Goal: Task Accomplishment & Management: Manage account settings

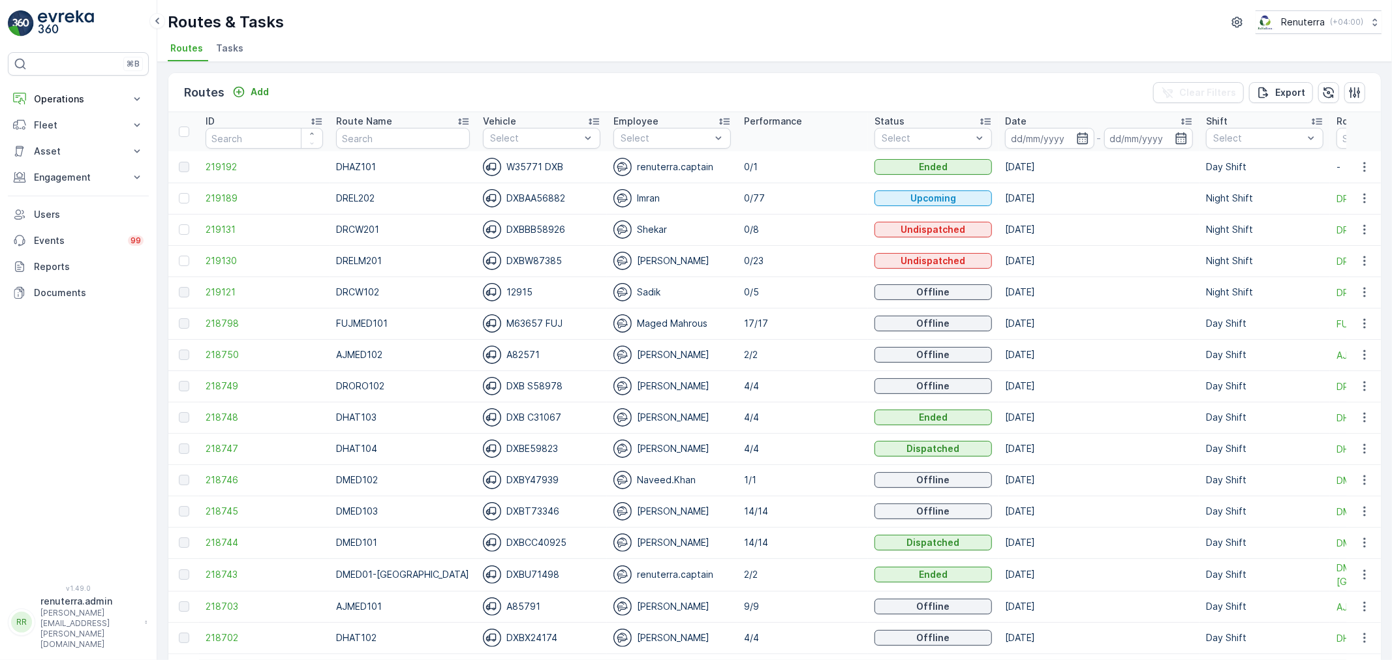
click at [457, 28] on div "Routes & Tasks Renuterra ( +04:00 )" at bounding box center [775, 21] width 1214 height 23
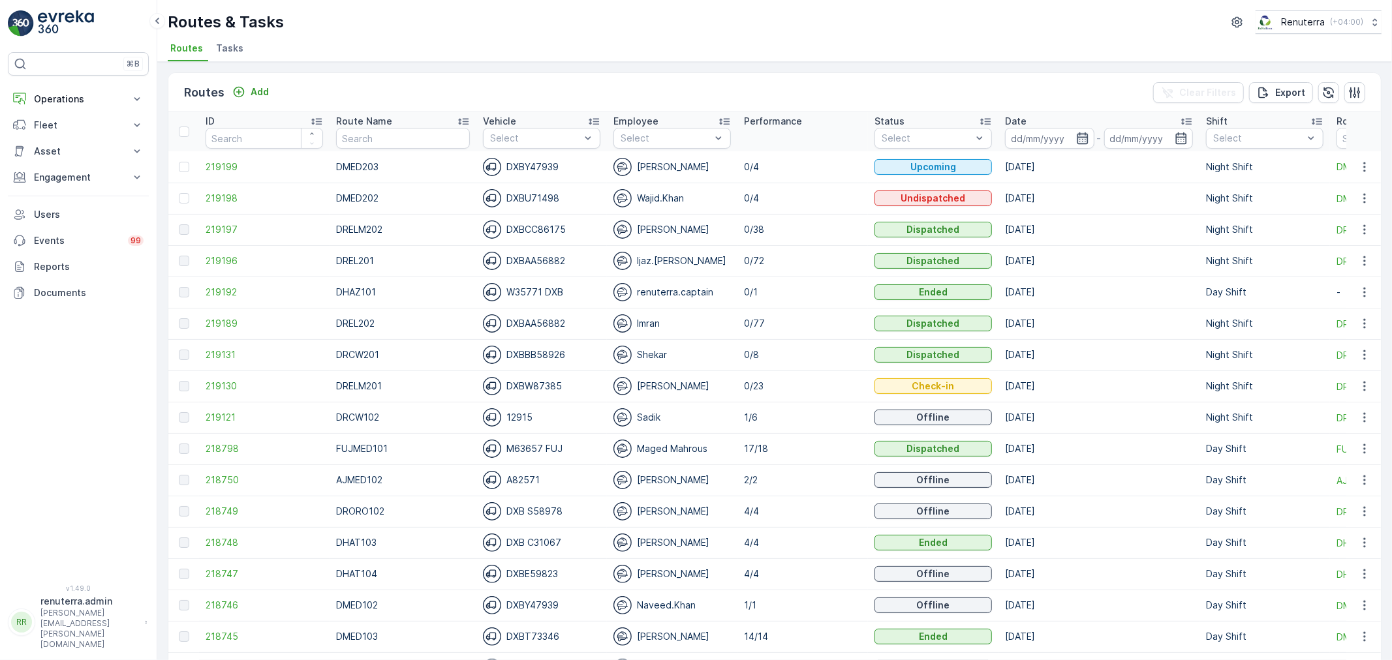
click at [1076, 138] on icon "button" at bounding box center [1082, 138] width 13 height 13
click at [790, 30] on div "Routes & Tasks Renuterra ( +04:00 )" at bounding box center [775, 21] width 1214 height 23
click at [1059, 140] on input at bounding box center [1049, 138] width 89 height 21
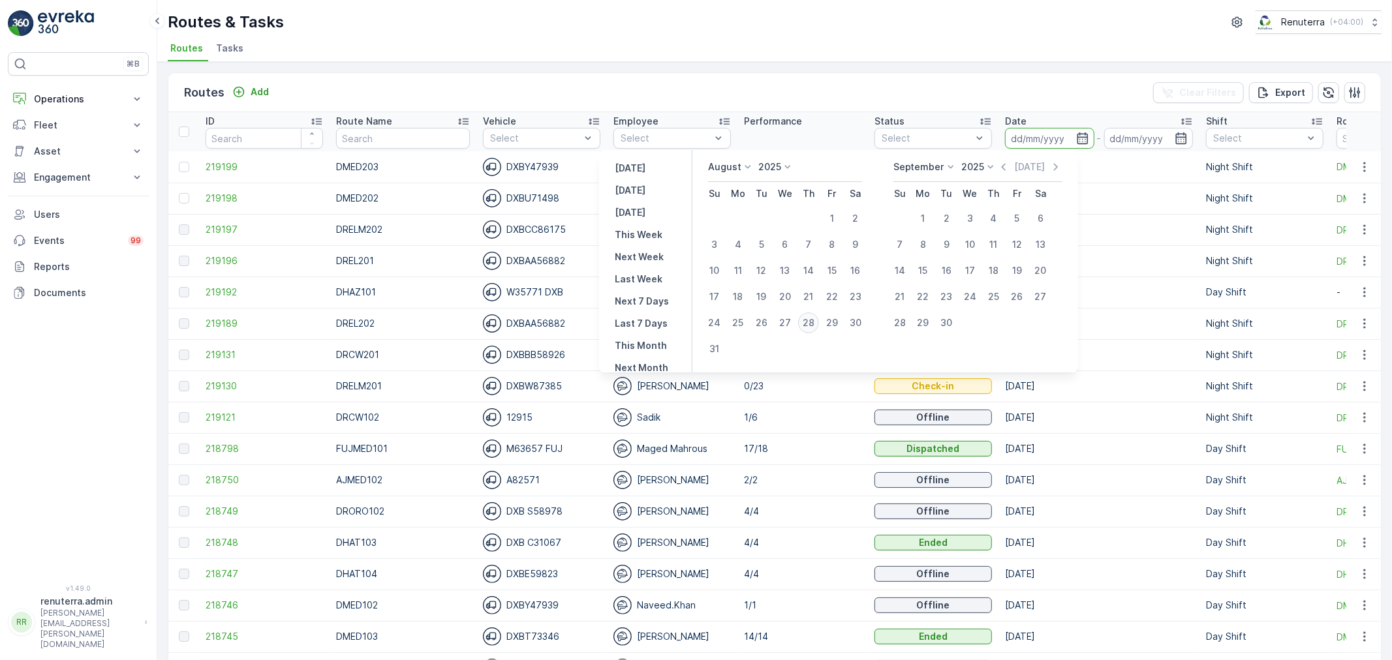
click at [807, 322] on div "28" at bounding box center [808, 323] width 21 height 21
type input "28.08.2025"
click at [807, 322] on div "28" at bounding box center [808, 323] width 21 height 21
type input "[DATE]"
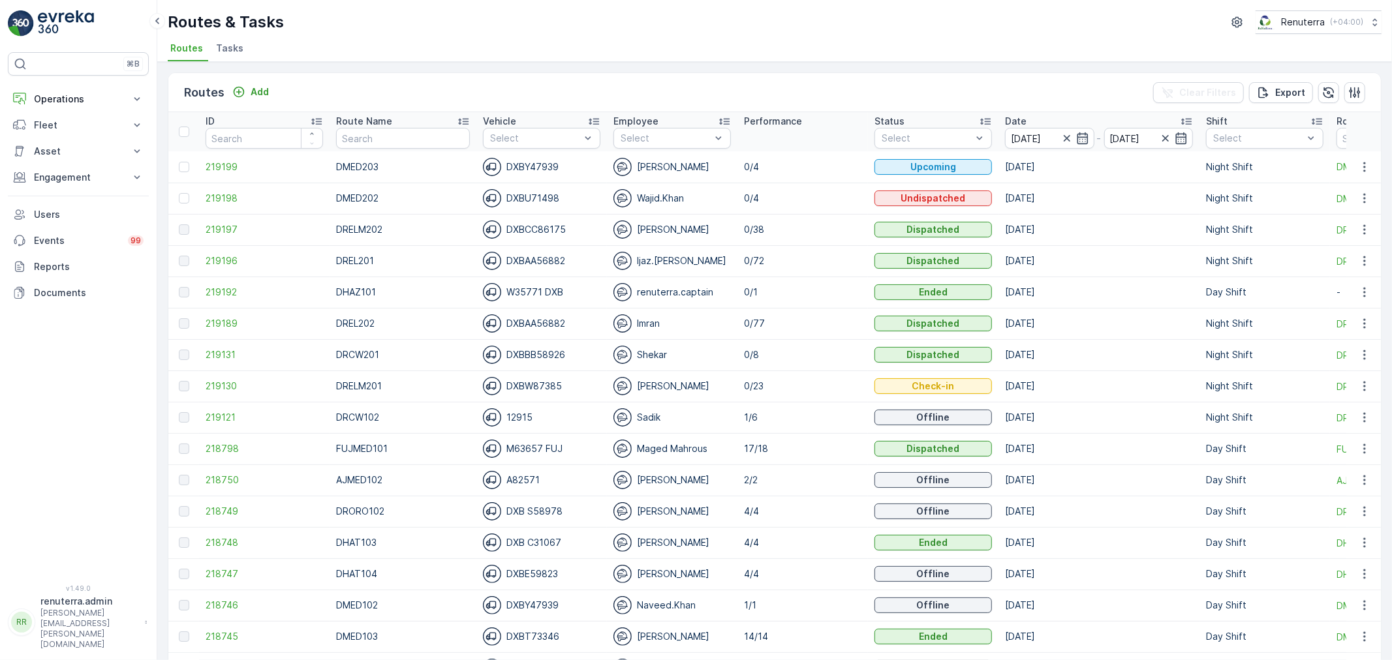
click at [787, 40] on ul "Routes Tasks" at bounding box center [769, 50] width 1203 height 22
click at [376, 133] on input "text" at bounding box center [402, 138] width 133 height 21
type input "hat"
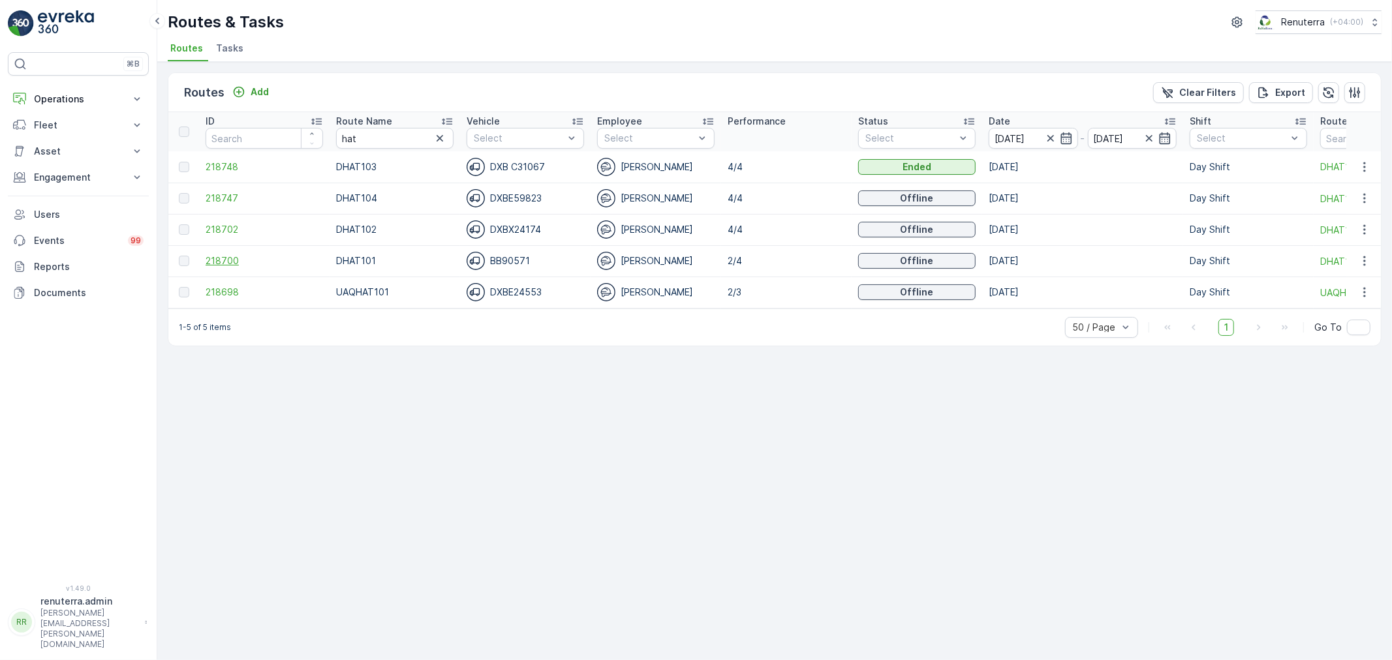
click at [219, 255] on span "218700" at bounding box center [264, 261] width 117 height 13
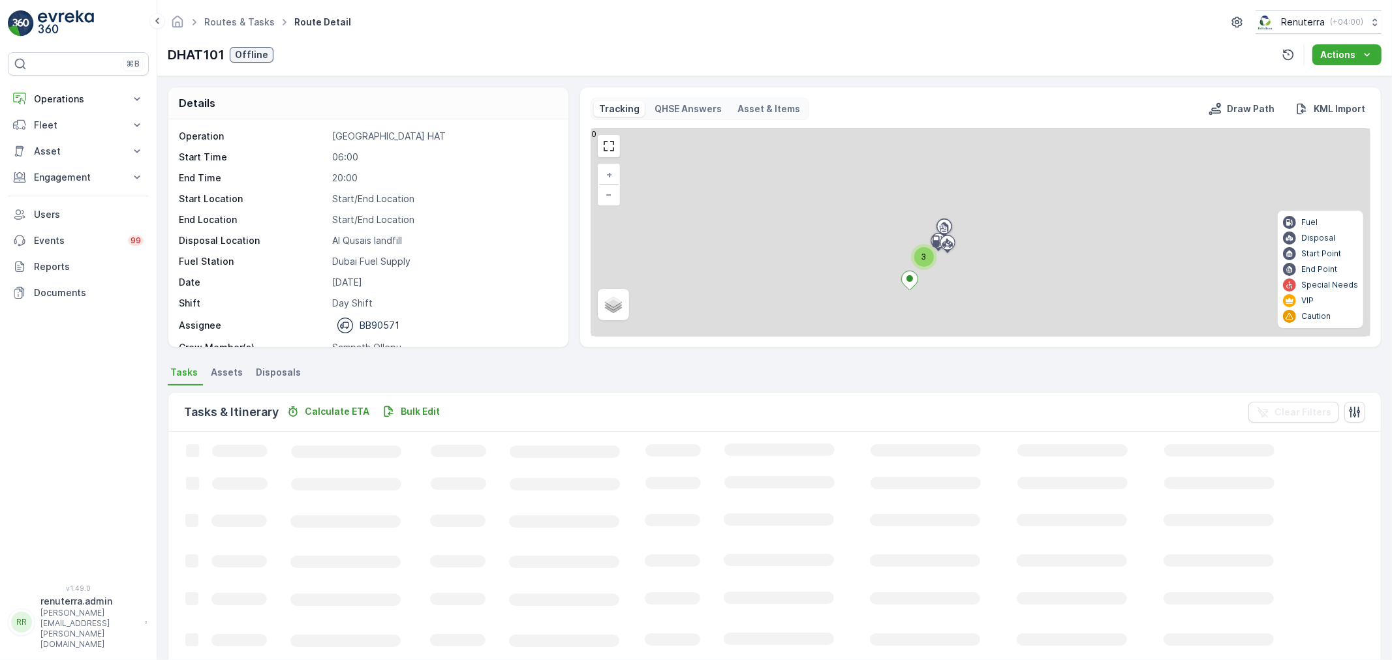
scroll to position [41, 0]
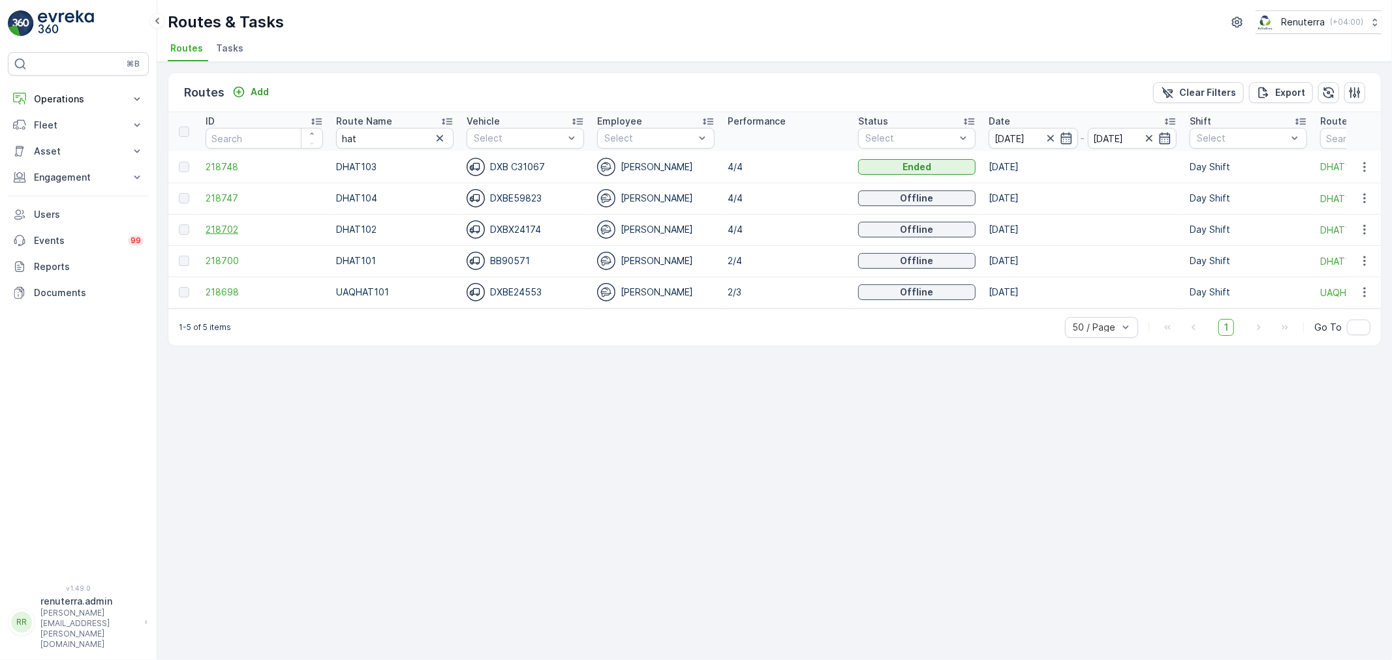
click at [222, 230] on span "218702" at bounding box center [264, 229] width 117 height 13
click at [230, 261] on span "218700" at bounding box center [264, 261] width 117 height 13
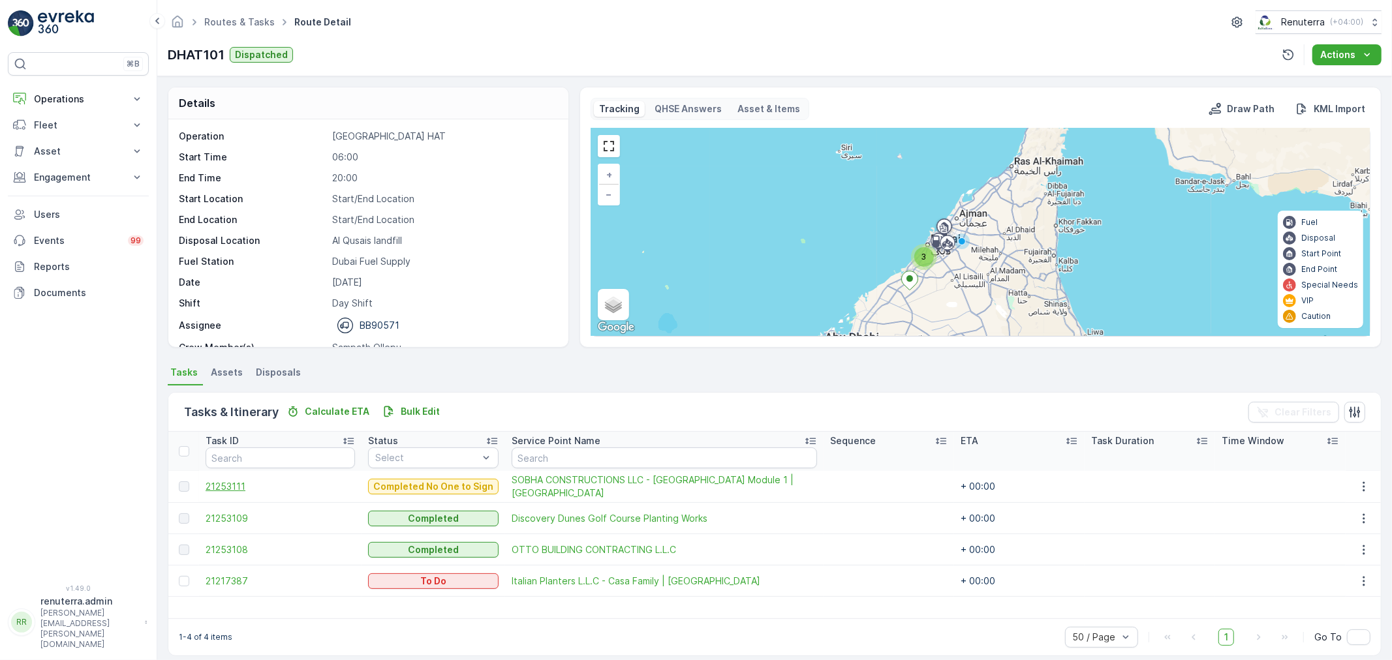
click at [231, 485] on span "21253111" at bounding box center [280, 486] width 149 height 13
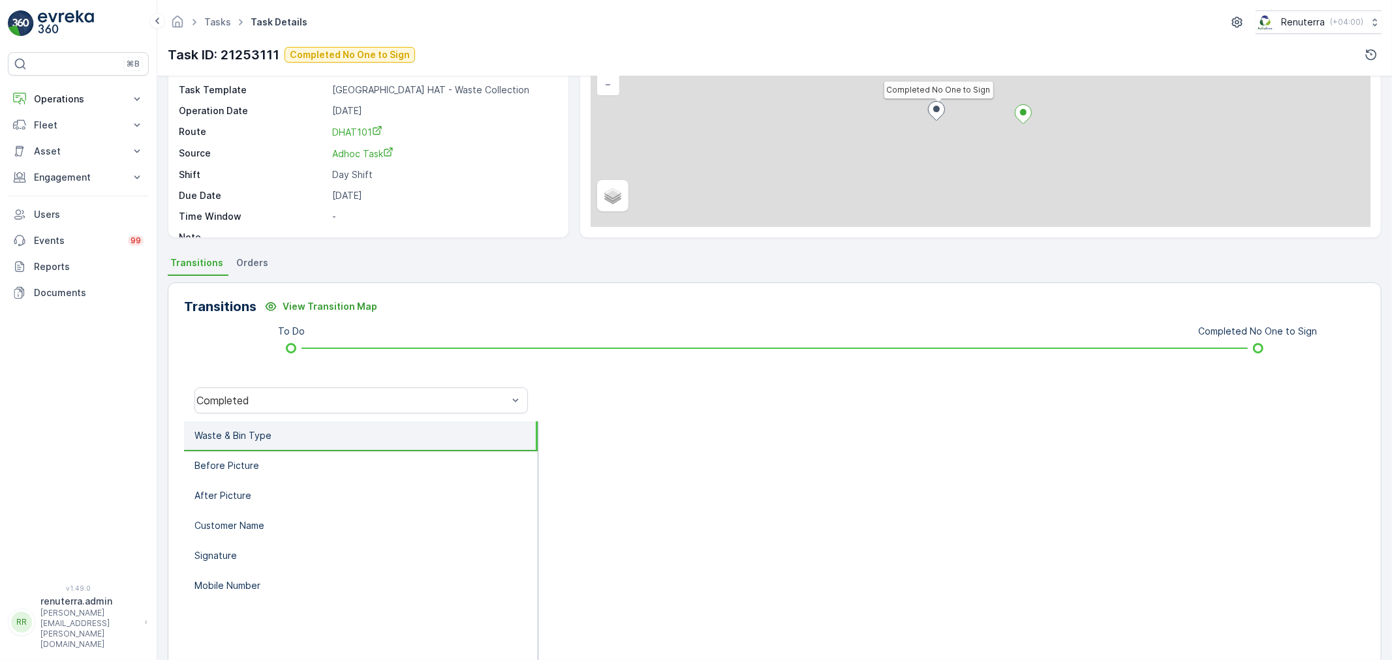
scroll to position [145, 0]
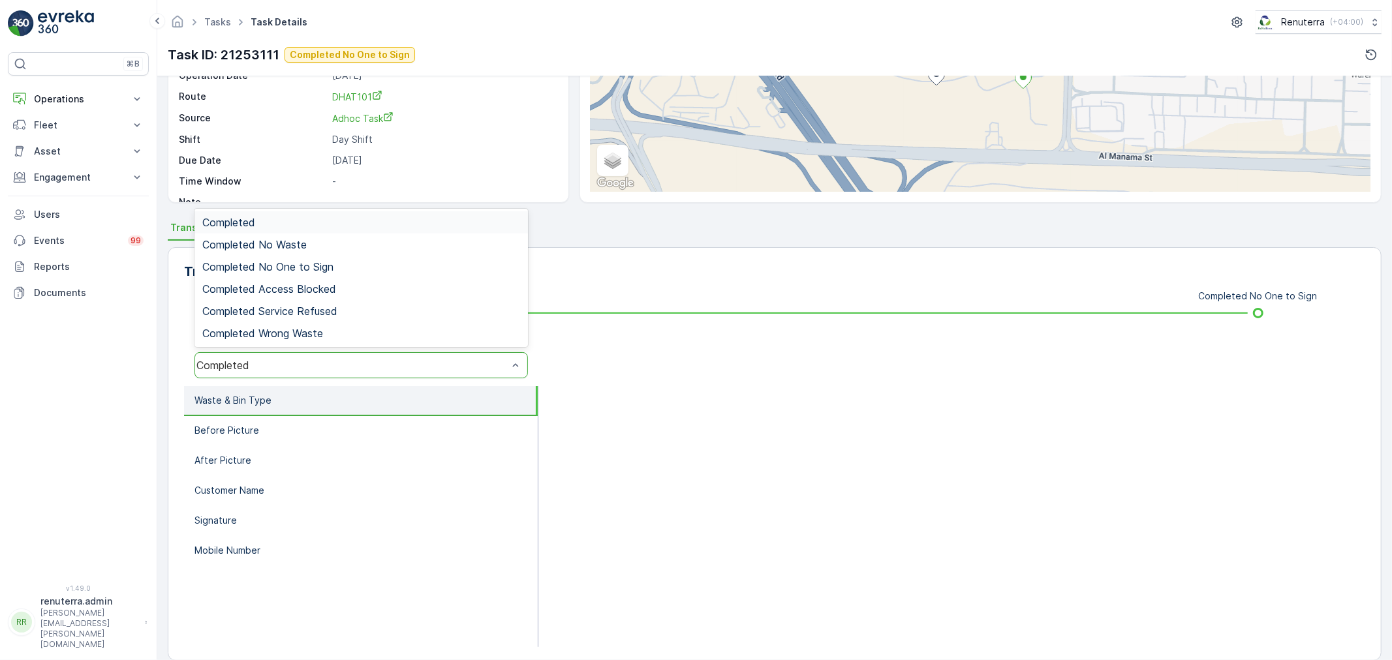
click at [300, 360] on div "Completed" at bounding box center [351, 366] width 311 height 12
click at [300, 261] on span "Completed No One to Sign" at bounding box center [267, 267] width 131 height 12
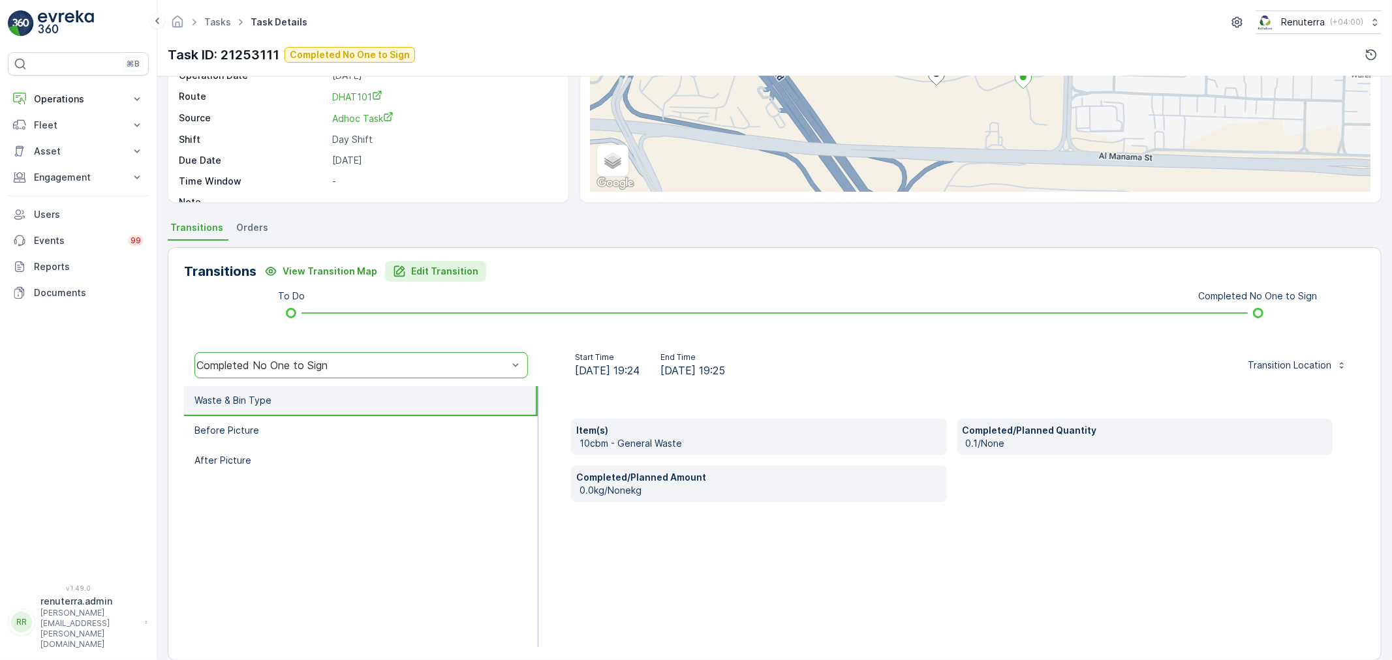
click at [416, 266] on p "Edit Transition" at bounding box center [444, 271] width 67 height 13
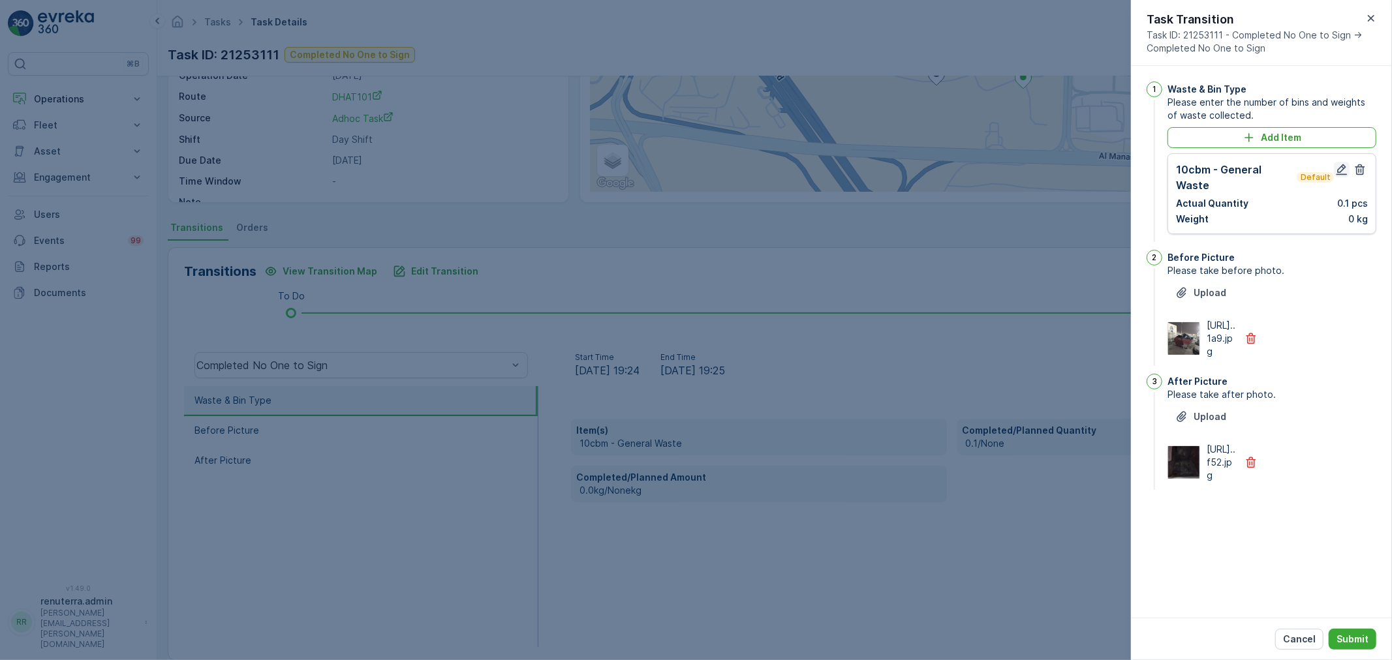
click at [1345, 165] on icon "button" at bounding box center [1341, 169] width 13 height 13
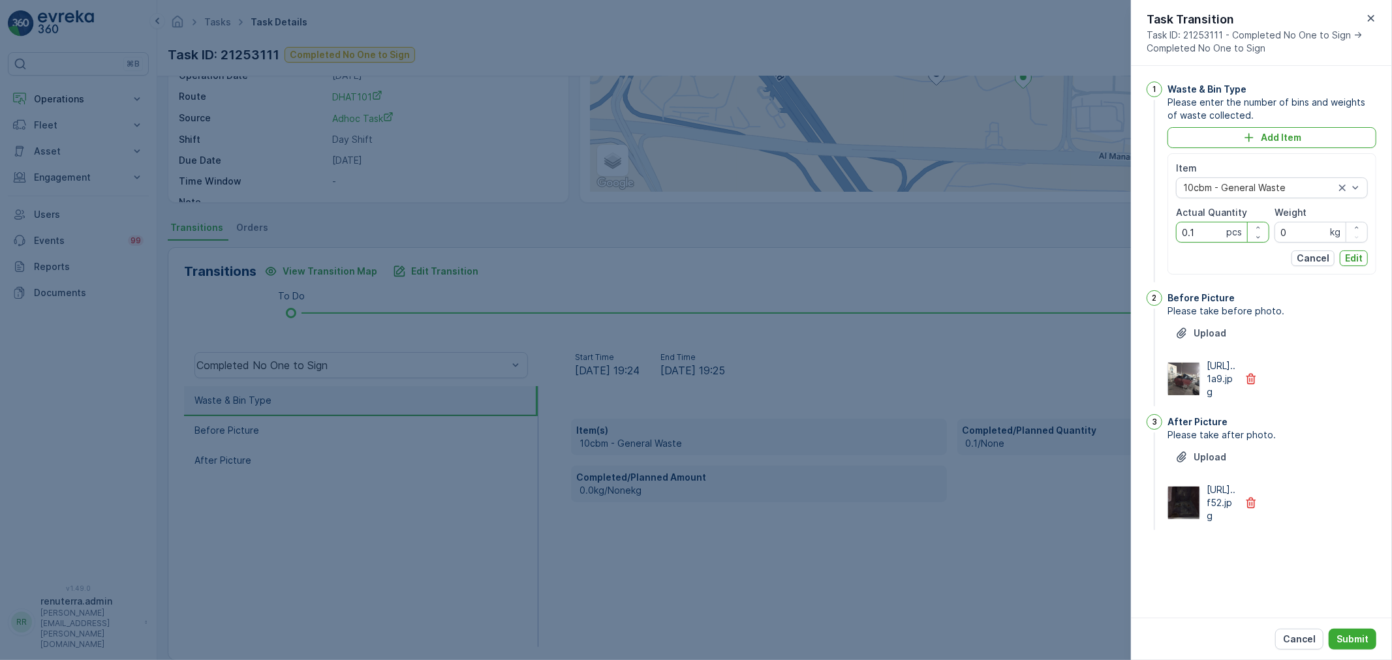
drag, startPoint x: 1195, startPoint y: 229, endPoint x: 1165, endPoint y: 227, distance: 30.1
click at [1165, 227] on div "1 Waste & Bin Type Please enter the number of bins and weights of waste collect…" at bounding box center [1262, 184] width 230 height 204
type Quantity "1"
click at [1362, 258] on p "Edit" at bounding box center [1354, 258] width 18 height 13
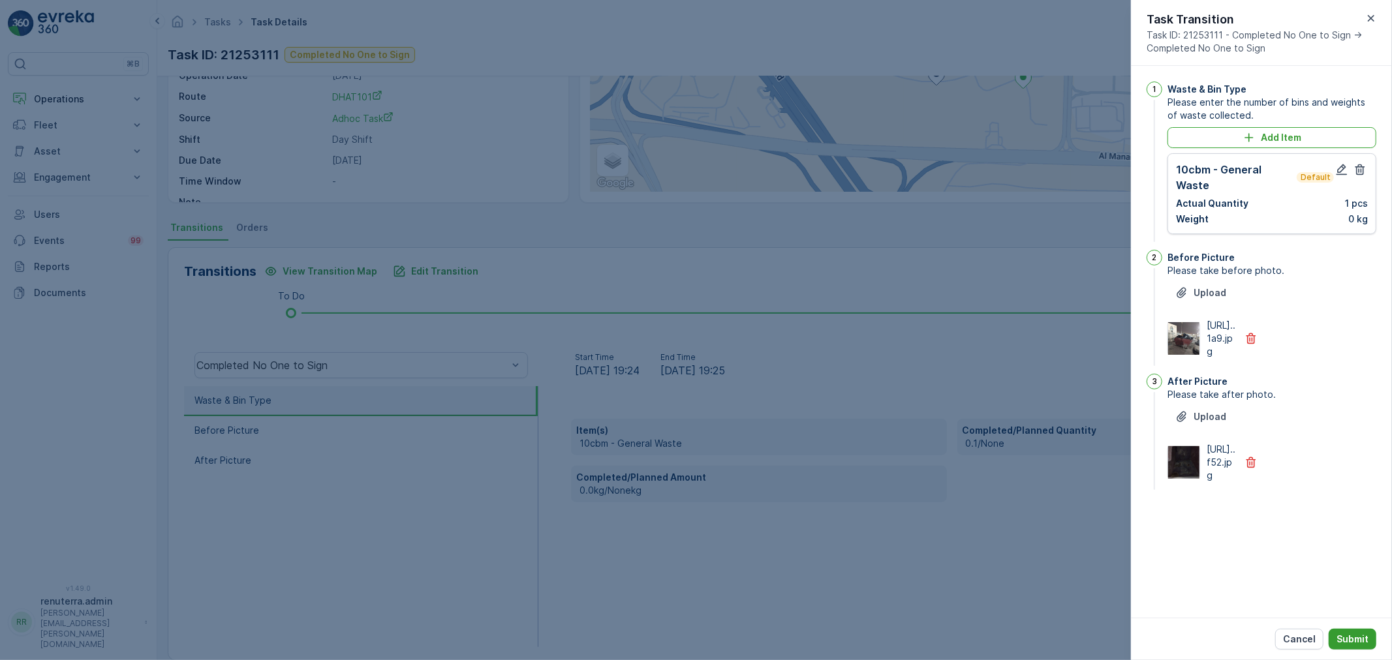
click at [1348, 638] on p "Submit" at bounding box center [1353, 639] width 32 height 13
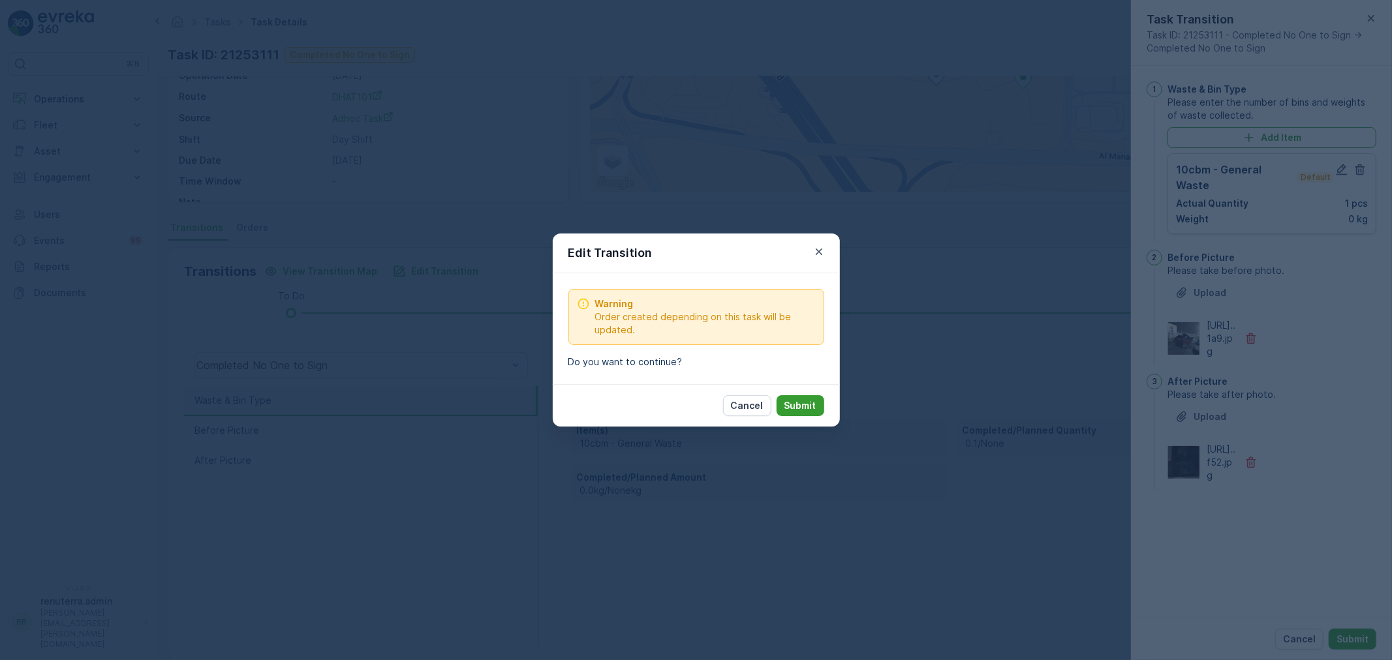
click at [796, 407] on p "Submit" at bounding box center [800, 405] width 32 height 13
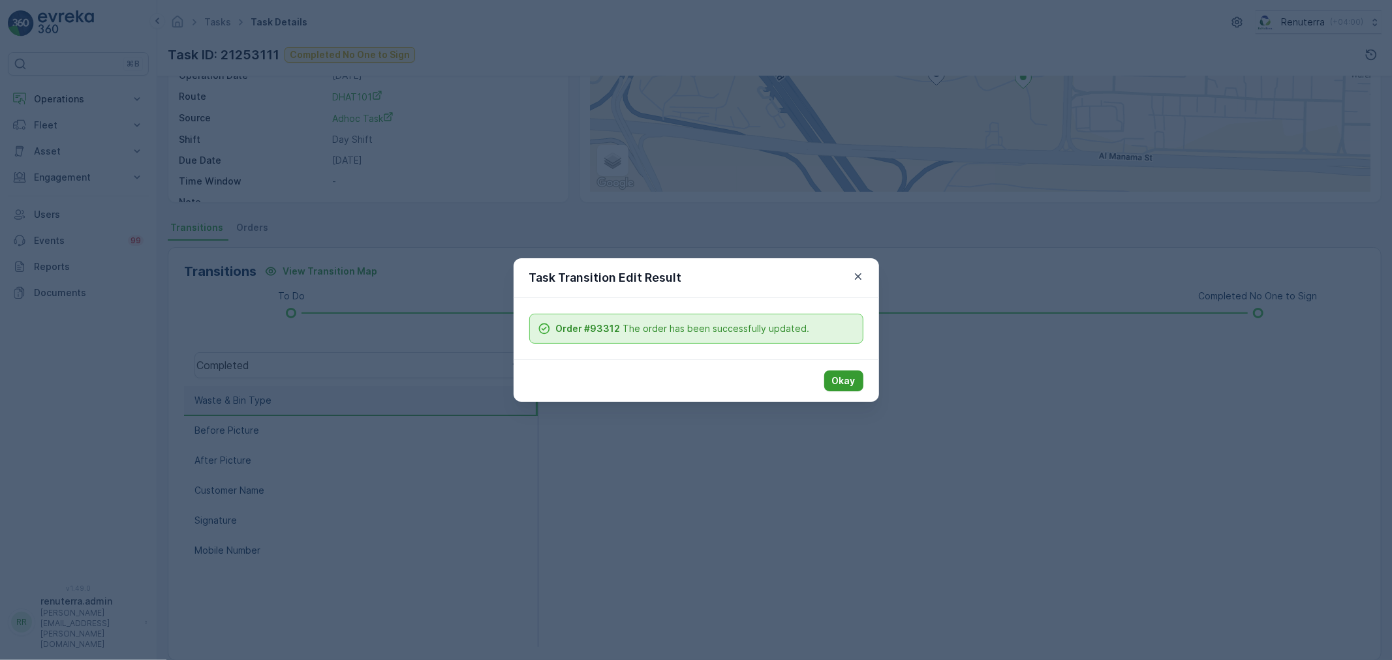
click at [838, 385] on p "Okay" at bounding box center [843, 381] width 23 height 13
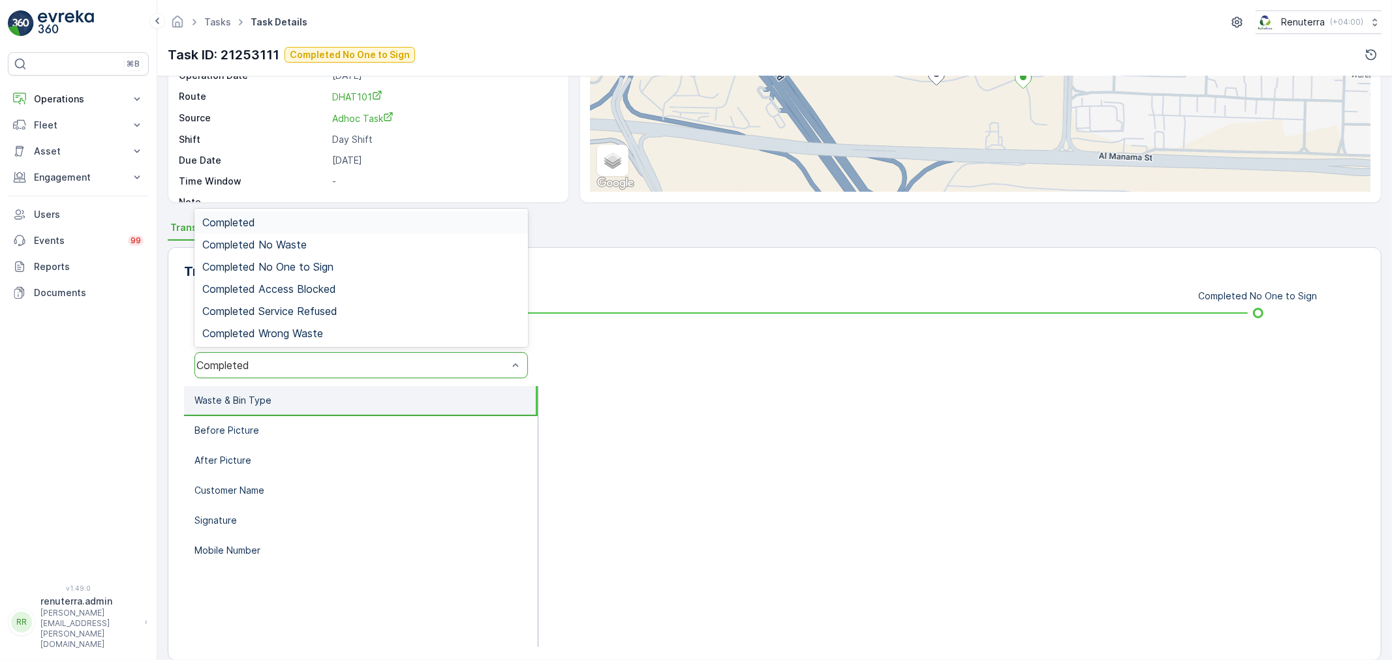
click at [315, 360] on div "Completed" at bounding box center [351, 366] width 311 height 12
click at [311, 264] on span "Completed No One to Sign" at bounding box center [267, 267] width 131 height 12
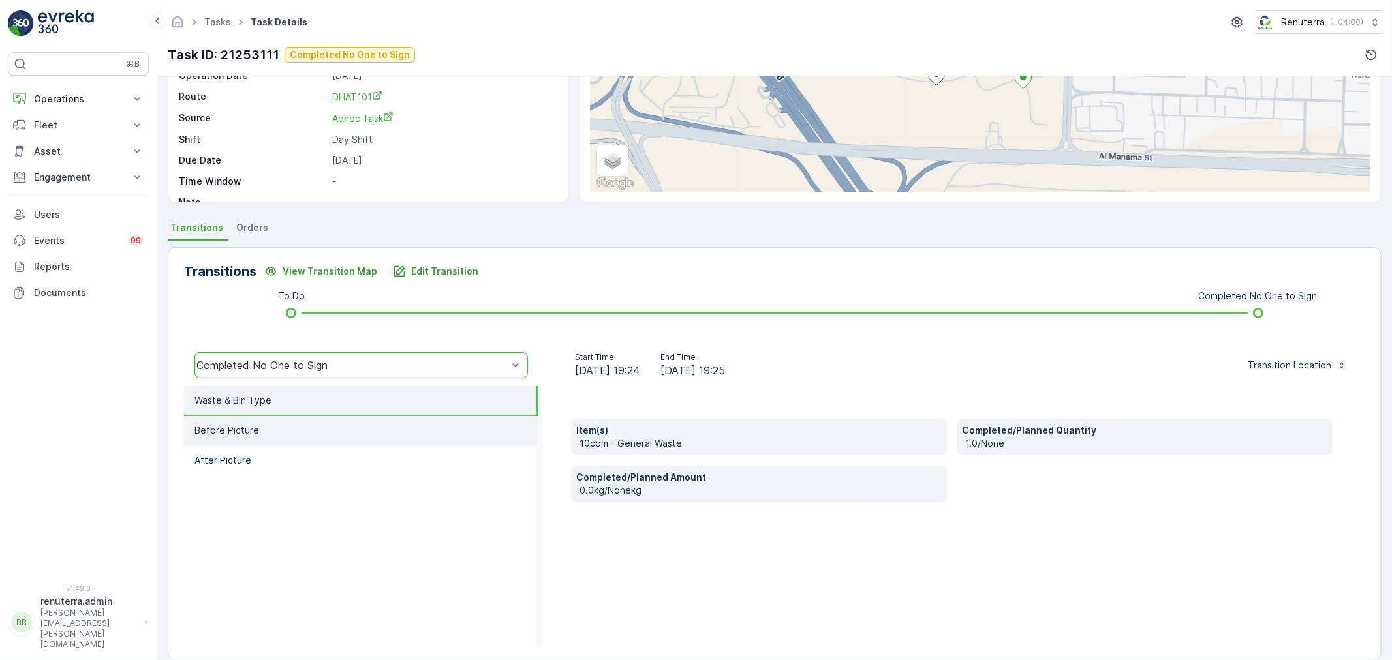
click at [238, 428] on p "Before Picture" at bounding box center [226, 430] width 65 height 13
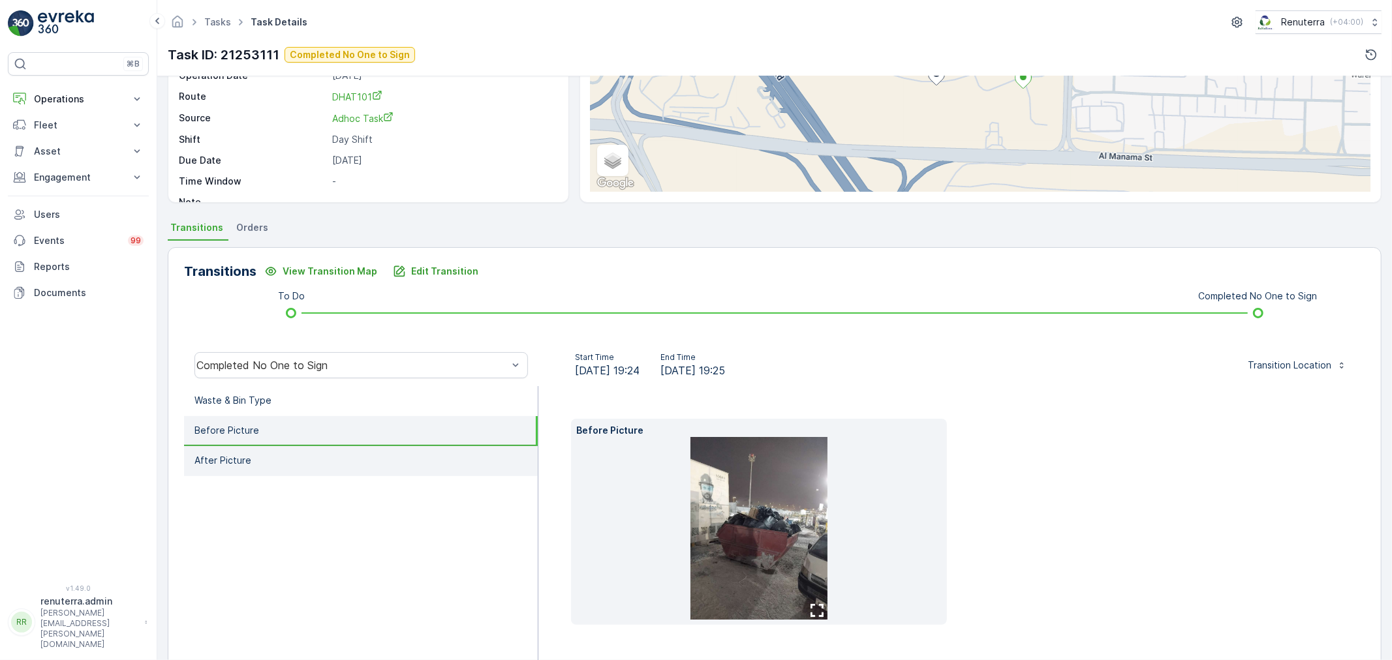
click at [253, 452] on li "After Picture" at bounding box center [361, 461] width 354 height 30
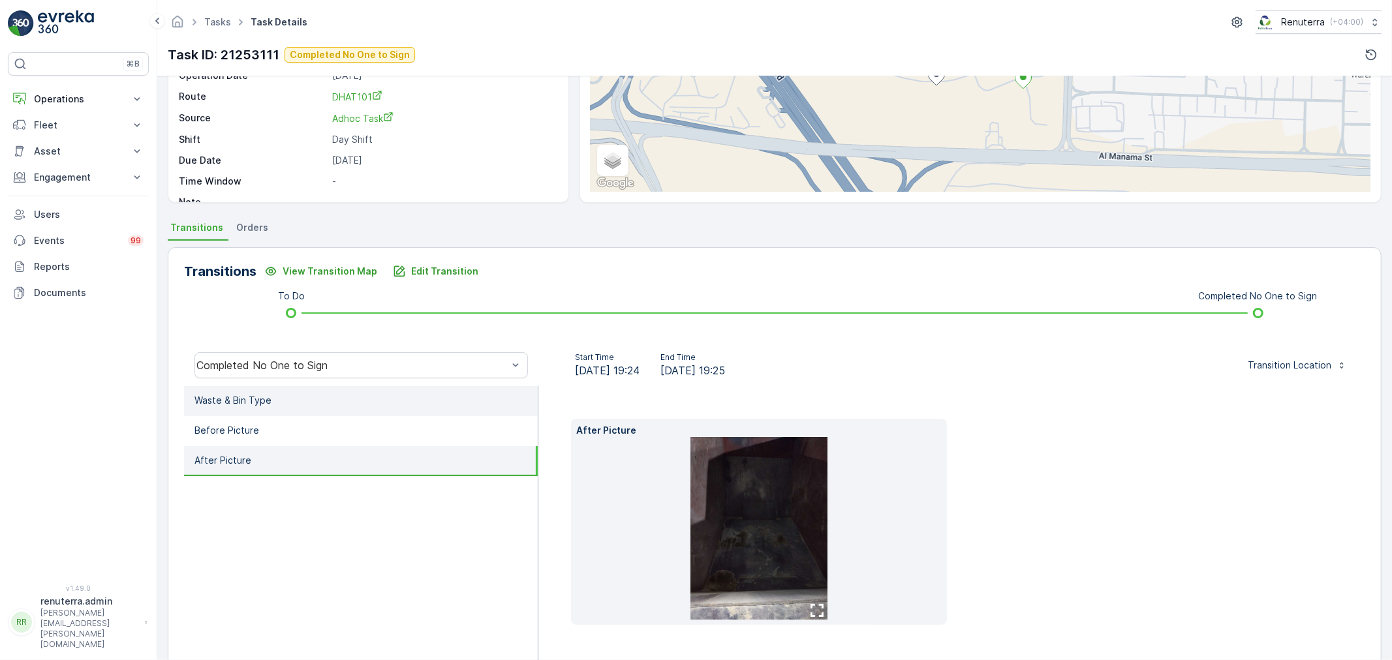
click at [261, 397] on p "Waste & Bin Type" at bounding box center [232, 400] width 77 height 13
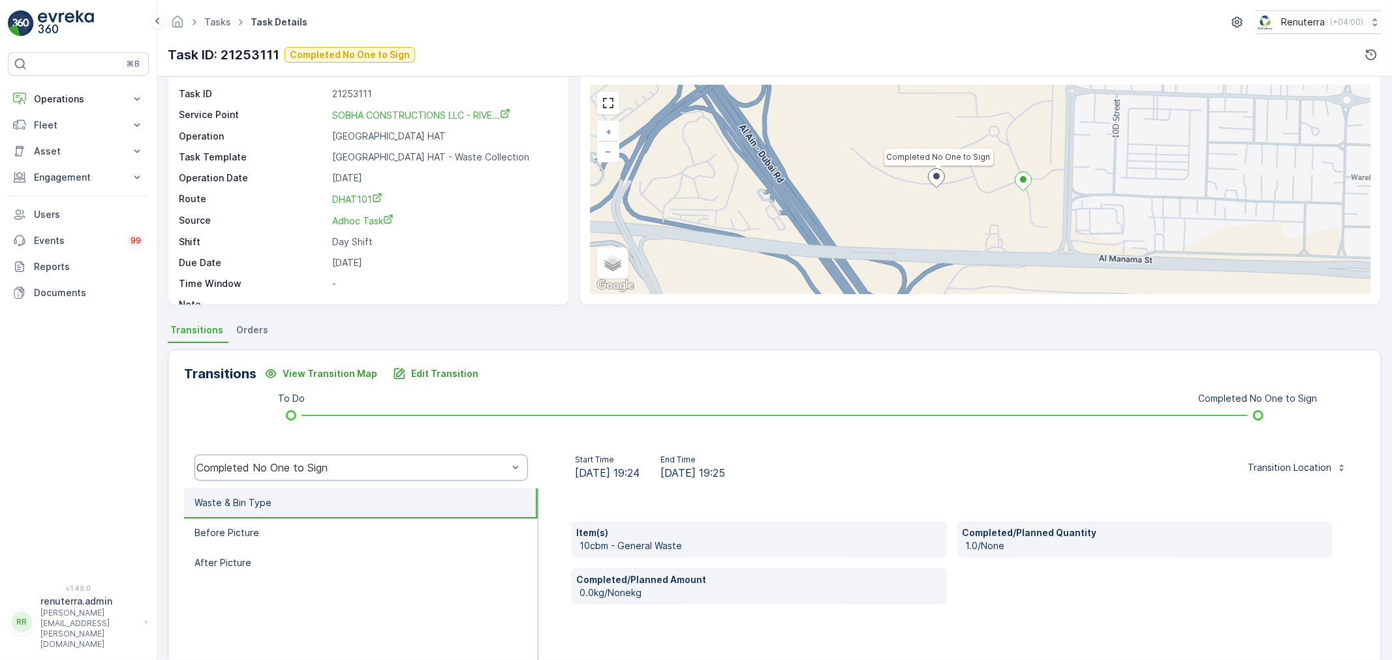
scroll to position [0, 0]
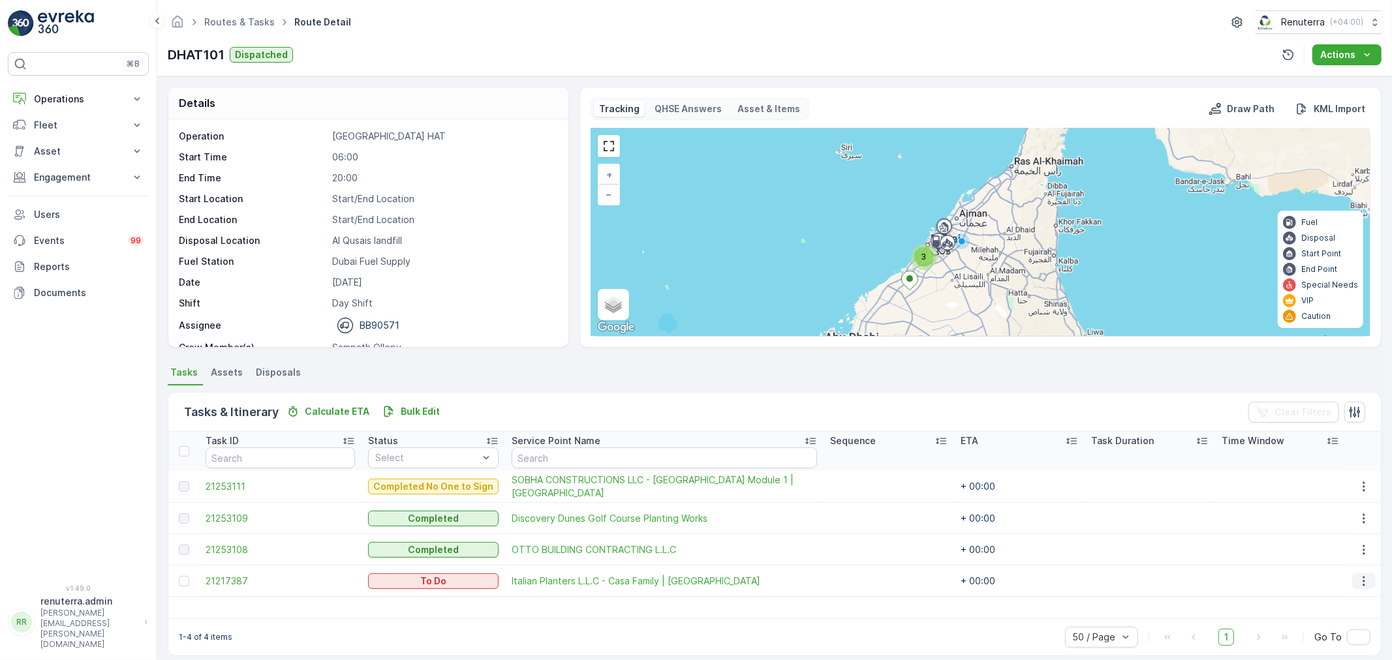
click at [1363, 577] on icon "button" at bounding box center [1364, 581] width 2 height 10
click at [1340, 533] on span "Remove from Route" at bounding box center [1343, 537] width 88 height 13
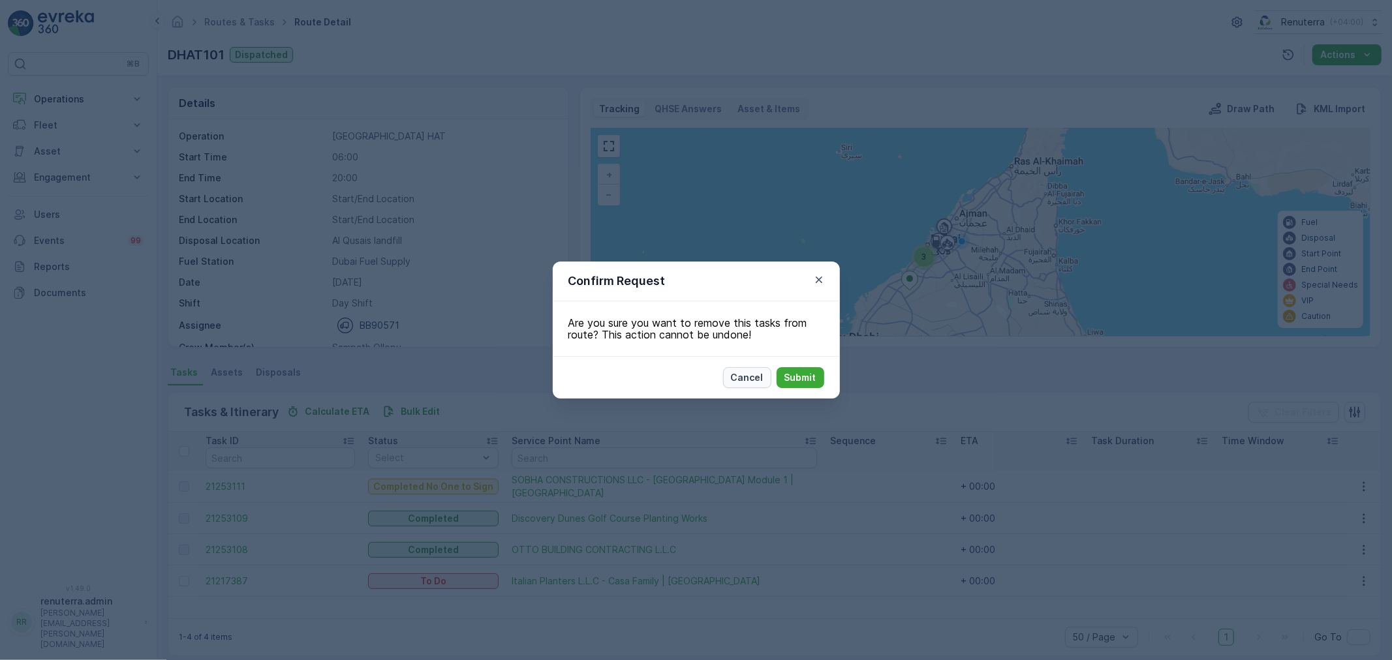
click at [747, 376] on p "Cancel" at bounding box center [747, 377] width 33 height 13
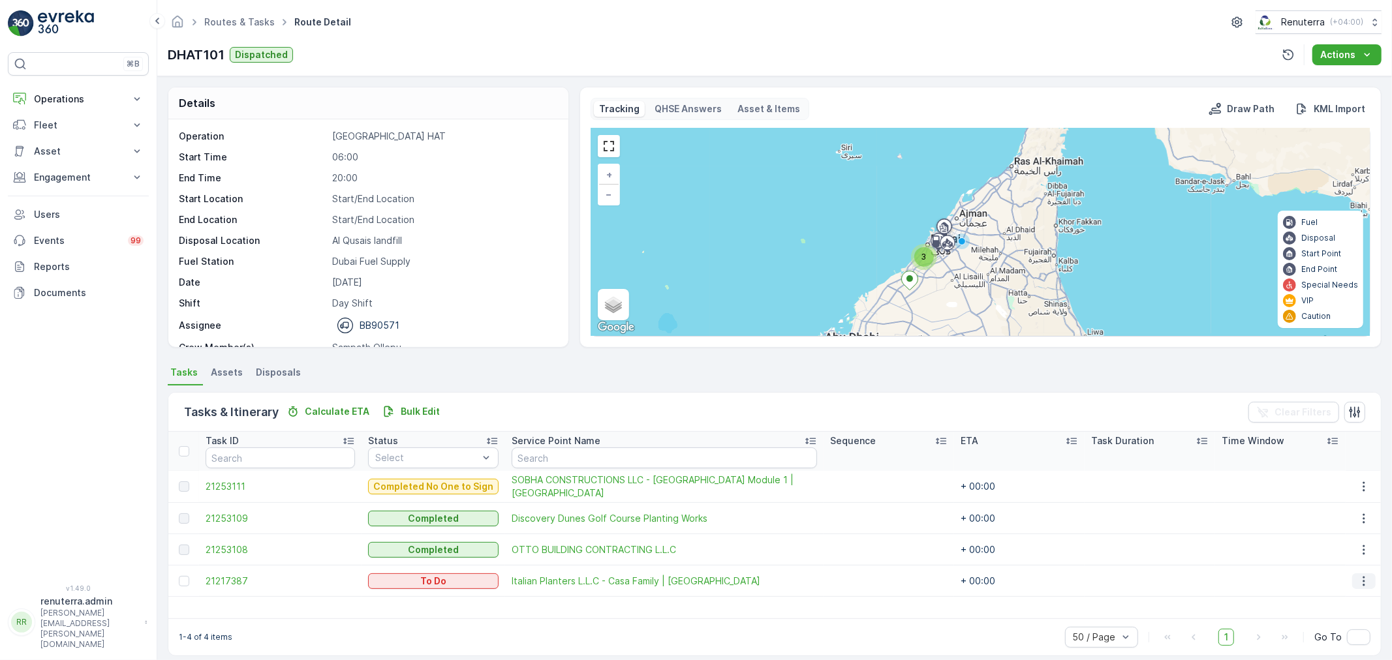
click at [1359, 579] on icon "button" at bounding box center [1363, 581] width 13 height 13
click at [1324, 512] on span "Change Route" at bounding box center [1330, 518] width 63 height 13
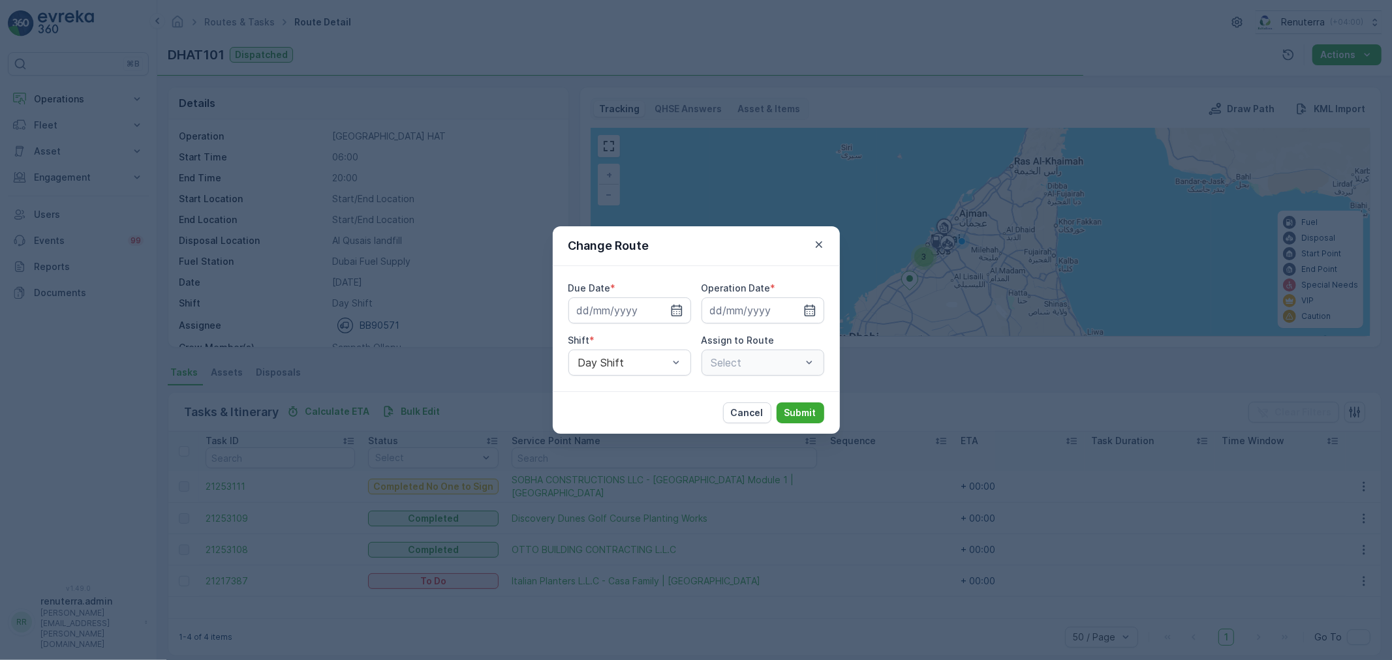
type input "[DATE]"
click at [661, 312] on icon "button" at bounding box center [661, 310] width 13 height 13
type input "[DATE]"
click at [793, 312] on icon "button" at bounding box center [793, 311] width 3 height 6
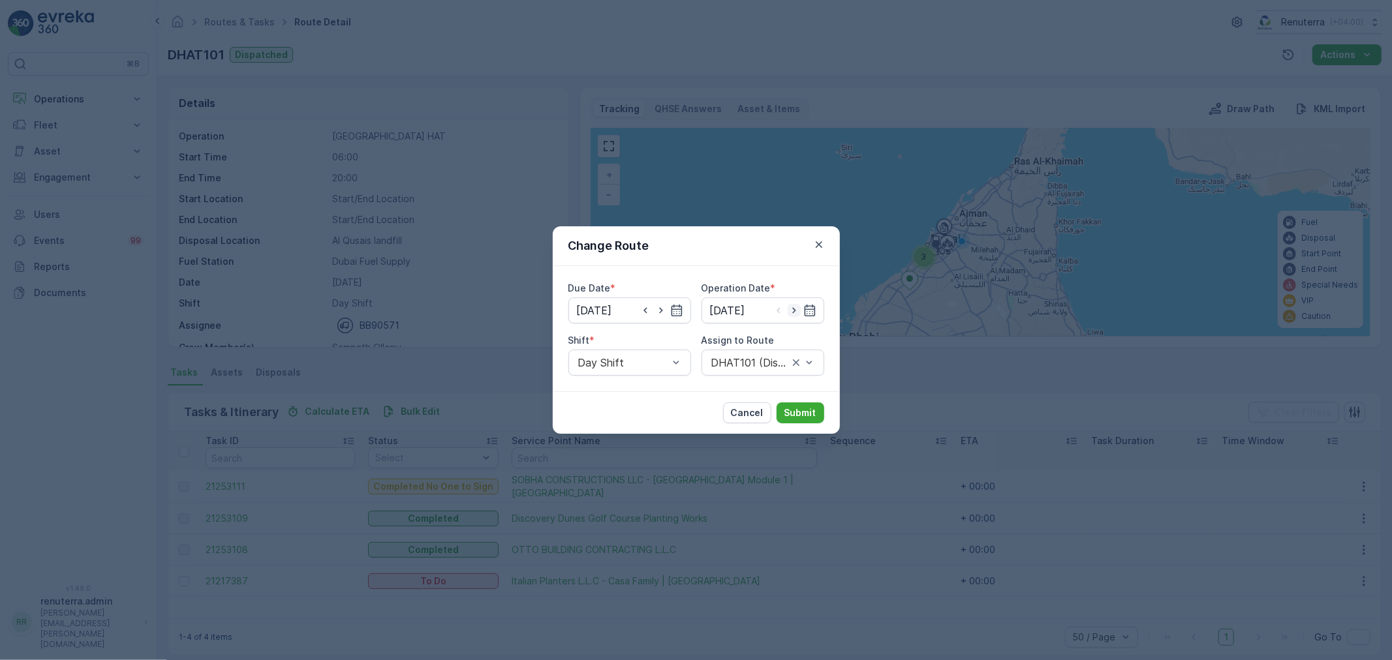
type input "[DATE]"
click at [740, 358] on div at bounding box center [756, 363] width 93 height 12
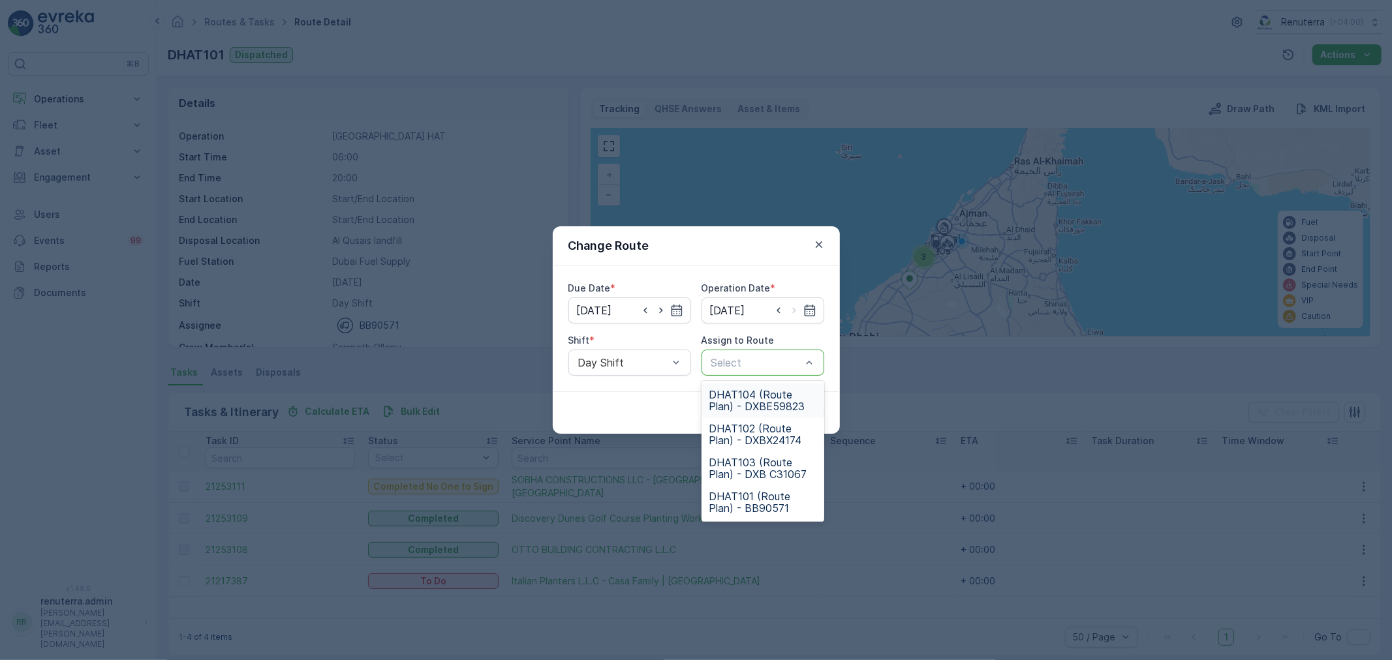
click at [749, 395] on span "DHAT104 (Route Plan) - DXBE59823" at bounding box center [762, 400] width 107 height 23
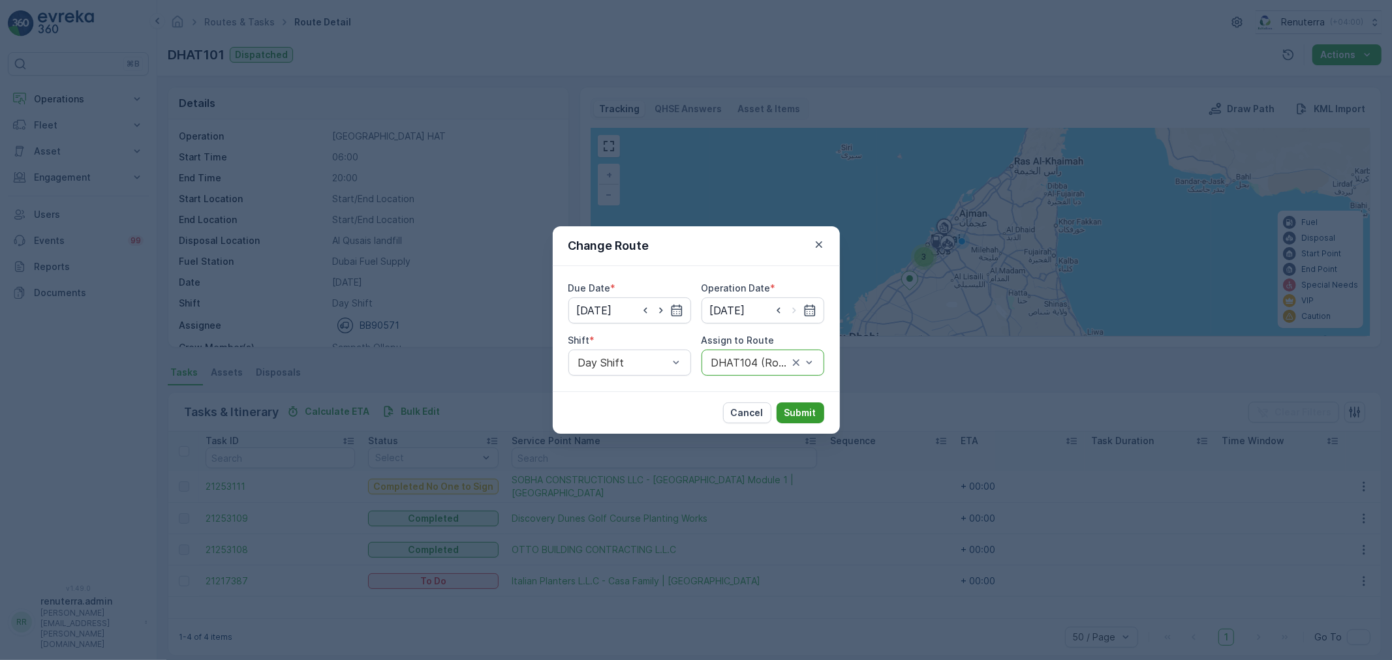
click at [801, 413] on p "Submit" at bounding box center [800, 413] width 32 height 13
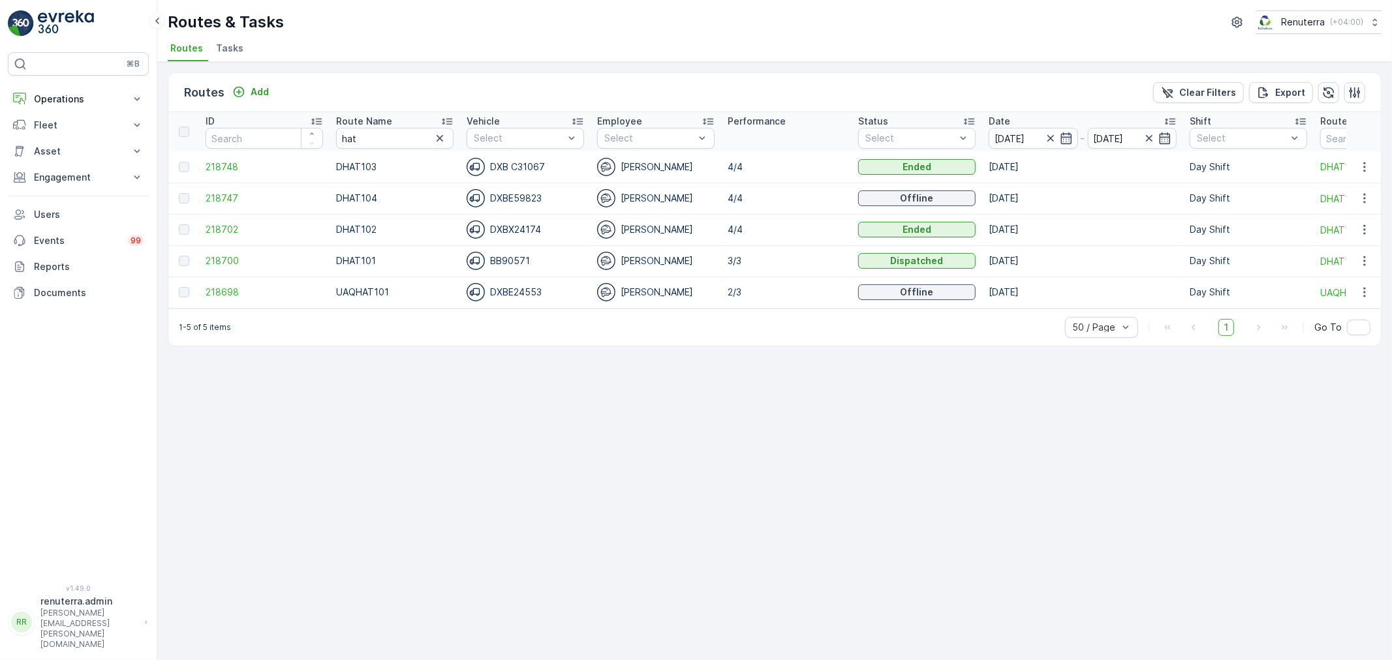
click at [226, 44] on span "Tasks" at bounding box center [229, 48] width 27 height 13
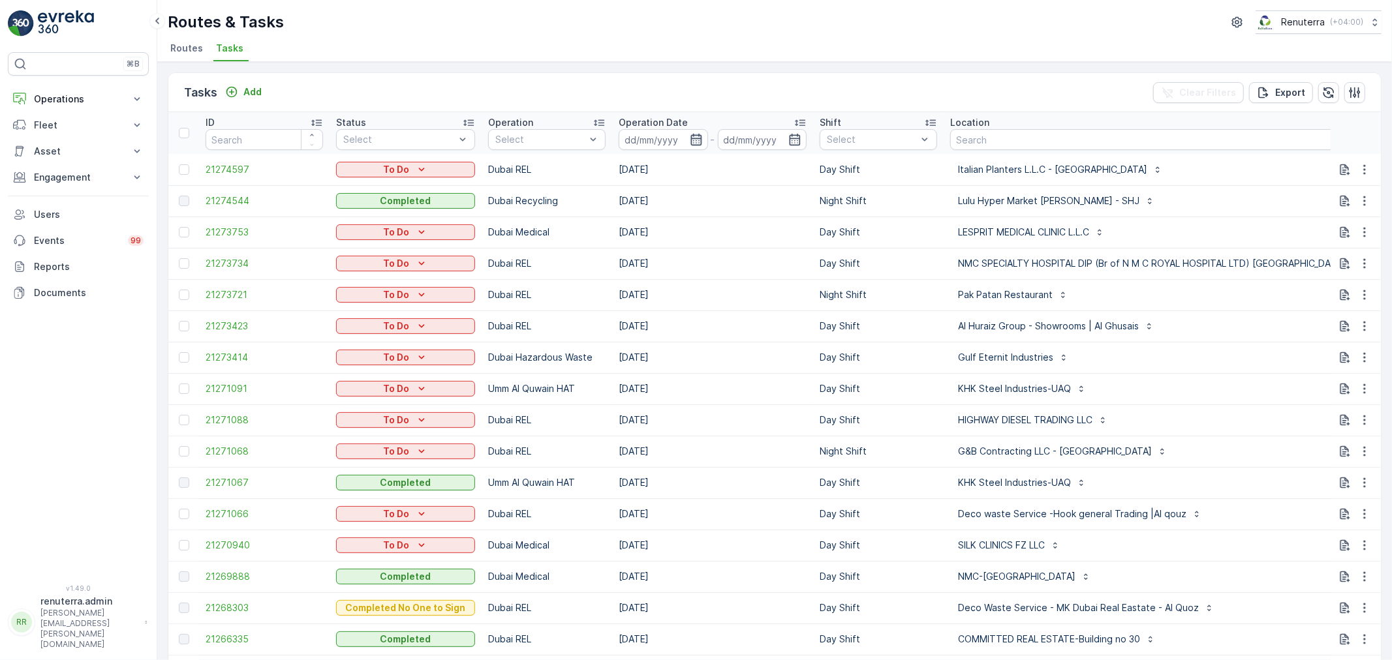
click at [694, 142] on icon "button" at bounding box center [696, 139] width 13 height 13
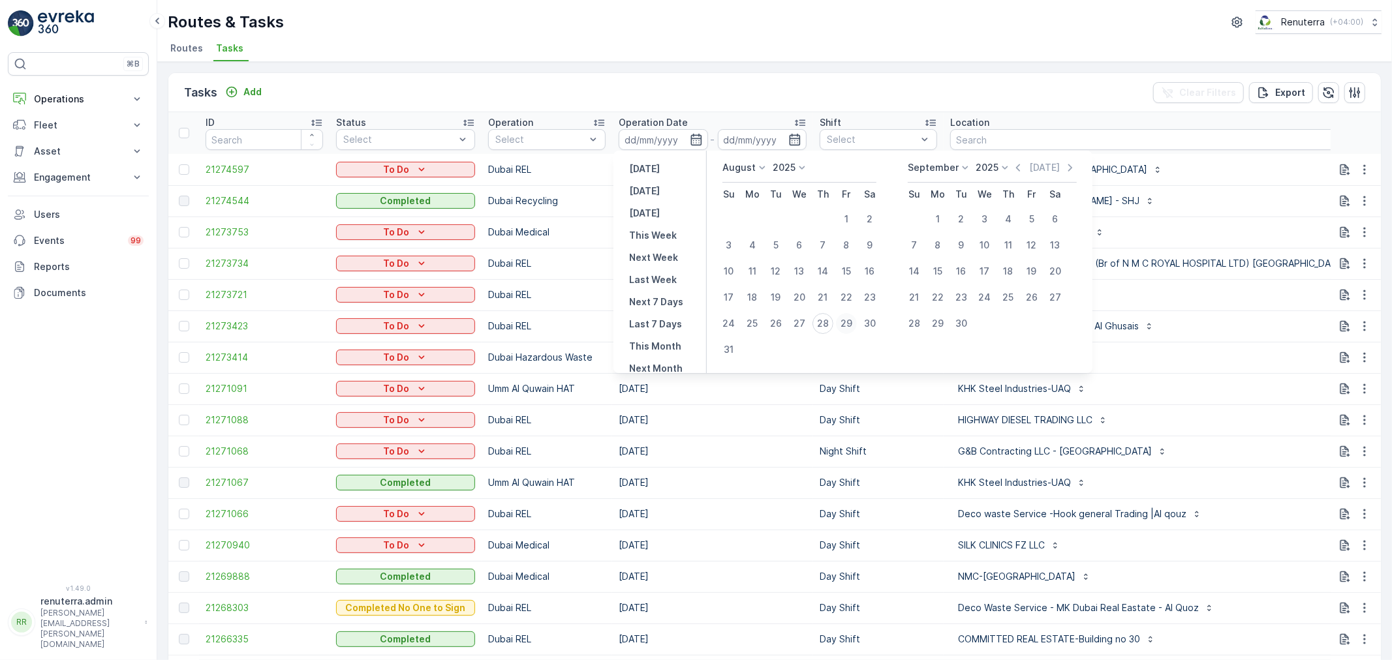
click at [841, 322] on div "29" at bounding box center [846, 323] width 21 height 21
type input "29.08.2025"
click at [841, 322] on div "29" at bounding box center [846, 323] width 21 height 21
type input "29.08.2025"
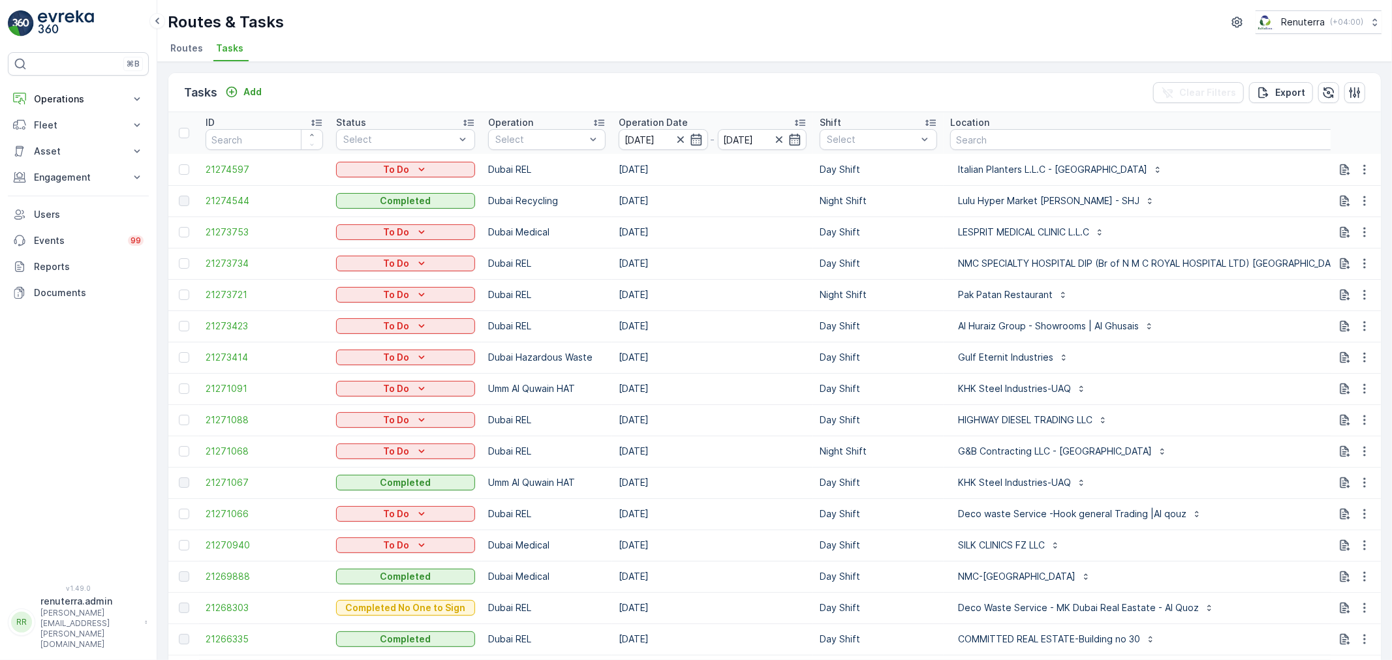
click at [709, 61] on div "Routes & Tasks Renuterra ( +04:00 ) Routes Tasks" at bounding box center [774, 31] width 1235 height 62
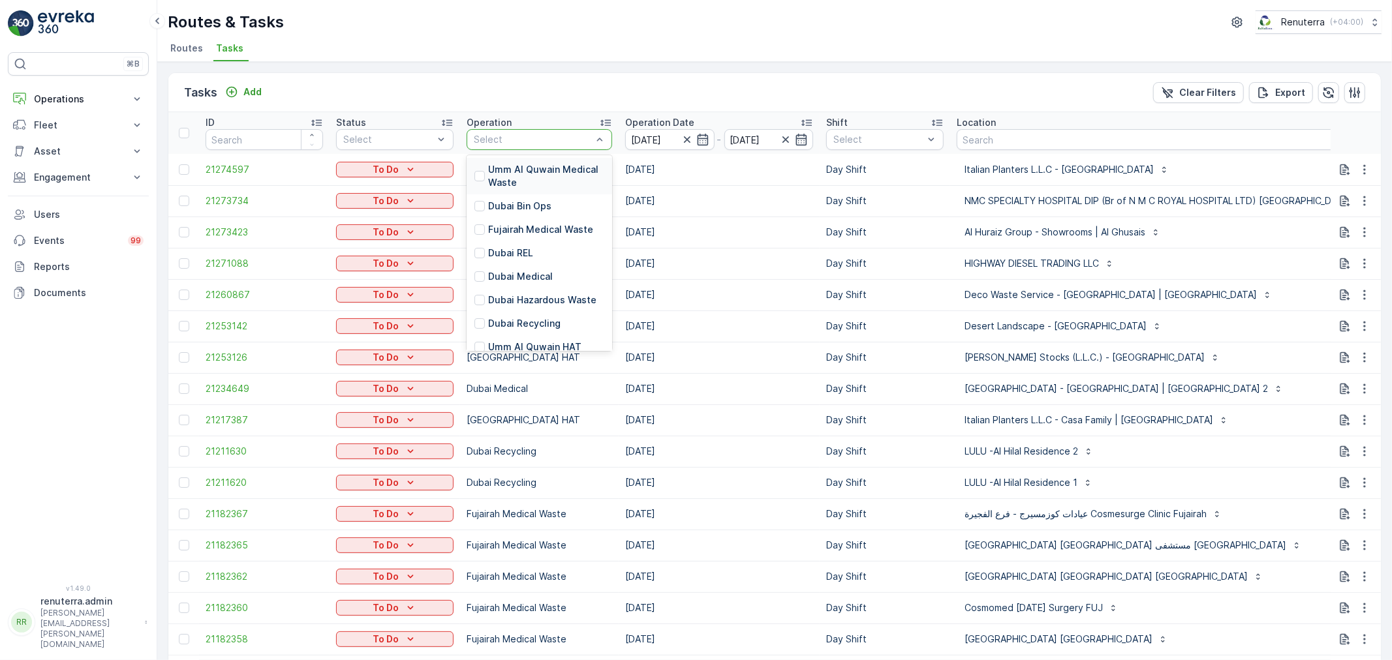
click at [531, 136] on div at bounding box center [533, 139] width 121 height 10
click at [518, 295] on p "[GEOGRAPHIC_DATA] HAT" at bounding box center [546, 305] width 116 height 26
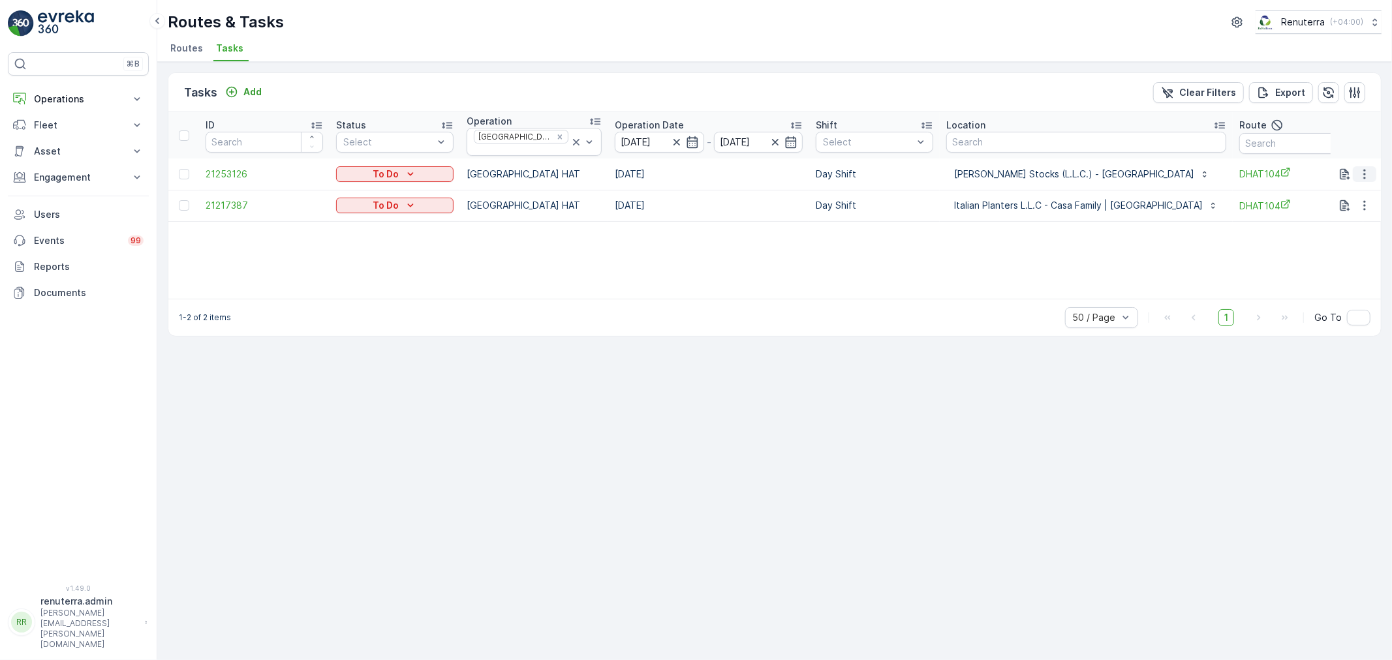
click at [1361, 166] on button "button" at bounding box center [1364, 174] width 23 height 16
click at [1341, 239] on span "Remove from Route" at bounding box center [1343, 243] width 88 height 13
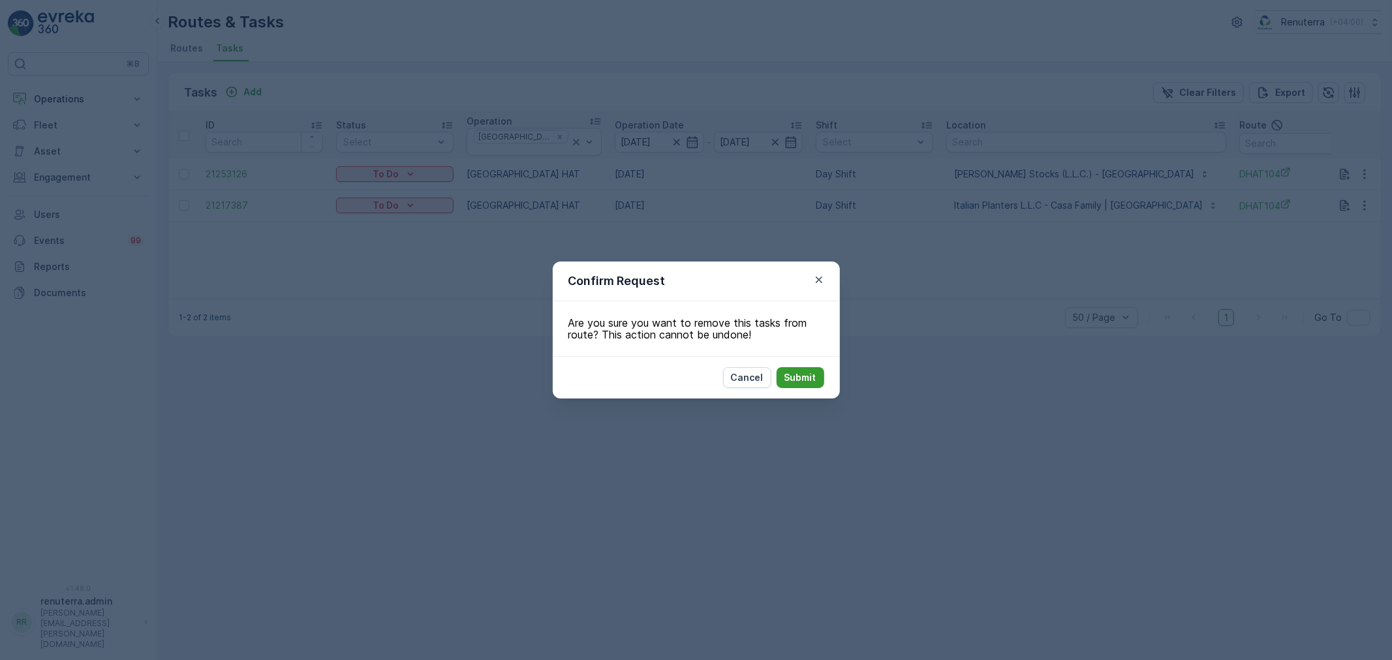
click at [801, 369] on button "Submit" at bounding box center [801, 377] width 48 height 21
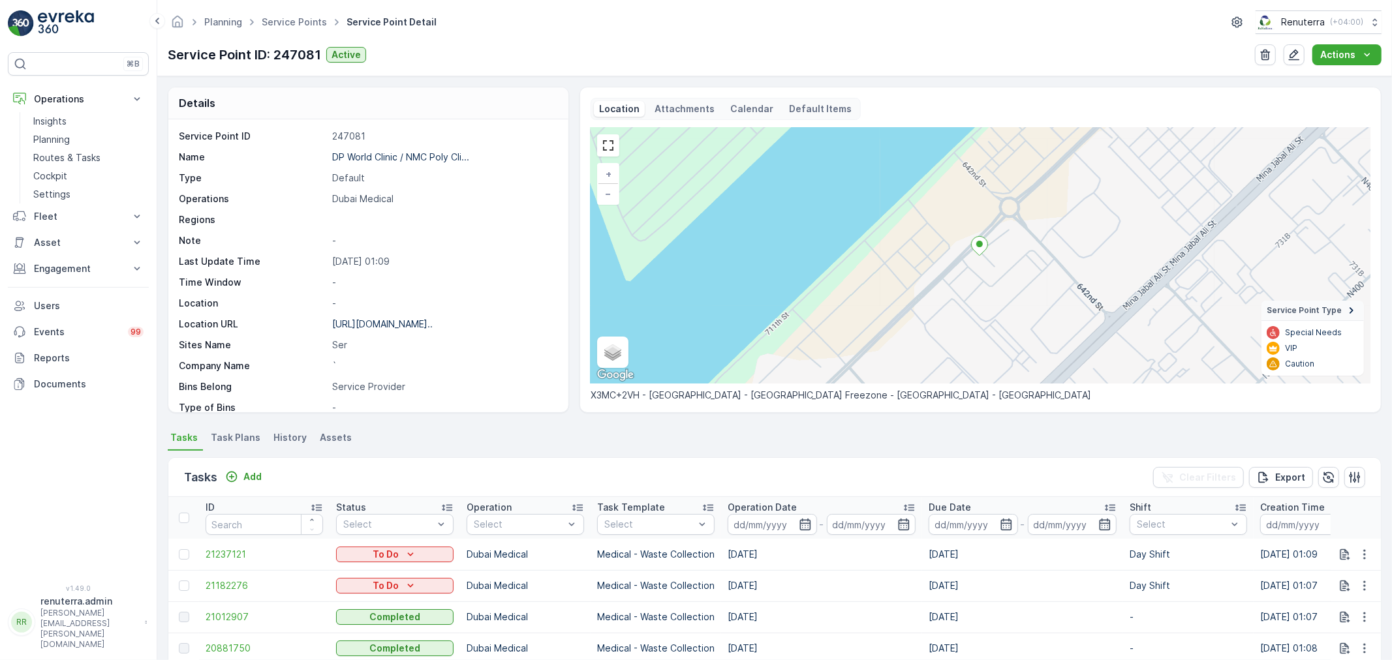
click at [303, 27] on span "Service Points" at bounding box center [294, 22] width 70 height 13
click at [303, 17] on link "Service Points" at bounding box center [294, 21] width 65 height 11
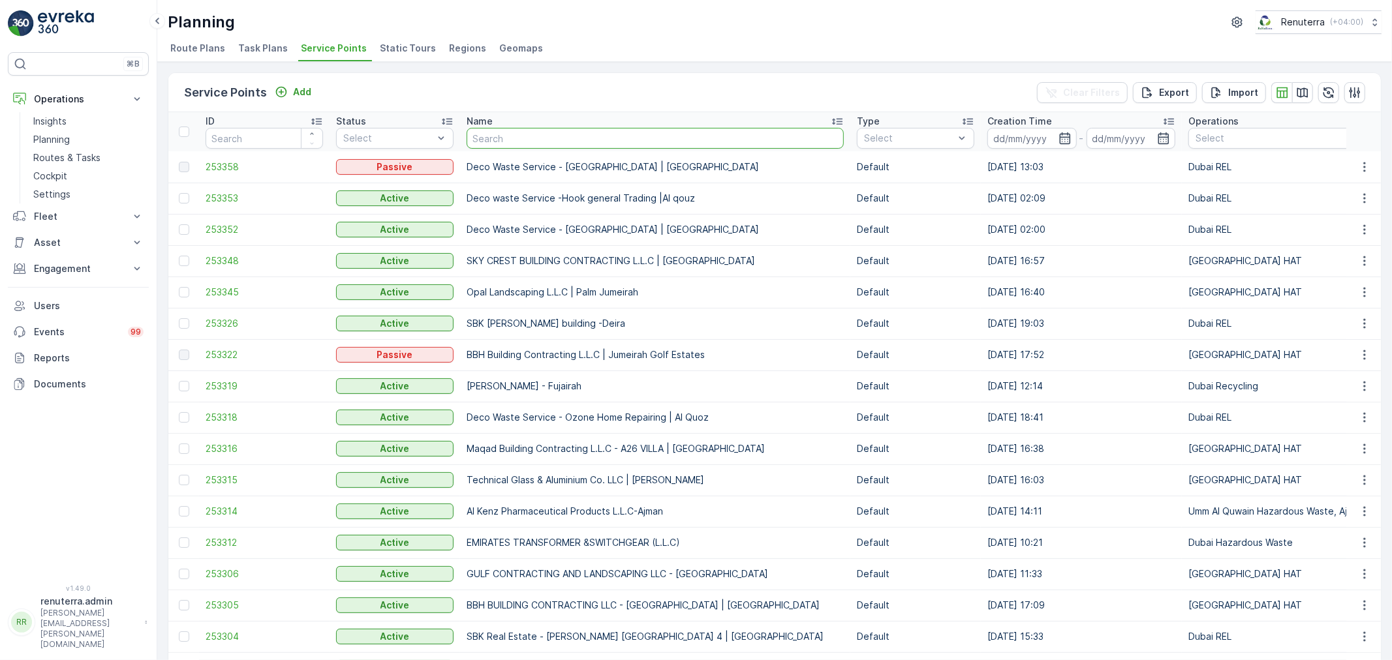
click at [505, 139] on input "text" at bounding box center [655, 138] width 377 height 21
type input "arabian"
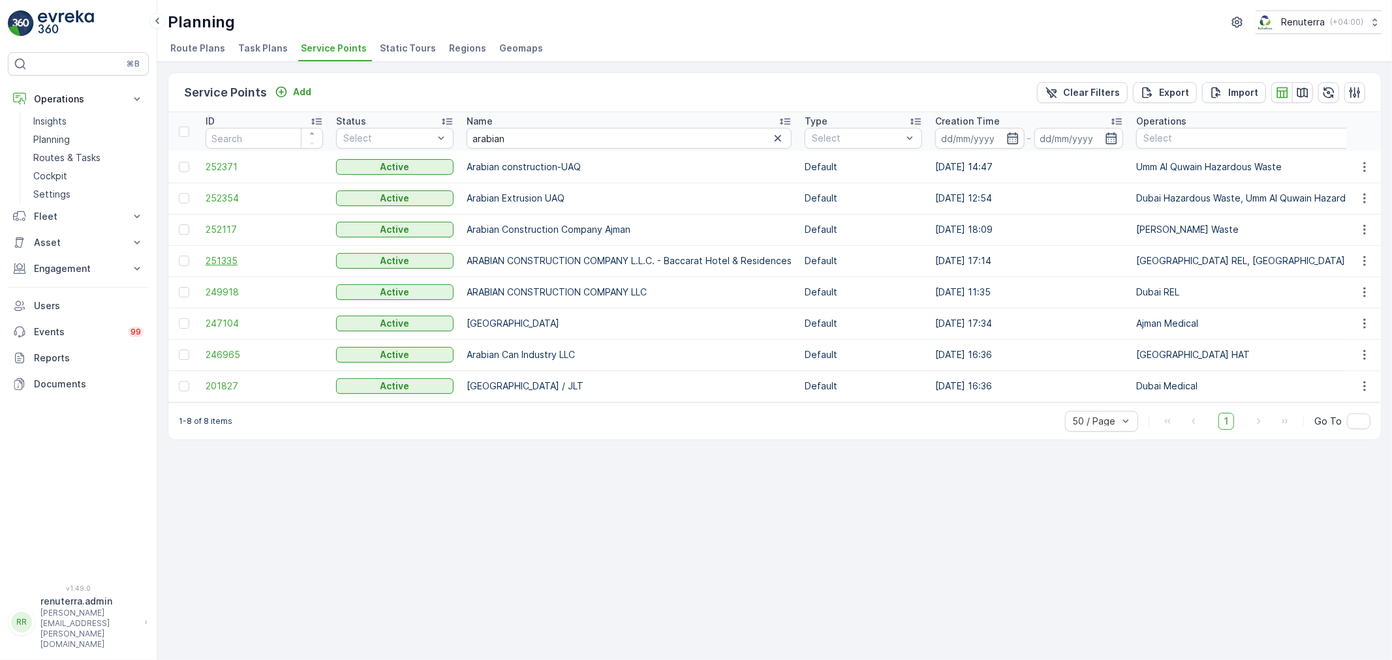
click at [213, 263] on span "251335" at bounding box center [264, 261] width 117 height 13
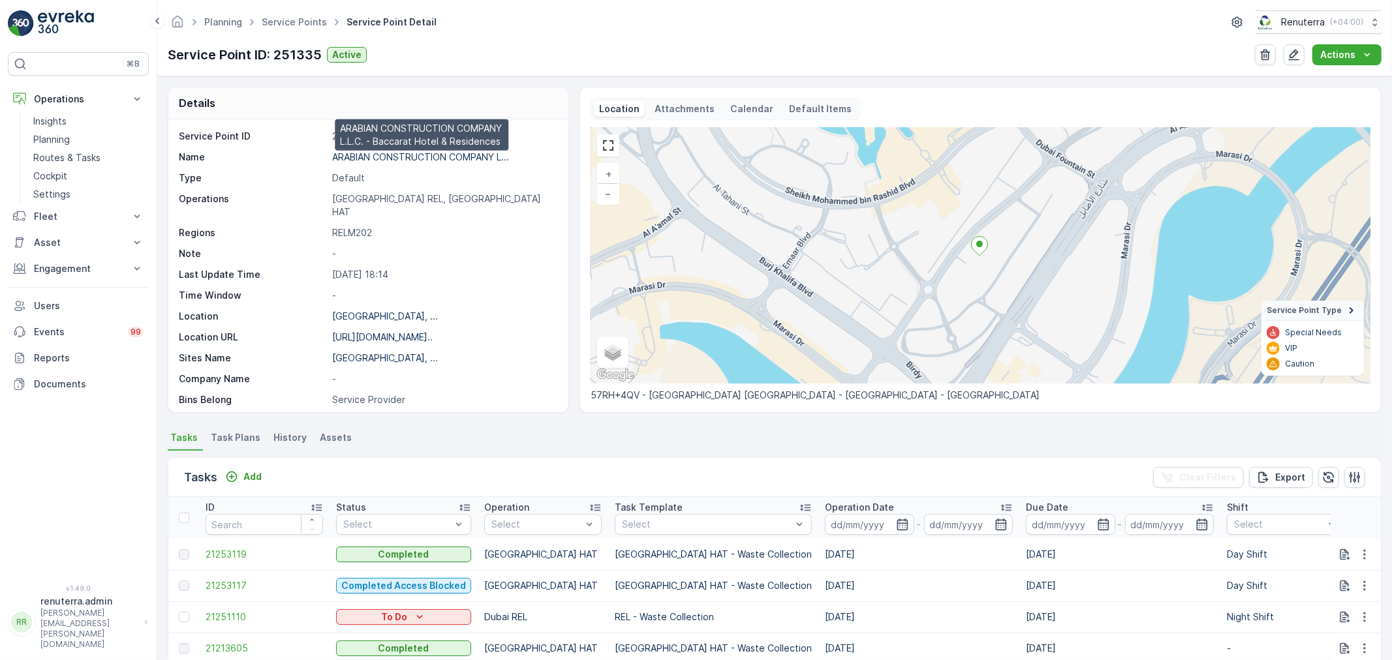
click at [439, 161] on p "ARABIAN CONSTRUCTION COMPANY L..." at bounding box center [420, 156] width 177 height 11
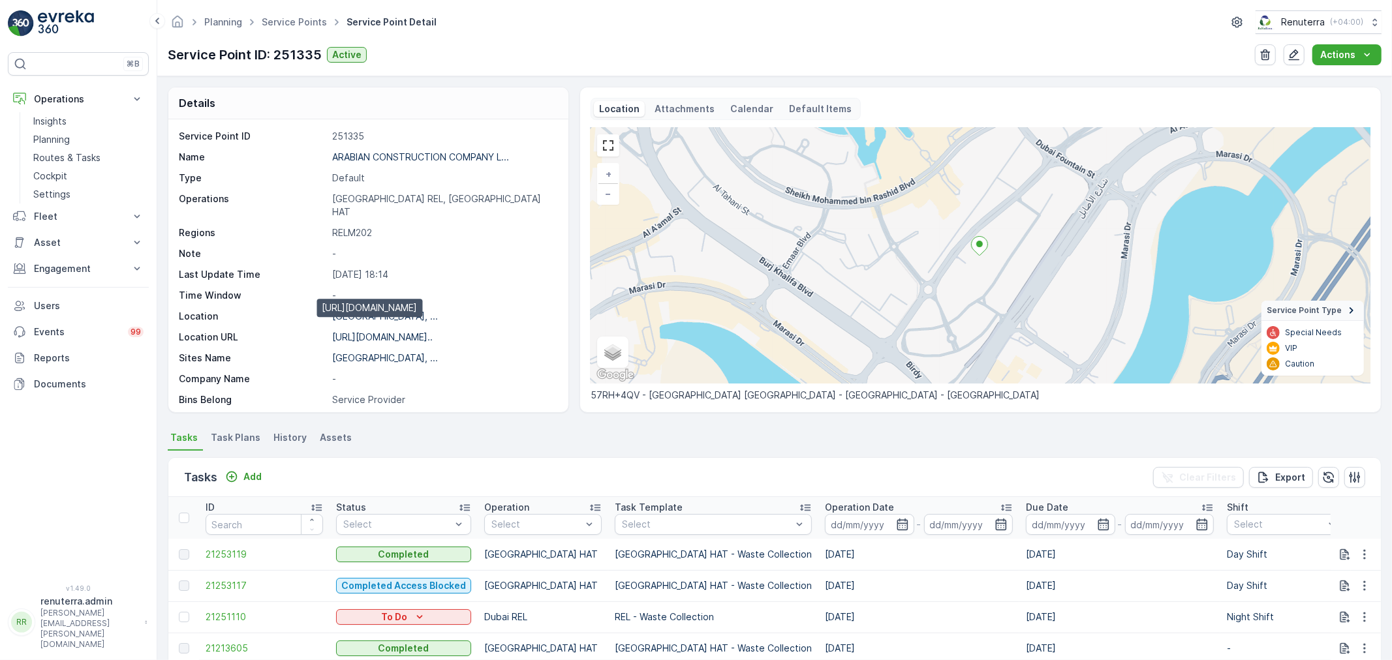
click at [376, 332] on p "[URL][DOMAIN_NAME].." at bounding box center [382, 337] width 101 height 11
click at [282, 25] on link "Service Points" at bounding box center [294, 21] width 65 height 11
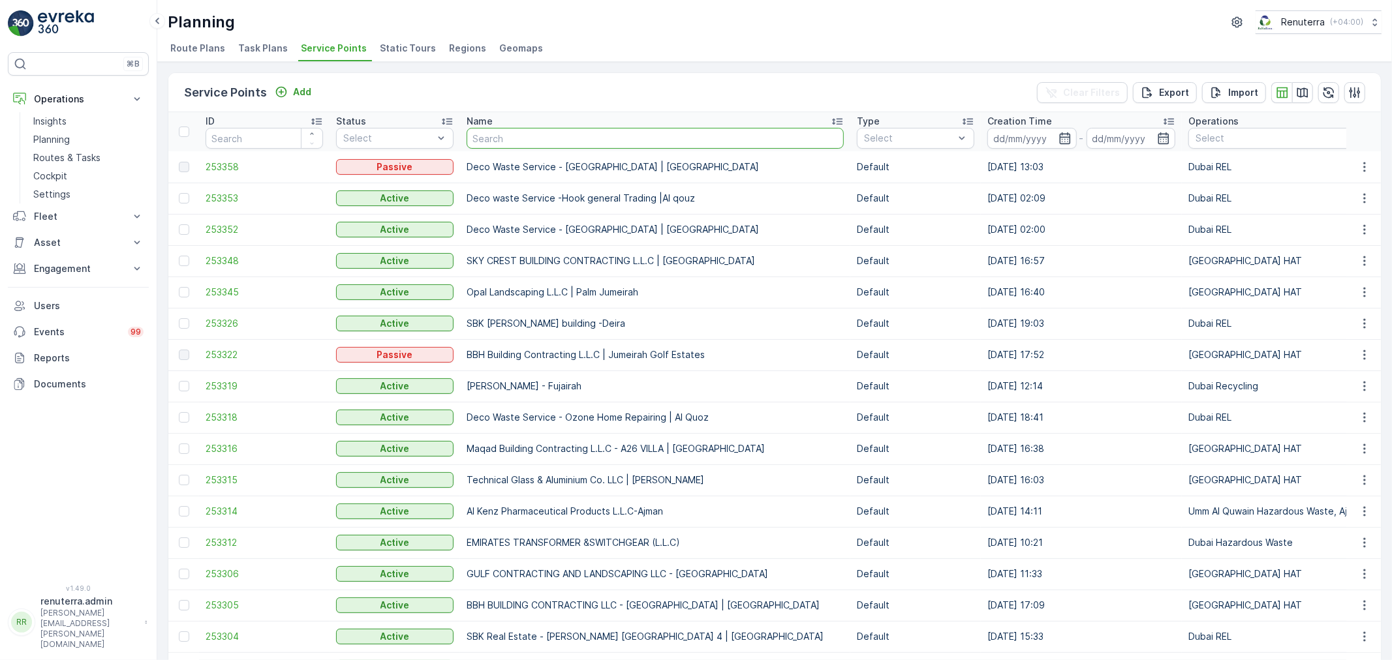
click at [551, 136] on input "text" at bounding box center [655, 138] width 377 height 21
type input "rixos"
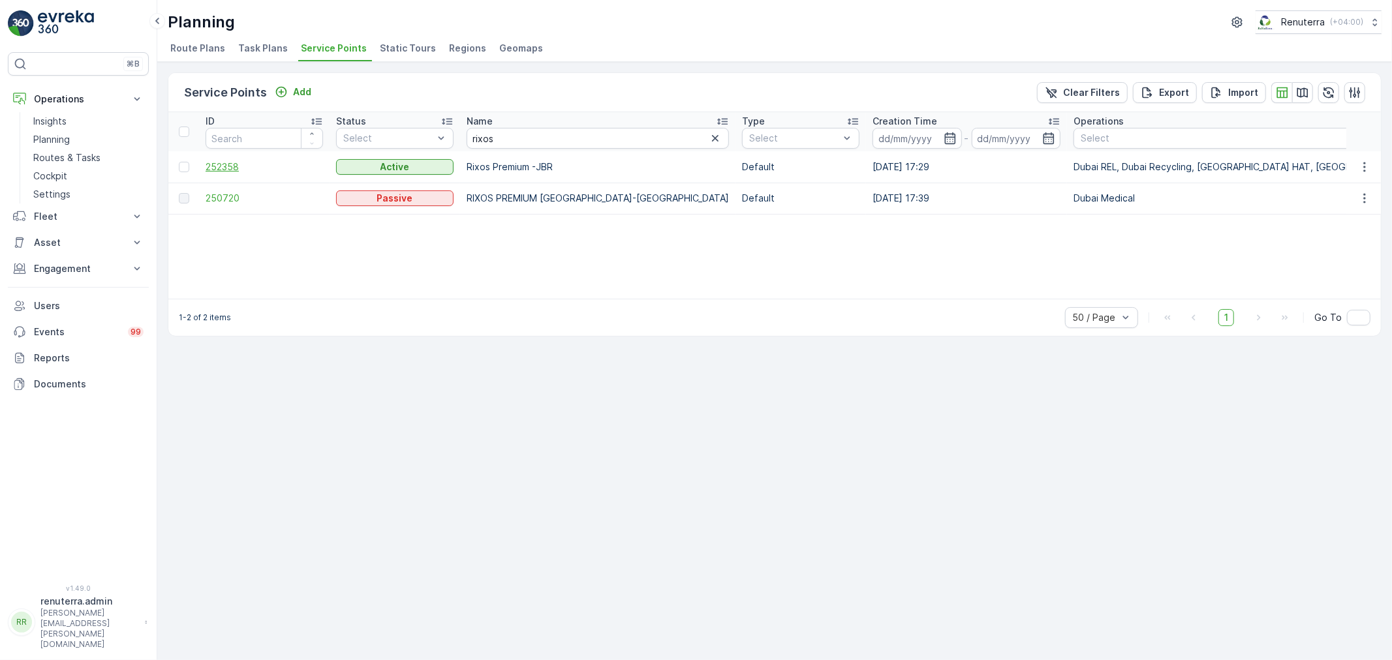
click at [225, 161] on span "252358" at bounding box center [264, 167] width 117 height 13
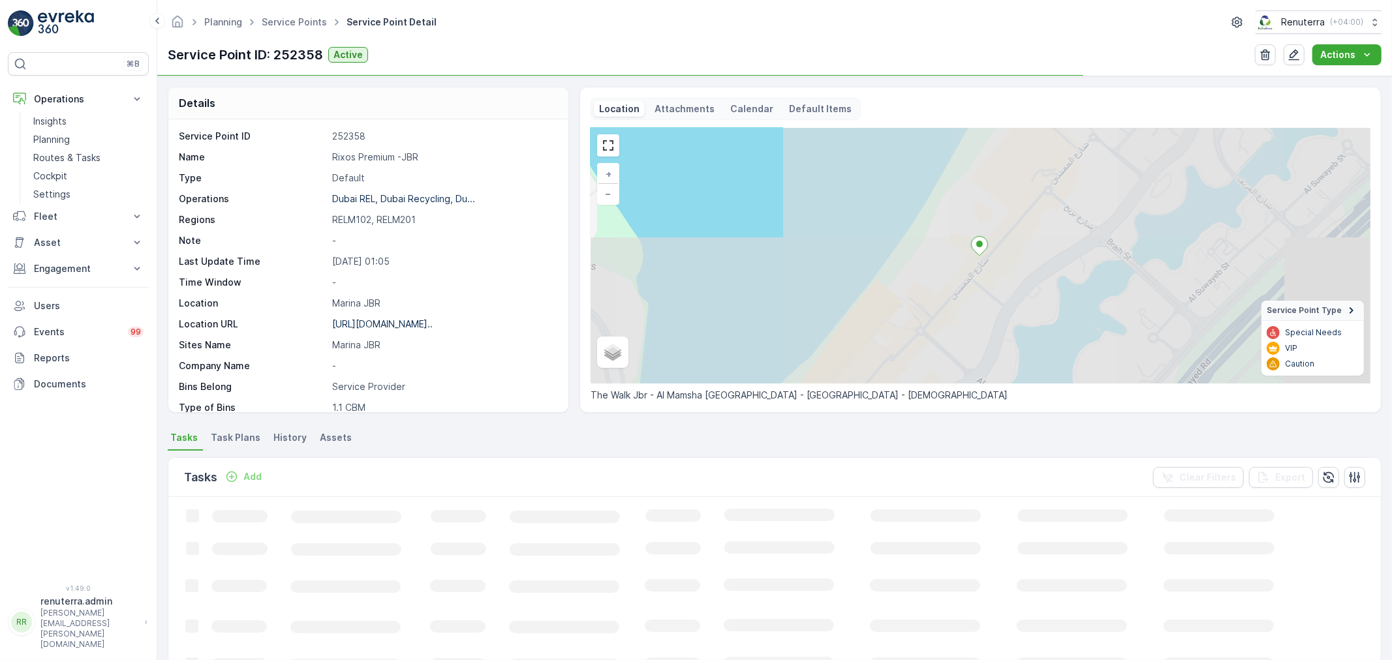
click at [348, 155] on p "Rixos Premium -JBR" at bounding box center [443, 157] width 223 height 13
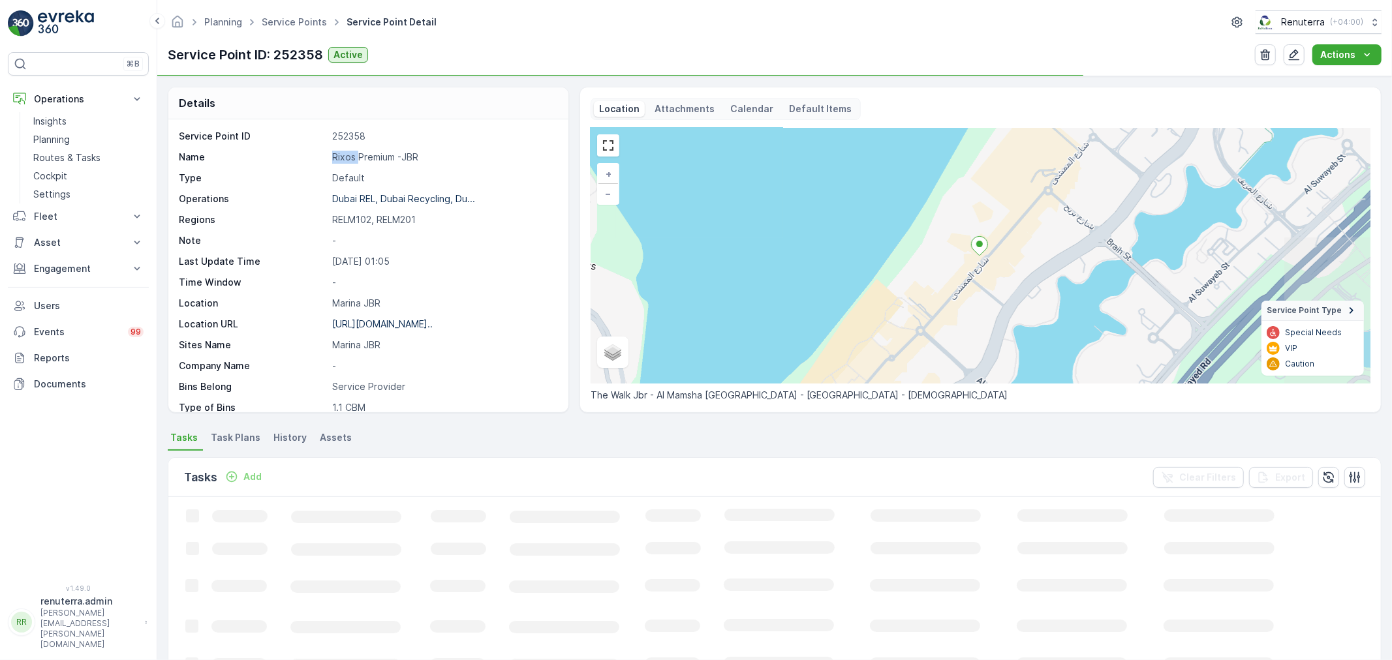
click at [348, 155] on p "Rixos Premium -JBR" at bounding box center [443, 157] width 223 height 13
copy p "Rixos Premium -JBR"
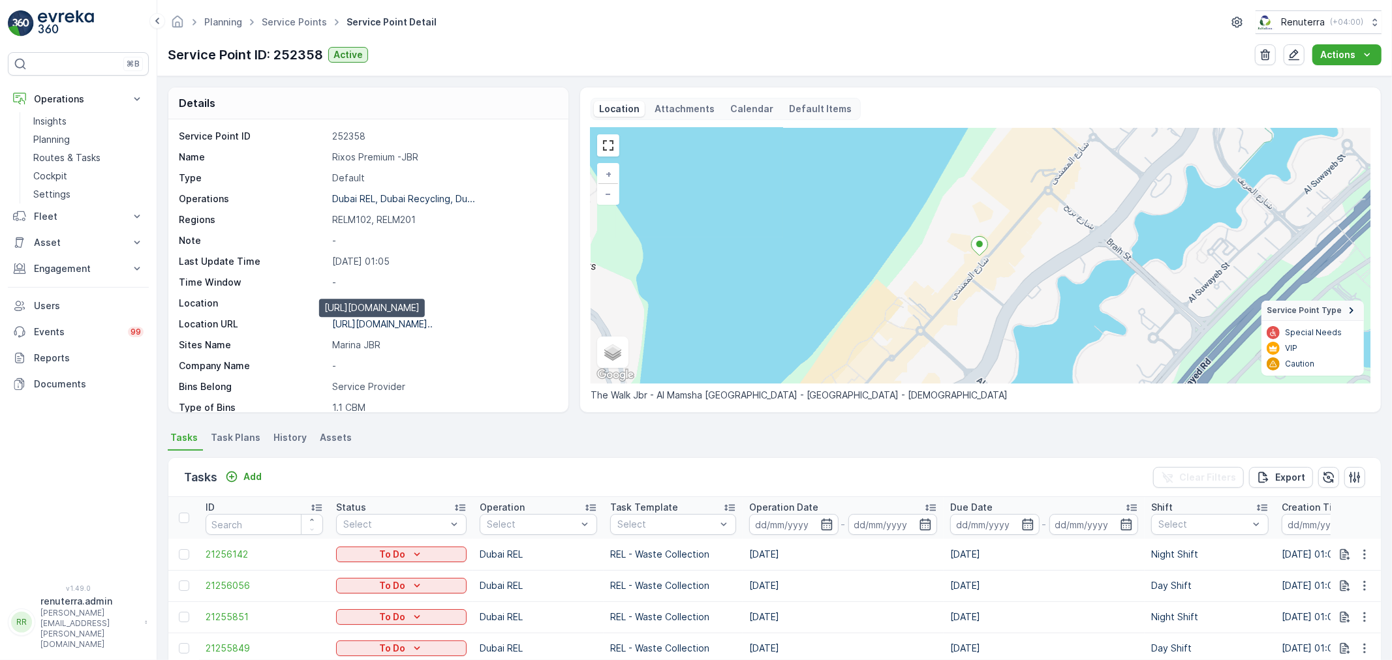
click at [381, 320] on p "https://maps.app.goo.gl/pRwh1P..." at bounding box center [382, 323] width 101 height 11
click at [308, 16] on span "Service Points" at bounding box center [294, 22] width 70 height 13
click at [291, 16] on span "Service Points" at bounding box center [294, 22] width 70 height 13
click at [291, 18] on link "Service Points" at bounding box center [294, 21] width 65 height 11
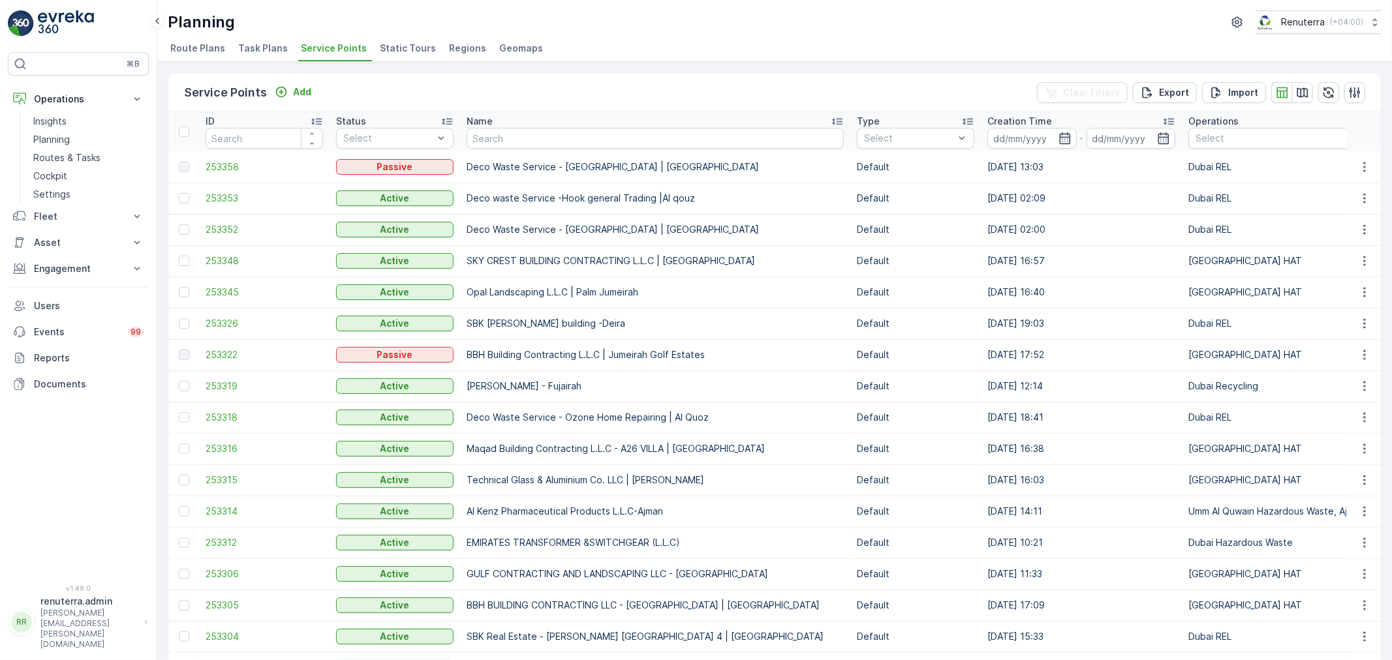
click at [514, 142] on input "text" at bounding box center [655, 138] width 377 height 21
type input "sobha"
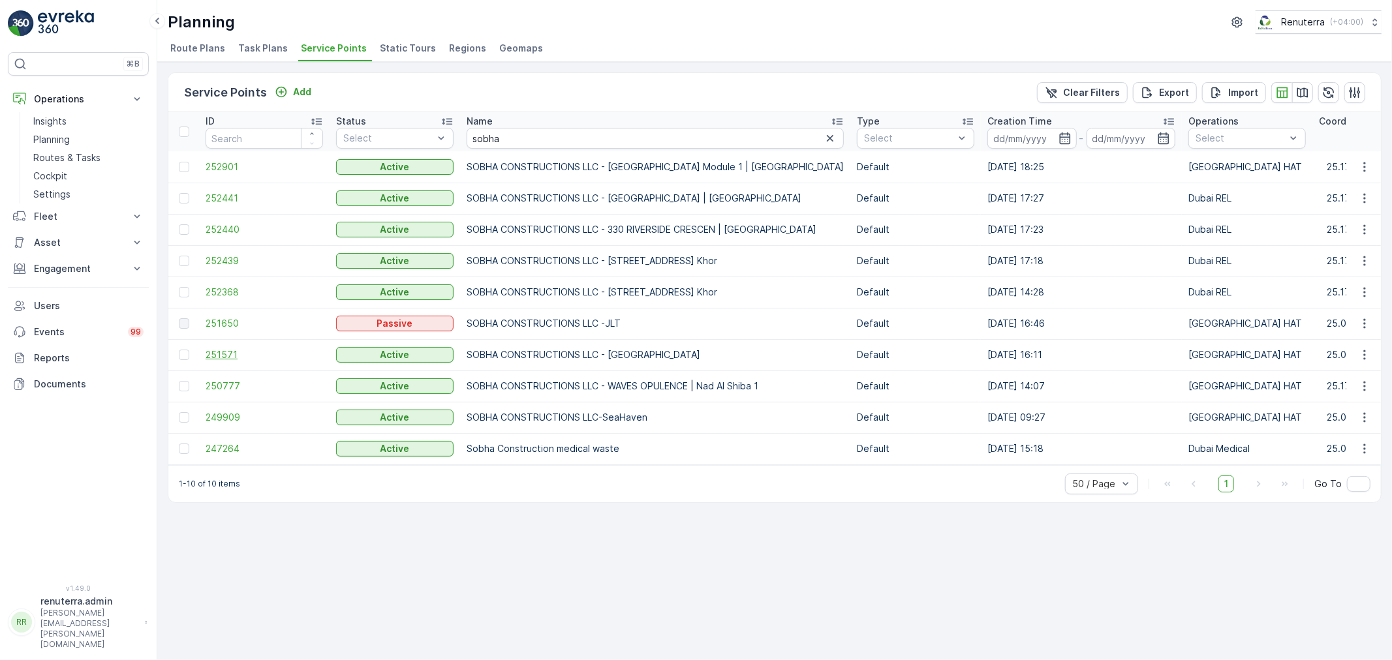
click at [219, 358] on span "251571" at bounding box center [264, 355] width 117 height 13
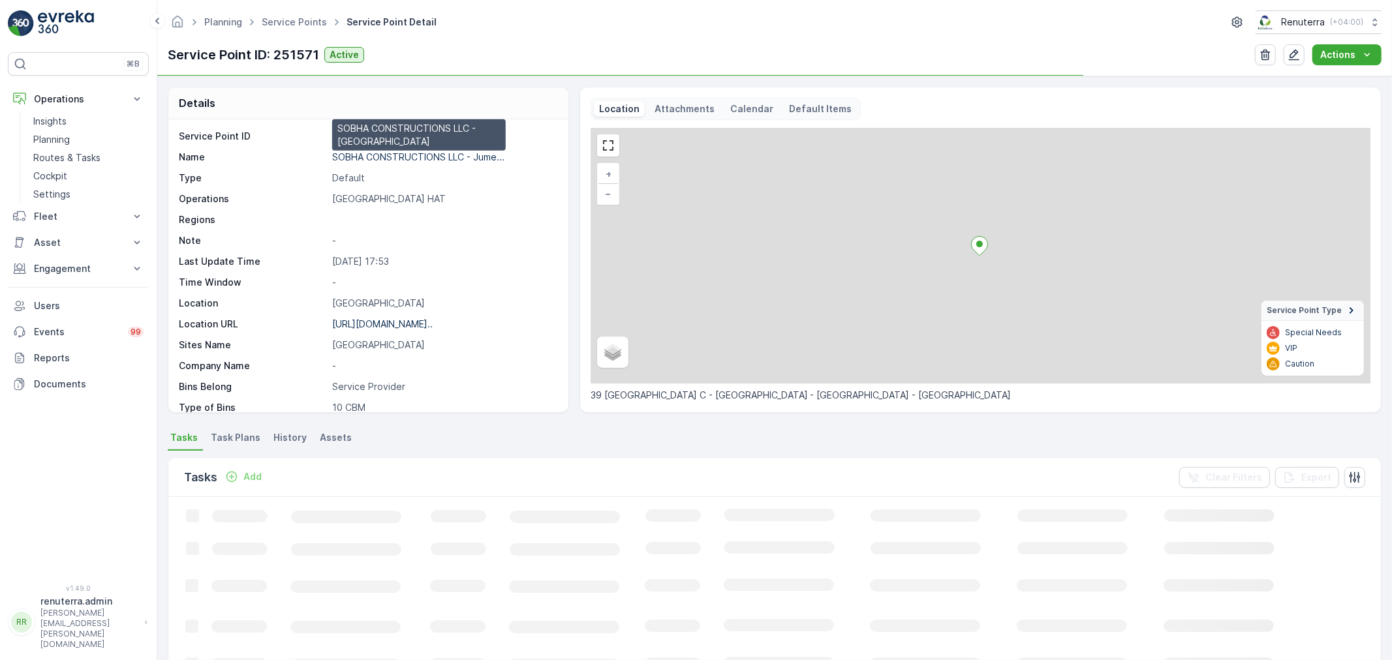
click at [379, 159] on p "SOBHA CONSTRUCTIONS LLC - Jume..." at bounding box center [418, 156] width 172 height 11
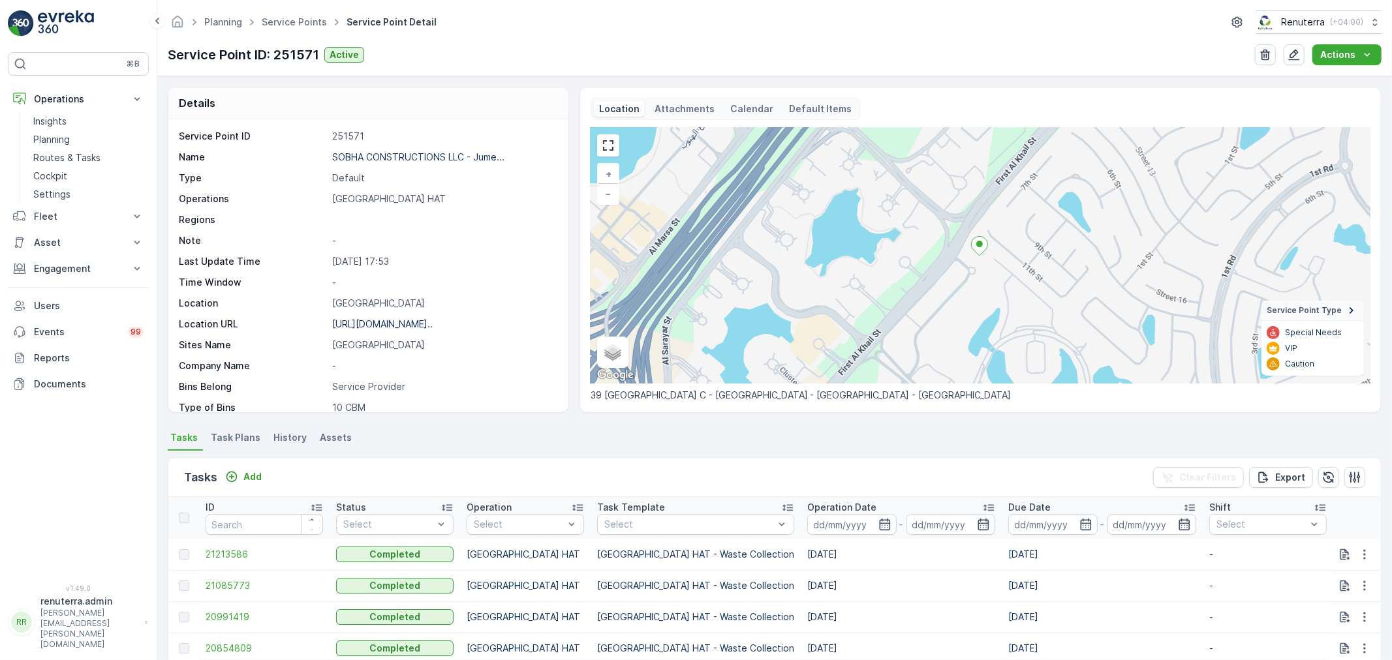
click at [288, 14] on ul "Service Points" at bounding box center [301, 22] width 85 height 19
click at [290, 17] on link "Service Points" at bounding box center [294, 21] width 65 height 11
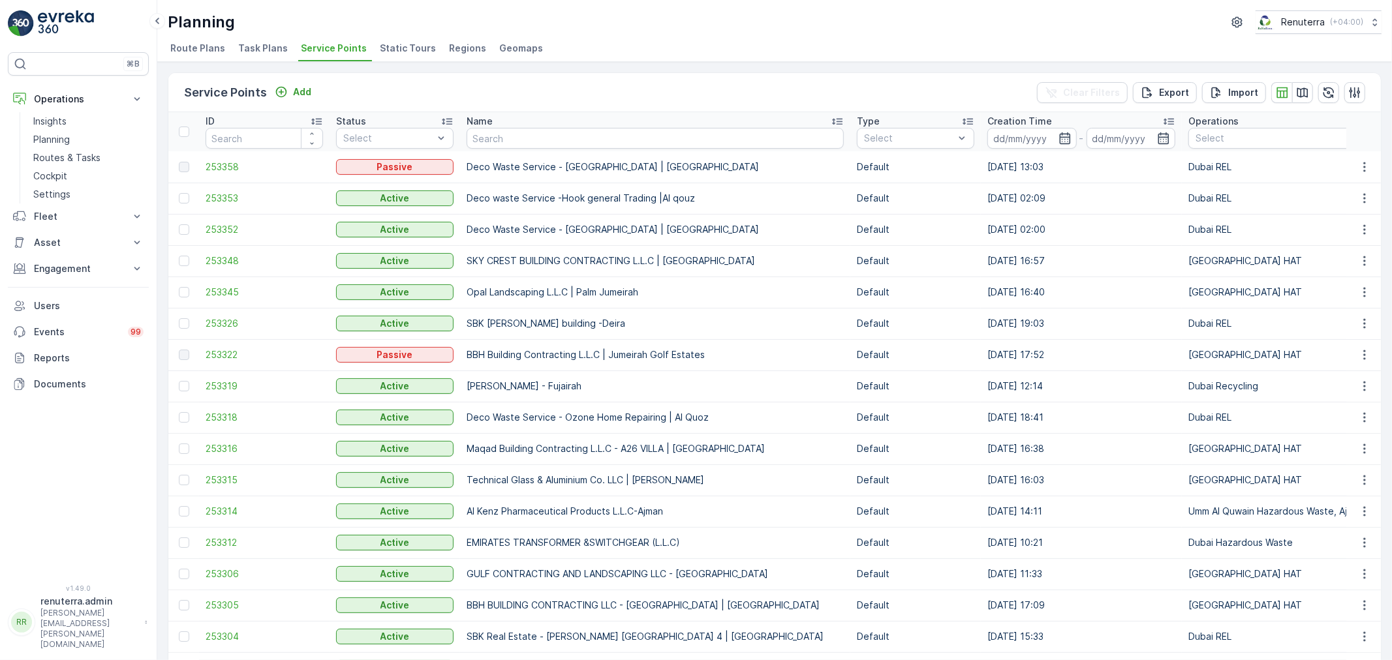
click at [513, 142] on input "text" at bounding box center [655, 138] width 377 height 21
type input "italian"
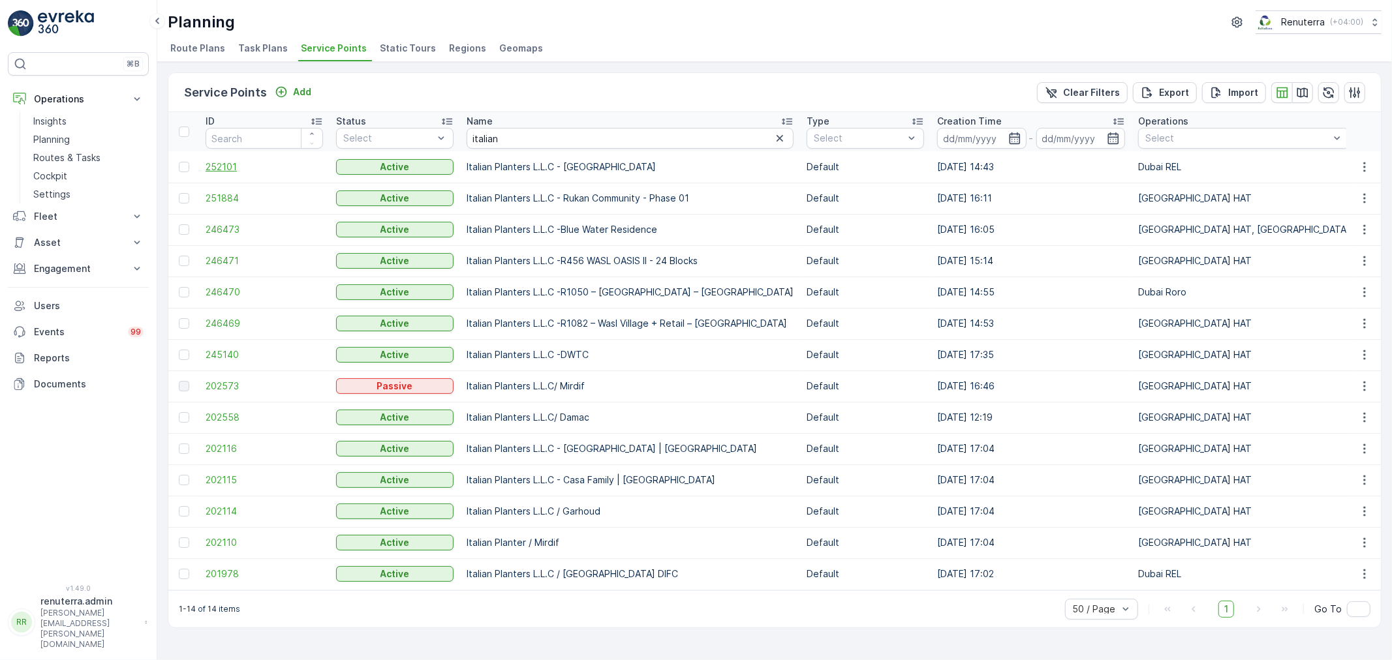
click at [240, 161] on span "252101" at bounding box center [264, 167] width 117 height 13
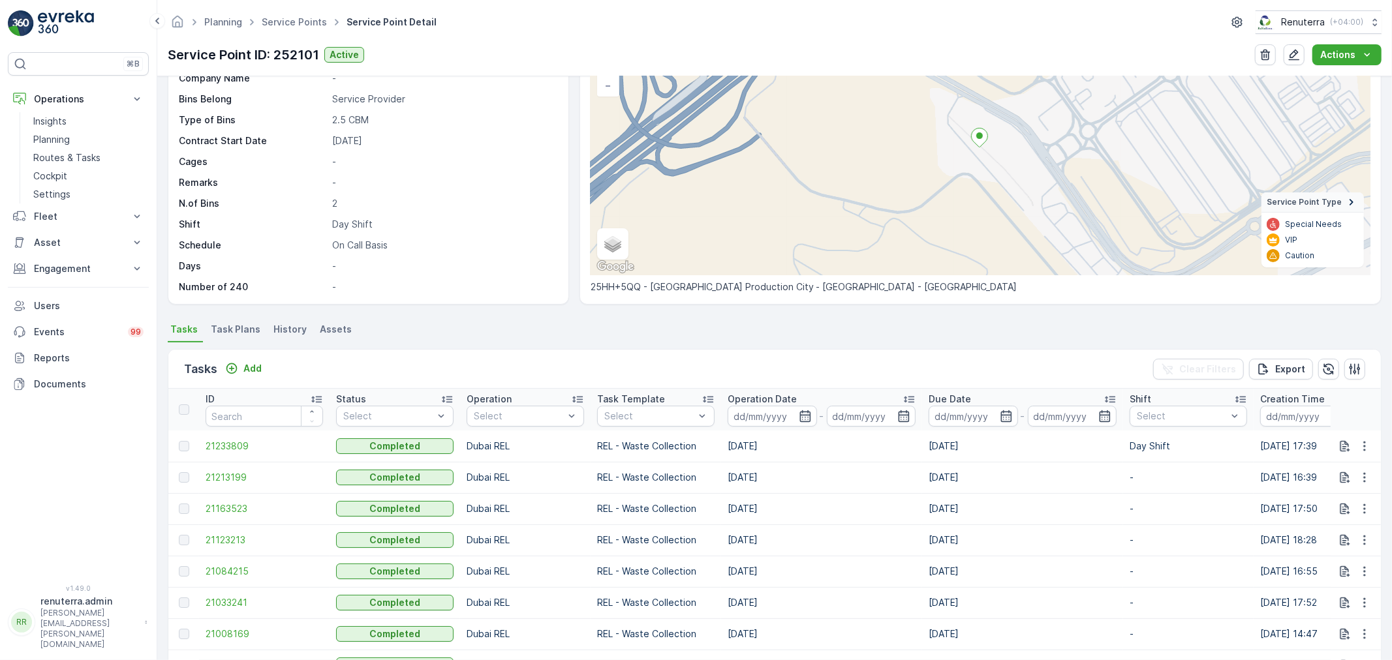
scroll to position [145, 0]
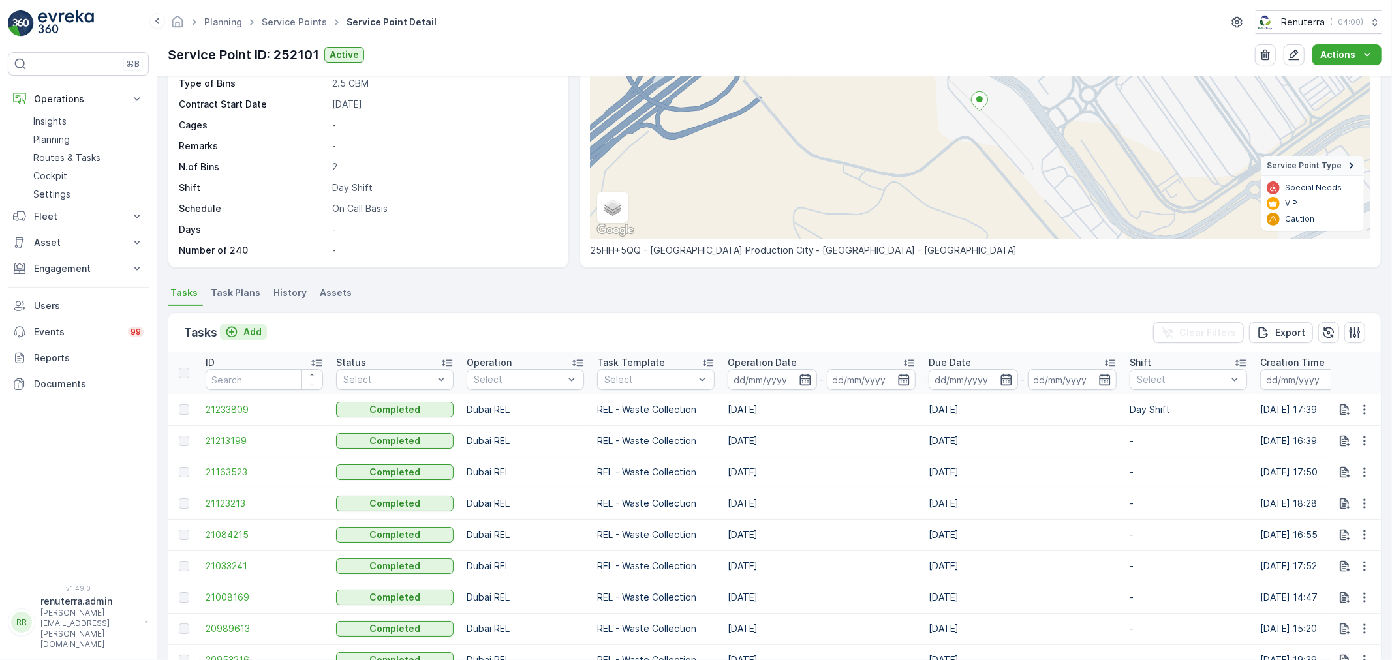
click at [244, 333] on p "Add" at bounding box center [252, 332] width 18 height 13
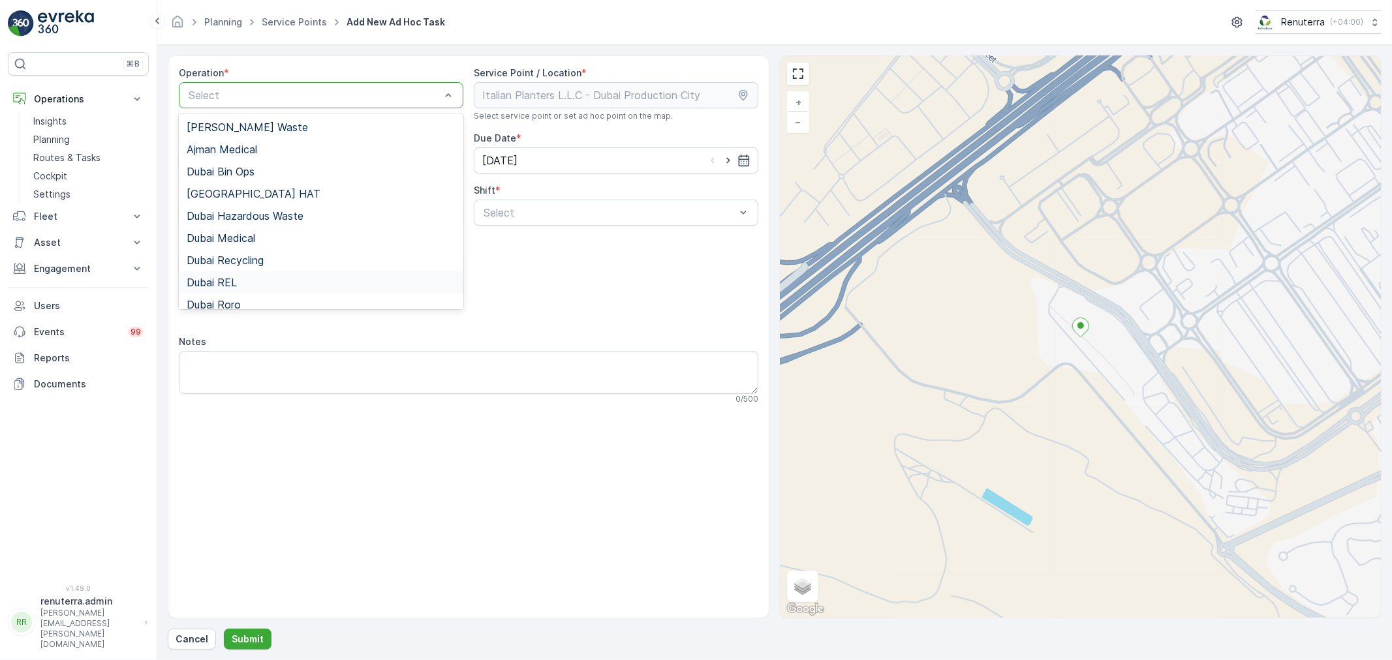
click at [230, 283] on span "Dubai REL" at bounding box center [212, 283] width 50 height 12
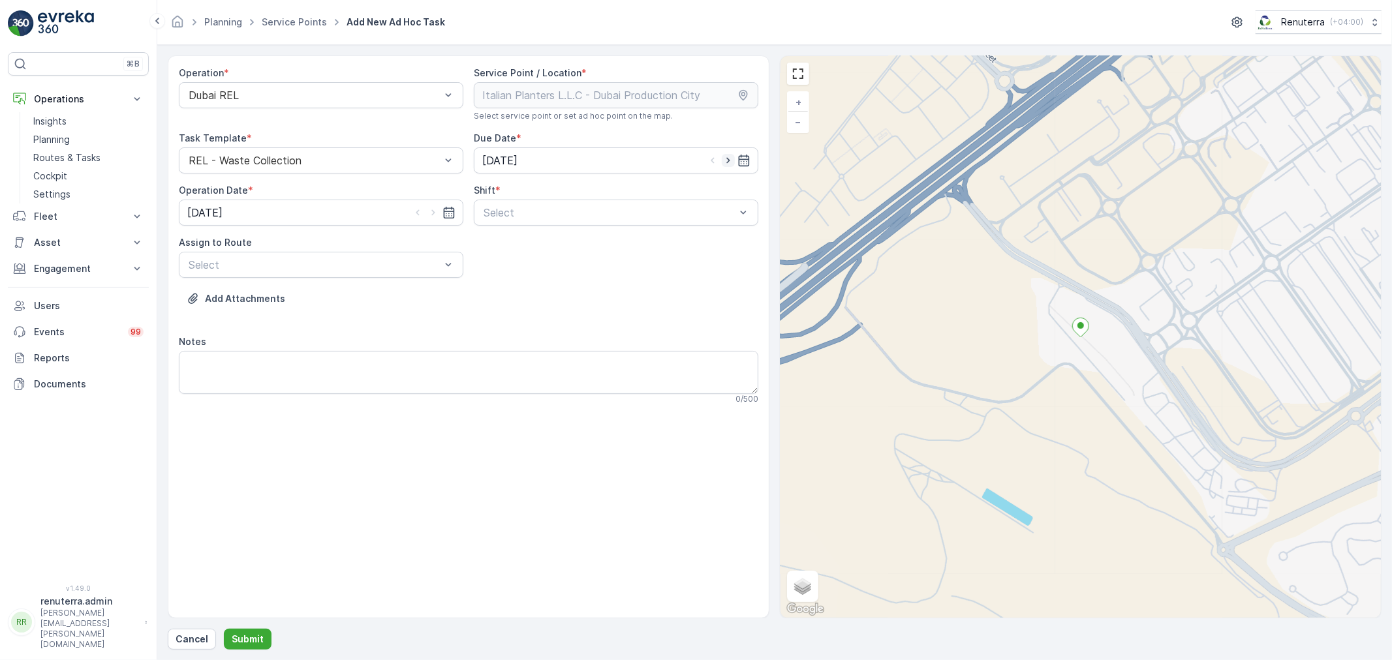
click at [728, 158] on icon "button" at bounding box center [728, 160] width 13 height 13
type input "29.08.2025"
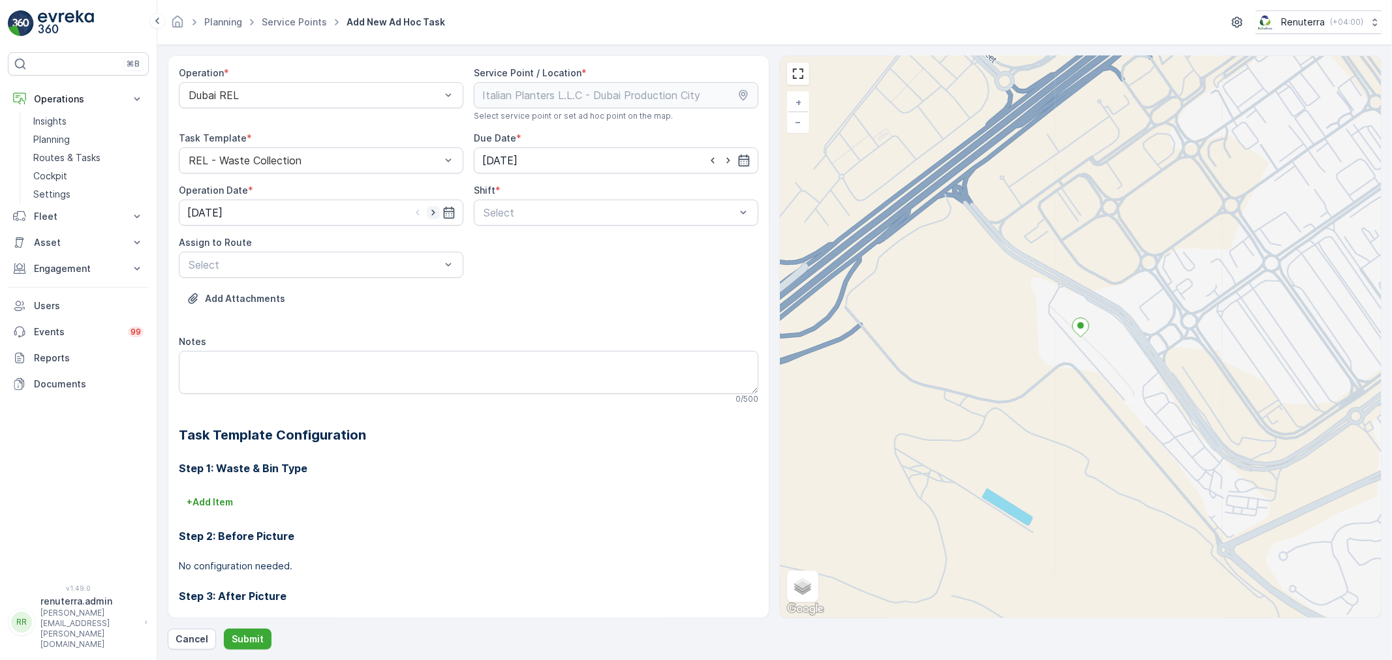
click at [432, 212] on icon "button" at bounding box center [432, 213] width 3 height 6
type input "[DATE]"
click at [520, 213] on div at bounding box center [609, 213] width 255 height 12
click at [498, 247] on span "Day Shift" at bounding box center [505, 245] width 46 height 12
click at [382, 256] on div "Select" at bounding box center [321, 265] width 285 height 26
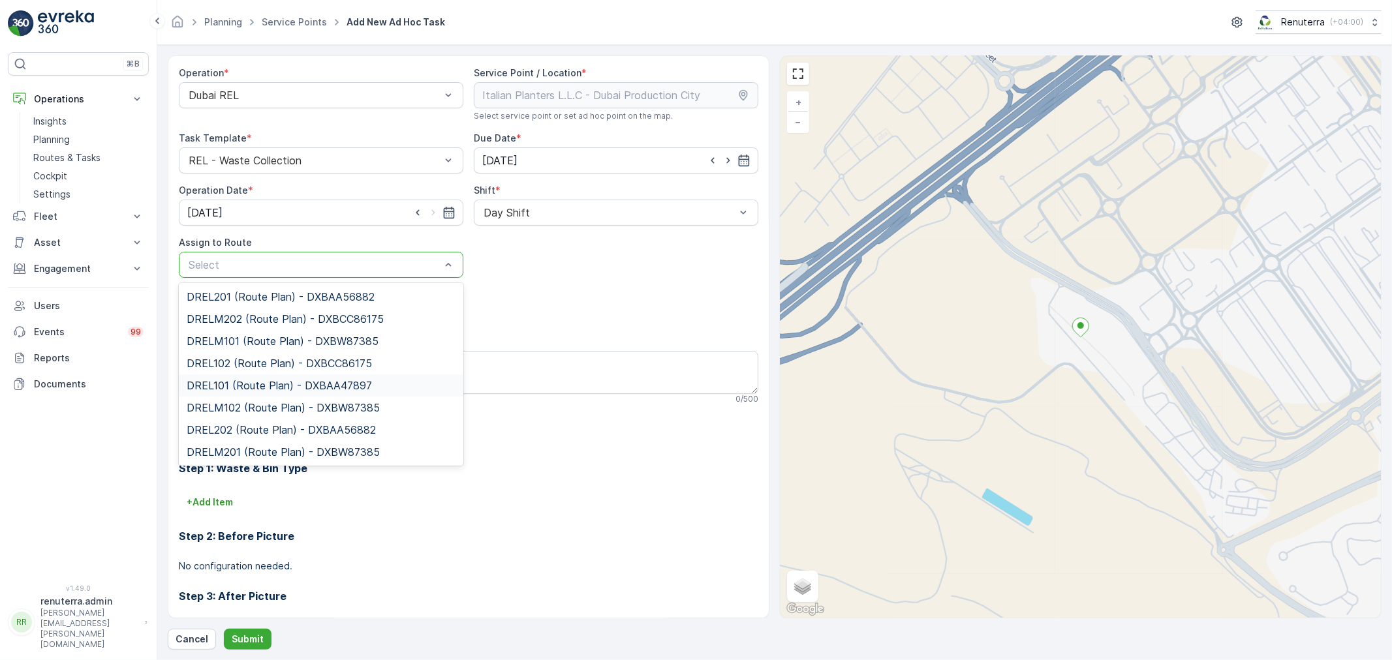
click at [232, 385] on span "DREL101 (Route Plan) - DXBAA47897" at bounding box center [279, 386] width 185 height 12
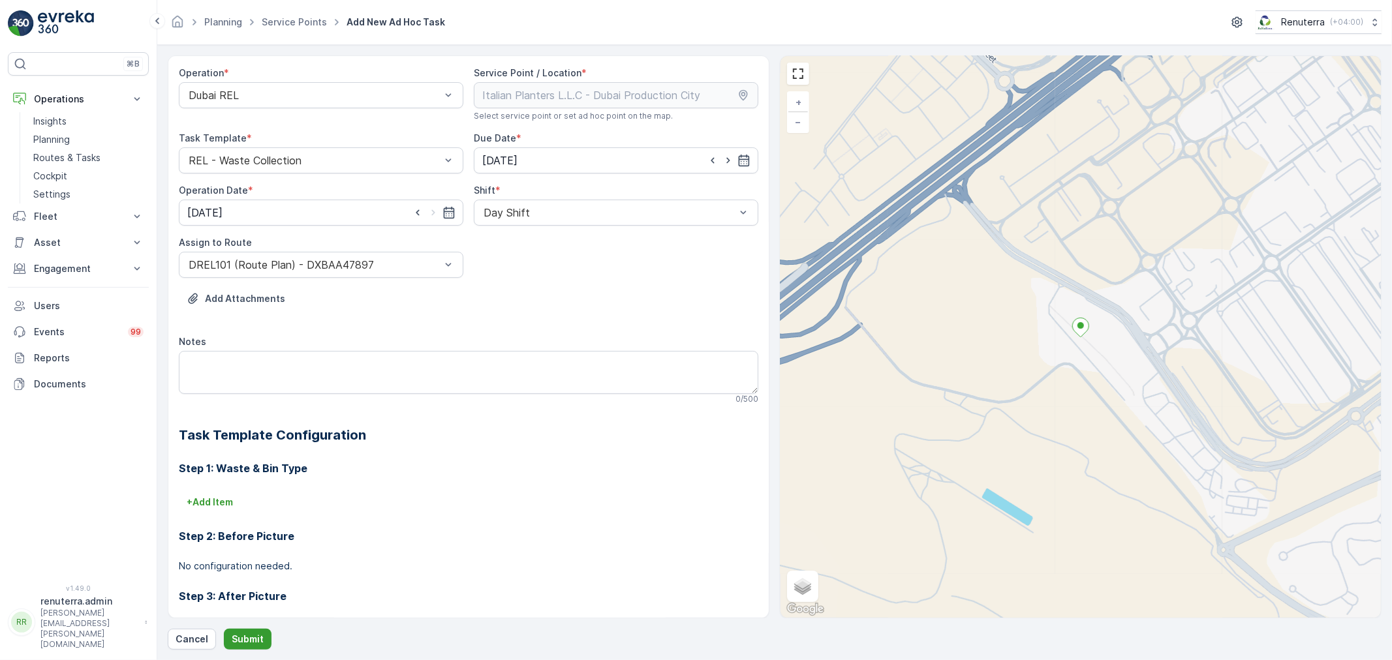
click at [251, 635] on p "Submit" at bounding box center [248, 639] width 32 height 13
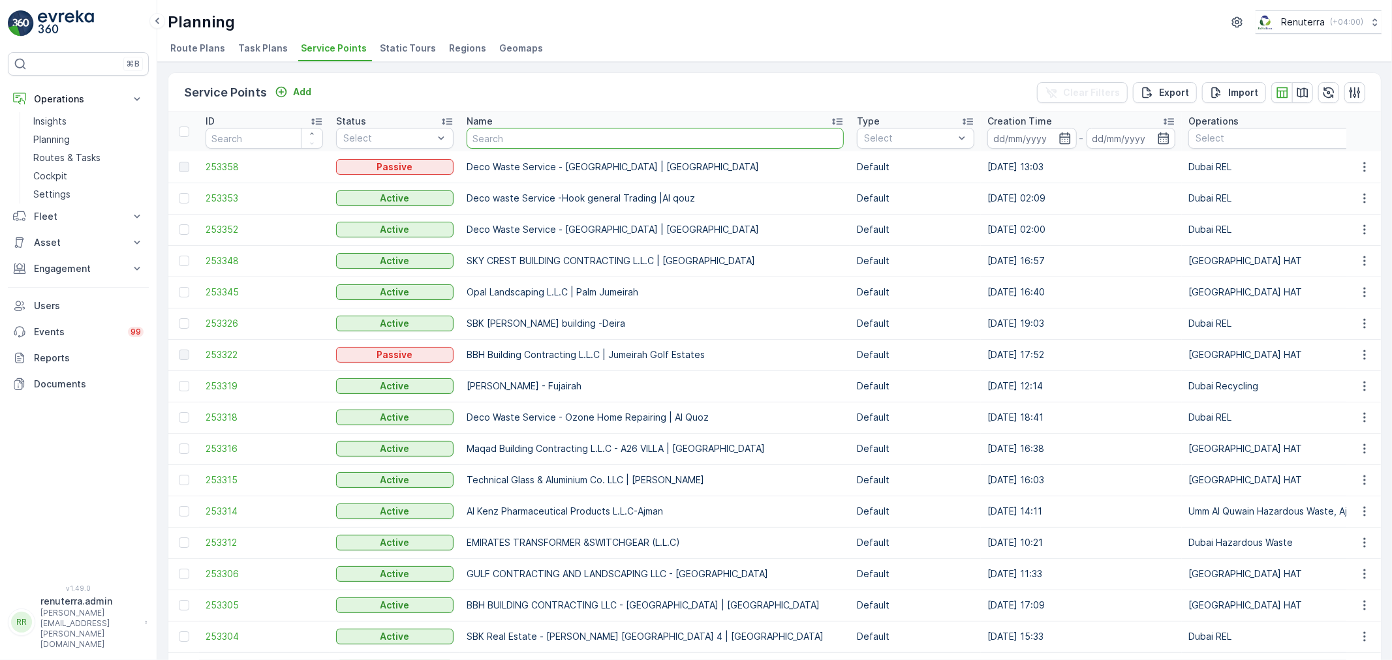
click at [478, 131] on input "text" at bounding box center [655, 138] width 377 height 21
paste input "Italian Planters L.L.C -R456 WASL OASIS II - 24 Blocks"
type input "Italian Planters L.L.C -R456 WASL OASIS II - 24 Blocks"
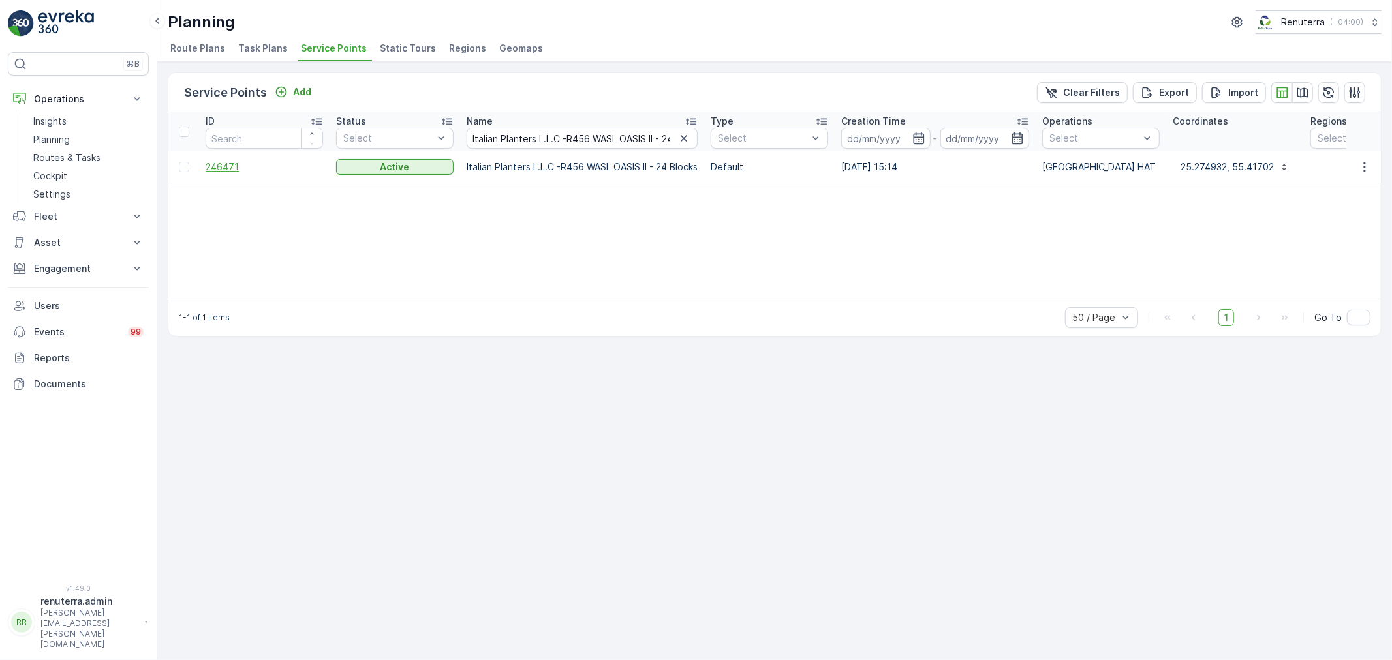
click at [227, 166] on span "246471" at bounding box center [264, 167] width 117 height 13
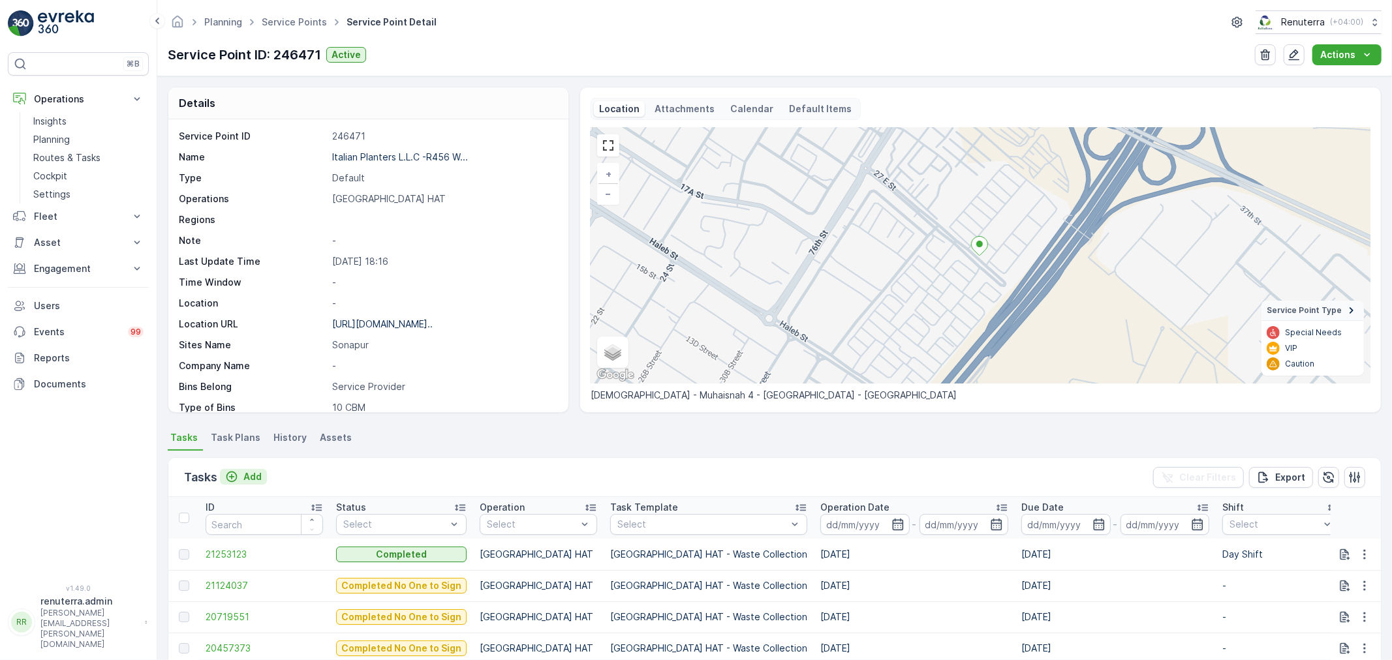
click at [252, 474] on p "Add" at bounding box center [252, 477] width 18 height 13
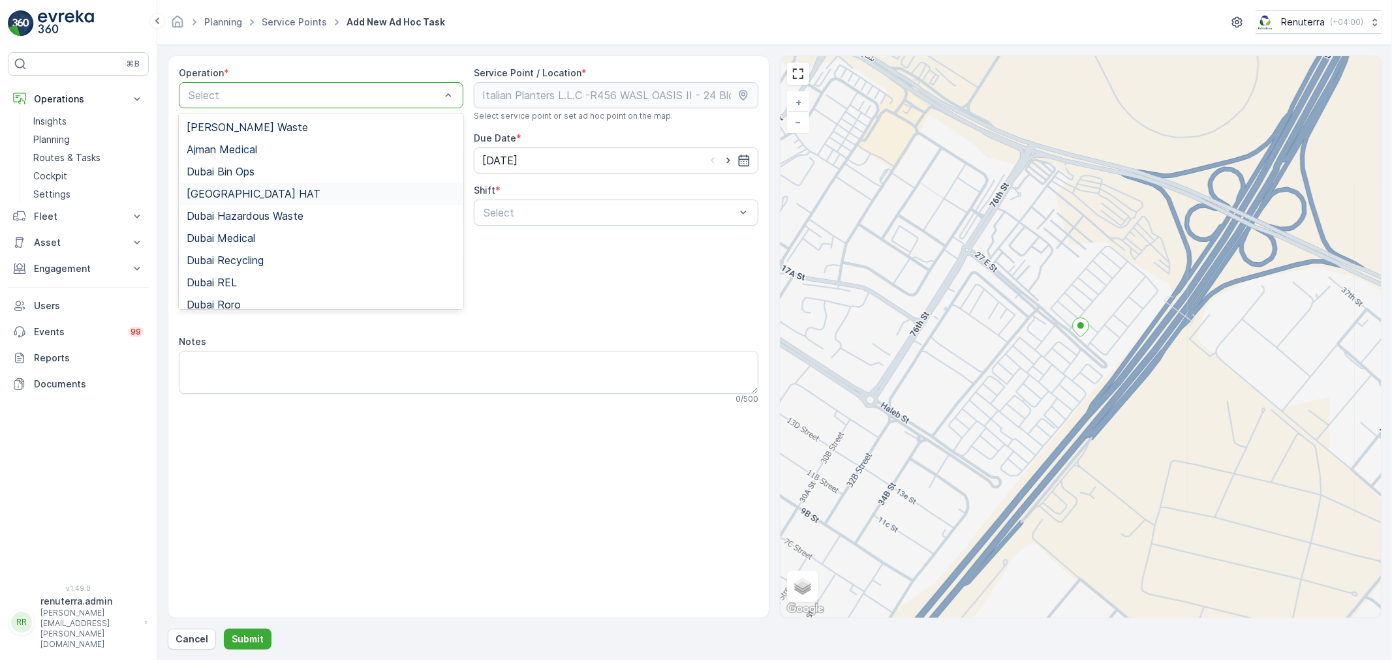
click at [236, 194] on span "Dubai HAT" at bounding box center [254, 194] width 134 height 12
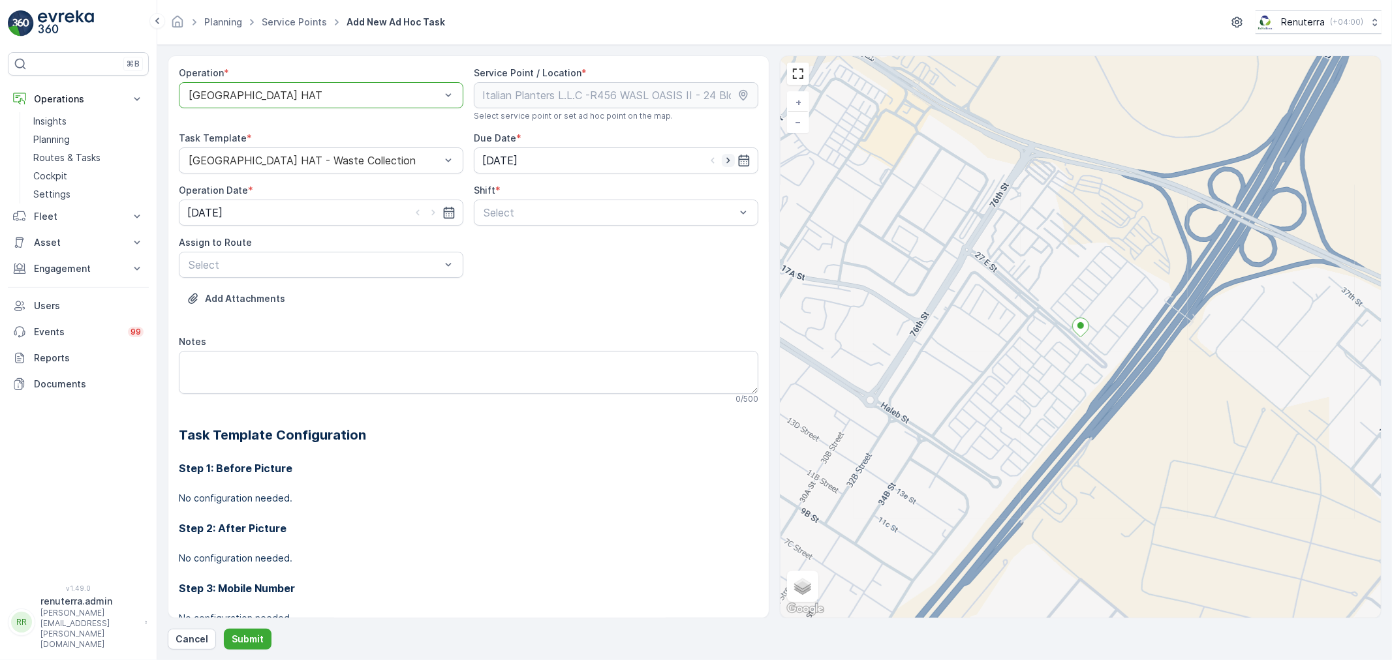
click at [726, 157] on icon "button" at bounding box center [728, 160] width 13 height 13
type input "[DATE]"
click at [431, 215] on icon "button" at bounding box center [432, 213] width 3 height 6
type input "[DATE]"
click at [559, 213] on div at bounding box center [609, 213] width 255 height 12
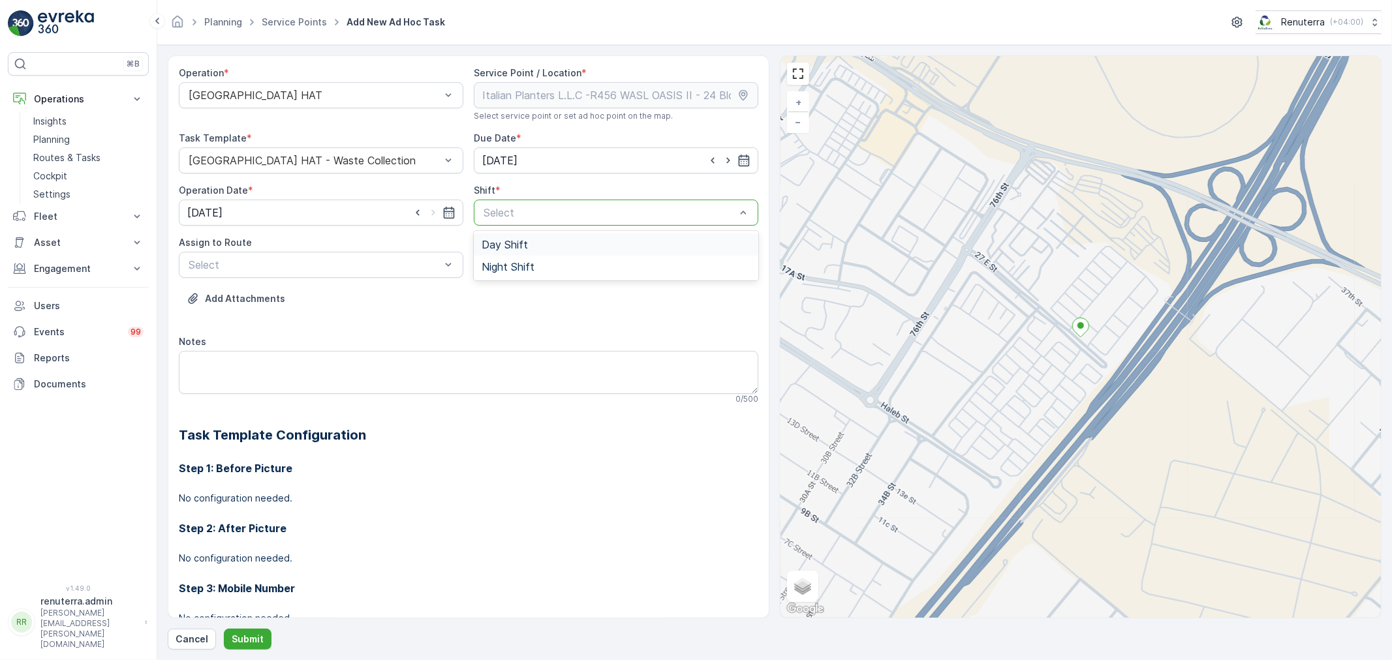
click at [497, 243] on span "Day Shift" at bounding box center [505, 245] width 46 height 12
drag, startPoint x: 403, startPoint y: 255, endPoint x: 386, endPoint y: 270, distance: 22.7
click at [401, 255] on div "Select" at bounding box center [321, 265] width 285 height 26
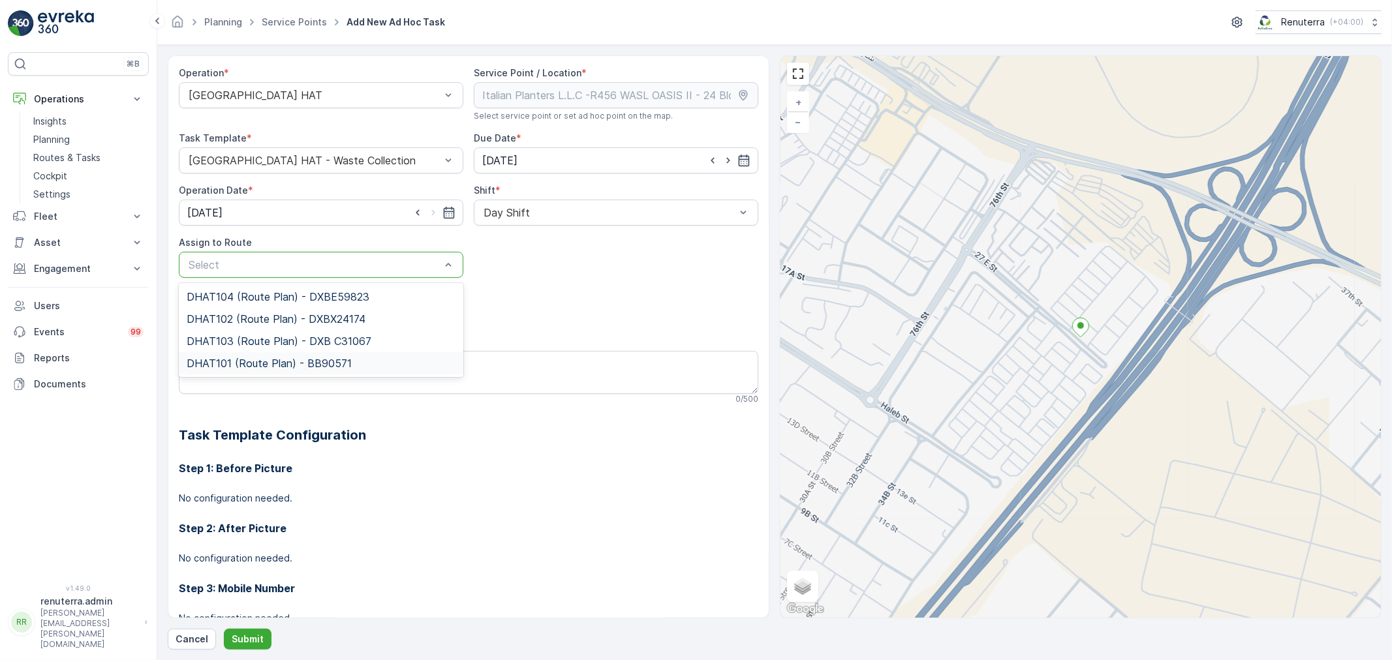
click at [266, 358] on span "DHAT101 (Route Plan) - BB90571" at bounding box center [269, 364] width 165 height 12
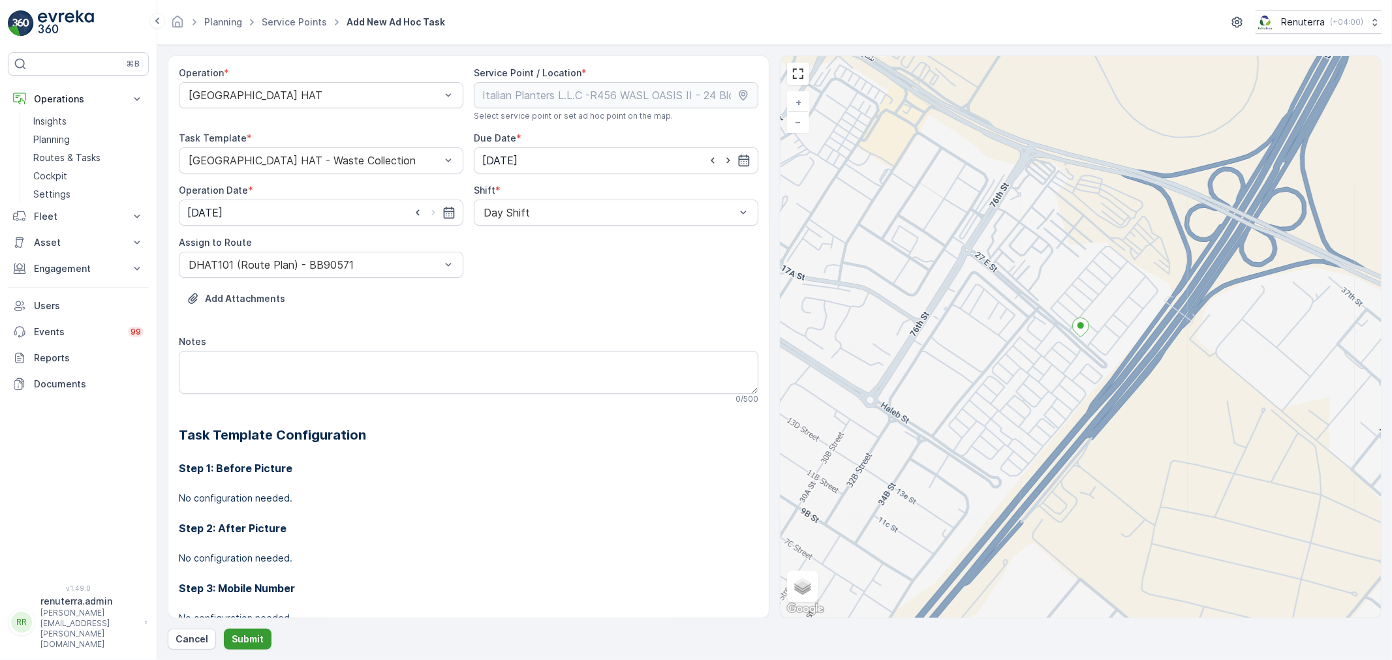
click at [256, 640] on p "Submit" at bounding box center [248, 639] width 32 height 13
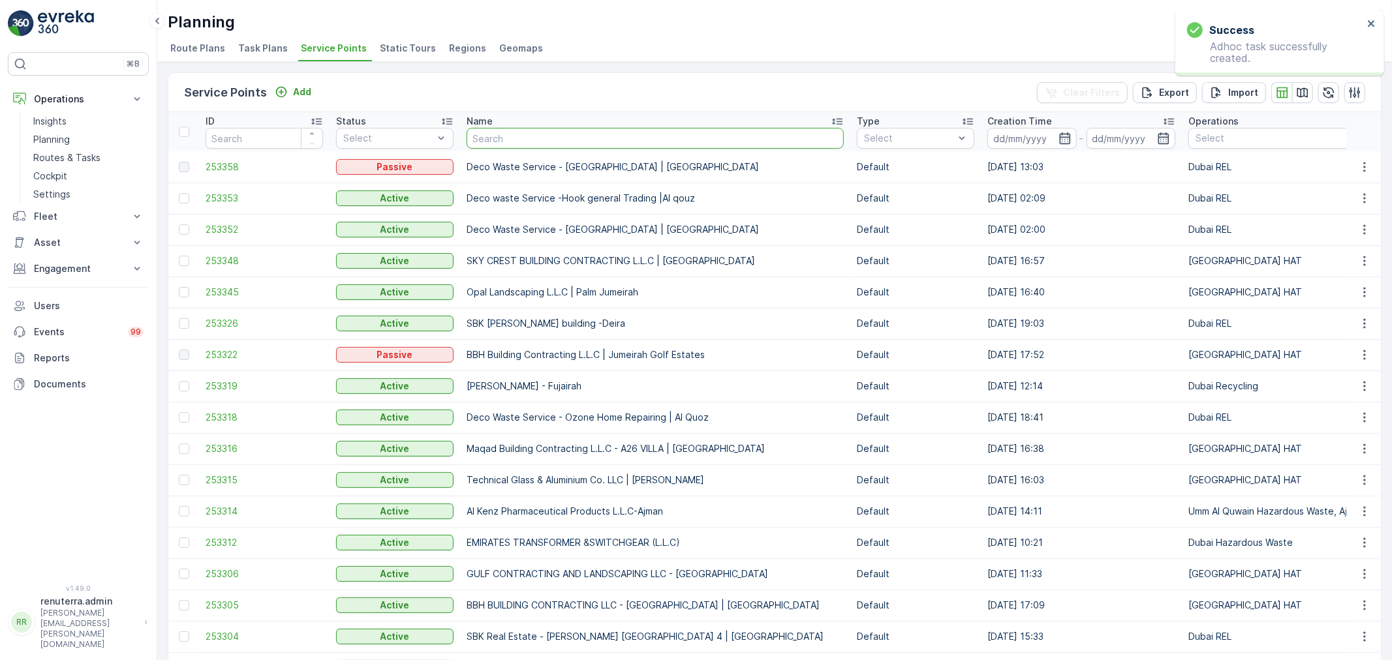
click at [547, 140] on input "text" at bounding box center [655, 138] width 377 height 21
paste input "OTTO BUILDING CONTRACTING L.L.C"
type input "OTTO BUILDING CONTRACTING L.L.C"
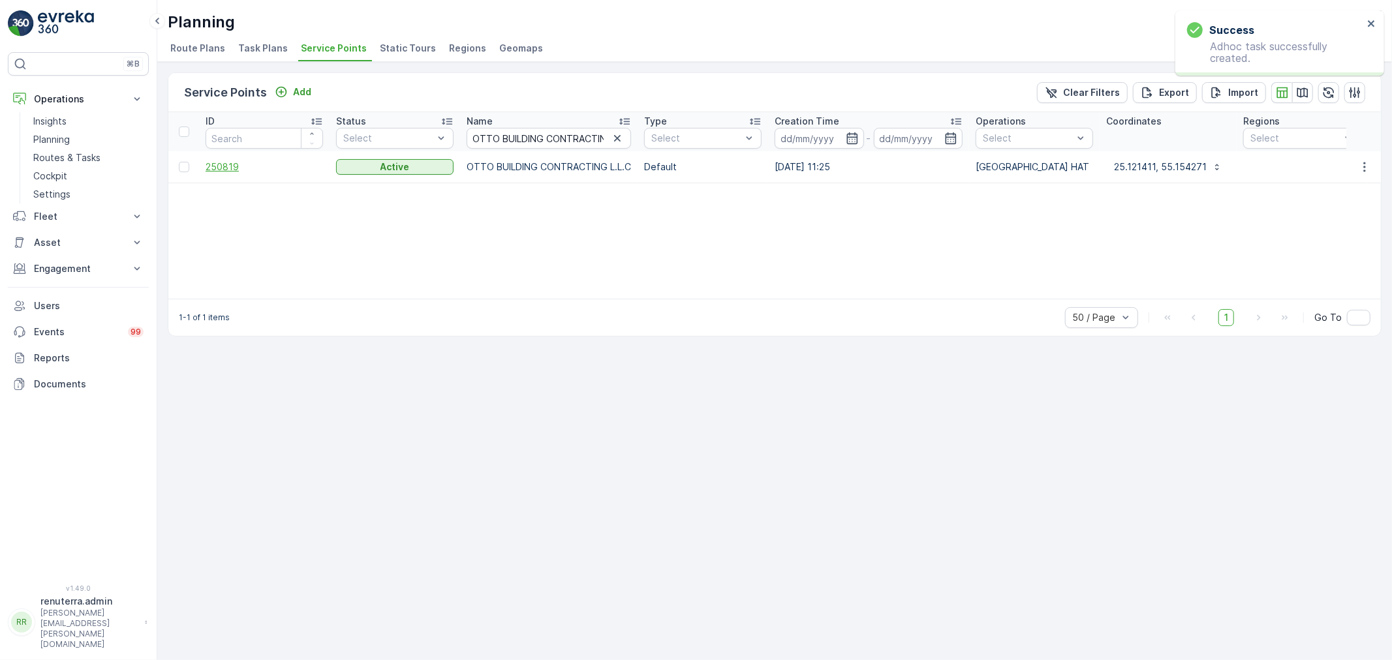
click at [232, 162] on span "250819" at bounding box center [264, 167] width 117 height 13
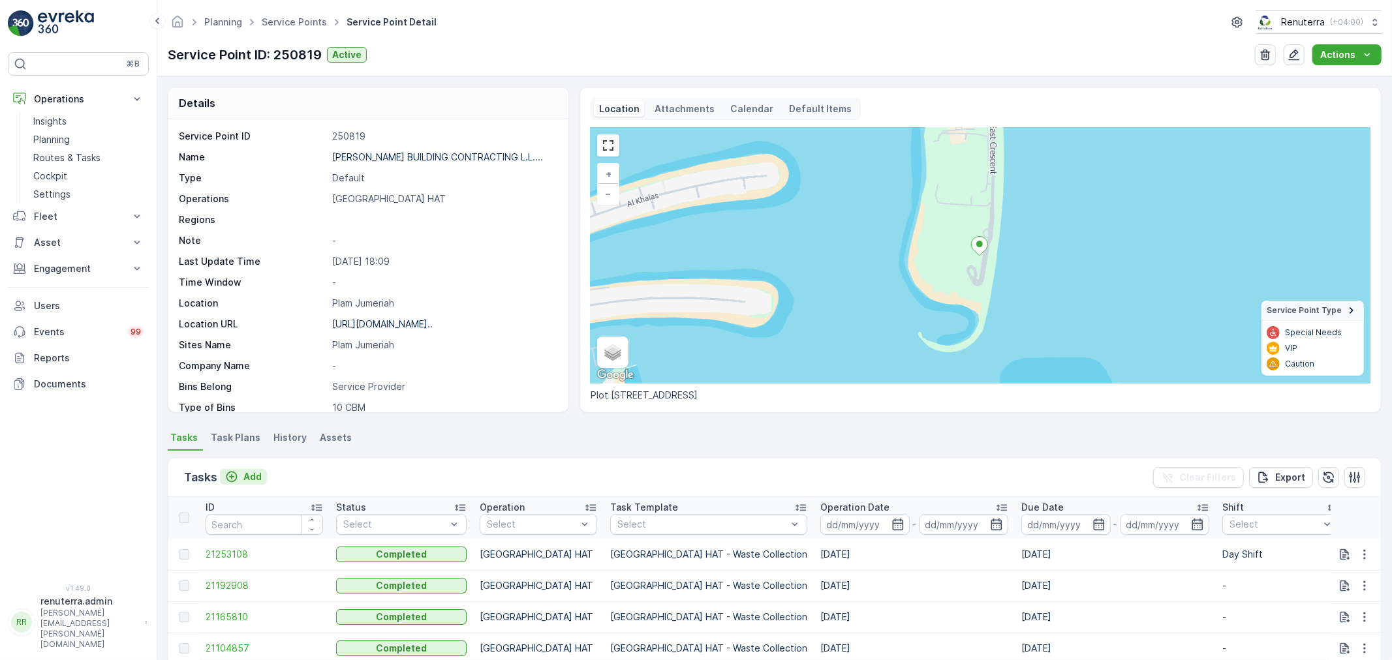
click at [251, 474] on p "Add" at bounding box center [252, 477] width 18 height 13
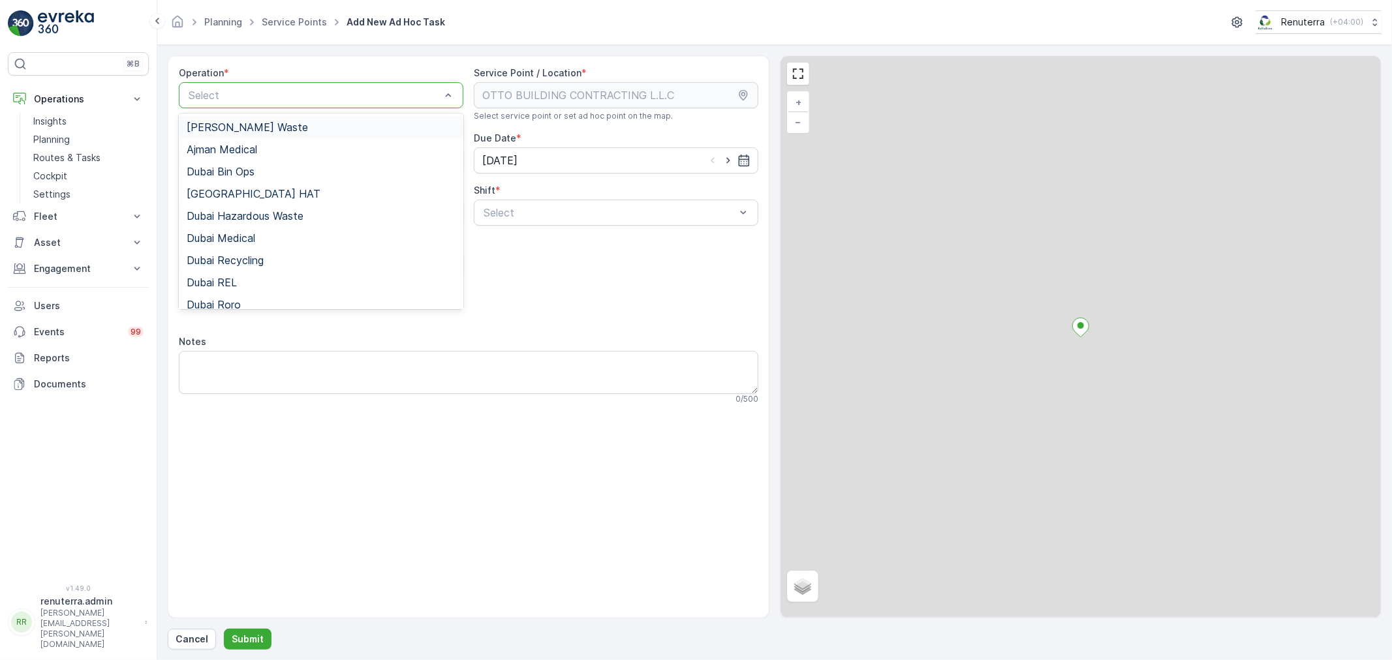
click at [294, 103] on div "Select" at bounding box center [321, 95] width 285 height 26
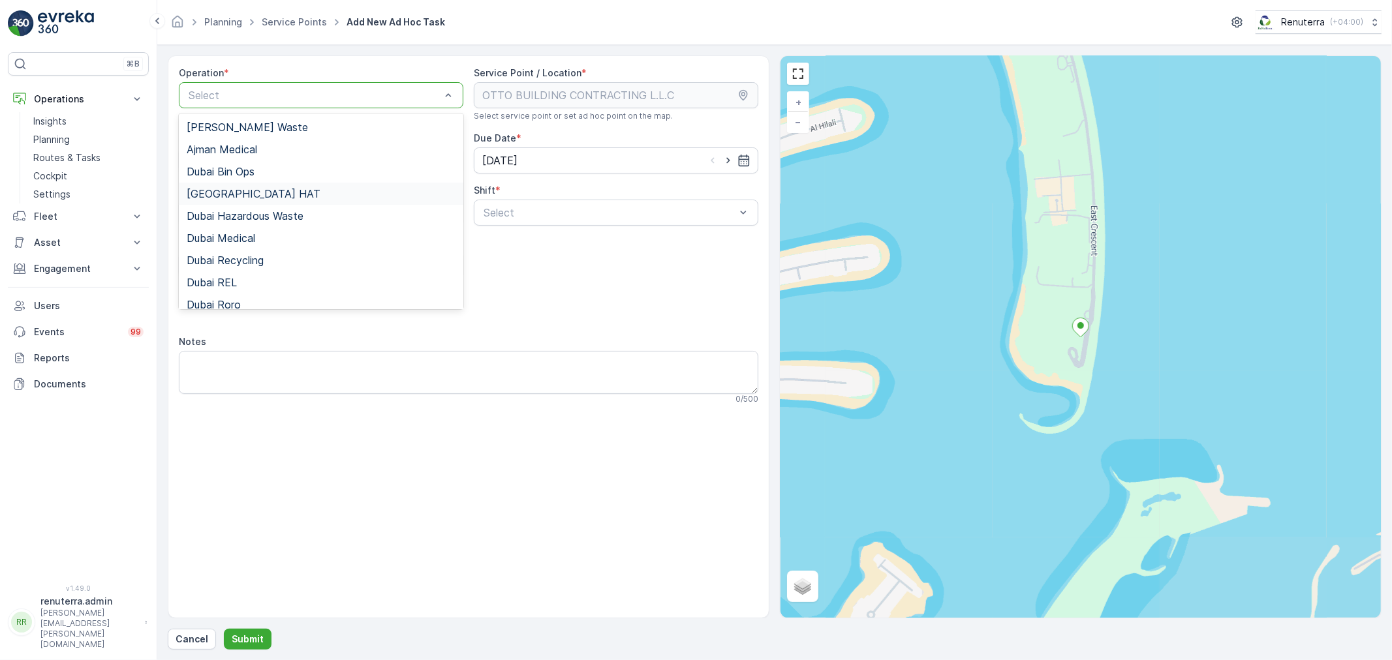
click at [243, 192] on div "[GEOGRAPHIC_DATA] HAT" at bounding box center [321, 194] width 269 height 12
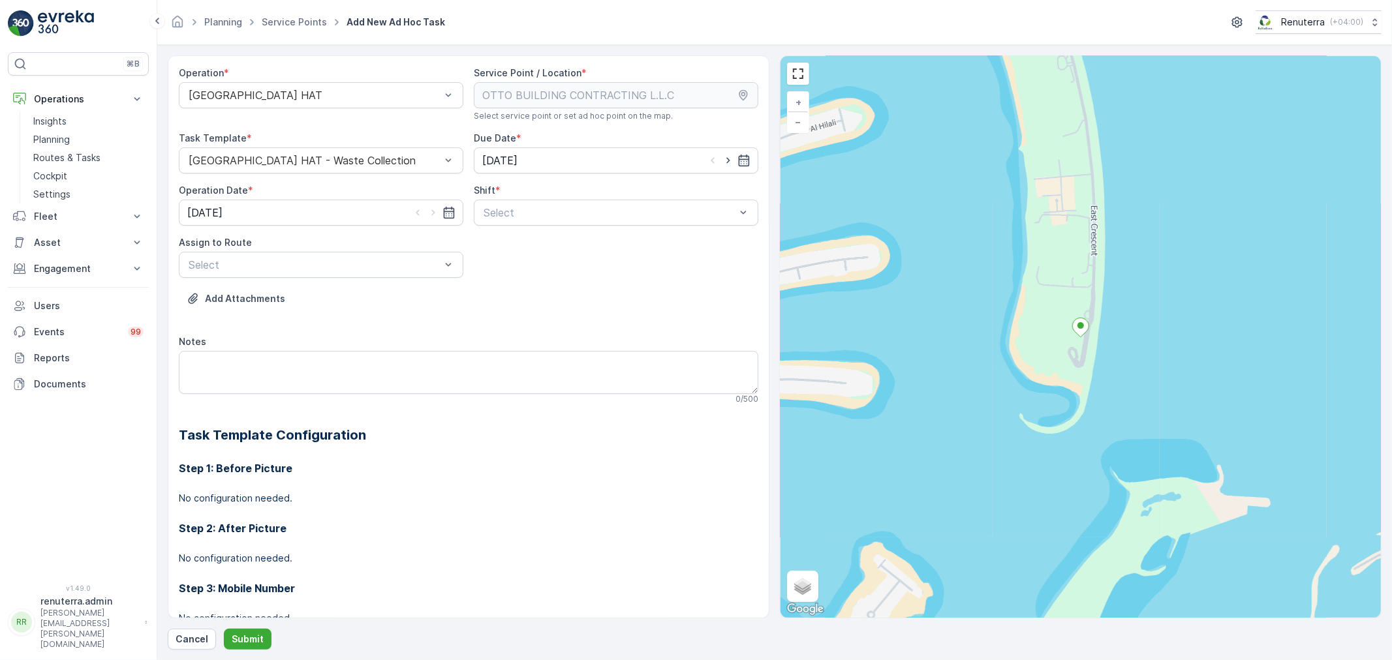
drag, startPoint x: 727, startPoint y: 157, endPoint x: 623, endPoint y: 181, distance: 107.3
click at [728, 155] on icon "button" at bounding box center [728, 160] width 13 height 13
type input "[DATE]"
click at [433, 209] on icon "button" at bounding box center [433, 212] width 13 height 13
type input "[DATE]"
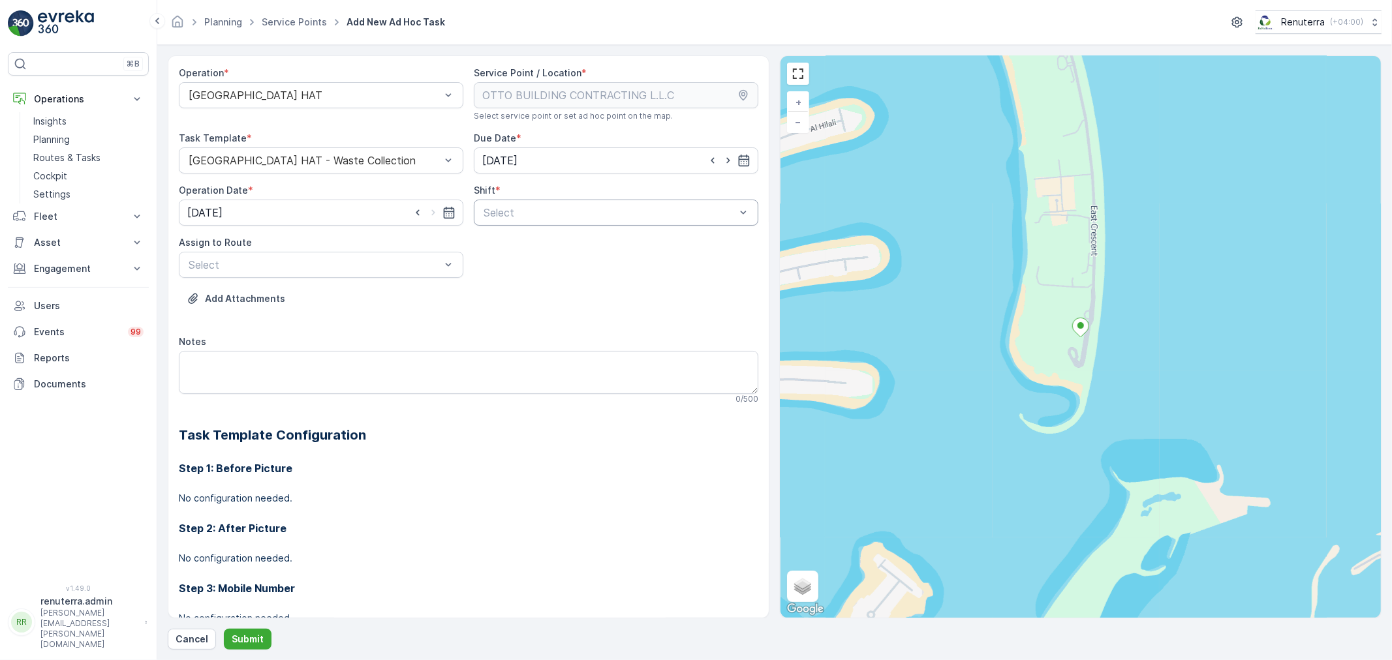
click at [536, 221] on div "Select" at bounding box center [616, 213] width 285 height 26
click at [501, 240] on span "Day Shift" at bounding box center [505, 245] width 46 height 12
click at [384, 260] on div at bounding box center [314, 265] width 255 height 12
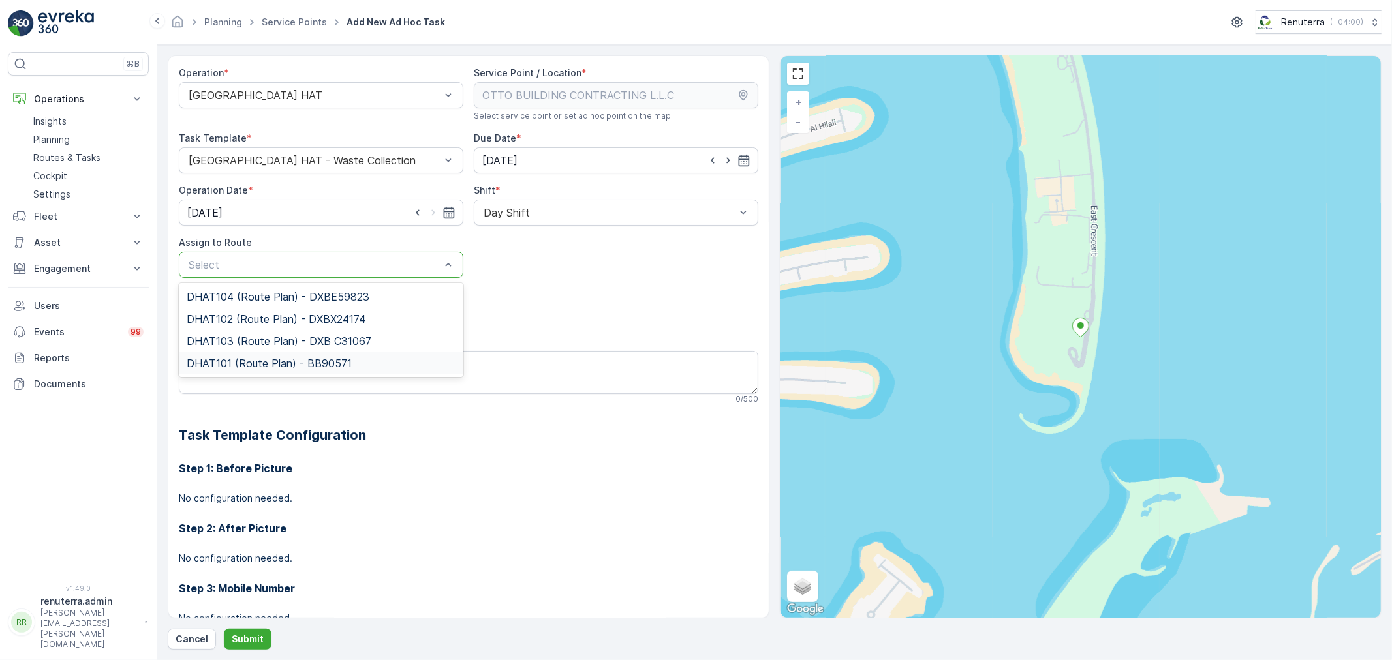
click at [245, 359] on span "DHAT101 (Route Plan) - BB90571" at bounding box center [269, 364] width 165 height 12
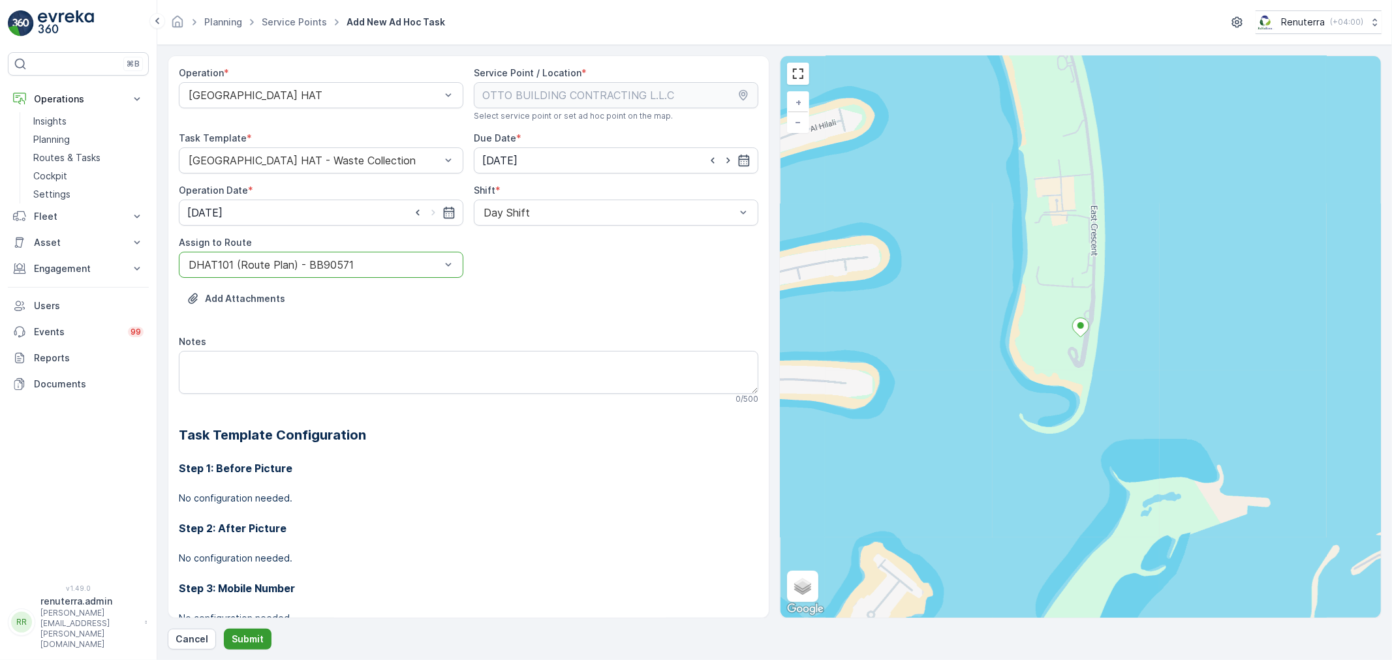
click at [250, 636] on p "Submit" at bounding box center [248, 639] width 32 height 13
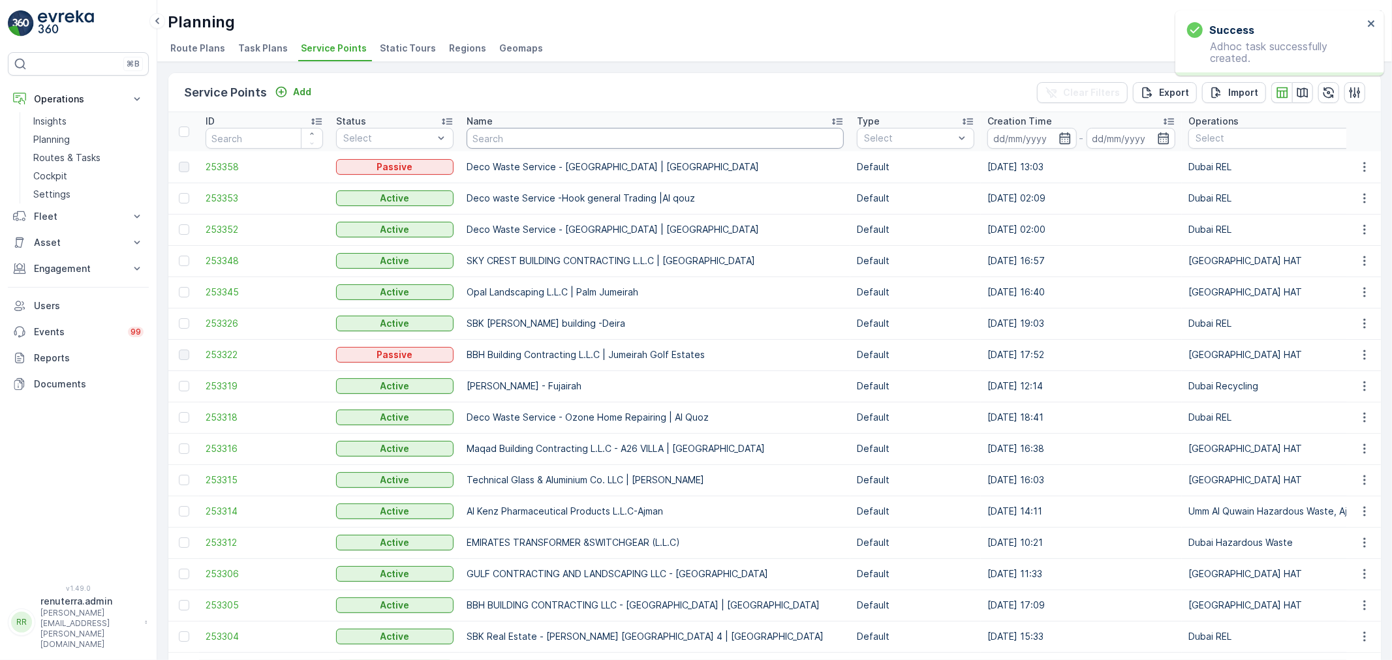
click at [521, 135] on input "text" at bounding box center [655, 138] width 377 height 21
paste input "Deco Waste service - Salute Workshop | Khawaneej"
type input "Deco Waste service - Salute Workshop | Khawaneej"
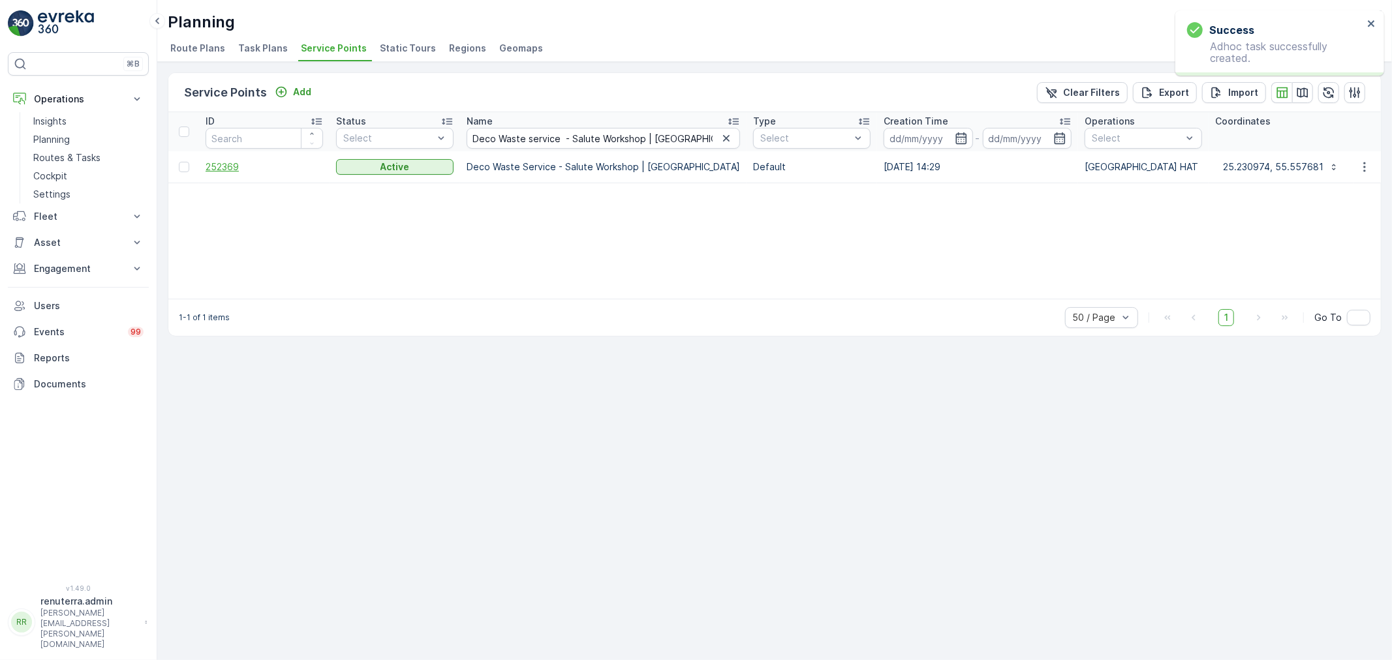
click at [238, 166] on span "252369" at bounding box center [264, 167] width 117 height 13
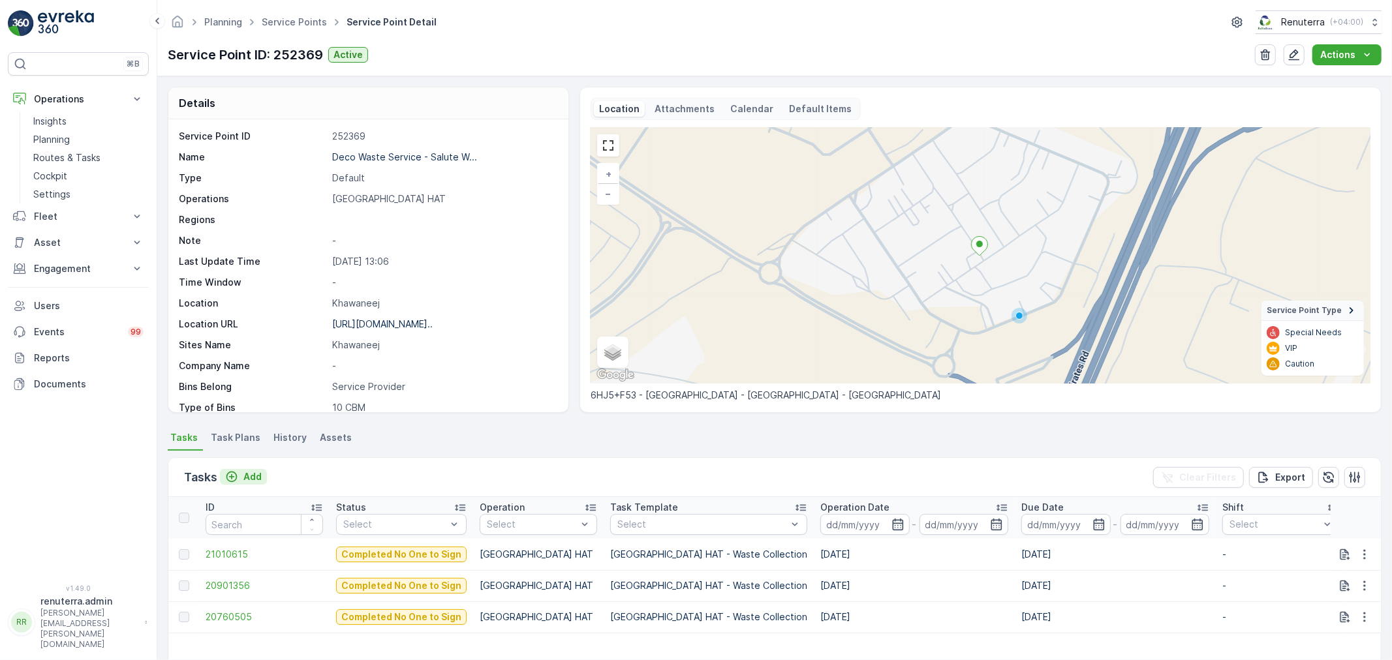
click at [249, 474] on p "Add" at bounding box center [252, 477] width 18 height 13
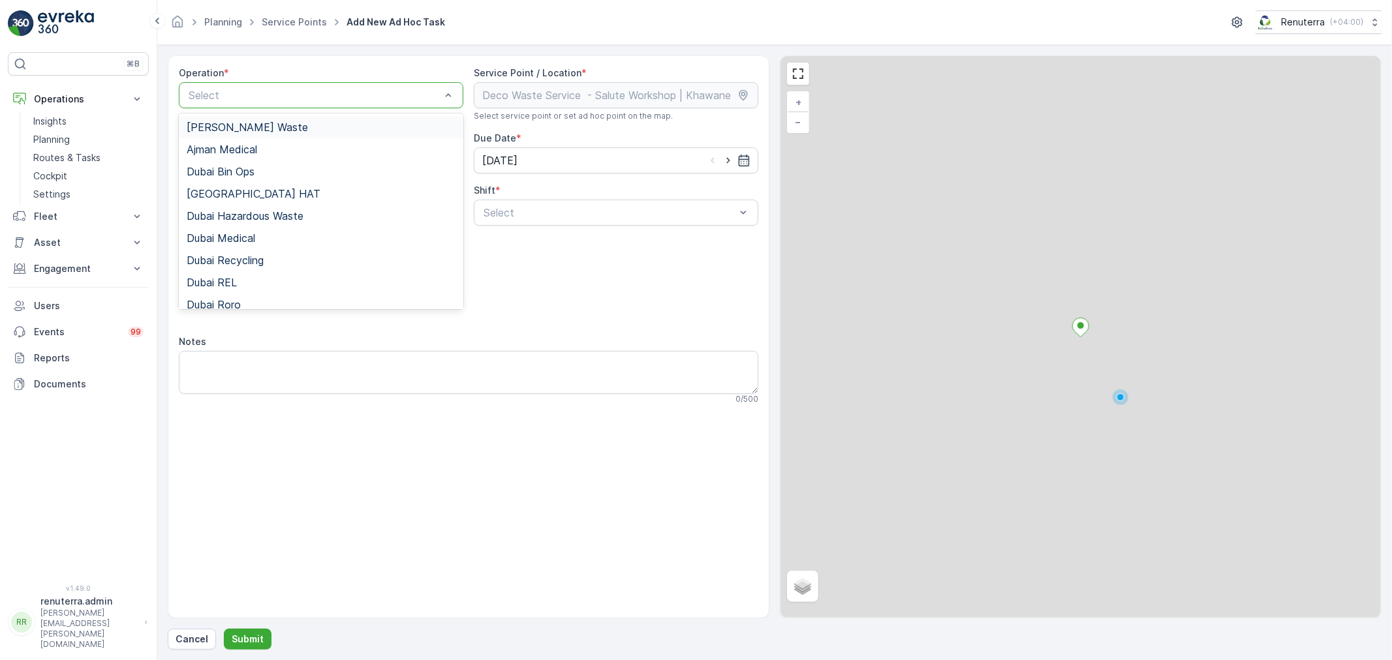
click at [281, 99] on div at bounding box center [314, 95] width 255 height 12
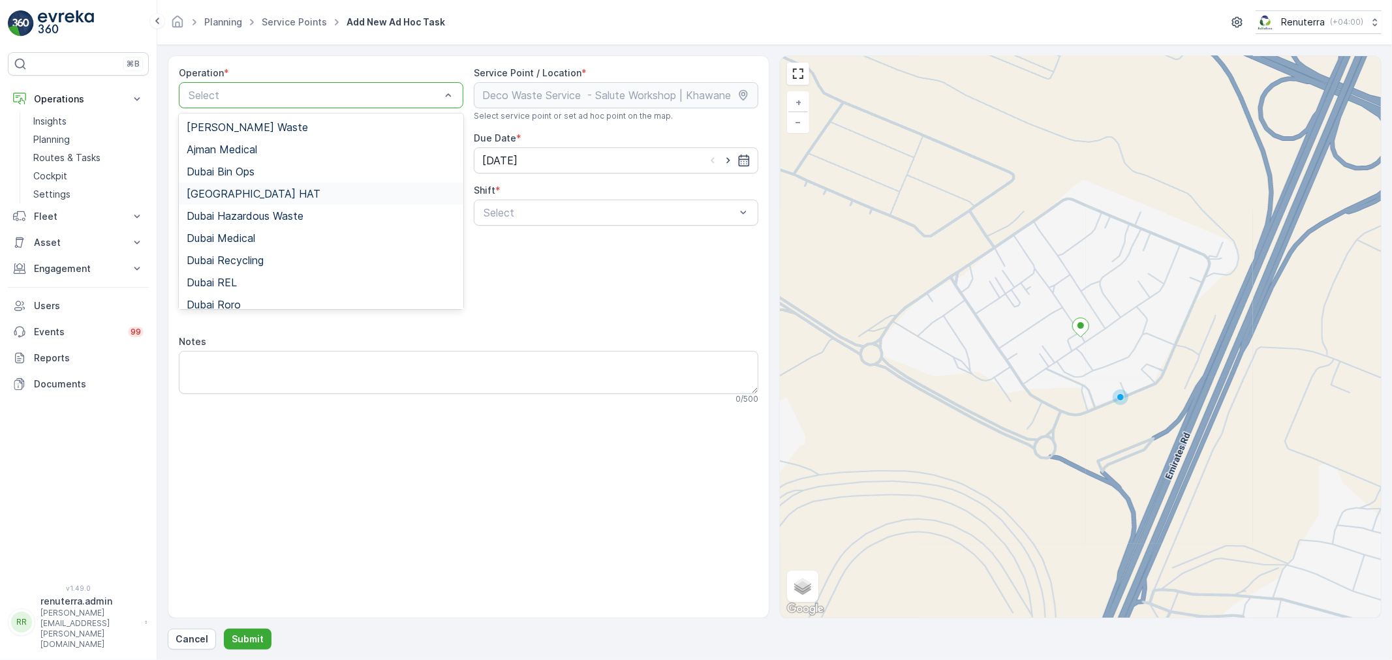
click at [237, 196] on span "Dubai HAT" at bounding box center [254, 194] width 134 height 12
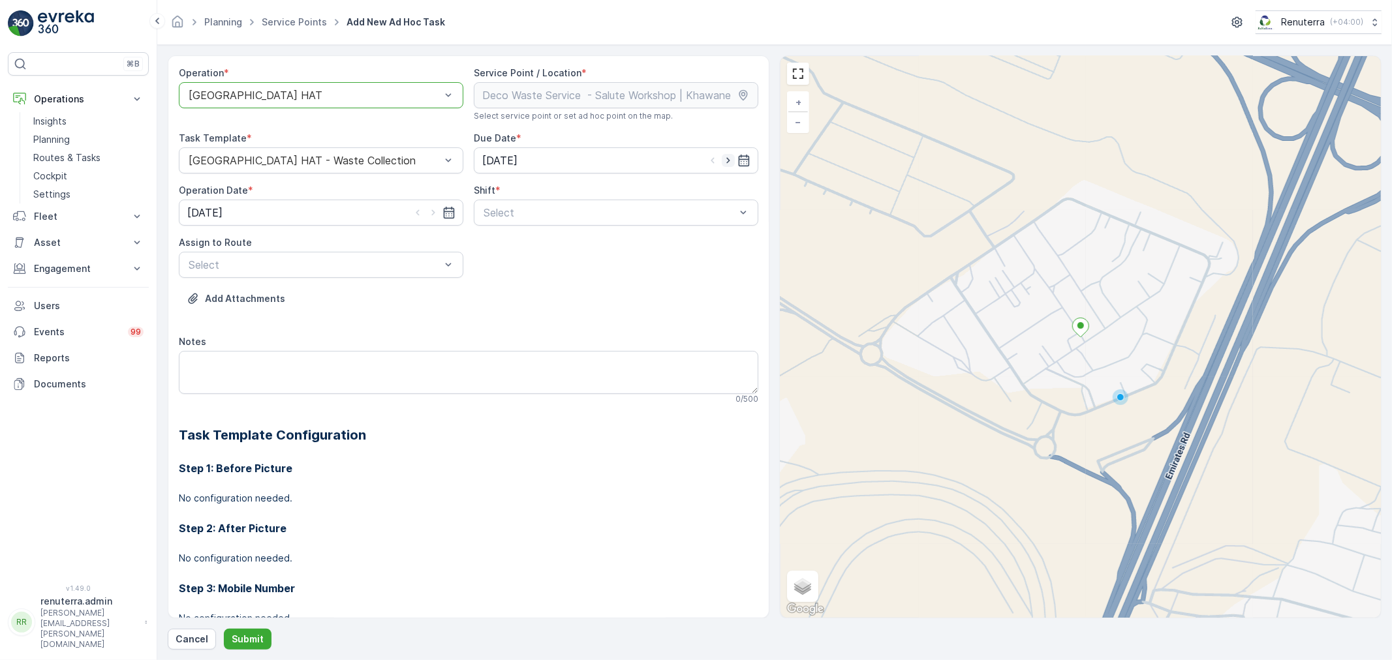
click at [726, 157] on icon "button" at bounding box center [728, 160] width 13 height 13
type input "29.08.2025"
click at [429, 210] on icon "button" at bounding box center [433, 212] width 13 height 13
type input "29.08.2025"
click at [533, 210] on div at bounding box center [609, 213] width 255 height 12
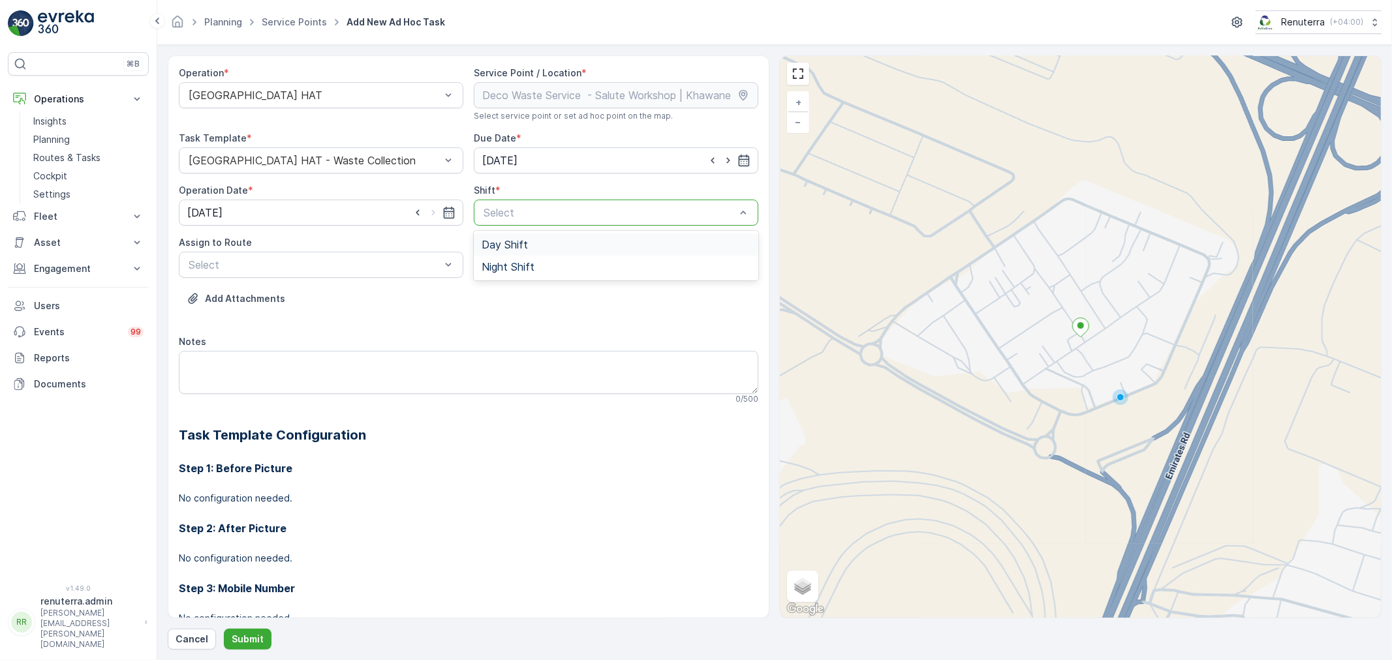
click at [489, 249] on span "Day Shift" at bounding box center [505, 245] width 46 height 12
click at [370, 264] on div at bounding box center [314, 265] width 255 height 12
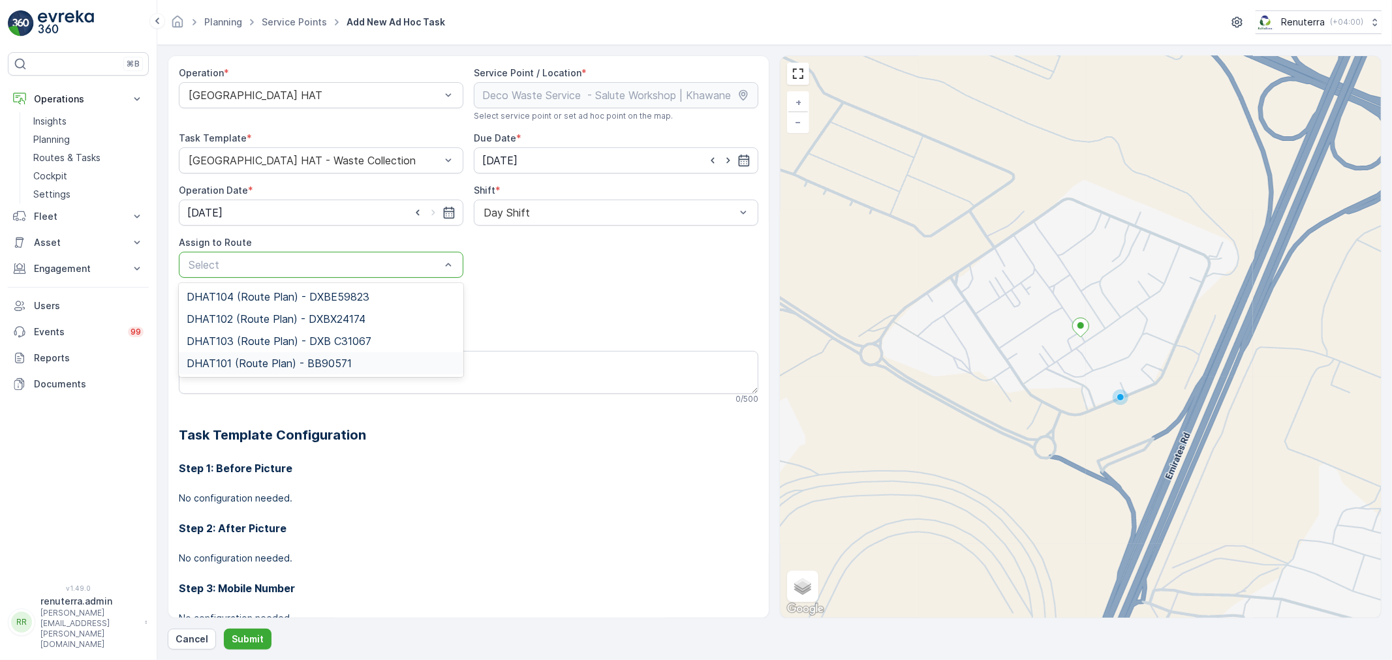
click at [246, 361] on span "DHAT101 (Route Plan) - BB90571" at bounding box center [269, 364] width 165 height 12
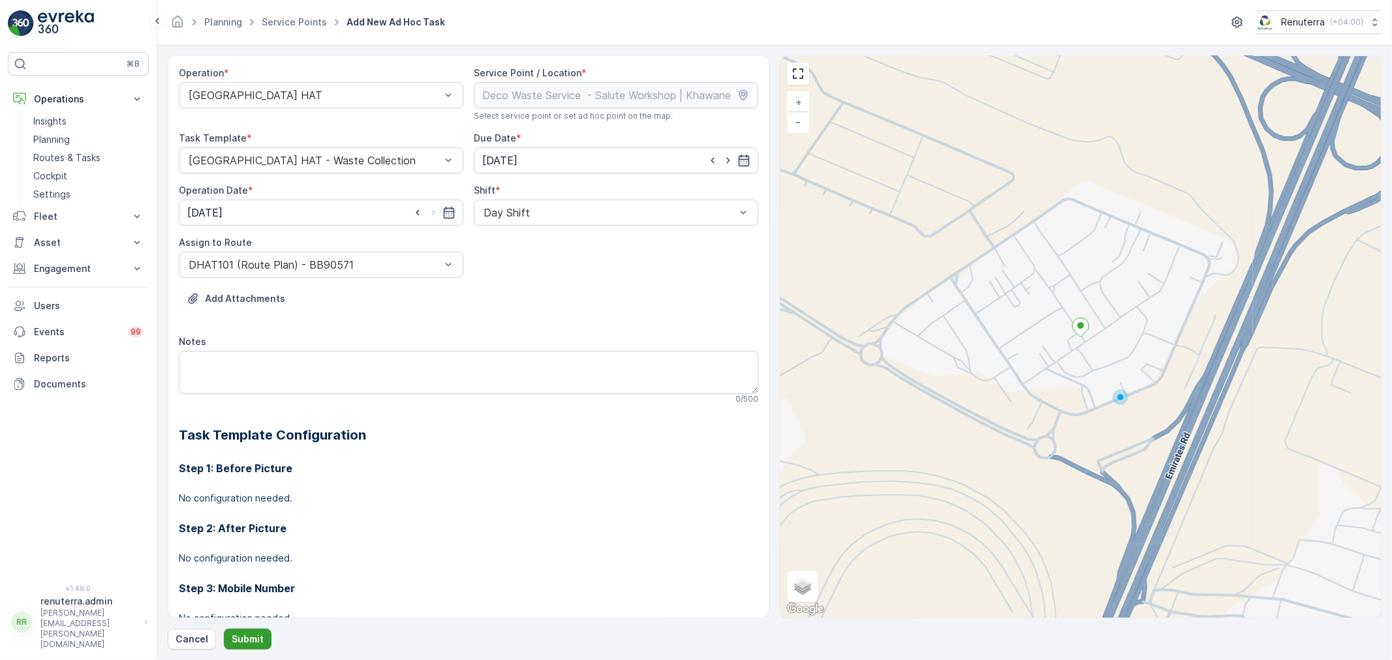
click at [249, 631] on button "Submit" at bounding box center [248, 639] width 48 height 21
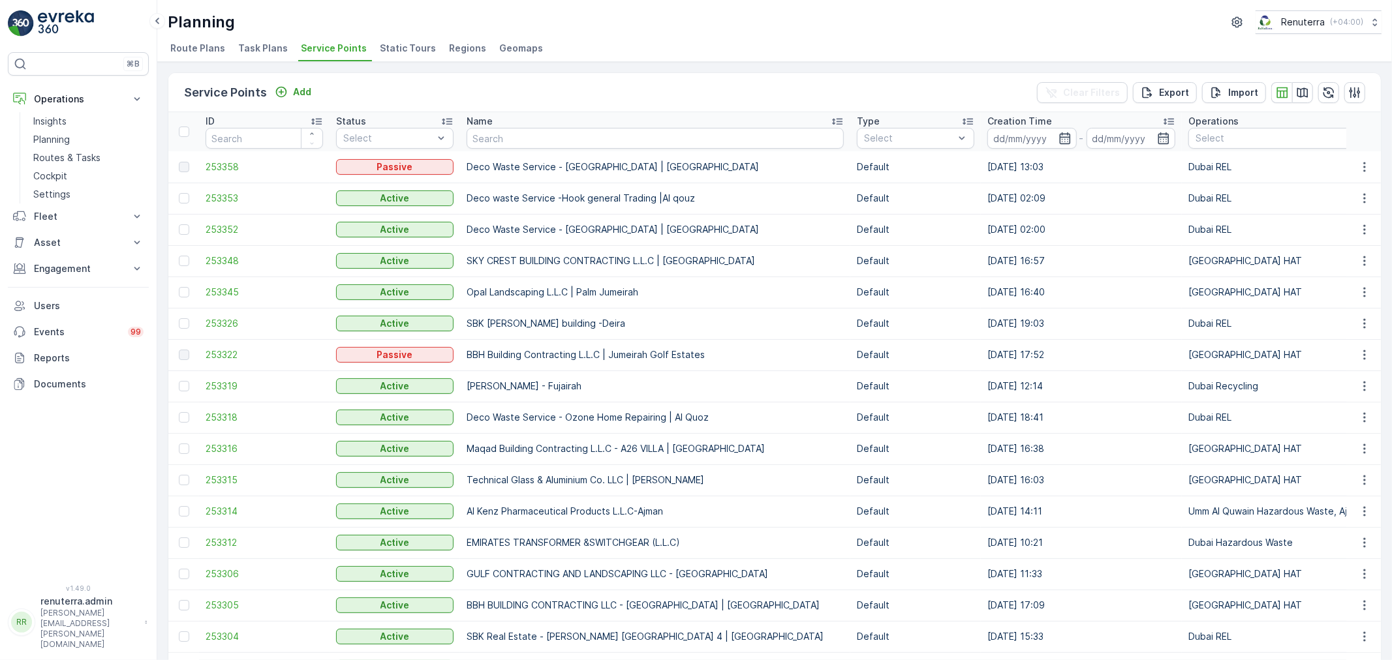
click at [521, 148] on th "Name" at bounding box center [655, 131] width 390 height 39
click at [523, 140] on input "text" at bounding box center [655, 138] width 377 height 21
paste input "Al Tayer Stocks (L.L.C.) - Umm Ramool"
type input "Al Tayer Stocks (L.L.C.) - Umm Ramool"
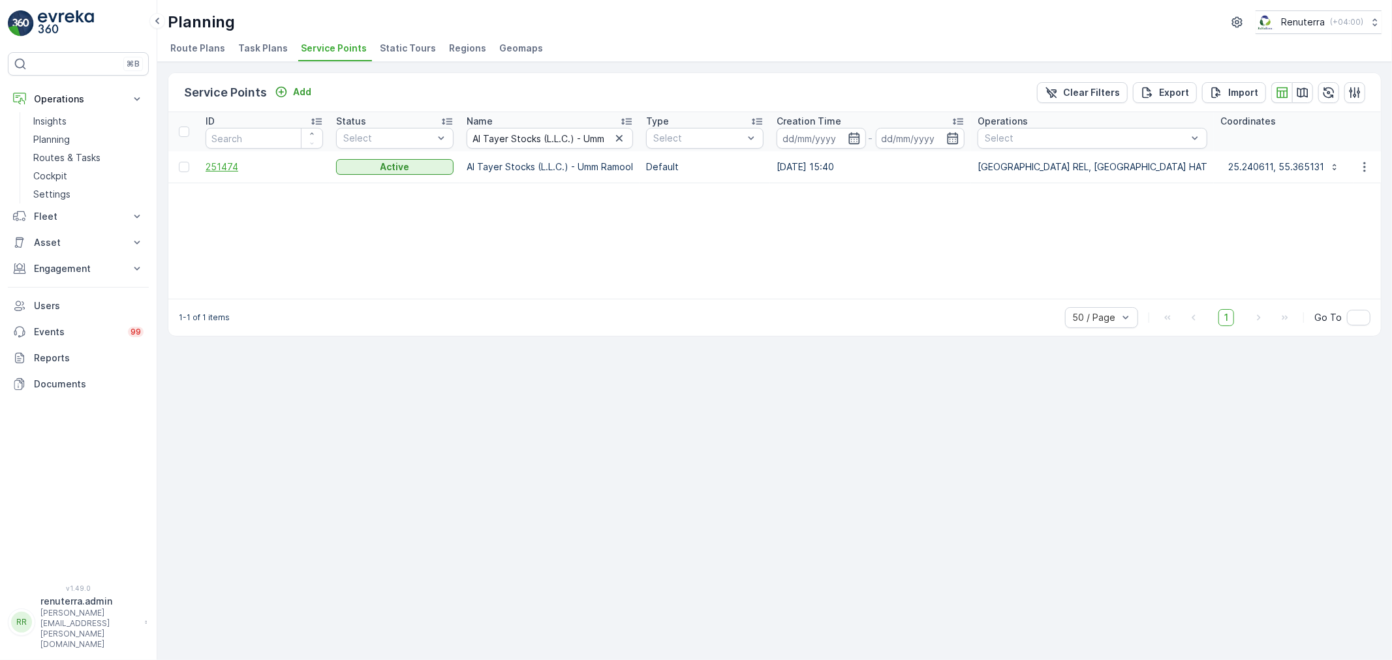
click at [228, 166] on span "251474" at bounding box center [264, 167] width 117 height 13
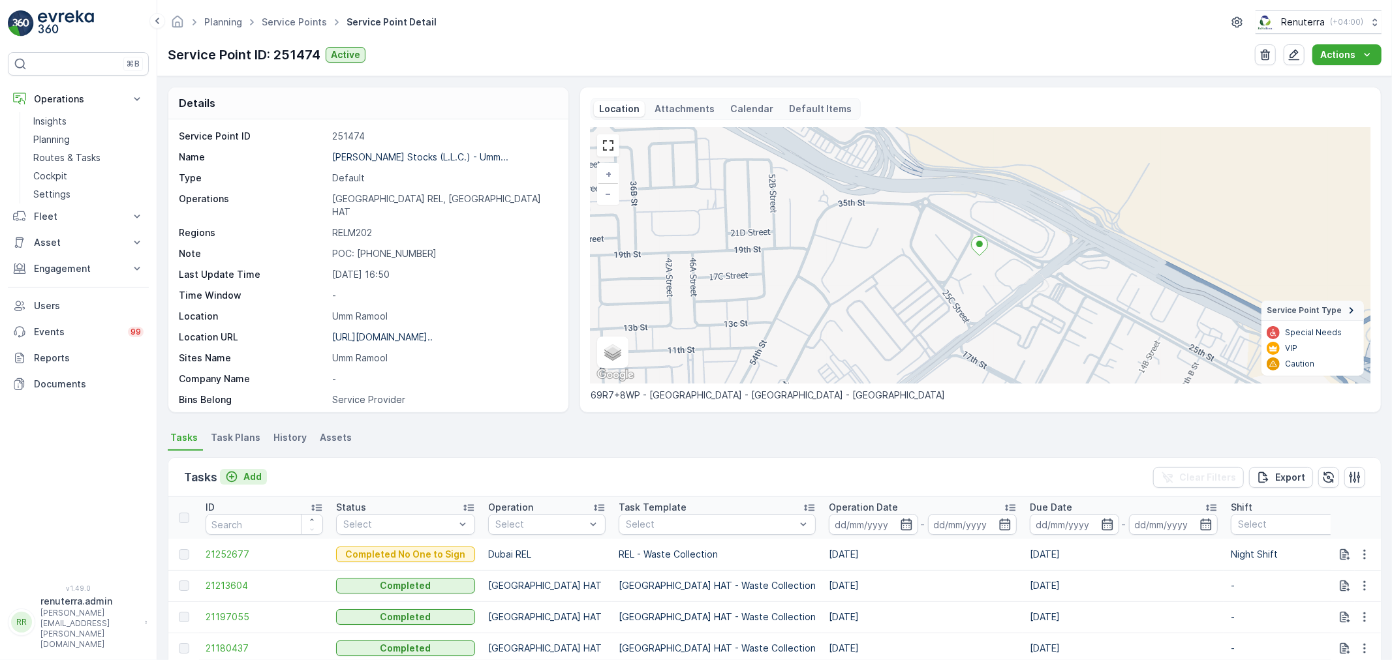
click at [248, 477] on p "Add" at bounding box center [252, 477] width 18 height 13
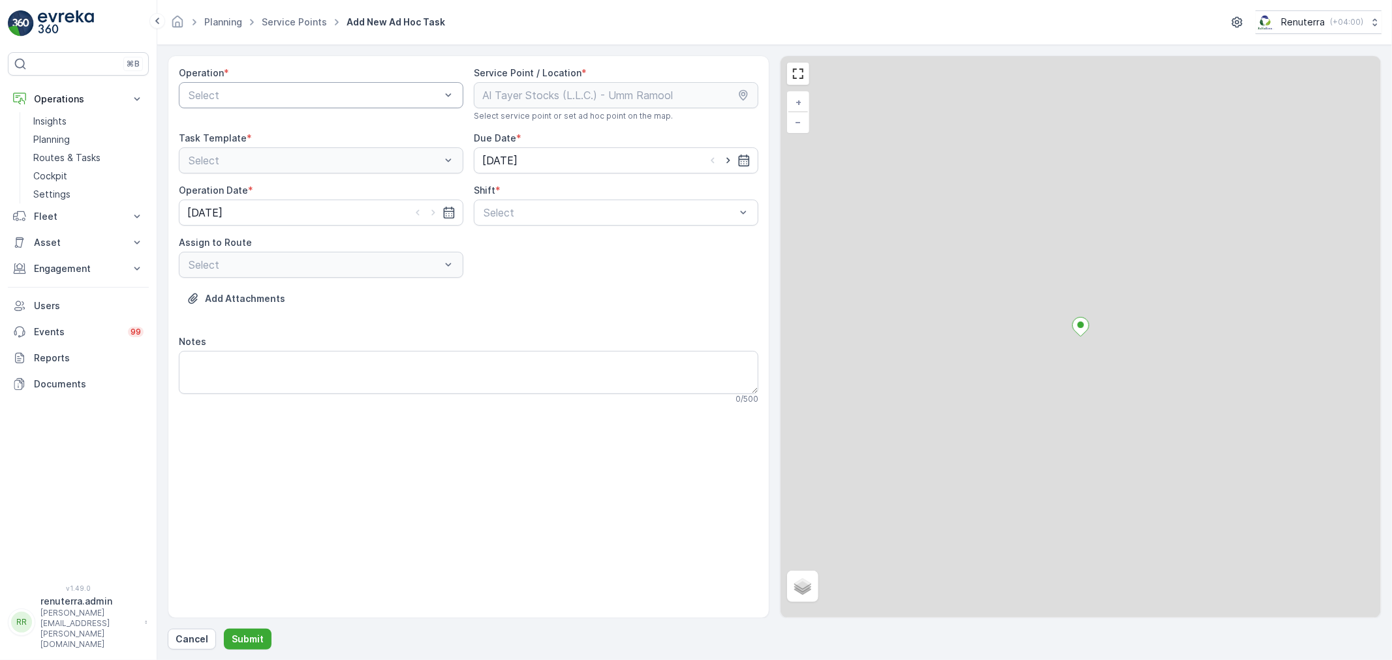
click at [315, 96] on div at bounding box center [314, 95] width 255 height 12
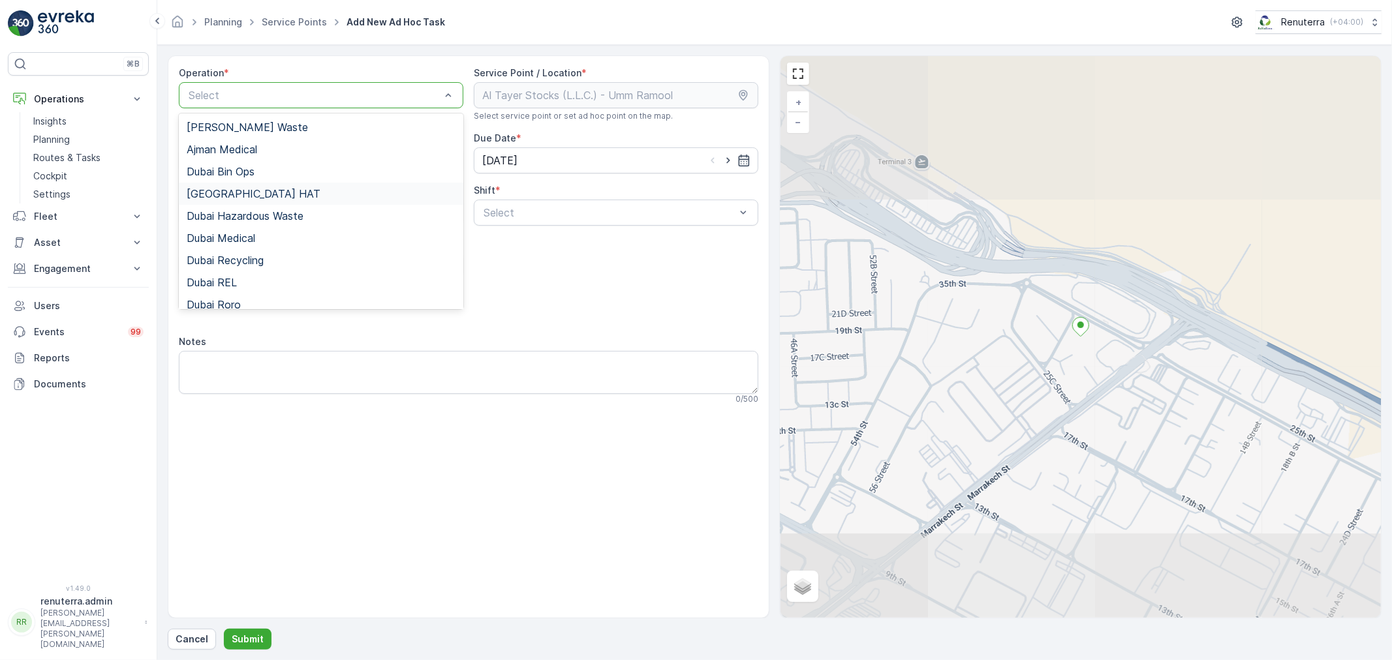
click at [232, 191] on span "[GEOGRAPHIC_DATA] HAT" at bounding box center [254, 194] width 134 height 12
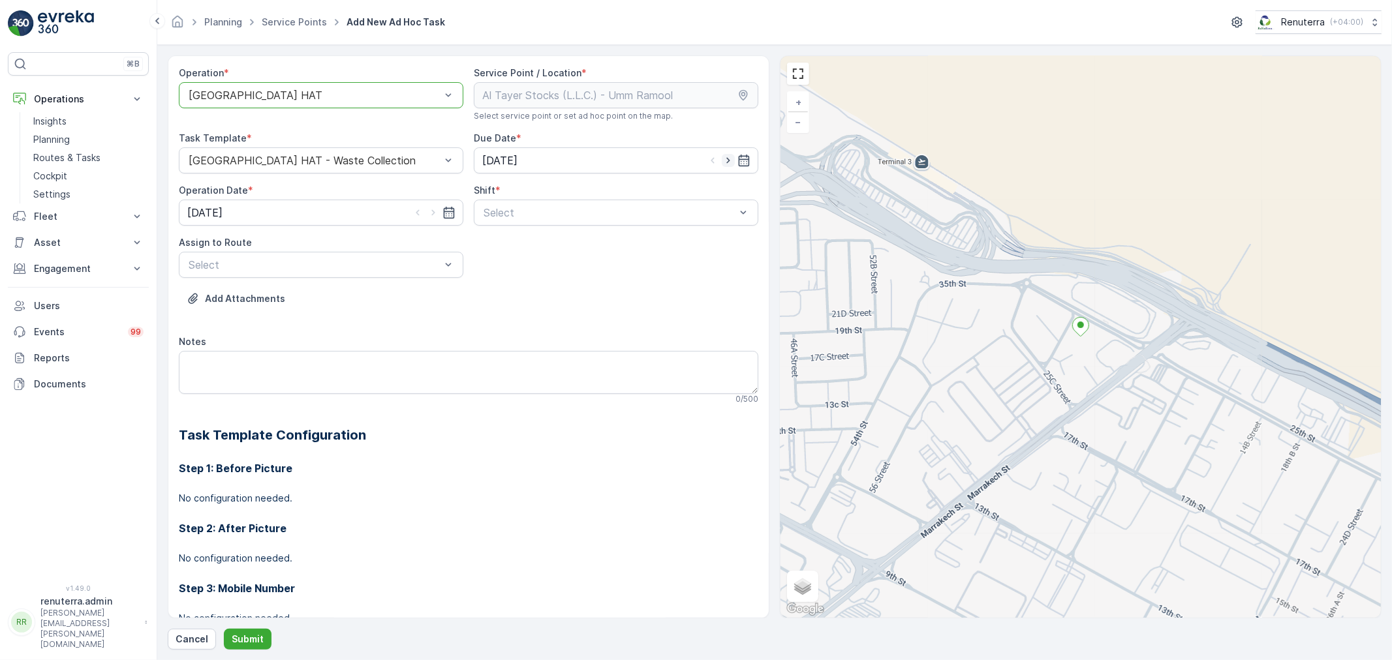
click at [729, 154] on icon "button" at bounding box center [728, 160] width 13 height 13
type input "[DATE]"
click at [433, 211] on icon "button" at bounding box center [433, 212] width 13 height 13
type input "[DATE]"
click at [487, 250] on span "Day Shift" at bounding box center [505, 245] width 46 height 12
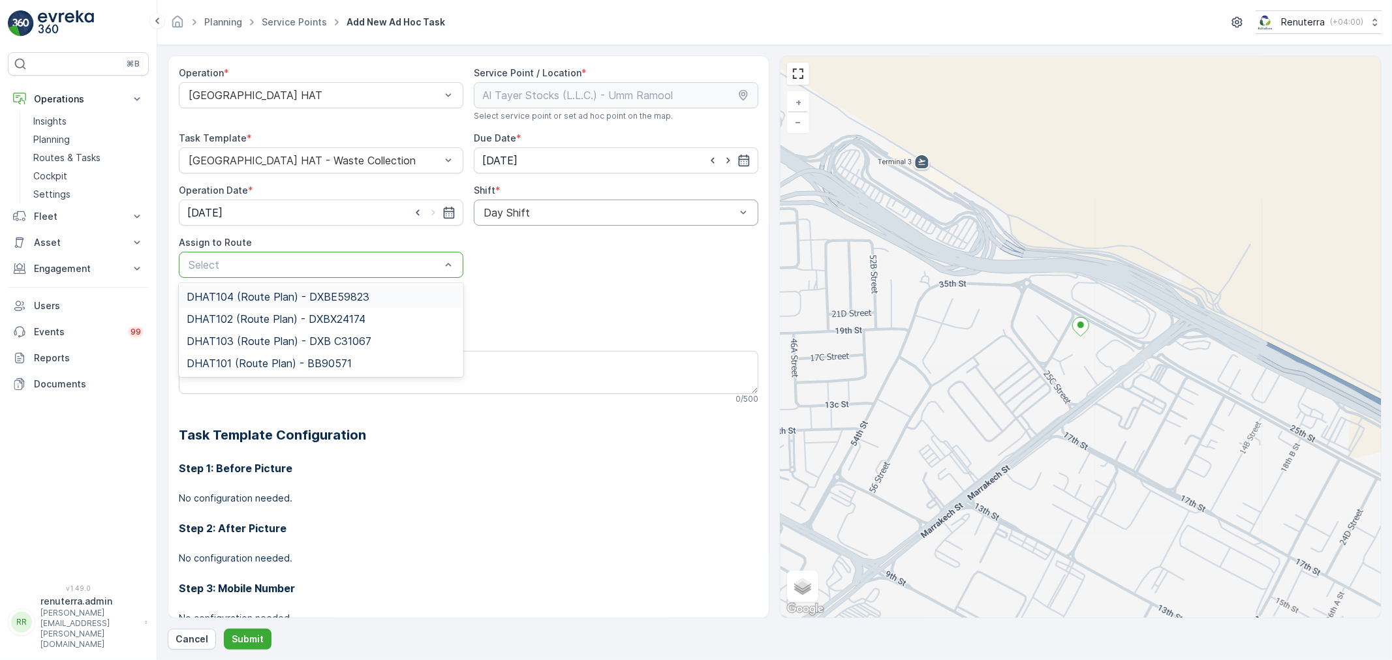
click at [337, 266] on div at bounding box center [314, 265] width 255 height 12
click at [223, 365] on span "DHAT101 (Route Plan) - BB90571" at bounding box center [269, 364] width 165 height 12
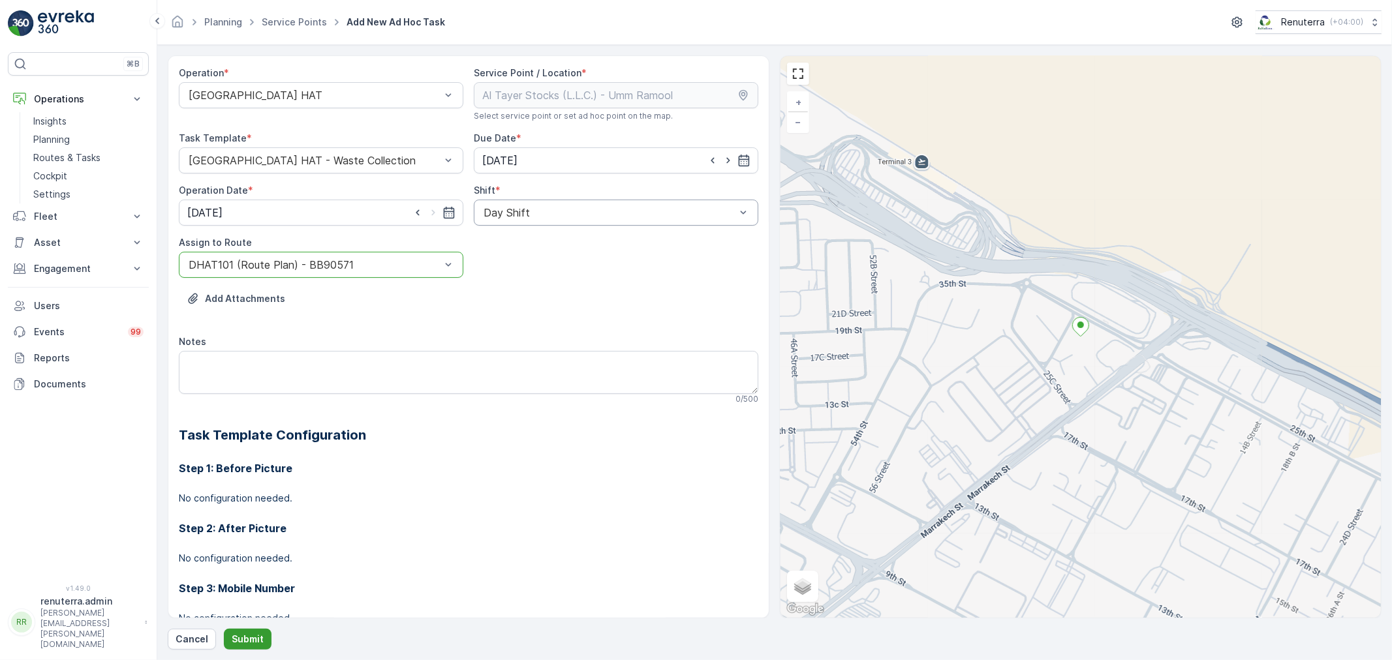
click at [249, 638] on p "Submit" at bounding box center [248, 639] width 32 height 13
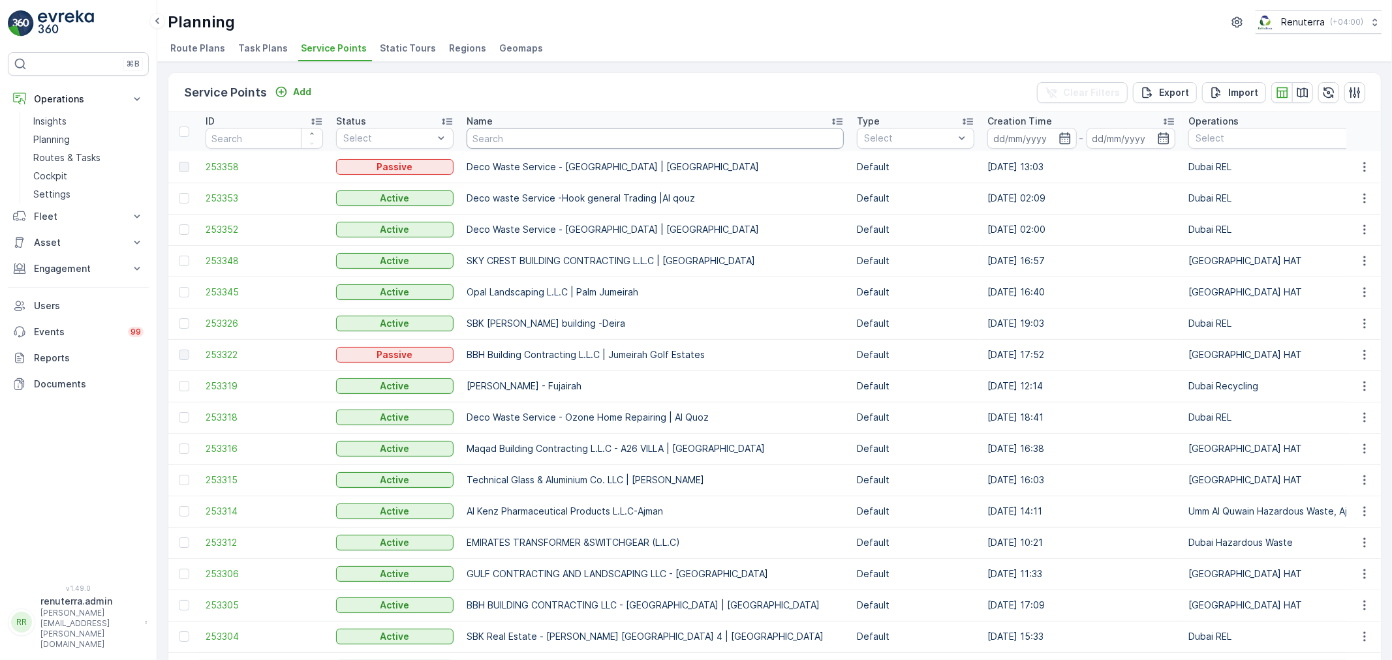
click at [490, 137] on input "text" at bounding box center [655, 138] width 377 height 21
type input "italian"
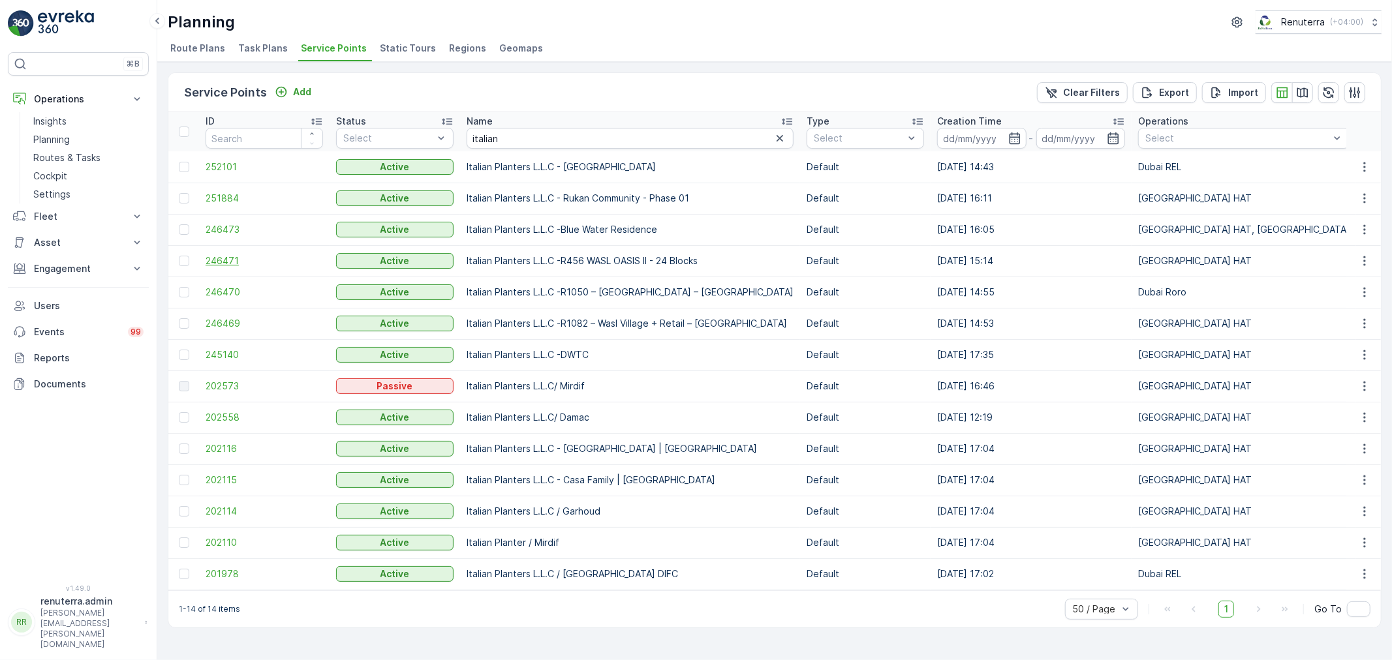
click at [229, 255] on span "246471" at bounding box center [264, 261] width 117 height 13
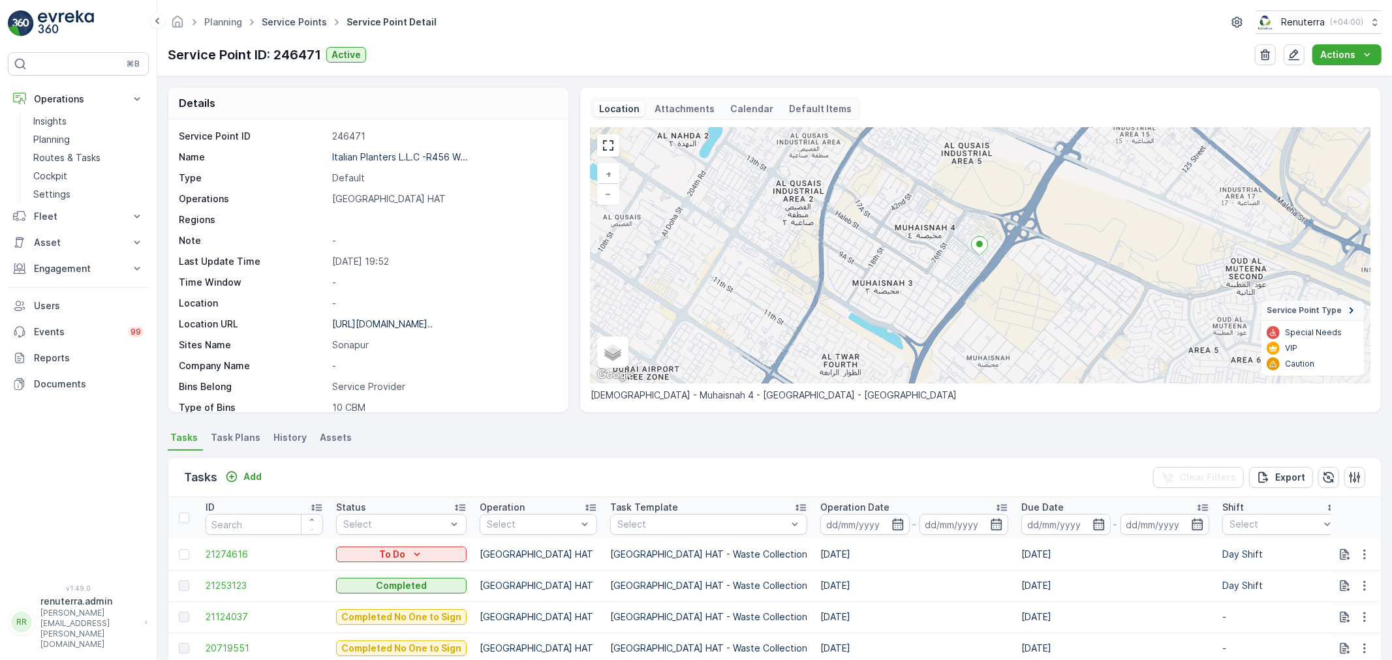
click at [273, 23] on link "Service Points" at bounding box center [294, 21] width 65 height 11
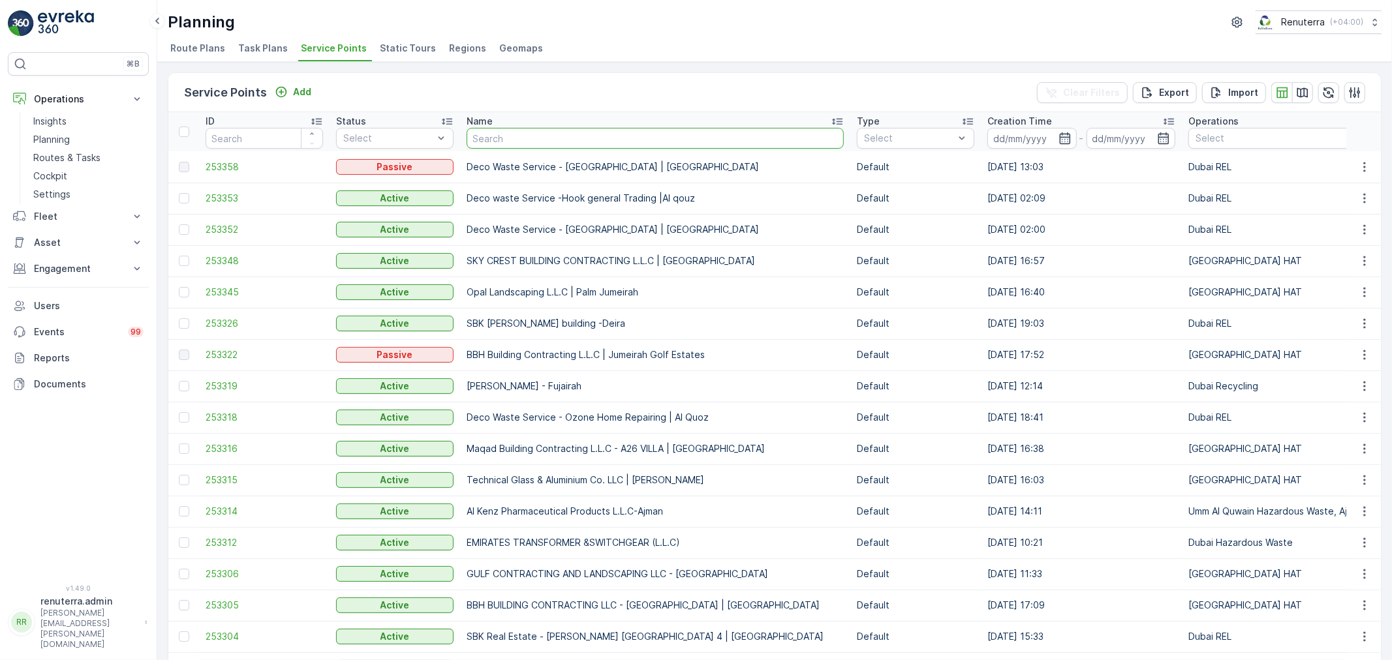
click at [510, 138] on input "text" at bounding box center [655, 138] width 377 height 21
type input "mubar"
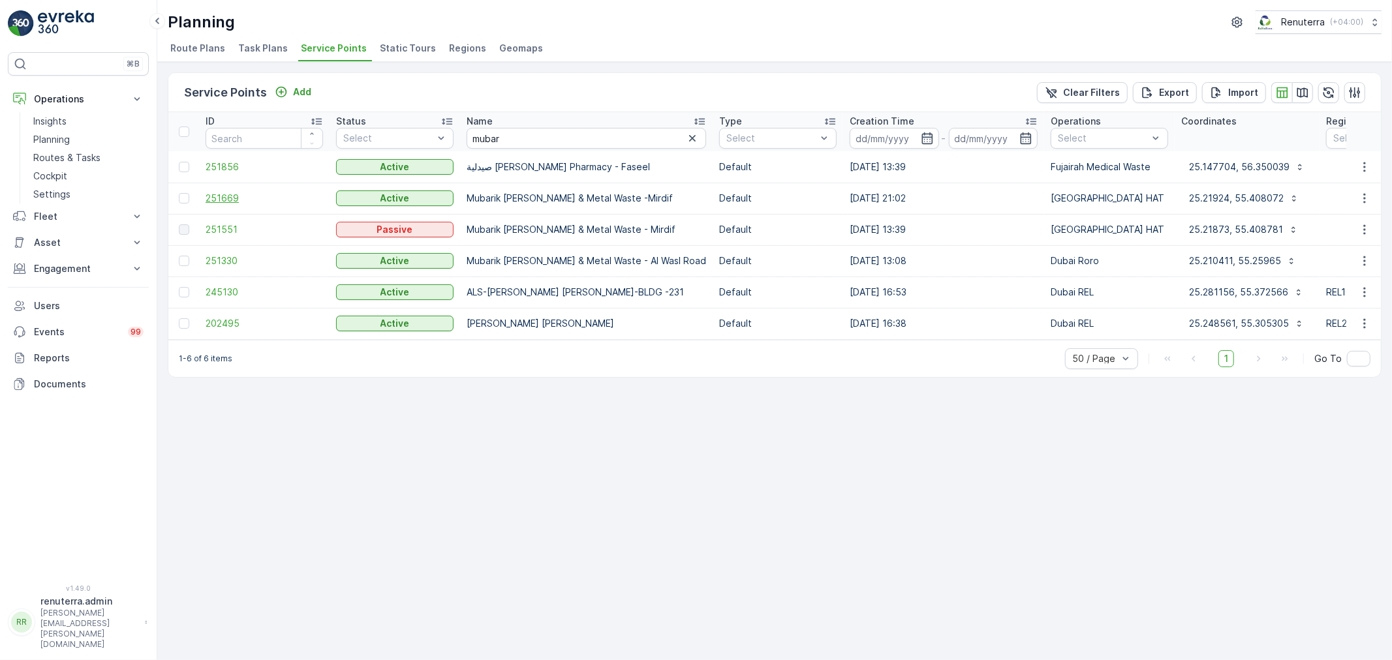
click at [231, 193] on span "251669" at bounding box center [264, 198] width 117 height 13
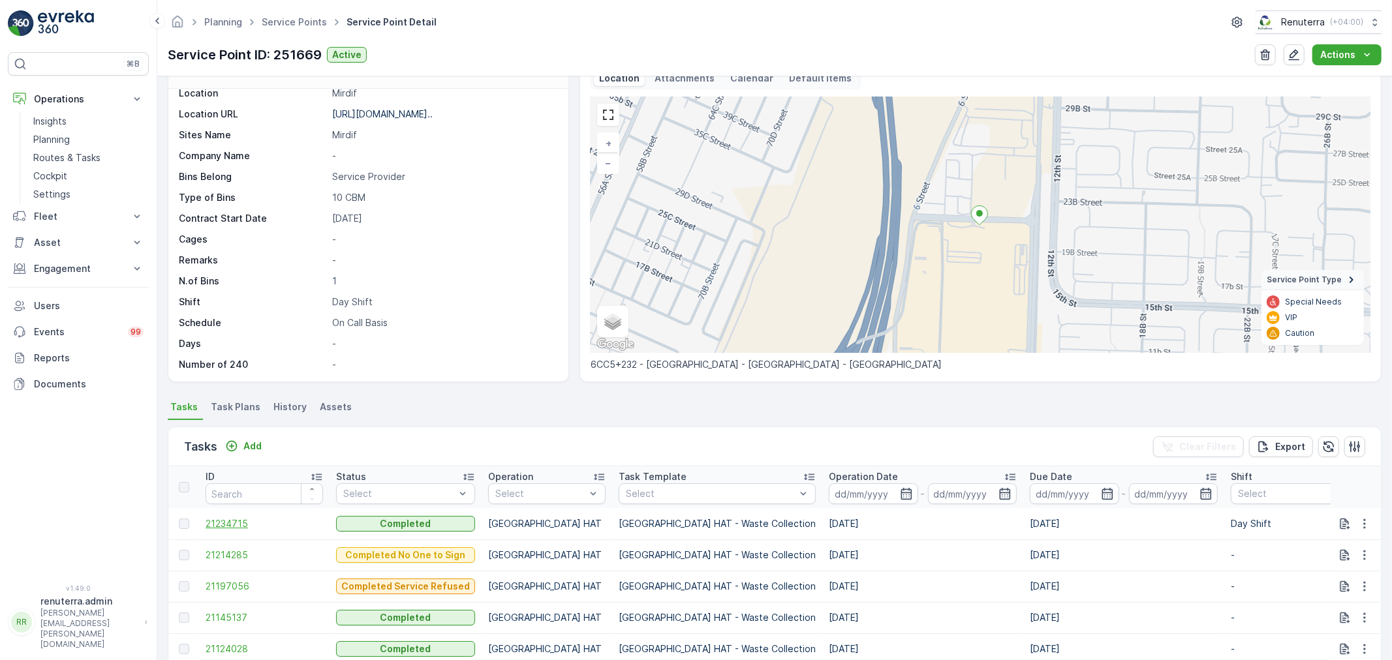
scroll to position [145, 0]
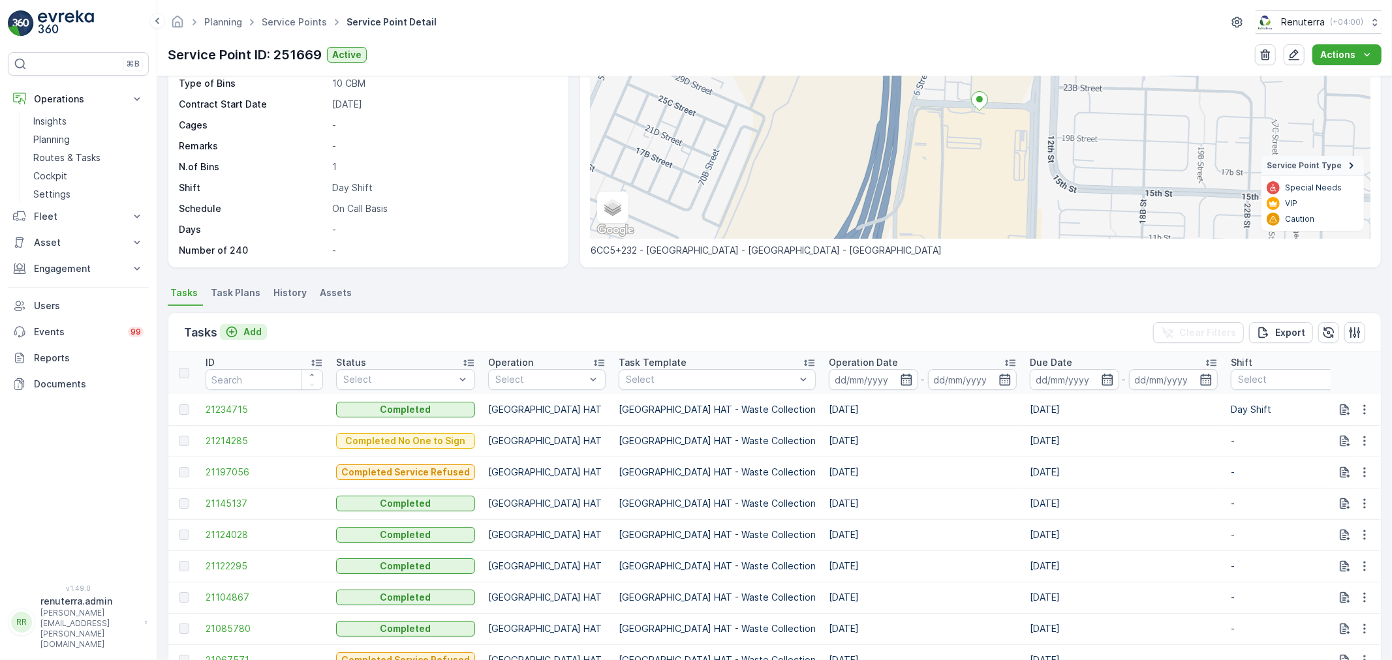
click at [252, 330] on p "Add" at bounding box center [252, 332] width 18 height 13
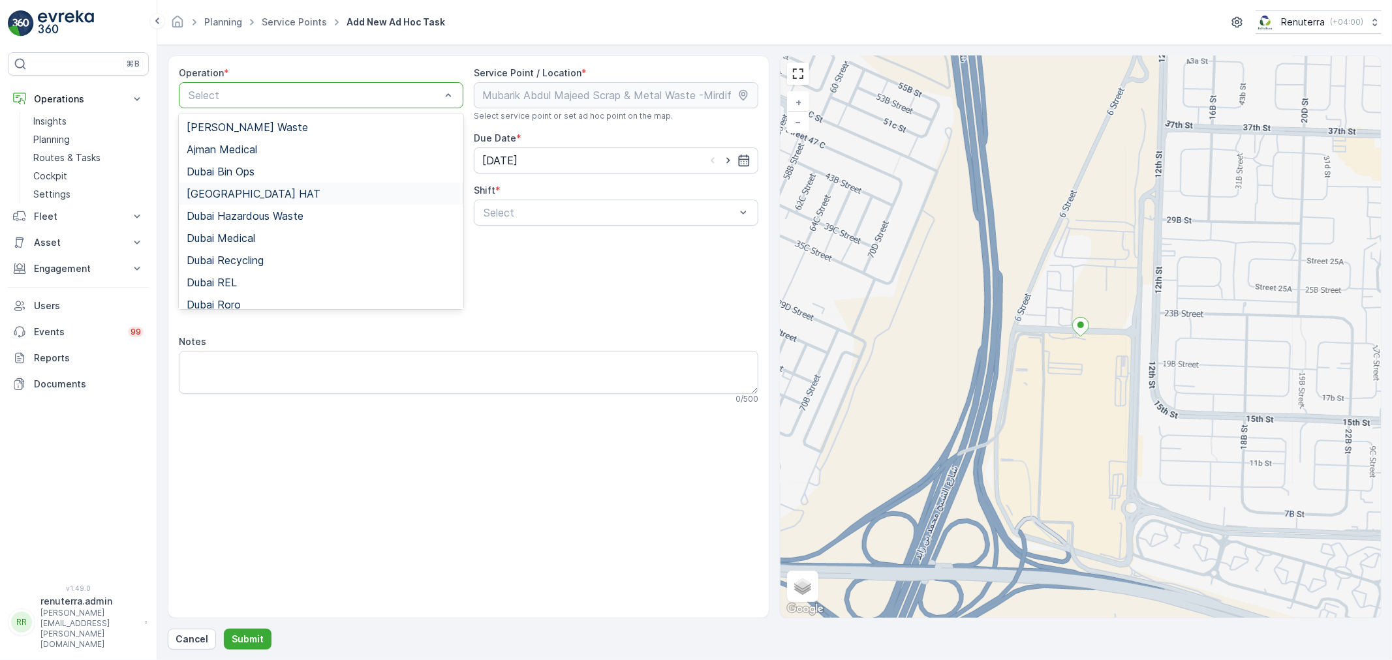
click at [217, 183] on div "[GEOGRAPHIC_DATA] HAT" at bounding box center [321, 194] width 285 height 22
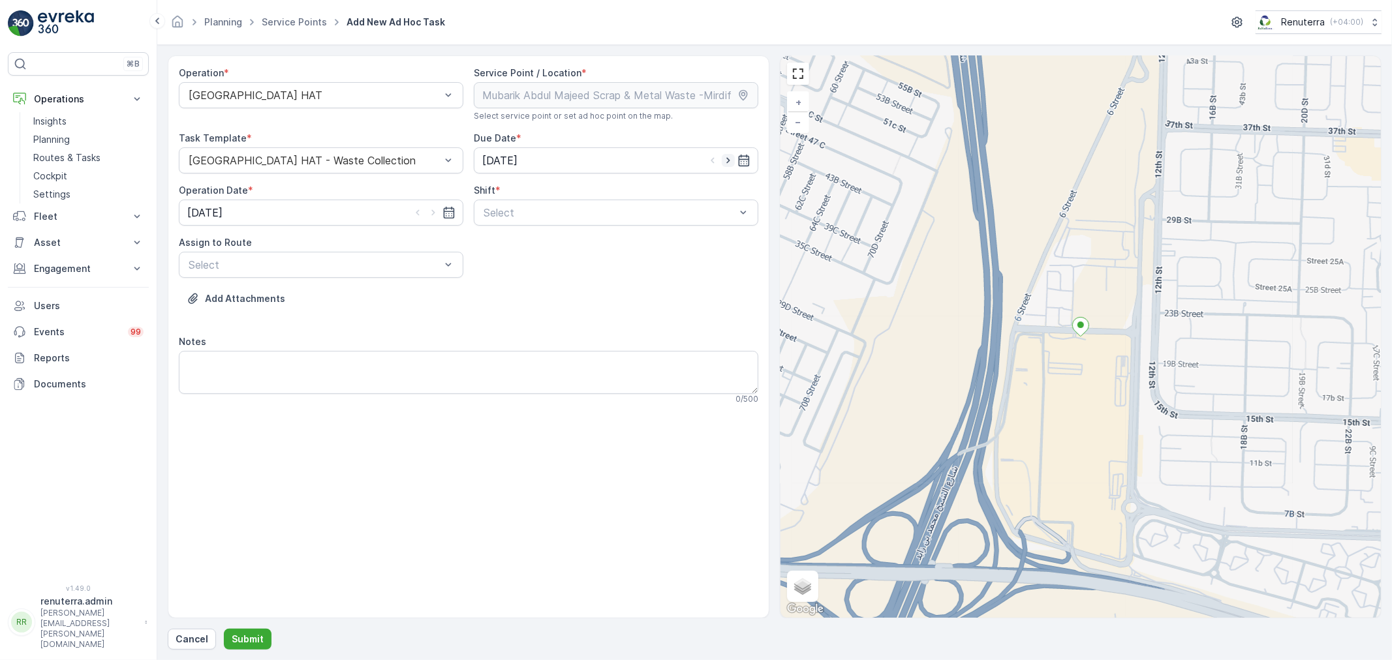
click at [728, 158] on icon "button" at bounding box center [728, 160] width 13 height 13
type input "[DATE]"
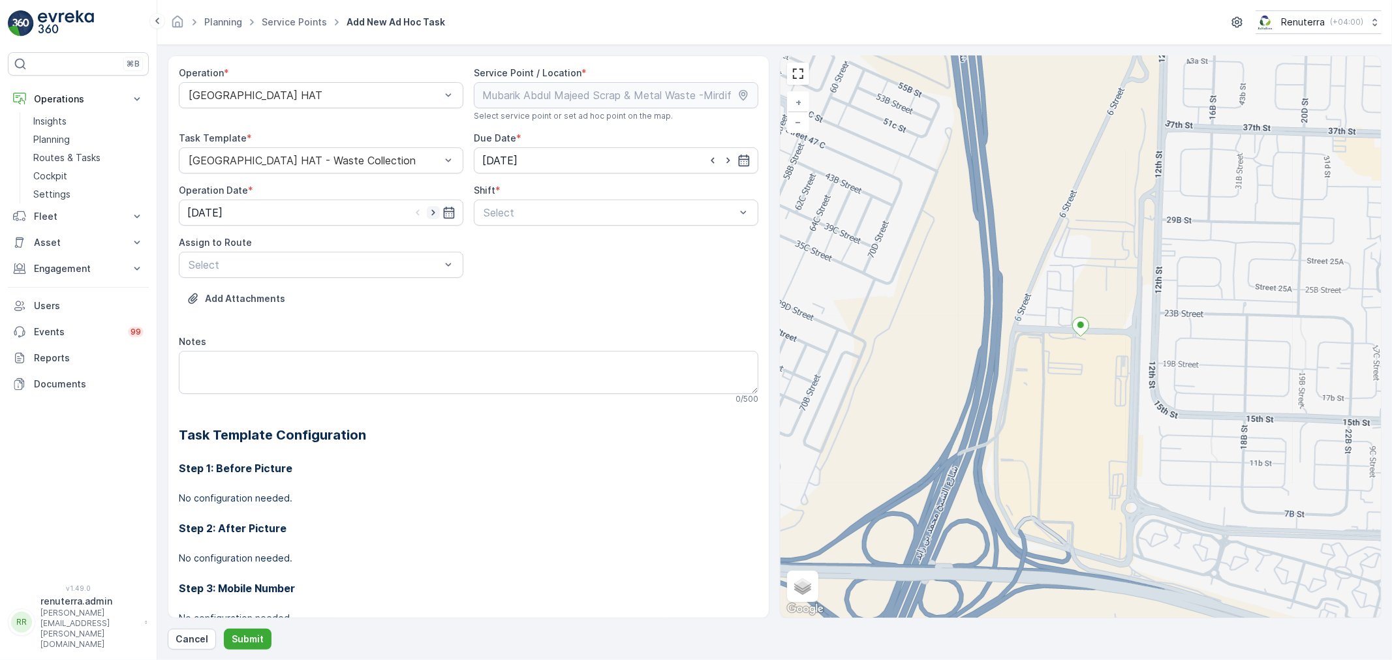
click at [427, 211] on icon "button" at bounding box center [433, 212] width 13 height 13
type input "29.08.2025"
click at [518, 215] on div at bounding box center [609, 213] width 255 height 12
click at [497, 245] on span "Day Shift" at bounding box center [505, 245] width 46 height 12
click at [352, 255] on div "Select" at bounding box center [321, 265] width 285 height 26
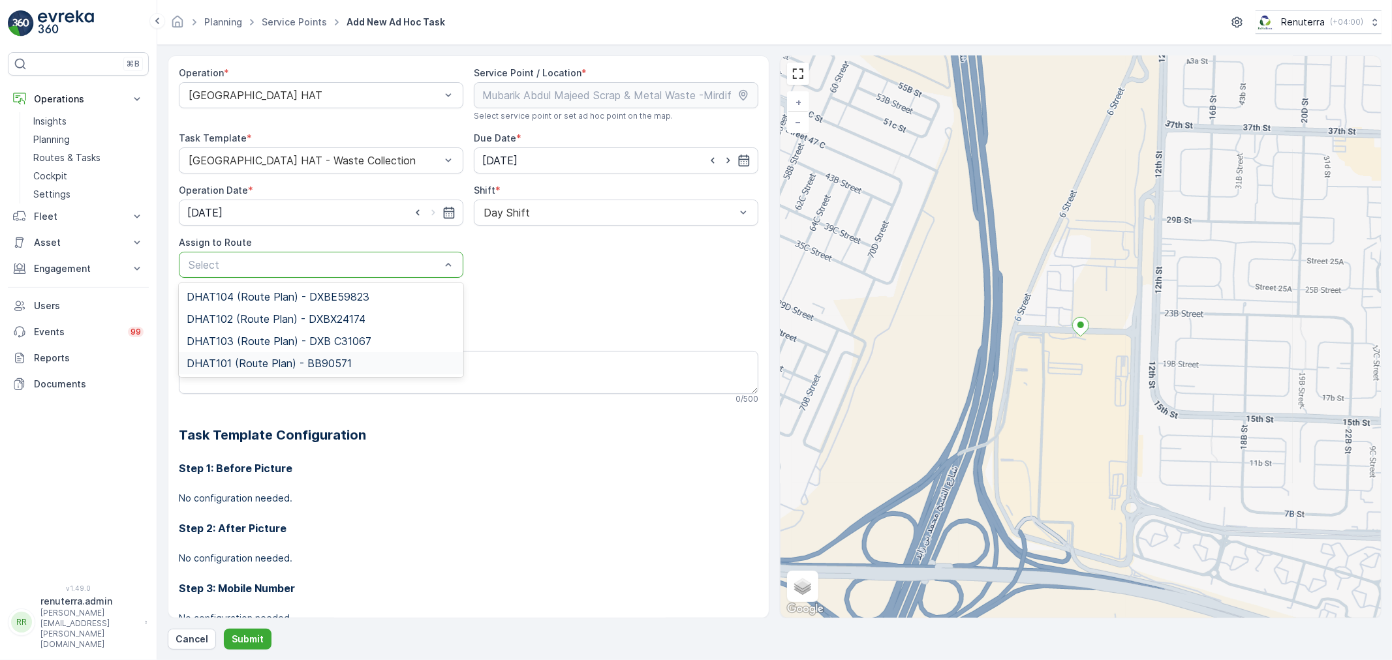
click at [261, 359] on span "DHAT101 (Route Plan) - BB90571" at bounding box center [269, 364] width 165 height 12
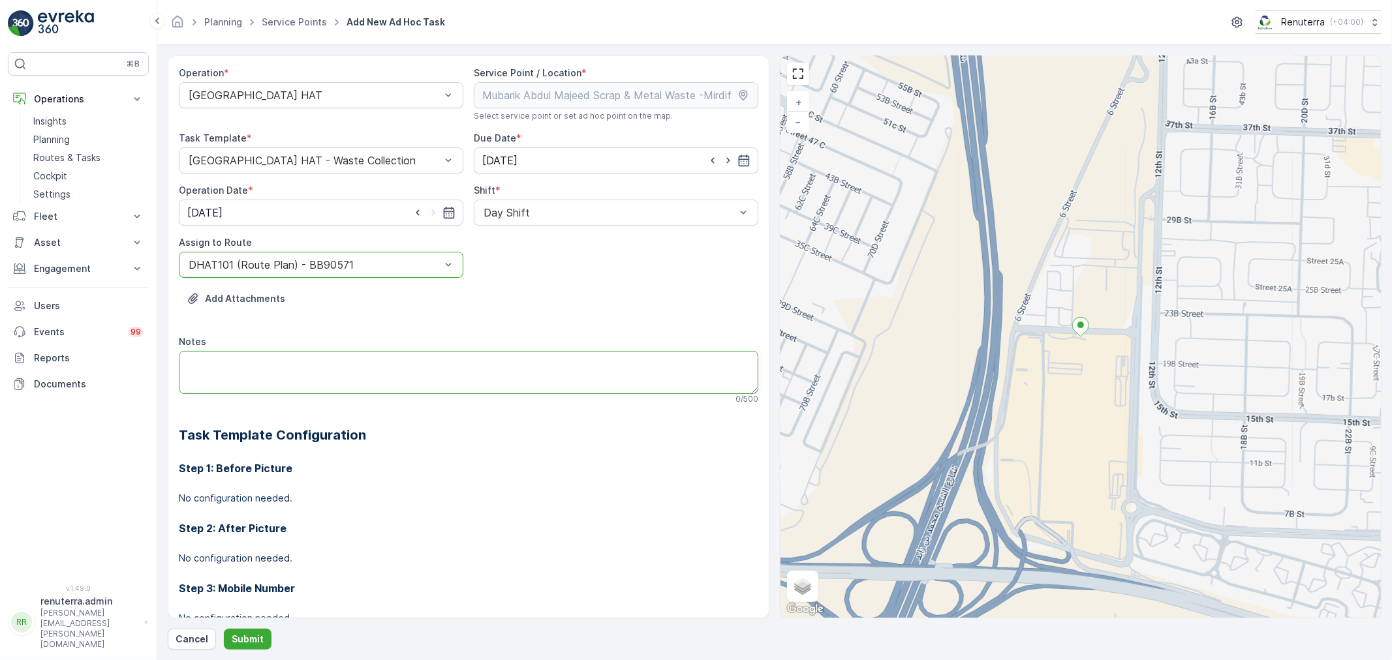
click at [296, 375] on textarea "Notes" at bounding box center [469, 372] width 580 height 43
type textarea "S"
type textarea "Off Hire"
click at [289, 264] on div at bounding box center [314, 265] width 255 height 12
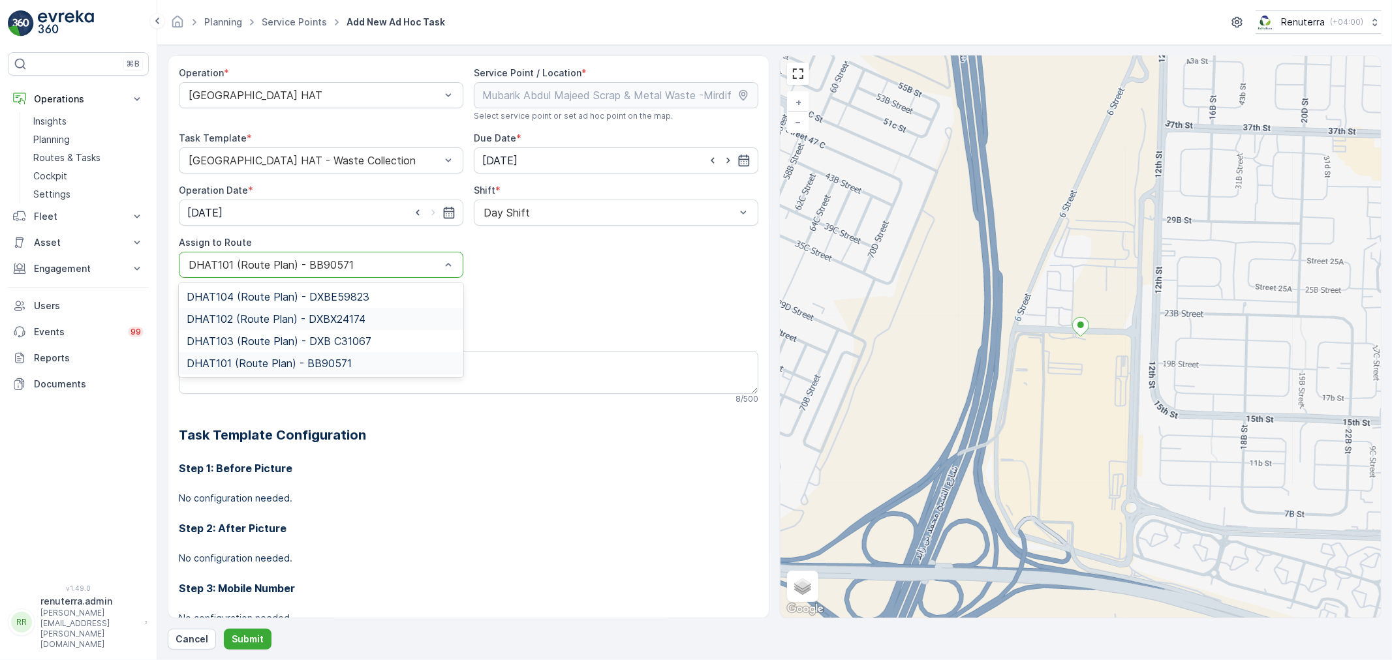
click at [242, 315] on span "DHAT102 (Route Plan) - DXBX24174" at bounding box center [276, 319] width 179 height 12
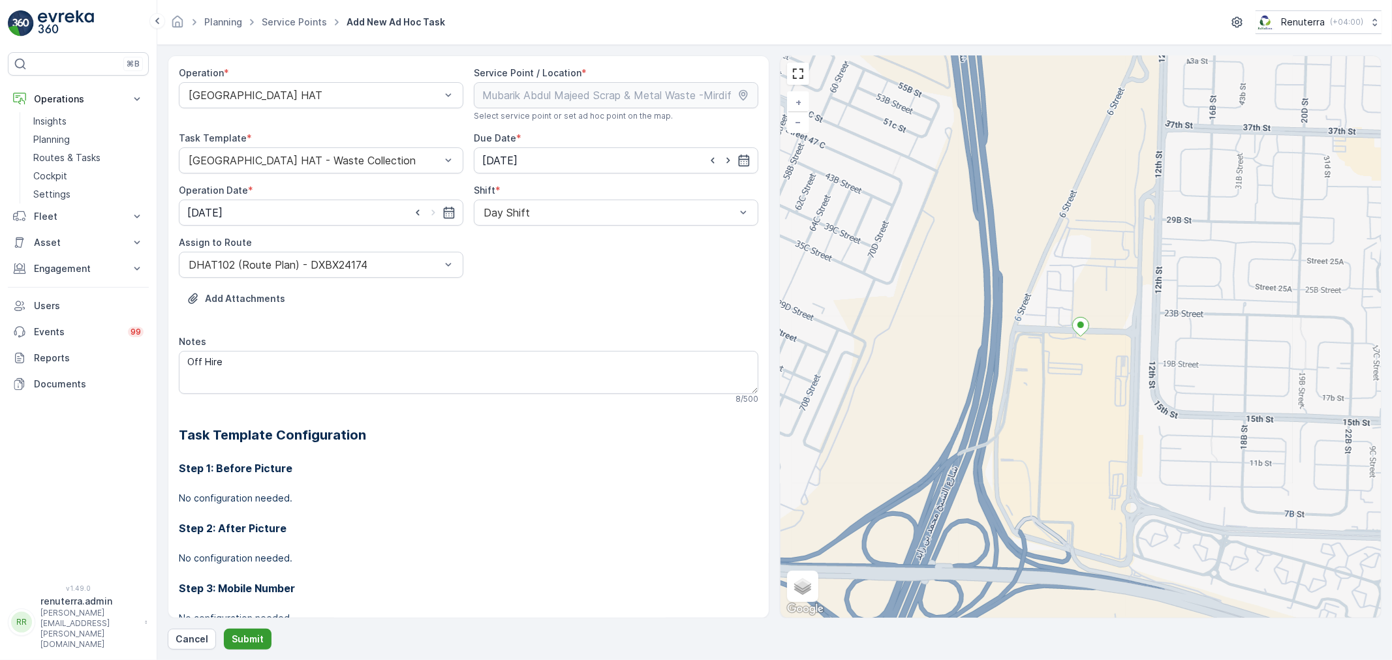
click at [258, 630] on button "Submit" at bounding box center [248, 639] width 48 height 21
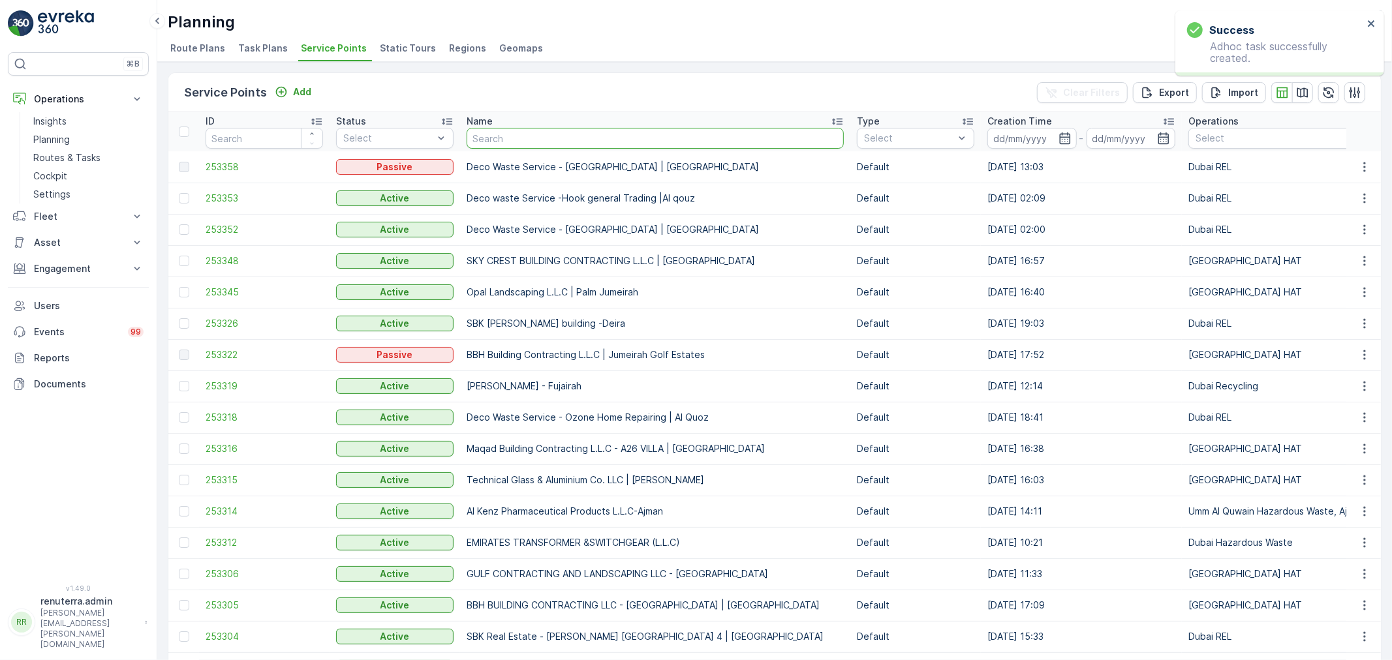
click at [499, 133] on input "text" at bounding box center [655, 138] width 377 height 21
paste input "NABC Building Contracting - Al Mamzar"
type input "NABC Building Contracting - Al Mamzar"
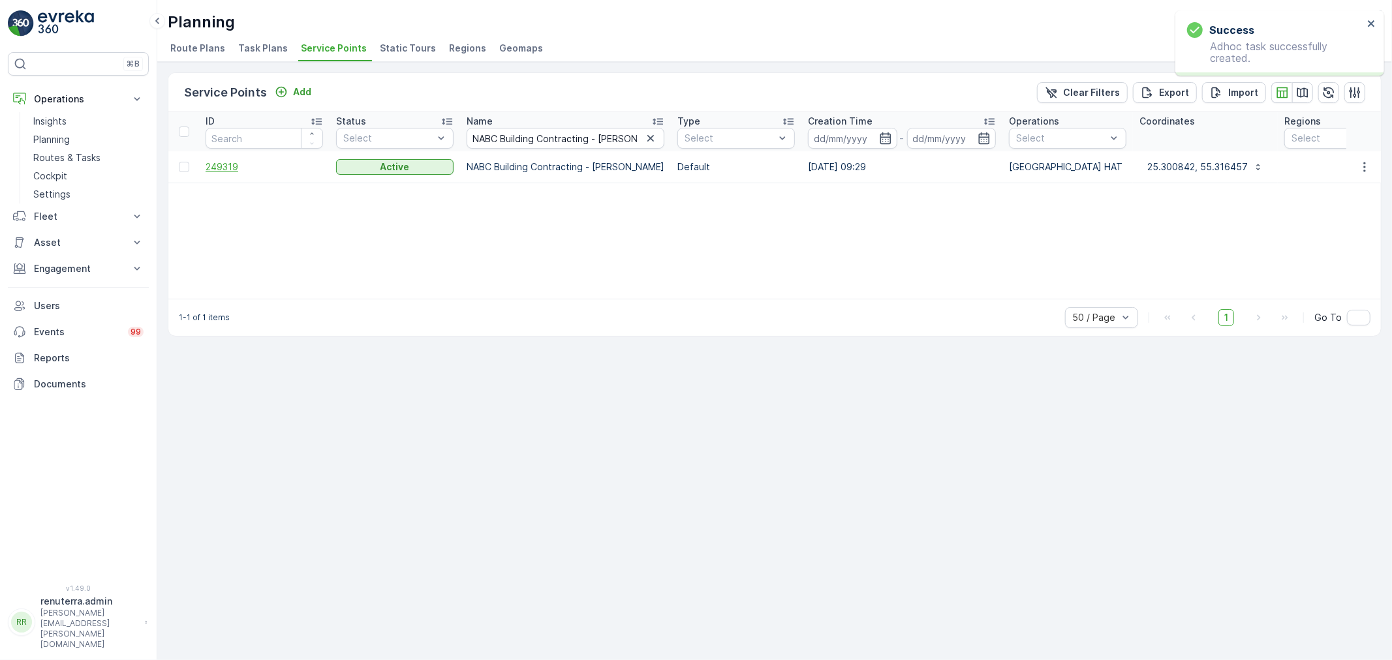
click at [211, 166] on span "249319" at bounding box center [264, 167] width 117 height 13
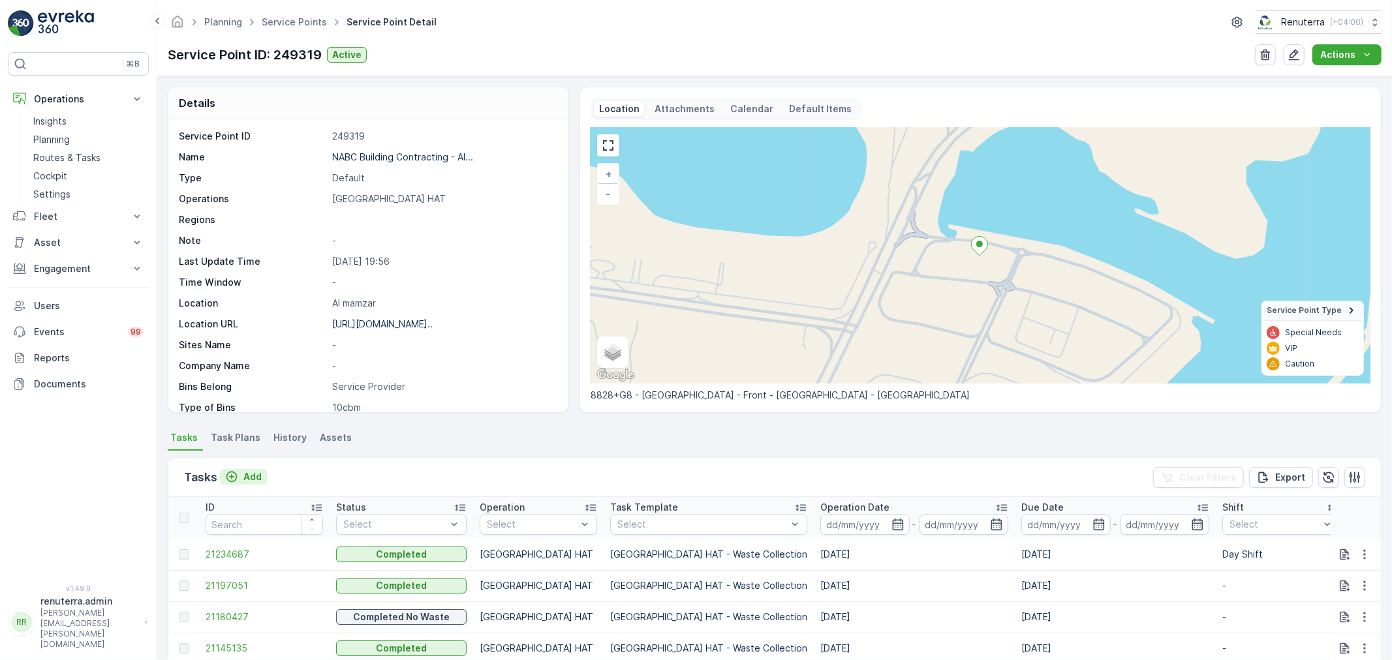
click at [248, 473] on p "Add" at bounding box center [252, 477] width 18 height 13
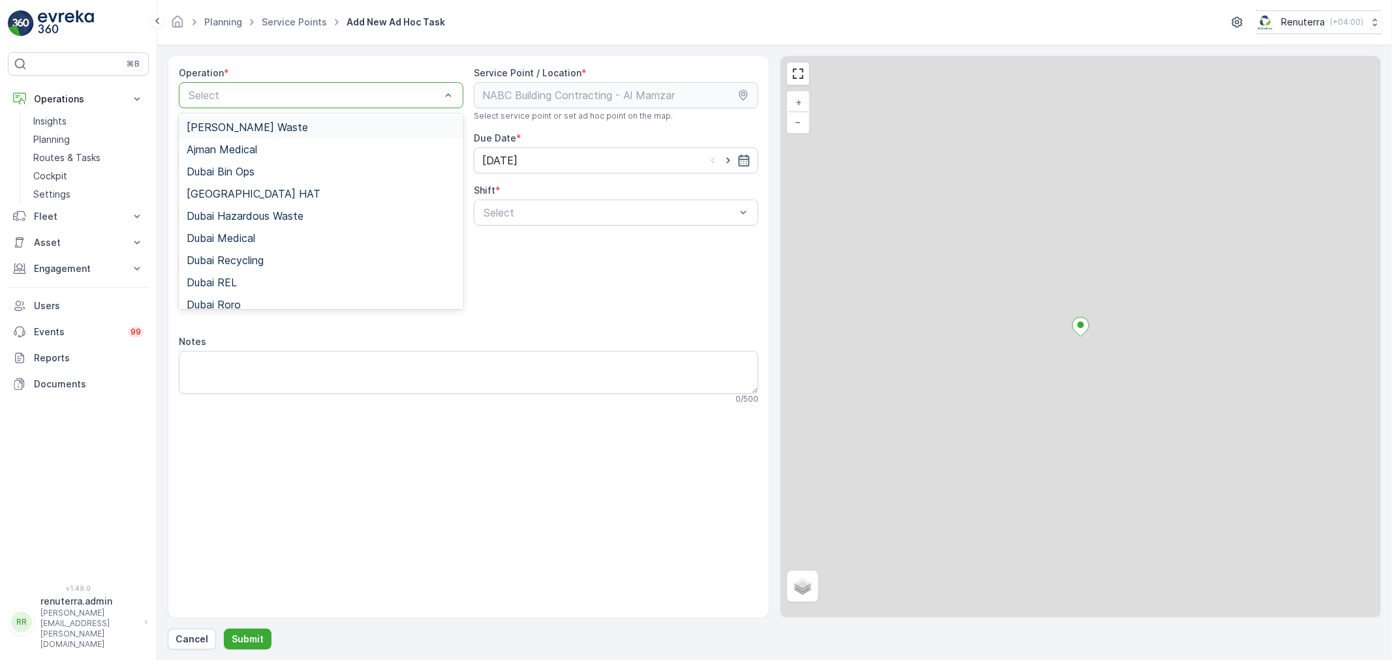
click at [283, 98] on div at bounding box center [314, 95] width 255 height 12
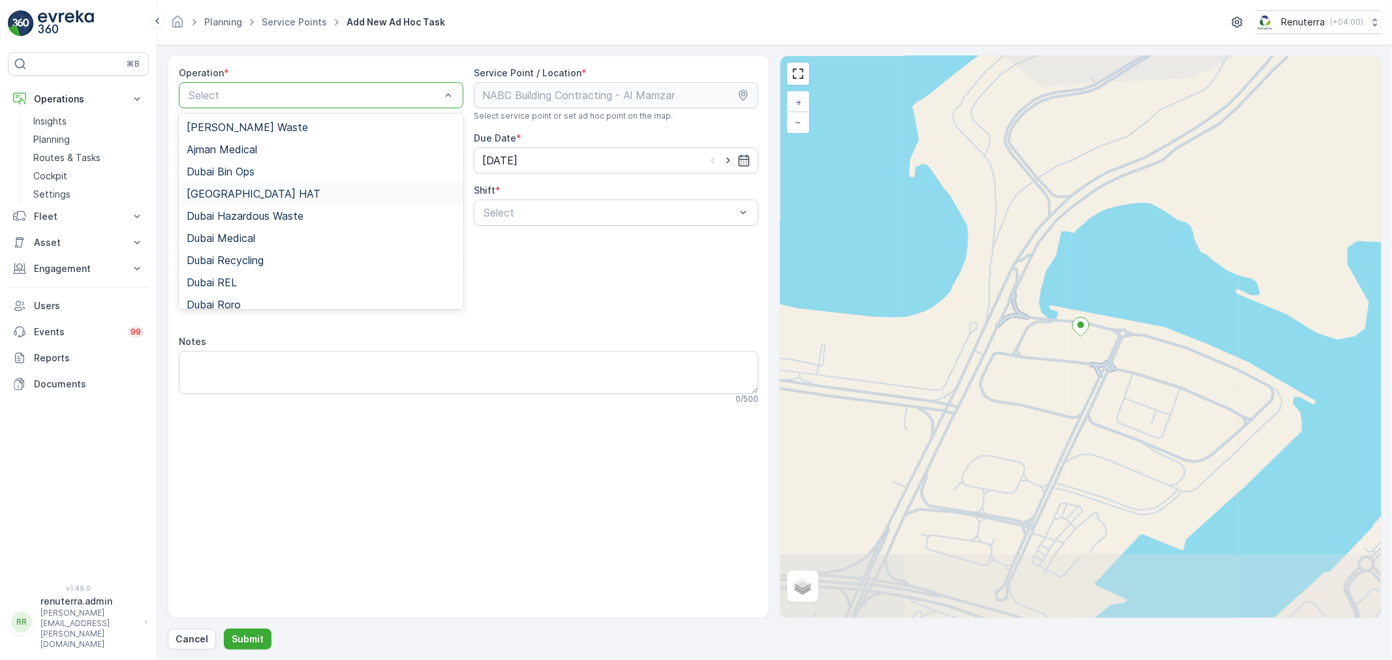
drag, startPoint x: 236, startPoint y: 187, endPoint x: 251, endPoint y: 189, distance: 14.5
click at [236, 188] on span "Dubai HAT" at bounding box center [254, 194] width 134 height 12
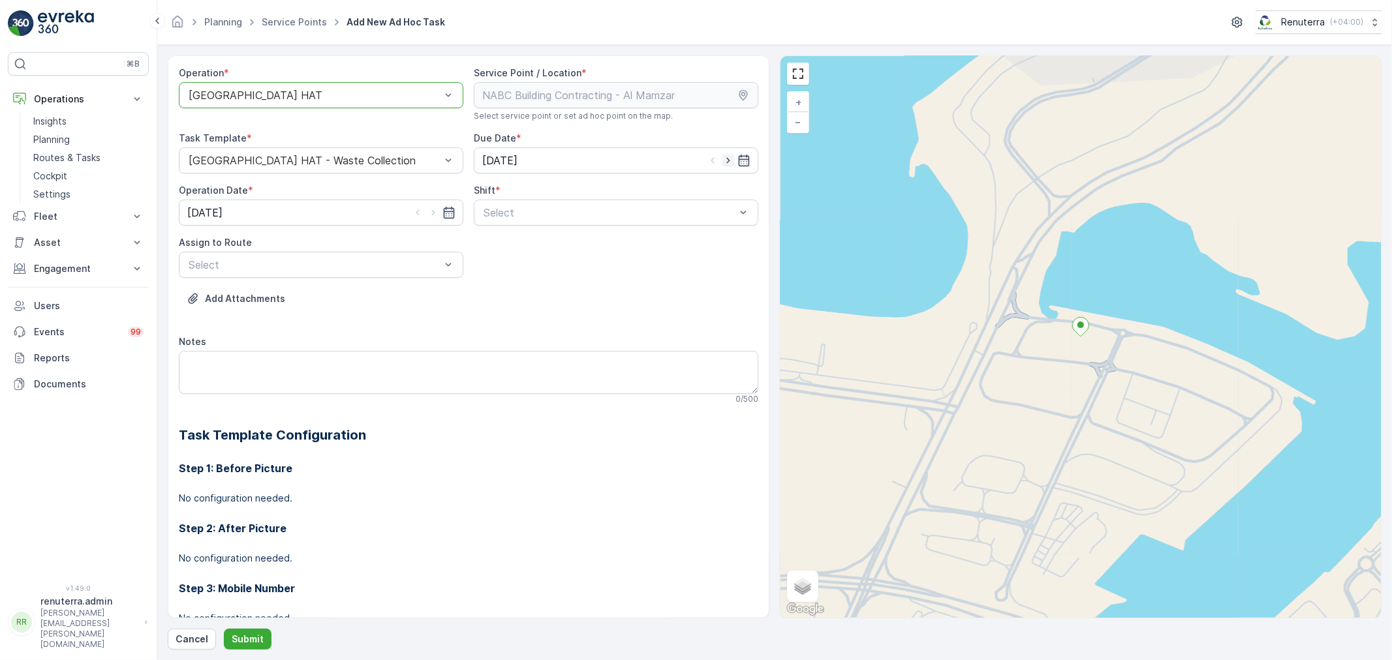
click at [727, 158] on icon "button" at bounding box center [728, 160] width 13 height 13
type input "29.08.2025"
click at [436, 212] on icon "button" at bounding box center [433, 212] width 13 height 13
type input "29.08.2025"
click at [533, 218] on div at bounding box center [609, 213] width 255 height 12
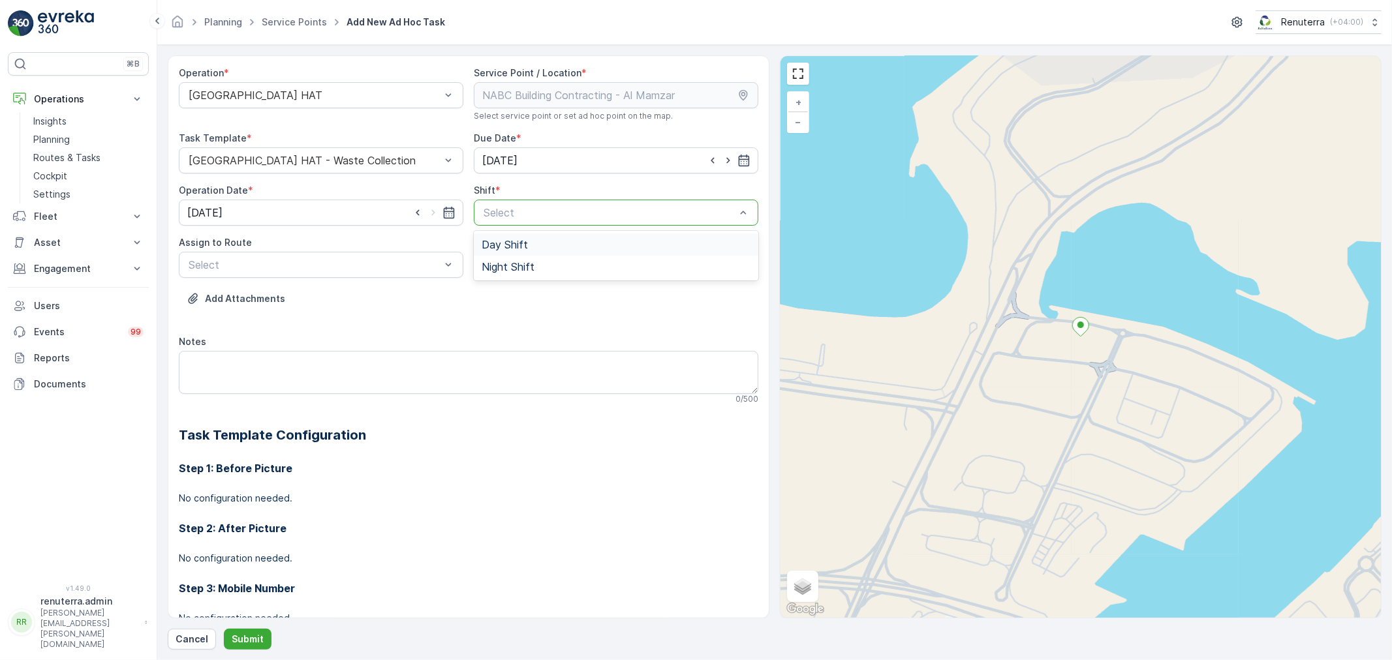
click at [482, 249] on span "Day Shift" at bounding box center [505, 245] width 46 height 12
click at [384, 262] on div at bounding box center [314, 265] width 255 height 12
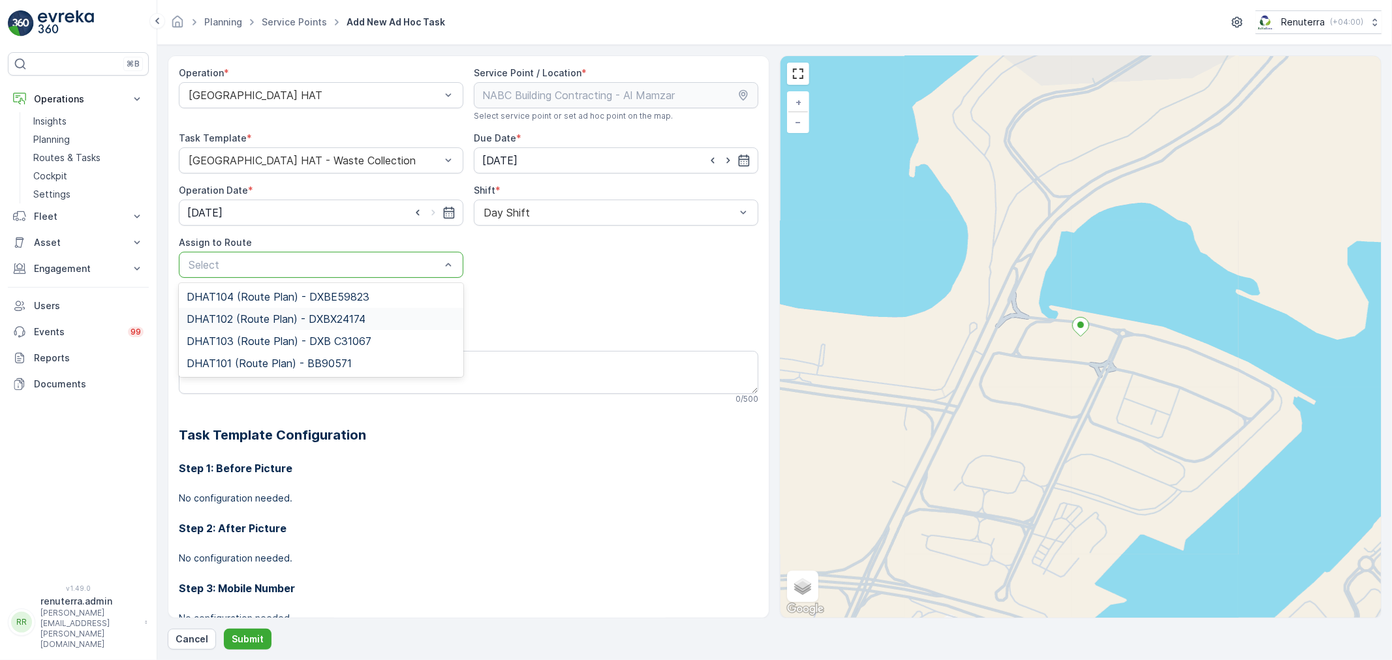
click at [241, 315] on span "DHAT102 (Route Plan) - DXBX24174" at bounding box center [276, 319] width 179 height 12
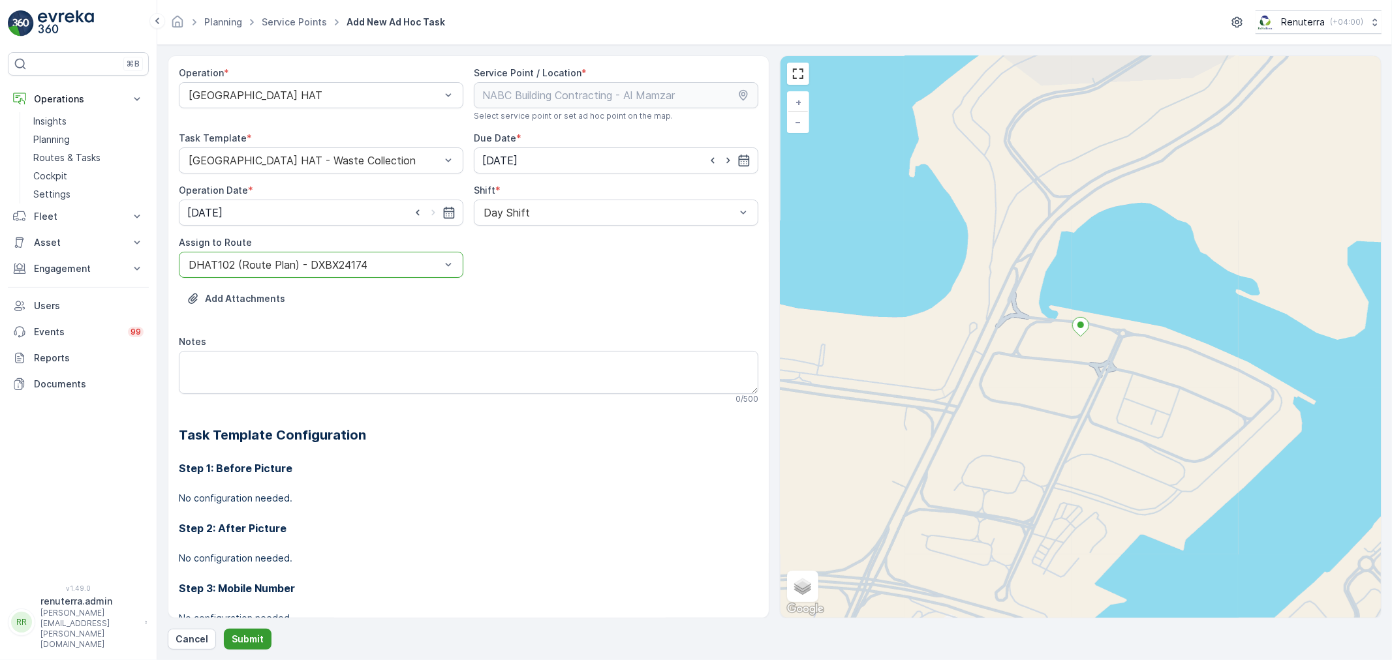
click at [249, 645] on p "Submit" at bounding box center [248, 639] width 32 height 13
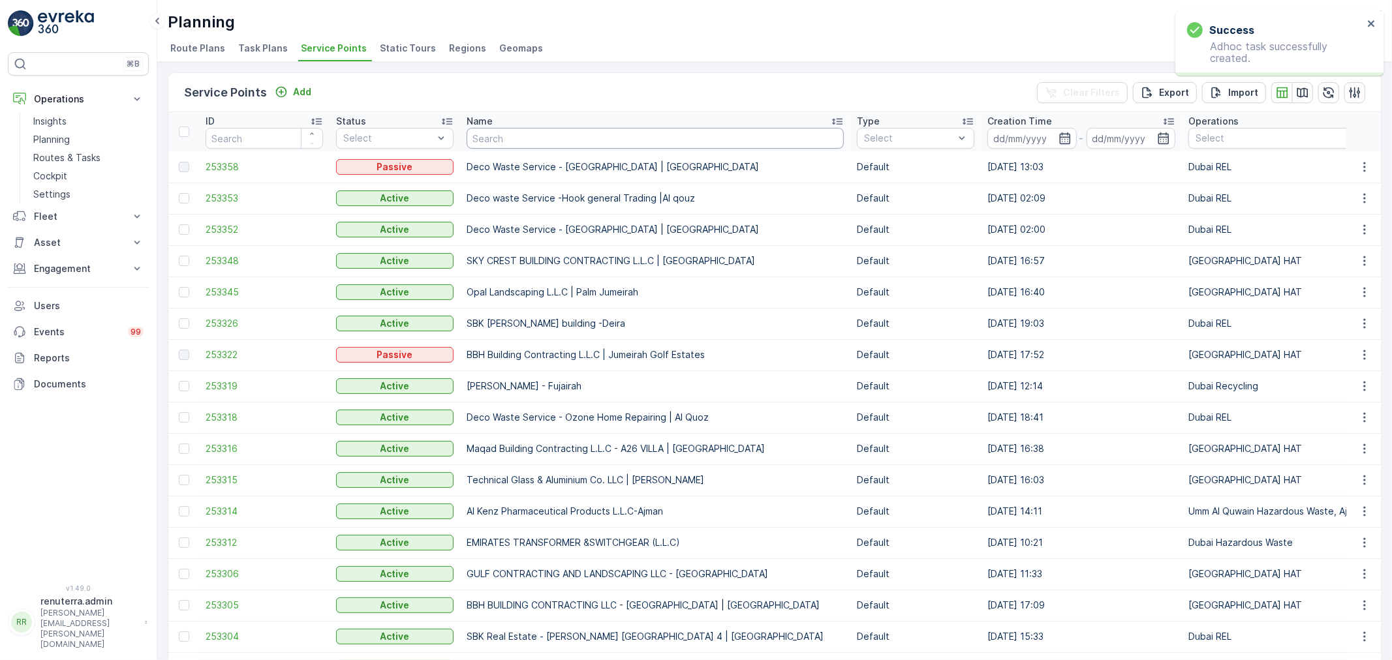
click at [518, 132] on input "text" at bounding box center [655, 138] width 377 height 21
paste input "Al Serh Al Kabeer Construction LLC - JVC"
type input "Al Serh Al Kabeer Construction LLC - JVC"
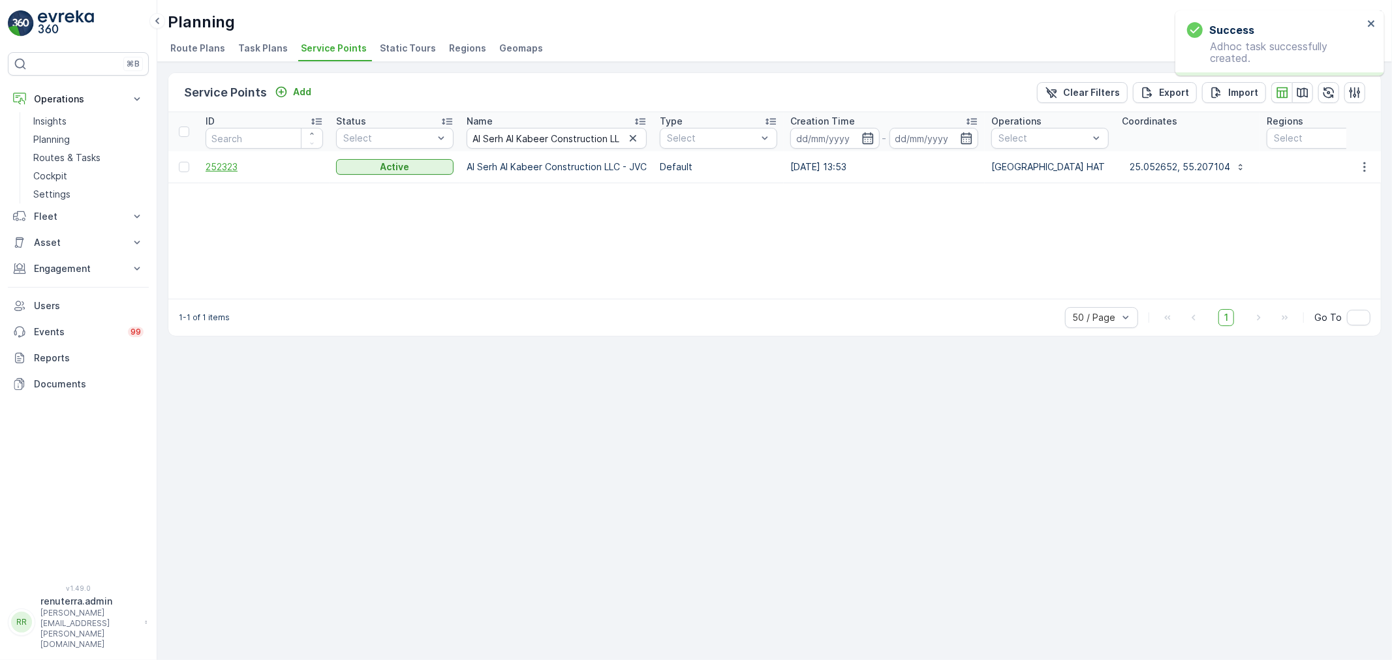
click at [223, 166] on span "252323" at bounding box center [264, 167] width 117 height 13
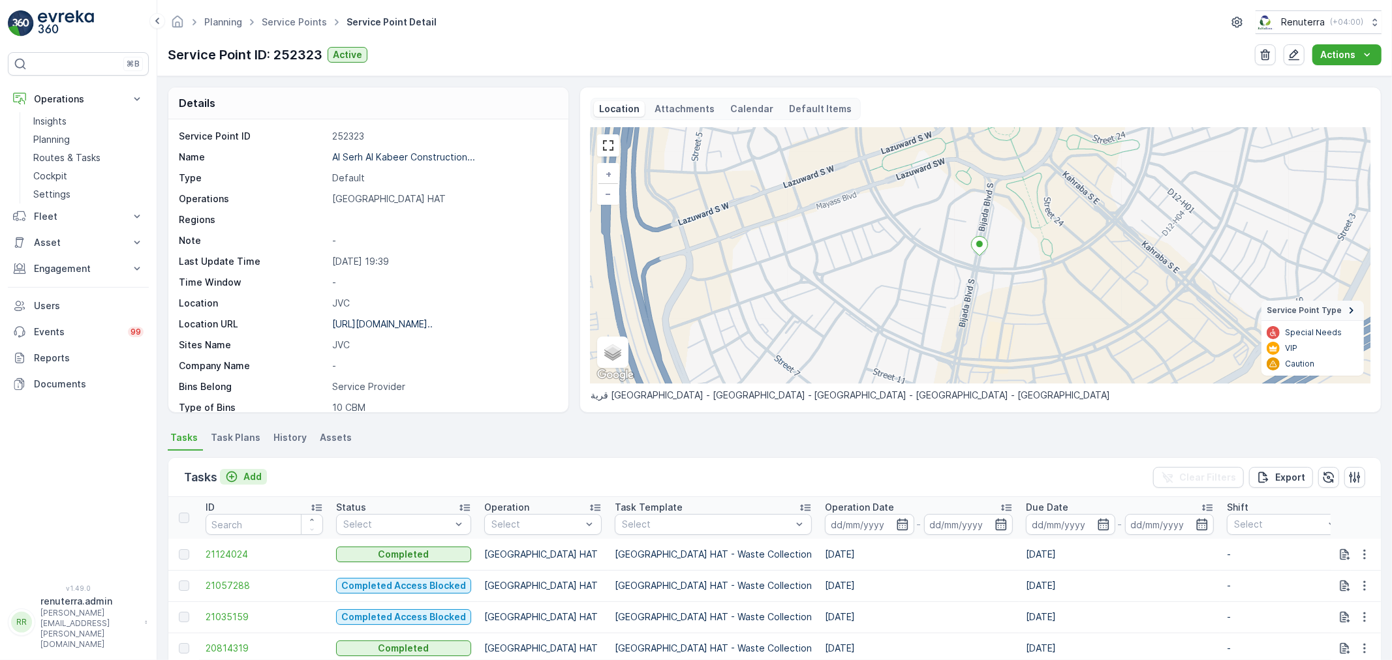
click at [249, 477] on p "Add" at bounding box center [252, 477] width 18 height 13
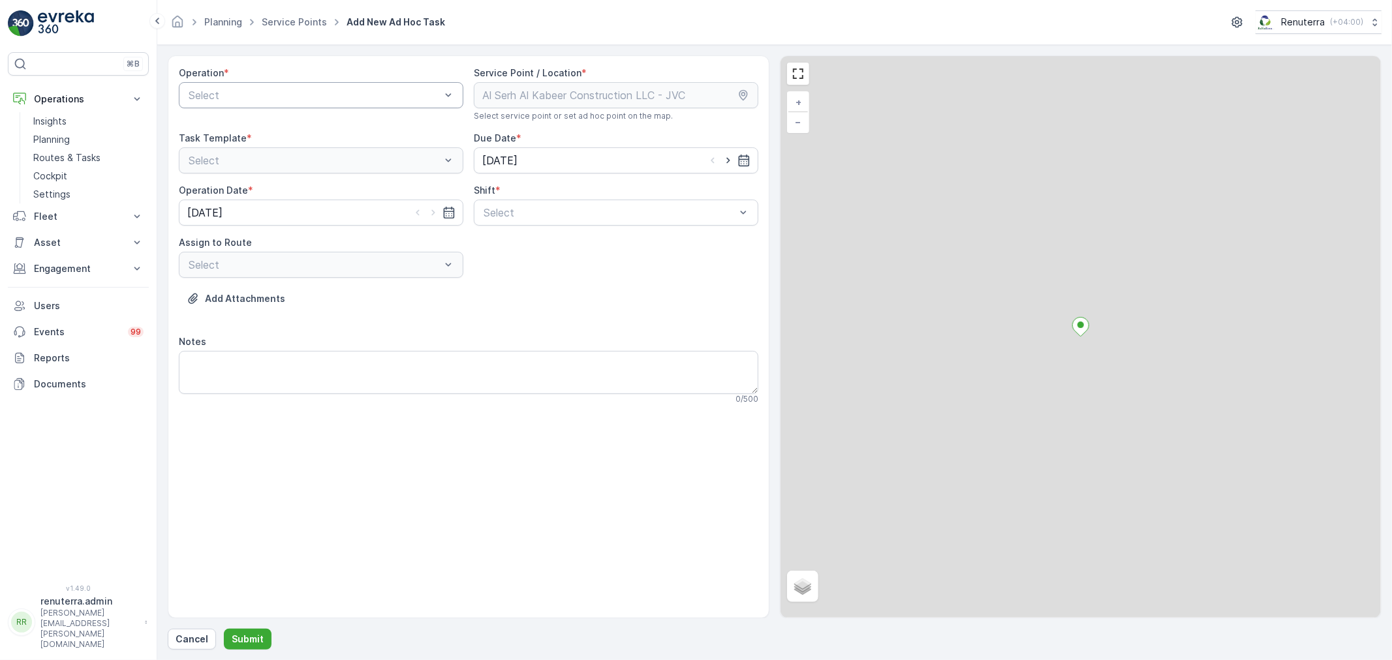
click at [300, 103] on div "Select" at bounding box center [321, 95] width 285 height 26
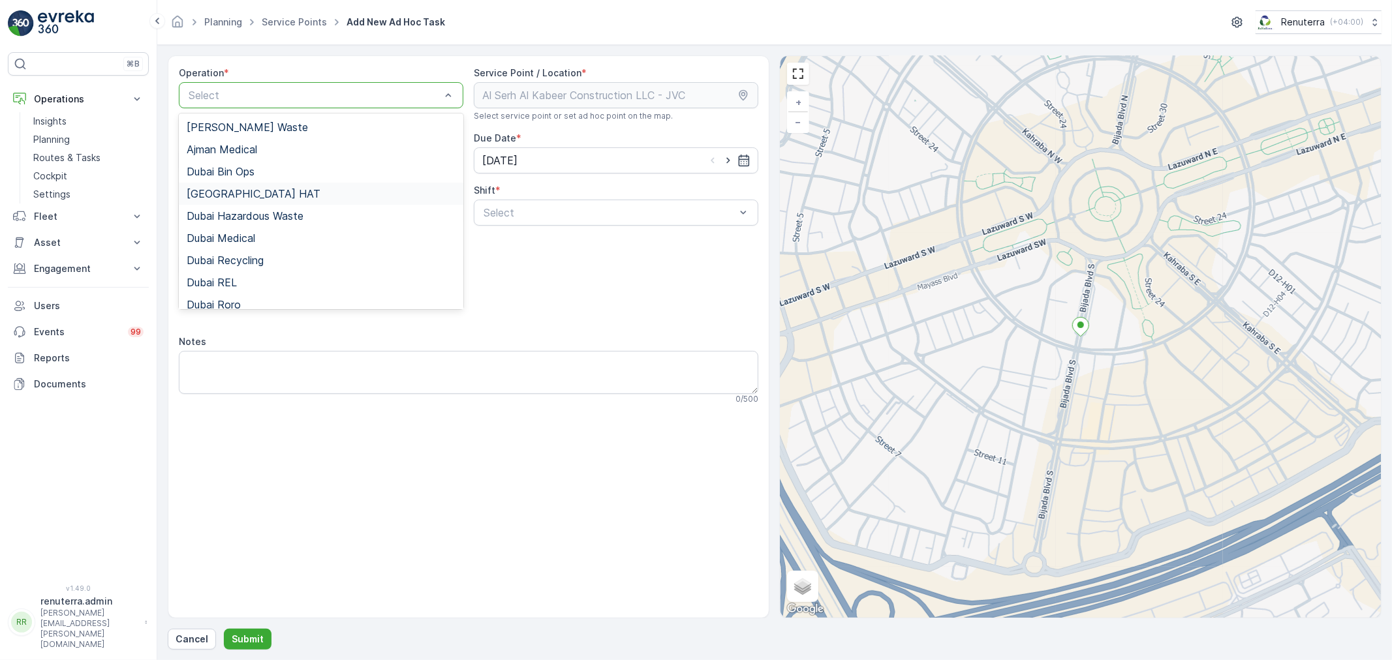
click at [236, 184] on div "Dubai HAT" at bounding box center [321, 194] width 285 height 22
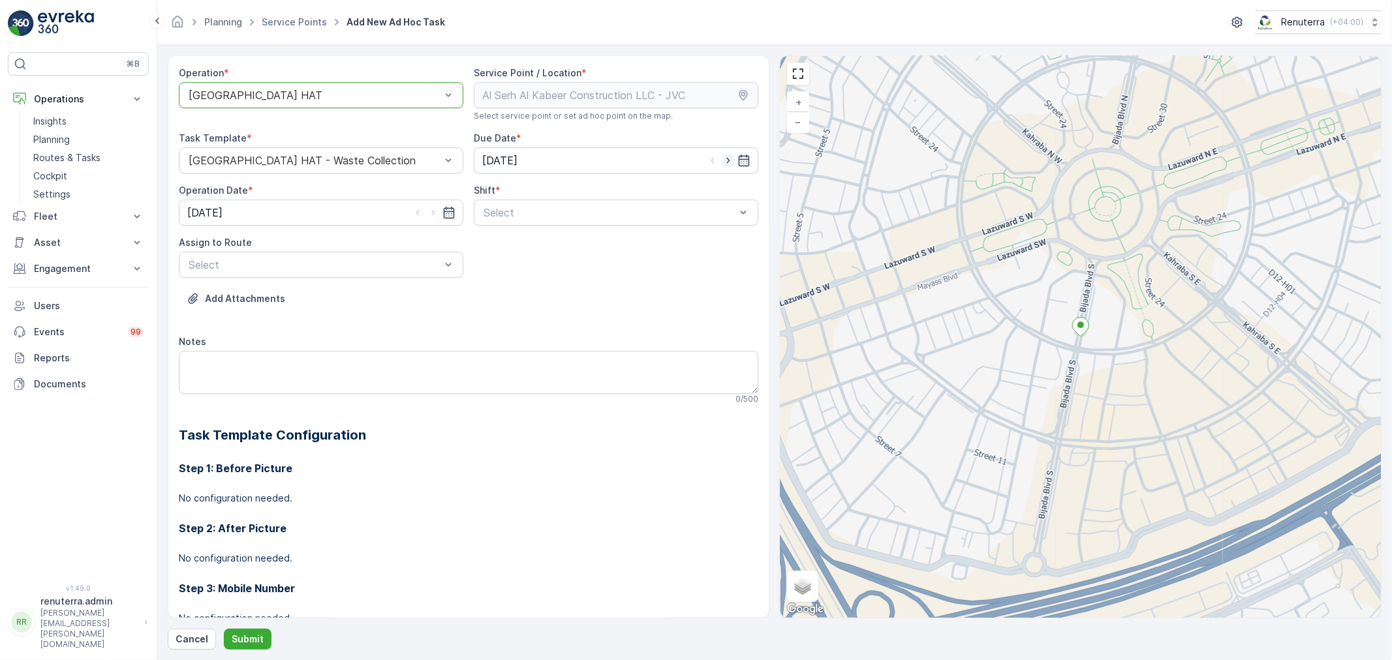
click at [726, 158] on icon "button" at bounding box center [728, 160] width 13 height 13
type input "29.08.2025"
click at [434, 209] on icon "button" at bounding box center [433, 212] width 13 height 13
type input "29.08.2025"
click at [538, 210] on div at bounding box center [609, 213] width 255 height 12
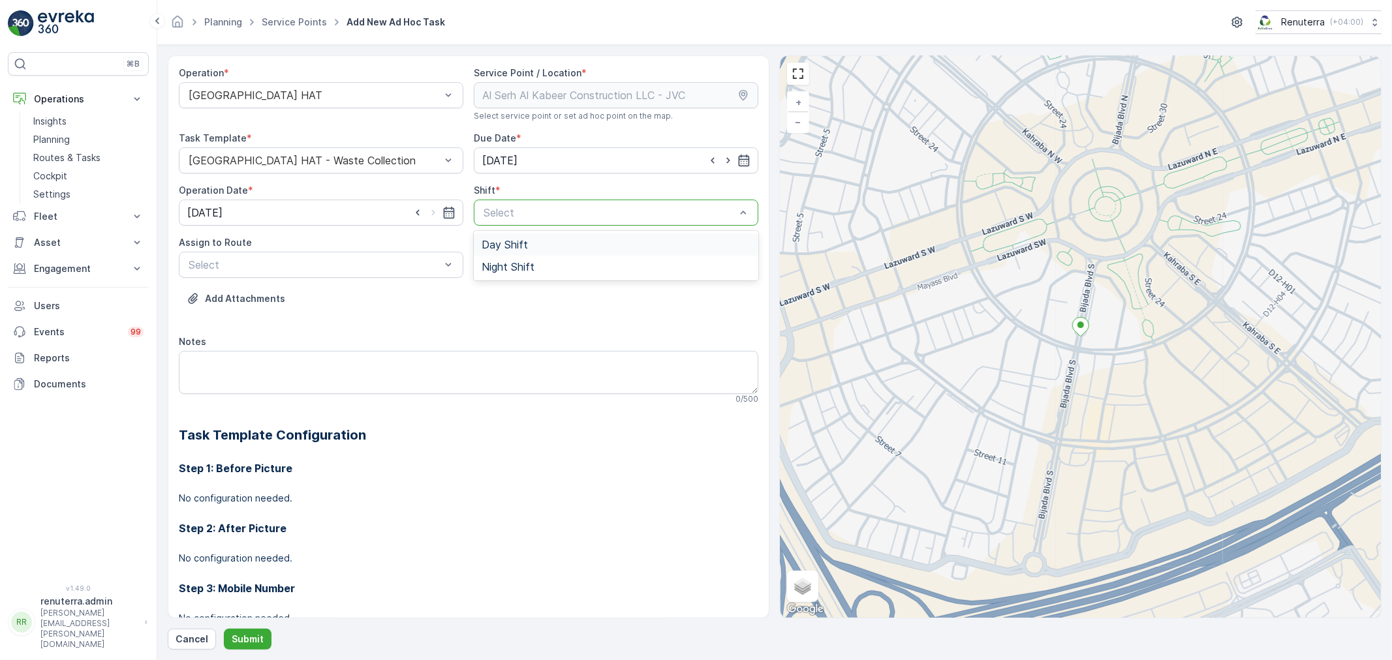
click at [504, 243] on span "Day Shift" at bounding box center [505, 245] width 46 height 12
click at [414, 255] on div "Select" at bounding box center [321, 265] width 285 height 26
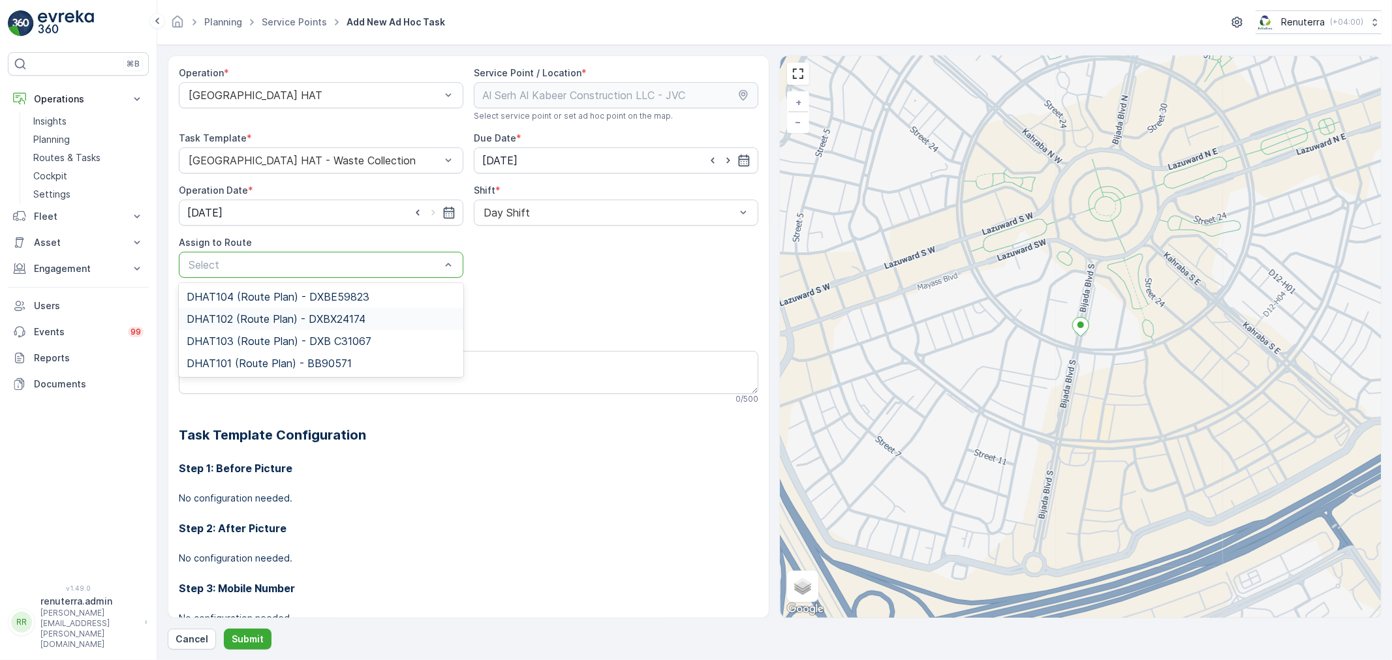
click at [234, 320] on span "DHAT102 (Route Plan) - DXBX24174" at bounding box center [276, 319] width 179 height 12
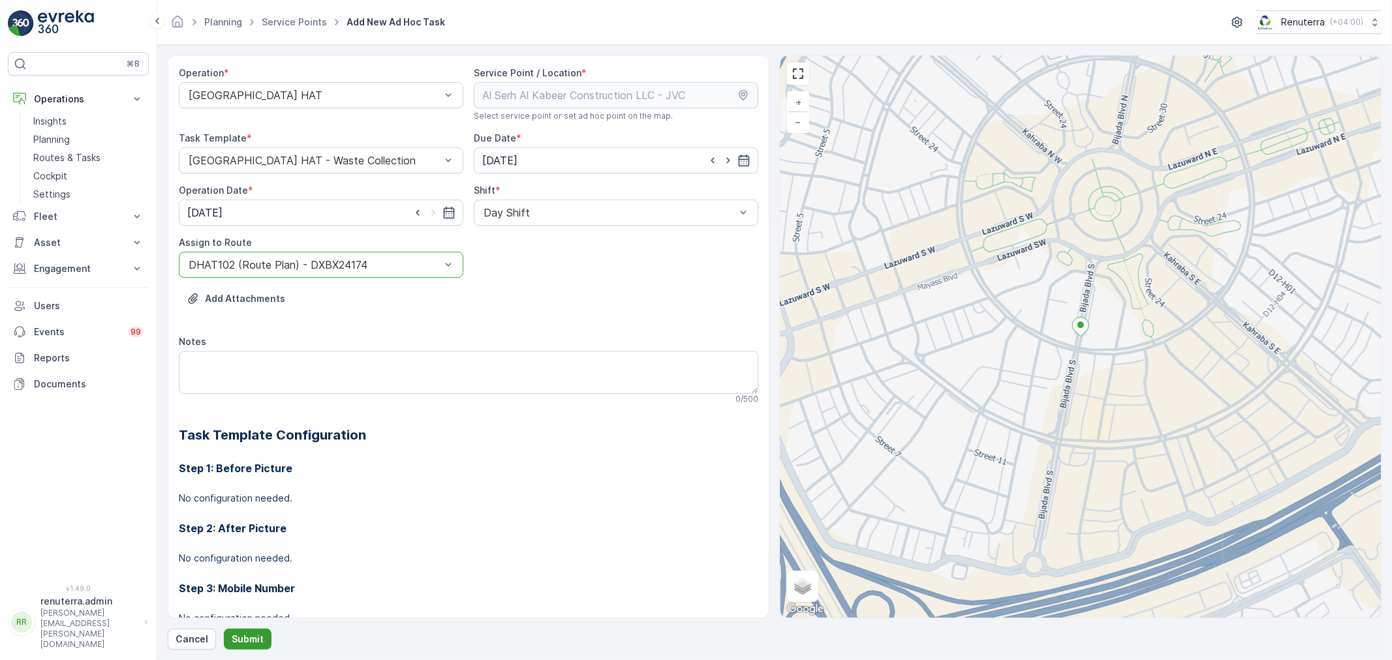
click at [251, 642] on p "Submit" at bounding box center [248, 639] width 32 height 13
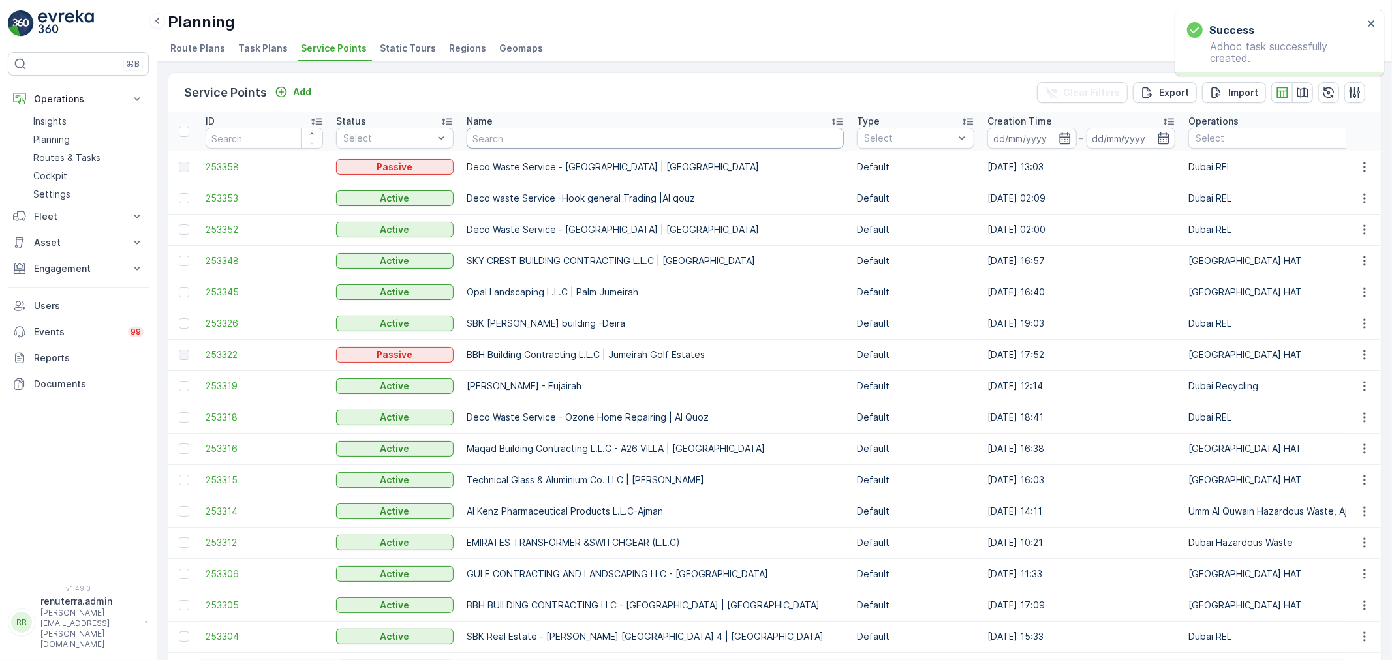
click at [550, 128] on input "text" at bounding box center [655, 138] width 377 height 21
paste input "Opal Landscaping L.L.C | Palm Jumeirah"
type input "Opal Landscaping L.L.C | Palm Jumeirah"
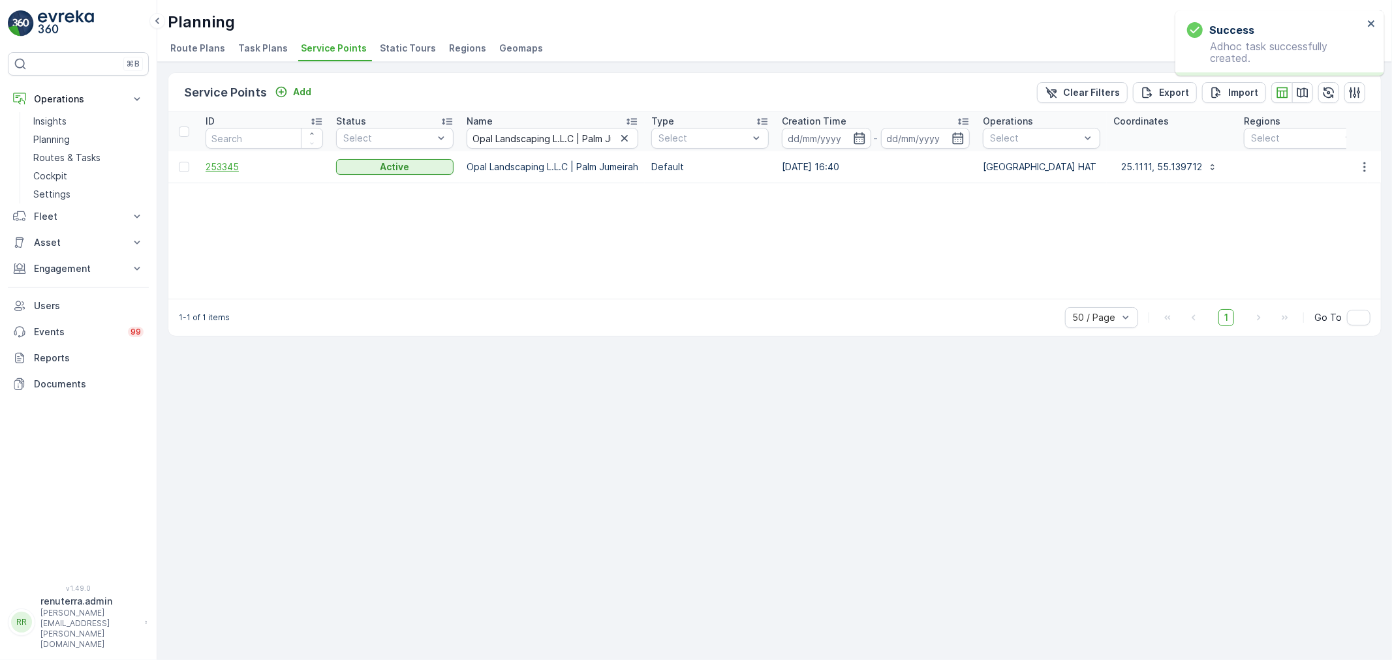
click at [226, 168] on span "253345" at bounding box center [264, 167] width 117 height 13
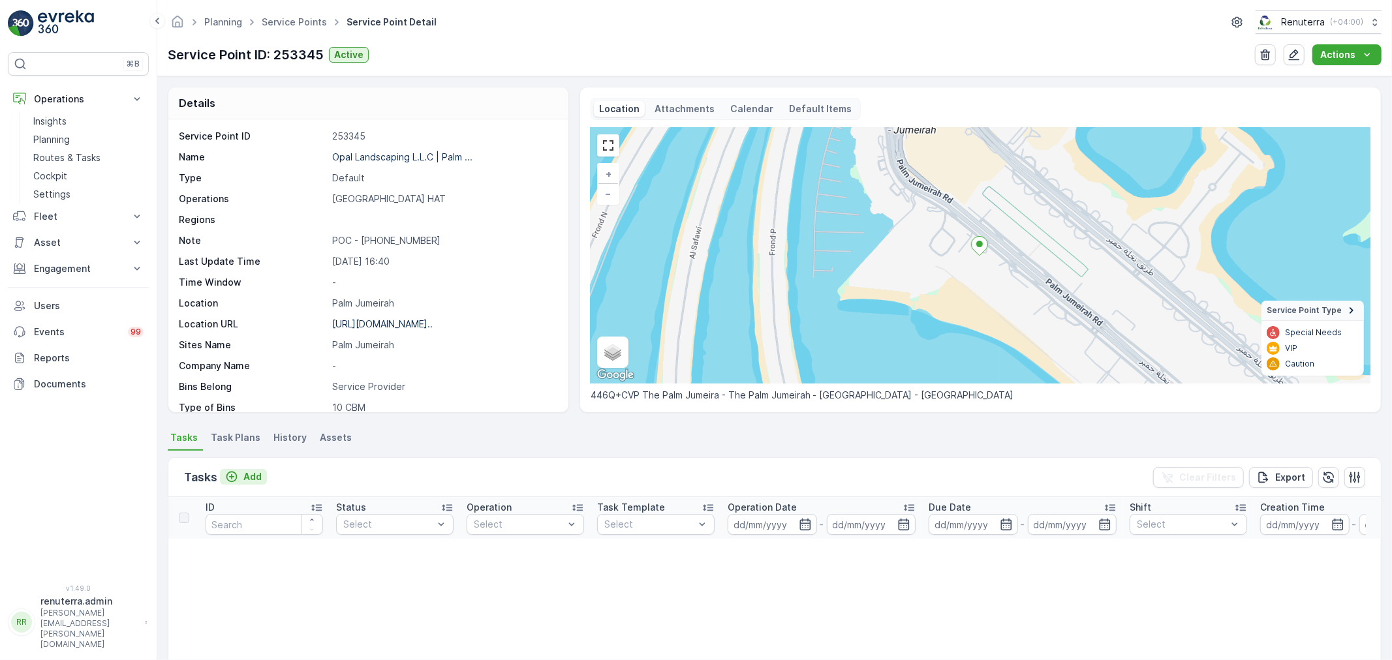
click at [256, 473] on p "Add" at bounding box center [252, 477] width 18 height 13
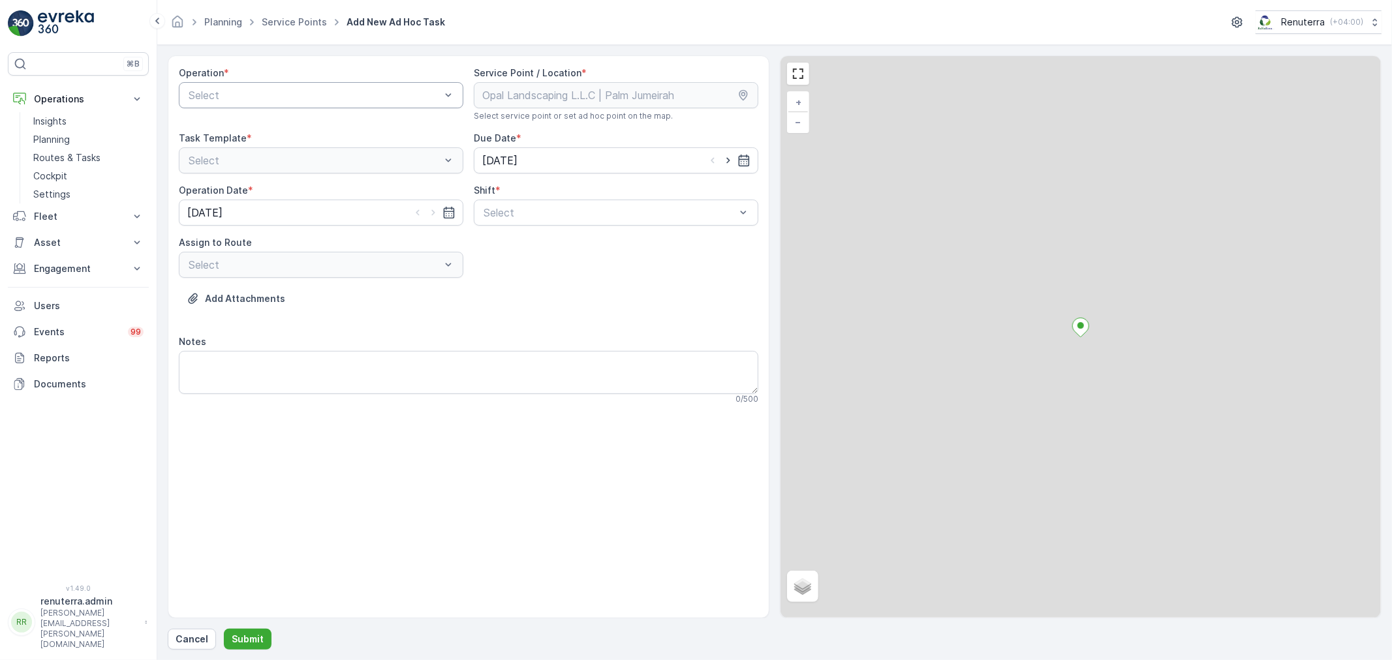
click at [337, 90] on div at bounding box center [314, 95] width 255 height 12
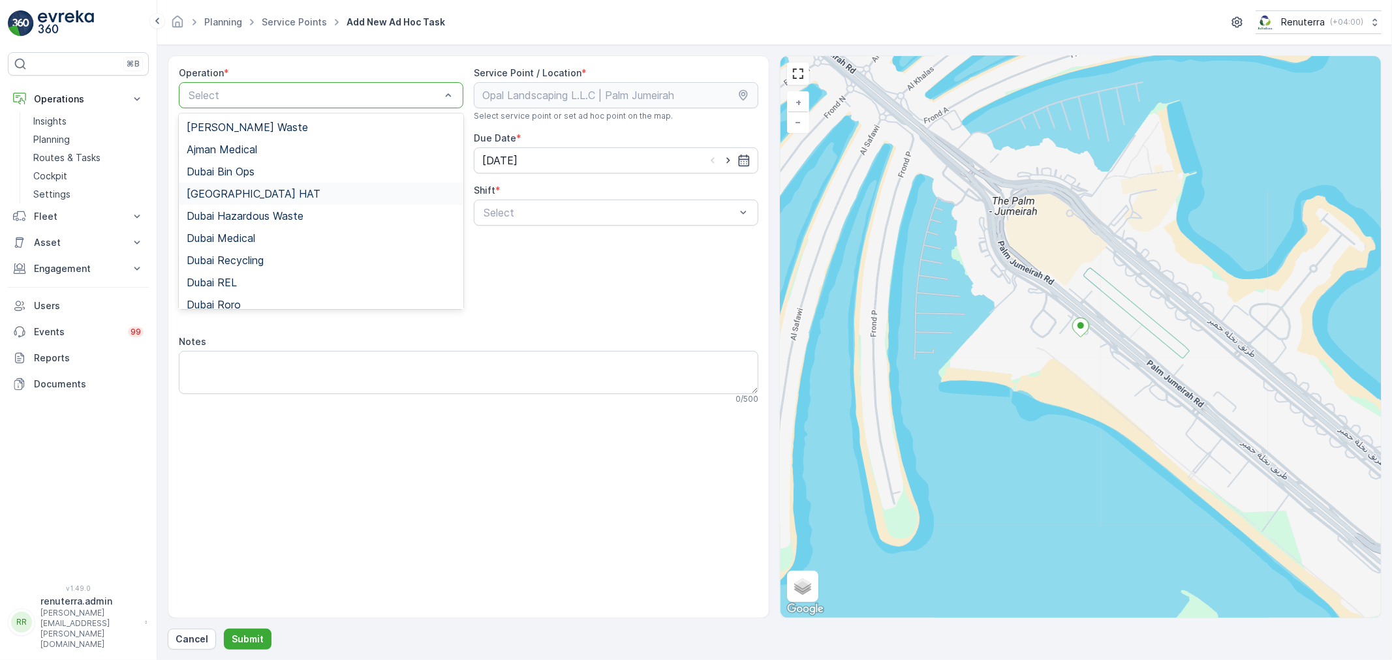
click at [221, 191] on span "Dubai HAT" at bounding box center [254, 194] width 134 height 12
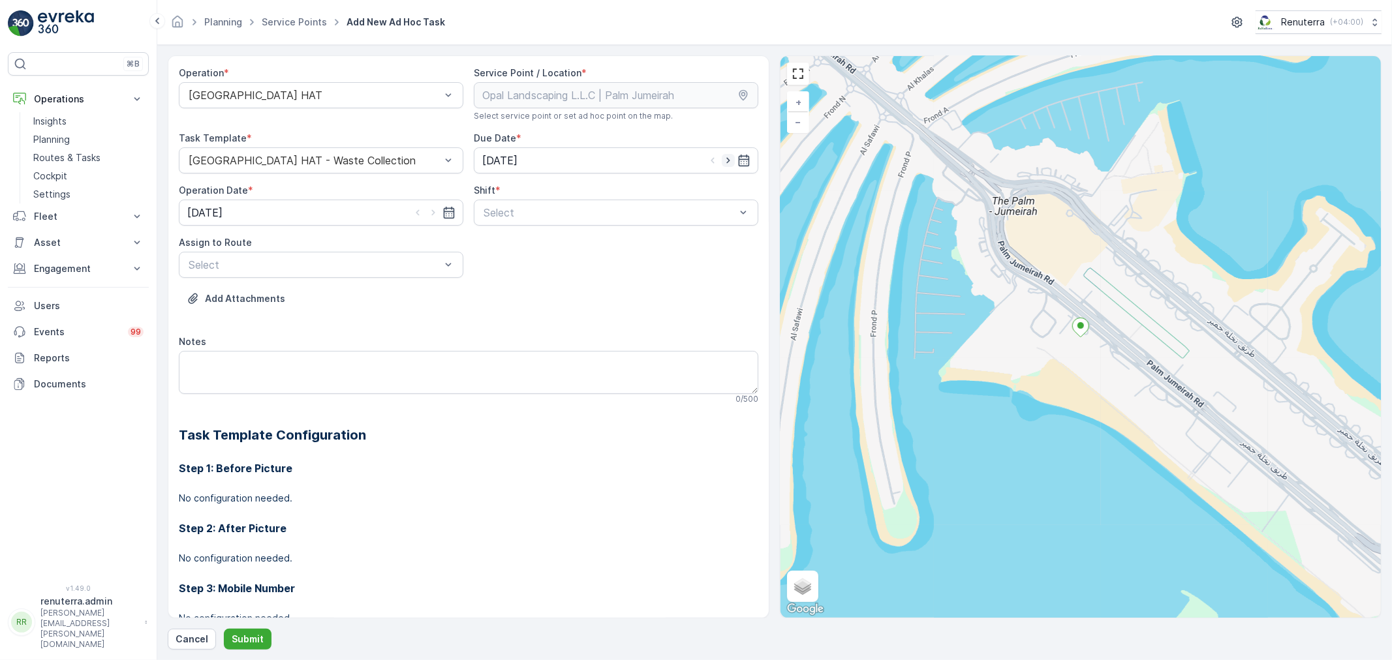
click at [726, 159] on icon "button" at bounding box center [727, 161] width 3 height 6
type input "29.08.2025"
click at [427, 210] on icon "button" at bounding box center [433, 212] width 13 height 13
type input "29.08.2025"
click at [501, 210] on div at bounding box center [609, 213] width 255 height 12
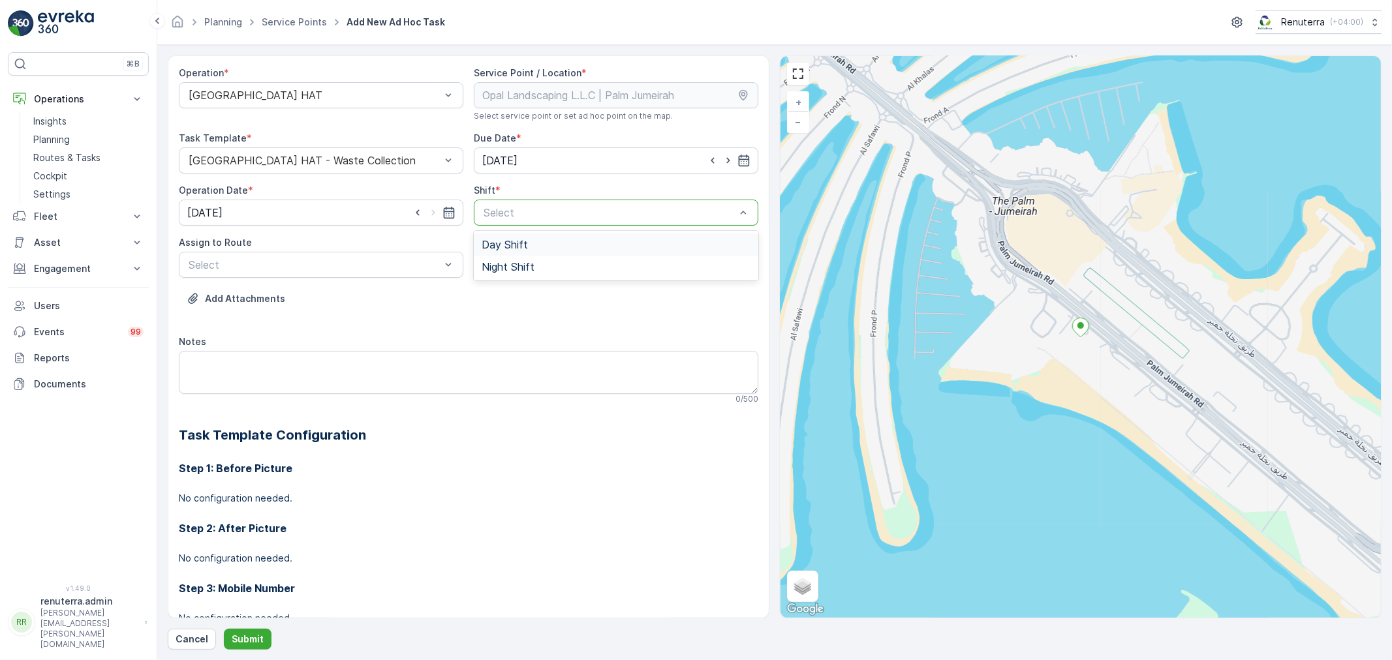
click at [489, 240] on span "Day Shift" at bounding box center [505, 245] width 46 height 12
click at [341, 264] on div at bounding box center [314, 265] width 255 height 12
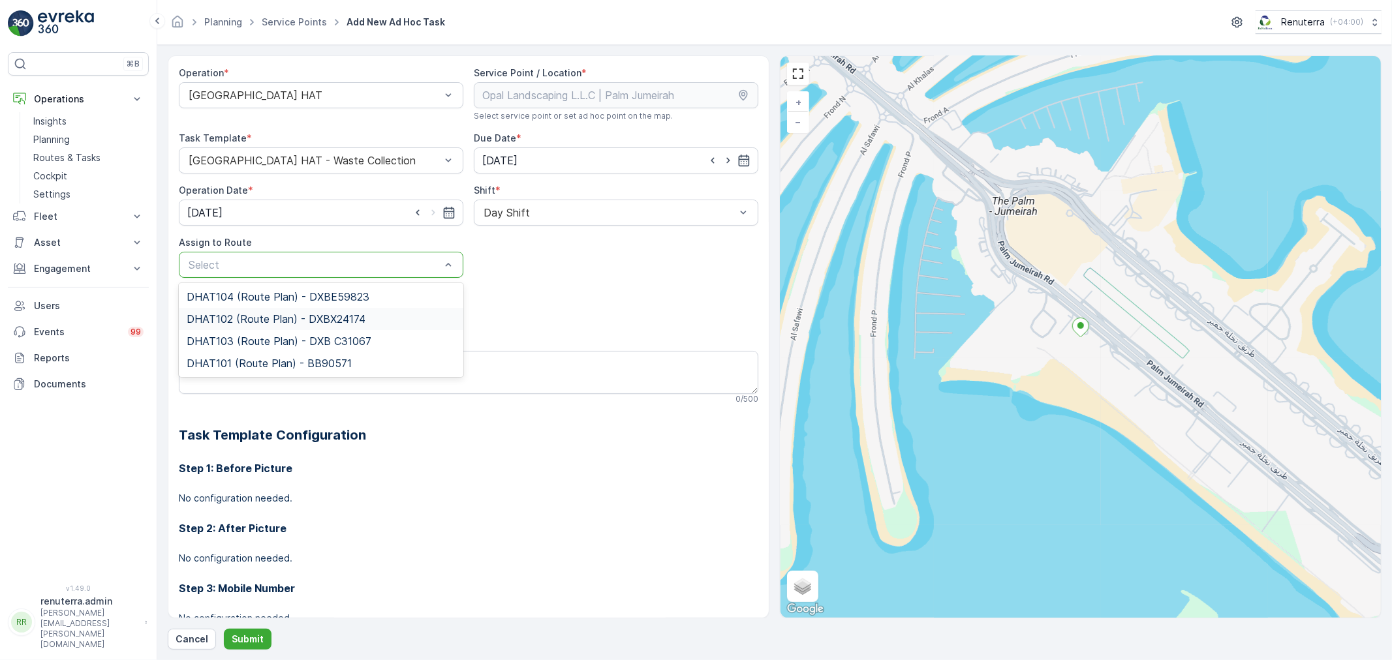
click at [236, 317] on span "DHAT102 (Route Plan) - DXBX24174" at bounding box center [276, 319] width 179 height 12
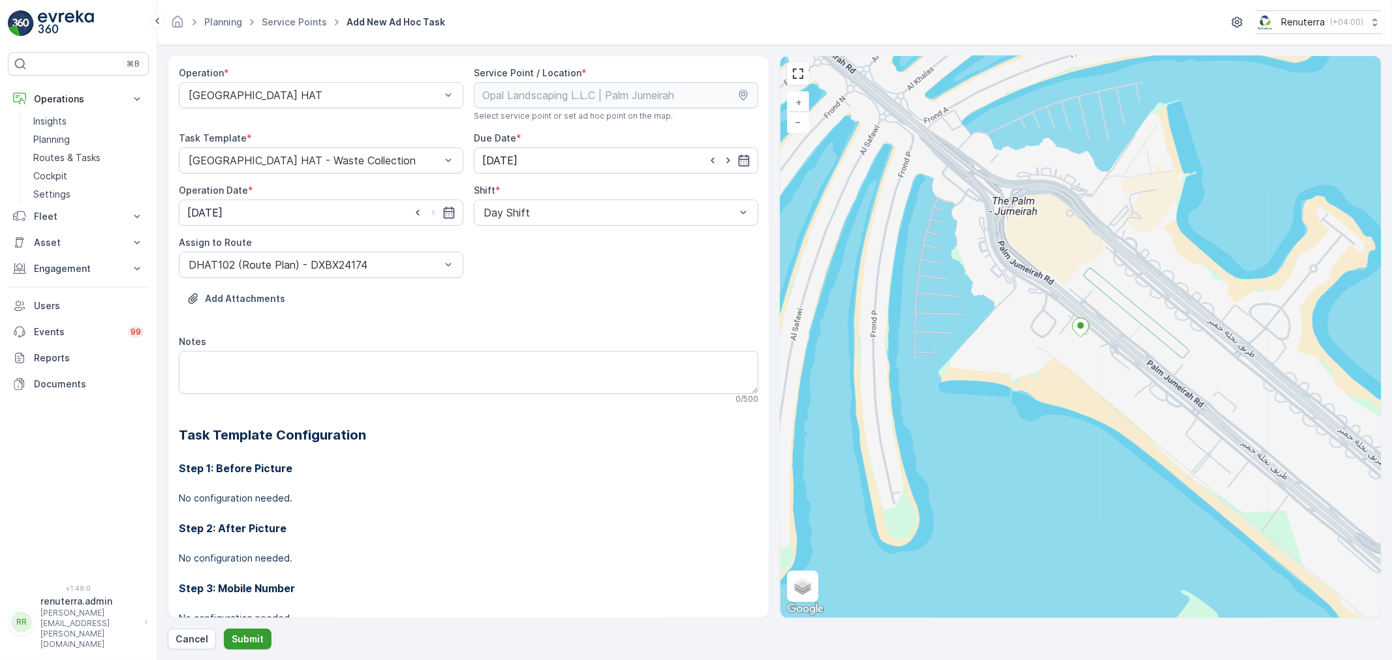
click at [238, 637] on p "Submit" at bounding box center [248, 639] width 32 height 13
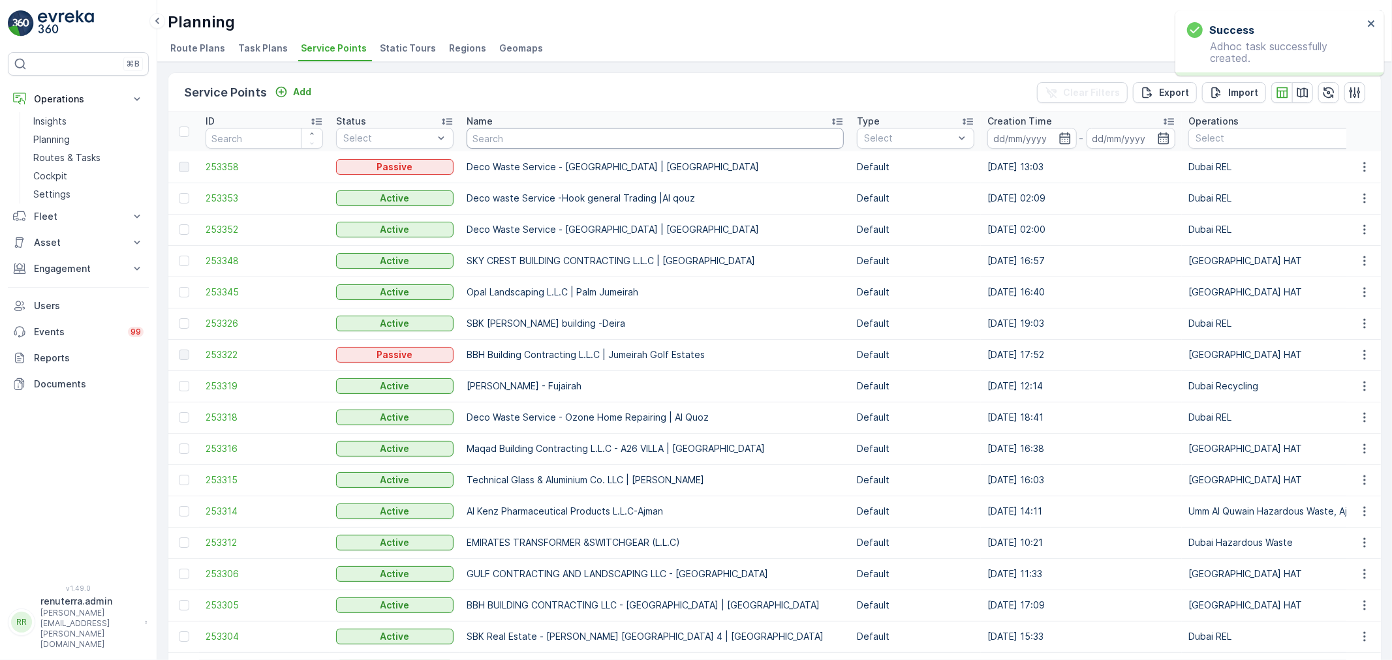
click at [553, 133] on input "text" at bounding box center [655, 138] width 377 height 21
paste input "DELTA AL WADI CONTRACTING (L.L.C)"
type input "DELTA AL WADI CONTRACTING (L.L.C)"
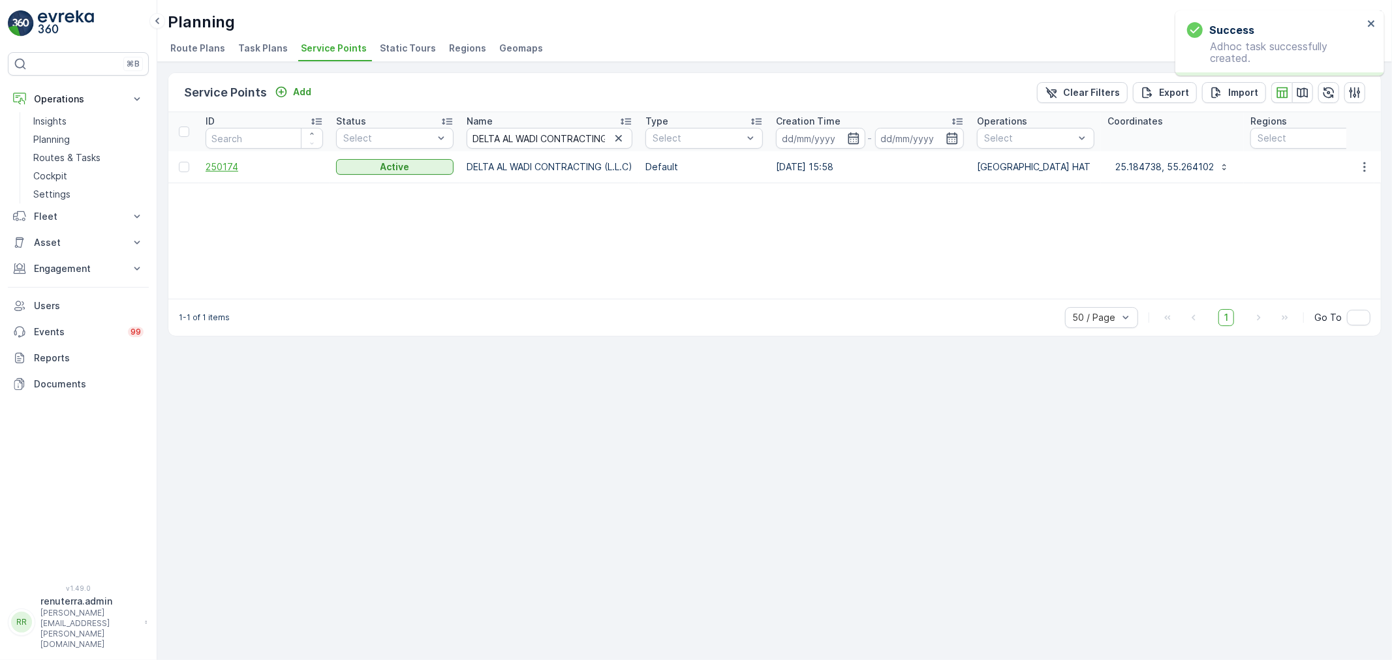
click at [217, 167] on span "250174" at bounding box center [264, 167] width 117 height 13
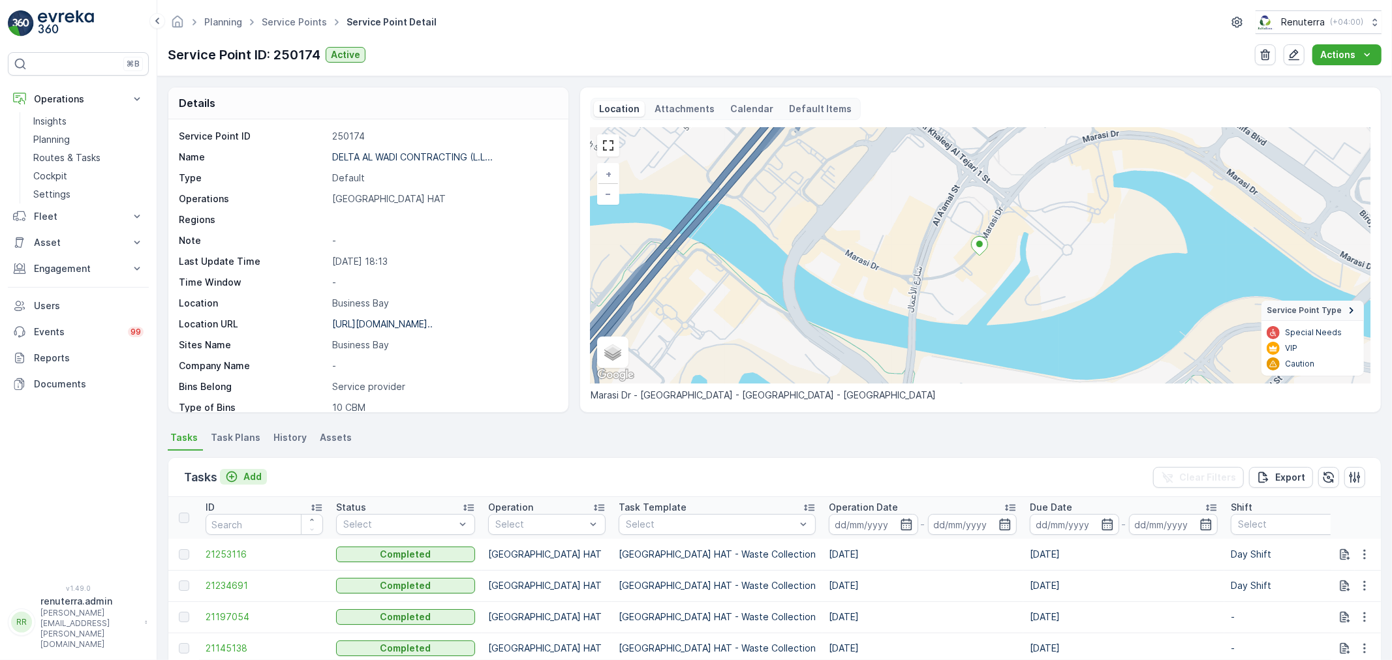
click at [246, 474] on p "Add" at bounding box center [252, 477] width 18 height 13
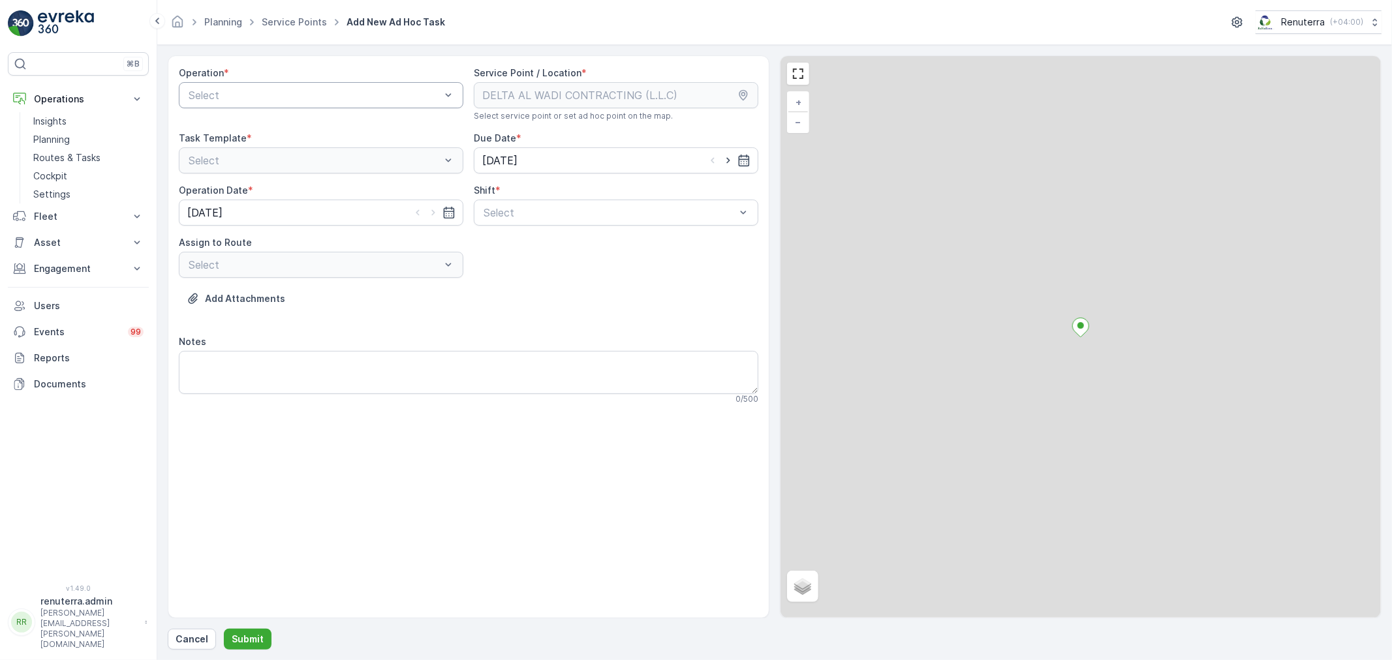
click at [360, 99] on div at bounding box center [314, 95] width 255 height 12
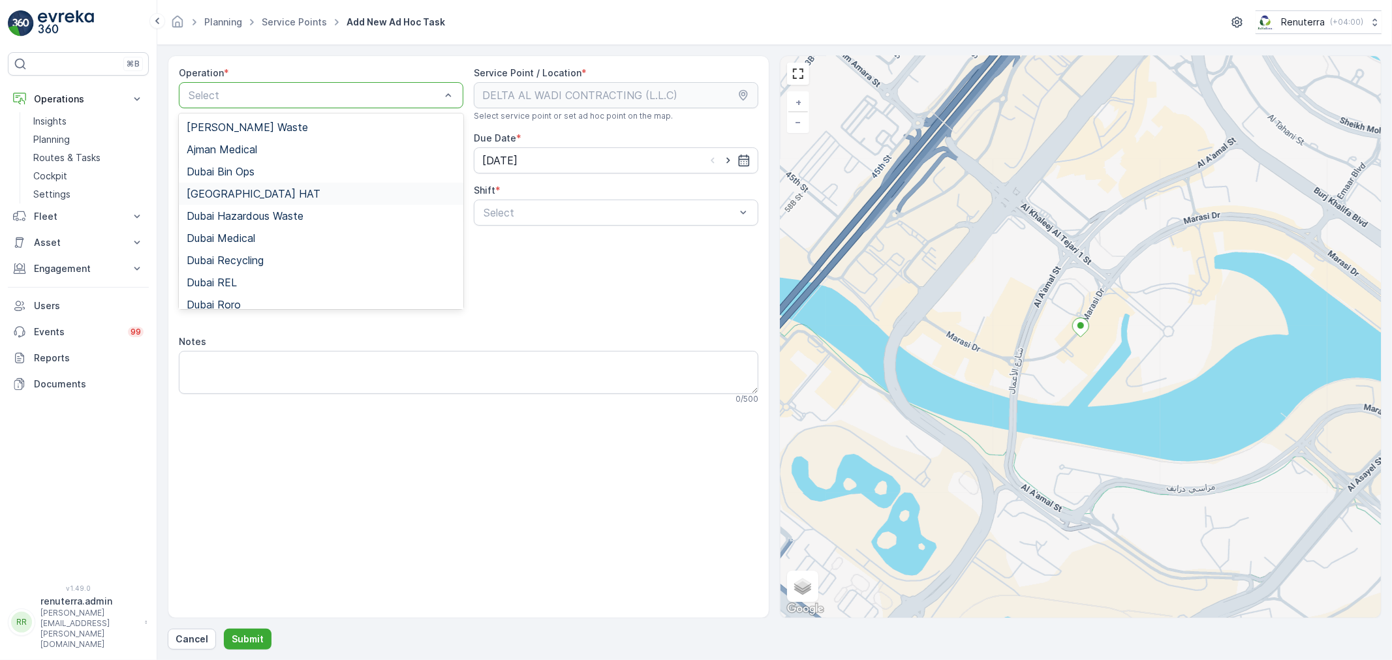
click at [243, 191] on div "Dubai HAT" at bounding box center [321, 194] width 269 height 12
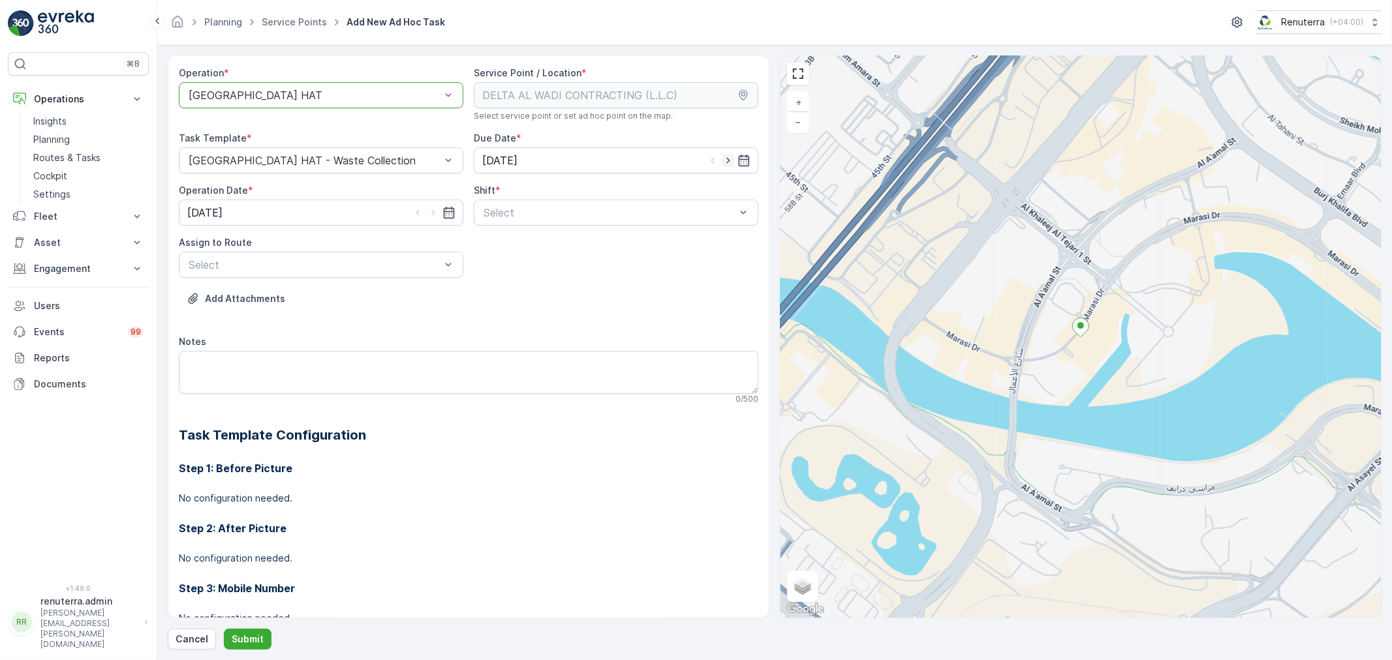
click at [728, 159] on icon "button" at bounding box center [728, 160] width 13 height 13
type input "29.08.2025"
click at [428, 212] on icon "button" at bounding box center [433, 212] width 13 height 13
type input "29.08.2025"
click at [520, 211] on div at bounding box center [609, 213] width 255 height 12
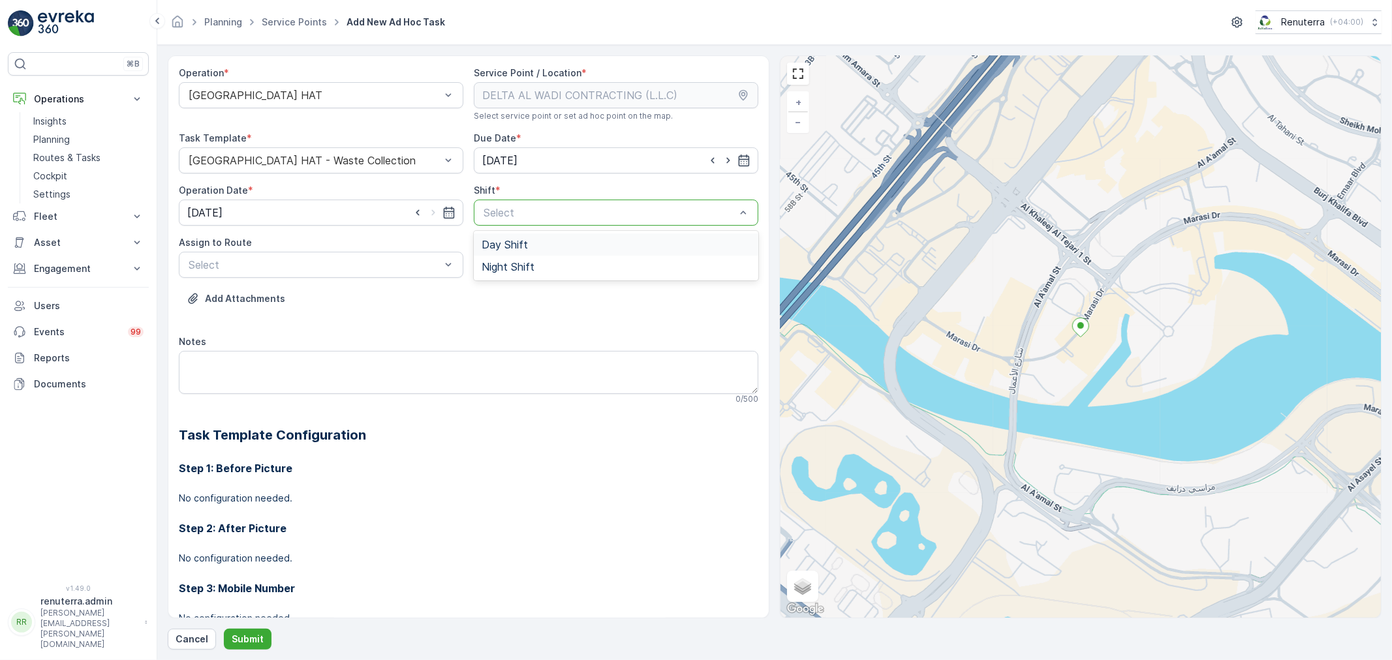
click at [494, 245] on span "Day Shift" at bounding box center [505, 245] width 46 height 12
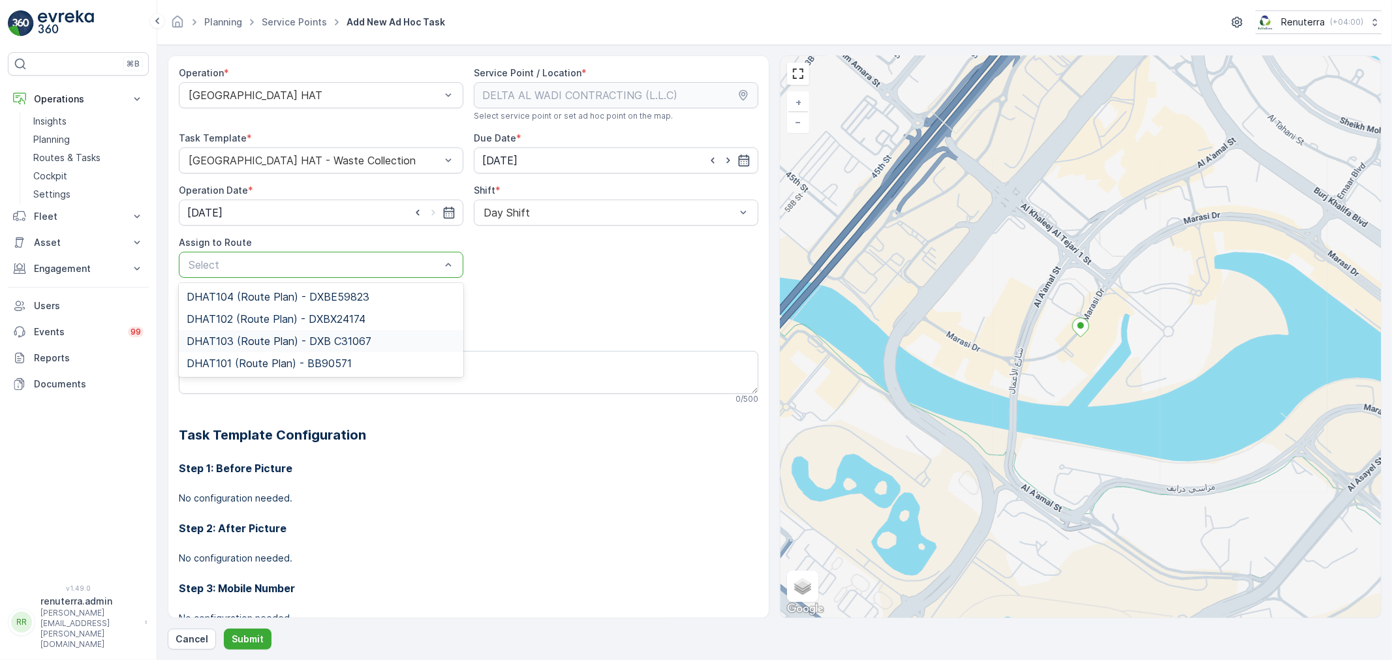
click at [260, 335] on span "DHAT103 (Route Plan) - DXB C31067" at bounding box center [279, 341] width 185 height 12
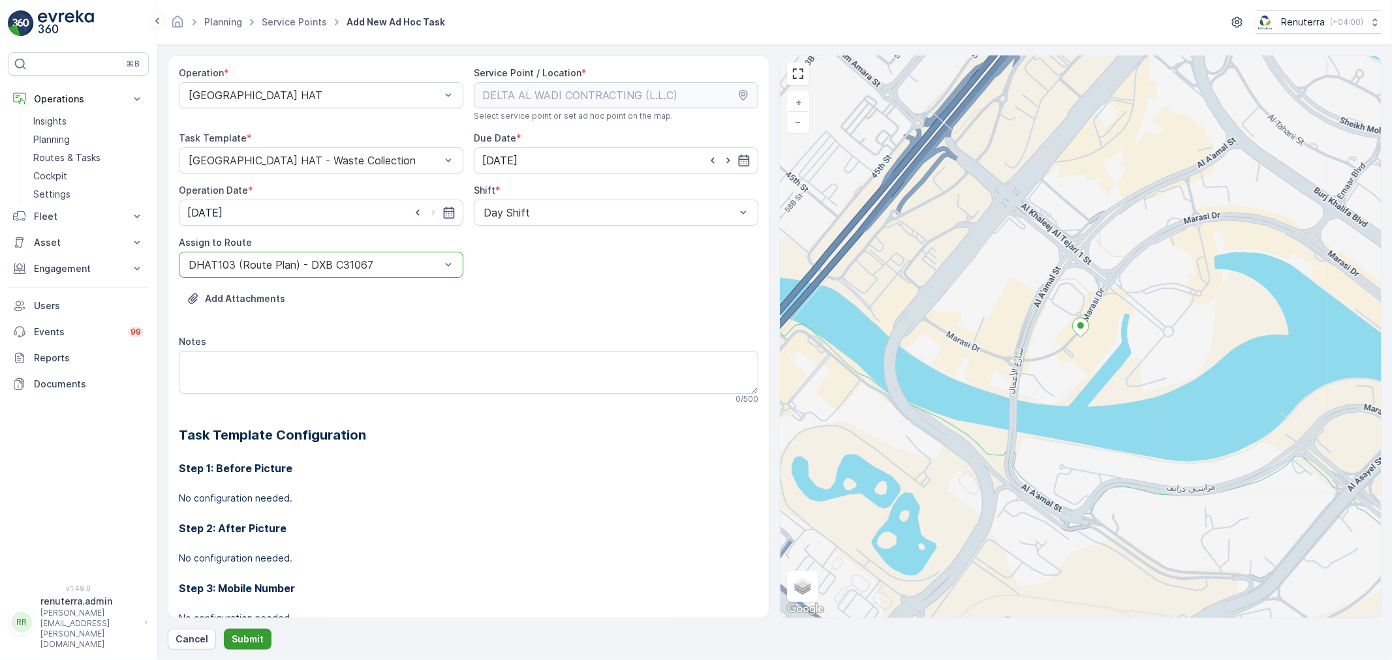
click at [245, 630] on button "Submit" at bounding box center [248, 639] width 48 height 21
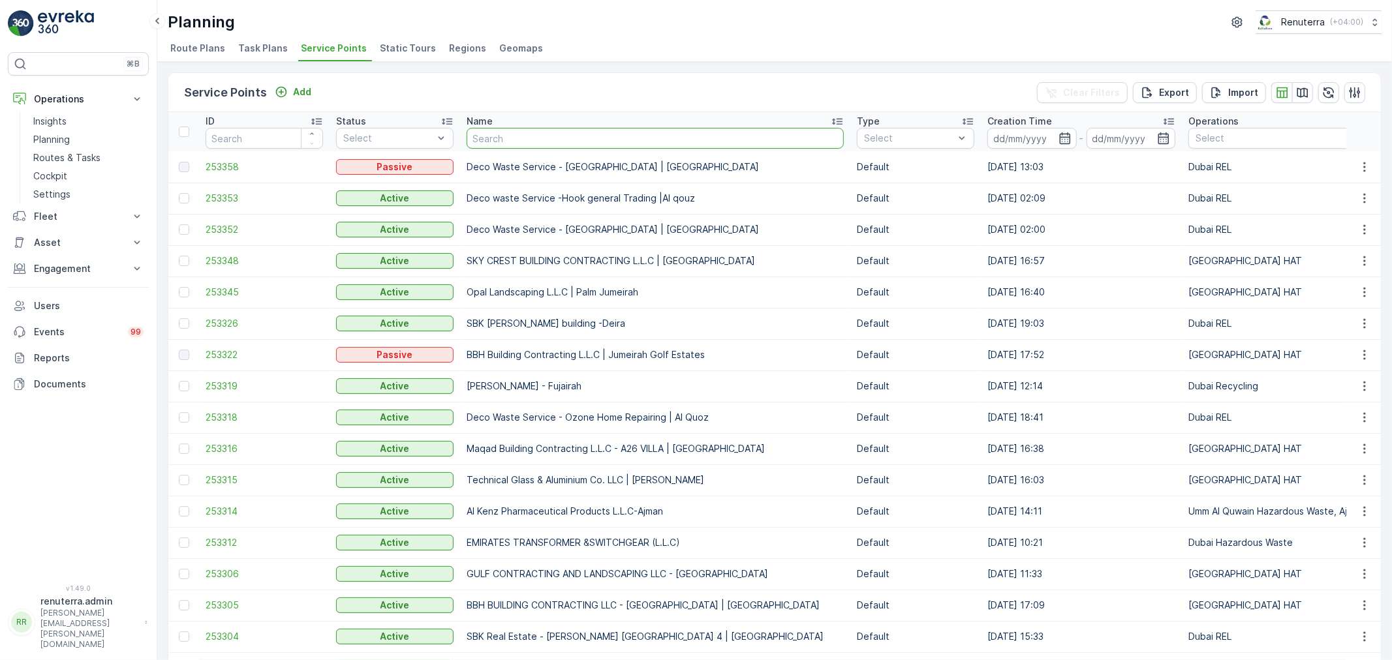
click at [512, 140] on input "text" at bounding box center [655, 138] width 377 height 21
paste input "NABC Building Contracting - DWC"
type input "NABC Building Contracting - DWC"
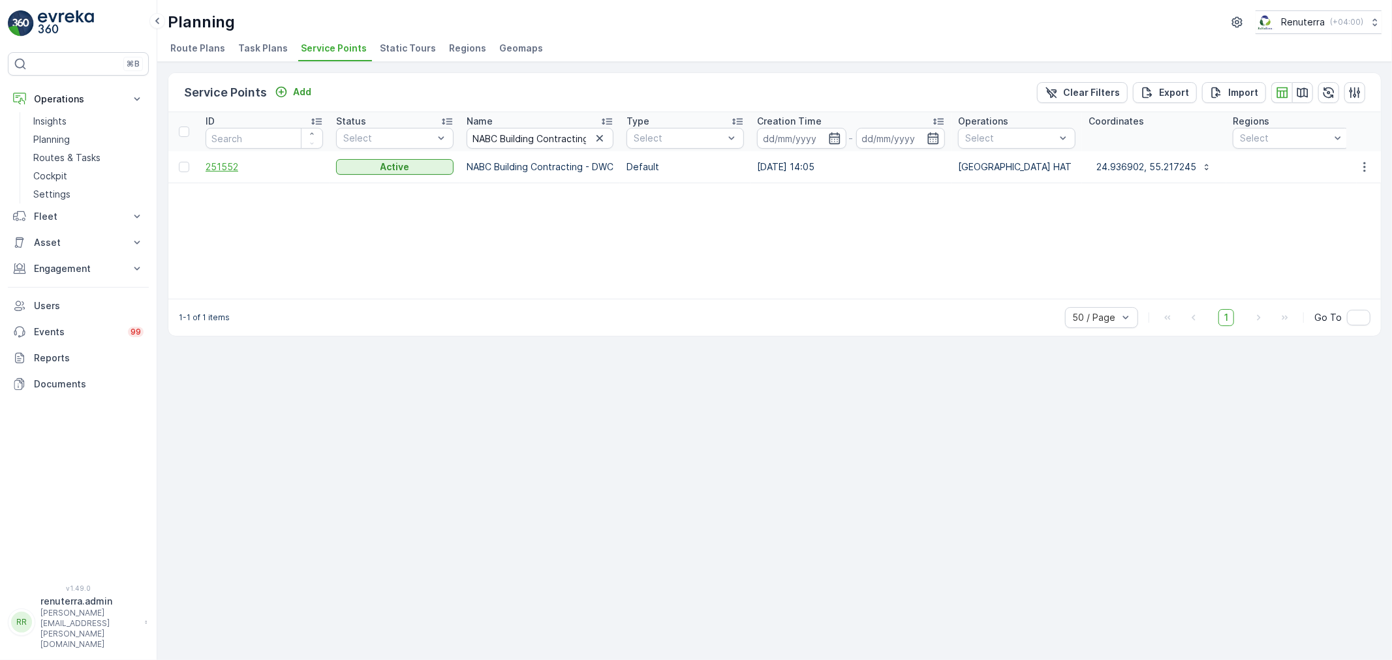
click at [222, 166] on span "251552" at bounding box center [264, 167] width 117 height 13
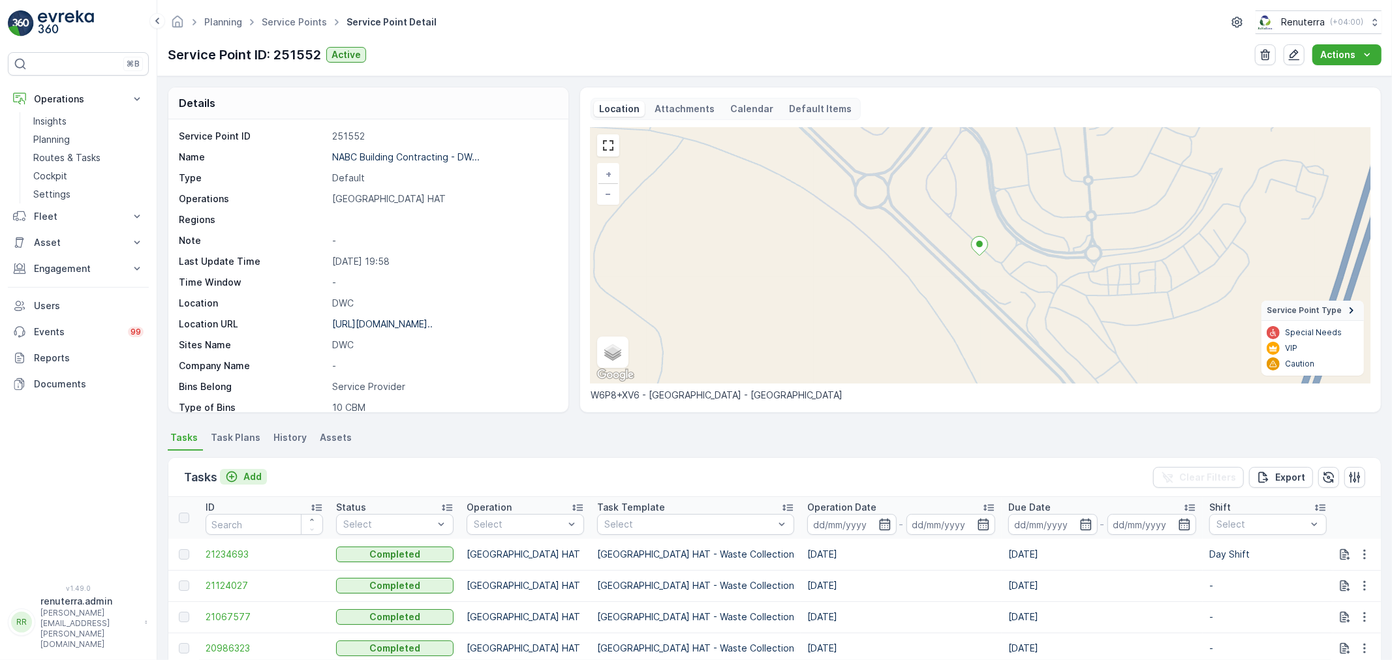
click at [258, 473] on p "Add" at bounding box center [252, 477] width 18 height 13
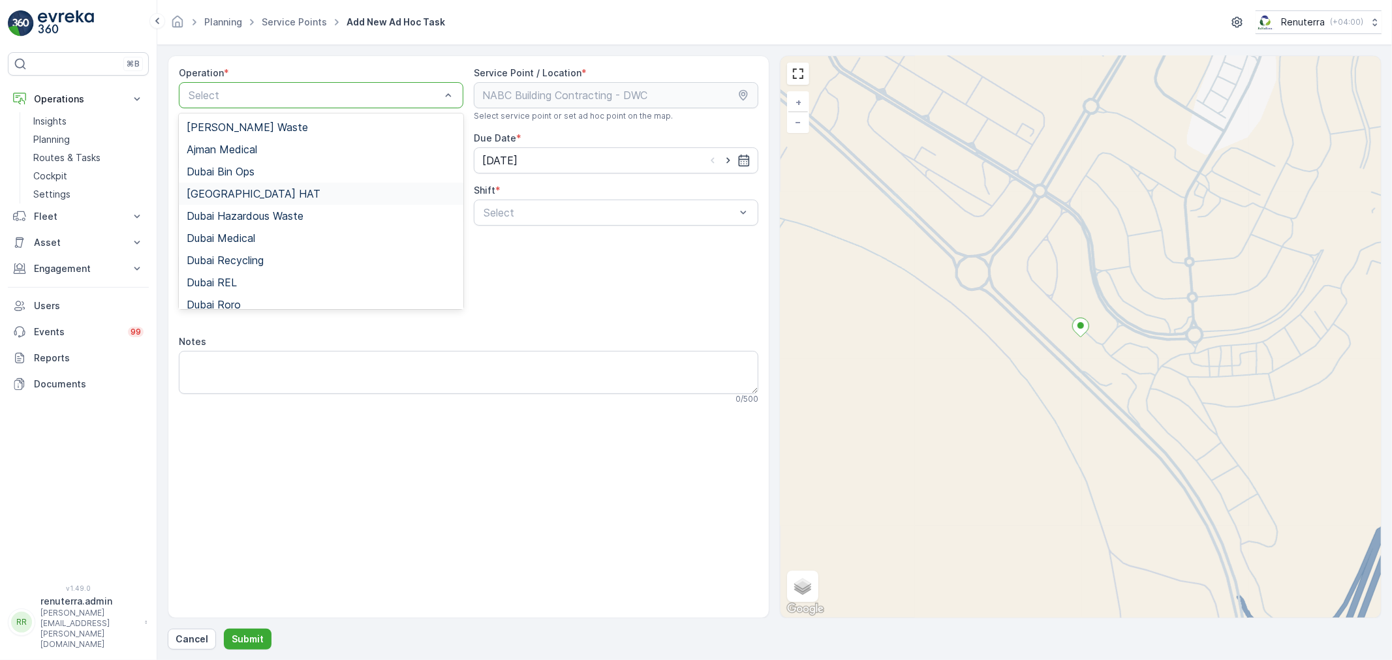
click at [251, 196] on div "Dubai HAT" at bounding box center [321, 194] width 269 height 12
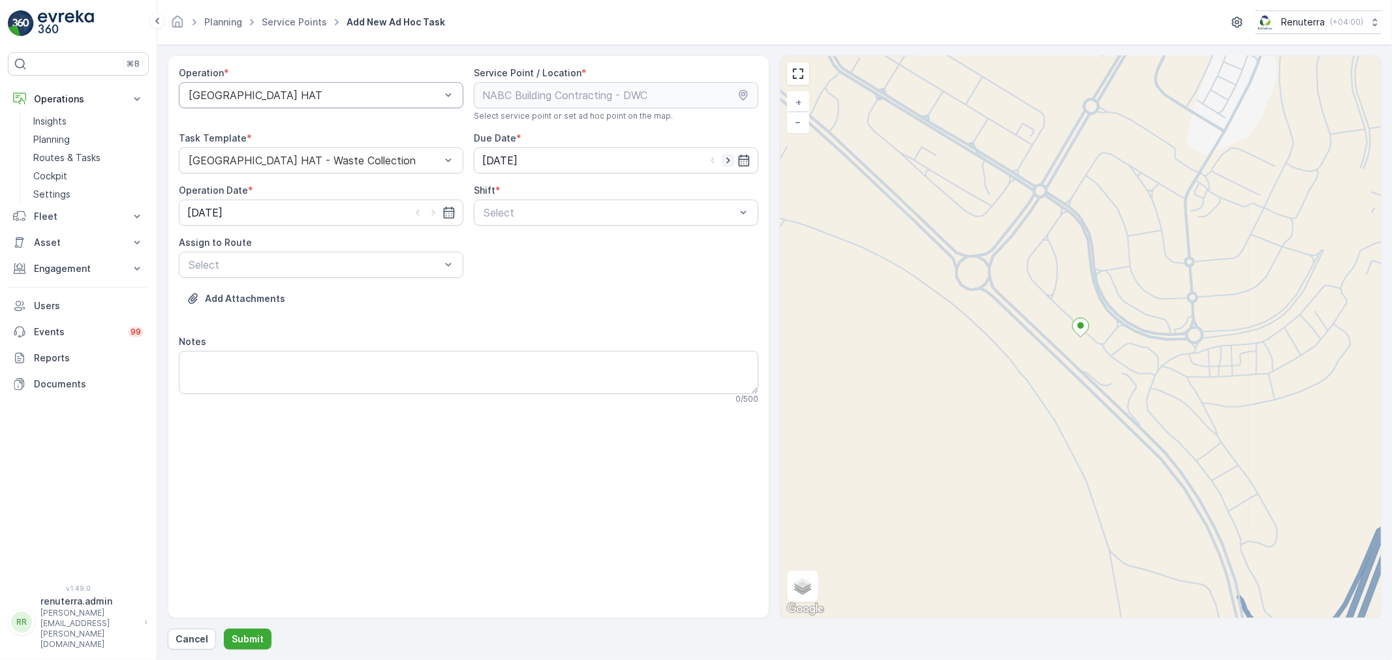
click at [728, 161] on icon "button" at bounding box center [727, 161] width 3 height 6
type input "29.08.2025"
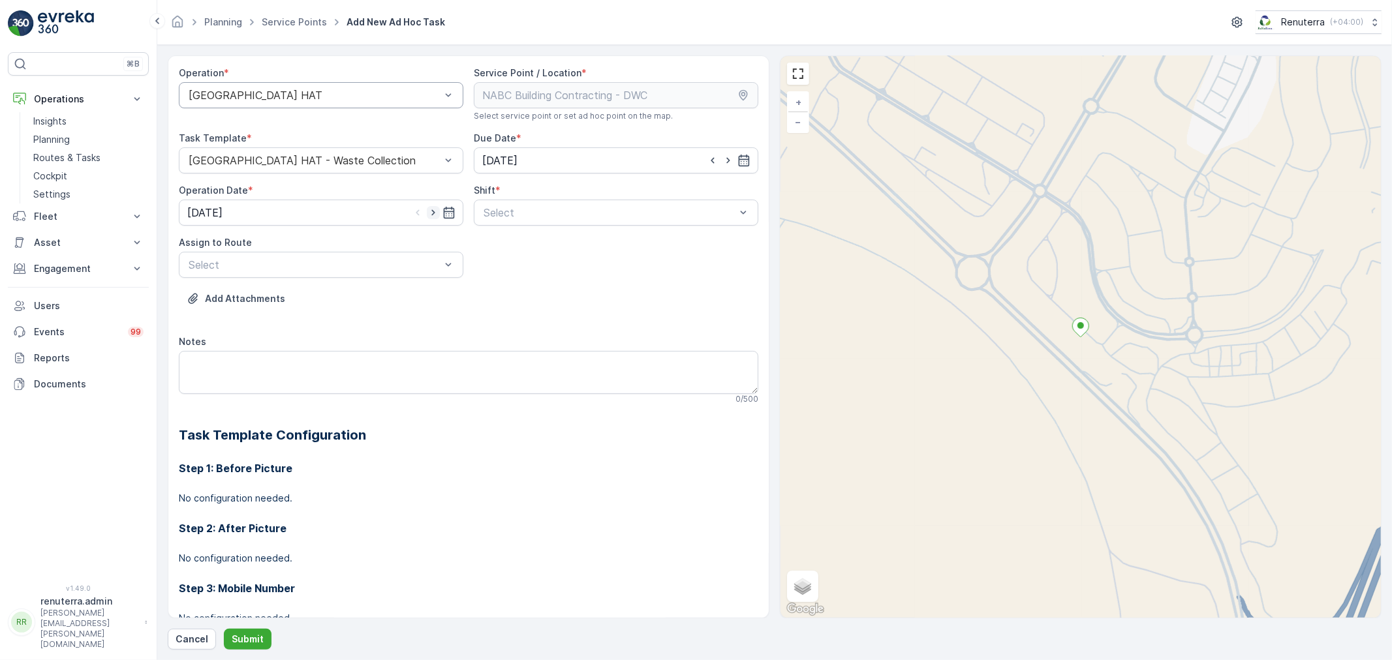
click at [434, 209] on icon "button" at bounding box center [433, 212] width 13 height 13
type input "29.08.2025"
click at [533, 225] on div "Select" at bounding box center [616, 213] width 285 height 26
click at [489, 246] on span "Day Shift" at bounding box center [505, 245] width 46 height 12
click at [340, 269] on div at bounding box center [314, 265] width 255 height 12
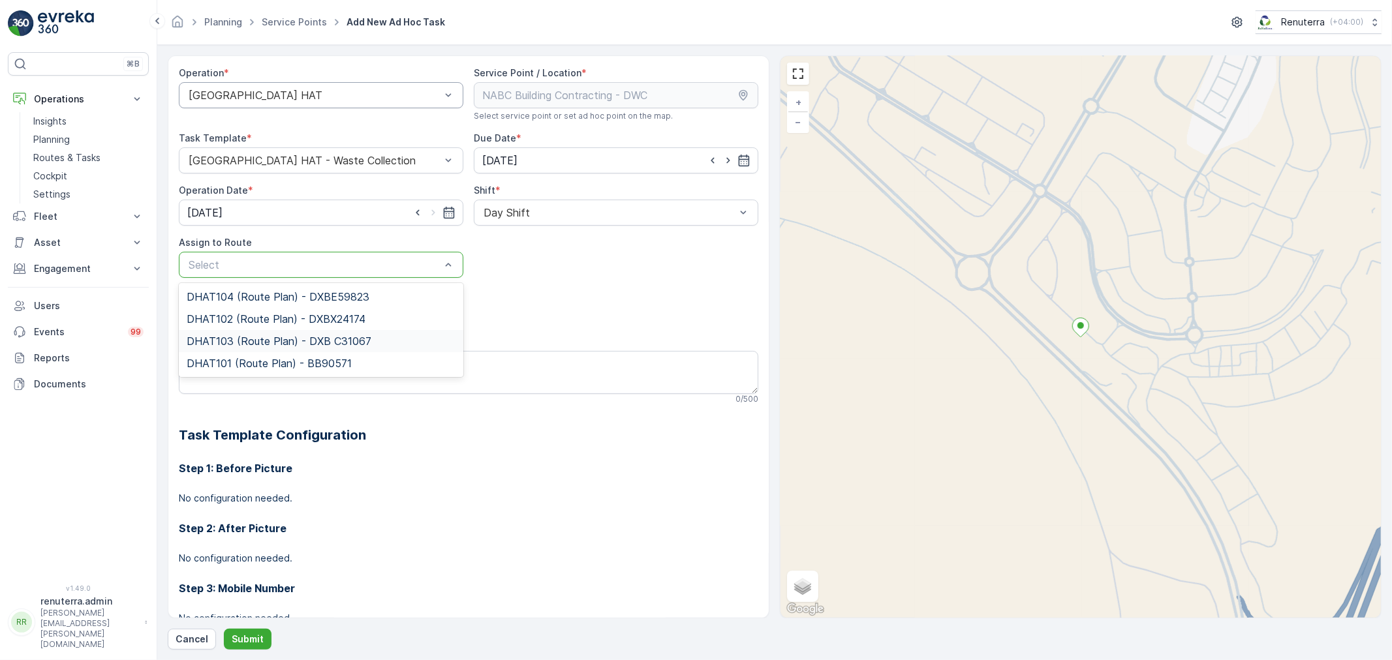
click at [238, 341] on span "DHAT103 (Route Plan) - DXB C31067" at bounding box center [279, 341] width 185 height 12
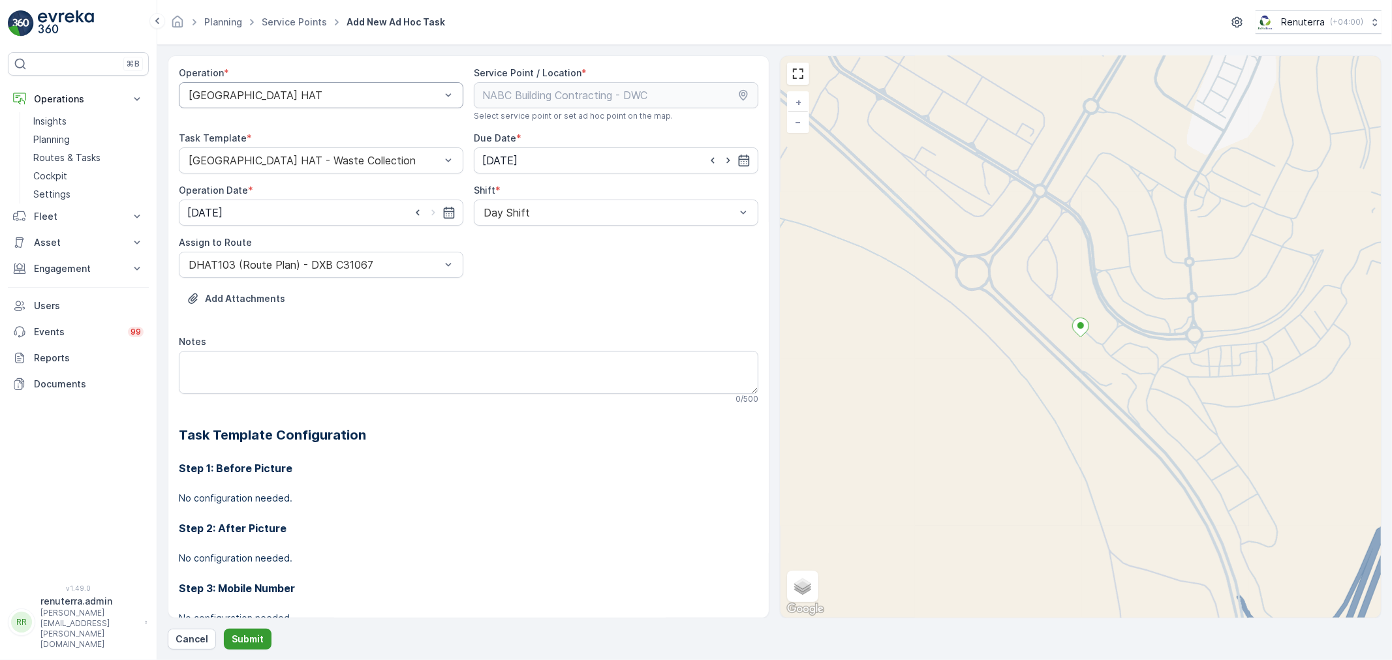
click at [244, 632] on button "Submit" at bounding box center [248, 639] width 48 height 21
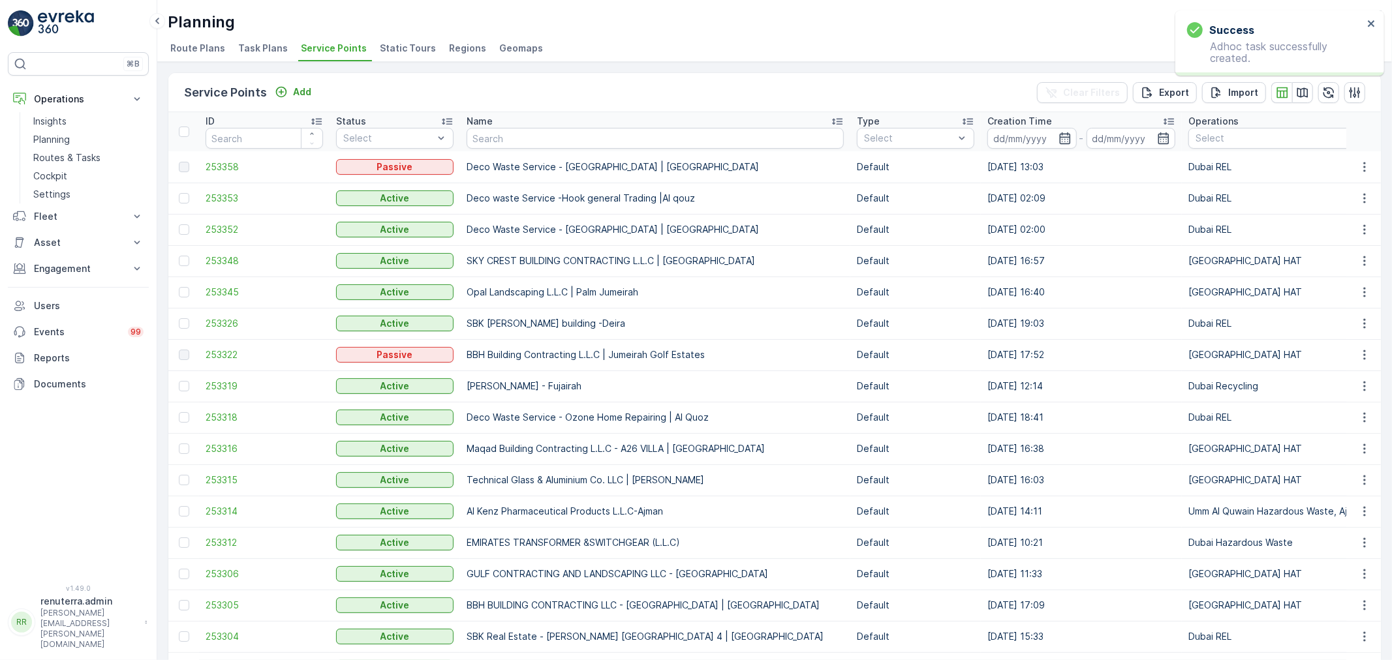
click at [493, 131] on input "text" at bounding box center [655, 138] width 377 height 21
paste input "ARABIAN CONSTRUCTION COMPANY L.L.C. - Baccarat Hotel & Residences"
type input "ARABIAN CONSTRUCTION COMPANY L.L.C. - Baccarat Hotel & Residences"
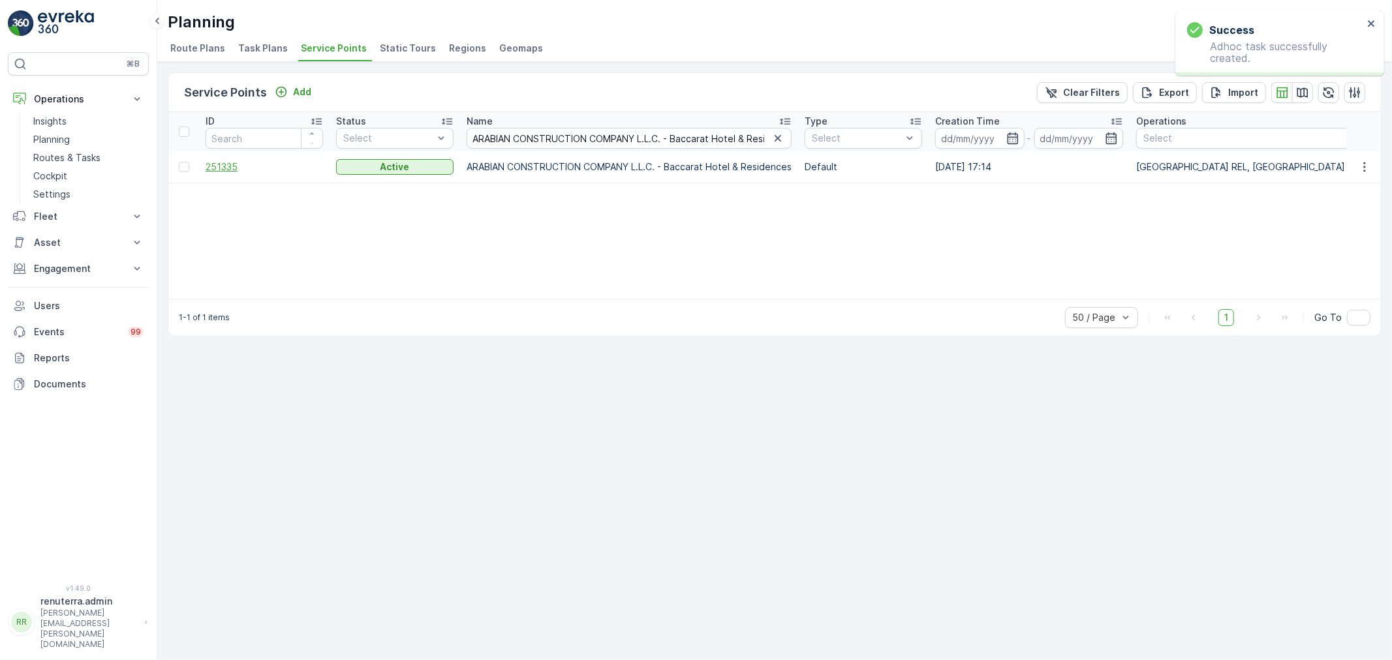
click at [208, 166] on span "251335" at bounding box center [264, 167] width 117 height 13
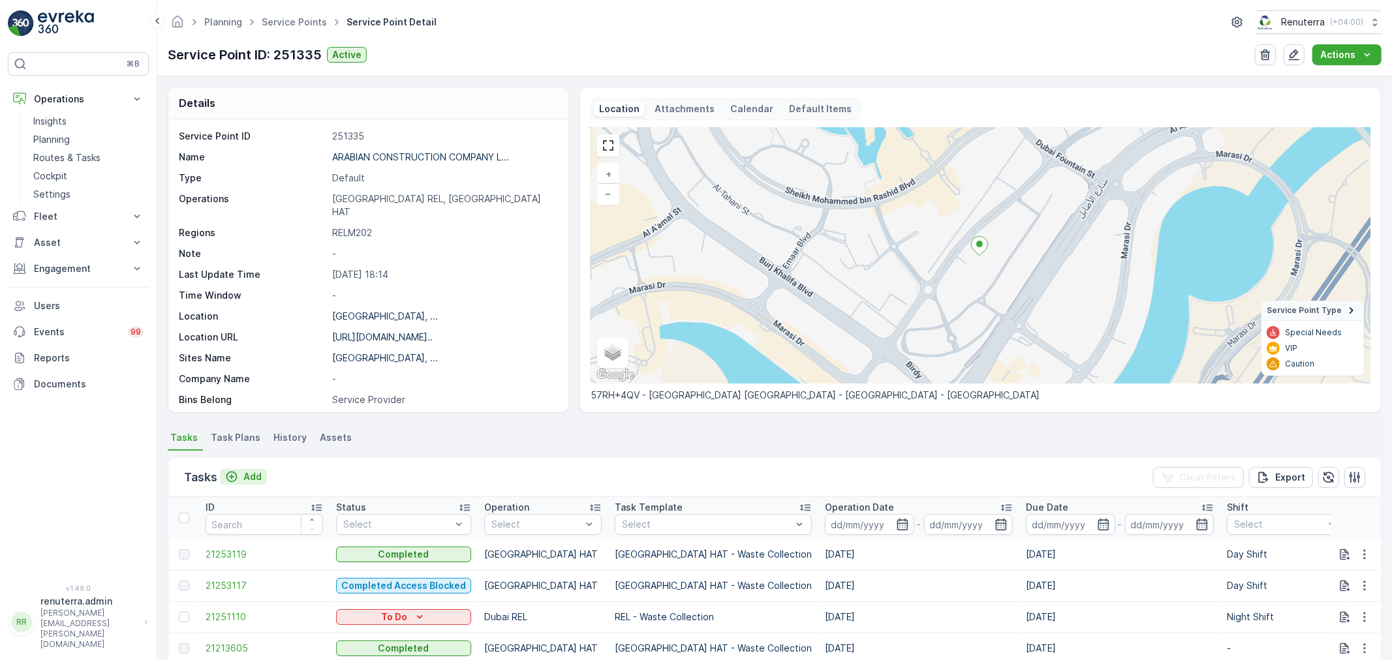
click at [251, 472] on p "Add" at bounding box center [252, 477] width 18 height 13
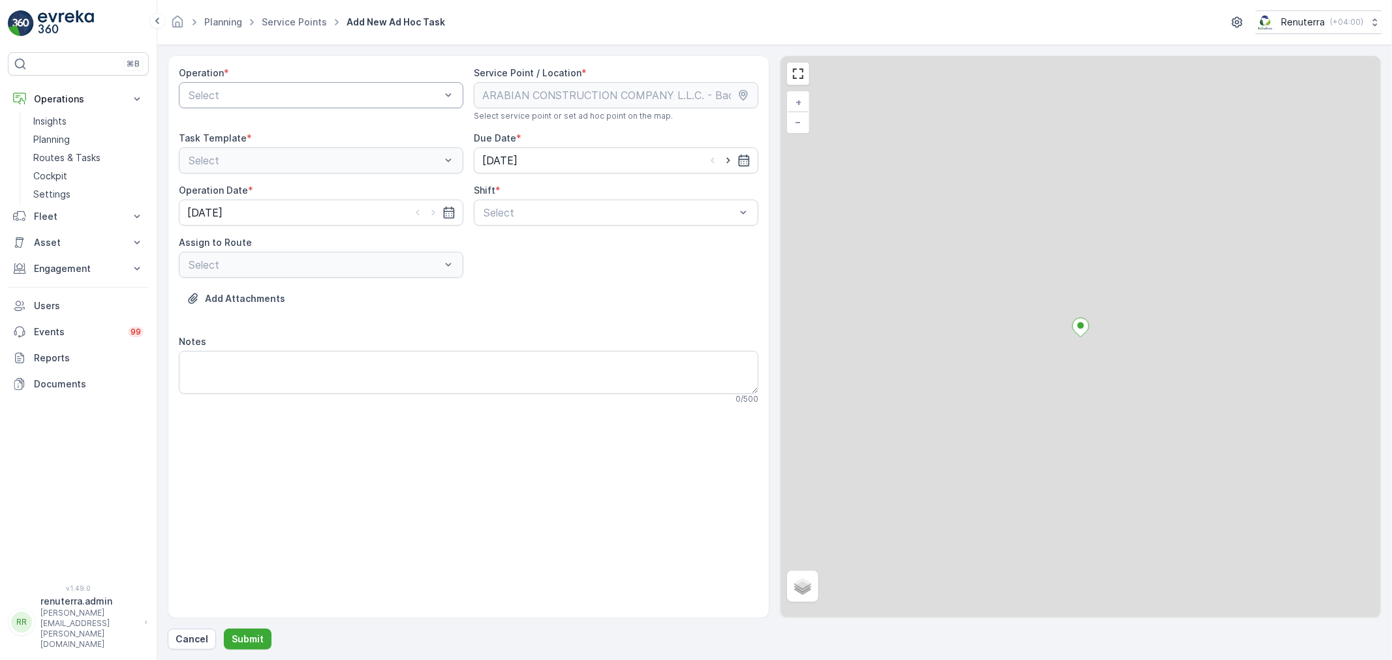
click at [323, 93] on div at bounding box center [314, 95] width 255 height 12
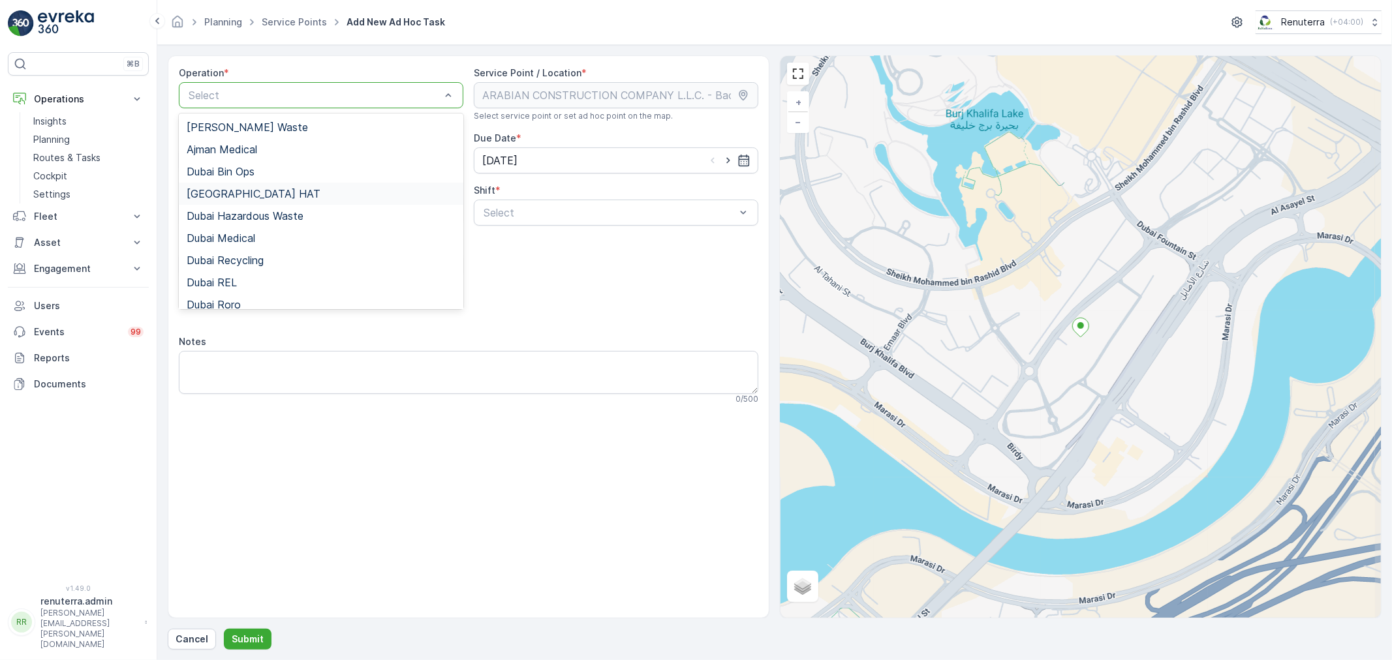
click at [233, 196] on span "Dubai HAT" at bounding box center [254, 194] width 134 height 12
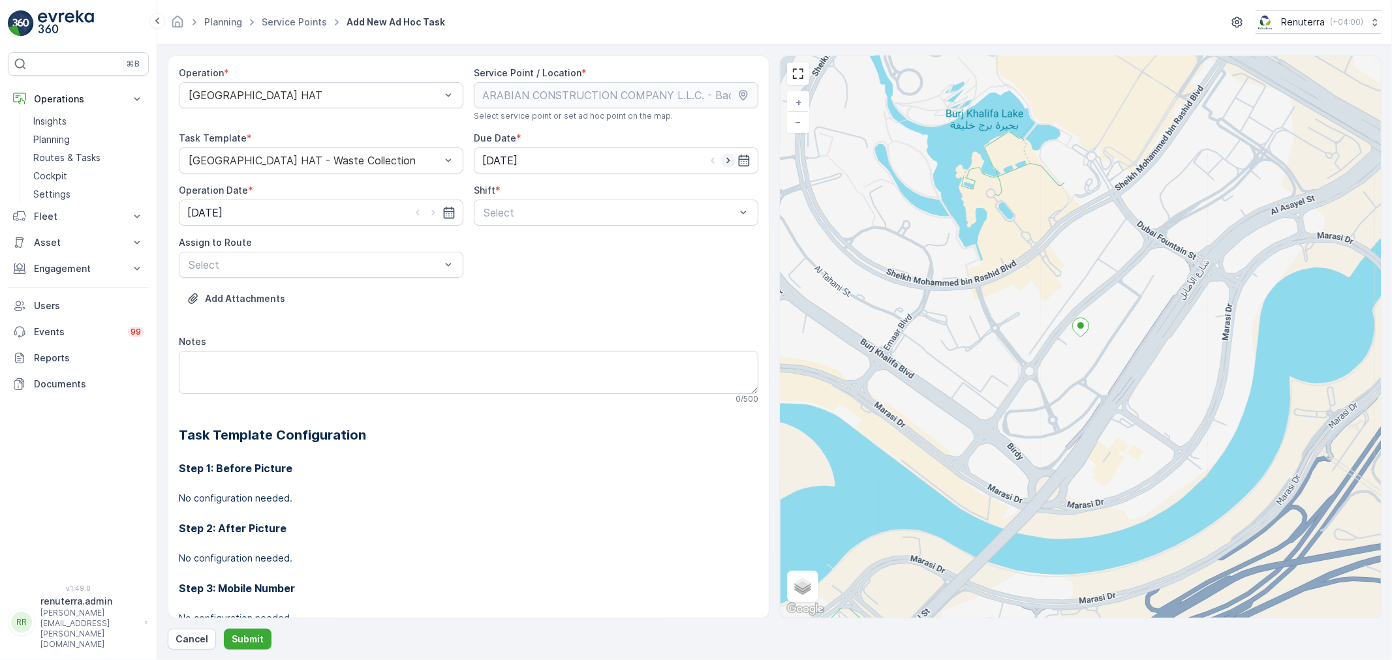
click at [725, 158] on icon "button" at bounding box center [728, 160] width 13 height 13
type input "29.08.2025"
click at [433, 208] on icon "button" at bounding box center [433, 212] width 13 height 13
type input "29.08.2025"
click at [505, 247] on span "Day Shift" at bounding box center [505, 245] width 46 height 12
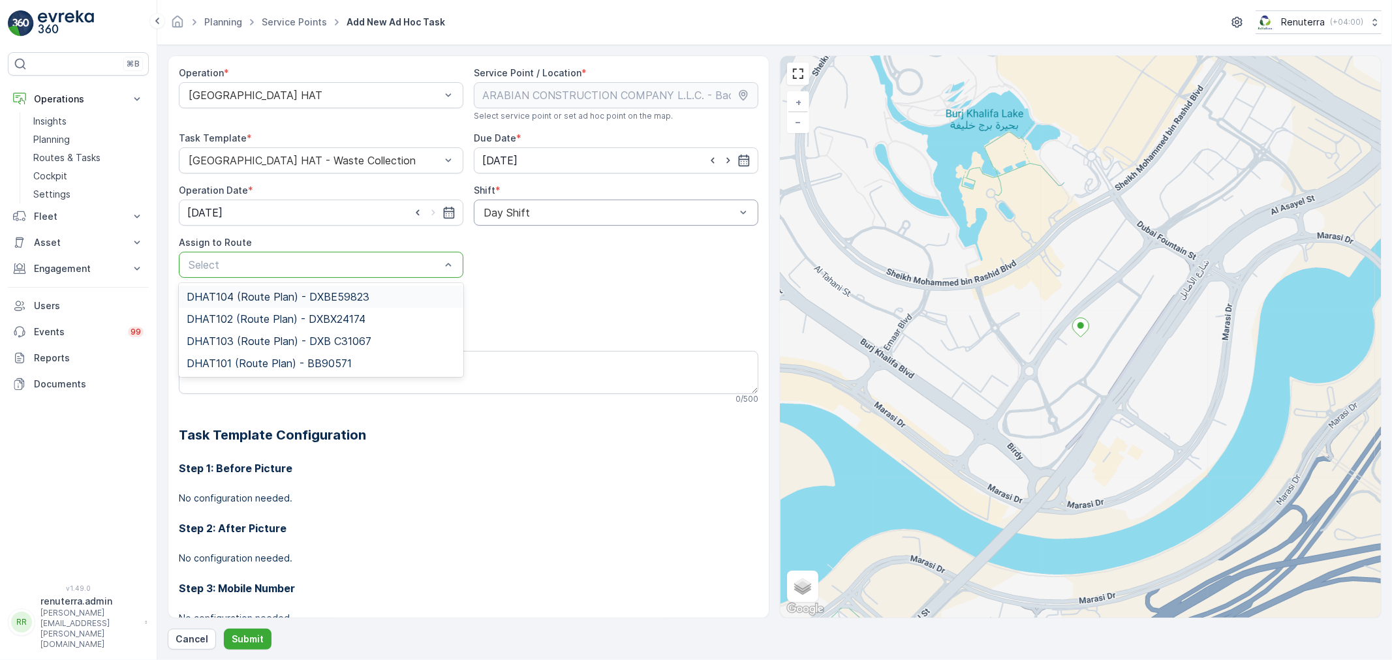
click at [311, 263] on div at bounding box center [314, 265] width 255 height 12
click at [260, 346] on span "DHAT103 (Route Plan) - DXB C31067" at bounding box center [279, 341] width 185 height 12
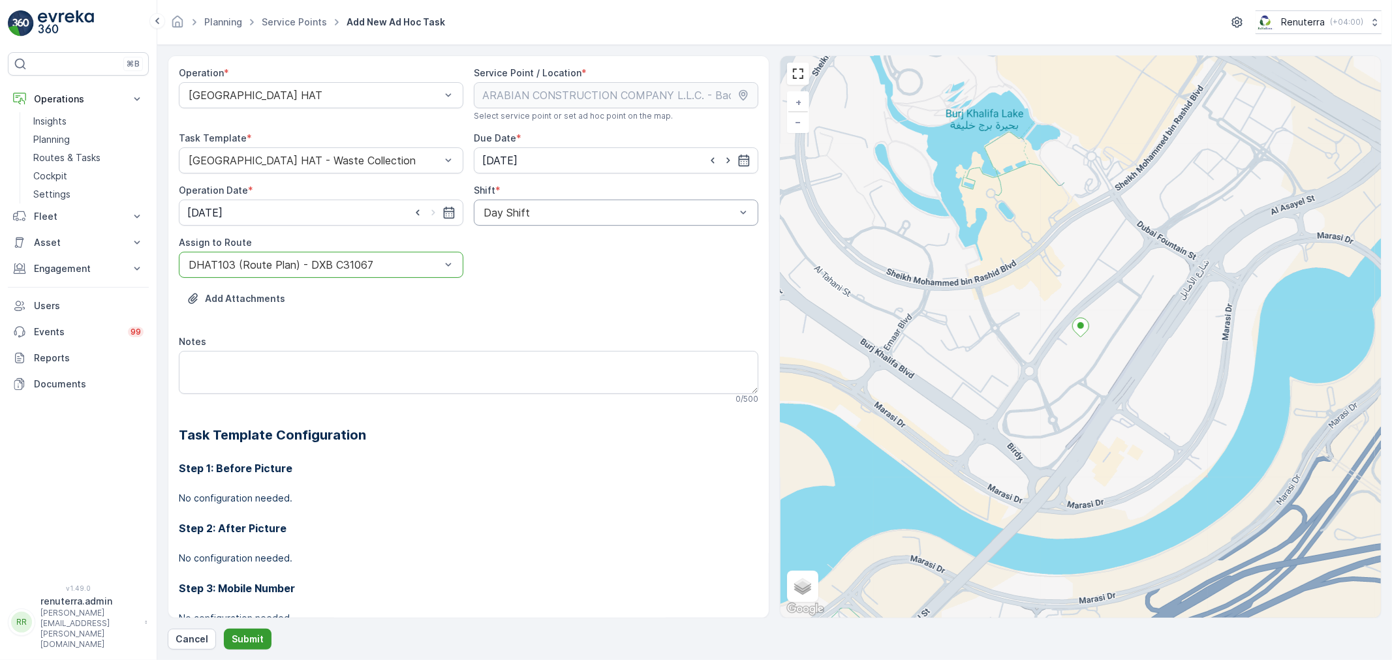
click at [258, 635] on p "Submit" at bounding box center [248, 639] width 32 height 13
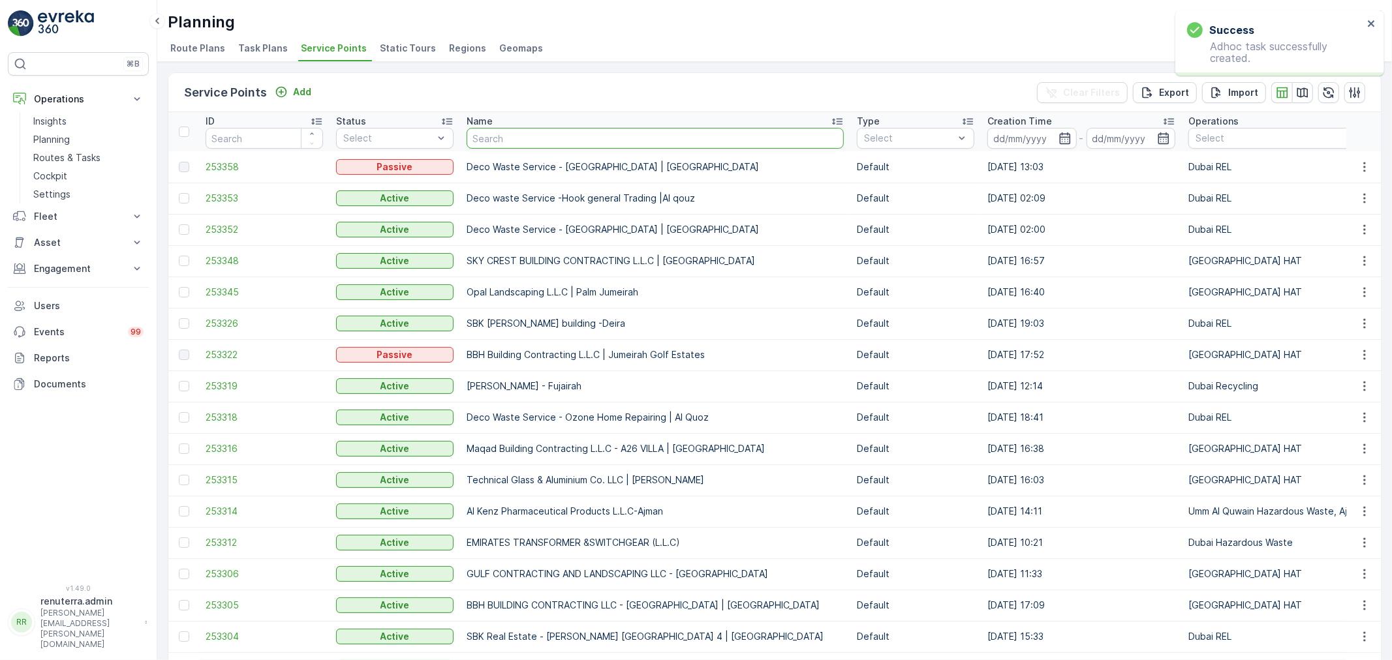
click at [538, 134] on input "text" at bounding box center [655, 138] width 377 height 21
type input "Besix Construct LLC- CST"
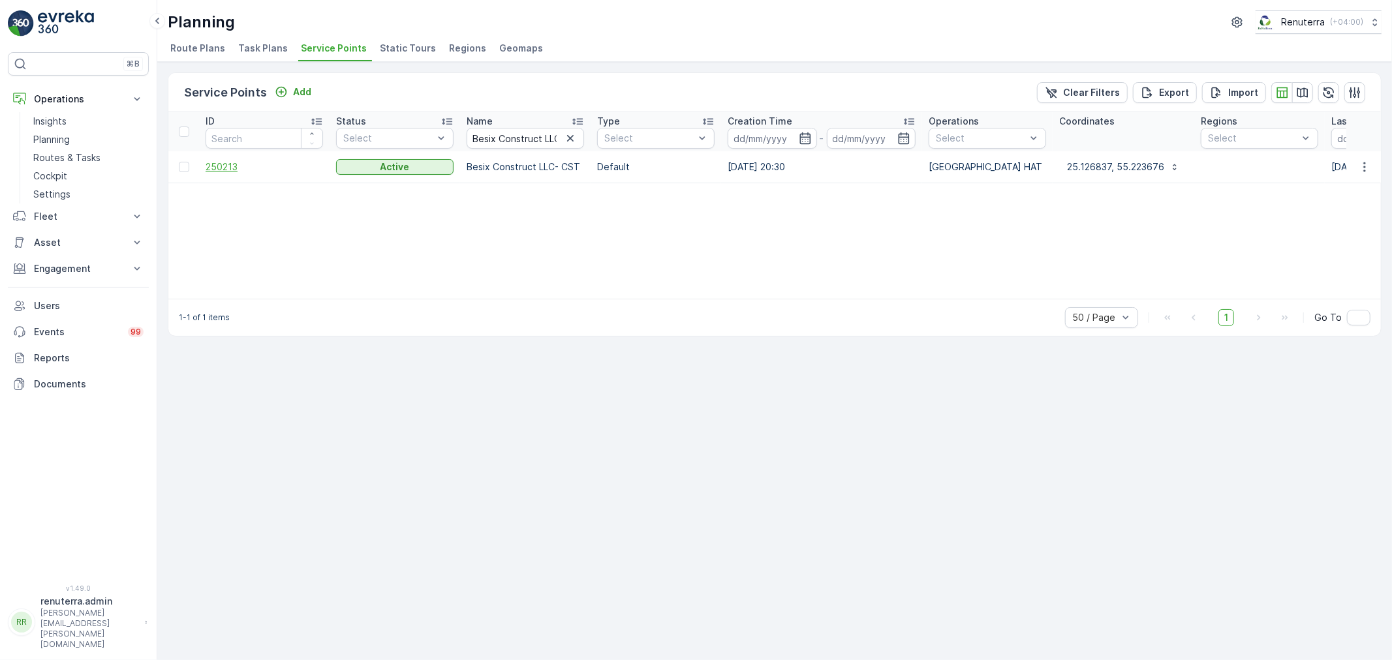
click at [235, 164] on span "250213" at bounding box center [264, 167] width 117 height 13
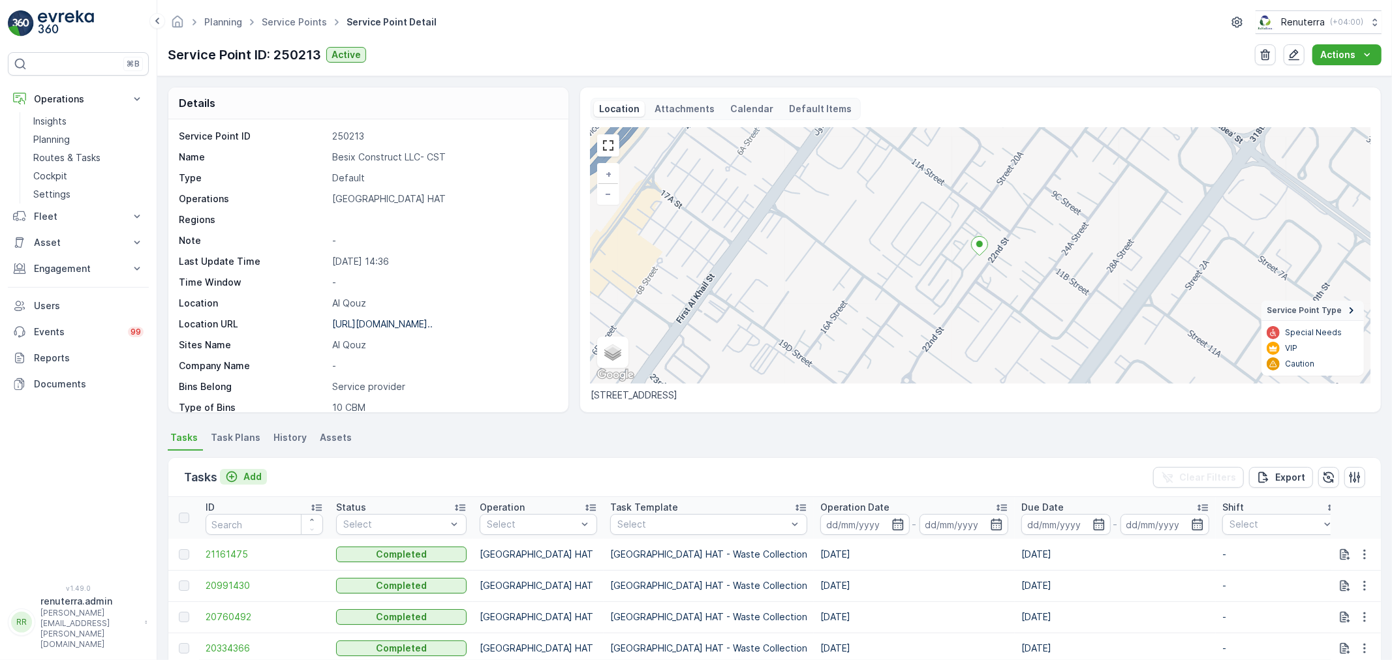
click at [239, 475] on div "Add" at bounding box center [243, 477] width 37 height 13
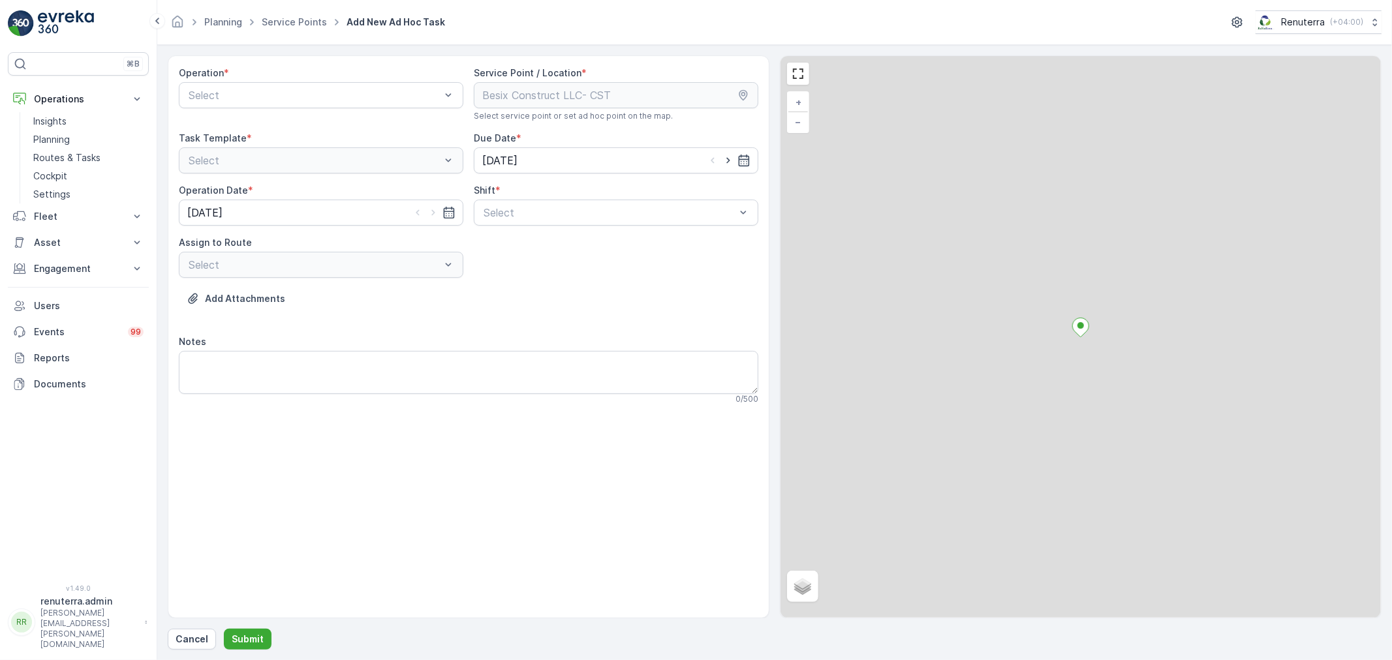
click at [290, 96] on div at bounding box center [314, 95] width 255 height 12
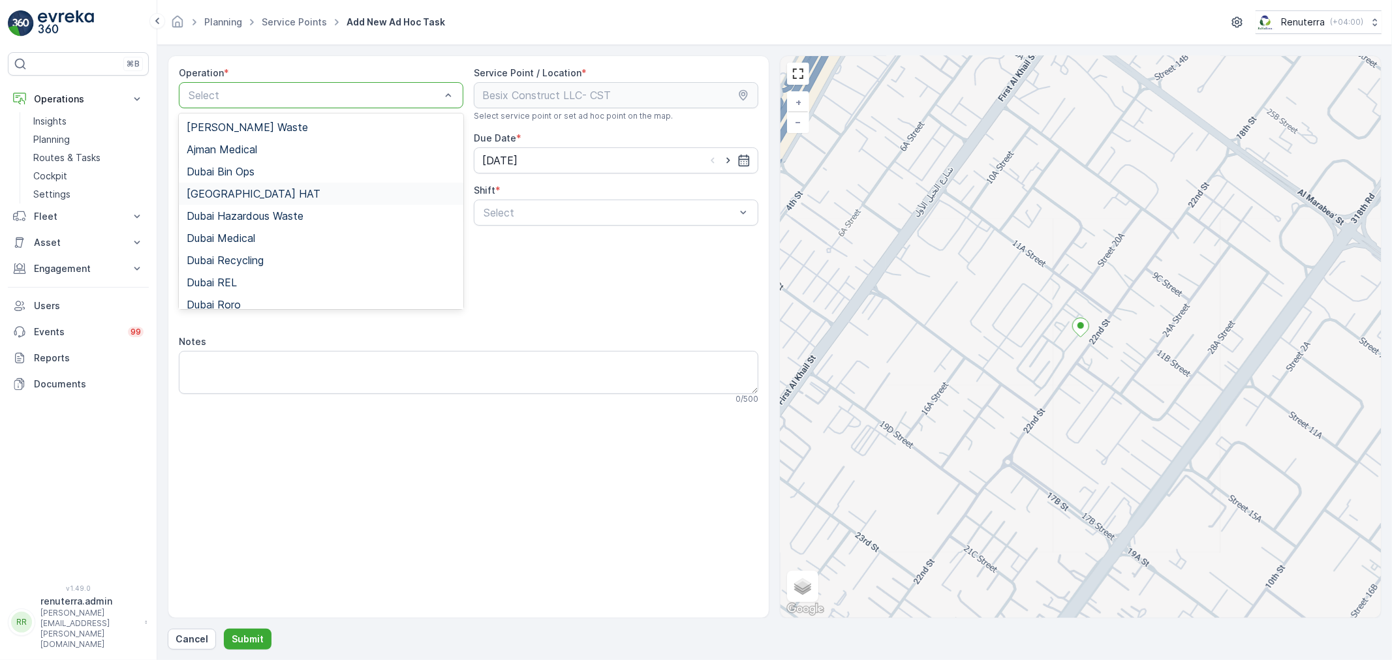
click at [241, 193] on div "Dubai HAT" at bounding box center [321, 194] width 269 height 12
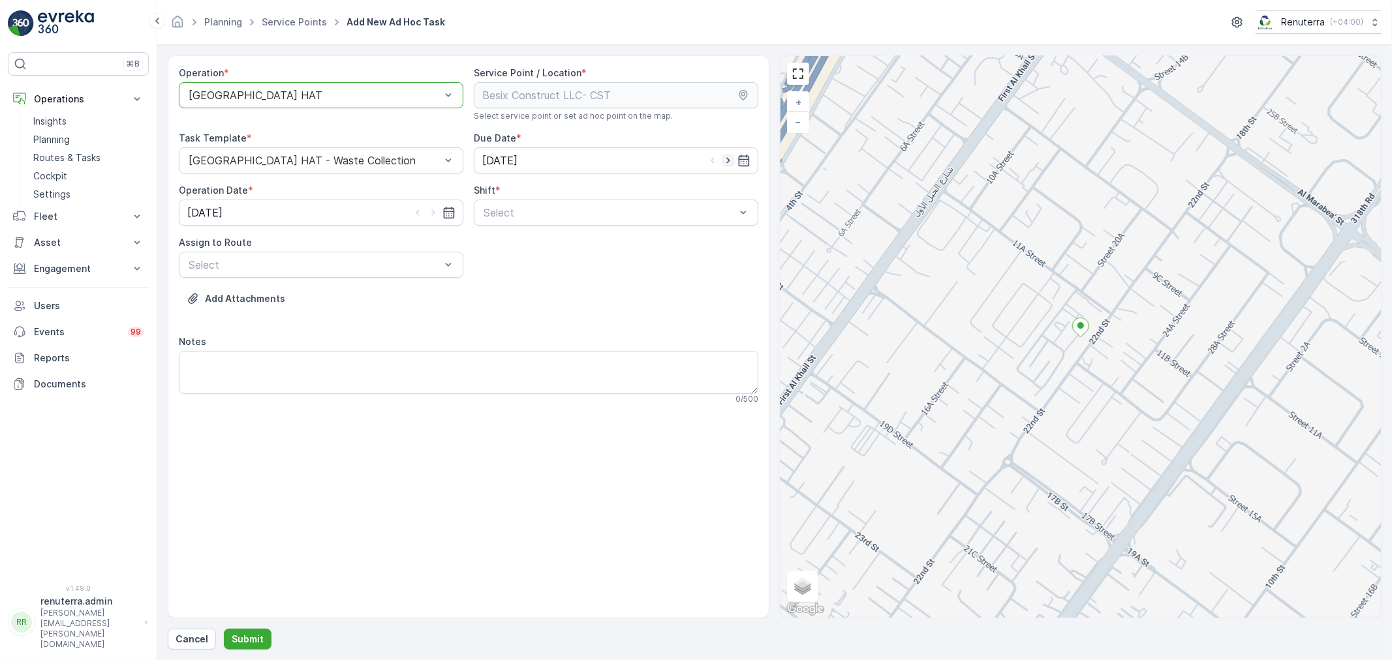
click at [728, 155] on icon "button" at bounding box center [728, 160] width 13 height 13
type input "29.08.2025"
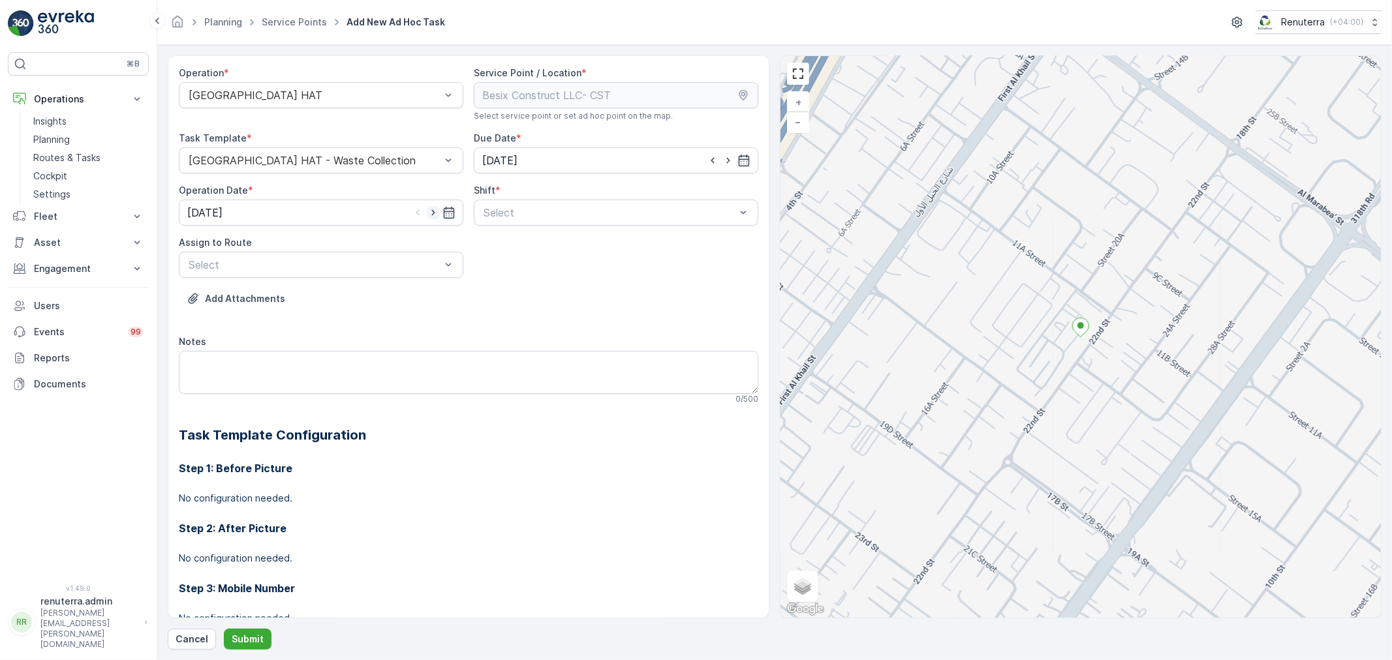
click at [435, 208] on icon "button" at bounding box center [433, 212] width 13 height 13
type input "29.08.2025"
click at [521, 216] on div at bounding box center [609, 213] width 255 height 12
click at [482, 243] on span "Day Shift" at bounding box center [505, 245] width 46 height 12
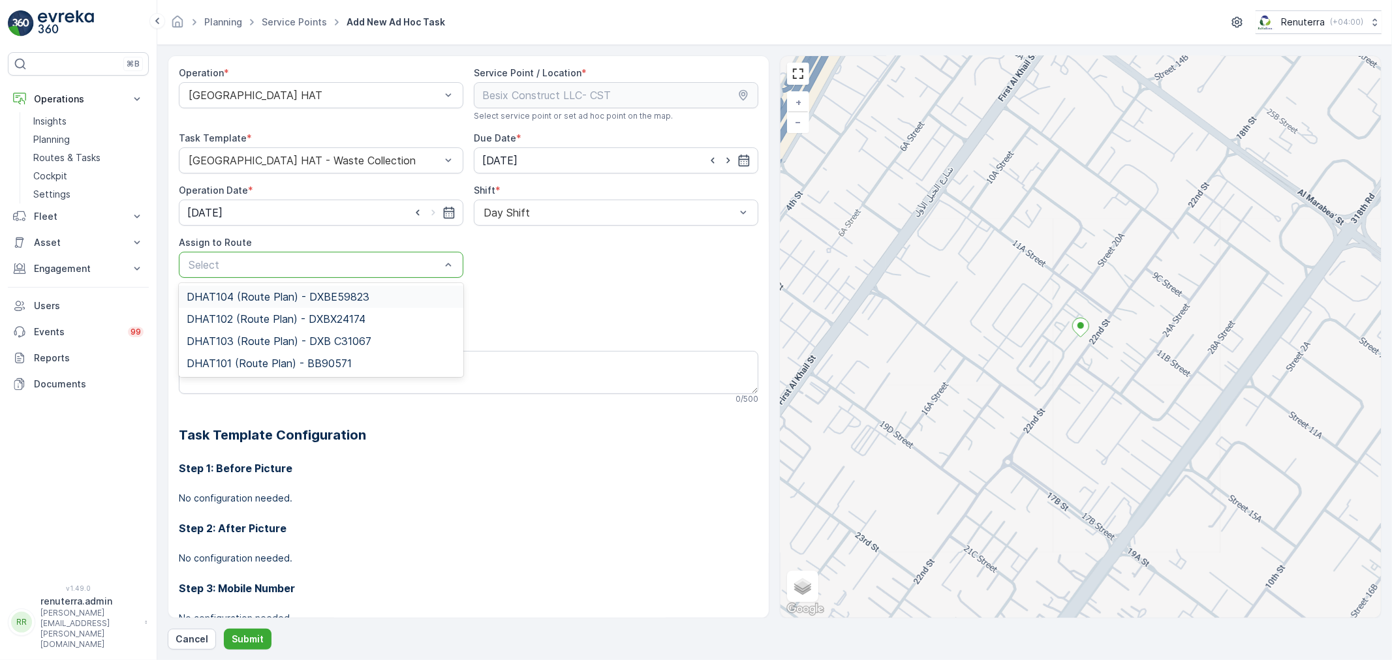
click at [354, 268] on div at bounding box center [314, 265] width 255 height 12
click at [253, 298] on span "DHAT104 (Route Plan) - DXBE59823" at bounding box center [278, 297] width 183 height 12
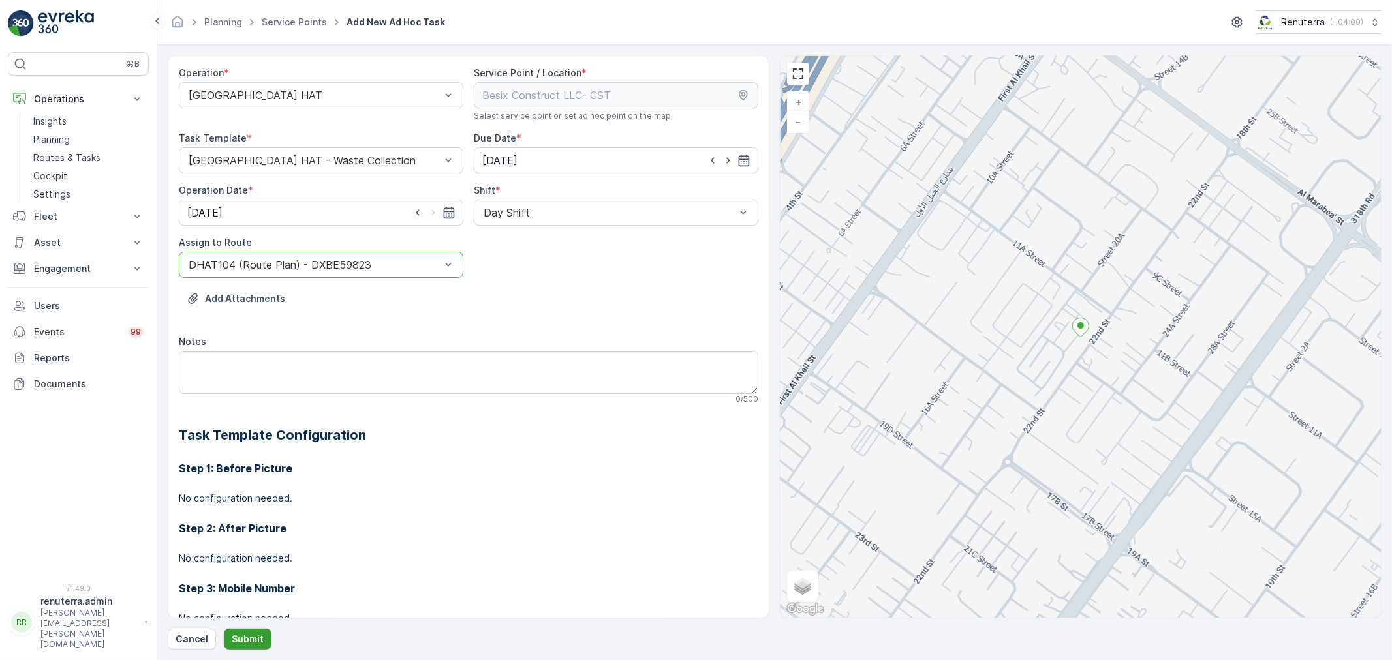
click at [255, 630] on button "Submit" at bounding box center [248, 639] width 48 height 21
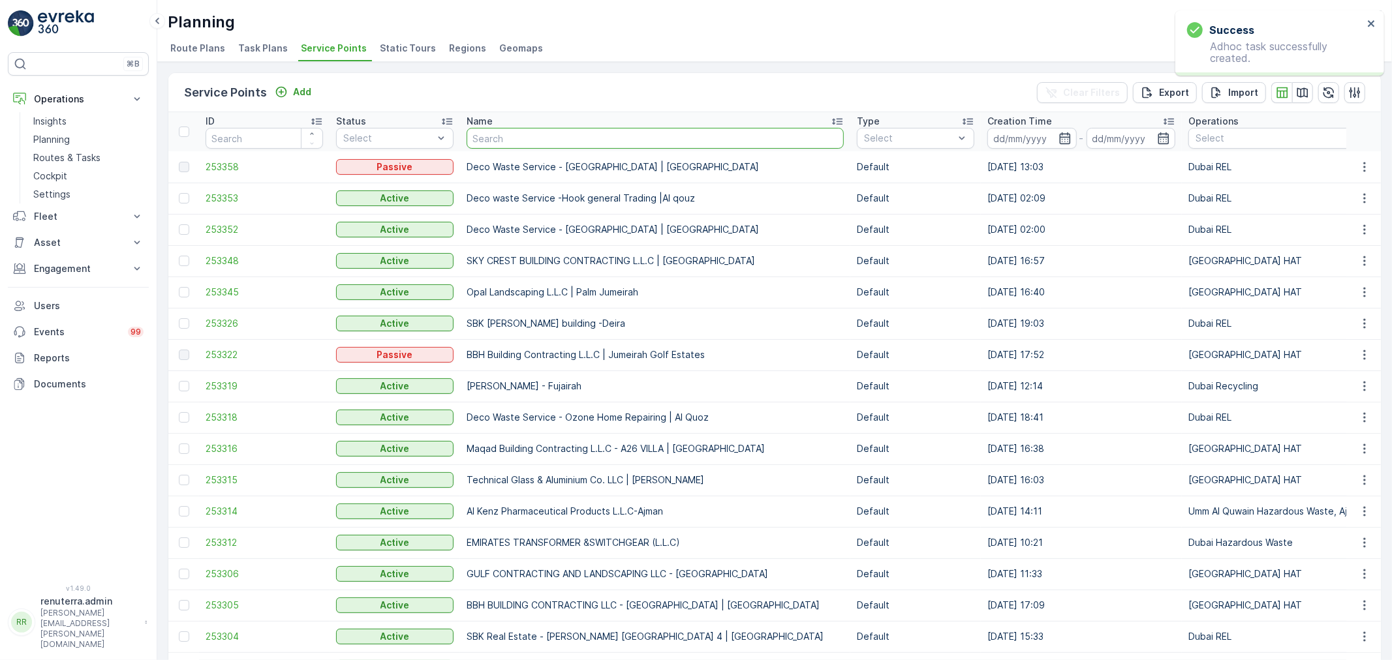
click at [539, 140] on input "text" at bounding box center [655, 138] width 377 height 21
paste input "SOBHA CONSTRUCTIONS LLC - Jumeirah Lakes Towers"
type input "SOBHA CONSTRUCTIONS LLC - Jumeirah Lakes Towers"
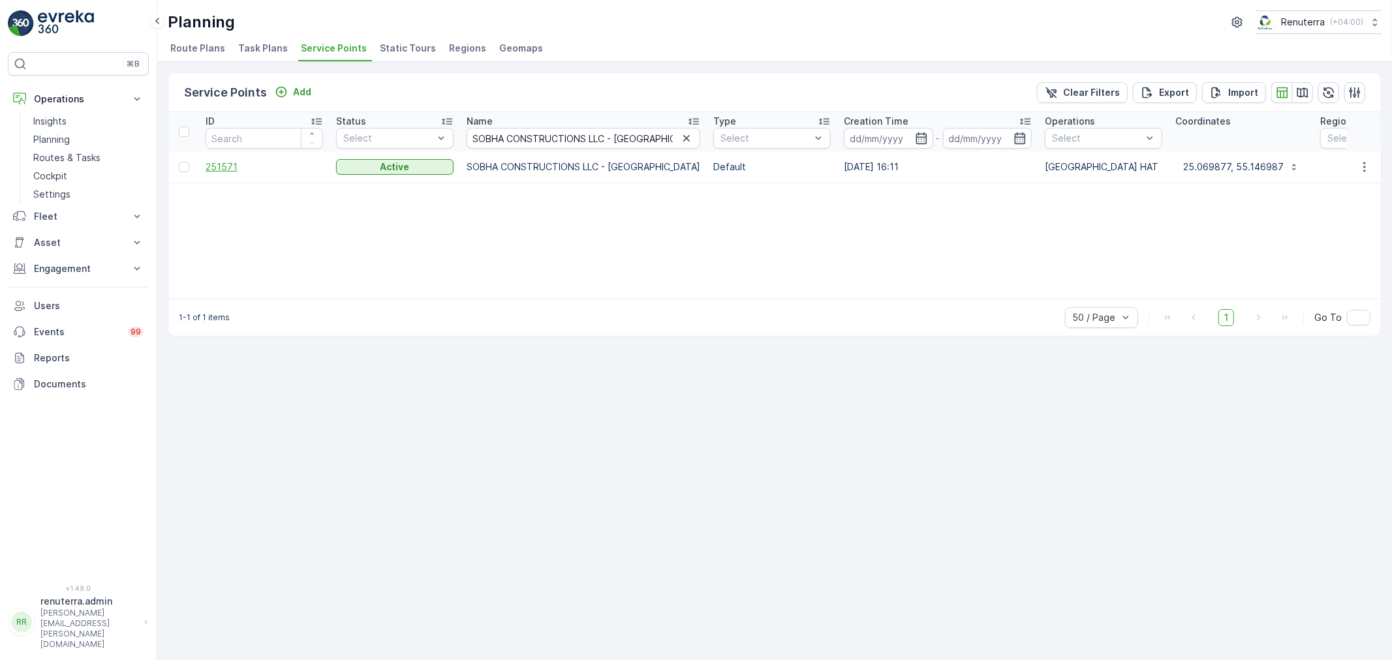
click at [226, 166] on span "251571" at bounding box center [264, 167] width 117 height 13
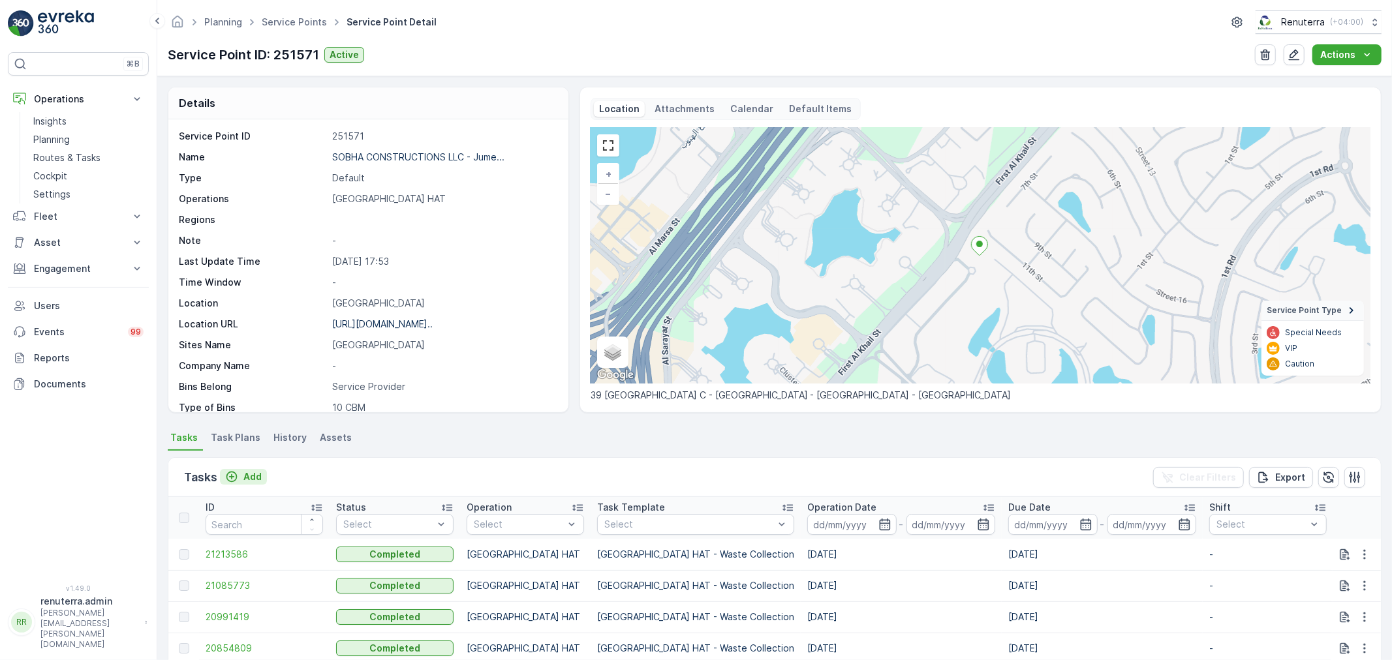
click at [253, 472] on p "Add" at bounding box center [252, 477] width 18 height 13
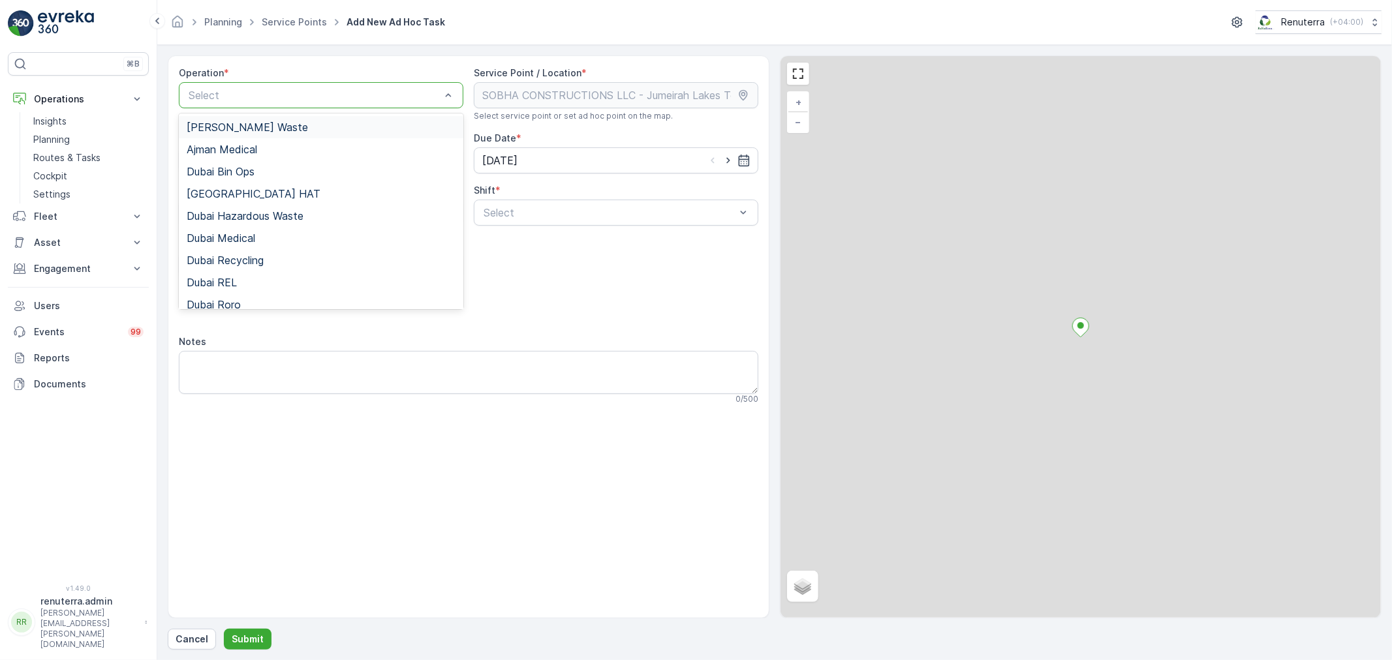
click at [310, 93] on div at bounding box center [314, 95] width 255 height 12
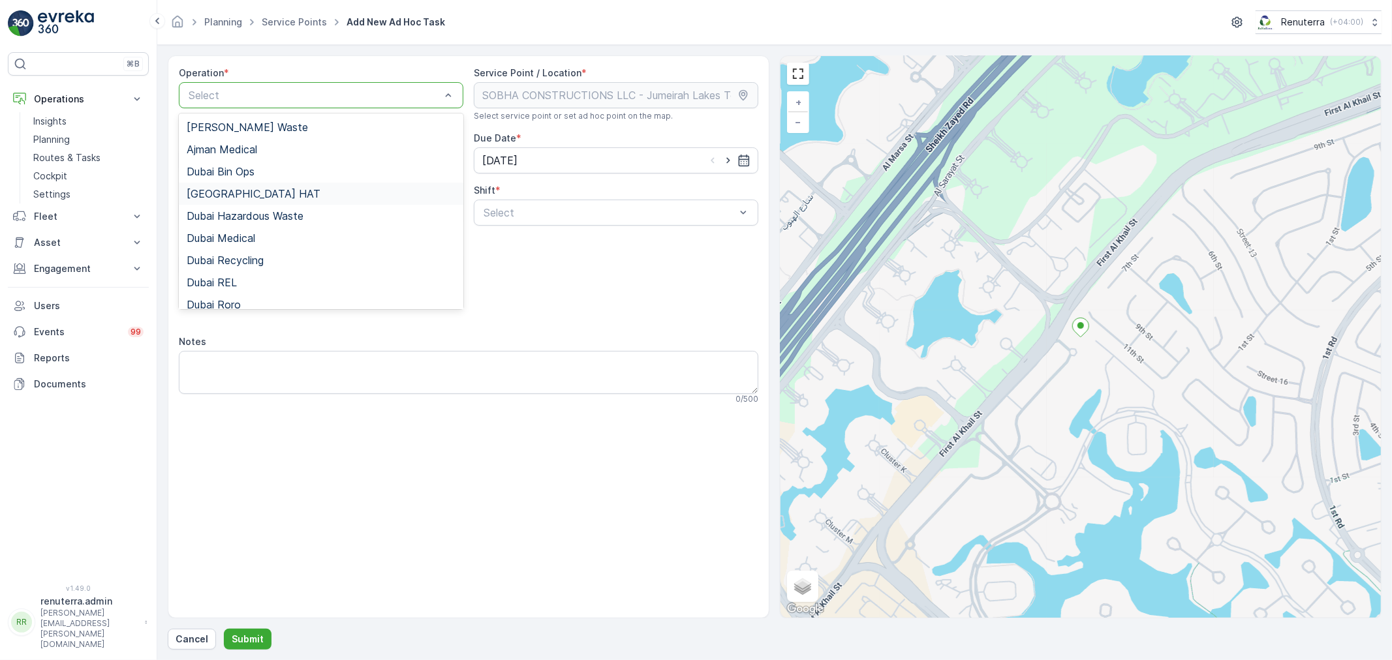
click at [244, 194] on div "Dubai HAT" at bounding box center [321, 194] width 269 height 12
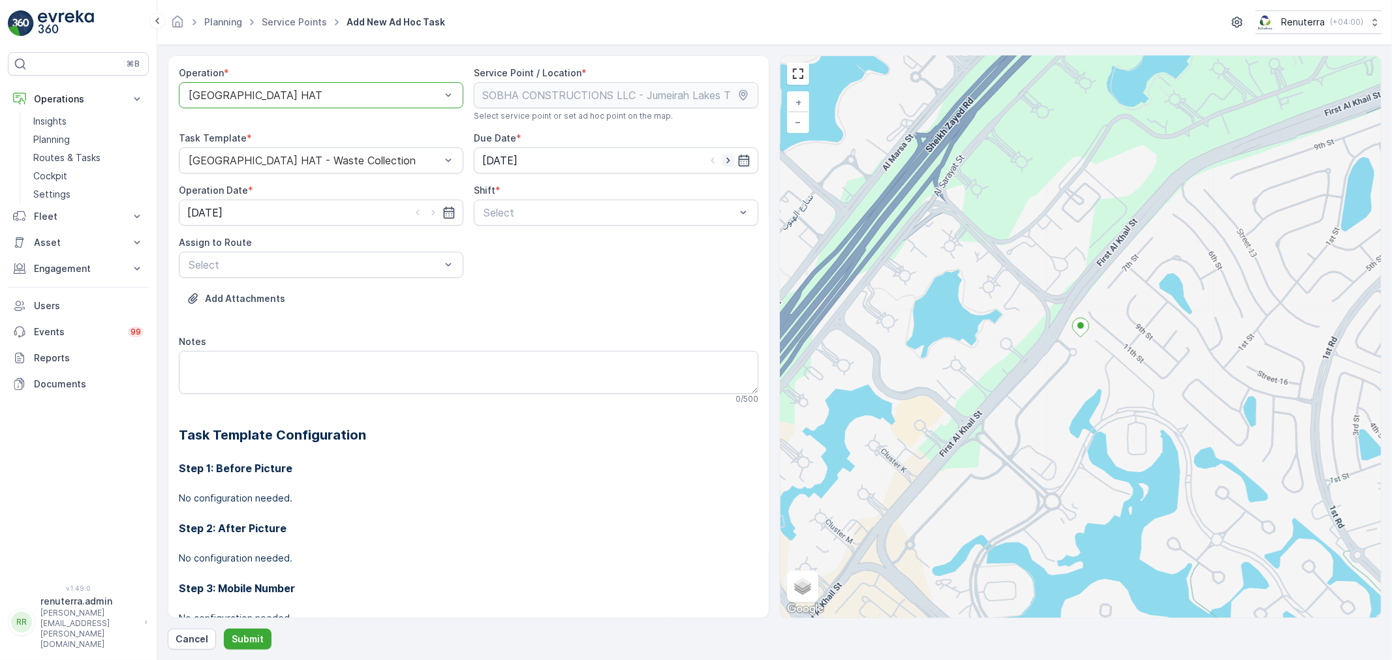
click at [726, 162] on icon "button" at bounding box center [728, 160] width 13 height 13
type input "29.08.2025"
click at [434, 213] on icon "button" at bounding box center [433, 212] width 13 height 13
type input "29.08.2025"
click at [516, 212] on div at bounding box center [609, 213] width 255 height 12
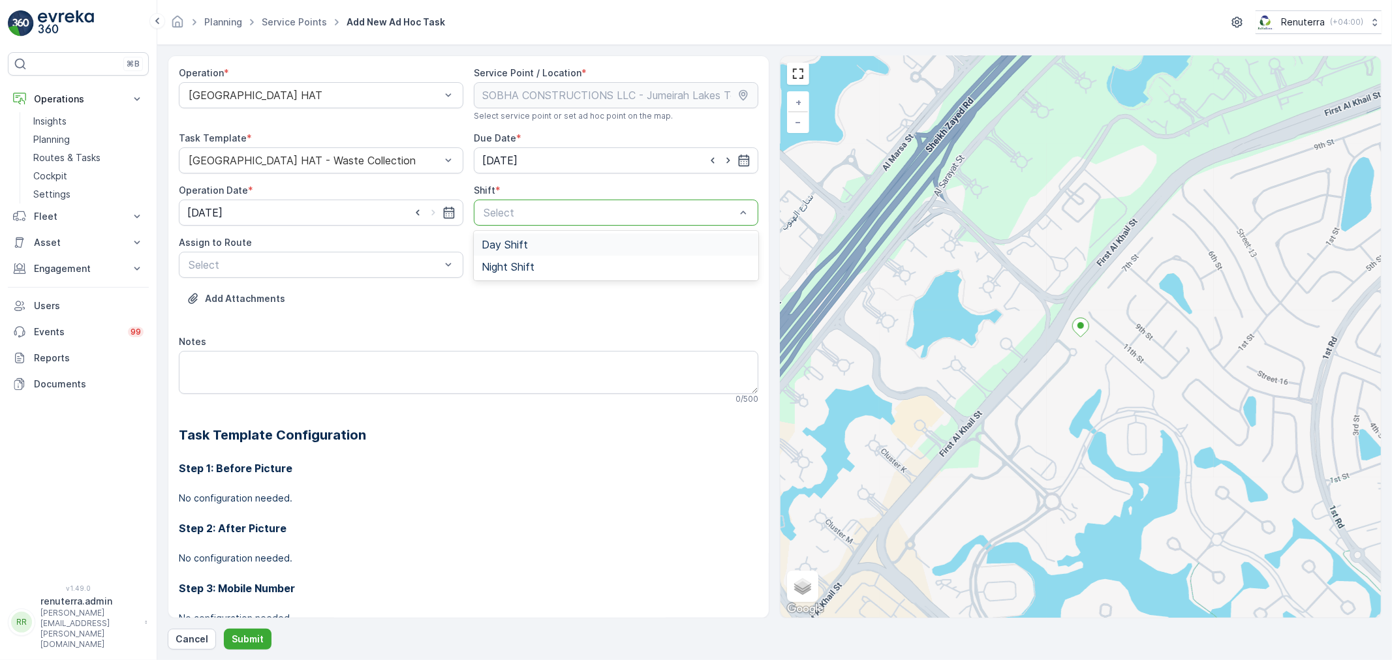
click at [500, 253] on div "Day Shift" at bounding box center [616, 245] width 285 height 22
click at [287, 266] on div at bounding box center [314, 265] width 255 height 12
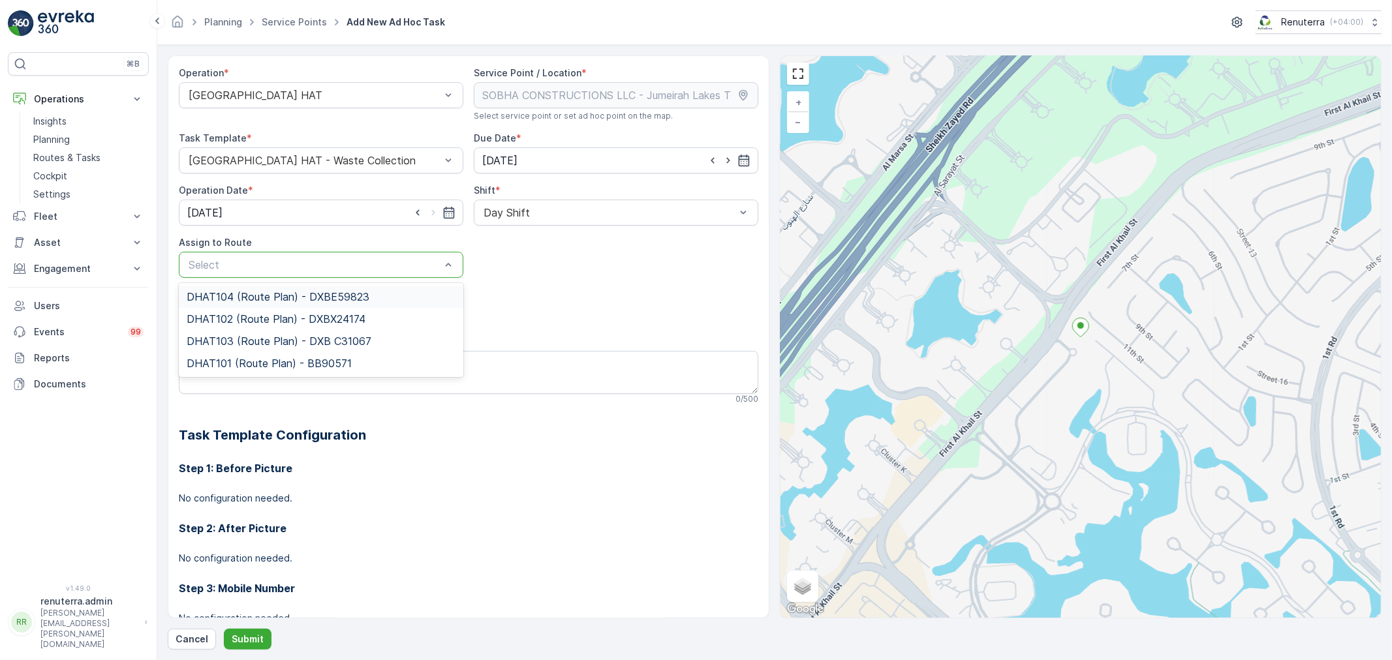
click at [256, 296] on span "DHAT104 (Route Plan) - DXBE59823" at bounding box center [278, 297] width 183 height 12
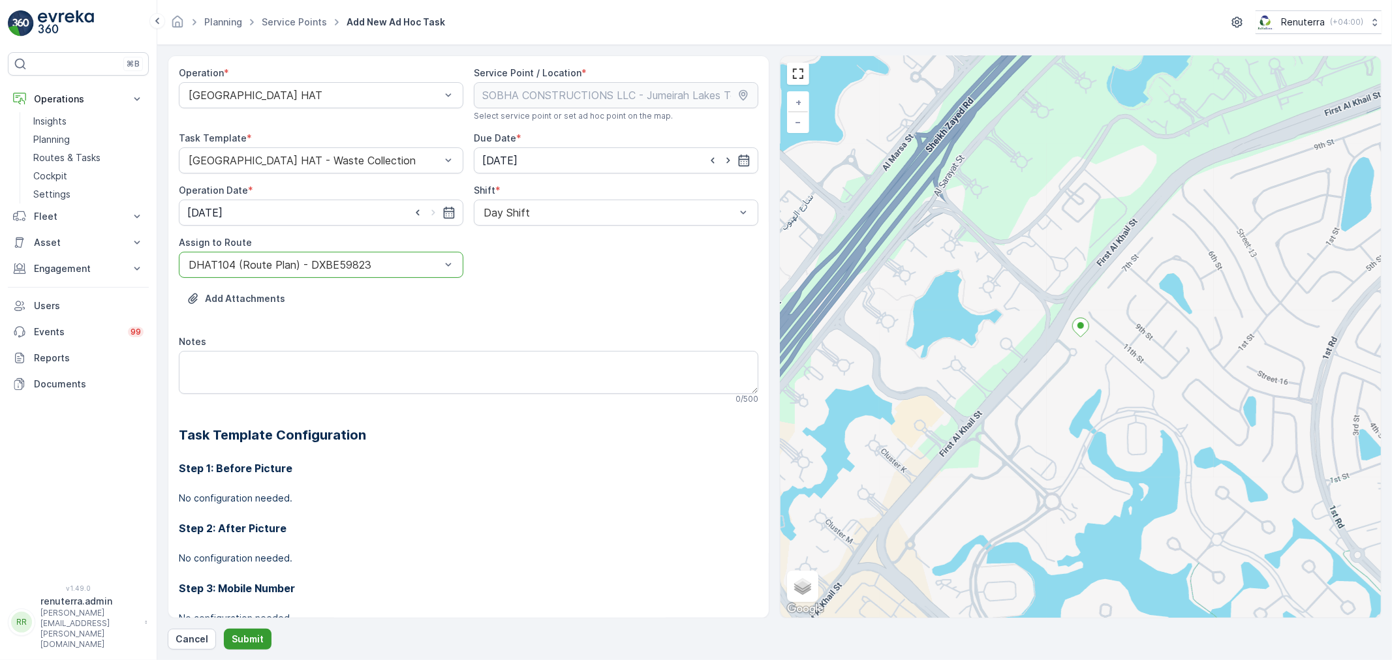
click at [253, 634] on p "Submit" at bounding box center [248, 639] width 32 height 13
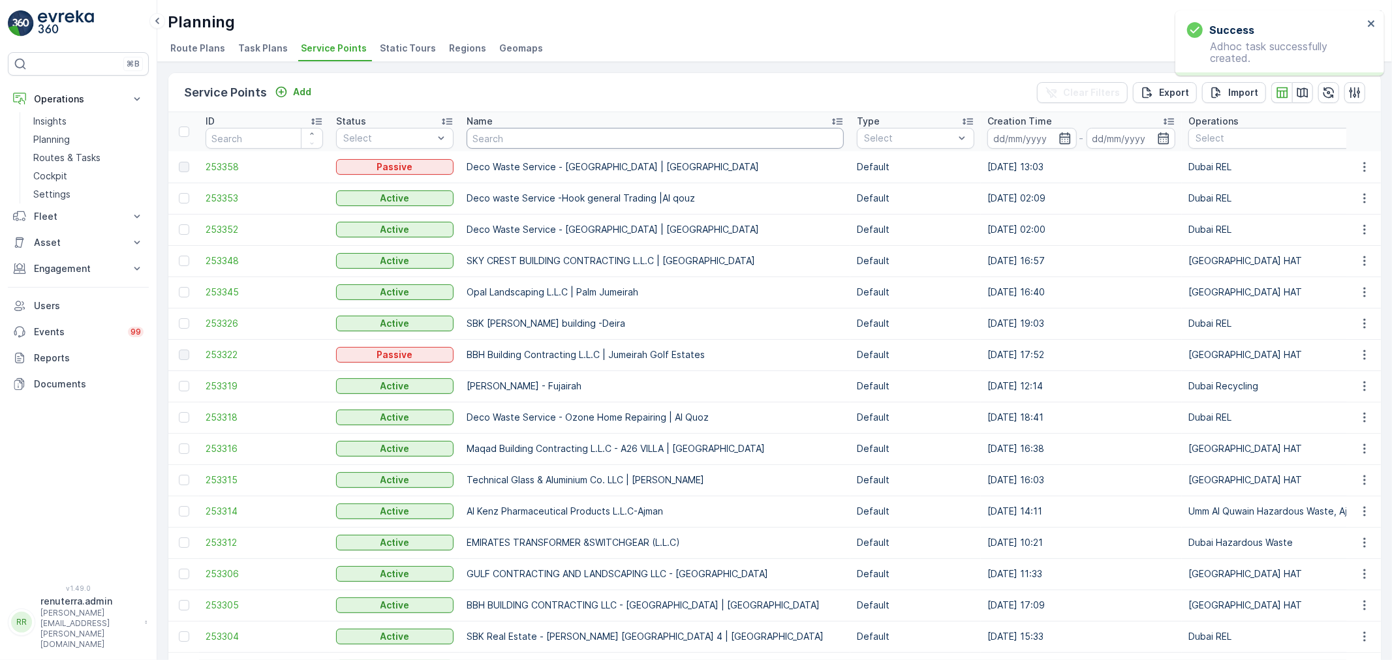
click at [507, 140] on input "text" at bounding box center [655, 138] width 377 height 21
type input "sobha"
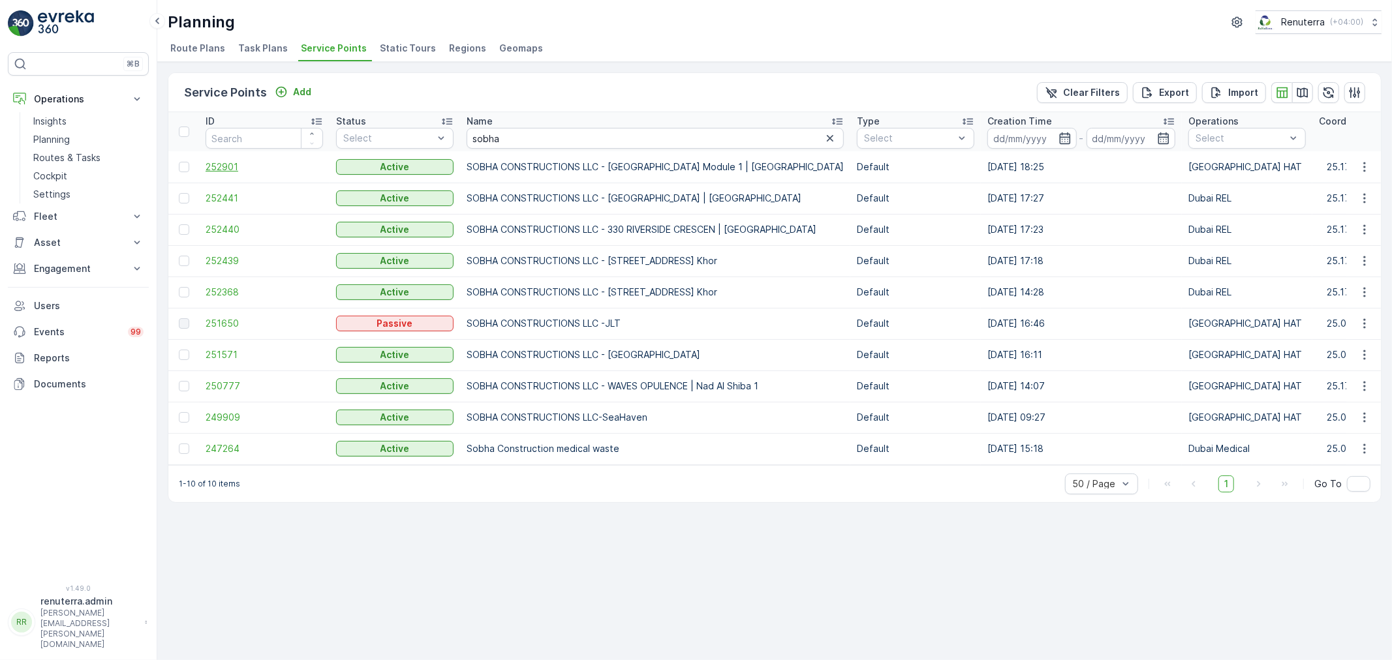
click at [216, 164] on span "252901" at bounding box center [264, 167] width 117 height 13
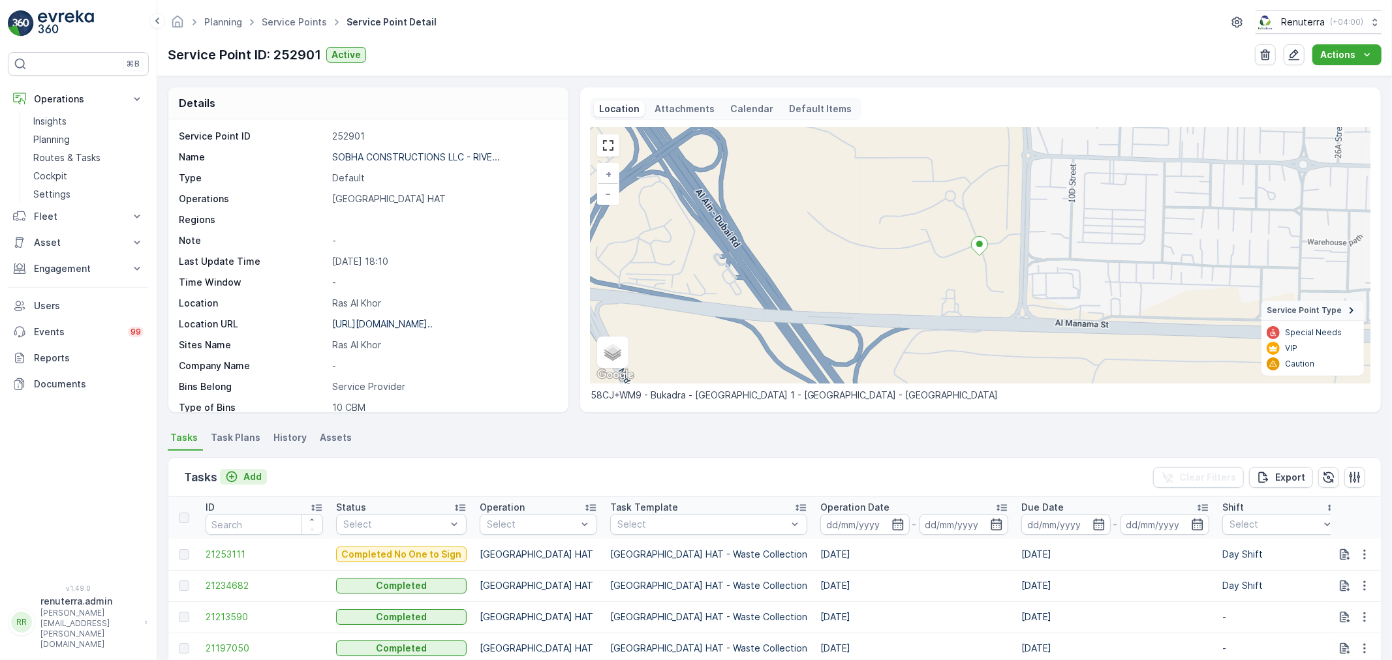
click at [244, 473] on p "Add" at bounding box center [252, 477] width 18 height 13
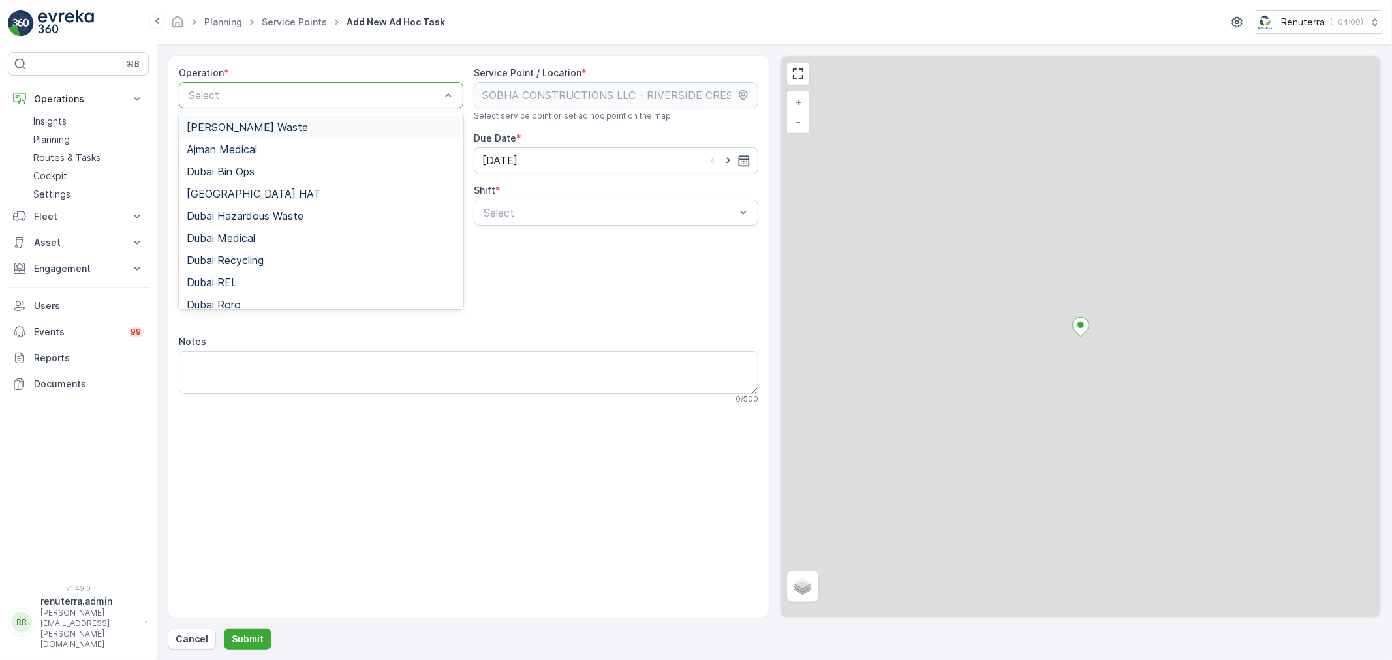
click at [298, 86] on div "Select" at bounding box center [321, 95] width 285 height 26
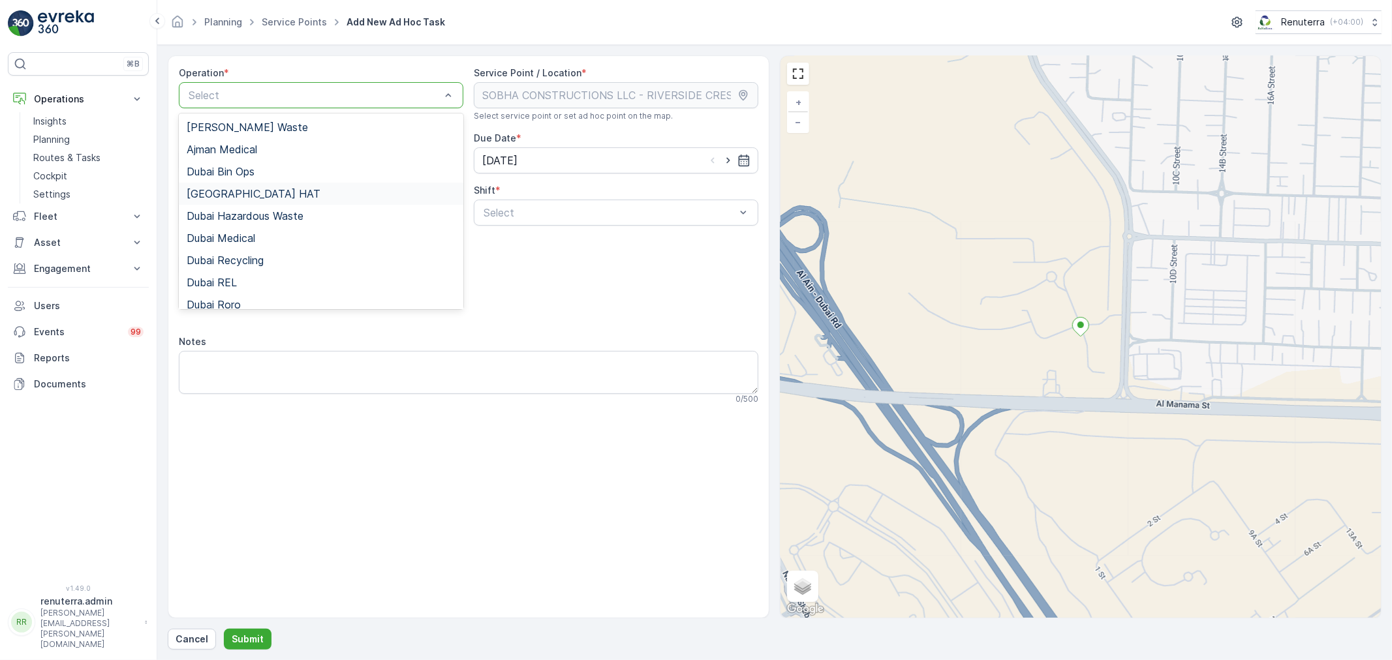
click at [231, 191] on span "Dubai HAT" at bounding box center [254, 194] width 134 height 12
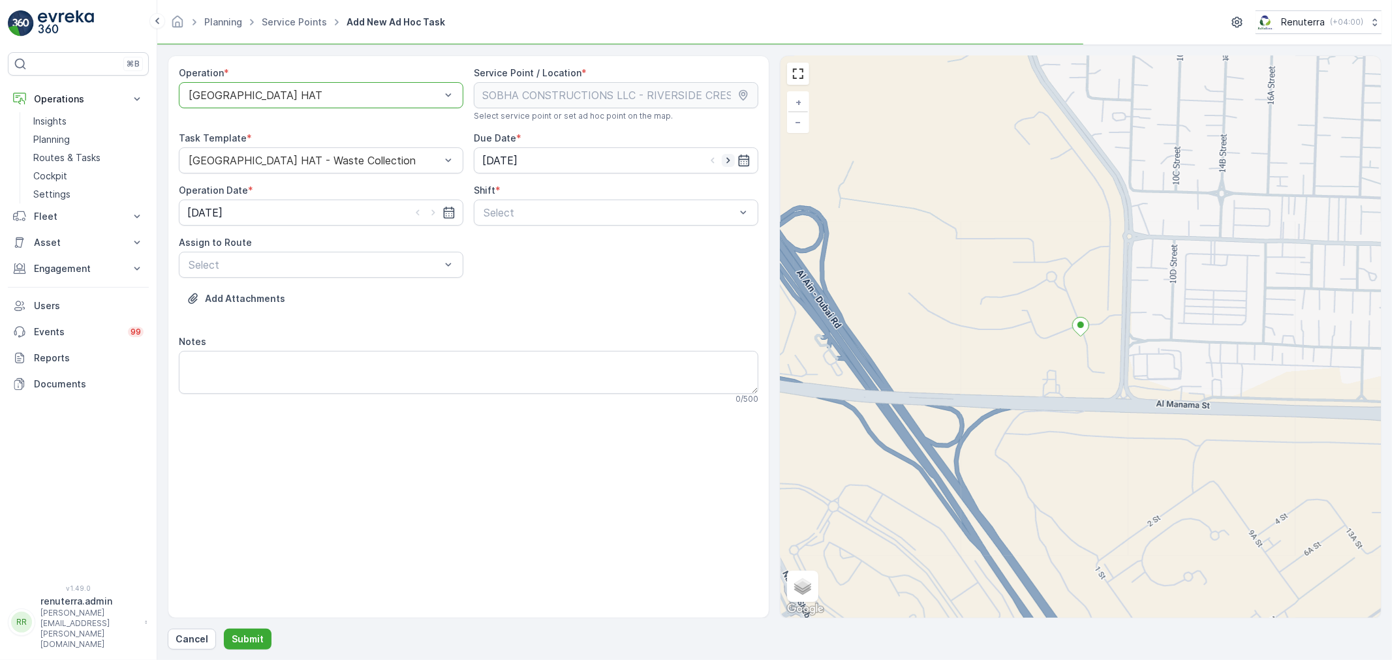
click at [727, 158] on icon "button" at bounding box center [727, 161] width 3 height 6
type input "29.08.2025"
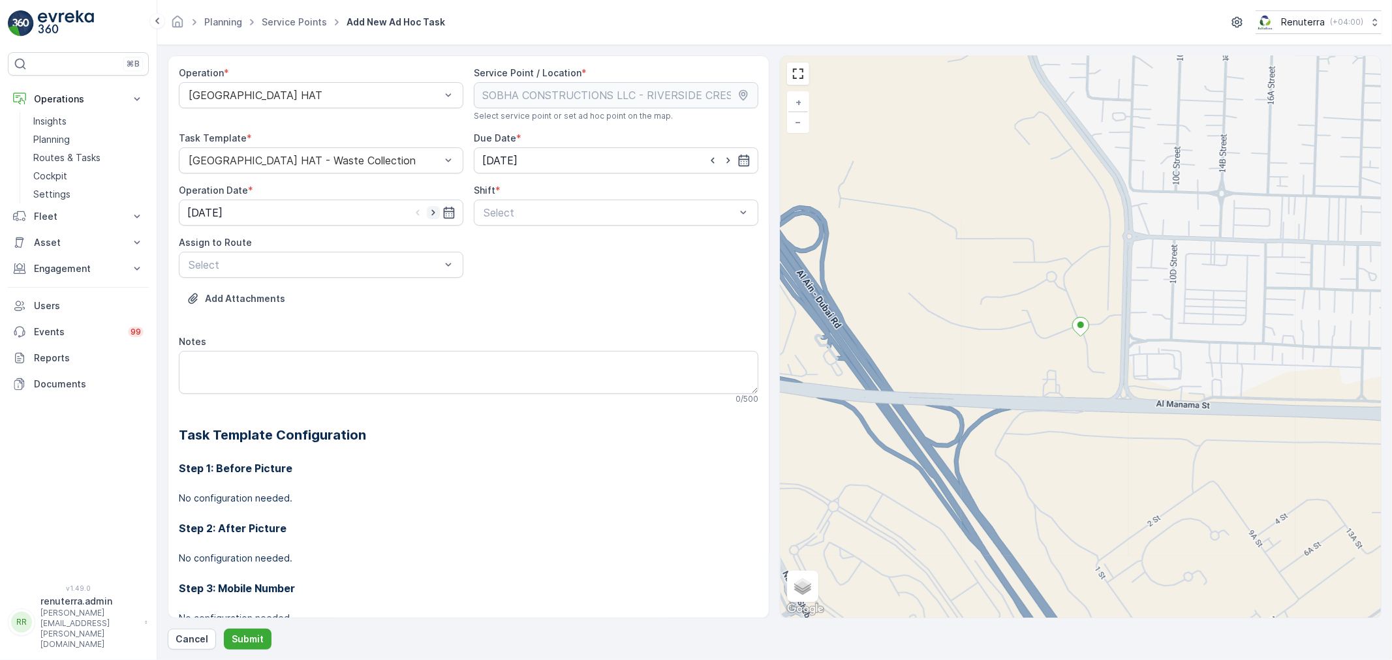
click at [429, 211] on icon "button" at bounding box center [433, 212] width 13 height 13
type input "29.08.2025"
click at [505, 211] on div at bounding box center [609, 213] width 255 height 12
click at [506, 243] on span "Day Shift" at bounding box center [505, 245] width 46 height 12
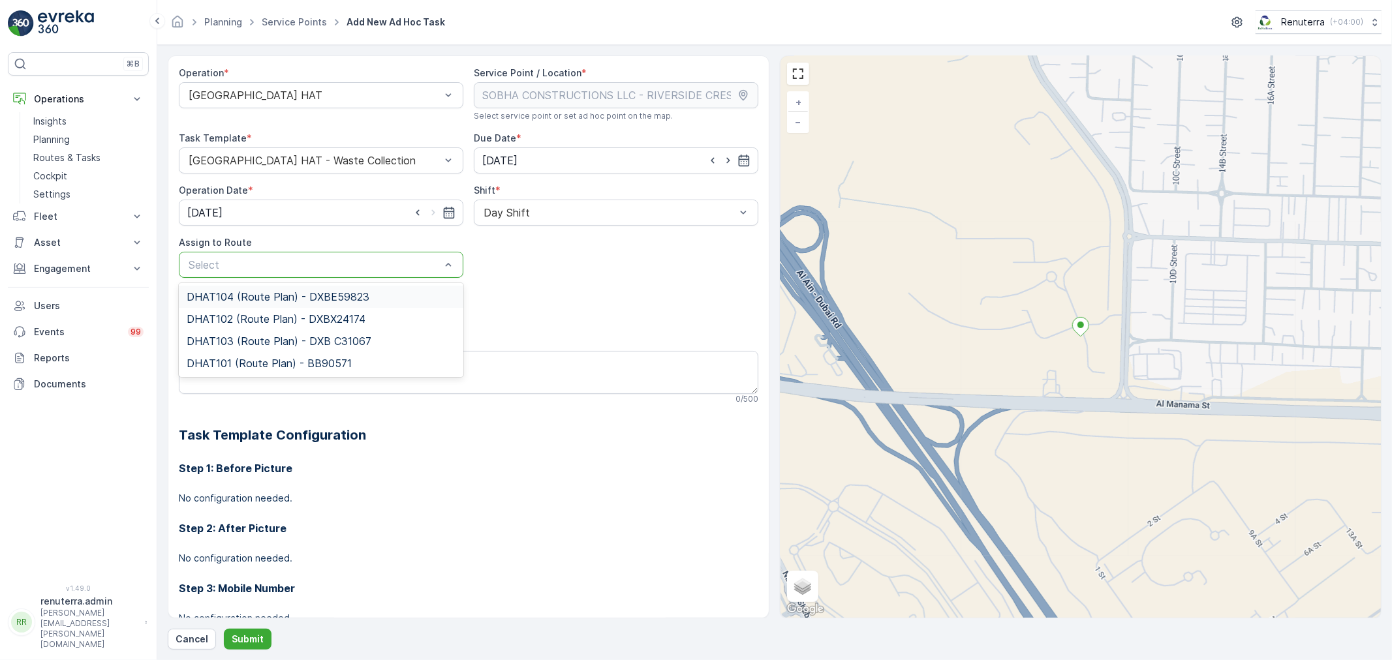
click at [347, 262] on div at bounding box center [314, 265] width 255 height 12
click at [248, 321] on span "DHAT102 (Route Plan) - DXBX24174" at bounding box center [276, 319] width 179 height 12
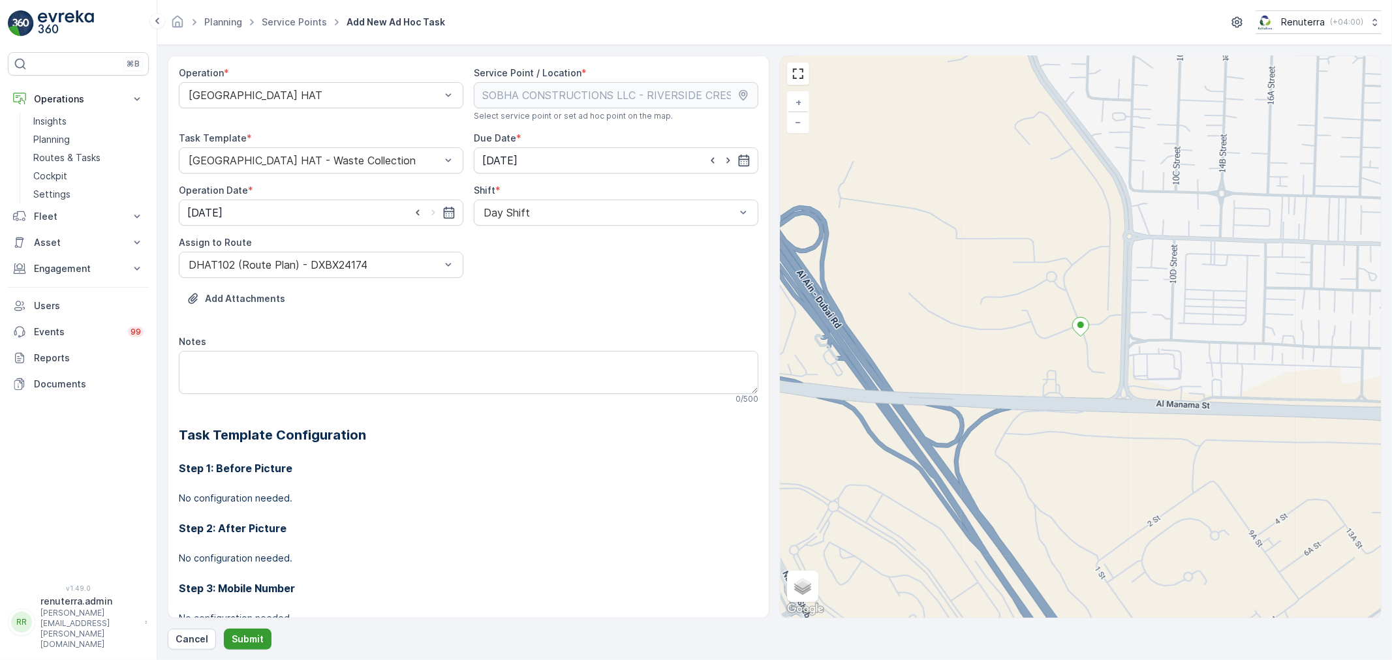
click at [242, 630] on button "Submit" at bounding box center [248, 639] width 48 height 21
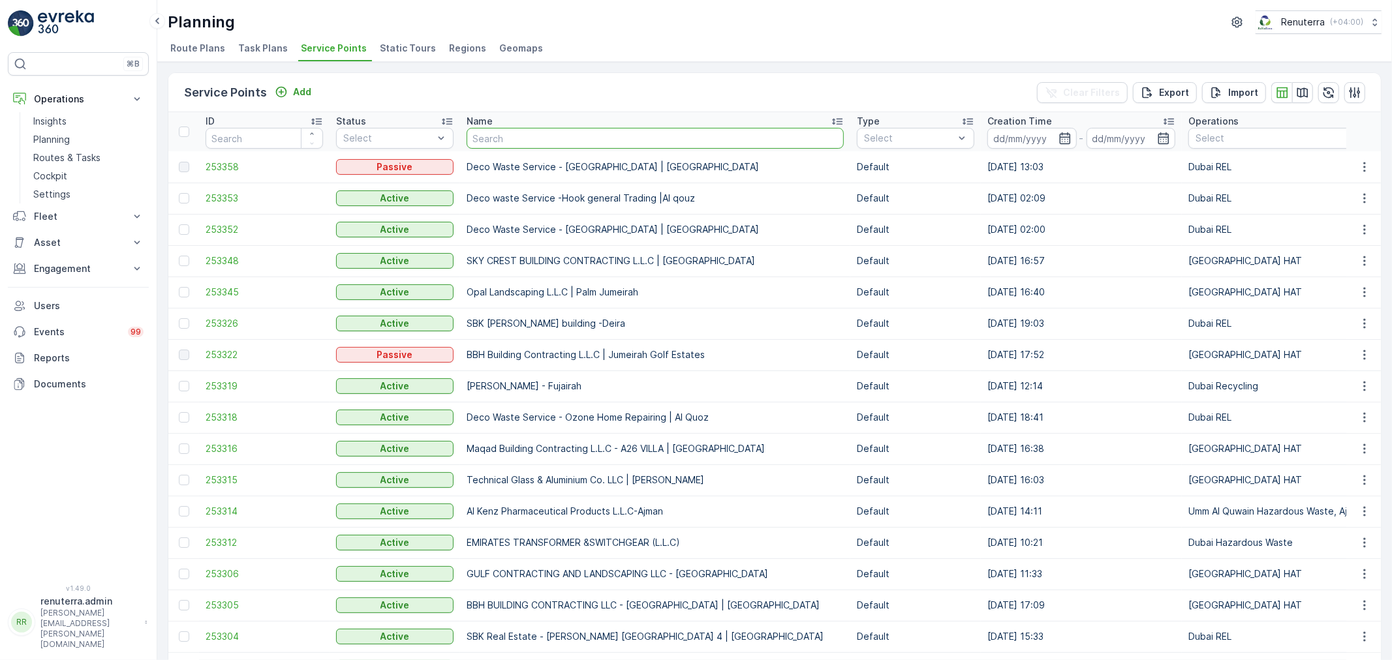
click at [511, 144] on input "text" at bounding box center [655, 138] width 377 height 21
paste input "KTC INTERNATIONAL LANDSCAPING - Emirates Towers - SZR"
type input "KTC INTERNATIONAL LANDSCAPING - Emirates Towers - SZR"
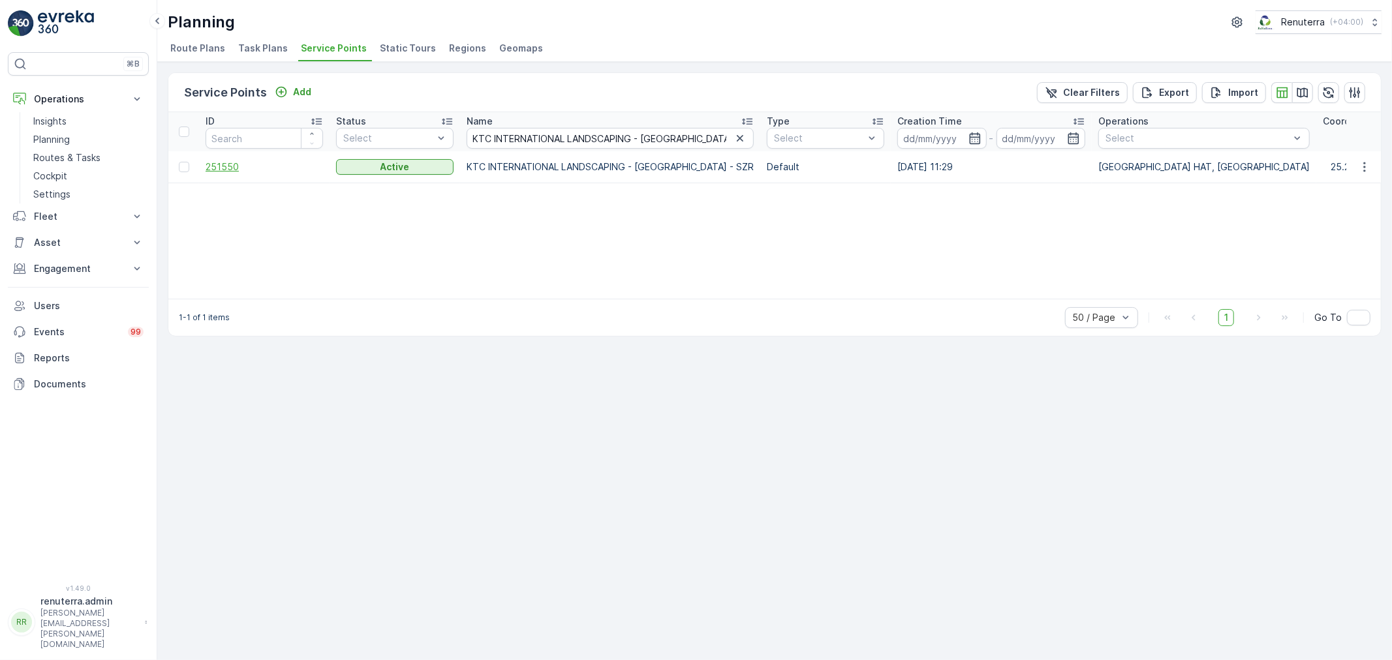
click at [233, 161] on span "251550" at bounding box center [264, 167] width 117 height 13
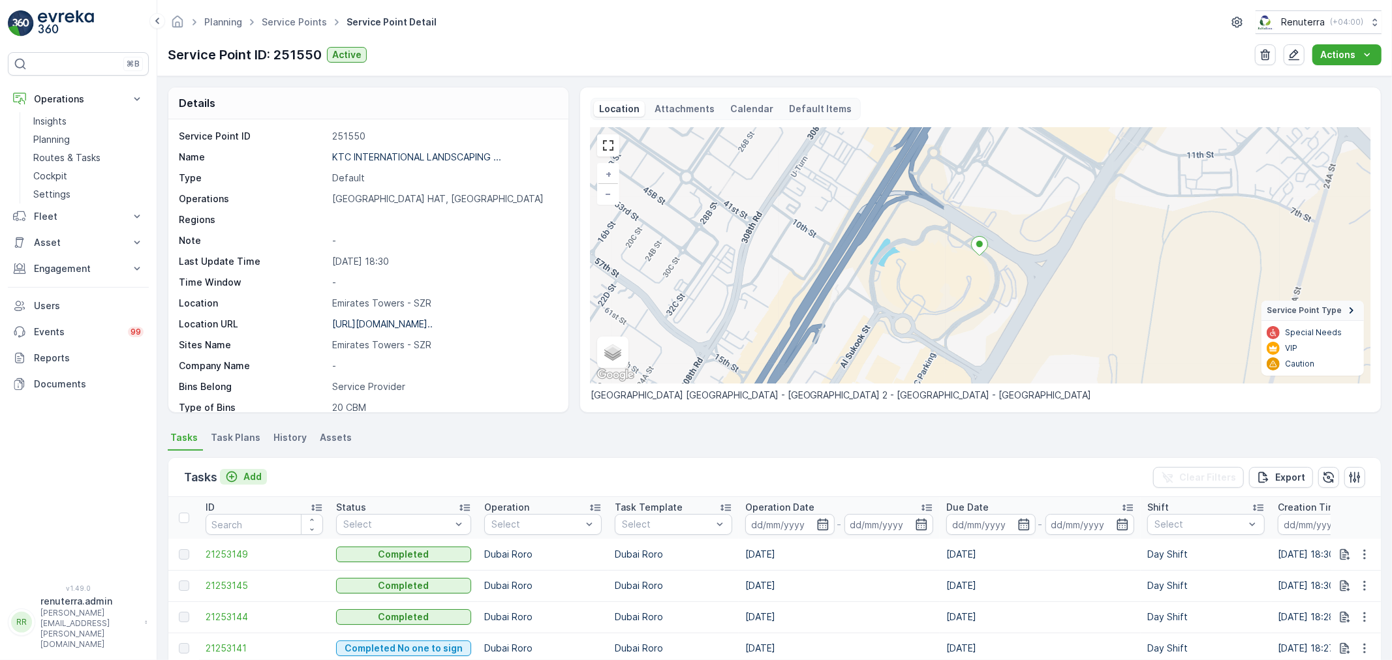
click at [253, 475] on p "Add" at bounding box center [252, 477] width 18 height 13
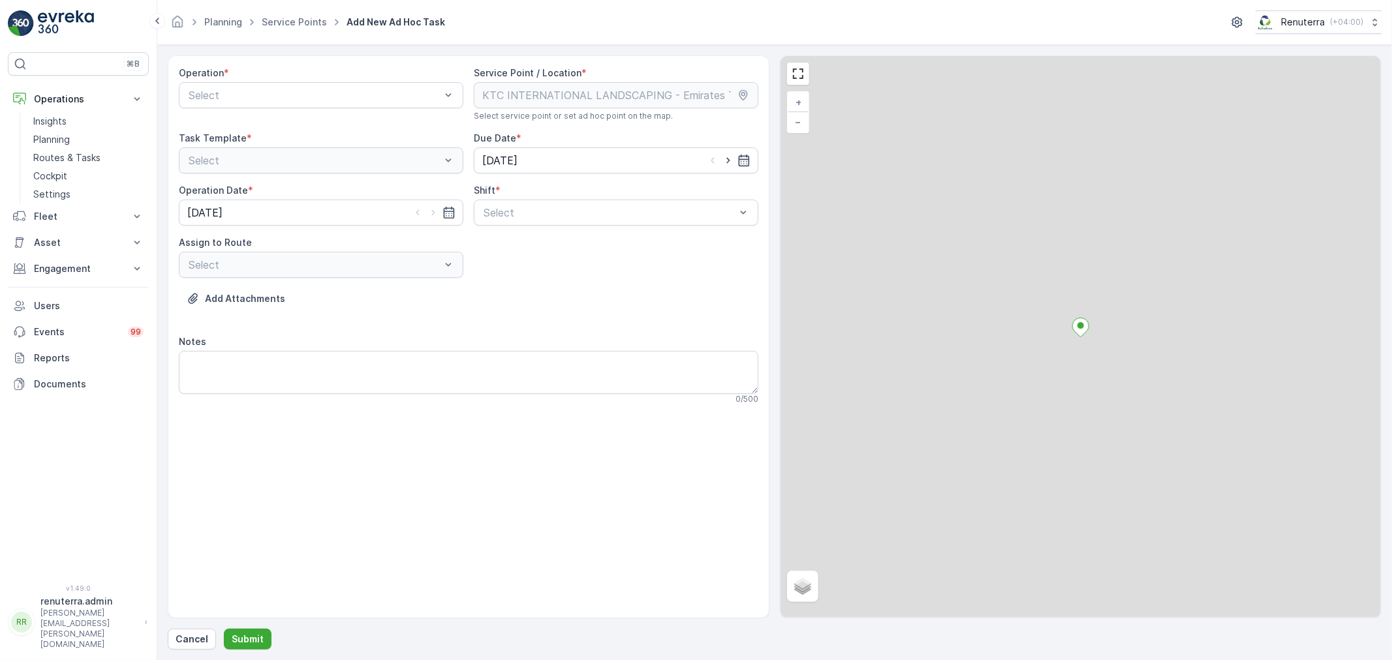
click at [295, 80] on div "Operation * Select" at bounding box center [321, 94] width 285 height 55
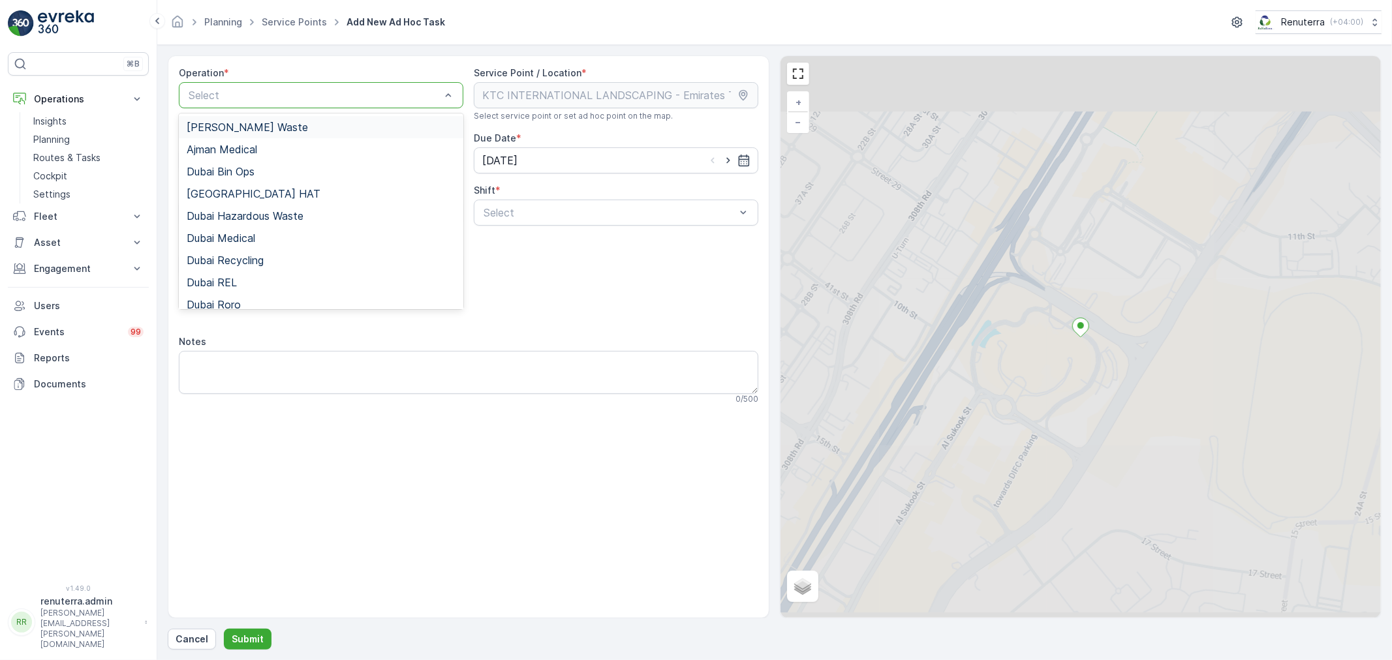
click at [296, 86] on div "Select" at bounding box center [321, 95] width 285 height 26
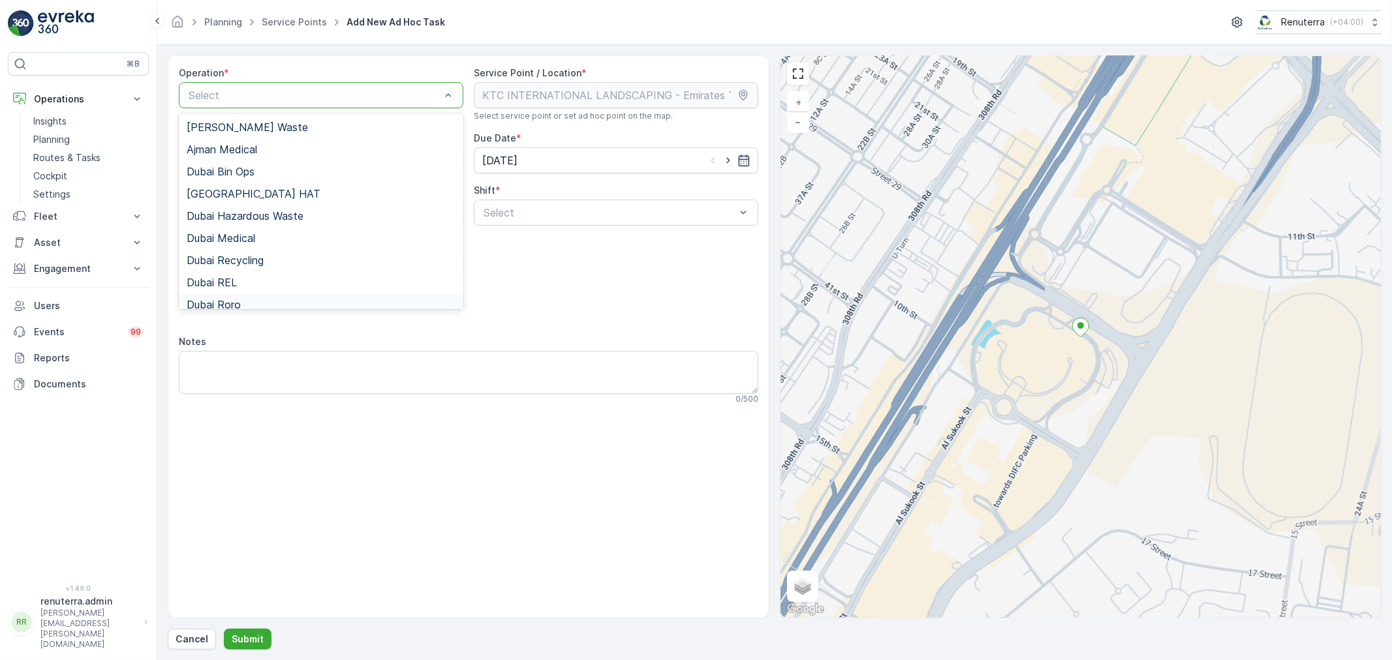
click at [244, 305] on div "Dubai Roro" at bounding box center [321, 305] width 269 height 12
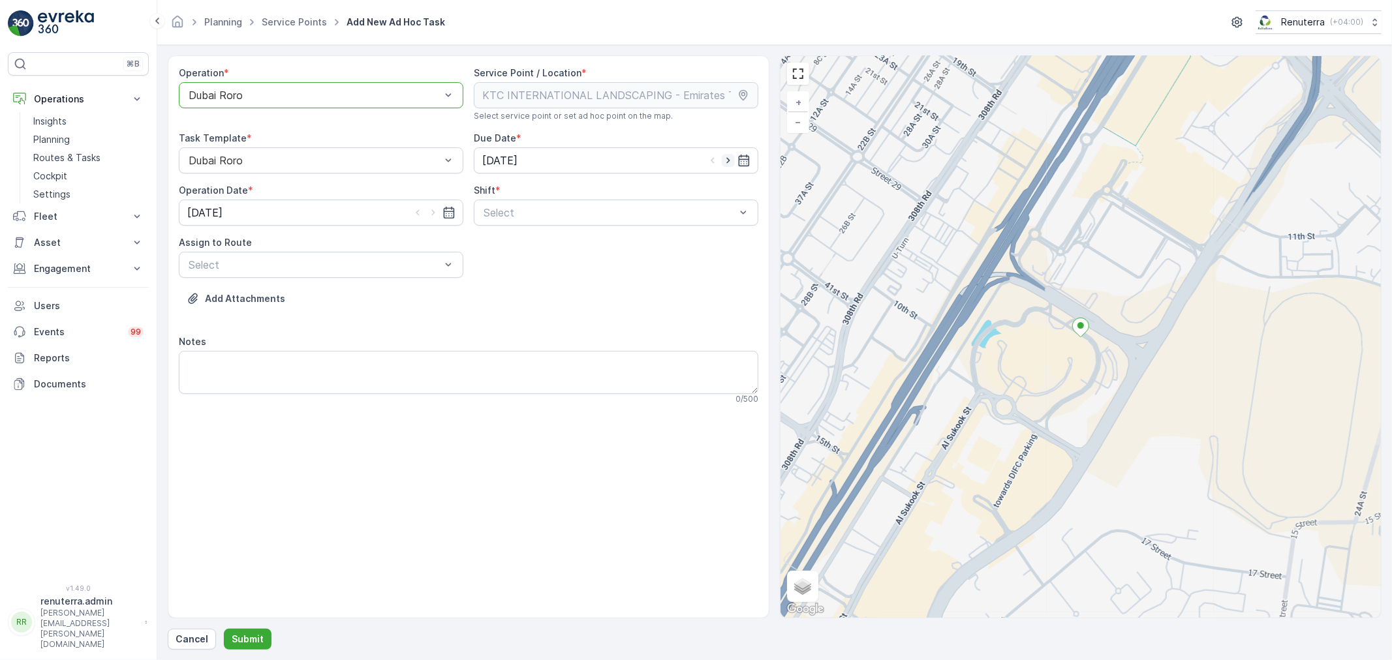
click at [725, 155] on icon "button" at bounding box center [728, 160] width 13 height 13
type input "29.08.2025"
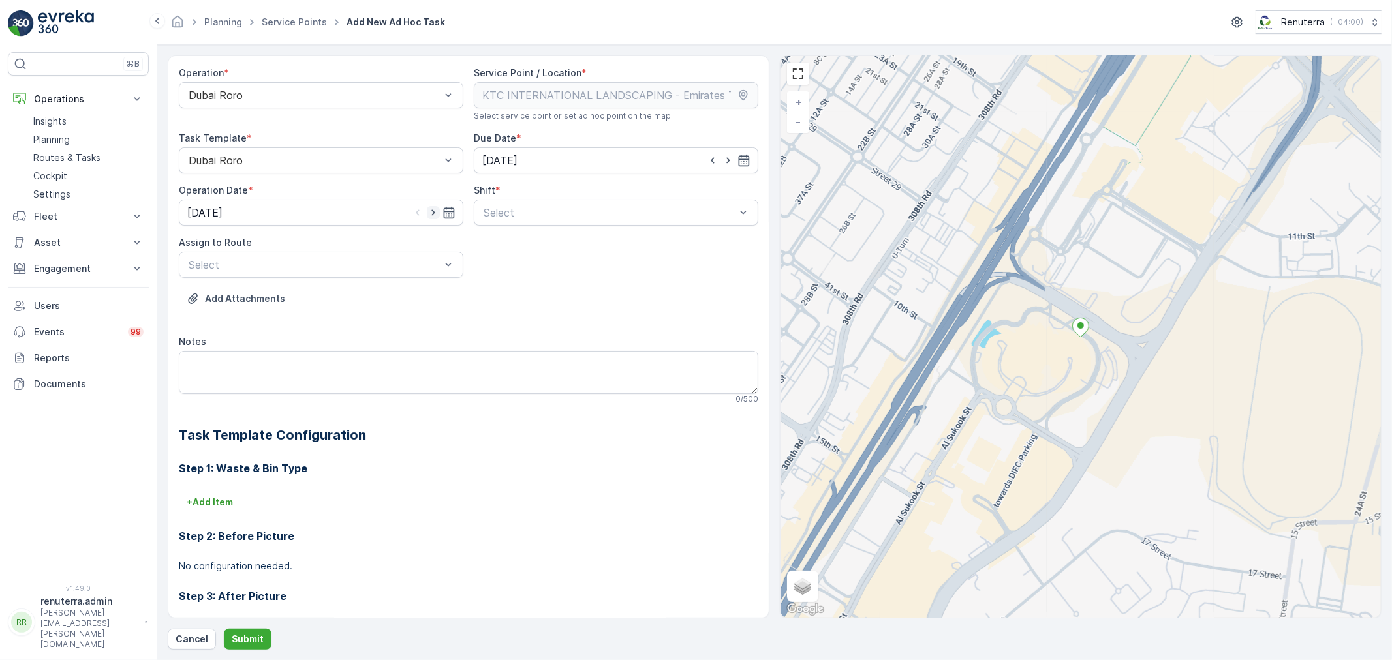
click at [433, 215] on icon "button" at bounding box center [433, 212] width 13 height 13
type input "29.08.2025"
click at [508, 212] on div at bounding box center [609, 213] width 255 height 12
click at [493, 243] on span "Day Shift" at bounding box center [505, 245] width 46 height 12
drag, startPoint x: 407, startPoint y: 257, endPoint x: 336, endPoint y: 276, distance: 73.0
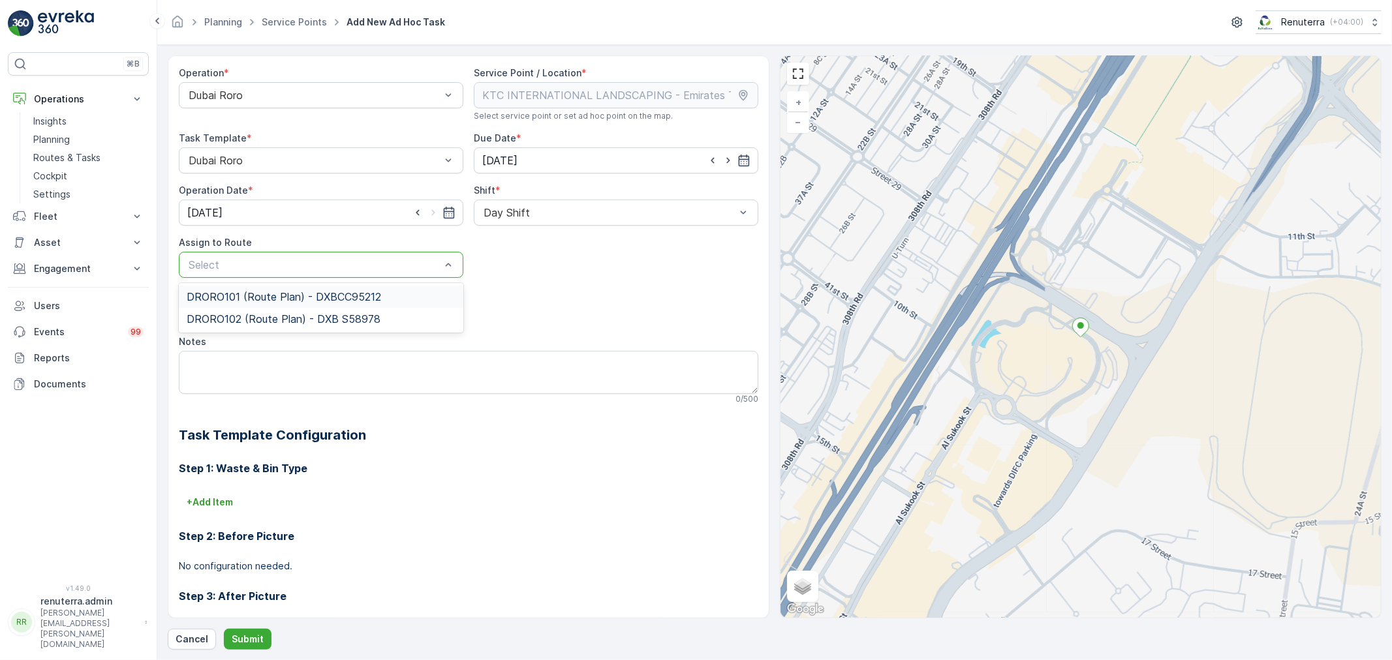
click at [292, 296] on span "DRORO101 (Route Plan) - DXBCC95212" at bounding box center [284, 297] width 194 height 12
click at [245, 638] on p "Submit" at bounding box center [248, 639] width 32 height 13
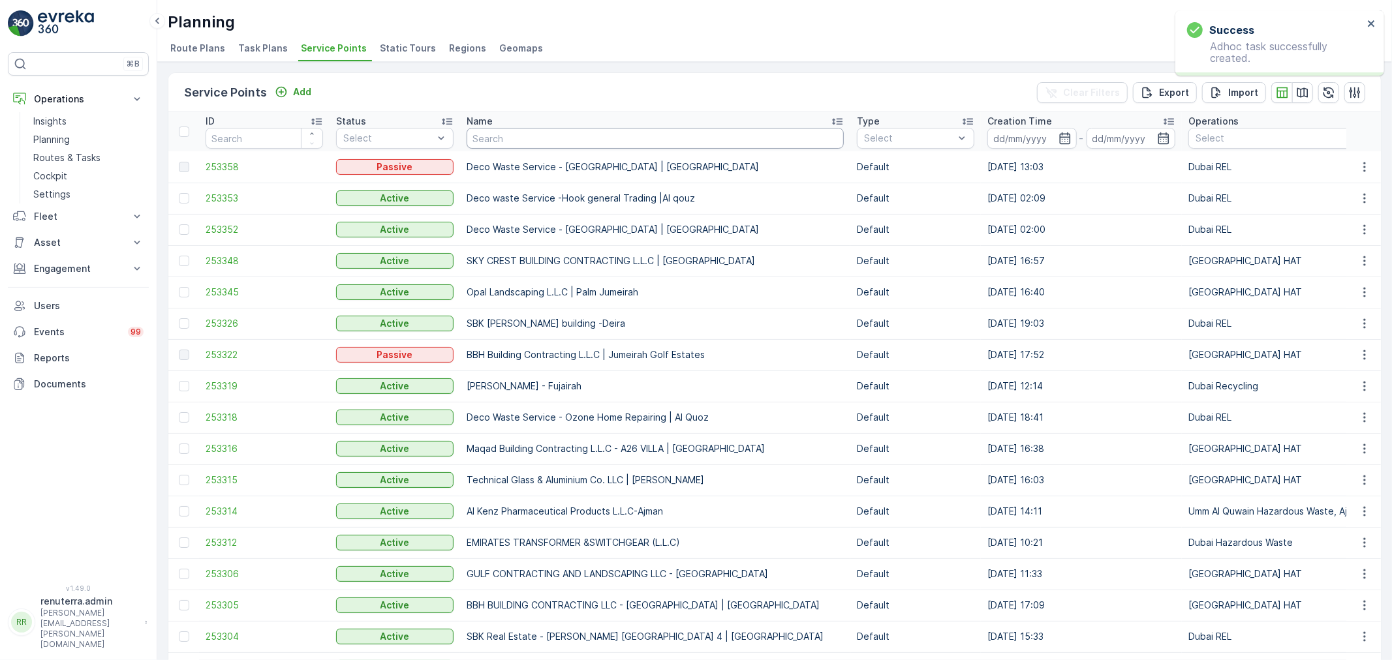
click at [539, 144] on input "text" at bounding box center [655, 138] width 377 height 21
paste input "KTC INTERNATIONAL LANDSCAPING - Emirates Towers - SZR"
type input "KTC INTERNATIONAL LANDSCAPING - Emirates Towers - SZR"
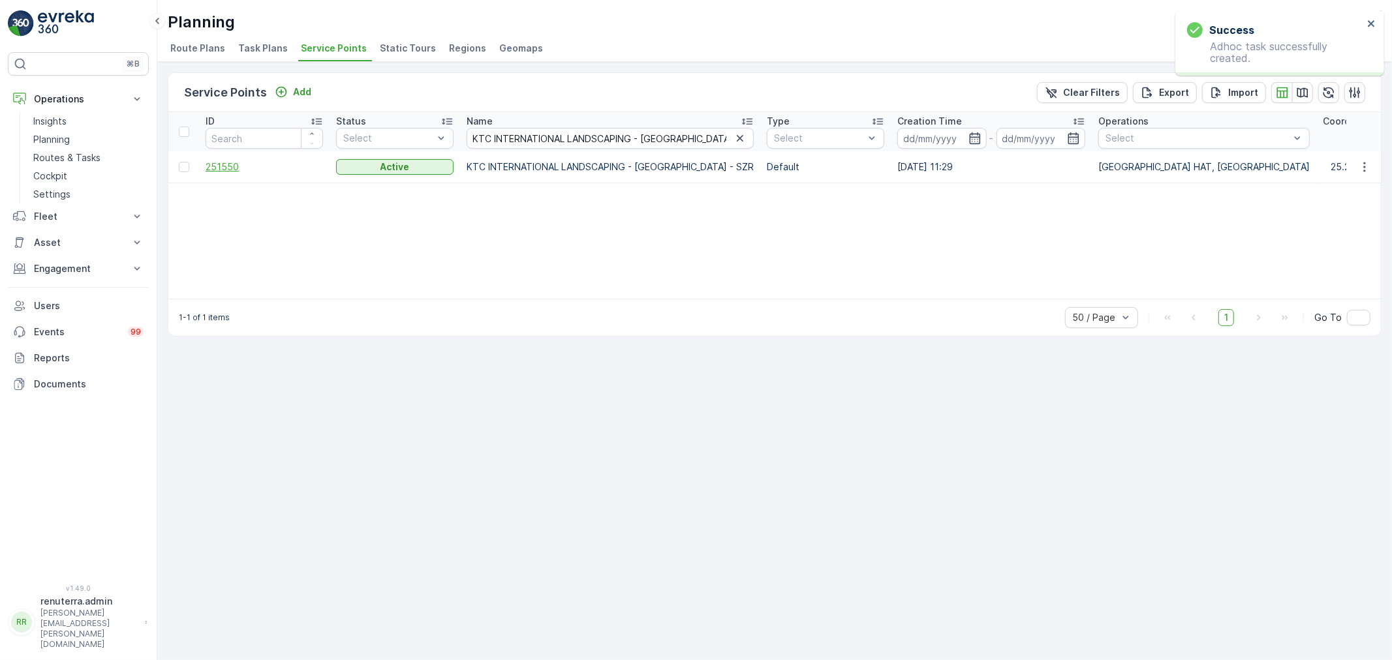
click at [225, 168] on span "251550" at bounding box center [264, 167] width 117 height 13
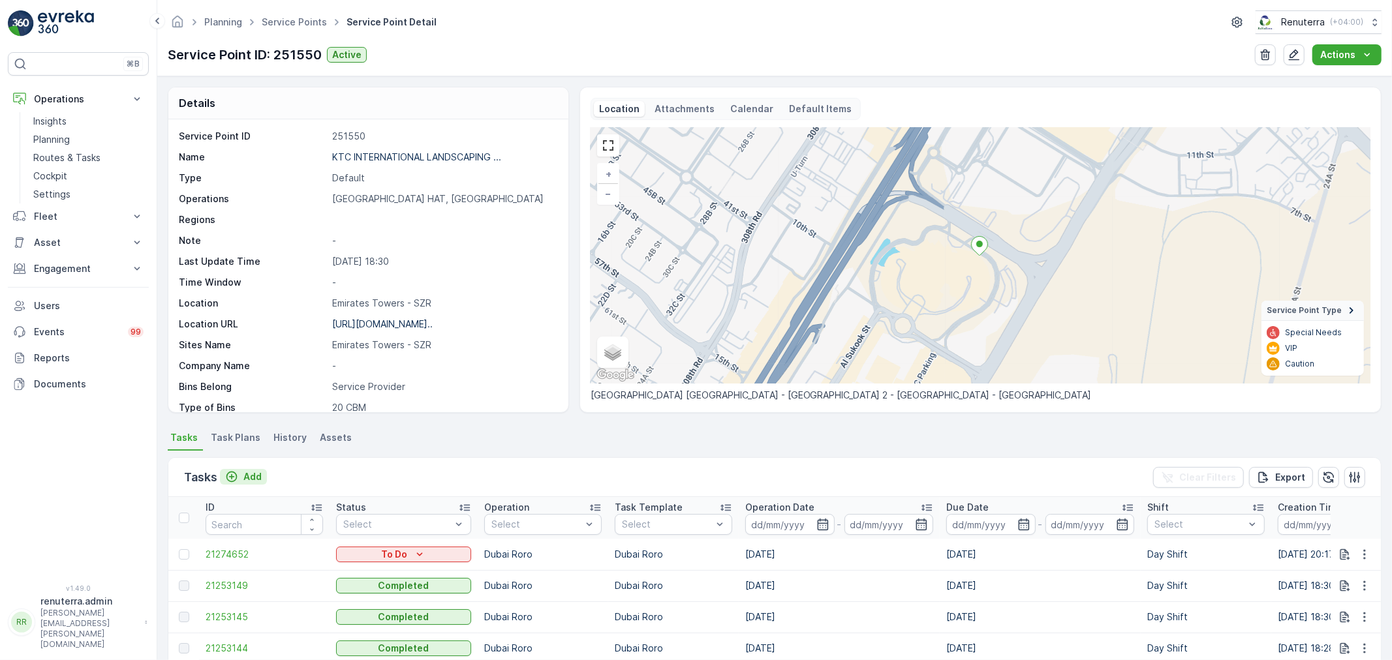
click at [251, 472] on p "Add" at bounding box center [252, 477] width 18 height 13
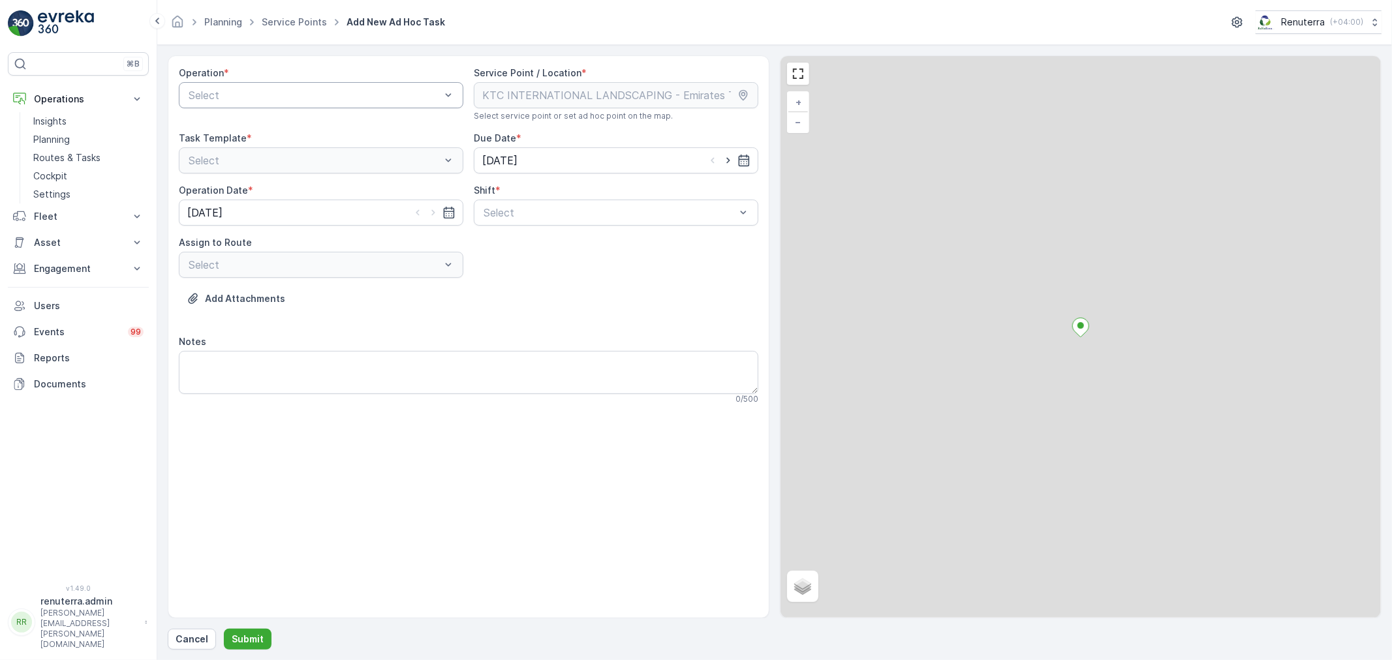
click at [308, 92] on div at bounding box center [314, 95] width 255 height 12
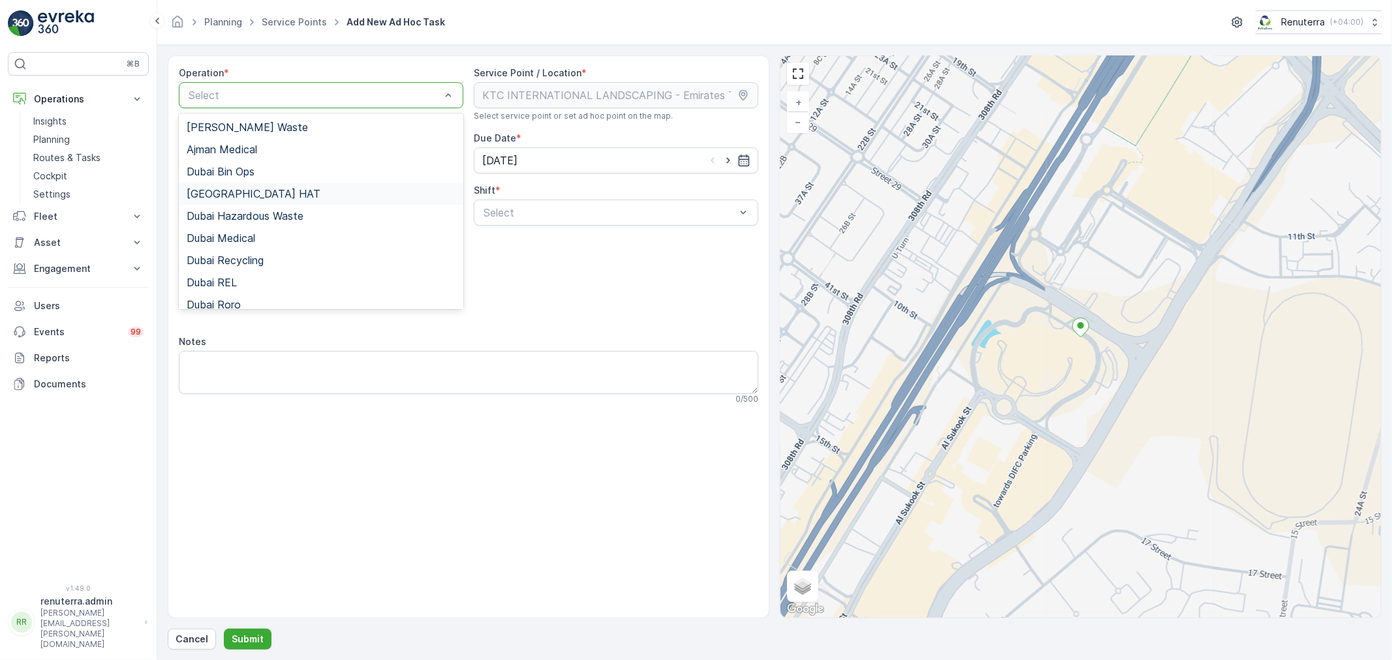
click at [243, 190] on div "Dubai HAT" at bounding box center [321, 194] width 269 height 12
click at [243, 94] on div at bounding box center [314, 95] width 255 height 12
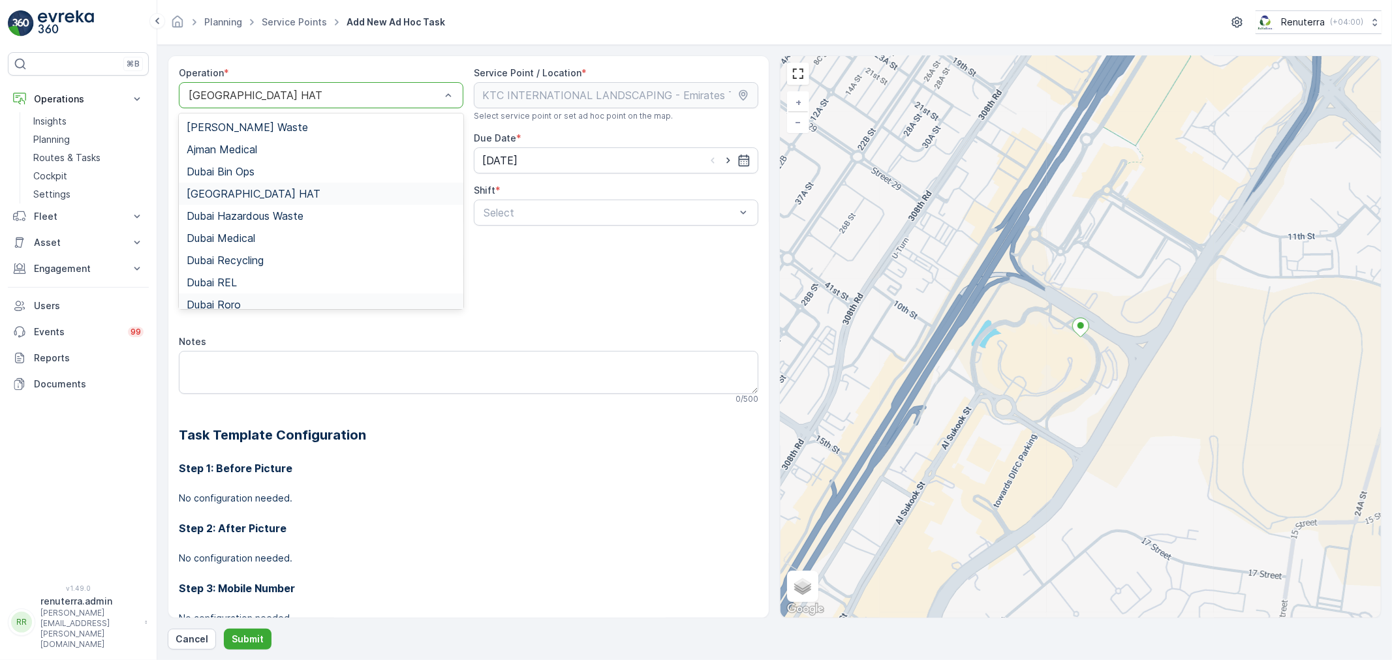
click at [236, 300] on span "Dubai Roro" at bounding box center [214, 305] width 54 height 12
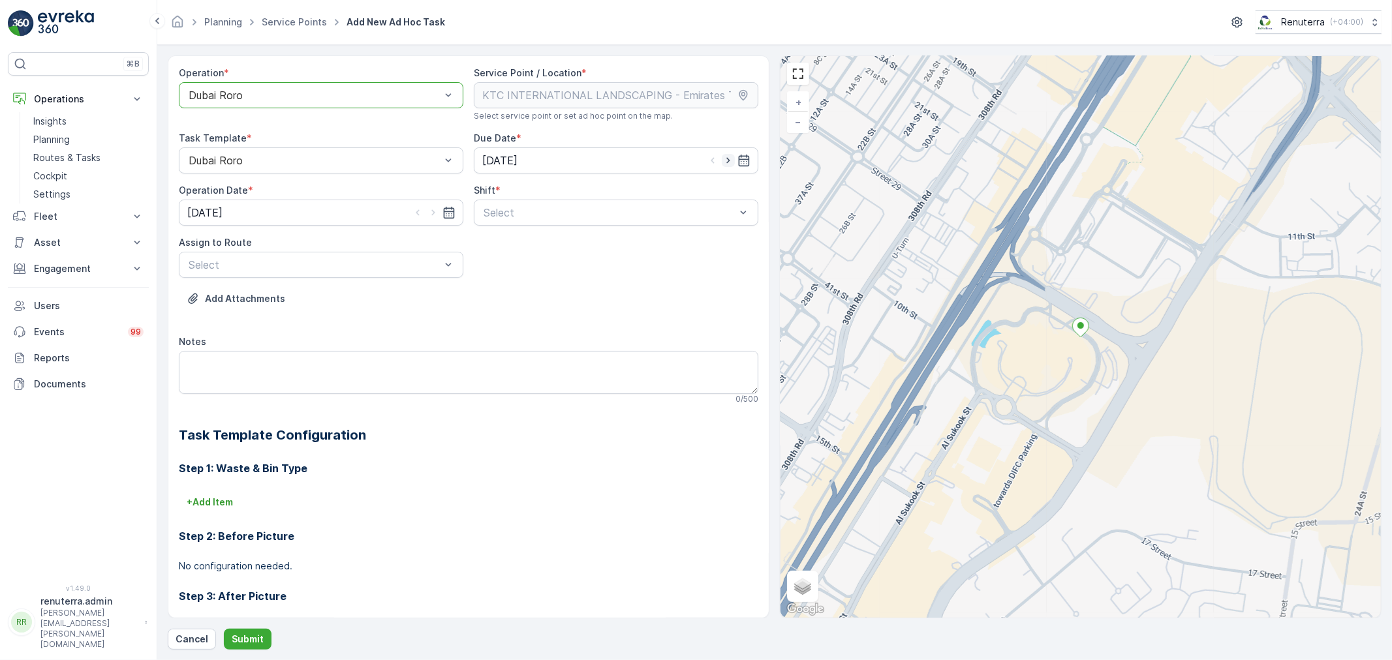
click at [725, 155] on icon "button" at bounding box center [728, 160] width 13 height 13
type input "29.08.2025"
click at [435, 215] on icon "button" at bounding box center [433, 212] width 13 height 13
type input "29.08.2025"
click at [509, 212] on div at bounding box center [609, 213] width 255 height 12
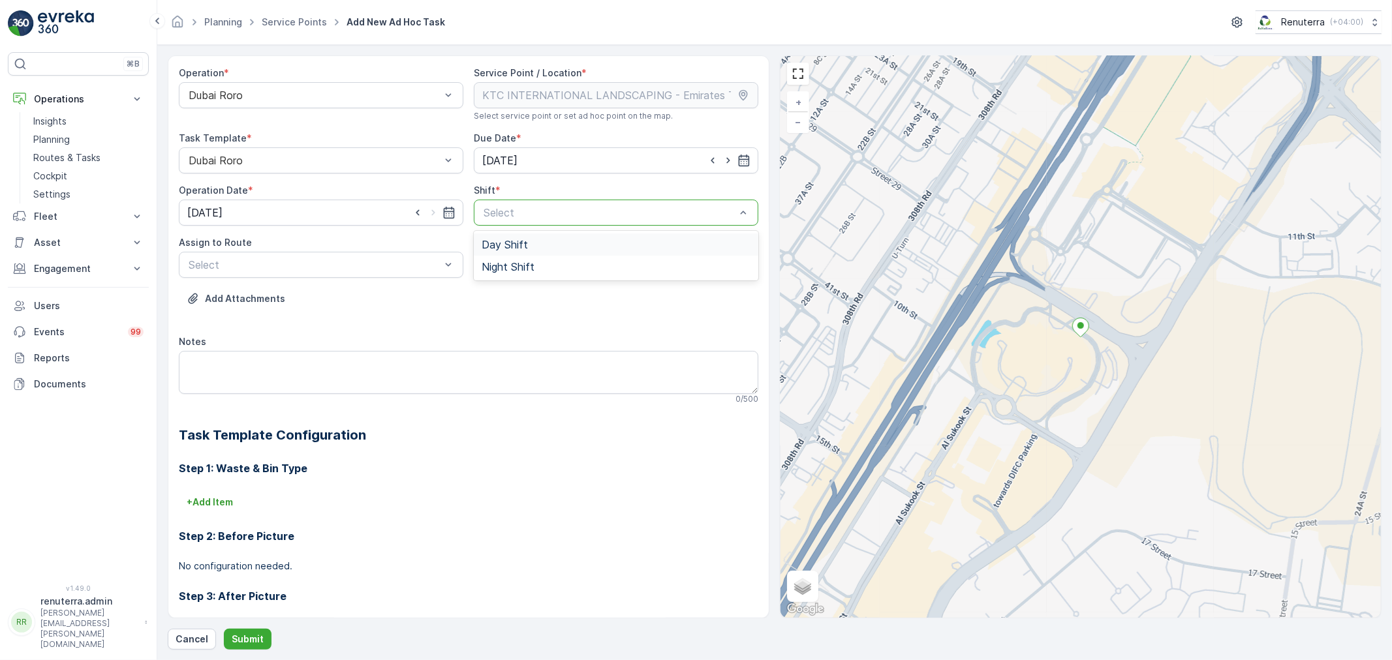
click at [496, 244] on span "Day Shift" at bounding box center [505, 245] width 46 height 12
click at [389, 264] on div at bounding box center [314, 265] width 255 height 12
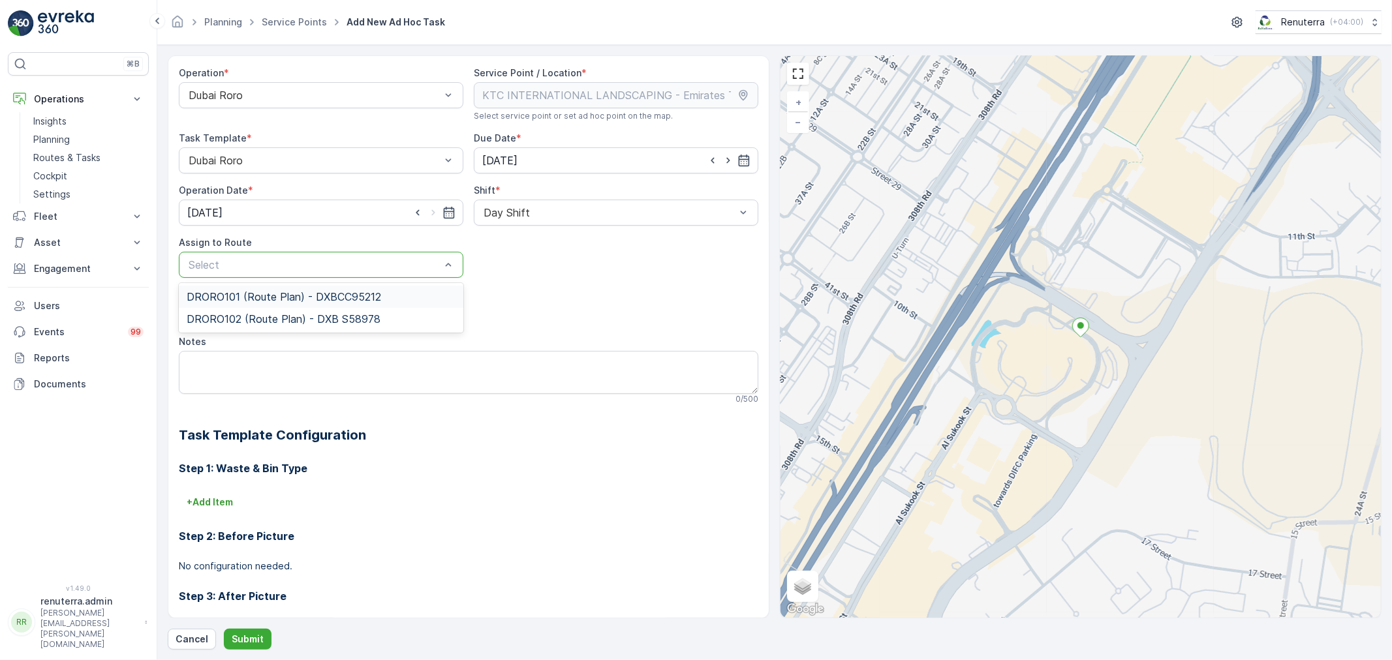
click at [268, 297] on span "DRORO101 (Route Plan) - DXBCC95212" at bounding box center [284, 297] width 194 height 12
click at [245, 643] on p "Submit" at bounding box center [248, 639] width 32 height 13
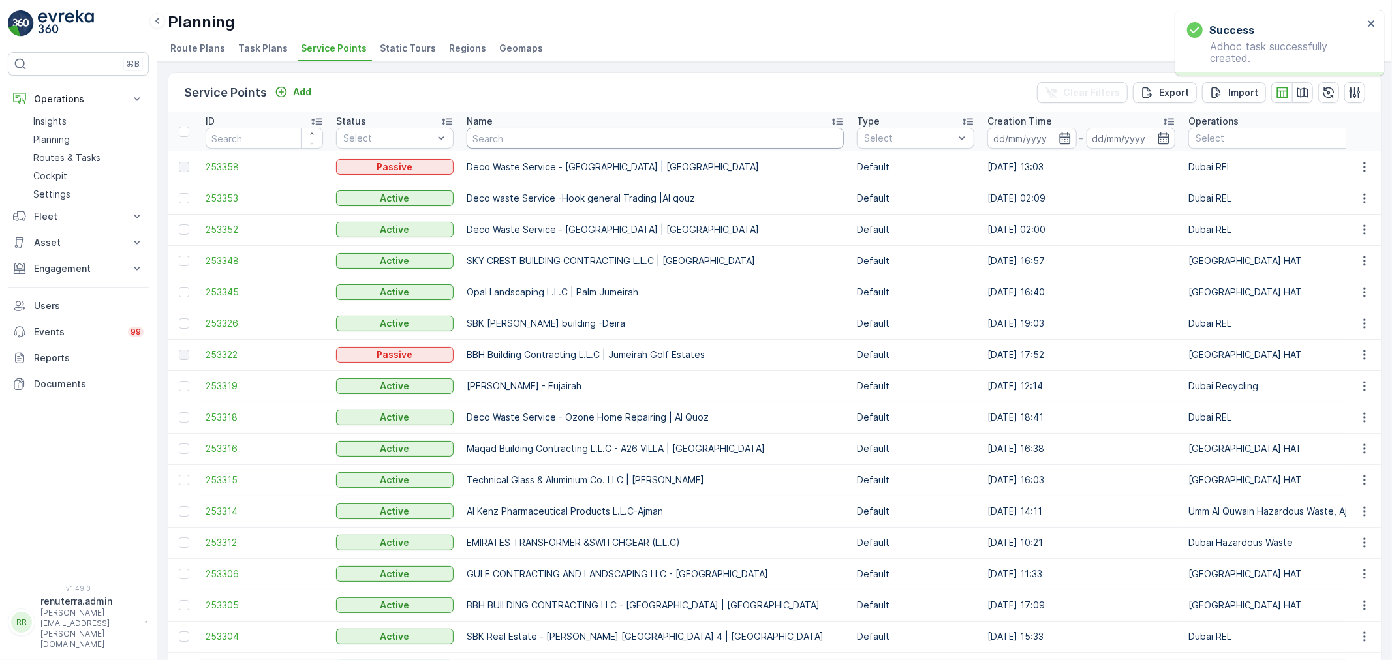
click at [509, 134] on input "text" at bounding box center [655, 138] width 377 height 21
paste input "KTC INTERNATIONAL LANDSCAPING - Emirates Towers - SZR"
type input "KTC INTERNATIONAL LANDSCAPING - Emirates Towers - SZR"
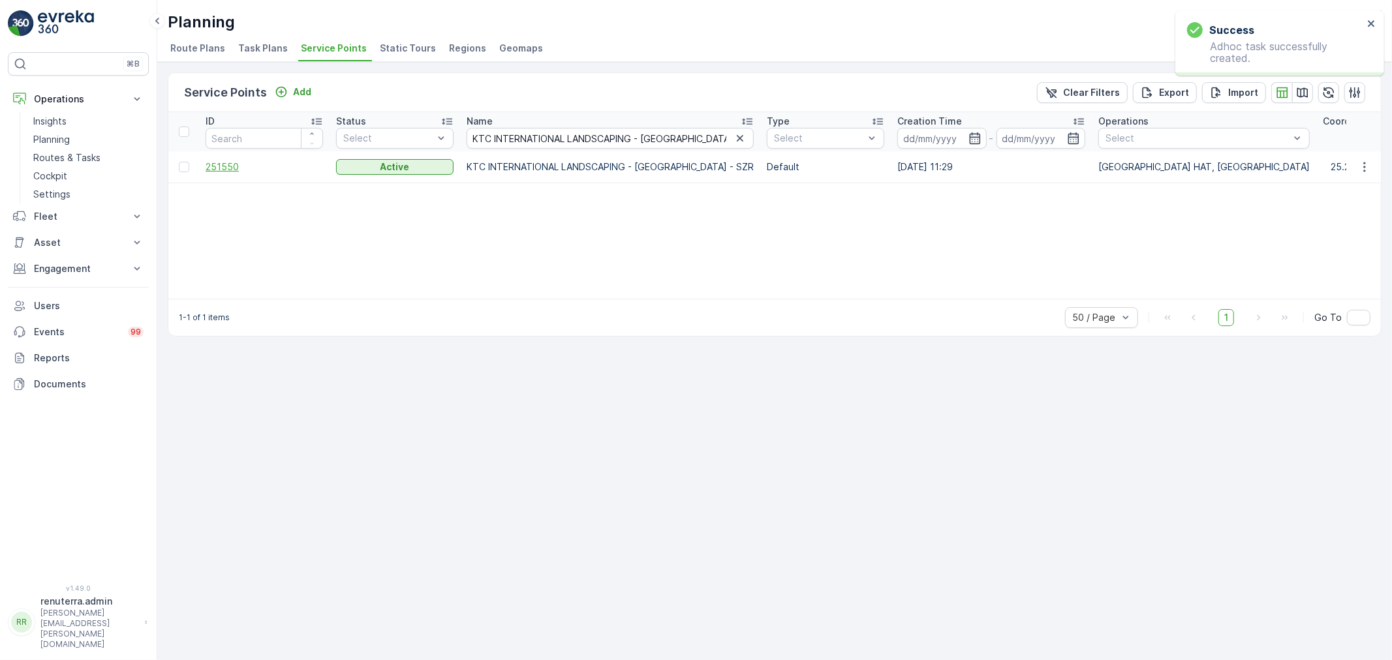
click at [225, 164] on span "251550" at bounding box center [264, 167] width 117 height 13
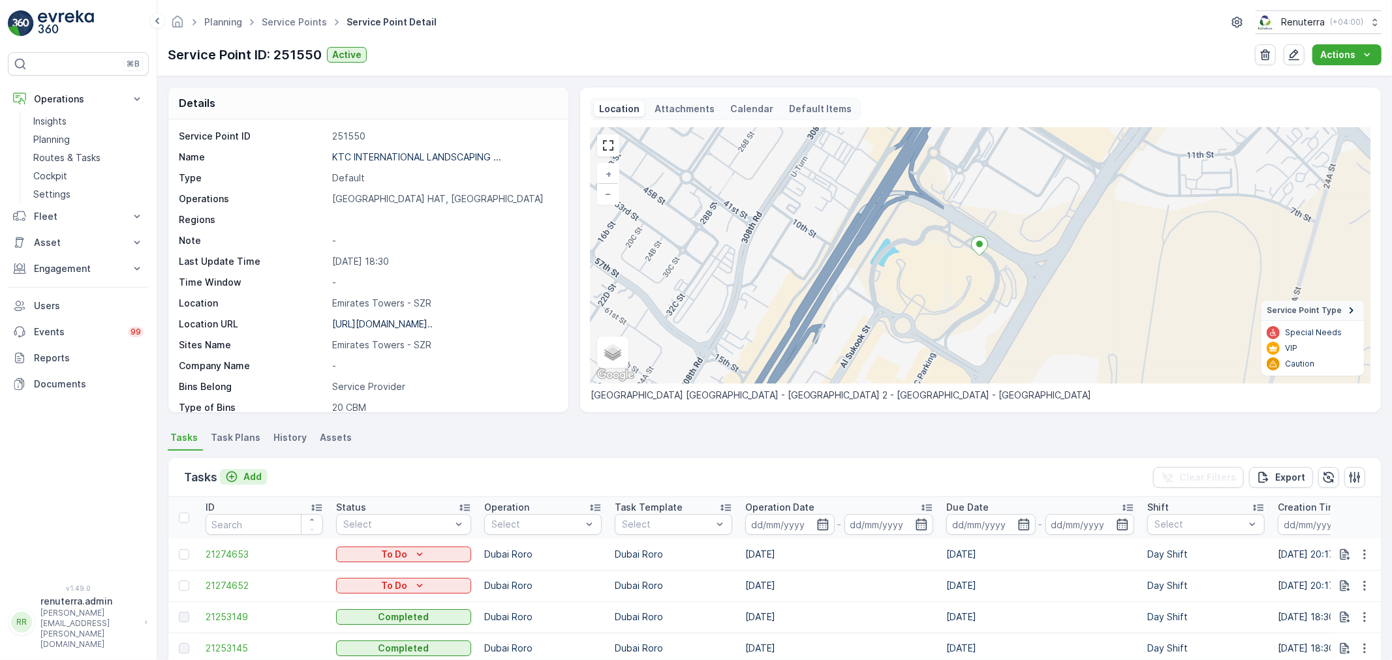
click at [253, 473] on p "Add" at bounding box center [252, 477] width 18 height 13
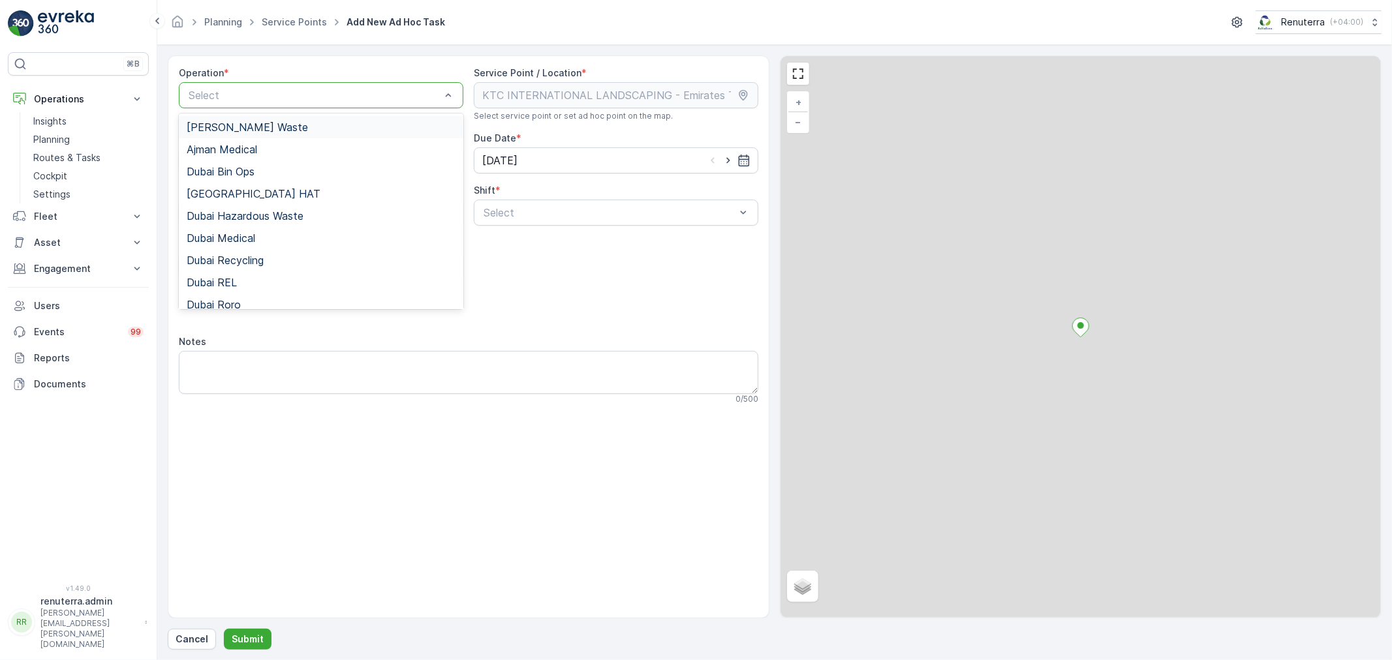
click at [342, 90] on div at bounding box center [314, 95] width 255 height 12
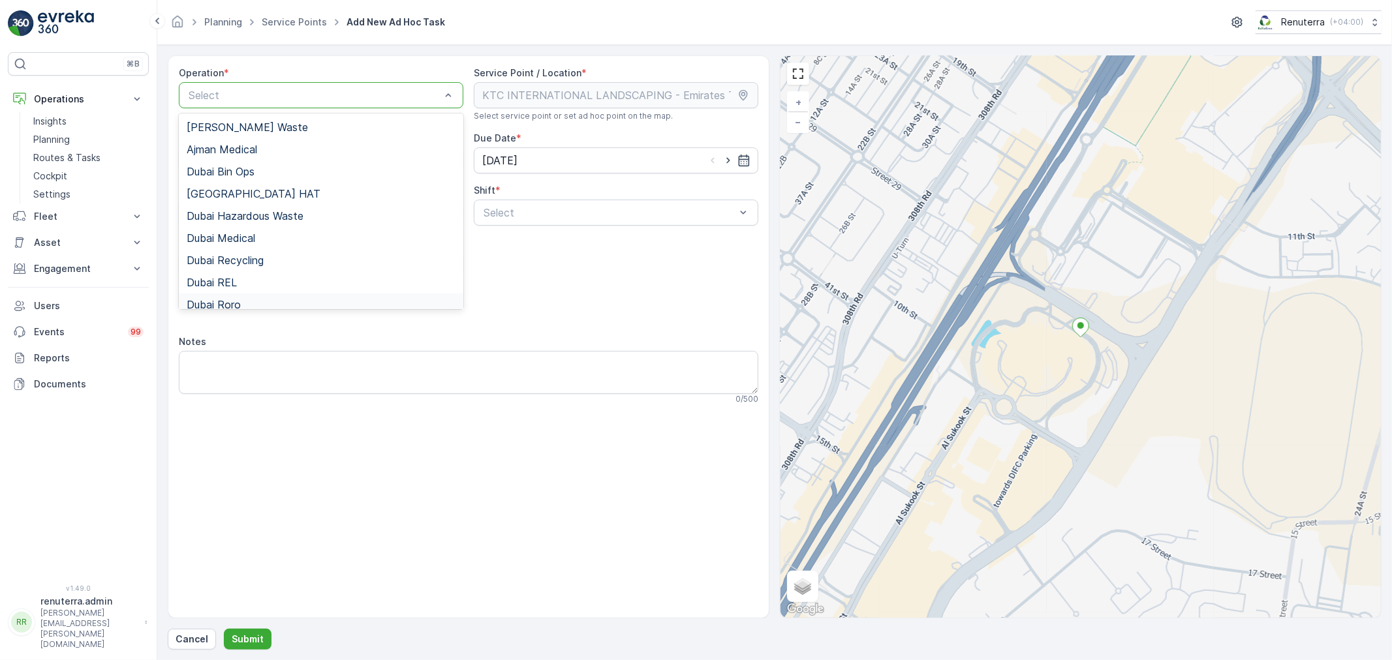
click at [255, 304] on div "Dubai Roro" at bounding box center [321, 305] width 269 height 12
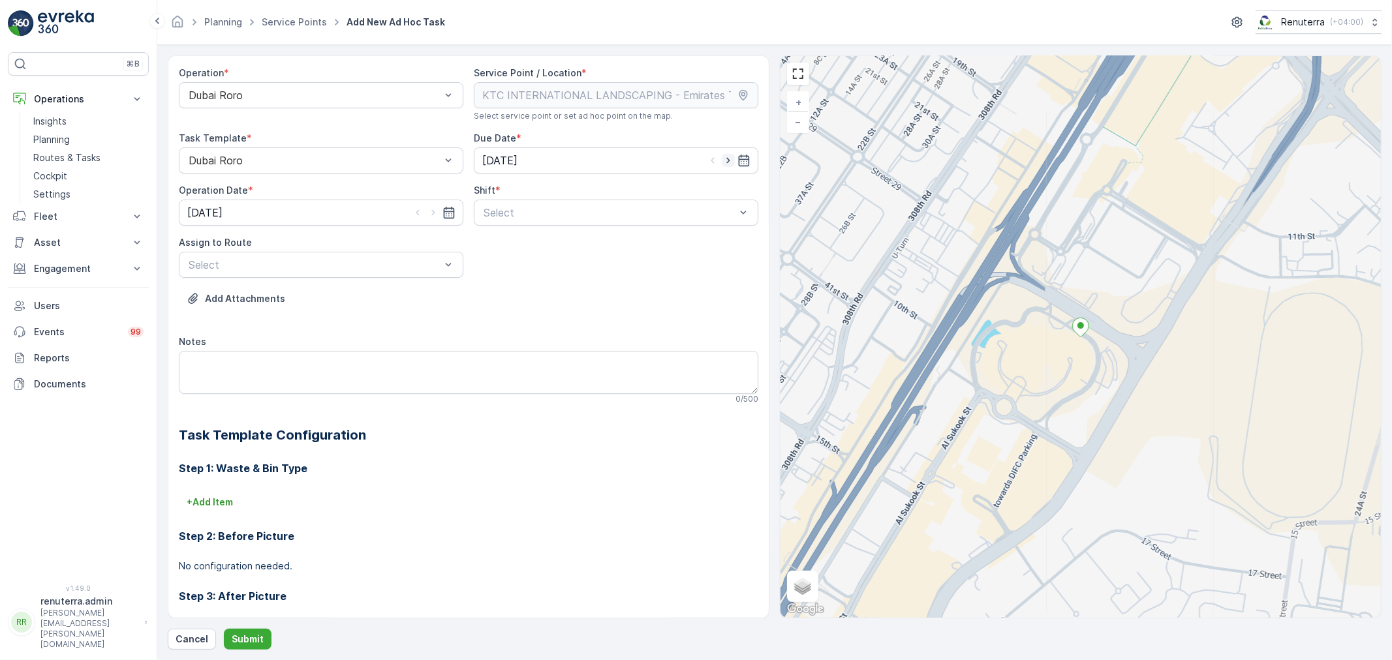
click at [728, 159] on icon "button" at bounding box center [728, 160] width 13 height 13
type input "29.08.2025"
click at [434, 214] on icon "button" at bounding box center [433, 212] width 13 height 13
type input "29.08.2025"
click at [527, 210] on div at bounding box center [609, 213] width 255 height 12
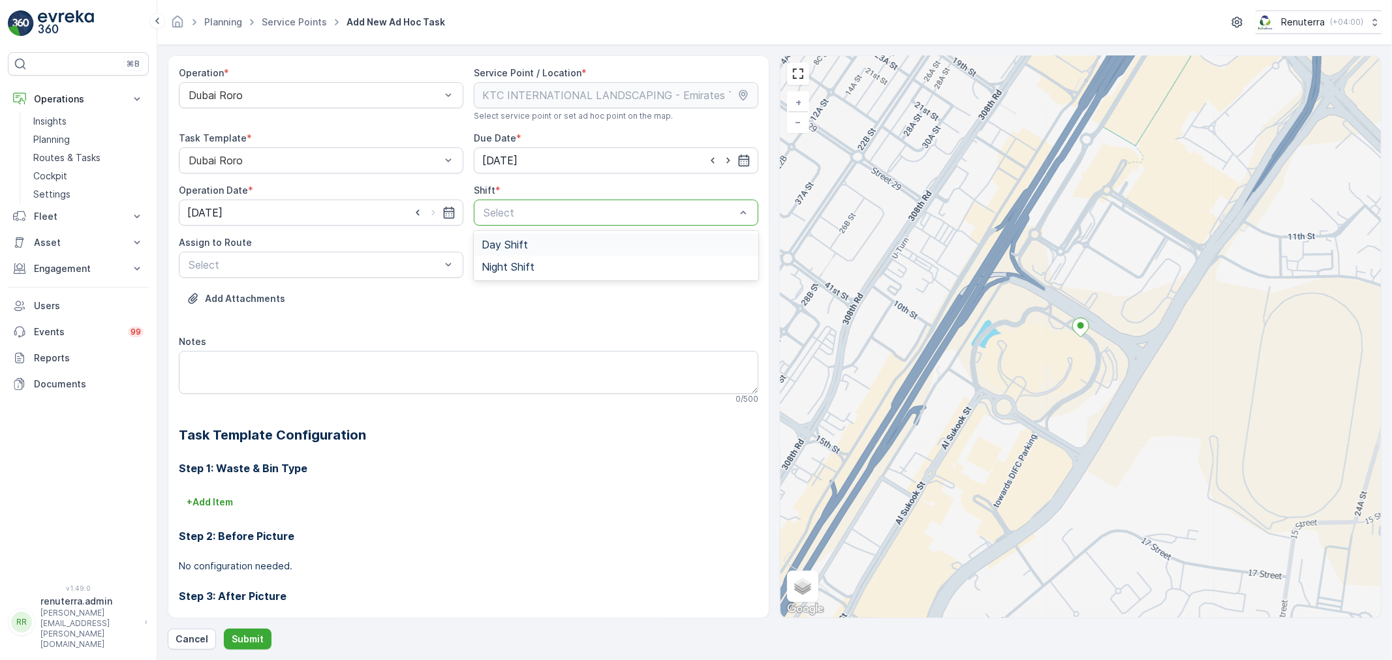
click at [494, 249] on span "Day Shift" at bounding box center [505, 245] width 46 height 12
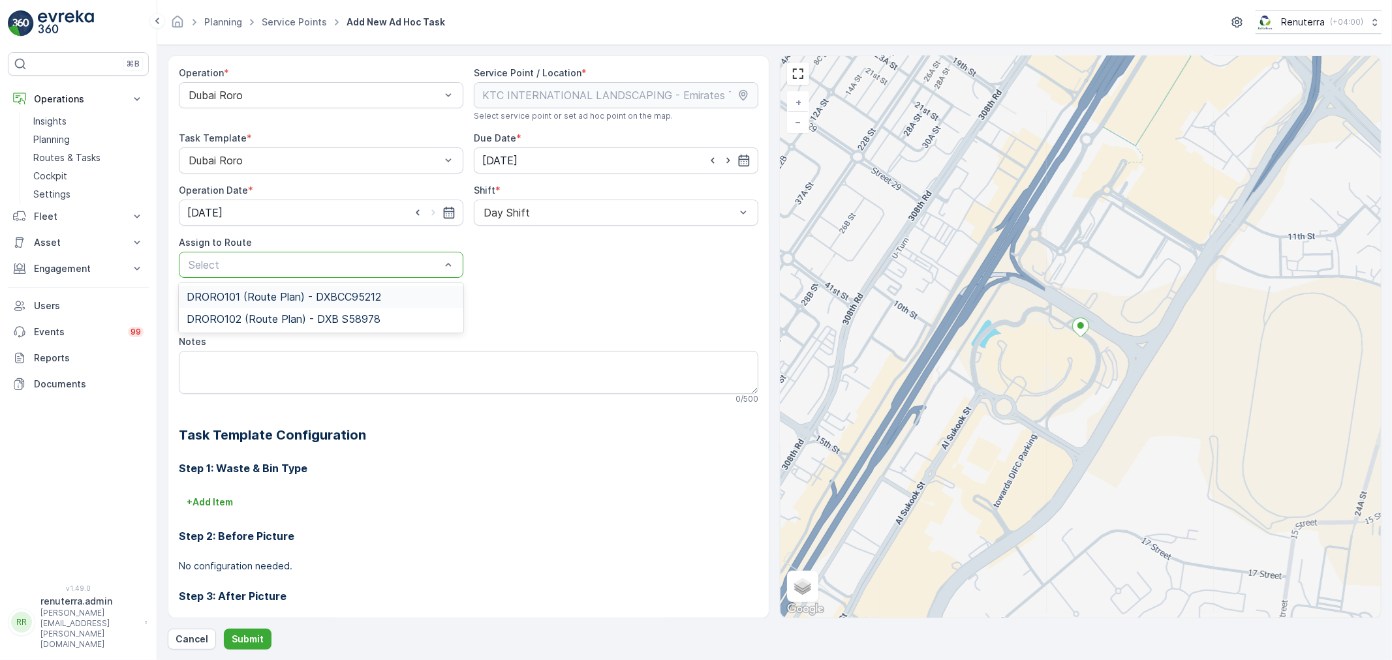
click at [399, 269] on div at bounding box center [314, 265] width 255 height 12
click at [259, 297] on span "DRORO101 (Route Plan) - DXBCC95212" at bounding box center [284, 297] width 194 height 12
click at [253, 627] on div "Operation * Dubai Roro Service Point / Location * Select service point or set a…" at bounding box center [775, 352] width 1214 height 595
click at [250, 636] on p "Submit" at bounding box center [248, 639] width 32 height 13
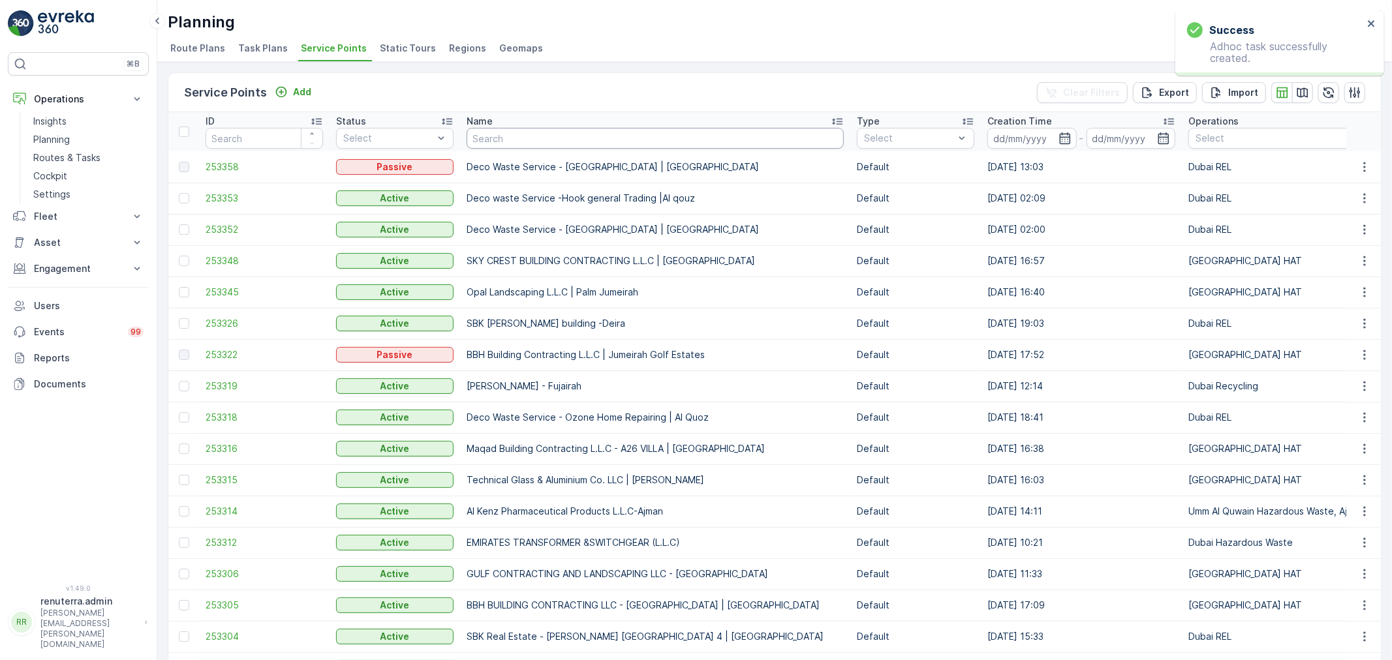
click at [550, 144] on input "text" at bounding box center [655, 138] width 377 height 21
paste input "KTC INTERNATIONAL LANDSCAPING - Emirates Towers - SZR"
type input "KTC INTERNATIONAL LANDSCAPING - Emirates Towers - SZR"
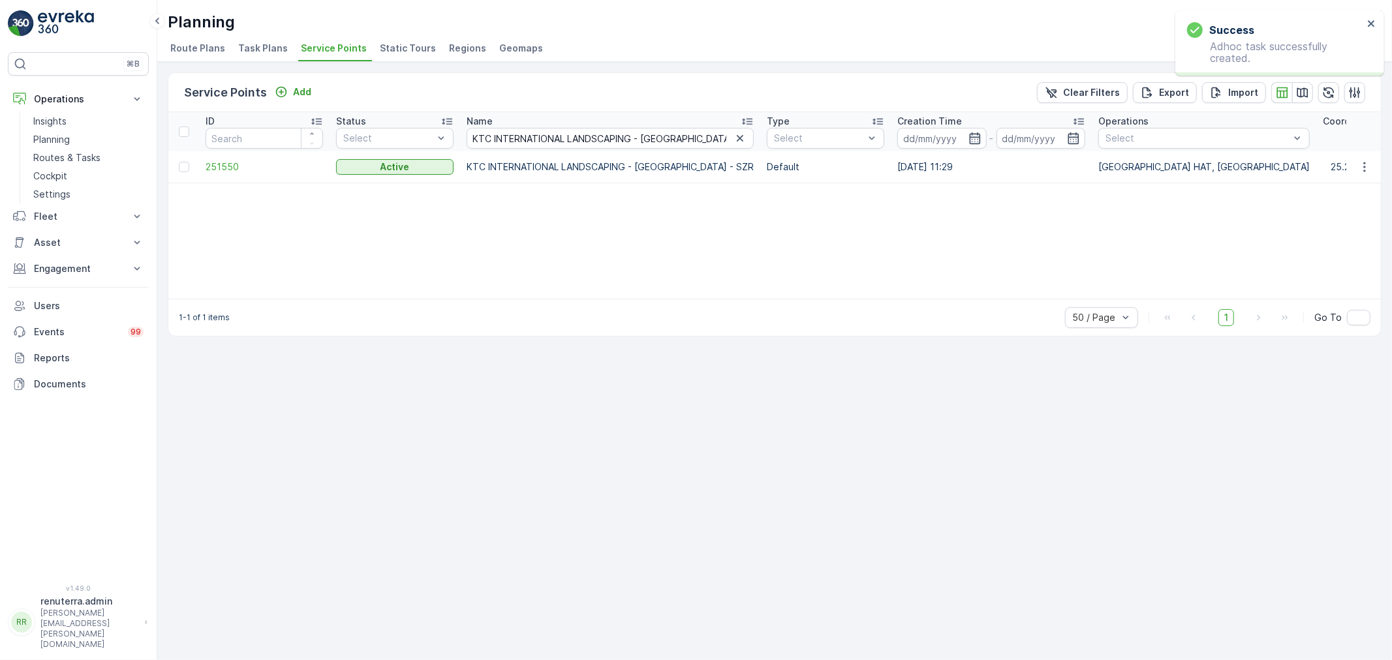
click at [211, 154] on td "251550" at bounding box center [264, 166] width 131 height 31
click at [217, 161] on span "251550" at bounding box center [264, 167] width 117 height 13
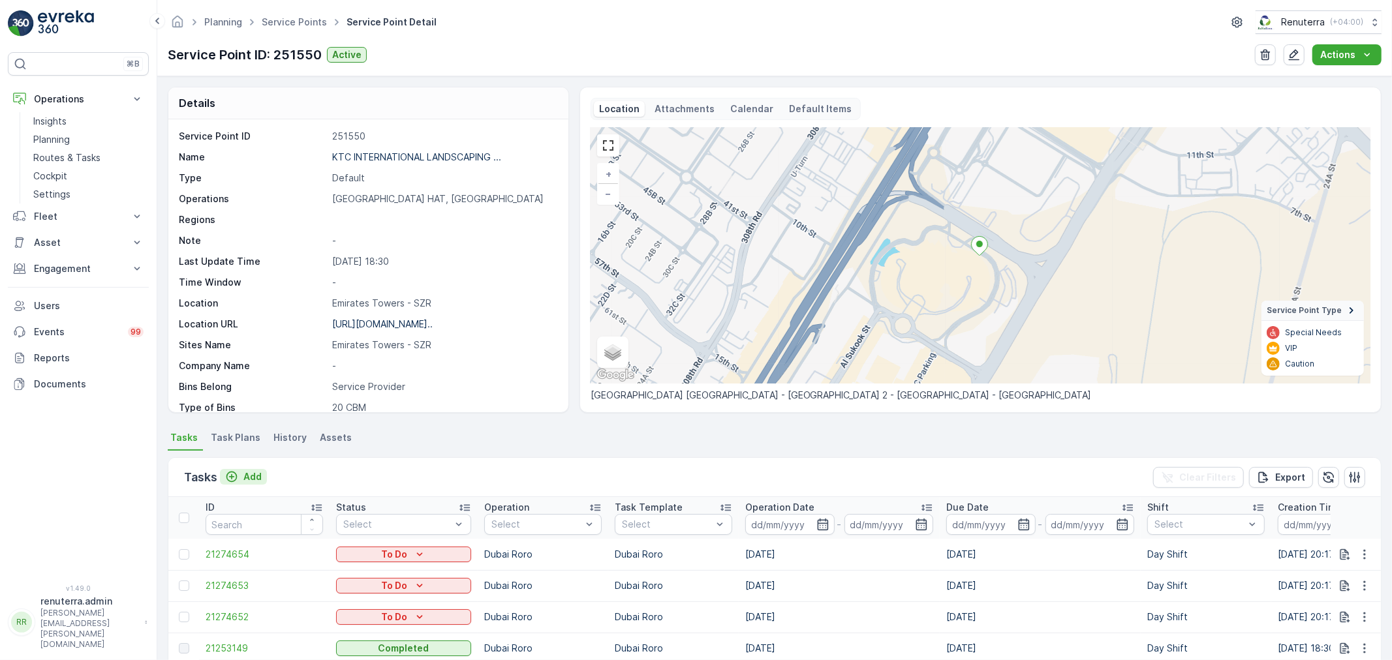
click at [251, 474] on p "Add" at bounding box center [252, 477] width 18 height 13
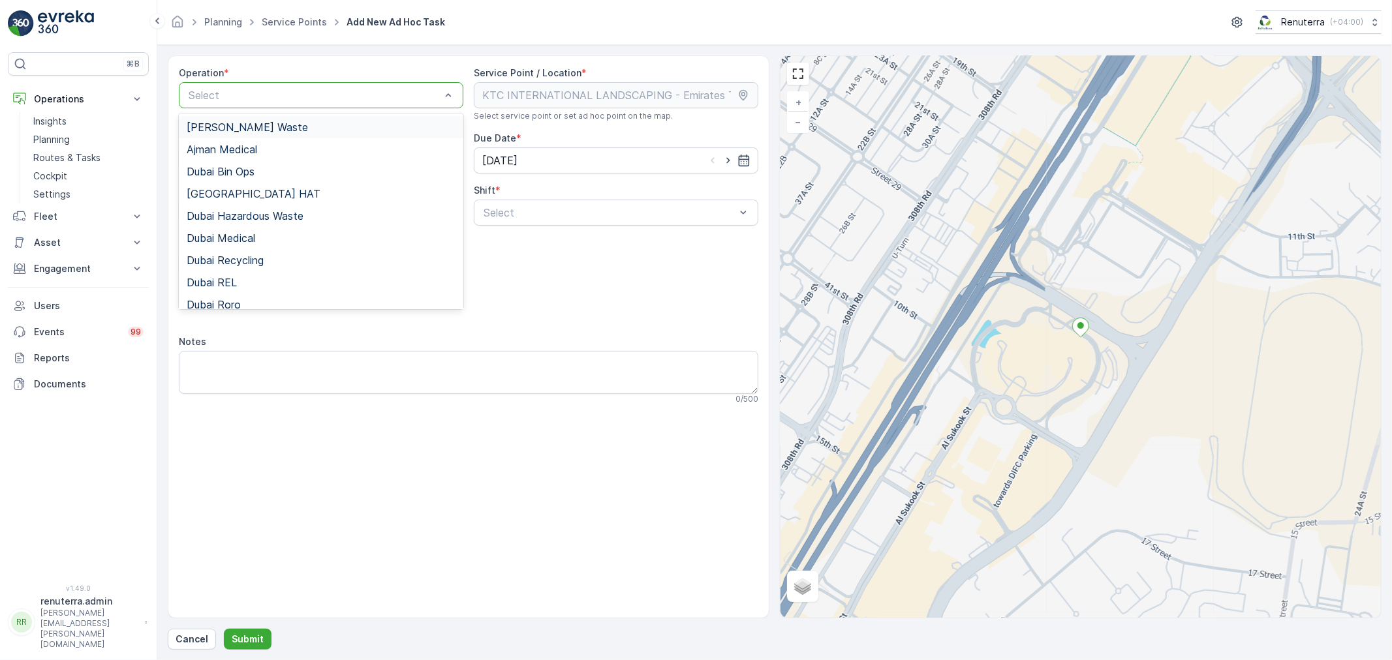
click at [315, 86] on div "Select" at bounding box center [321, 95] width 285 height 26
drag, startPoint x: 235, startPoint y: 299, endPoint x: 732, endPoint y: 165, distance: 514.4
click at [234, 299] on span "Dubai Roro" at bounding box center [214, 305] width 54 height 12
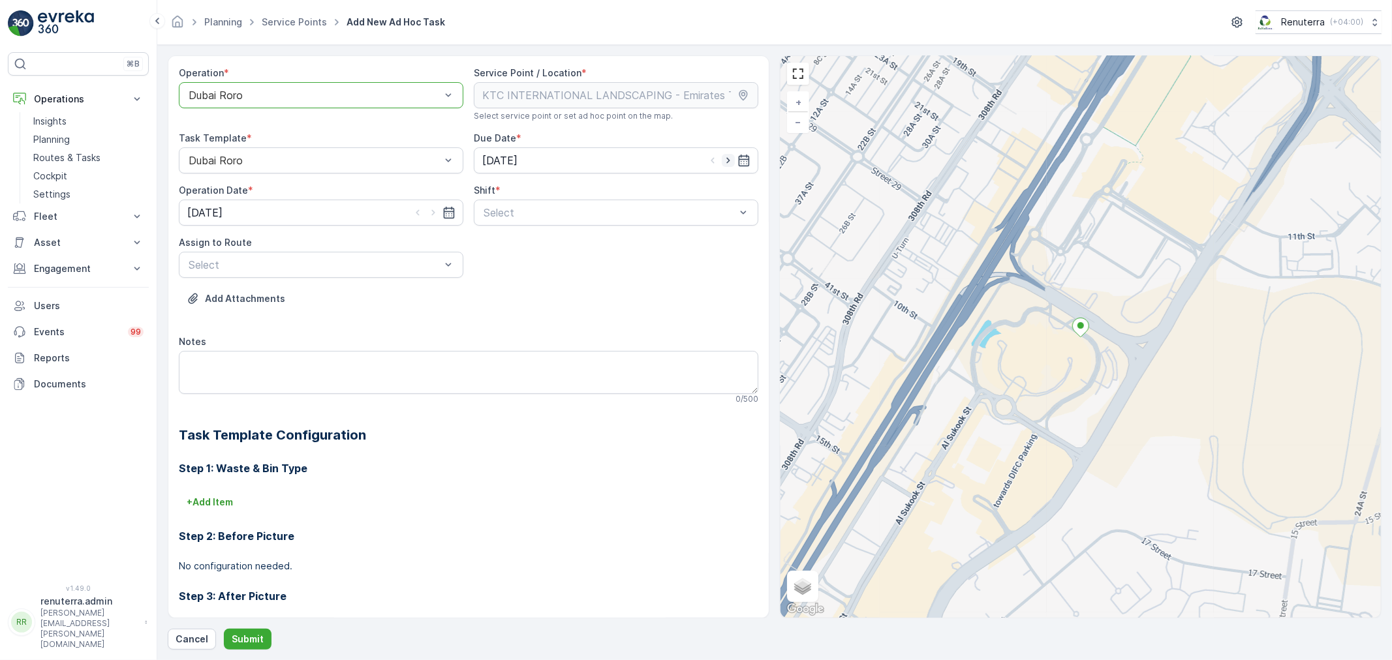
click at [728, 155] on icon "button" at bounding box center [728, 160] width 13 height 13
type input "29.08.2025"
click at [429, 213] on icon "button" at bounding box center [433, 212] width 13 height 13
type input "29.08.2025"
click at [518, 210] on div at bounding box center [609, 213] width 255 height 12
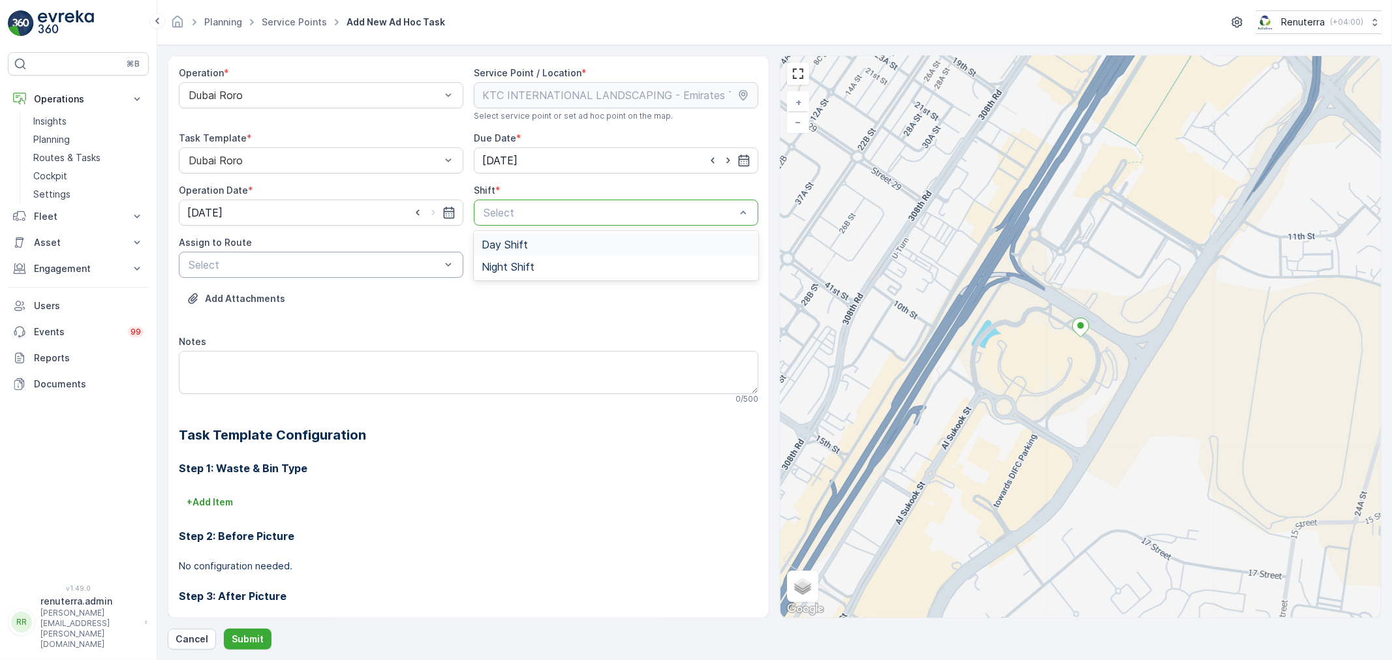
drag, startPoint x: 496, startPoint y: 243, endPoint x: 416, endPoint y: 258, distance: 81.7
click at [495, 243] on span "Day Shift" at bounding box center [505, 245] width 46 height 12
click at [382, 262] on div at bounding box center [314, 265] width 255 height 12
click at [275, 311] on div "DRORO102 (Route Plan) - DXB S58978" at bounding box center [321, 319] width 285 height 22
click at [253, 636] on p "Submit" at bounding box center [248, 639] width 32 height 13
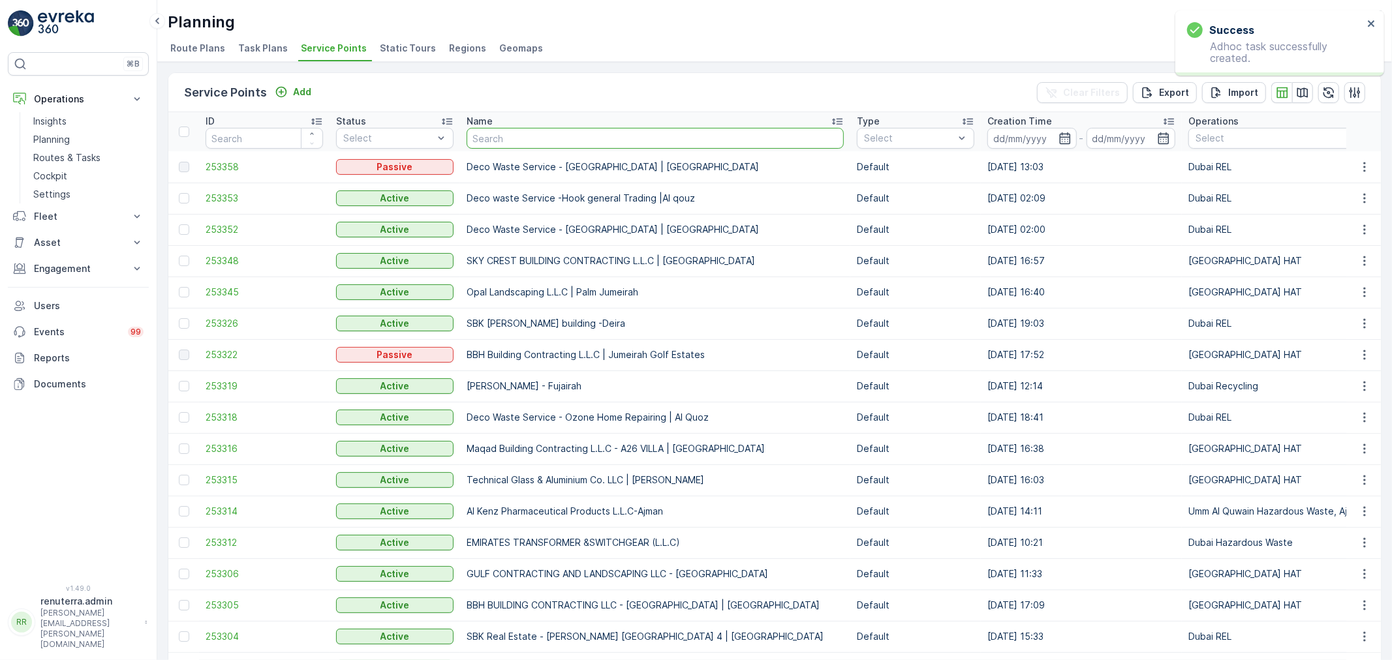
click at [523, 134] on input "text" at bounding box center [655, 138] width 377 height 21
paste input "KTC INTERNATIONAL LANDSCAPING - Emirates Towers - SZR"
type input "KTC INTERNATIONAL LANDSCAPING - Emirates Towers - SZR"
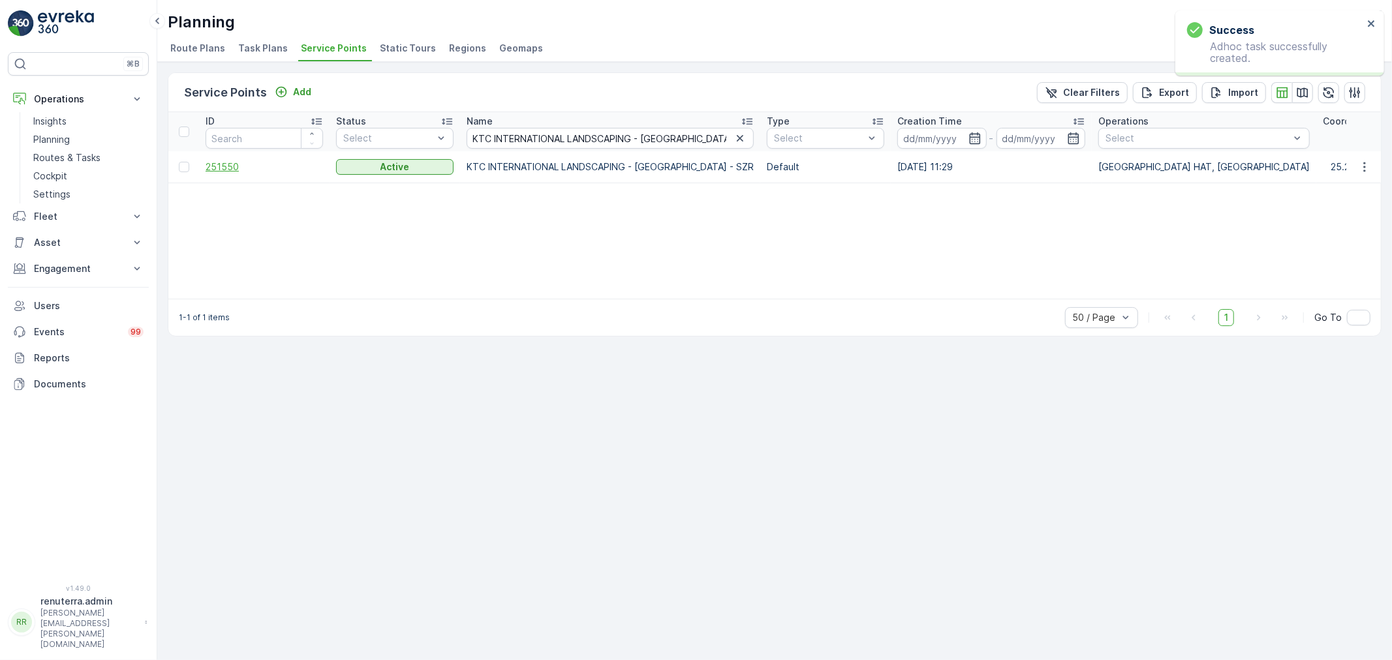
click at [232, 166] on span "251550" at bounding box center [264, 167] width 117 height 13
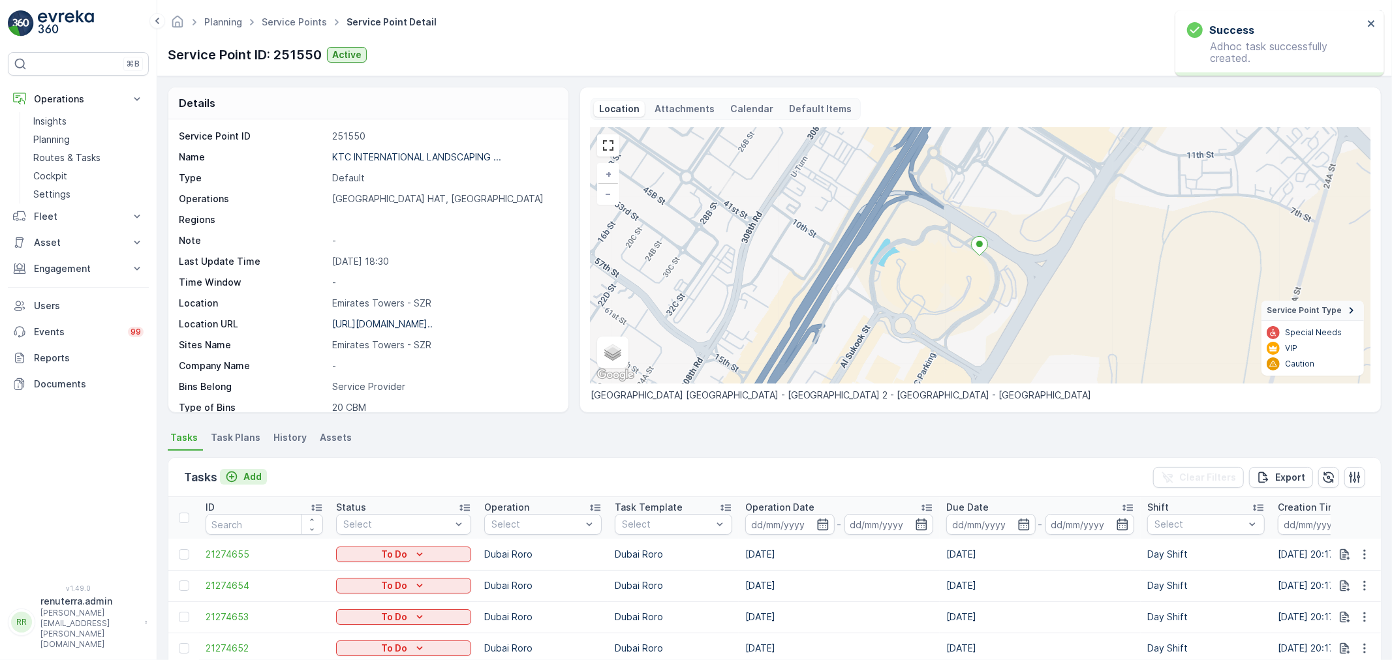
click at [248, 474] on p "Add" at bounding box center [252, 477] width 18 height 13
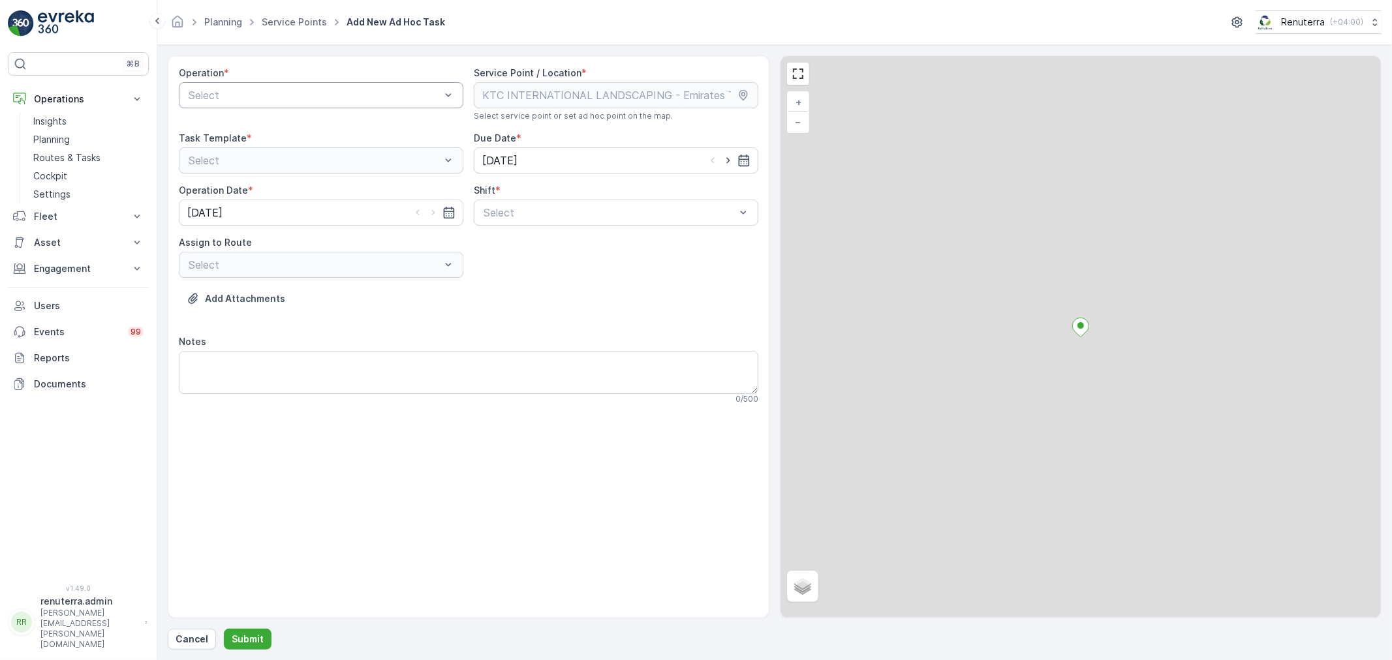
click at [275, 93] on div at bounding box center [314, 95] width 255 height 12
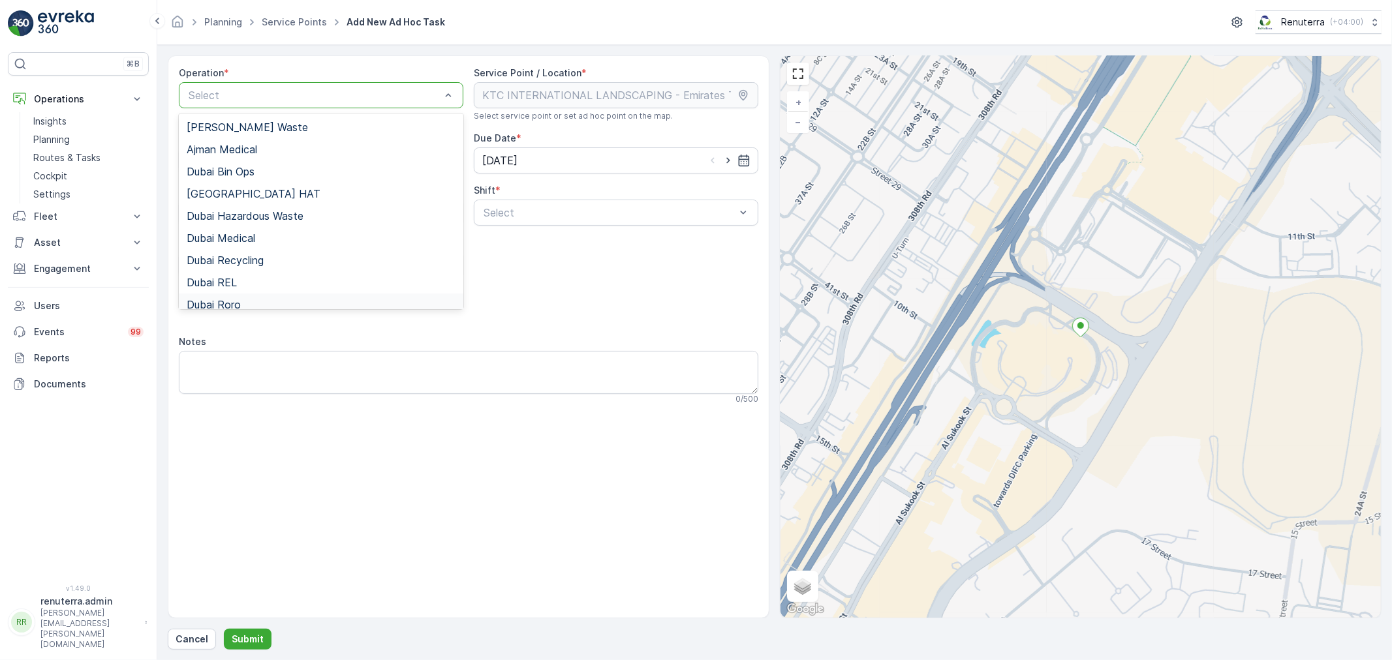
click at [251, 299] on div "Dubai Roro" at bounding box center [321, 305] width 269 height 12
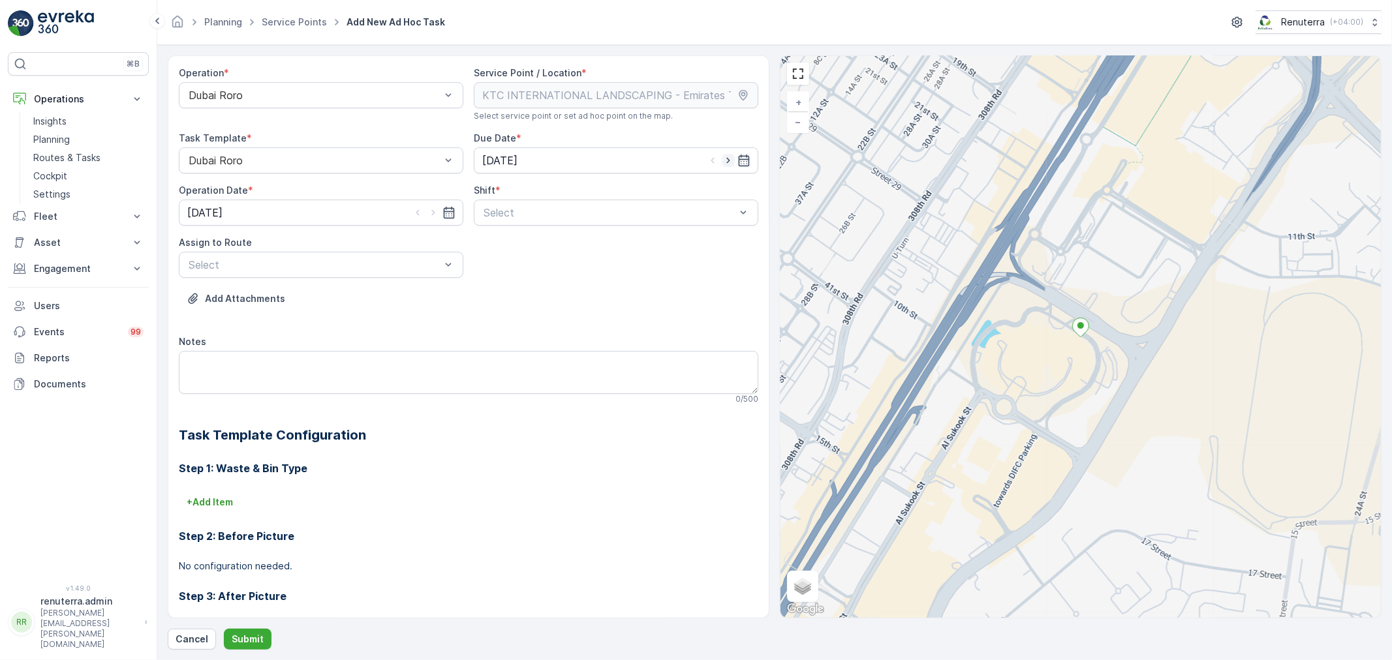
click at [723, 163] on icon "button" at bounding box center [728, 160] width 13 height 13
type input "29.08.2025"
click at [432, 214] on icon "button" at bounding box center [432, 213] width 3 height 6
type input "29.08.2025"
click at [525, 216] on div at bounding box center [609, 213] width 255 height 12
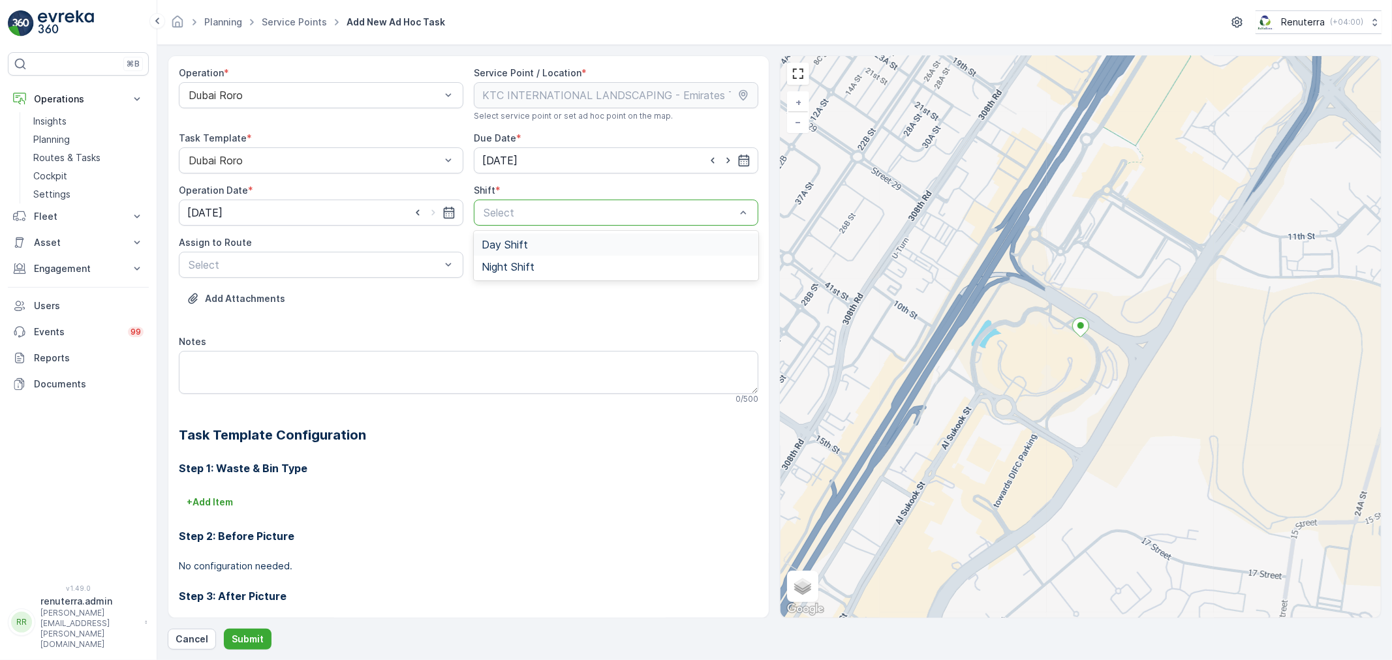
click at [496, 242] on span "Day Shift" at bounding box center [505, 245] width 46 height 12
click at [339, 266] on div at bounding box center [314, 265] width 255 height 12
click at [258, 318] on span "DRORO102 (Route Plan) - DXB S58978" at bounding box center [284, 319] width 194 height 12
click at [249, 629] on button "Submit" at bounding box center [248, 639] width 48 height 21
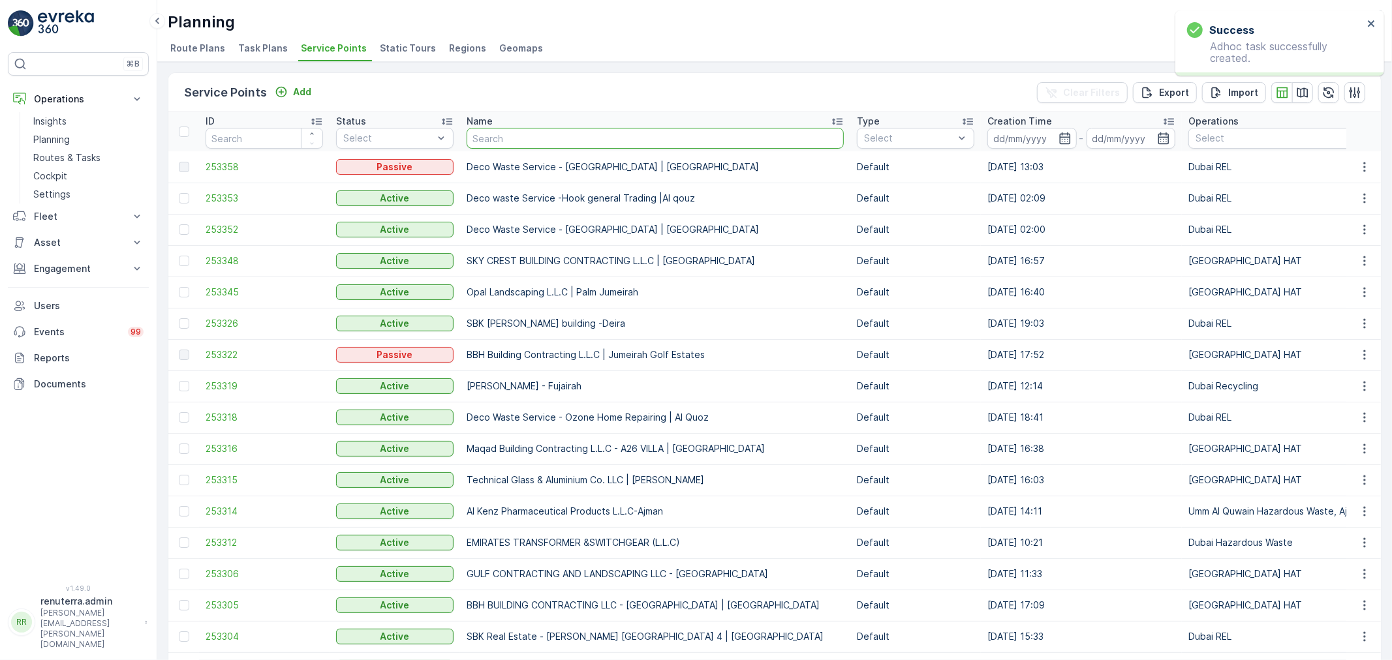
click at [500, 132] on input "text" at bounding box center [655, 138] width 377 height 21
paste input "Wade Adams Project (EM836) - Nad Al Sheba"
type input "Wade Adams Project (EM836) - Nad Al Sheba"
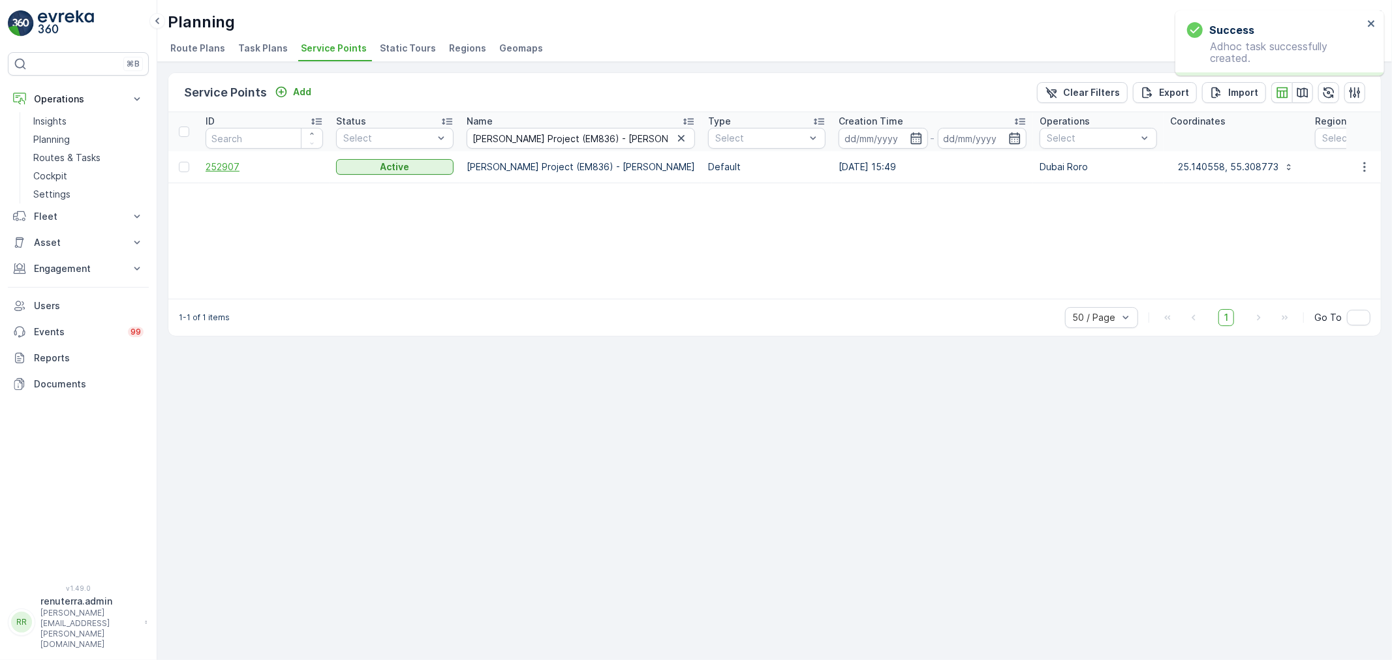
click at [211, 172] on span "252907" at bounding box center [264, 167] width 117 height 13
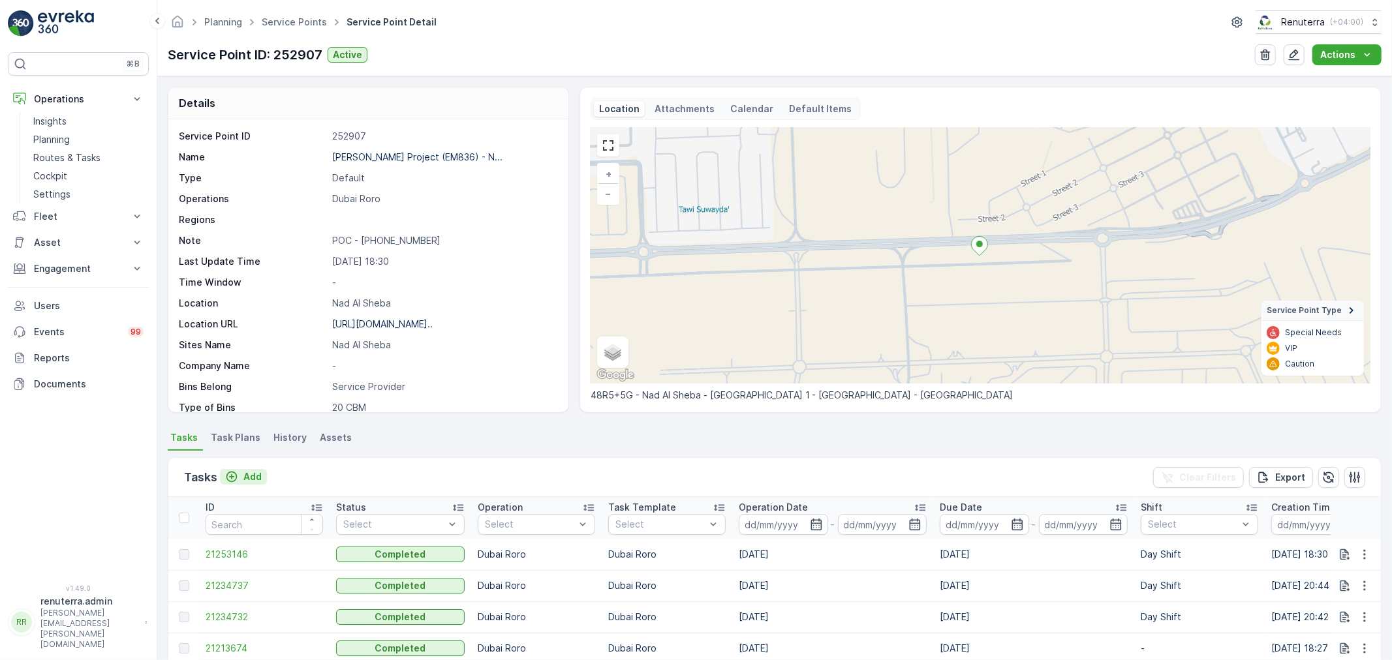
click at [246, 474] on p "Add" at bounding box center [252, 477] width 18 height 13
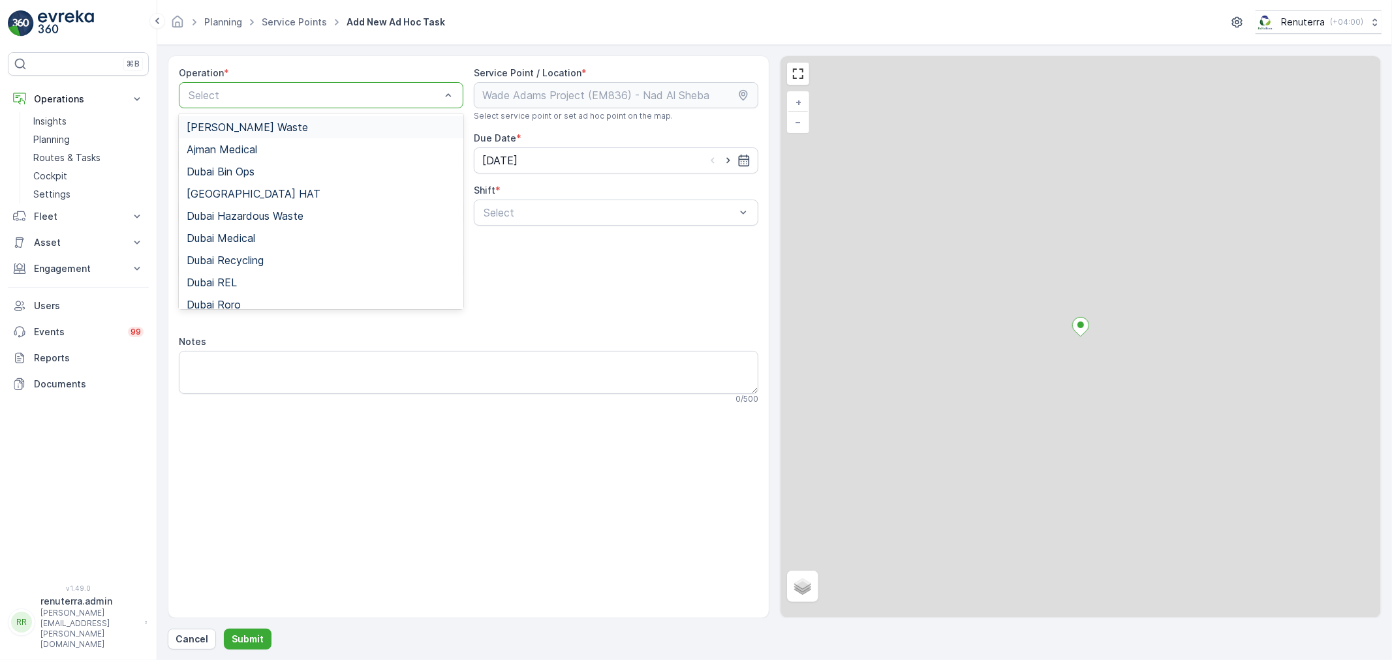
click at [324, 91] on div at bounding box center [314, 95] width 255 height 12
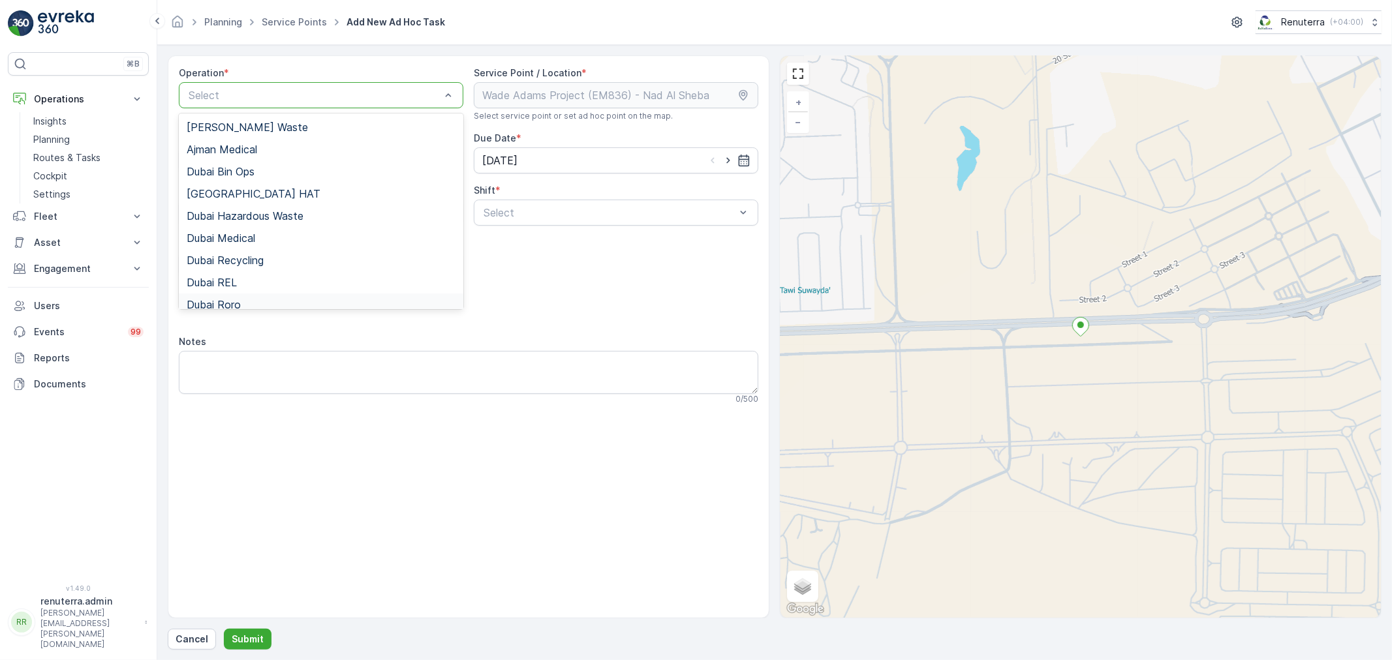
click at [243, 300] on div "Dubai Roro" at bounding box center [321, 305] width 269 height 12
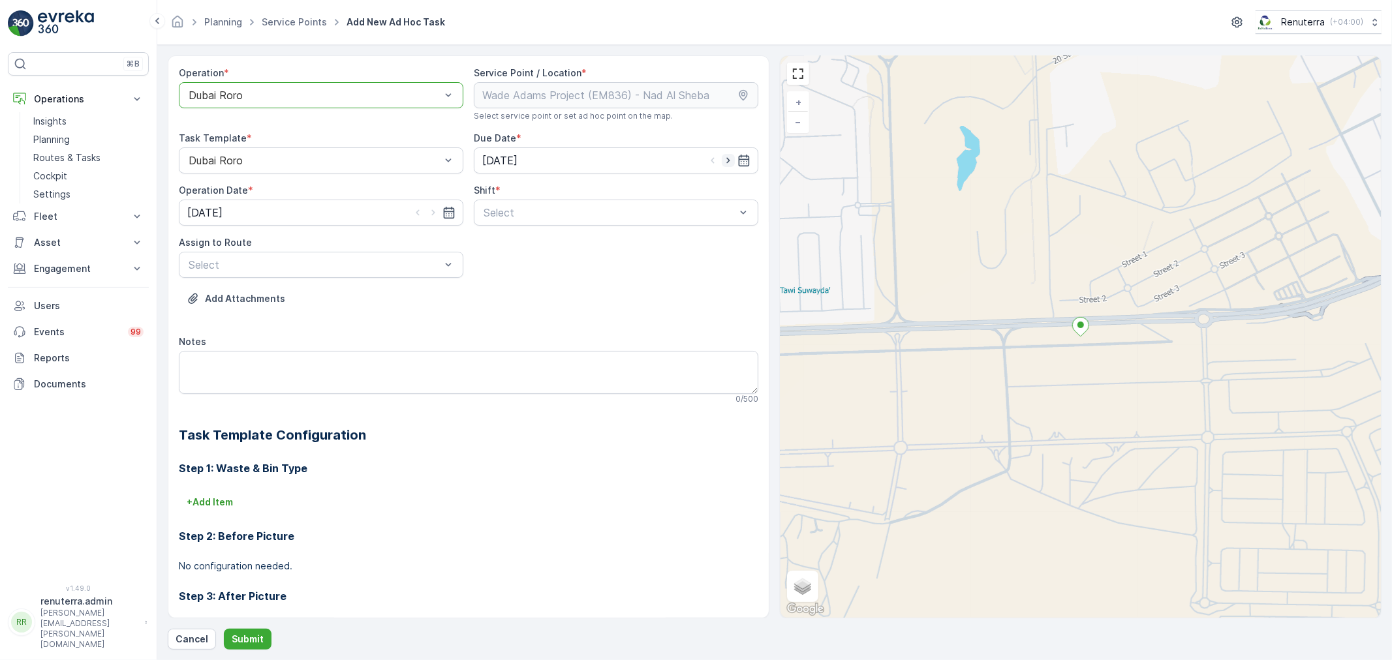
click at [723, 164] on icon "button" at bounding box center [728, 160] width 13 height 13
type input "29.08.2025"
click at [433, 210] on icon "button" at bounding box center [433, 212] width 13 height 13
type input "29.08.2025"
click at [504, 244] on span "Day Shift" at bounding box center [505, 245] width 46 height 12
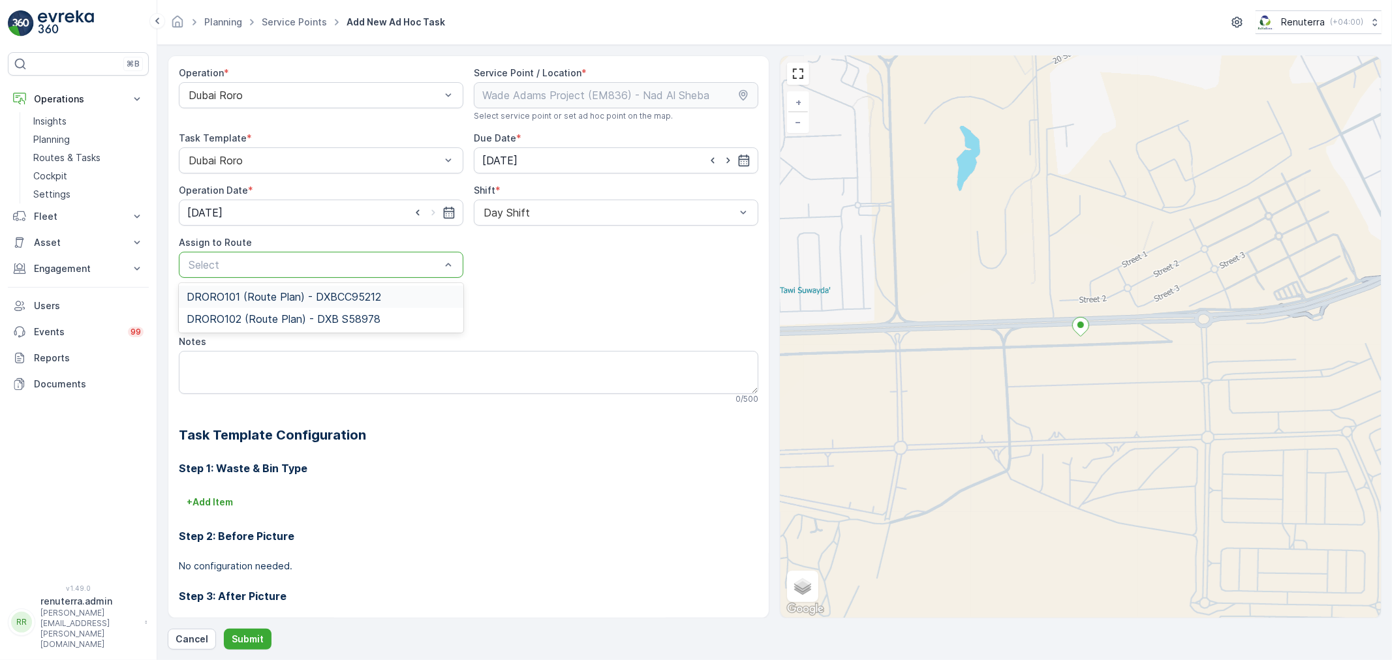
click at [291, 265] on div at bounding box center [314, 265] width 255 height 12
click at [285, 311] on div "DRORO102 (Route Plan) - DXB S58978" at bounding box center [321, 319] width 285 height 22
click at [237, 636] on p "Submit" at bounding box center [248, 639] width 32 height 13
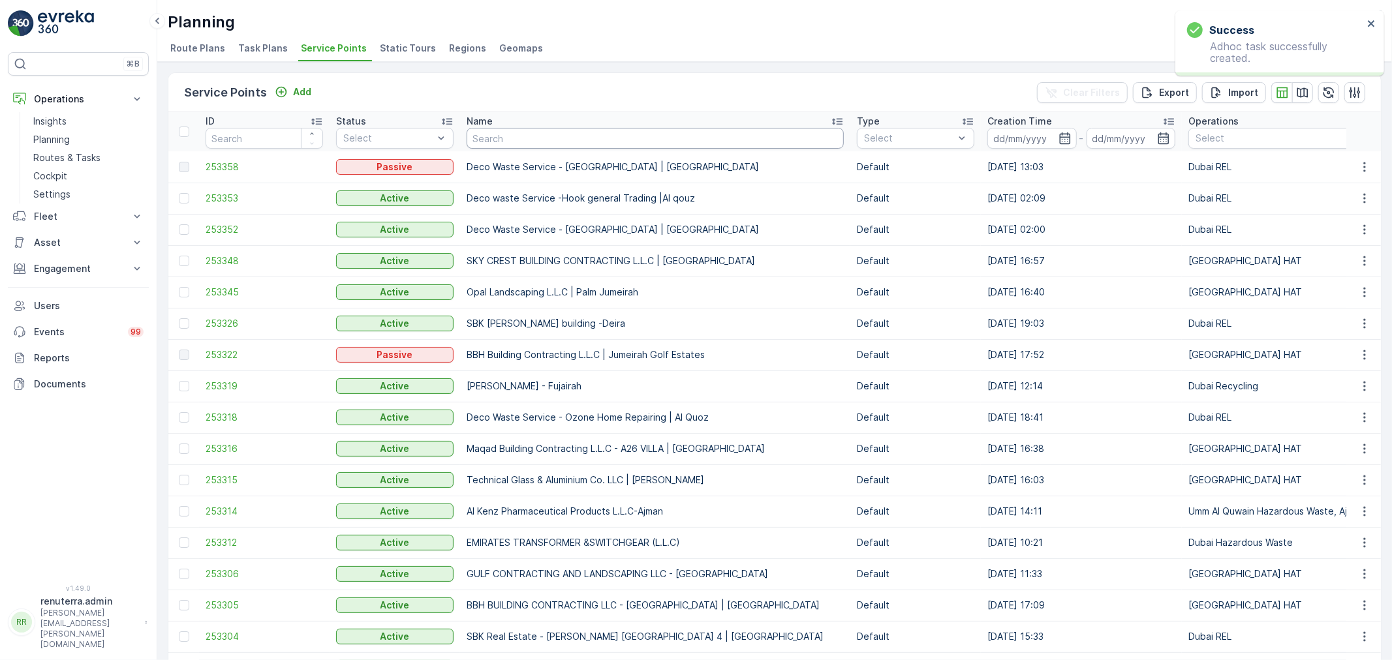
click at [520, 138] on input "text" at bounding box center [655, 138] width 377 height 21
paste input "Saudi German Hospital - Barsha"
type input "Saudi German Hospital - Barsha"
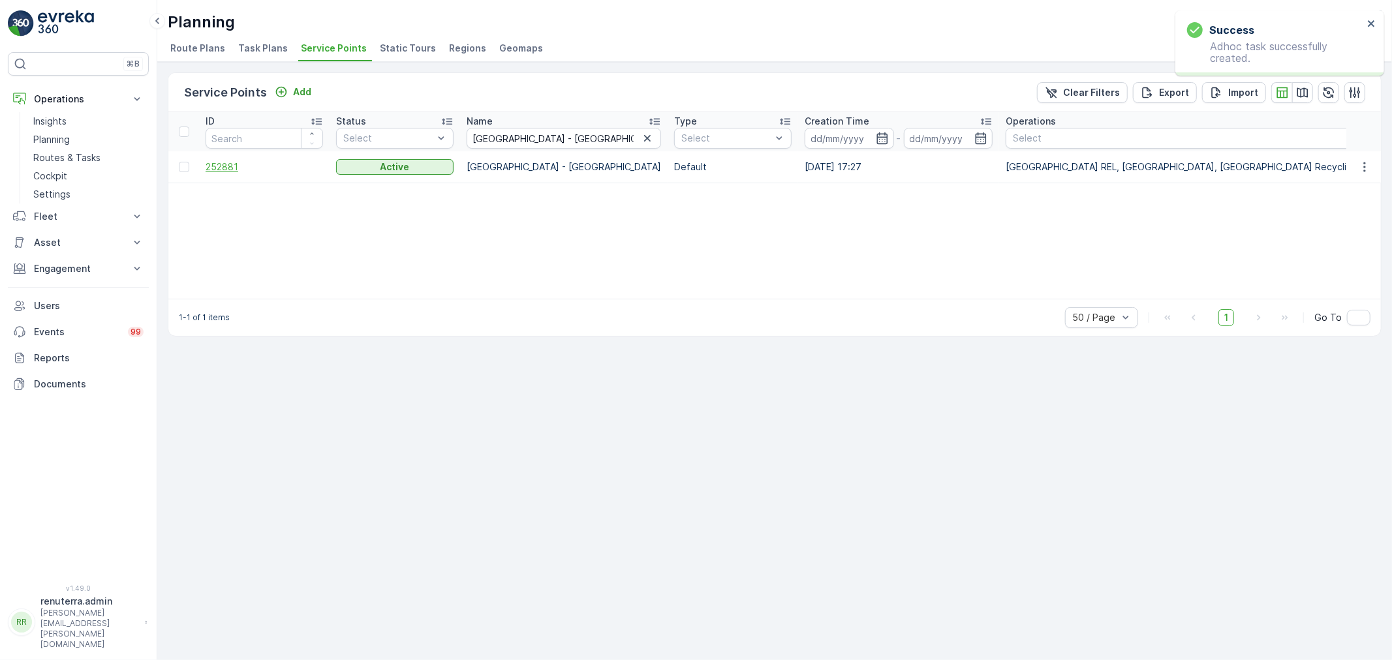
click at [218, 162] on span "252881" at bounding box center [264, 167] width 117 height 13
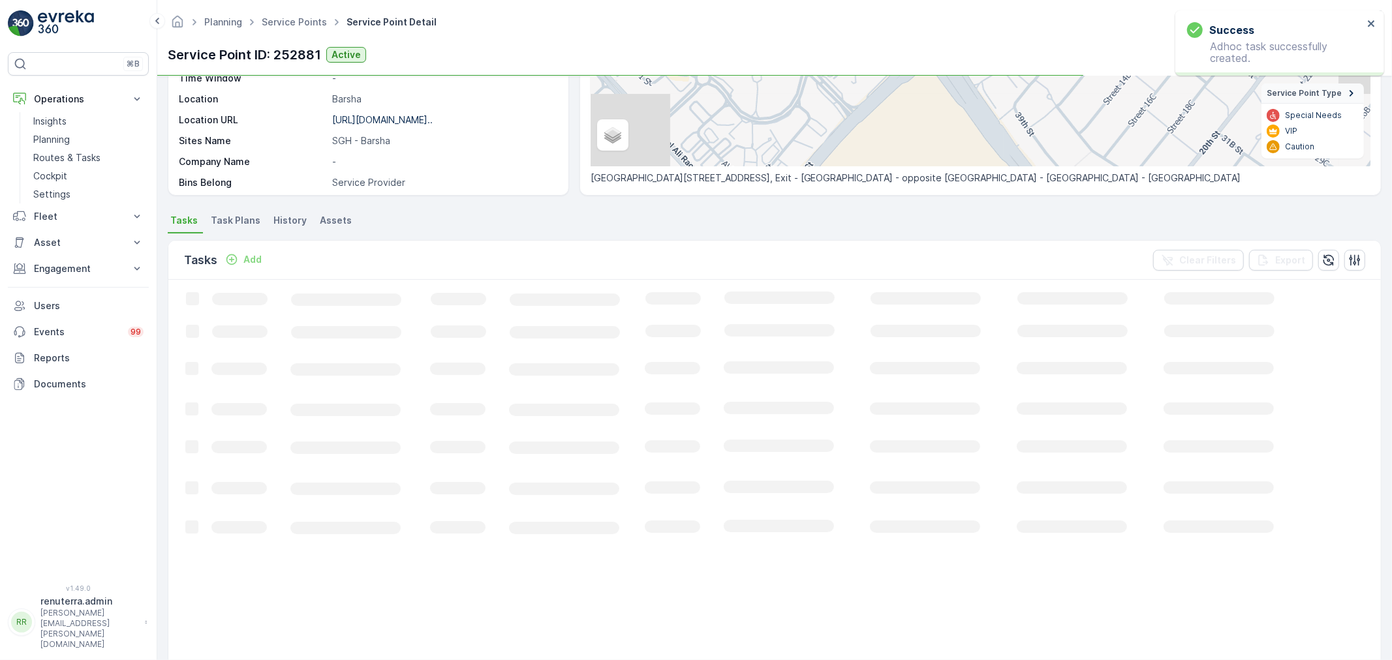
scroll to position [217, 0]
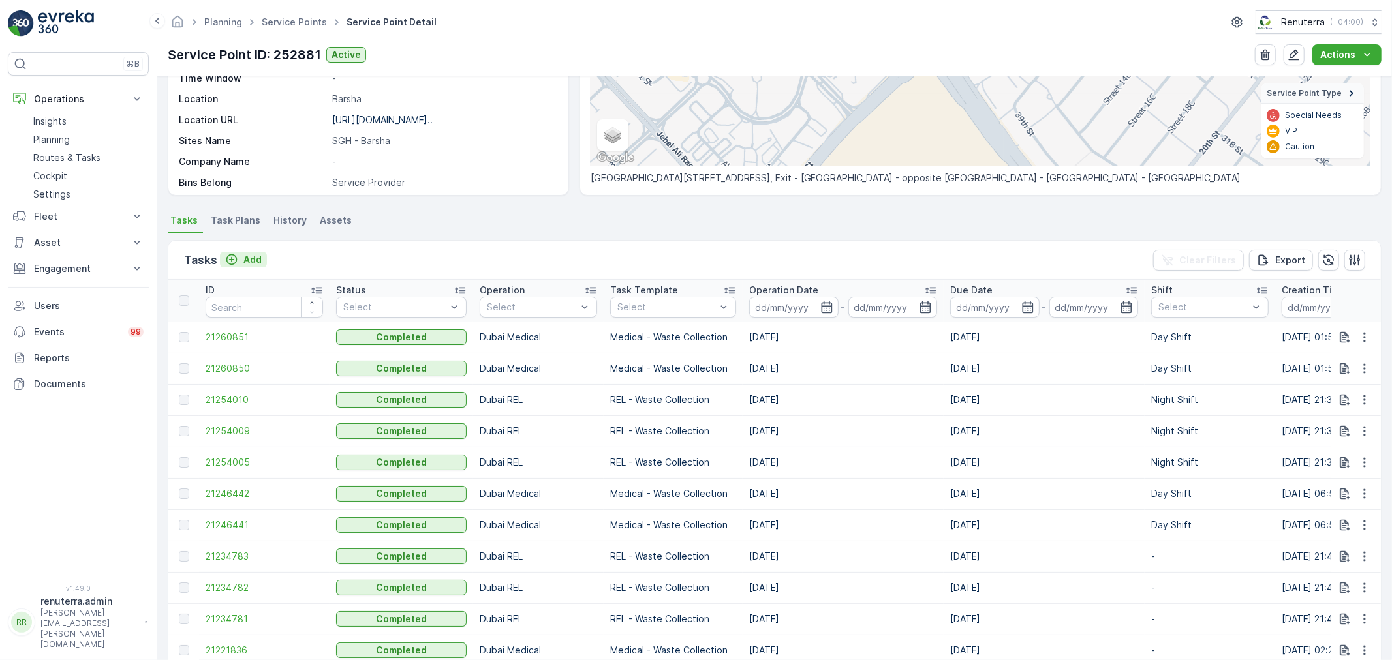
click at [252, 257] on p "Add" at bounding box center [252, 259] width 18 height 13
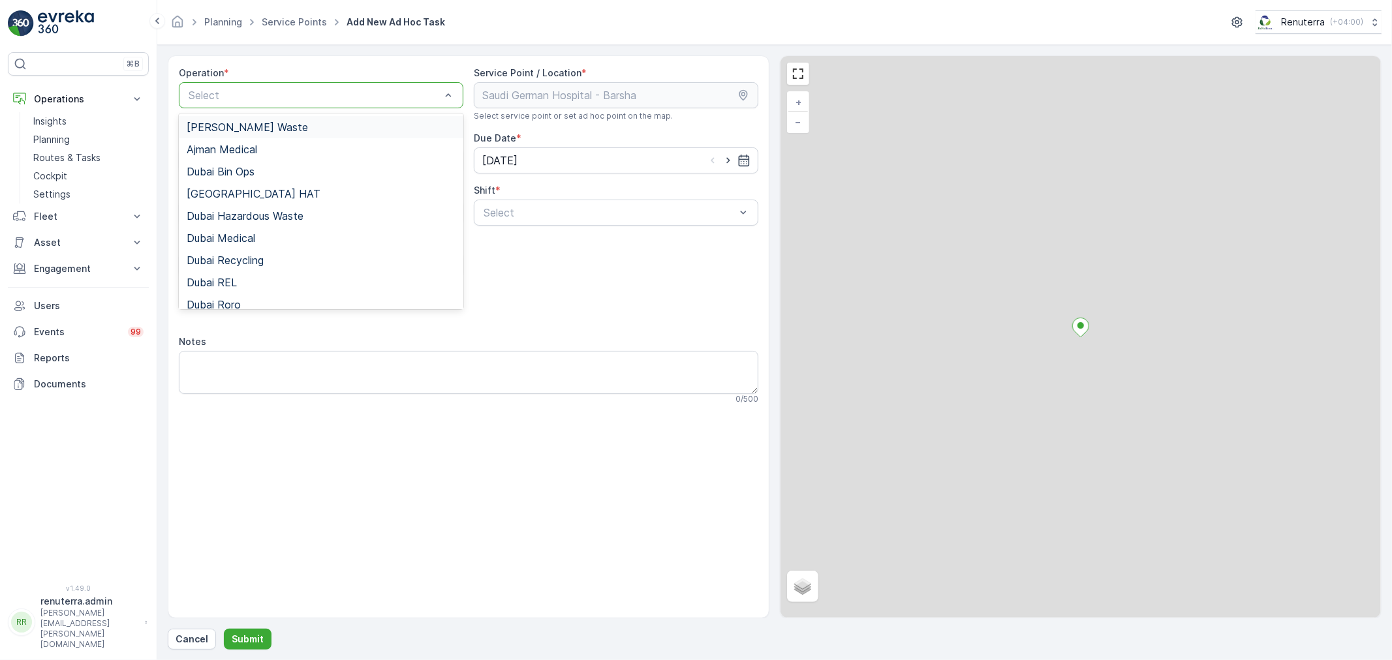
click at [330, 95] on div at bounding box center [314, 95] width 255 height 12
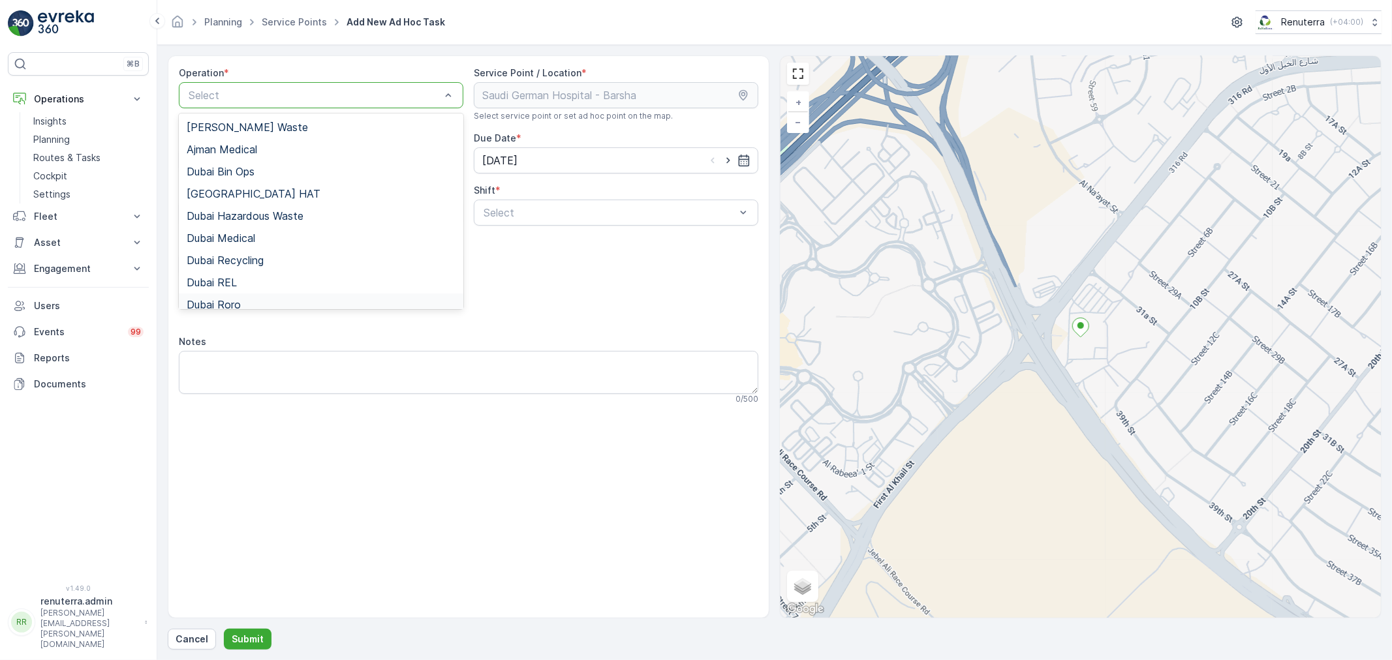
click at [237, 303] on span "Dubai Roro" at bounding box center [214, 305] width 54 height 12
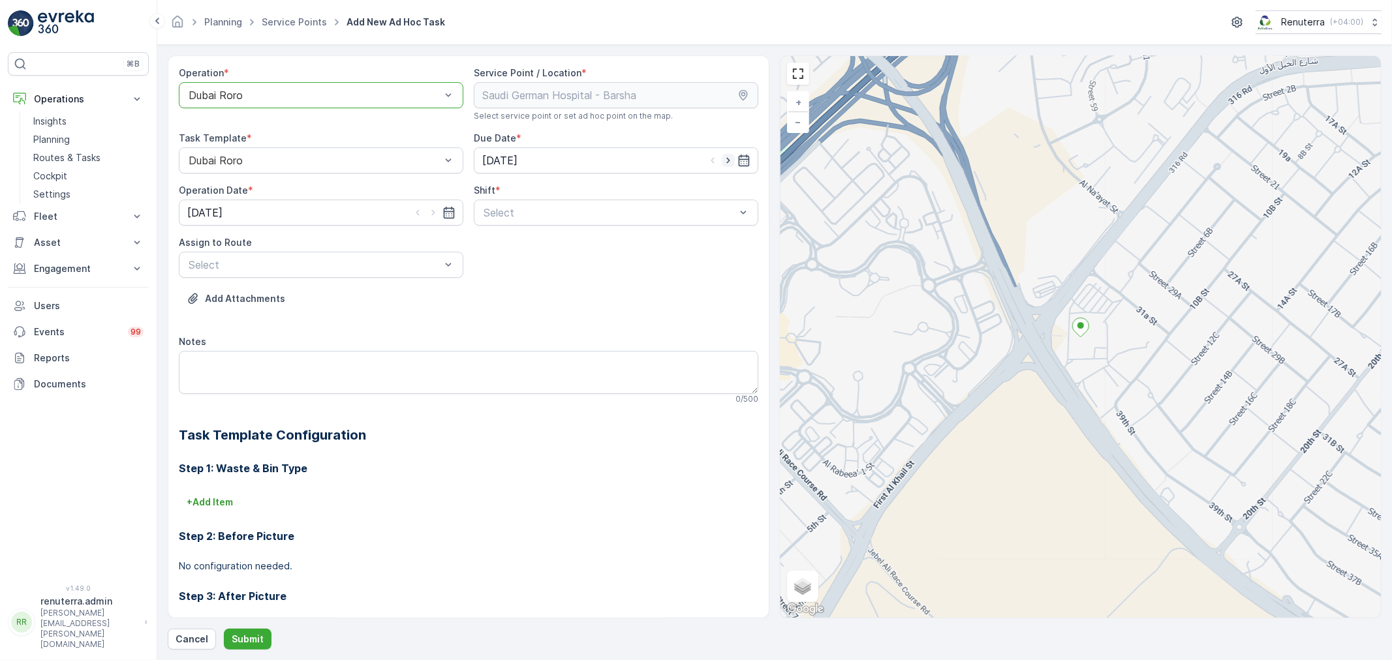
click at [726, 159] on icon "button" at bounding box center [728, 160] width 13 height 13
type input "29.08.2025"
click at [429, 211] on icon "button" at bounding box center [433, 212] width 13 height 13
type input "29.08.2025"
click at [524, 209] on div at bounding box center [609, 213] width 255 height 12
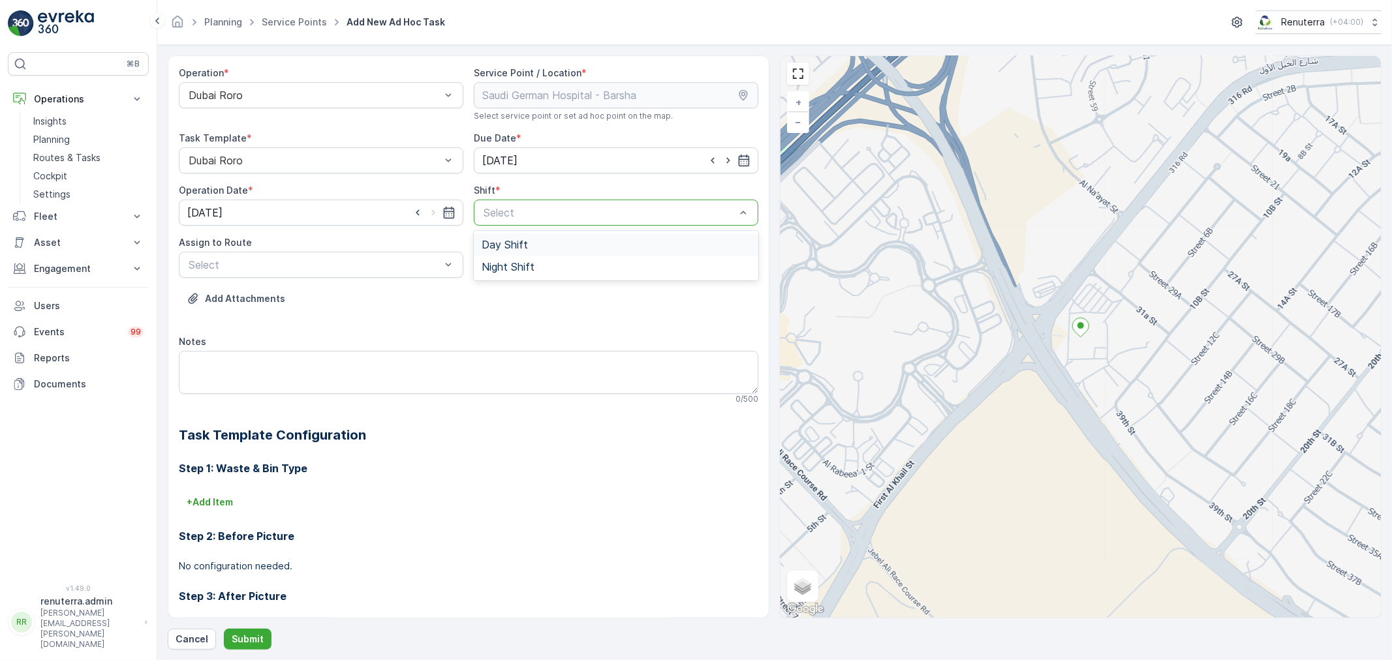
click at [493, 246] on span "Day Shift" at bounding box center [505, 245] width 46 height 12
click at [386, 262] on div at bounding box center [314, 265] width 255 height 12
click at [251, 320] on span "DRORO102 (Route Plan) - DXB S58978" at bounding box center [284, 319] width 194 height 12
click at [255, 630] on button "Submit" at bounding box center [248, 639] width 48 height 21
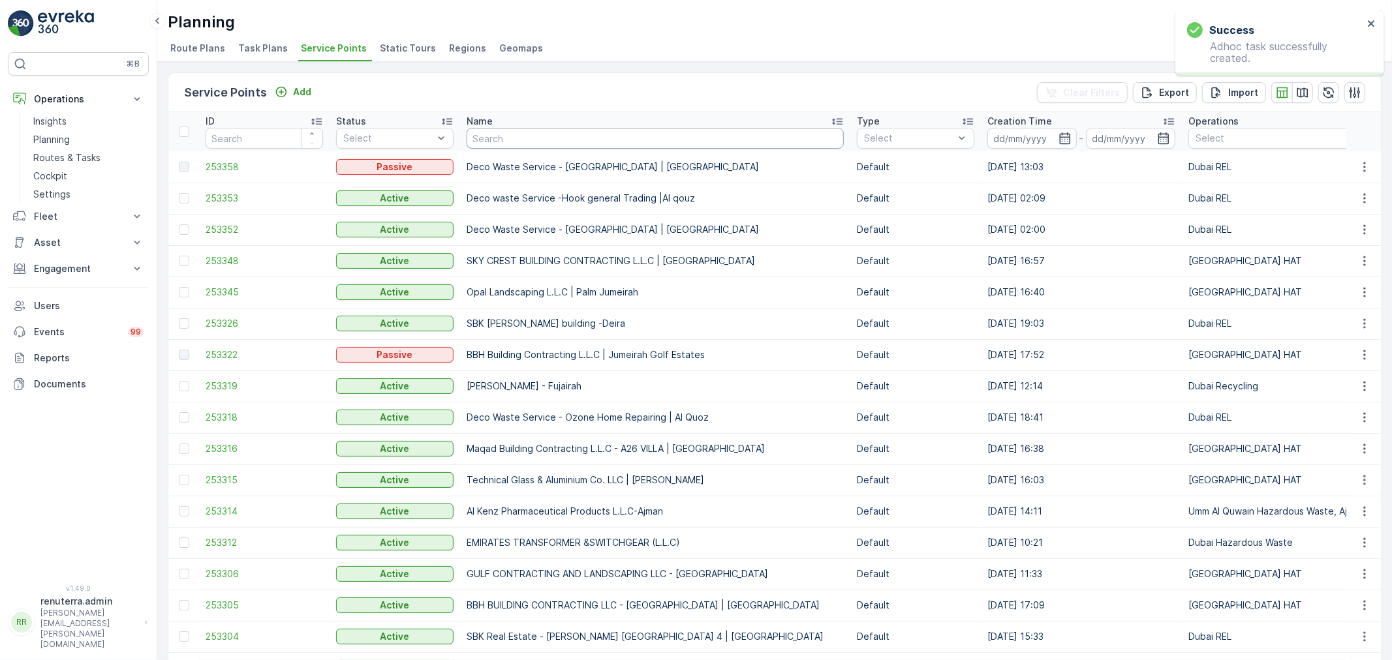
click at [501, 140] on input "text" at bounding box center [655, 138] width 377 height 21
type input "saudi"
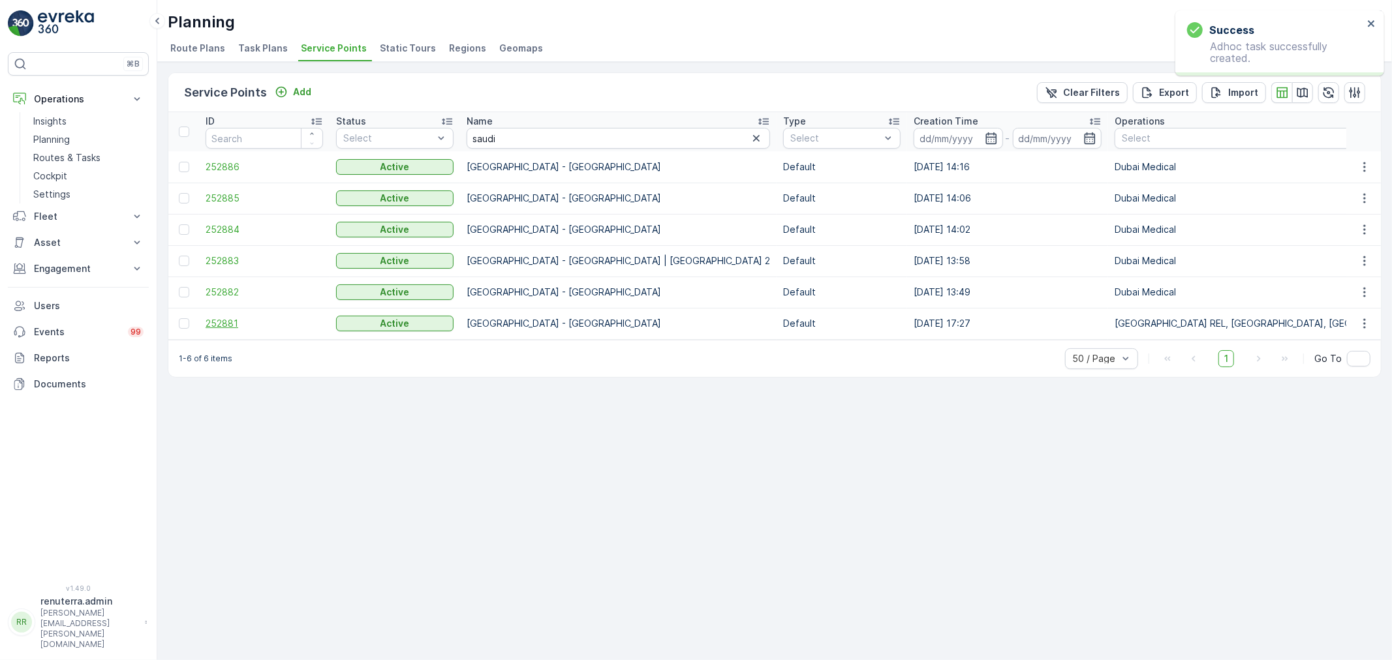
click at [230, 324] on span "252881" at bounding box center [264, 323] width 117 height 13
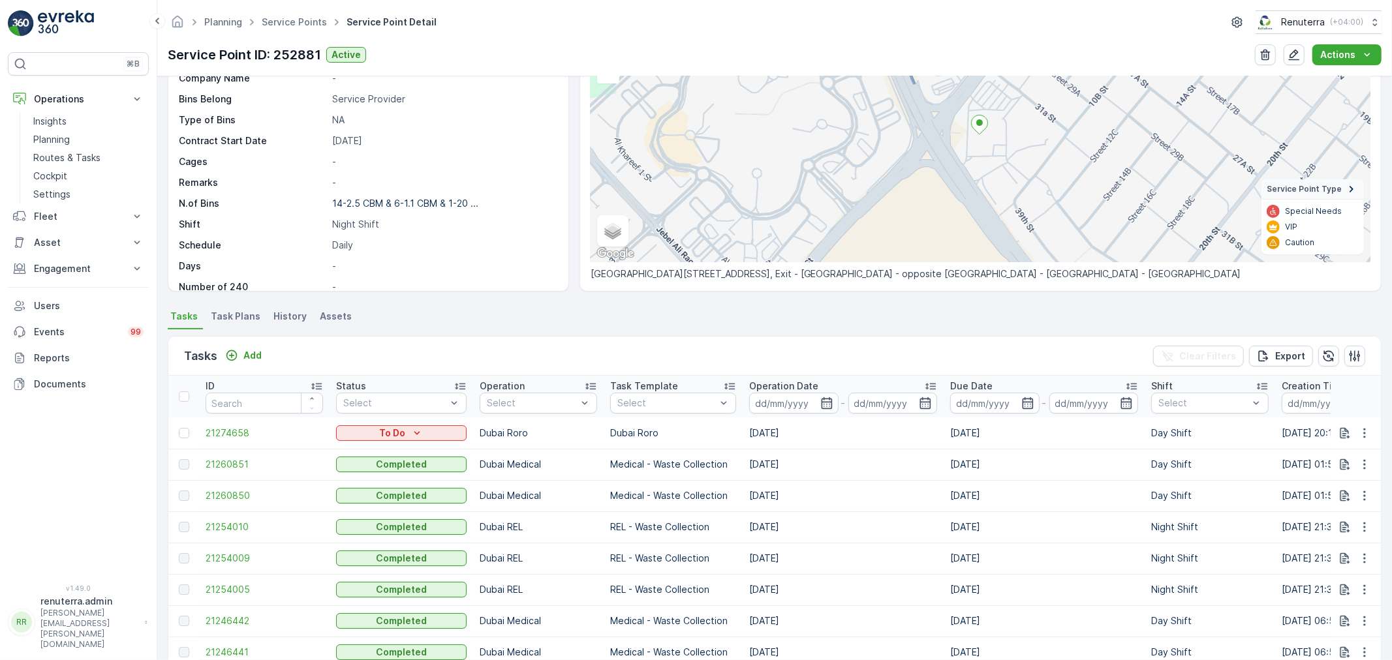
scroll to position [145, 0]
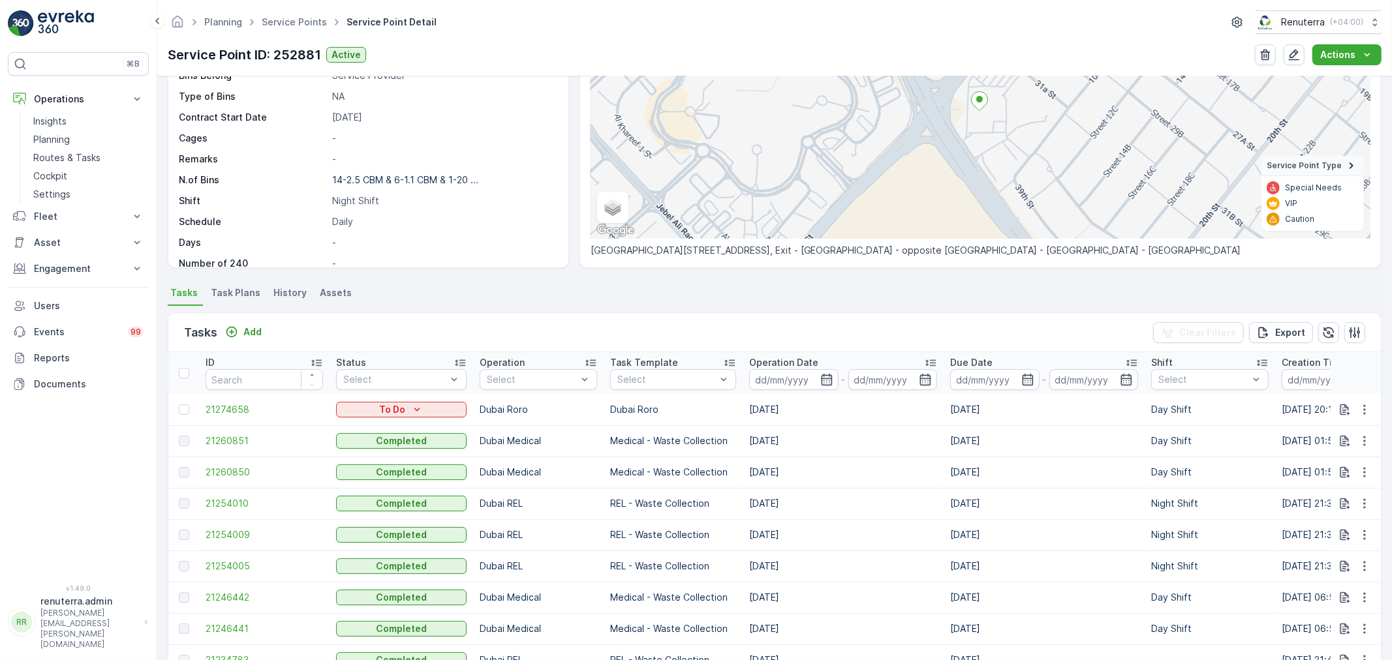
click at [233, 291] on span "Task Plans" at bounding box center [236, 293] width 50 height 13
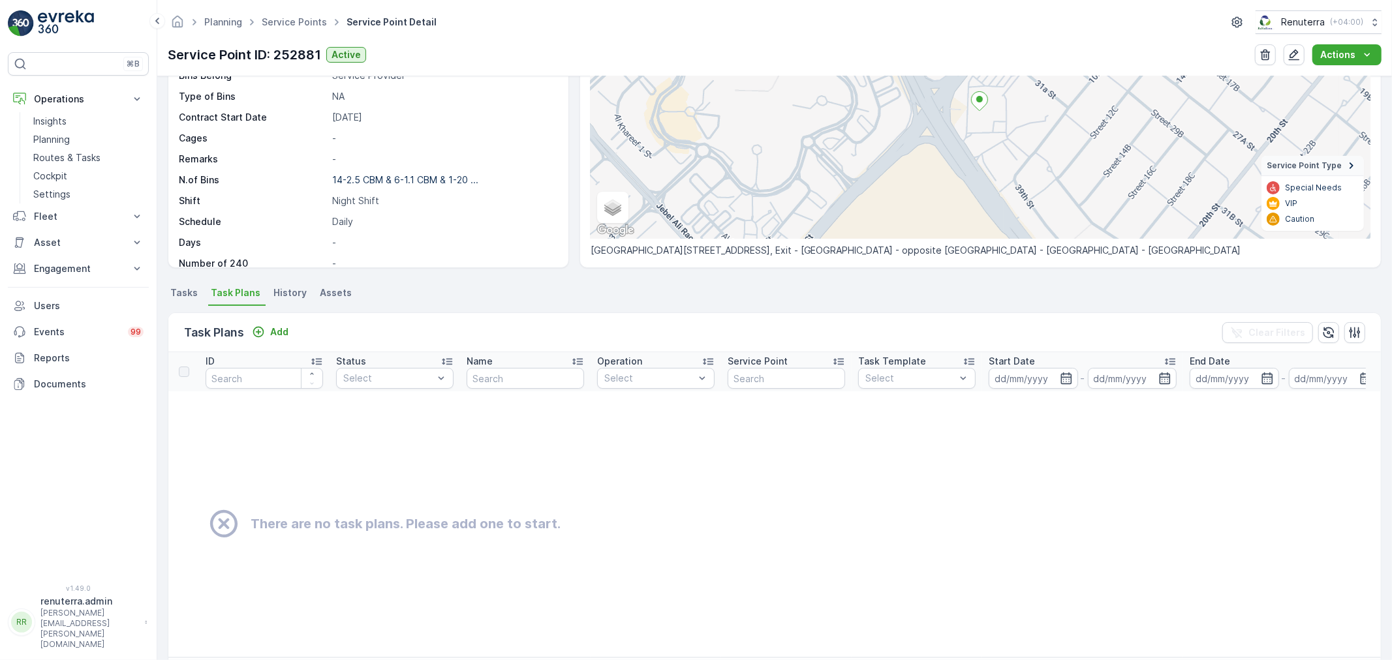
click at [183, 295] on span "Tasks" at bounding box center [183, 293] width 27 height 13
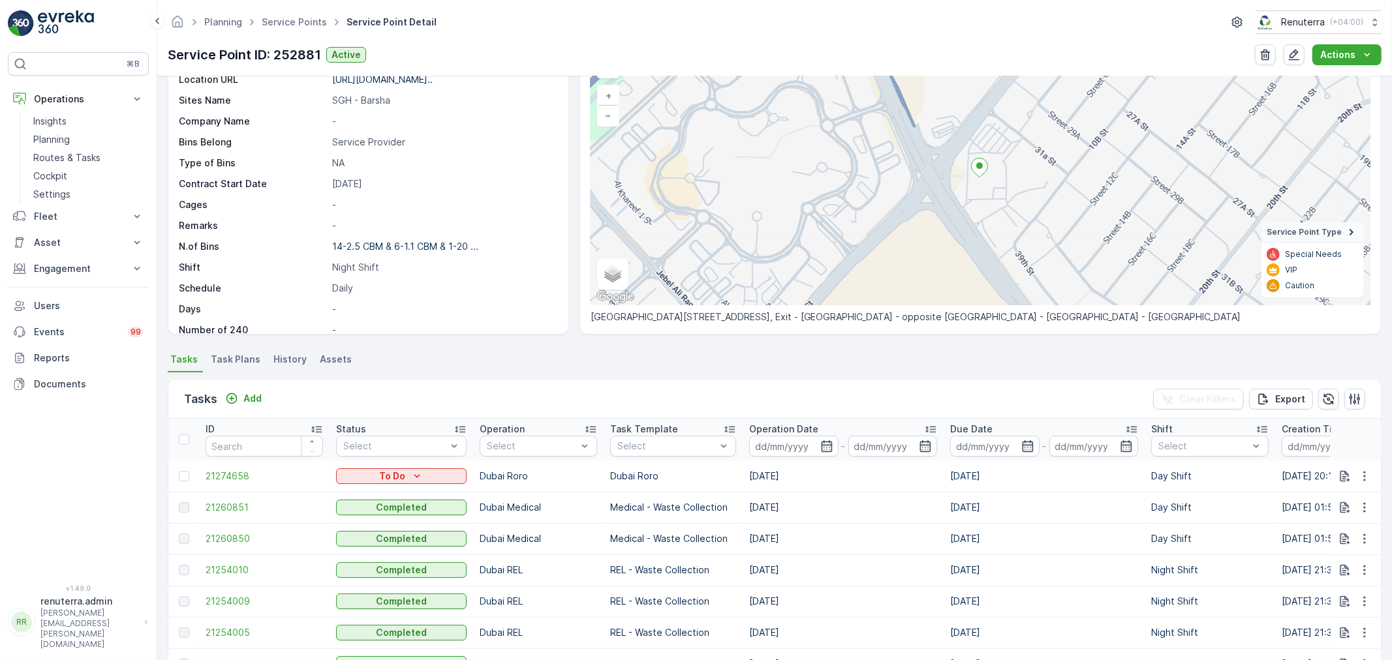
scroll to position [151, 0]
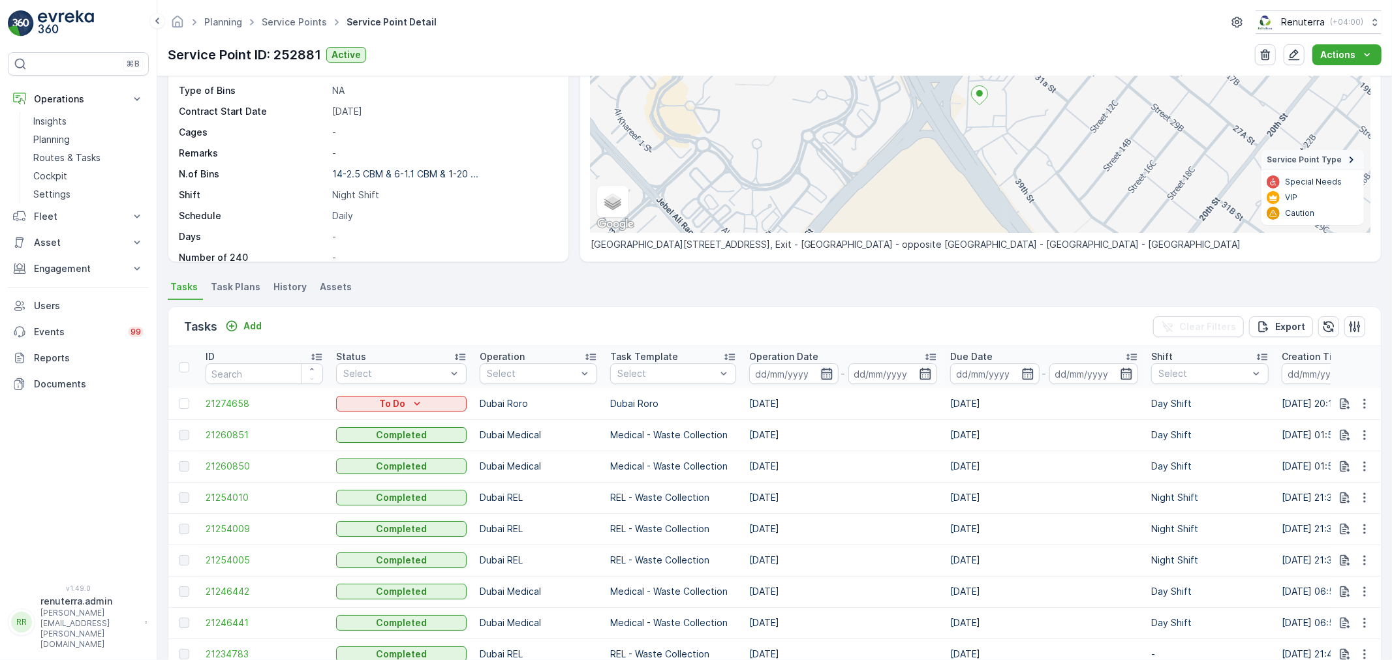
click at [821, 369] on icon "button" at bounding box center [826, 374] width 11 height 12
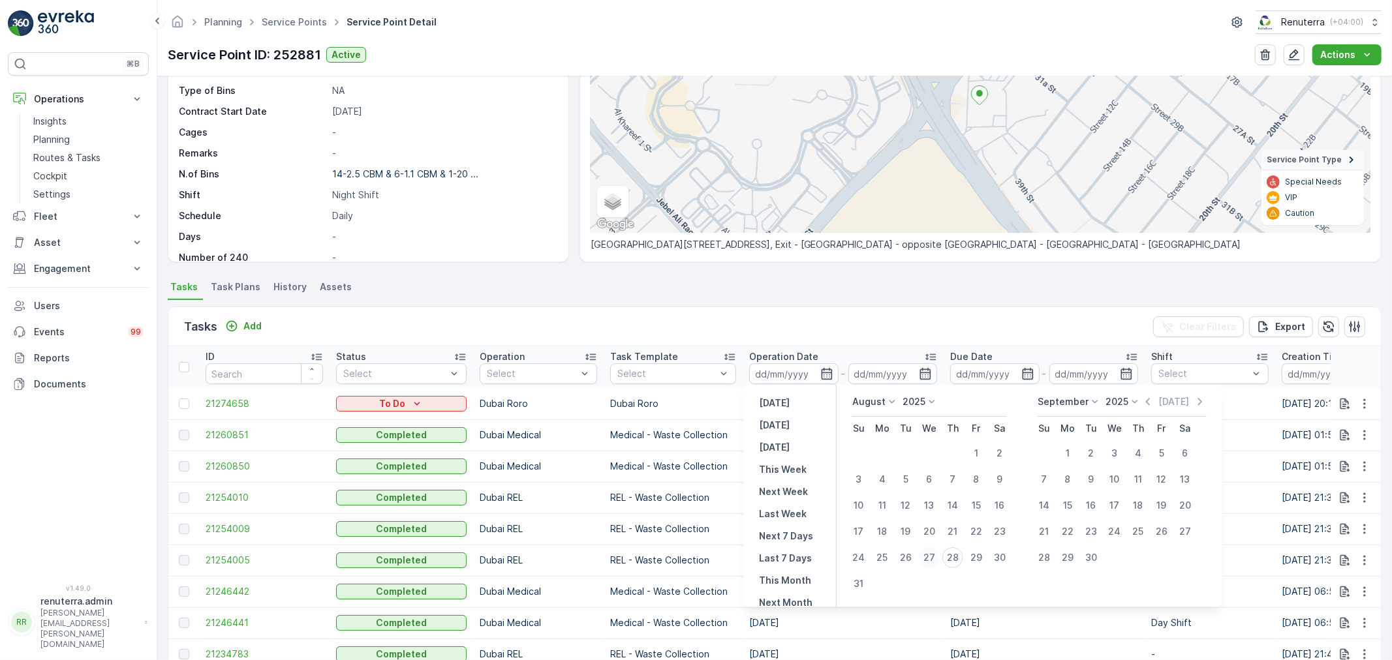
click at [927, 551] on div "27" at bounding box center [929, 558] width 21 height 21
type input "27.08.2025"
click at [927, 551] on div "27" at bounding box center [929, 558] width 21 height 21
type input "27.08.2025"
click at [527, 173] on div "Service Point ID 252881 Name Saudi German Hospital - Barsha Type Default Operat…" at bounding box center [367, 32] width 376 height 465
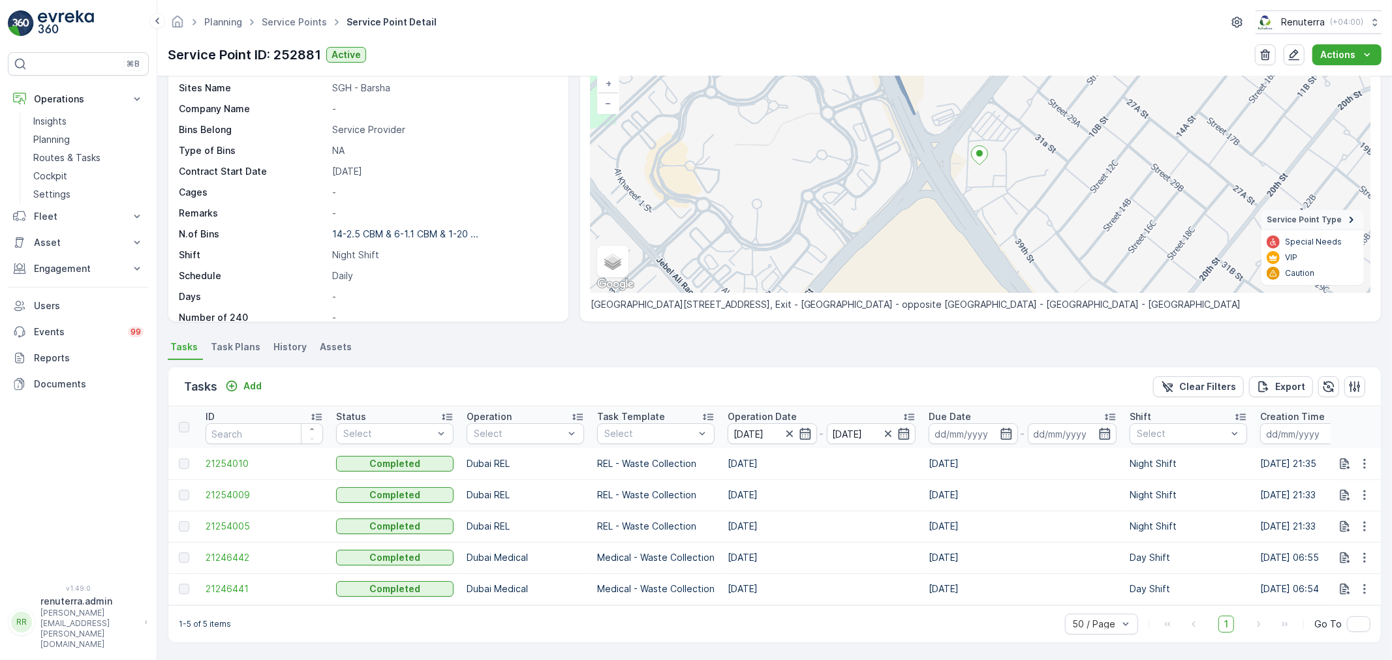
scroll to position [97, 0]
click at [562, 429] on div at bounding box center [519, 434] width 93 height 10
click at [514, 557] on p "Dubai REL" at bounding box center [510, 560] width 45 height 13
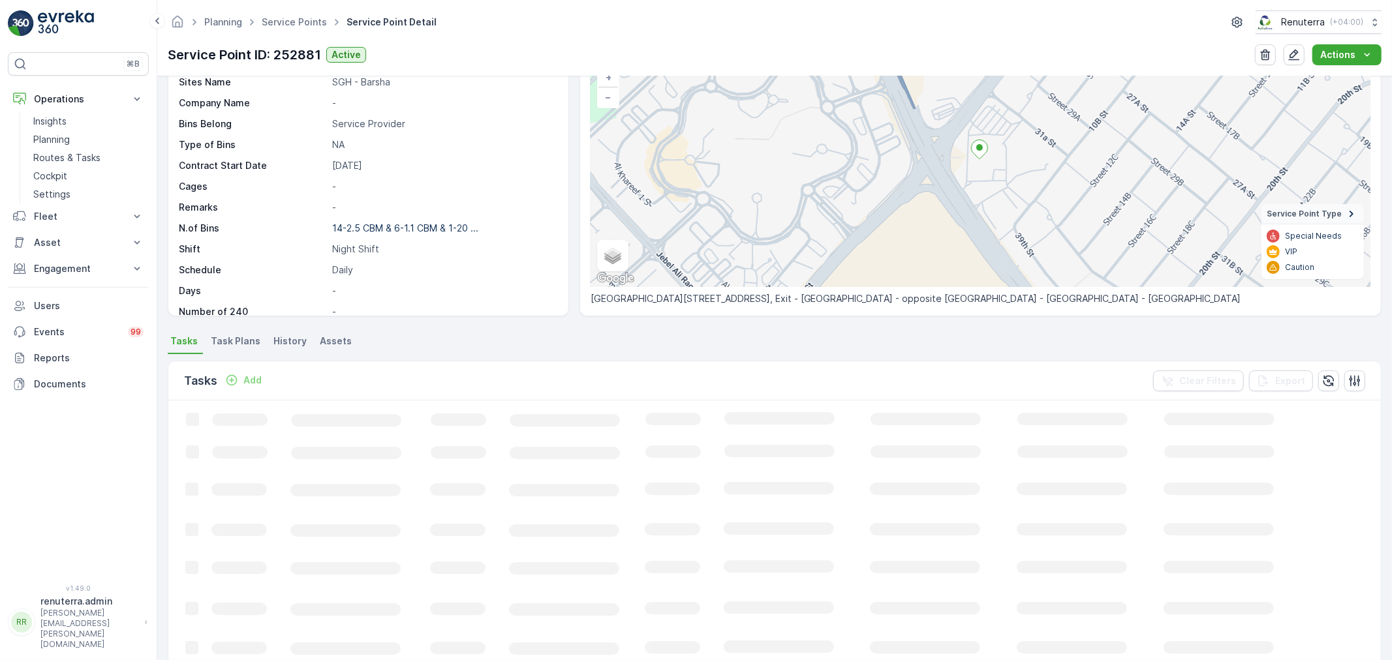
scroll to position [78, 0]
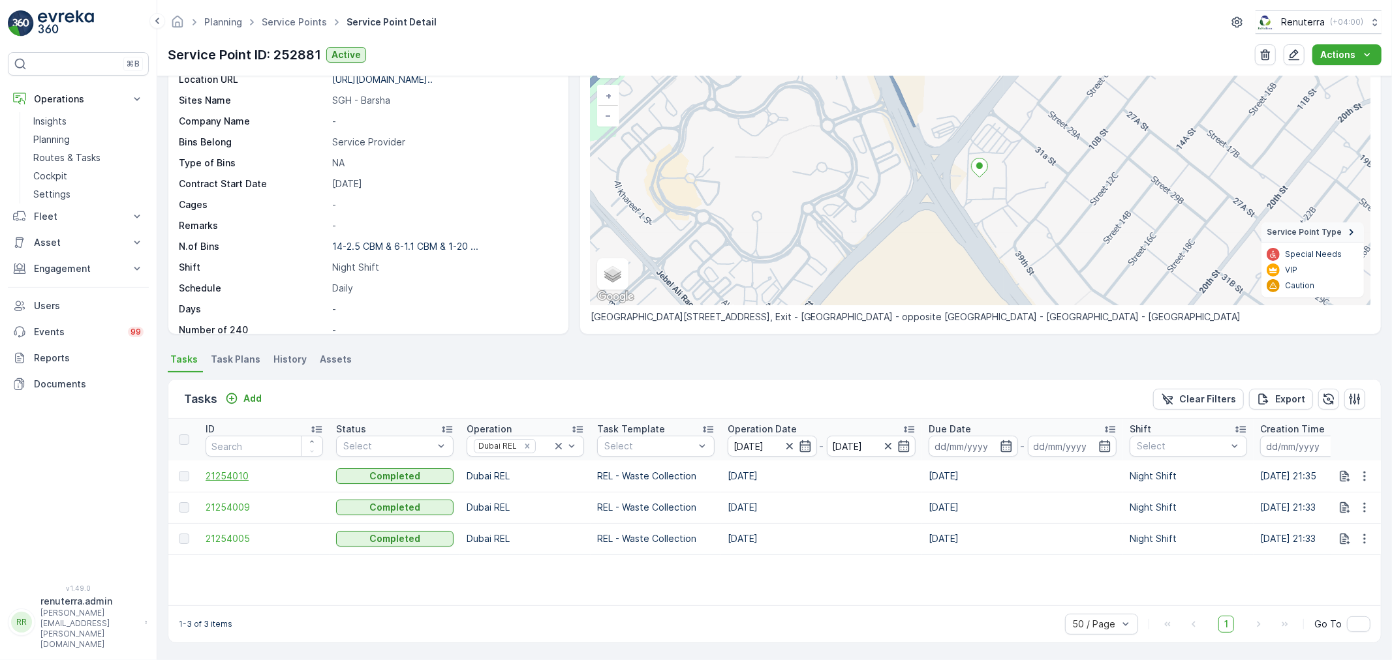
click at [213, 474] on span "21254010" at bounding box center [264, 476] width 117 height 13
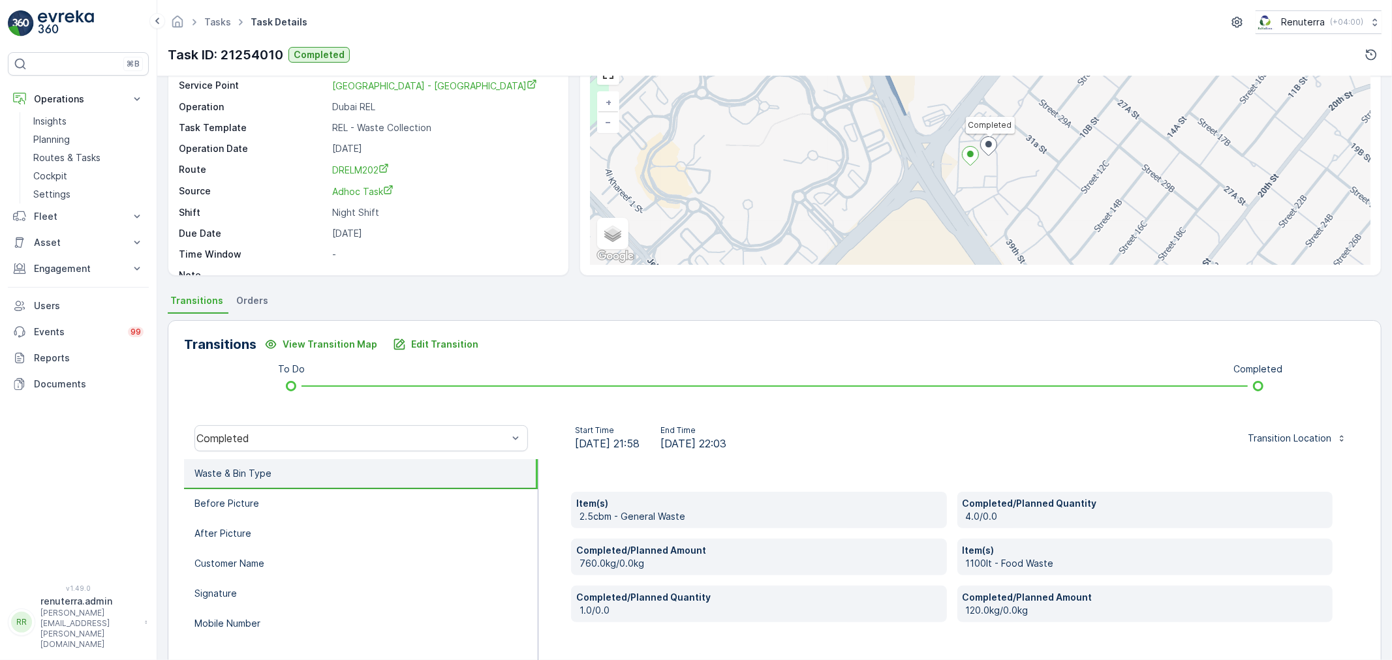
scroll to position [72, 0]
drag, startPoint x: 590, startPoint y: 517, endPoint x: 707, endPoint y: 523, distance: 117.7
click at [707, 523] on div "Item(s) 2.5cbm - General Waste" at bounding box center [759, 509] width 376 height 37
drag, startPoint x: 960, startPoint y: 506, endPoint x: 981, endPoint y: 506, distance: 20.9
click at [981, 506] on p "Completed/Planned Quantity" at bounding box center [1145, 503] width 365 height 13
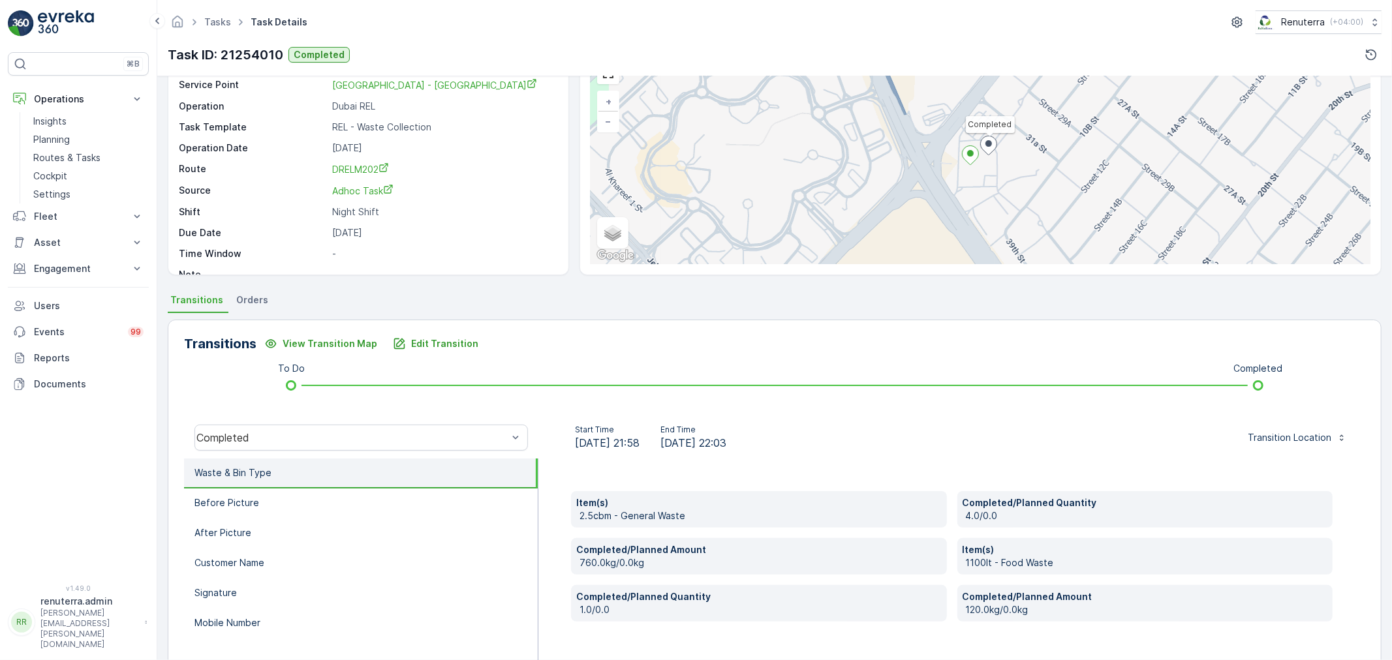
click at [609, 564] on p "760.0kg/0.0kg" at bounding box center [761, 563] width 362 height 13
click at [976, 561] on p "1100lt - Food Waste" at bounding box center [1147, 563] width 362 height 13
click at [630, 614] on p "1.0/0.0" at bounding box center [761, 610] width 362 height 13
click at [1004, 606] on p "120.0kg/0.0kg" at bounding box center [1147, 610] width 362 height 13
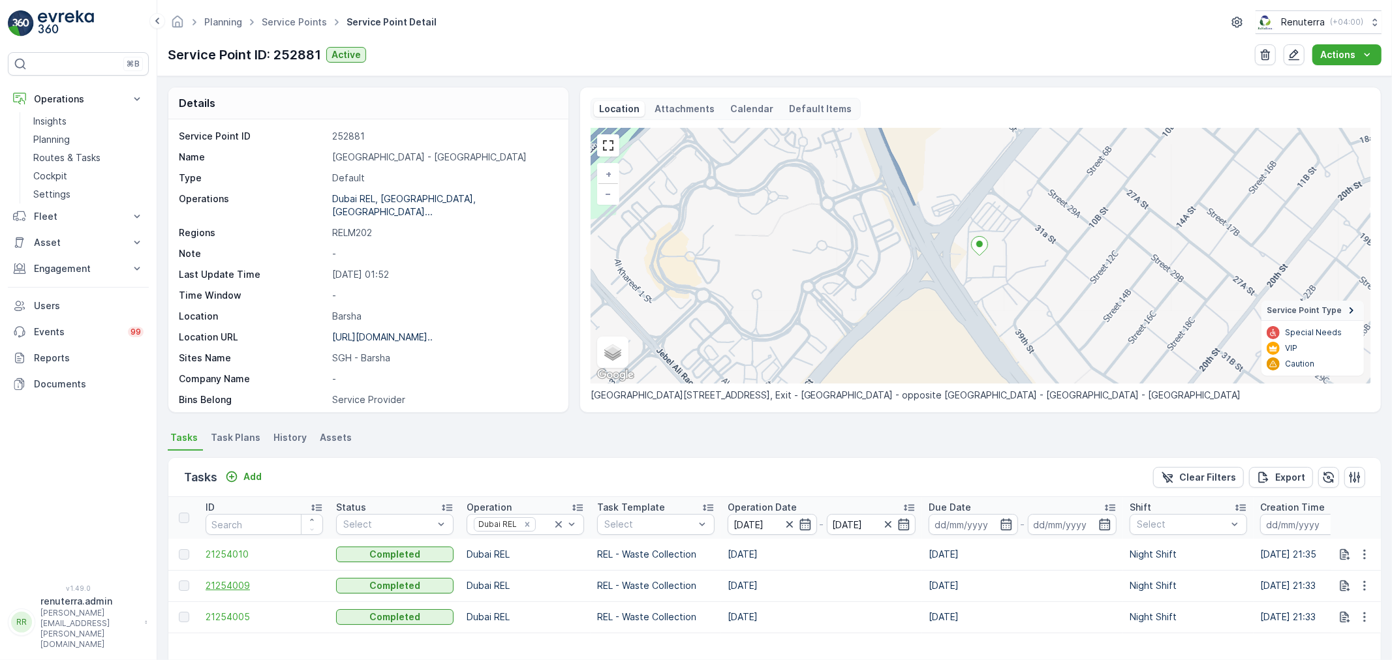
click at [251, 582] on span "21254009" at bounding box center [264, 586] width 117 height 13
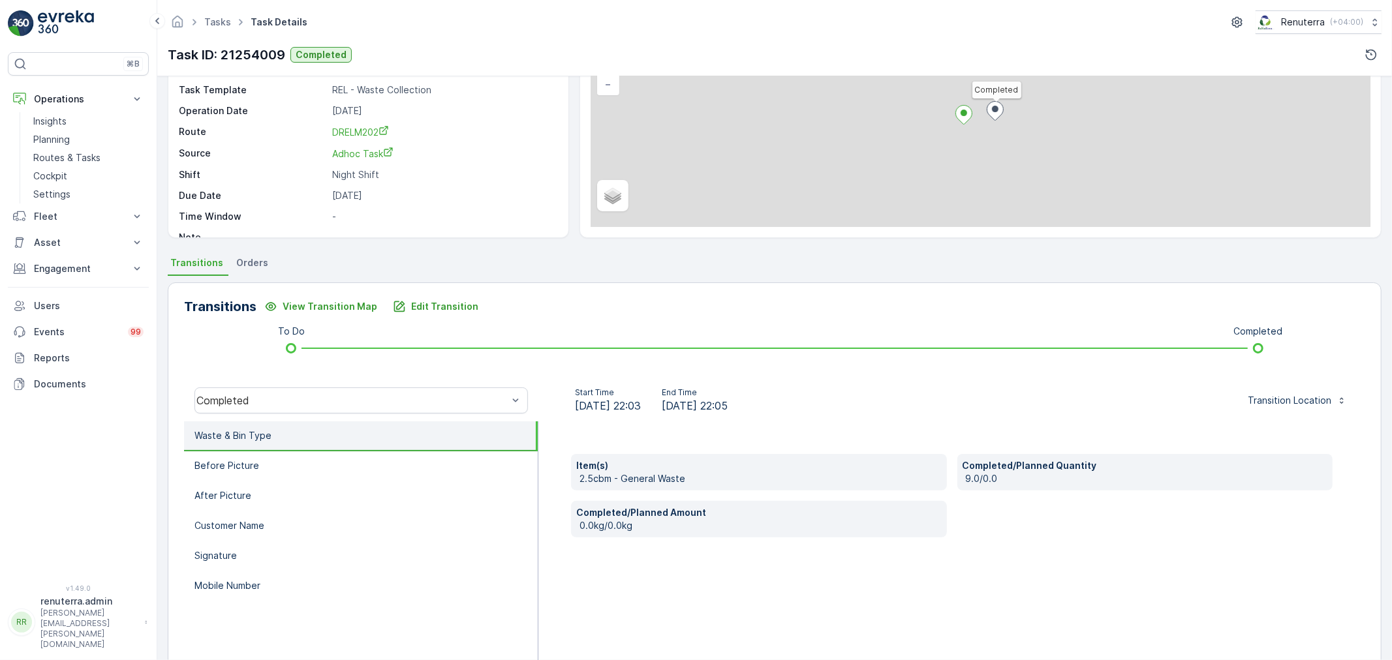
scroll to position [161, 0]
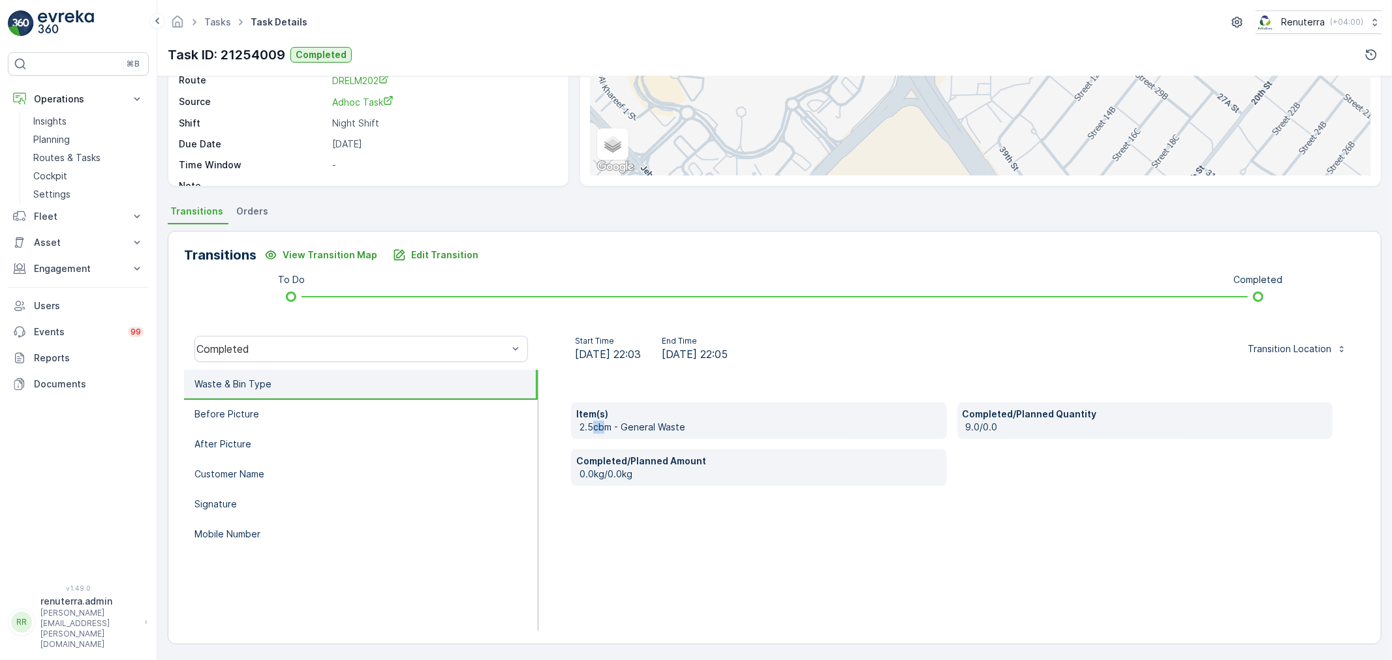
drag, startPoint x: 593, startPoint y: 431, endPoint x: 689, endPoint y: 432, distance: 95.9
click at [615, 427] on p "2.5cbm - General Waste" at bounding box center [761, 427] width 362 height 13
drag, startPoint x: 1025, startPoint y: 431, endPoint x: 713, endPoint y: 472, distance: 313.9
click at [1025, 431] on p "9.0/0.0" at bounding box center [1147, 427] width 362 height 13
click at [600, 465] on p "Completed/Planned Amount" at bounding box center [758, 461] width 365 height 13
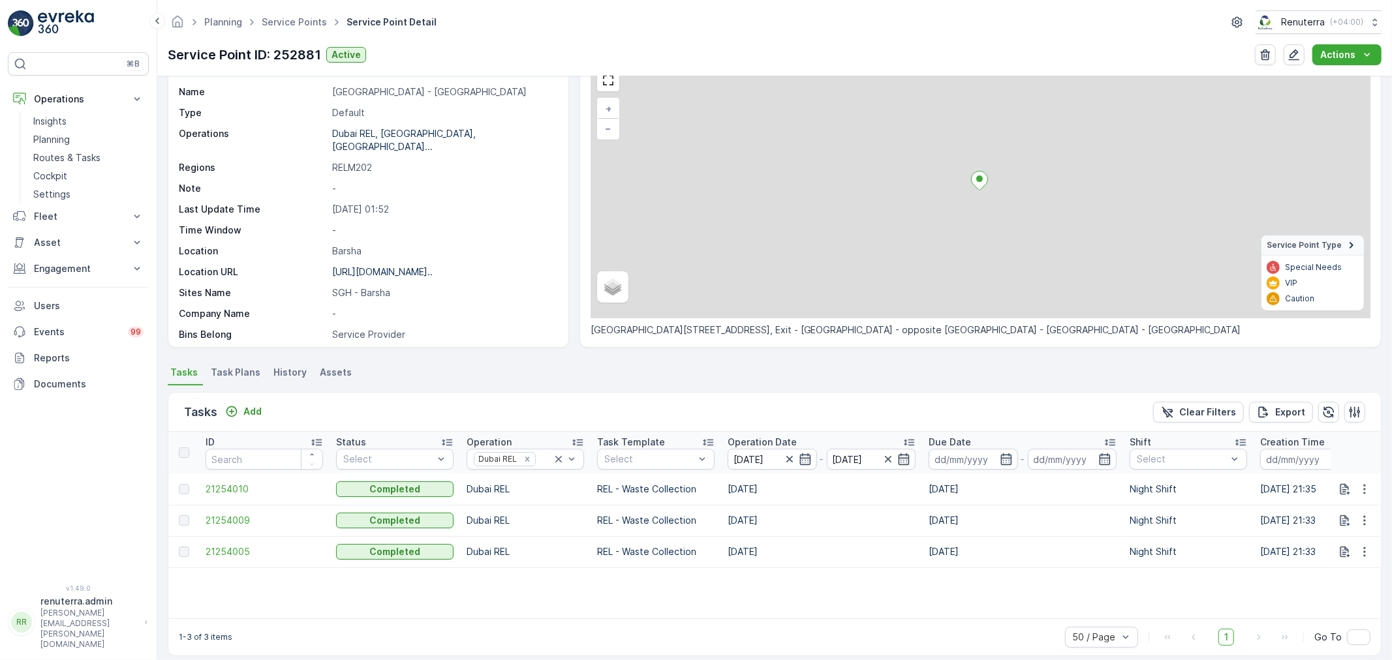
scroll to position [77, 0]
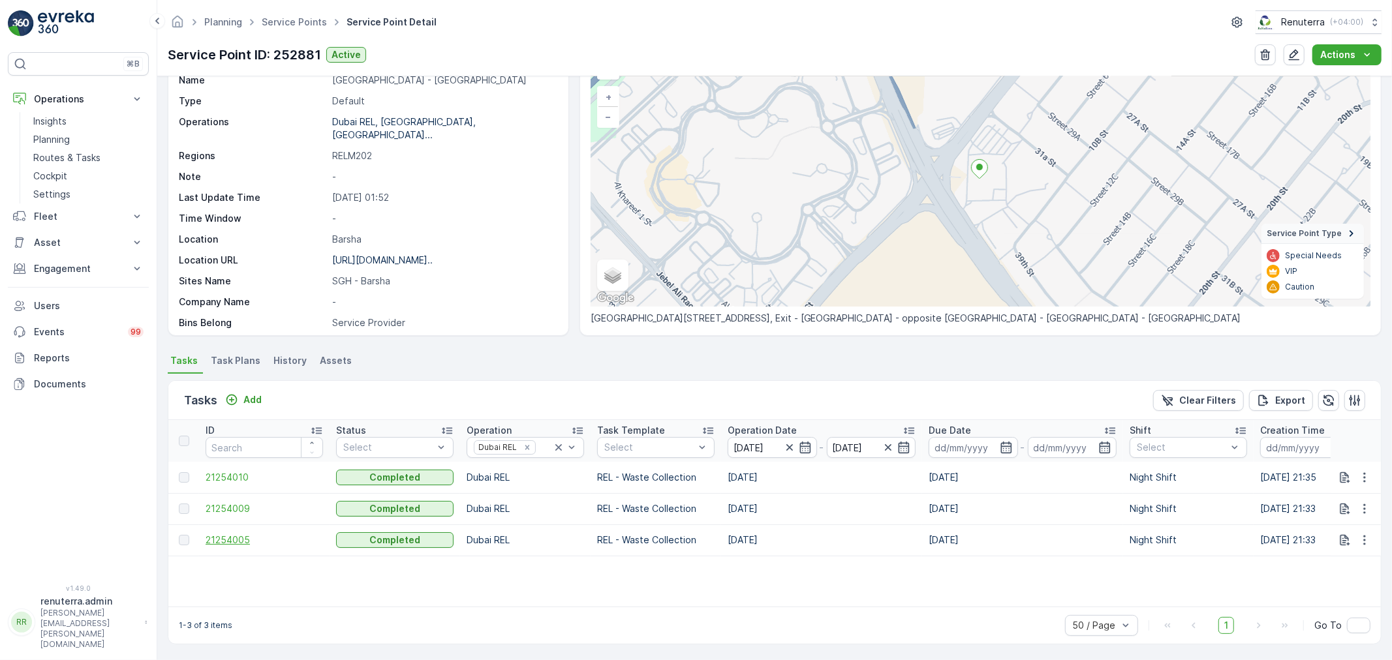
click at [242, 539] on span "21254005" at bounding box center [264, 540] width 117 height 13
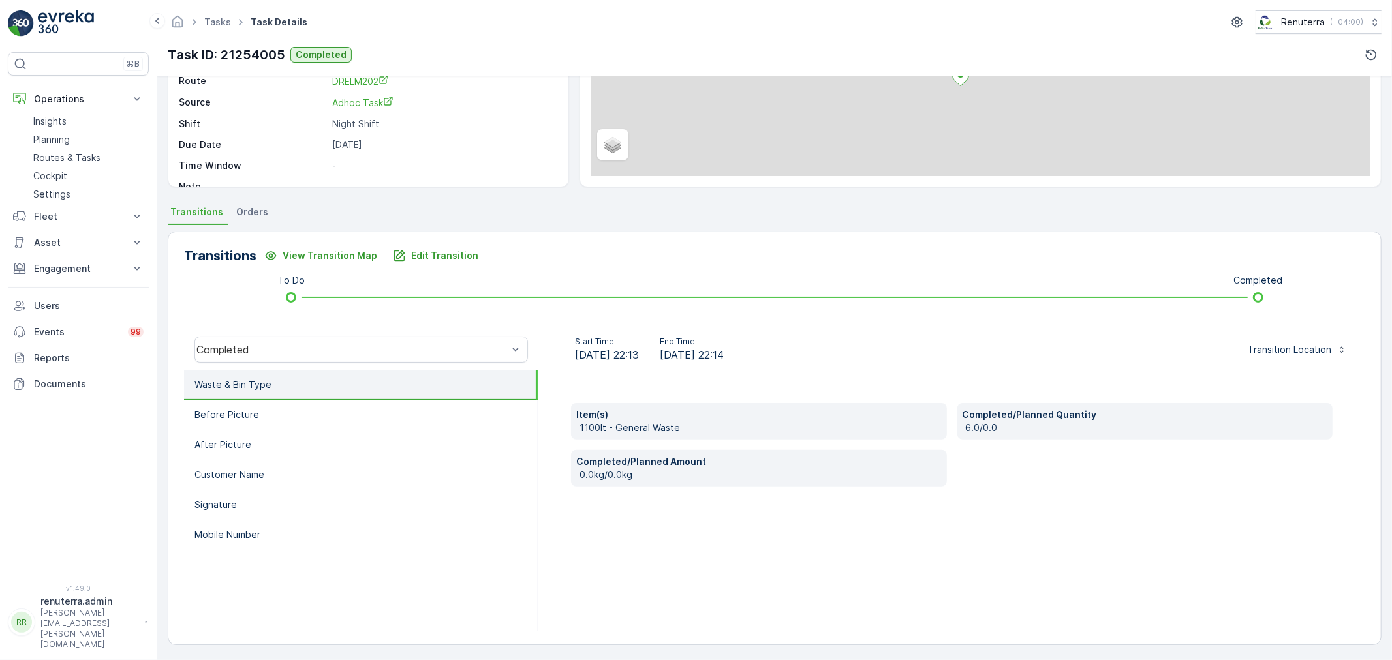
scroll to position [161, 0]
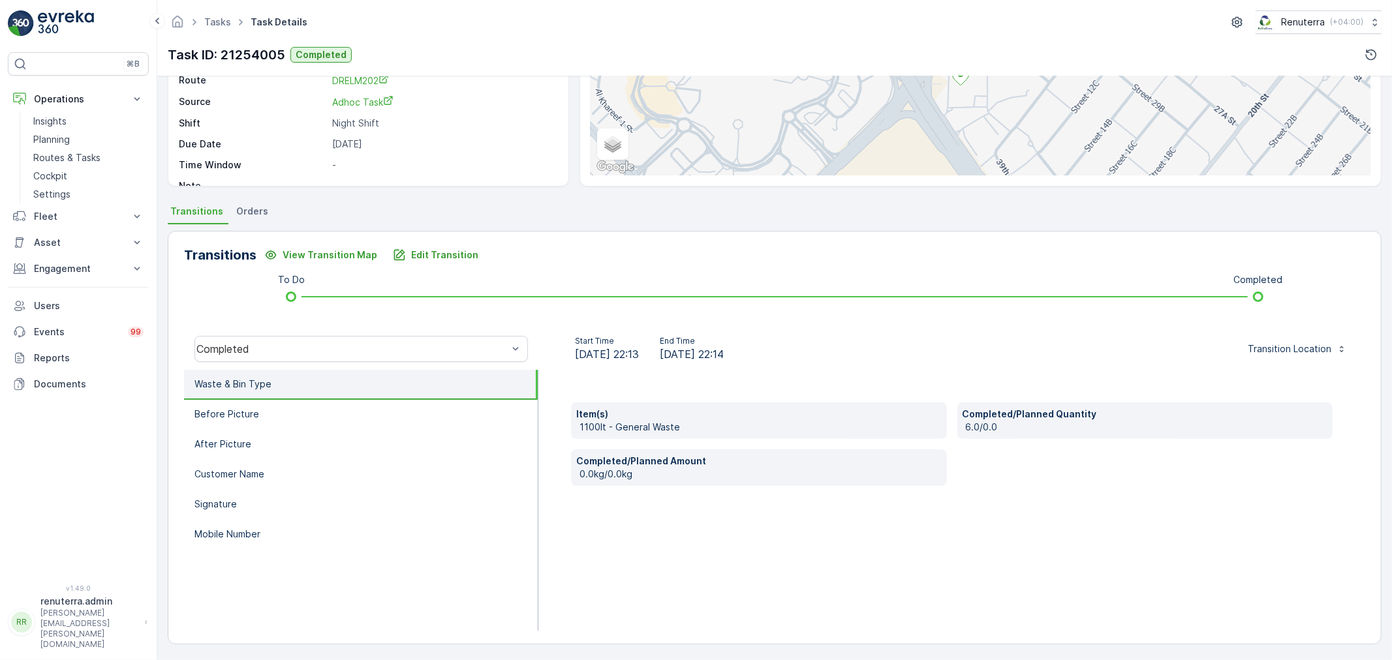
drag, startPoint x: 619, startPoint y: 424, endPoint x: 747, endPoint y: 422, distance: 127.9
click at [653, 422] on p "1100lt - General Waste" at bounding box center [761, 427] width 362 height 13
click at [988, 418] on p "Completed/Planned Quantity" at bounding box center [1145, 414] width 365 height 13
click at [664, 474] on p "0.0kg/0.0kg" at bounding box center [761, 474] width 362 height 13
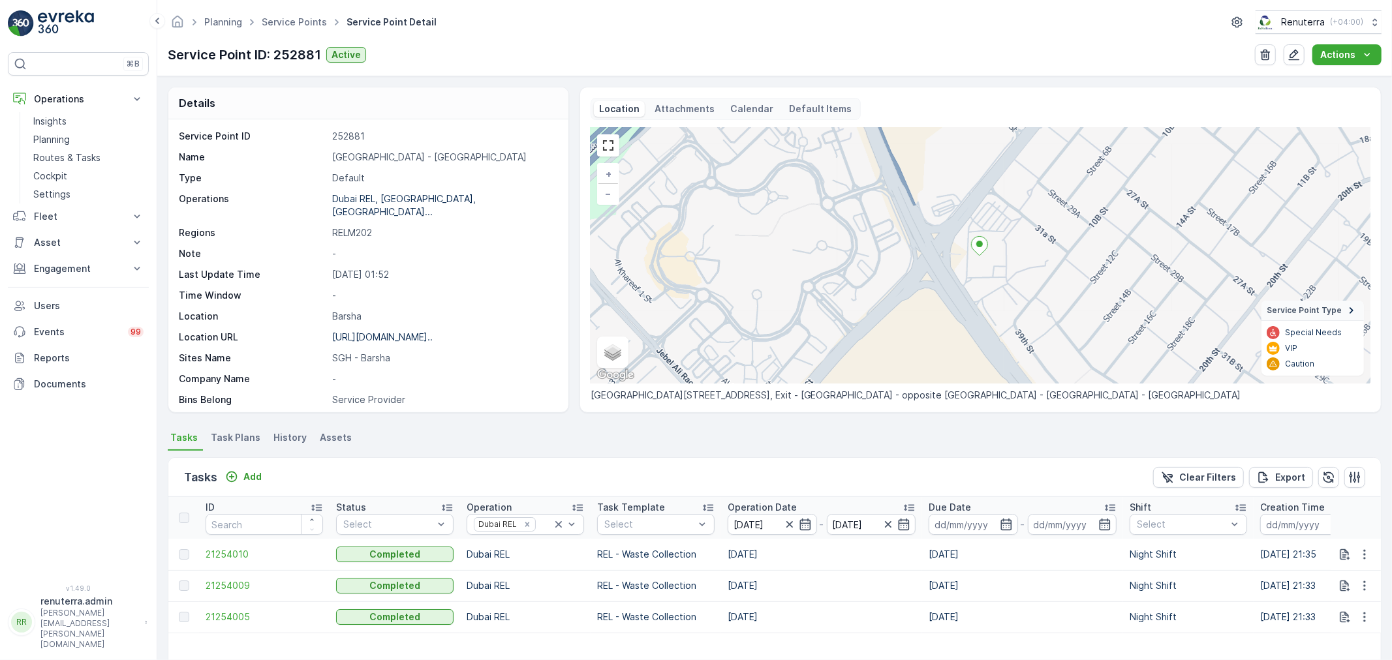
drag, startPoint x: 111, startPoint y: 4, endPoint x: 432, endPoint y: 482, distance: 575.6
click at [408, 473] on div "Tasks Add Clear Filters Export" at bounding box center [774, 477] width 1213 height 39
click at [561, 522] on icon at bounding box center [558, 524] width 13 height 13
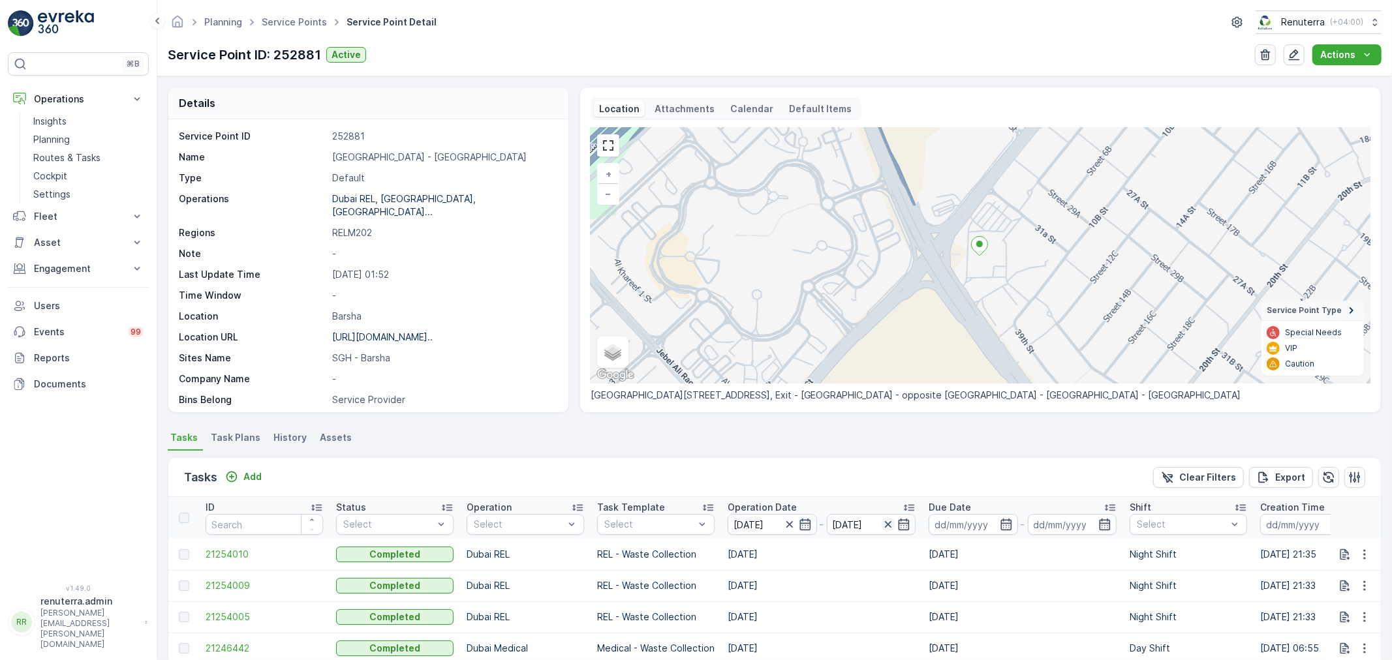
click at [888, 523] on icon "button" at bounding box center [888, 524] width 13 height 13
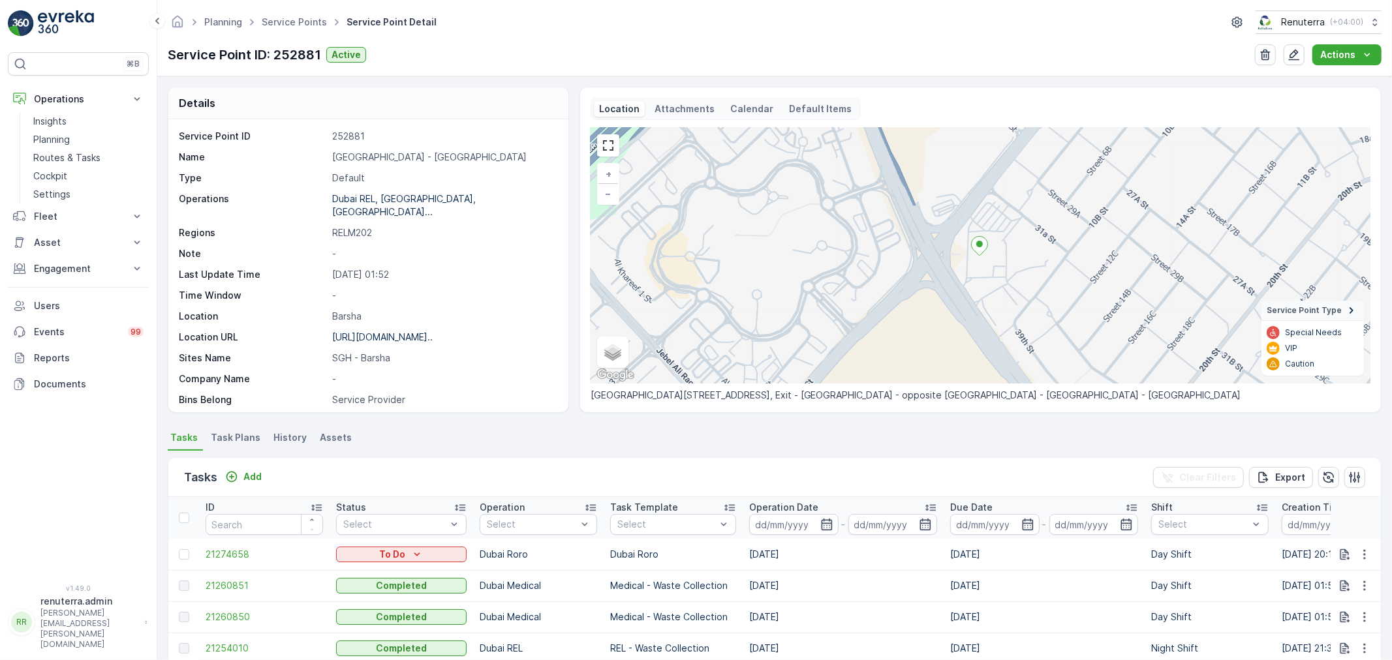
click at [219, 436] on span "Task Plans" at bounding box center [236, 437] width 50 height 13
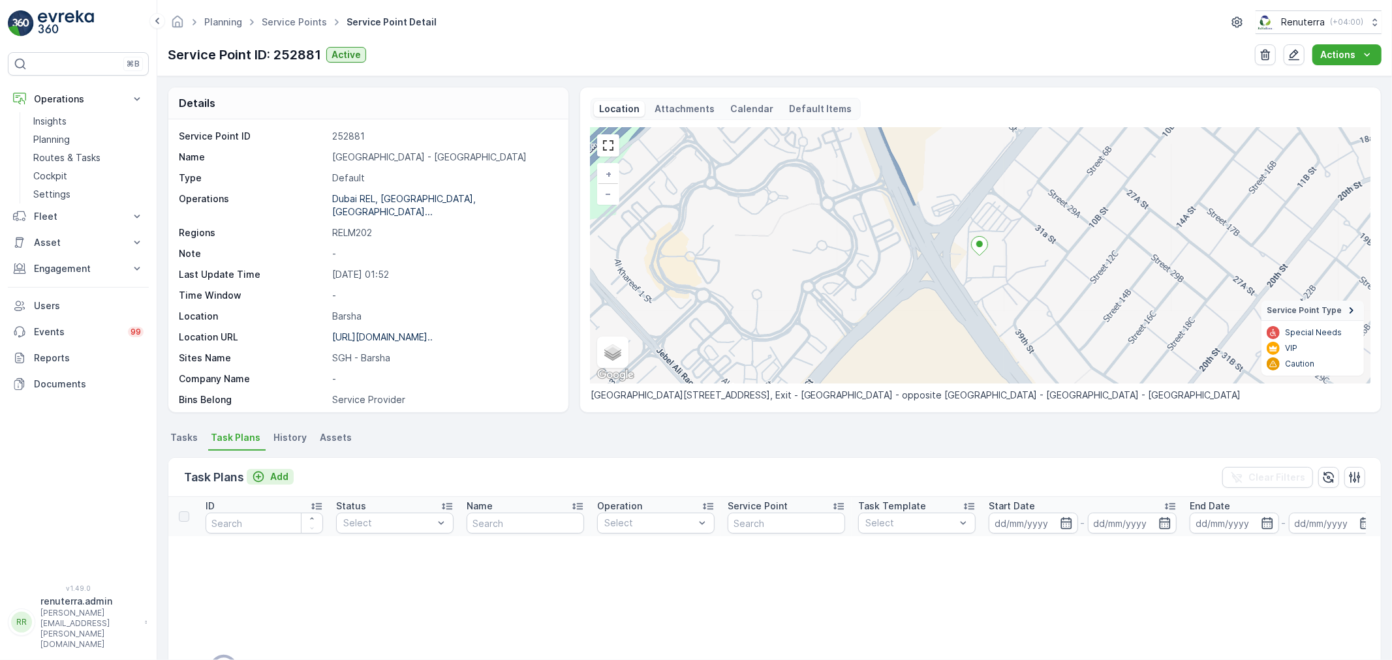
click at [281, 477] on p "Add" at bounding box center [279, 477] width 18 height 13
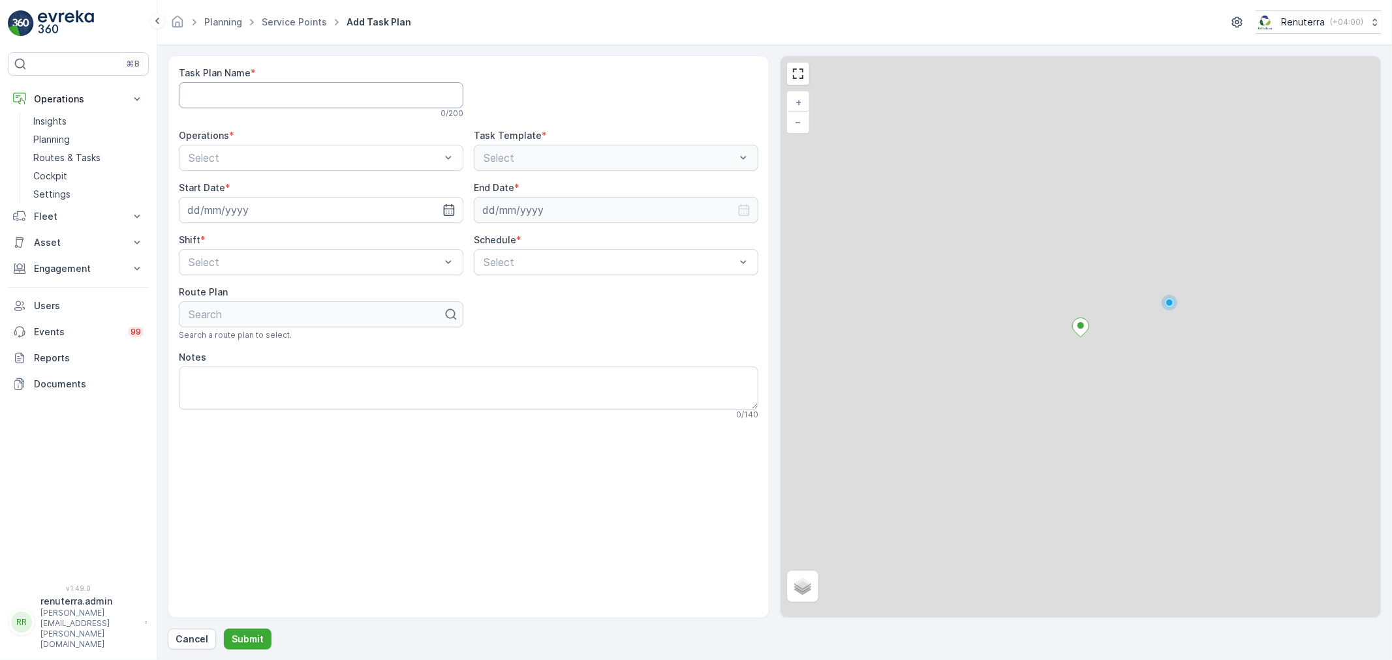
click at [317, 106] on Name "Task Plan Name" at bounding box center [321, 95] width 285 height 26
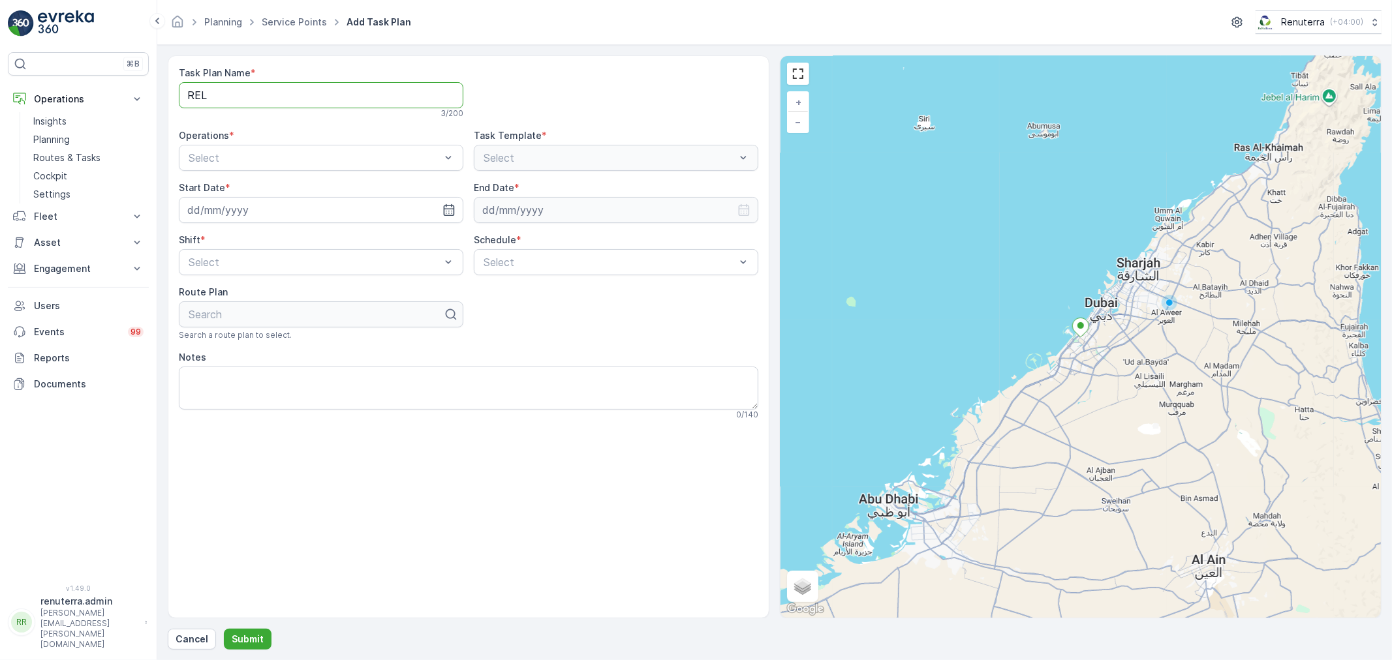
type Name "RELM002"
click at [300, 159] on div at bounding box center [314, 158] width 255 height 12
click at [240, 187] on div "Dubai REL" at bounding box center [321, 190] width 269 height 12
click at [540, 157] on div at bounding box center [601, 158] width 239 height 12
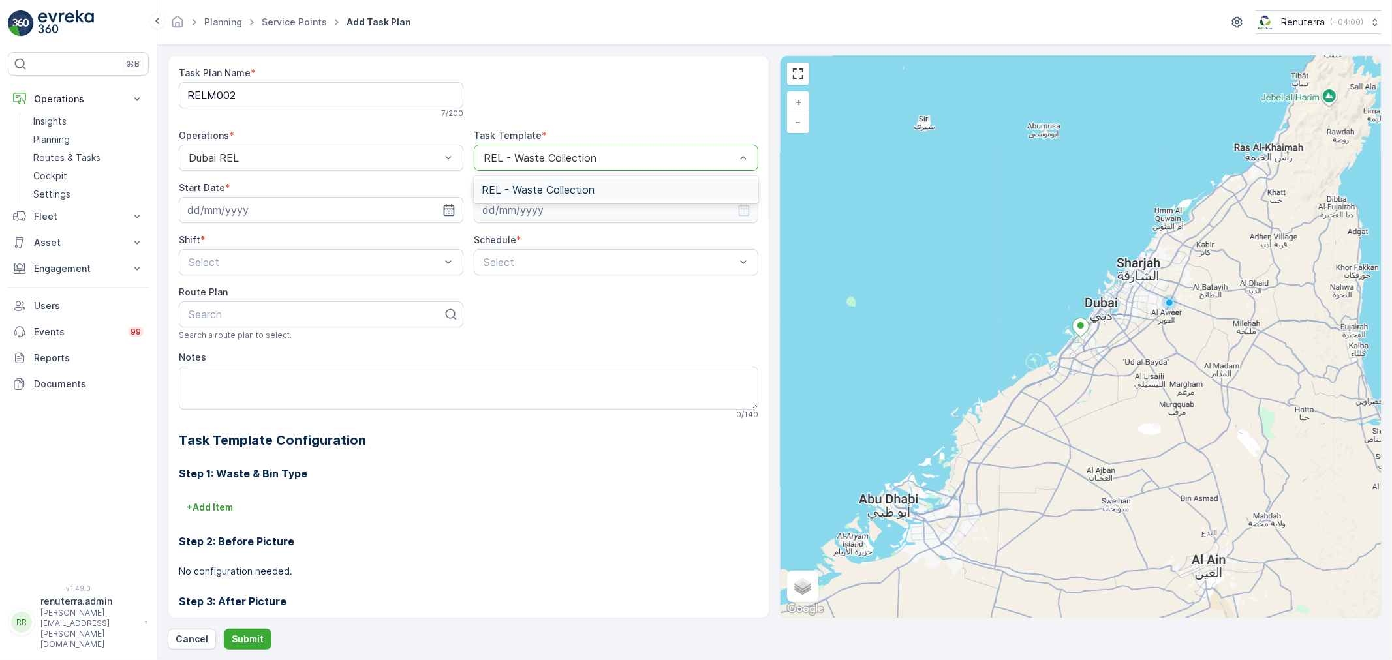
click at [536, 184] on span "REL - Waste Collection" at bounding box center [538, 190] width 113 height 12
click at [282, 209] on input at bounding box center [321, 210] width 285 height 26
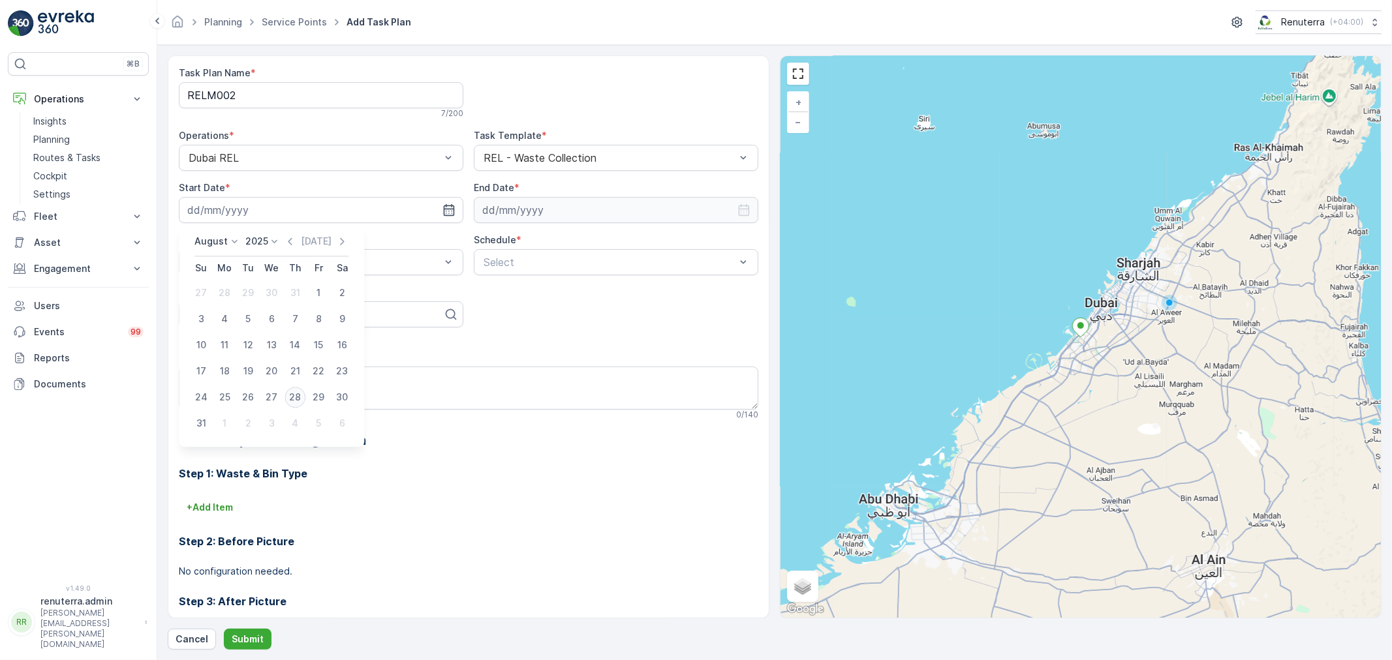
click at [297, 394] on div "28" at bounding box center [295, 397] width 21 height 21
type input "[DATE]"
click at [544, 211] on input at bounding box center [616, 210] width 285 height 26
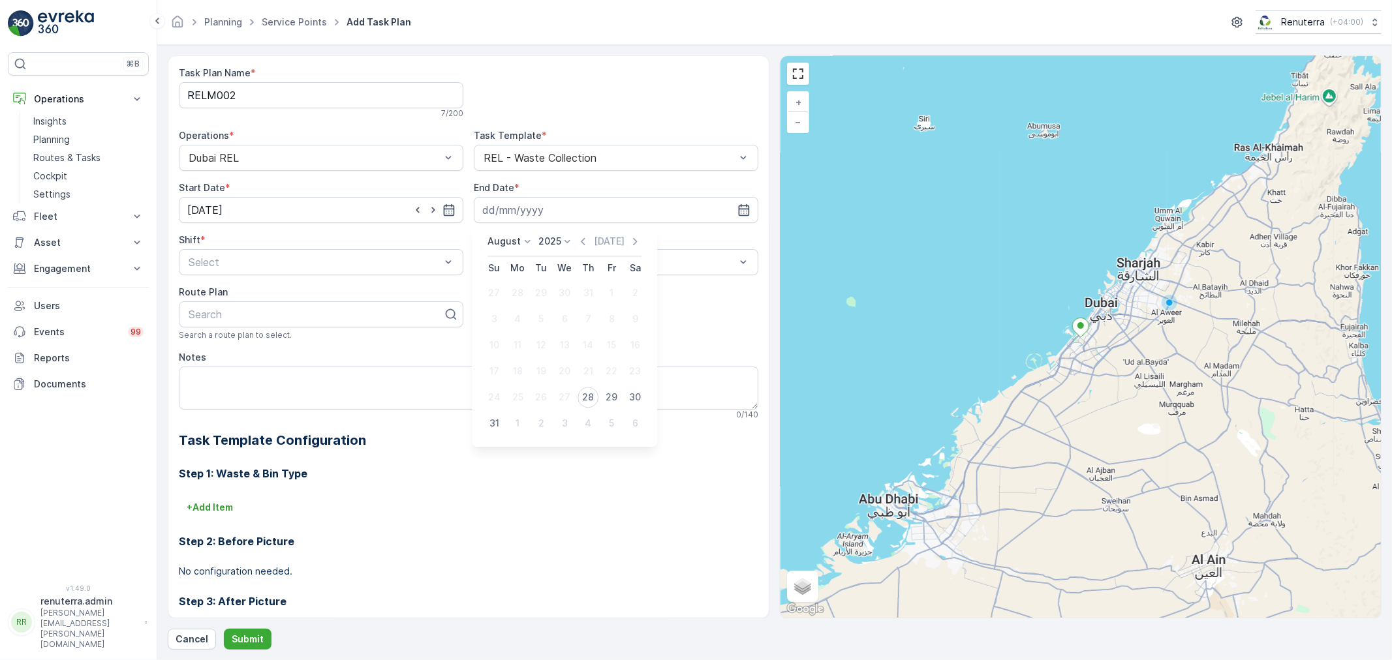
click at [496, 239] on p "August" at bounding box center [504, 241] width 33 height 13
click at [513, 360] on span "December" at bounding box center [518, 362] width 46 height 13
click at [559, 243] on p "2025" at bounding box center [563, 241] width 23 height 13
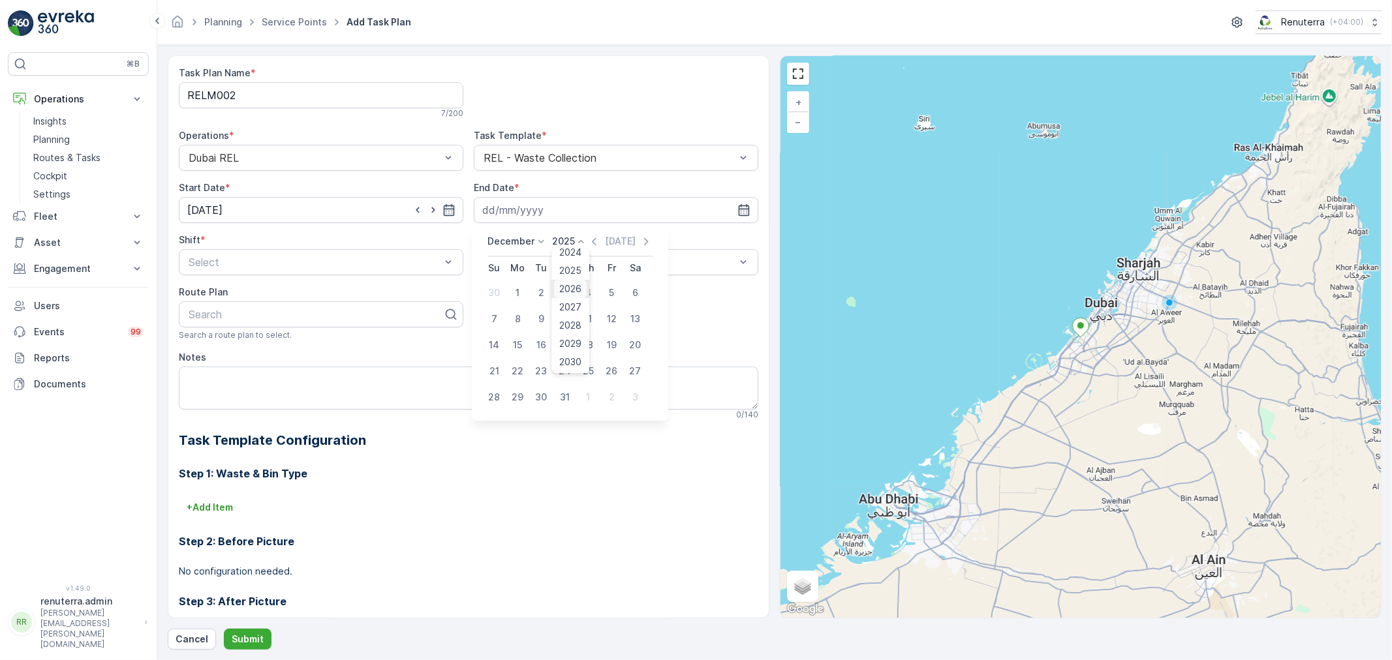
click at [572, 285] on span "2026" at bounding box center [571, 289] width 22 height 13
click at [589, 394] on div "31" at bounding box center [588, 397] width 21 height 21
type input "31.12.2026"
click at [241, 249] on div "Shift * Select" at bounding box center [321, 255] width 285 height 42
click at [247, 259] on div at bounding box center [314, 262] width 255 height 12
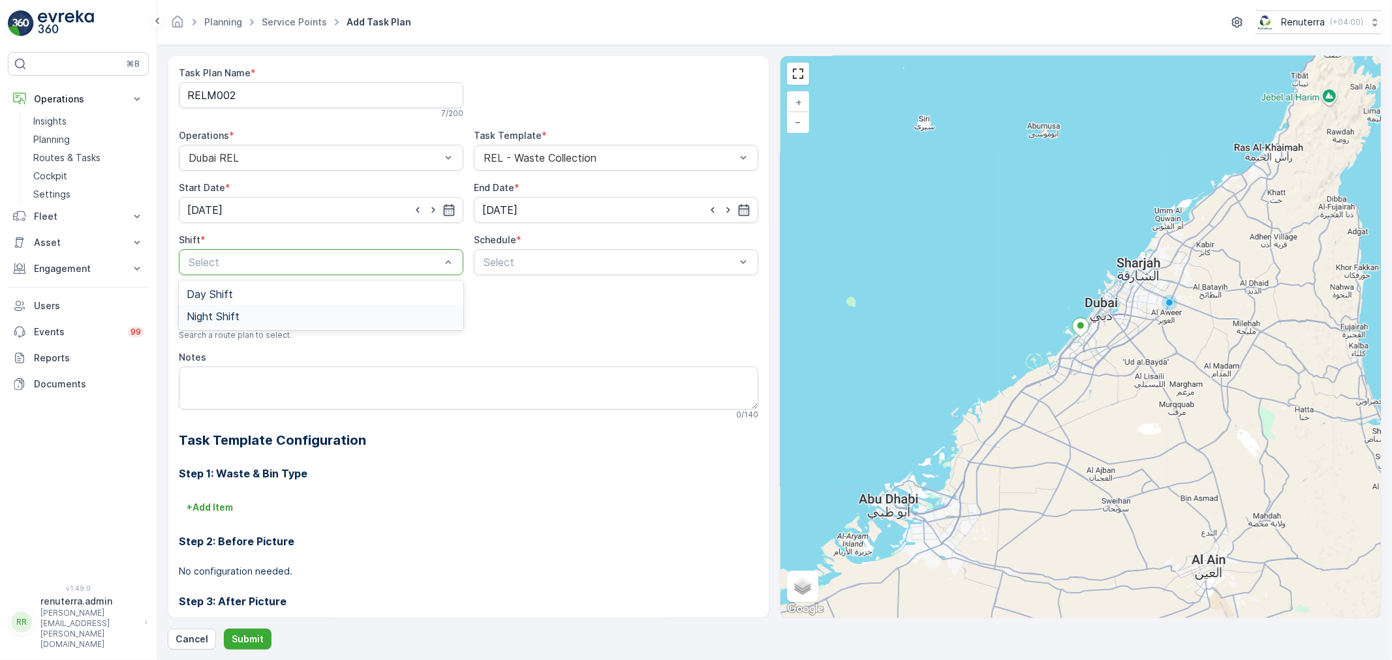
click at [227, 320] on span "Night Shift" at bounding box center [213, 317] width 53 height 12
click at [547, 266] on div at bounding box center [609, 262] width 255 height 12
click at [506, 294] on div "Daily" at bounding box center [616, 294] width 269 height 12
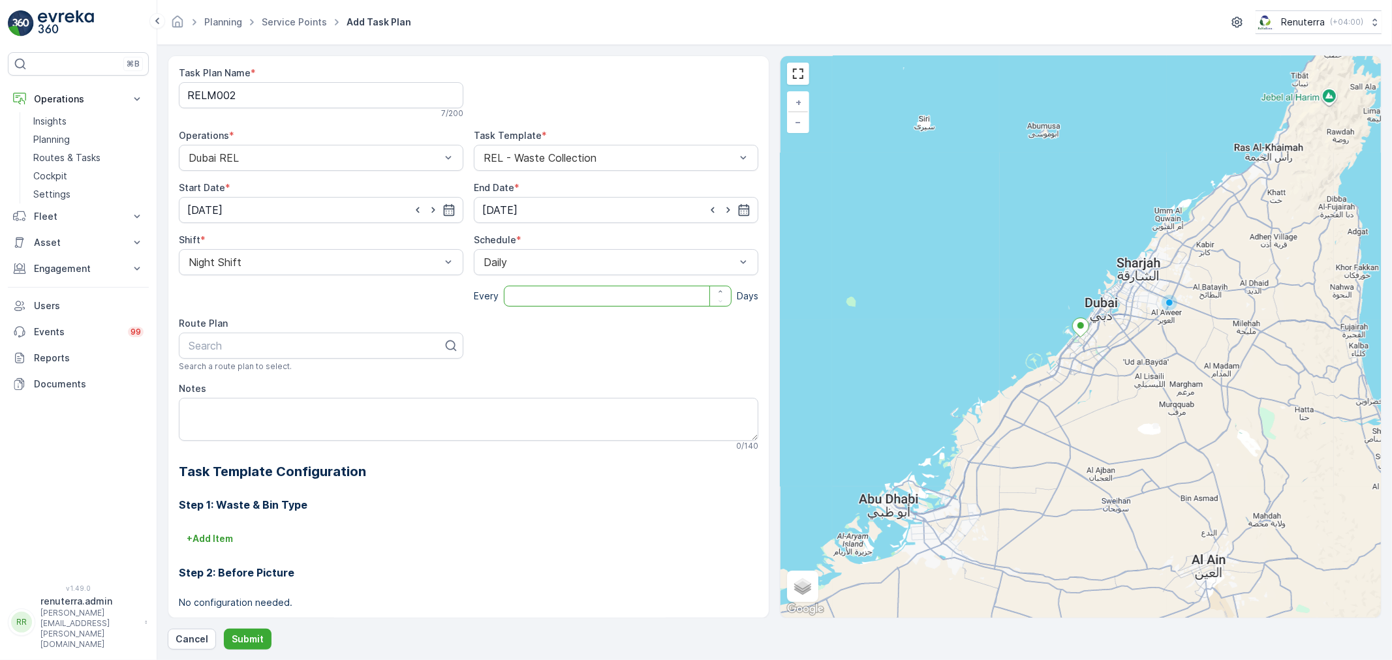
click at [512, 295] on input "number" at bounding box center [618, 296] width 228 height 21
type input "1"
click at [285, 342] on div at bounding box center [315, 346] width 257 height 12
type input "M202"
click at [260, 376] on div "DRELM202" at bounding box center [321, 378] width 269 height 12
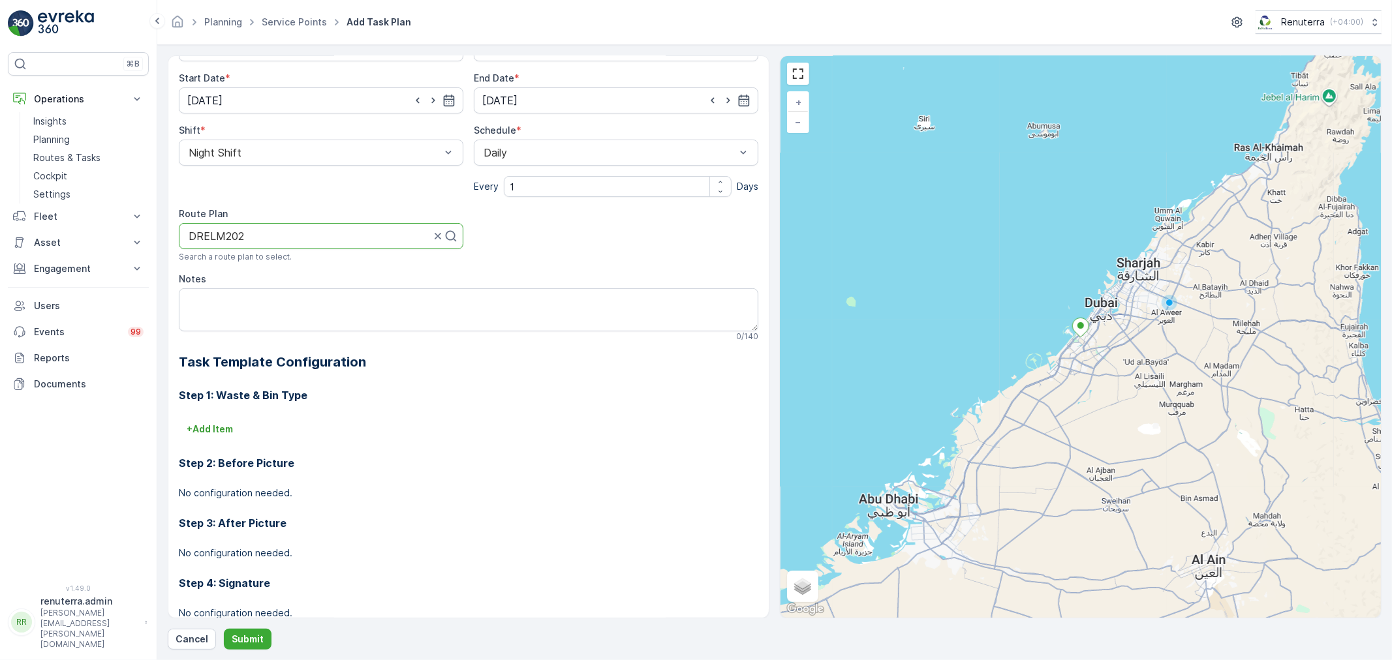
scroll to position [0, 0]
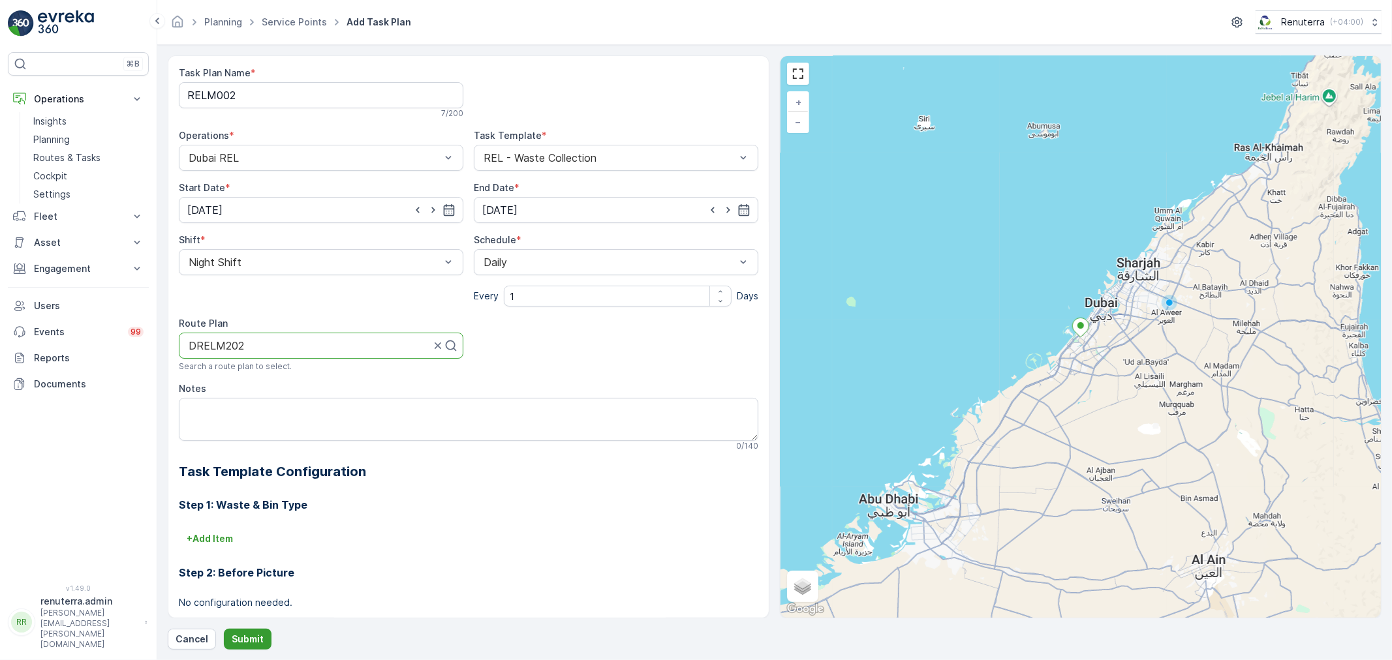
click at [255, 635] on p "Submit" at bounding box center [248, 639] width 32 height 13
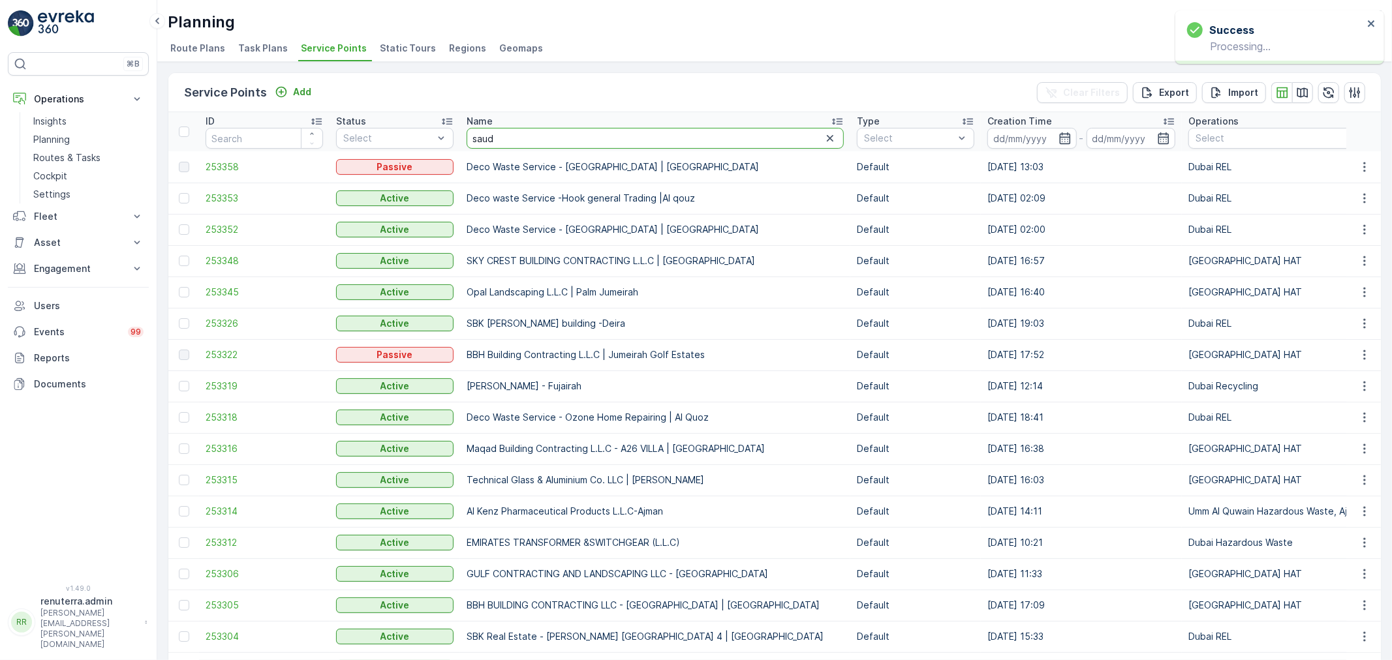
type input "saudi"
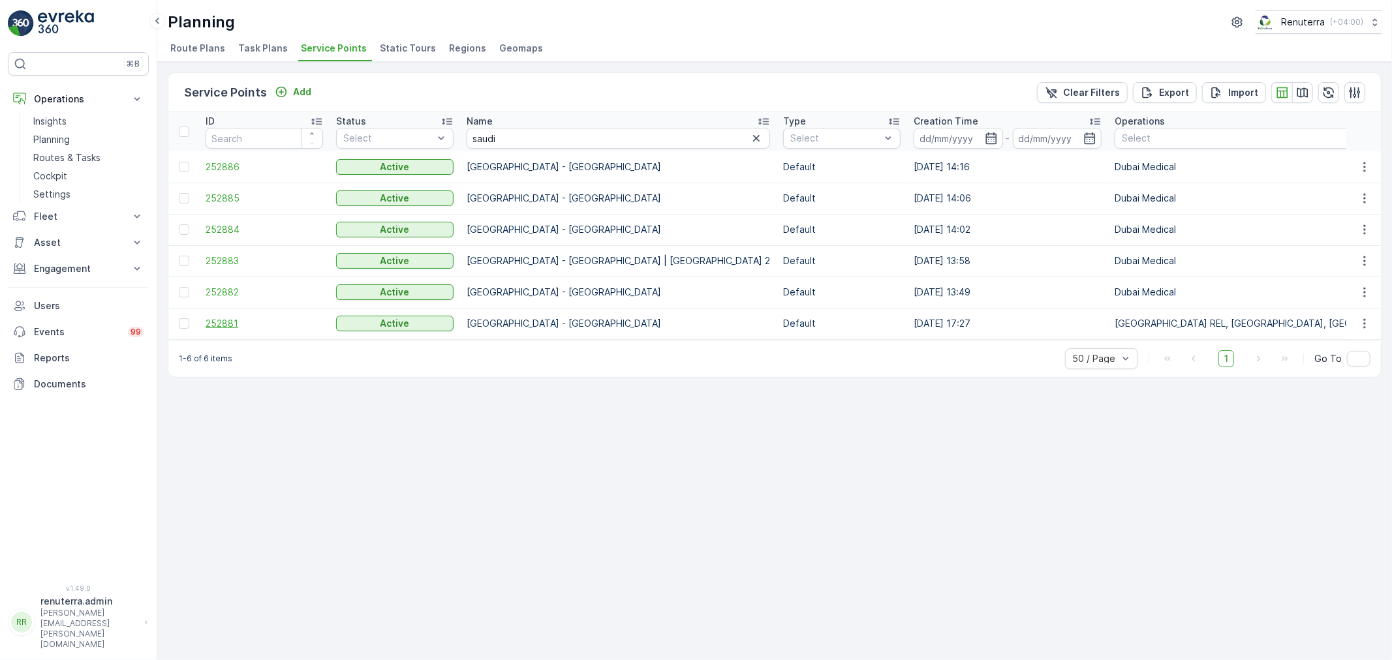
click at [224, 317] on span "252881" at bounding box center [264, 323] width 117 height 13
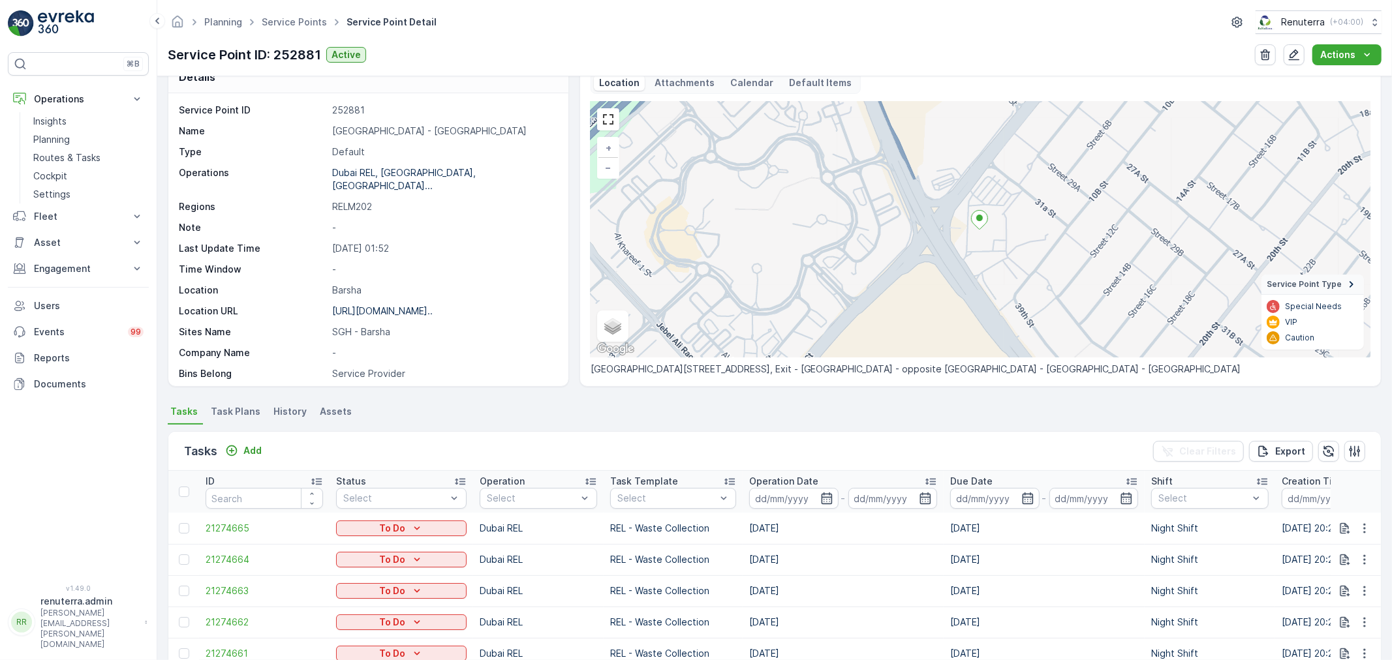
scroll to position [72, 0]
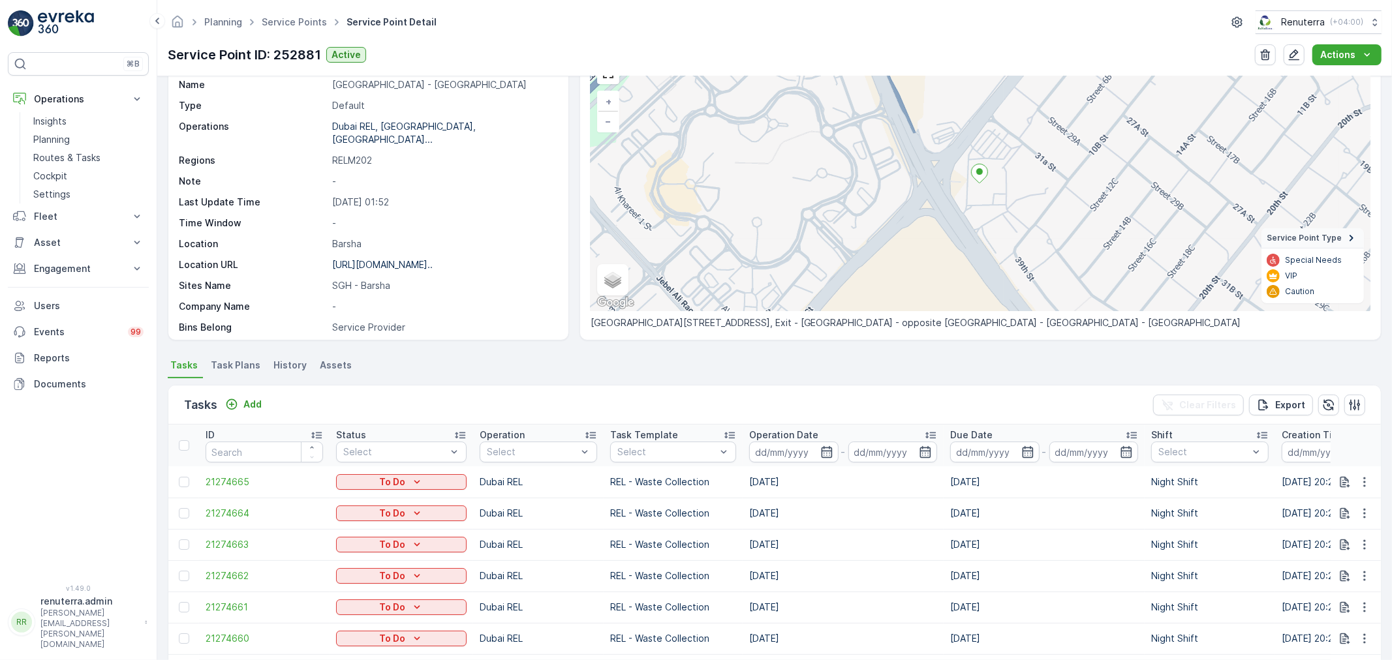
click at [238, 363] on span "Task Plans" at bounding box center [236, 365] width 50 height 13
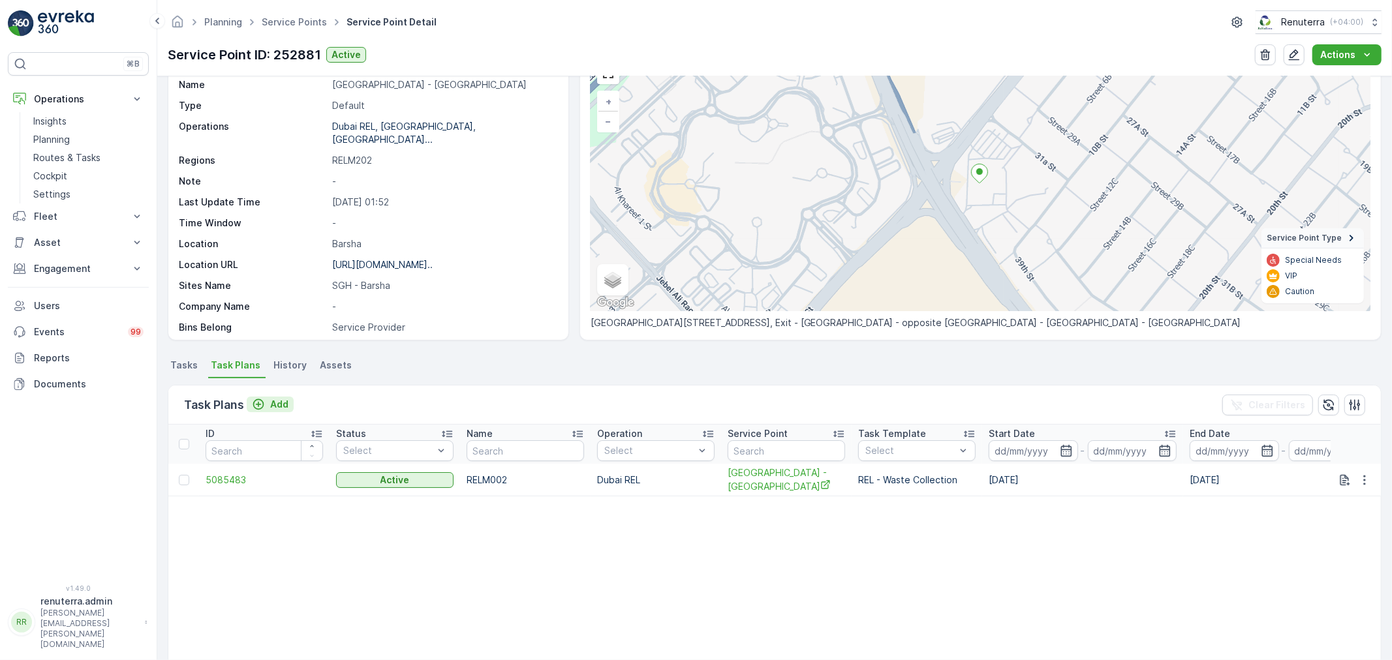
click at [277, 407] on p "Add" at bounding box center [279, 404] width 18 height 13
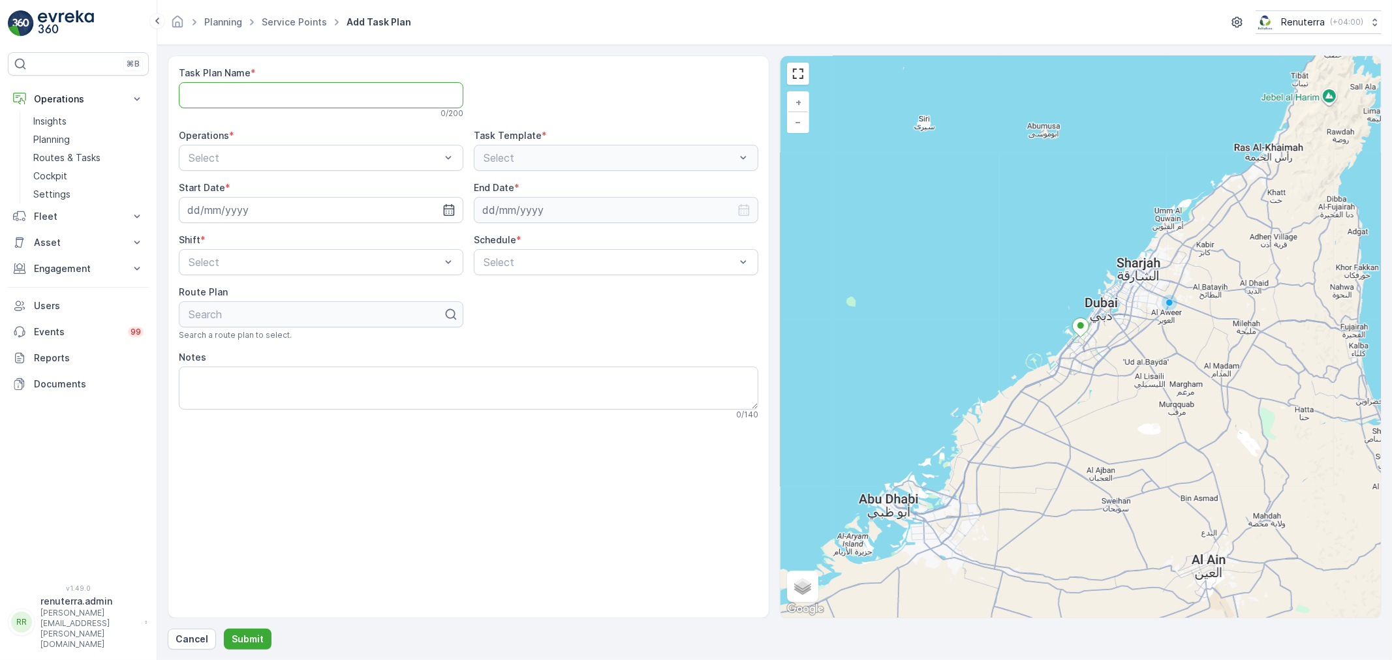
click at [289, 98] on Name "Task Plan Name" at bounding box center [321, 95] width 285 height 26
type Name "DRELM002"
click at [368, 174] on div "Task Plan Name * DRELM002 8 / 200 Operations * Select Task Template * Select St…" at bounding box center [469, 244] width 580 height 354
click at [279, 155] on div at bounding box center [314, 158] width 255 height 12
click at [223, 194] on span "Dubai REL" at bounding box center [212, 190] width 50 height 12
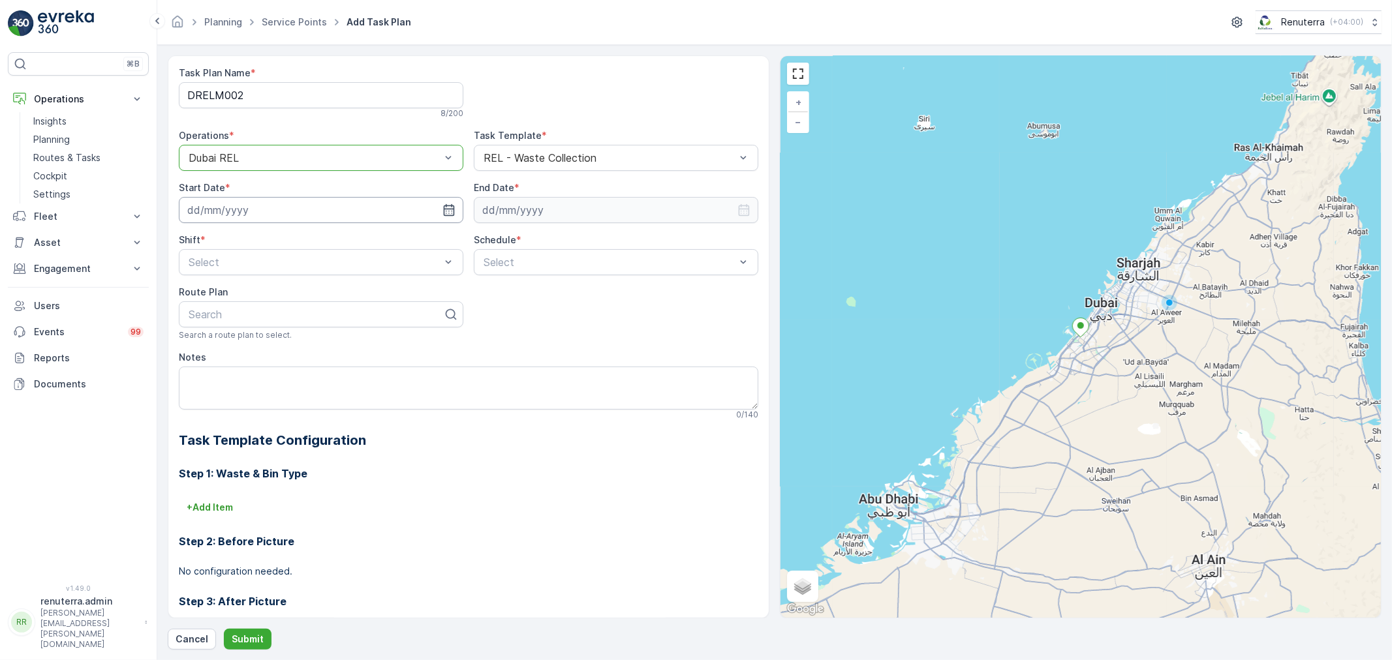
click at [321, 210] on input at bounding box center [321, 210] width 285 height 26
click at [296, 390] on div "28" at bounding box center [295, 397] width 21 height 21
type input "[DATE]"
click at [535, 211] on input at bounding box center [616, 210] width 285 height 26
click at [496, 243] on p "August" at bounding box center [504, 241] width 33 height 13
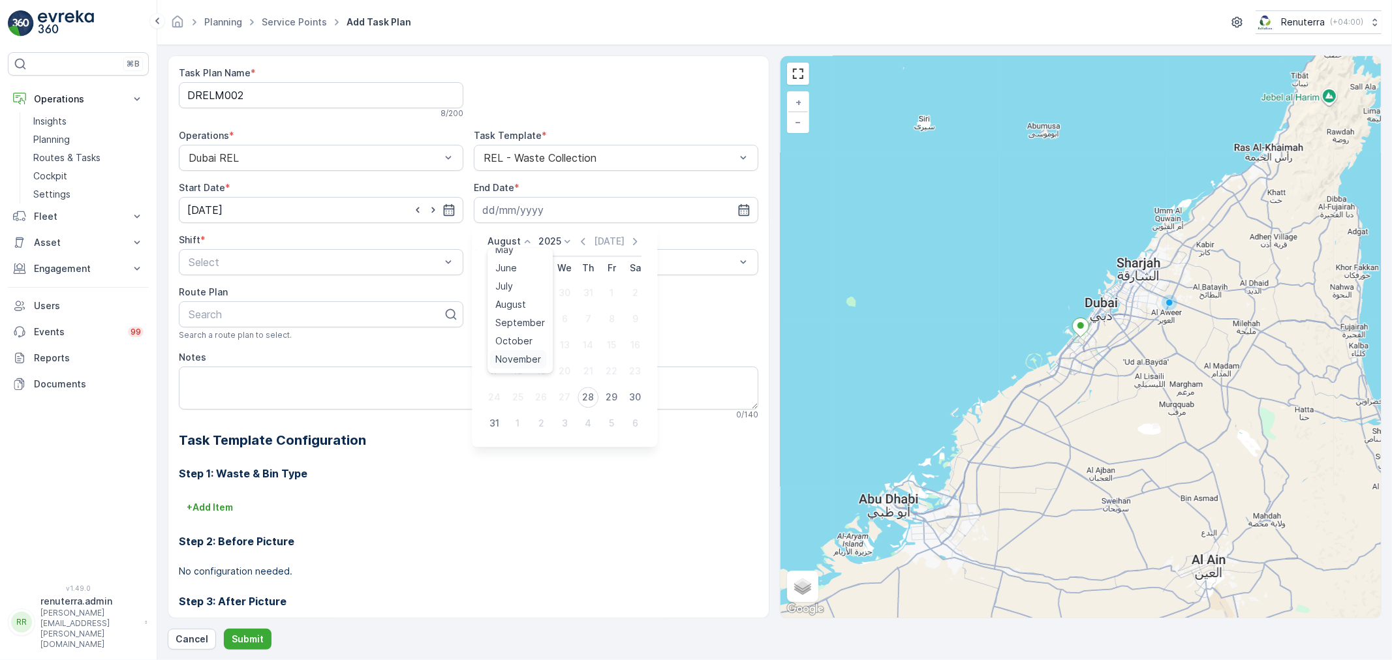
scroll to position [99, 0]
click at [523, 361] on span "December" at bounding box center [518, 362] width 46 height 13
click at [557, 243] on p "2025" at bounding box center [563, 241] width 23 height 13
click at [572, 285] on span "2026" at bounding box center [571, 289] width 22 height 13
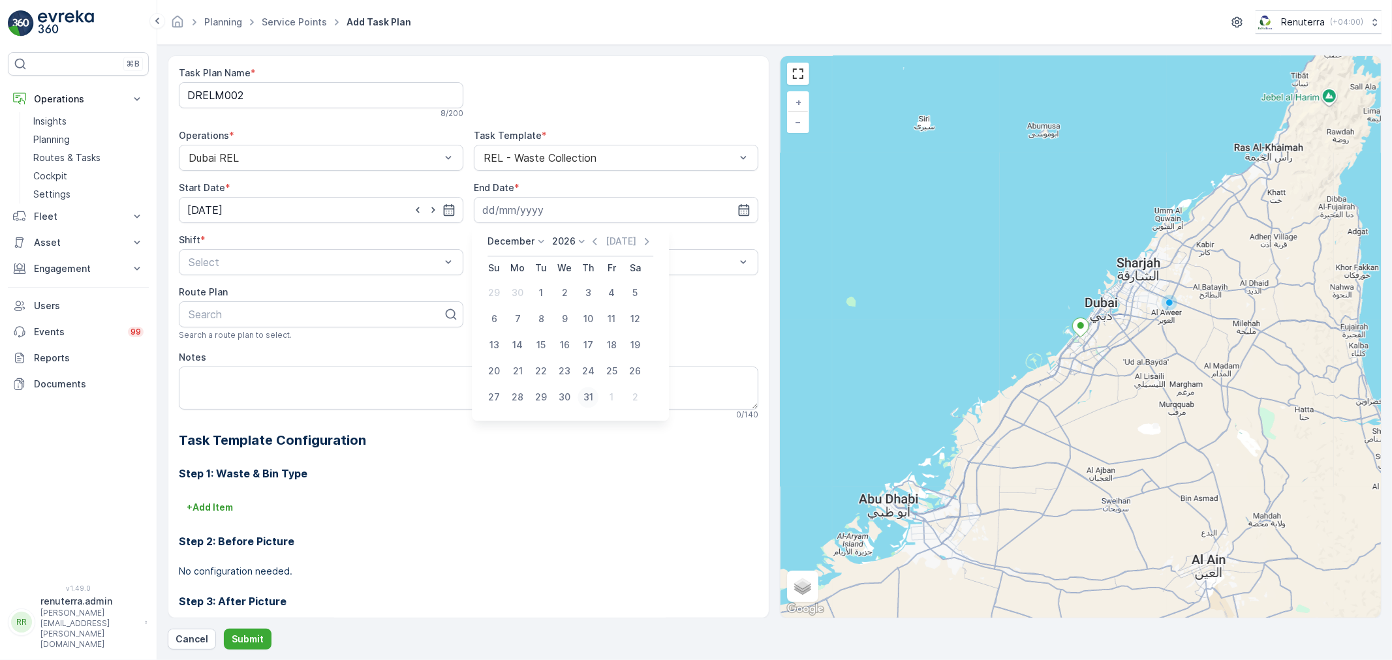
click at [590, 397] on div "31" at bounding box center [588, 397] width 21 height 21
type input "31.12.2026"
click at [257, 266] on div at bounding box center [314, 262] width 255 height 12
click at [235, 313] on span "Night Shift" at bounding box center [213, 317] width 53 height 12
click at [565, 264] on div at bounding box center [609, 262] width 255 height 12
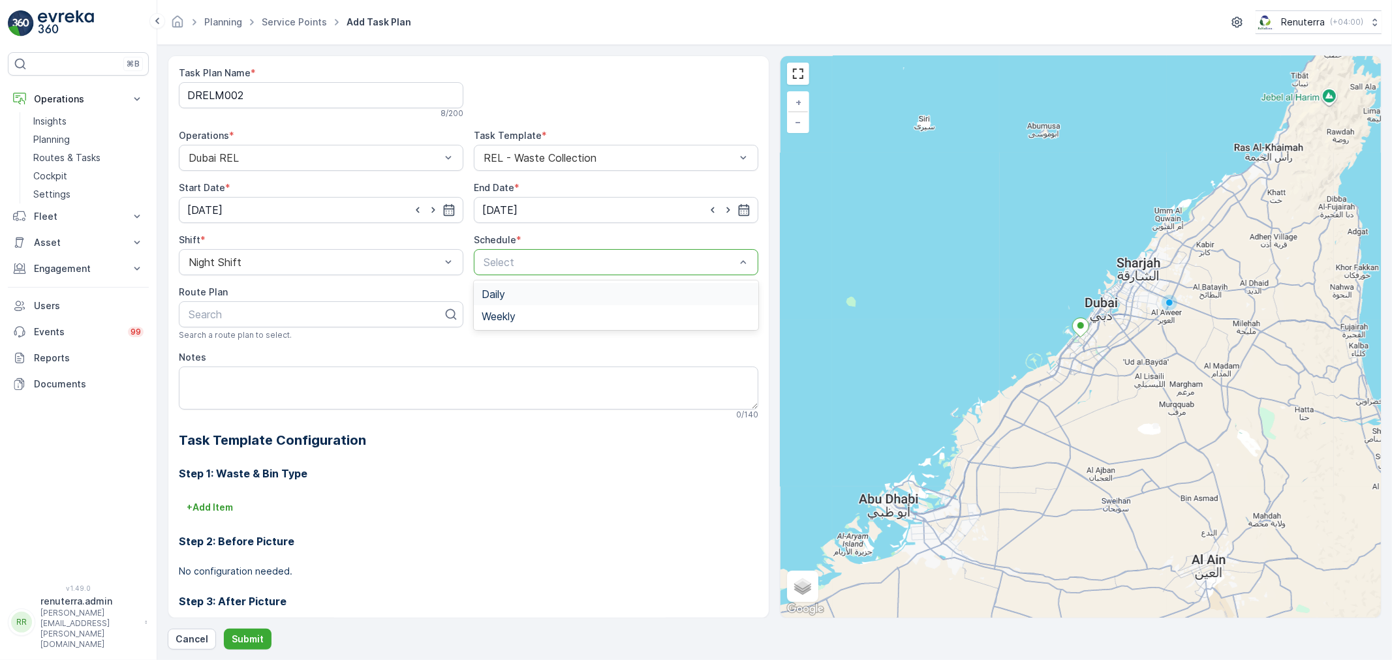
click at [496, 292] on span "Daily" at bounding box center [493, 294] width 23 height 12
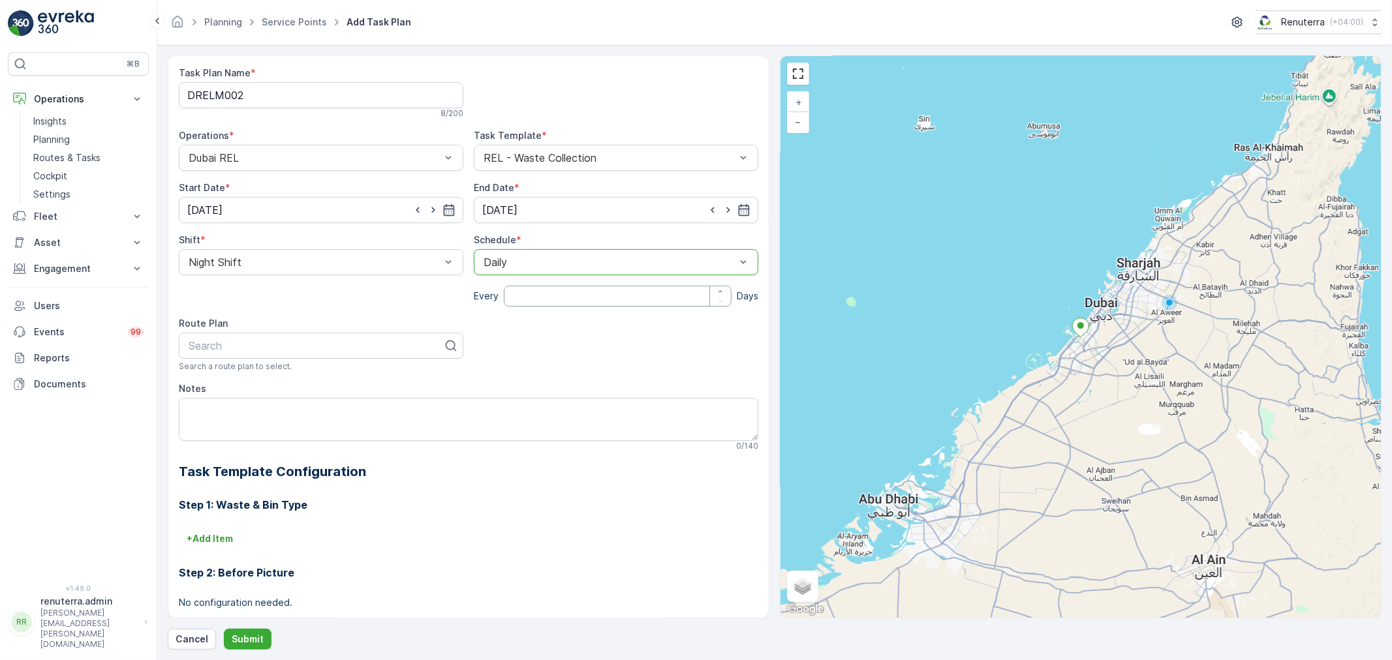
click at [516, 298] on input "number" at bounding box center [618, 296] width 228 height 21
type input "1"
type input "202"
click at [244, 377] on div "DRELM202" at bounding box center [321, 378] width 269 height 12
click at [253, 635] on p "Submit" at bounding box center [248, 639] width 32 height 13
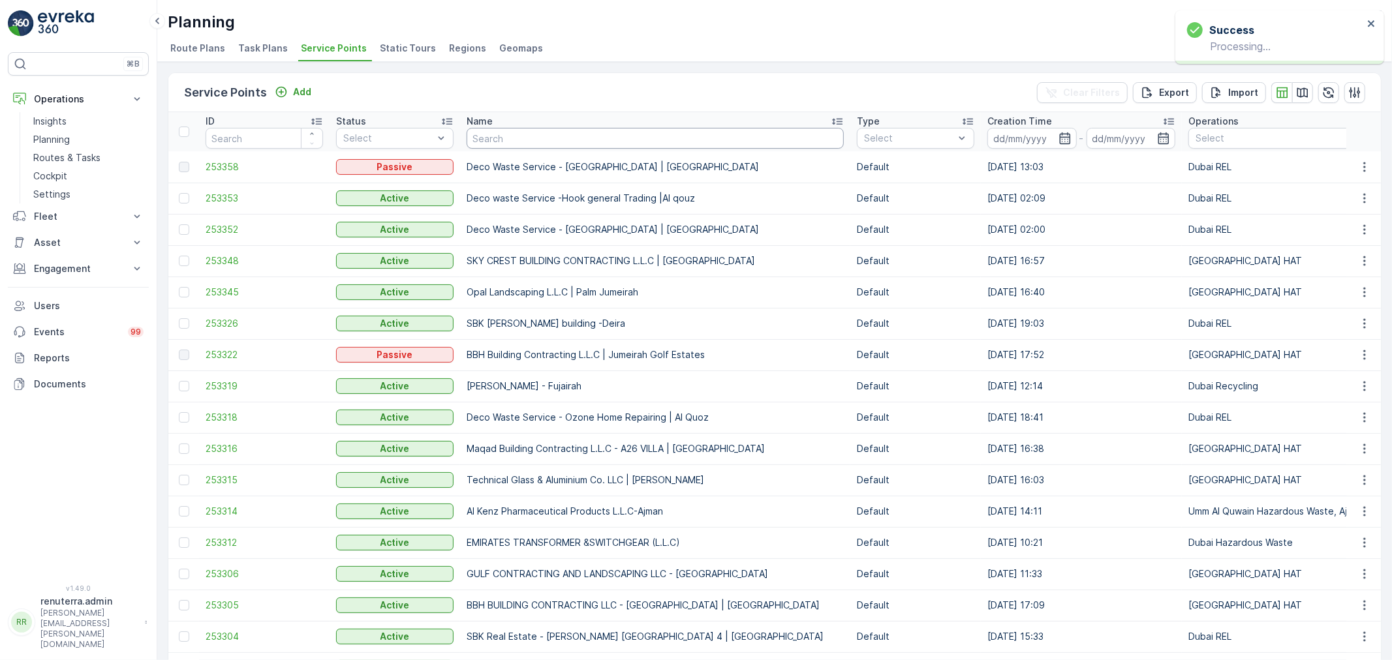
click at [519, 139] on input "text" at bounding box center [655, 138] width 377 height 21
type input "saudi"
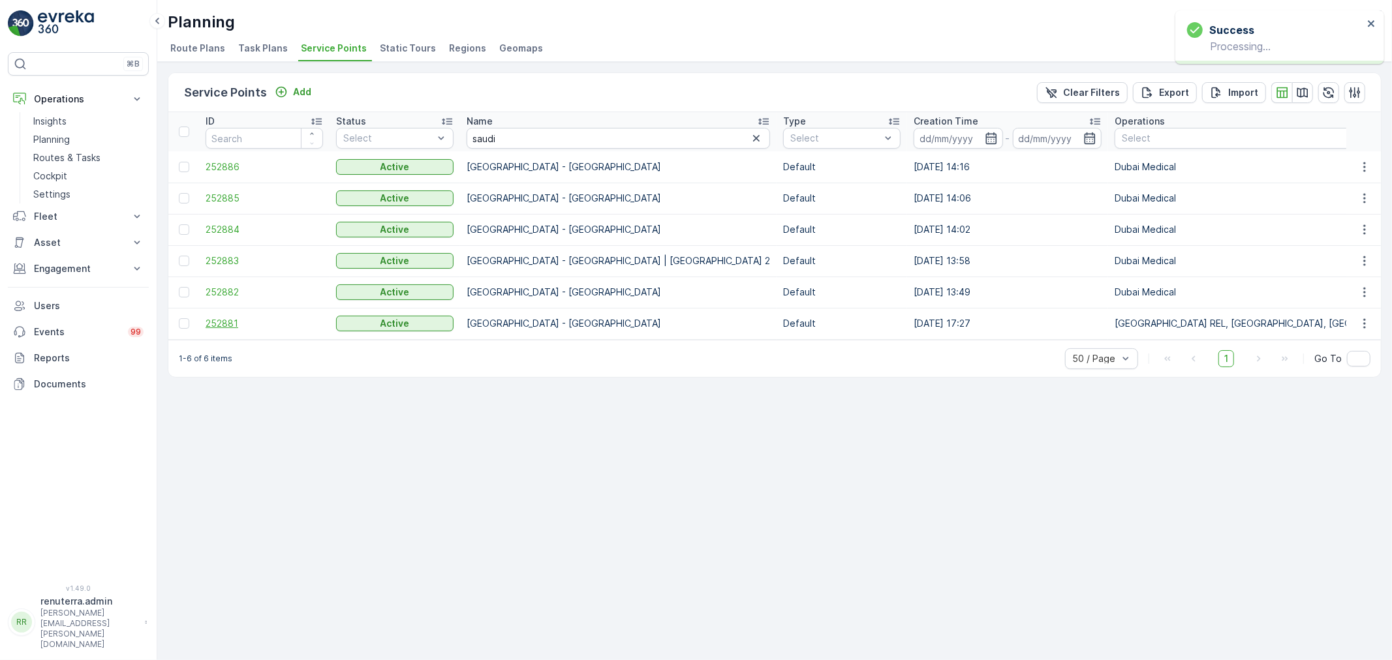
click at [219, 322] on span "252881" at bounding box center [264, 323] width 117 height 13
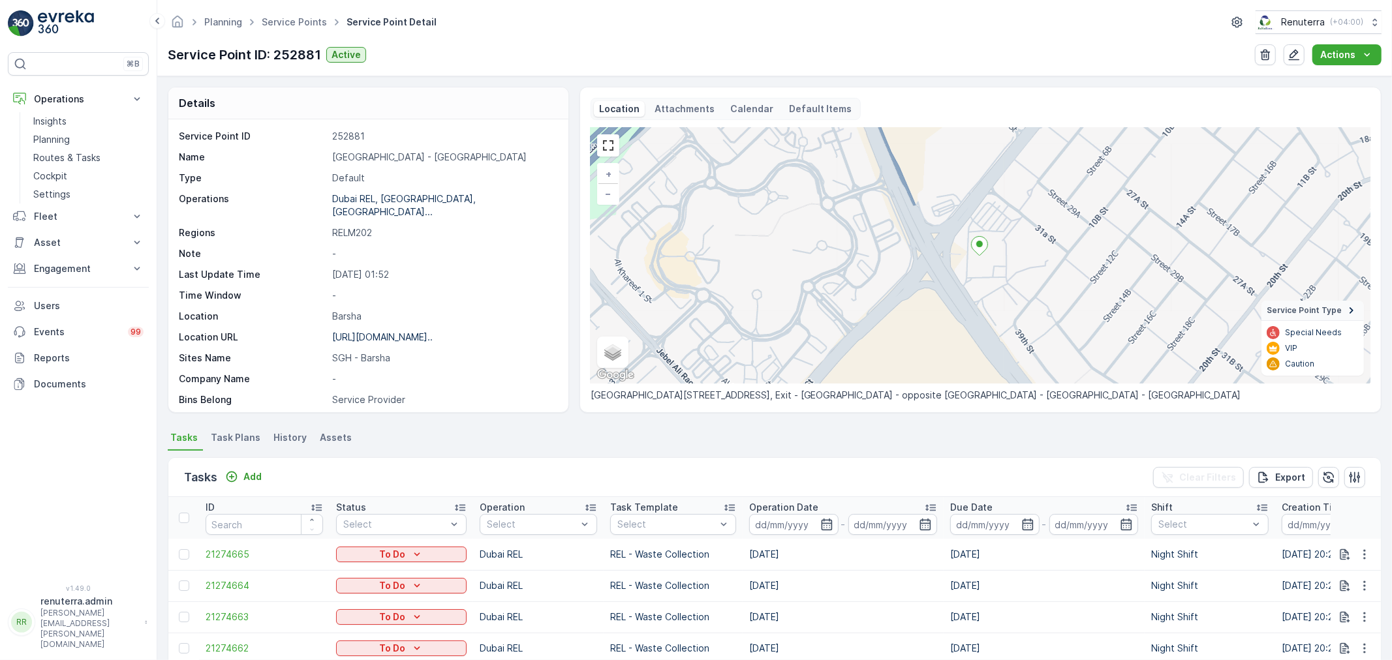
click at [237, 436] on span "Task Plans" at bounding box center [236, 437] width 50 height 13
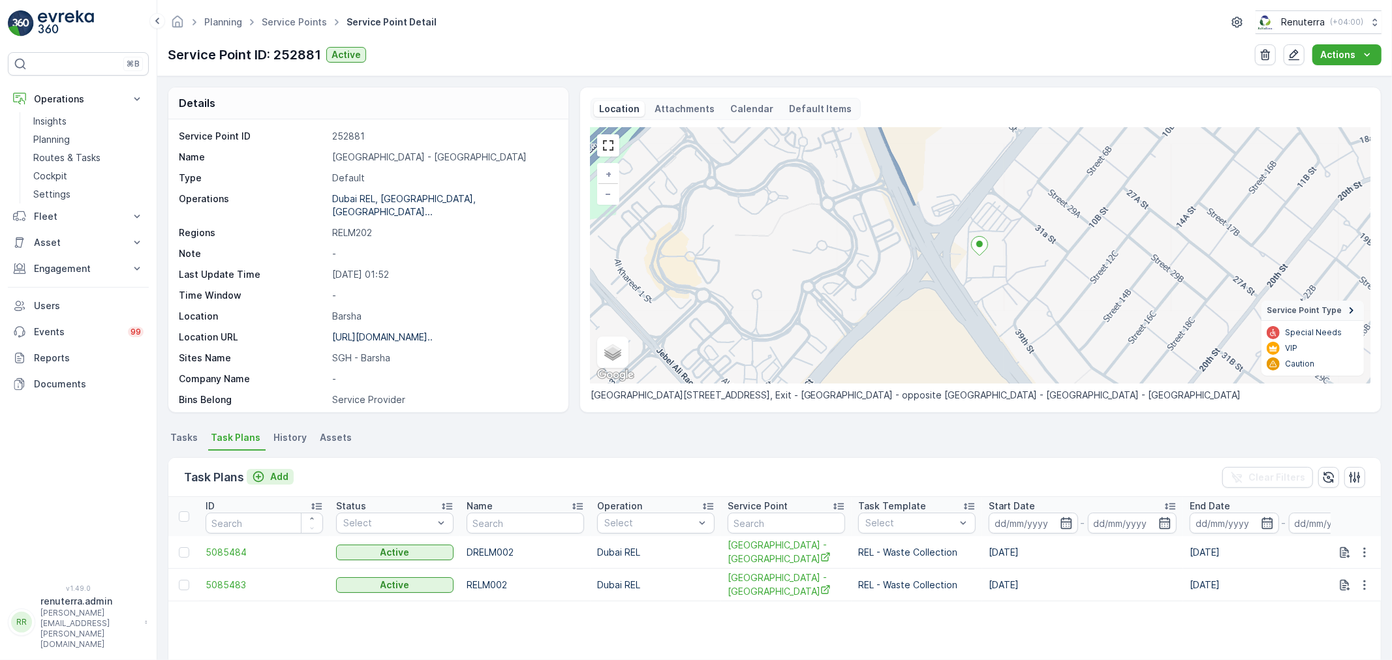
click at [269, 477] on div "Add" at bounding box center [270, 477] width 37 height 13
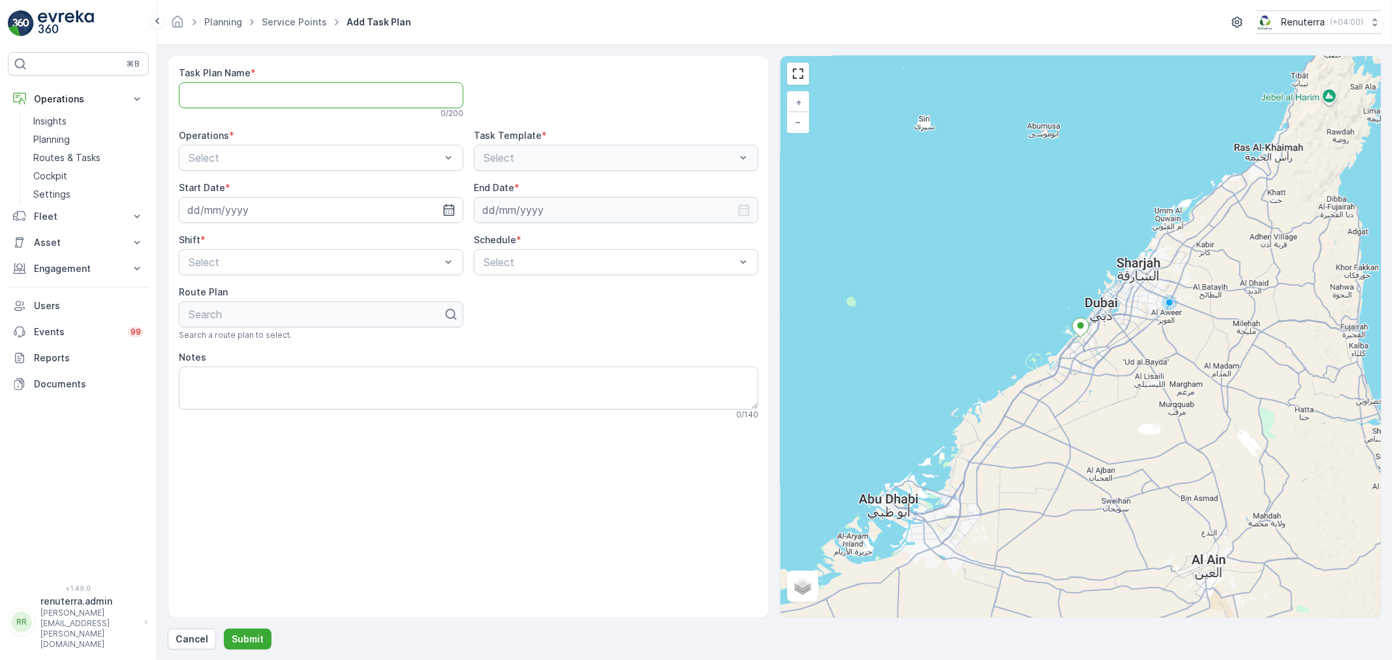
click at [259, 95] on Name "Task Plan Name" at bounding box center [321, 95] width 285 height 26
type Name "DRELM002"
click at [309, 158] on div at bounding box center [314, 158] width 255 height 12
click at [232, 196] on span "Dubai REL" at bounding box center [212, 190] width 50 height 12
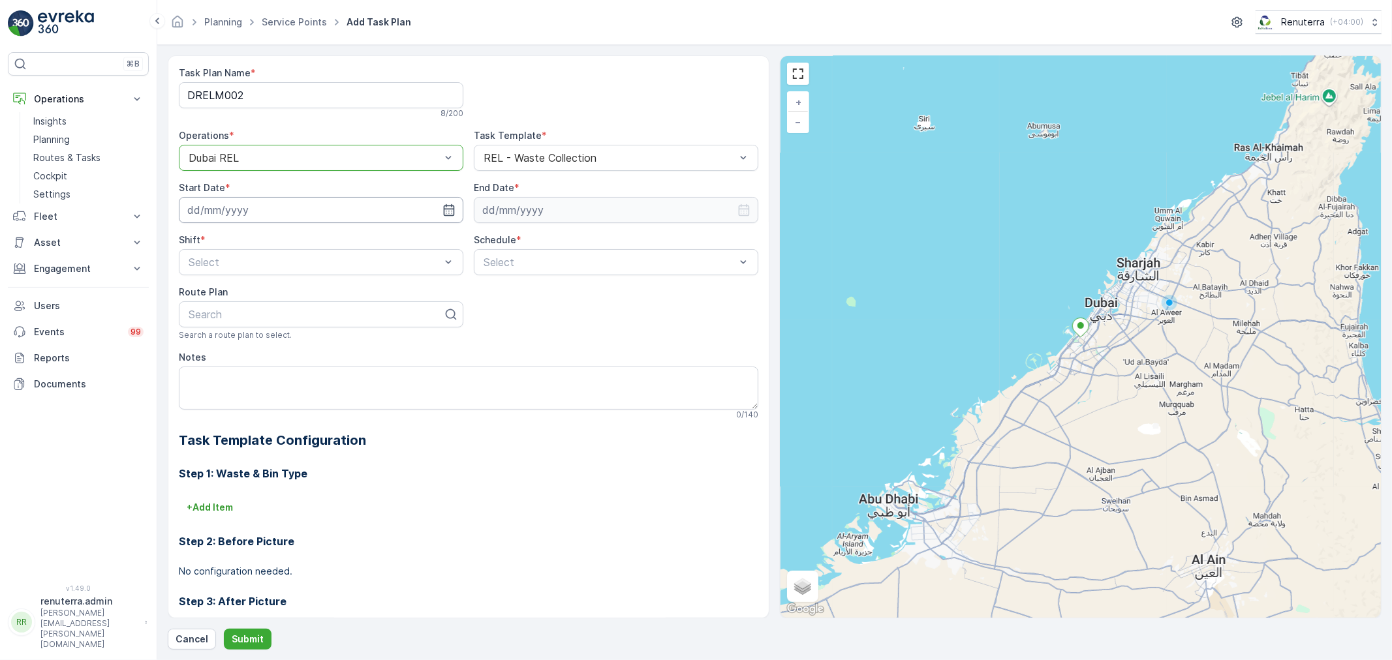
click at [368, 210] on input at bounding box center [321, 210] width 285 height 26
click at [290, 397] on div "28" at bounding box center [295, 397] width 21 height 21
type input "[DATE]"
click at [512, 217] on input at bounding box center [616, 210] width 285 height 26
click at [493, 238] on p "August" at bounding box center [504, 241] width 33 height 13
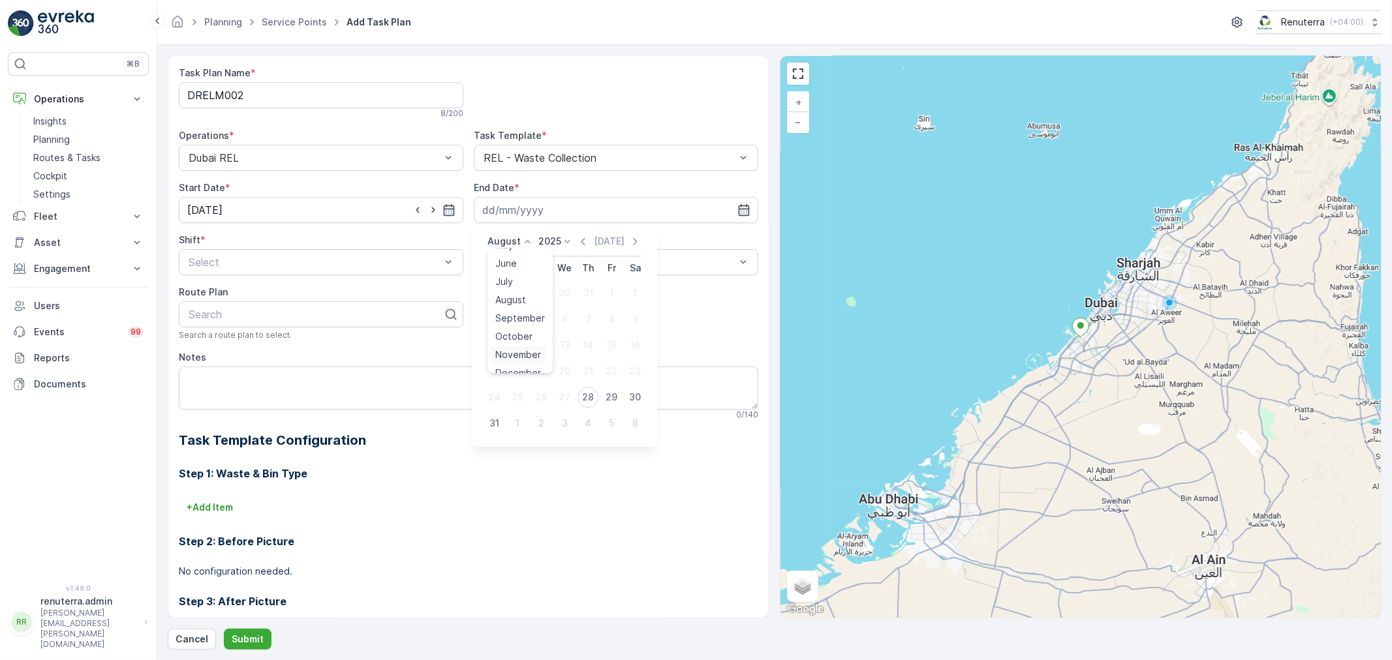
scroll to position [99, 0]
click at [518, 357] on span "December" at bounding box center [518, 362] width 46 height 13
click at [563, 232] on div "December 2025 Today Su Mo Tu We Th Fr Sa 30 1 2 3 4 5 6 7 8 9 10 11 12 13 14 15…" at bounding box center [570, 323] width 196 height 196
click at [563, 238] on p "2025" at bounding box center [563, 241] width 23 height 13
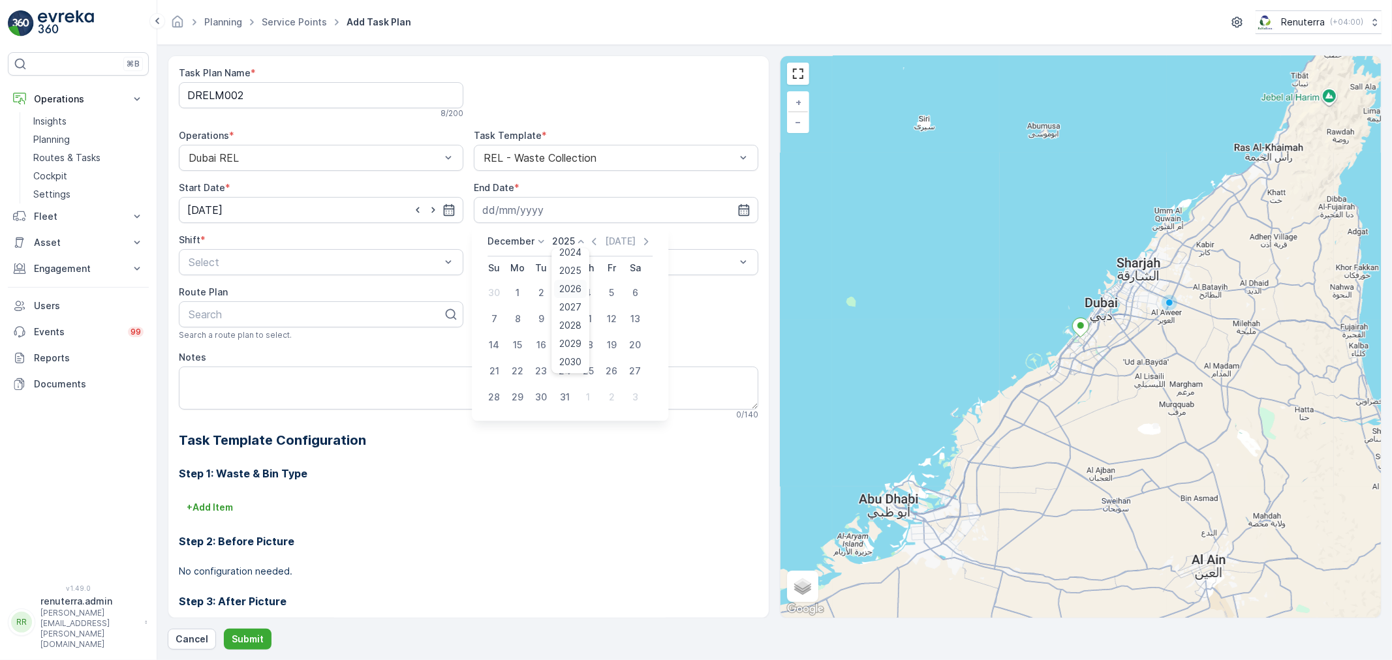
click at [575, 285] on span "2026" at bounding box center [571, 289] width 22 height 13
click at [592, 394] on div "31" at bounding box center [588, 397] width 21 height 21
type input "31.12.2026"
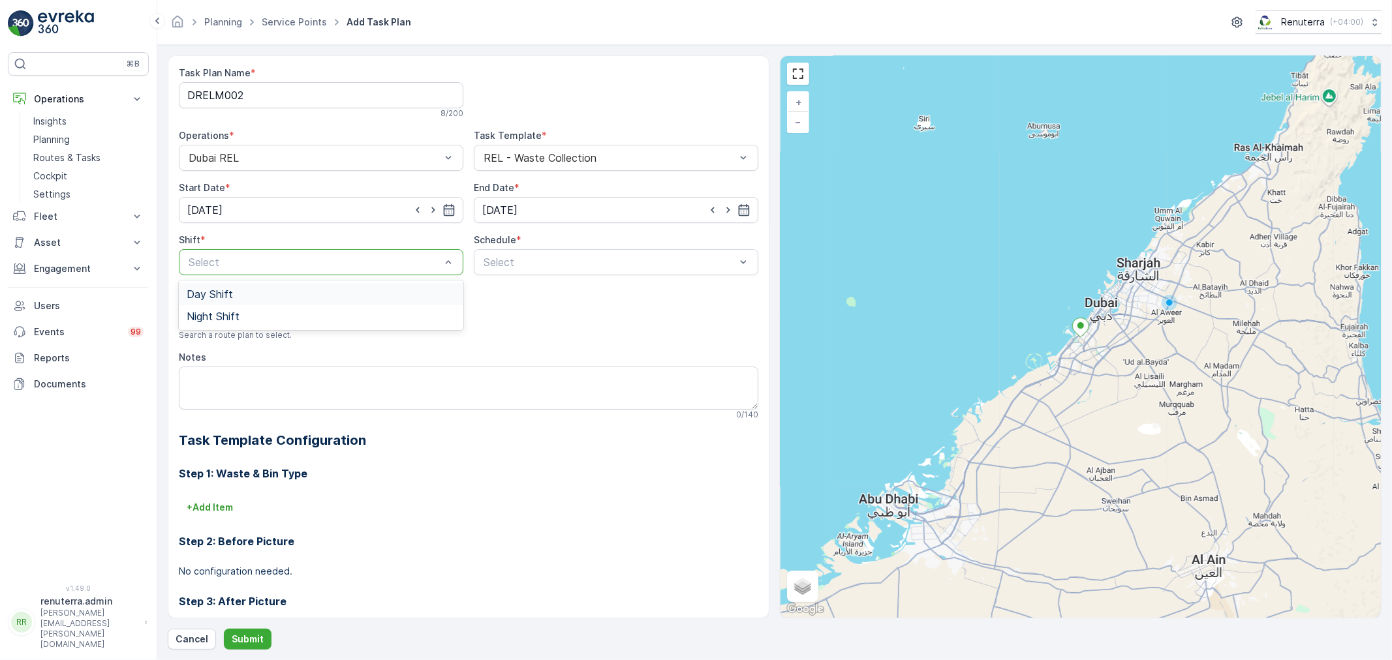
click at [343, 251] on div "Select" at bounding box center [321, 262] width 285 height 26
click at [223, 317] on span "Night Shift" at bounding box center [213, 317] width 53 height 12
click at [525, 256] on div at bounding box center [609, 262] width 255 height 12
click at [493, 297] on span "Daily" at bounding box center [493, 294] width 23 height 12
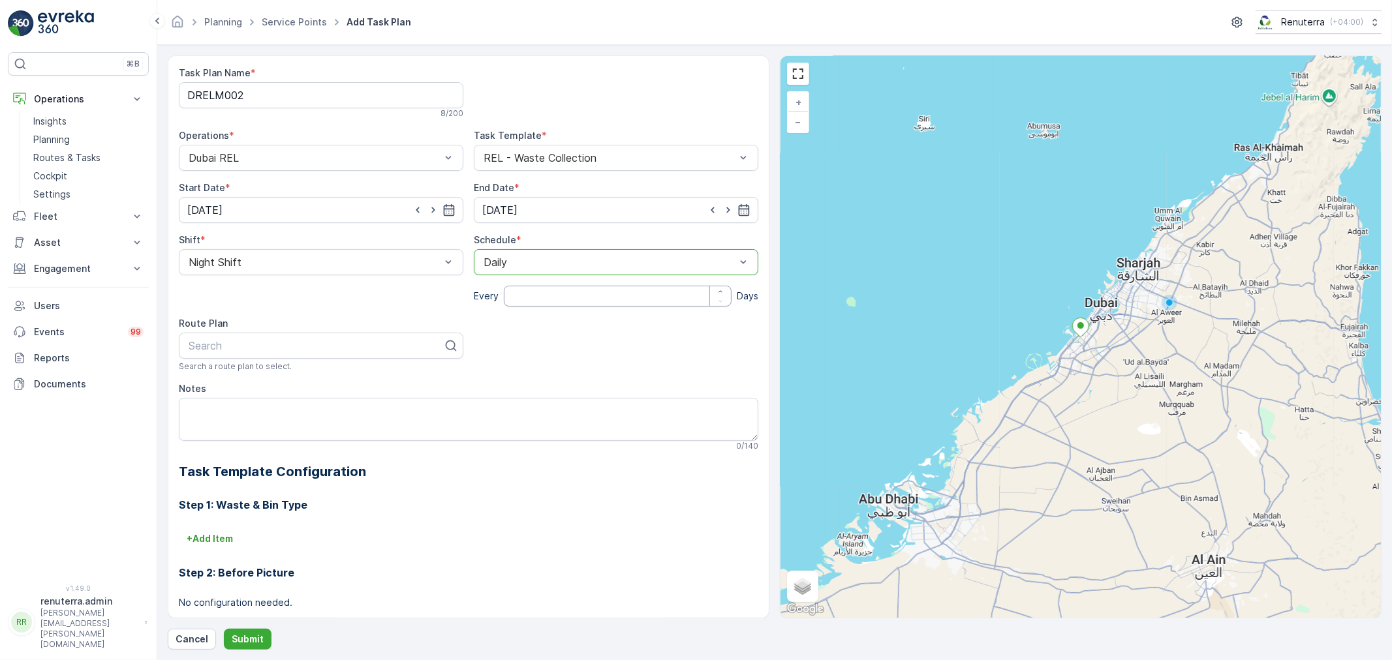
click at [504, 298] on input "number" at bounding box center [618, 296] width 228 height 21
type input "1"
type input "202"
click at [237, 375] on span "DRELM202" at bounding box center [214, 378] width 55 height 12
click at [240, 638] on p "Submit" at bounding box center [248, 639] width 32 height 13
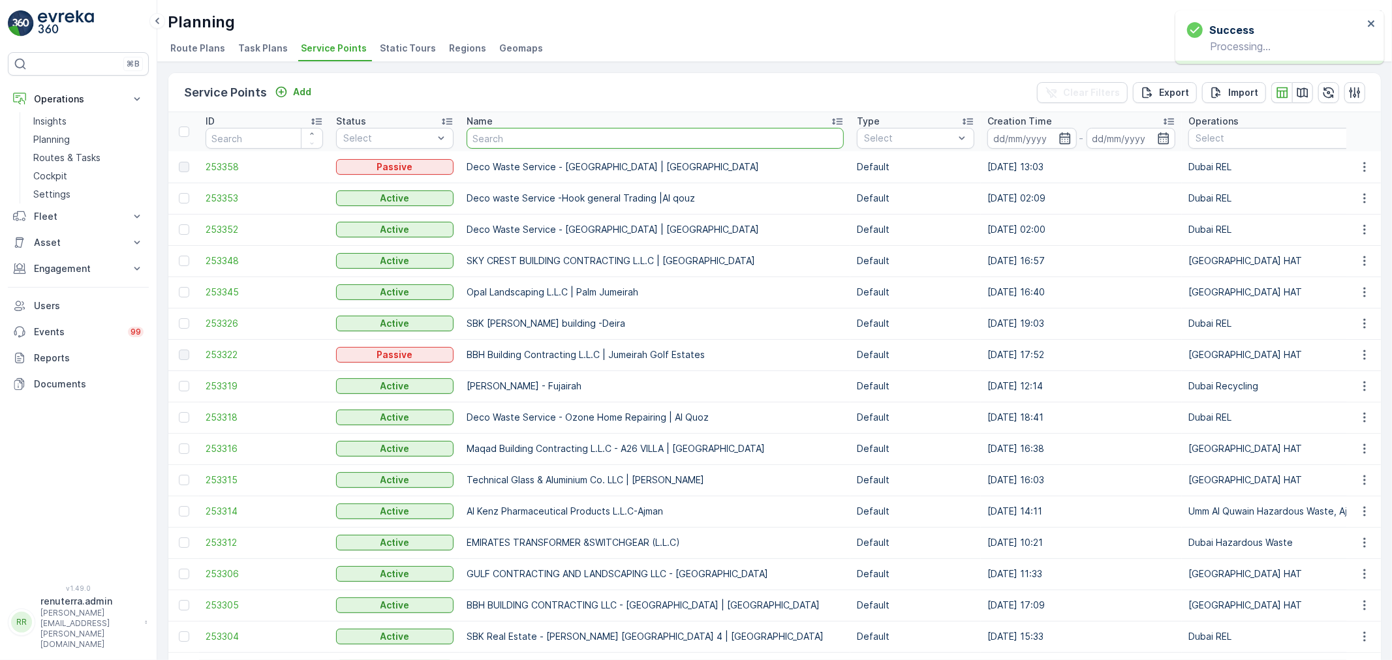
click at [501, 140] on input "text" at bounding box center [655, 138] width 377 height 21
type input "saudi"
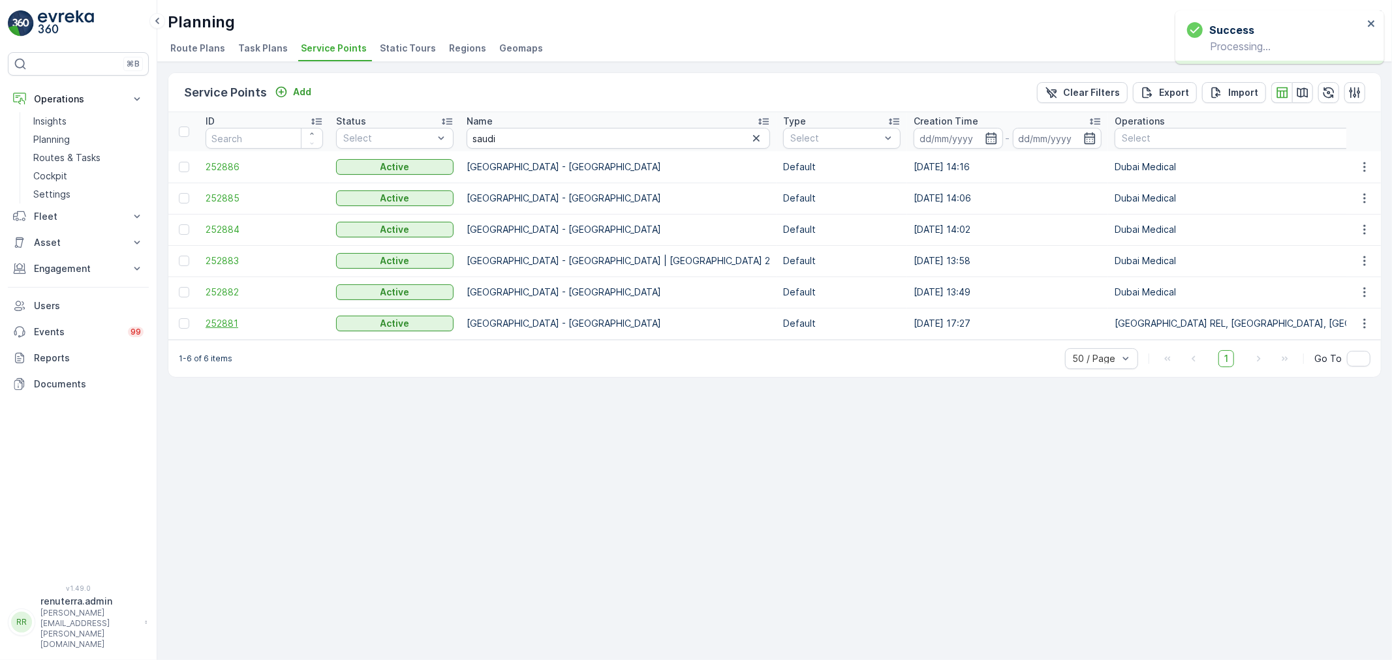
click at [216, 322] on span "252881" at bounding box center [264, 323] width 117 height 13
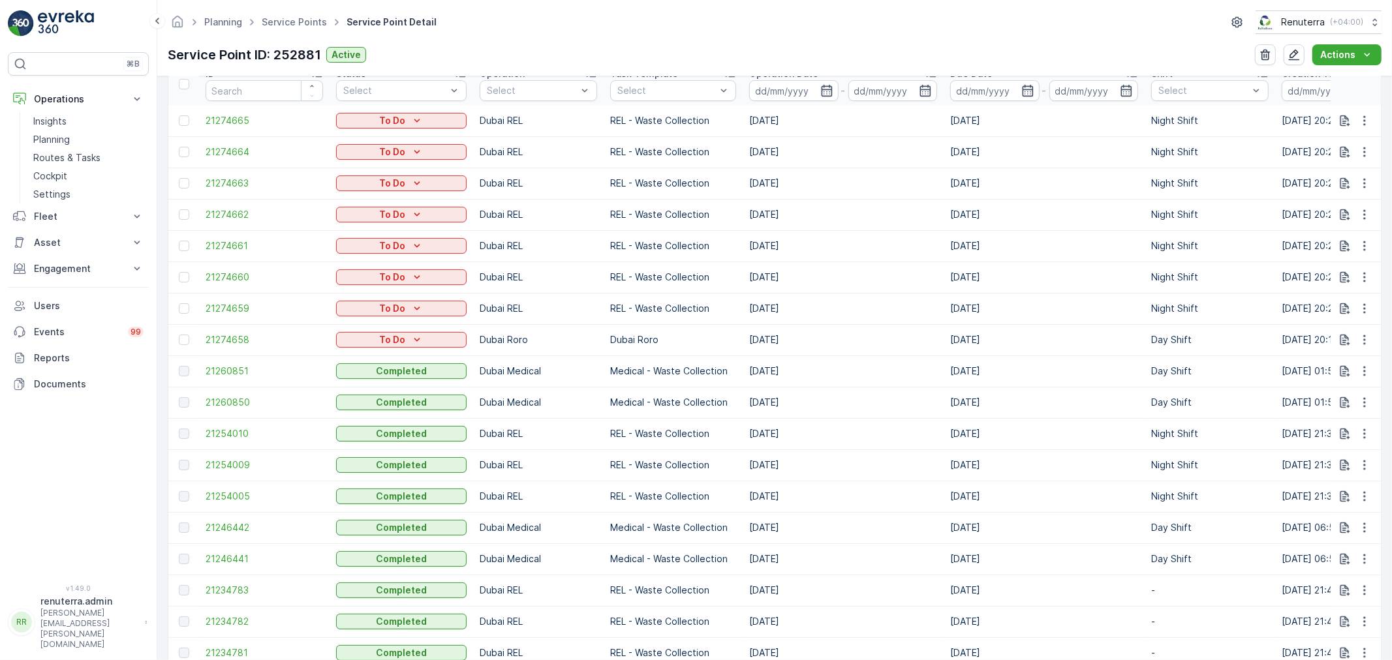
scroll to position [435, 0]
click at [226, 369] on span "21260851" at bounding box center [264, 370] width 117 height 13
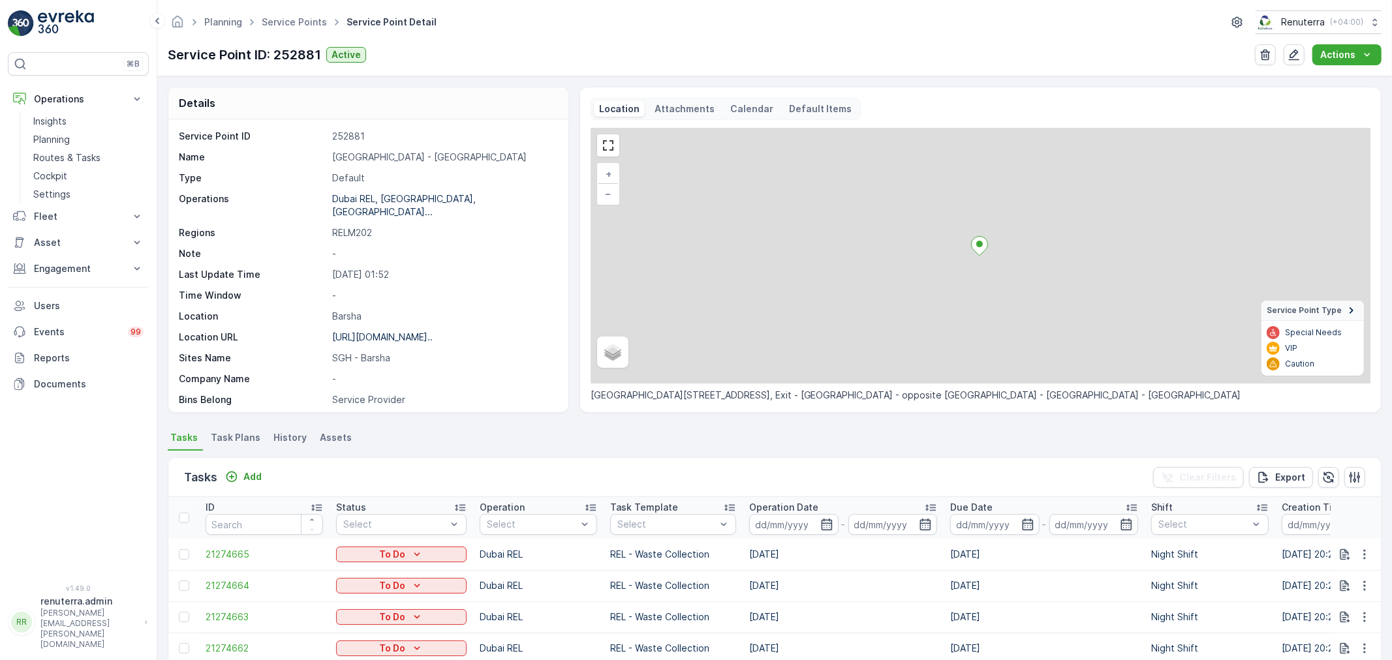
click at [230, 435] on span "Task Plans" at bounding box center [236, 437] width 50 height 13
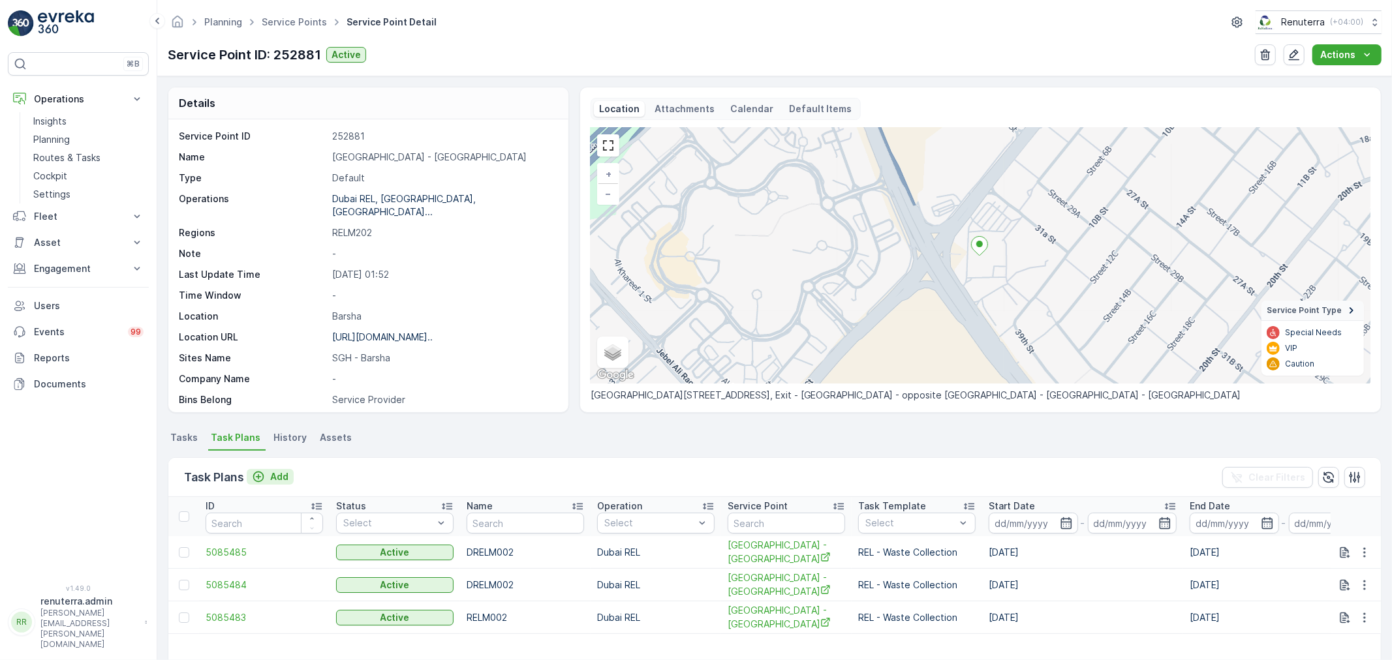
click at [270, 475] on div "Add" at bounding box center [270, 477] width 37 height 13
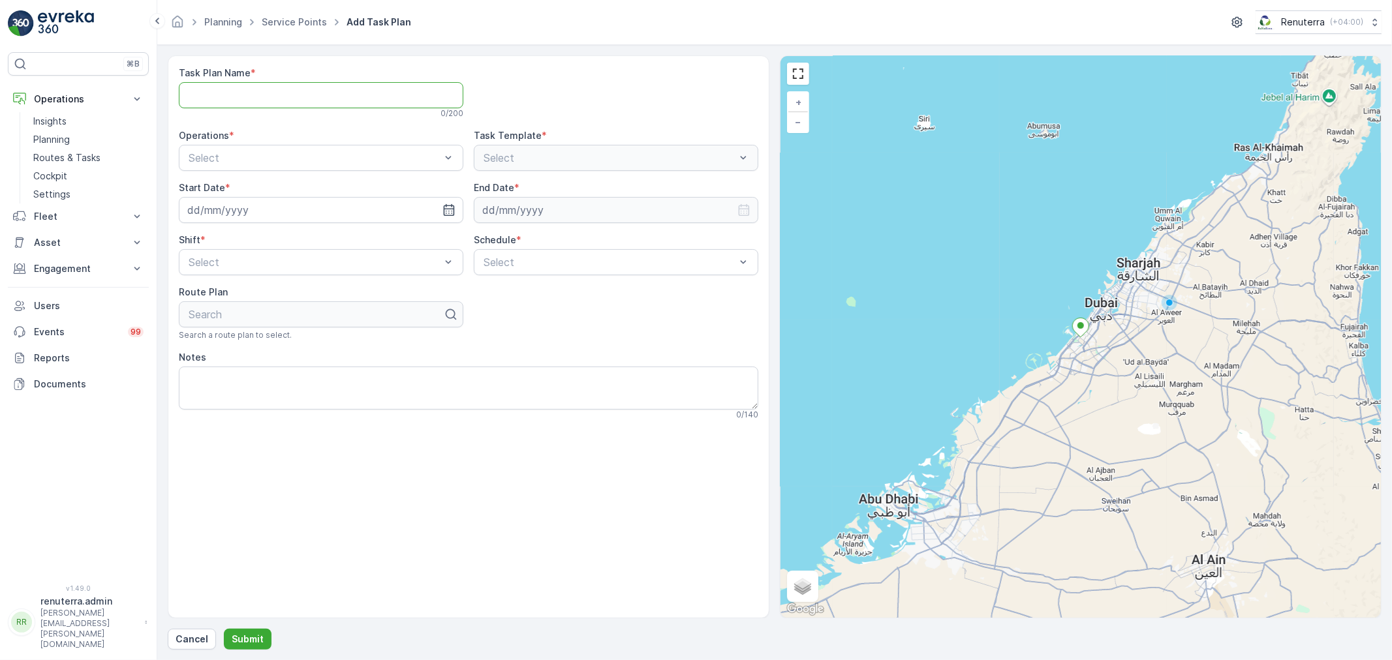
click at [281, 89] on Name "Task Plan Name" at bounding box center [321, 95] width 285 height 26
type Name "DMED004"
click at [279, 159] on div at bounding box center [314, 158] width 255 height 12
click at [241, 212] on span "Dubai Medical" at bounding box center [221, 212] width 69 height 12
click at [570, 159] on div at bounding box center [601, 158] width 239 height 12
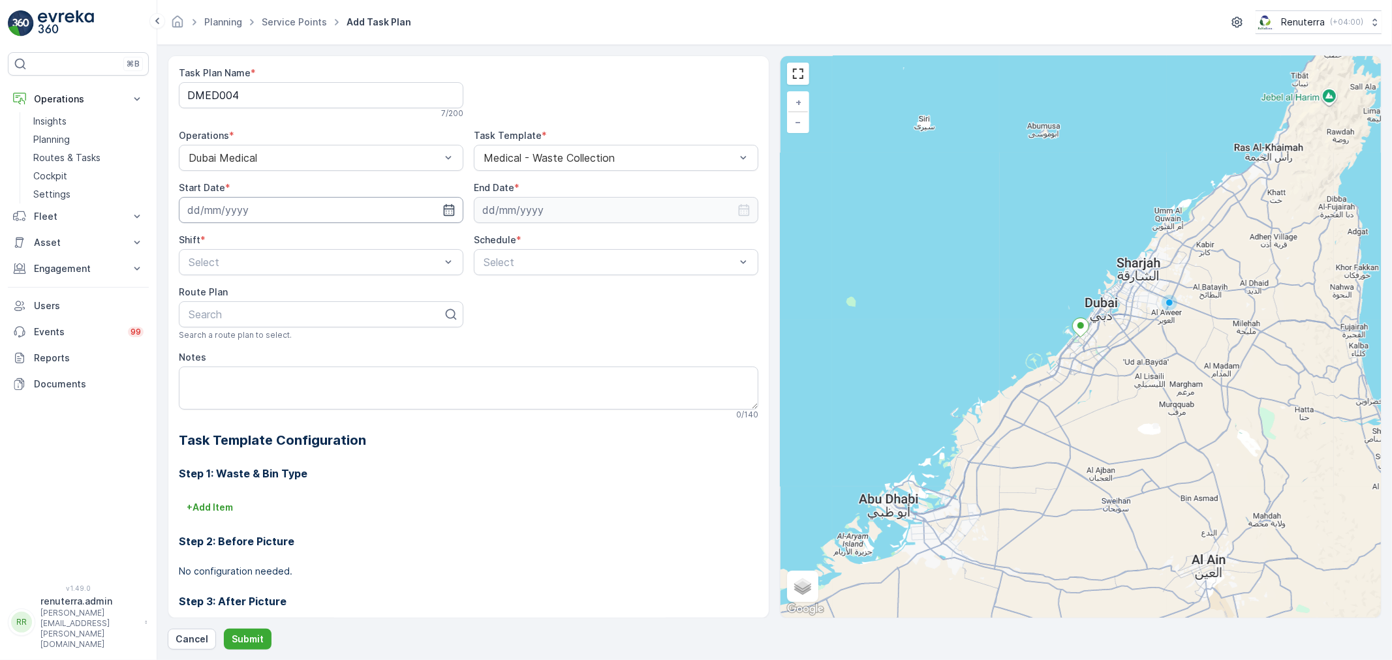
click at [314, 211] on input at bounding box center [321, 210] width 285 height 26
click at [316, 396] on div "29" at bounding box center [318, 397] width 21 height 21
type input "29.08.2025"
click at [532, 207] on input at bounding box center [616, 210] width 285 height 26
click at [496, 242] on p "August" at bounding box center [504, 241] width 33 height 13
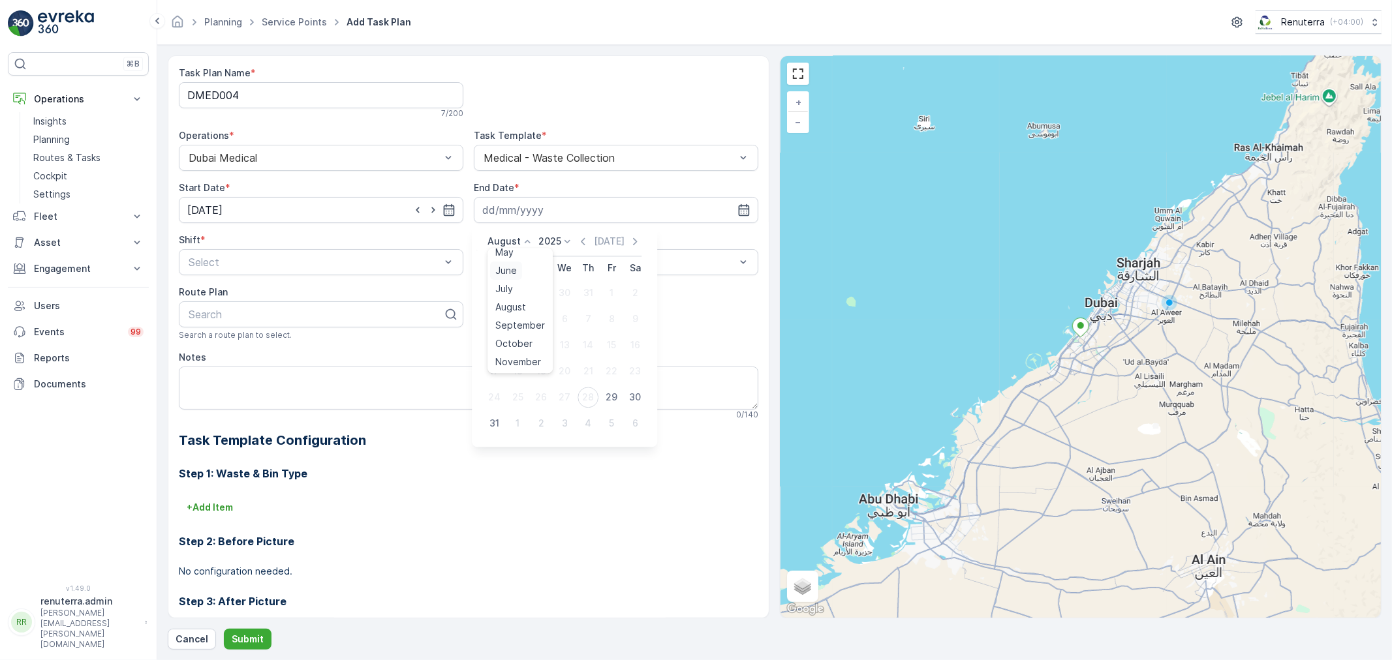
scroll to position [99, 0]
click at [510, 361] on span "December" at bounding box center [518, 362] width 46 height 13
click at [557, 243] on p "2025" at bounding box center [563, 241] width 23 height 13
click at [569, 292] on span "2026" at bounding box center [571, 296] width 22 height 13
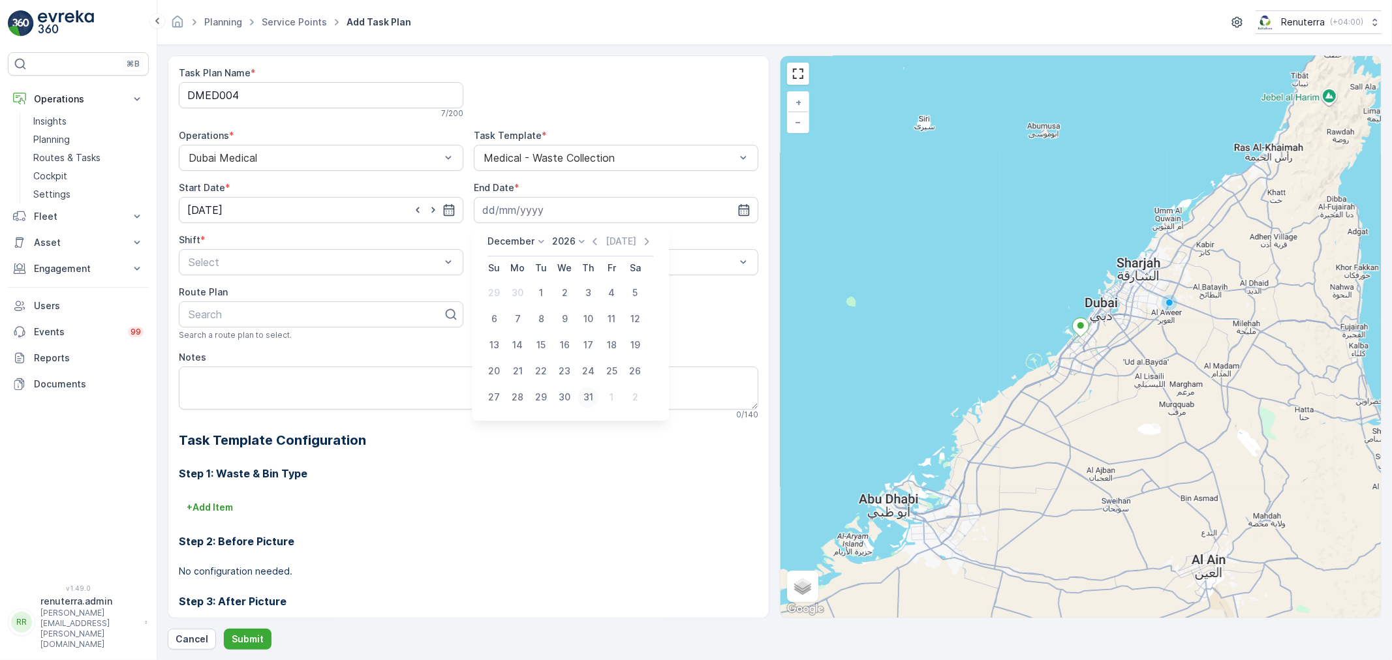
click at [583, 394] on div "31" at bounding box center [588, 397] width 21 height 21
type input "31.12.2026"
click at [217, 296] on span "Day Shift" at bounding box center [210, 294] width 46 height 12
click at [522, 253] on div "Select" at bounding box center [616, 262] width 285 height 26
click at [491, 296] on span "Daily" at bounding box center [493, 294] width 23 height 12
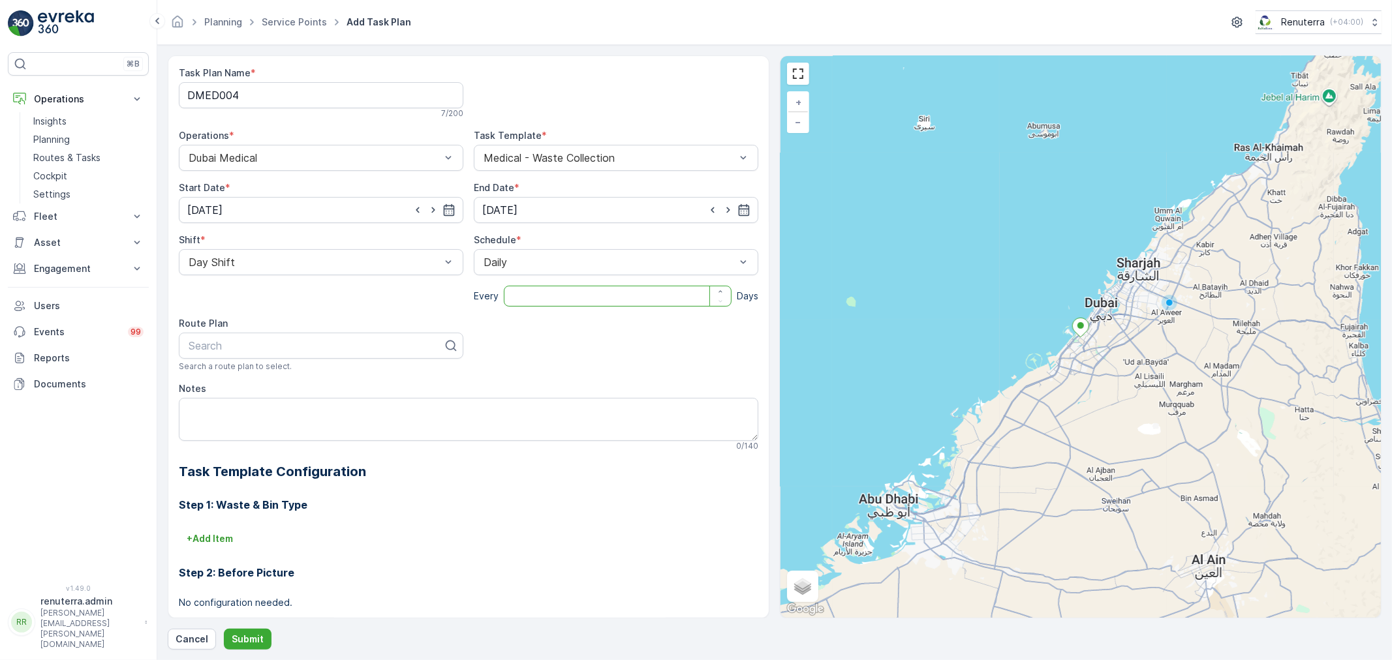
click at [521, 300] on input "number" at bounding box center [618, 296] width 228 height 21
type input "1"
click at [263, 349] on div at bounding box center [315, 346] width 257 height 12
drag, startPoint x: 243, startPoint y: 377, endPoint x: 503, endPoint y: 454, distance: 270.7
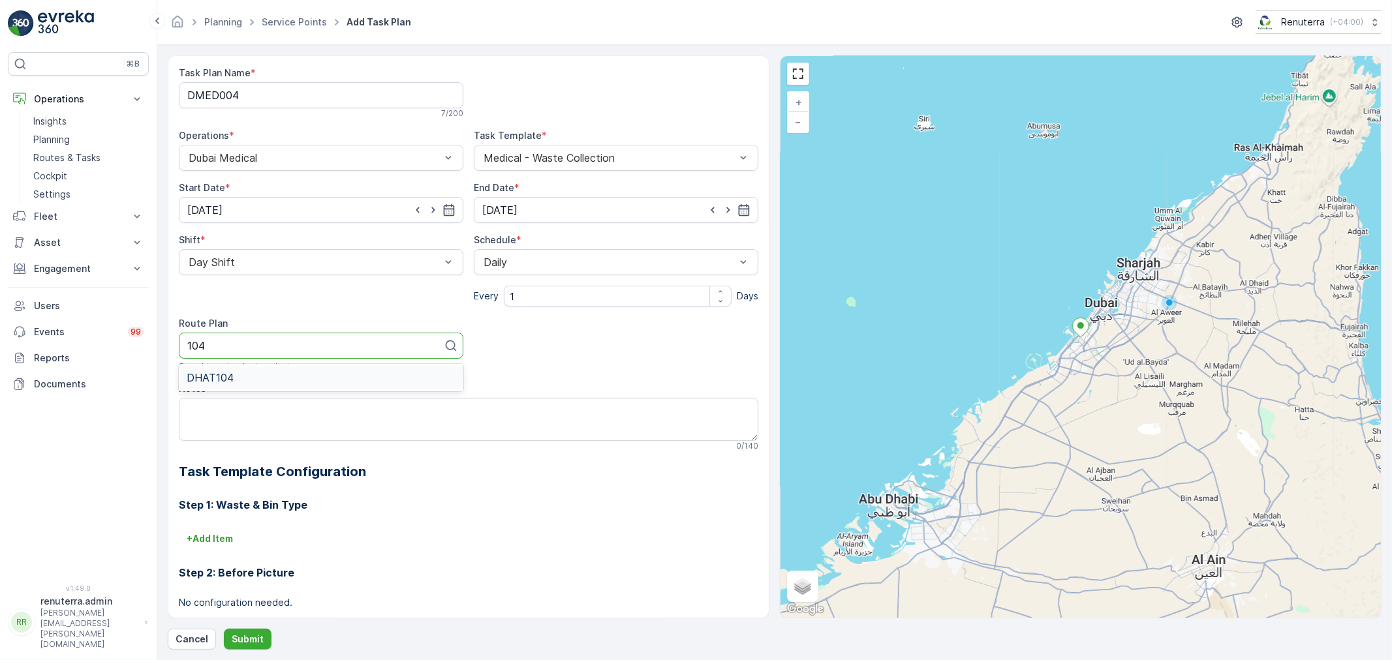
type input "104"
click at [285, 347] on div at bounding box center [315, 346] width 257 height 12
type input "MED104"
click at [64, 140] on p "Planning" at bounding box center [51, 139] width 37 height 13
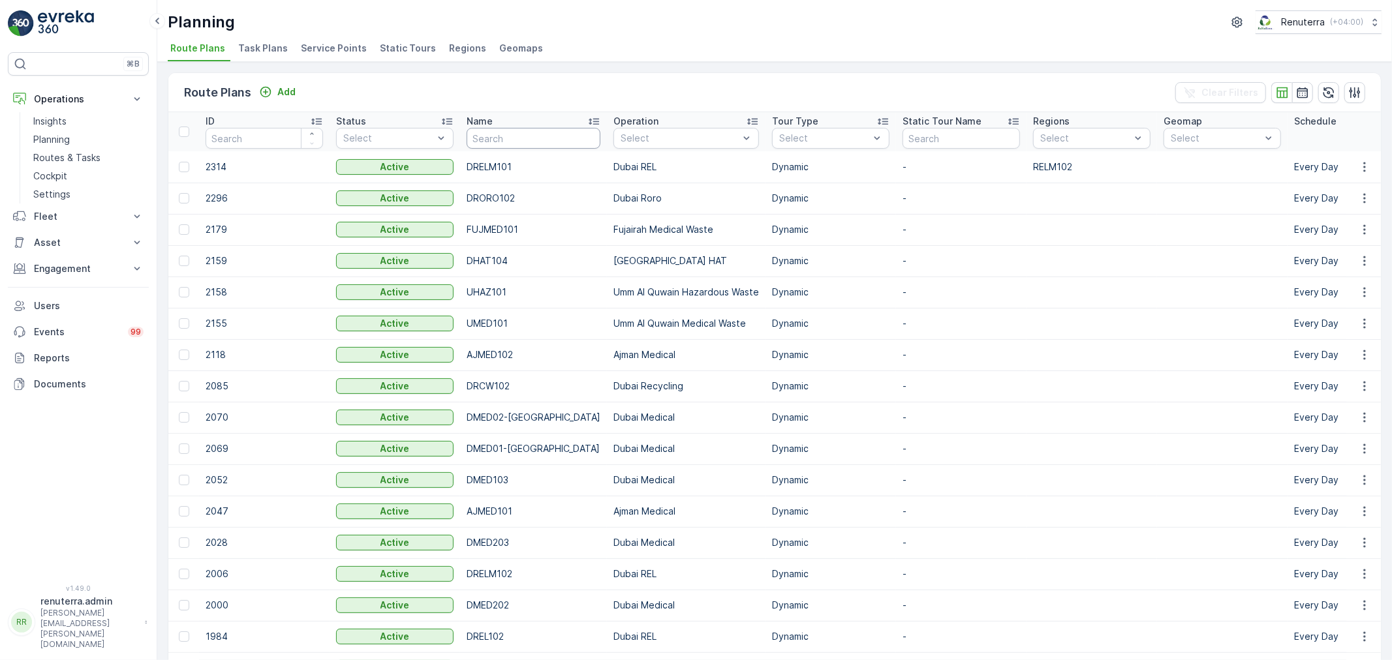
click at [530, 142] on input "text" at bounding box center [534, 138] width 134 height 21
type input "med"
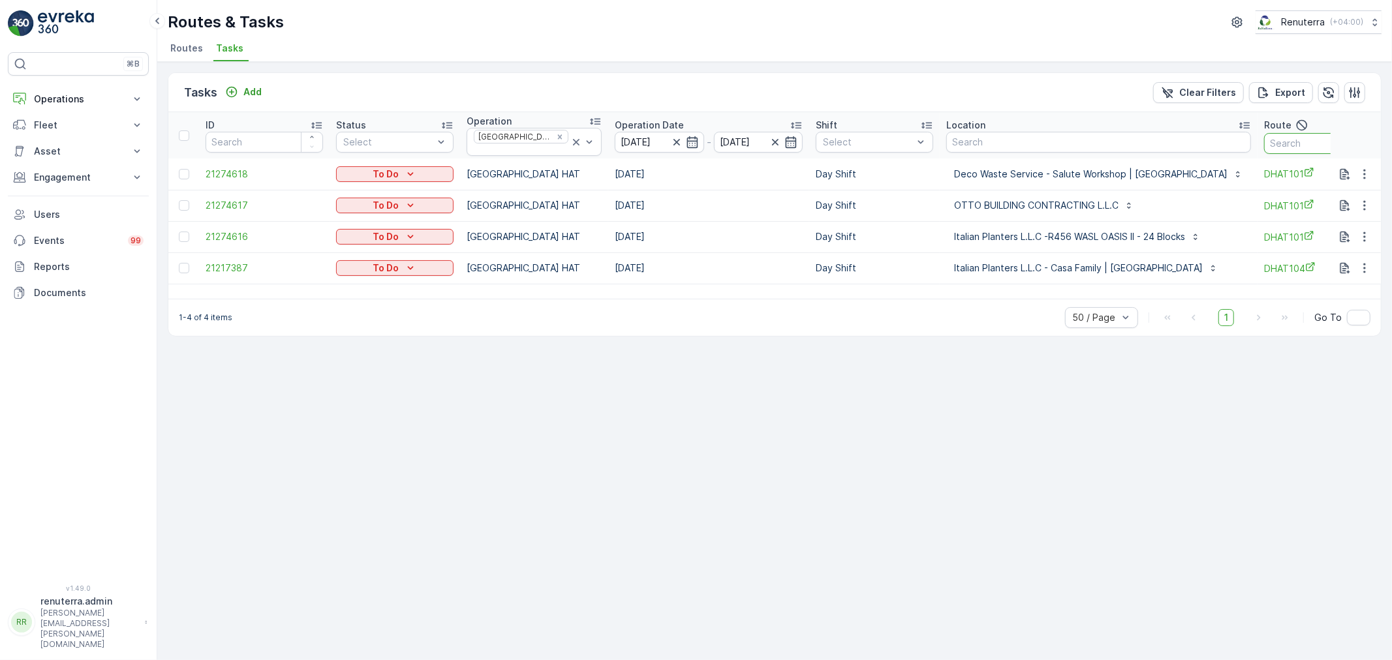
click at [1264, 138] on input "text" at bounding box center [1322, 143] width 117 height 21
type input "101"
drag, startPoint x: 1213, startPoint y: 139, endPoint x: 1205, endPoint y: 139, distance: 7.8
click at [1258, 139] on th "Route 101" at bounding box center [1323, 135] width 131 height 46
type input "102"
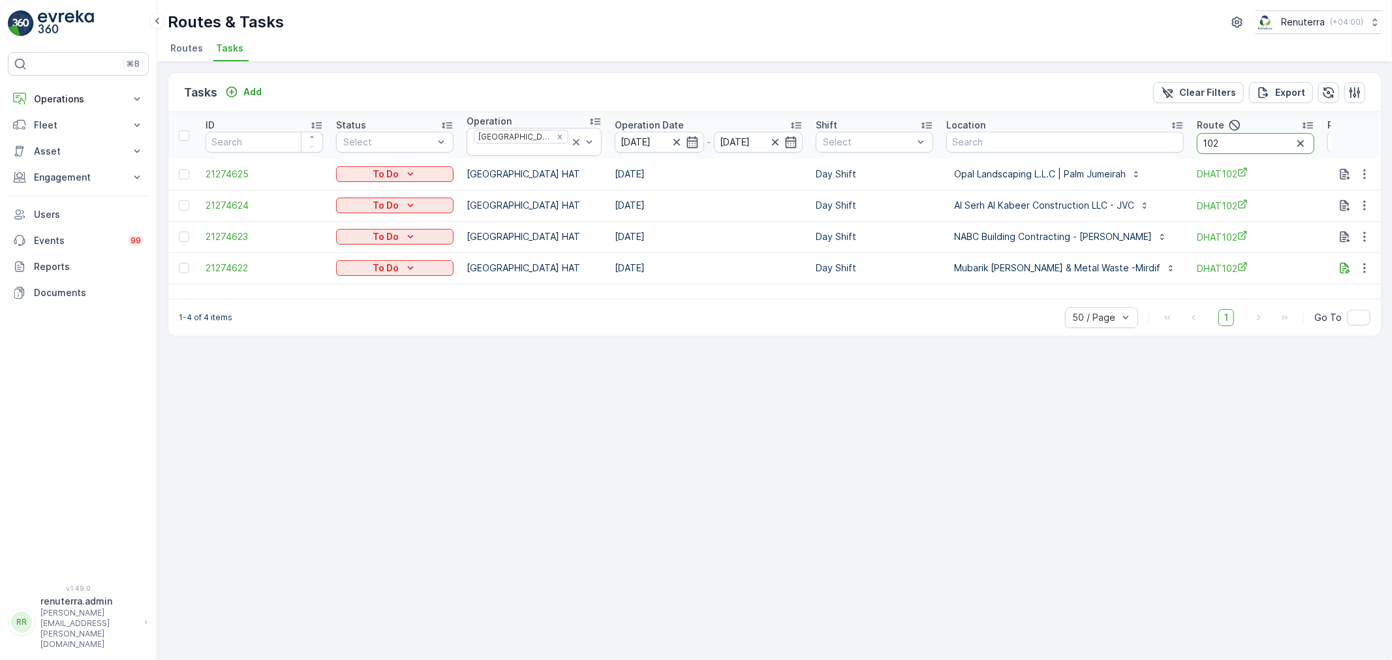
drag, startPoint x: 1224, startPoint y: 132, endPoint x: 1189, endPoint y: 132, distance: 34.6
click at [1190, 132] on th "Route 102" at bounding box center [1255, 135] width 131 height 46
type input "103"
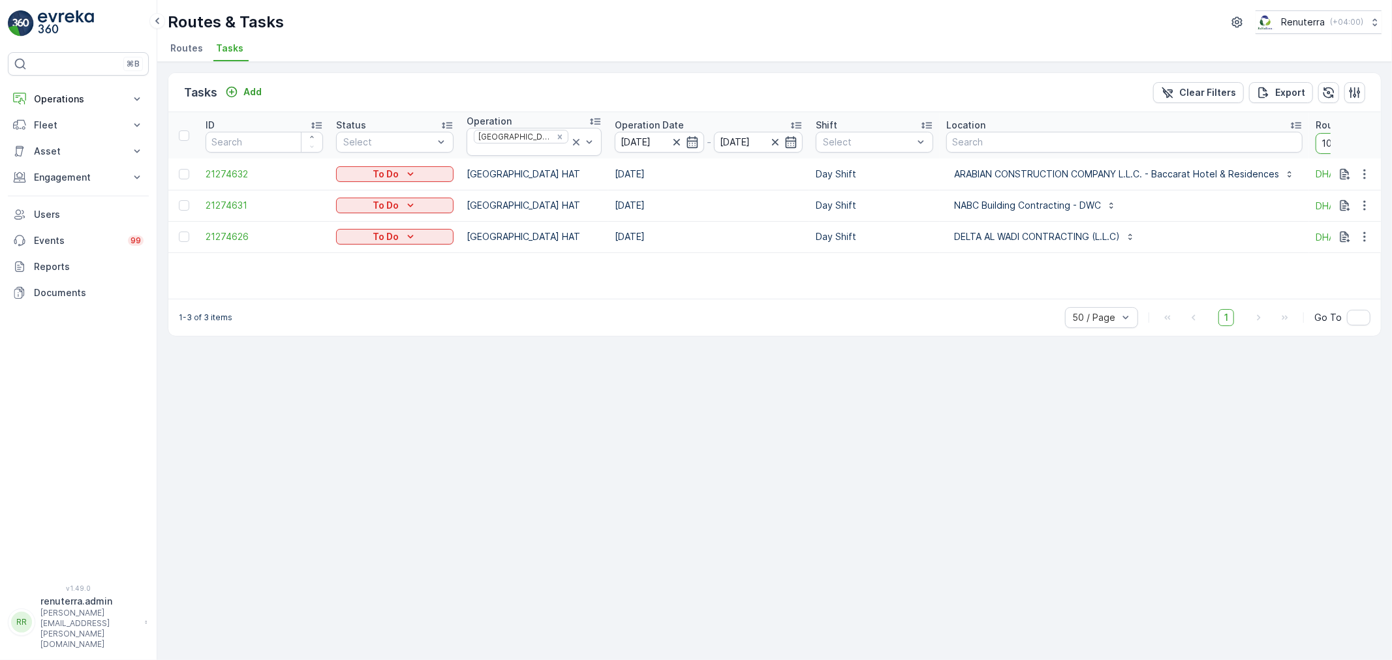
drag, startPoint x: 1300, startPoint y: 141, endPoint x: 1329, endPoint y: 140, distance: 28.7
click at [1329, 140] on input "103" at bounding box center [1374, 143] width 117 height 21
type input "104"
drag, startPoint x: 1247, startPoint y: 139, endPoint x: 1203, endPoint y: 139, distance: 43.7
click at [1203, 139] on tr "ID Status Select Operation [GEOGRAPHIC_DATA] HAT Operation Date [DATE] - [DATE]…" at bounding box center [856, 135] width 1376 height 46
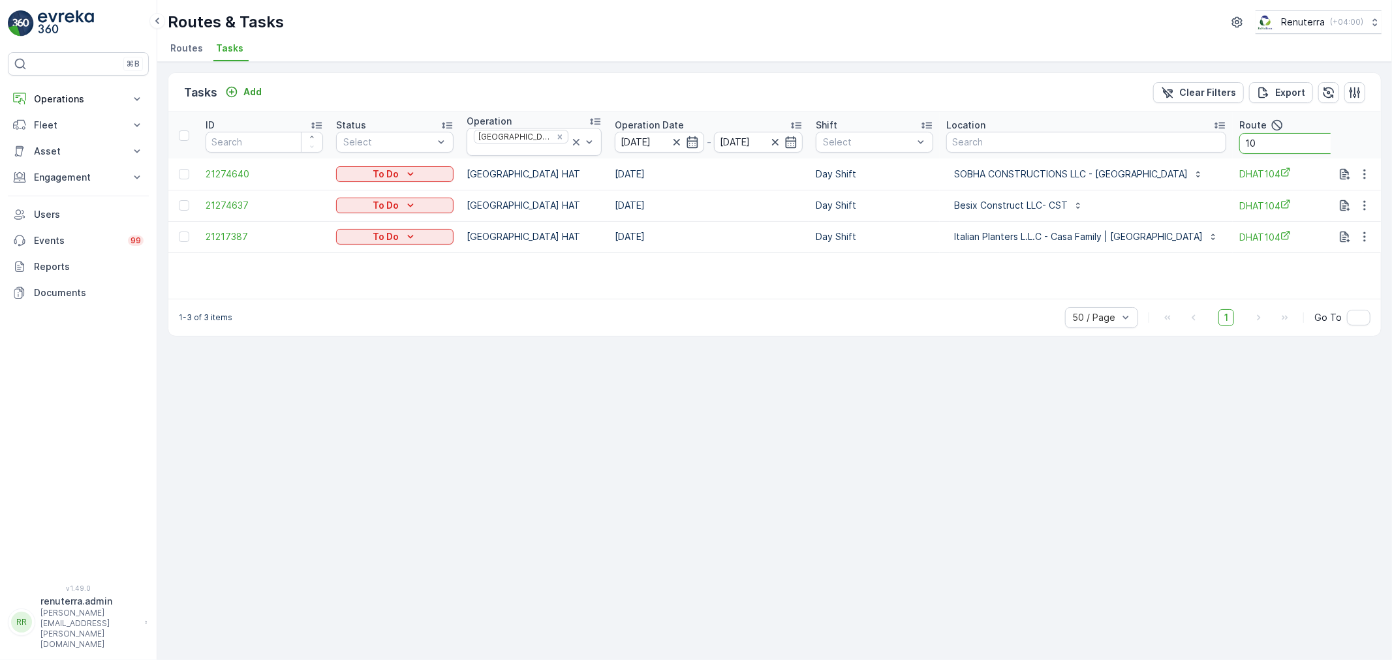
type input "101"
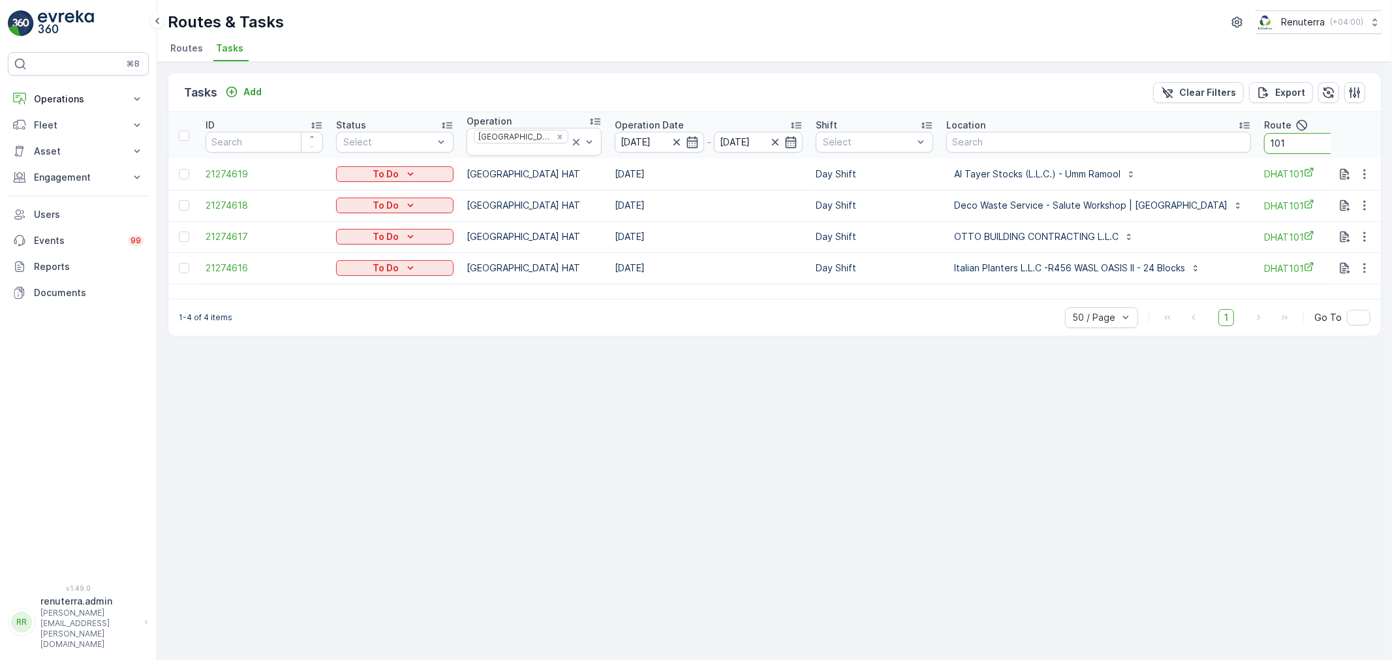
click at [1264, 140] on input "101" at bounding box center [1322, 143] width 117 height 21
type input "102"
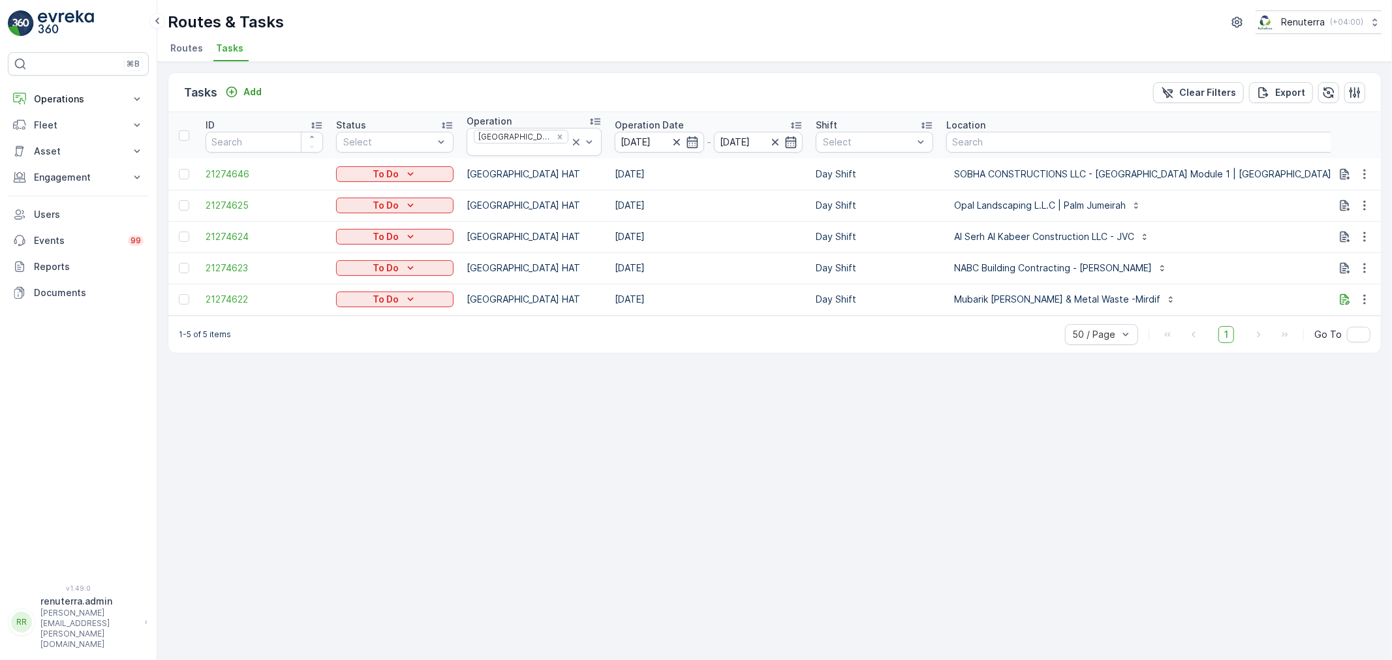
drag, startPoint x: 1327, startPoint y: 138, endPoint x: 1350, endPoint y: 138, distance: 22.8
click at [1350, 138] on tr "ID Status Select Operation [GEOGRAPHIC_DATA] HAT Operation Date [DATE] - [DATE]…" at bounding box center [920, 135] width 1505 height 46
type input "103"
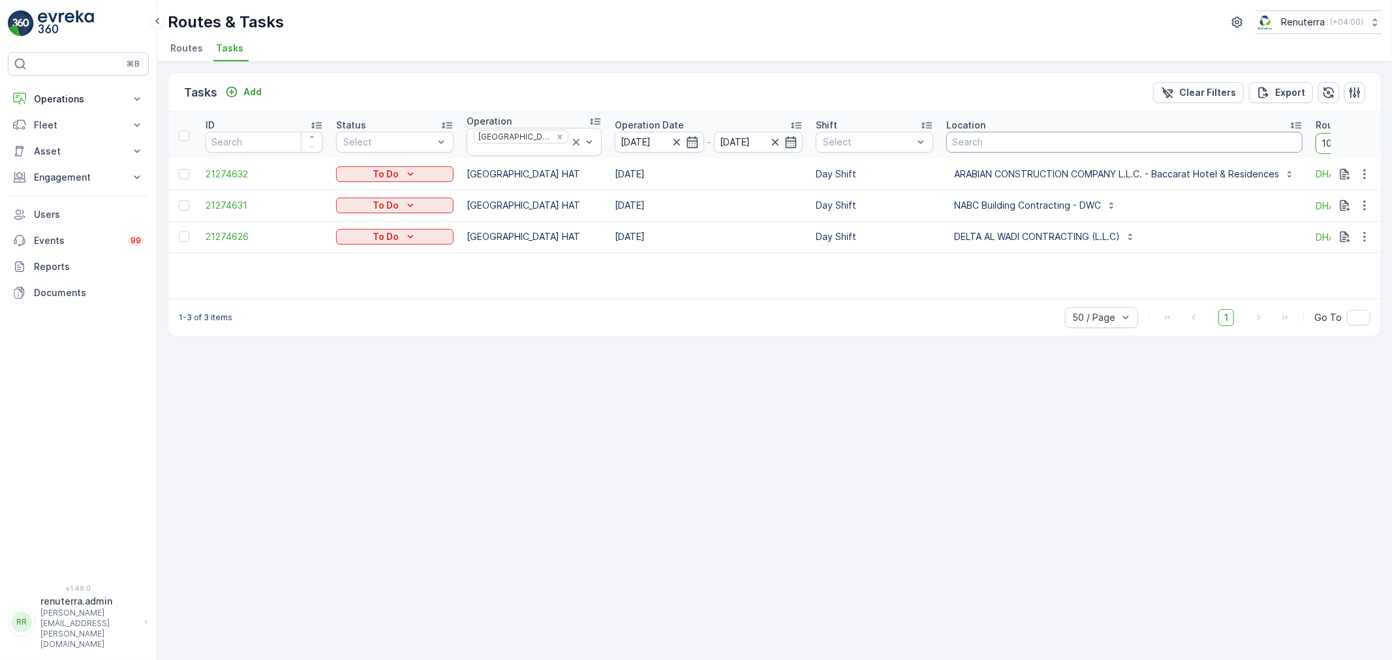
drag, startPoint x: 1318, startPoint y: 138, endPoint x: 1250, endPoint y: 134, distance: 68.6
click at [1250, 134] on tr "ID Status Select Operation [GEOGRAPHIC_DATA] HAT Operation Date [DATE] - [DATE]…" at bounding box center [894, 135] width 1453 height 46
type input "104"
click at [570, 136] on icon at bounding box center [576, 142] width 13 height 13
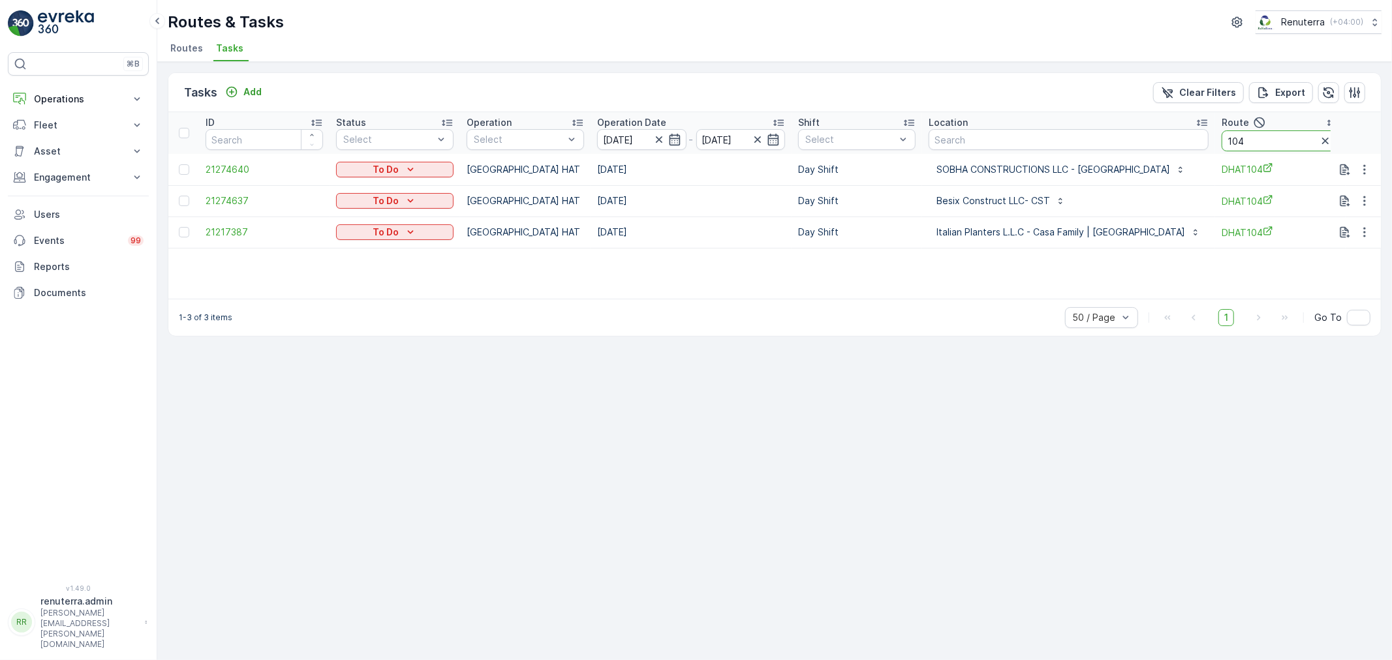
drag, startPoint x: 1275, startPoint y: 147, endPoint x: 1047, endPoint y: 129, distance: 228.5
click at [1047, 129] on tr "ID Status Select Operation Select Operation Date 29.08.2025 - 29.08.2025 Shift …" at bounding box center [847, 133] width 1359 height 42
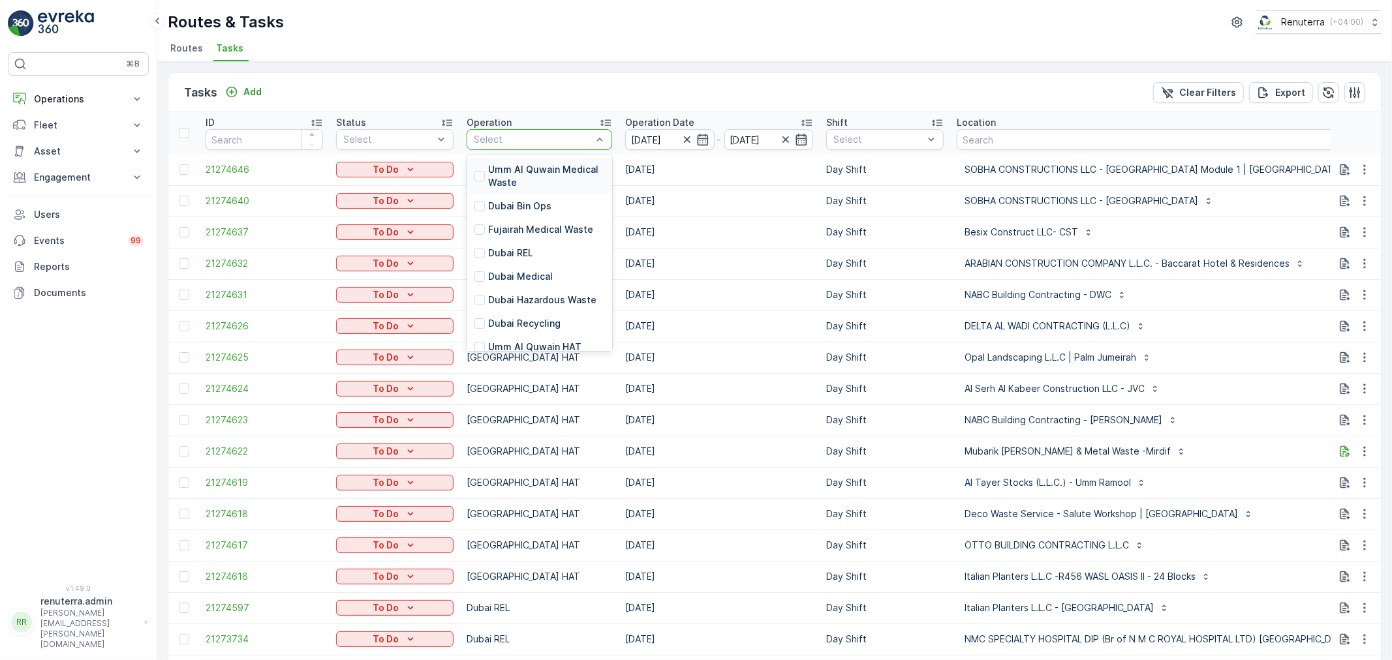
click at [523, 137] on div at bounding box center [533, 139] width 121 height 10
click at [518, 252] on div "Dubai Roro" at bounding box center [540, 256] width 146 height 23
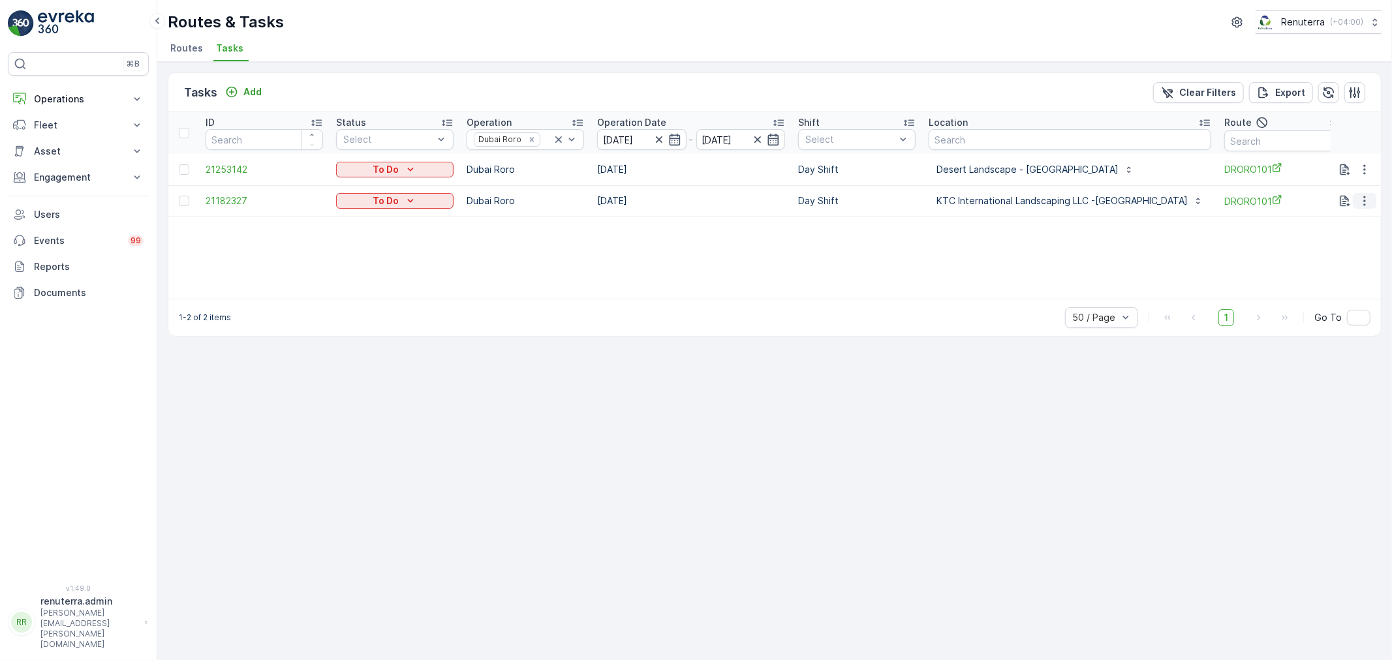
click at [1367, 203] on icon "button" at bounding box center [1364, 200] width 13 height 13
click at [1330, 269] on span "Remove from Route" at bounding box center [1343, 274] width 88 height 13
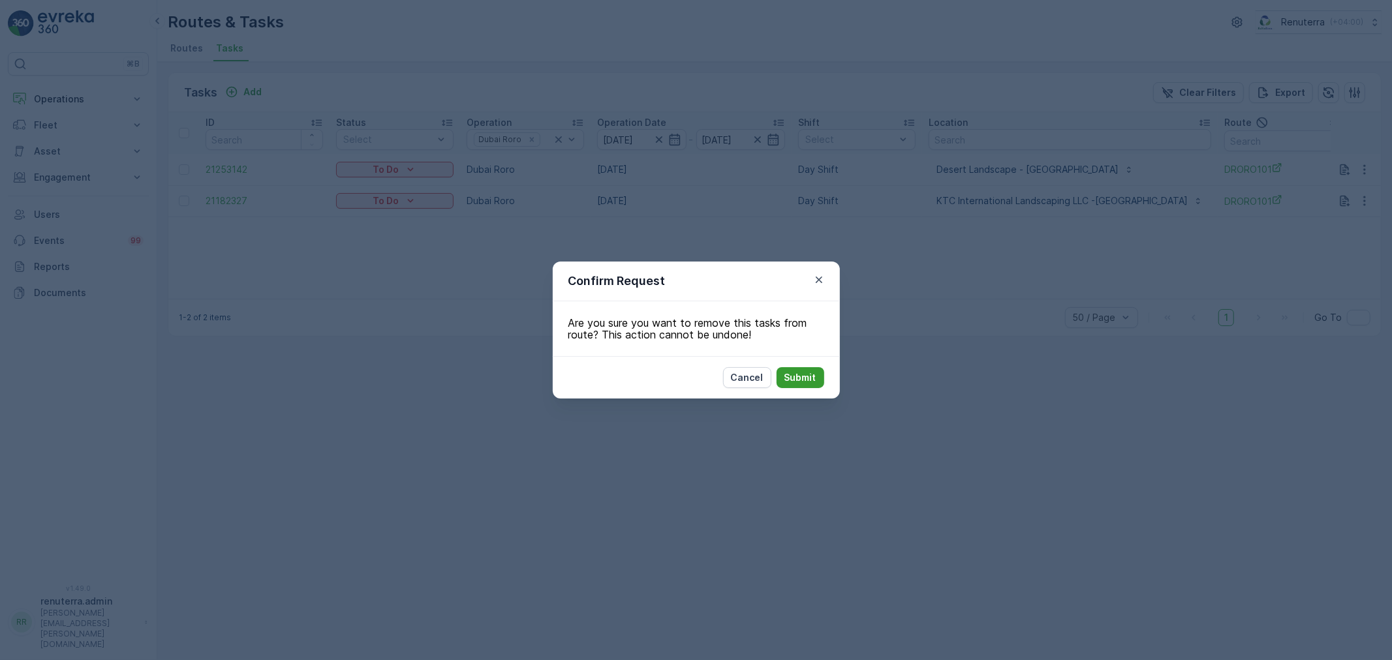
click at [794, 381] on p "Submit" at bounding box center [800, 377] width 32 height 13
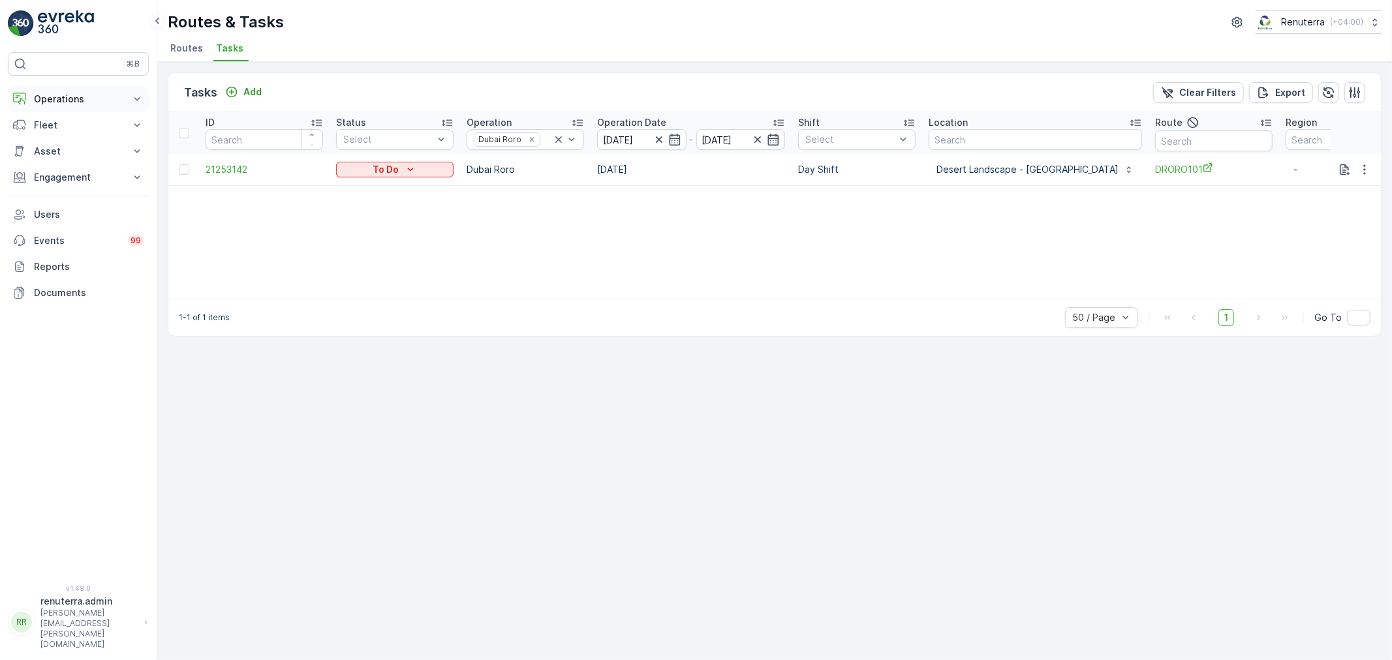
click at [60, 95] on p "Operations" at bounding box center [78, 99] width 89 height 13
click at [59, 142] on p "Planning" at bounding box center [51, 139] width 37 height 13
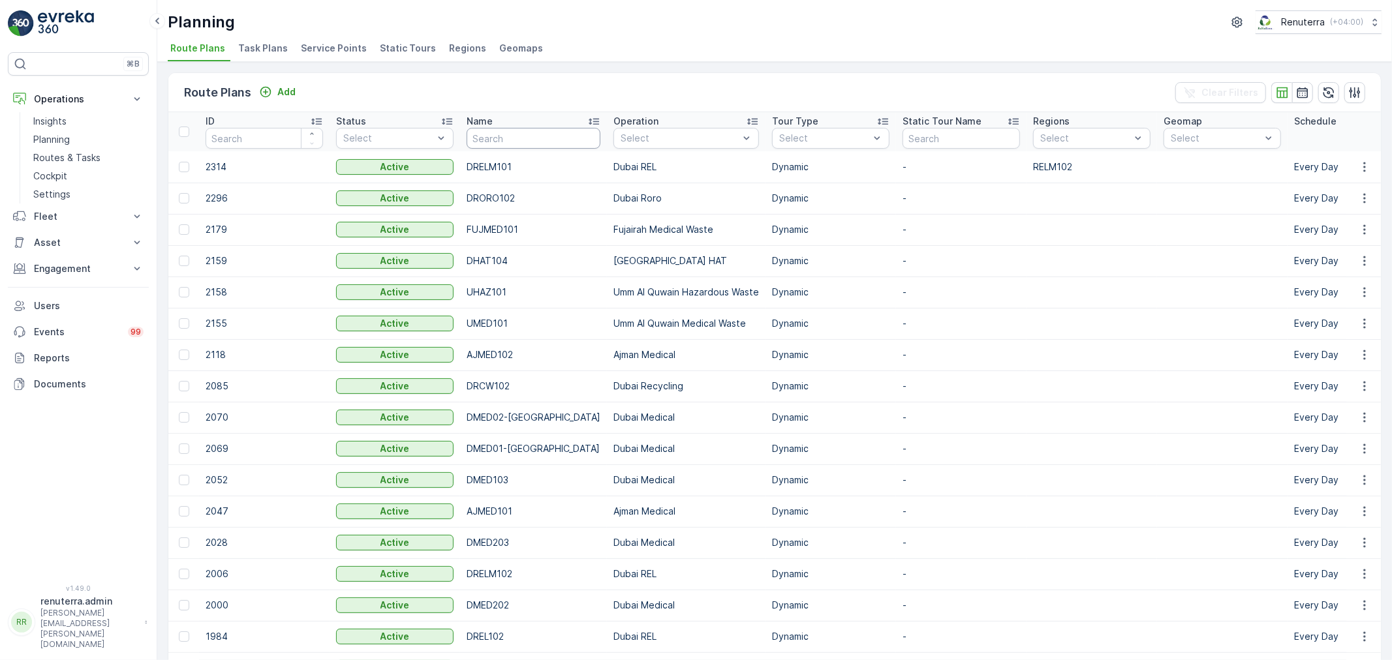
click at [518, 134] on input "text" at bounding box center [534, 138] width 134 height 21
type input "104"
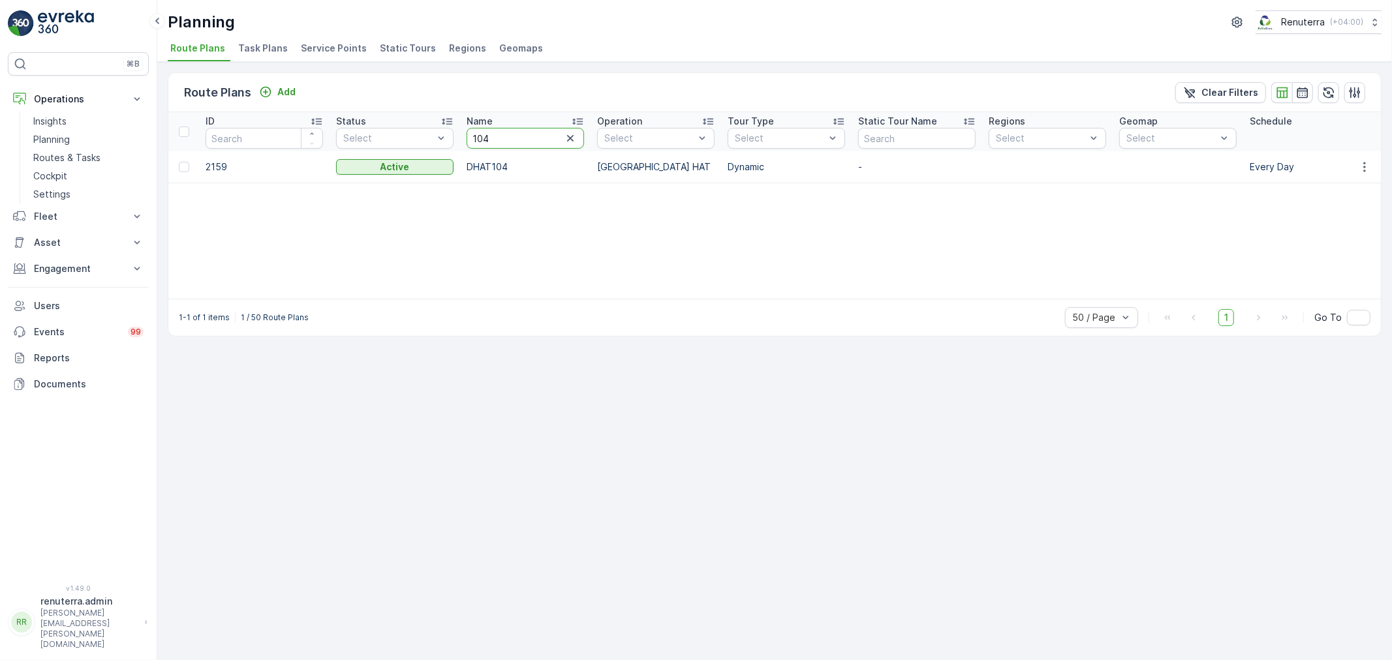
click at [511, 141] on input "104" at bounding box center [525, 138] width 117 height 21
type input "1"
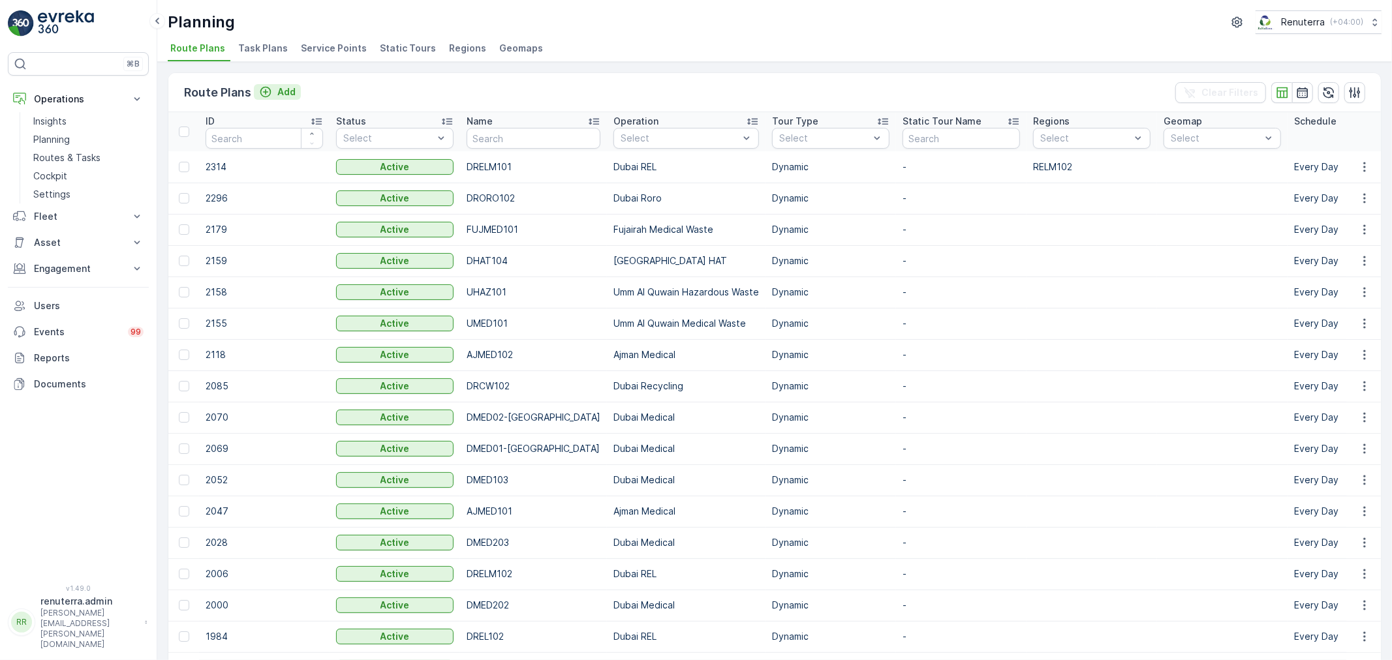
click at [285, 89] on p "Add" at bounding box center [286, 91] width 18 height 13
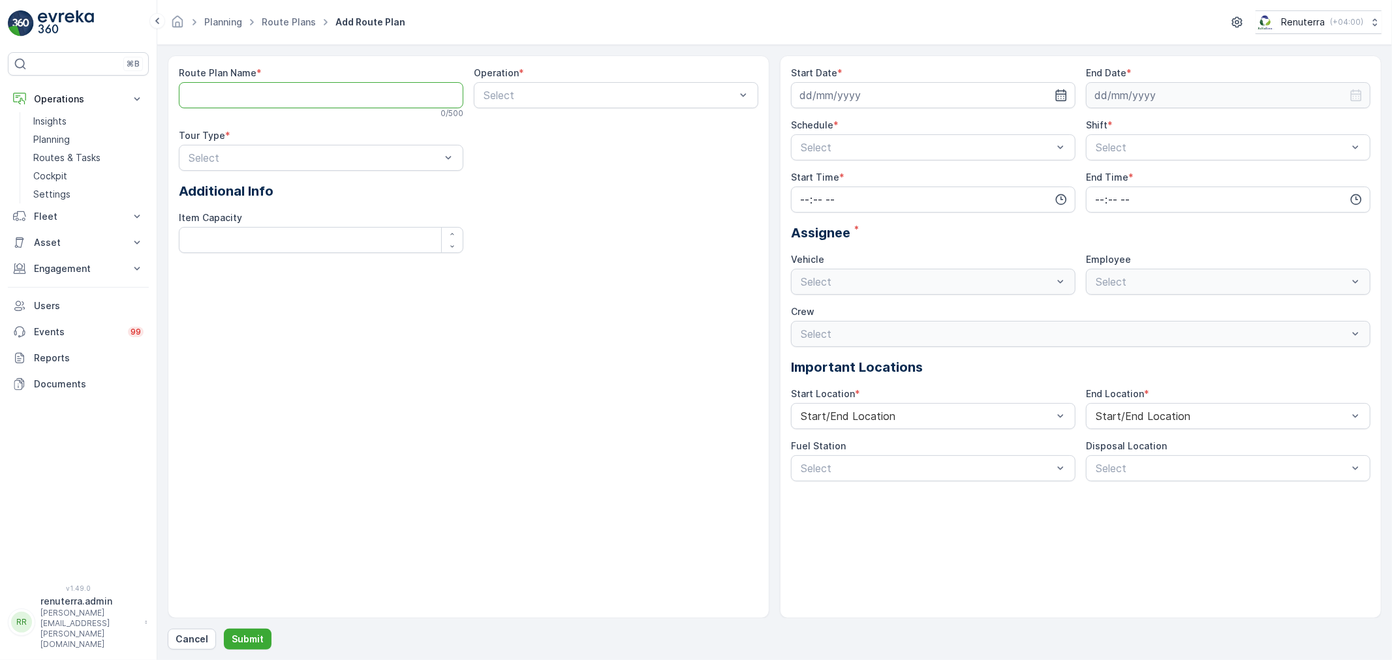
click at [285, 89] on Name "Route Plan Name" at bounding box center [321, 95] width 285 height 26
paste Name "DMED101"
type Name "DMED104"
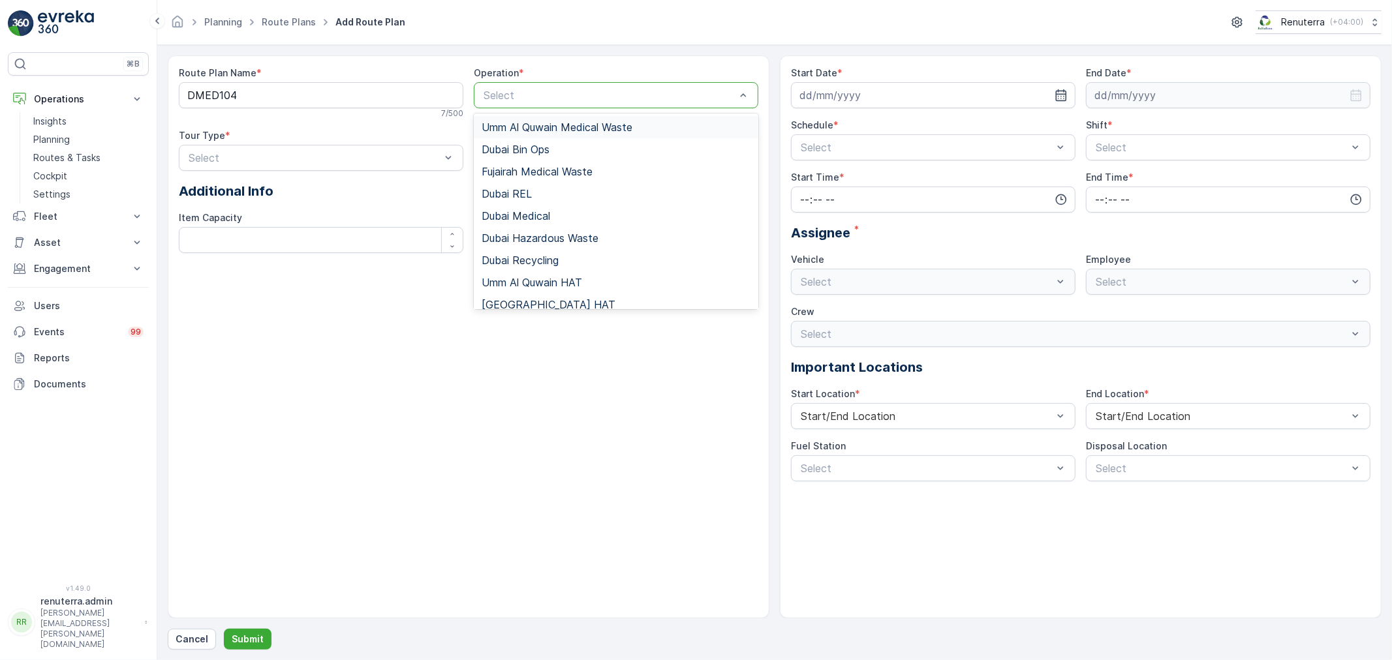
click at [540, 95] on div at bounding box center [609, 95] width 255 height 12
click at [542, 218] on span "Dubai Medical" at bounding box center [516, 216] width 69 height 12
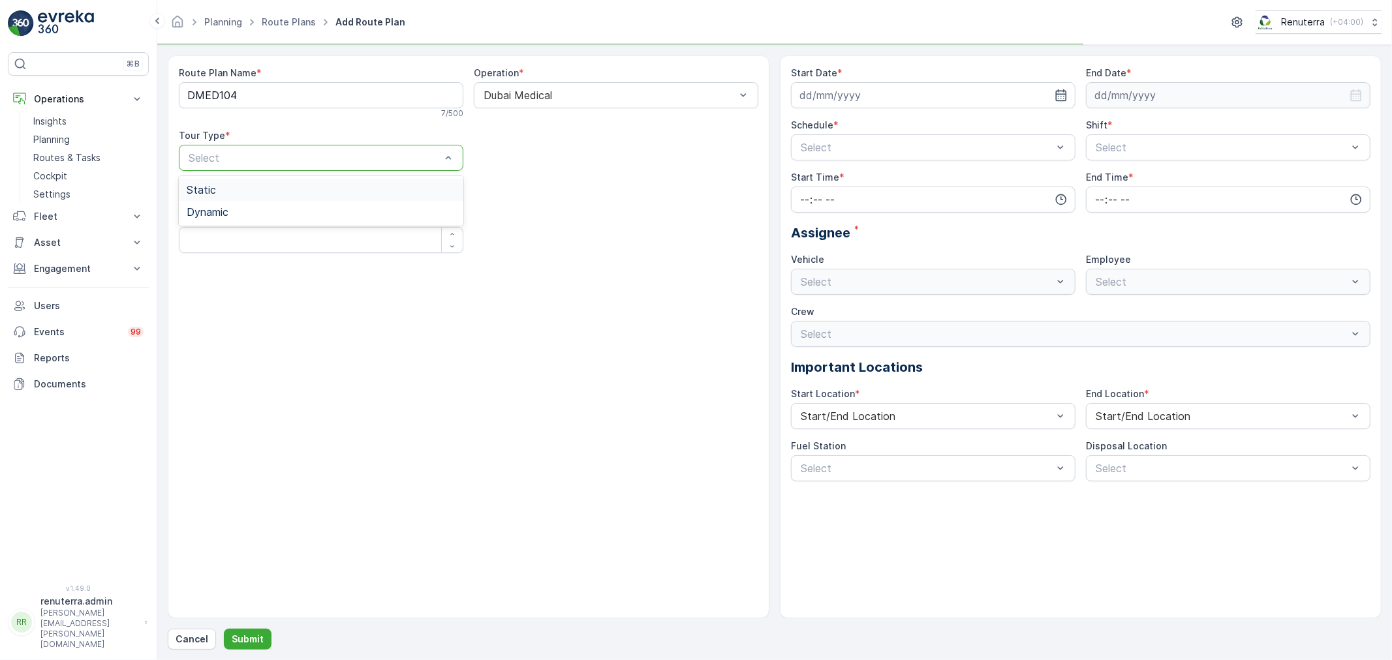
click at [307, 159] on div at bounding box center [314, 158] width 255 height 12
click at [232, 213] on div "Dynamic" at bounding box center [321, 212] width 269 height 12
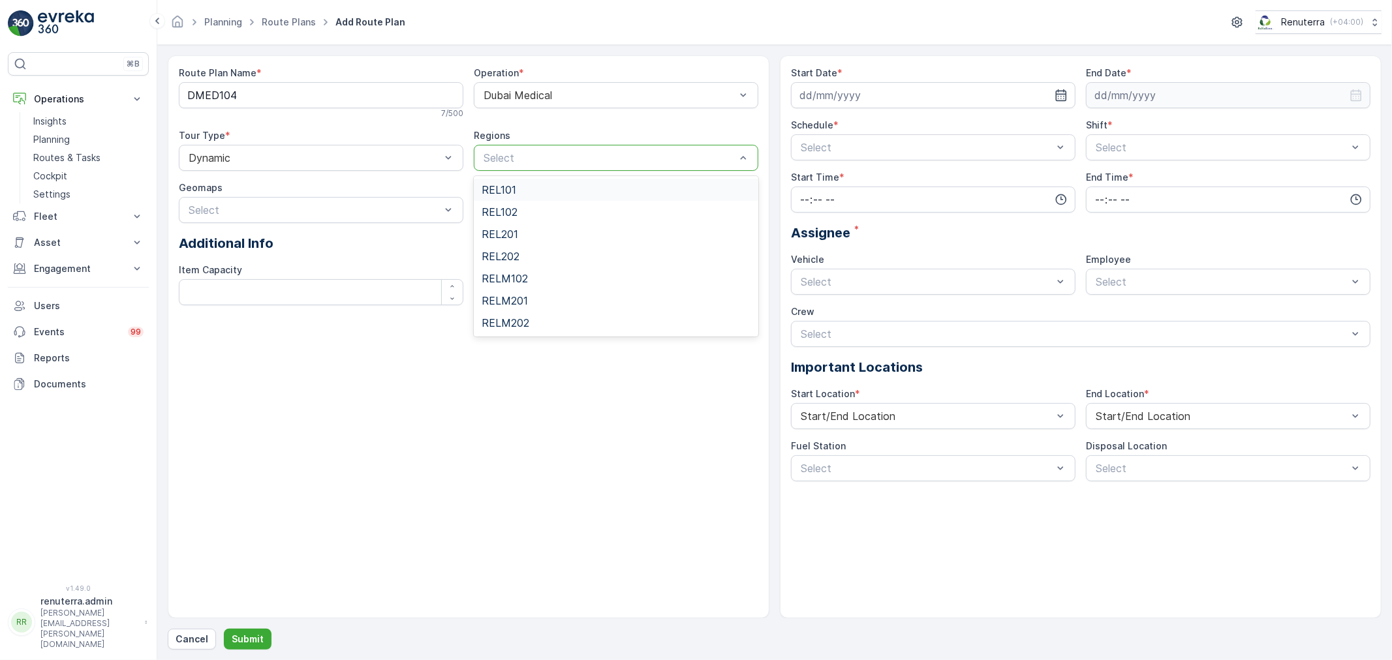
click at [572, 159] on div at bounding box center [609, 158] width 255 height 12
click at [590, 448] on div "Route Plan Name * DMED104 7 / 500 Operation * Dubai Medical Tour Type * Dynamic…" at bounding box center [469, 336] width 602 height 563
click at [915, 93] on input at bounding box center [933, 95] width 285 height 26
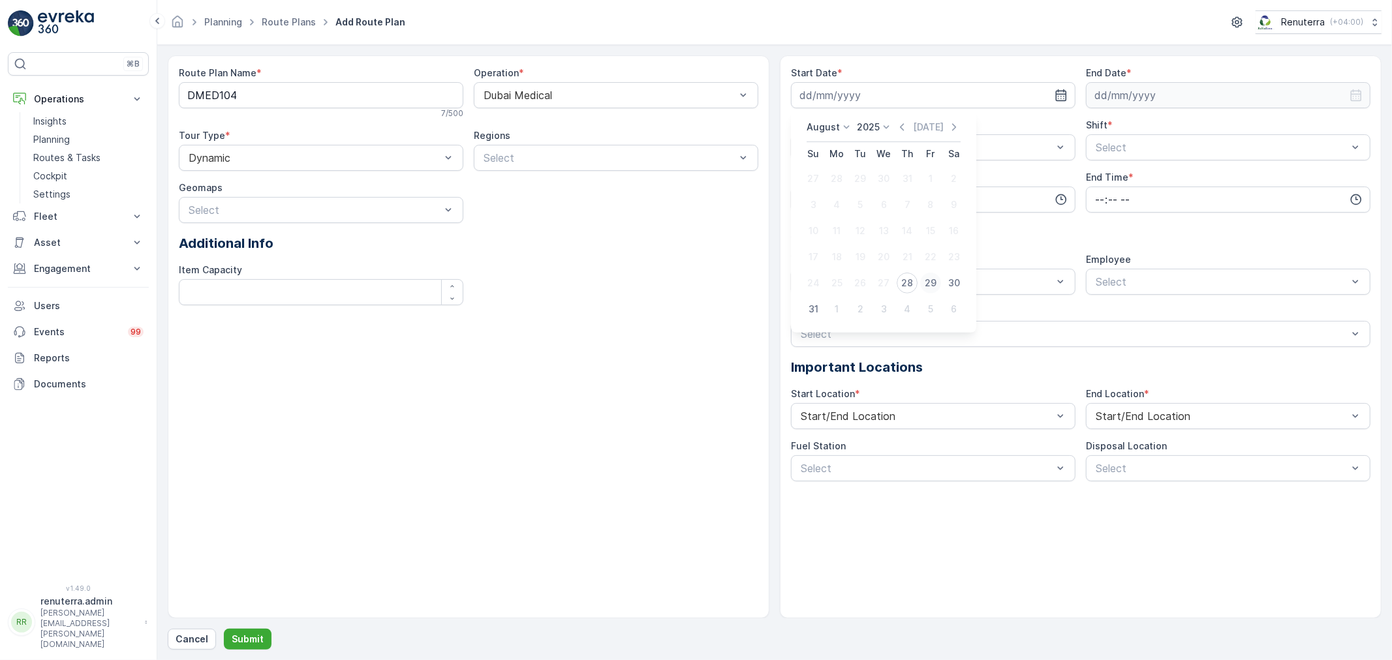
click at [927, 279] on div "29" at bounding box center [930, 283] width 21 height 21
type input "[DATE]"
click at [1143, 90] on input at bounding box center [1228, 95] width 285 height 26
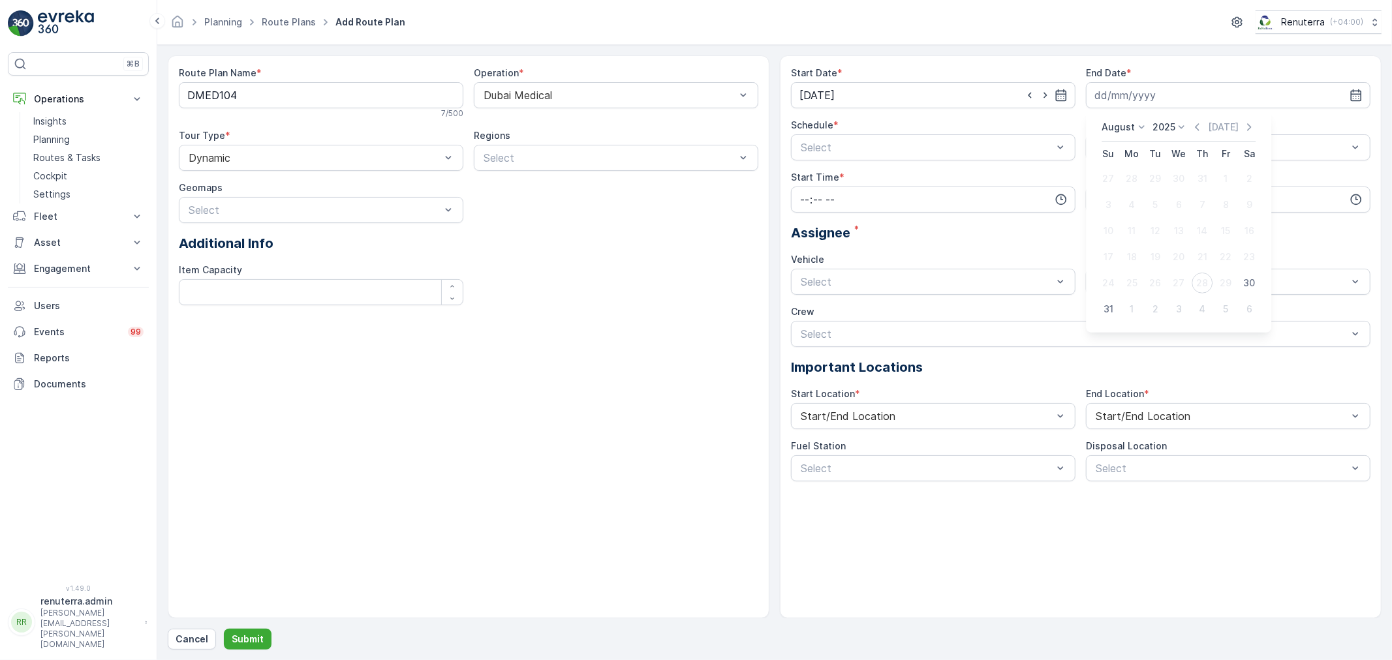
click at [1118, 128] on p "August" at bounding box center [1118, 127] width 33 height 13
click at [1140, 248] on span "December" at bounding box center [1132, 247] width 46 height 13
click at [1172, 123] on p "2025" at bounding box center [1177, 127] width 23 height 13
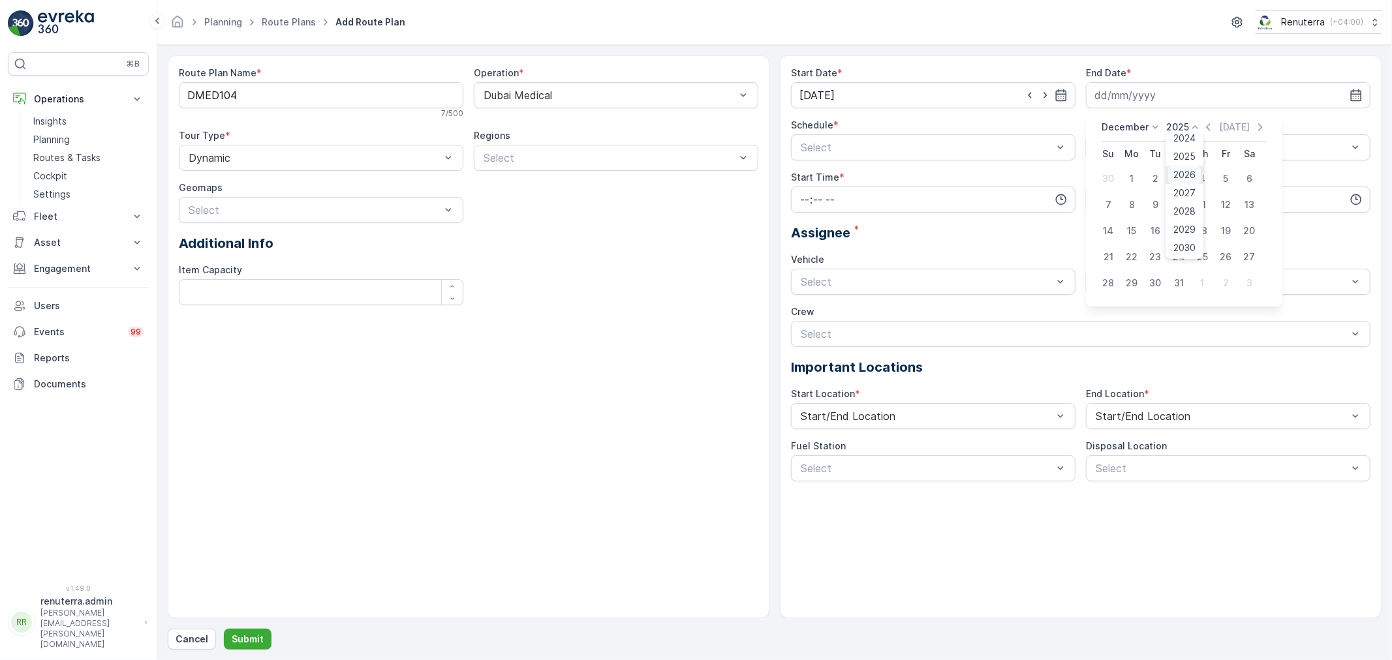
click at [1186, 168] on span "2026" at bounding box center [1185, 174] width 22 height 13
click at [1198, 283] on div "31" at bounding box center [1202, 283] width 21 height 21
type input "[DATE]"
click at [827, 145] on div at bounding box center [926, 148] width 255 height 12
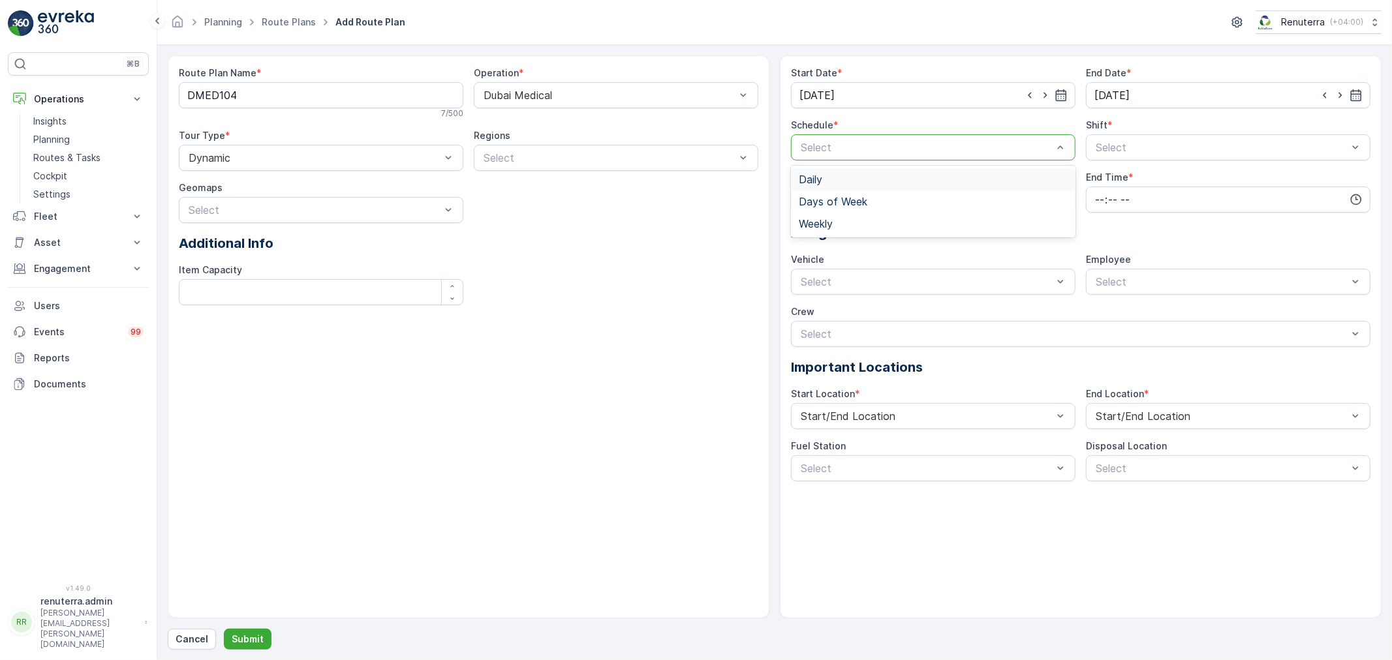
click at [813, 176] on span "Daily" at bounding box center [810, 180] width 23 height 12
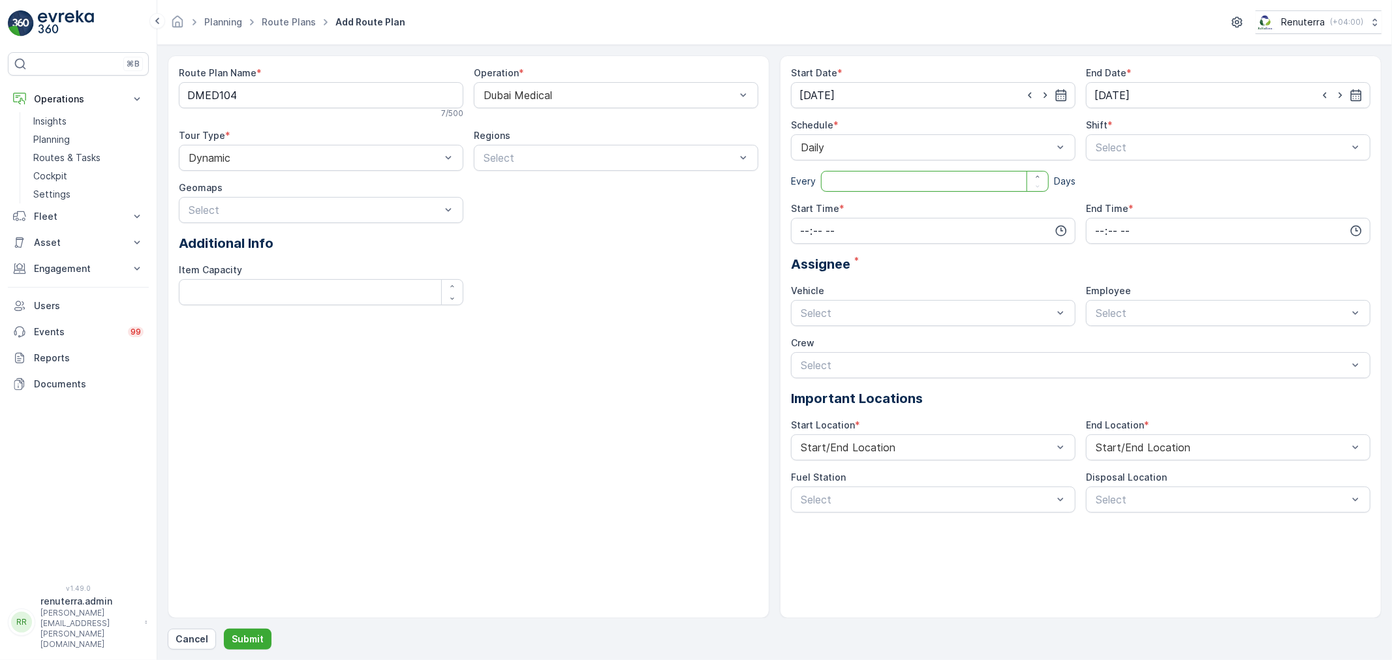
click at [844, 177] on input "number" at bounding box center [935, 181] width 228 height 21
type input "1"
click at [1129, 147] on div at bounding box center [1221, 148] width 255 height 12
click at [1117, 174] on span "Day Shift" at bounding box center [1117, 180] width 46 height 12
click at [871, 232] on input "time" at bounding box center [933, 231] width 285 height 26
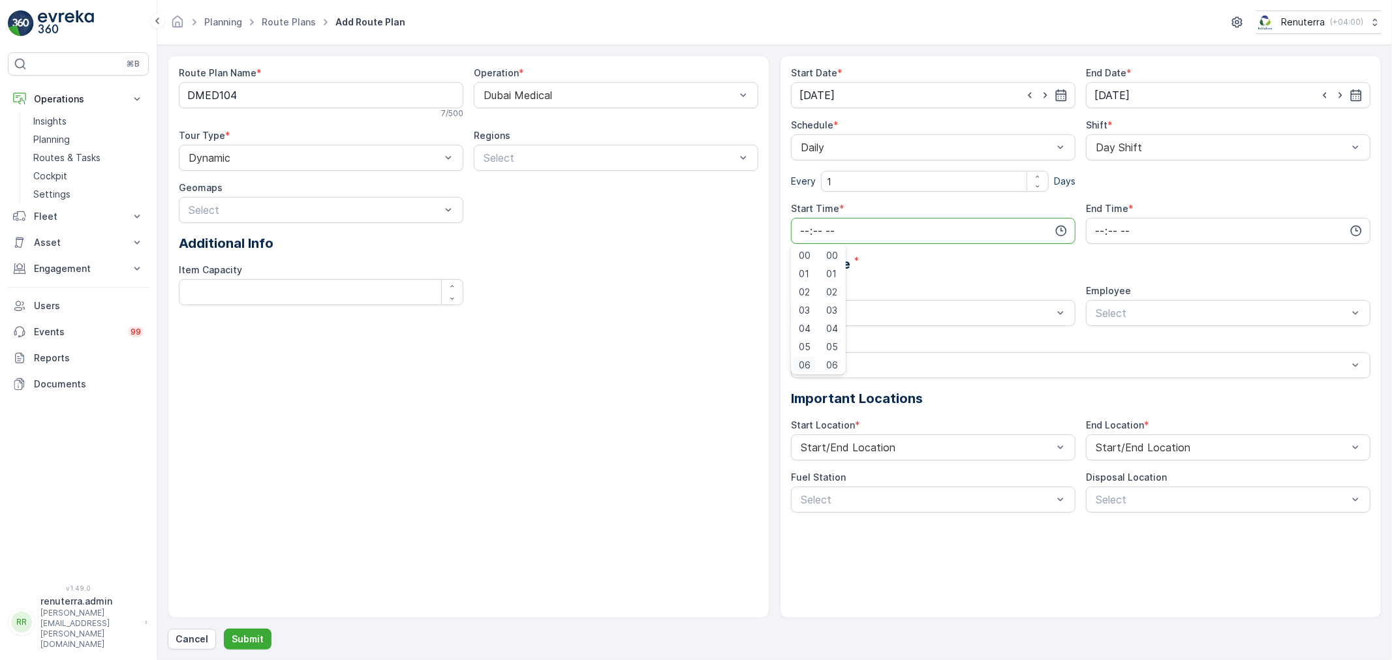
scroll to position [3, 0]
click at [805, 360] on span "06" at bounding box center [805, 362] width 12 height 13
type input "06:00"
click at [836, 255] on span "00" at bounding box center [832, 255] width 12 height 13
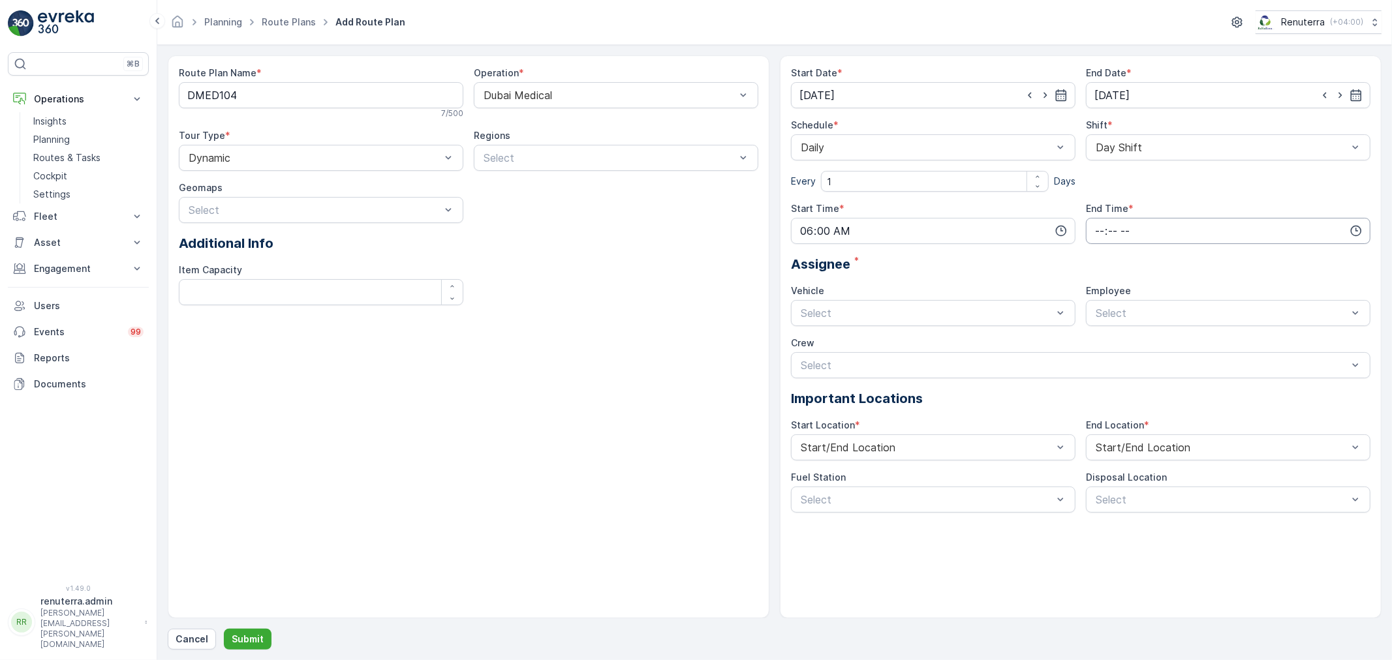
click at [1152, 229] on input "time" at bounding box center [1228, 231] width 285 height 26
click at [1100, 265] on span "18" at bounding box center [1099, 271] width 10 height 13
type input "18:00"
click at [1136, 256] on div "00" at bounding box center [1127, 256] width 22 height 18
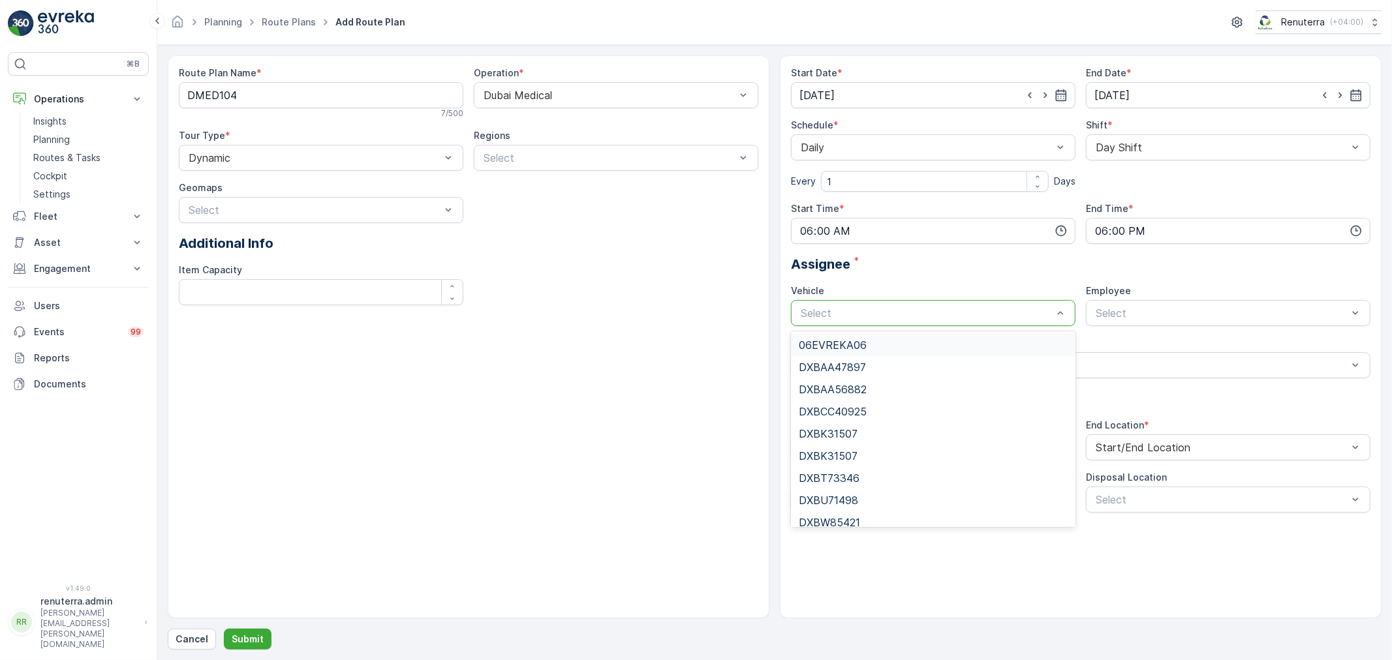
click at [846, 310] on div at bounding box center [926, 313] width 255 height 12
type input "714"
click at [849, 342] on span "DXBU71498" at bounding box center [828, 345] width 59 height 12
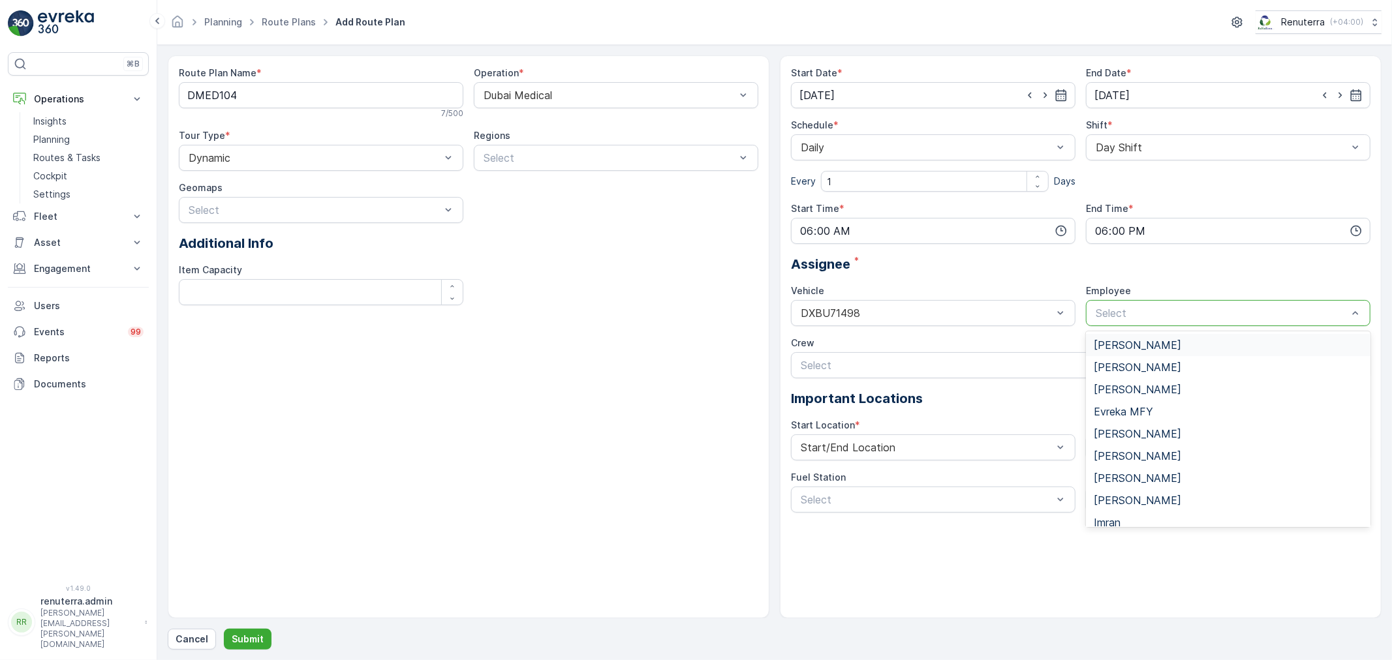
click at [1141, 302] on div "Select" at bounding box center [1228, 313] width 285 height 26
type input "raz"
click at [1140, 341] on span "Razon Miah" at bounding box center [1137, 345] width 87 height 12
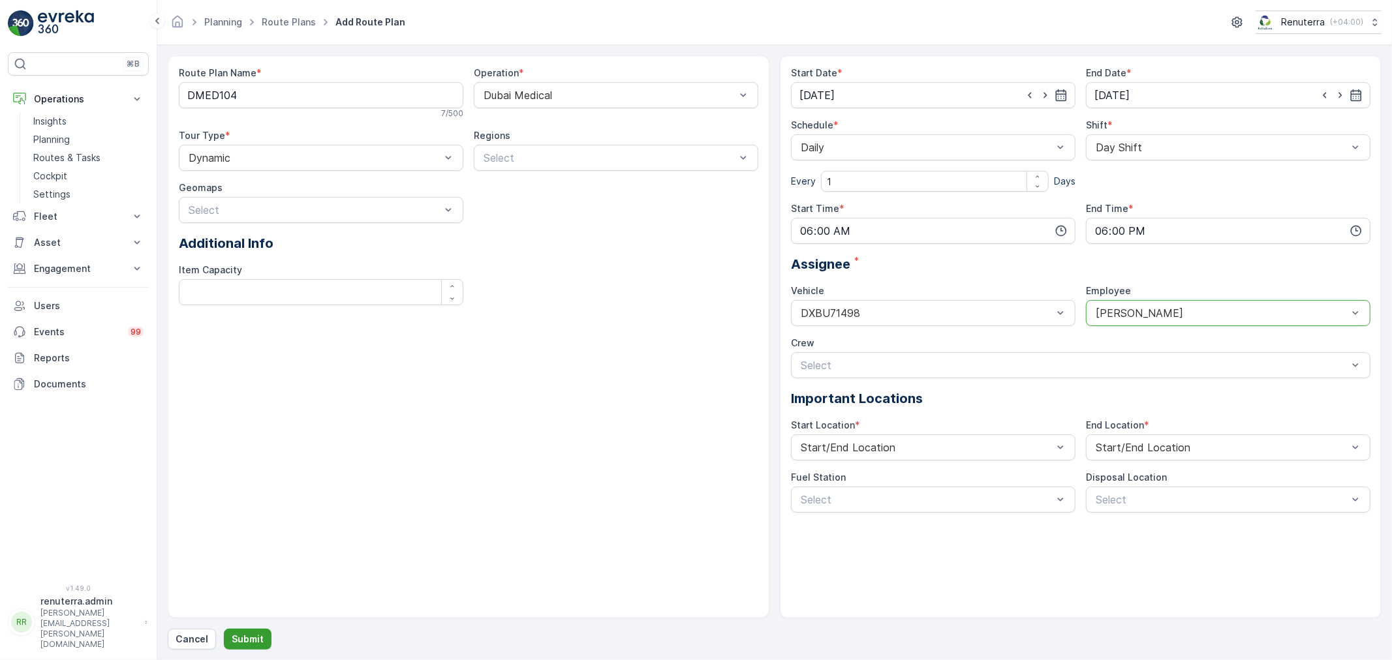
click at [240, 630] on button "Submit" at bounding box center [248, 639] width 48 height 21
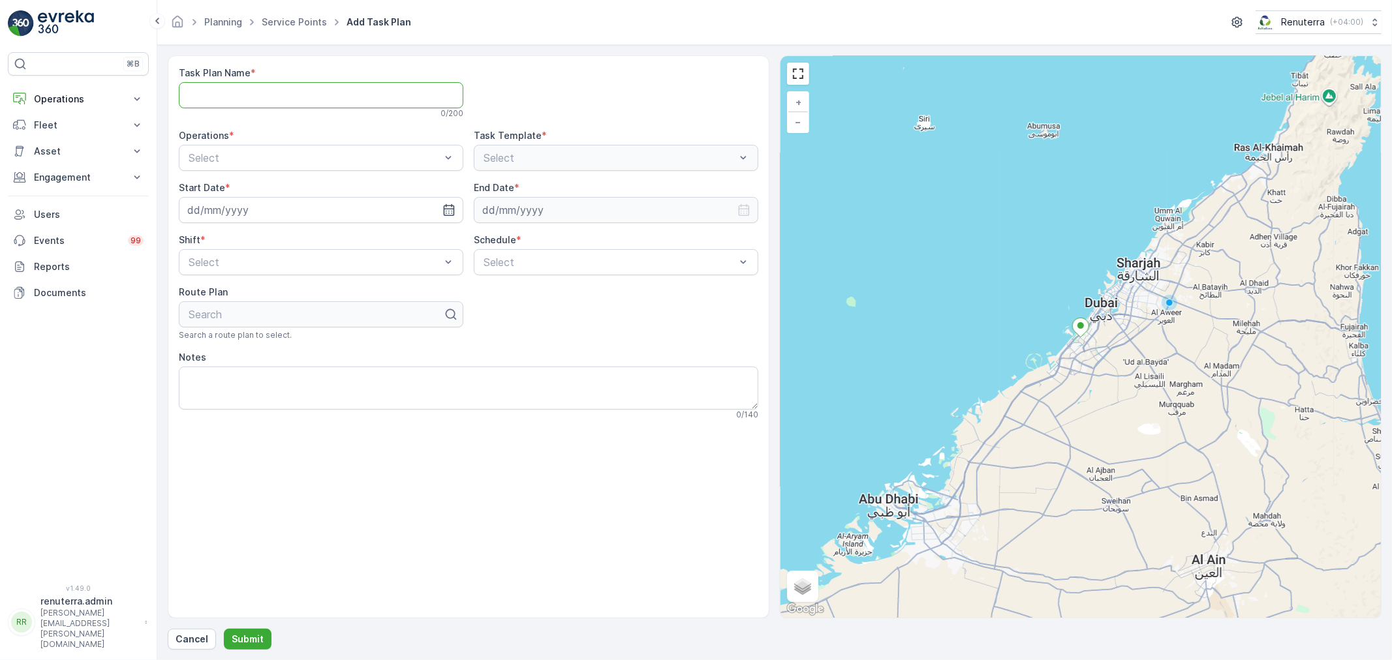
click at [240, 82] on Name "Task Plan Name" at bounding box center [321, 95] width 285 height 26
type Name "DMED004"
click at [272, 157] on div at bounding box center [314, 158] width 255 height 12
click at [232, 212] on span "Dubai Medical" at bounding box center [221, 212] width 69 height 12
drag, startPoint x: 566, startPoint y: 161, endPoint x: 553, endPoint y: 173, distance: 17.1
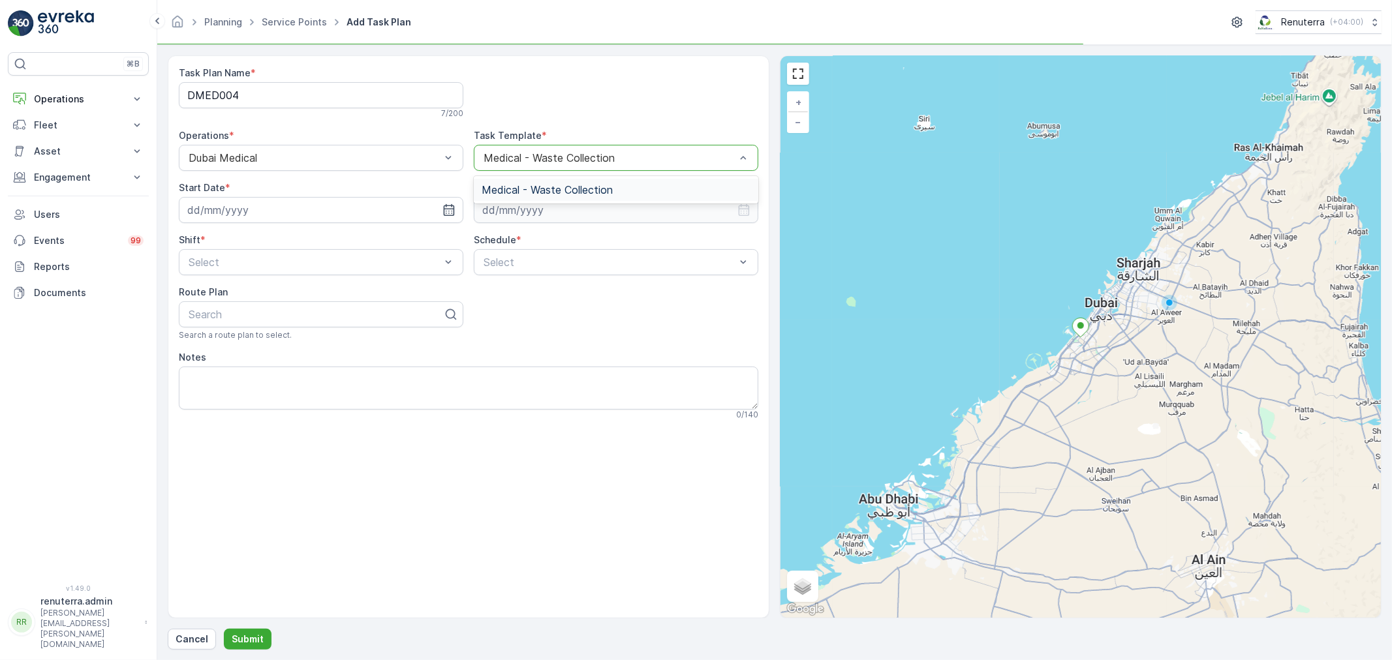
click at [565, 161] on div at bounding box center [609, 158] width 255 height 12
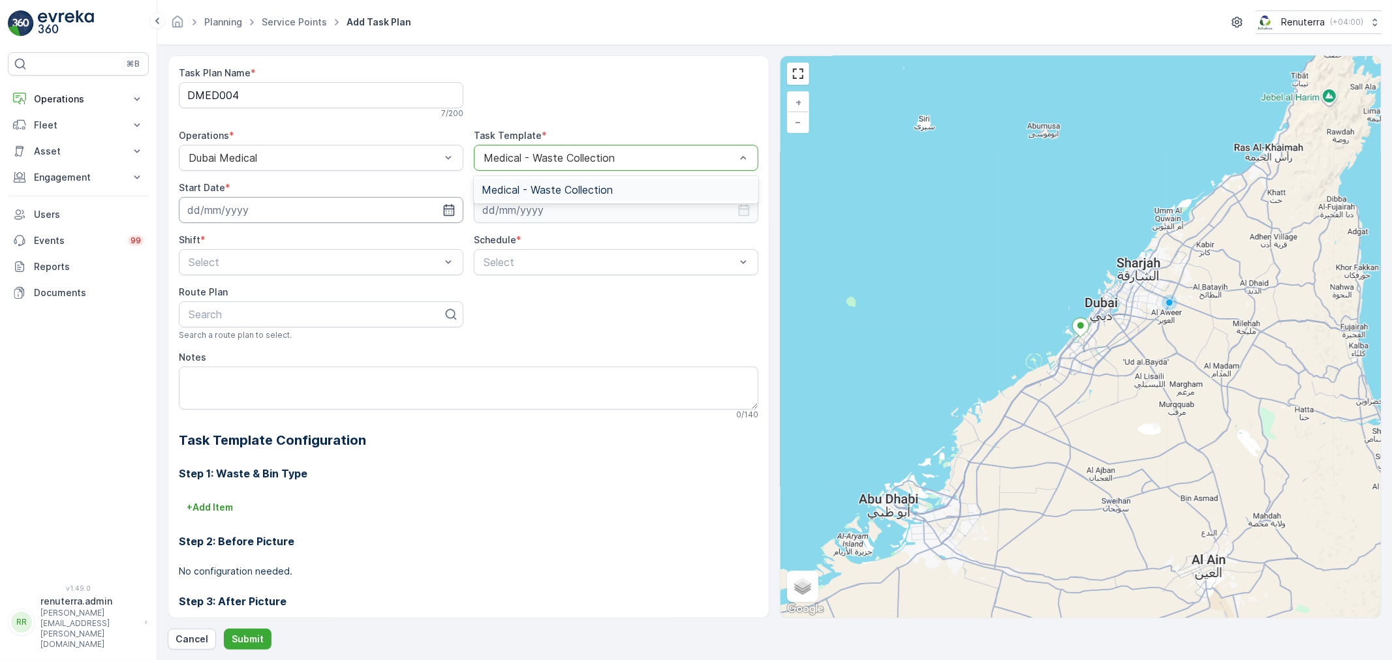
click at [356, 211] on input at bounding box center [321, 210] width 285 height 26
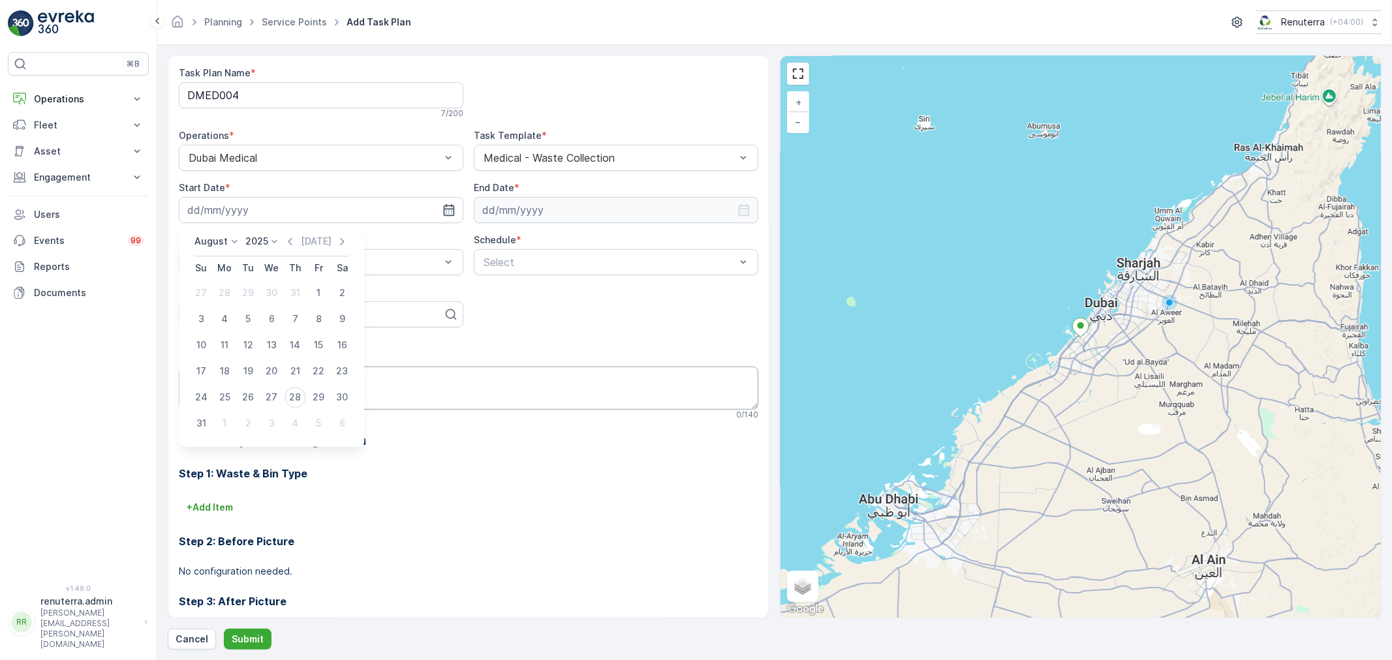
click at [315, 394] on div "29" at bounding box center [318, 397] width 21 height 21
type input "[DATE]"
click at [529, 205] on input at bounding box center [616, 210] width 285 height 26
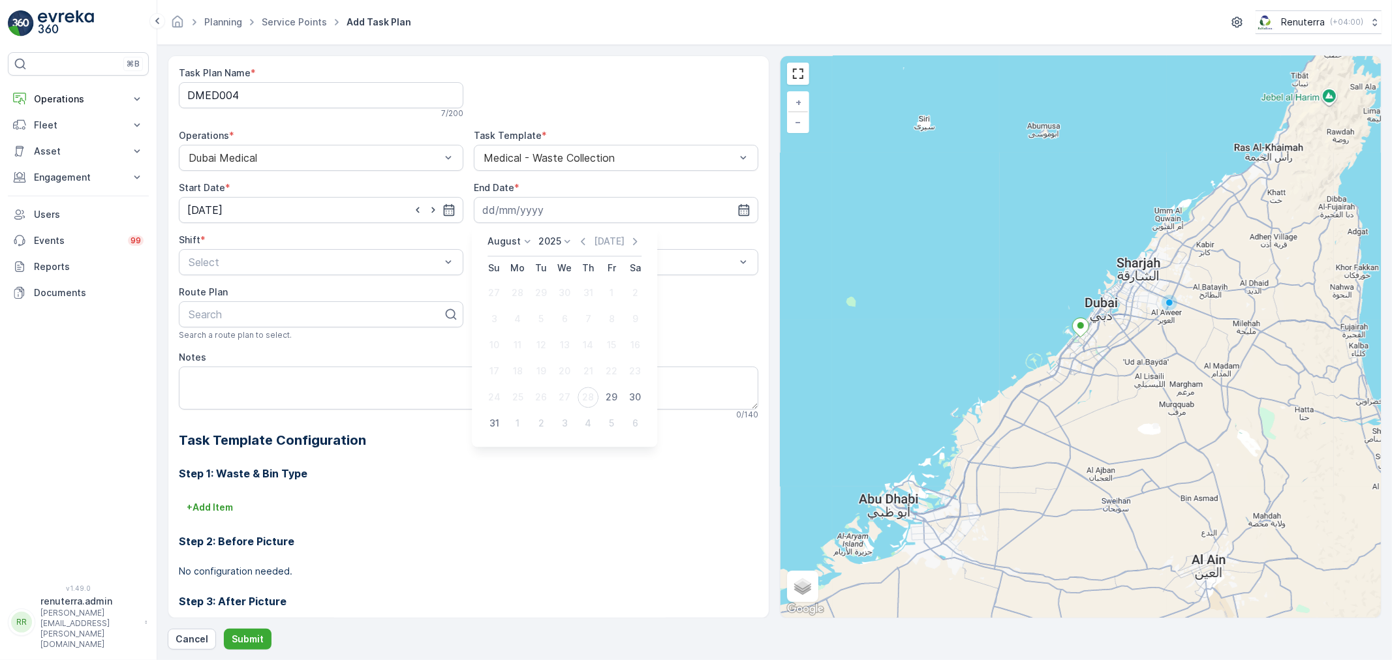
click at [503, 243] on p "August" at bounding box center [504, 241] width 33 height 13
click at [510, 357] on span "December" at bounding box center [518, 362] width 46 height 13
click at [558, 234] on div "[DATE] [DATE] Su Mo Tu We Th Fr Sa 30 1 2 3 4 5 6 7 8 9 10 11 12 13 14 15 16 17…" at bounding box center [570, 323] width 196 height 196
click at [563, 240] on p "2025" at bounding box center [563, 241] width 23 height 13
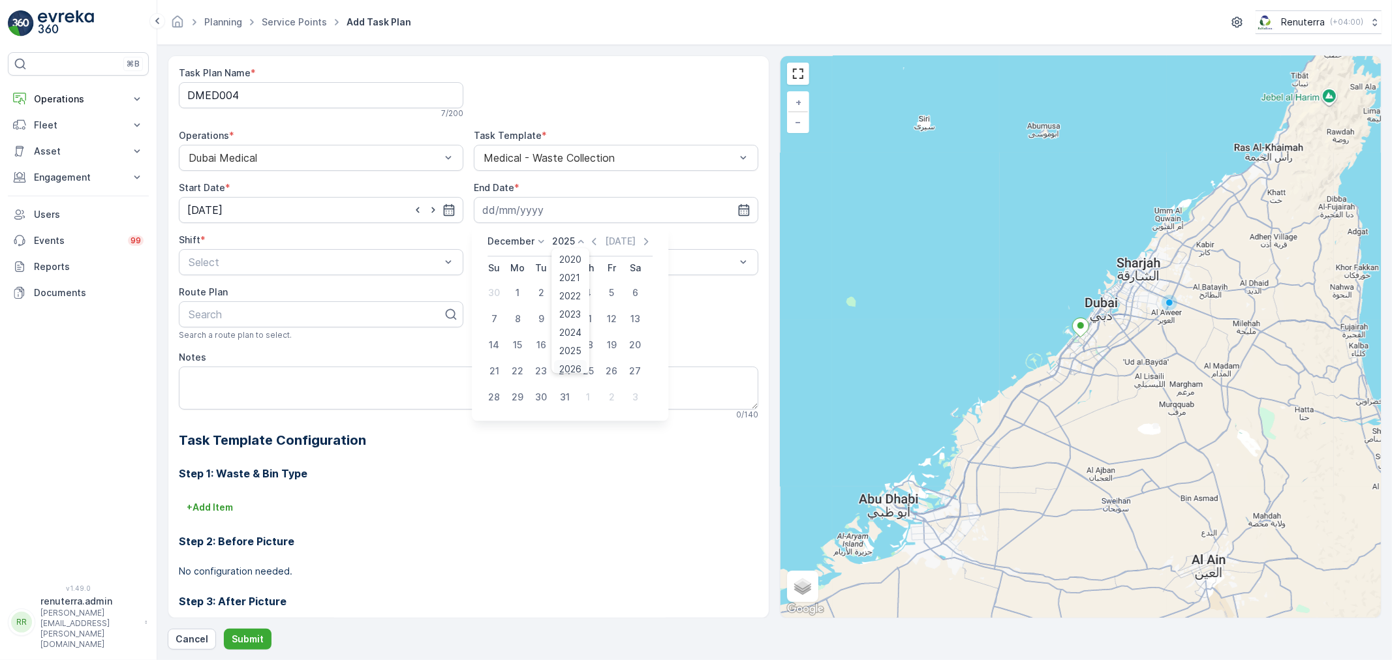
scroll to position [5, 0]
click at [572, 365] on span "2026" at bounding box center [571, 364] width 22 height 13
click at [589, 393] on div "31" at bounding box center [588, 397] width 21 height 21
type input "[DATE]"
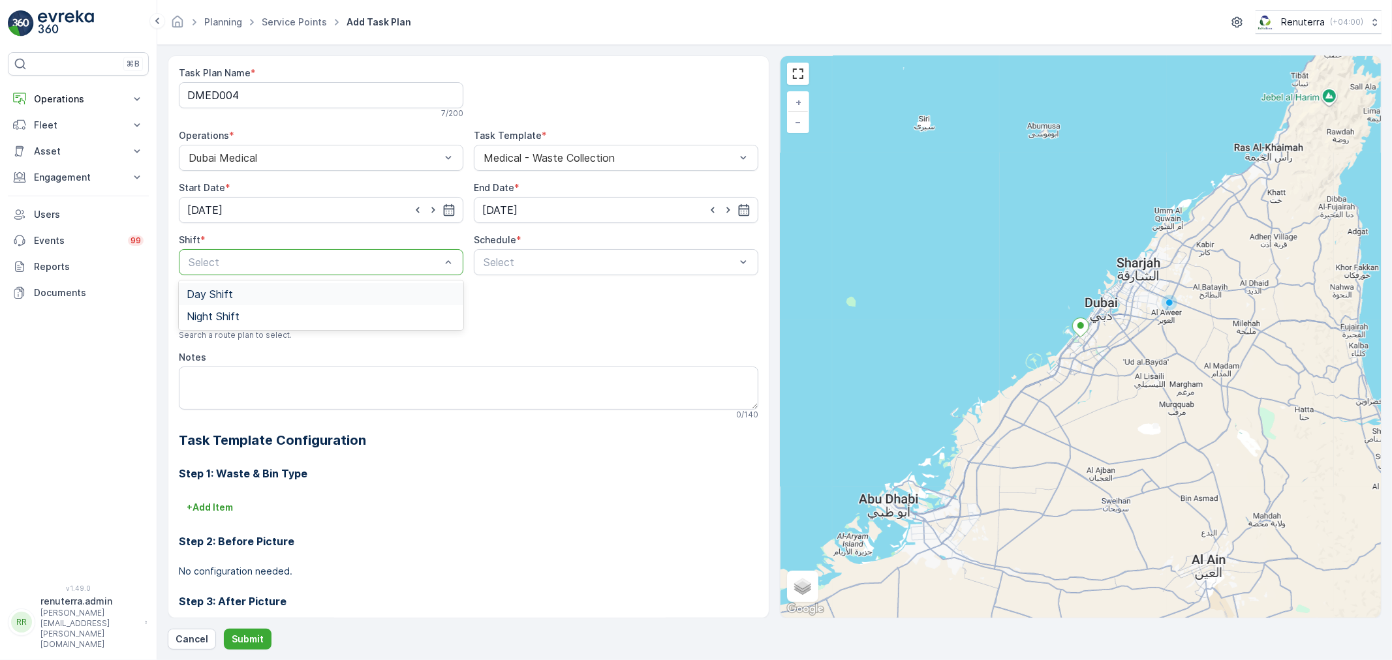
click at [285, 256] on div at bounding box center [314, 262] width 255 height 12
click at [236, 295] on div "Day Shift" at bounding box center [321, 294] width 269 height 12
click at [595, 265] on div at bounding box center [609, 262] width 255 height 12
click at [510, 292] on div "Daily" at bounding box center [616, 294] width 269 height 12
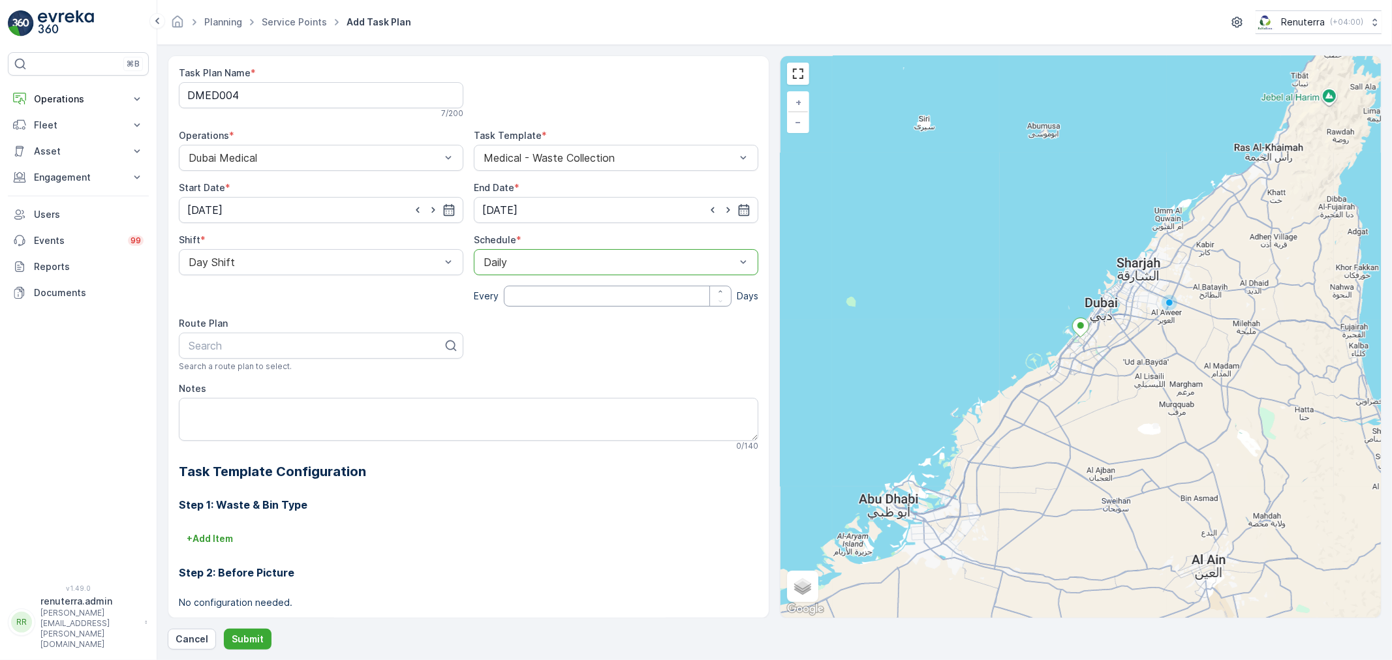
click at [544, 294] on input "number" at bounding box center [618, 296] width 228 height 21
type input "1"
click at [312, 350] on div at bounding box center [315, 346] width 257 height 12
type input "104"
click at [245, 375] on div "DMED104" at bounding box center [321, 378] width 269 height 12
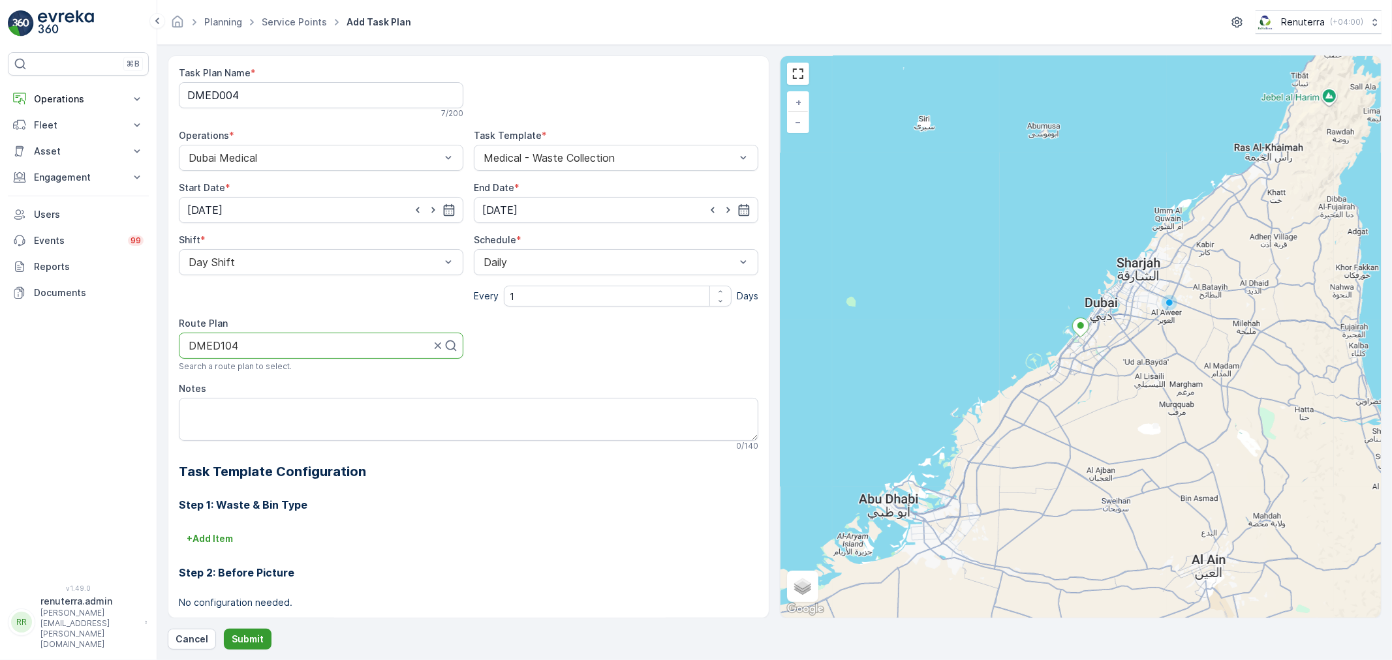
click at [253, 638] on p "Submit" at bounding box center [248, 639] width 32 height 13
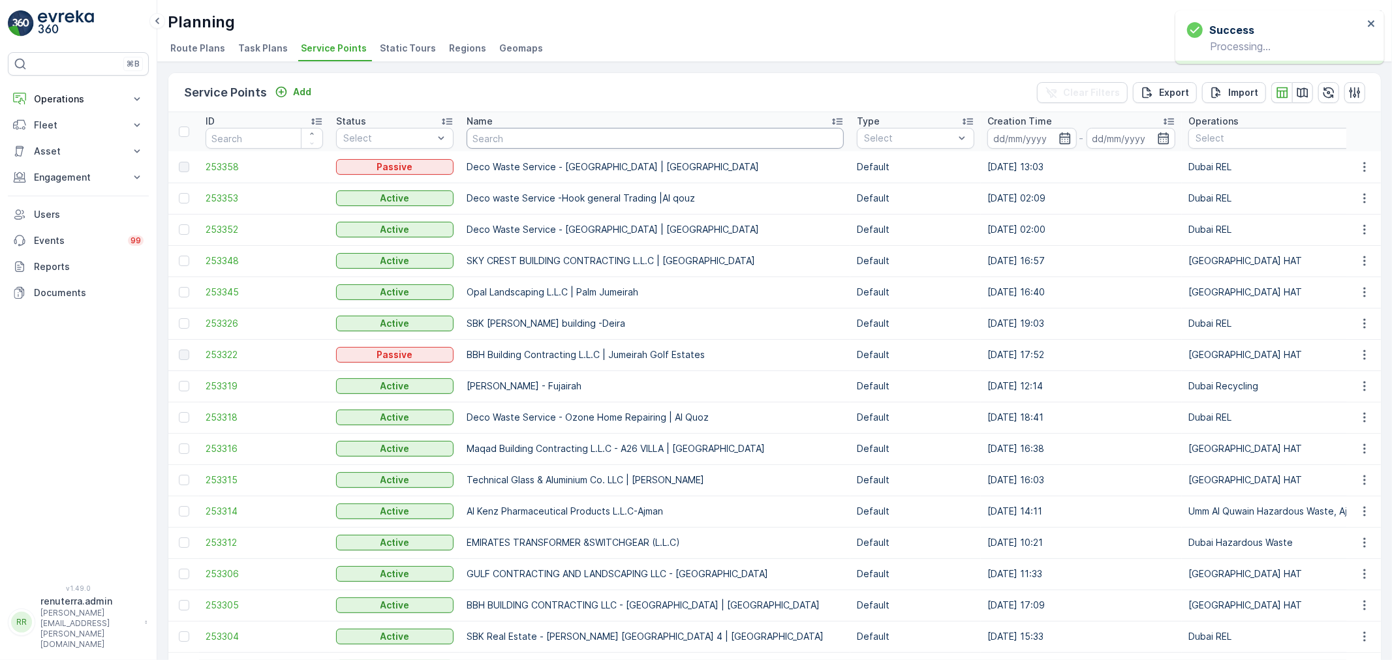
click at [557, 133] on input "text" at bounding box center [655, 138] width 377 height 21
type input "saudi"
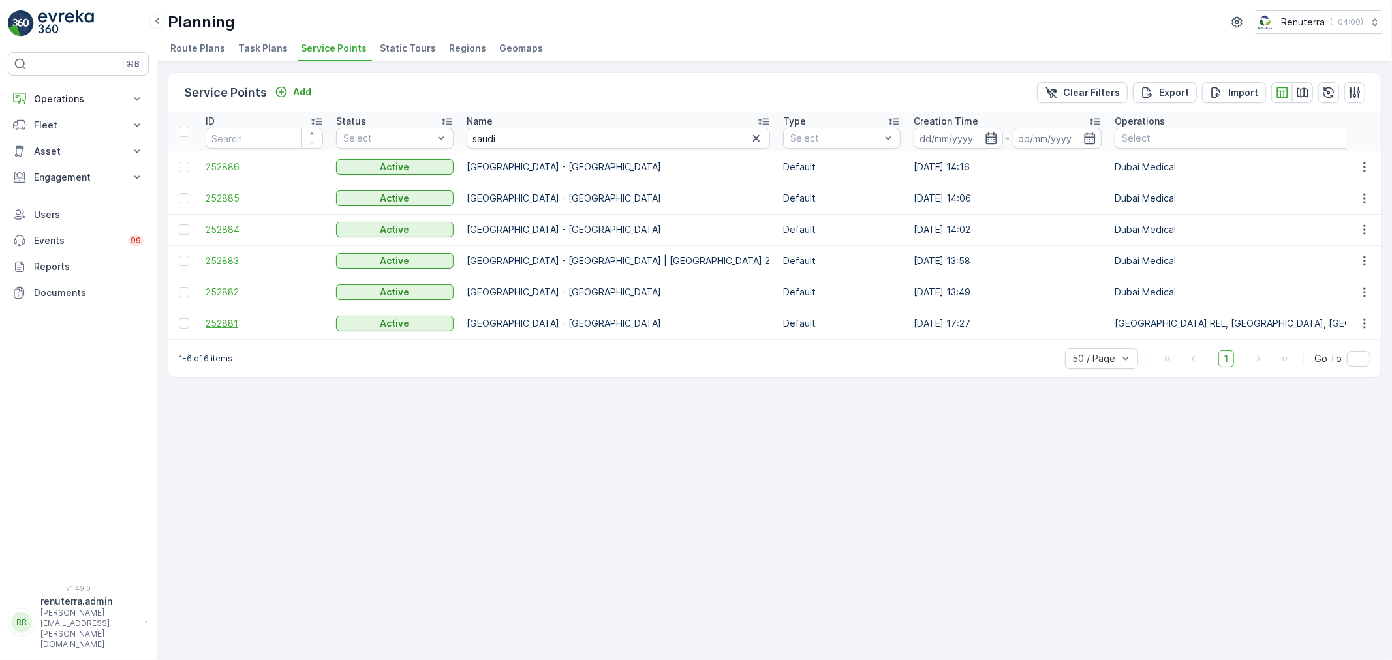
click at [232, 324] on span "252881" at bounding box center [264, 323] width 117 height 13
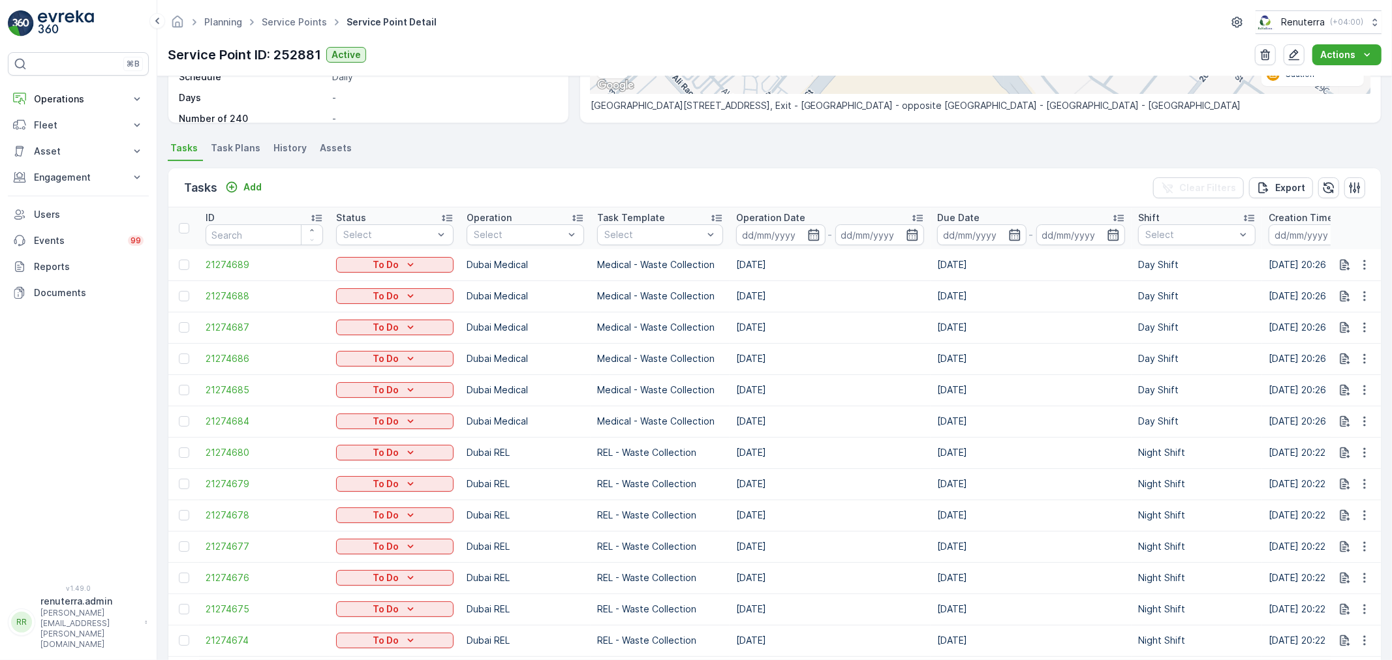
scroll to position [362, 0]
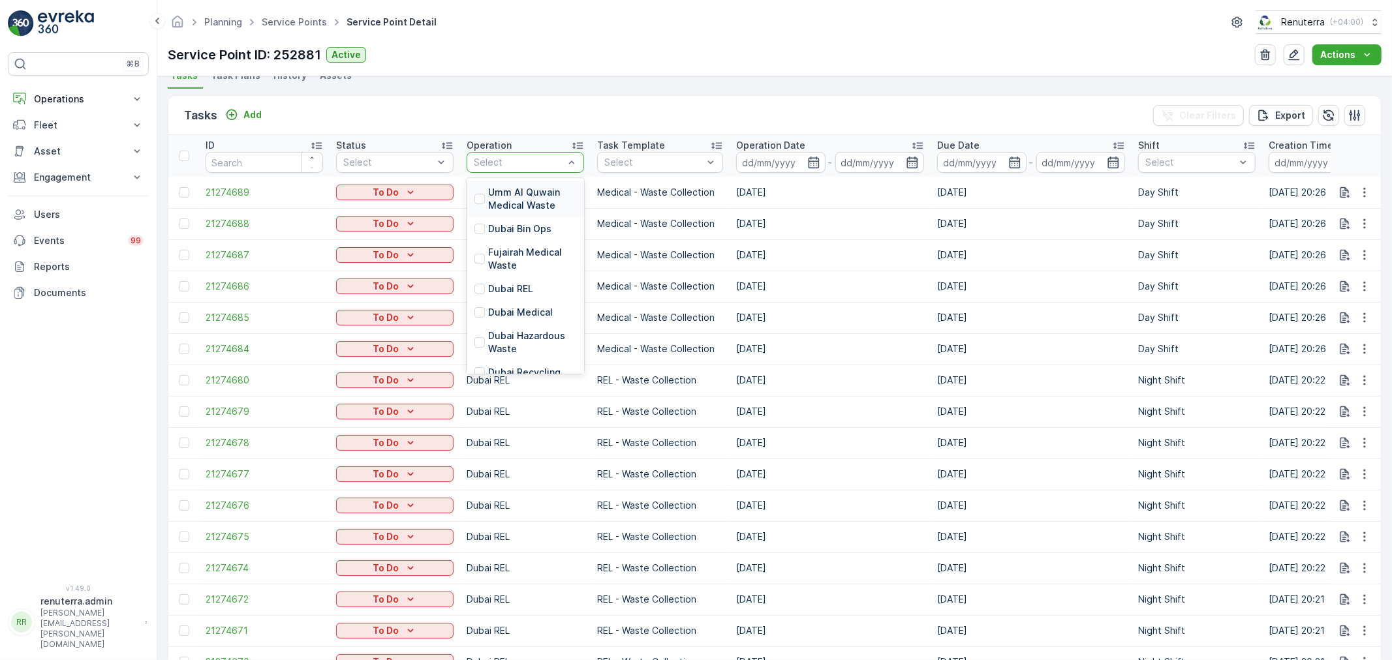
click at [559, 157] on div at bounding box center [519, 162] width 93 height 10
click at [512, 288] on p "Dubai REL" at bounding box center [510, 289] width 45 height 13
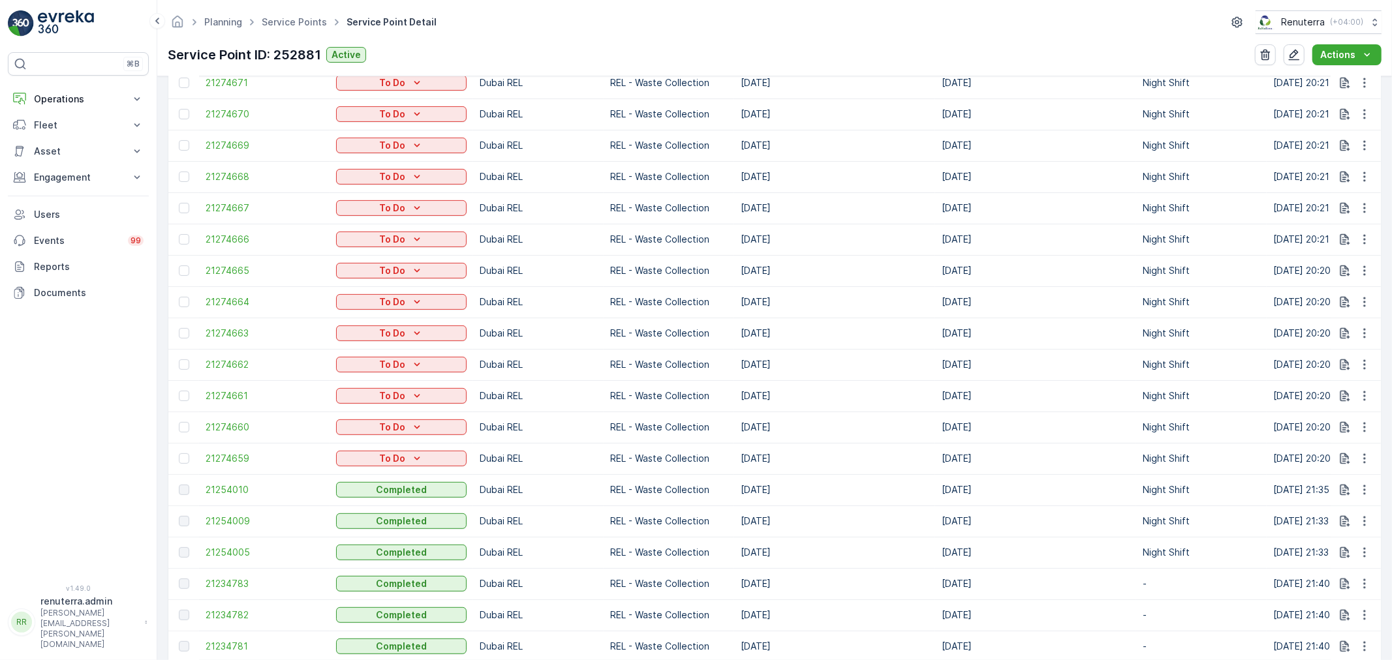
scroll to position [725, 0]
drag, startPoint x: 746, startPoint y: 452, endPoint x: 761, endPoint y: 448, distance: 15.5
click at [761, 448] on td "[DATE]" at bounding box center [834, 456] width 201 height 31
drag, startPoint x: 747, startPoint y: 232, endPoint x: 765, endPoint y: 238, distance: 18.8
click at [765, 238] on td "[DATE]" at bounding box center [834, 236] width 201 height 31
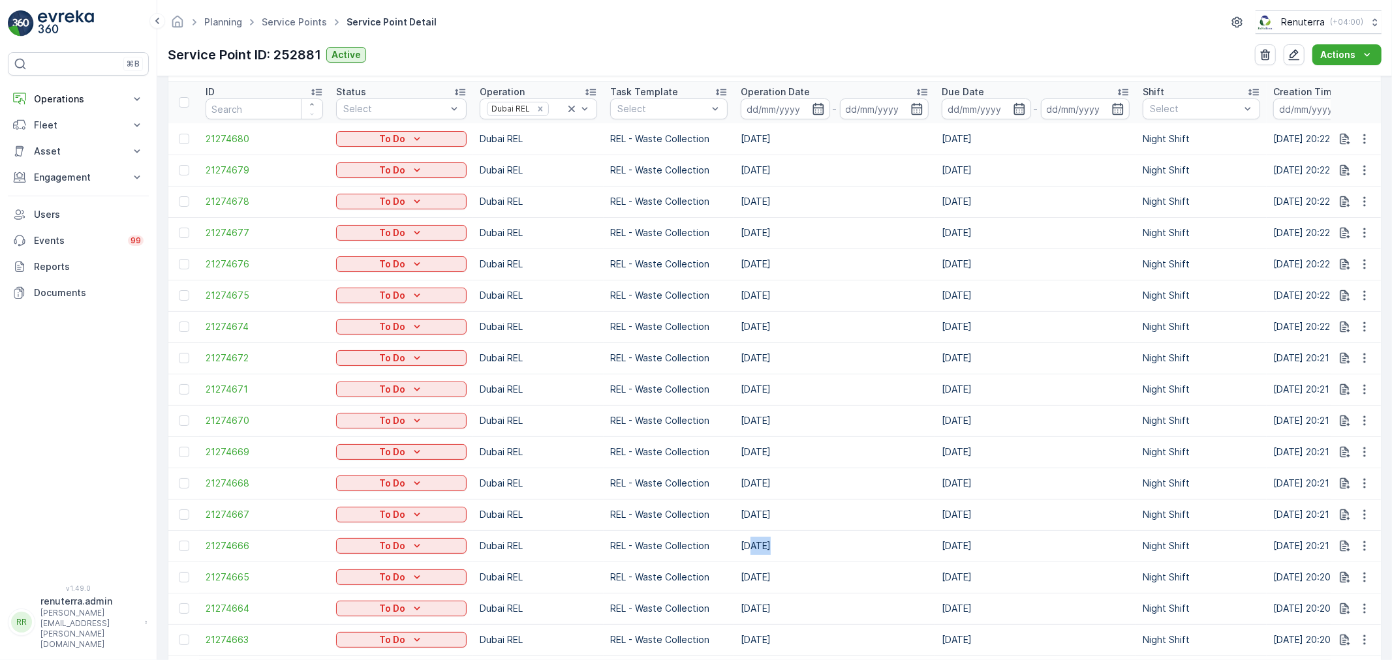
scroll to position [362, 0]
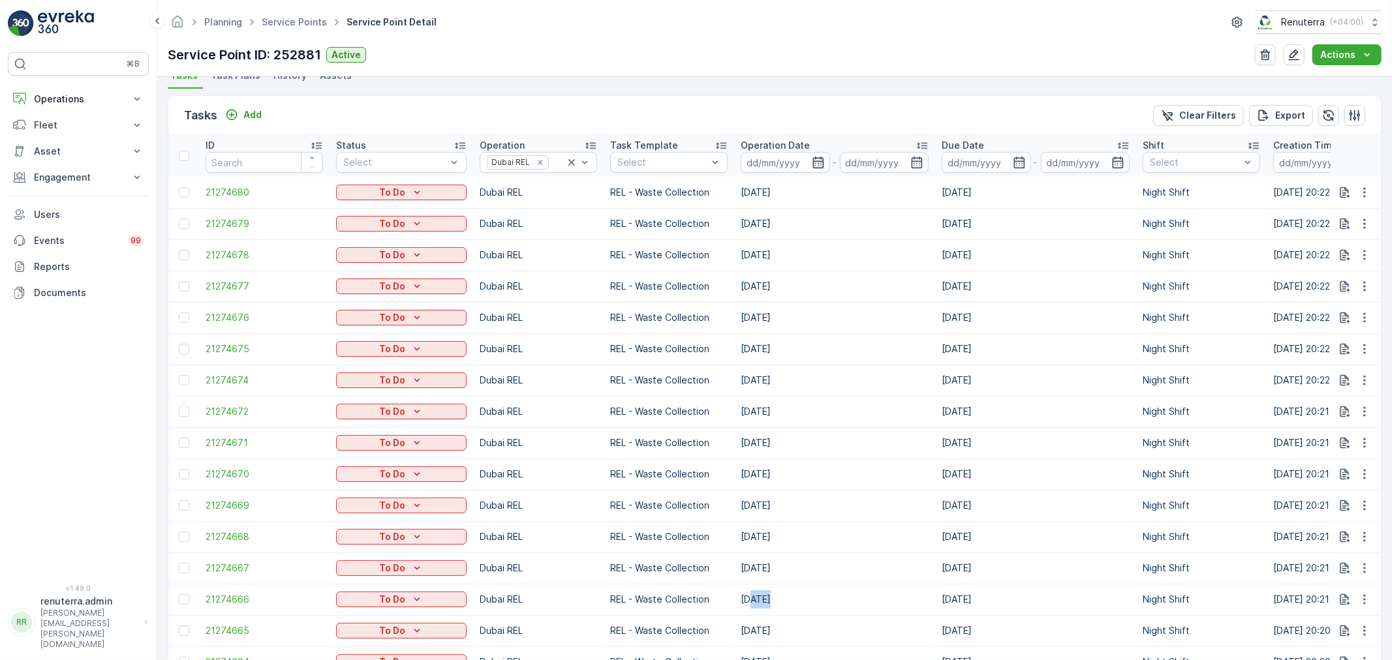
click at [813, 161] on icon "button" at bounding box center [818, 163] width 11 height 12
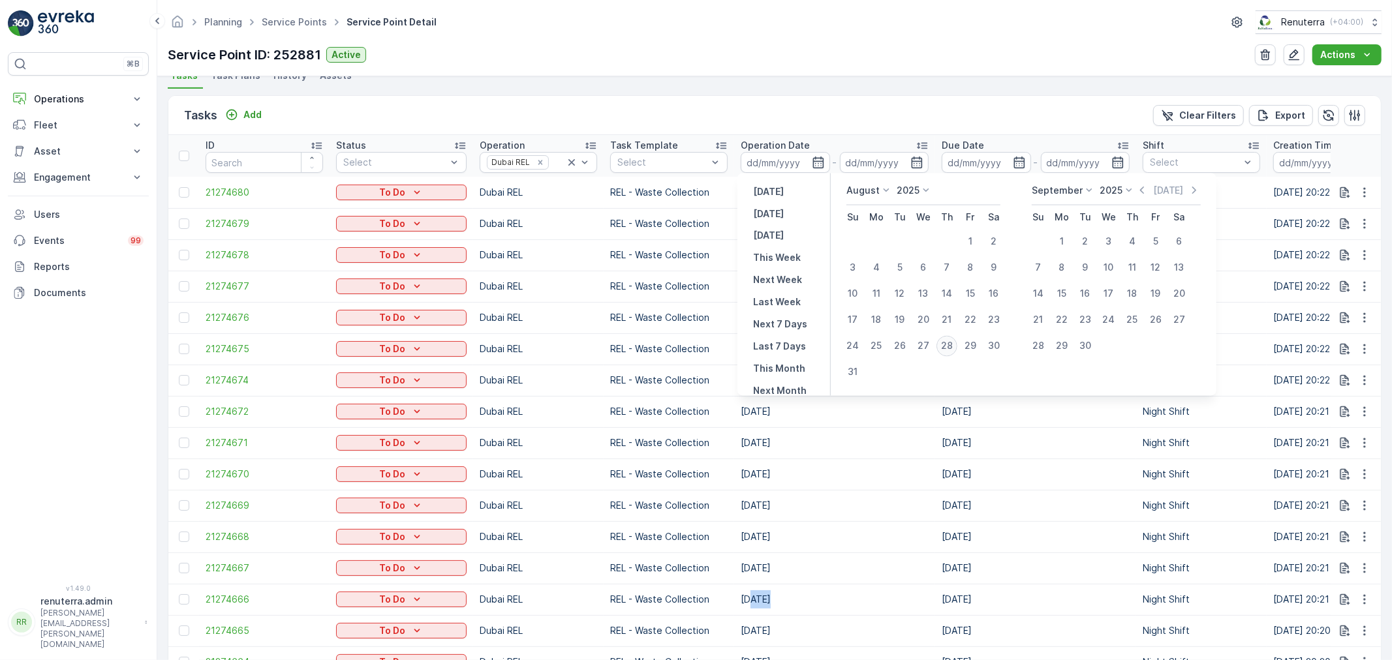
click at [954, 341] on div "28" at bounding box center [947, 346] width 21 height 21
type input "[DATE]"
click at [954, 341] on div "28" at bounding box center [947, 346] width 21 height 21
type input "[DATE]"
click at [816, 81] on ul "Tasks Task Plans History Assets" at bounding box center [775, 78] width 1214 height 22
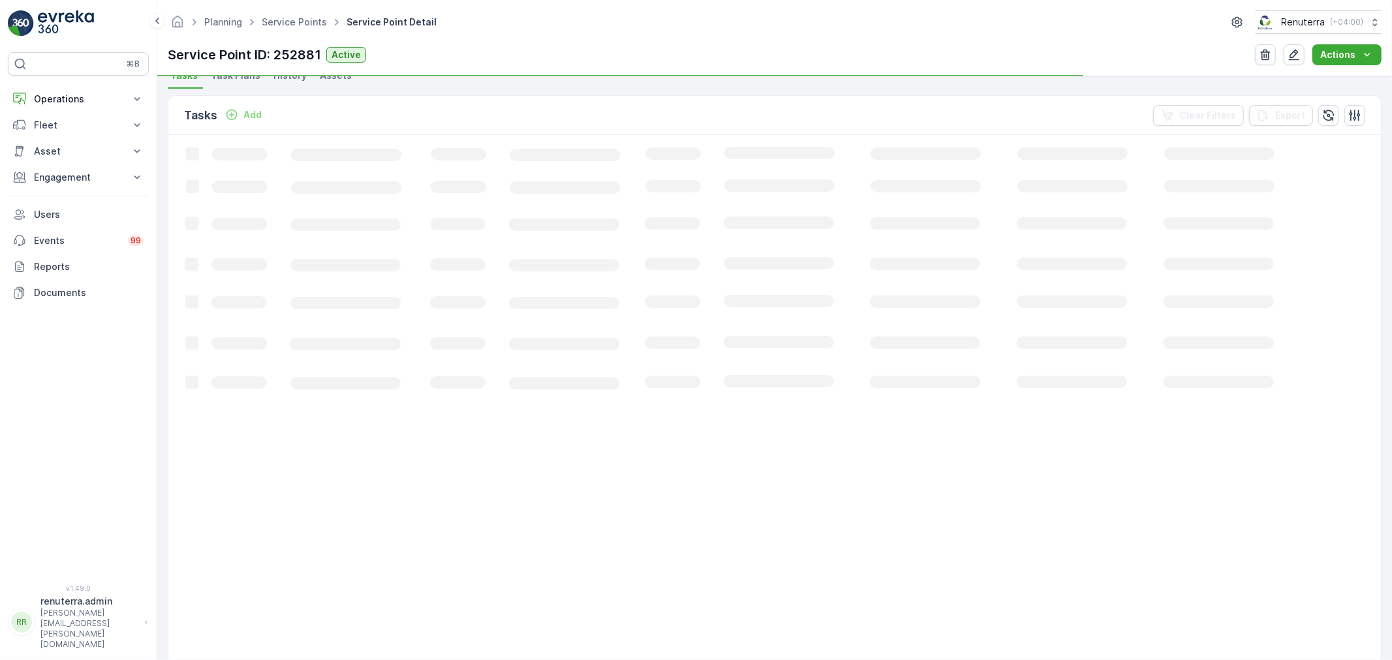
scroll to position [78, 0]
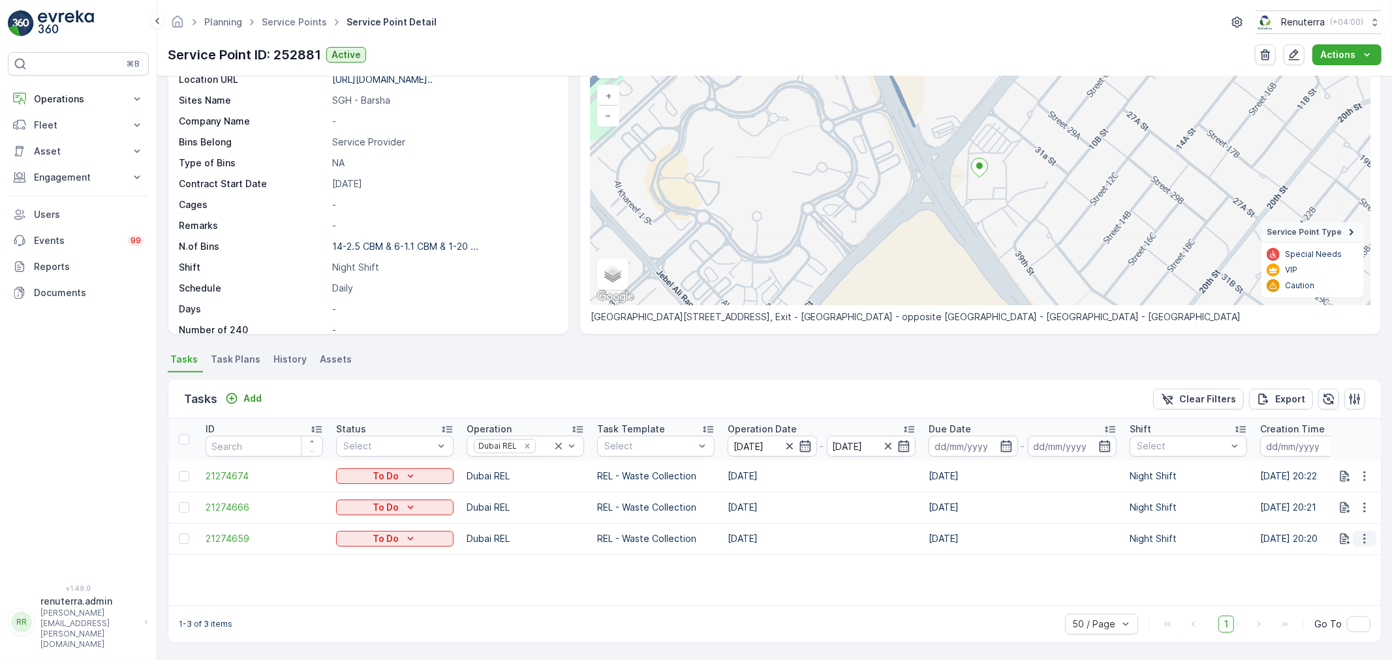
click at [1354, 538] on button "button" at bounding box center [1364, 539] width 23 height 16
click at [1327, 594] on span "Change Route" at bounding box center [1330, 594] width 63 height 13
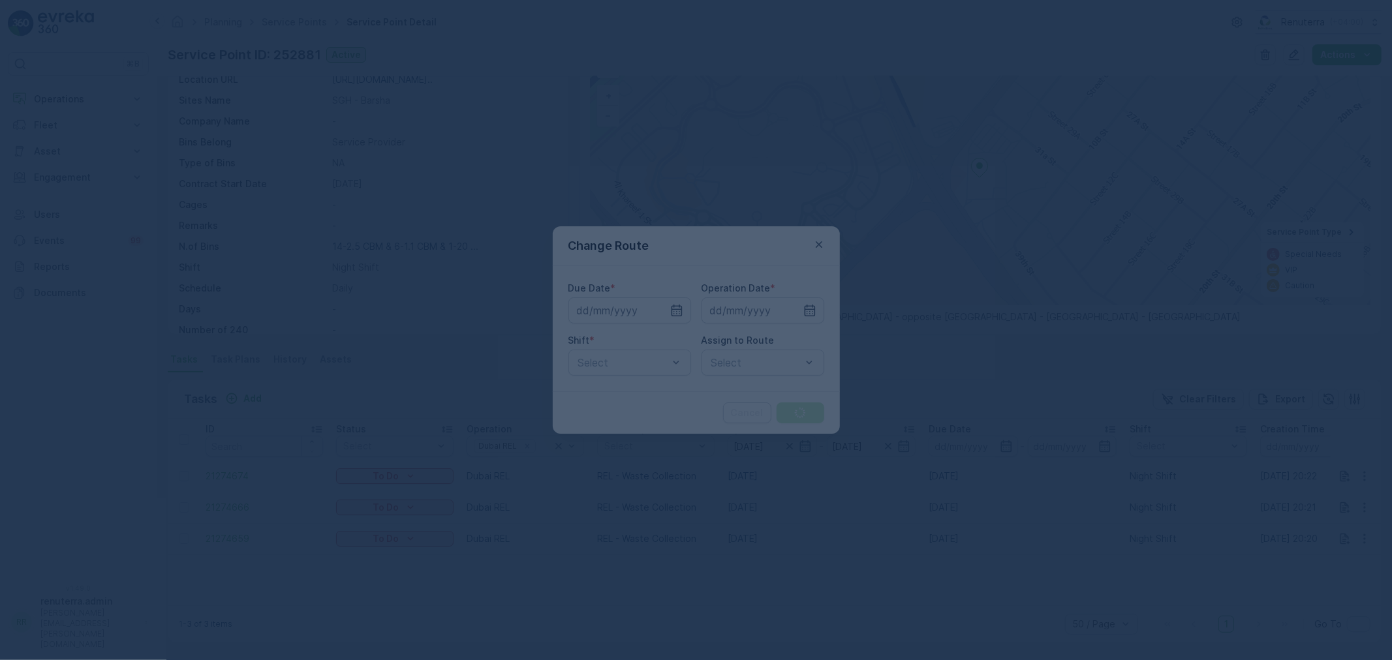
type input "[DATE]"
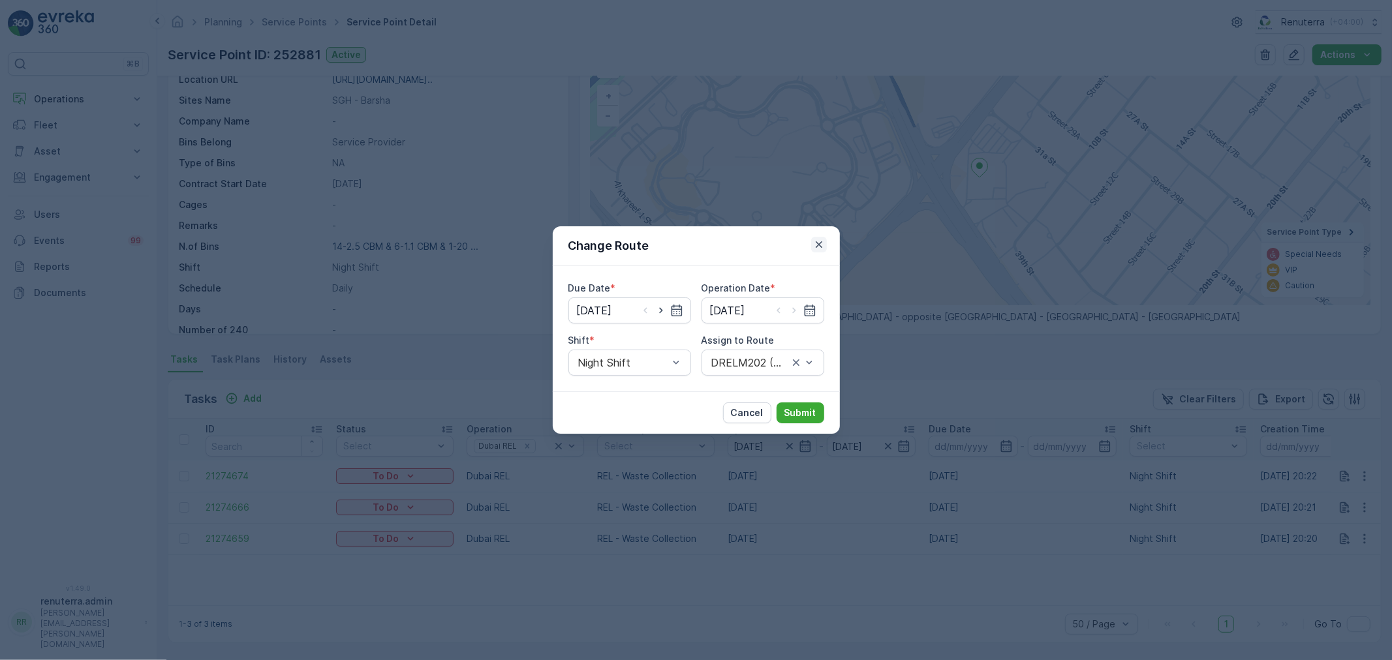
click at [813, 239] on icon "button" at bounding box center [819, 244] width 13 height 13
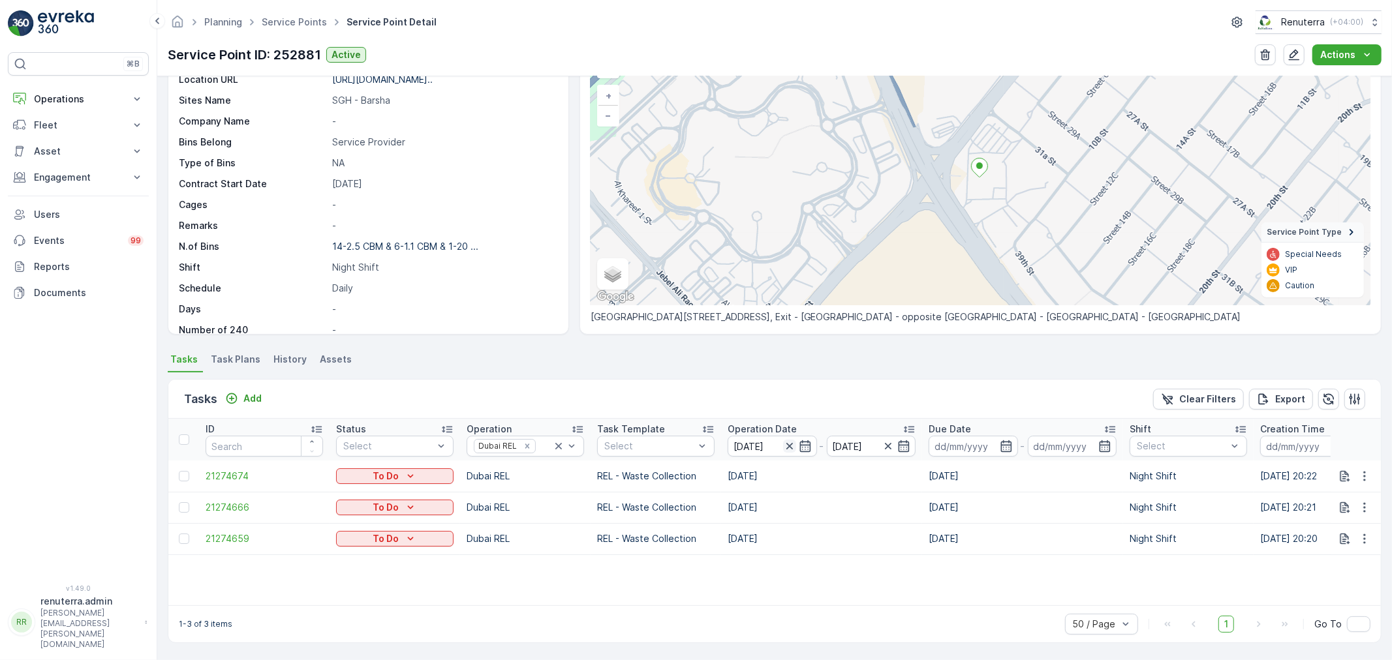
click at [790, 444] on icon "button" at bounding box center [789, 446] width 13 height 13
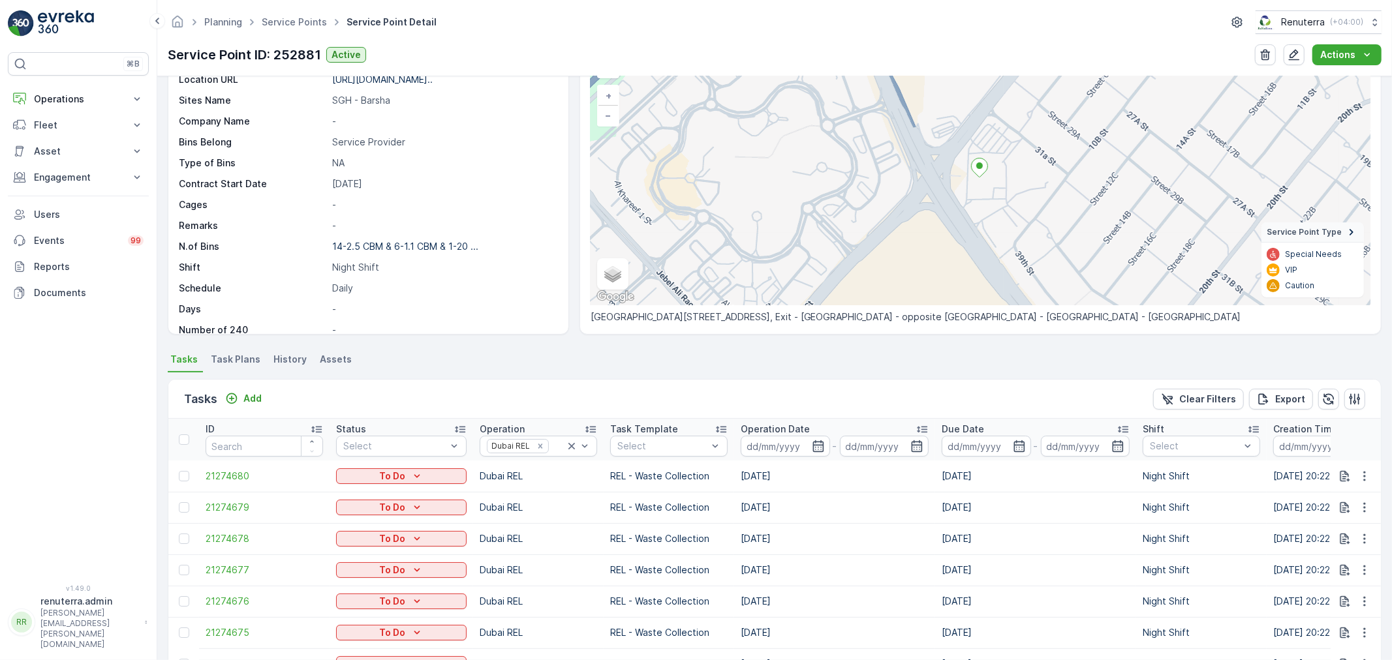
click at [790, 444] on input at bounding box center [785, 446] width 89 height 21
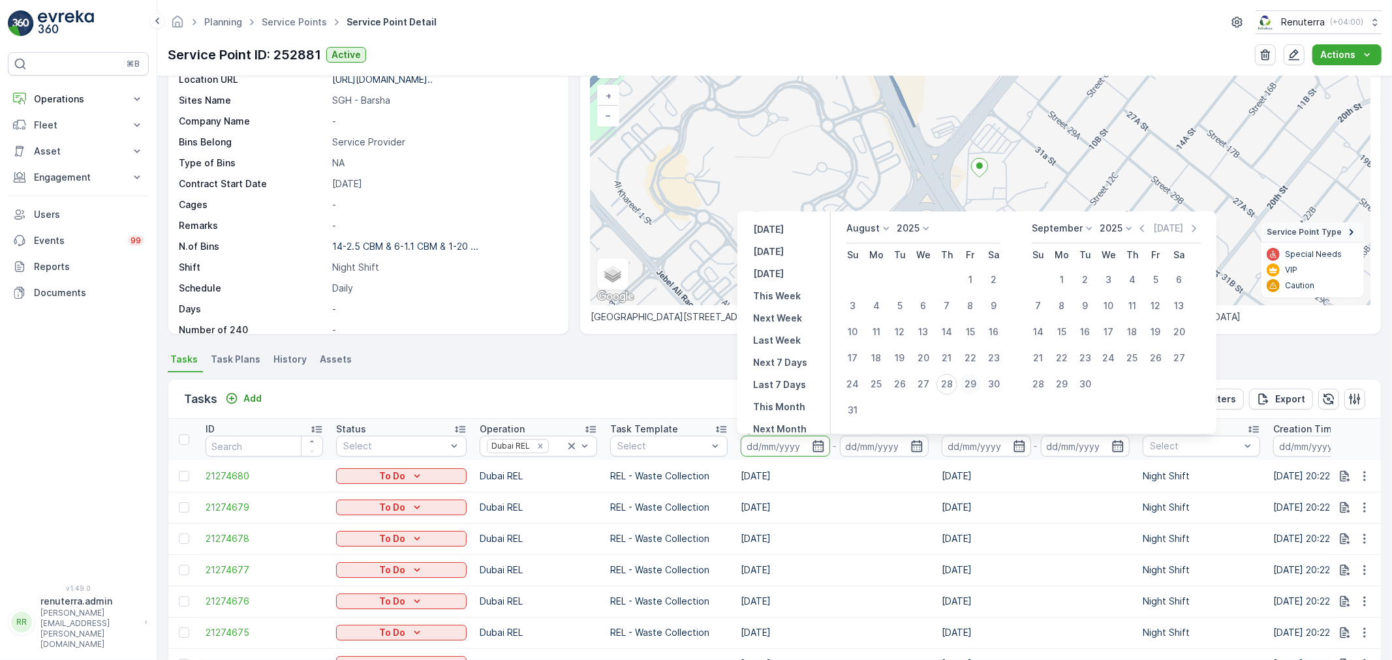
click at [969, 380] on div "29" at bounding box center [970, 384] width 21 height 21
type input "[DATE]"
click at [969, 380] on div "29" at bounding box center [970, 384] width 21 height 21
type input "[DATE]"
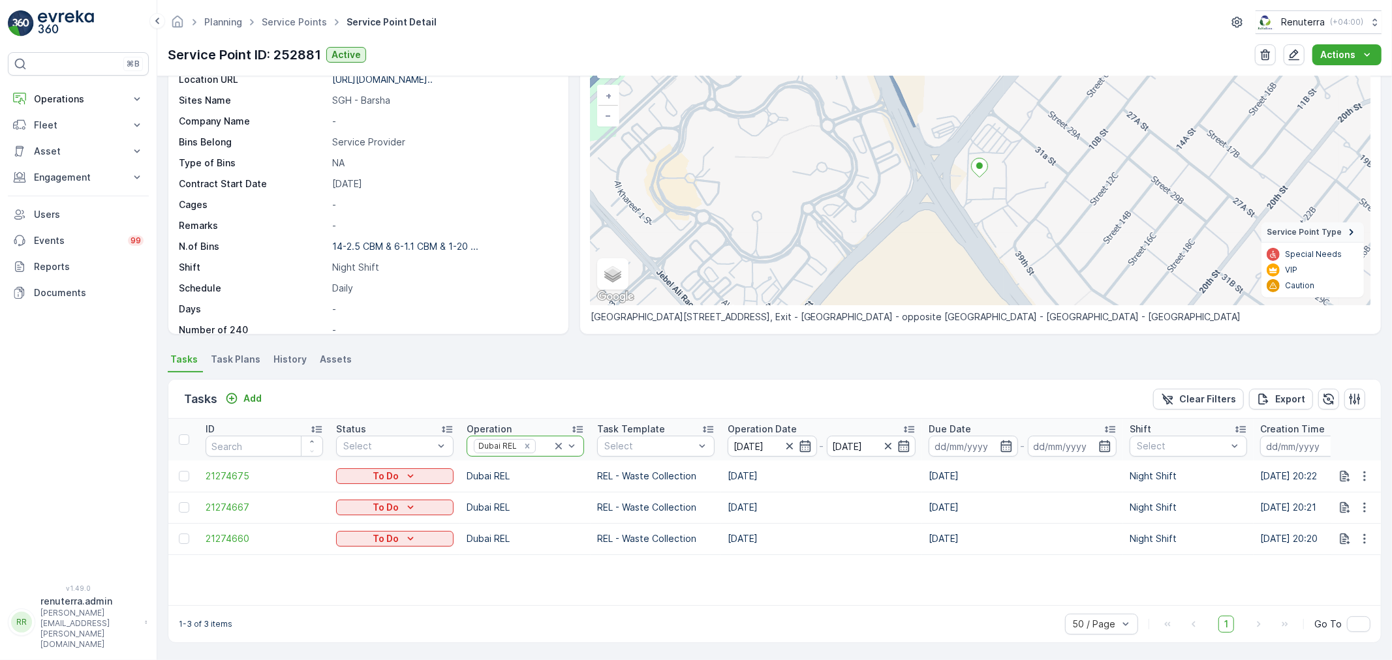
click at [559, 444] on icon at bounding box center [558, 446] width 13 height 13
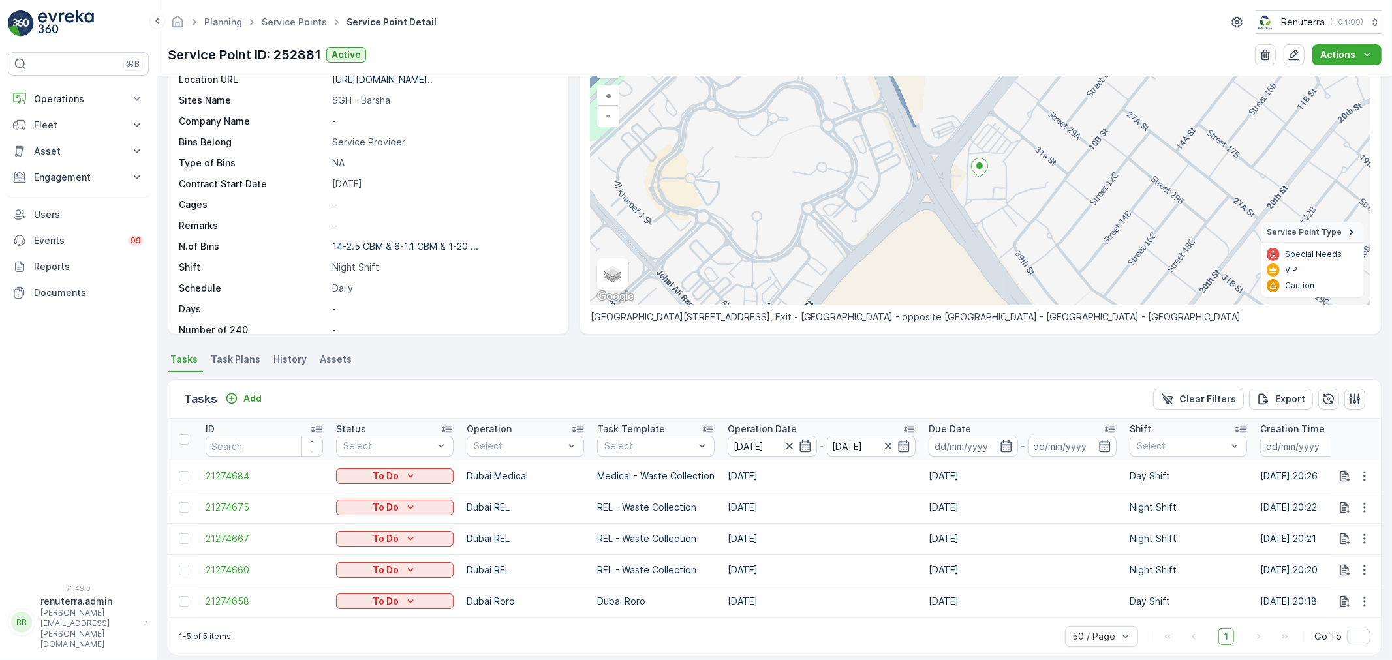
click at [559, 444] on div at bounding box center [519, 446] width 93 height 10
click at [513, 595] on p "Dubai Medical" at bounding box center [520, 596] width 65 height 13
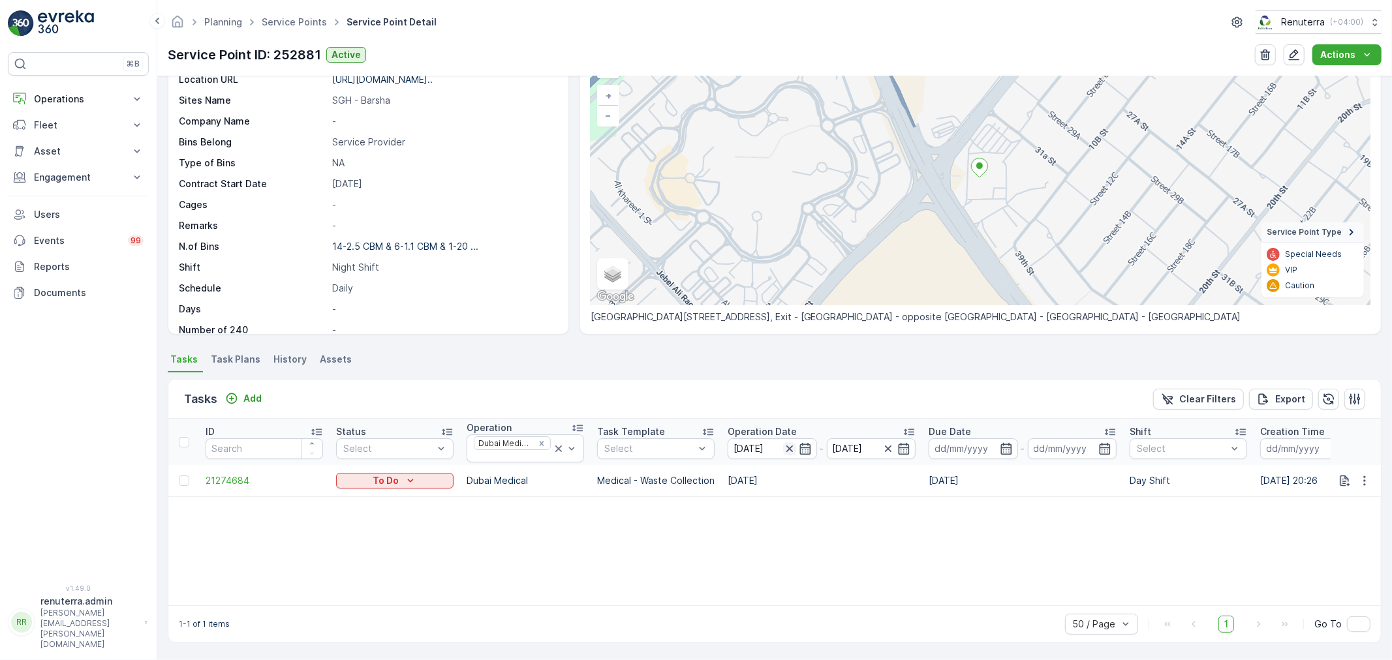
click at [791, 448] on icon "button" at bounding box center [789, 448] width 13 height 13
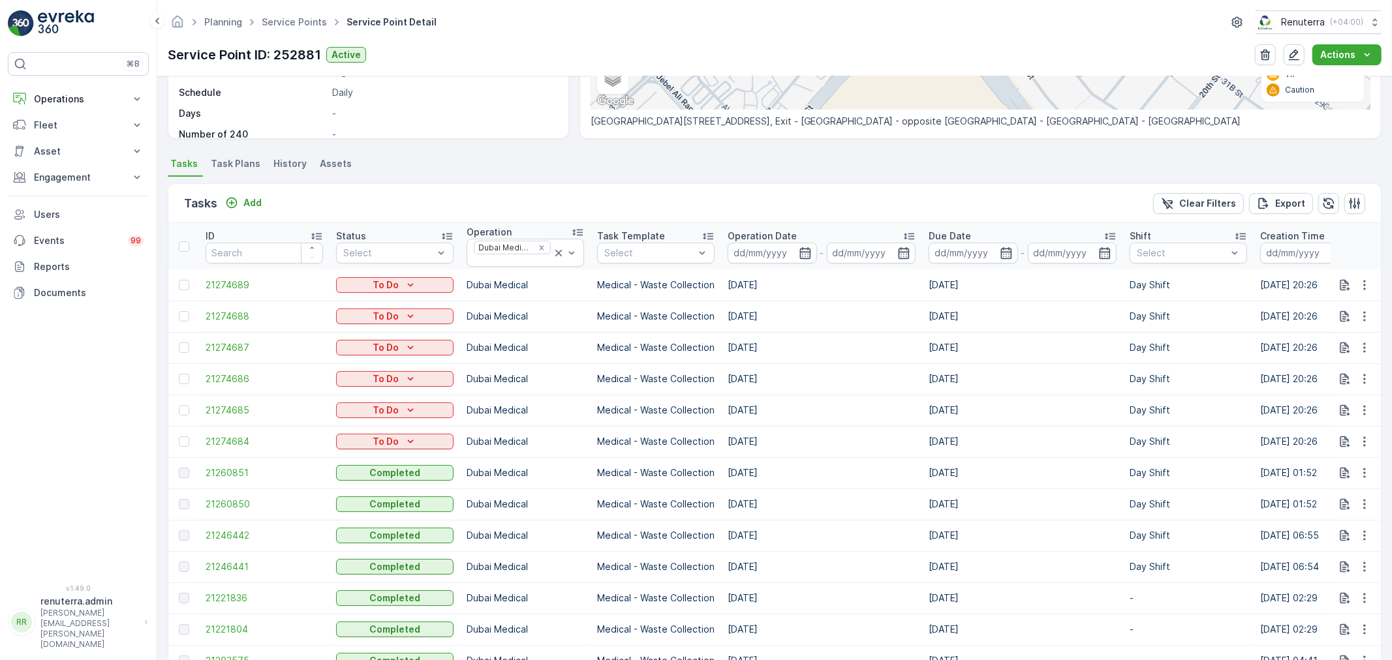
scroll to position [296, 0]
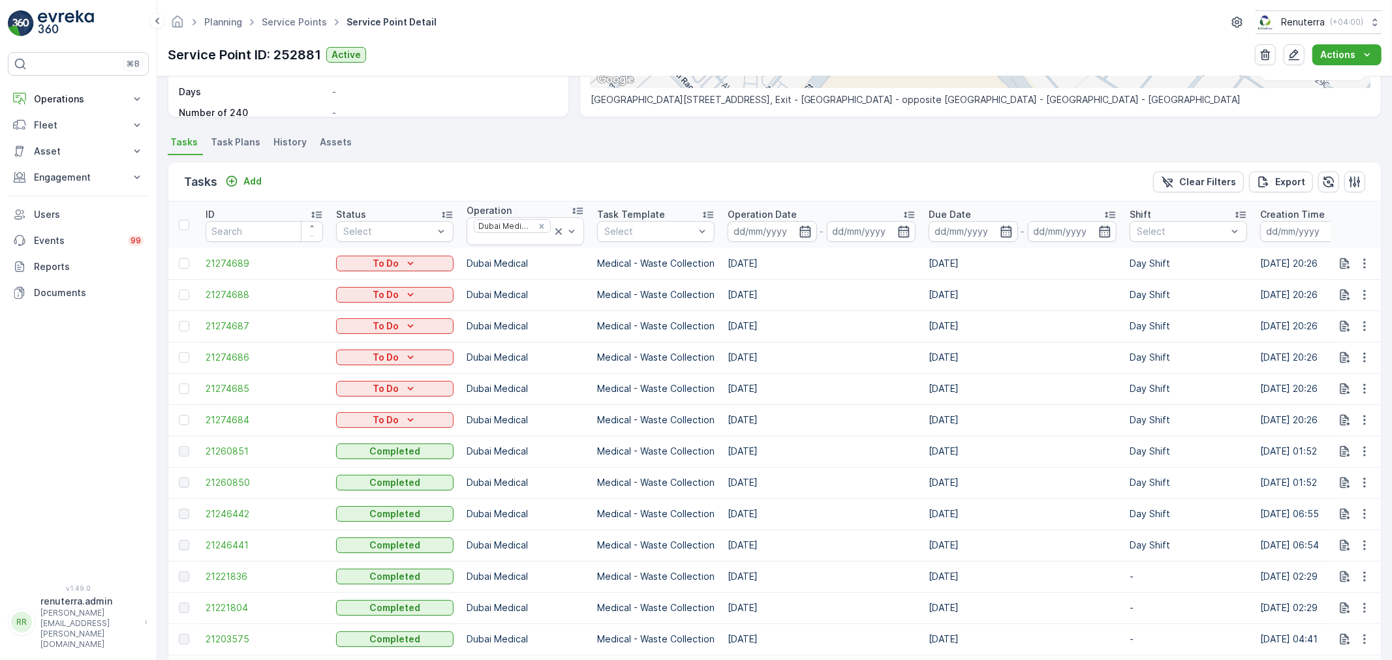
drag, startPoint x: 773, startPoint y: 416, endPoint x: 933, endPoint y: 420, distance: 159.9
click at [933, 420] on tr "21274684 To Do Dubai Medical Medical - Waste Collection 29.08.2025 29.08.2025 D…" at bounding box center [1217, 420] width 2098 height 31
click at [1365, 418] on icon "button" at bounding box center [1364, 420] width 13 height 13
click at [1339, 480] on span "Change Route" at bounding box center [1330, 475] width 63 height 13
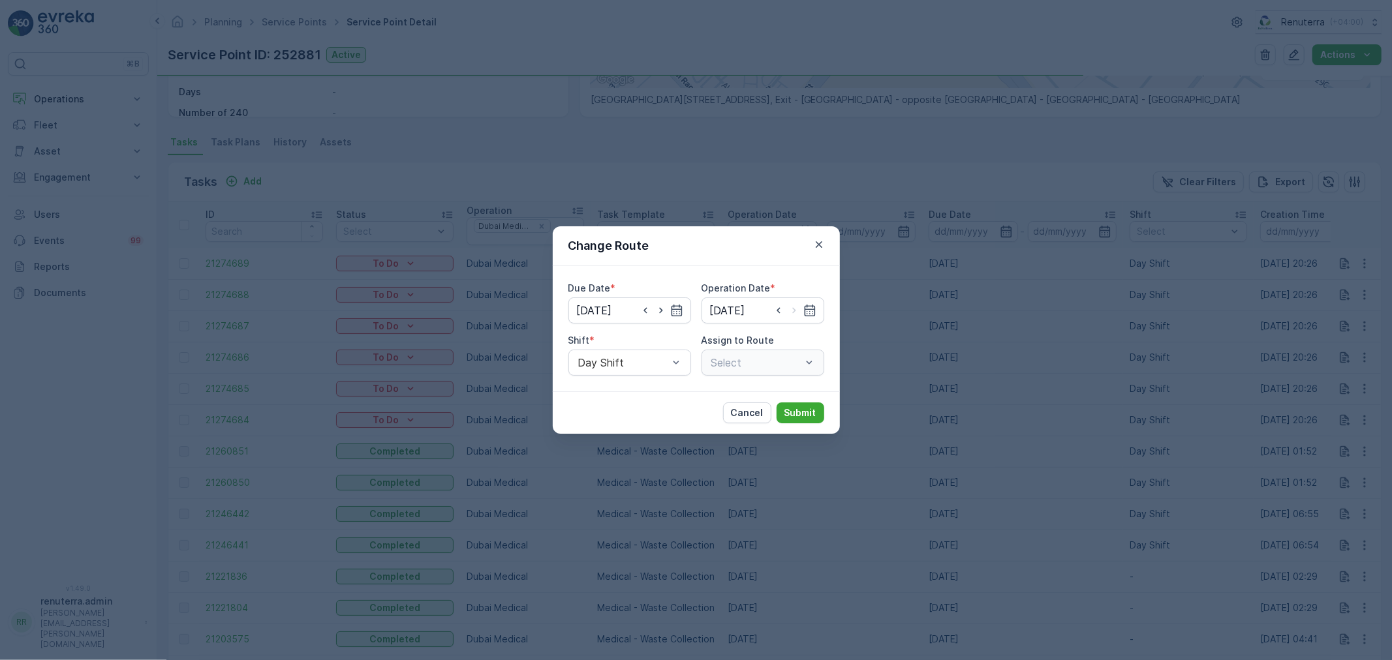
type input "29.08.2025"
click at [816, 240] on icon "button" at bounding box center [819, 244] width 13 height 13
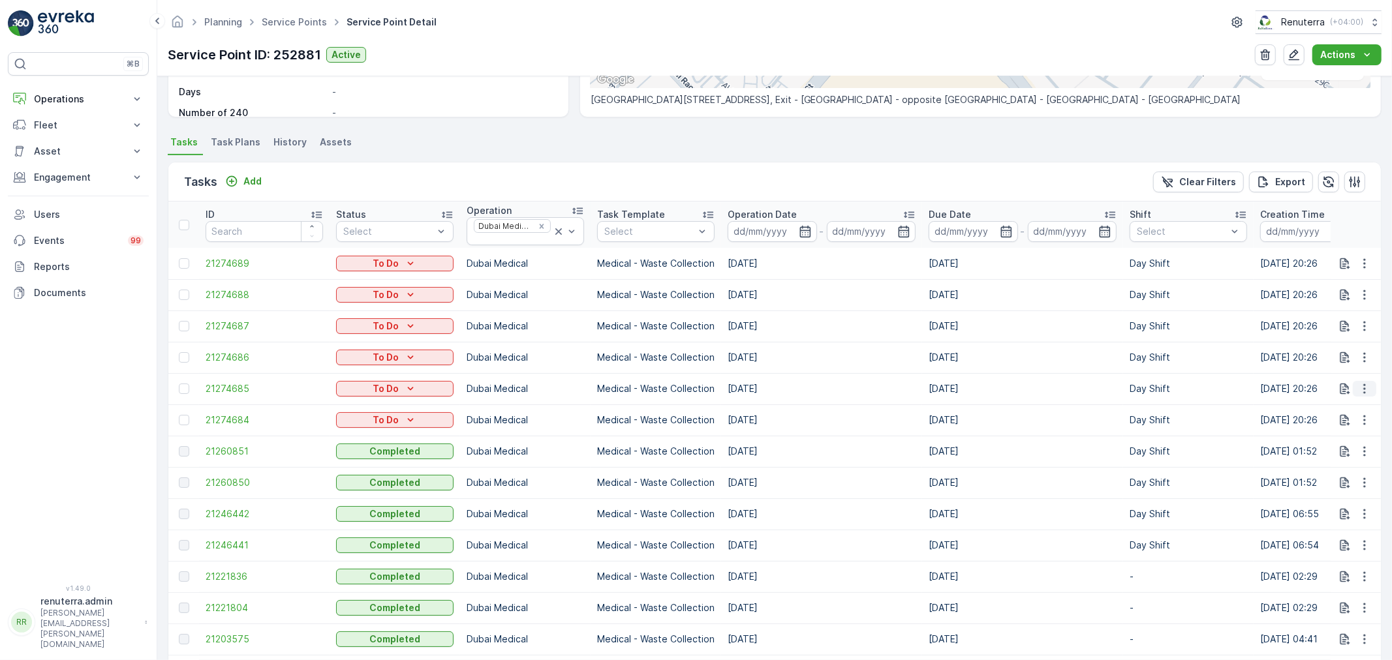
click at [1369, 388] on button "button" at bounding box center [1364, 389] width 23 height 16
click at [1330, 441] on span "Change Route" at bounding box center [1330, 444] width 63 height 13
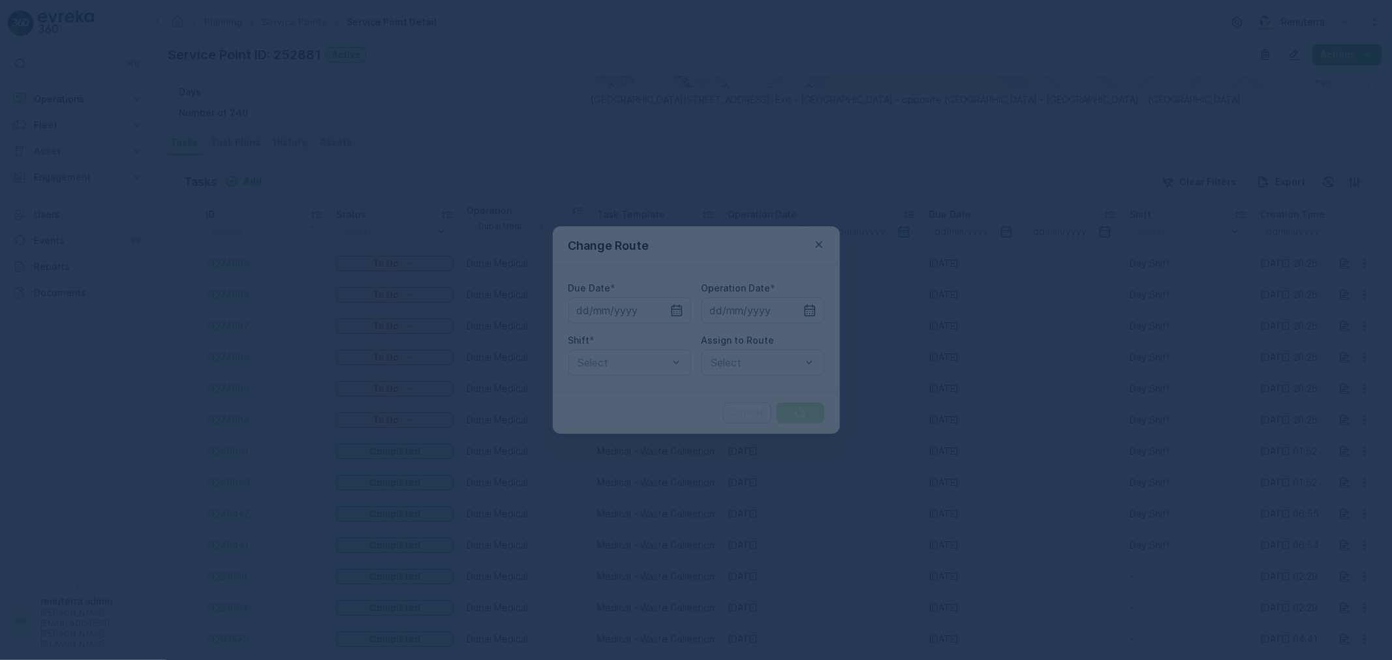
type input "[DATE]"
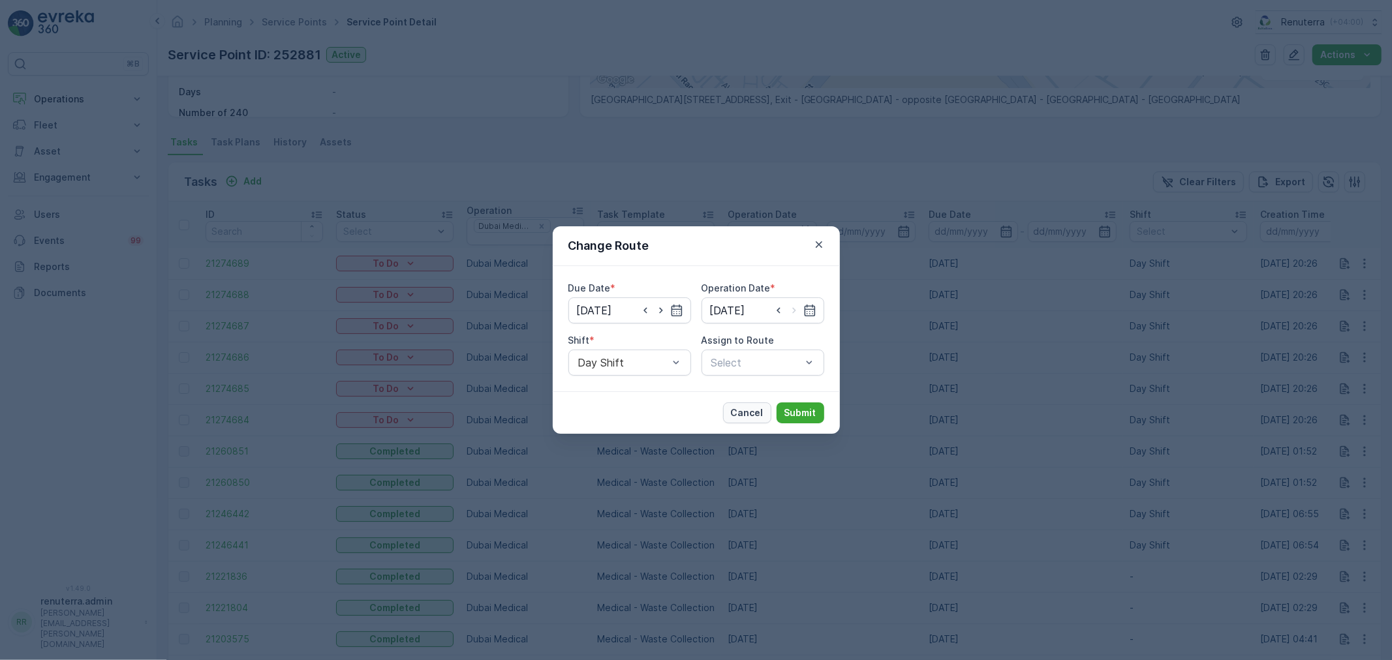
click at [739, 410] on p "Cancel" at bounding box center [747, 413] width 33 height 13
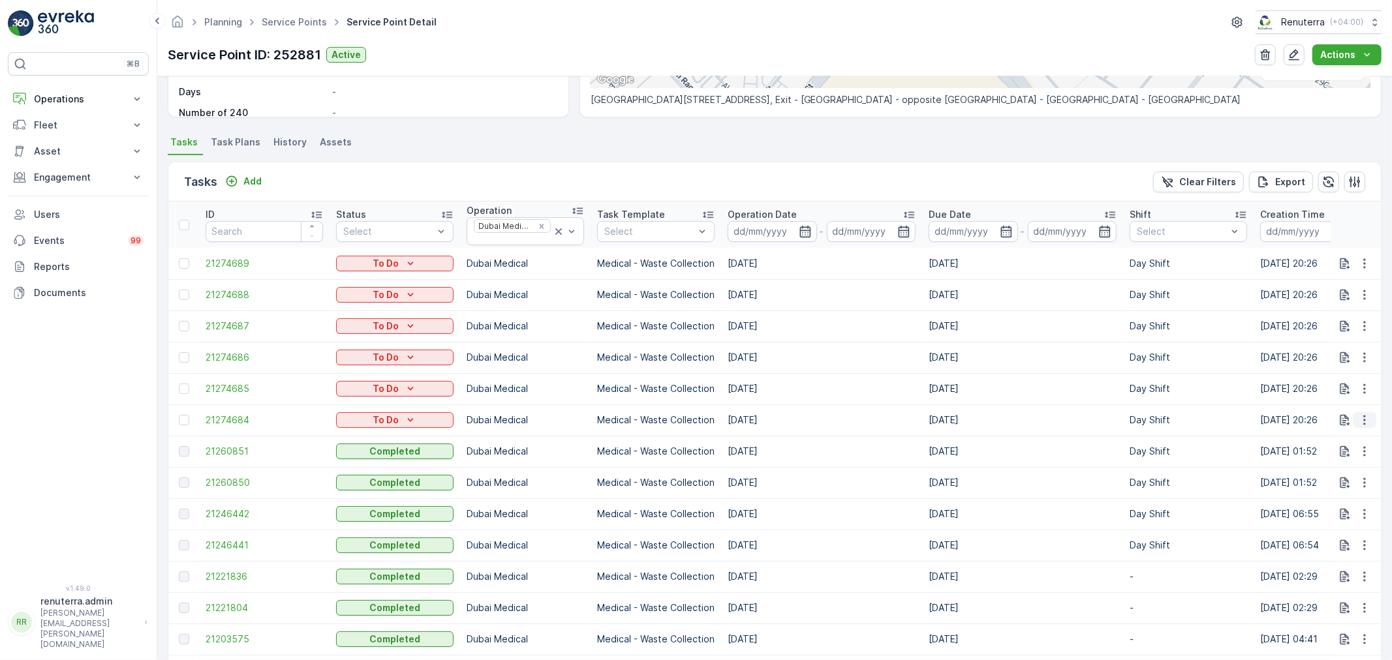
click at [1359, 422] on icon "button" at bounding box center [1364, 420] width 13 height 13
click at [1324, 477] on span "Change Route" at bounding box center [1330, 475] width 63 height 13
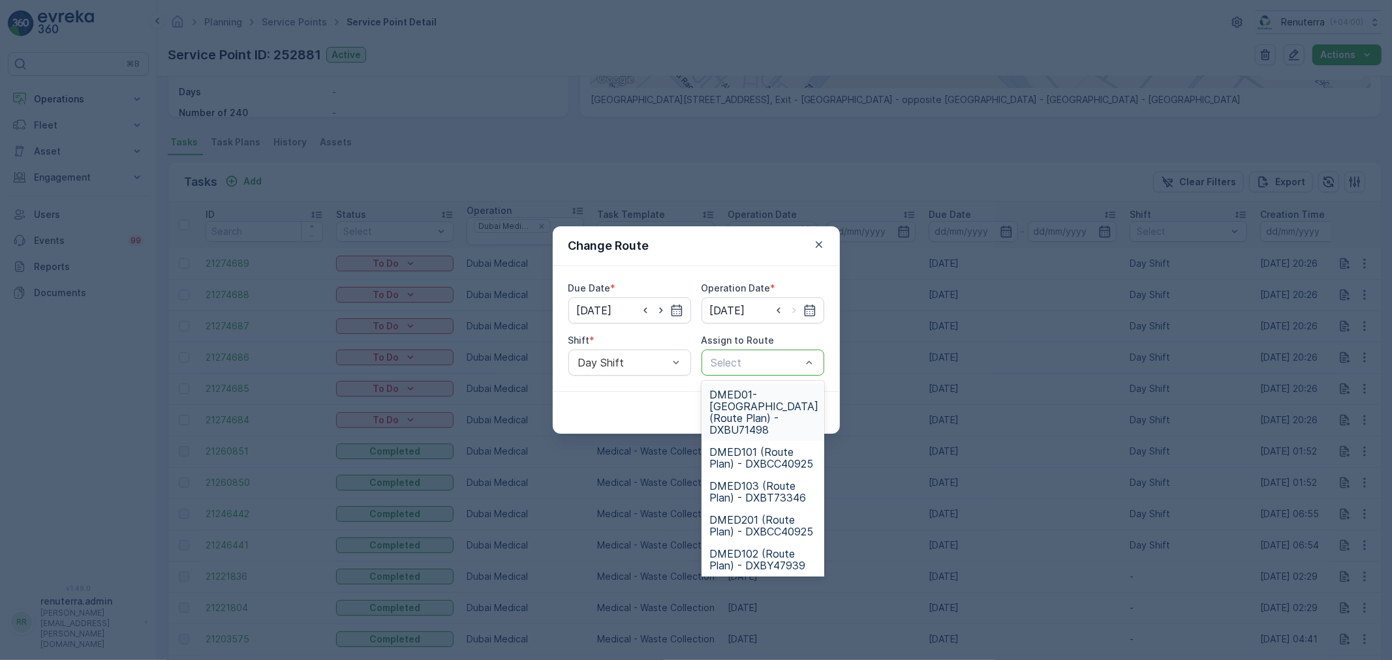
click at [788, 362] on div at bounding box center [756, 363] width 93 height 12
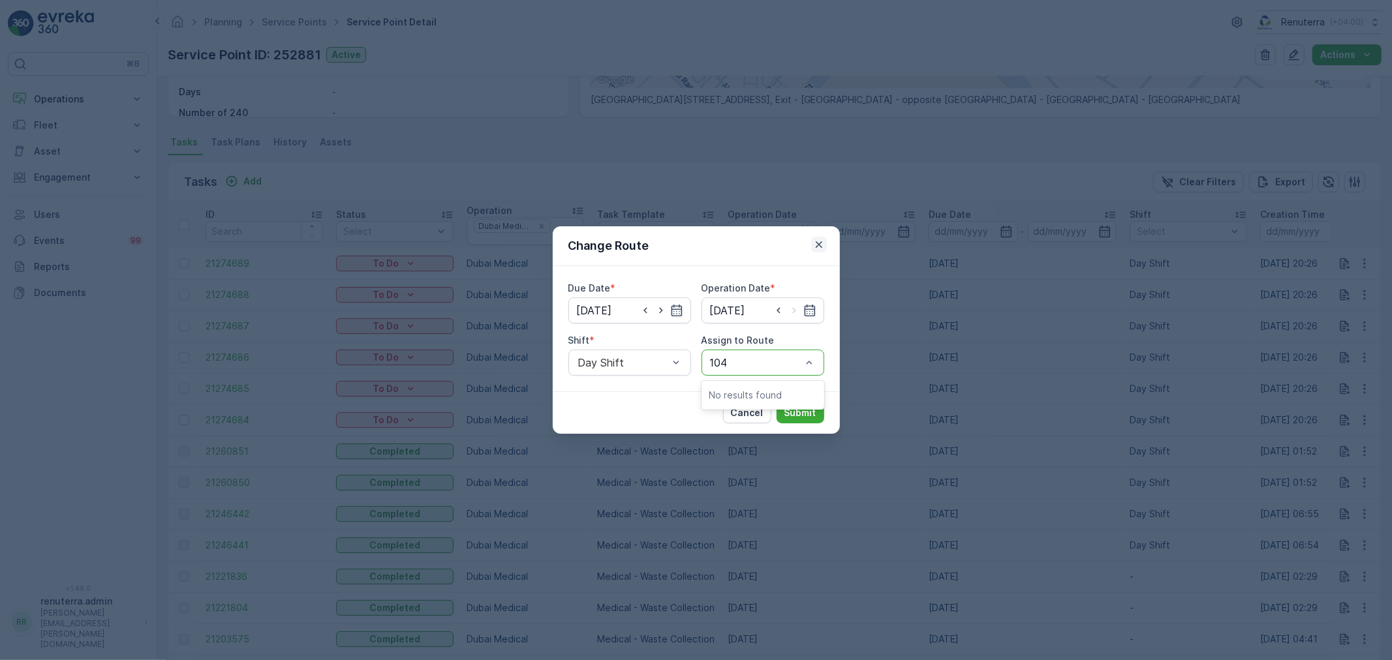
type input "104"
click at [820, 249] on icon "button" at bounding box center [819, 244] width 13 height 13
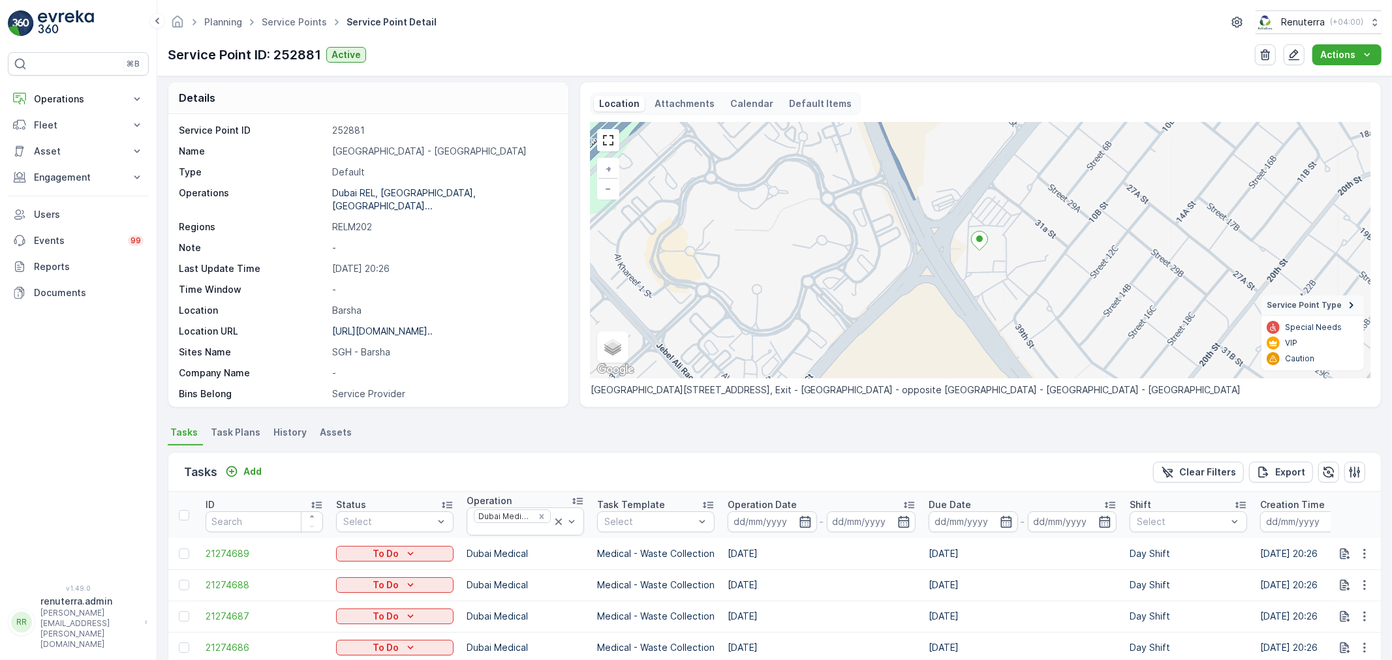
scroll to position [0, 0]
click at [272, 20] on link "Service Points" at bounding box center [294, 21] width 65 height 11
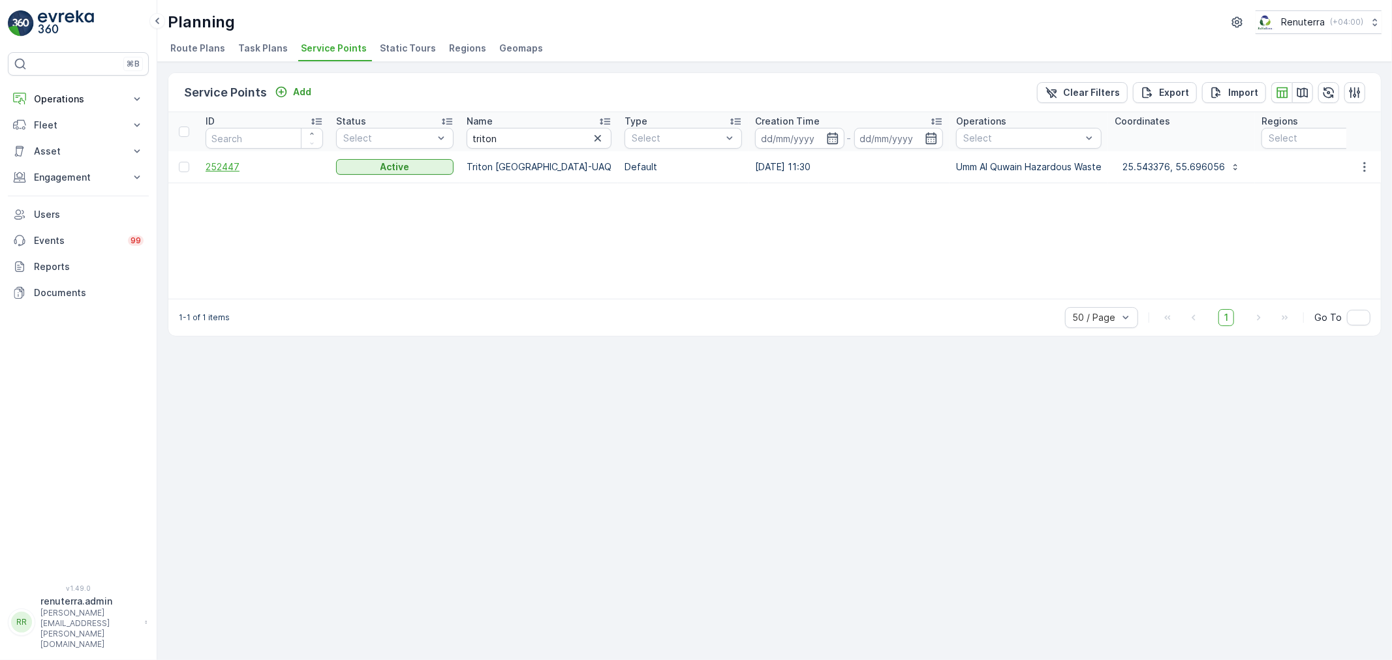
click at [225, 164] on span "252447" at bounding box center [264, 167] width 117 height 13
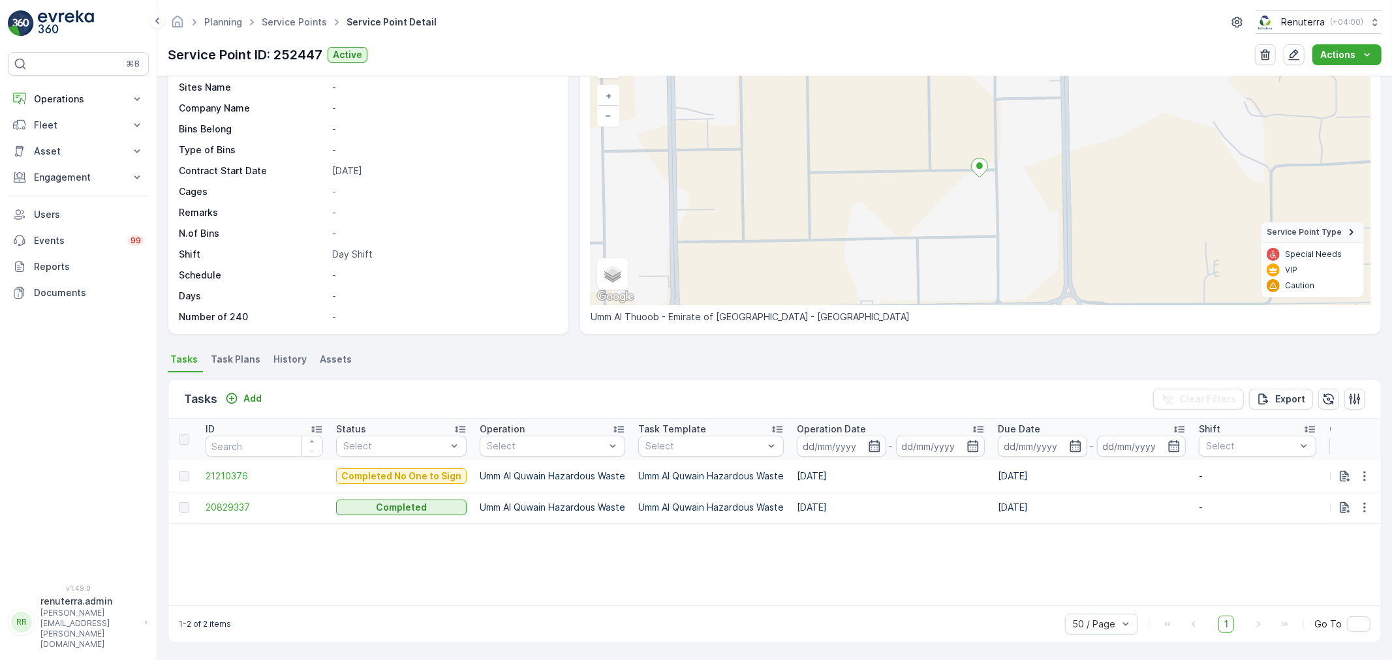
scroll to position [77, 0]
click at [243, 504] on span "20829337" at bounding box center [264, 509] width 117 height 13
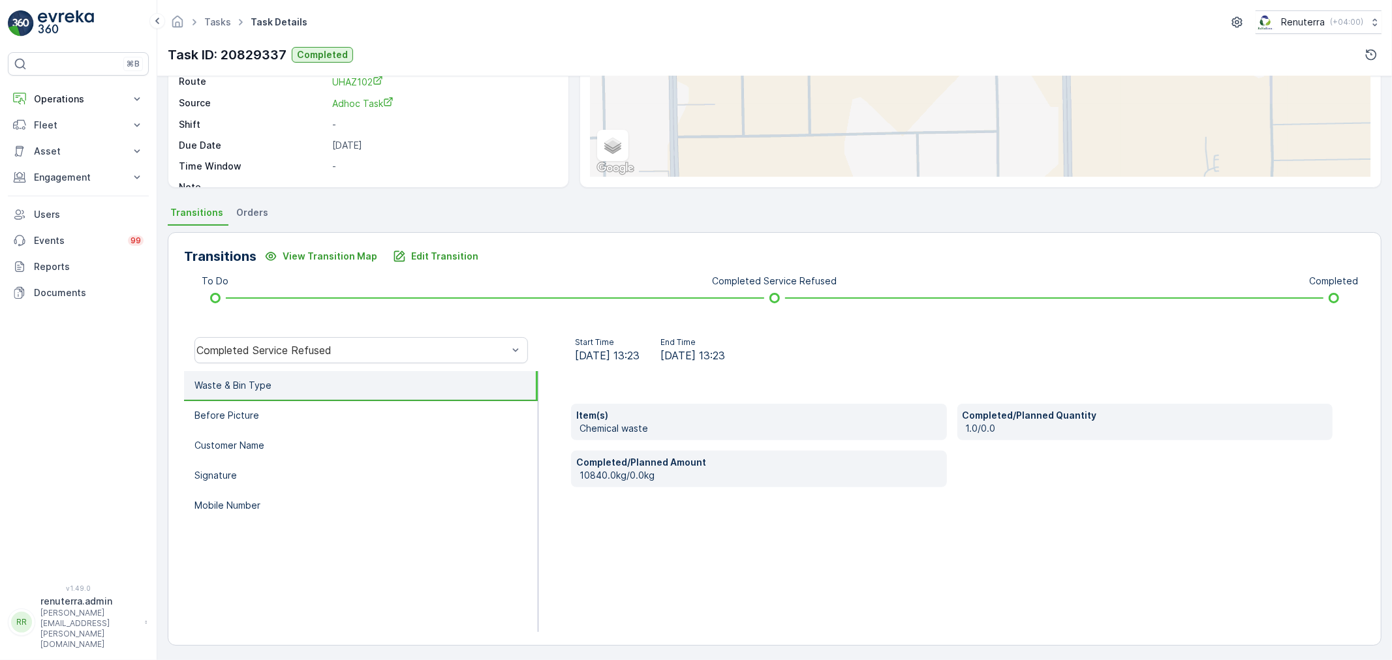
scroll to position [161, 0]
click at [441, 251] on p "Edit Transition" at bounding box center [444, 255] width 67 height 13
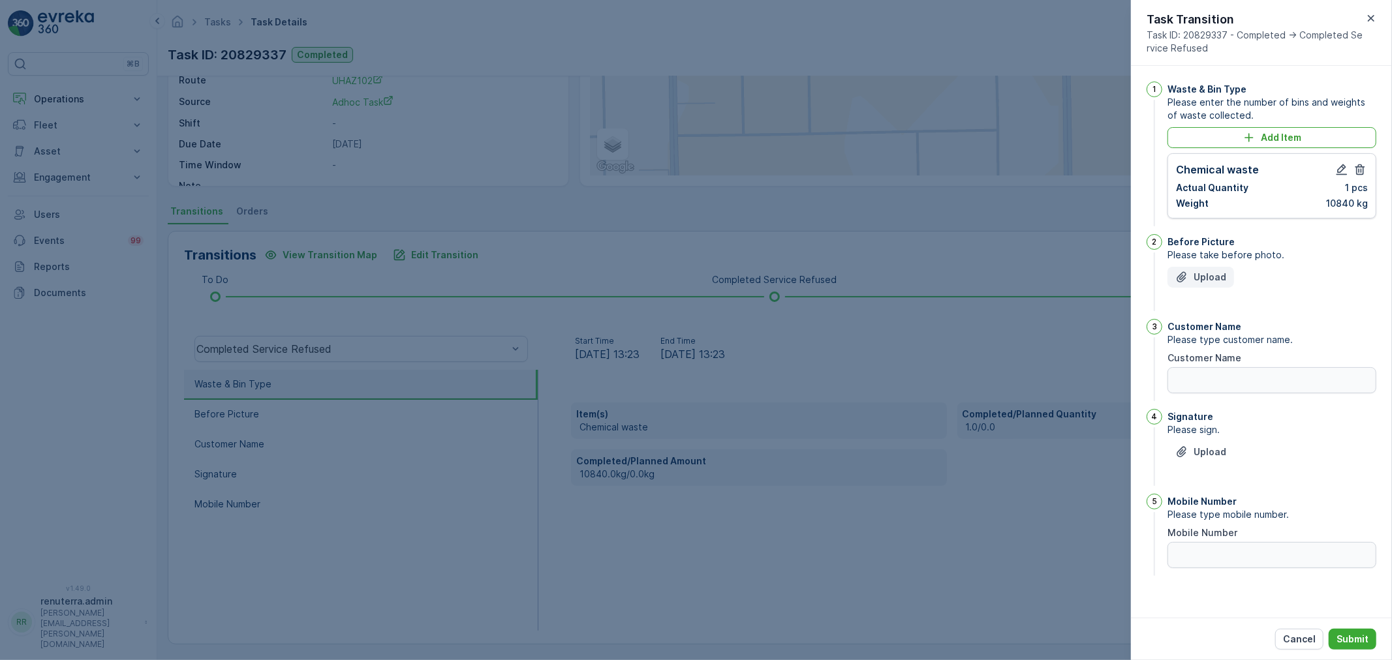
click at [1190, 275] on div "Upload" at bounding box center [1200, 277] width 51 height 13
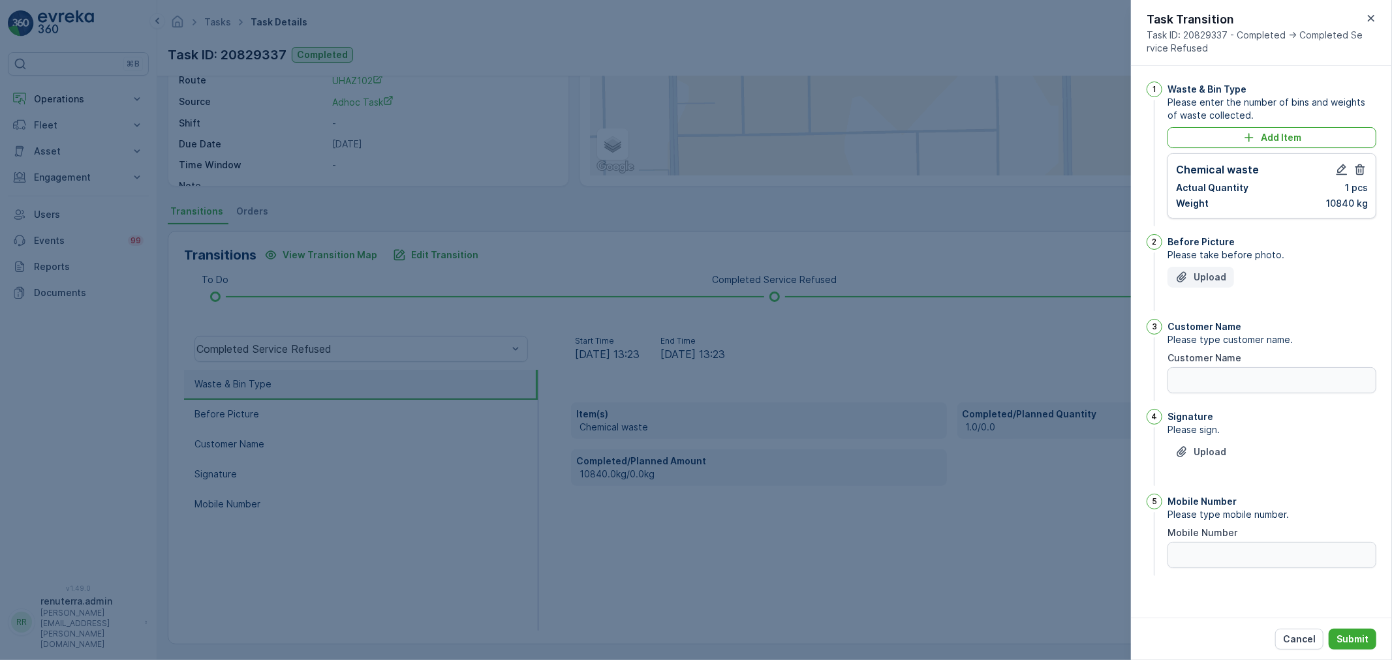
click at [1190, 275] on div "Upload" at bounding box center [1200, 277] width 51 height 13
click at [1203, 447] on p "Upload" at bounding box center [1210, 452] width 33 height 13
click at [1203, 446] on p "Upload" at bounding box center [1210, 452] width 33 height 13
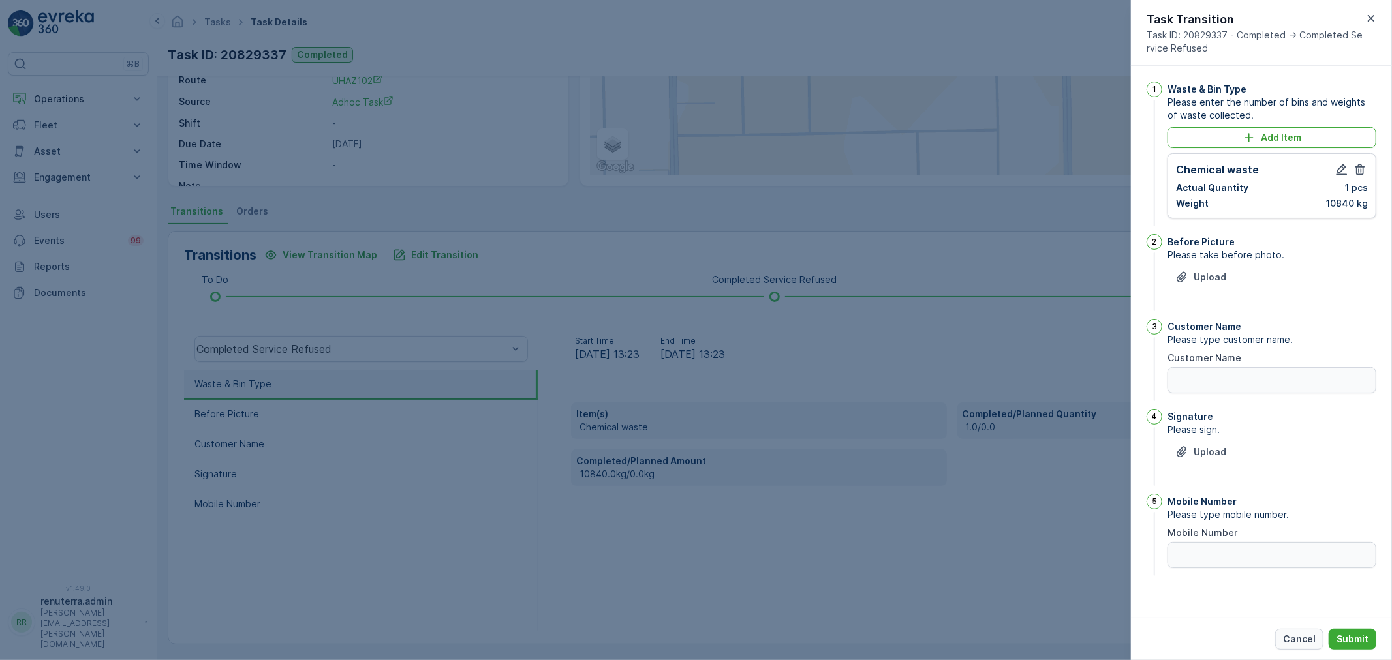
click at [1302, 643] on p "Cancel" at bounding box center [1299, 639] width 33 height 13
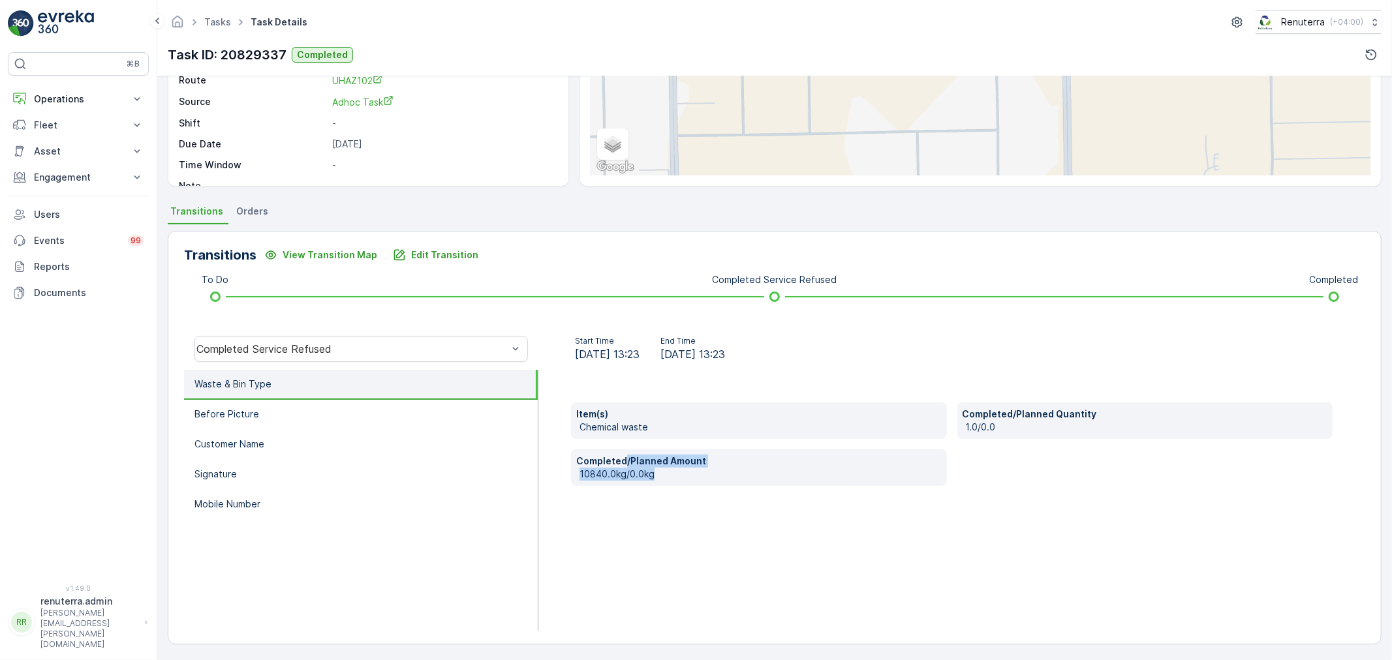
drag, startPoint x: 623, startPoint y: 465, endPoint x: 728, endPoint y: 473, distance: 104.8
click at [728, 473] on div "Completed/Planned Amount 10840.0kg/0.0kg" at bounding box center [759, 468] width 376 height 37
click at [843, 426] on p "Chemical waste" at bounding box center [761, 427] width 362 height 13
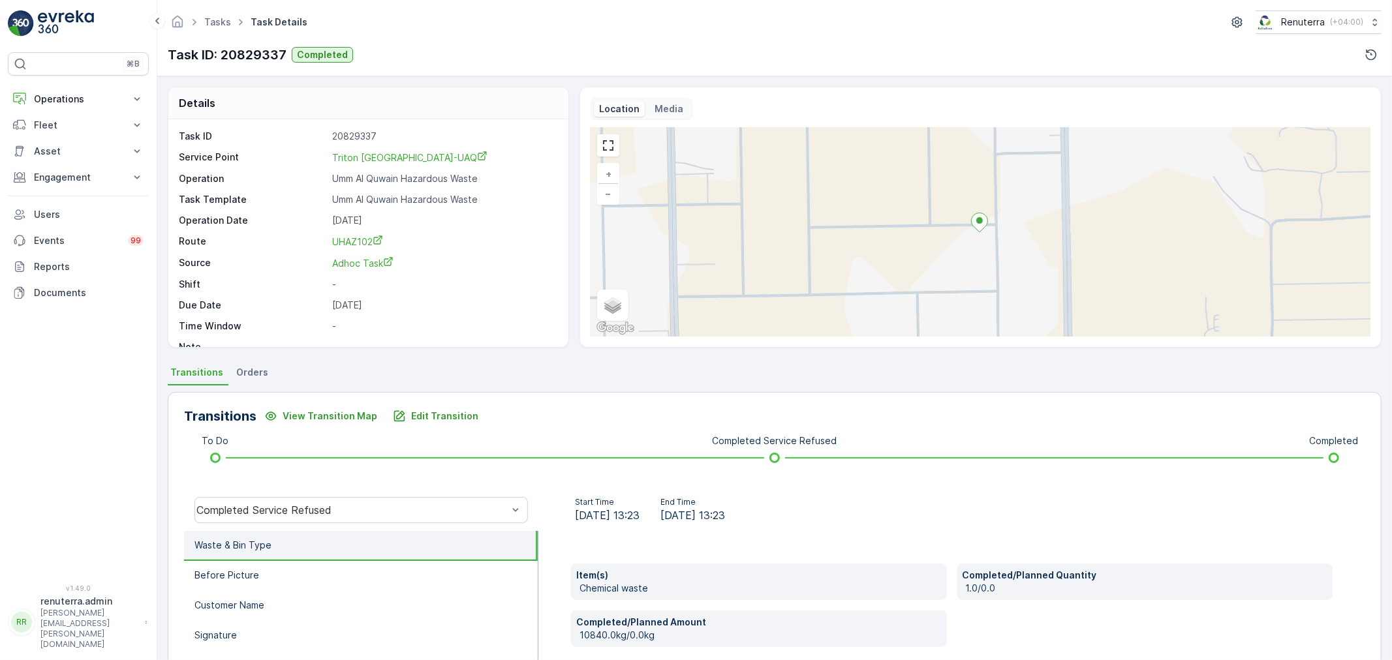
scroll to position [0, 0]
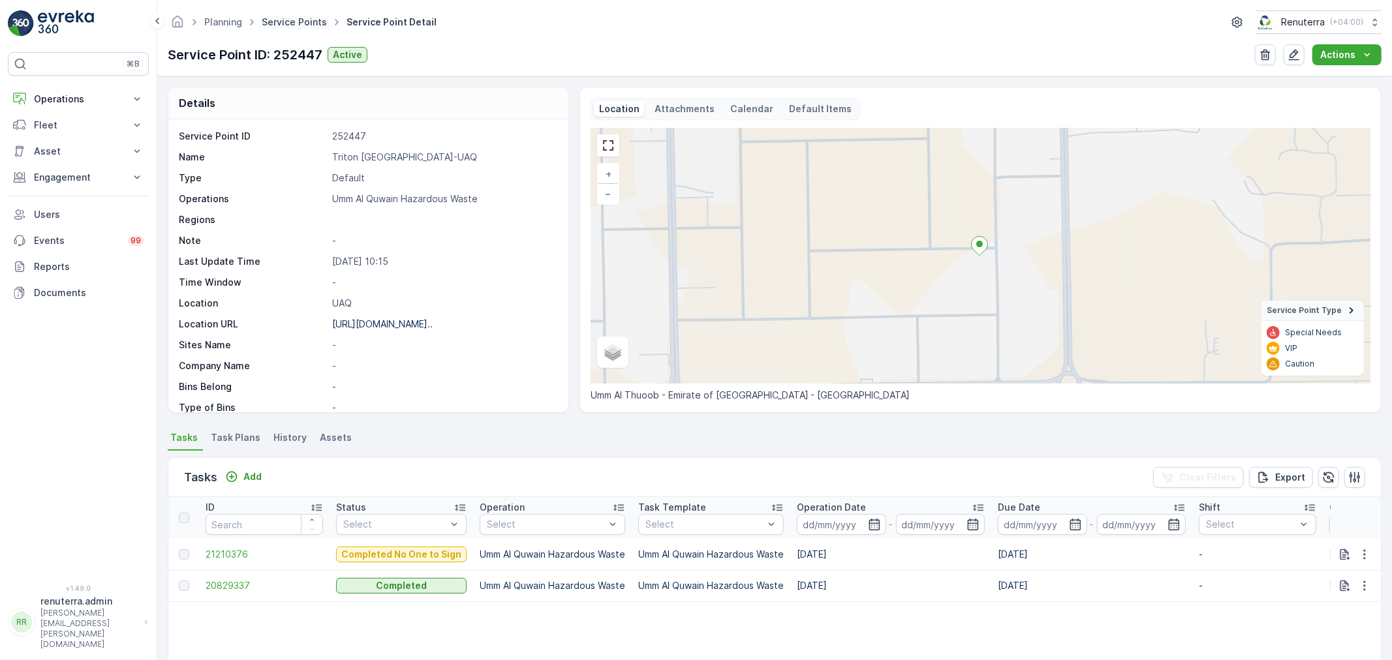
click at [303, 20] on link "Service Points" at bounding box center [294, 21] width 65 height 11
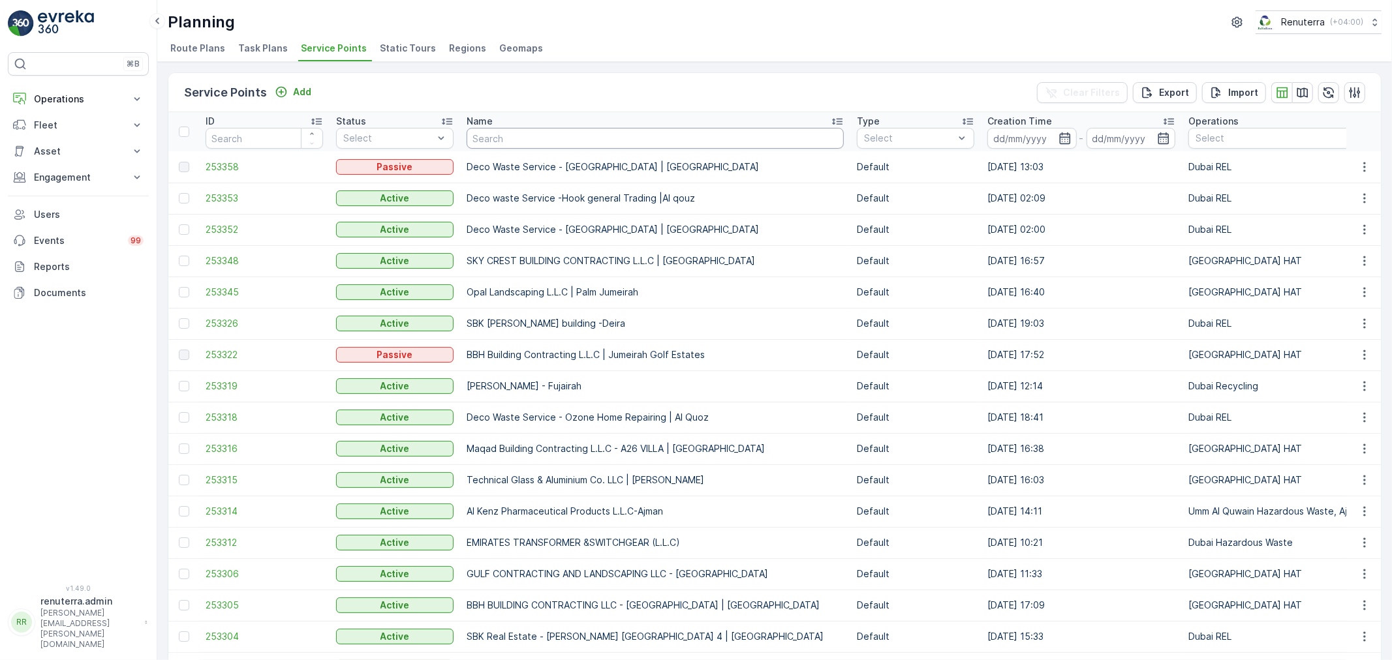
click at [509, 135] on input "text" at bounding box center [655, 138] width 377 height 21
type input "arabian"
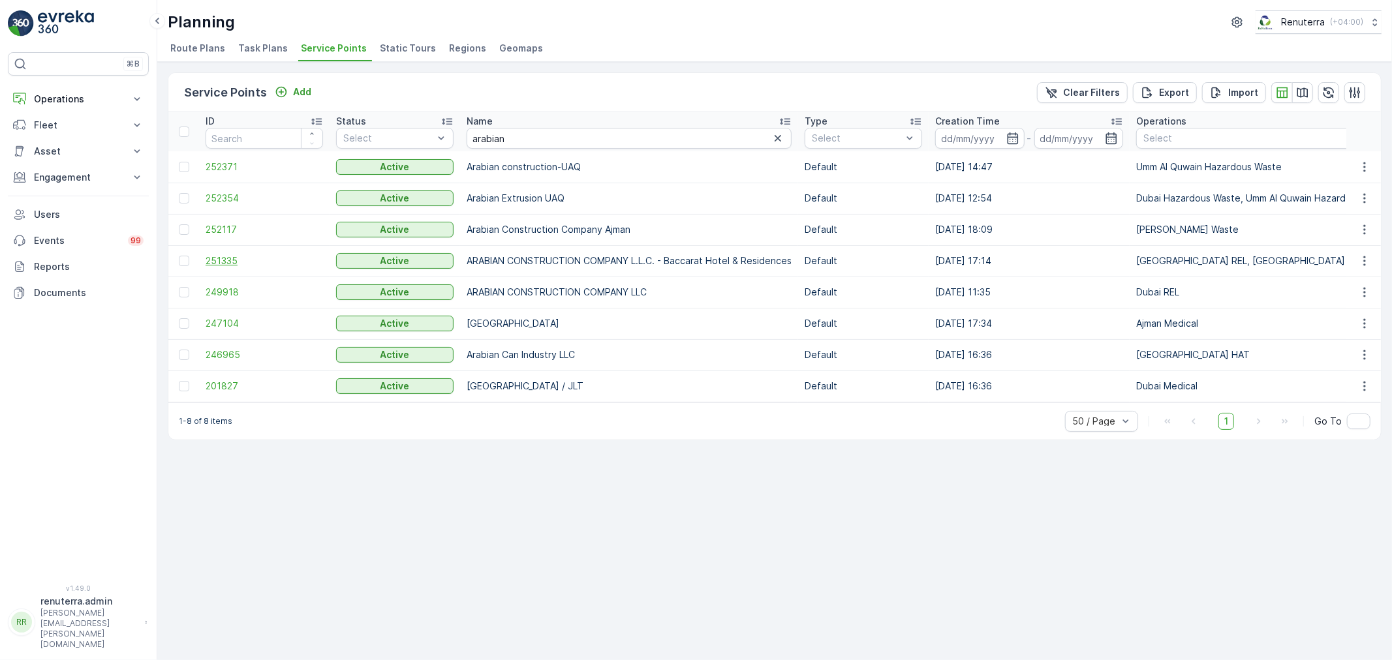
click at [223, 256] on span "251335" at bounding box center [264, 261] width 117 height 13
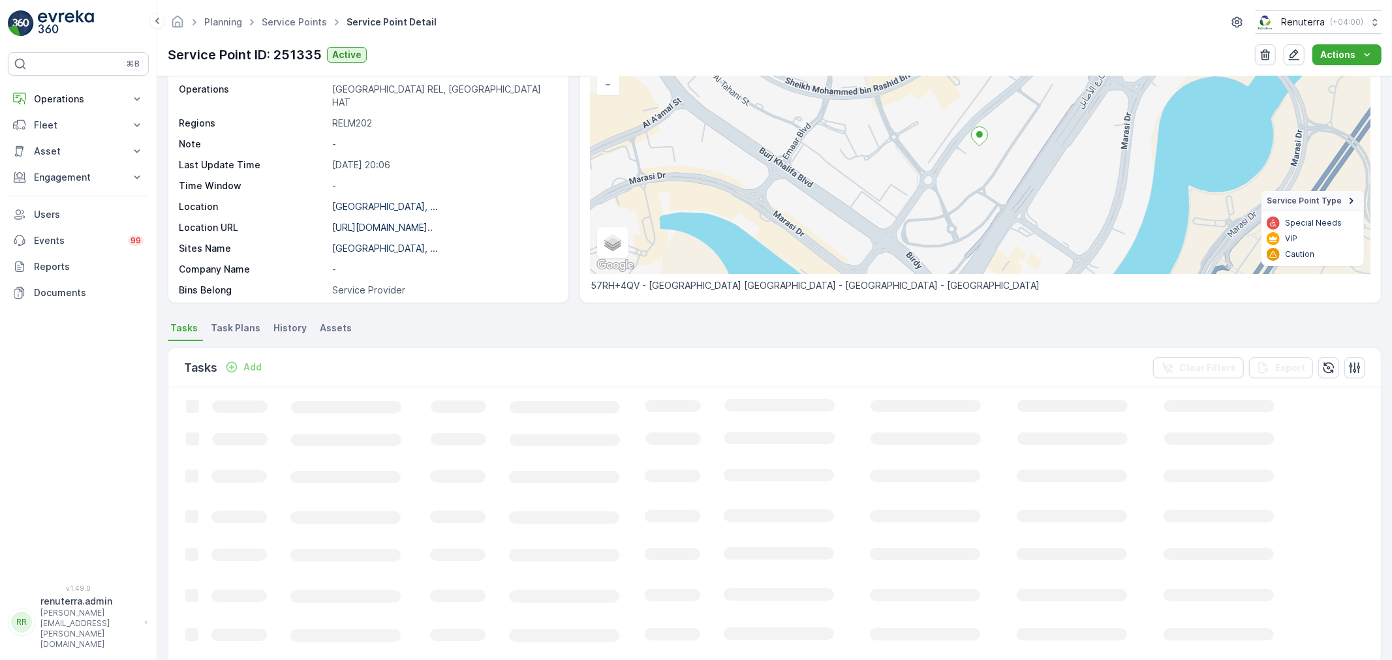
scroll to position [223, 0]
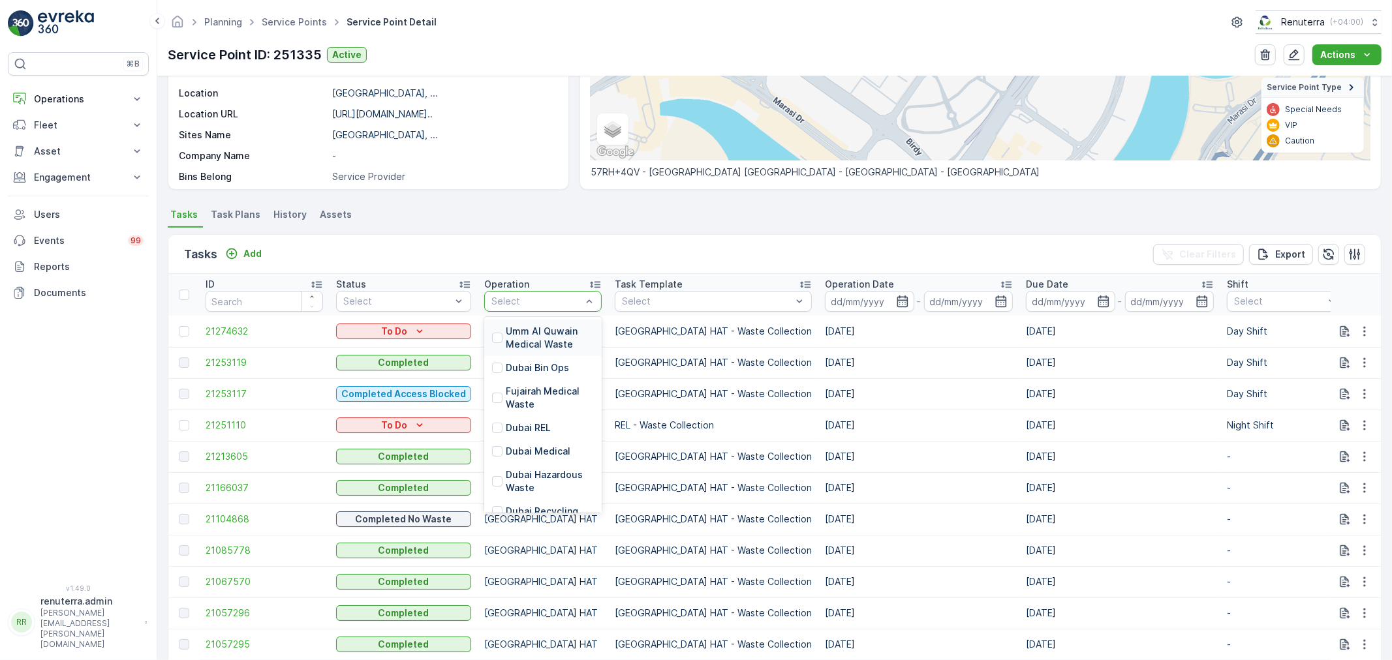
click at [523, 301] on div at bounding box center [536, 301] width 93 height 10
click at [530, 431] on p "Dubai REL" at bounding box center [528, 428] width 45 height 13
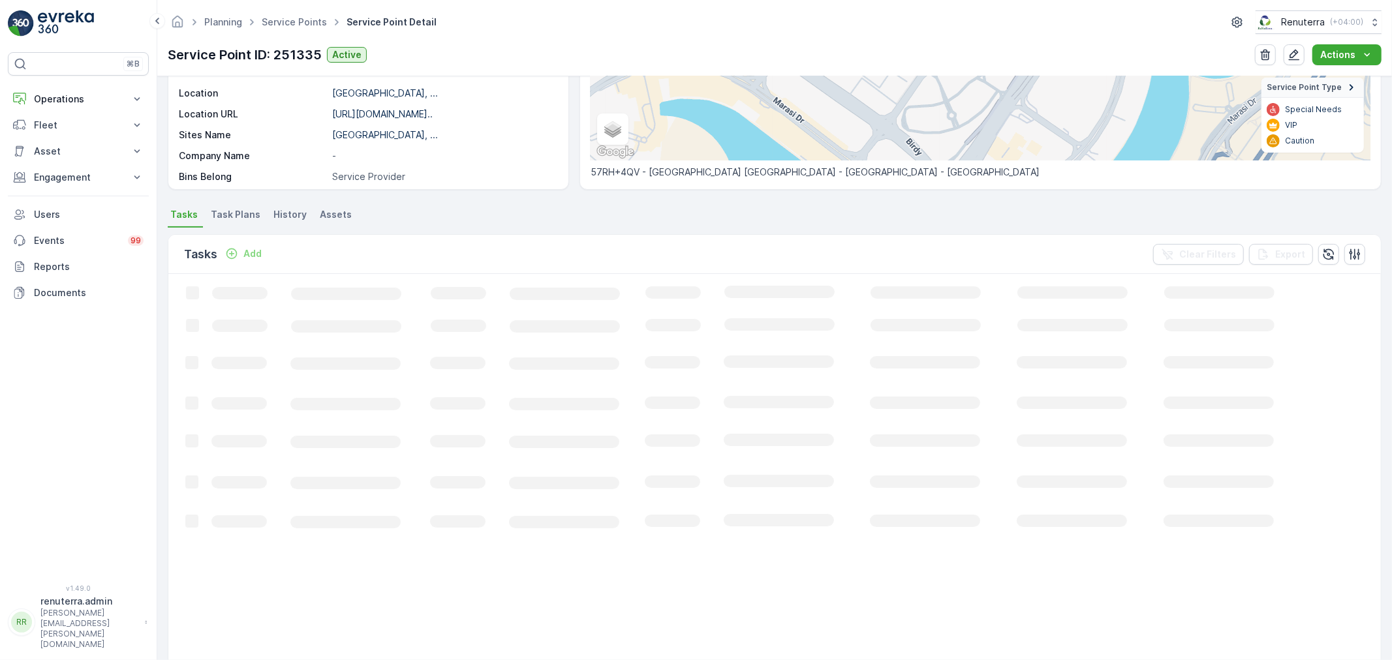
scroll to position [78, 0]
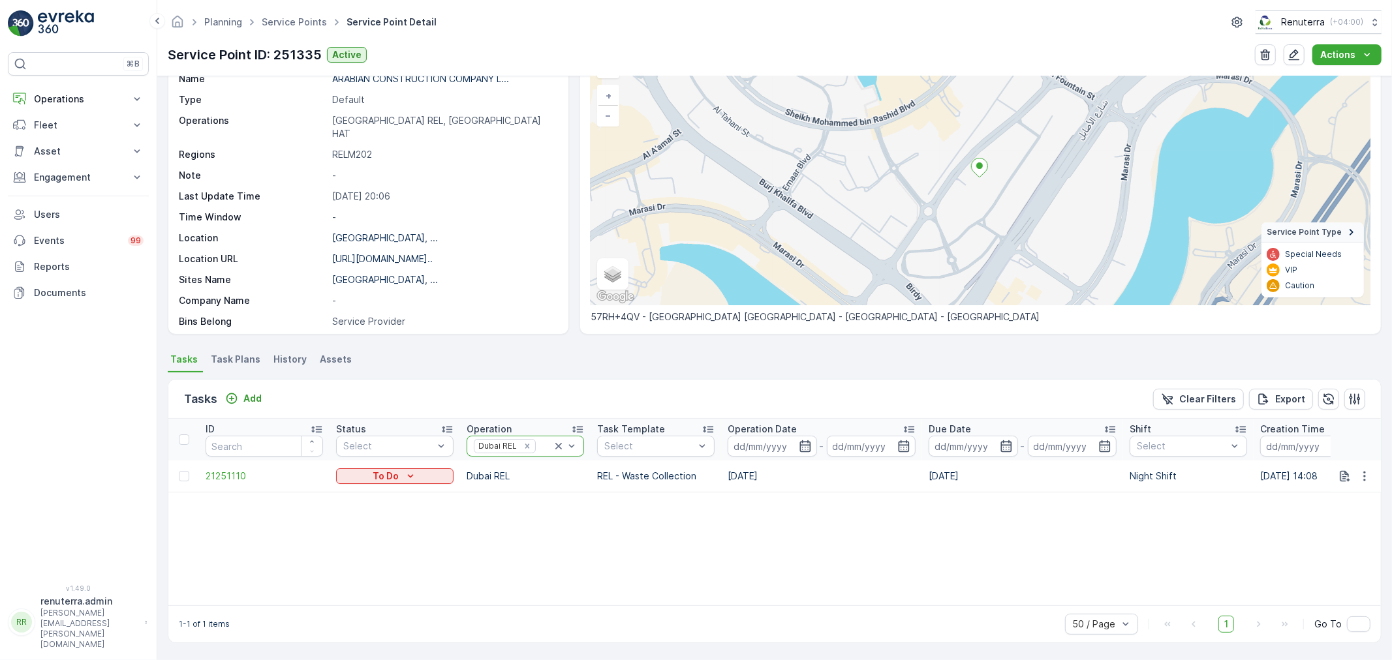
click at [557, 444] on icon at bounding box center [558, 446] width 13 height 13
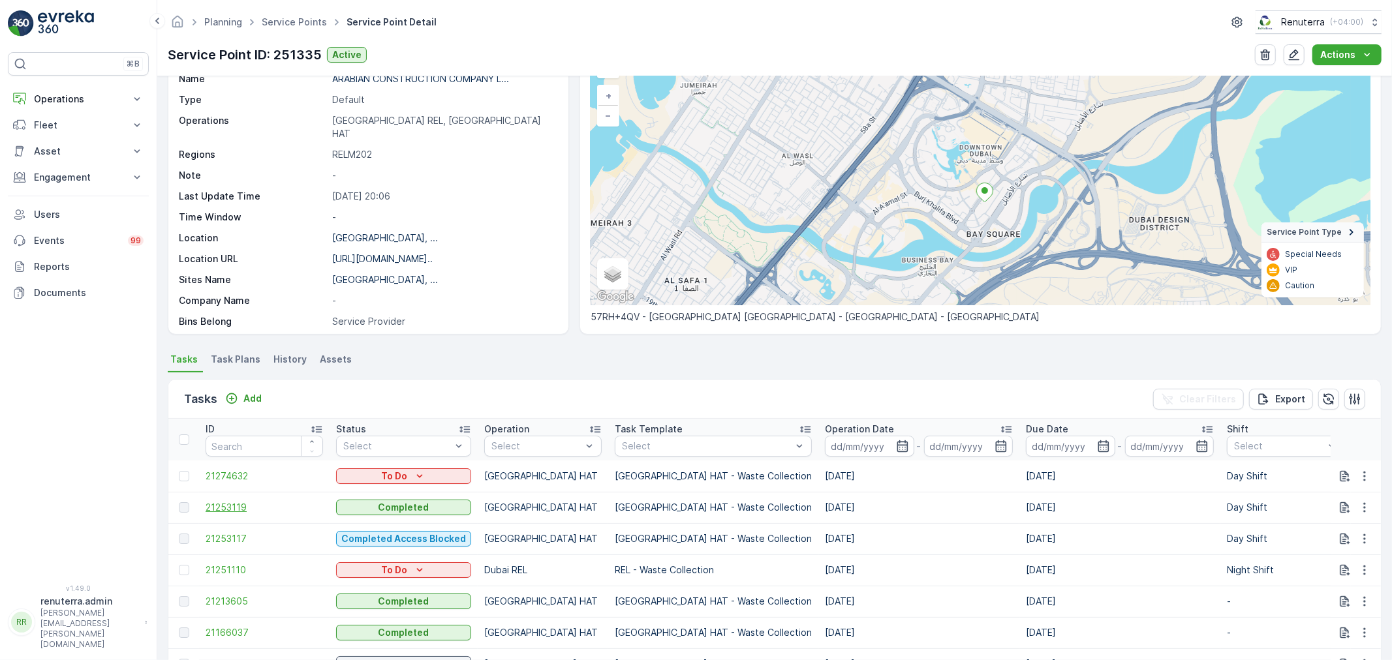
click at [228, 507] on span "21253119" at bounding box center [264, 507] width 117 height 13
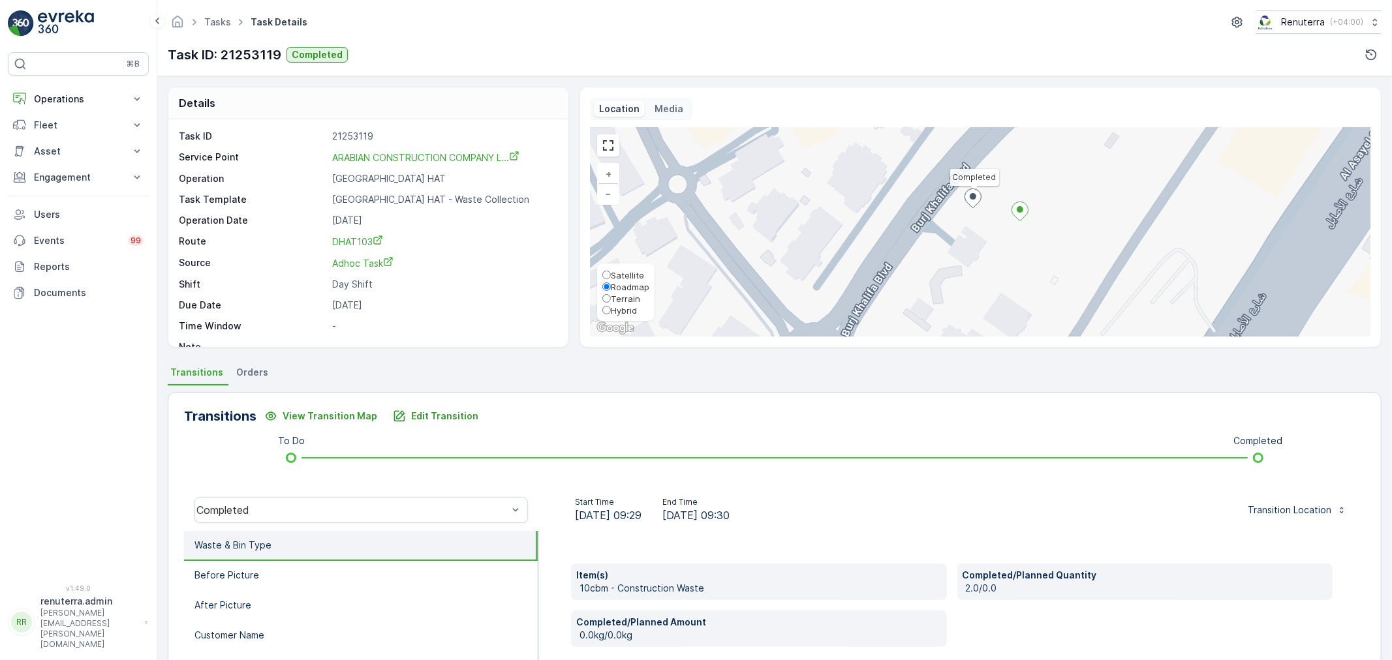
click at [625, 273] on span "Satellite" at bounding box center [627, 275] width 33 height 10
click at [611, 273] on input "Satellite" at bounding box center [606, 275] width 8 height 8
radio input "true"
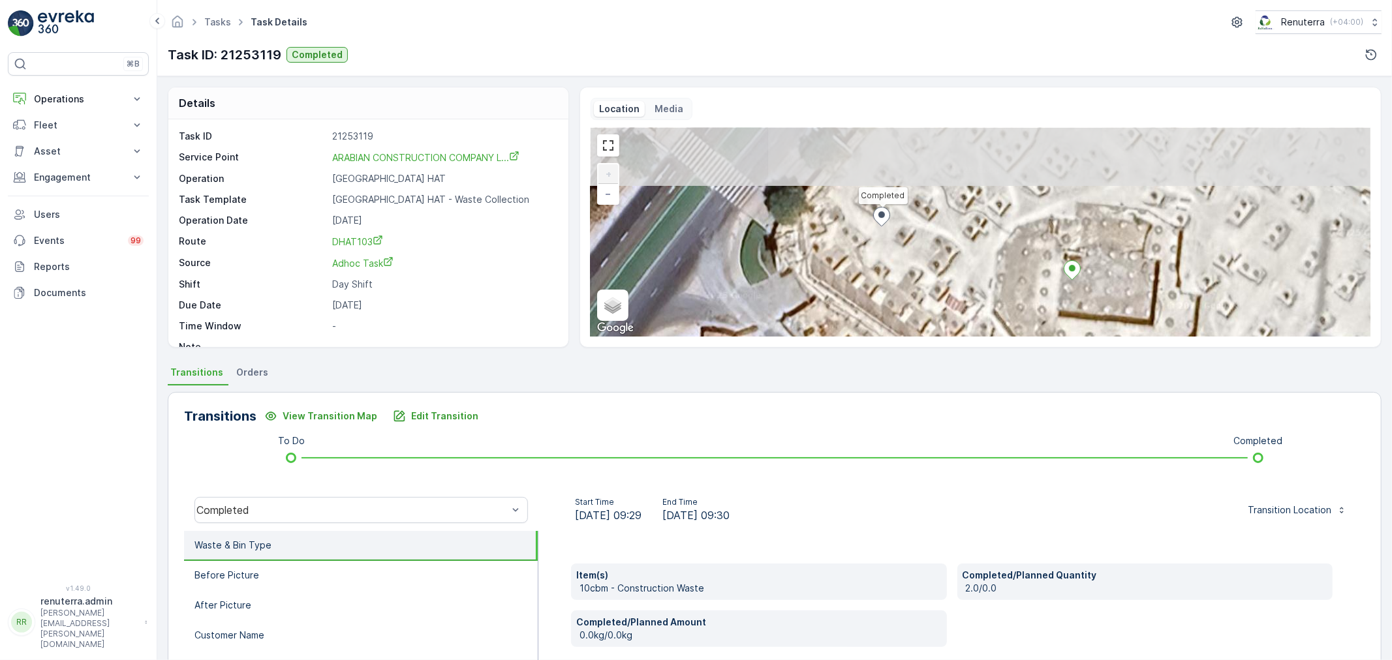
drag, startPoint x: 997, startPoint y: 213, endPoint x: 993, endPoint y: 273, distance: 60.1
click at [993, 273] on div "Completed + − Satellite Roadmap Terrain Hybrid Leaflet Keyboard shortcuts Map D…" at bounding box center [981, 232] width 780 height 209
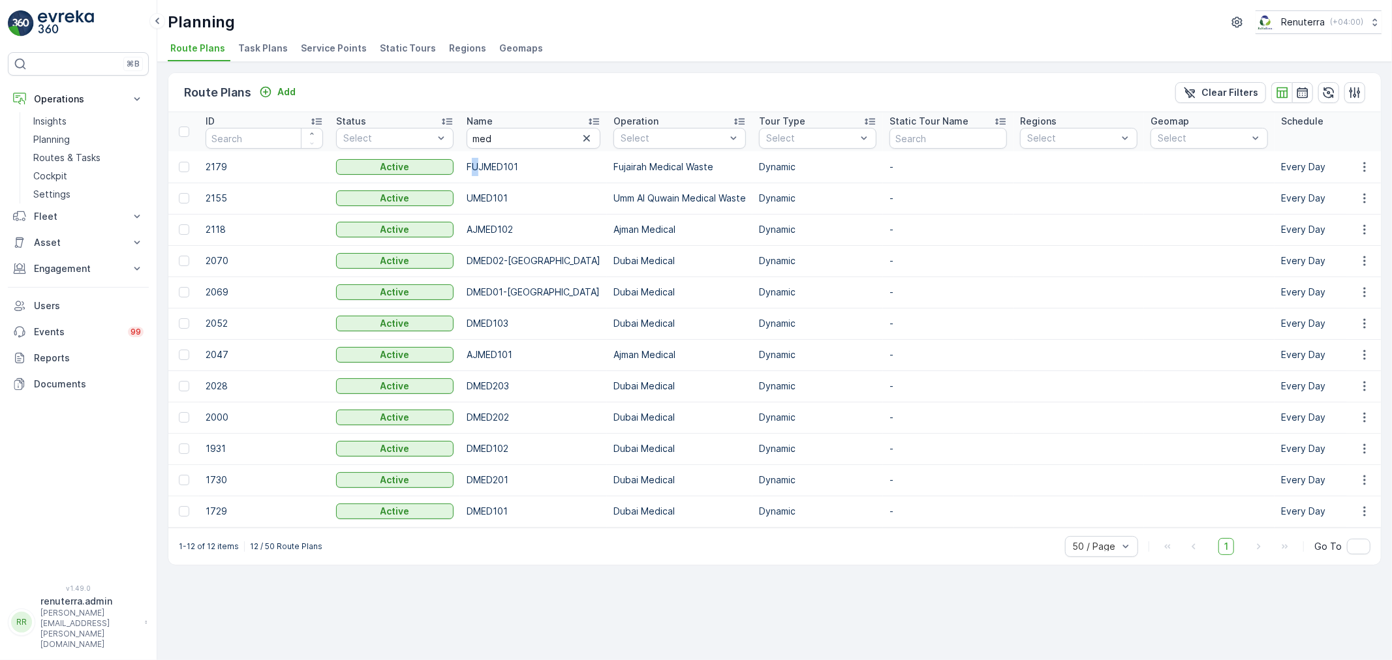
click at [480, 170] on td "FUJMED101" at bounding box center [533, 166] width 147 height 31
drag, startPoint x: 486, startPoint y: 196, endPoint x: 492, endPoint y: 203, distance: 9.3
click at [492, 201] on td "UMED101" at bounding box center [533, 198] width 147 height 31
drag, startPoint x: 480, startPoint y: 415, endPoint x: 495, endPoint y: 419, distance: 15.5
click at [495, 419] on td "DMED202" at bounding box center [533, 417] width 147 height 31
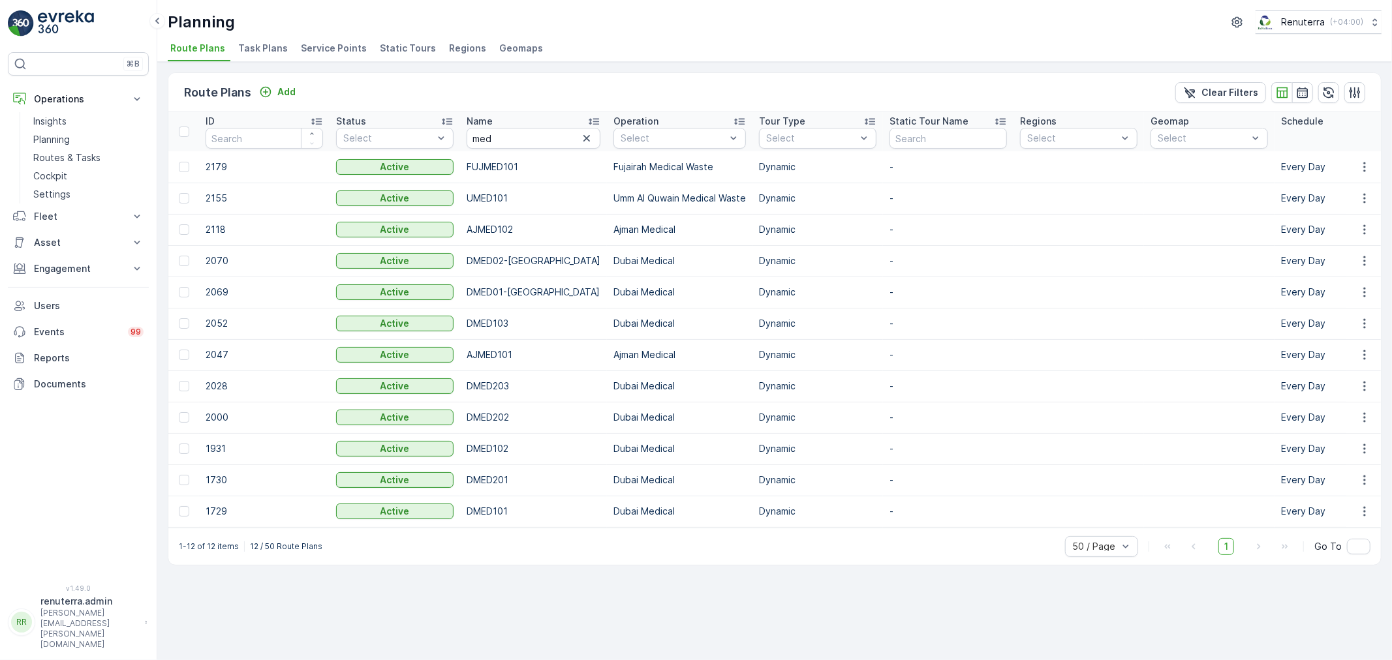
click at [480, 480] on td "DMED201" at bounding box center [533, 480] width 147 height 31
drag, startPoint x: 466, startPoint y: 508, endPoint x: 532, endPoint y: 512, distance: 66.0
click at [532, 512] on td "DMED101" at bounding box center [533, 511] width 147 height 31
copy td "DMED101"
click at [67, 120] on link "Insights" at bounding box center [88, 121] width 121 height 18
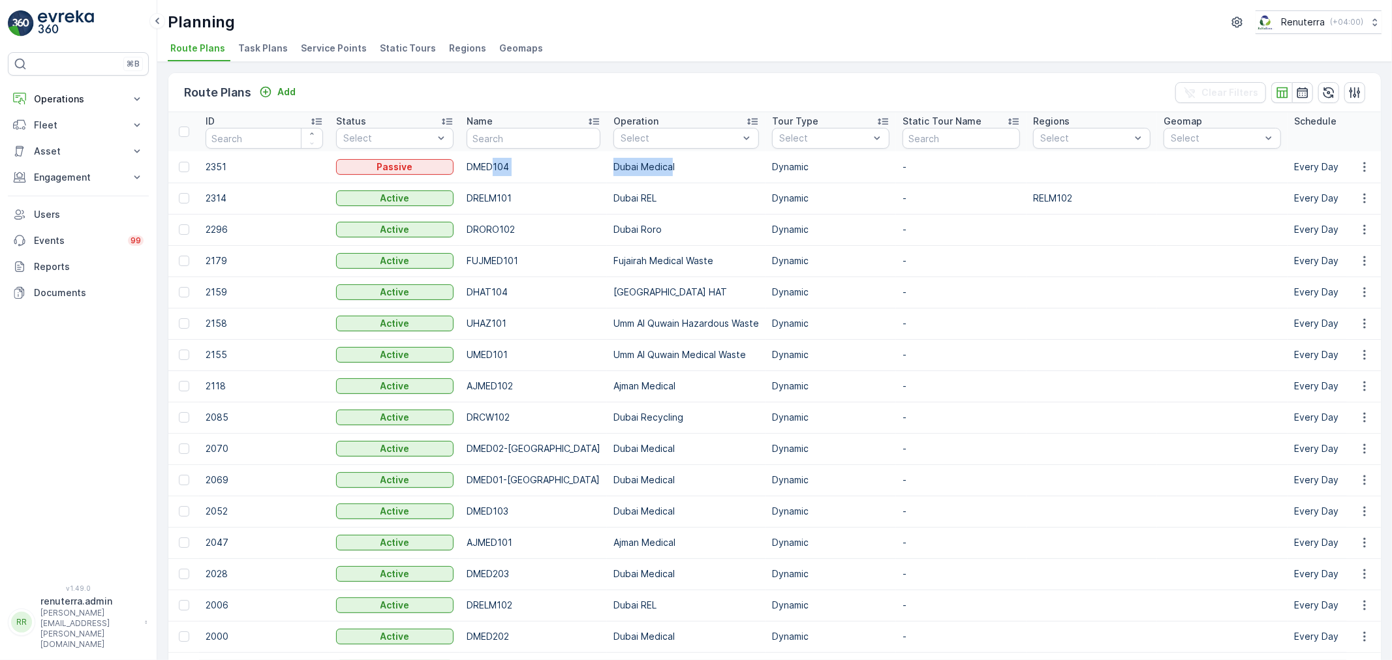
drag, startPoint x: 491, startPoint y: 161, endPoint x: 655, endPoint y: 161, distance: 163.2
click at [664, 30] on div "Planning Renuterra ( +04:00 )" at bounding box center [775, 21] width 1214 height 23
click at [57, 100] on p "Operations" at bounding box center [78, 99] width 89 height 13
click at [69, 157] on p "Routes & Tasks" at bounding box center [66, 157] width 67 height 13
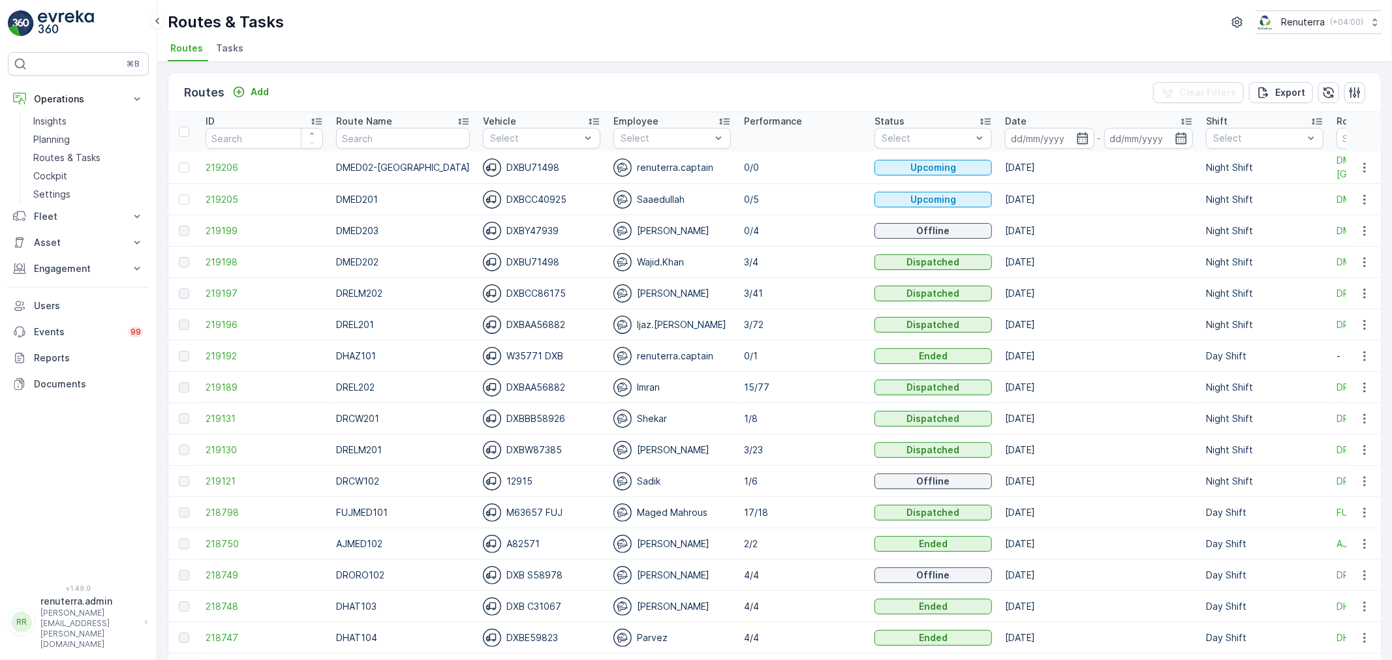
click at [220, 42] on span "Tasks" at bounding box center [229, 48] width 27 height 13
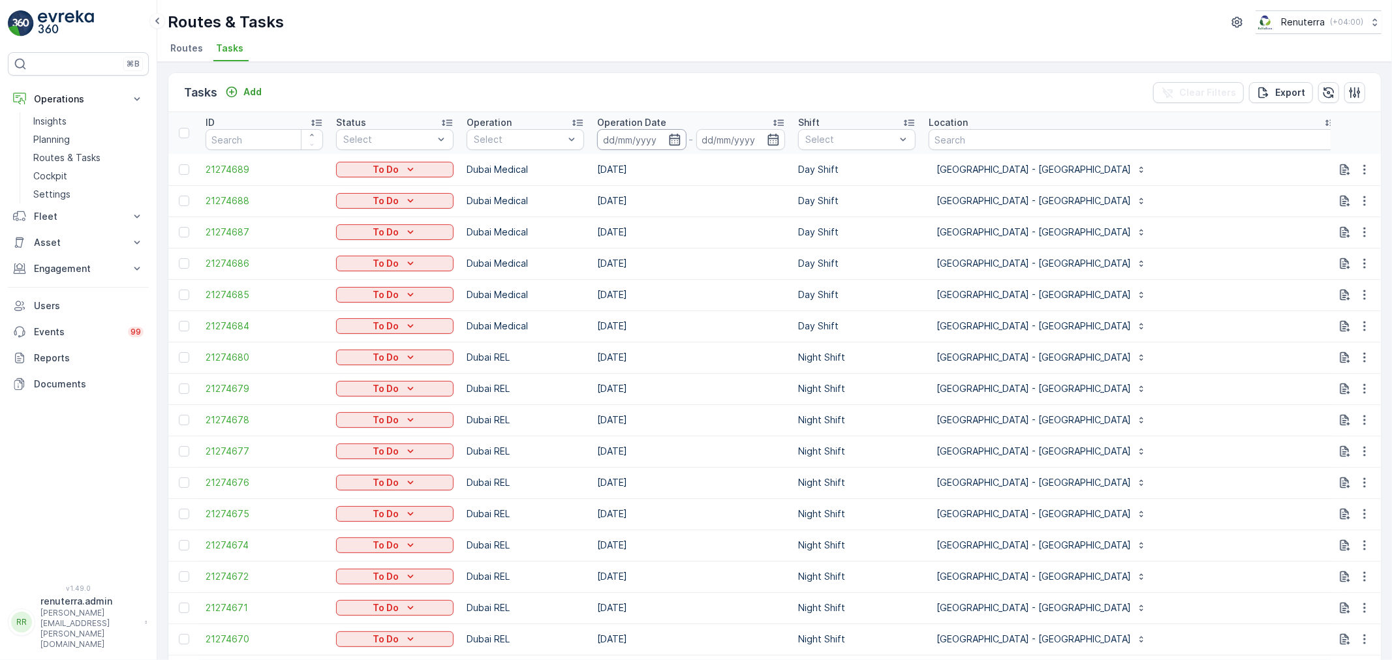
click at [646, 142] on input at bounding box center [641, 139] width 89 height 21
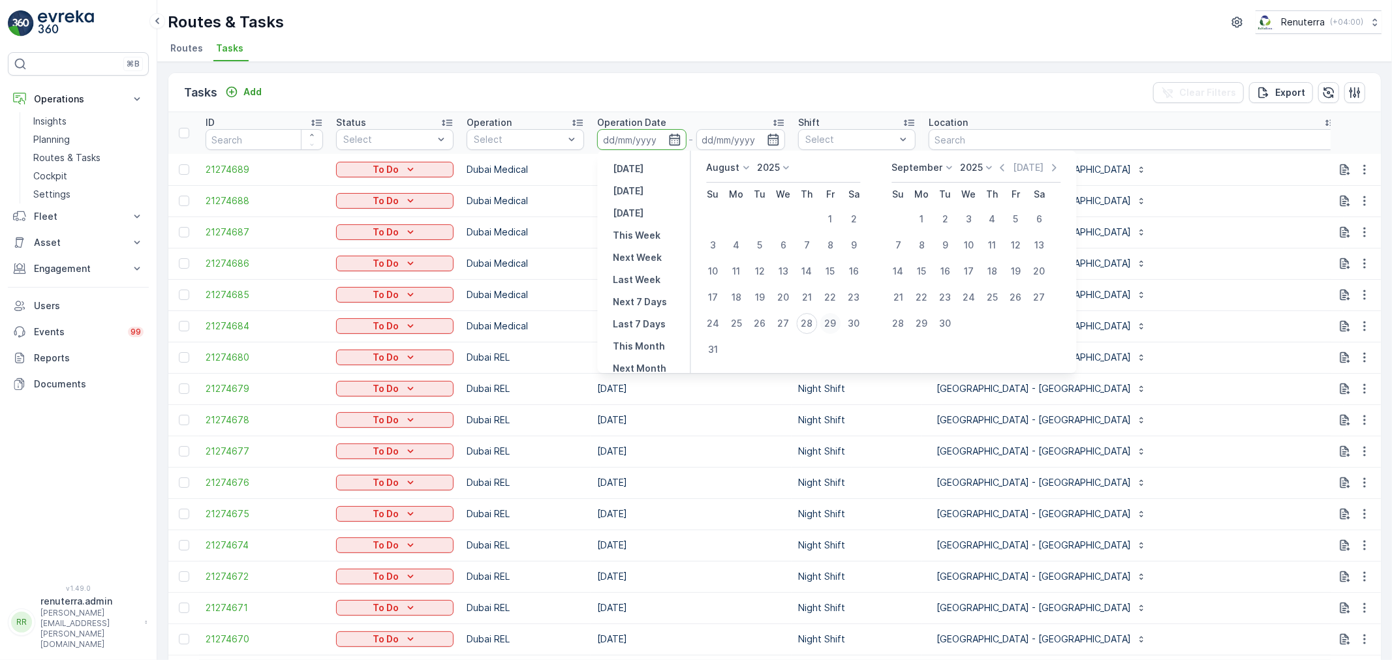
click at [831, 321] on div "29" at bounding box center [830, 323] width 21 height 21
type input "29.08.2025"
click at [831, 321] on div "29" at bounding box center [830, 323] width 21 height 21
type input "29.08.2025"
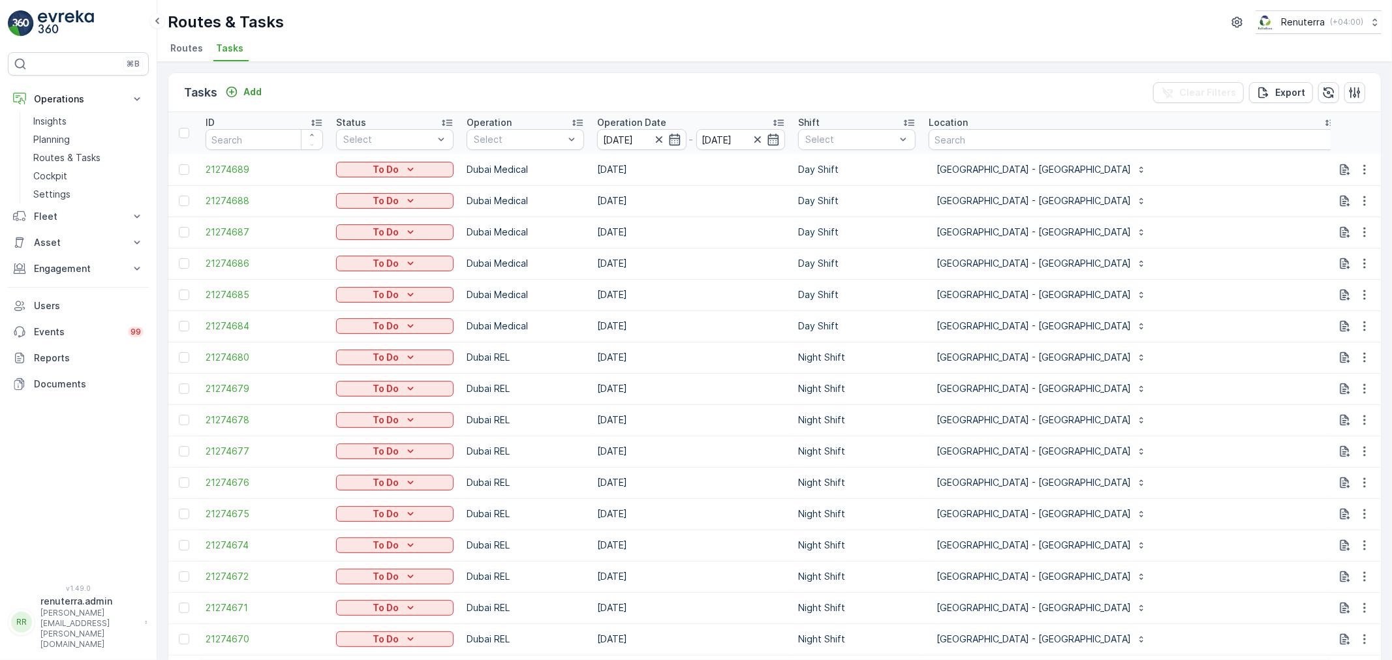
click at [726, 33] on div "Routes & Tasks Renuterra ( +04:00 )" at bounding box center [775, 21] width 1214 height 23
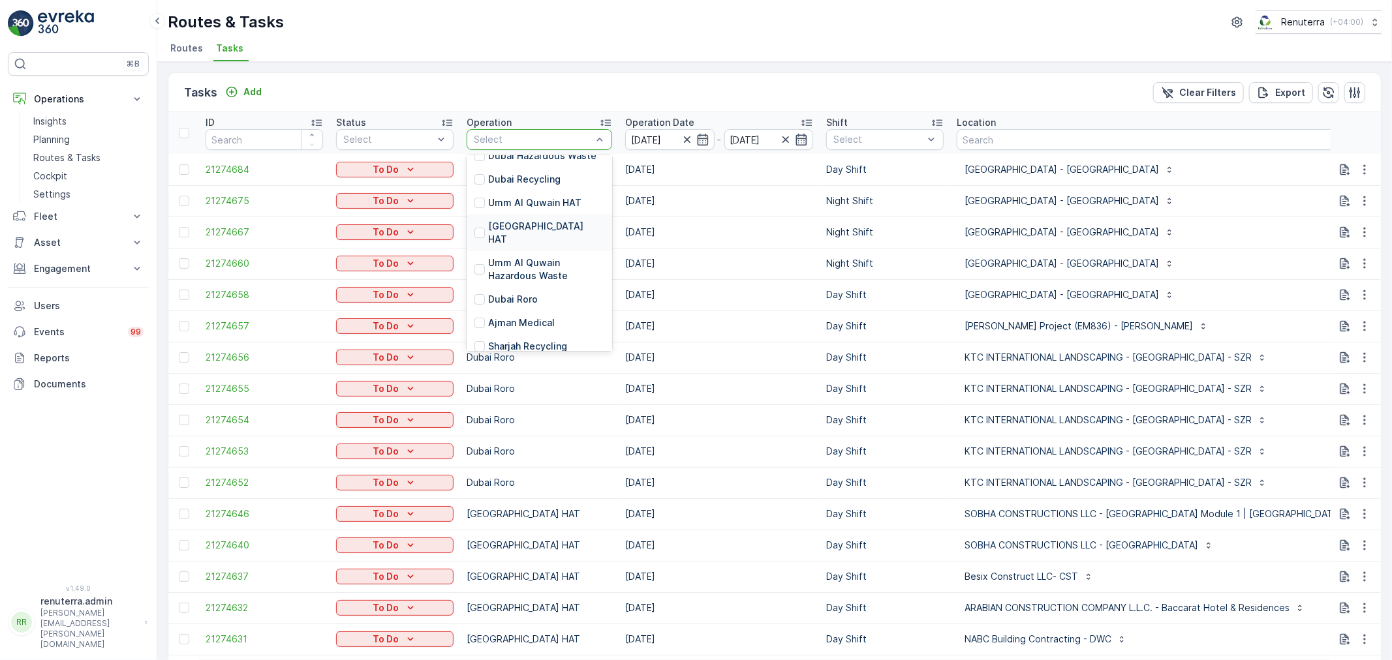
scroll to position [145, 0]
click at [520, 287] on div "Dubai Roro" at bounding box center [540, 298] width 146 height 23
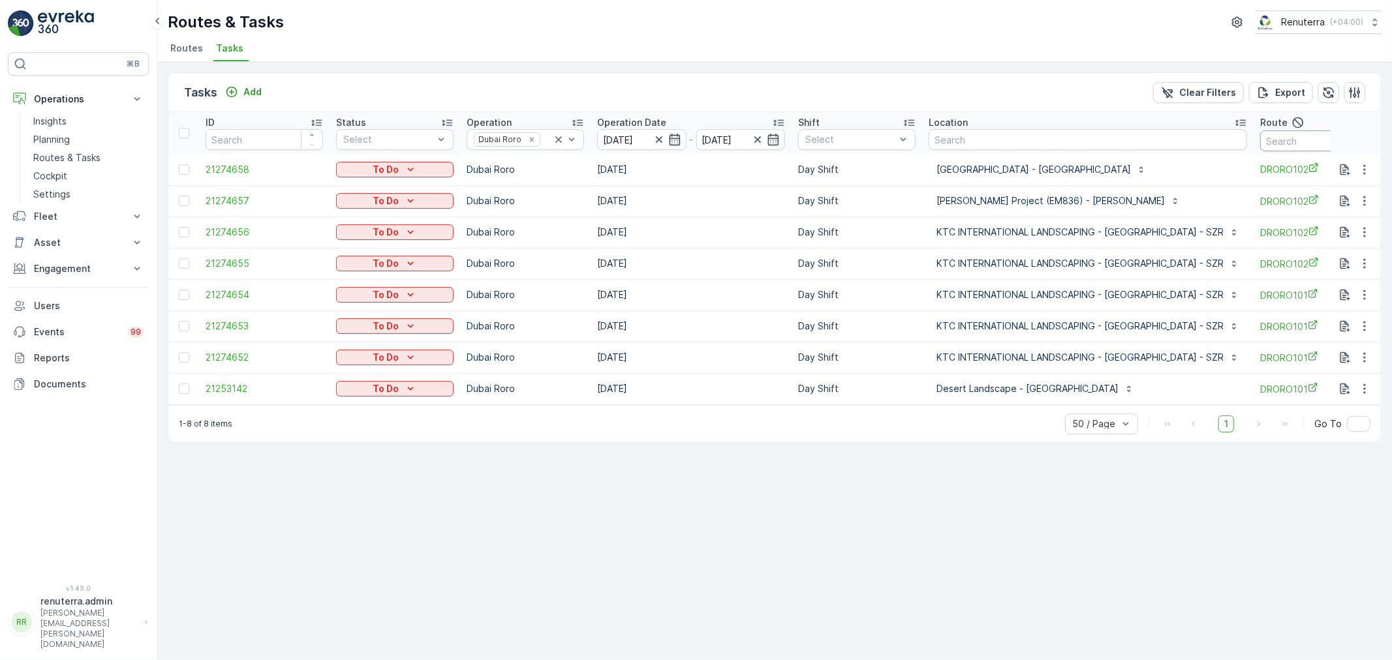
click at [1278, 140] on input "text" at bounding box center [1318, 141] width 117 height 21
type input "101"
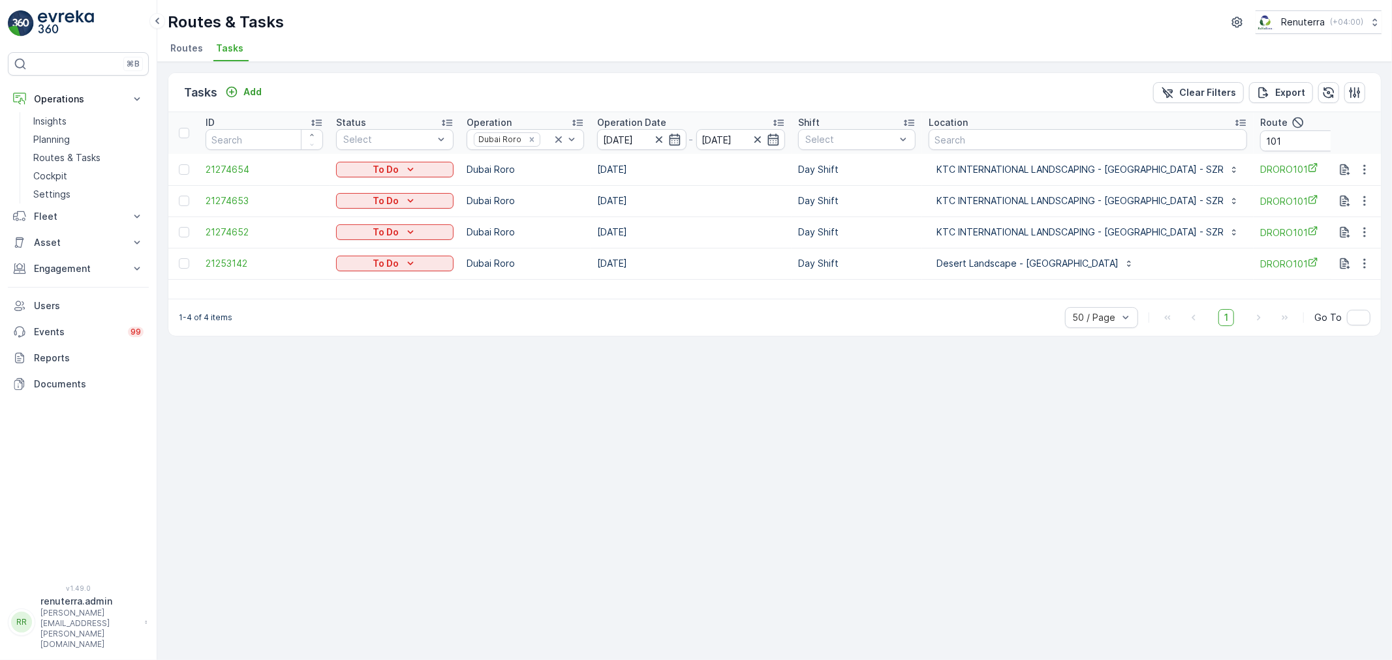
drag, startPoint x: 933, startPoint y: 181, endPoint x: 940, endPoint y: 181, distance: 6.6
click at [940, 181] on td "KTC INTERNATIONAL LANDSCAPING - Emirates Towers - SZR" at bounding box center [1088, 169] width 332 height 31
drag, startPoint x: 940, startPoint y: 199, endPoint x: 963, endPoint y: 208, distance: 25.0
click at [967, 202] on p "KTC INTERNATIONAL LANDSCAPING - Emirates Towers - SZR" at bounding box center [1080, 200] width 287 height 13
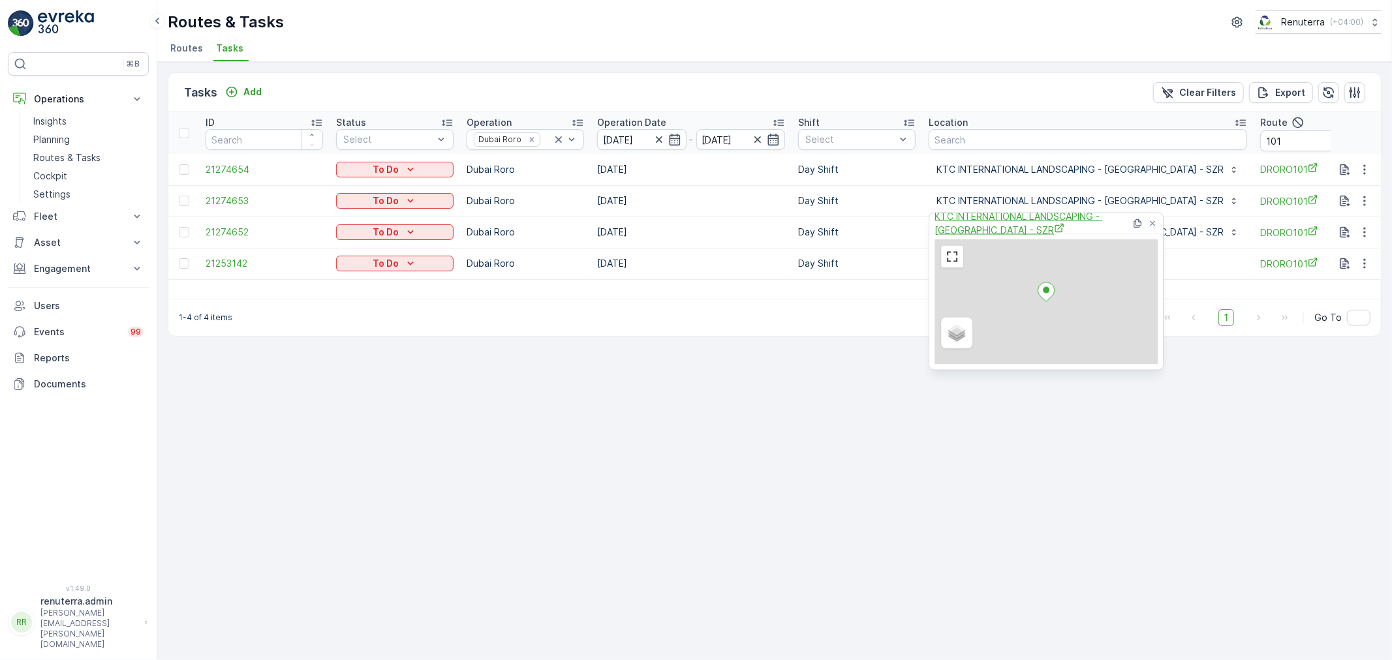
click at [955, 219] on span "KTC INTERNATIONAL LANDSCAPING - Emirates Towers - SZR" at bounding box center [1033, 223] width 196 height 27
click at [955, 451] on div "Tasks Add Clear Filters Export ID Status Select Operation Dubai Roro Operation …" at bounding box center [774, 361] width 1235 height 598
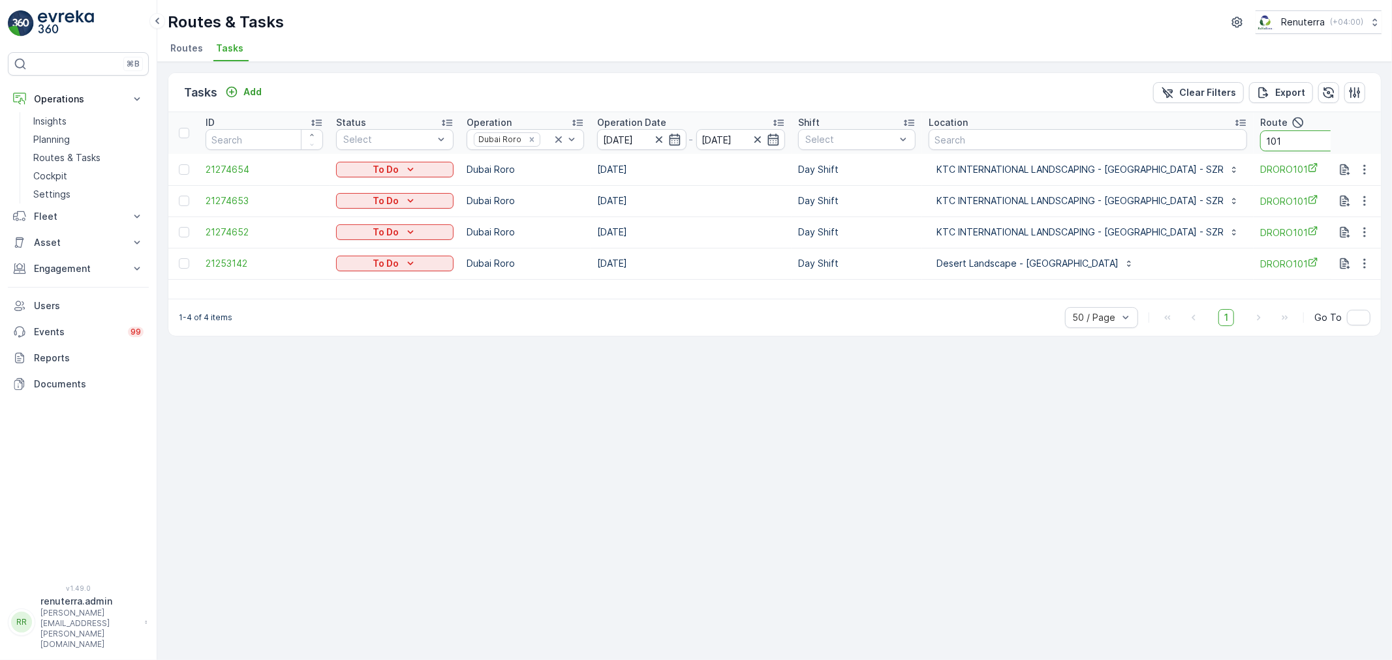
drag, startPoint x: 1282, startPoint y: 141, endPoint x: 1168, endPoint y: 138, distance: 114.3
click at [1168, 138] on tr "ID Status Select Operation Dubai Roro Operation Date 29.08.2025 - 29.08.2025 Sh…" at bounding box center [866, 133] width 1397 height 42
type input "102"
click at [62, 138] on p "Planning" at bounding box center [51, 139] width 37 height 13
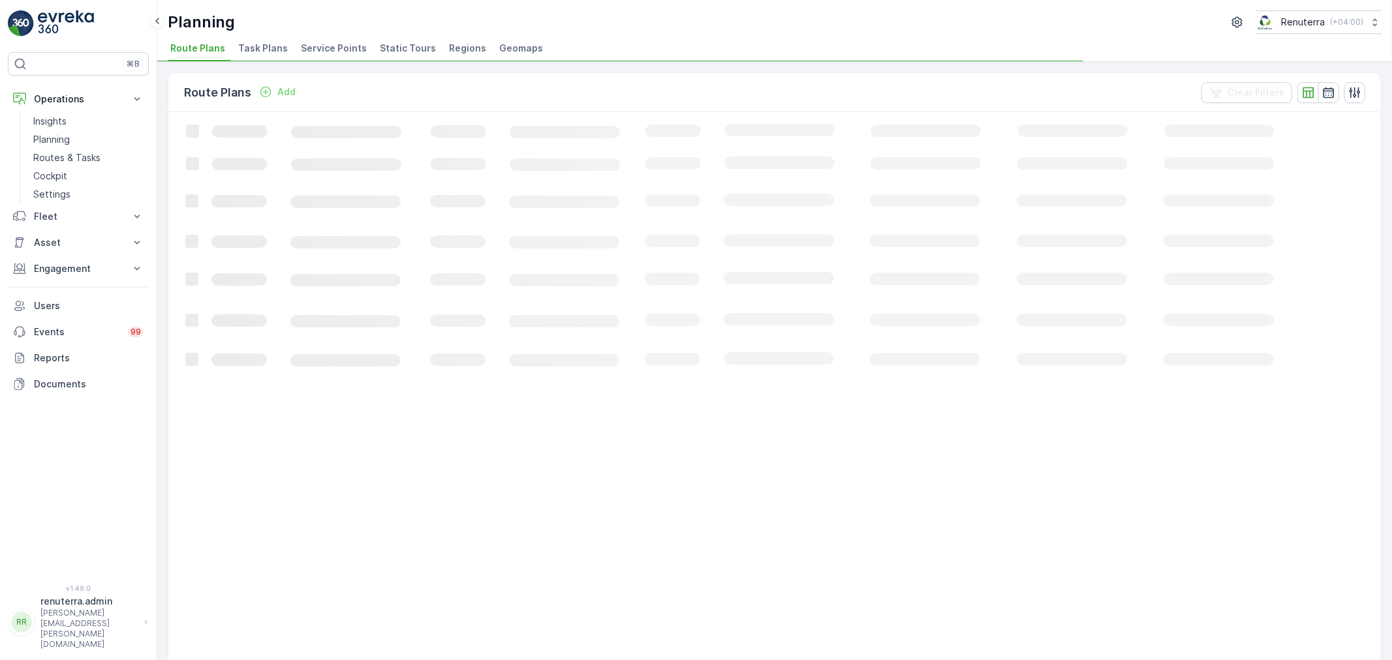
click at [318, 48] on span "Service Points" at bounding box center [334, 48] width 66 height 13
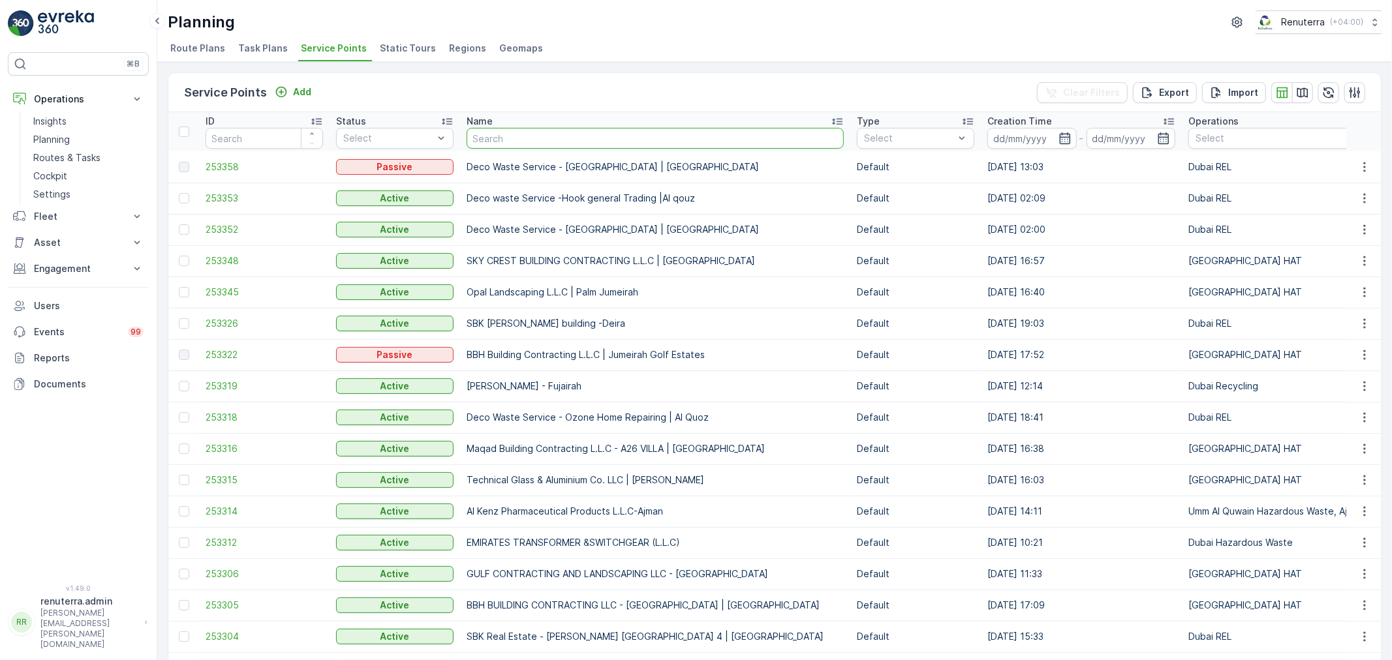
click at [564, 137] on input "text" at bounding box center [655, 138] width 377 height 21
type input "Wade Adams Contracting - Project EM834 | Al Qudra"
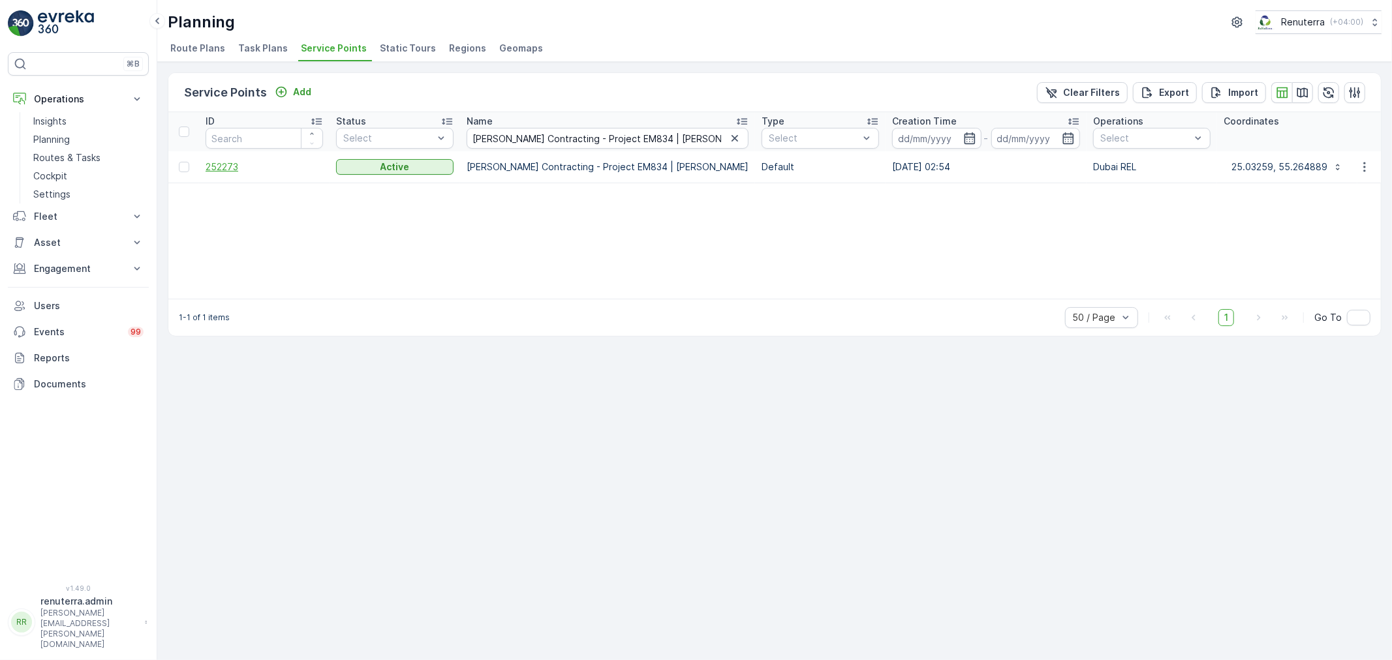
click at [221, 172] on span "252273" at bounding box center [264, 167] width 117 height 13
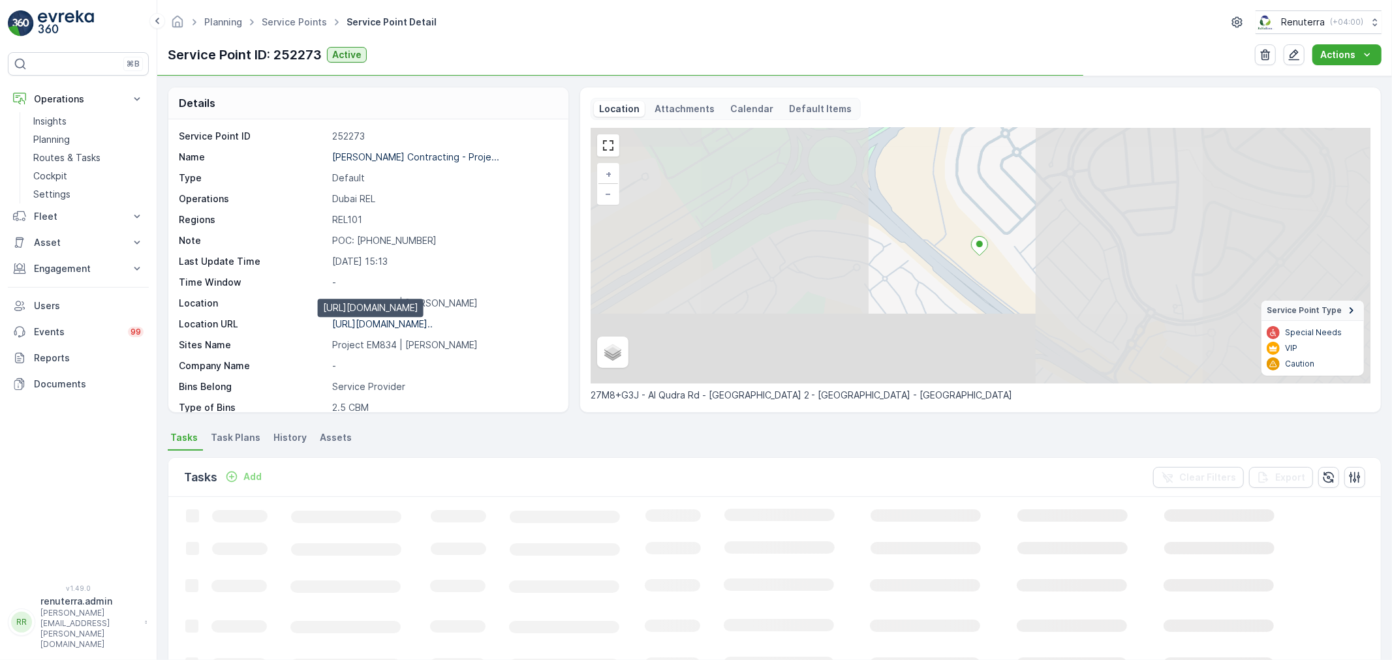
click at [396, 328] on p "https://maps.app.goo.gl/9xhz5k..." at bounding box center [382, 323] width 101 height 11
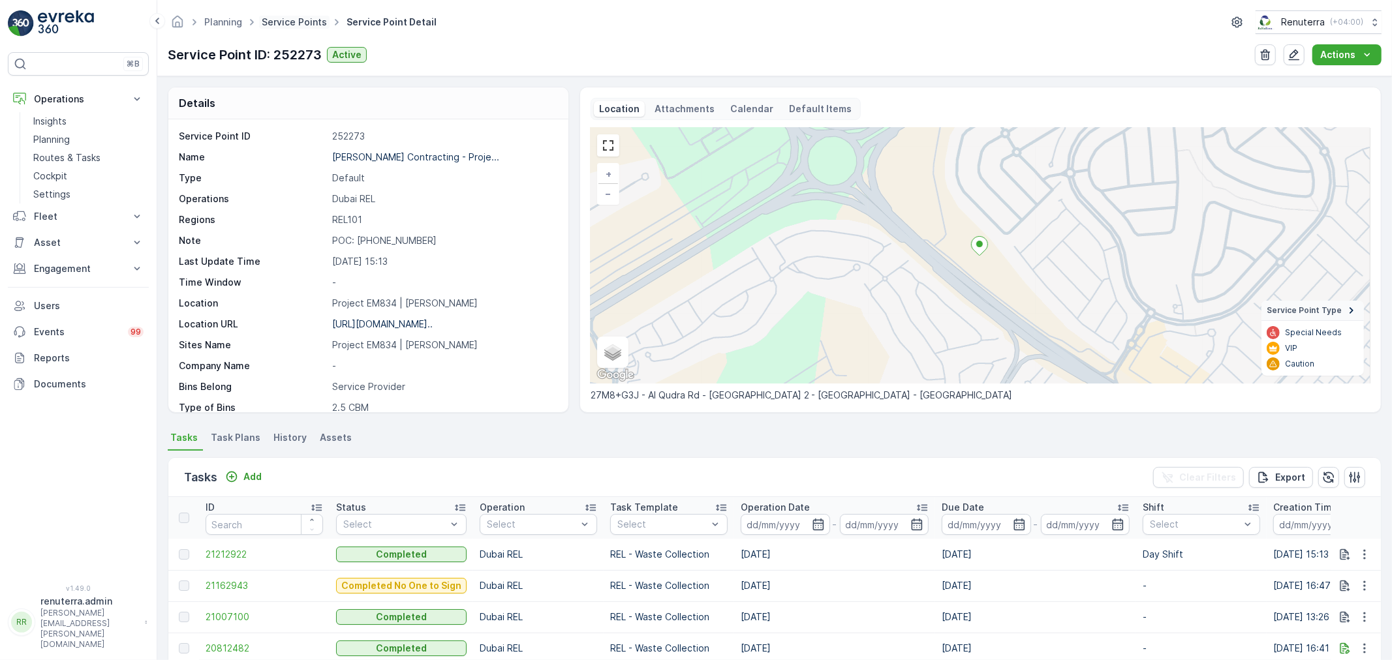
click at [287, 20] on link "Service Points" at bounding box center [294, 21] width 65 height 11
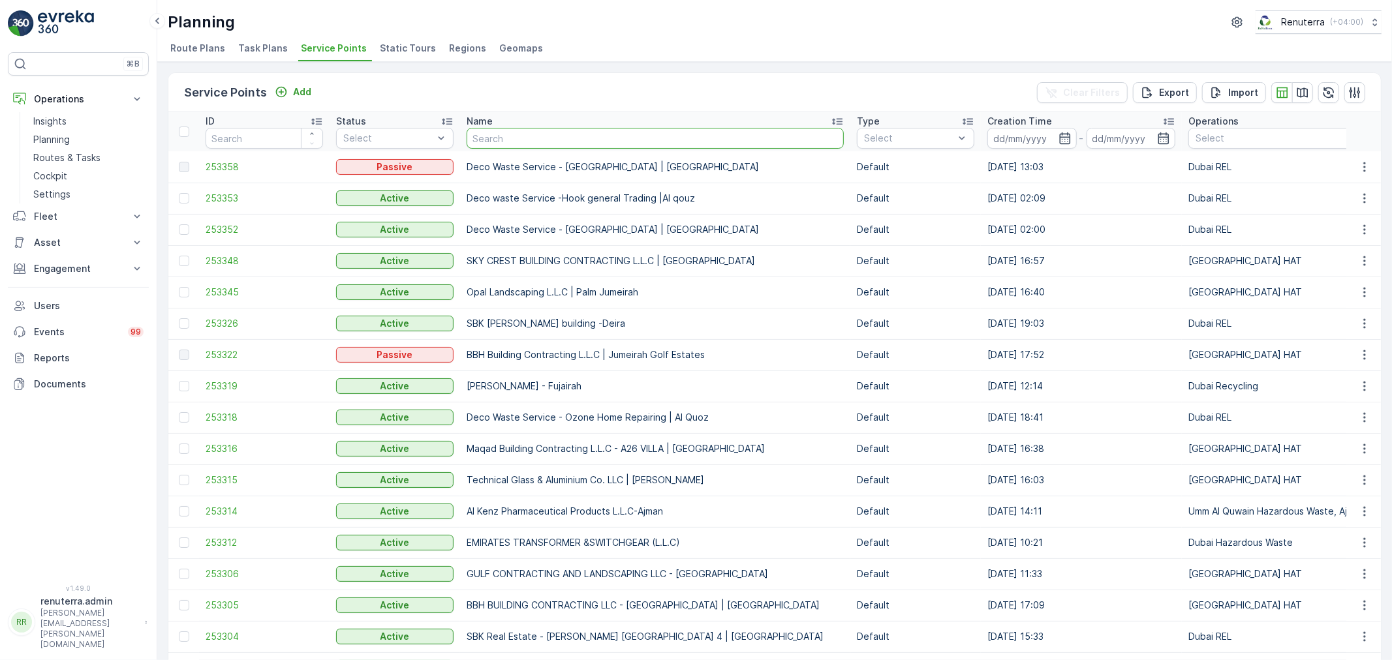
click at [590, 137] on input "text" at bounding box center [655, 138] width 377 height 21
paste input "SYMBIOSIS OWNER ASSOCIATION MANAGEMENT SERVICES"
type input "SYMBIOSIS OWNER ASSOCIATION MANAGEMENT SERVICES"
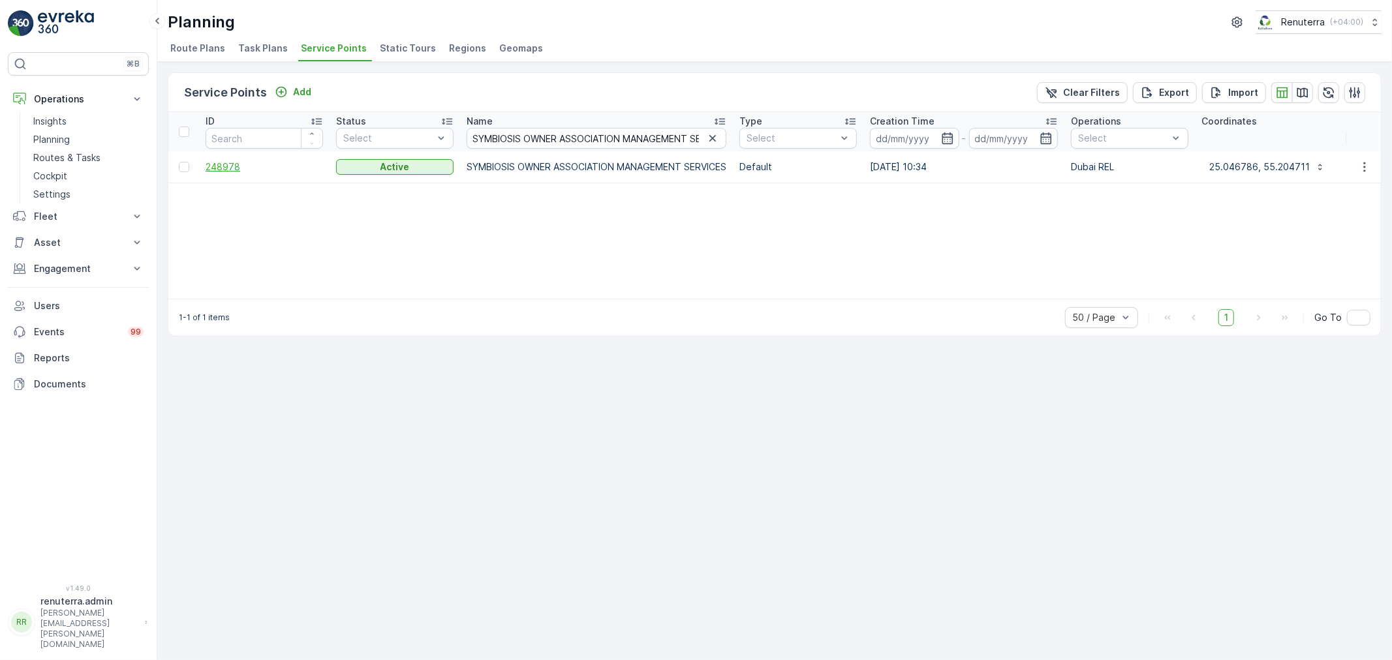
click at [217, 166] on span "248978" at bounding box center [264, 167] width 117 height 13
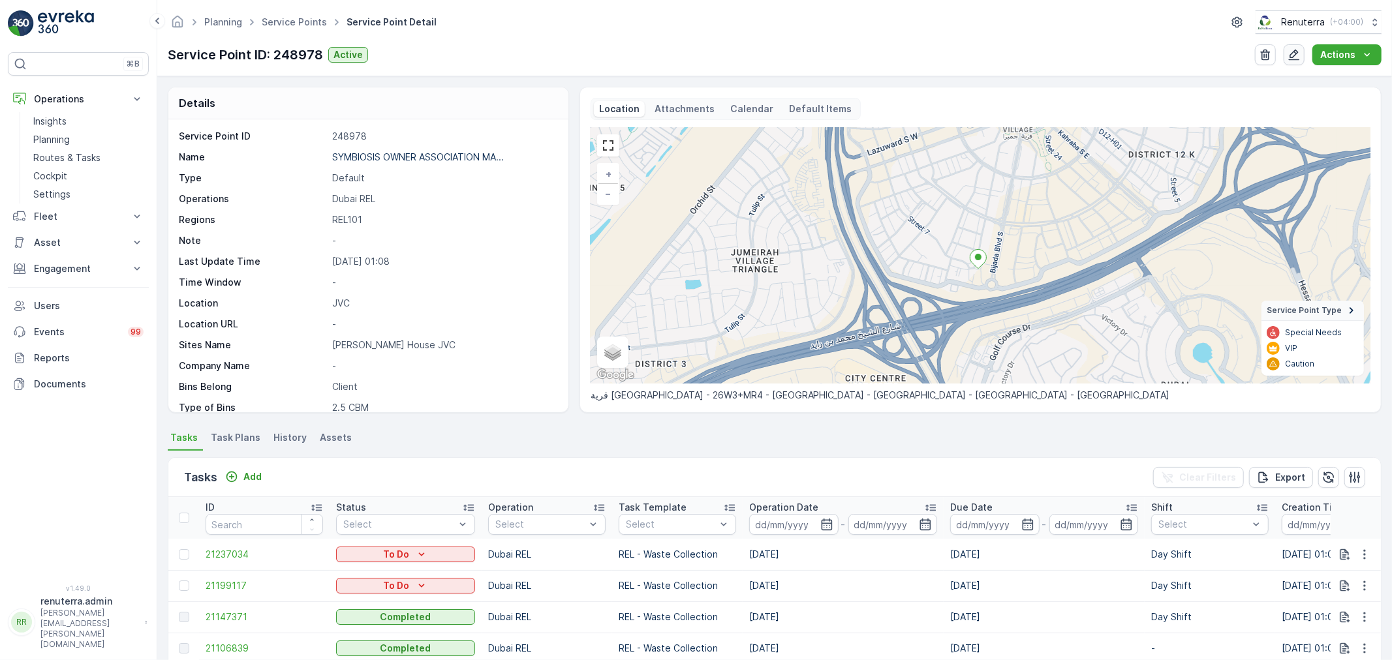
click at [1299, 52] on icon "button" at bounding box center [1294, 55] width 11 height 11
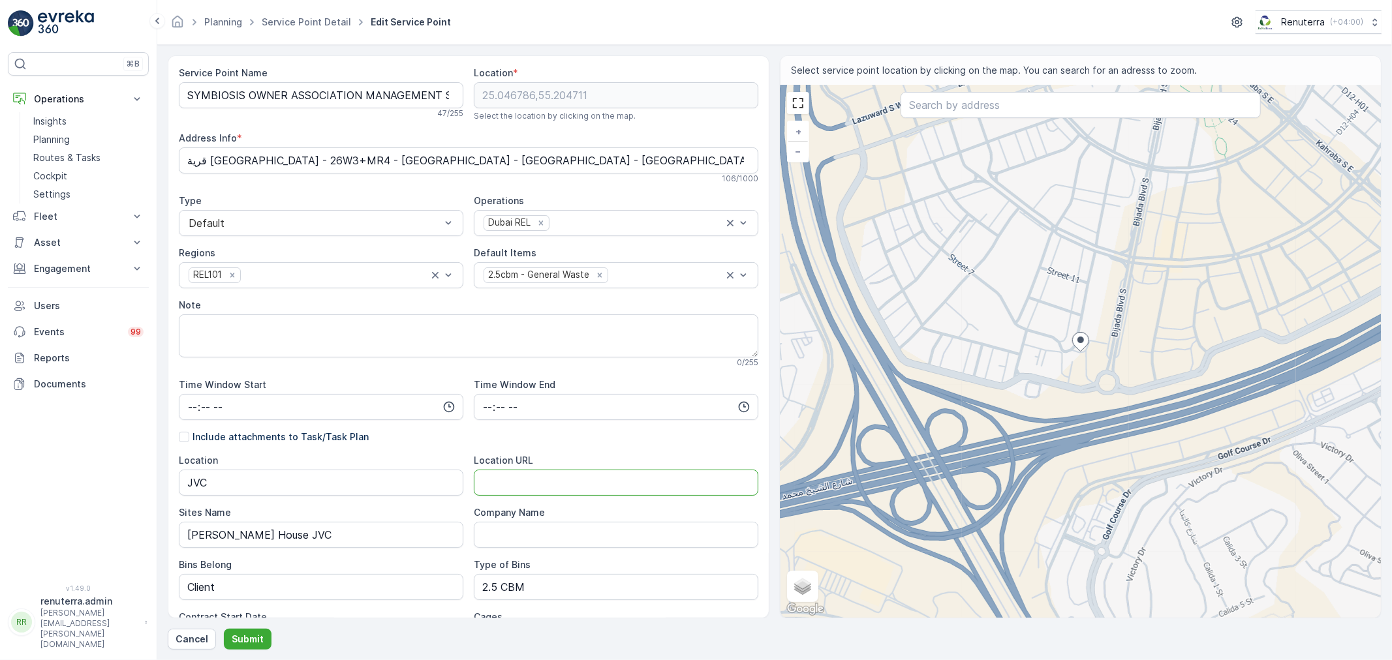
click at [521, 473] on URL "Location URL" at bounding box center [616, 483] width 285 height 26
paste URL "https://maps.app.goo.gl/7f2B9ZpoLoJpJWKL6"
type URL "https://maps.app.goo.gl/7f2B9ZpoLoJpJWKL6"
click at [247, 638] on p "Submit" at bounding box center [248, 639] width 32 height 13
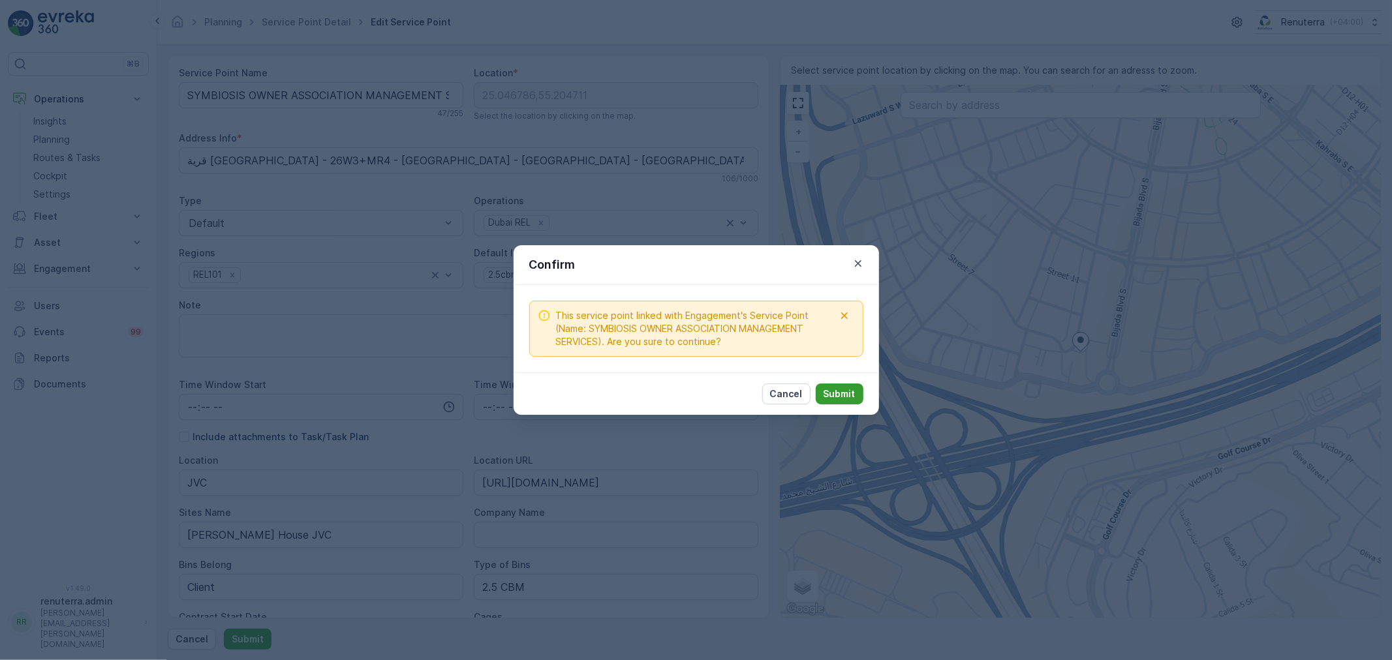
click at [845, 392] on p "Submit" at bounding box center [840, 394] width 32 height 13
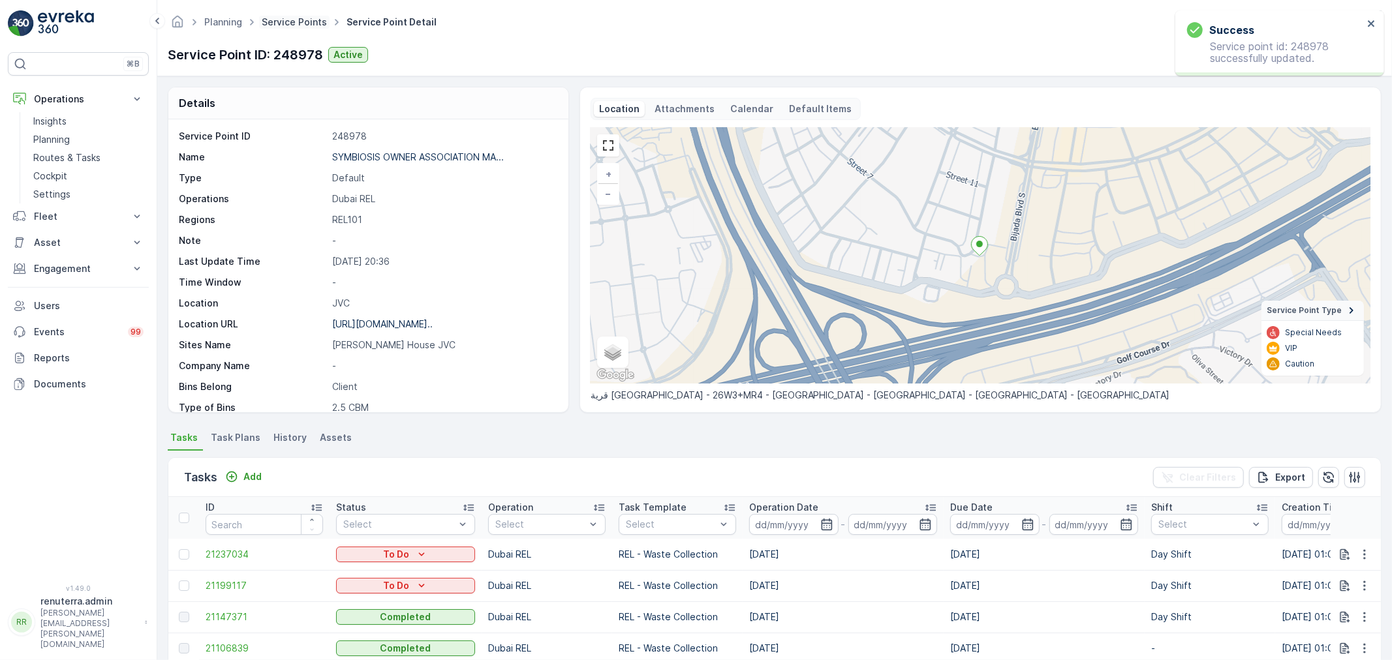
click at [294, 18] on link "Service Points" at bounding box center [294, 21] width 65 height 11
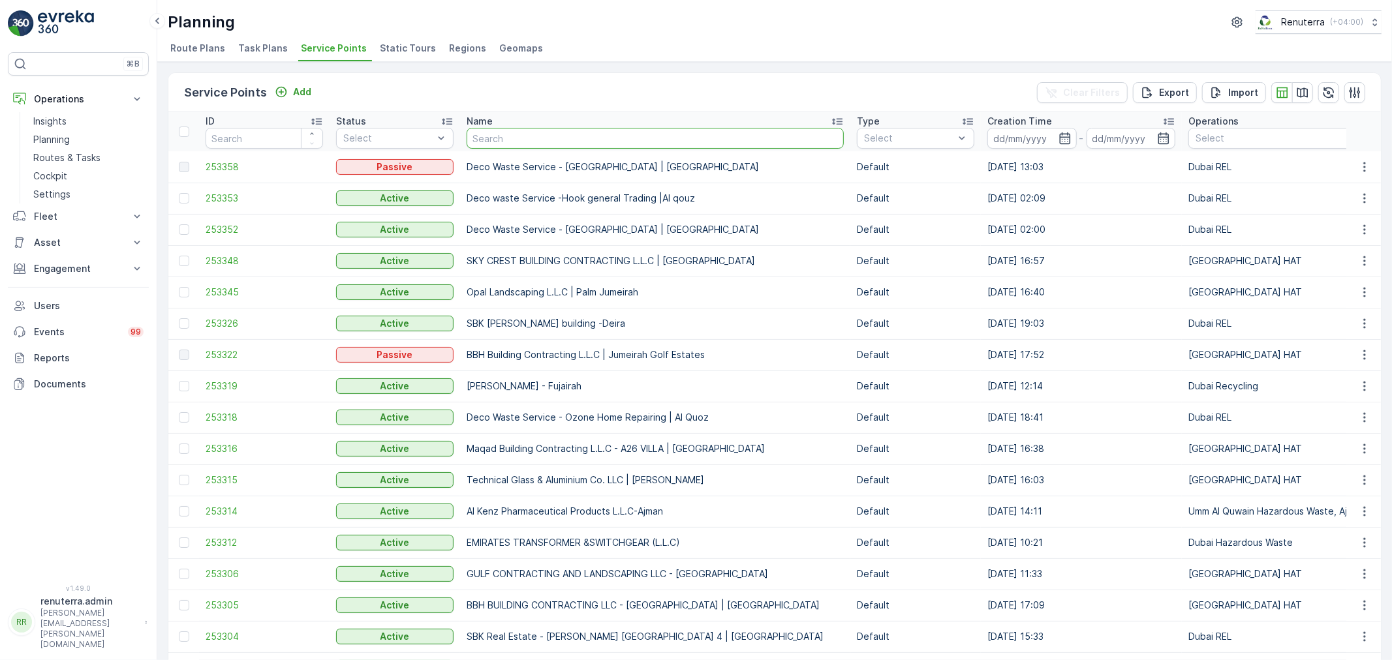
click at [550, 140] on input "text" at bounding box center [655, 138] width 377 height 21
paste input "Royal Avenue Enginering Al Quoz Masjid"
type input "Royal Avenue Enginering Al Quoz Masjid"
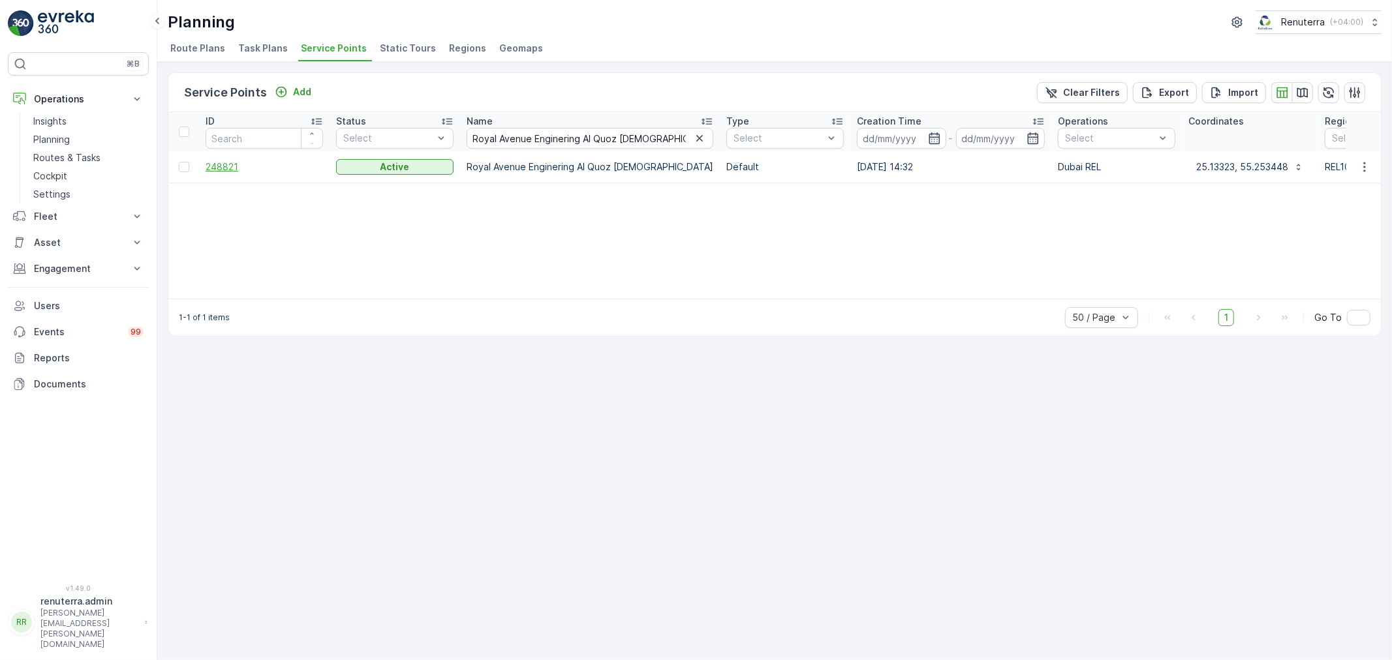
click at [236, 167] on span "248821" at bounding box center [264, 167] width 117 height 13
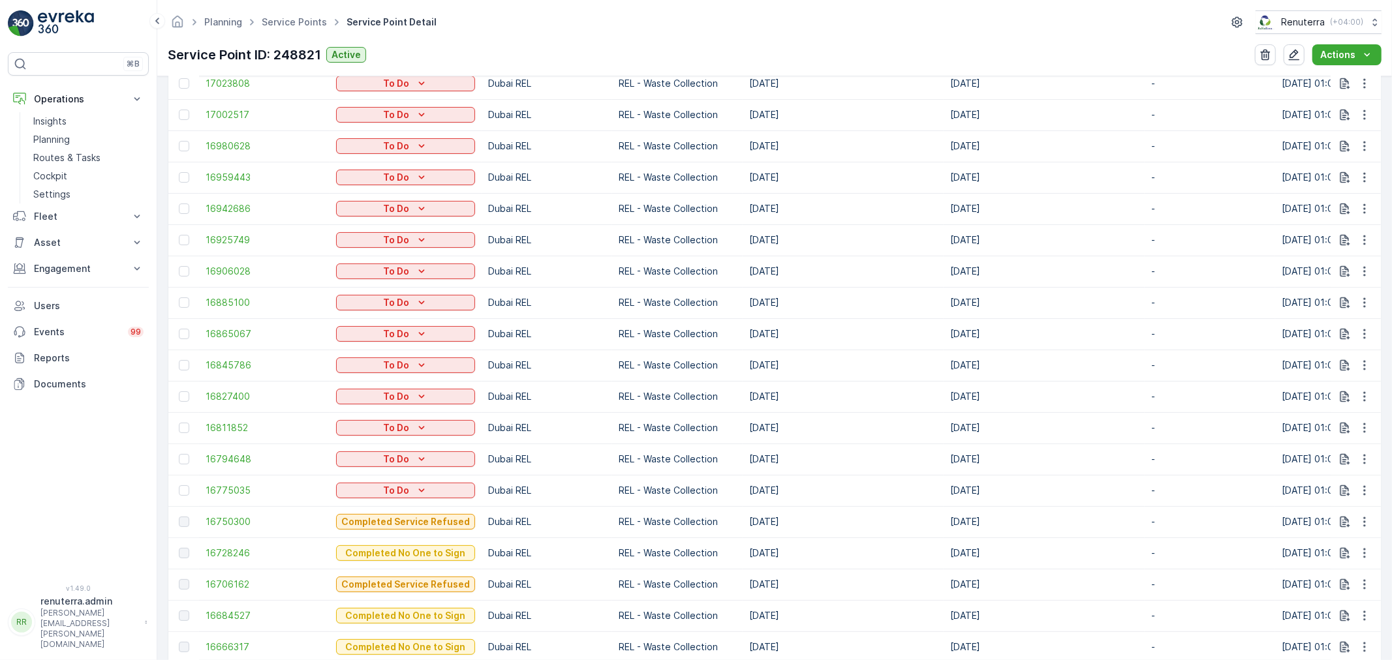
scroll to position [507, 0]
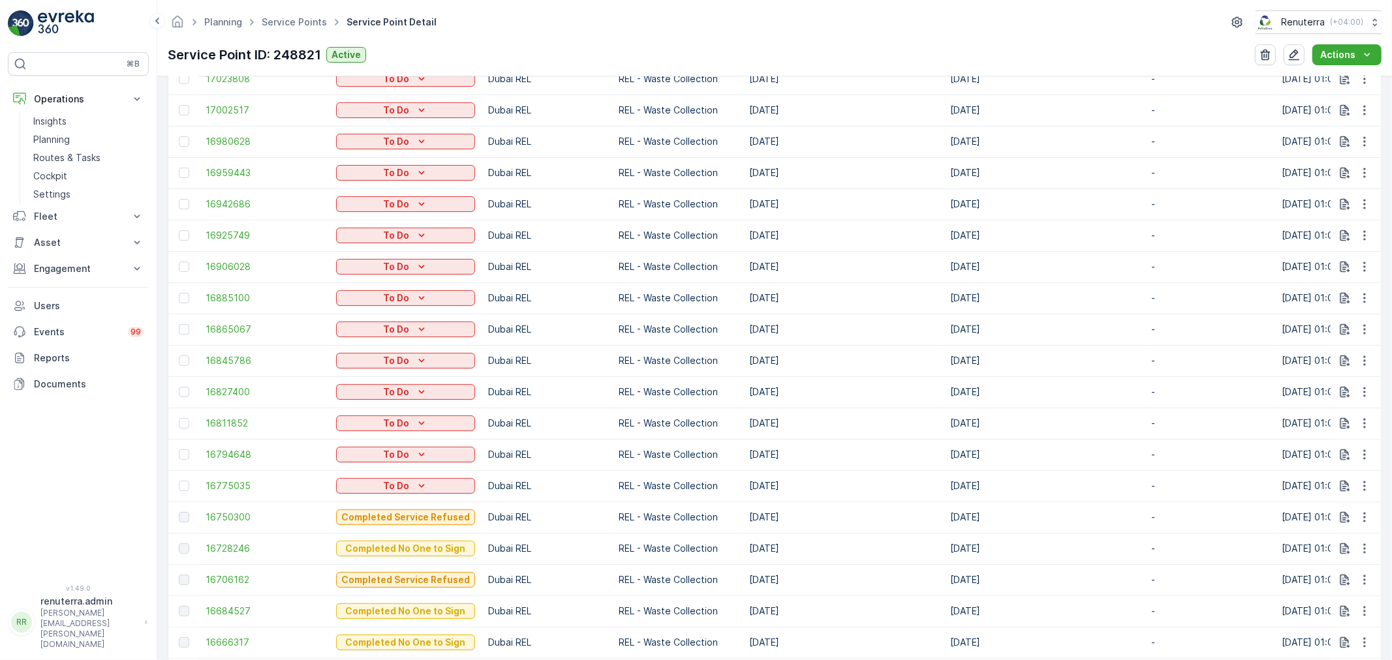
drag, startPoint x: 761, startPoint y: 512, endPoint x: 790, endPoint y: 512, distance: 29.4
click at [790, 512] on td "01.04.2025" at bounding box center [843, 517] width 201 height 31
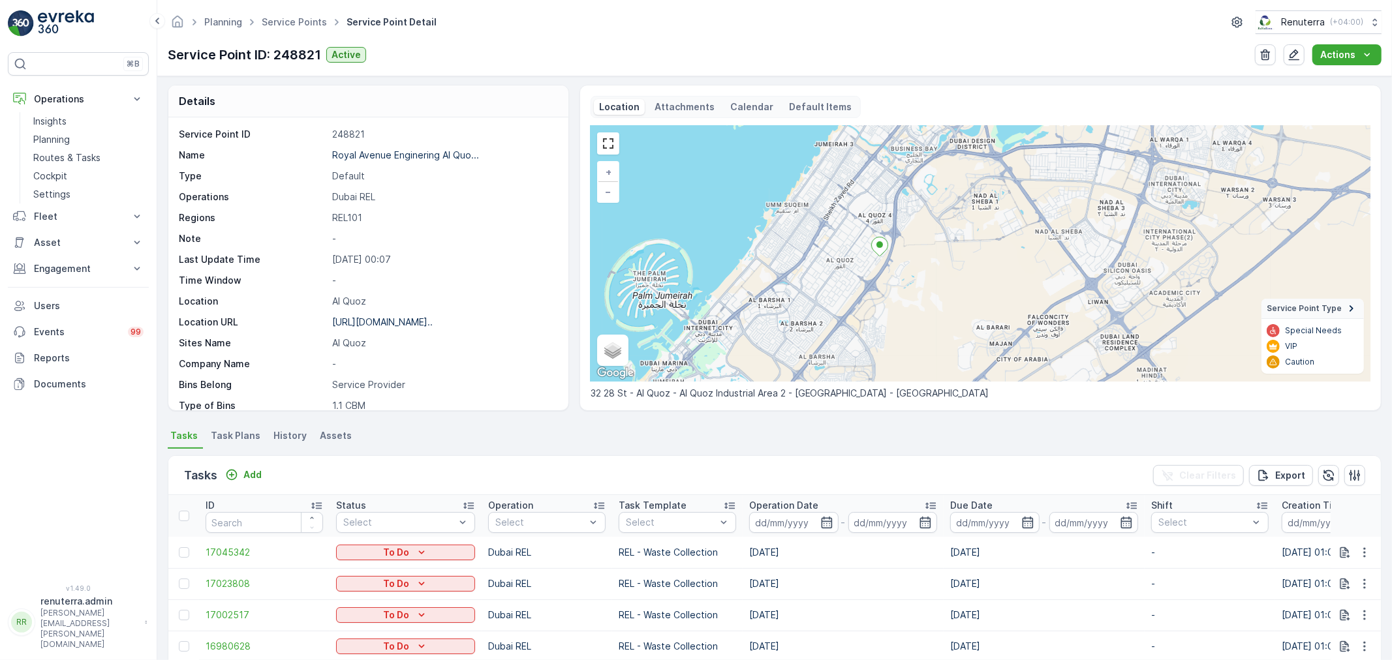
scroll to position [0, 0]
click at [392, 324] on p "https://maps.app.goo.gl/KntuFt..." at bounding box center [382, 323] width 101 height 11
click at [66, 154] on p "Routes & Tasks" at bounding box center [66, 157] width 67 height 13
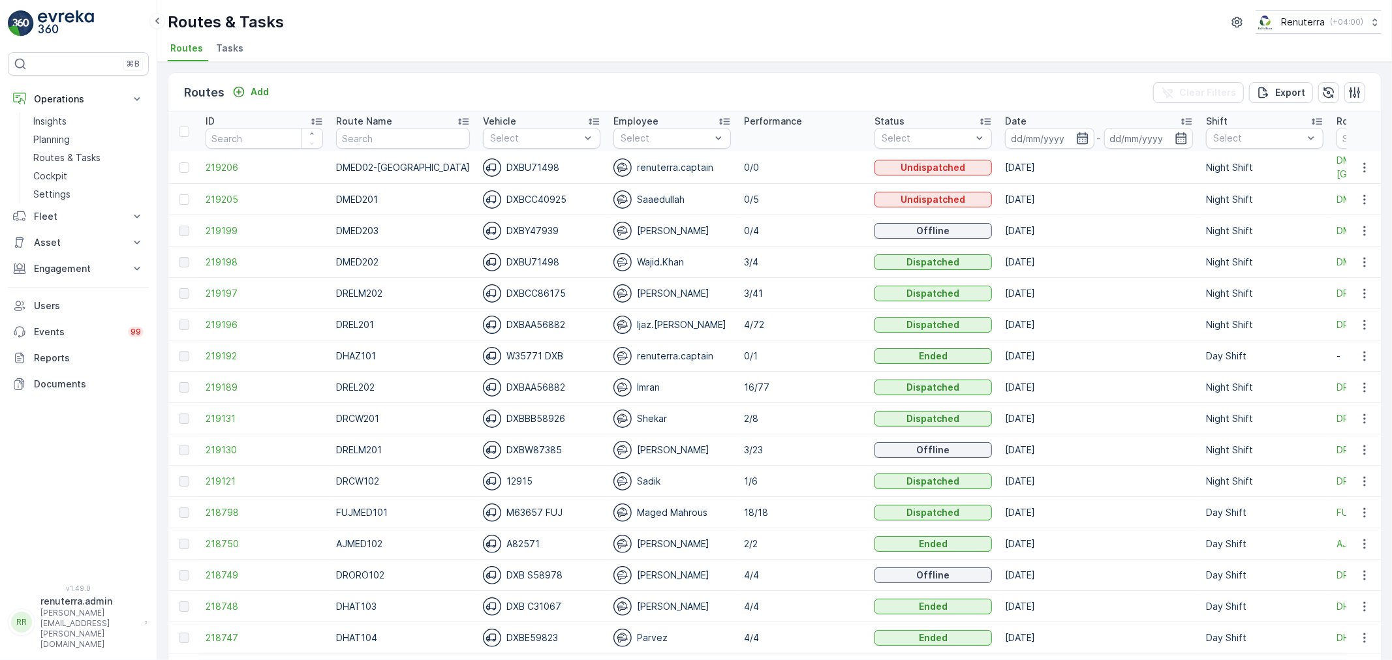
click at [1076, 138] on icon "button" at bounding box center [1082, 138] width 13 height 13
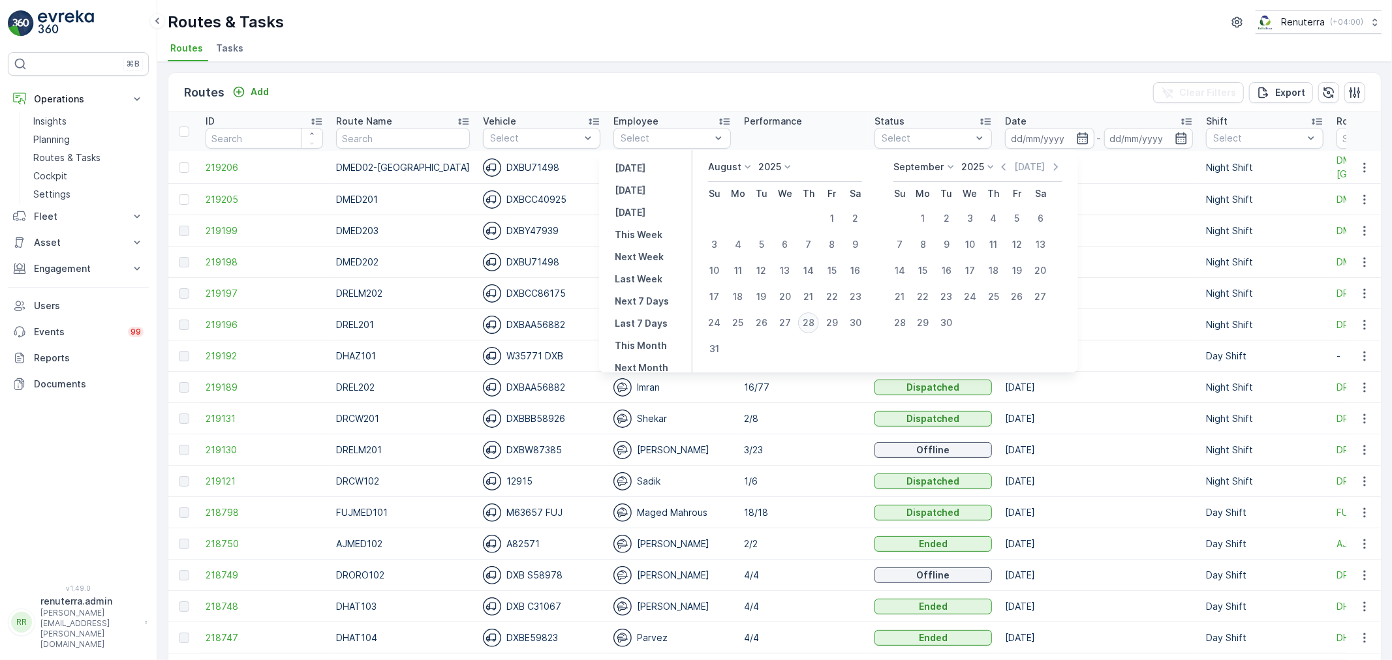
click at [811, 311] on button "28" at bounding box center [808, 322] width 23 height 23
type input "[DATE]"
click at [811, 311] on button "28" at bounding box center [808, 322] width 23 height 23
type input "[DATE]"
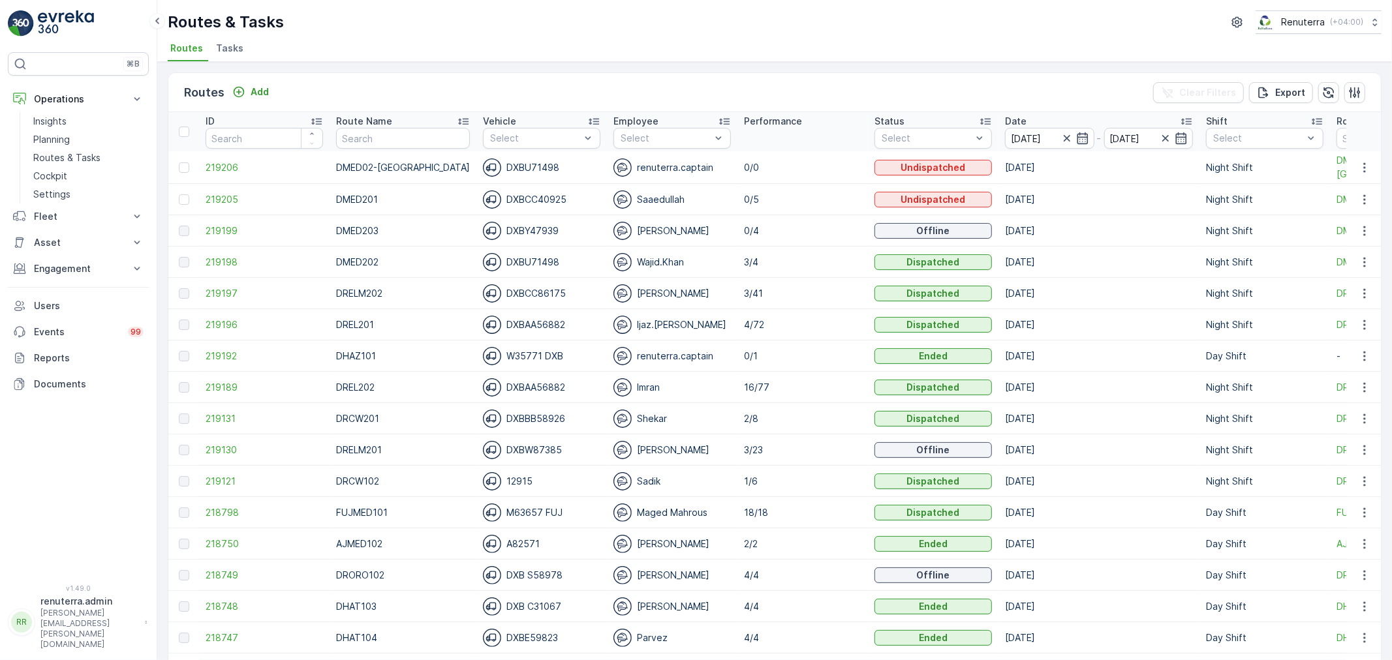
click at [764, 16] on div "Routes & Tasks Renuterra ( +04:00 )" at bounding box center [775, 21] width 1214 height 23
click at [1212, 138] on div at bounding box center [1258, 138] width 93 height 10
click at [1228, 236] on p "Night Shift" at bounding box center [1252, 233] width 48 height 13
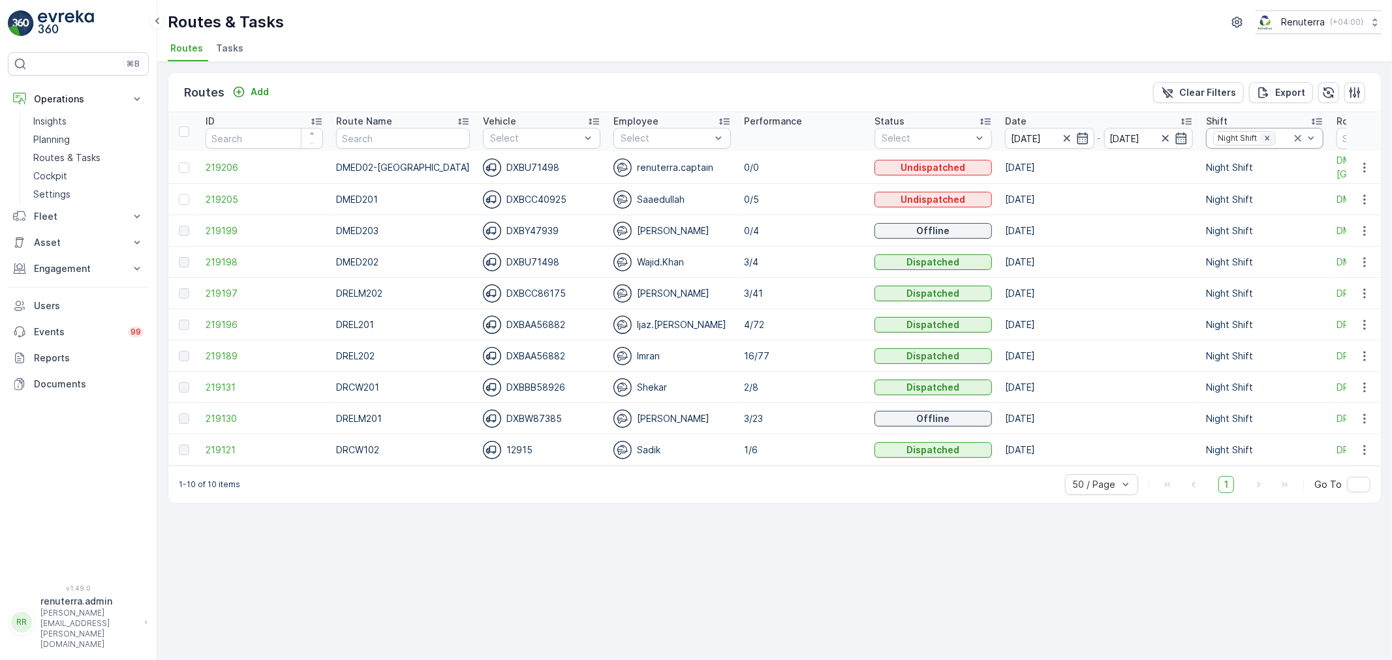
click at [1263, 136] on icon "Remove Night Shift" at bounding box center [1267, 138] width 9 height 9
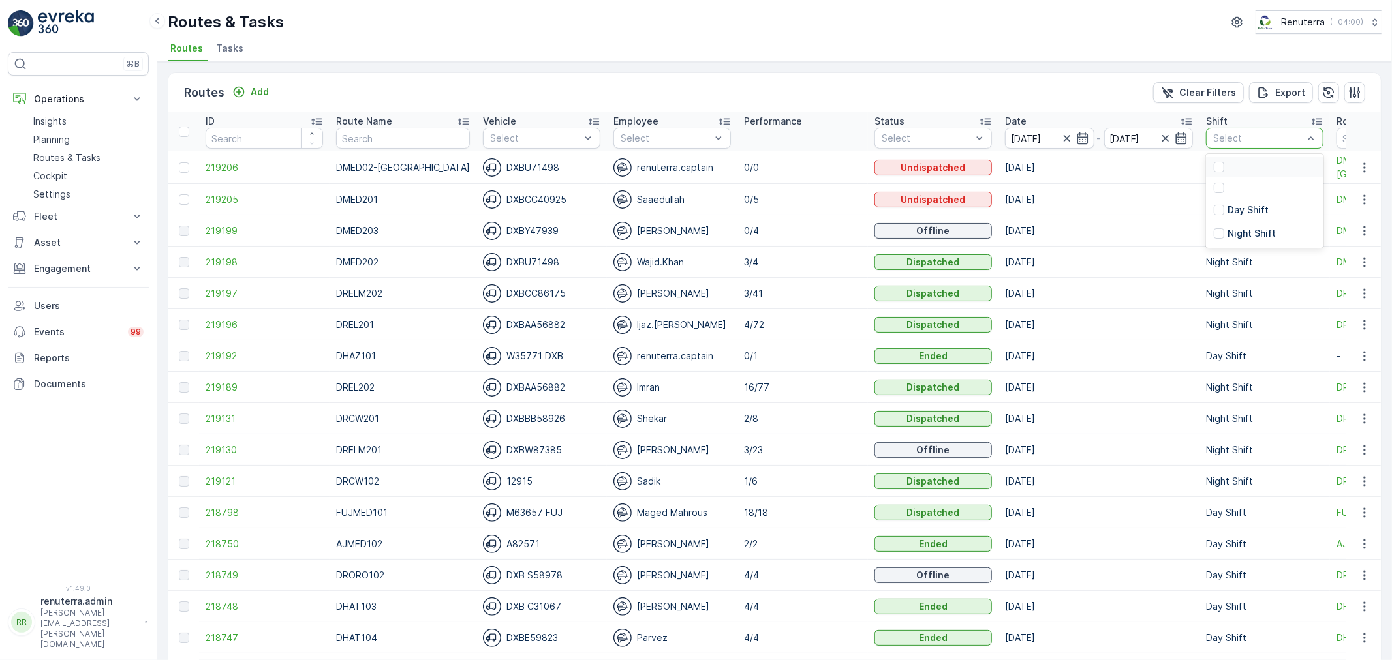
click at [1248, 136] on div at bounding box center [1258, 138] width 93 height 10
click at [1228, 207] on p "Day Shift" at bounding box center [1248, 210] width 41 height 13
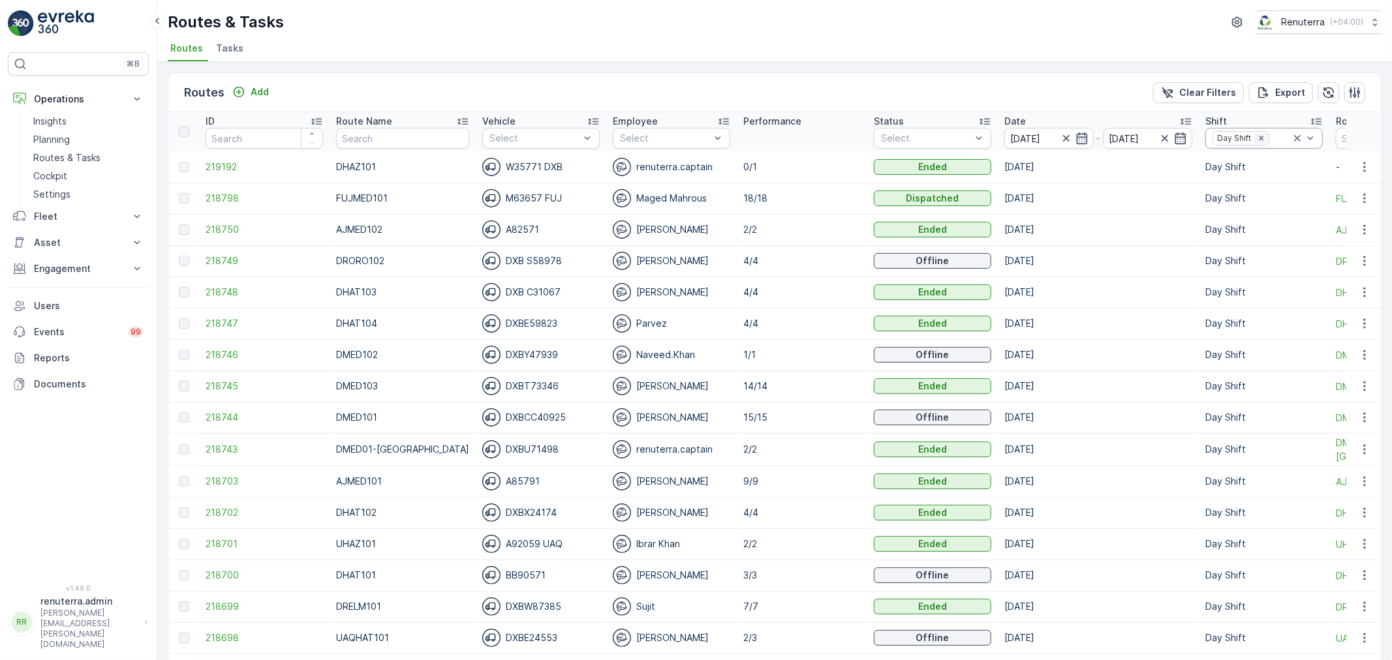
click at [1254, 134] on div "Remove Day Shift" at bounding box center [1261, 138] width 14 height 10
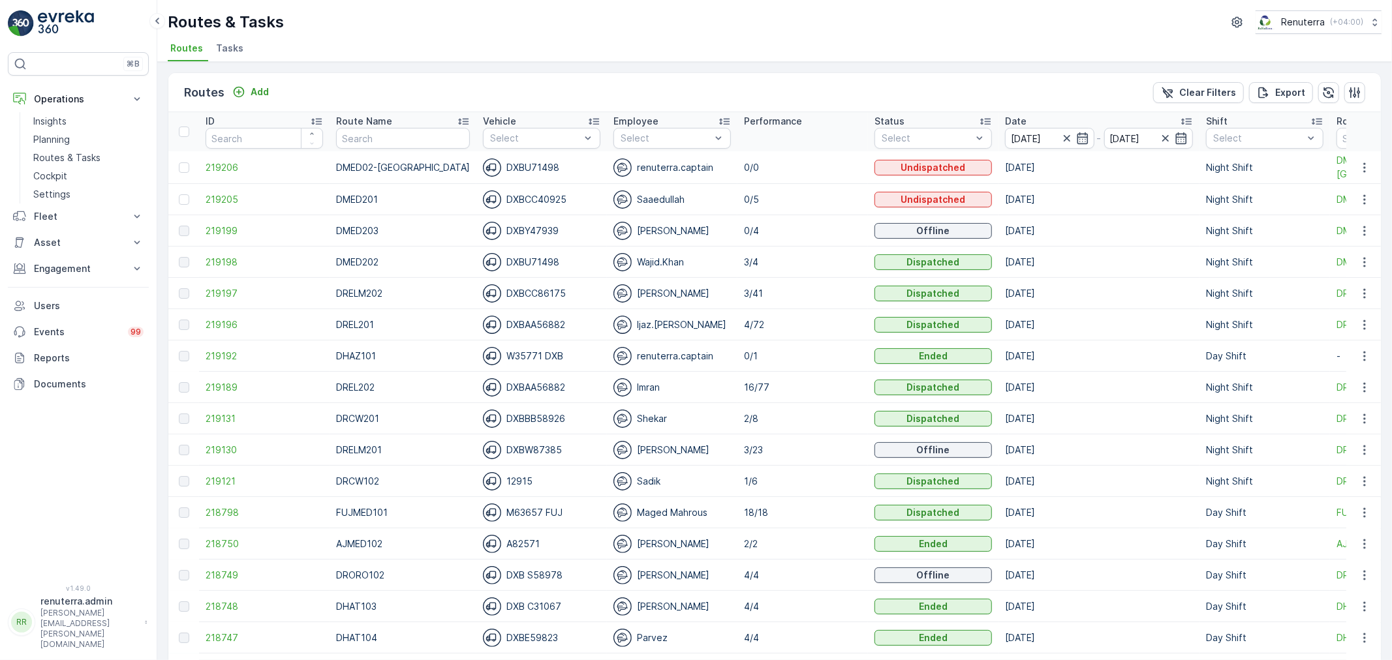
click at [1250, 134] on div at bounding box center [1258, 138] width 93 height 10
click at [1228, 237] on p "Night Shift" at bounding box center [1252, 233] width 48 height 13
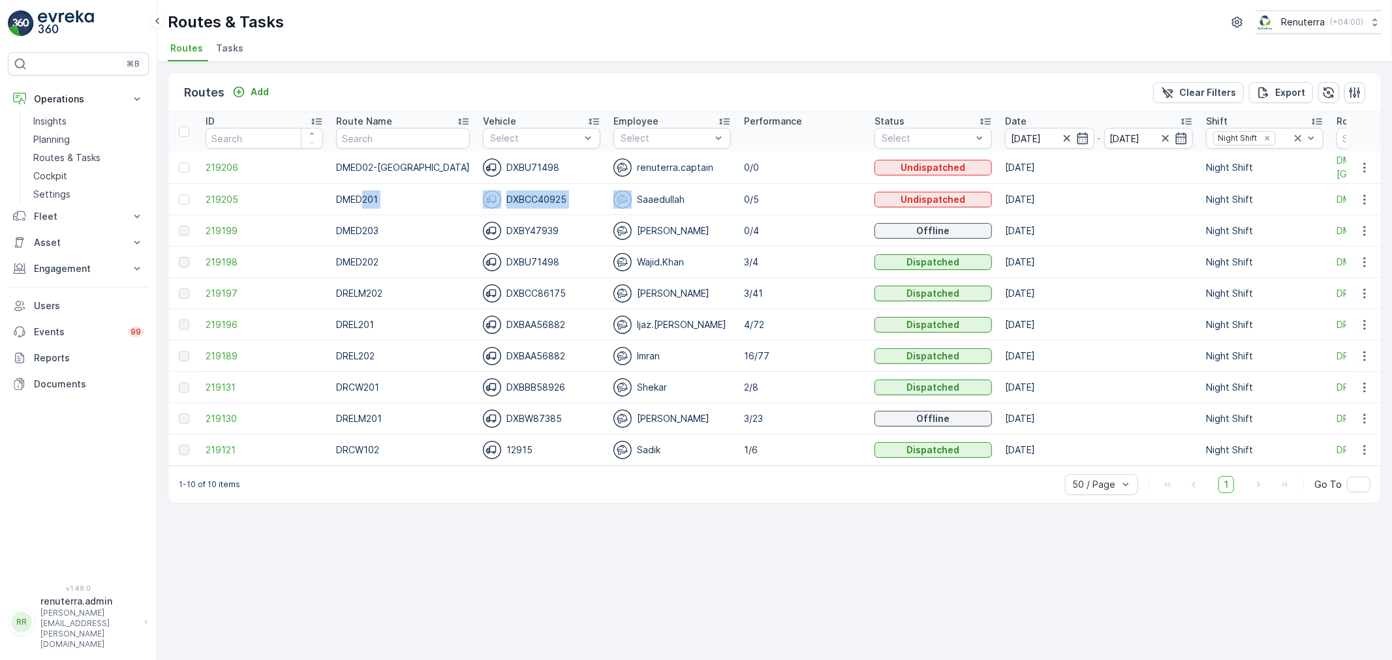
drag, startPoint x: 361, startPoint y: 198, endPoint x: 710, endPoint y: 193, distance: 349.2
click at [710, 193] on tr "219205 DMED201 DXBCC40925 Saaedullah 0/5 Undispatched 28.08.2025 Night Shift DM…" at bounding box center [897, 199] width 1458 height 31
click at [788, 197] on td "0/5" at bounding box center [802, 199] width 131 height 31
click at [899, 531] on div "Routes Add Clear Filters Export ID Route Name Vehicle Select Employee Select Pe…" at bounding box center [774, 361] width 1235 height 598
drag, startPoint x: 829, startPoint y: 473, endPoint x: 1136, endPoint y: 454, distance: 308.0
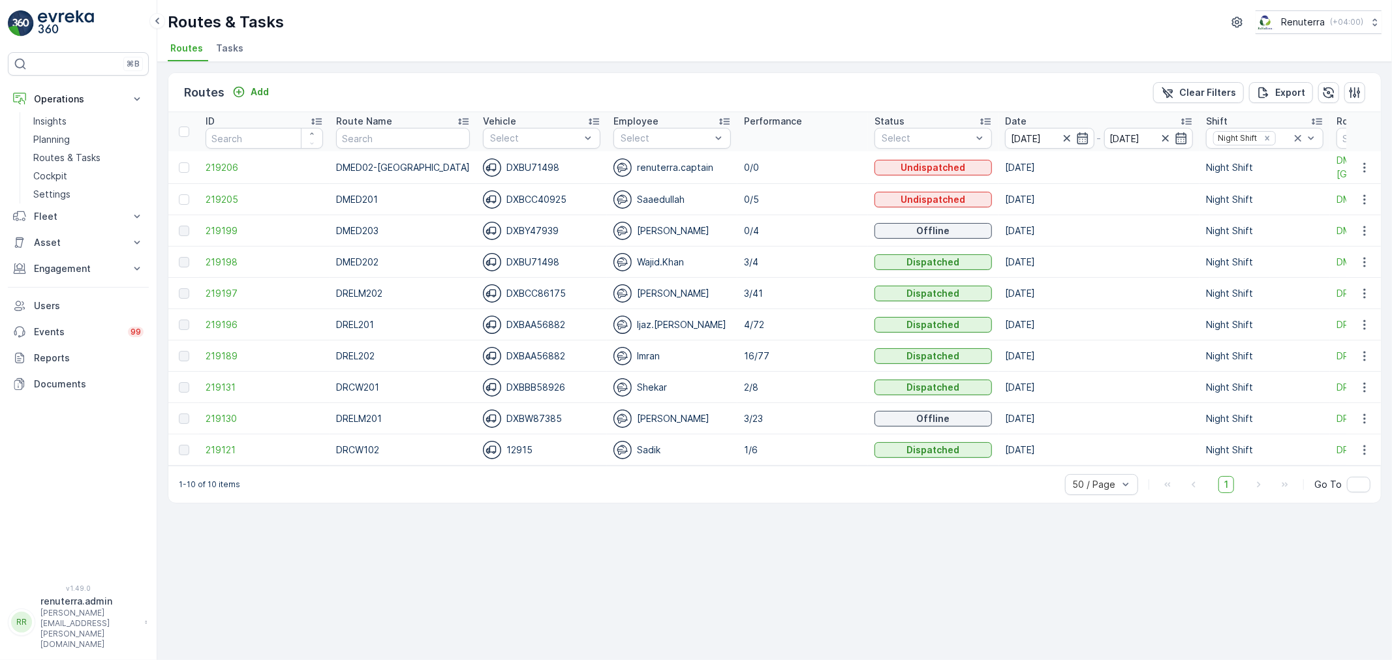
click at [1136, 454] on div "Routes Add Clear Filters Export ID Route Name Vehicle Select Employee Select Pe…" at bounding box center [775, 287] width 1214 height 431
click at [980, 576] on div "Routes Add Clear Filters Export ID Route Name Vehicle Select Employee Select Pe…" at bounding box center [774, 361] width 1235 height 598
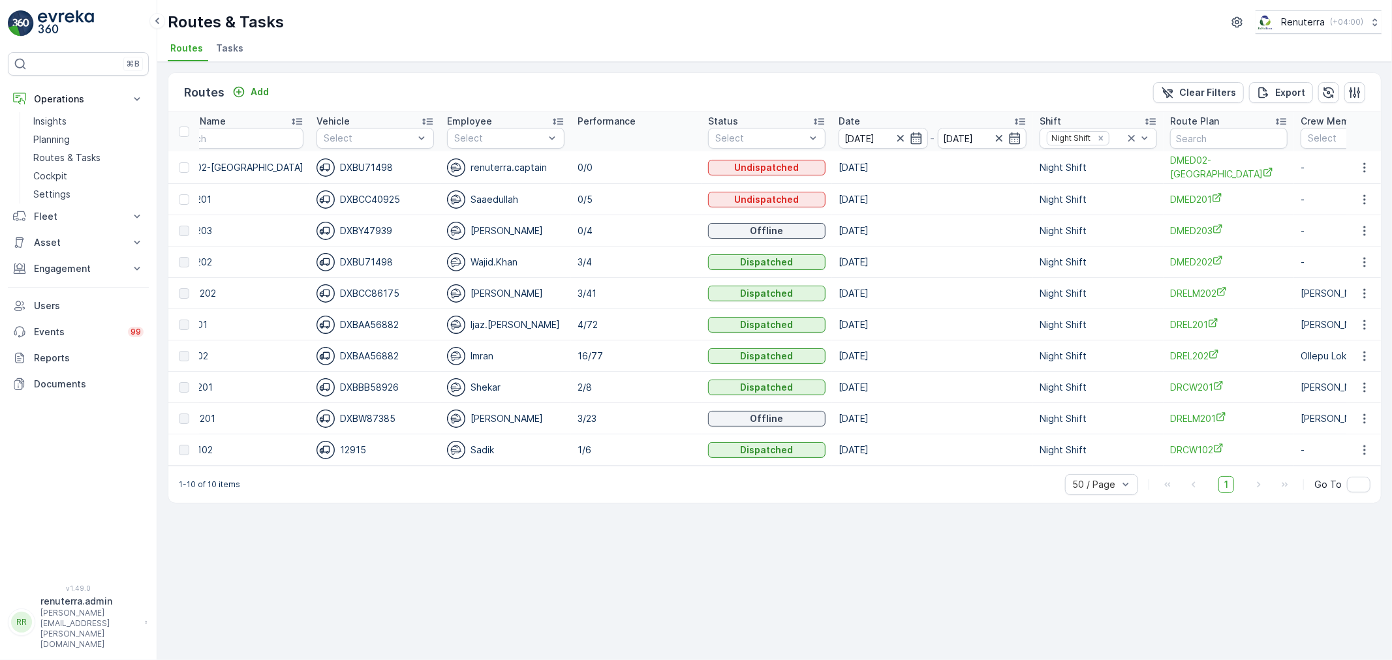
scroll to position [0, 228]
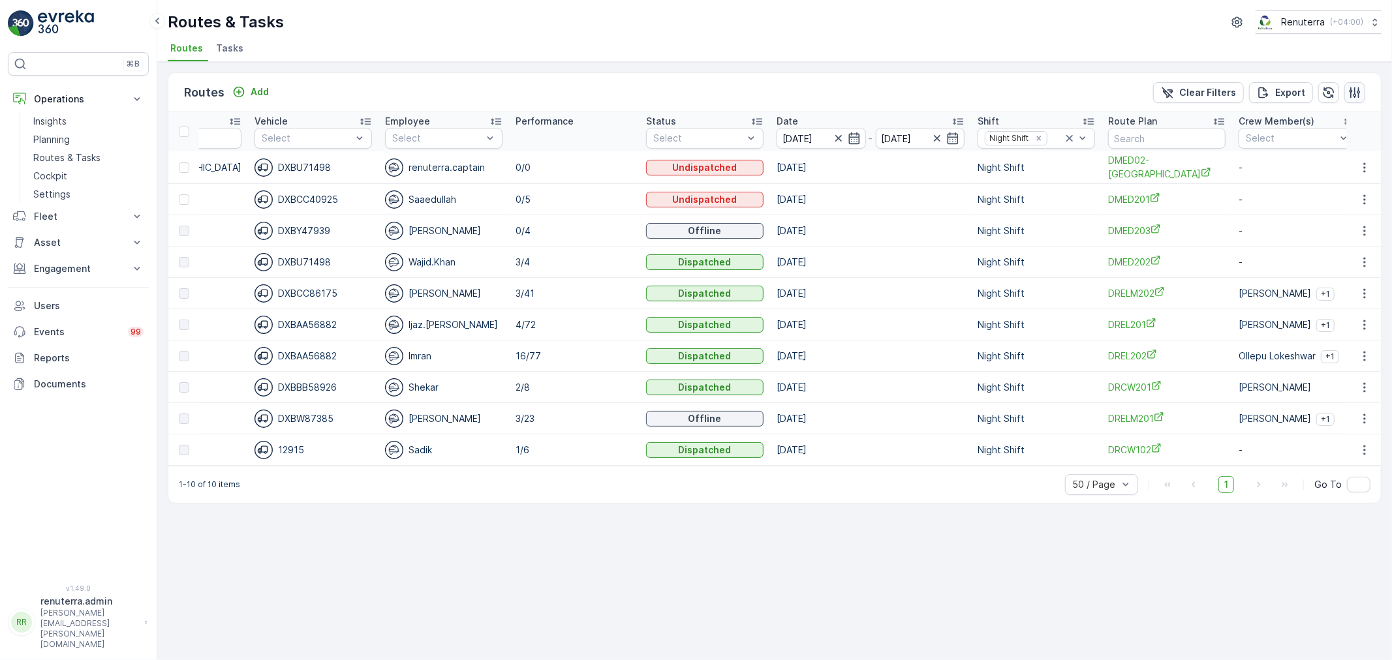
click at [1351, 97] on icon "button" at bounding box center [1355, 92] width 11 height 11
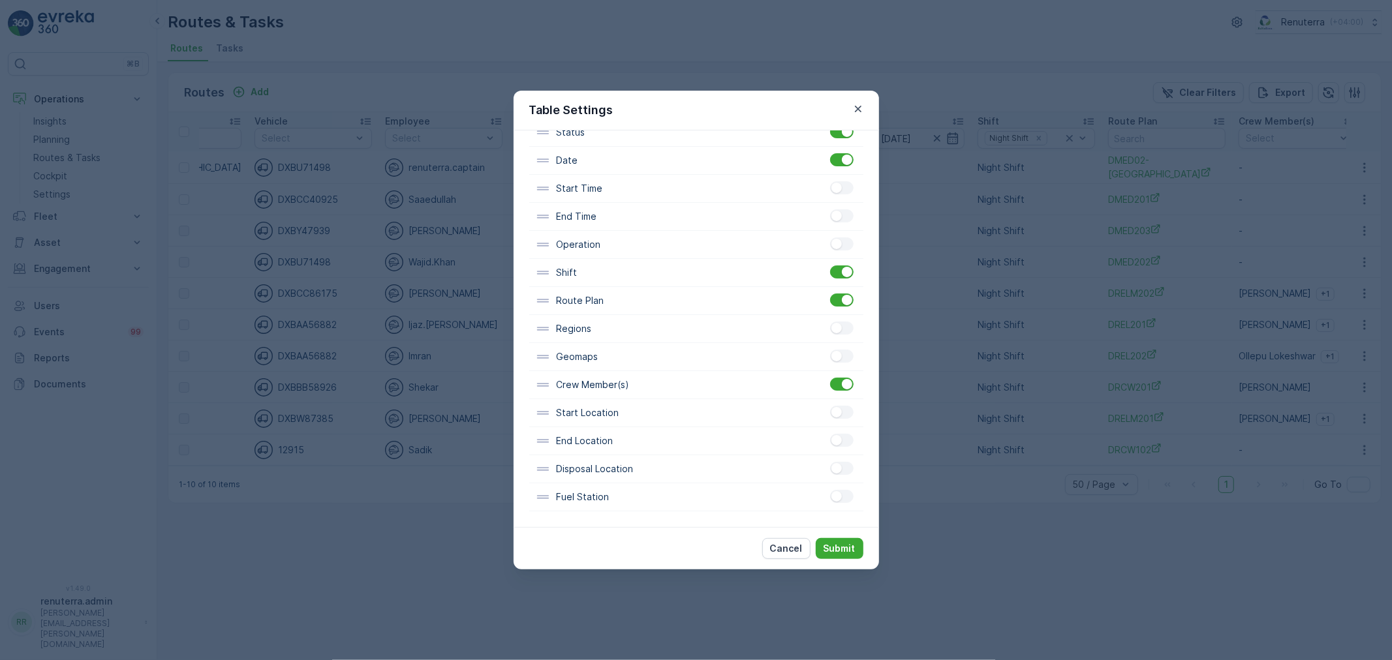
scroll to position [258, 0]
click at [837, 378] on div at bounding box center [841, 384] width 23 height 13
click at [830, 378] on input "checkbox" at bounding box center [830, 378] width 0 height 0
click at [845, 542] on button "Submit" at bounding box center [840, 548] width 48 height 21
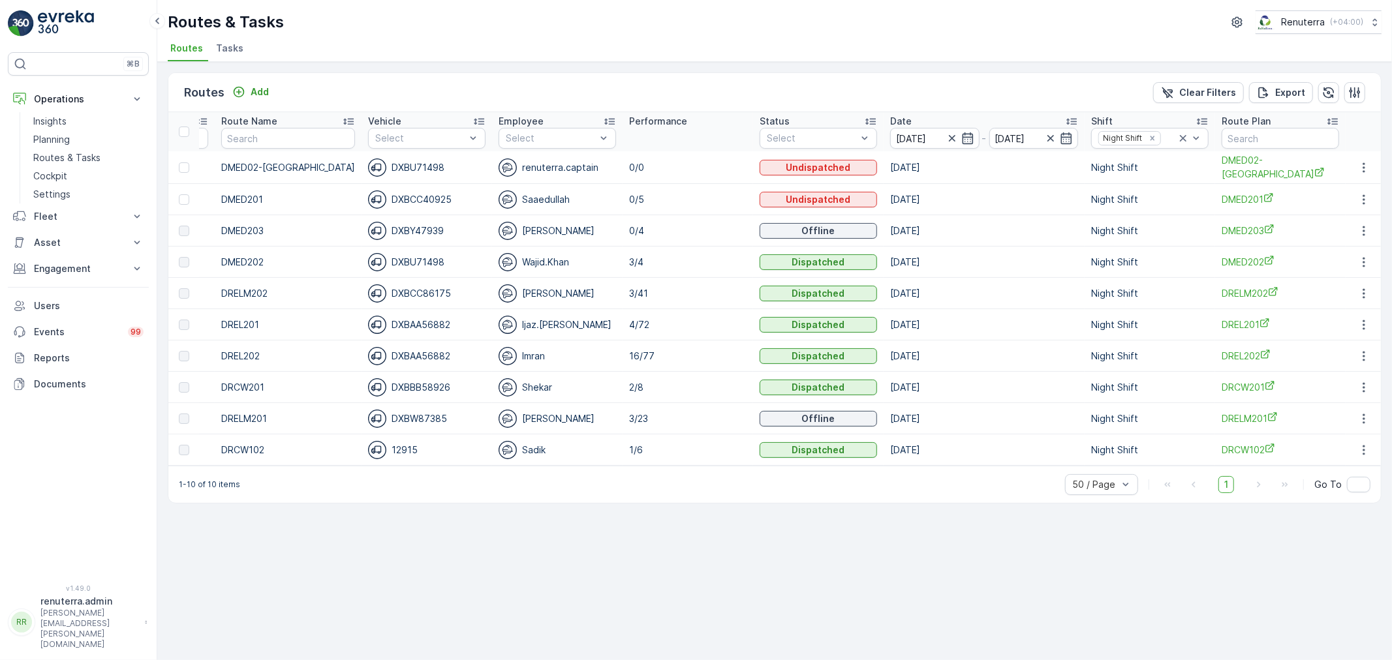
scroll to position [0, 99]
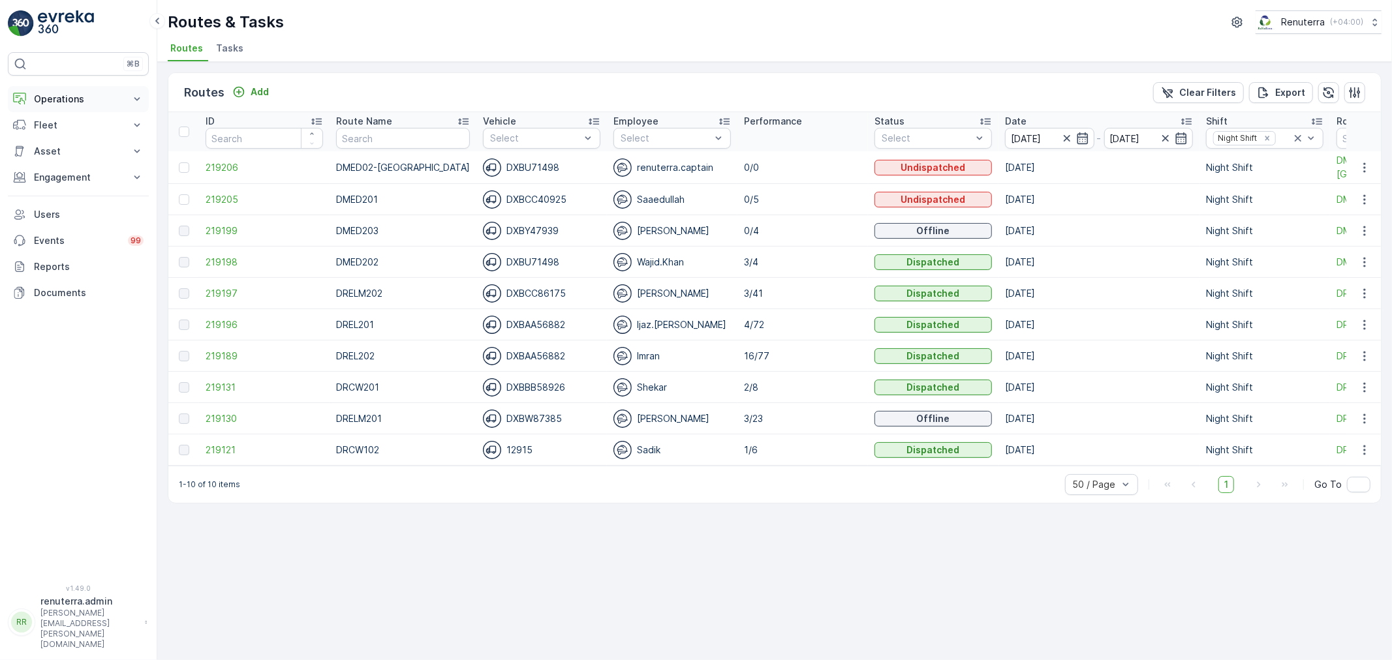
click at [85, 106] on button "Operations" at bounding box center [78, 99] width 141 height 26
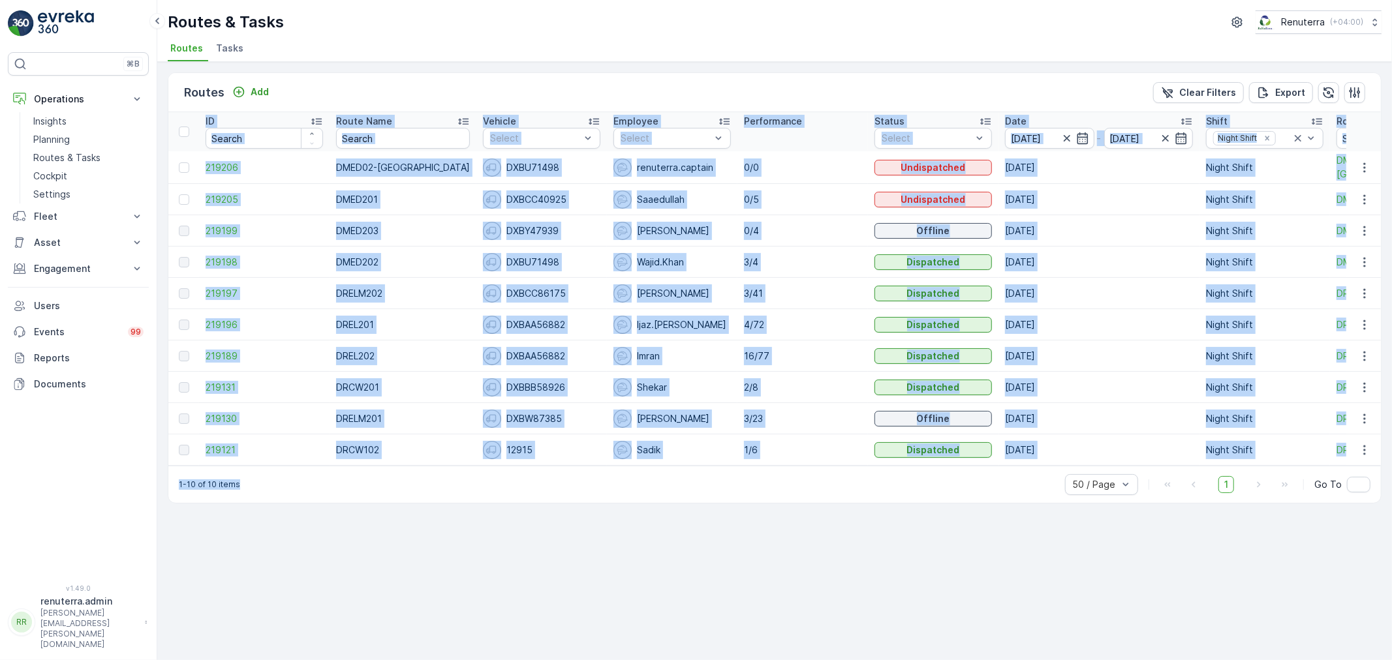
drag, startPoint x: 749, startPoint y: 474, endPoint x: 560, endPoint y: 383, distance: 209.3
click at [781, 468] on div "Routes Add Clear Filters Export ID Route Name Vehicle Select Employee Select Pe…" at bounding box center [775, 287] width 1214 height 431
click at [589, 520] on div "Routes Add Clear Filters Export ID Route Name Vehicle Select Employee Select Pe…" at bounding box center [774, 361] width 1235 height 598
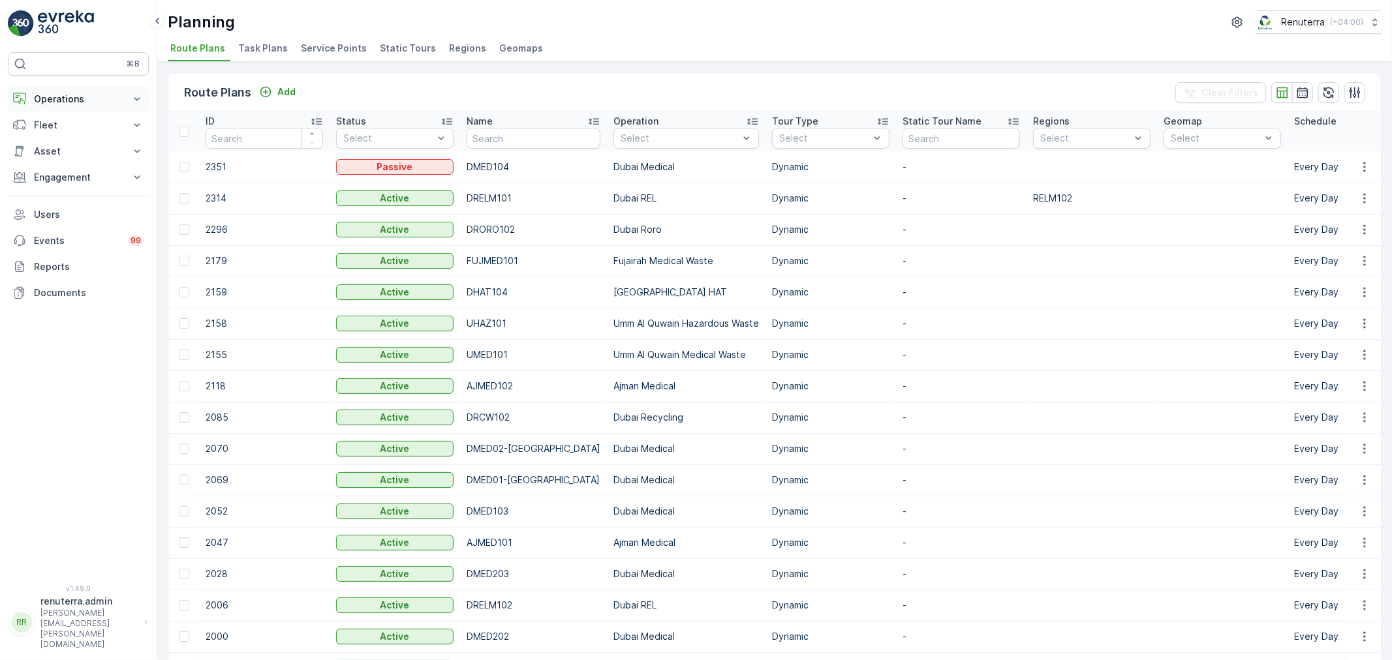
click at [52, 97] on p "Operations" at bounding box center [78, 99] width 89 height 13
click at [313, 54] on span "Service Points" at bounding box center [334, 48] width 66 height 13
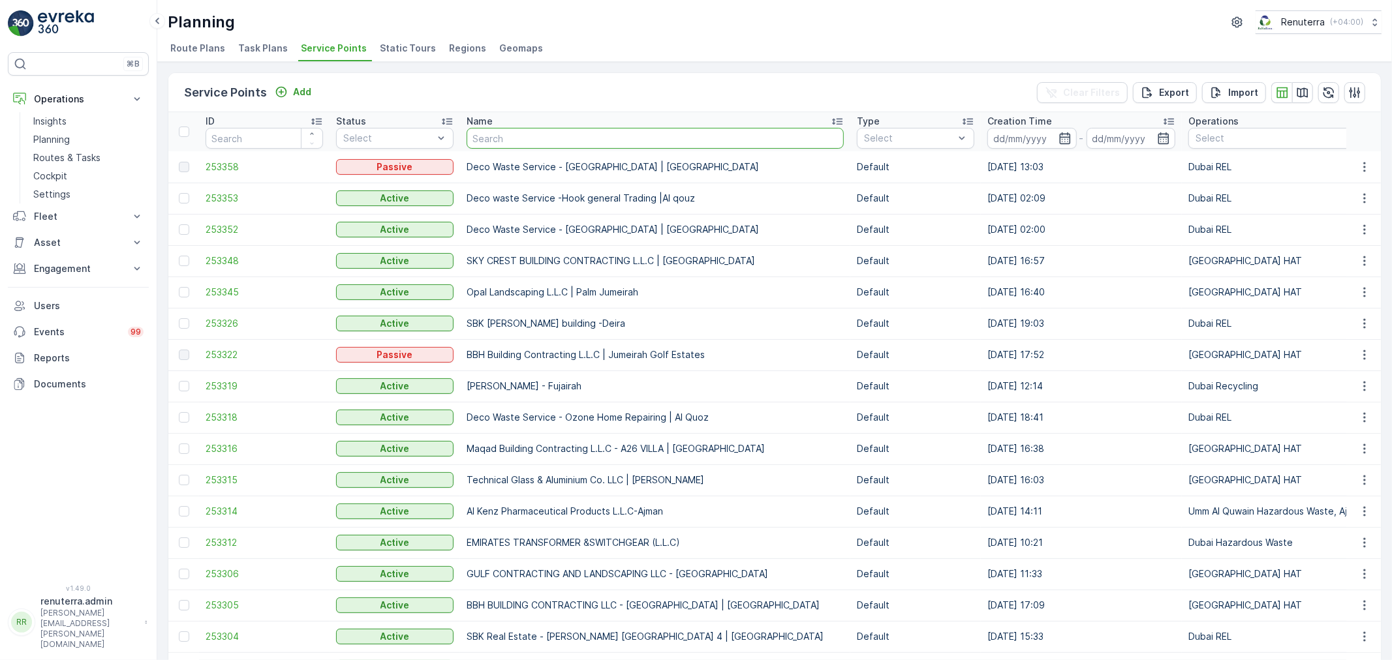
click at [550, 138] on input "text" at bounding box center [655, 138] width 377 height 21
click at [215, 234] on span "253352" at bounding box center [264, 229] width 117 height 13
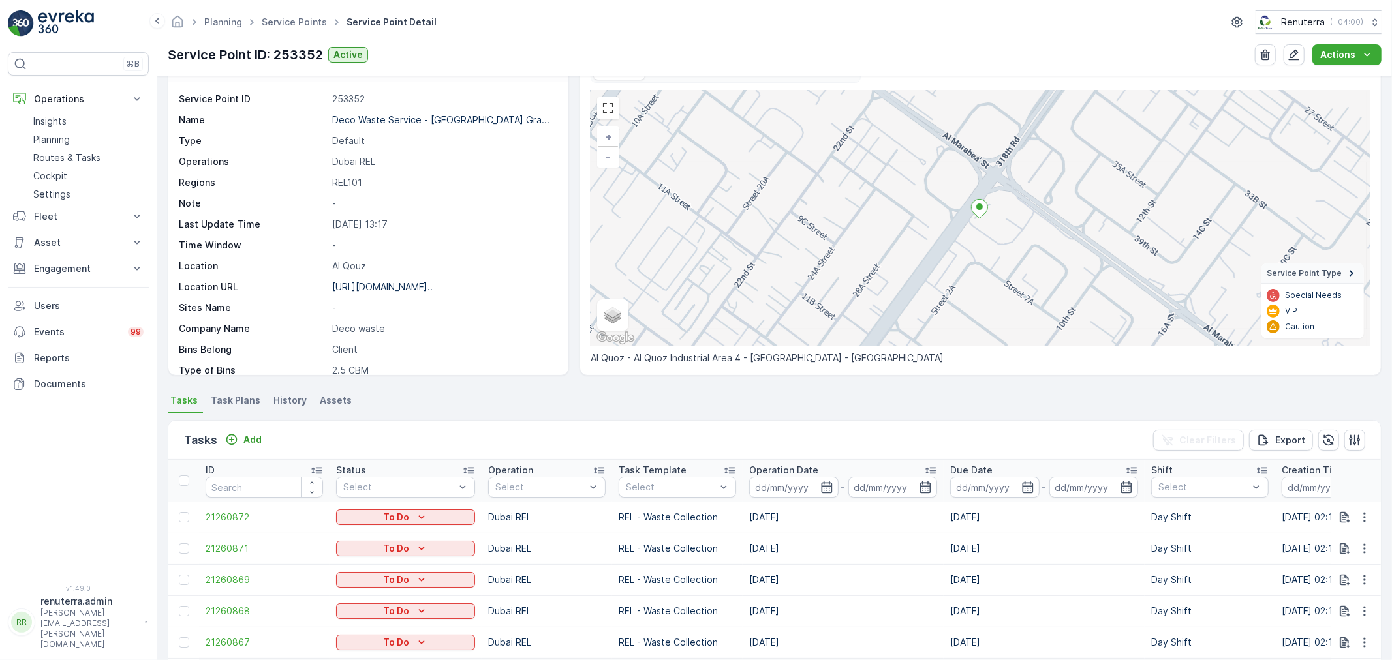
scroll to position [127, 0]
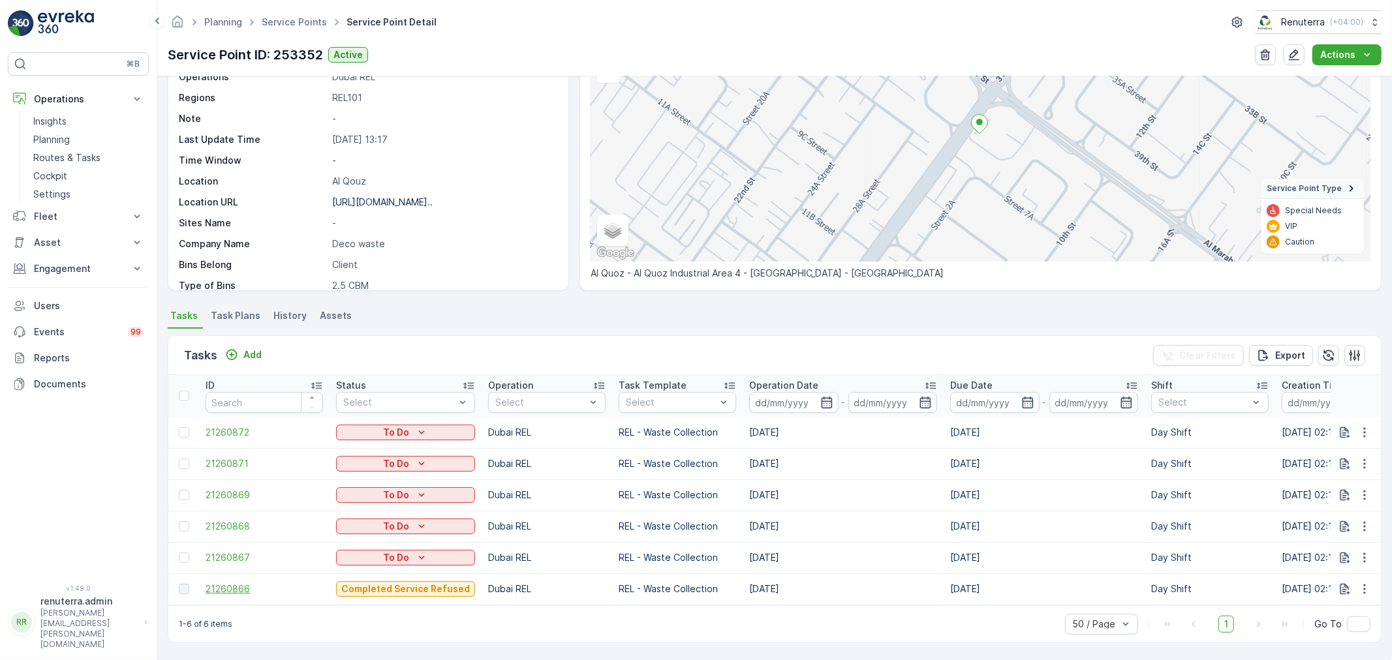
click at [223, 583] on span "21260866" at bounding box center [264, 589] width 117 height 13
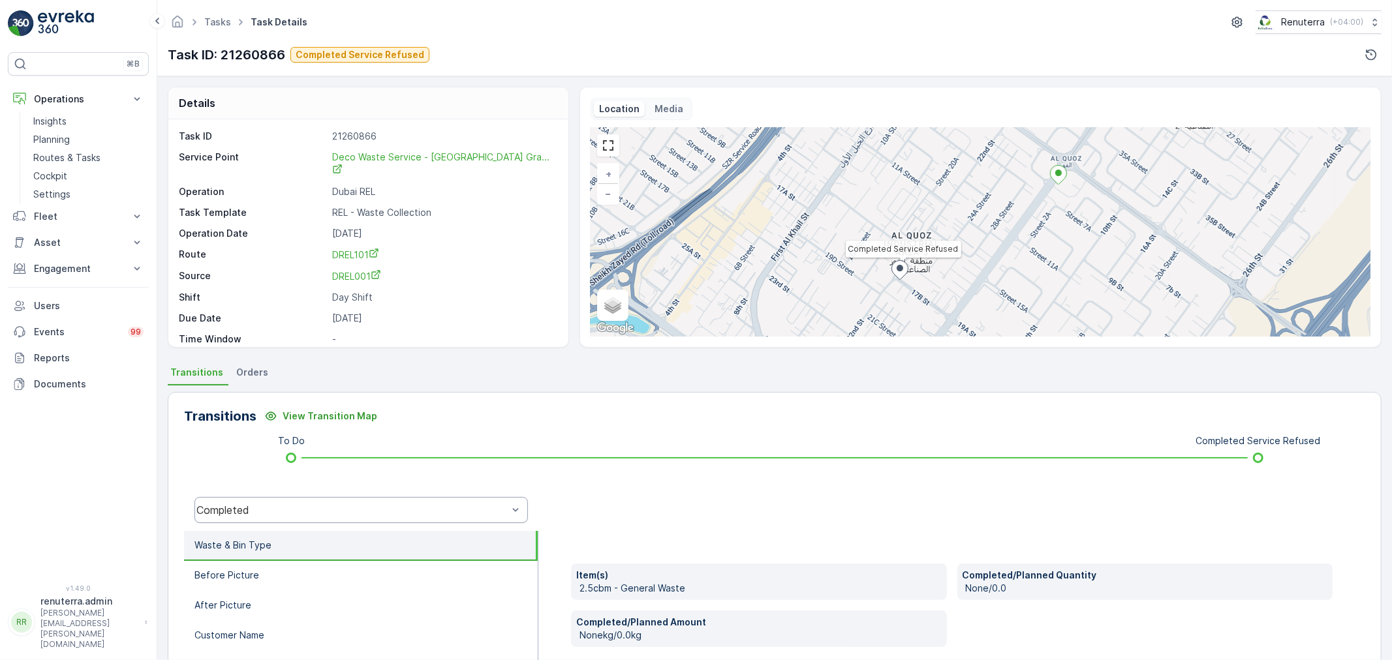
click at [276, 503] on div "Completed" at bounding box center [360, 510] width 333 height 26
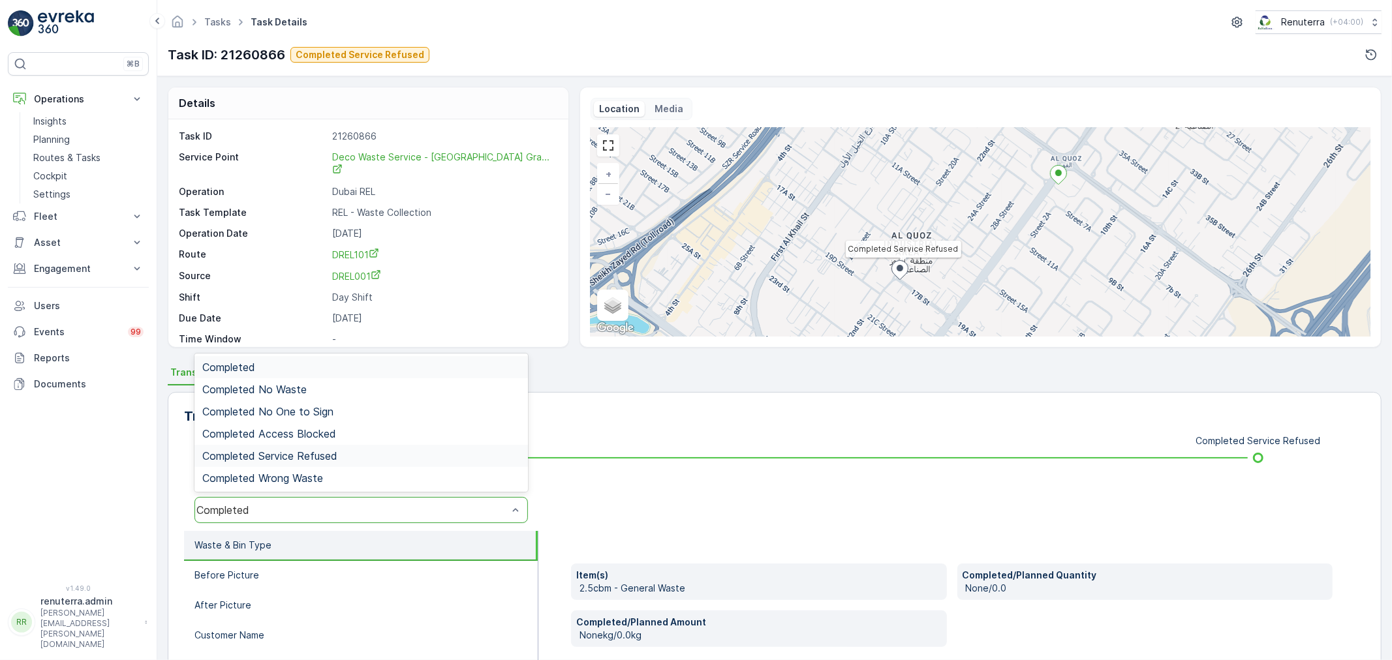
click at [274, 459] on span "Completed Service Refused" at bounding box center [269, 456] width 135 height 12
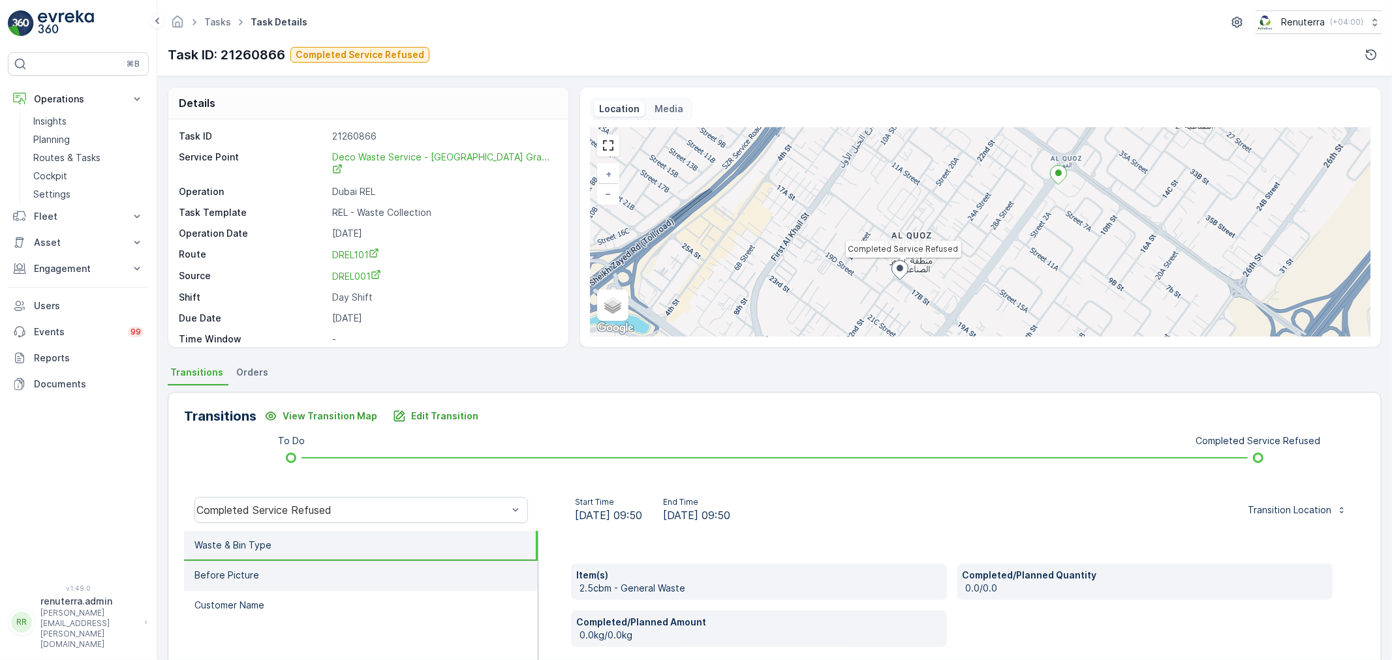
click at [314, 573] on li "Before Picture" at bounding box center [361, 576] width 354 height 30
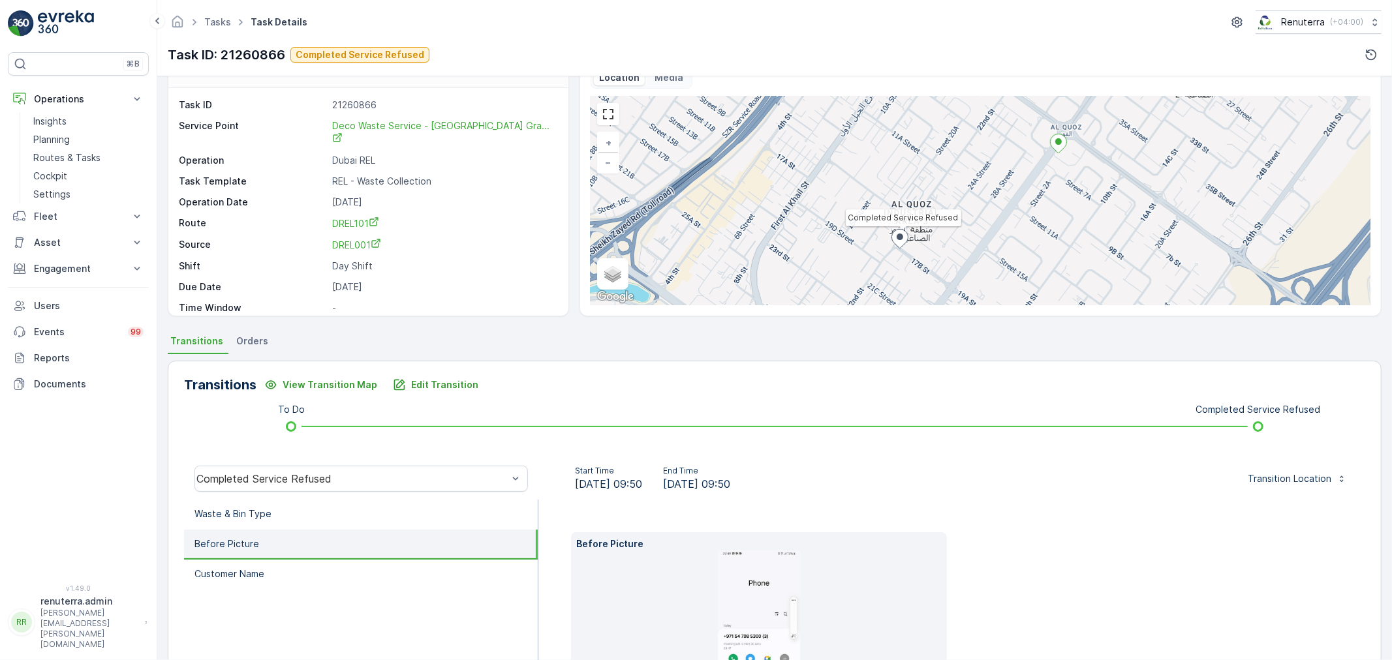
scroll to position [145, 0]
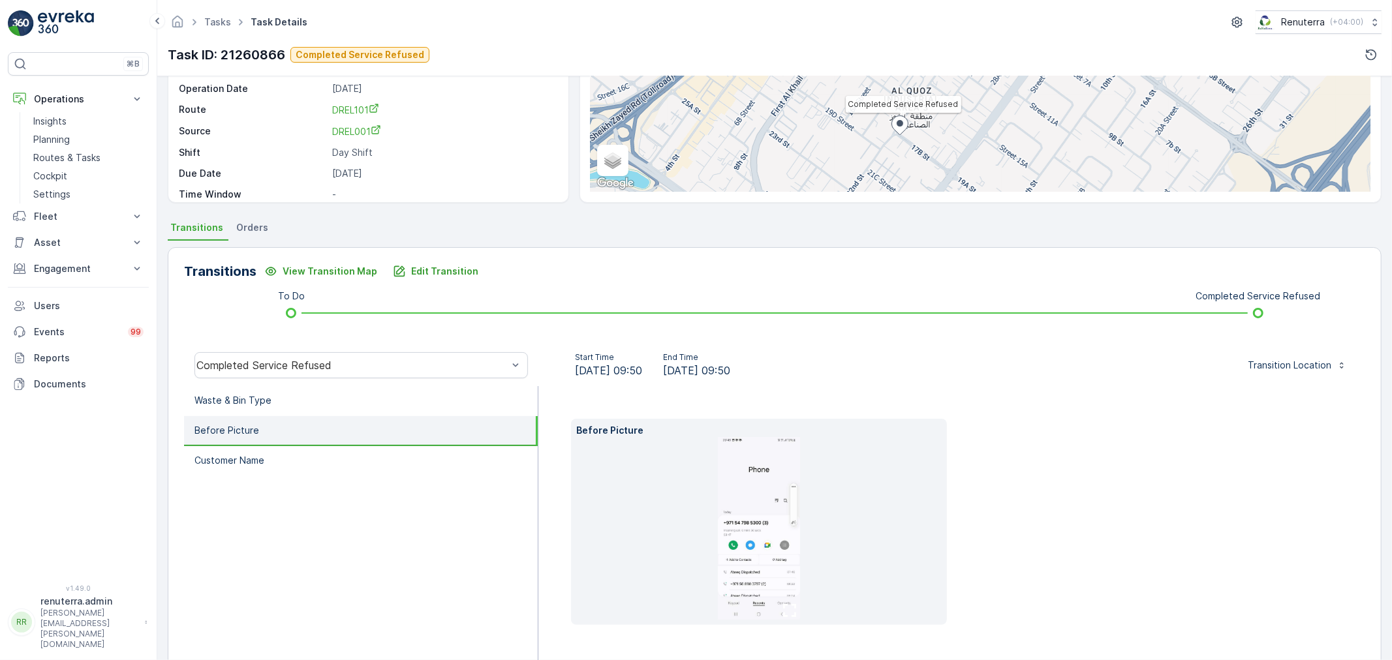
click at [722, 493] on img at bounding box center [759, 528] width 82 height 183
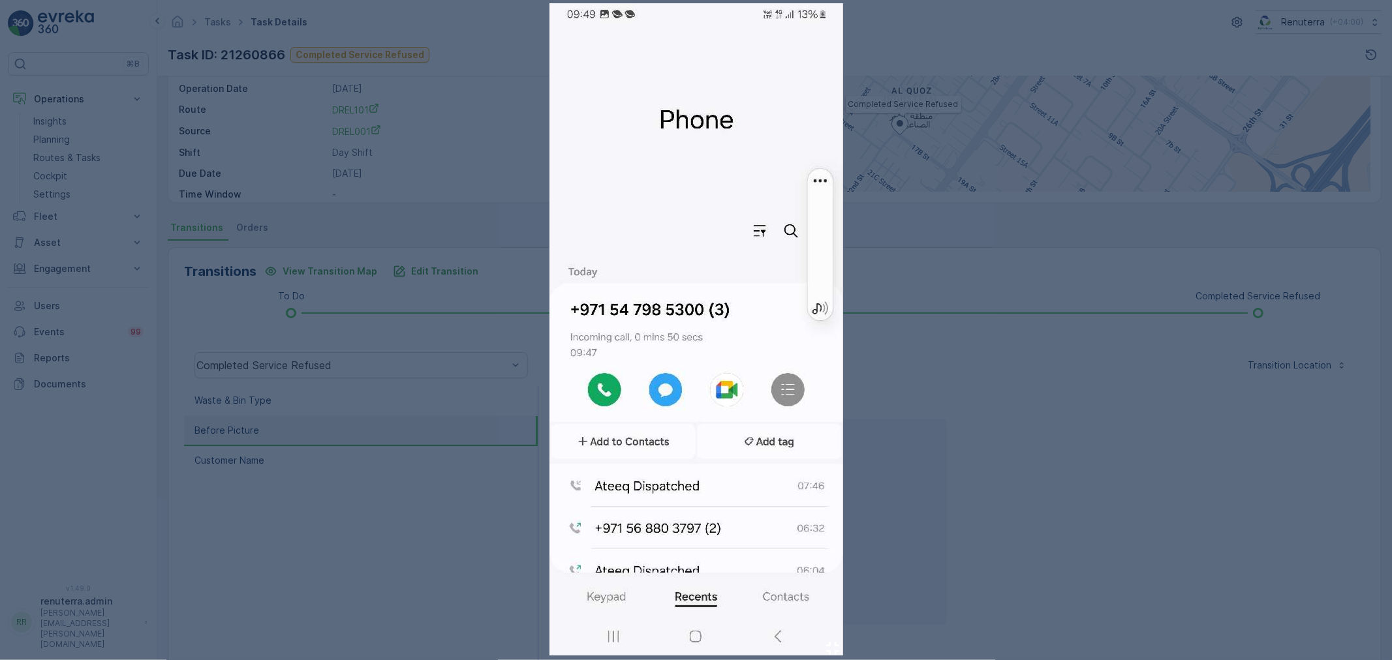
click at [1036, 480] on div at bounding box center [696, 330] width 1392 height 660
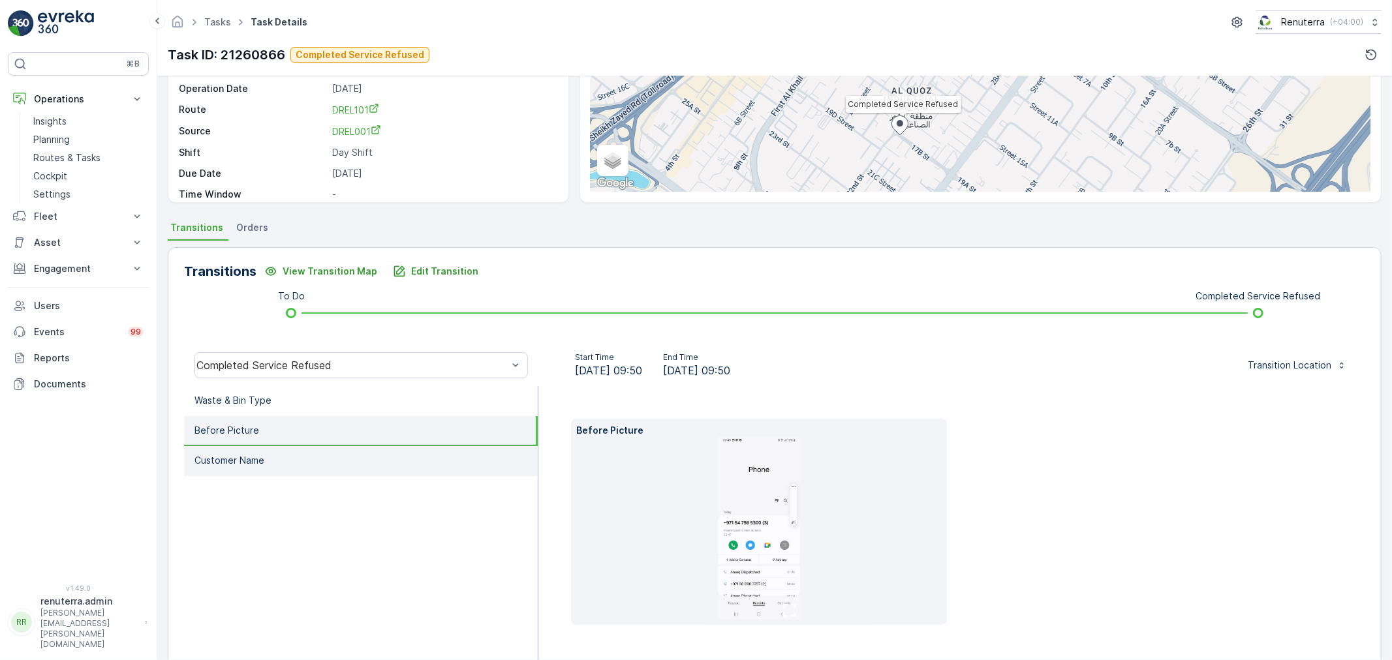
click at [390, 457] on li "Customer Name" at bounding box center [361, 461] width 354 height 30
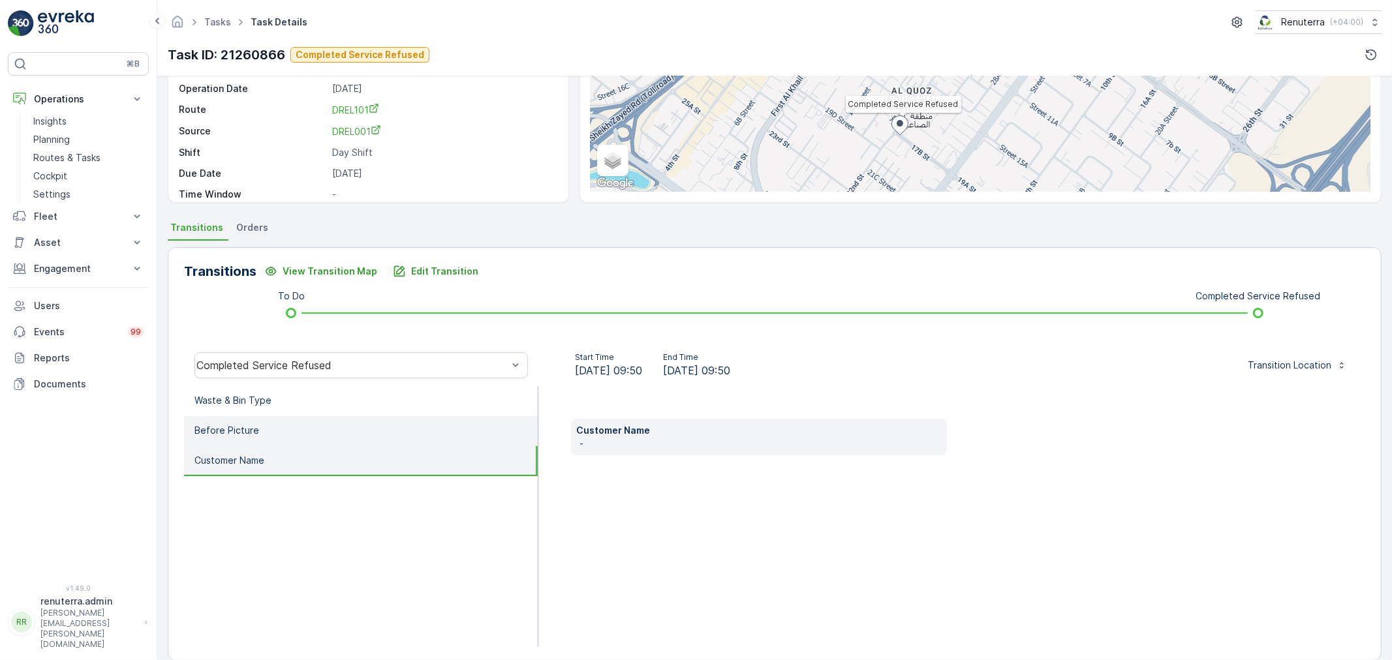
click at [355, 438] on li "Before Picture" at bounding box center [361, 431] width 354 height 30
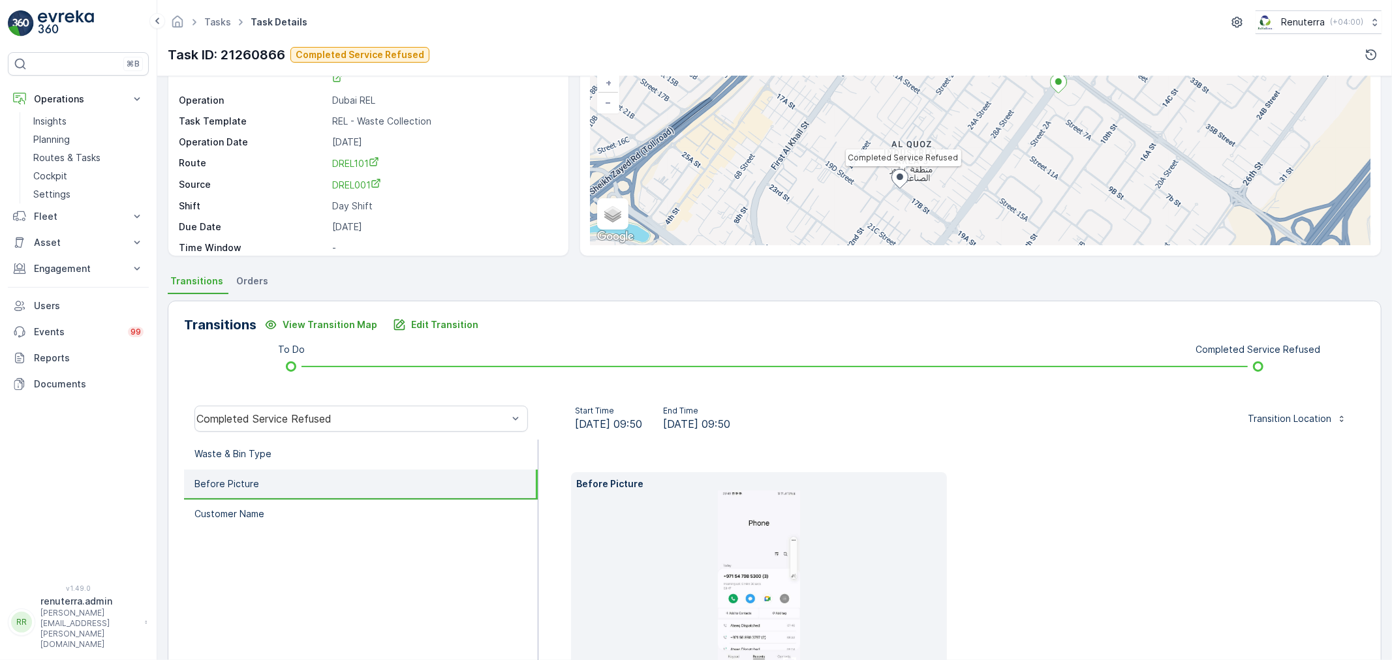
scroll to position [0, 0]
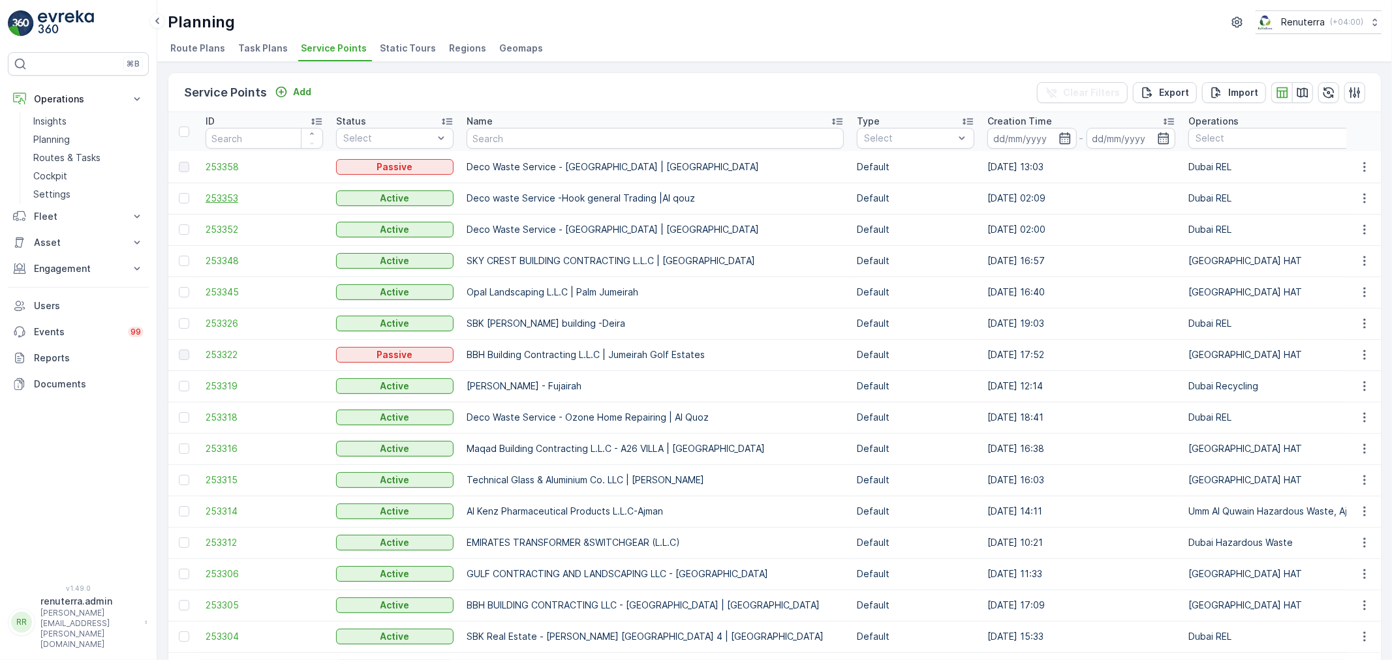
click at [238, 200] on span "253353" at bounding box center [264, 198] width 117 height 13
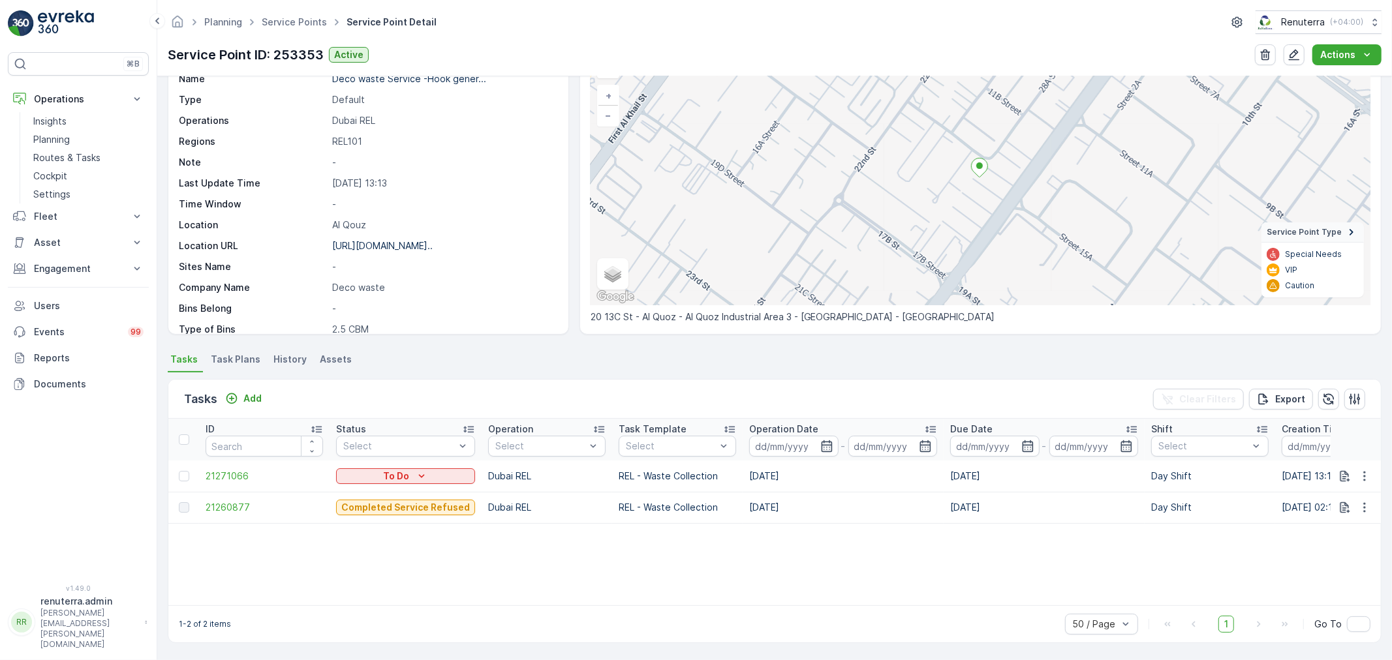
scroll to position [78, 0]
click at [240, 501] on span "21260877" at bounding box center [264, 507] width 117 height 13
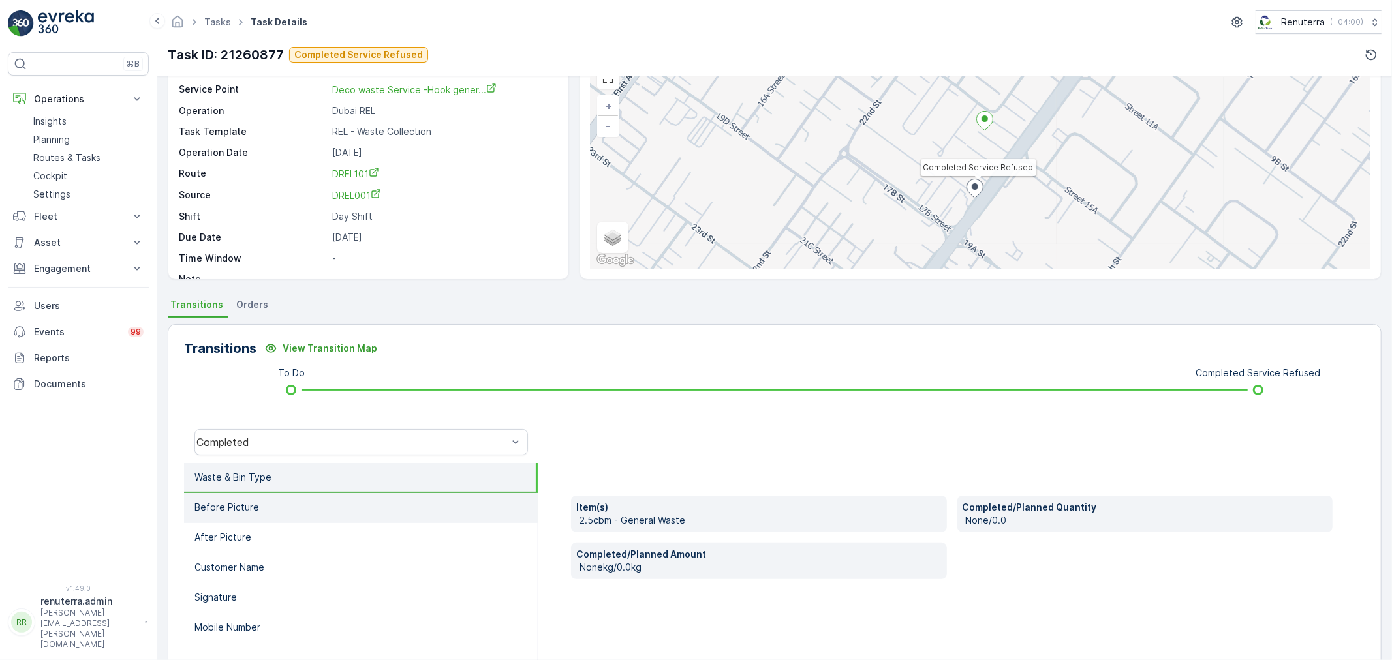
scroll to position [72, 0]
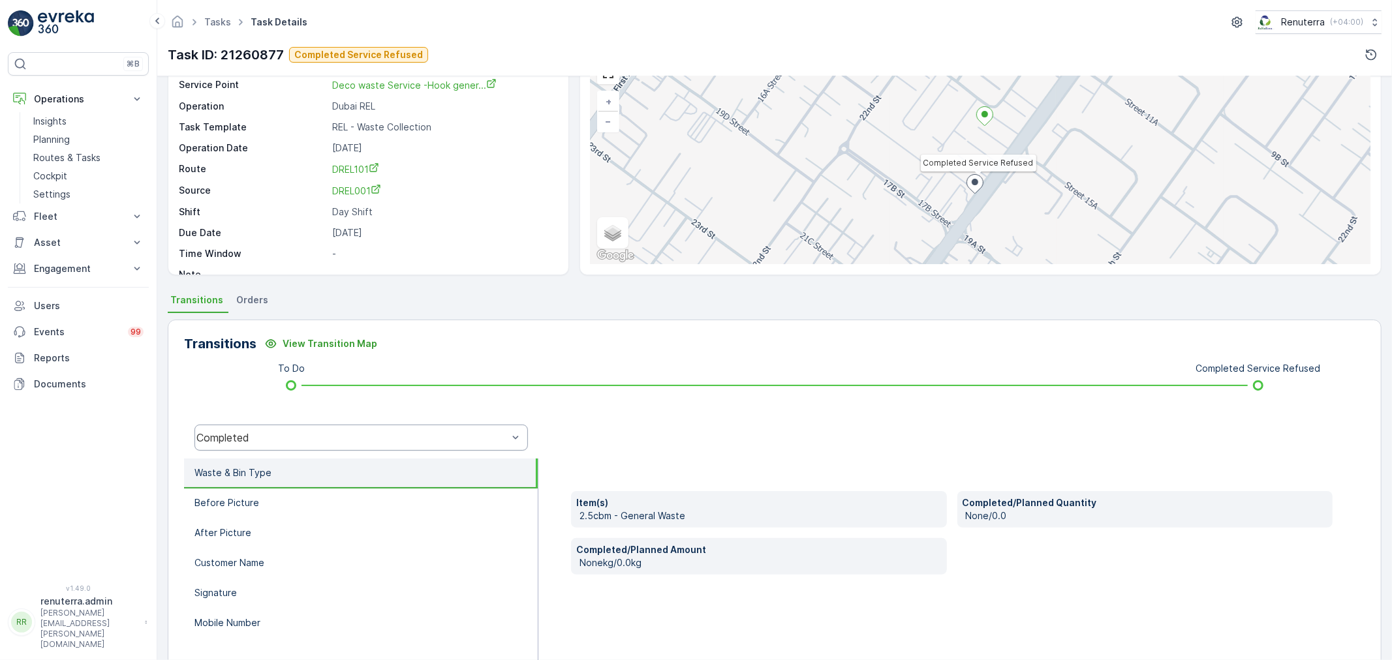
click at [286, 429] on div "Completed" at bounding box center [360, 438] width 333 height 26
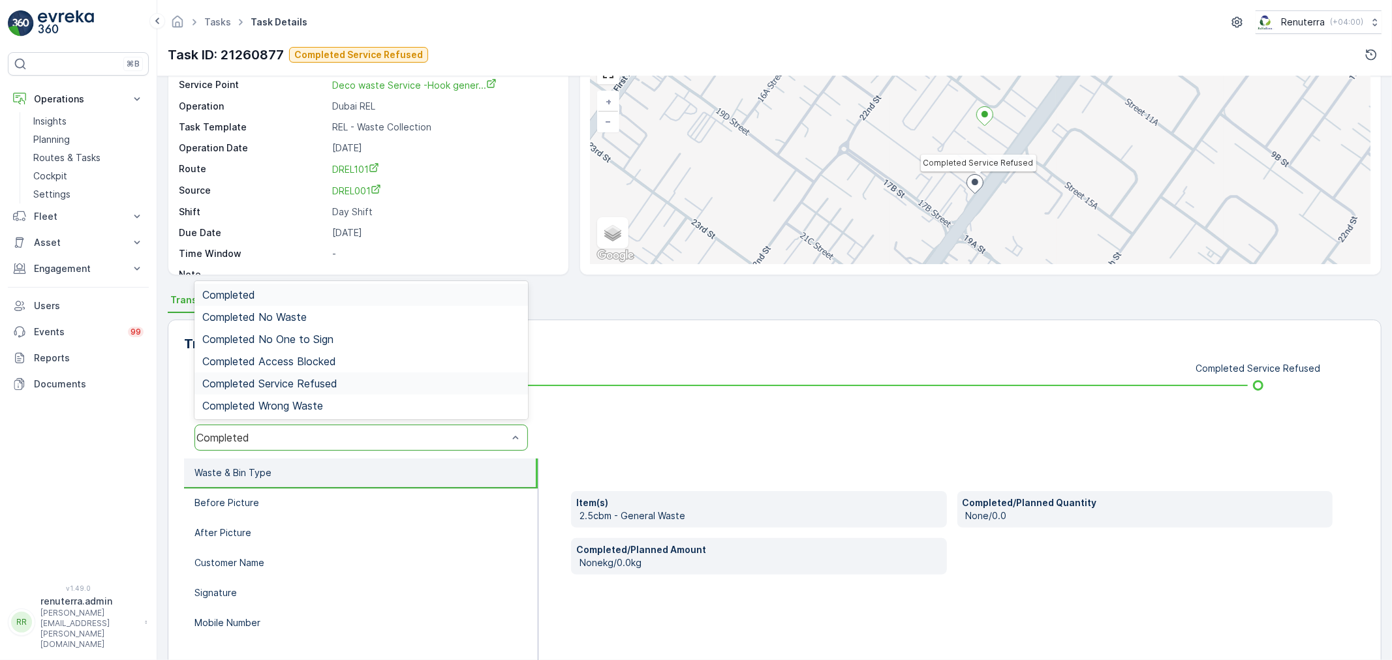
click at [276, 386] on span "Completed Service Refused" at bounding box center [269, 384] width 135 height 12
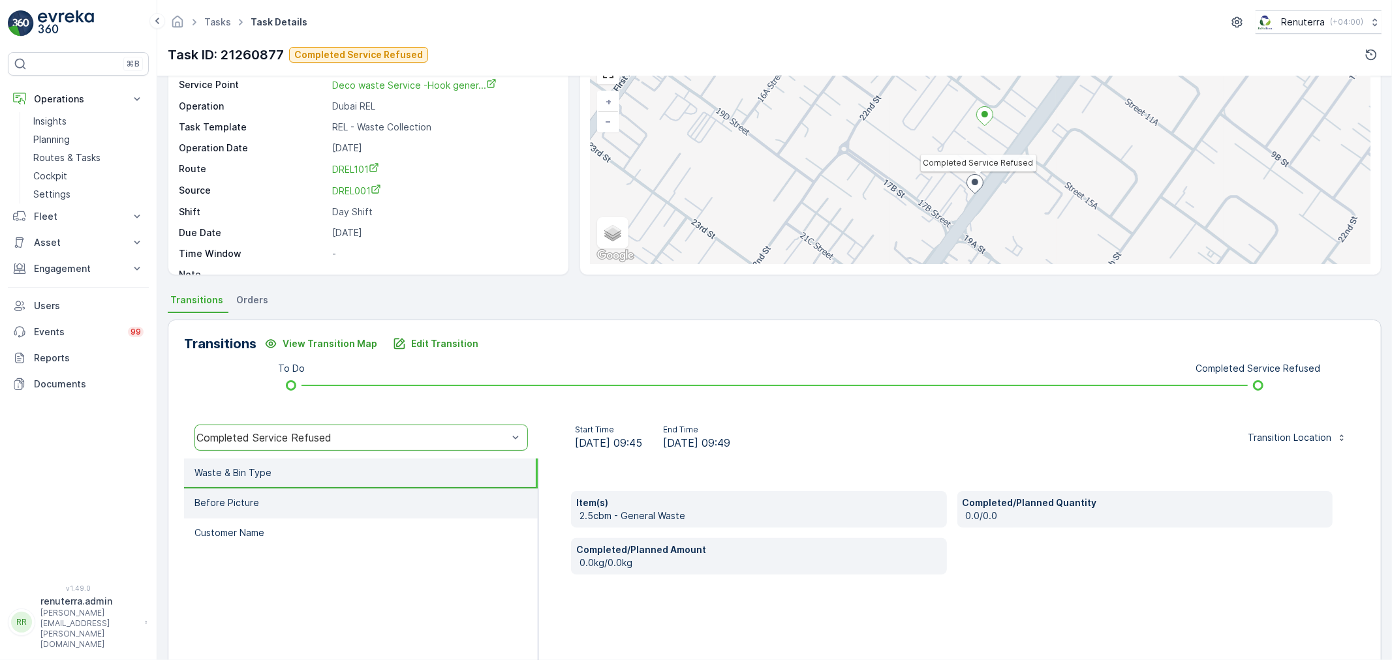
click at [336, 512] on li "Before Picture" at bounding box center [361, 504] width 354 height 30
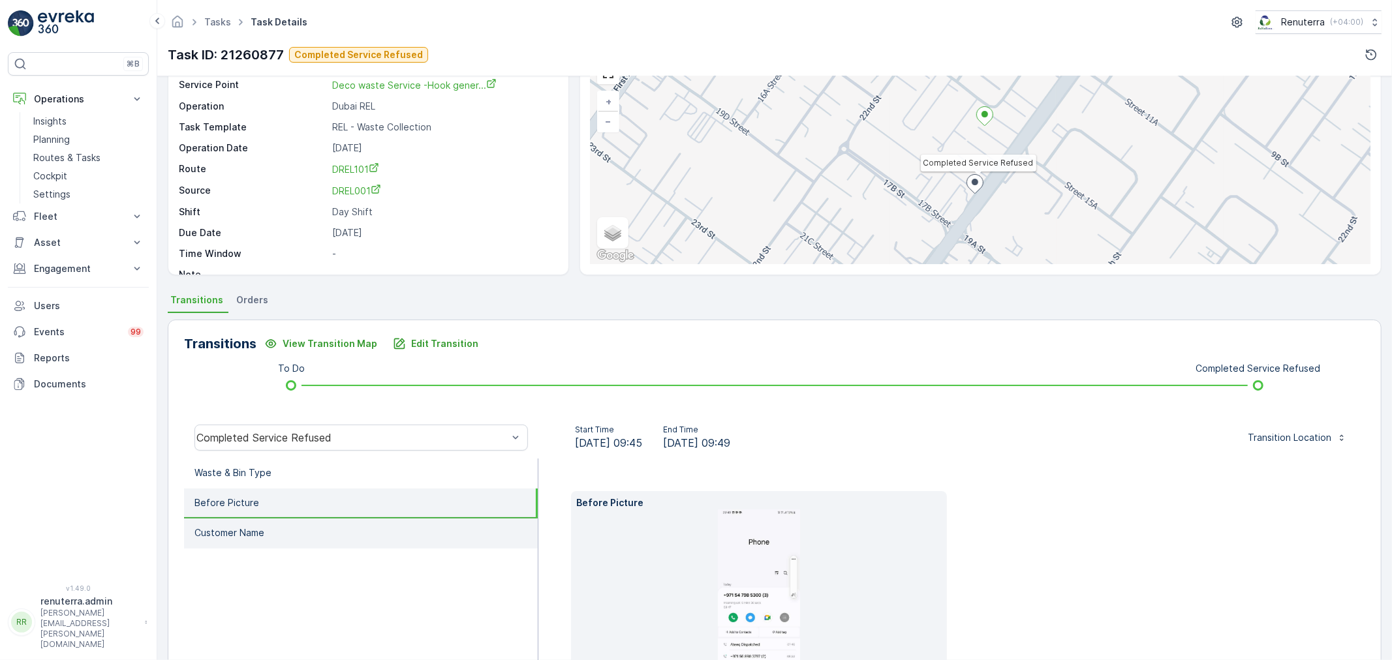
click at [325, 534] on li "Customer Name" at bounding box center [361, 534] width 354 height 30
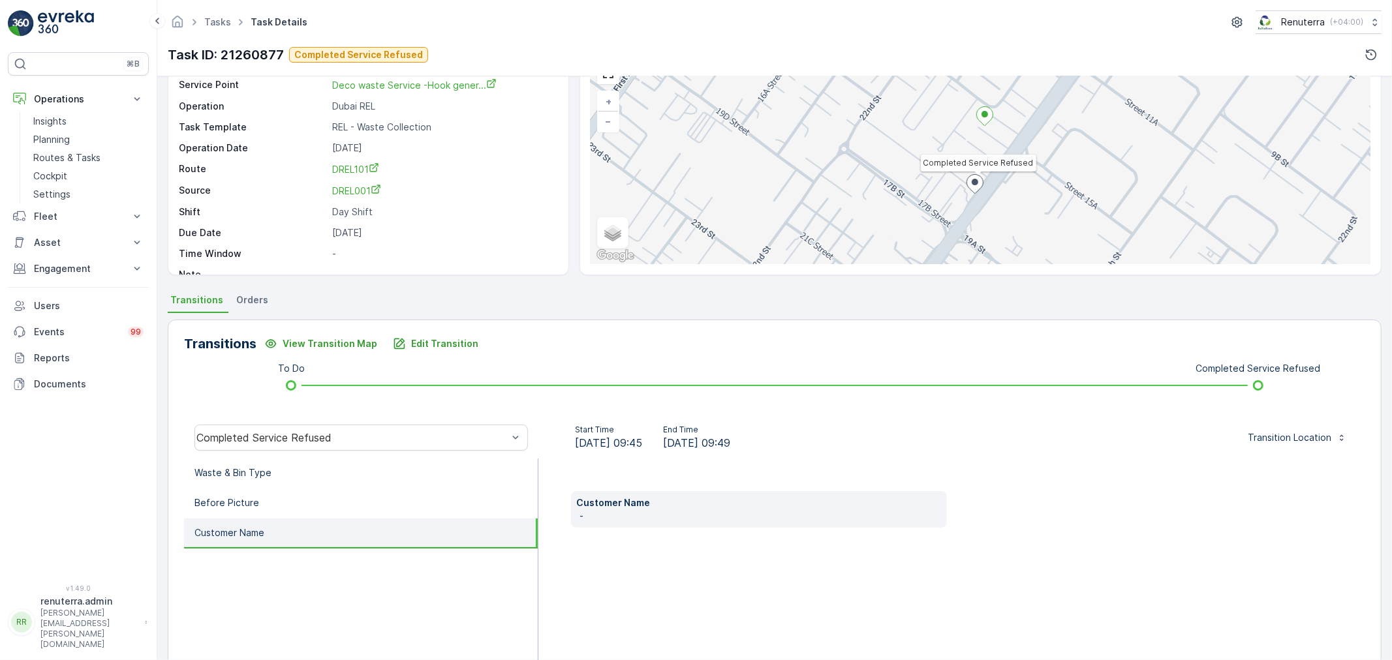
drag, startPoint x: 330, startPoint y: 529, endPoint x: 757, endPoint y: 512, distance: 427.8
click at [784, 512] on p "-" at bounding box center [761, 516] width 362 height 13
click at [66, 135] on p "Planning" at bounding box center [51, 139] width 37 height 13
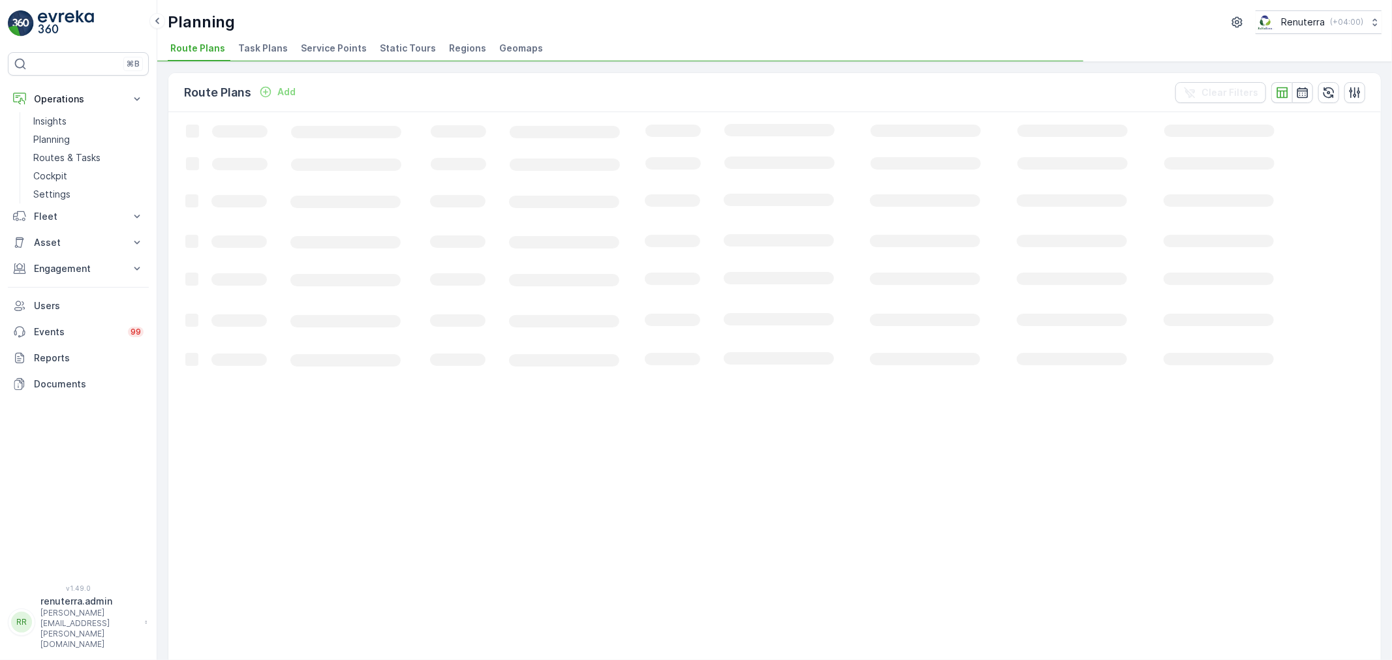
click at [305, 46] on span "Service Points" at bounding box center [334, 48] width 66 height 13
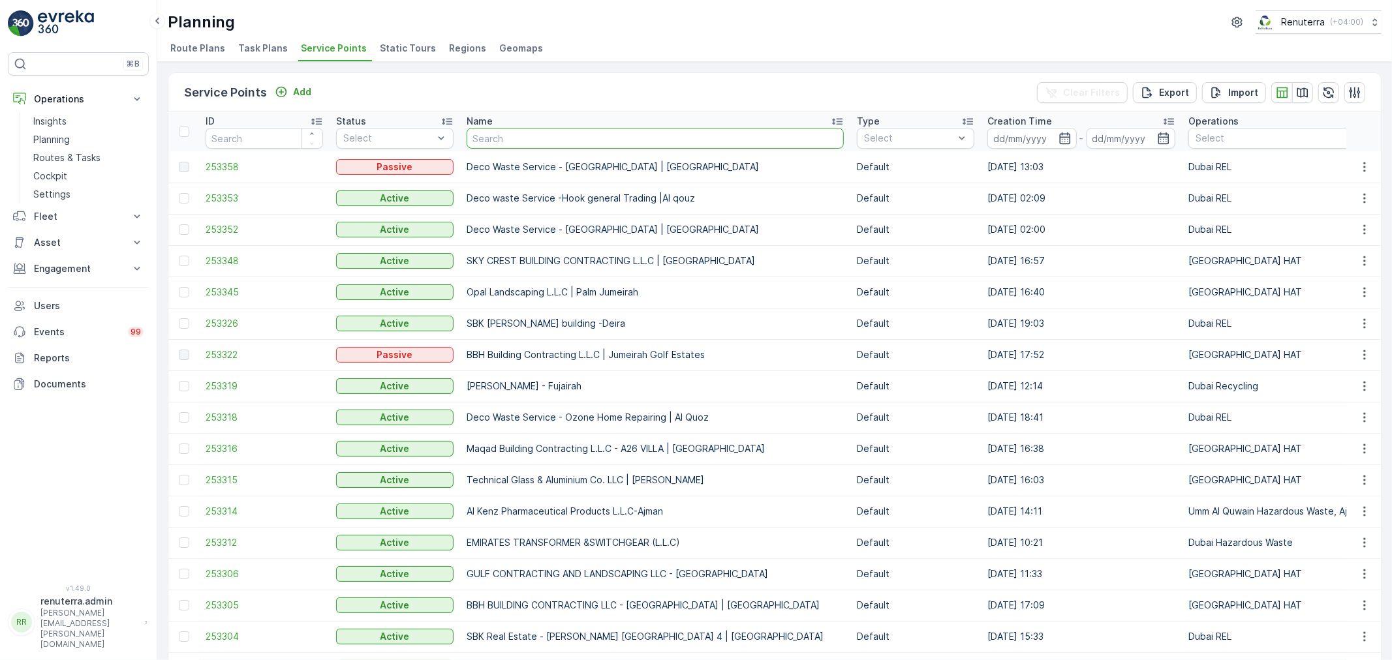
click at [523, 145] on input "text" at bounding box center [655, 138] width 377 height 21
type input "salam"
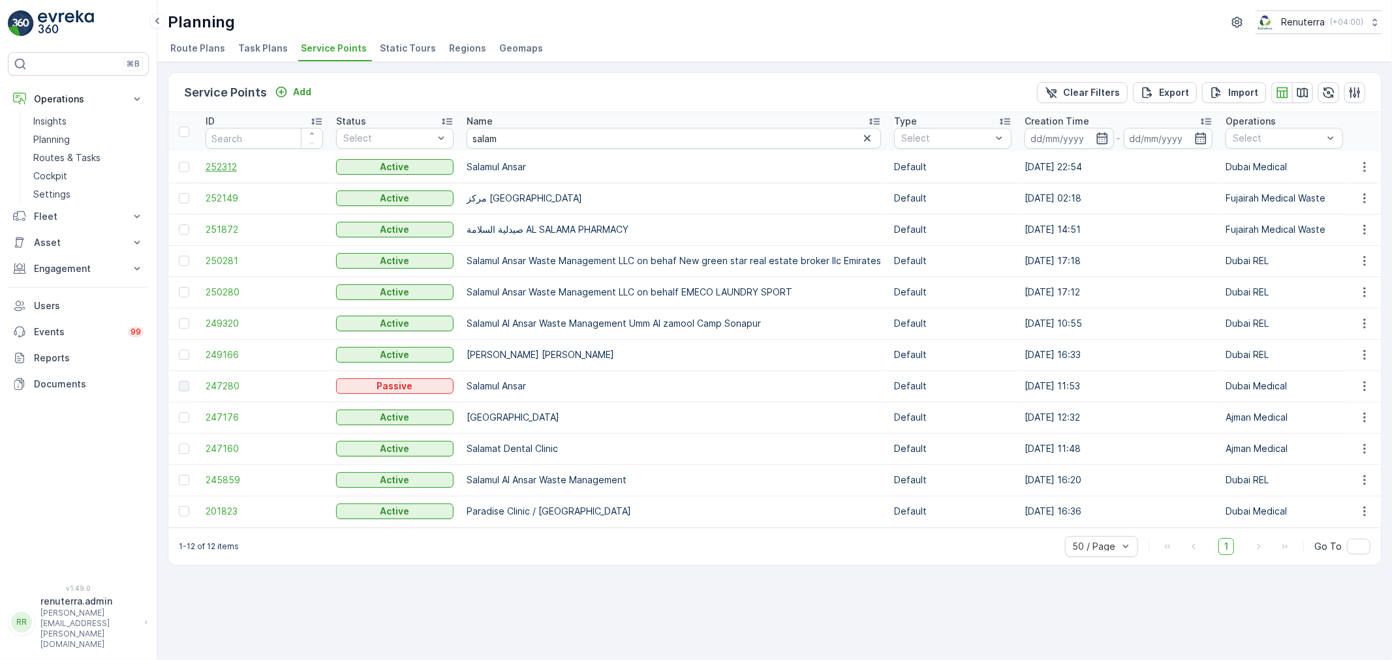
click at [224, 166] on span "252312" at bounding box center [264, 167] width 117 height 13
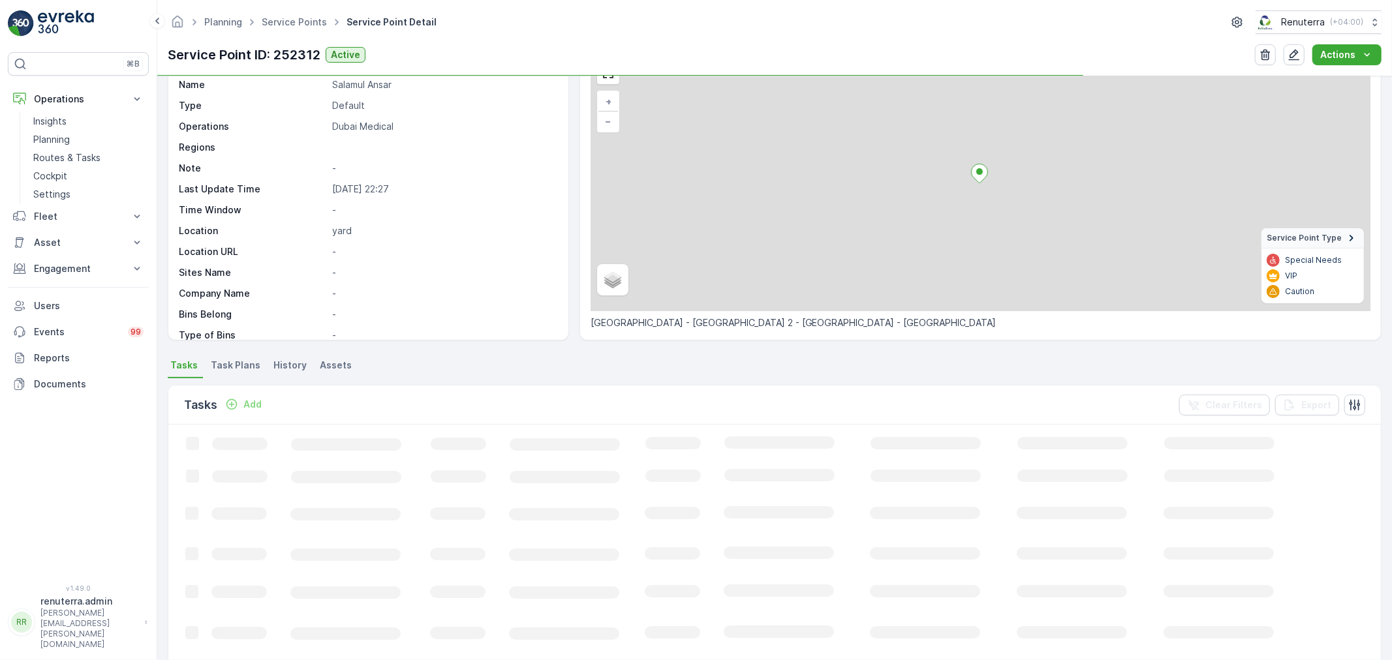
scroll to position [139, 0]
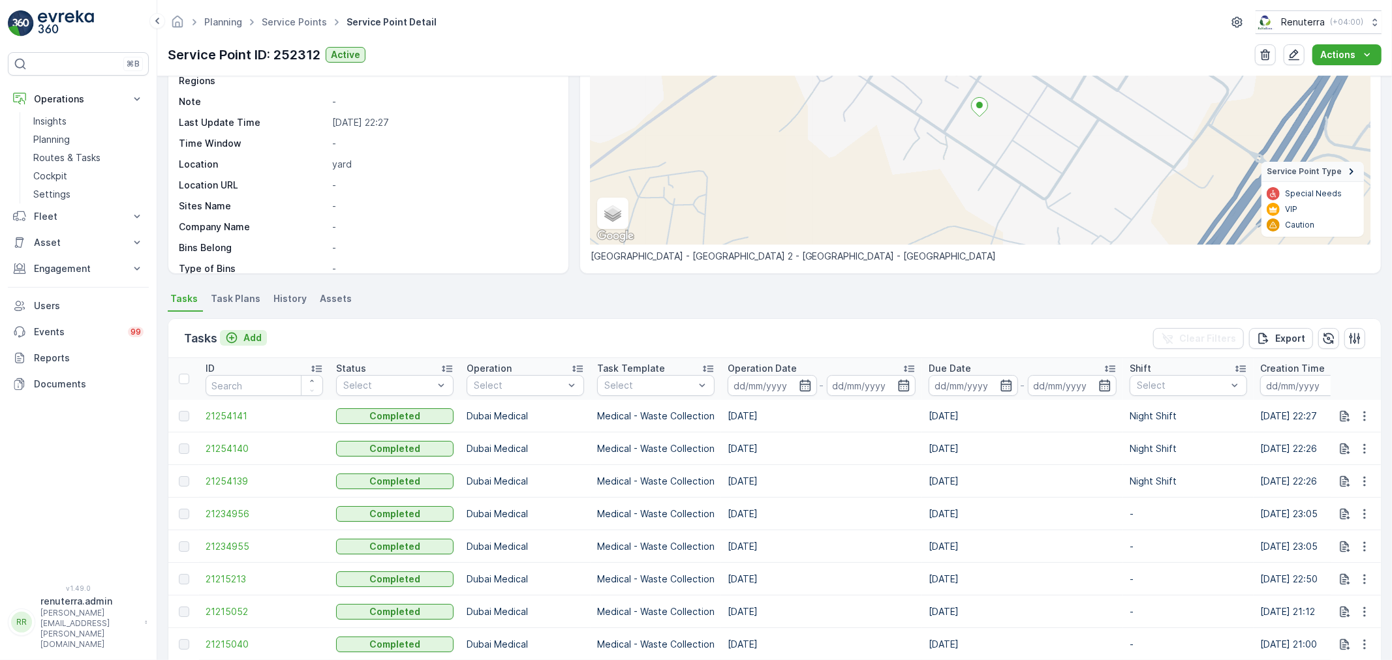
click at [252, 335] on p "Add" at bounding box center [252, 338] width 18 height 13
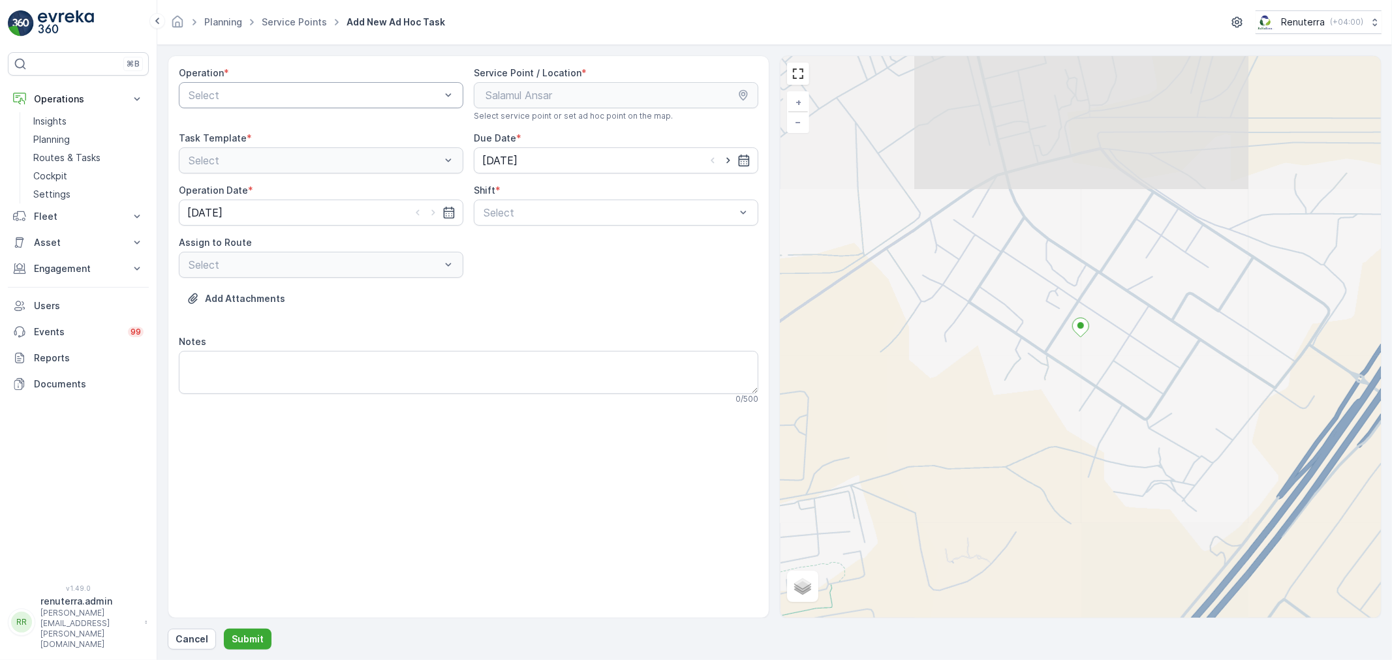
click at [317, 105] on div "Select" at bounding box center [321, 95] width 285 height 26
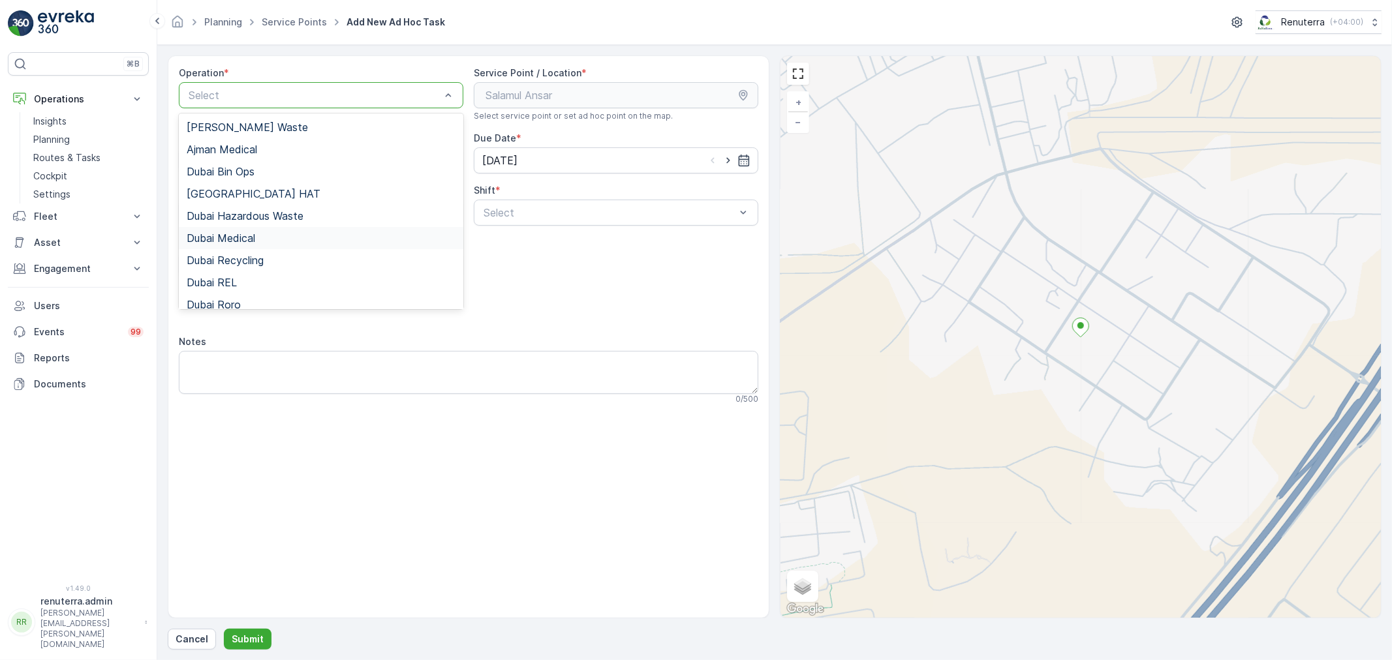
drag, startPoint x: 301, startPoint y: 247, endPoint x: 465, endPoint y: 240, distance: 164.6
click at [301, 246] on div "Dubai Medical" at bounding box center [321, 238] width 285 height 22
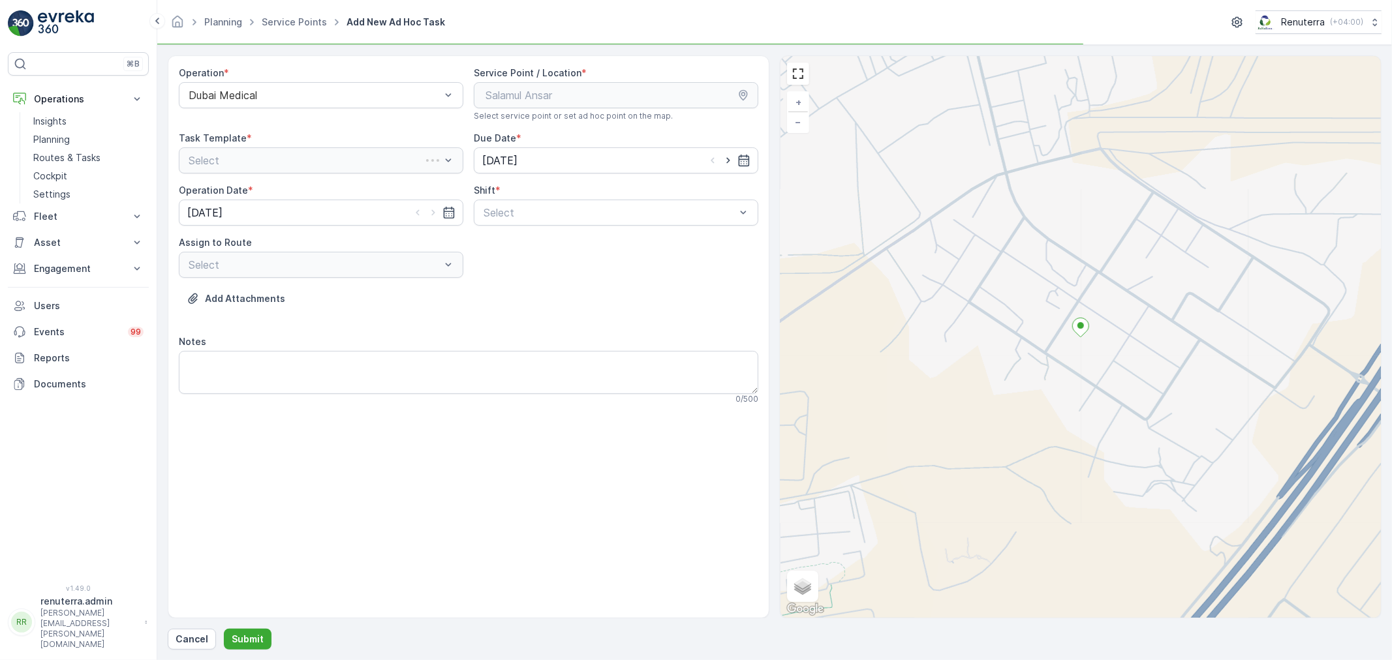
click at [546, 233] on div "Operation * Dubai Medical Service Point / Location * Select service point or se…" at bounding box center [469, 241] width 580 height 349
click at [550, 228] on div "Operation * Dubai Medical Service Point / Location * Select service point or se…" at bounding box center [469, 241] width 580 height 349
click at [549, 225] on div "Select" at bounding box center [616, 213] width 285 height 26
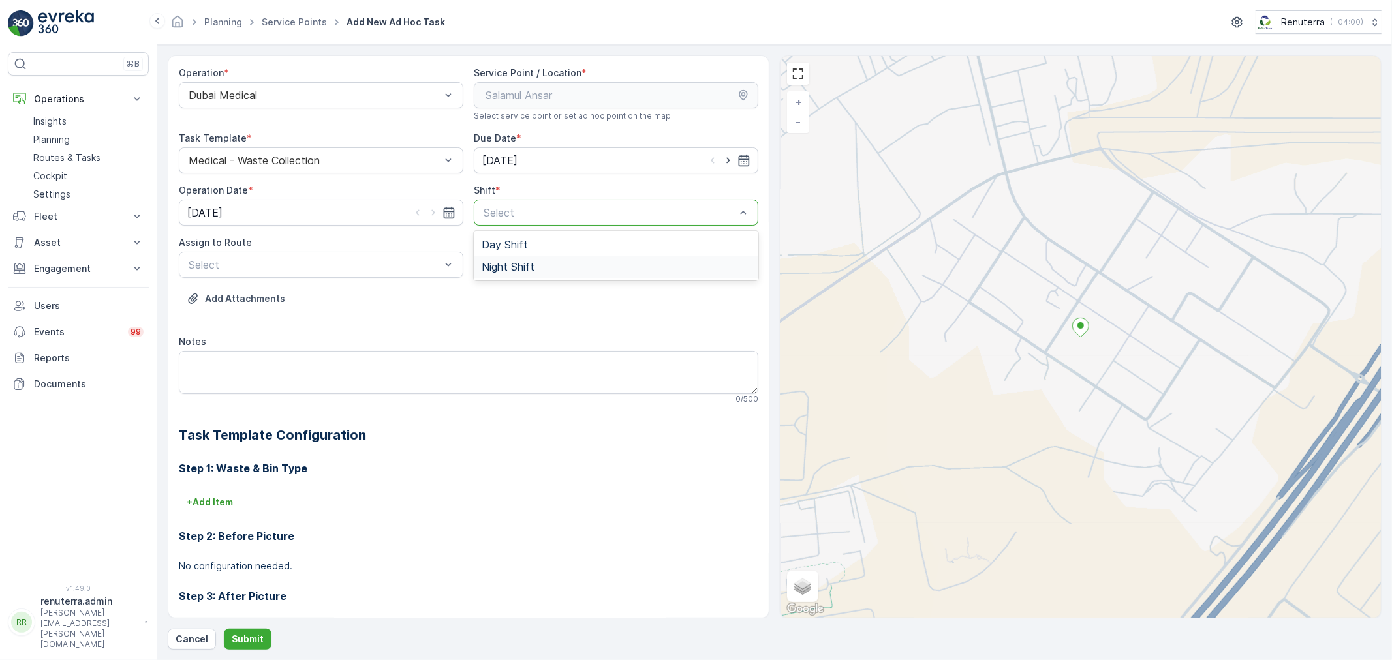
drag, startPoint x: 531, startPoint y: 261, endPoint x: 431, endPoint y: 271, distance: 101.0
click at [530, 262] on span "Night Shift" at bounding box center [508, 267] width 53 height 12
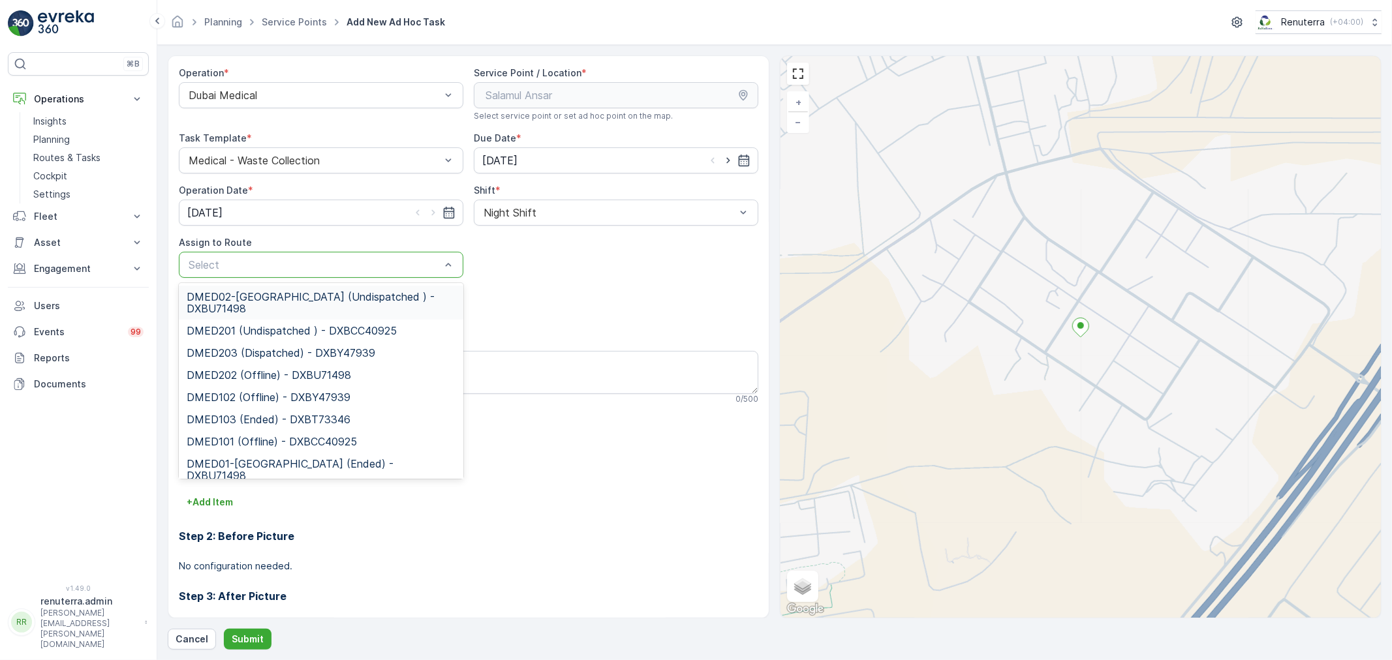
drag, startPoint x: 296, startPoint y: 269, endPoint x: 276, endPoint y: 290, distance: 29.5
click at [289, 277] on div "Select" at bounding box center [321, 265] width 285 height 26
click at [274, 292] on span "DMED02-Khawaneej Yard (Undispatched ) - DXBU71498" at bounding box center [321, 302] width 269 height 23
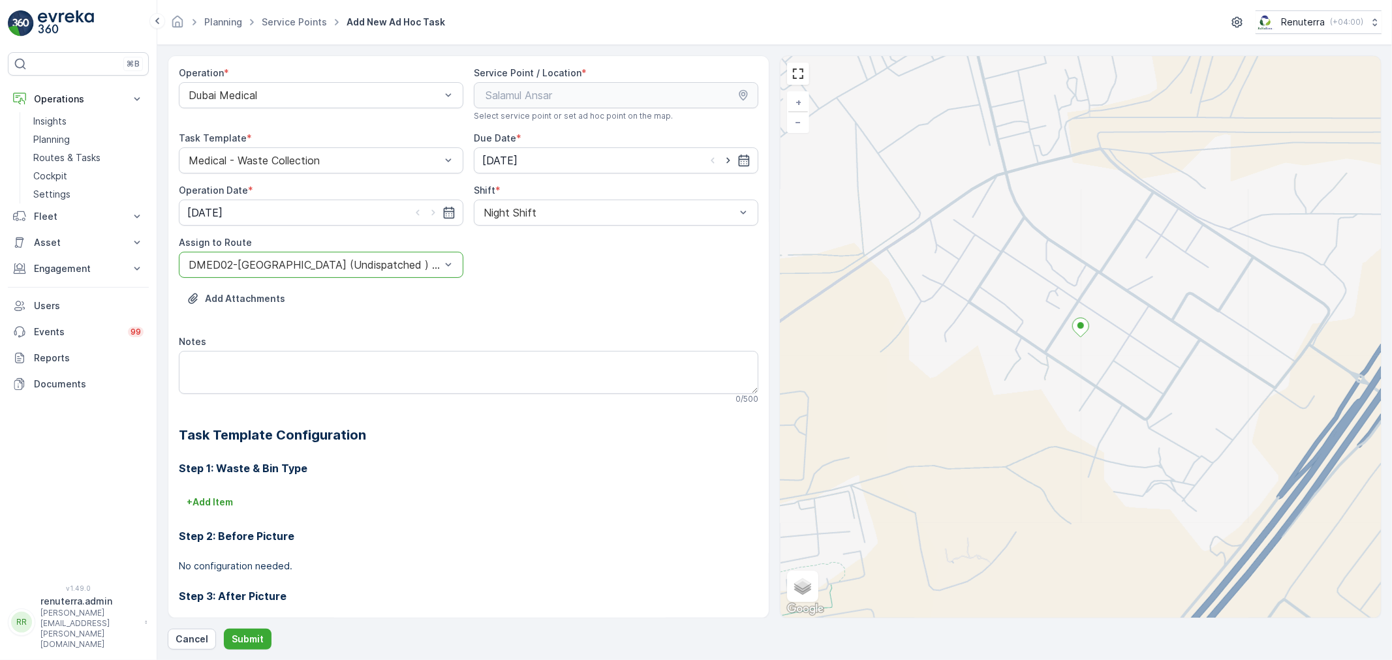
click at [255, 623] on div "Operation * Dubai Medical Service Point / Location * Select service point or se…" at bounding box center [775, 352] width 1214 height 595
click at [255, 625] on div "Operation * Dubai Medical Service Point / Location * Select service point or se…" at bounding box center [775, 352] width 1214 height 595
click at [255, 630] on button "Submit" at bounding box center [248, 639] width 48 height 21
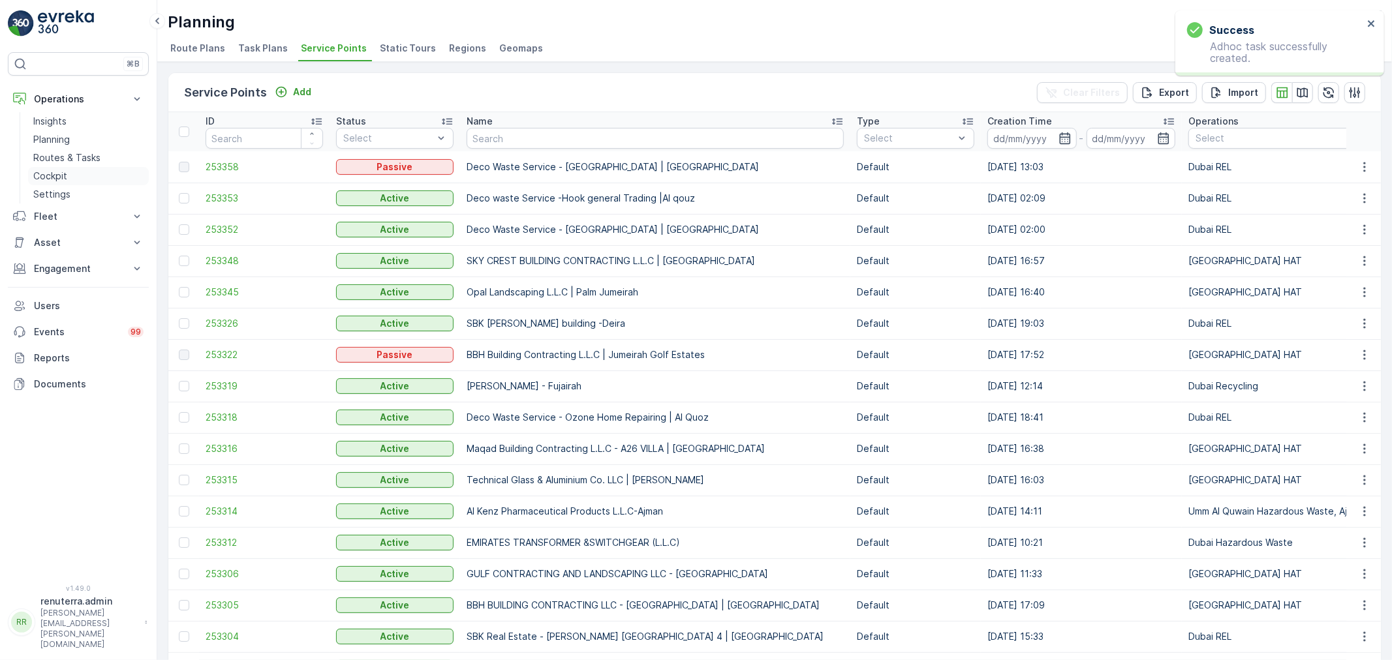
click at [56, 152] on p "Routes & Tasks" at bounding box center [66, 157] width 67 height 13
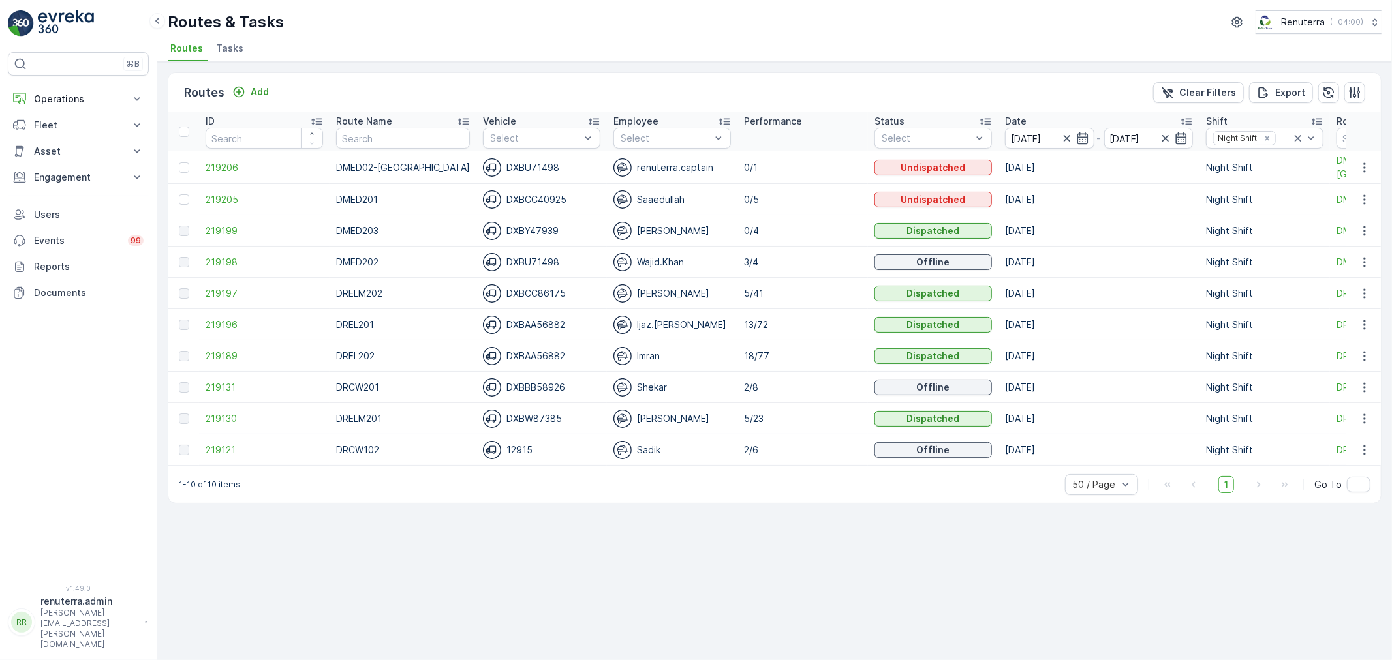
click at [598, 9] on div "Routes & Tasks Renuterra ( +04:00 ) Routes Tasks" at bounding box center [774, 31] width 1235 height 62
drag, startPoint x: 1004, startPoint y: 16, endPoint x: 1006, endPoint y: 1, distance: 15.2
click at [1005, 9] on div "Routes & Tasks Renuterra ( +04:00 ) Routes Tasks" at bounding box center [774, 31] width 1235 height 62
drag, startPoint x: 193, startPoint y: 200, endPoint x: 249, endPoint y: 203, distance: 56.2
click at [224, 202] on tr "219205 DMED201 DXBCC40925 Saaedullah 0/5 Undispatched [DATE] Night Shift DMED201" at bounding box center [831, 199] width 1327 height 31
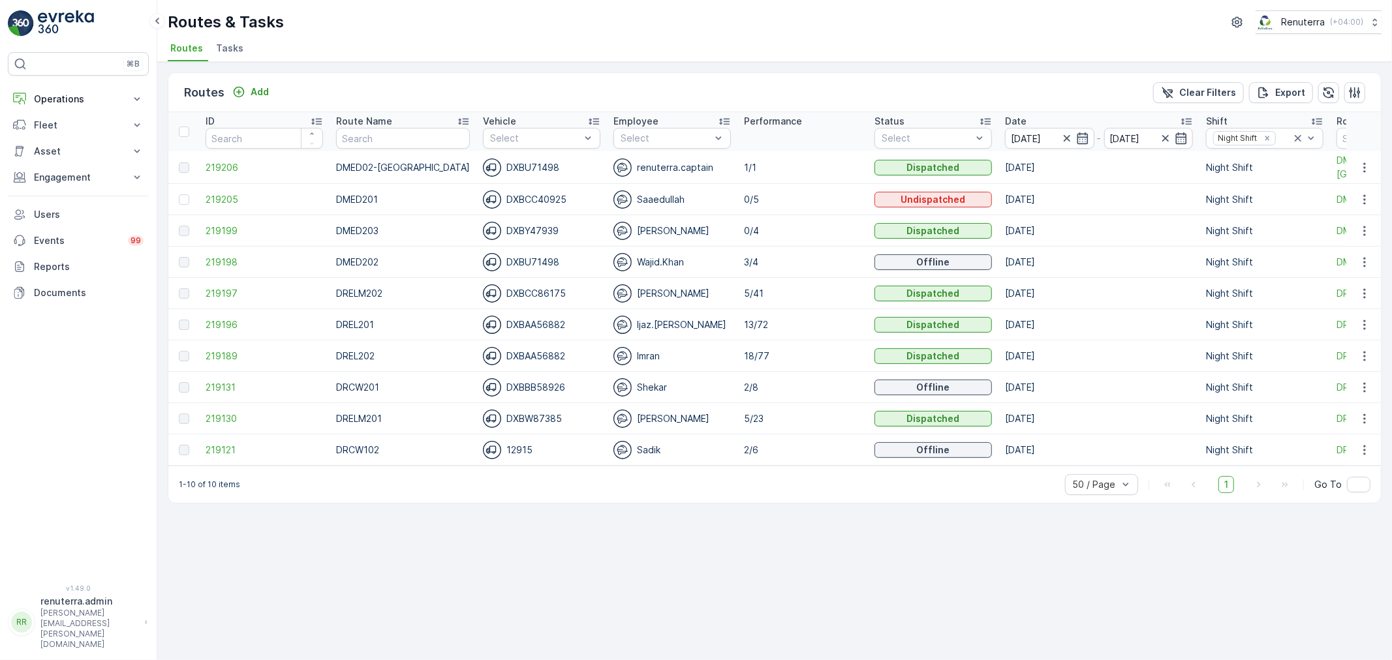
drag, startPoint x: 245, startPoint y: 206, endPoint x: 223, endPoint y: 209, distance: 22.5
click at [236, 208] on td "219205" at bounding box center [264, 199] width 131 height 31
click at [225, 208] on td "219205" at bounding box center [264, 199] width 131 height 31
click at [226, 204] on span "219205" at bounding box center [264, 199] width 117 height 13
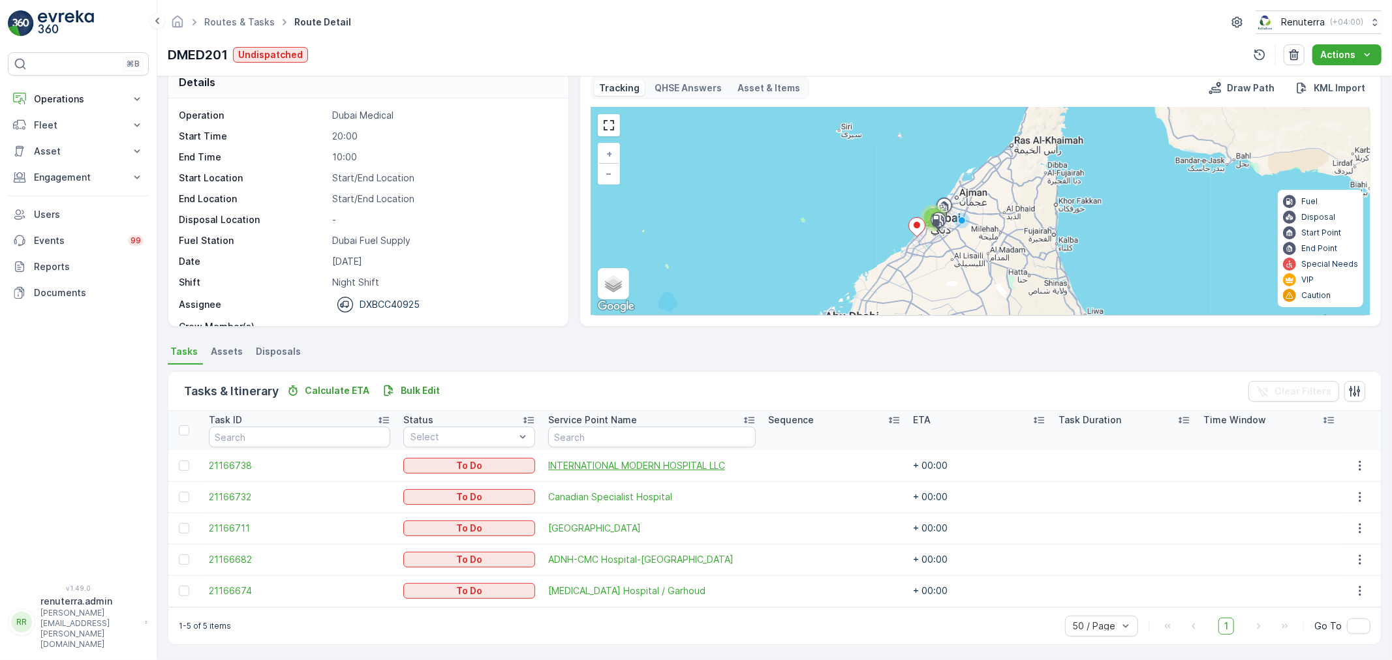
scroll to position [22, 0]
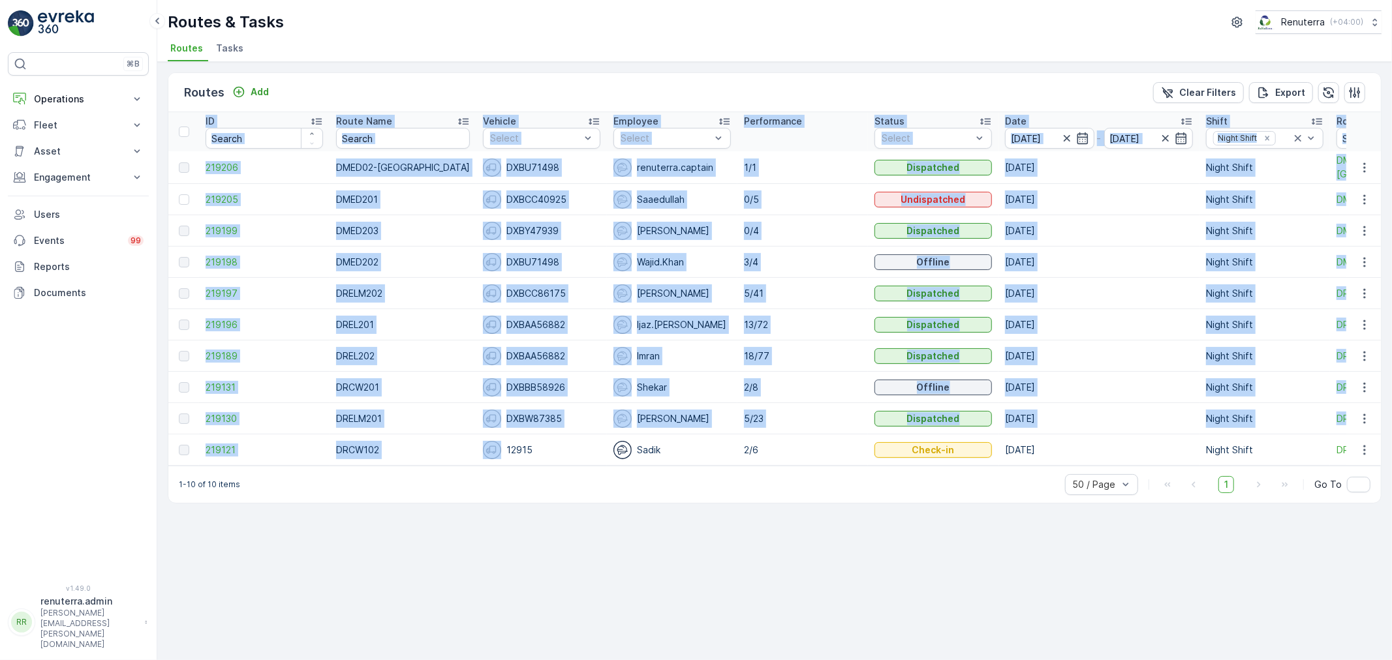
drag, startPoint x: 463, startPoint y: 463, endPoint x: 510, endPoint y: 471, distance: 47.5
click at [510, 466] on div "ID Route Name Vehicle Select Employee Select Performance Status Select Date [DA…" at bounding box center [774, 289] width 1213 height 354
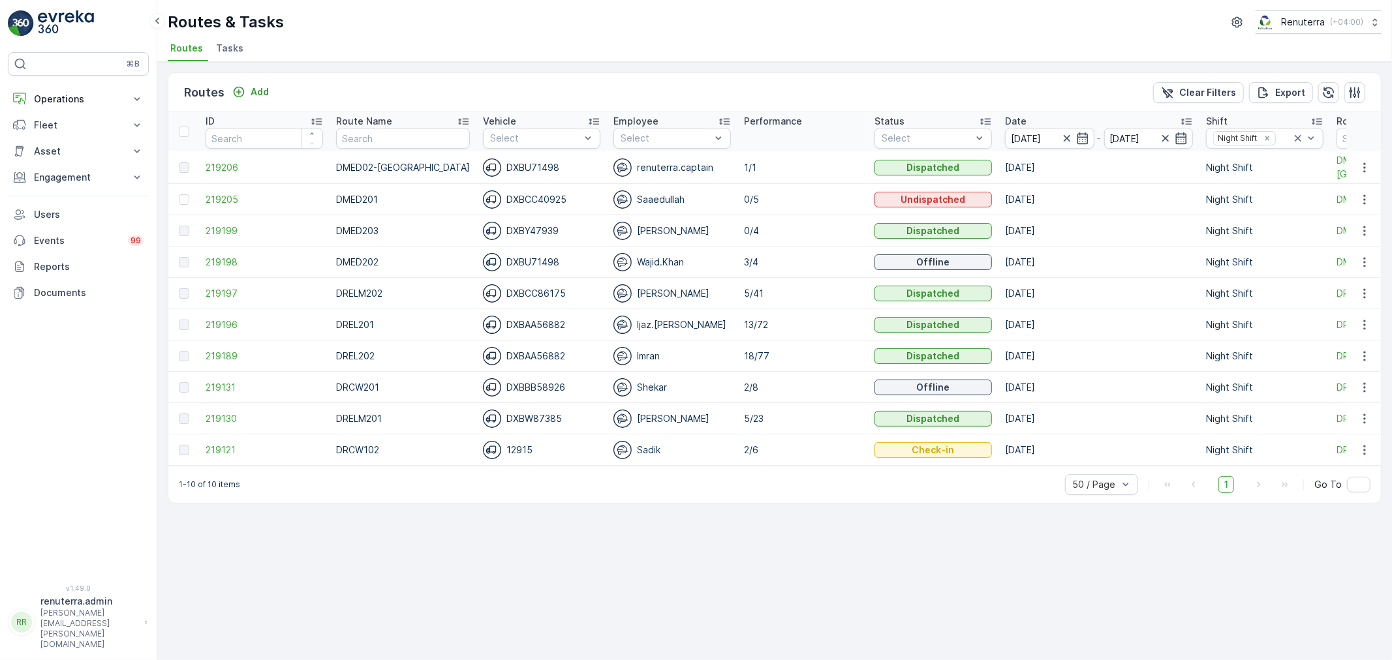
drag, startPoint x: 628, startPoint y: 512, endPoint x: 628, endPoint y: 520, distance: 8.5
click at [628, 513] on div "Routes Add Clear Filters Export ID Route Name Vehicle Select Employee Select Pe…" at bounding box center [774, 361] width 1235 height 598
click at [226, 356] on span "219189" at bounding box center [264, 356] width 117 height 13
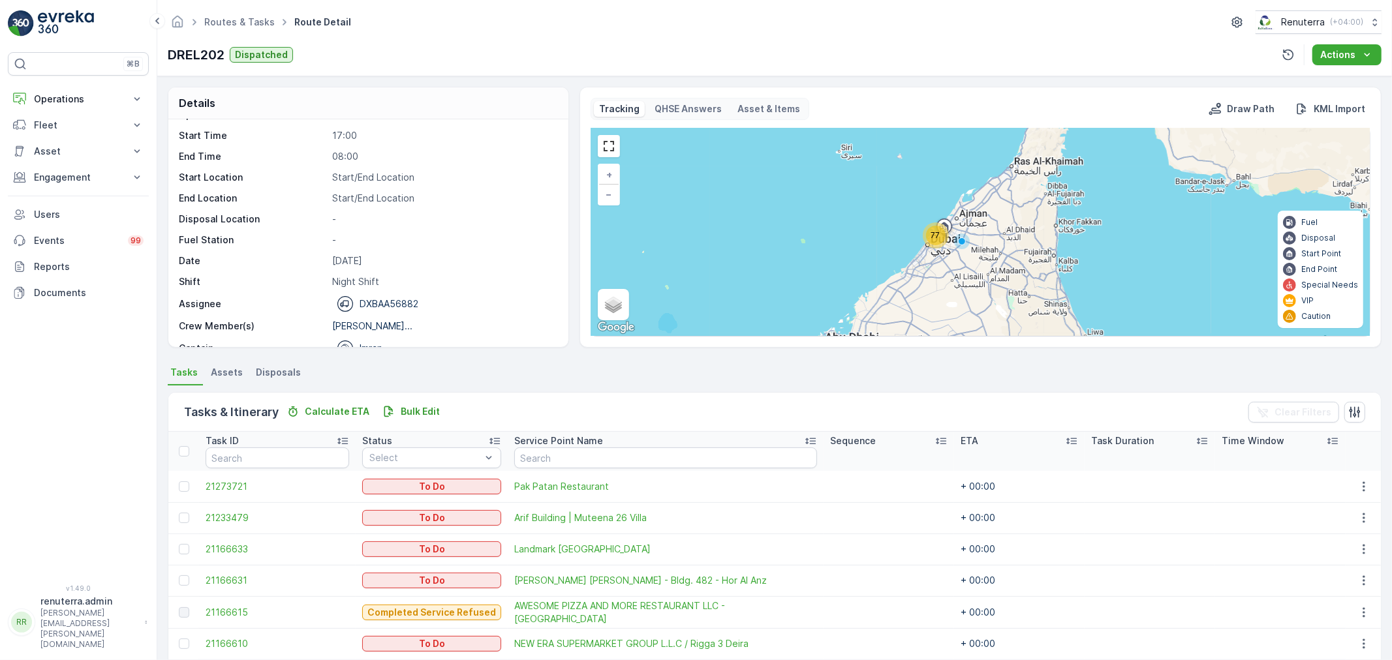
scroll to position [41, 0]
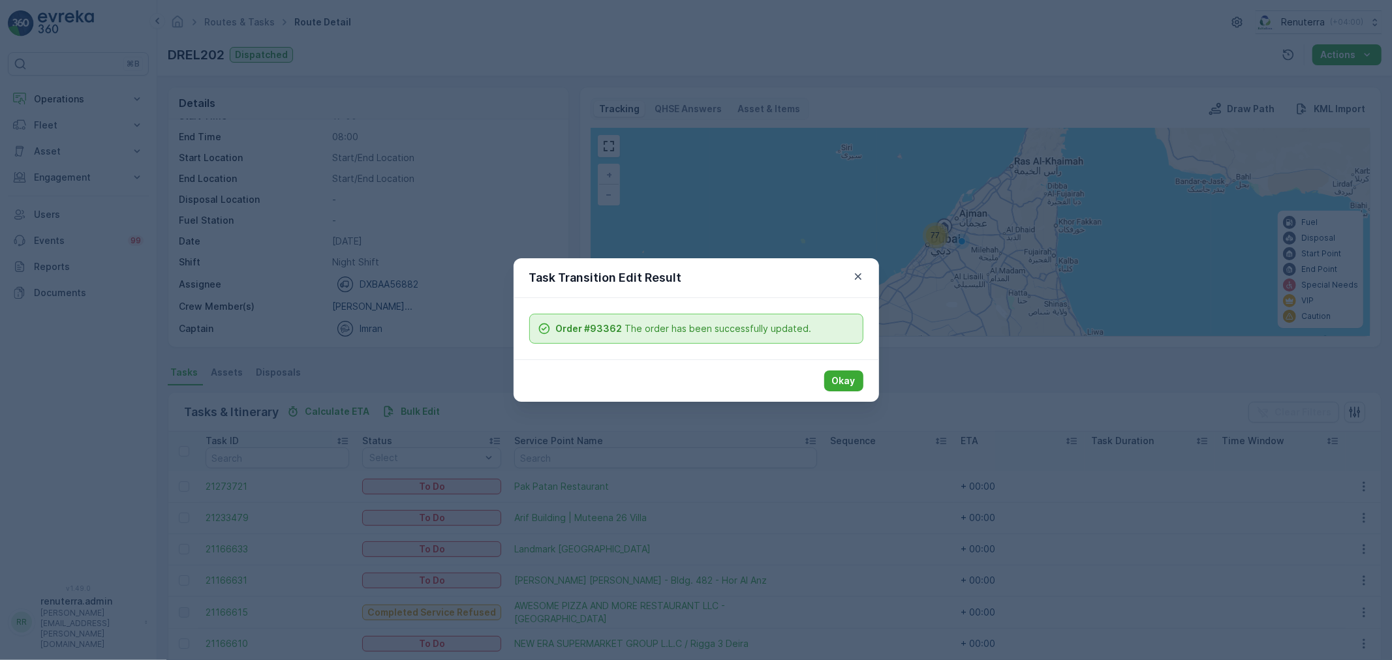
drag, startPoint x: 845, startPoint y: 377, endPoint x: 764, endPoint y: 354, distance: 83.6
click at [845, 375] on p "Okay" at bounding box center [843, 381] width 23 height 13
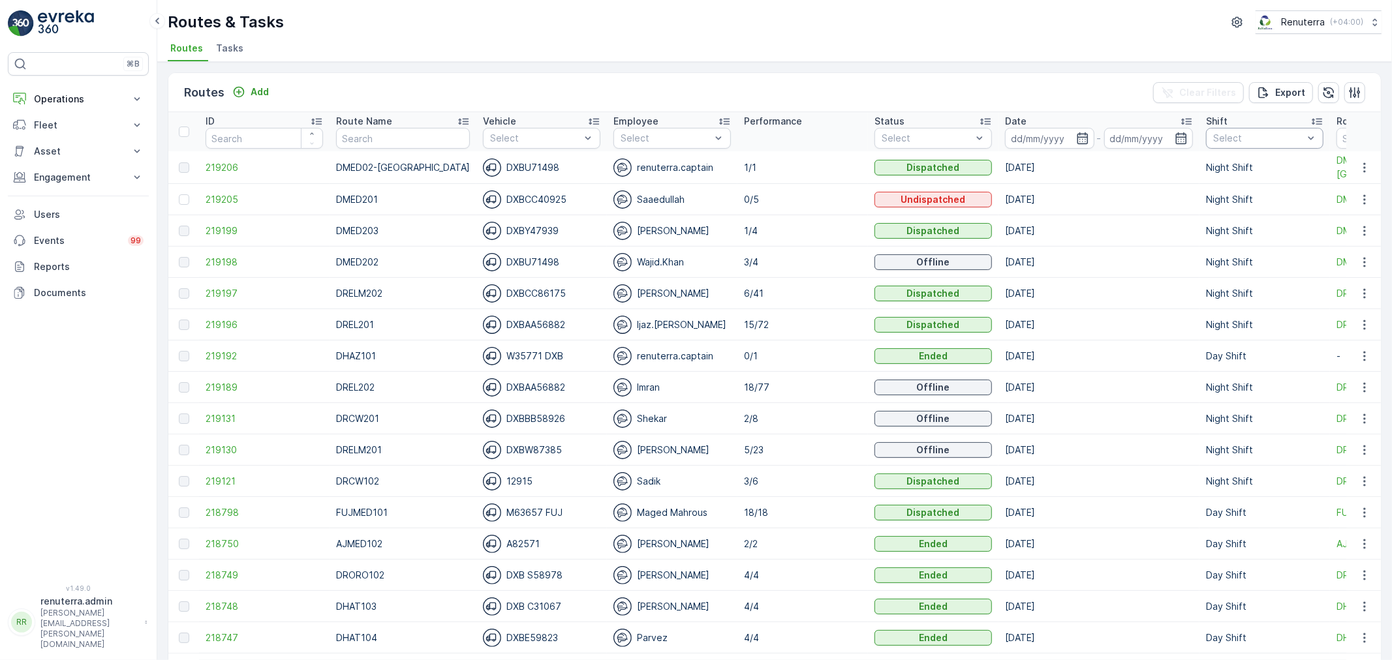
click at [1240, 134] on div at bounding box center [1258, 138] width 93 height 10
click at [1228, 227] on p "Night Shift" at bounding box center [1252, 233] width 48 height 13
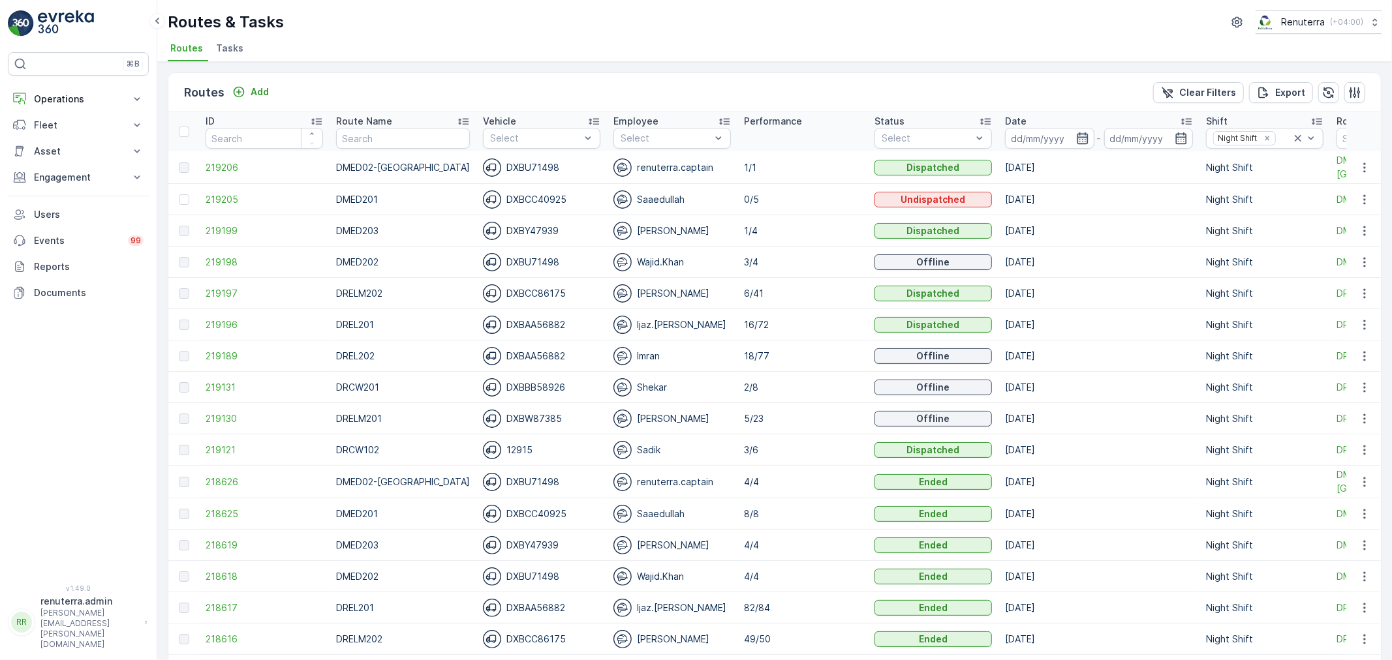
click at [1077, 139] on icon "button" at bounding box center [1082, 138] width 11 height 12
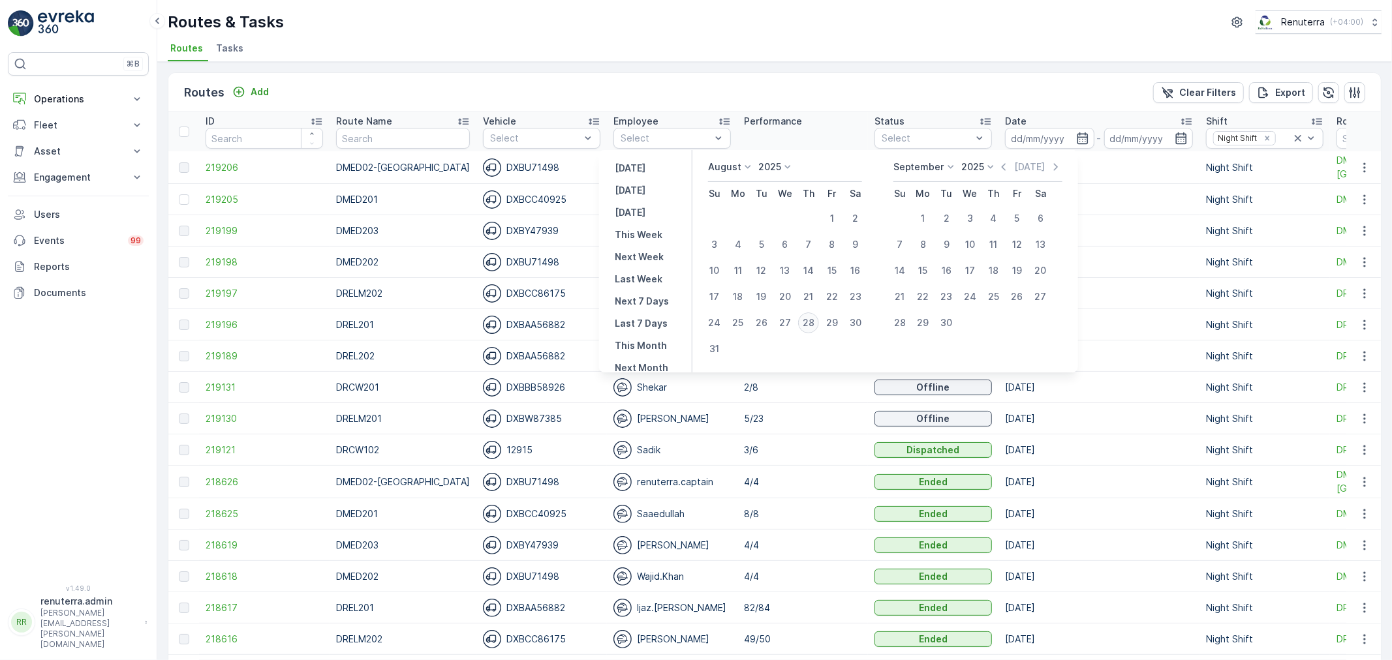
click at [817, 320] on div "28" at bounding box center [808, 323] width 21 height 21
type input "[DATE]"
click at [817, 320] on div "28" at bounding box center [808, 323] width 21 height 21
type input "[DATE]"
click at [817, 320] on div "28" at bounding box center [808, 323] width 21 height 21
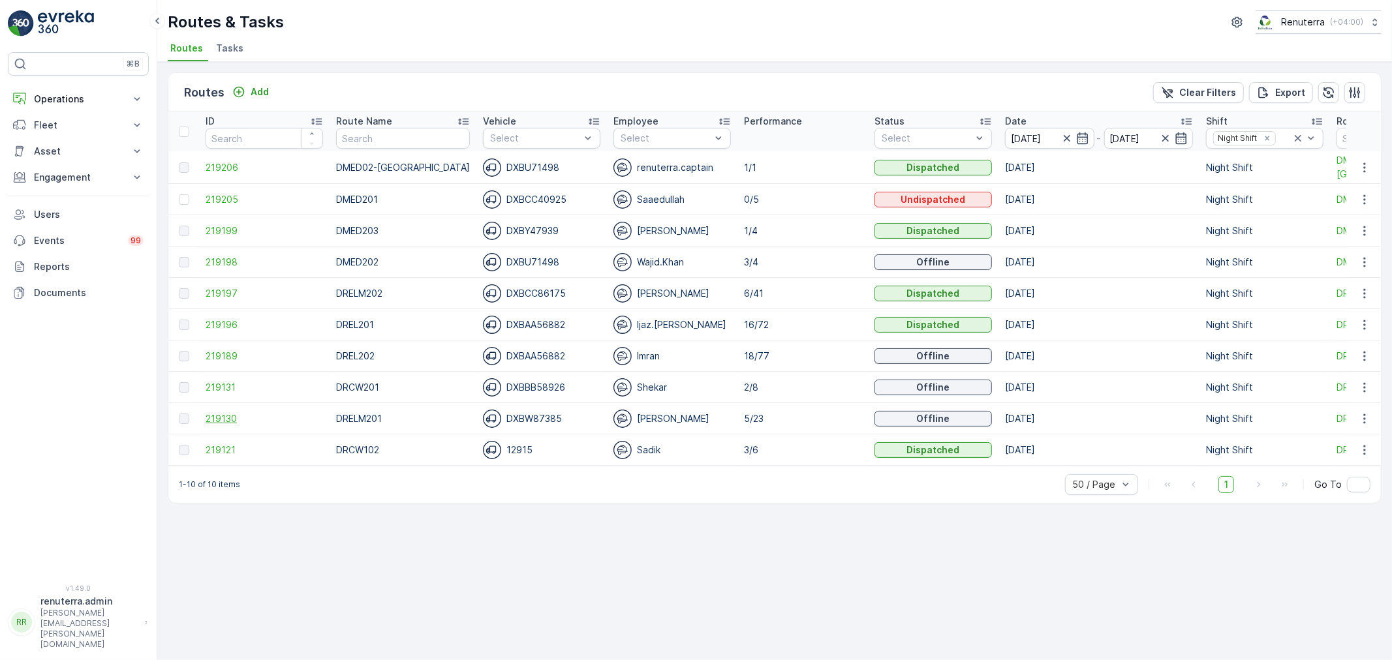
click at [217, 416] on span "219130" at bounding box center [264, 418] width 117 height 13
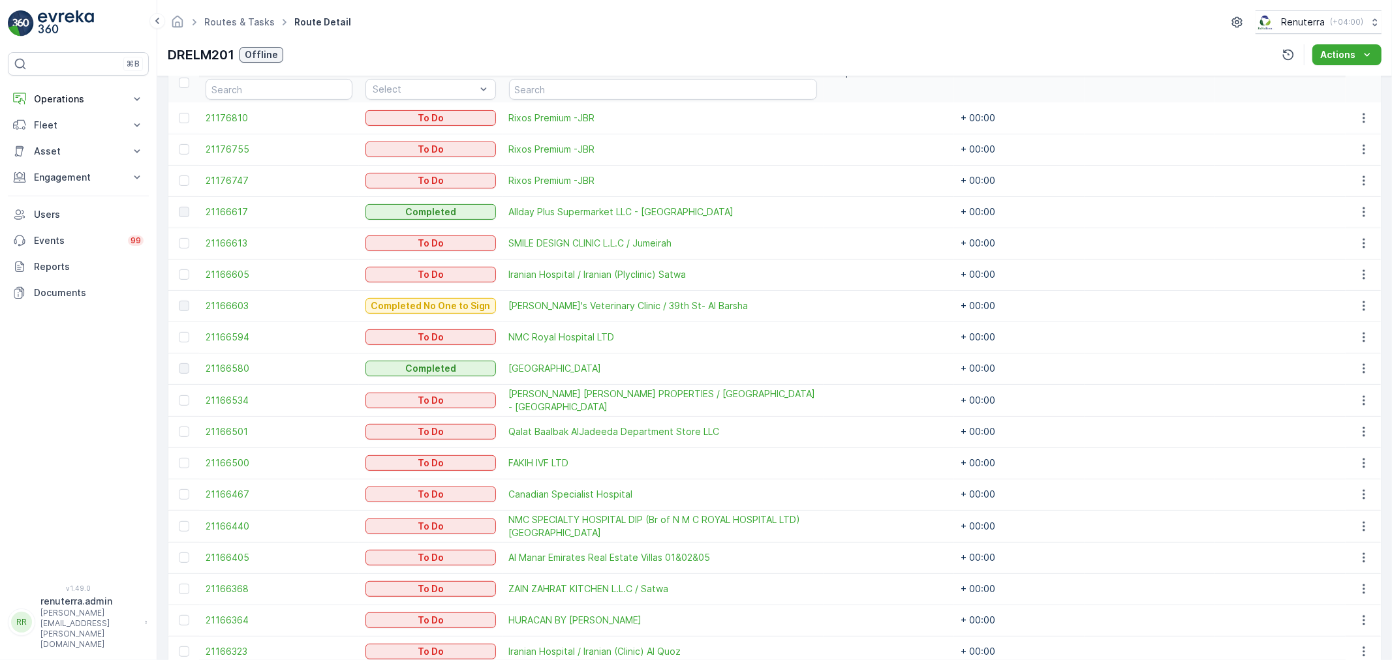
scroll to position [296, 0]
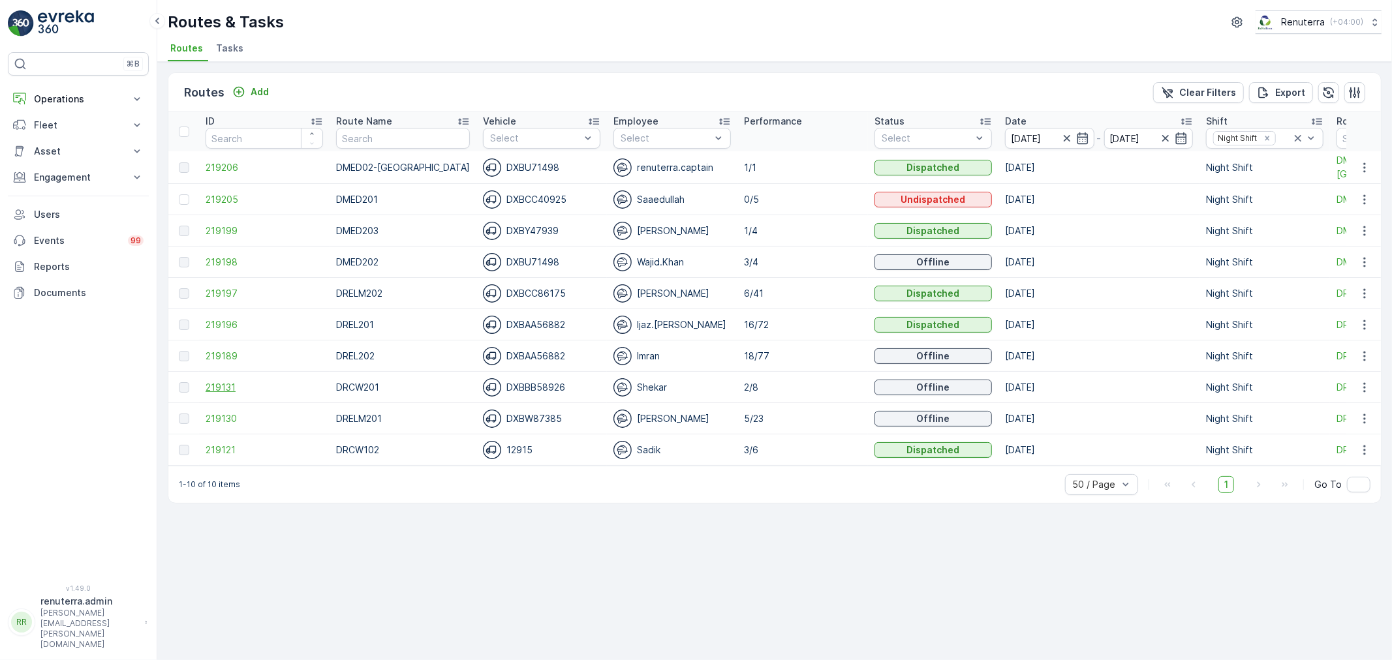
click at [211, 382] on span "219131" at bounding box center [264, 387] width 117 height 13
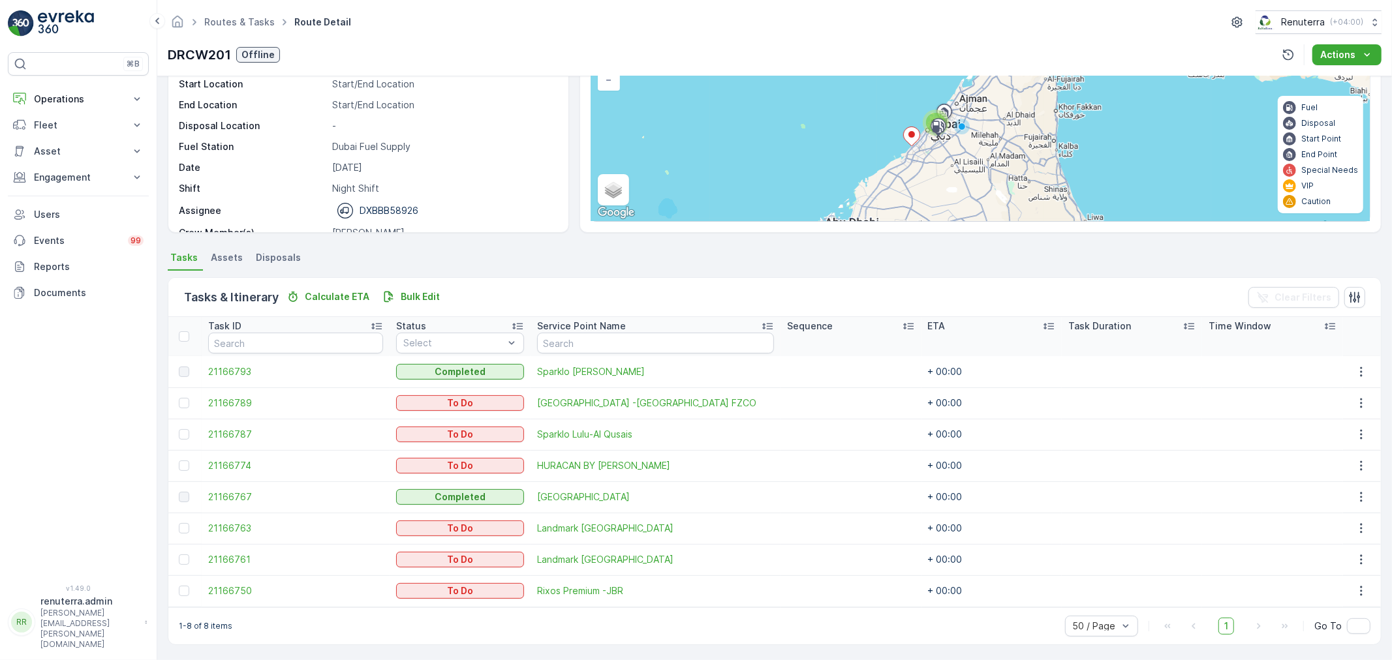
scroll to position [116, 0]
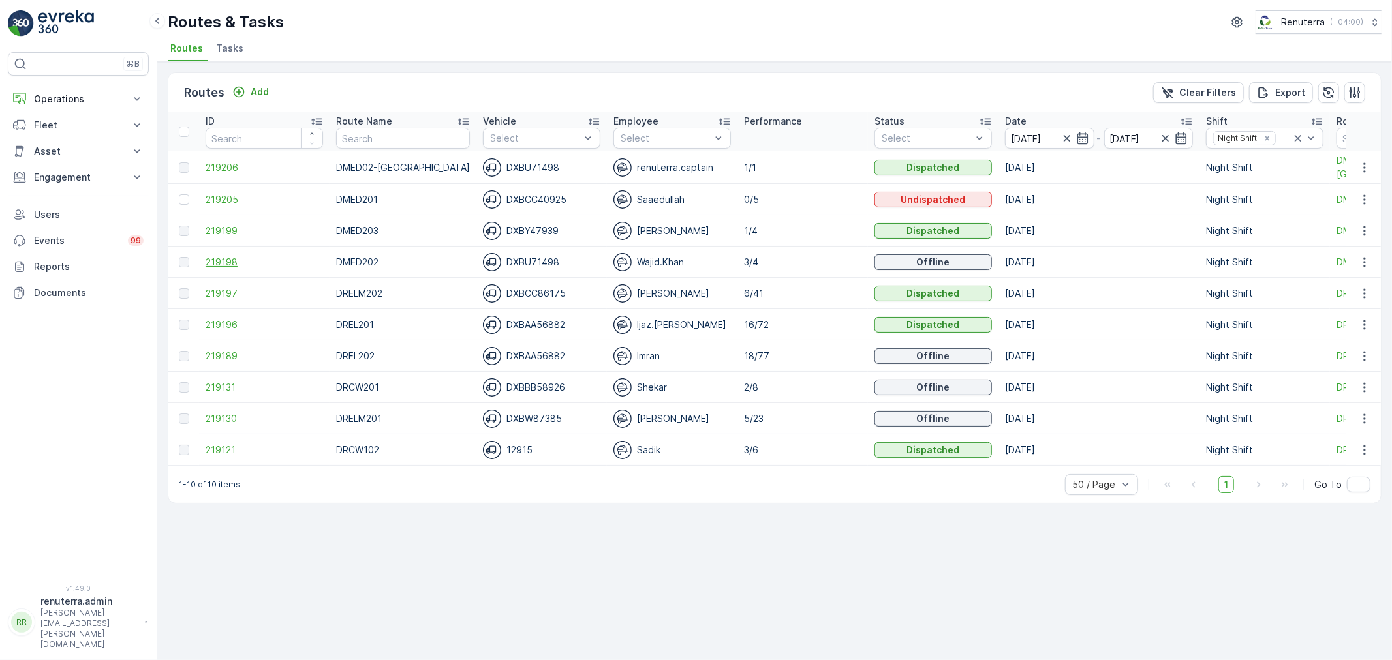
click at [233, 266] on span "219198" at bounding box center [264, 262] width 117 height 13
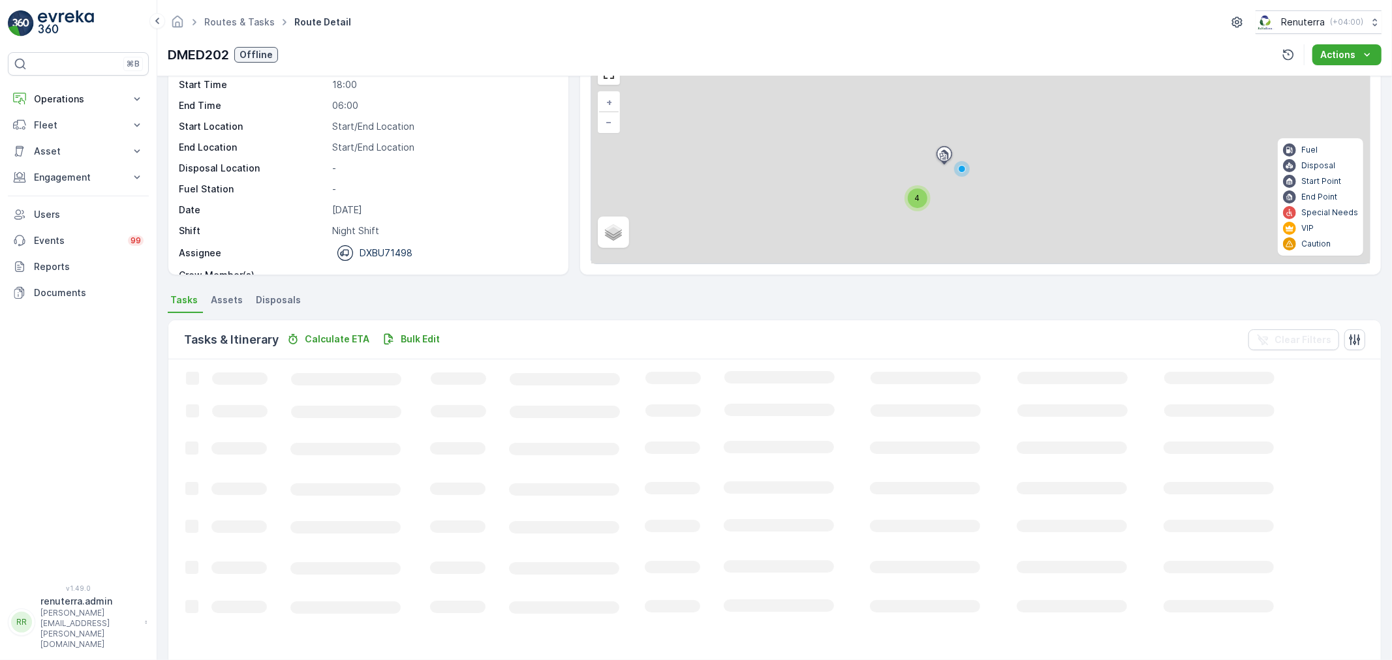
scroll to position [13, 0]
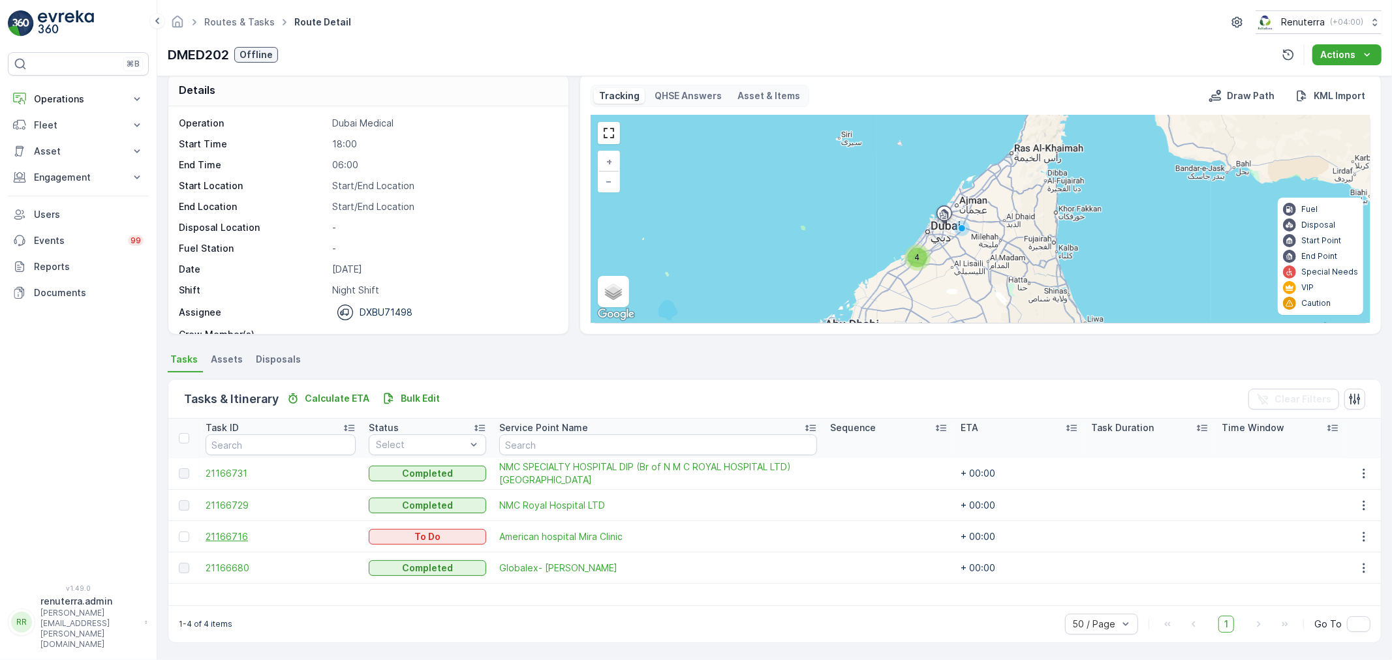
click at [233, 535] on span "21166716" at bounding box center [281, 537] width 150 height 13
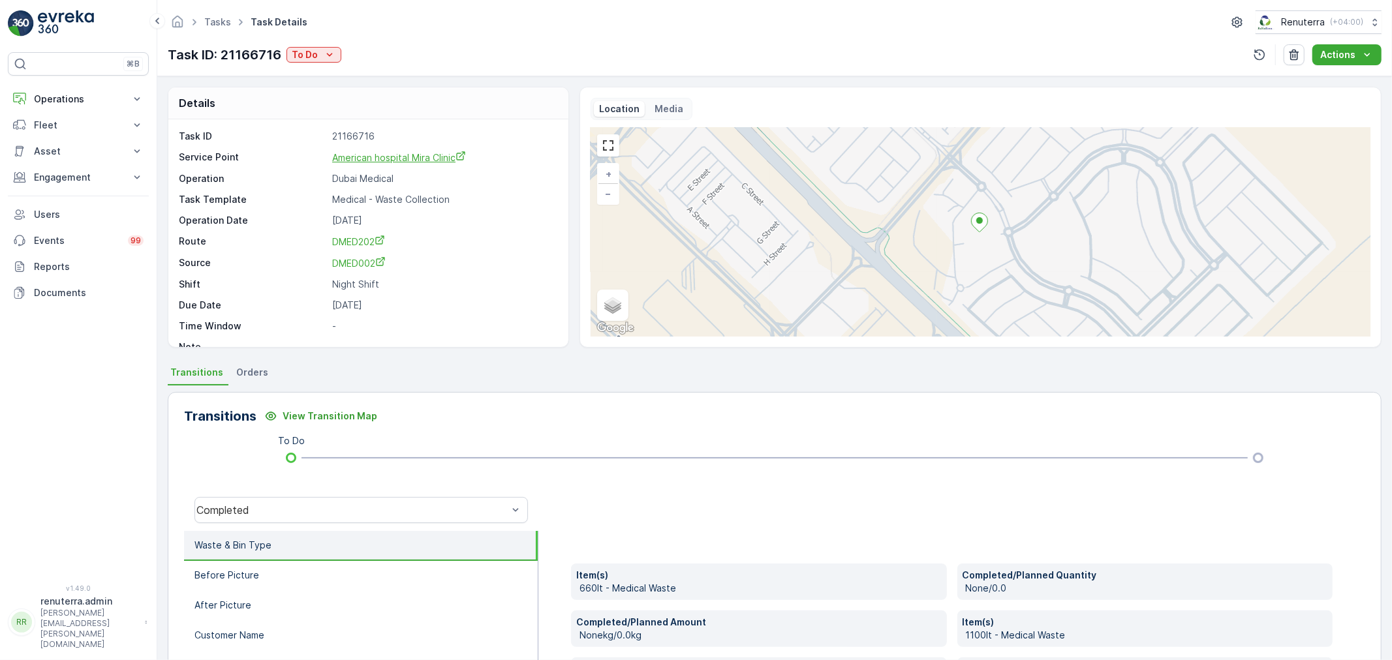
click at [383, 153] on span "American hospital Mira Clinic" at bounding box center [399, 157] width 134 height 11
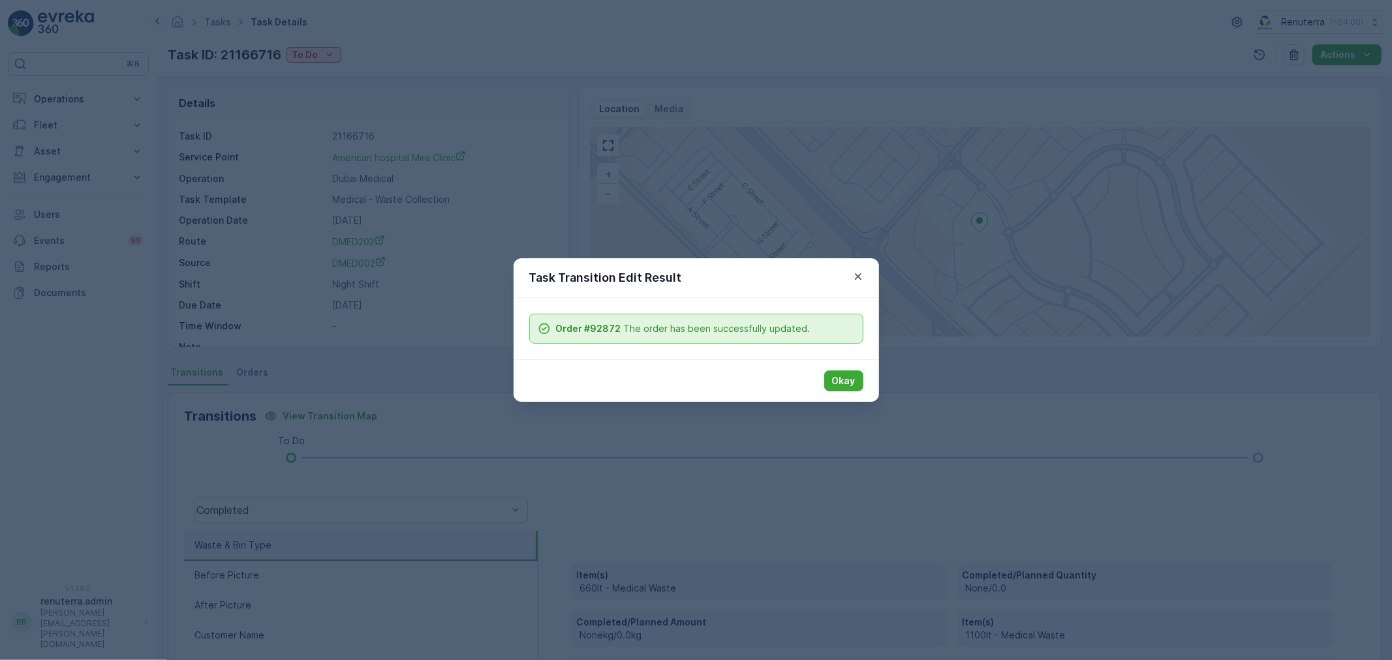
drag, startPoint x: 846, startPoint y: 385, endPoint x: 466, endPoint y: 311, distance: 386.9
click at [830, 380] on button "Okay" at bounding box center [843, 381] width 39 height 21
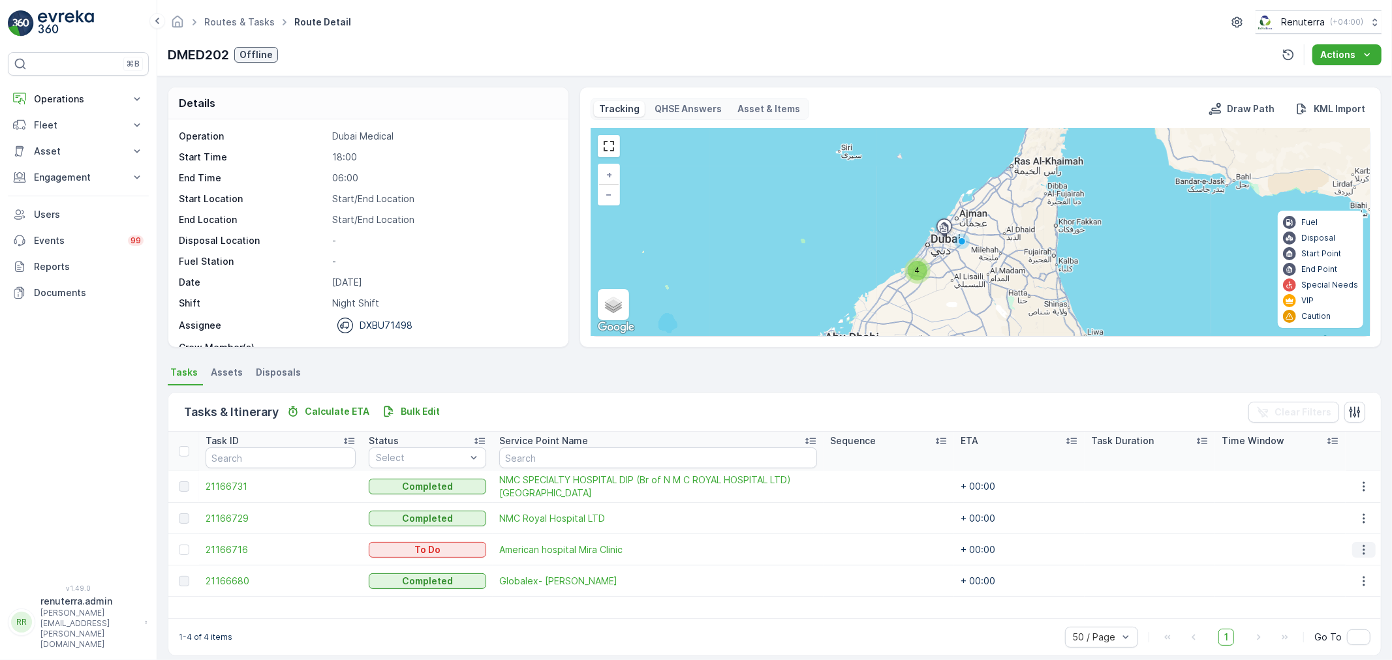
click at [1359, 546] on icon "button" at bounding box center [1363, 550] width 13 height 13
click at [1316, 639] on div "Delete" at bounding box center [1343, 648] width 99 height 18
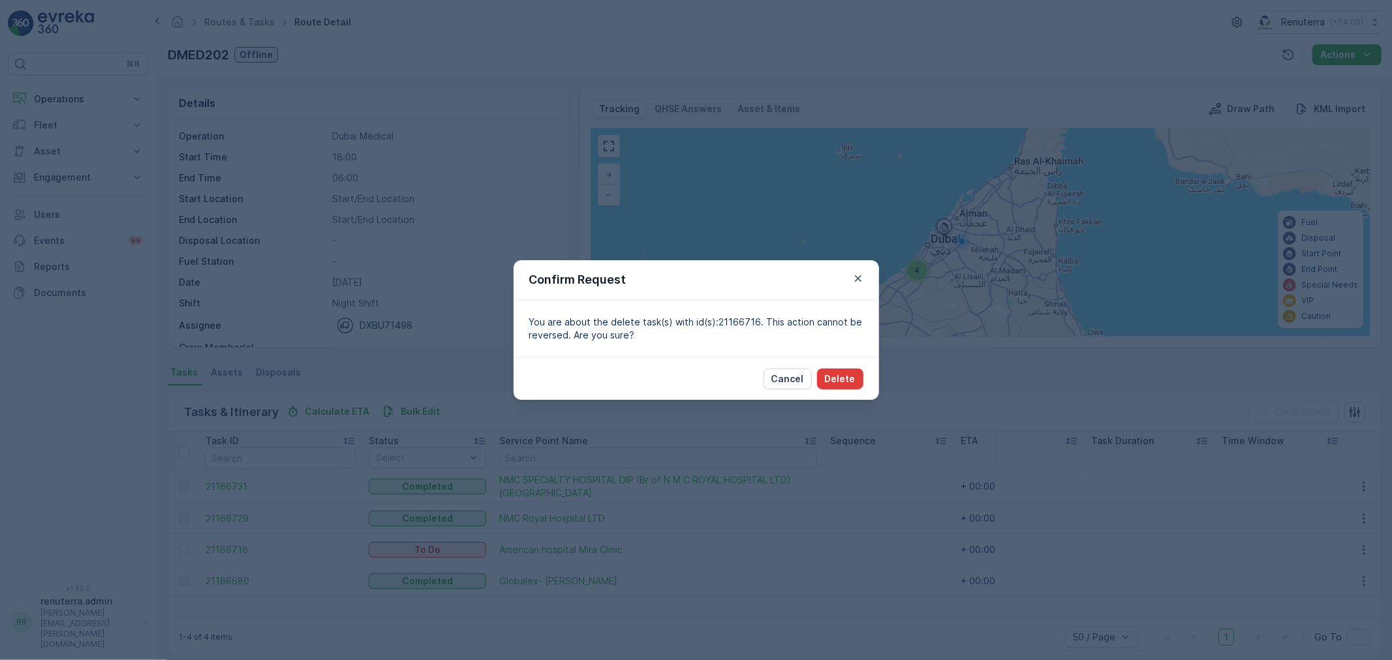
click at [845, 383] on p "Delete" at bounding box center [840, 379] width 31 height 13
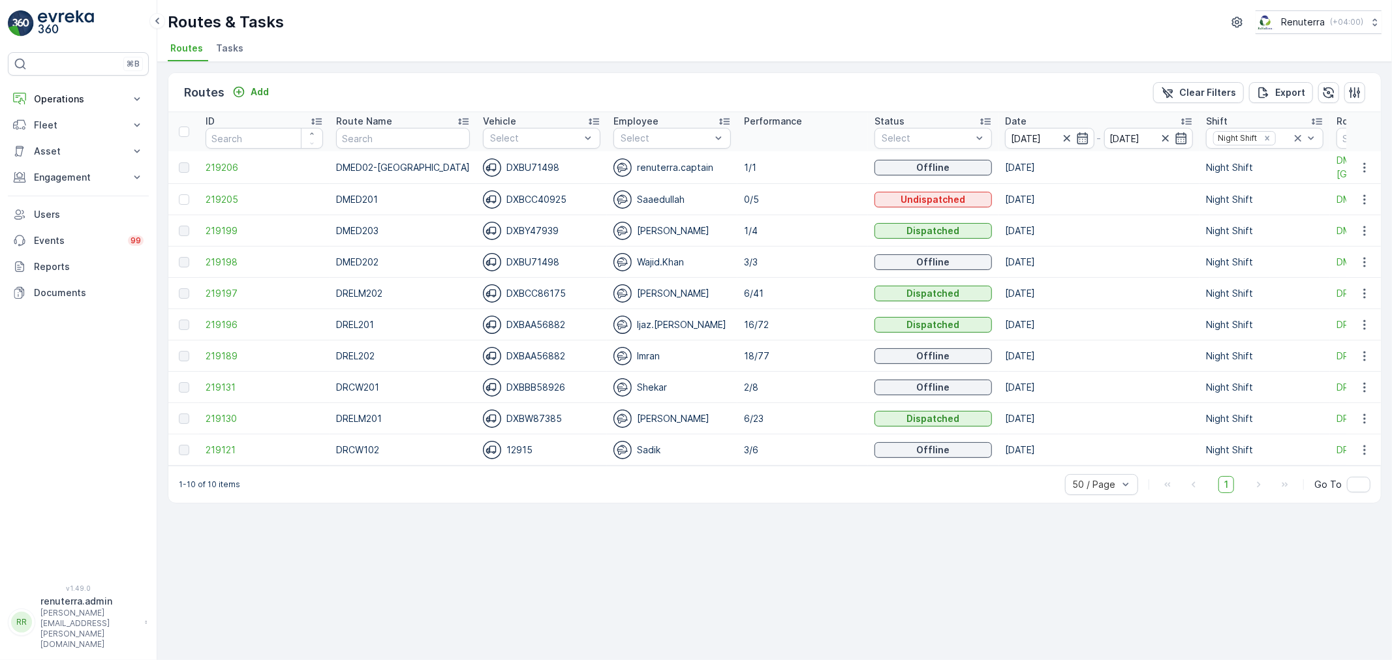
click at [220, 223] on td "219199" at bounding box center [264, 230] width 131 height 31
click at [220, 226] on span "219199" at bounding box center [264, 231] width 117 height 13
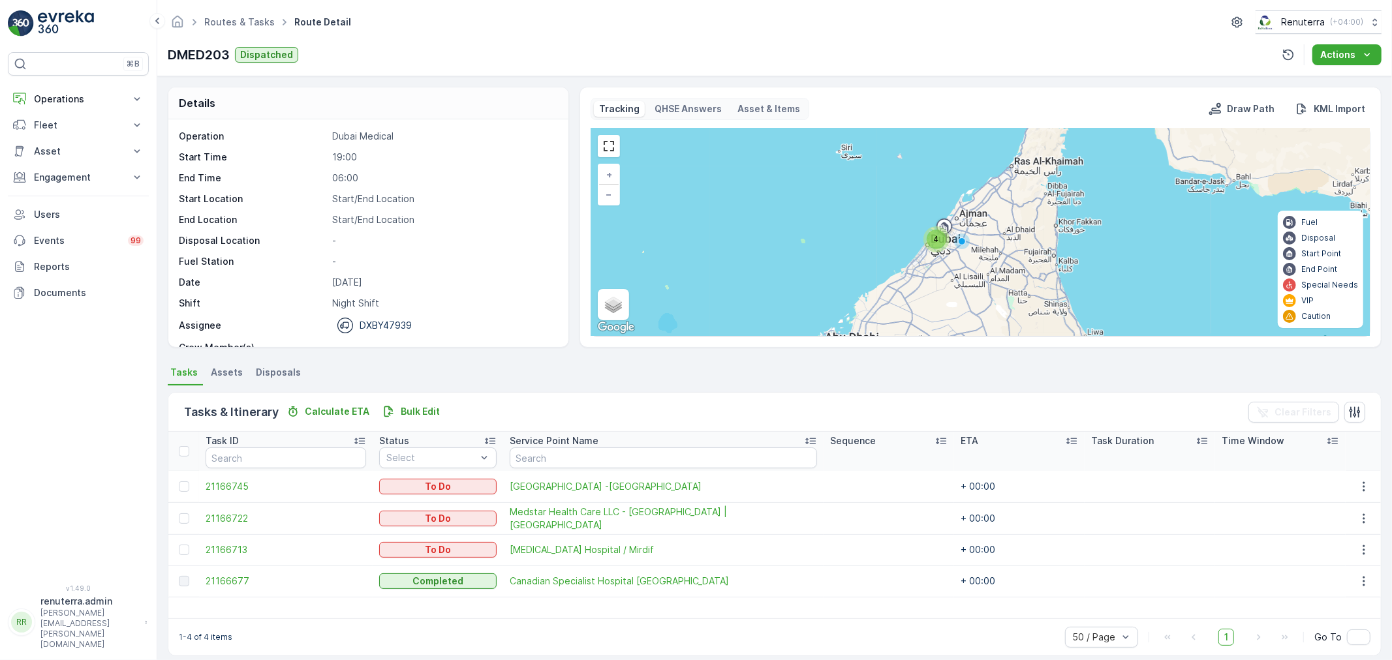
click at [225, 572] on td "21166677" at bounding box center [286, 581] width 174 height 31
click at [226, 579] on span "21166677" at bounding box center [286, 581] width 161 height 13
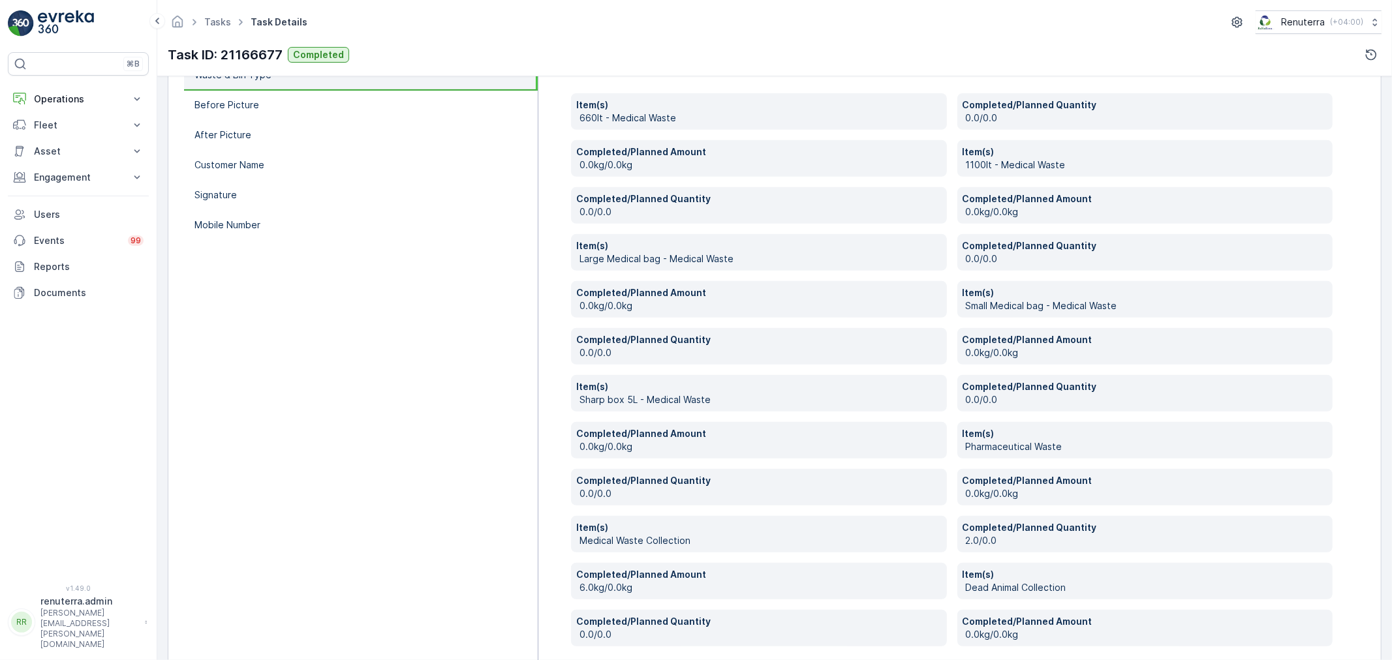
scroll to position [530, 0]
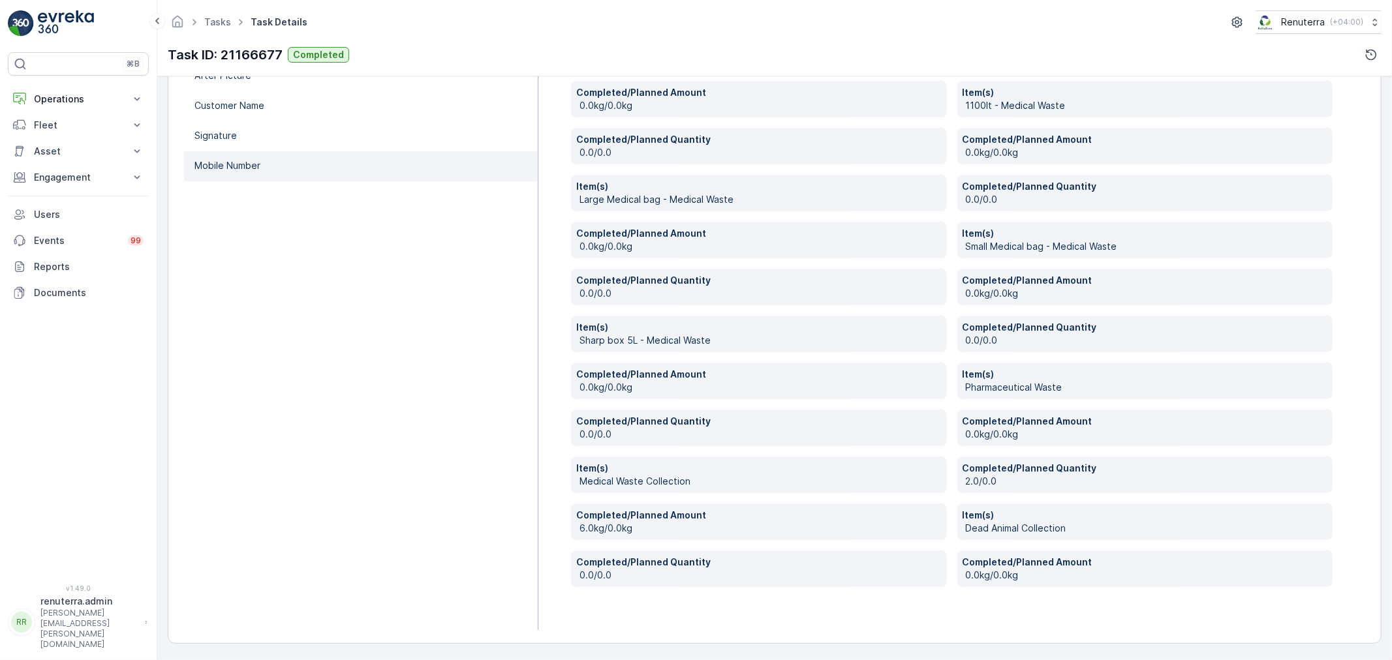
click at [264, 167] on li "Mobile Number" at bounding box center [361, 166] width 354 height 30
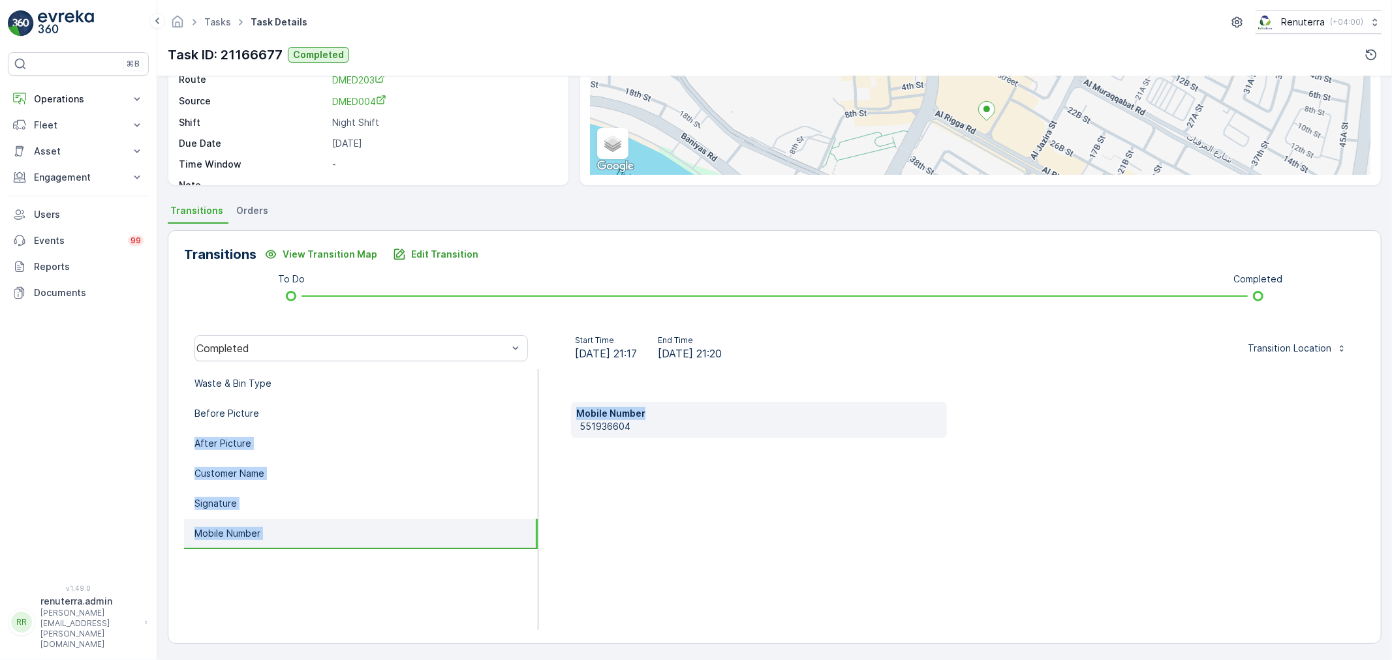
drag, startPoint x: 644, startPoint y: 416, endPoint x: 538, endPoint y: 420, distance: 105.1
click at [507, 421] on div "Waste & Bin Type Before Picture After Picture Customer Name Signature Mobile Nu…" at bounding box center [774, 499] width 1181 height 261
click at [696, 418] on p "Mobile Number" at bounding box center [758, 413] width 365 height 13
drag, startPoint x: 660, startPoint y: 460, endPoint x: 657, endPoint y: 431, distance: 29.6
click at [660, 459] on div "Mobile Number 551936604" at bounding box center [951, 499] width 827 height 261
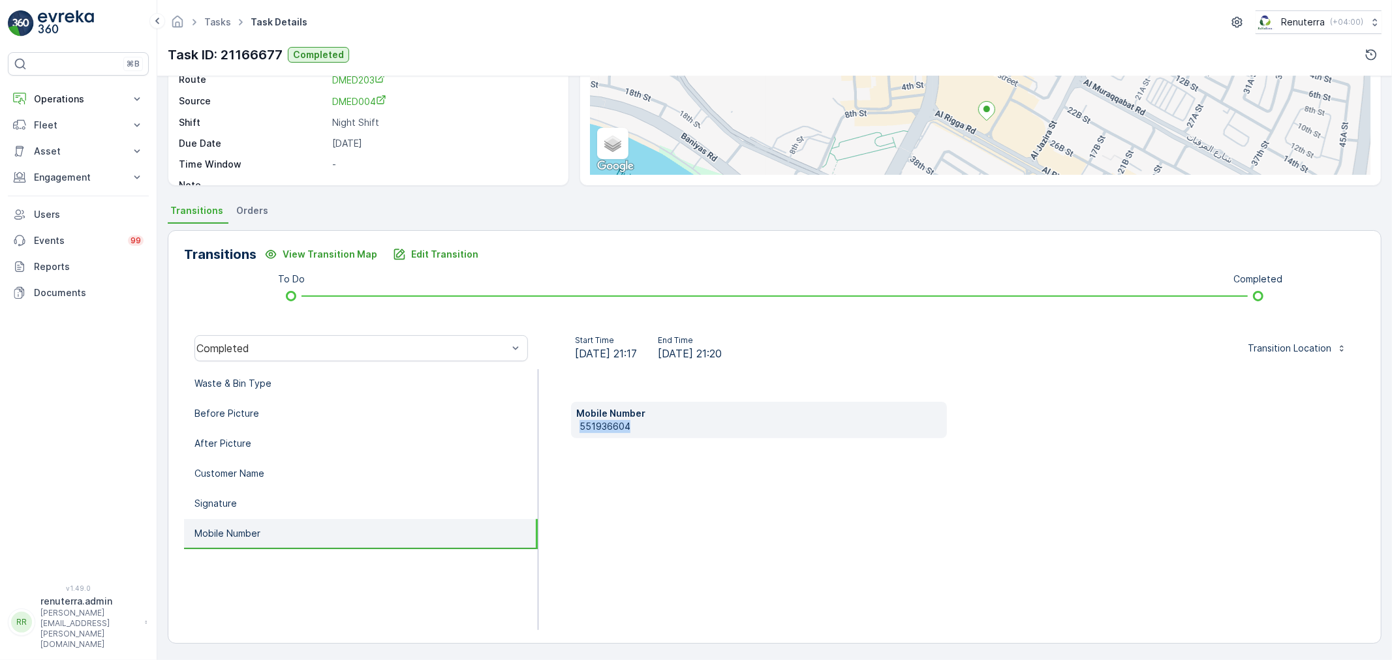
drag, startPoint x: 660, startPoint y: 426, endPoint x: 617, endPoint y: 428, distance: 43.2
click at [565, 429] on div "Mobile Number 551936604" at bounding box center [951, 499] width 827 height 261
copy p "551936604"
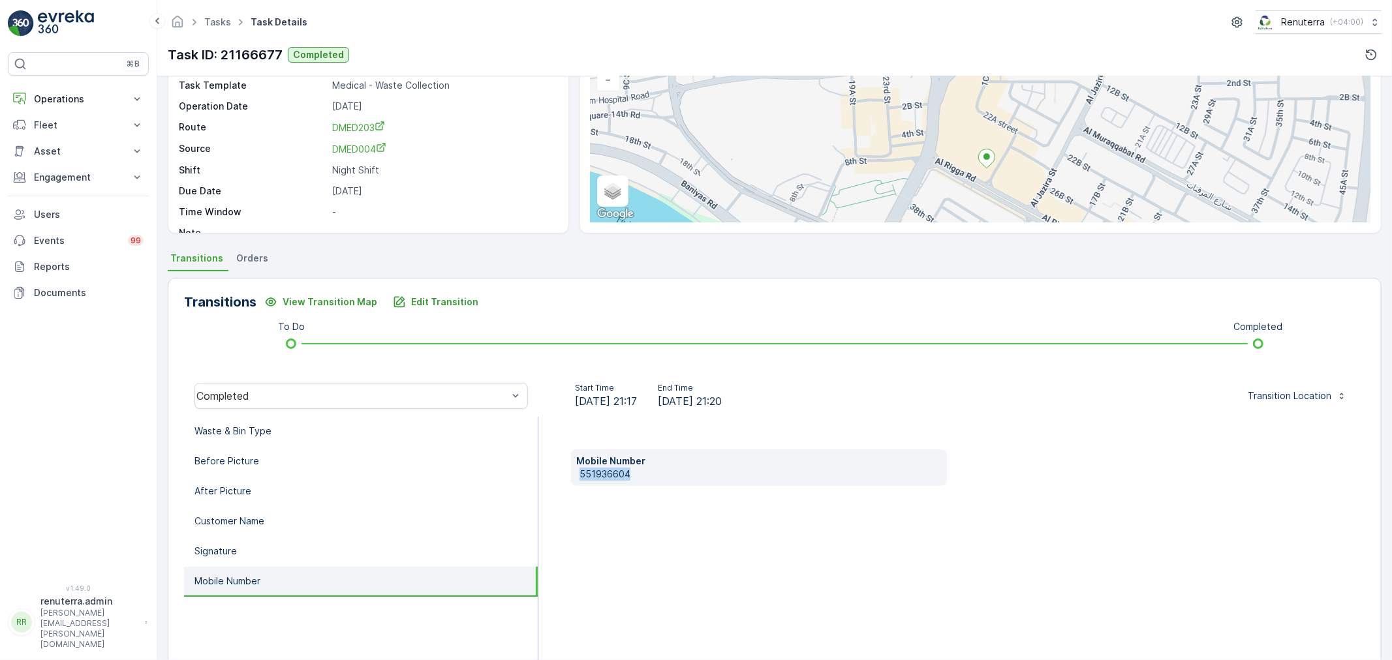
scroll to position [0, 0]
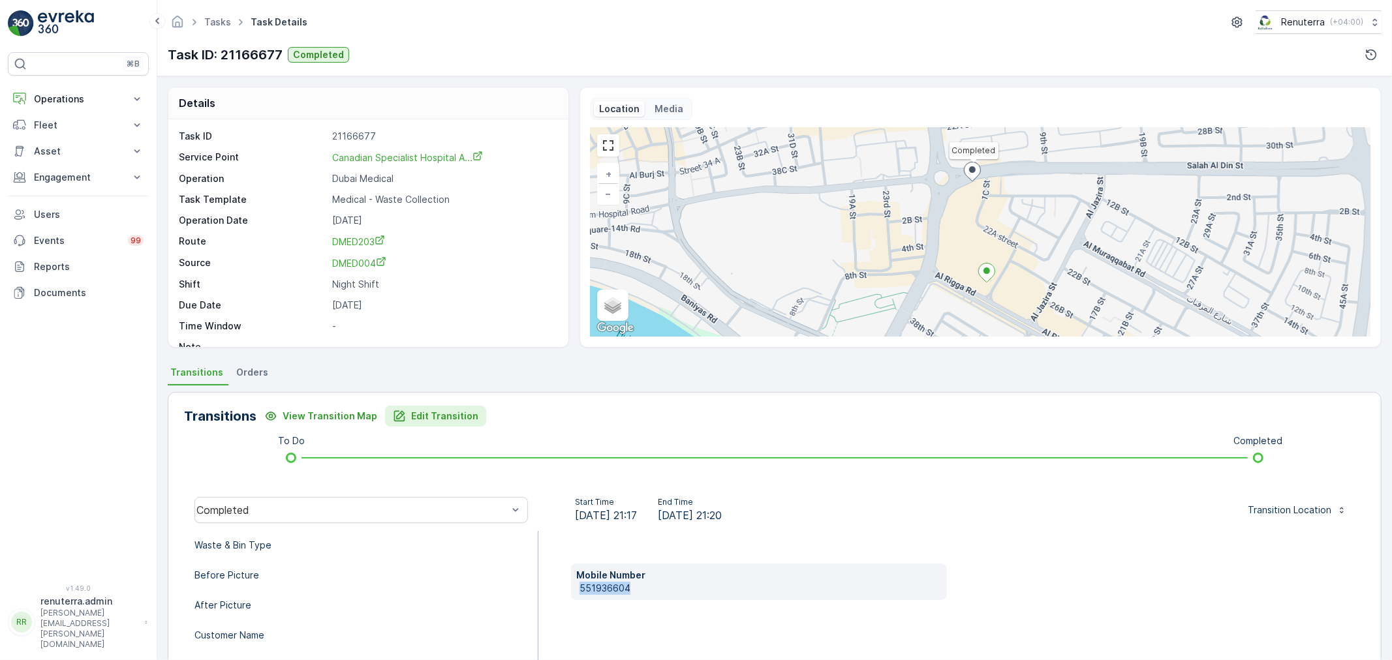
click at [439, 421] on p "Edit Transition" at bounding box center [444, 416] width 67 height 13
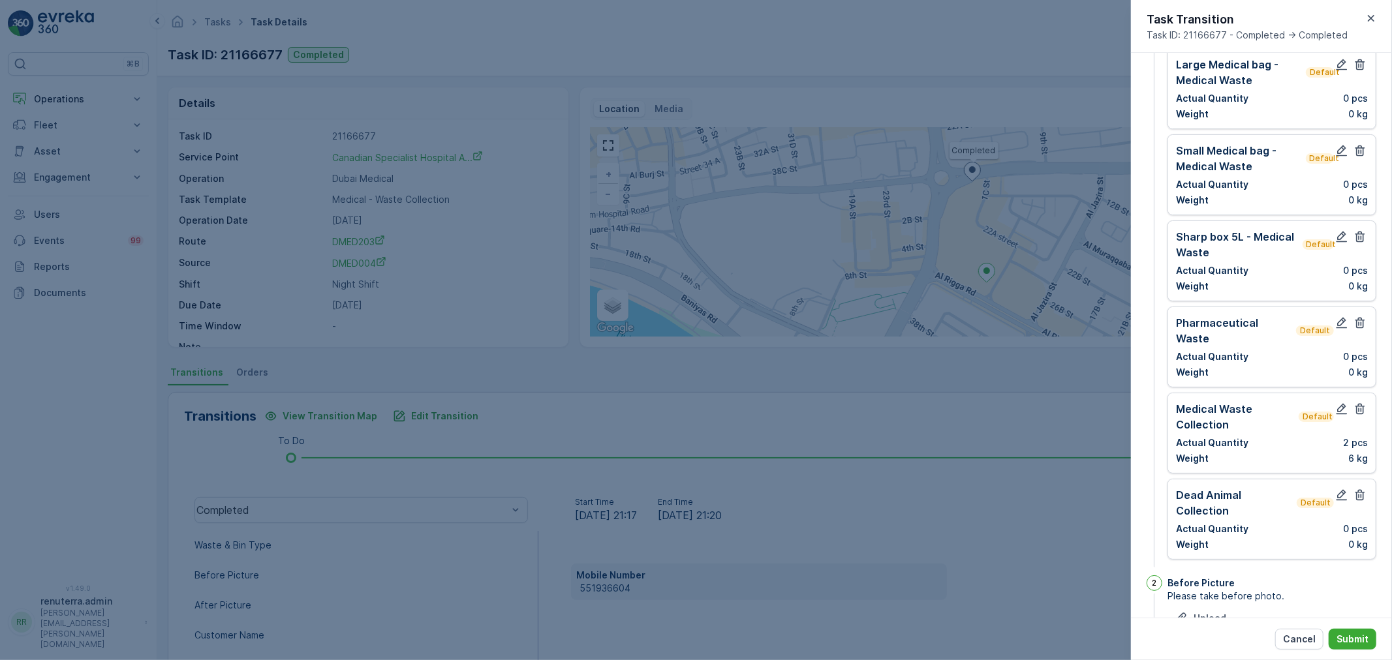
scroll to position [231, 0]
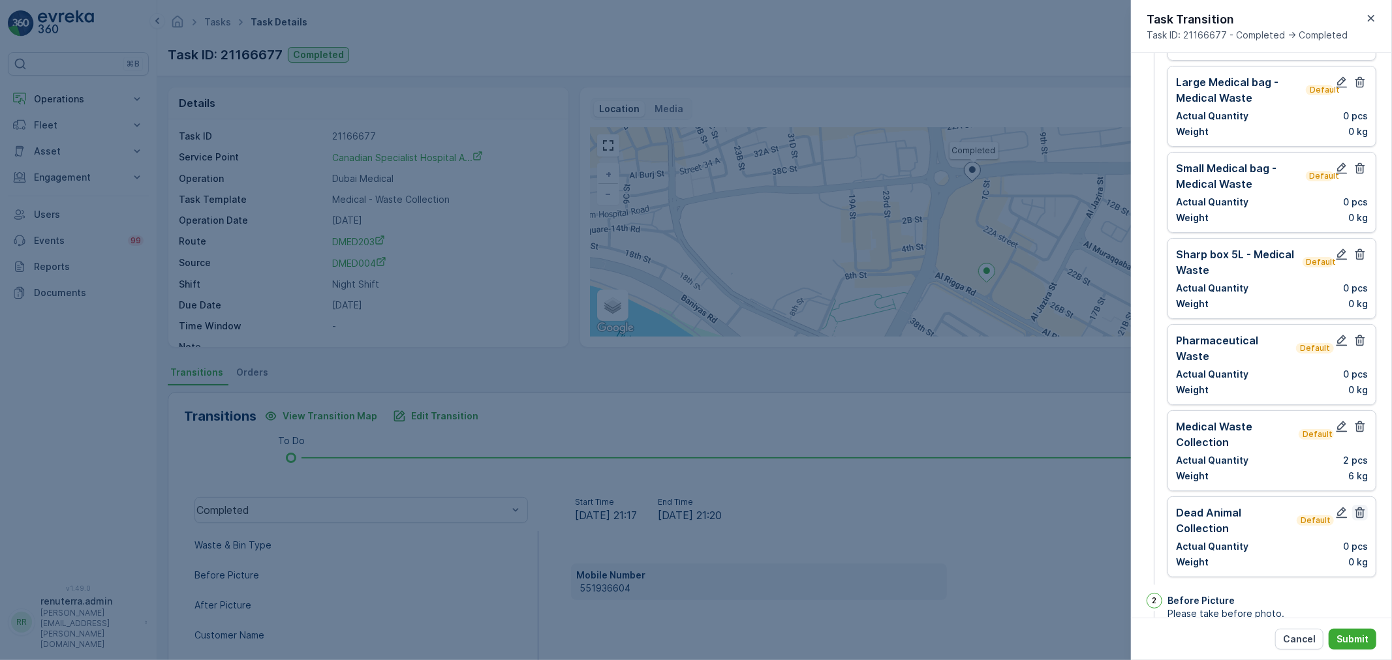
click at [1361, 506] on icon "button" at bounding box center [1360, 512] width 13 height 13
click at [1362, 334] on icon "button" at bounding box center [1360, 340] width 13 height 13
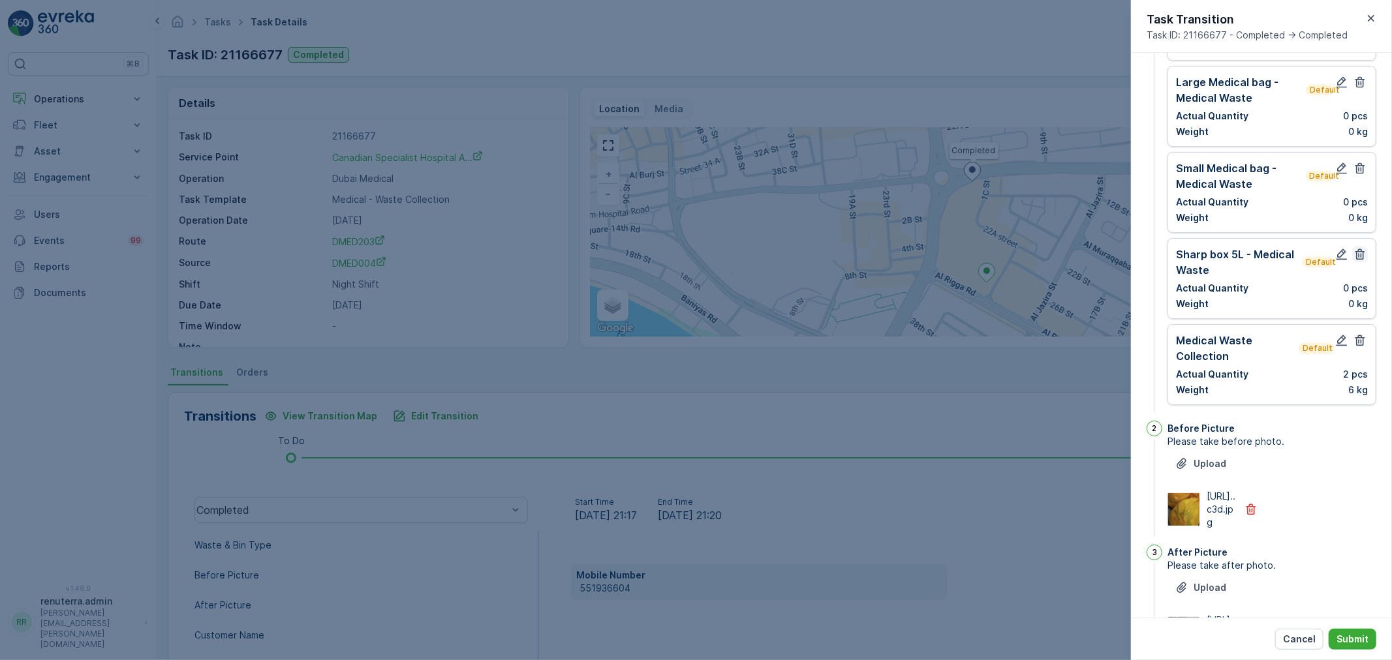
click at [1358, 248] on icon "button" at bounding box center [1360, 254] width 13 height 13
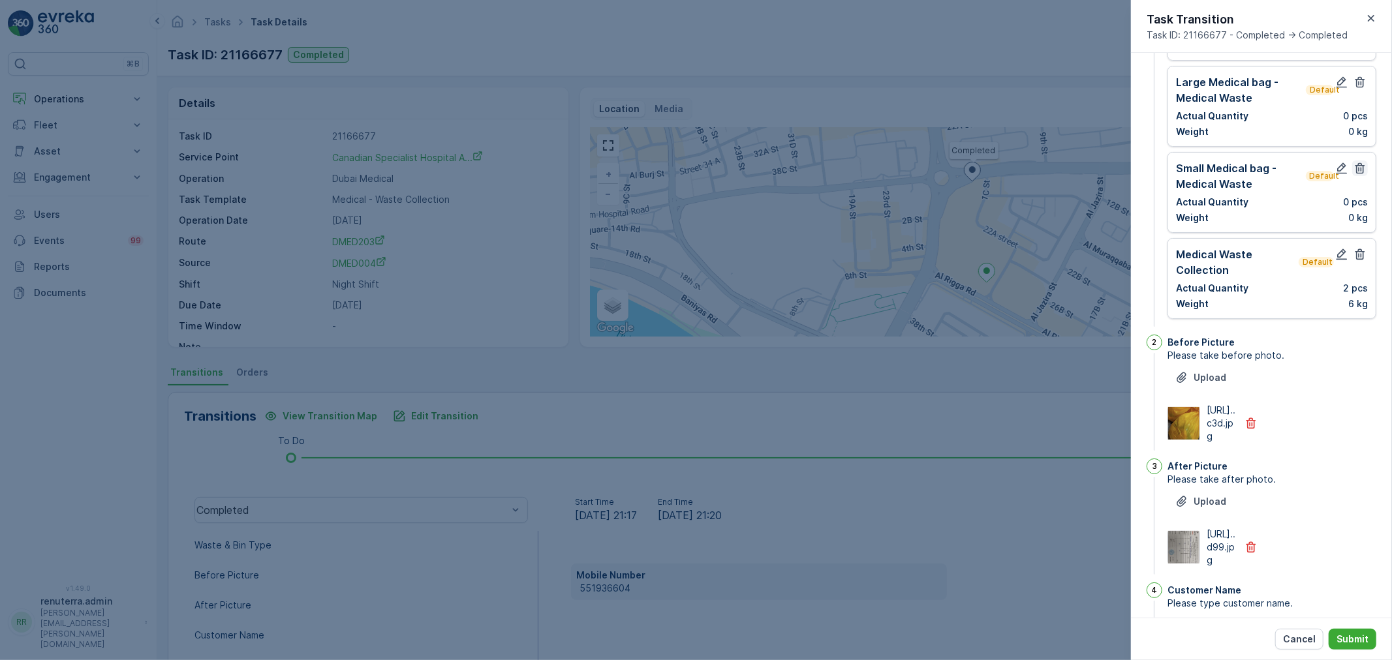
click at [1356, 163] on icon "button" at bounding box center [1361, 168] width 10 height 11
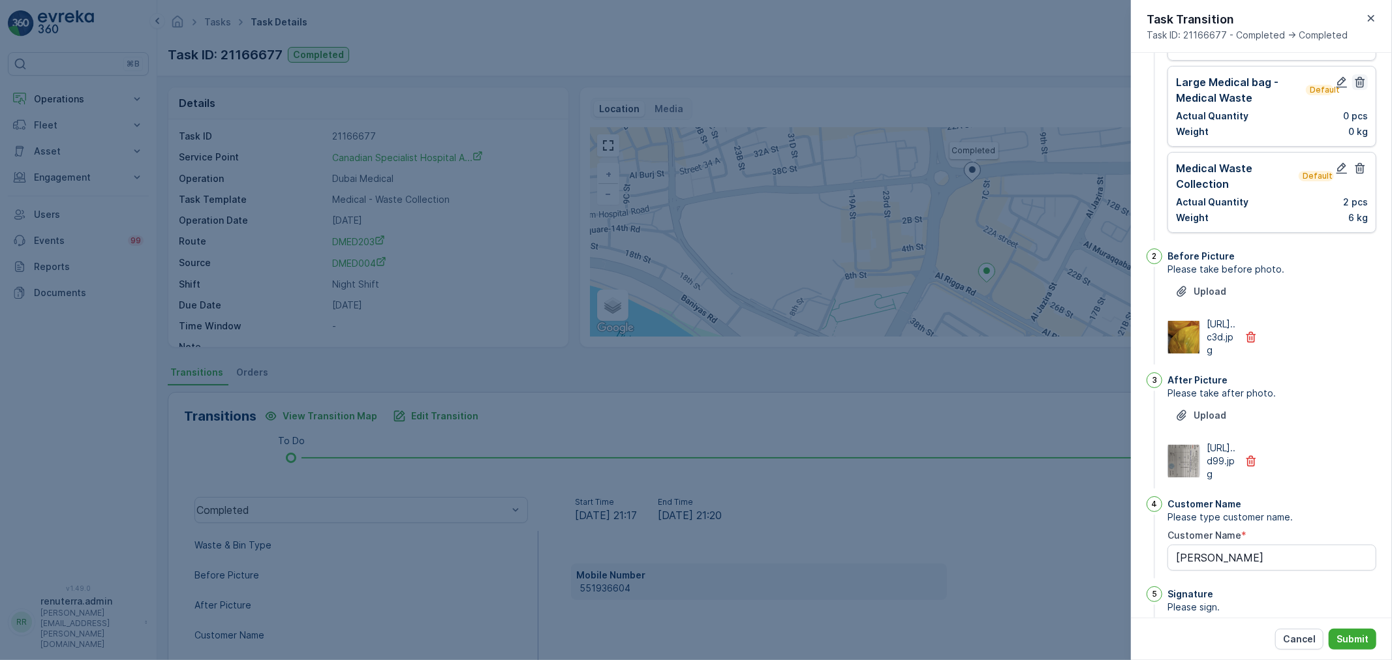
click at [1358, 77] on icon "button" at bounding box center [1361, 82] width 10 height 11
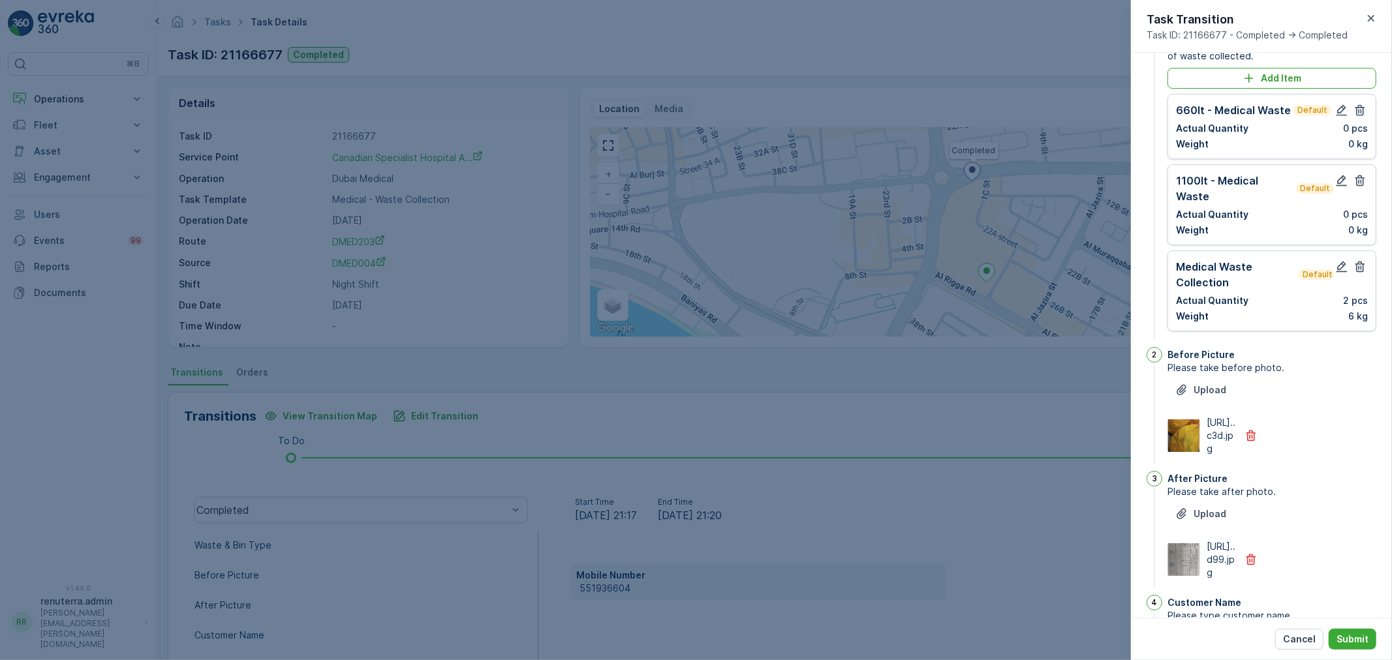
scroll to position [14, 0]
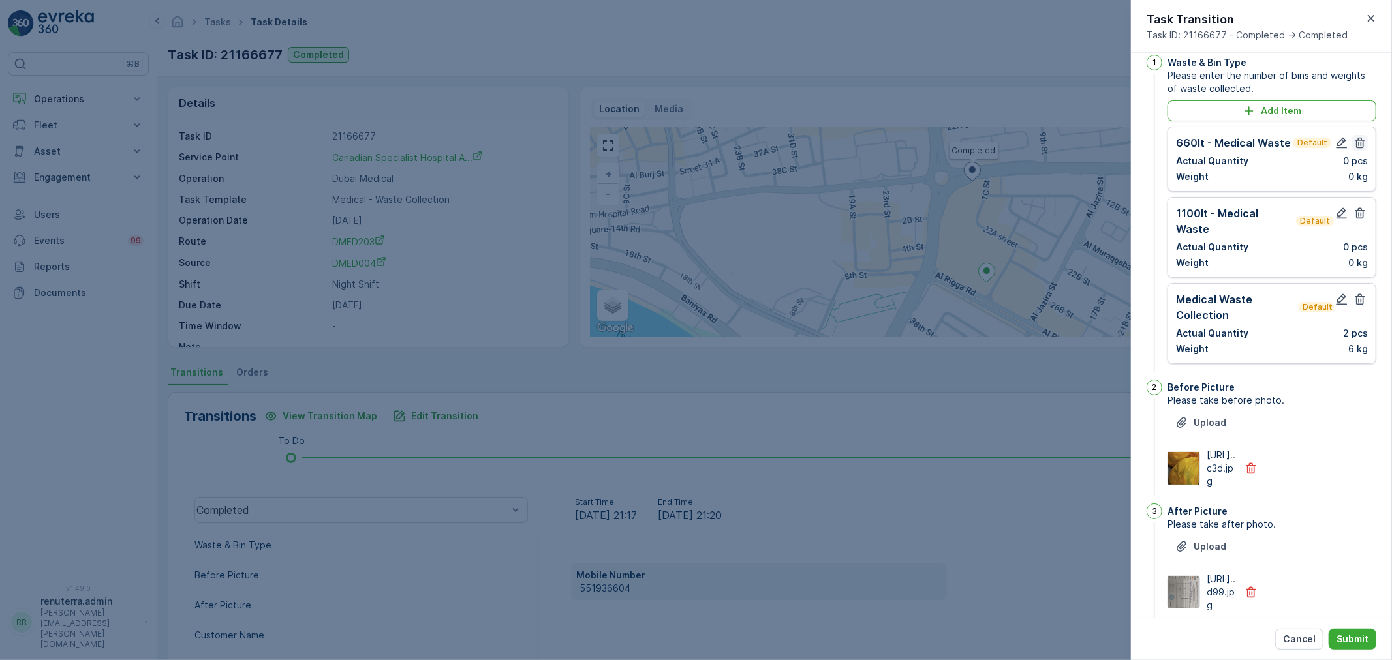
click at [1361, 138] on icon "button" at bounding box center [1360, 142] width 13 height 13
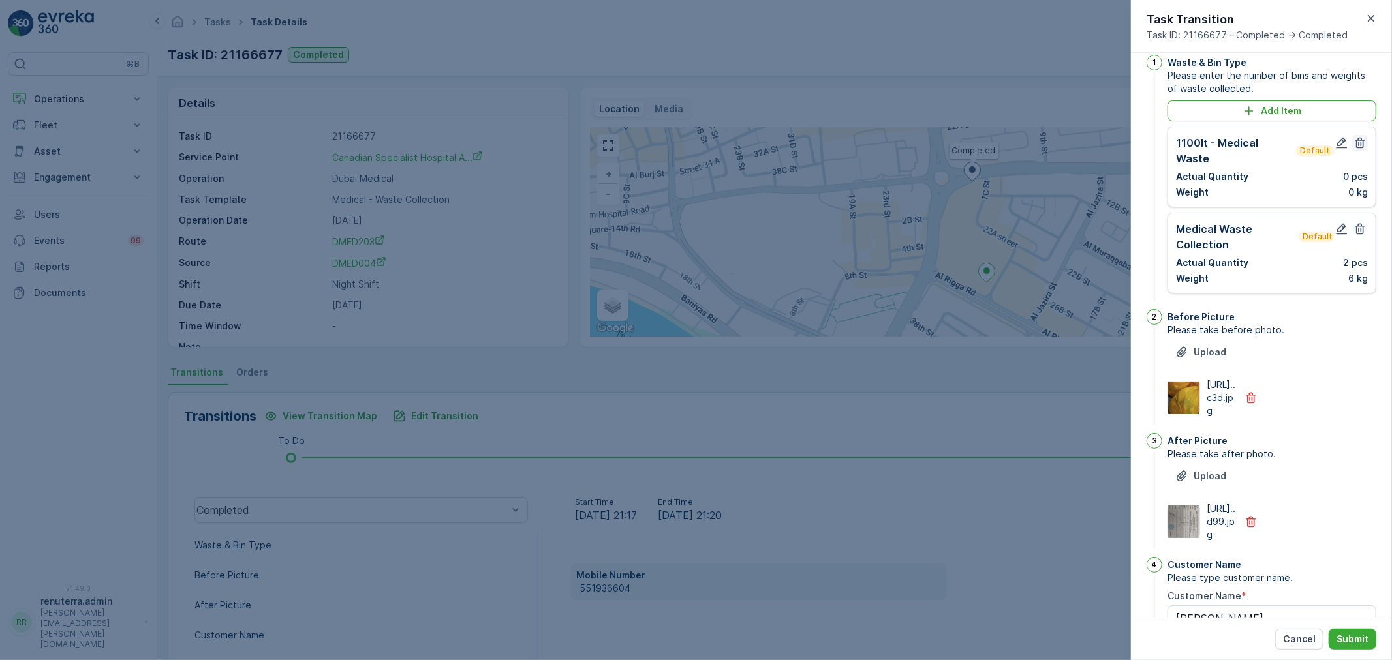
click at [1354, 146] on icon "button" at bounding box center [1360, 142] width 13 height 13
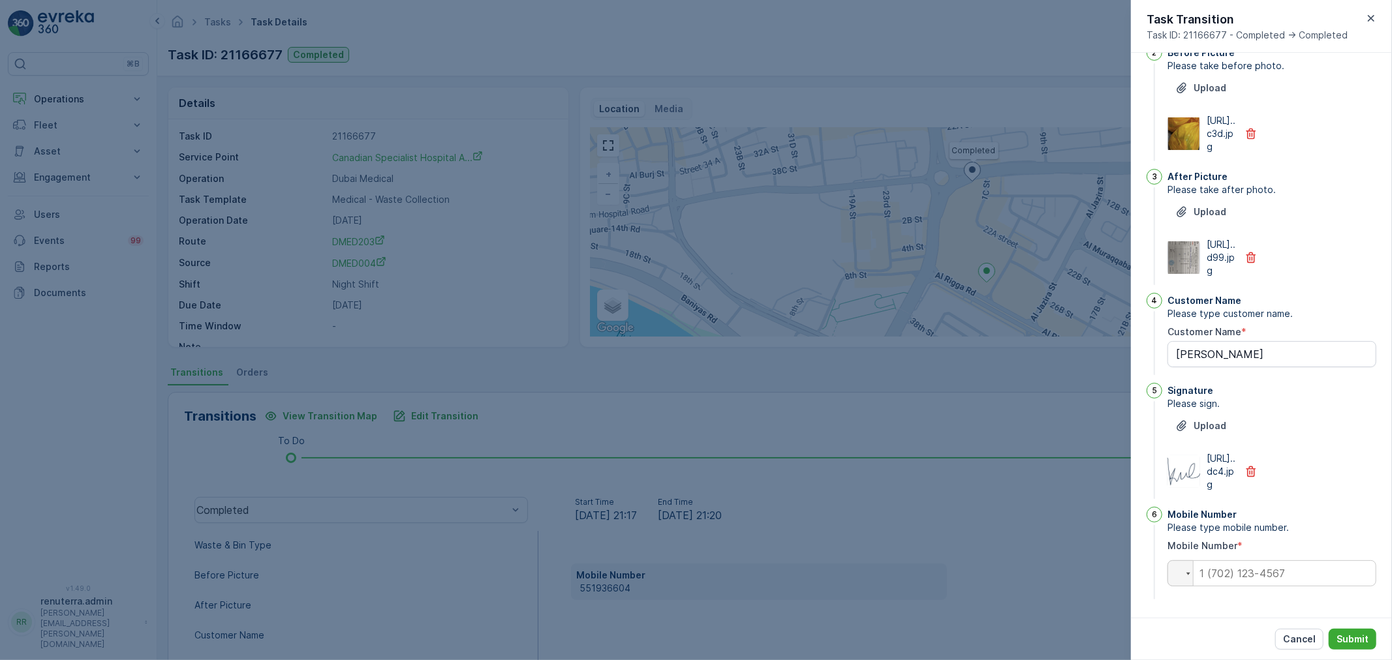
scroll to position [270, 0]
click at [1281, 574] on input "tel" at bounding box center [1272, 574] width 209 height 26
paste input "+55 (19) 36604"
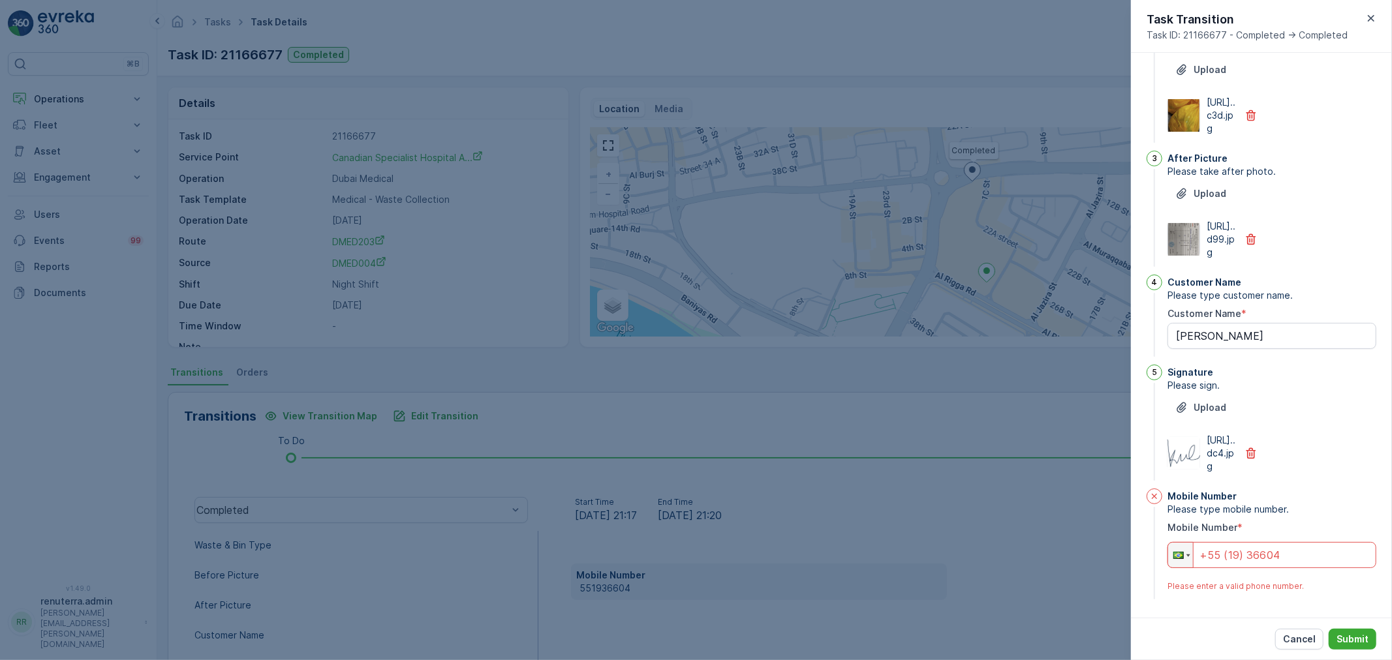
drag, startPoint x: 1282, startPoint y: 572, endPoint x: 1140, endPoint y: 590, distance: 143.4
click at [1140, 590] on div "1 Waste & Bin Type Please enter the number of bins and weights of waste collect…" at bounding box center [1261, 335] width 261 height 565
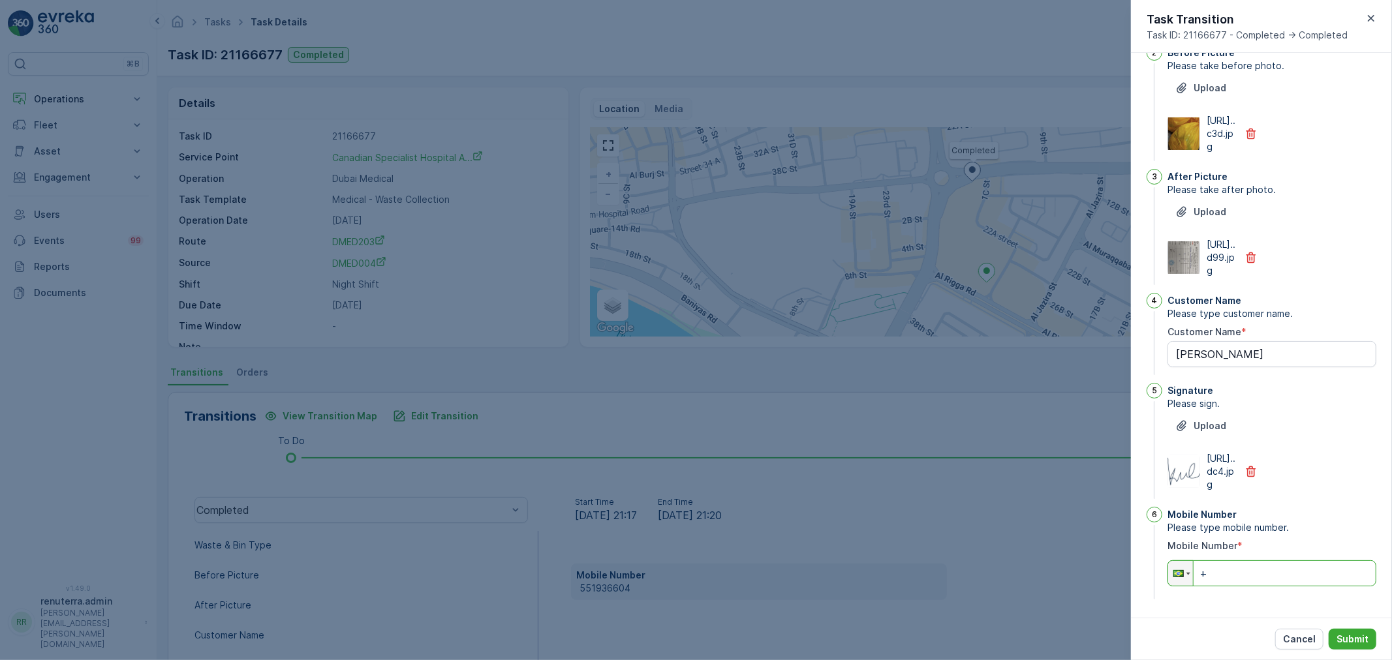
click at [1267, 585] on input "+" at bounding box center [1272, 574] width 209 height 26
type input "+"
click at [1184, 577] on div at bounding box center [1180, 573] width 25 height 25
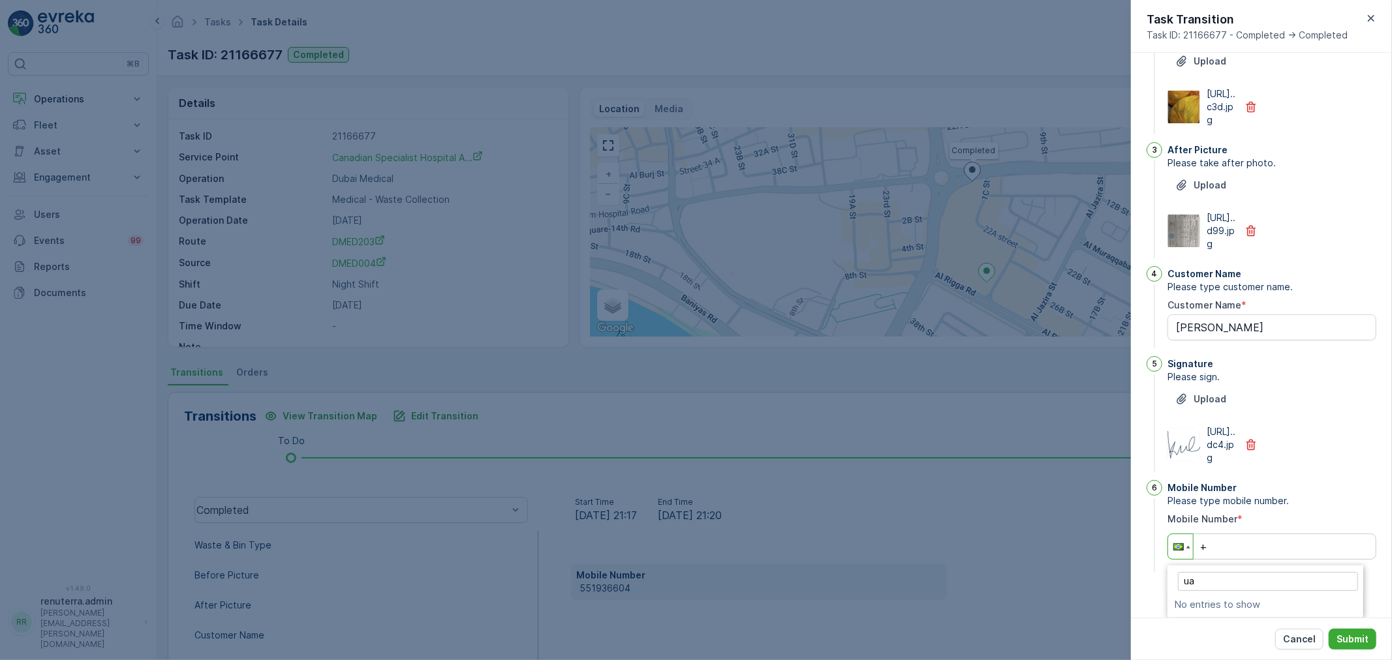
scroll to position [375, 0]
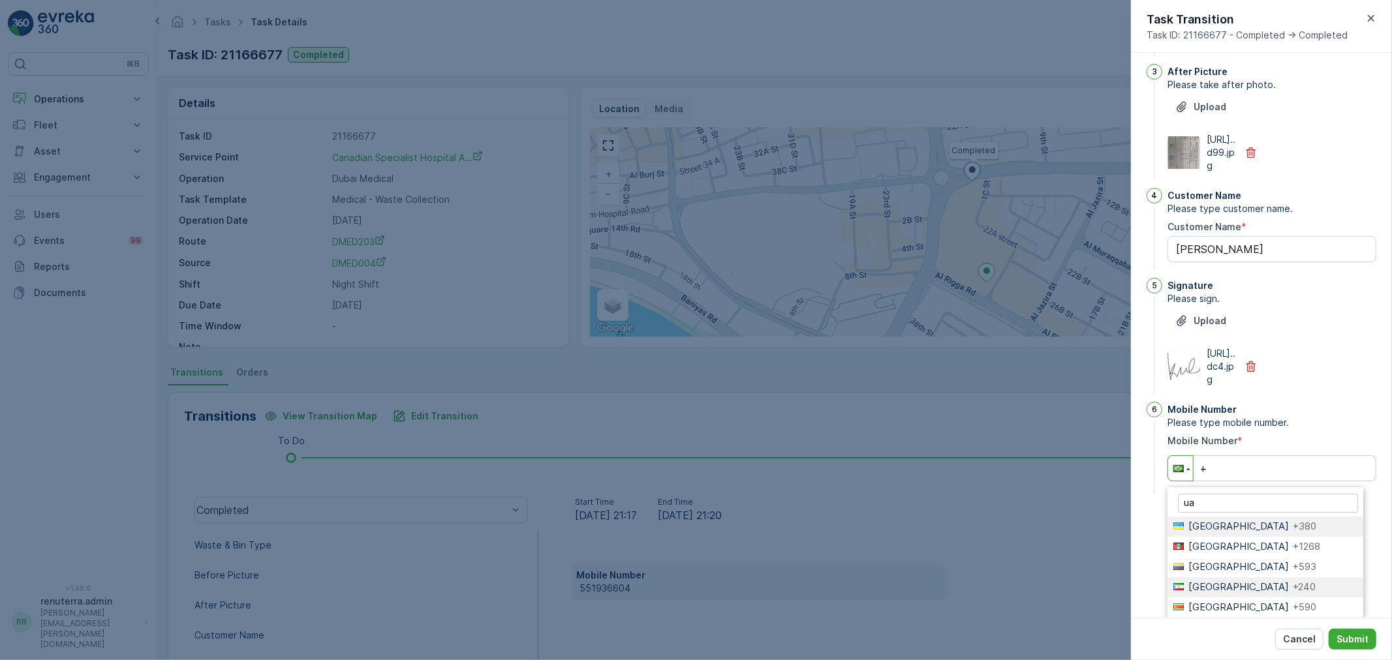
type input "u"
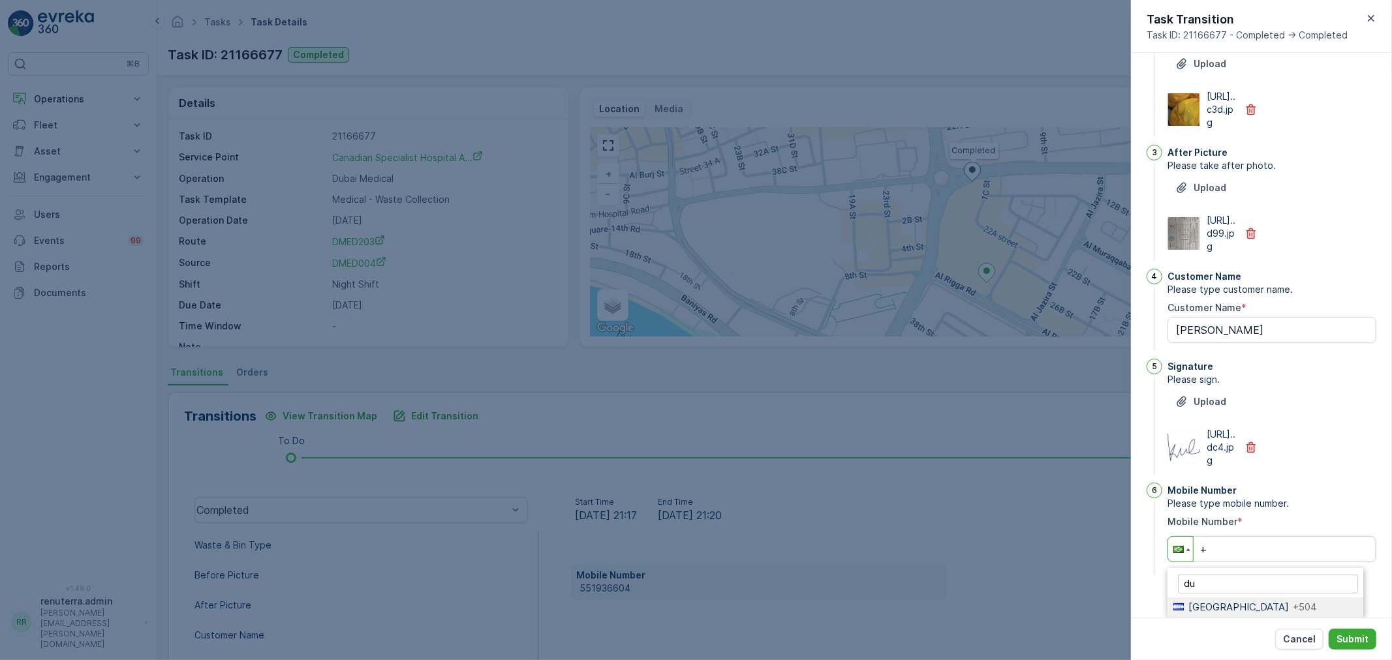
type input "d"
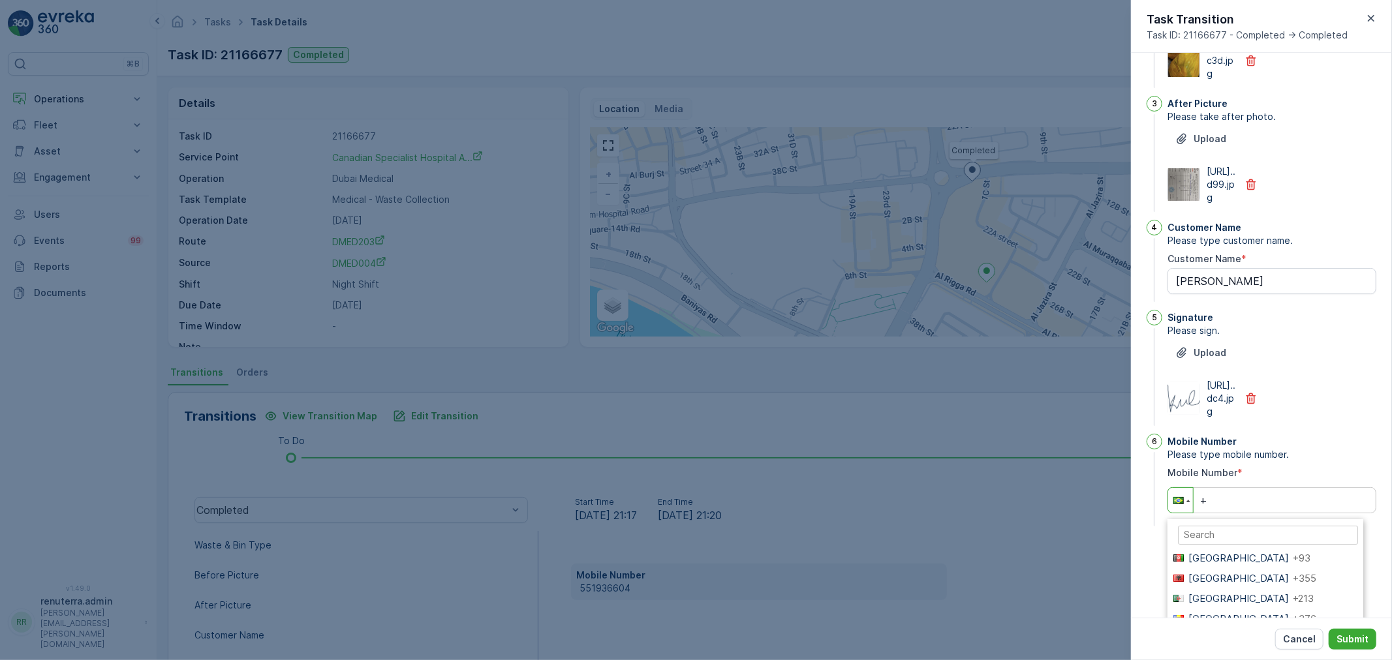
scroll to position [401, 0]
click at [1182, 504] on div at bounding box center [1178, 500] width 10 height 7
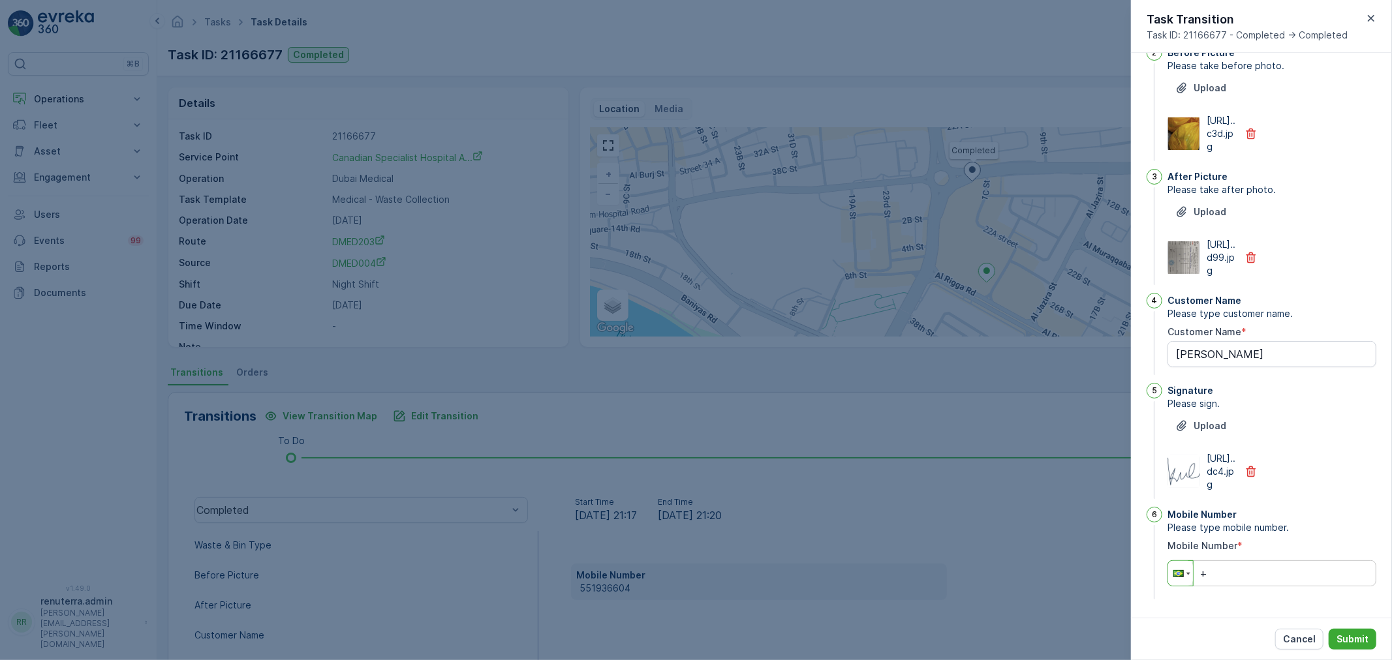
scroll to position [270, 0]
click at [1185, 570] on div at bounding box center [1180, 573] width 25 height 25
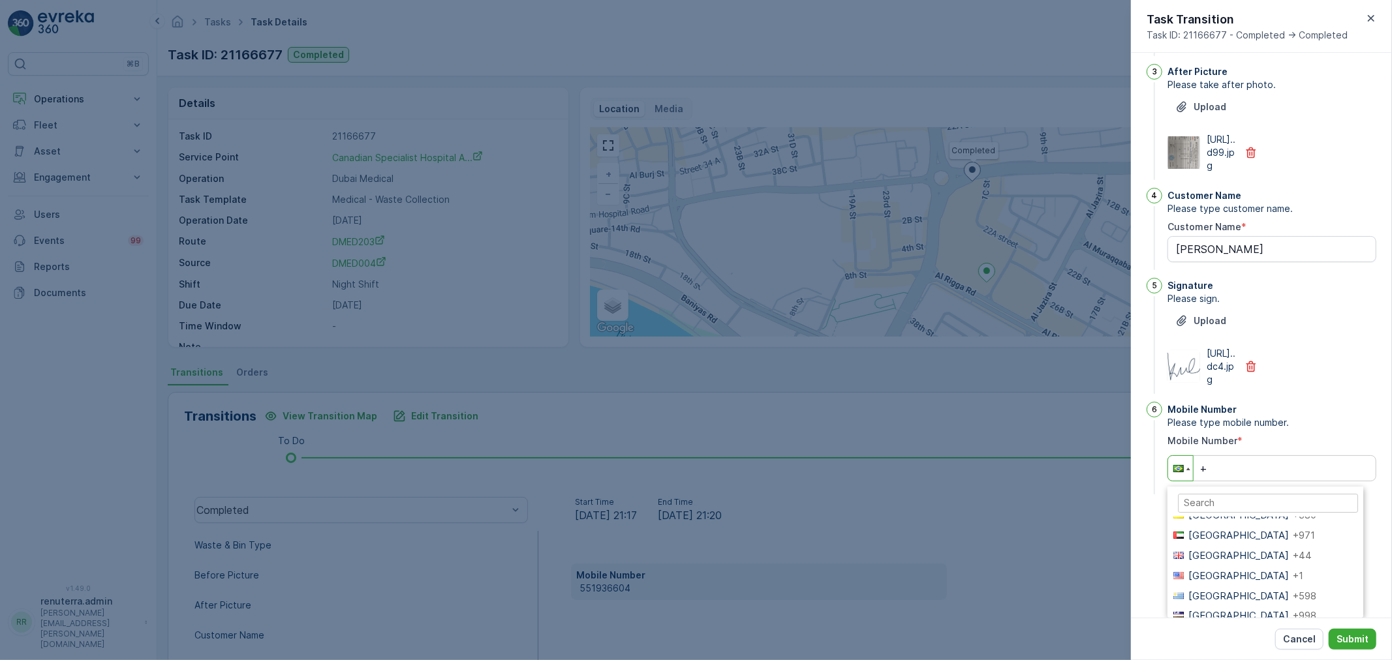
scroll to position [3988, 0]
click at [1265, 565] on span "United Arab Emirates" at bounding box center [1238, 571] width 101 height 12
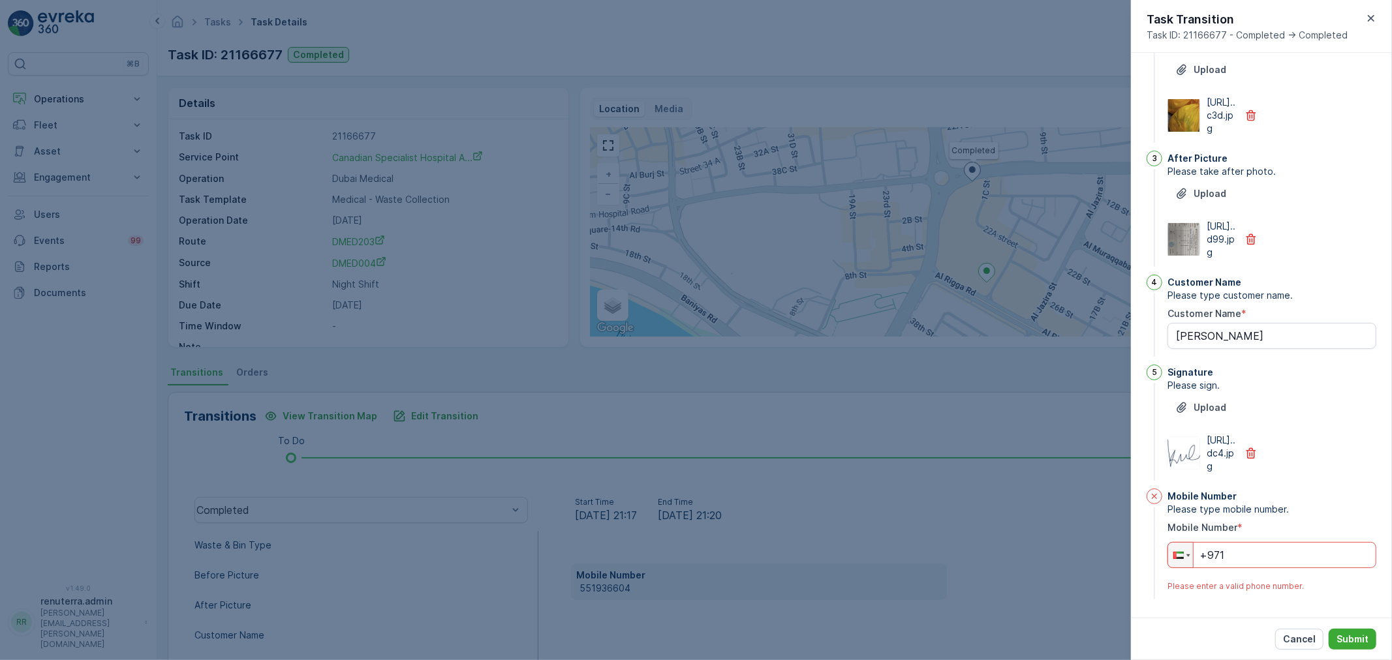
scroll to position [288, 0]
click at [1265, 559] on input "+971" at bounding box center [1272, 555] width 209 height 26
paste input "551 936 604"
click at [1356, 629] on button "Submit" at bounding box center [1353, 639] width 48 height 21
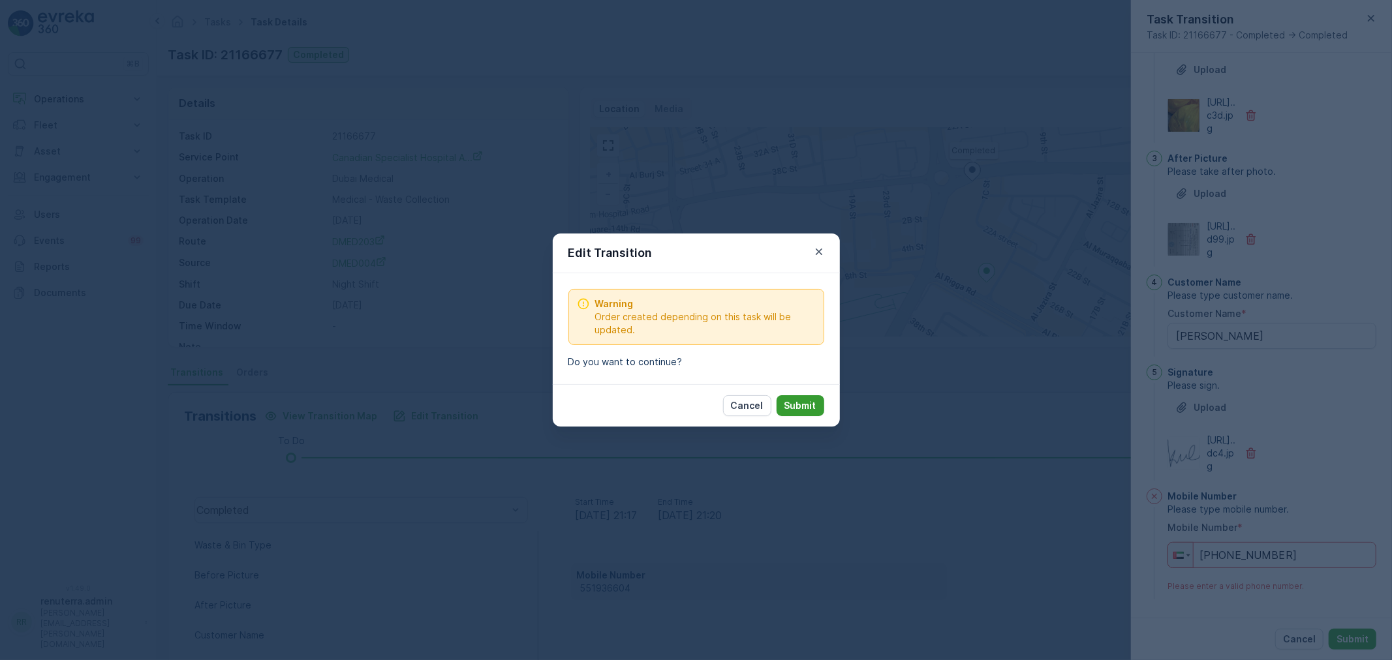
click at [805, 402] on p "Submit" at bounding box center [800, 405] width 32 height 13
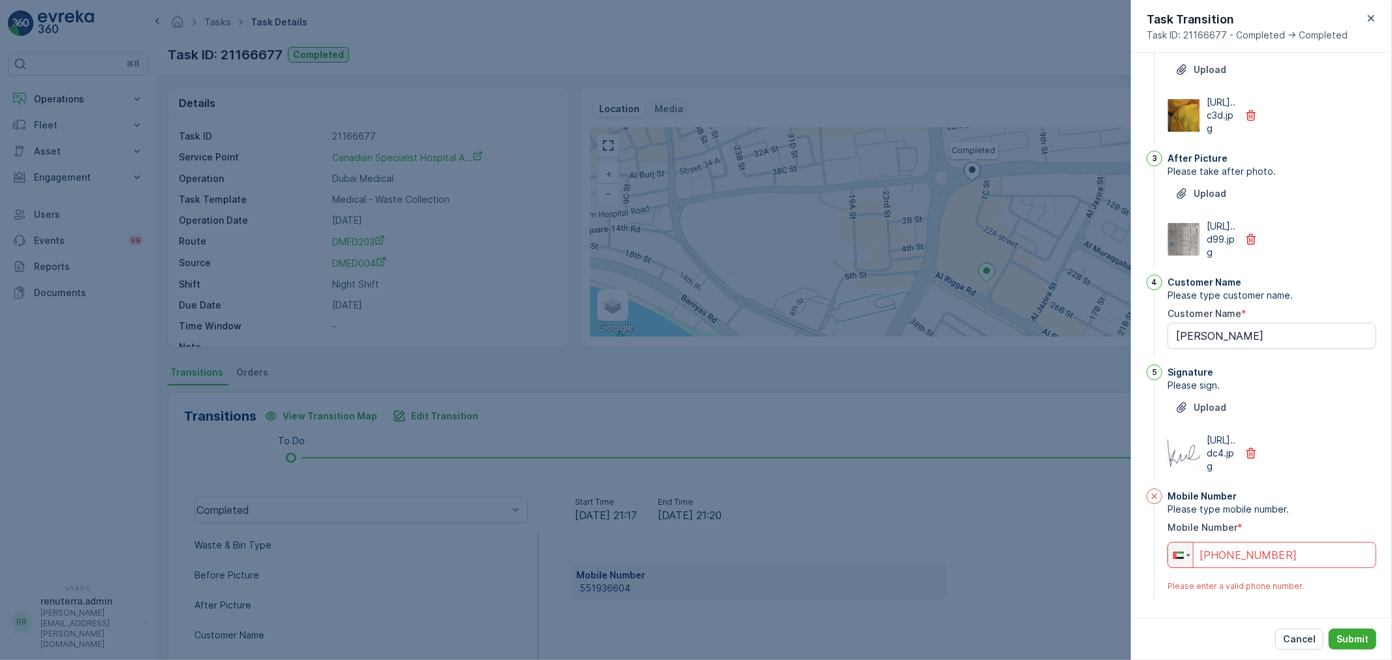
drag, startPoint x: 1327, startPoint y: 562, endPoint x: 1049, endPoint y: 589, distance: 278.7
click at [1049, 589] on div "Tasks Task Details Renuterra ( +04:00 ) Task ID: 21166677 Completed Details Tas…" at bounding box center [774, 330] width 1235 height 660
paste input "tel"
type input "+551 936 604"
click at [1348, 638] on p "Submit" at bounding box center [1353, 639] width 32 height 13
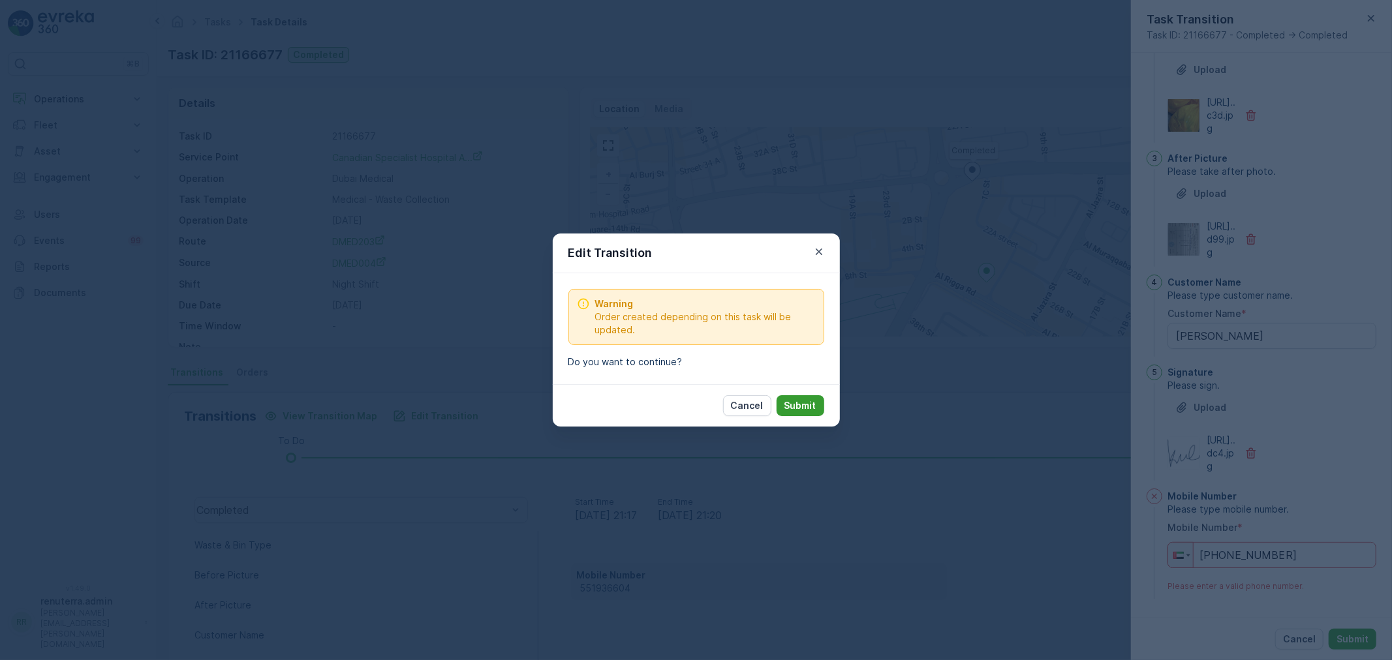
click at [801, 410] on p "Submit" at bounding box center [800, 405] width 32 height 13
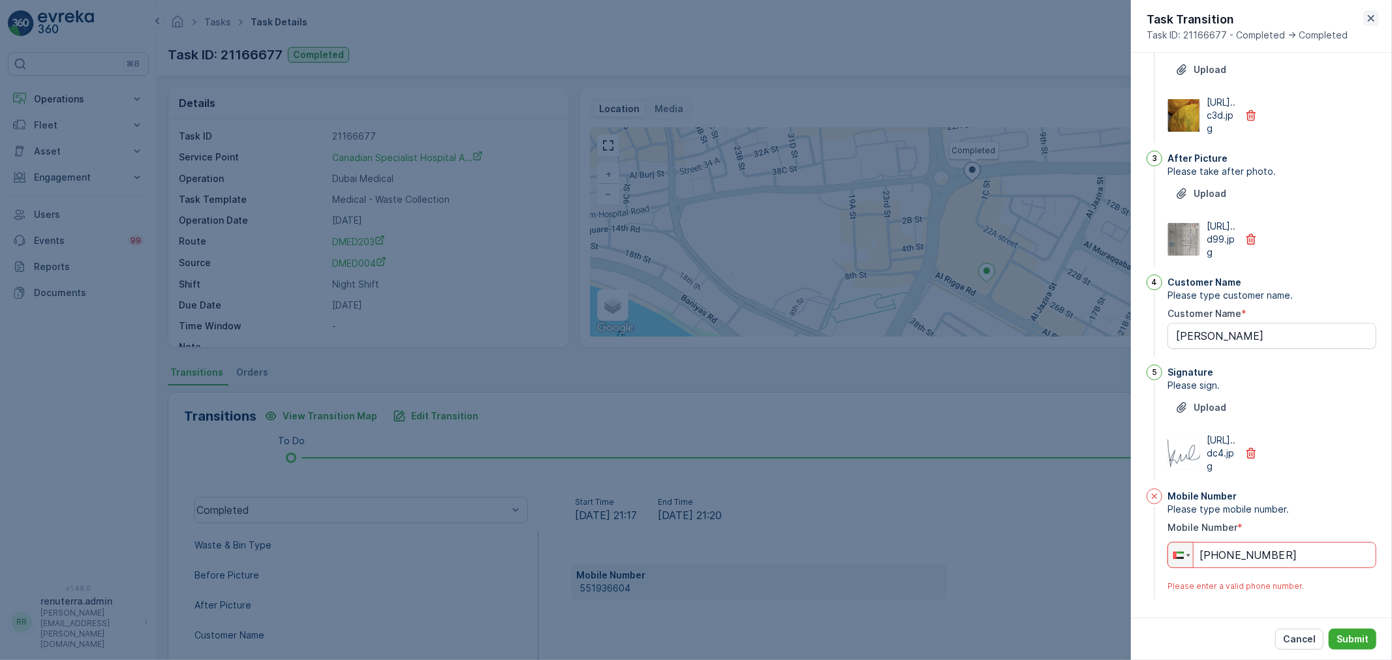
click at [1371, 18] on icon "button" at bounding box center [1371, 18] width 7 height 7
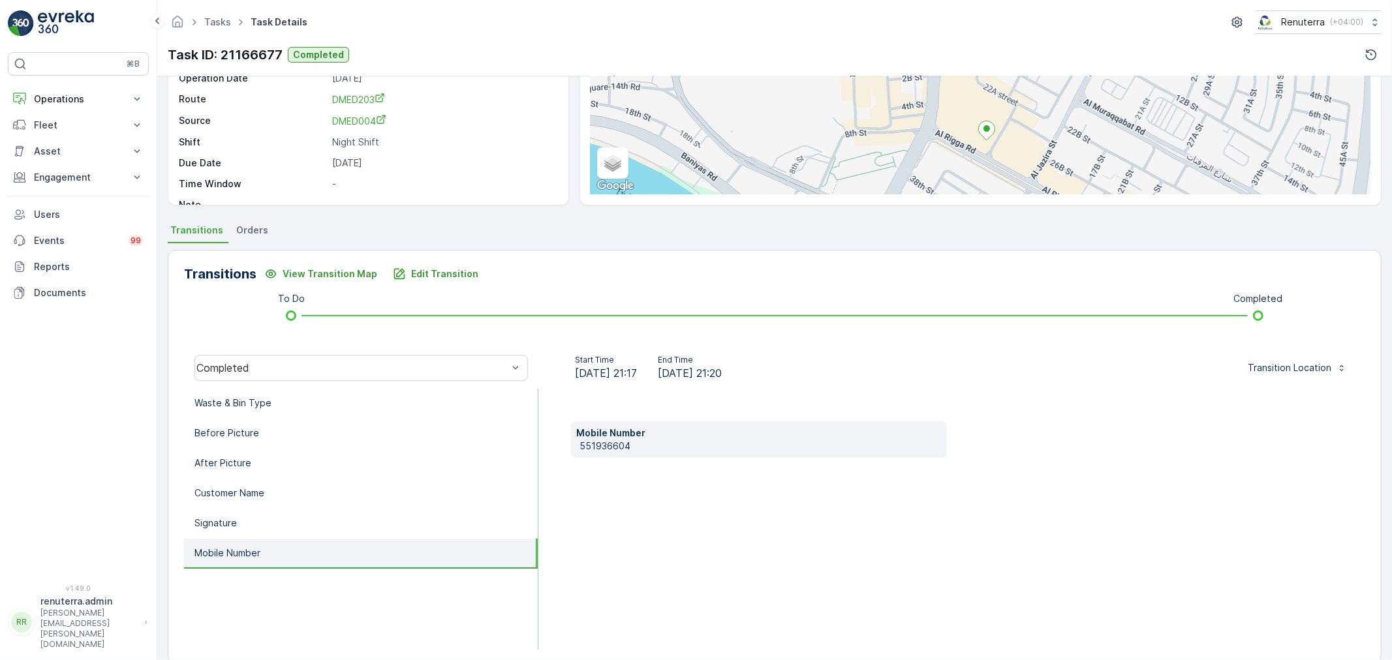
scroll to position [161, 0]
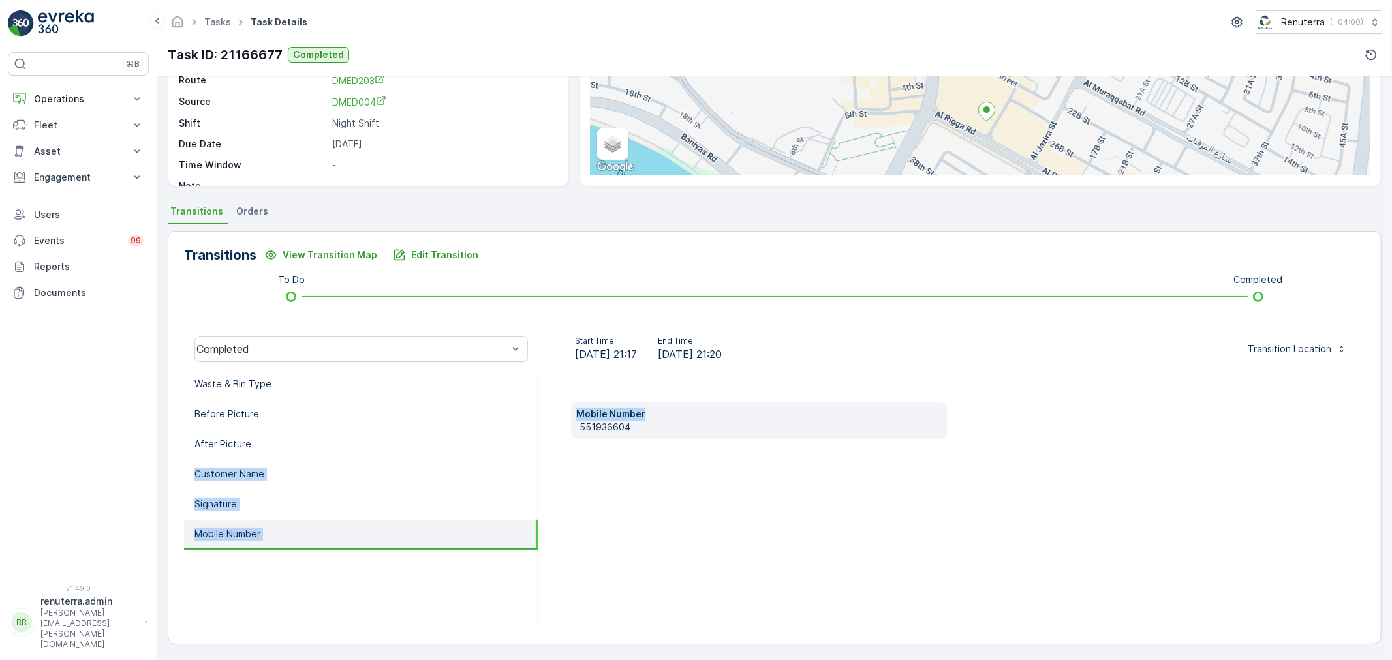
drag, startPoint x: 712, startPoint y: 418, endPoint x: 591, endPoint y: 428, distance: 121.1
click at [509, 428] on div "Waste & Bin Type Before Picture After Picture Customer Name Signature Mobile Nu…" at bounding box center [774, 500] width 1181 height 261
drag, startPoint x: 630, startPoint y: 427, endPoint x: 655, endPoint y: 433, distance: 25.5
click at [634, 431] on p "551936604" at bounding box center [761, 427] width 362 height 13
drag, startPoint x: 597, startPoint y: 429, endPoint x: 623, endPoint y: 431, distance: 26.2
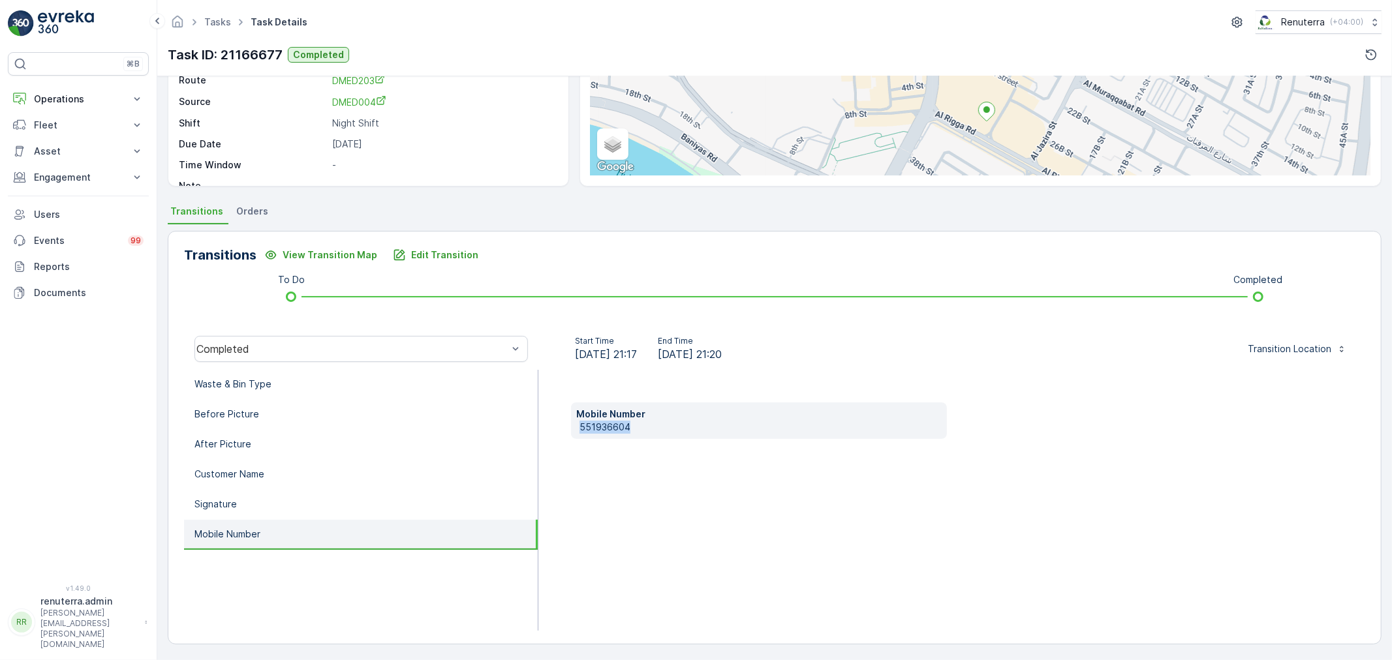
click at [559, 431] on div "Mobile Number 551936604" at bounding box center [951, 500] width 827 height 261
copy p "551936604"
drag, startPoint x: 427, startPoint y: 241, endPoint x: 429, endPoint y: 256, distance: 15.1
click at [428, 249] on div "Transitions View Transition Map Edit Transition To Do Completed Completed Start…" at bounding box center [775, 438] width 1214 height 414
click at [431, 256] on p "Edit Transition" at bounding box center [444, 255] width 67 height 13
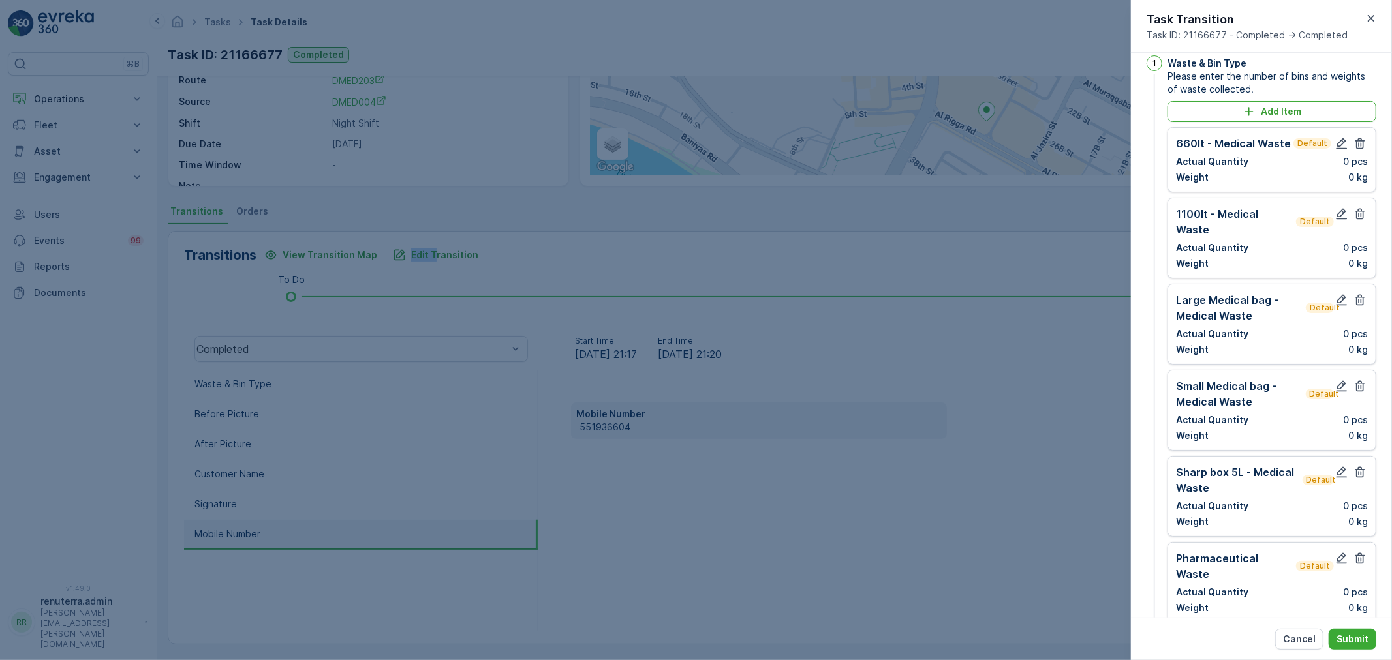
scroll to position [0, 0]
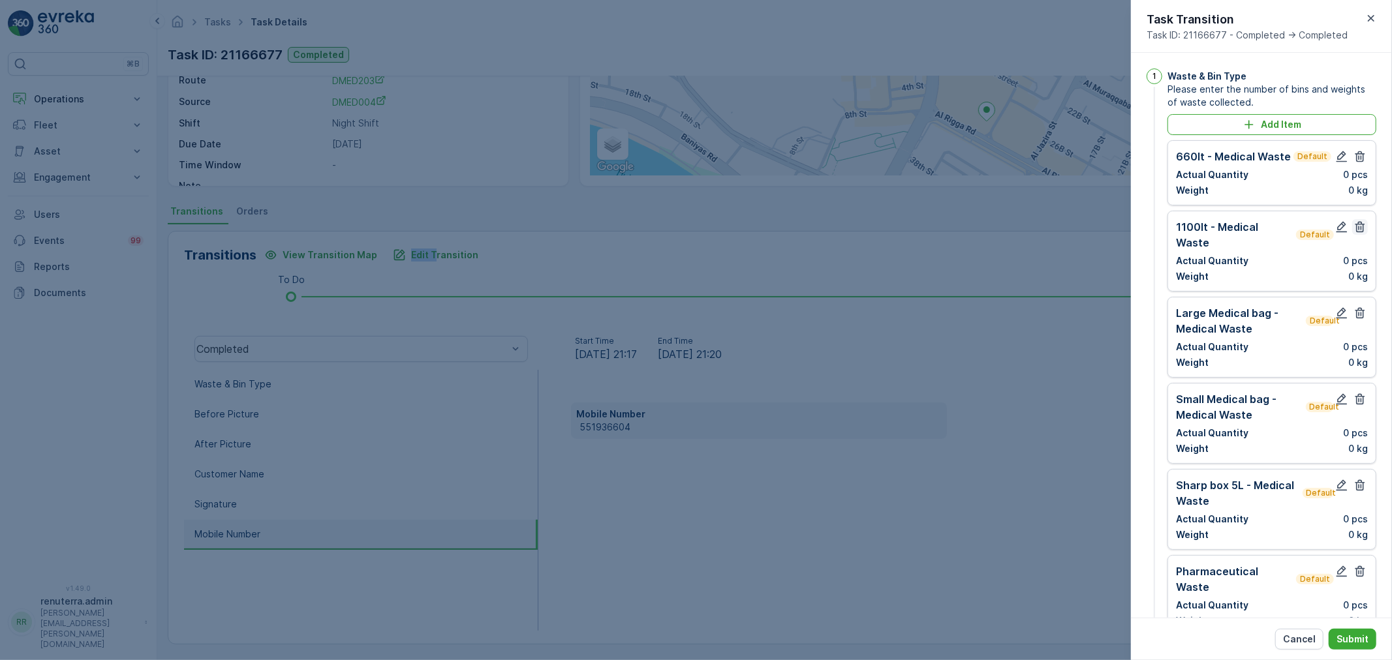
click at [1354, 160] on icon "button" at bounding box center [1360, 156] width 13 height 13
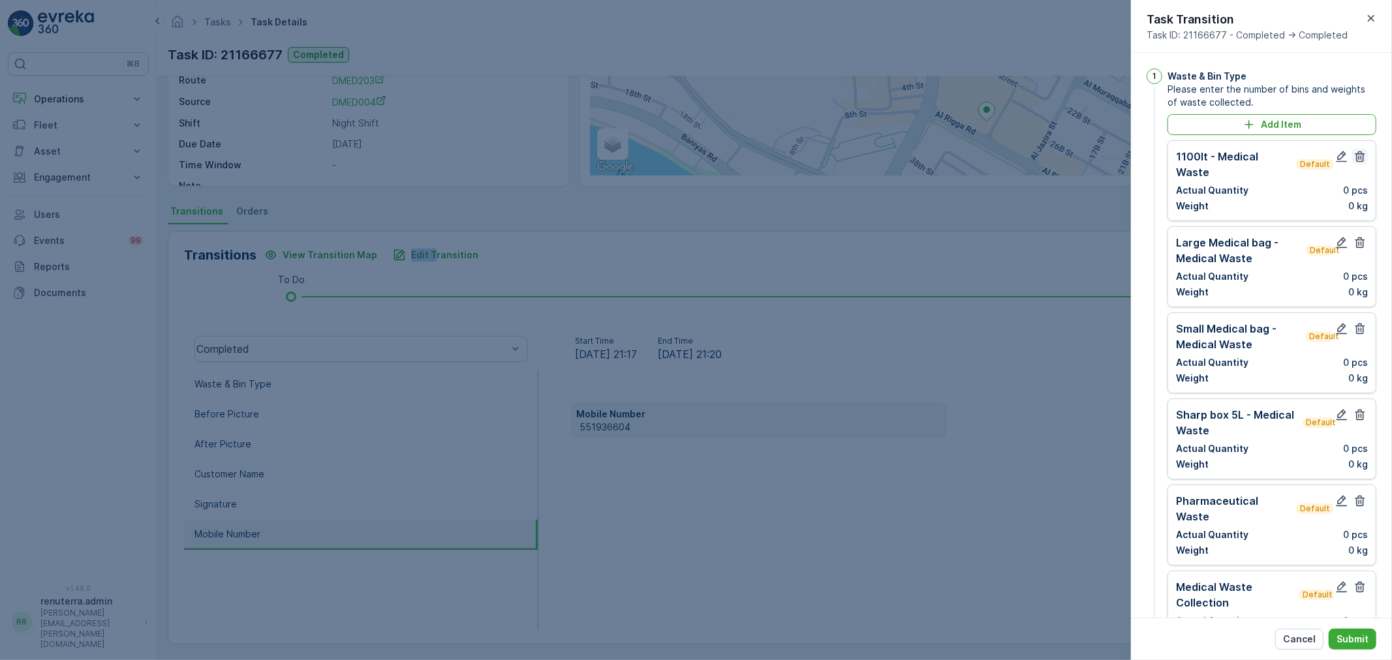
click at [1354, 160] on icon "button" at bounding box center [1360, 156] width 13 height 13
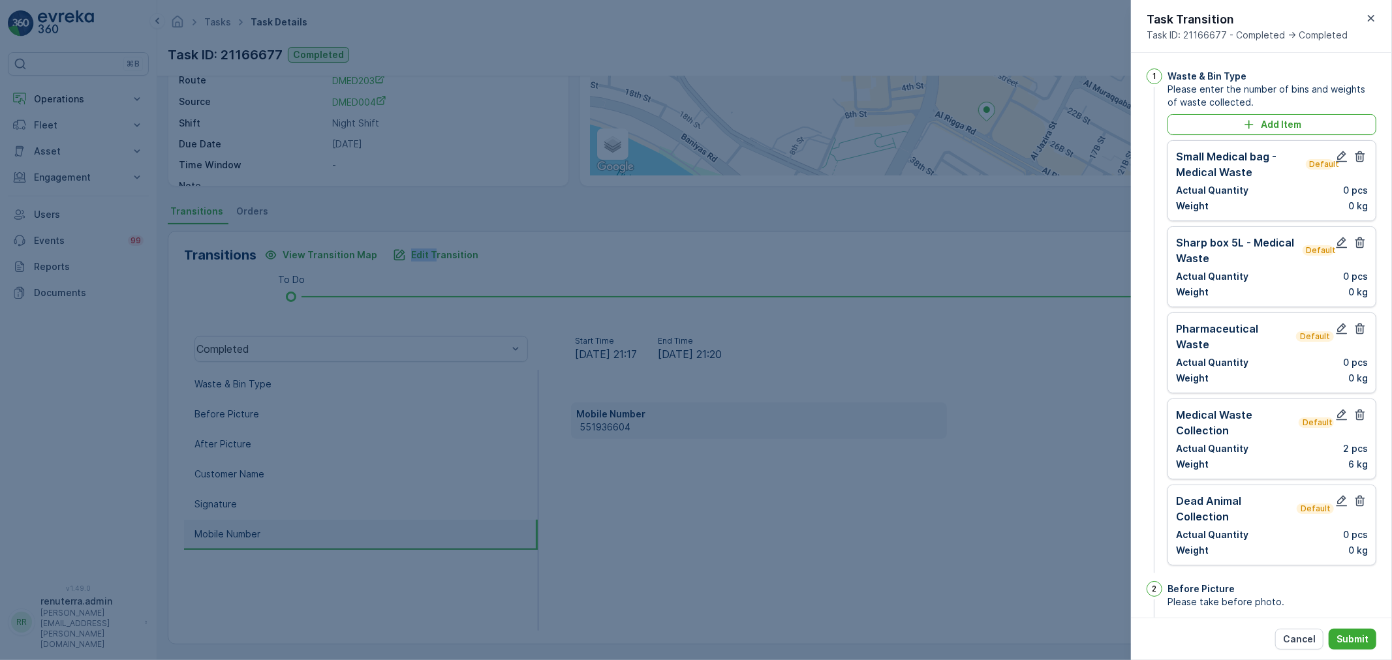
click at [1354, 160] on icon "button" at bounding box center [1360, 156] width 13 height 13
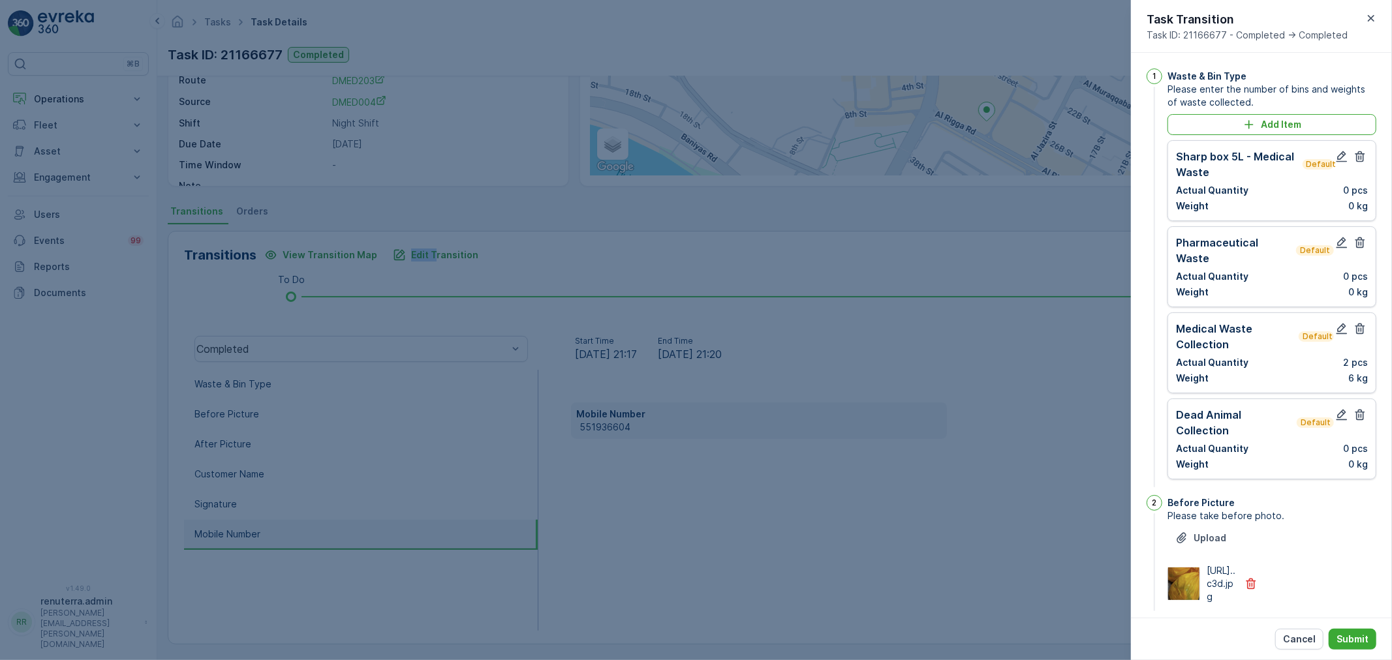
click at [1354, 160] on icon "button" at bounding box center [1360, 156] width 13 height 13
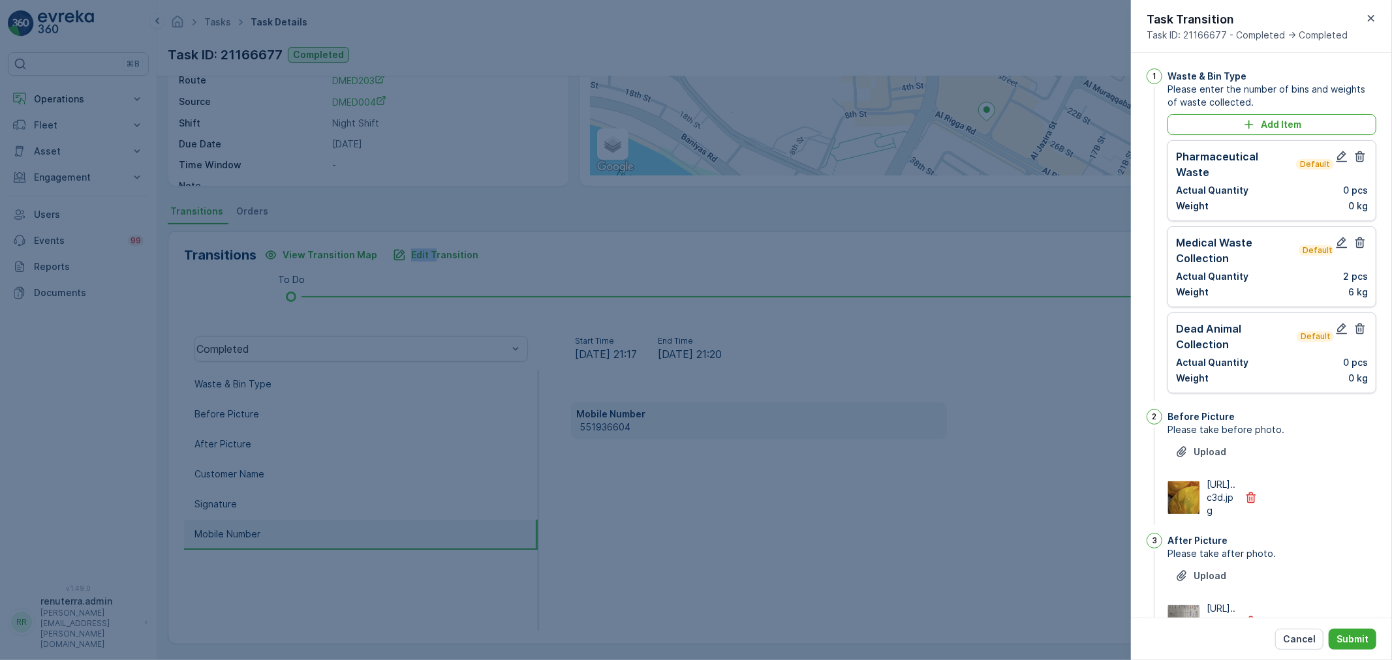
click at [1354, 160] on icon "button" at bounding box center [1360, 156] width 13 height 13
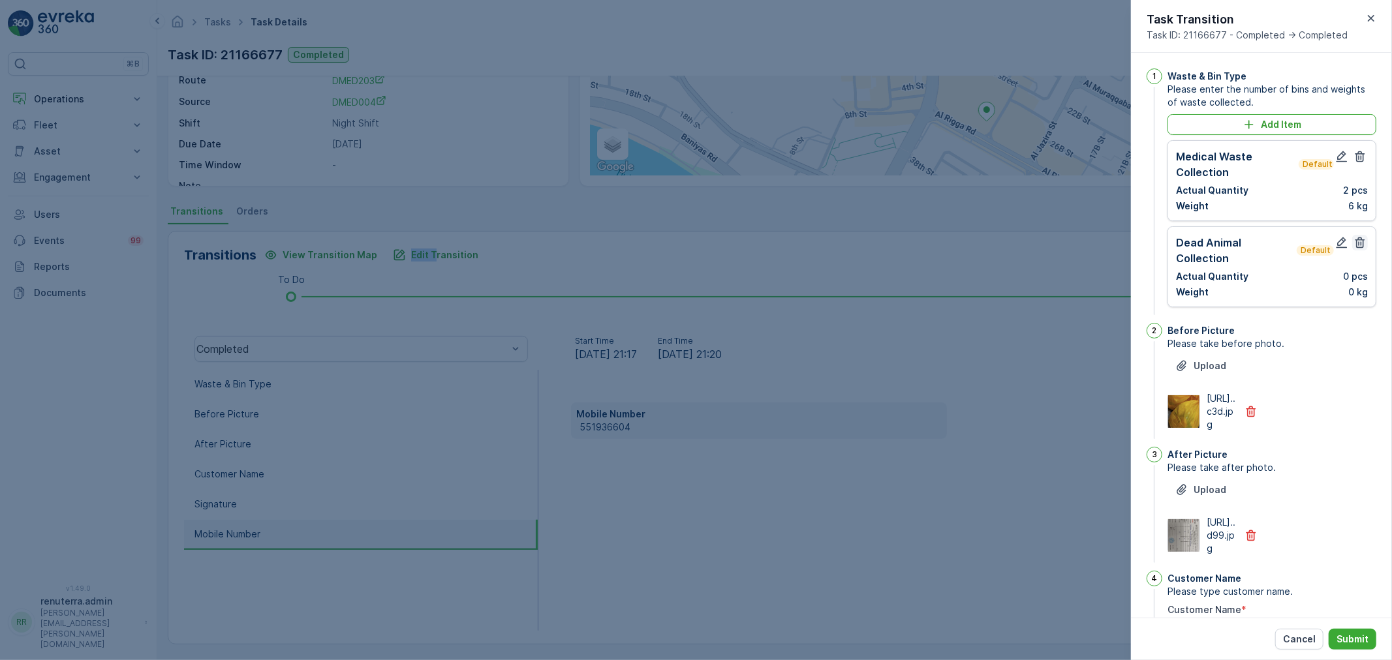
click at [1356, 245] on icon "button" at bounding box center [1361, 243] width 10 height 11
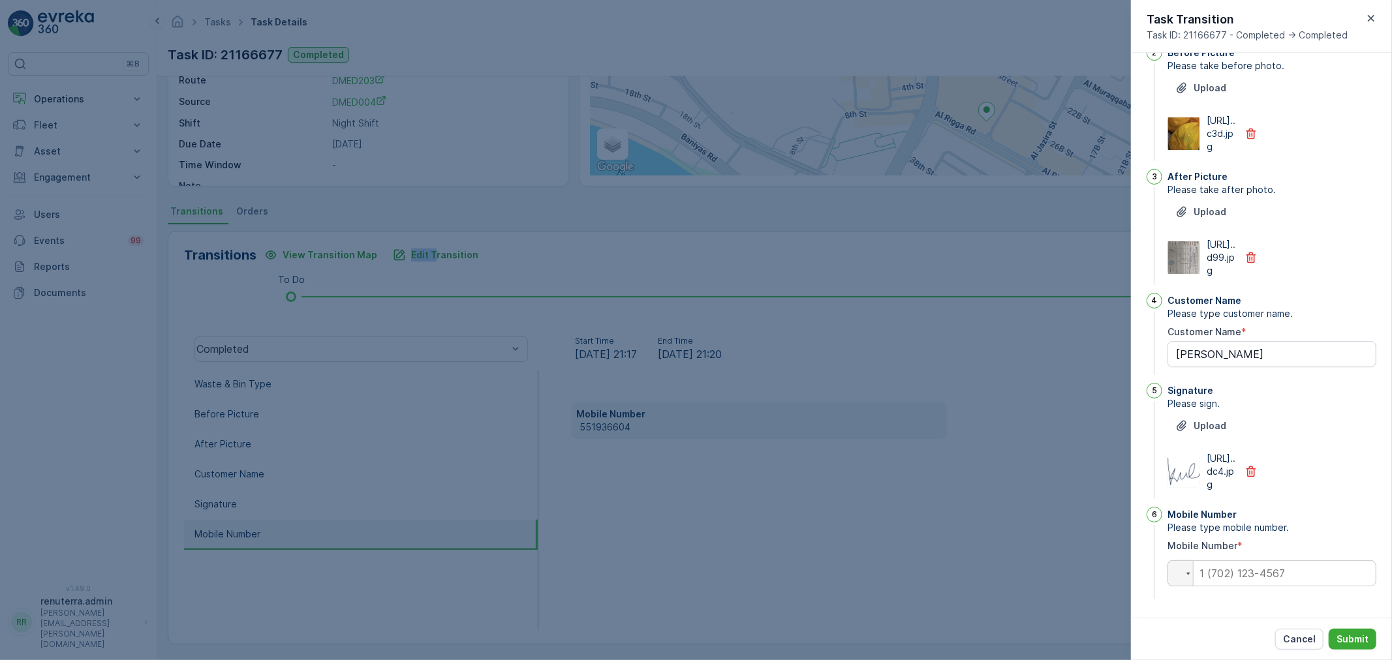
scroll to position [270, 0]
click at [1260, 576] on input "tel" at bounding box center [1272, 574] width 209 height 26
paste input "+55 (19) 36604"
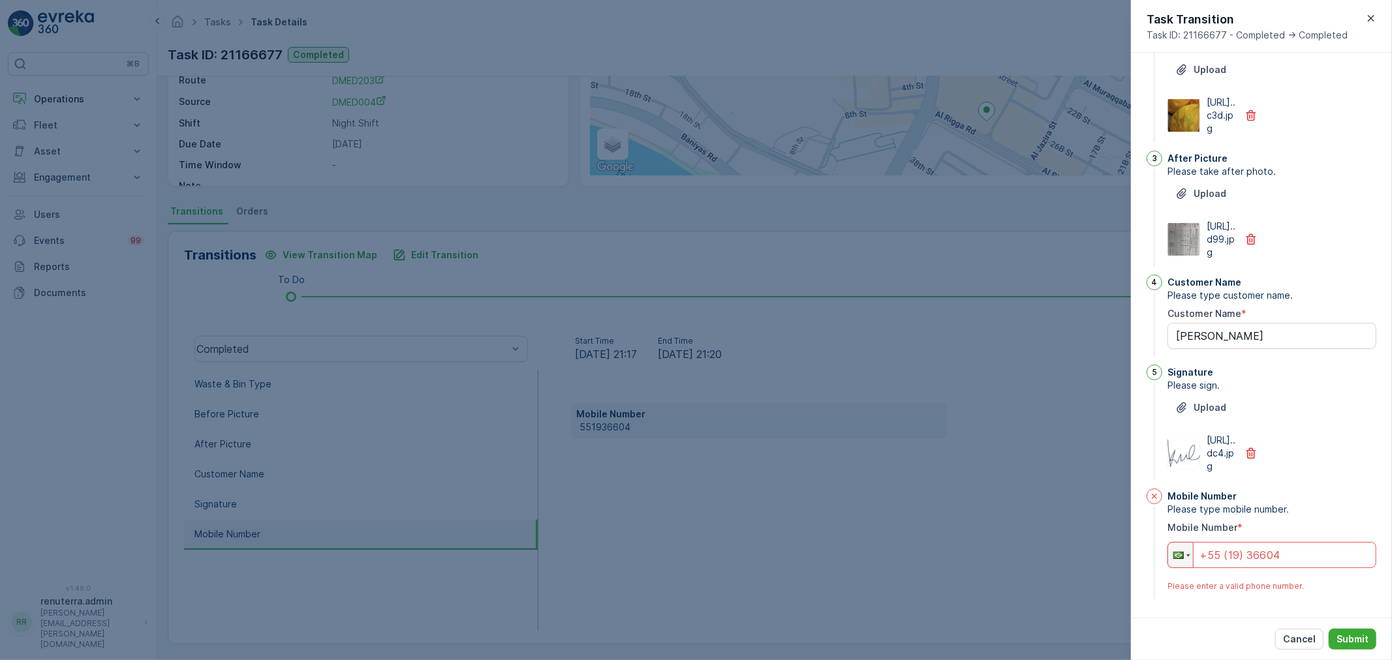
click at [1299, 568] on input "+55 (19) 36604" at bounding box center [1272, 555] width 209 height 26
type input "+55 (19) 36604"
click at [1377, 16] on icon "button" at bounding box center [1371, 18] width 13 height 13
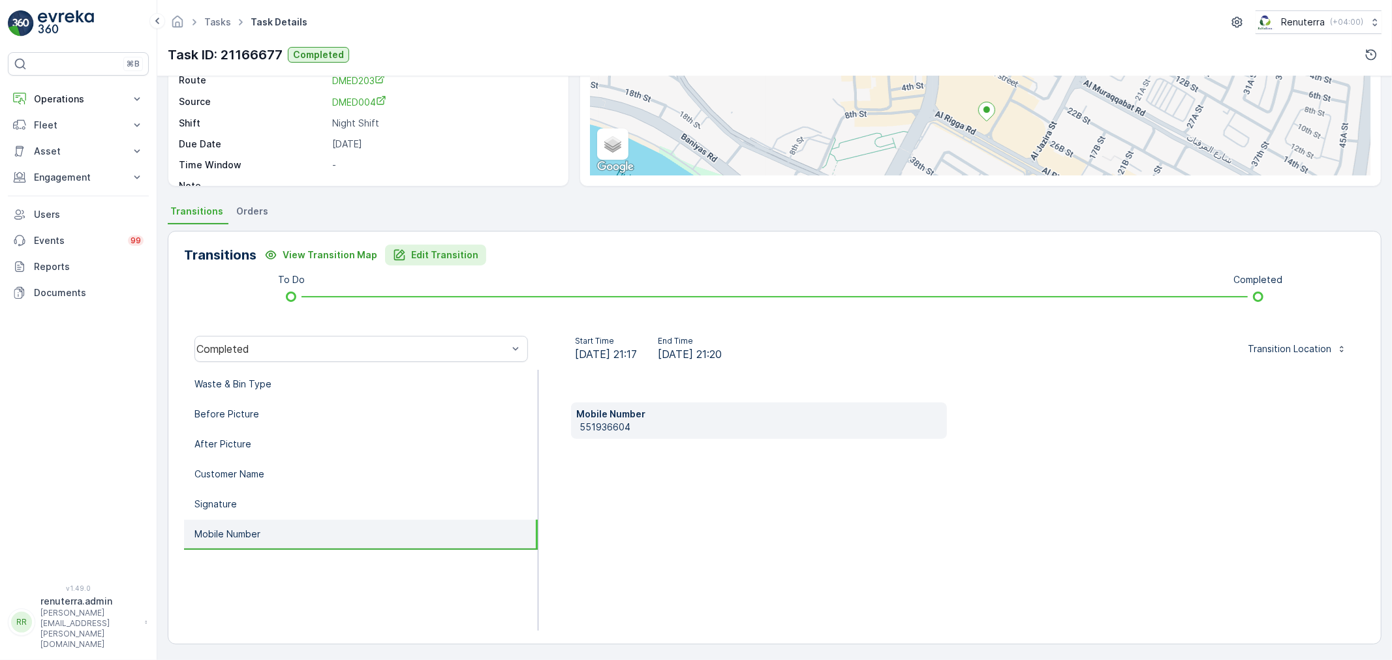
click at [437, 255] on p "Edit Transition" at bounding box center [444, 255] width 67 height 13
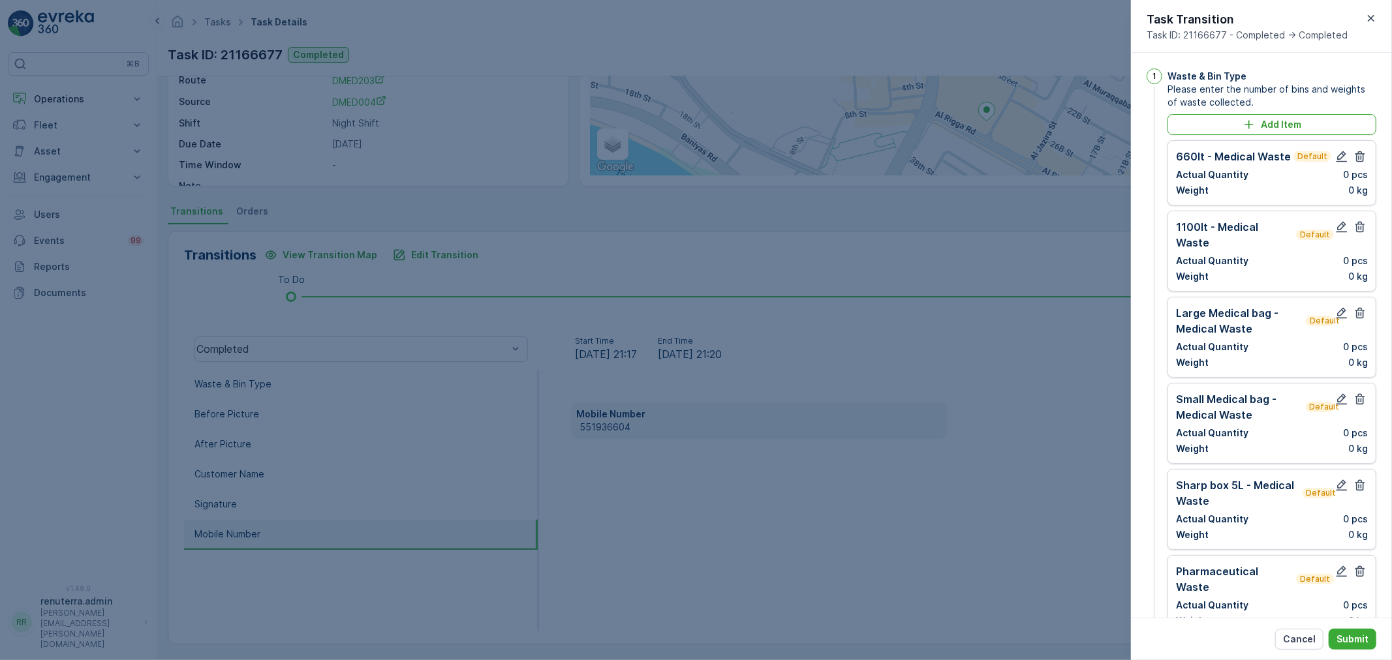
scroll to position [811, 0]
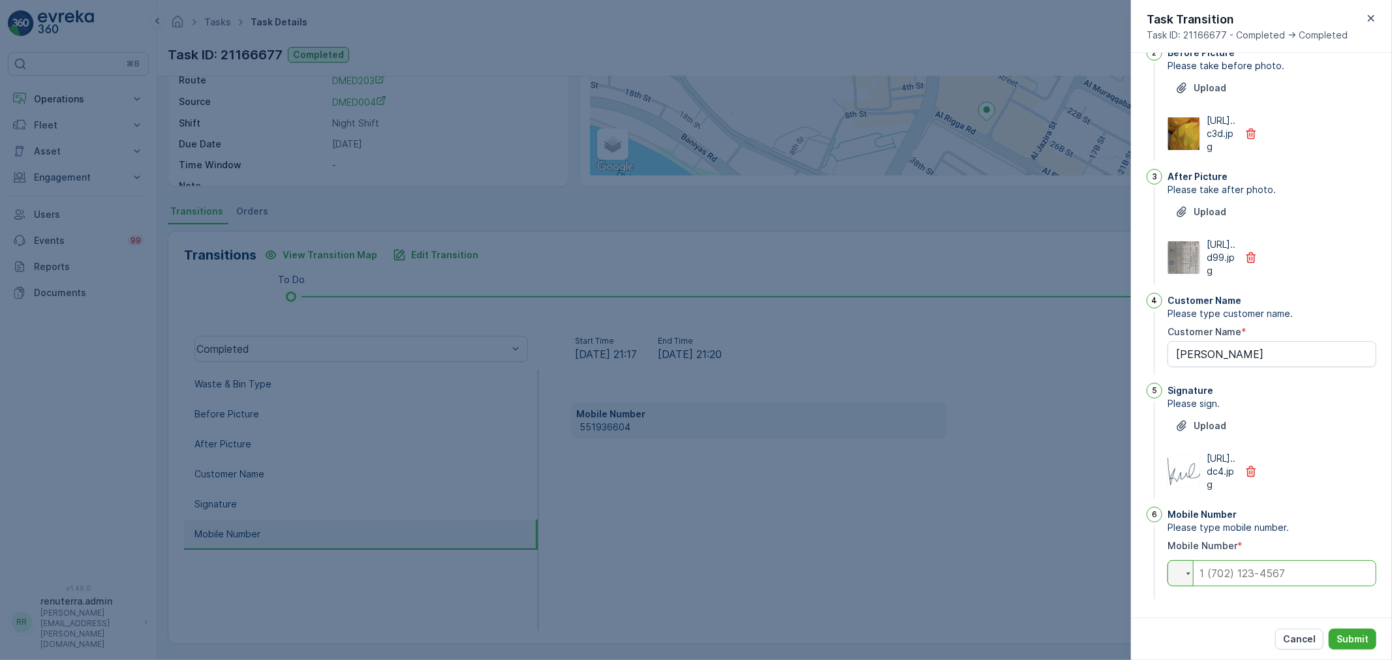
click at [1268, 565] on input "tel" at bounding box center [1272, 574] width 209 height 26
paste input "+55 (19) 36604"
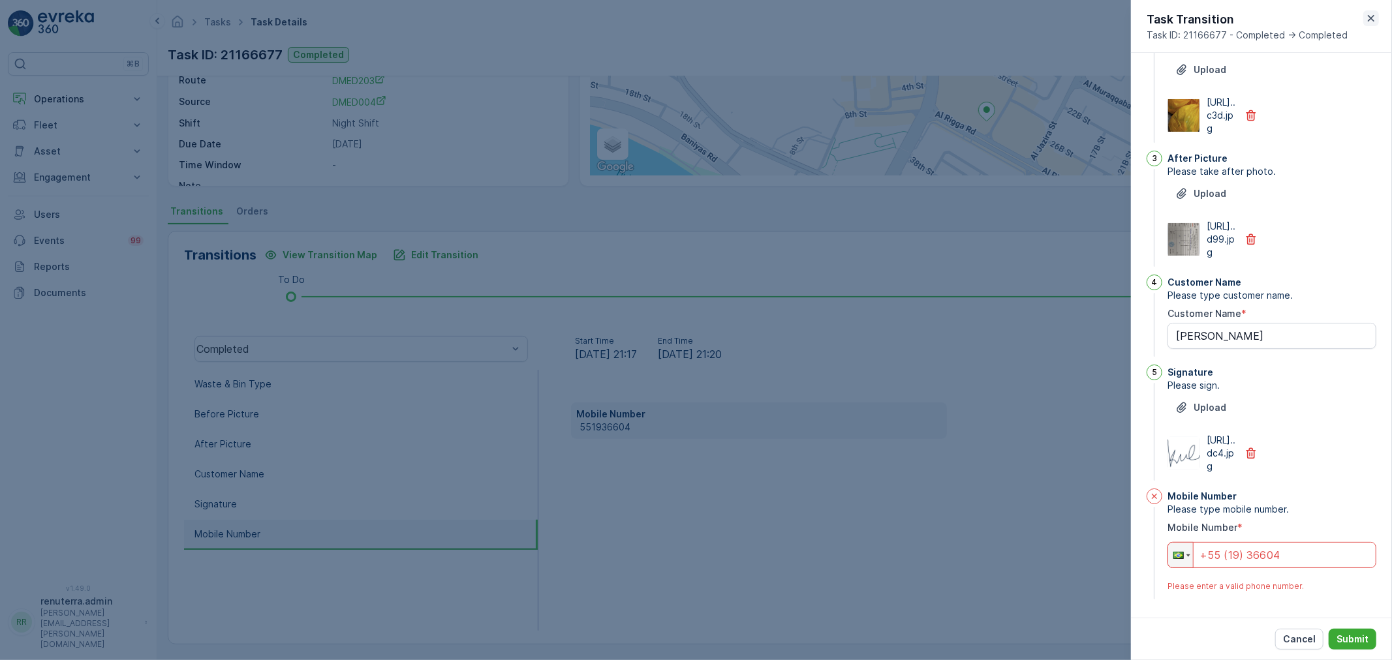
type input "+55 (19) 36604"
click at [1368, 17] on icon "button" at bounding box center [1371, 18] width 13 height 13
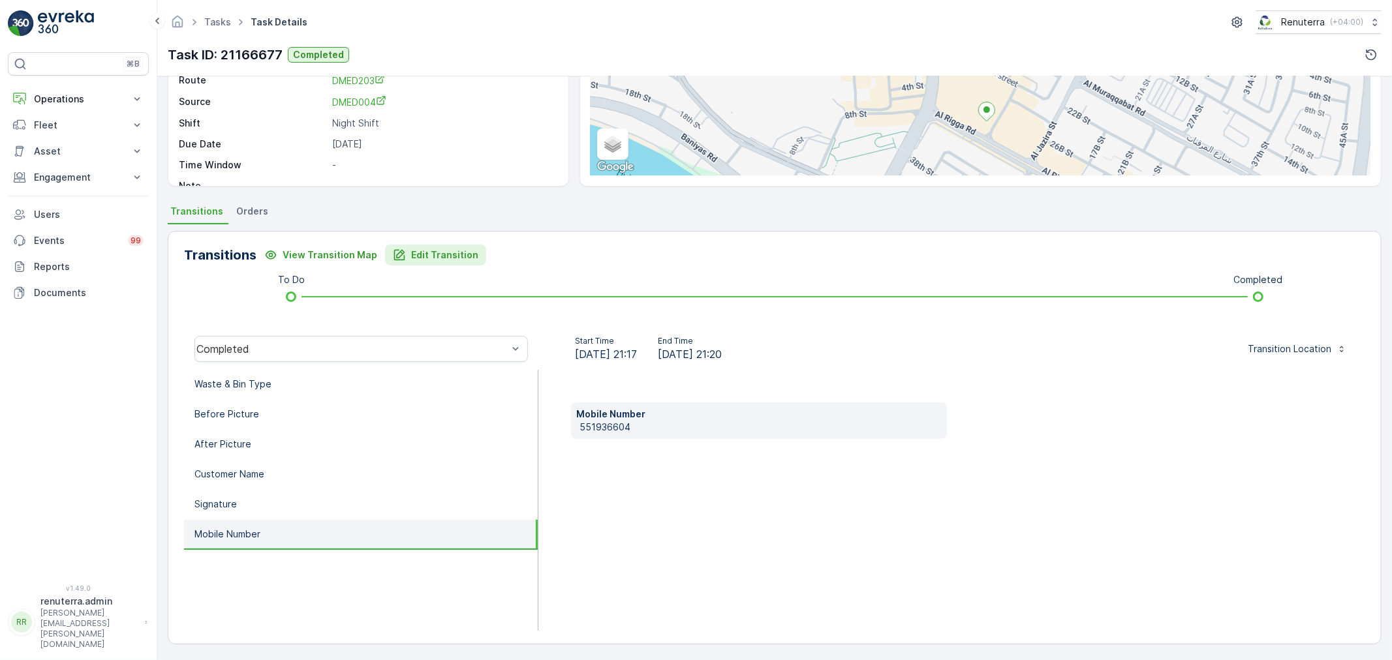
click at [420, 255] on p "Edit Transition" at bounding box center [444, 255] width 67 height 13
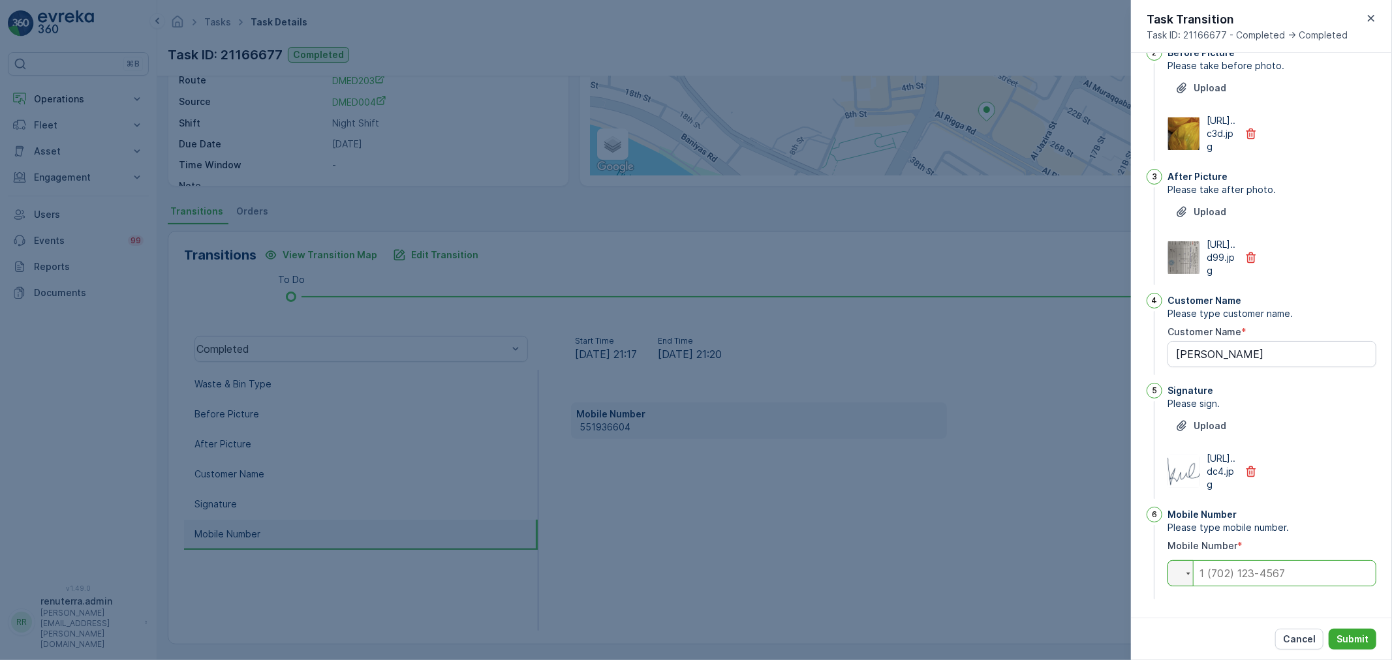
click at [1269, 570] on input "tel" at bounding box center [1272, 574] width 209 height 26
drag, startPoint x: 1270, startPoint y: 545, endPoint x: 1279, endPoint y: 572, distance: 28.9
click at [1279, 572] on input "055193" at bounding box center [1272, 574] width 209 height 26
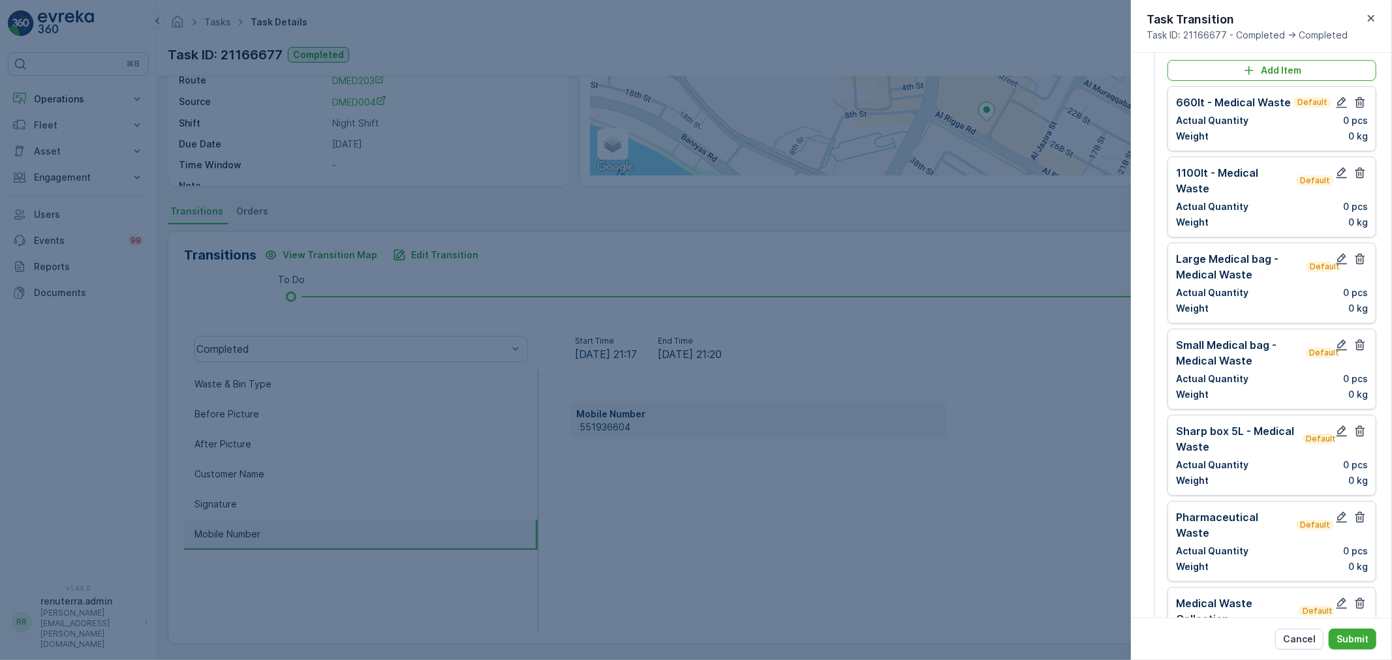
scroll to position [14, 0]
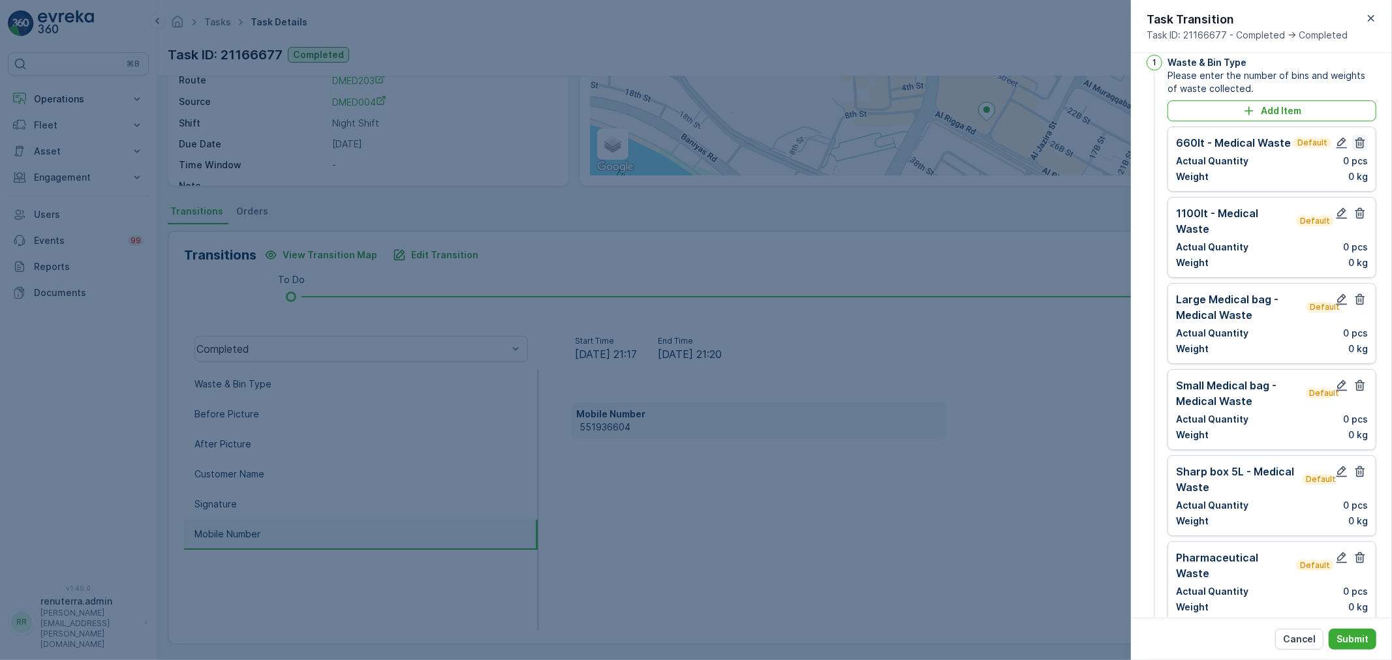
type input "0551936604"
click at [1362, 145] on icon "button" at bounding box center [1360, 142] width 13 height 13
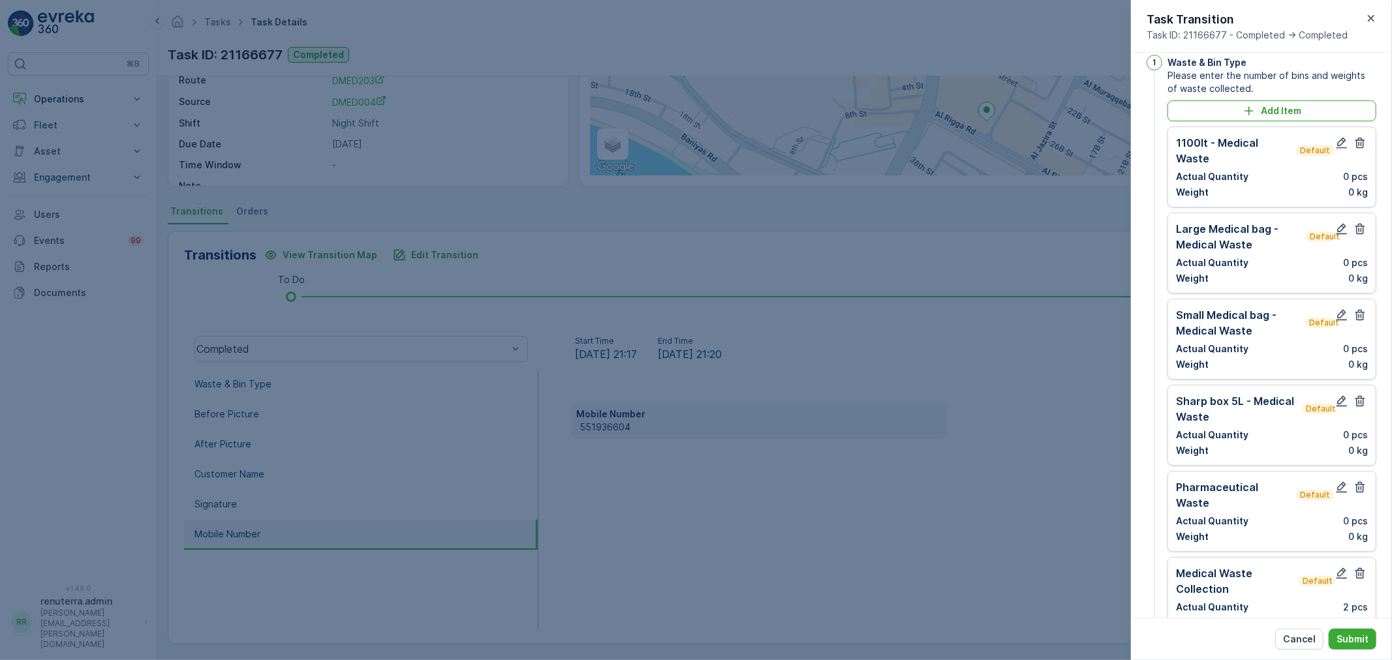
click at [1362, 145] on icon "button" at bounding box center [1360, 142] width 13 height 13
click at [1362, 223] on icon "button" at bounding box center [1360, 229] width 13 height 13
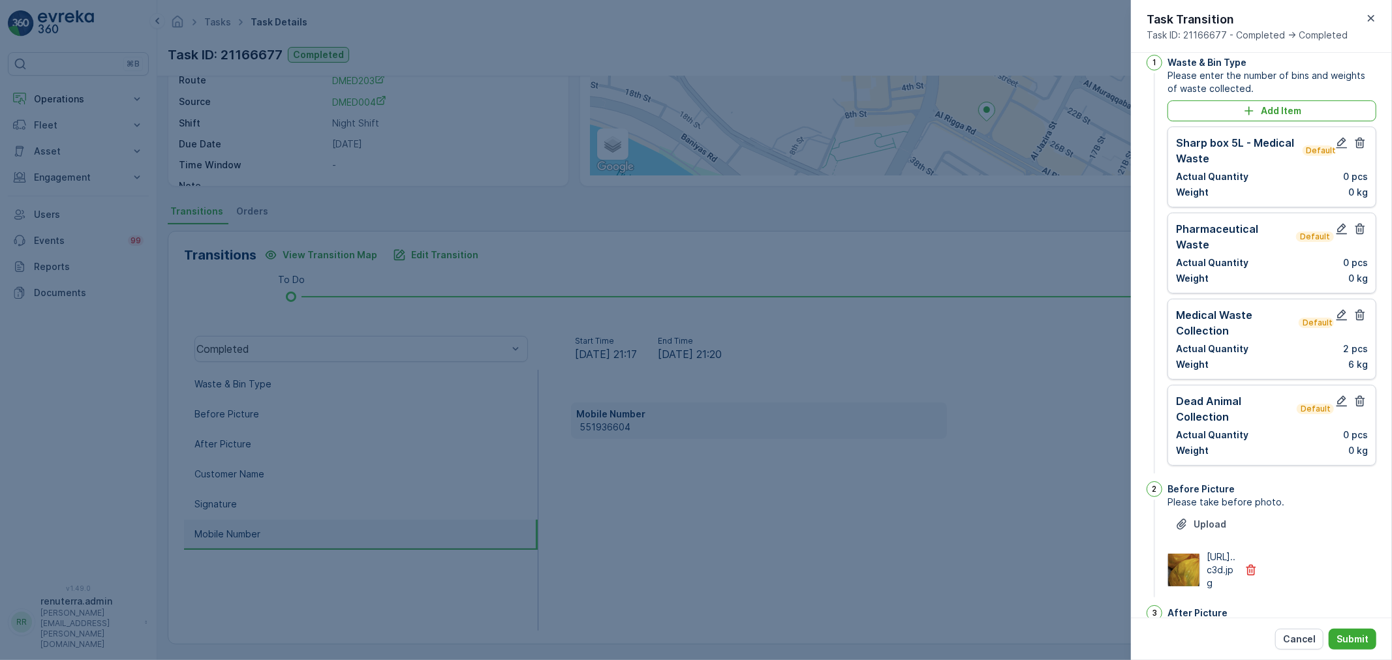
click at [1362, 145] on icon "button" at bounding box center [1360, 142] width 13 height 13
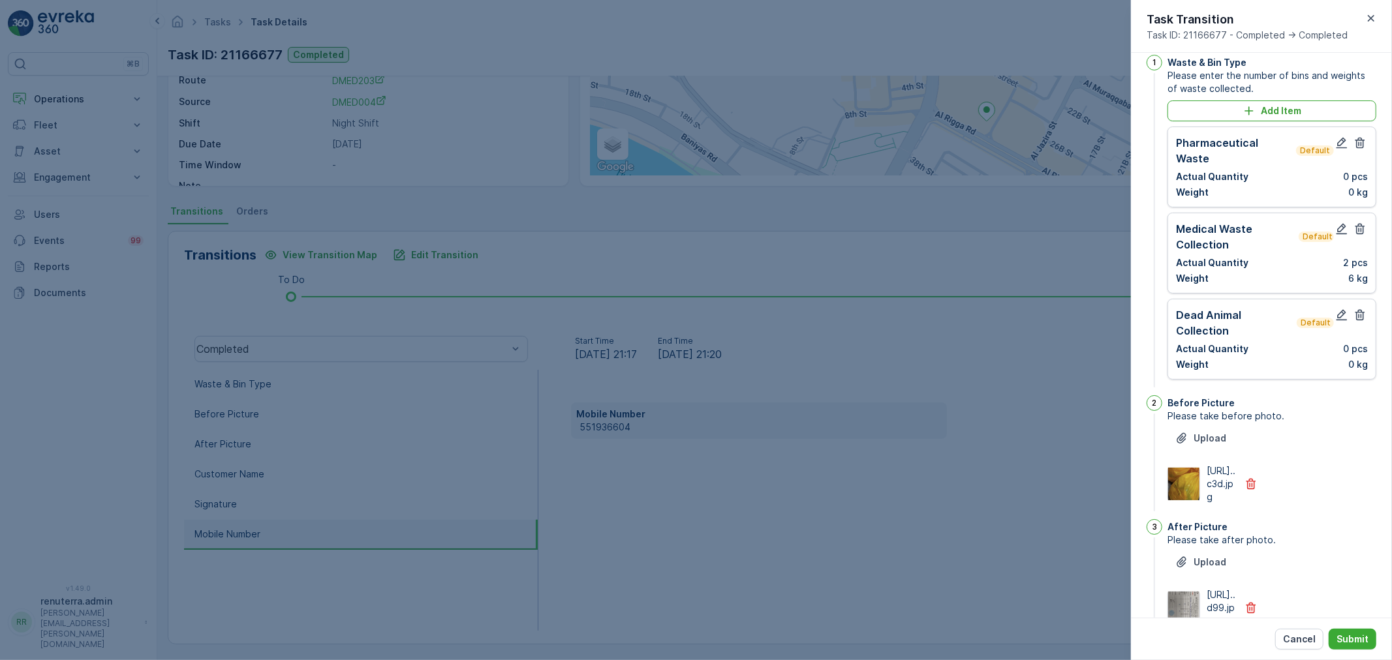
click at [1362, 145] on icon "button" at bounding box center [1360, 142] width 13 height 13
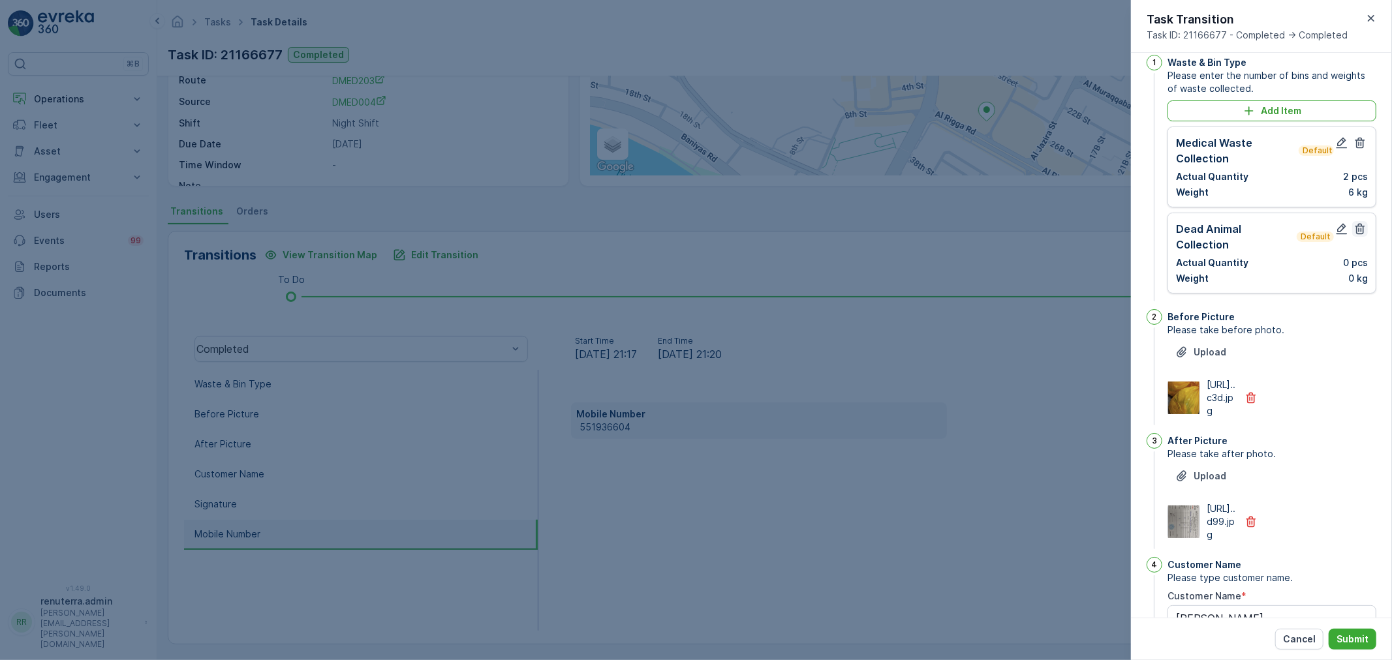
click at [1364, 231] on button "button" at bounding box center [1360, 229] width 16 height 16
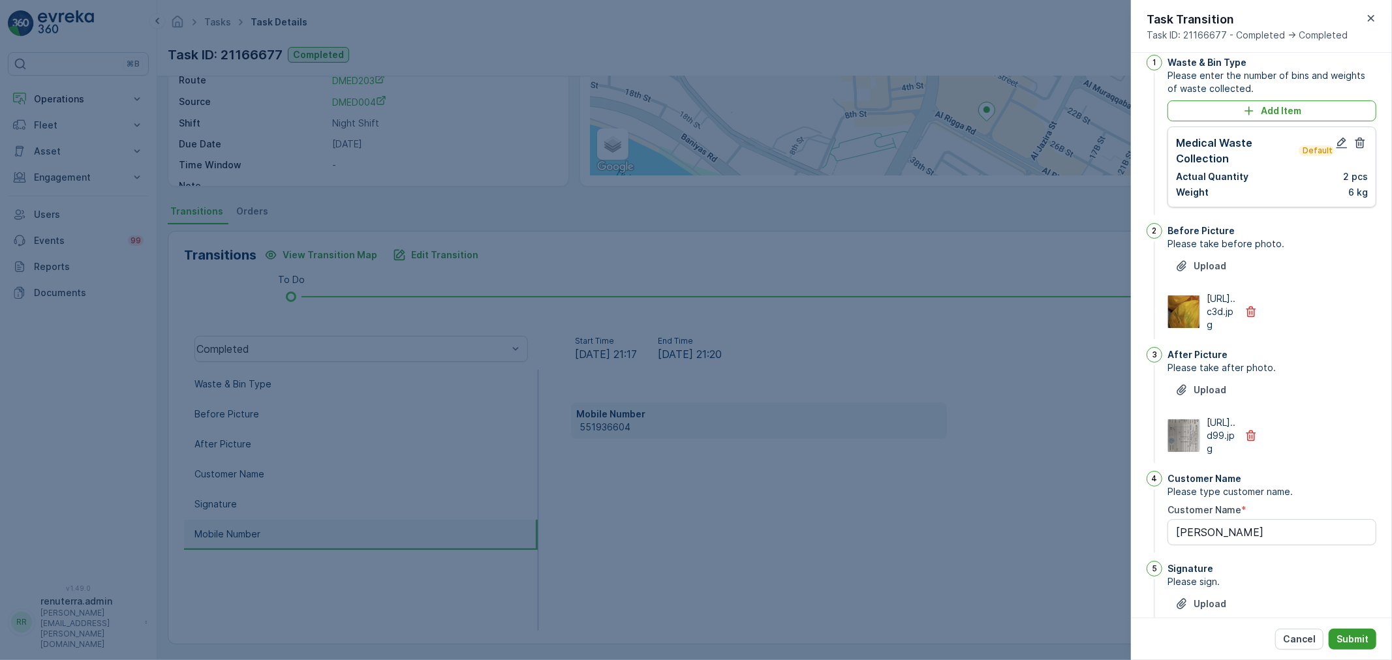
click at [1353, 644] on button "Submit" at bounding box center [1353, 639] width 48 height 21
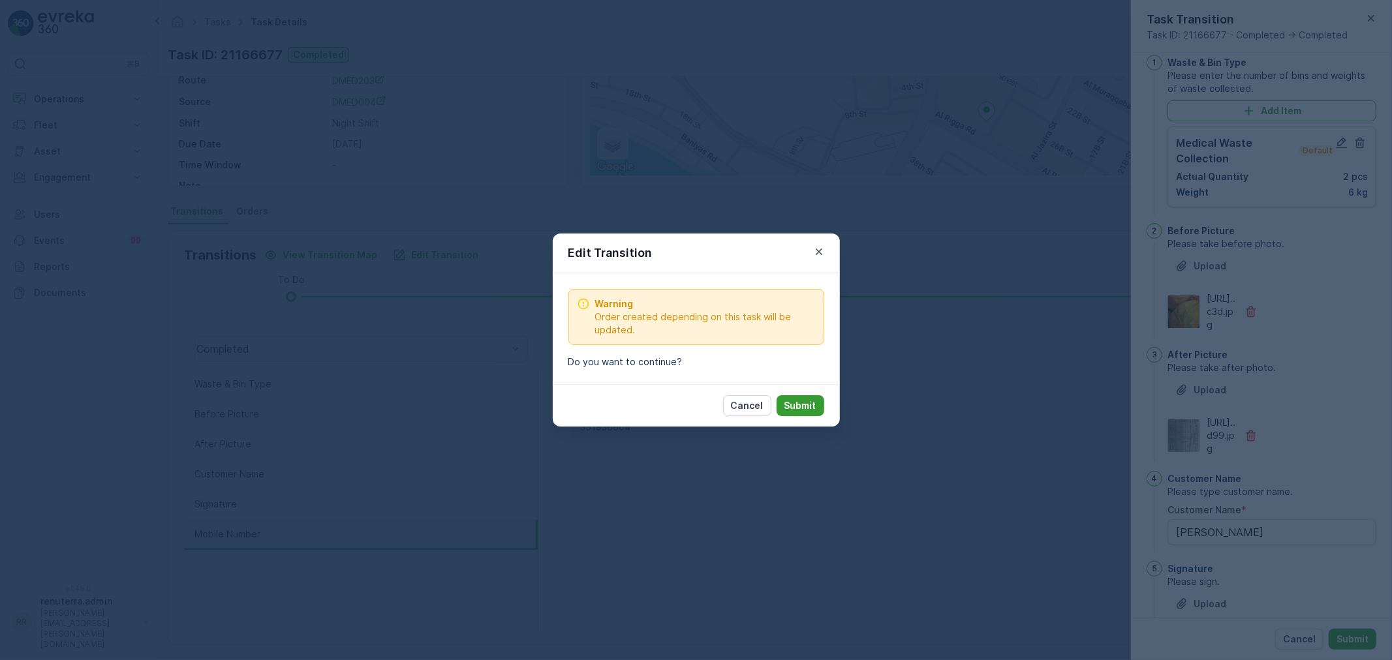
click at [798, 411] on p "Submit" at bounding box center [800, 405] width 32 height 13
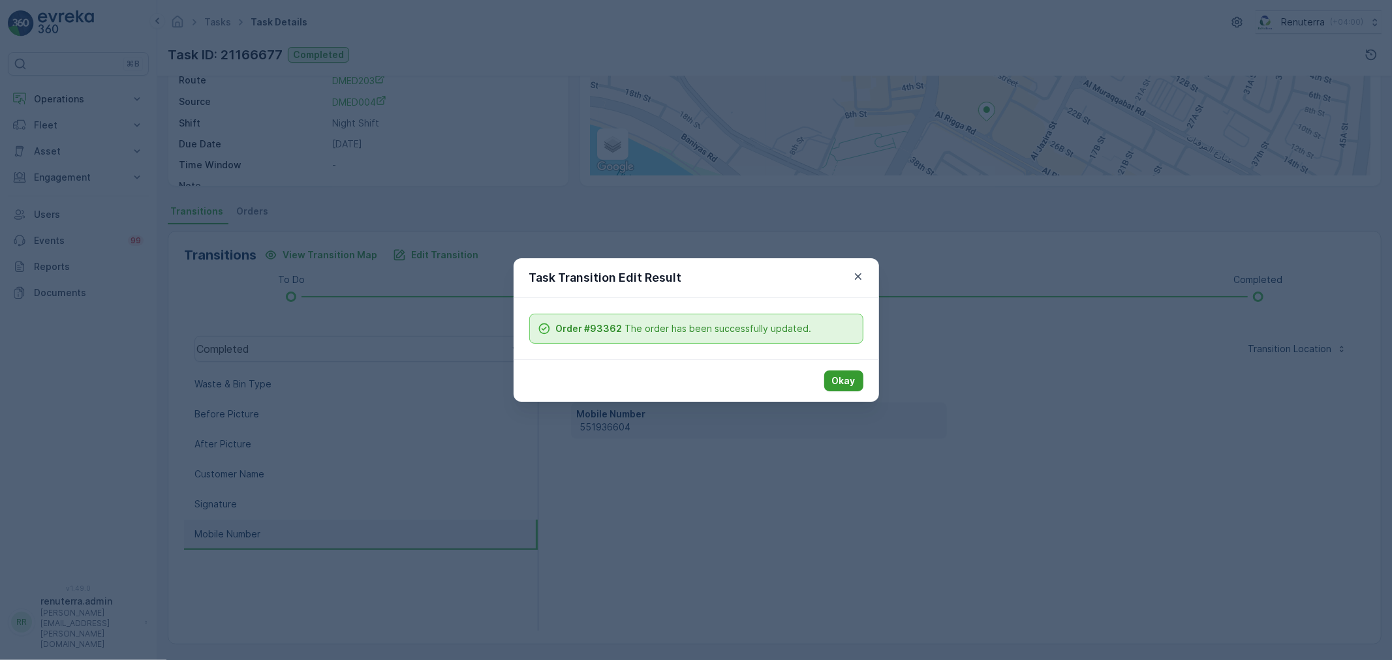
click at [845, 377] on p "Okay" at bounding box center [843, 381] width 23 height 13
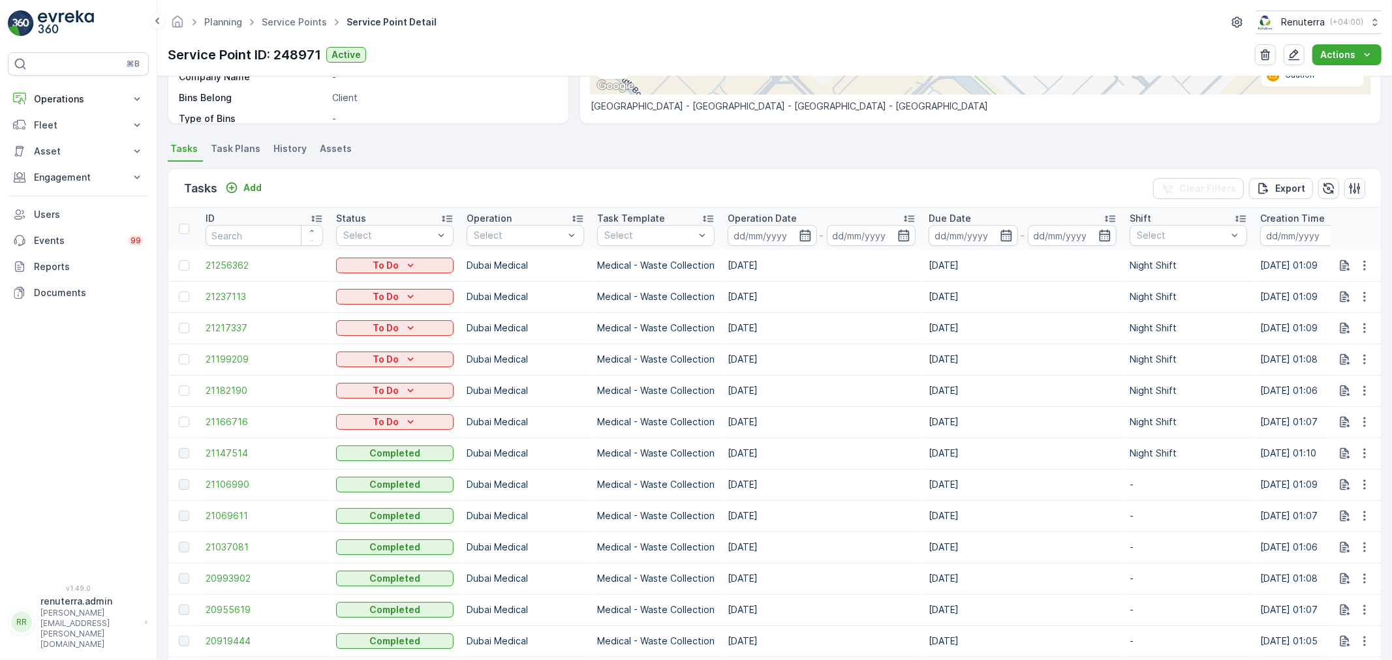
scroll to position [290, 0]
click at [243, 455] on span "21147514" at bounding box center [264, 452] width 117 height 13
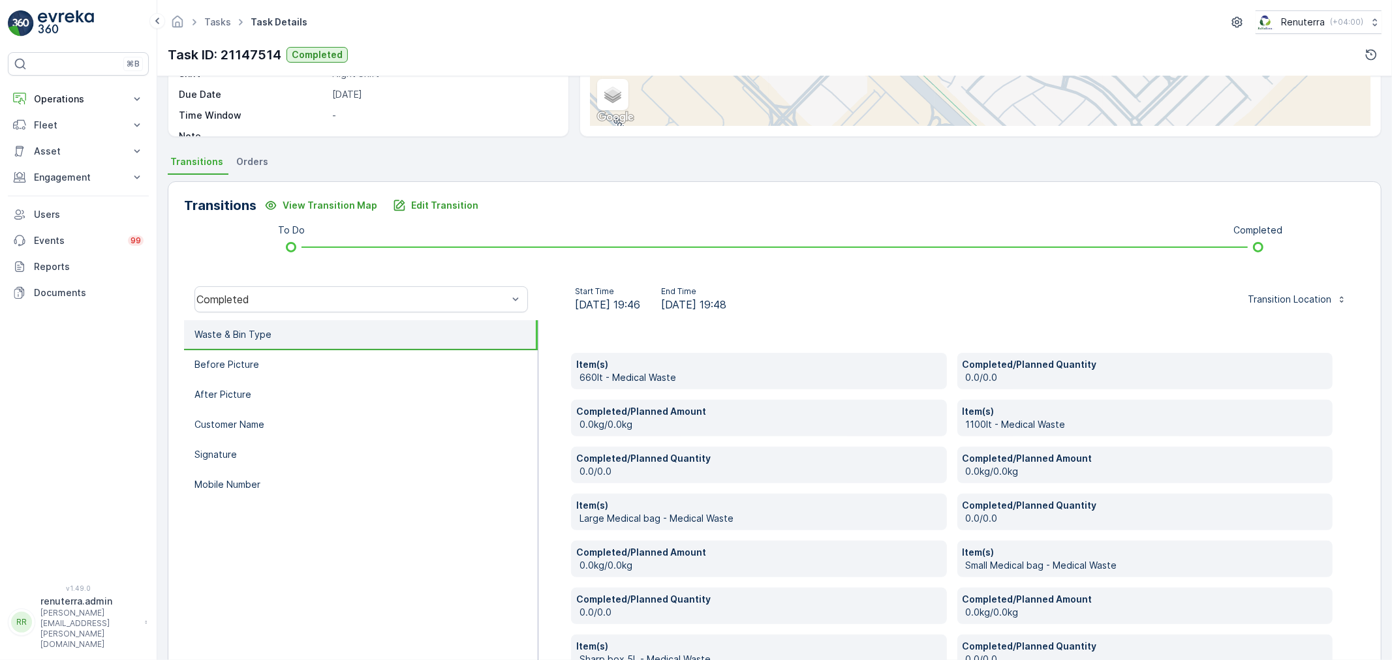
scroll to position [217, 0]
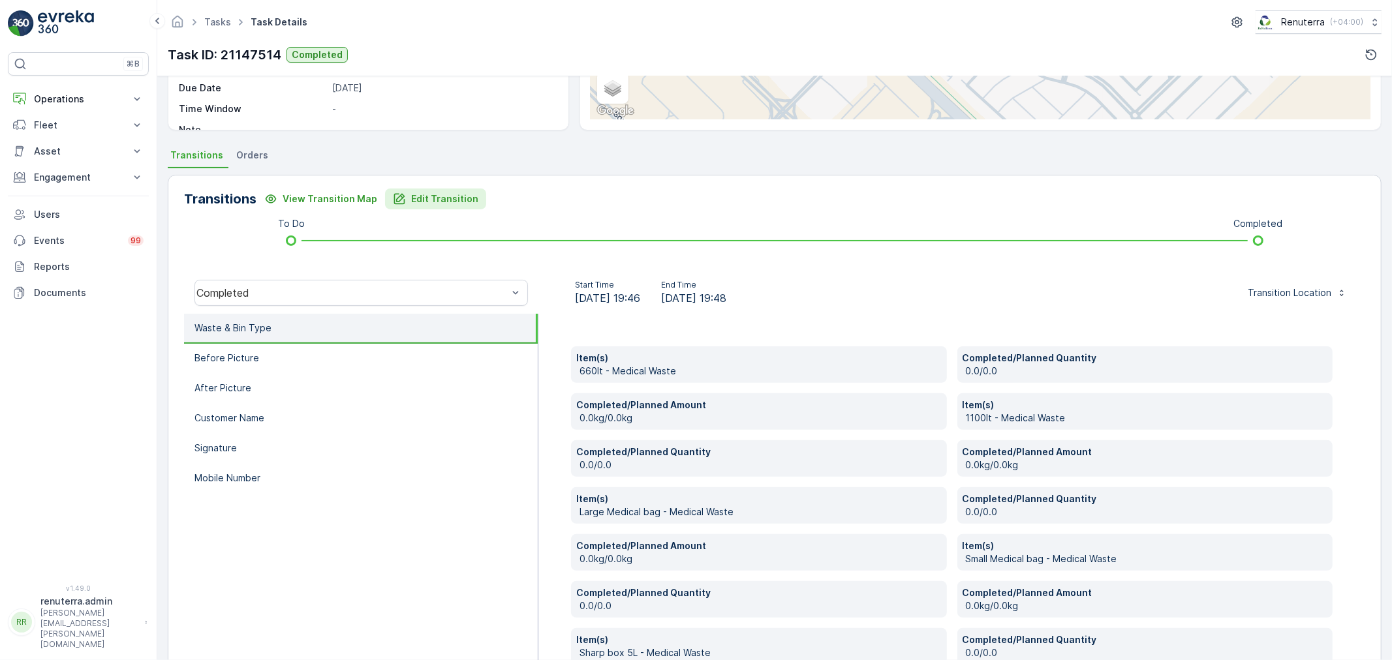
click at [433, 199] on p "Edit Transition" at bounding box center [444, 199] width 67 height 13
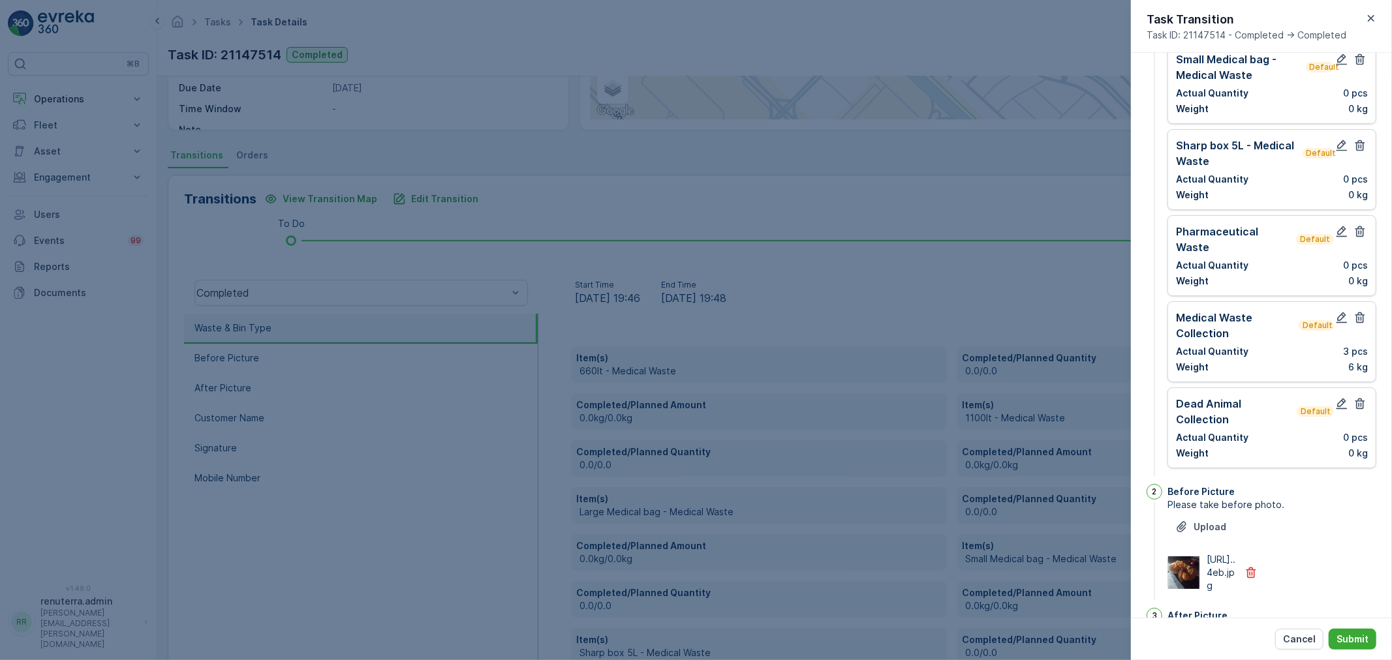
scroll to position [303, 0]
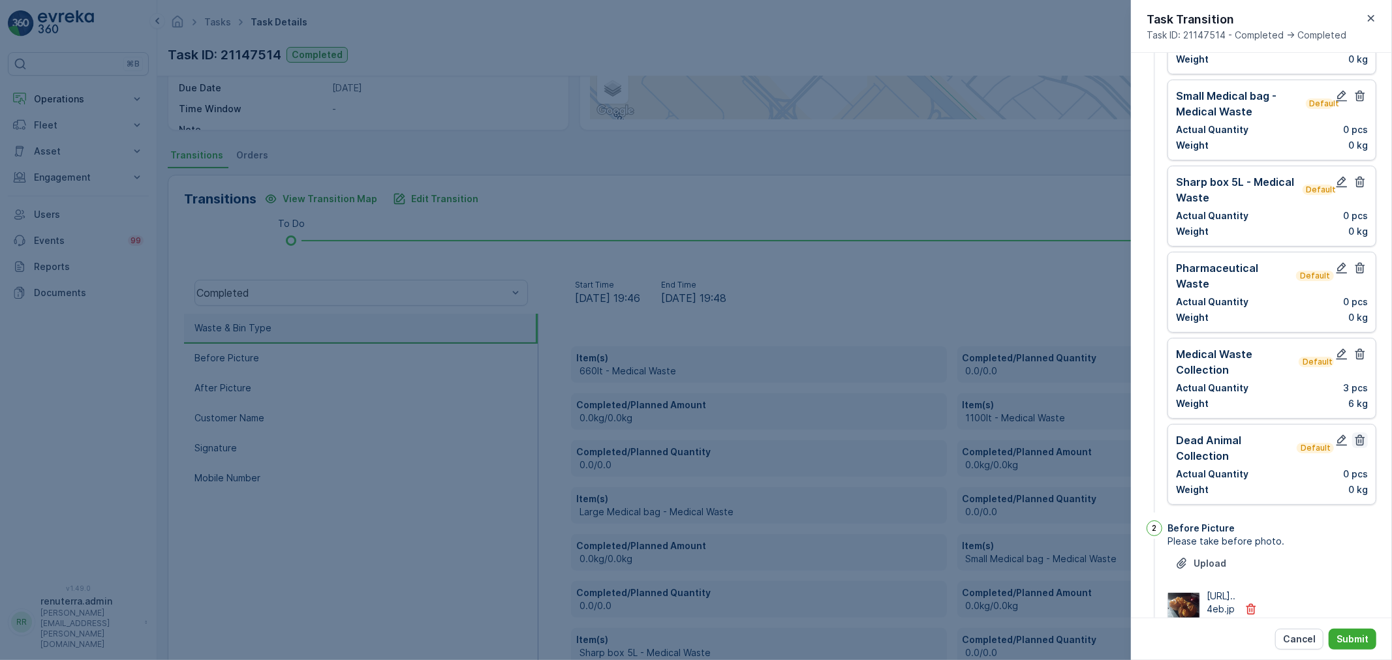
click at [1354, 434] on icon "button" at bounding box center [1360, 440] width 13 height 13
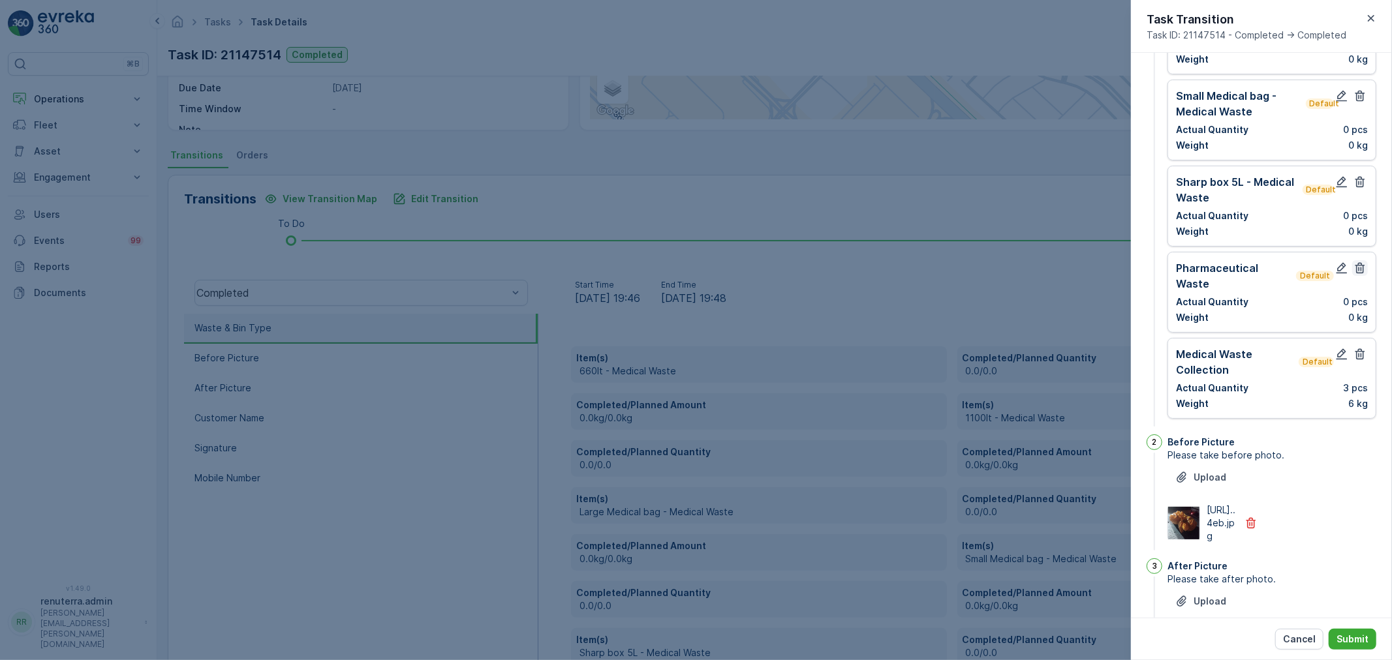
click at [1358, 262] on icon "button" at bounding box center [1360, 268] width 13 height 13
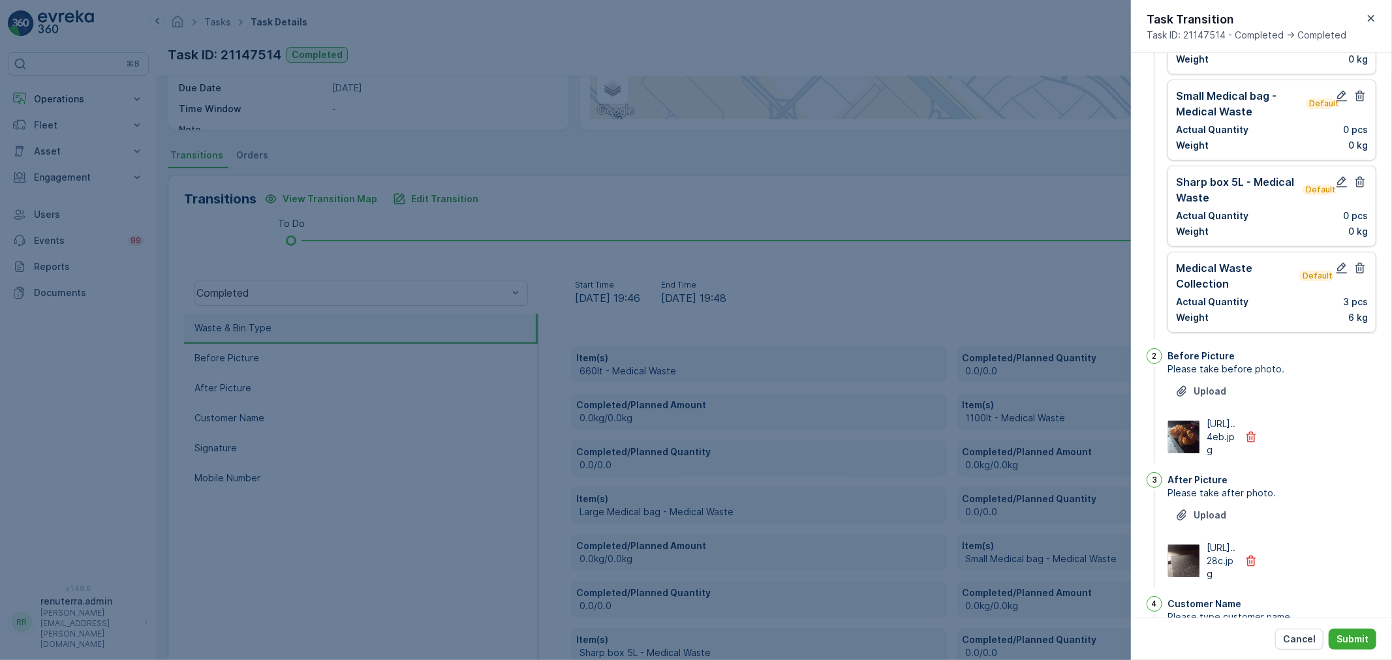
drag, startPoint x: 1356, startPoint y: 172, endPoint x: 1348, endPoint y: 117, distance: 55.4
click at [1356, 176] on icon "button" at bounding box center [1360, 182] width 13 height 13
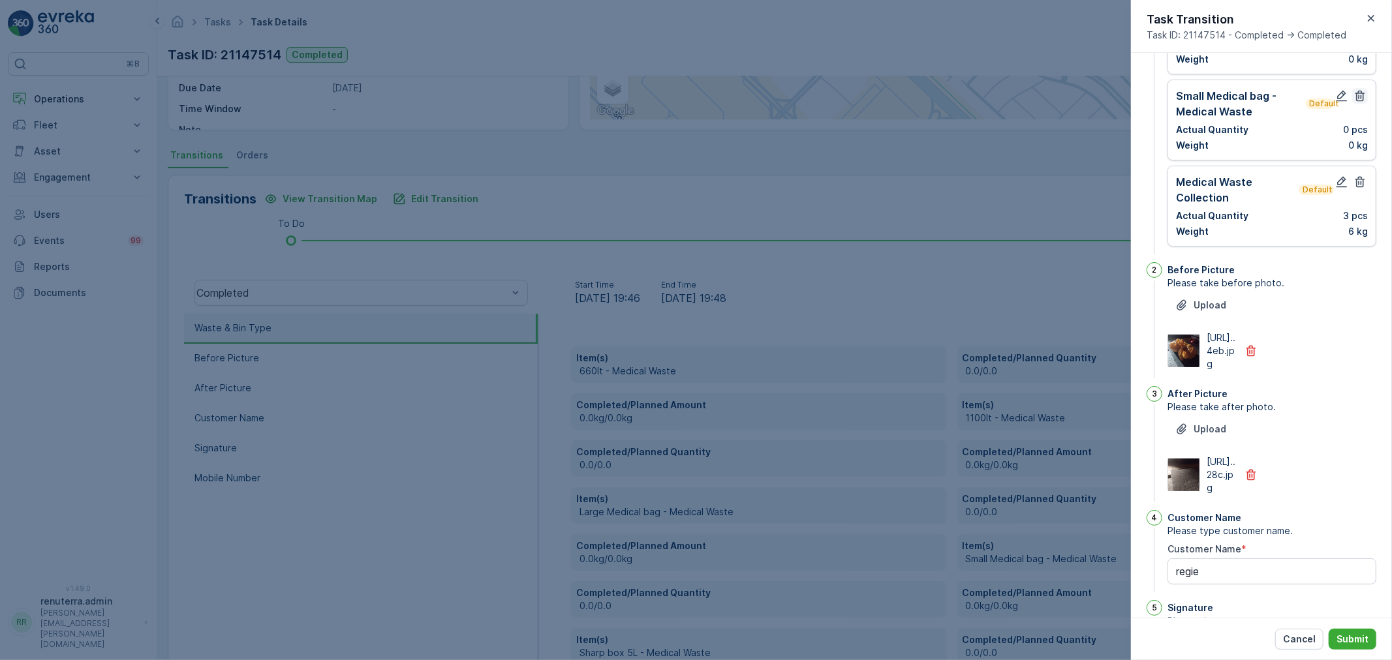
click at [1352, 88] on button "button" at bounding box center [1360, 96] width 16 height 16
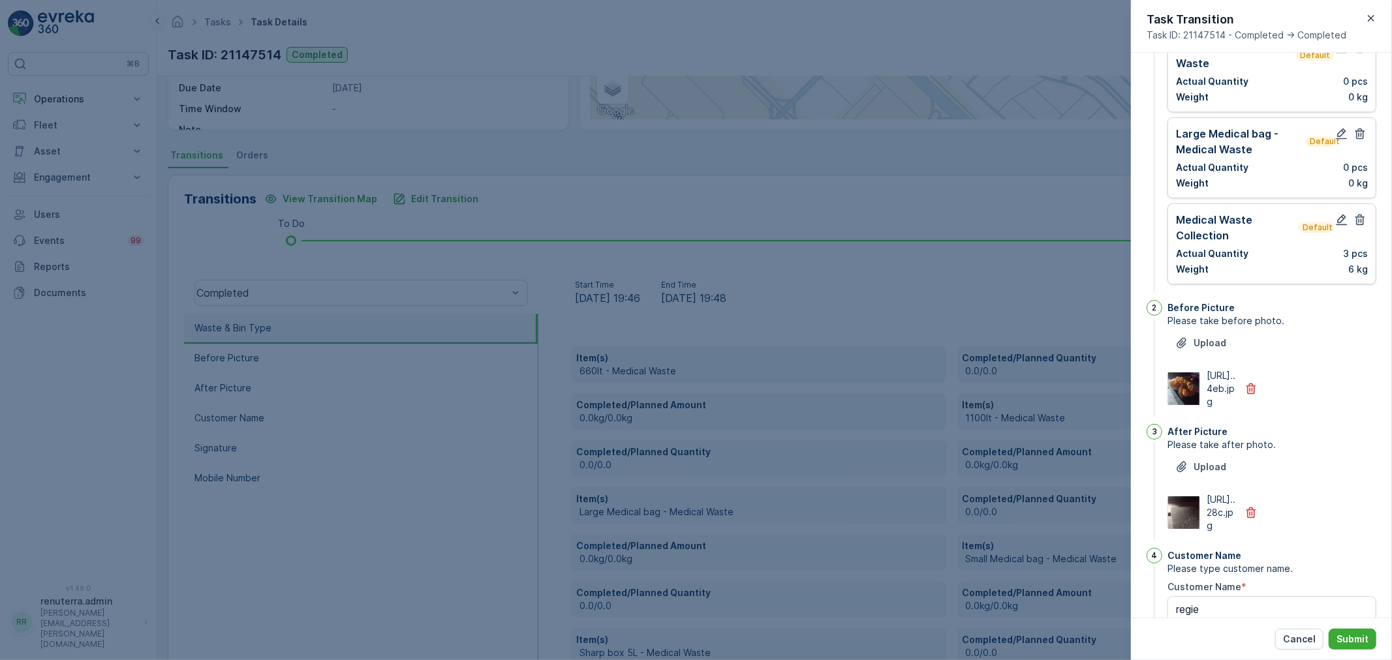
scroll to position [159, 0]
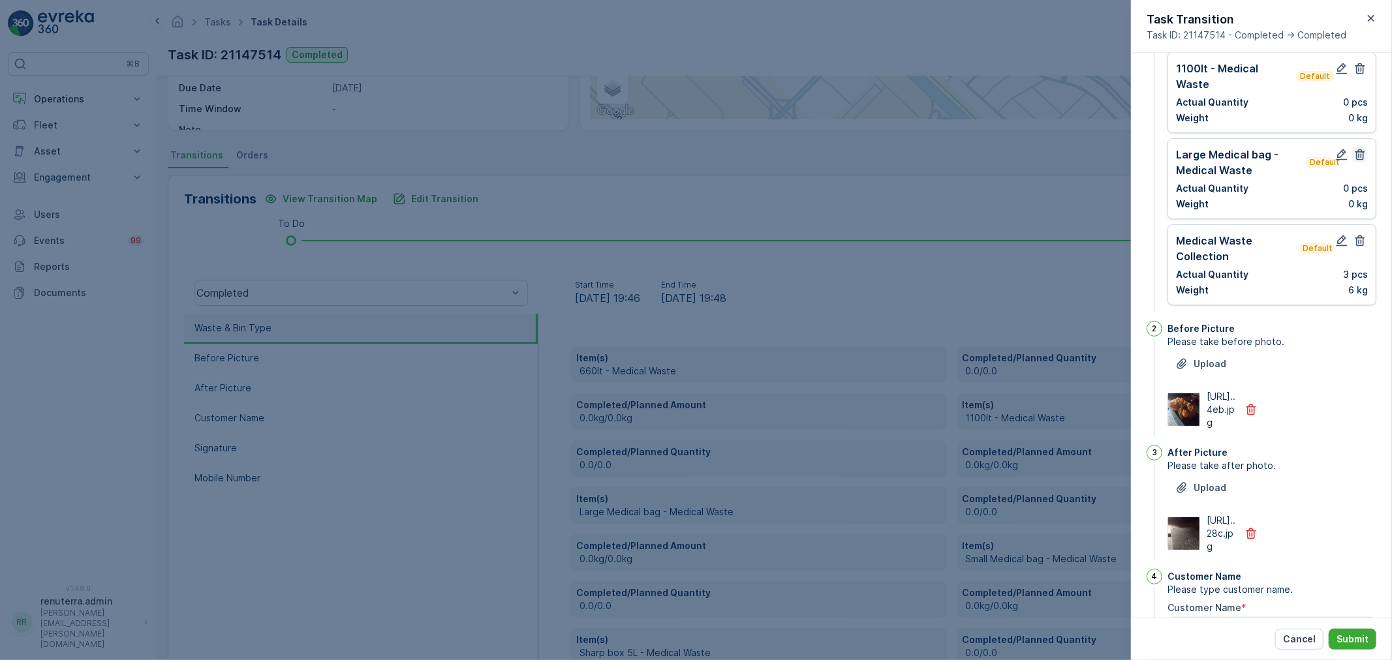
click at [1356, 149] on icon "button" at bounding box center [1361, 154] width 10 height 11
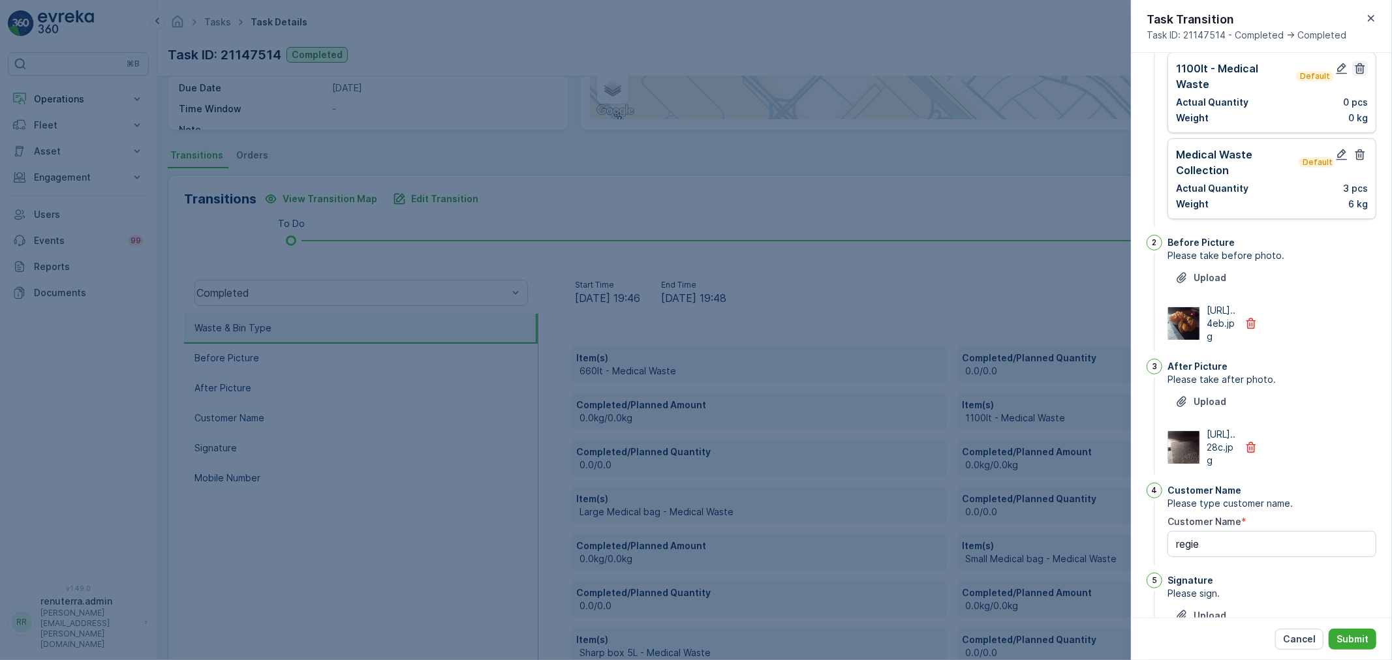
click at [1355, 69] on icon "button" at bounding box center [1360, 68] width 13 height 13
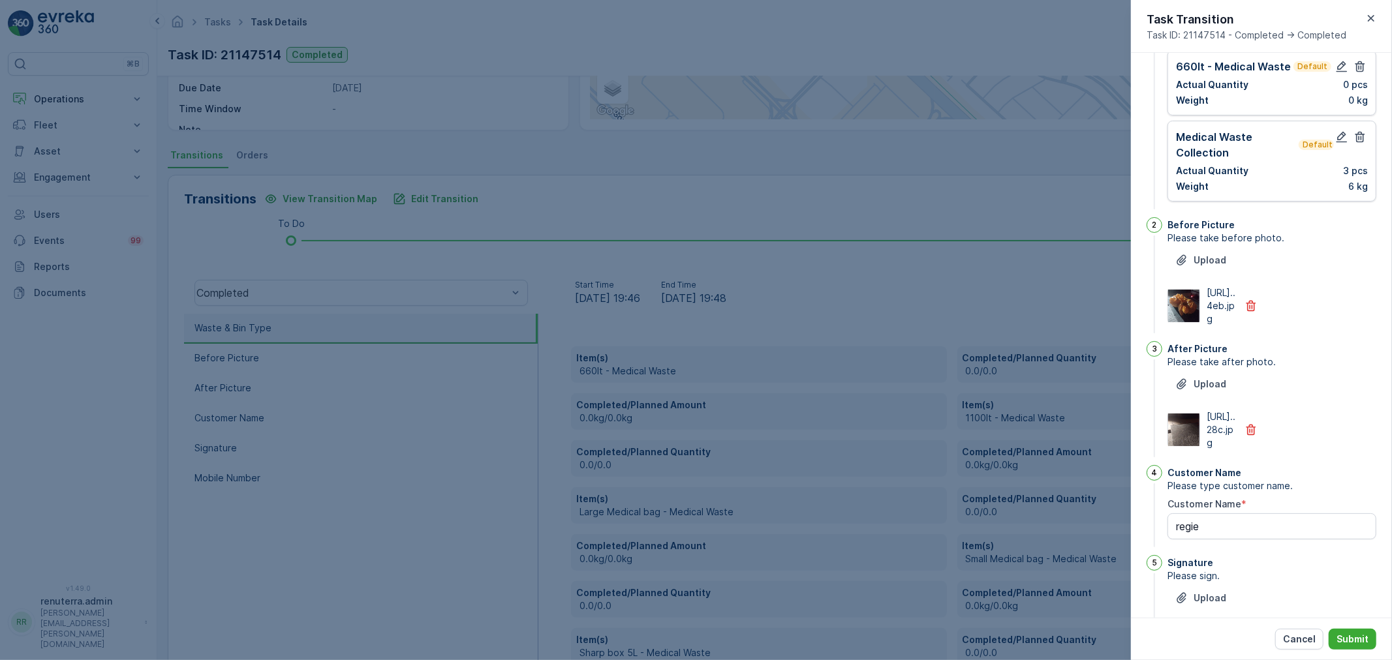
scroll to position [86, 0]
click at [1359, 77] on button "button" at bounding box center [1360, 71] width 16 height 16
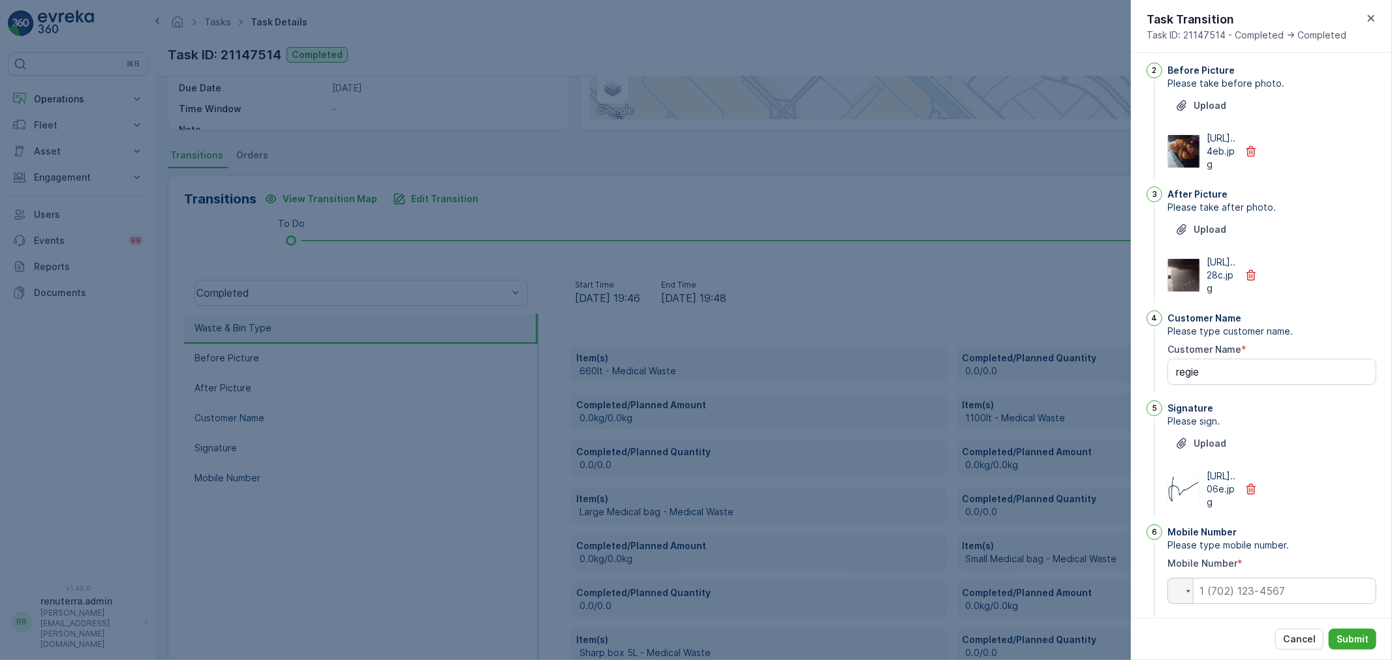
scroll to position [270, 0]
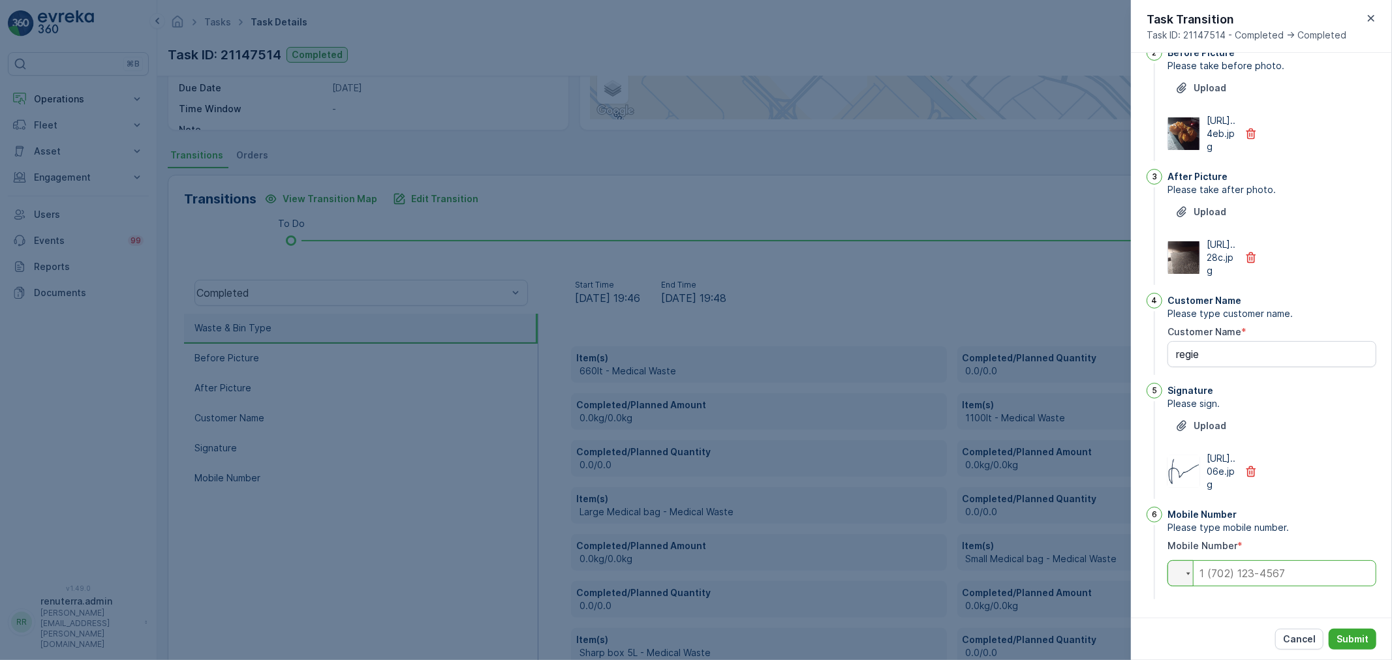
click at [1295, 576] on input "tel" at bounding box center [1272, 574] width 209 height 26
type input "0554746106"
click at [1345, 636] on p "Submit" at bounding box center [1353, 639] width 32 height 13
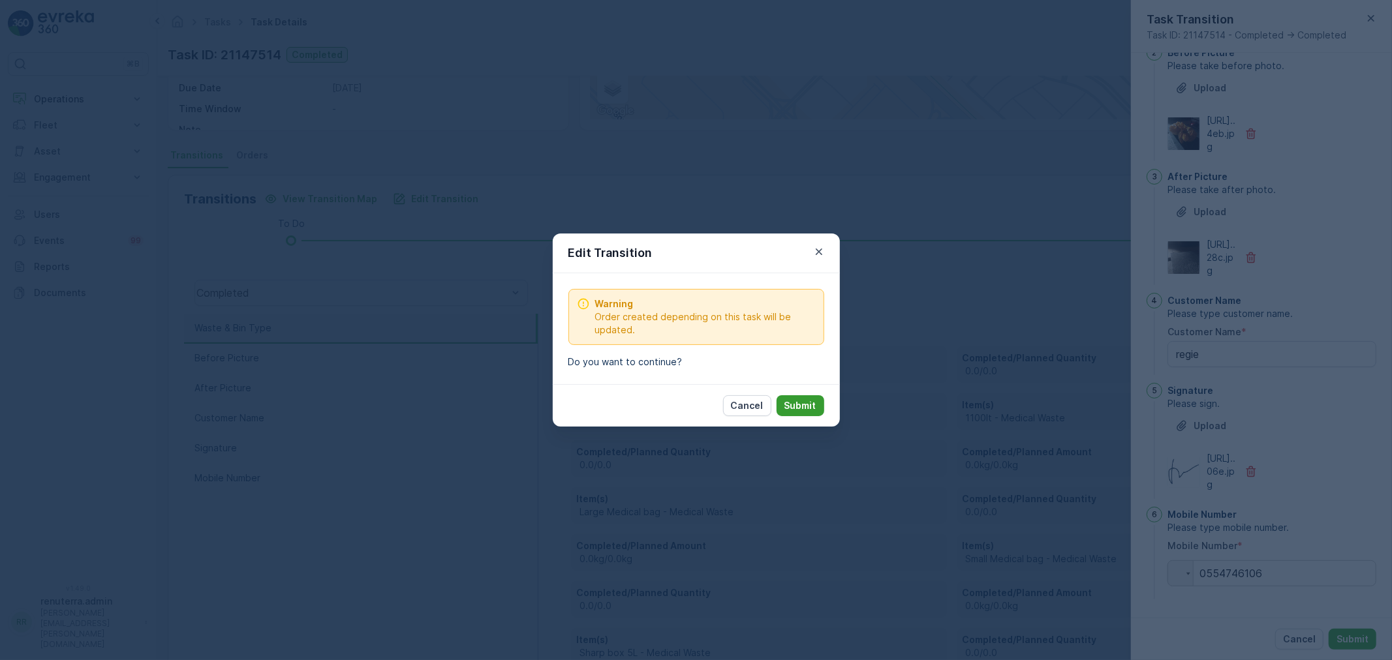
click at [797, 403] on p "Submit" at bounding box center [800, 405] width 32 height 13
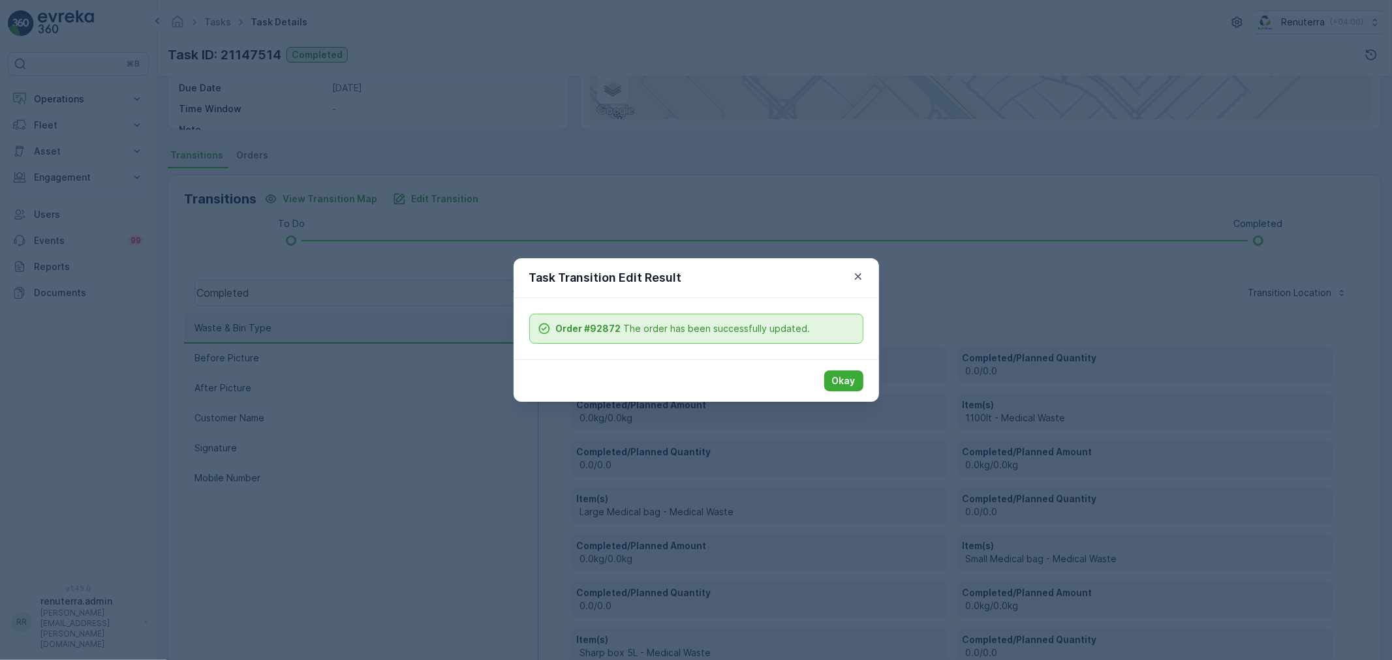
scroll to position [162, 0]
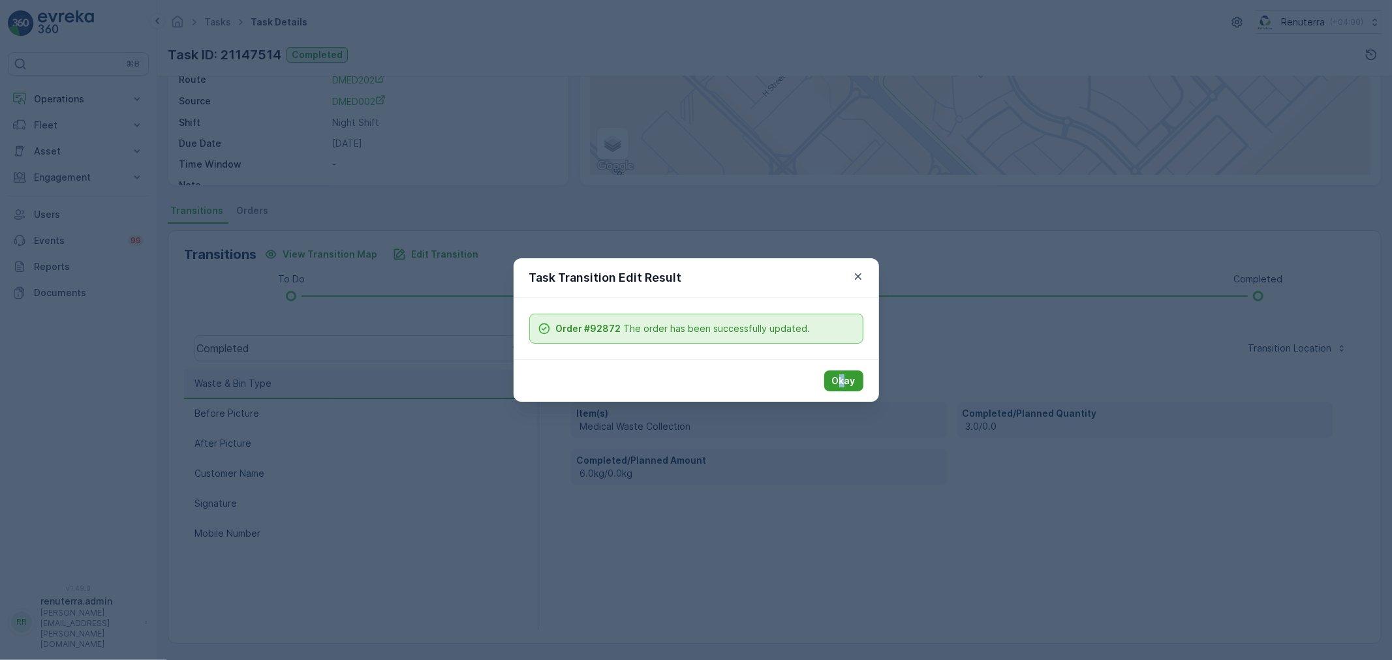
drag, startPoint x: 839, startPoint y: 369, endPoint x: 843, endPoint y: 377, distance: 8.8
click at [843, 371] on div "Okay" at bounding box center [696, 381] width 365 height 42
click at [844, 379] on p "Okay" at bounding box center [843, 381] width 23 height 13
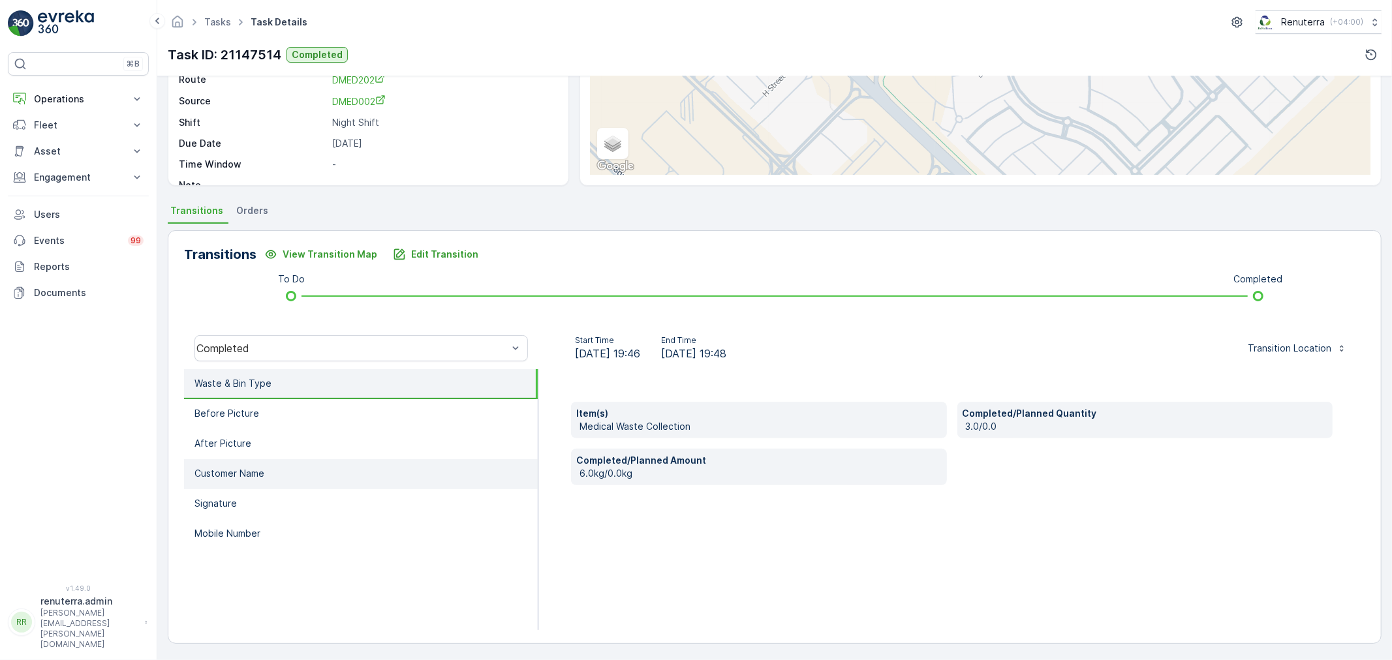
drag, startPoint x: 253, startPoint y: 415, endPoint x: 252, endPoint y: 445, distance: 30.0
click at [253, 418] on p "Before Picture" at bounding box center [226, 413] width 65 height 13
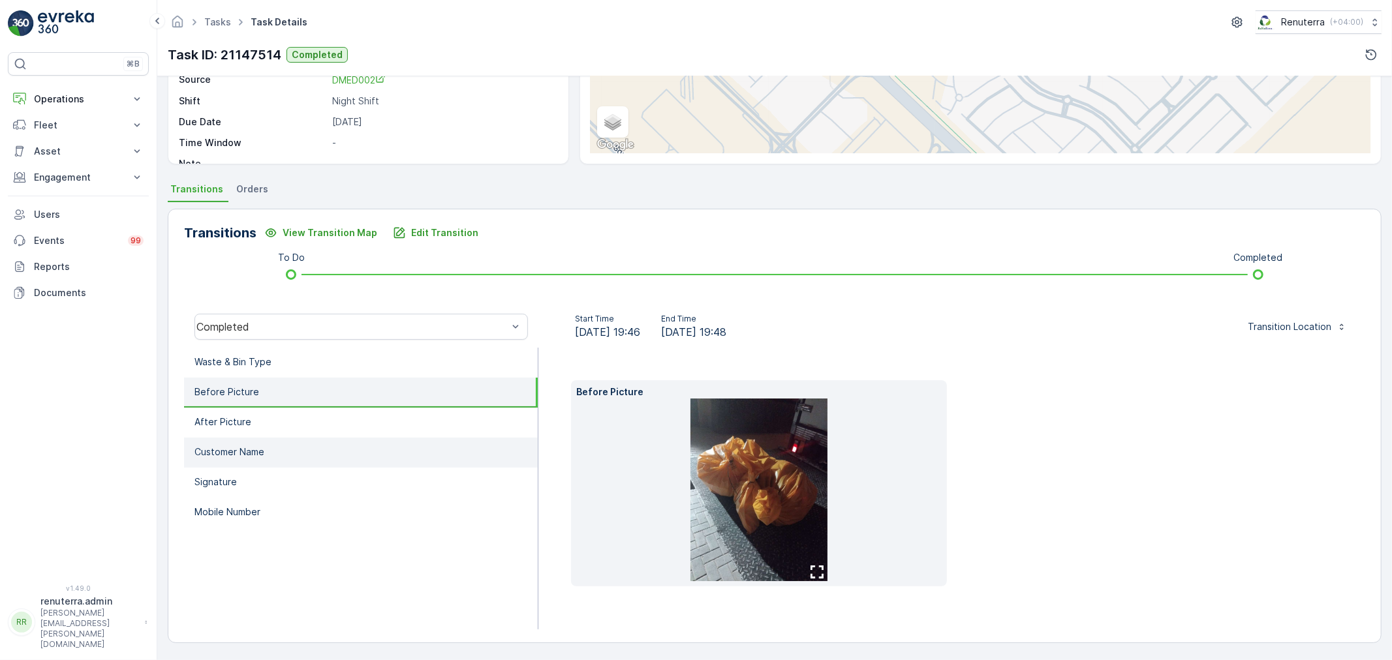
click at [252, 446] on p "Customer Name" at bounding box center [229, 452] width 70 height 13
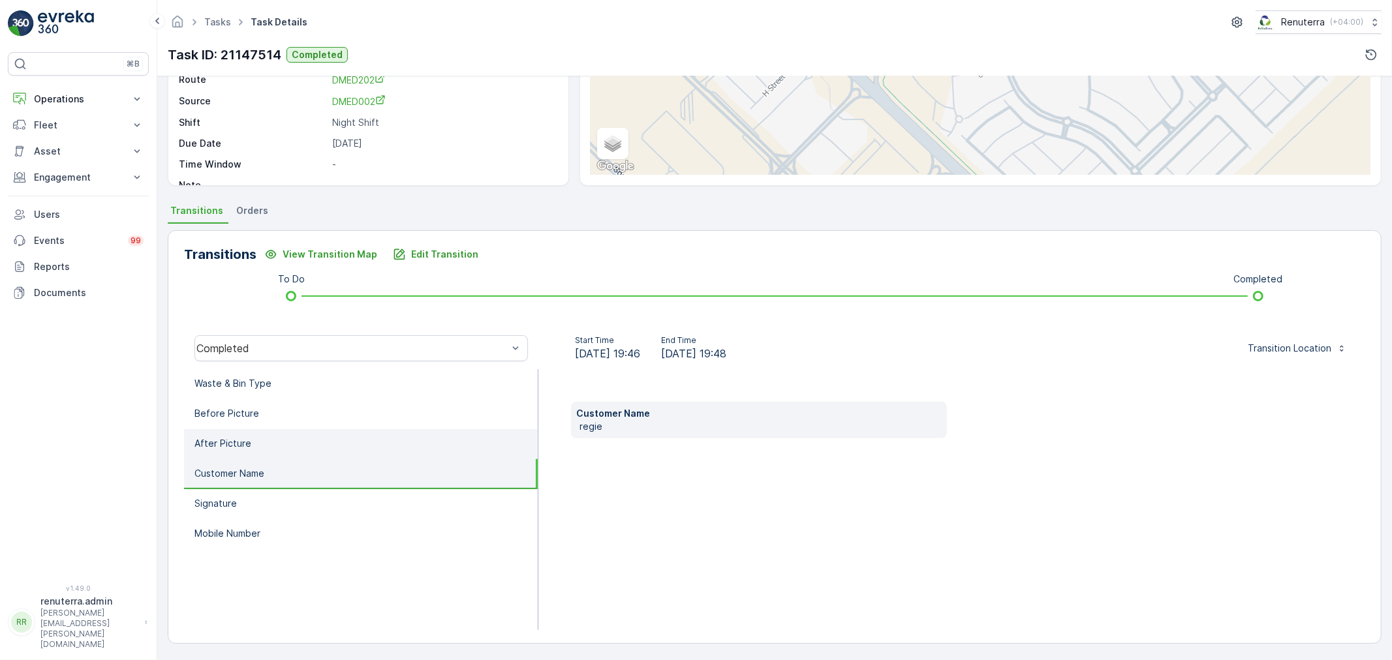
drag, startPoint x: 262, startPoint y: 420, endPoint x: 260, endPoint y: 435, distance: 15.8
click at [262, 422] on li "Before Picture" at bounding box center [361, 414] width 354 height 30
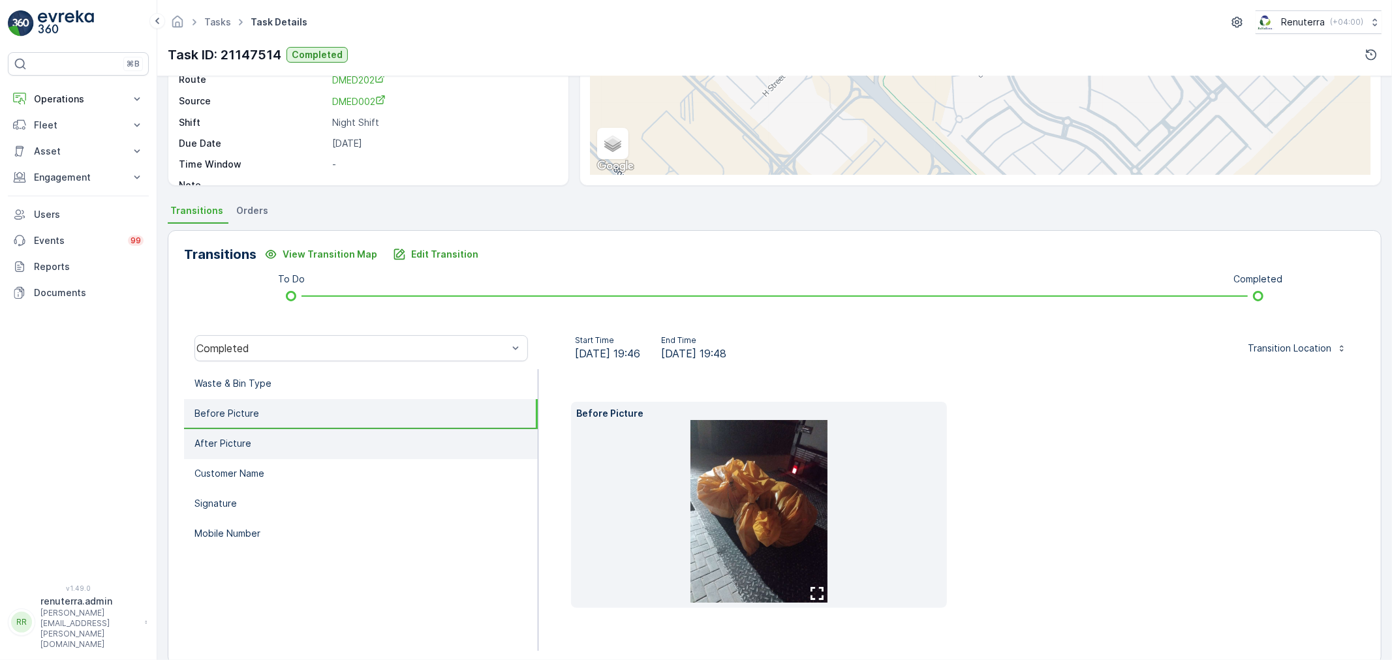
click at [260, 435] on li "After Picture" at bounding box center [361, 444] width 354 height 30
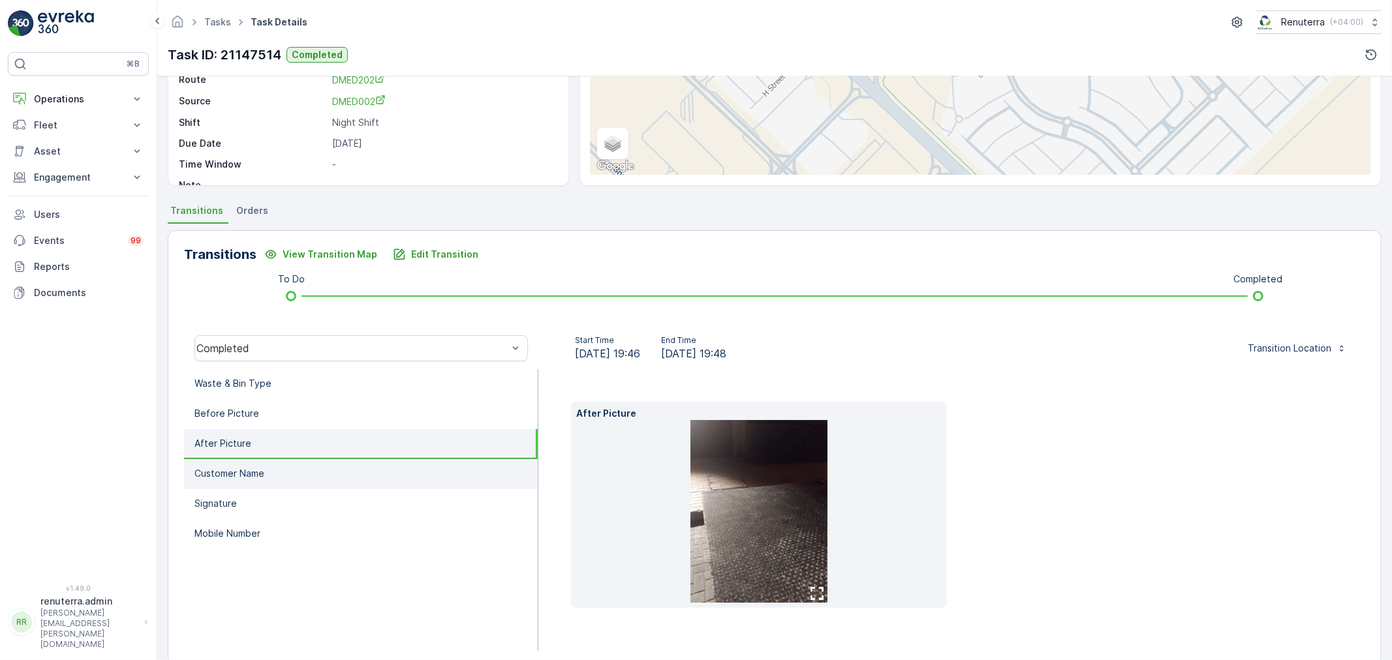
drag, startPoint x: 262, startPoint y: 453, endPoint x: 262, endPoint y: 460, distance: 7.2
click at [262, 454] on li "After Picture" at bounding box center [361, 444] width 354 height 30
click at [258, 469] on p "Customer Name" at bounding box center [229, 473] width 70 height 13
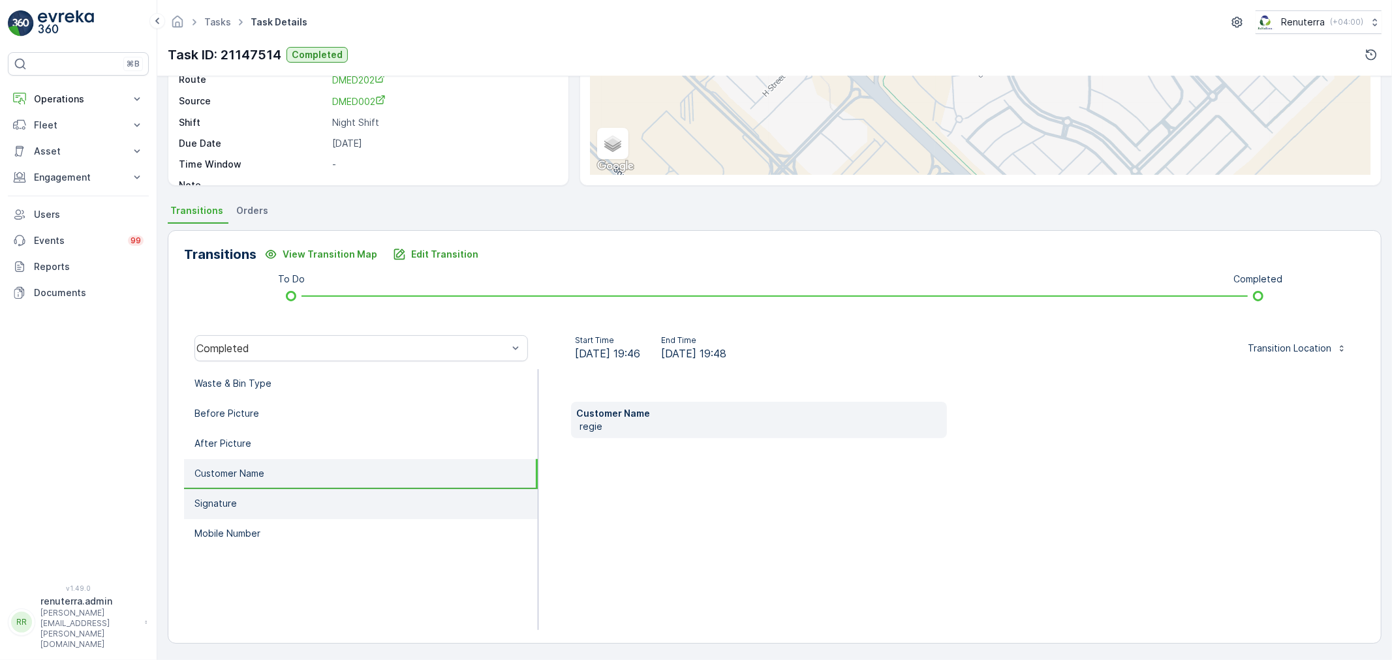
drag, startPoint x: 256, startPoint y: 489, endPoint x: 247, endPoint y: 503, distance: 16.8
click at [253, 497] on li "Signature" at bounding box center [361, 504] width 354 height 30
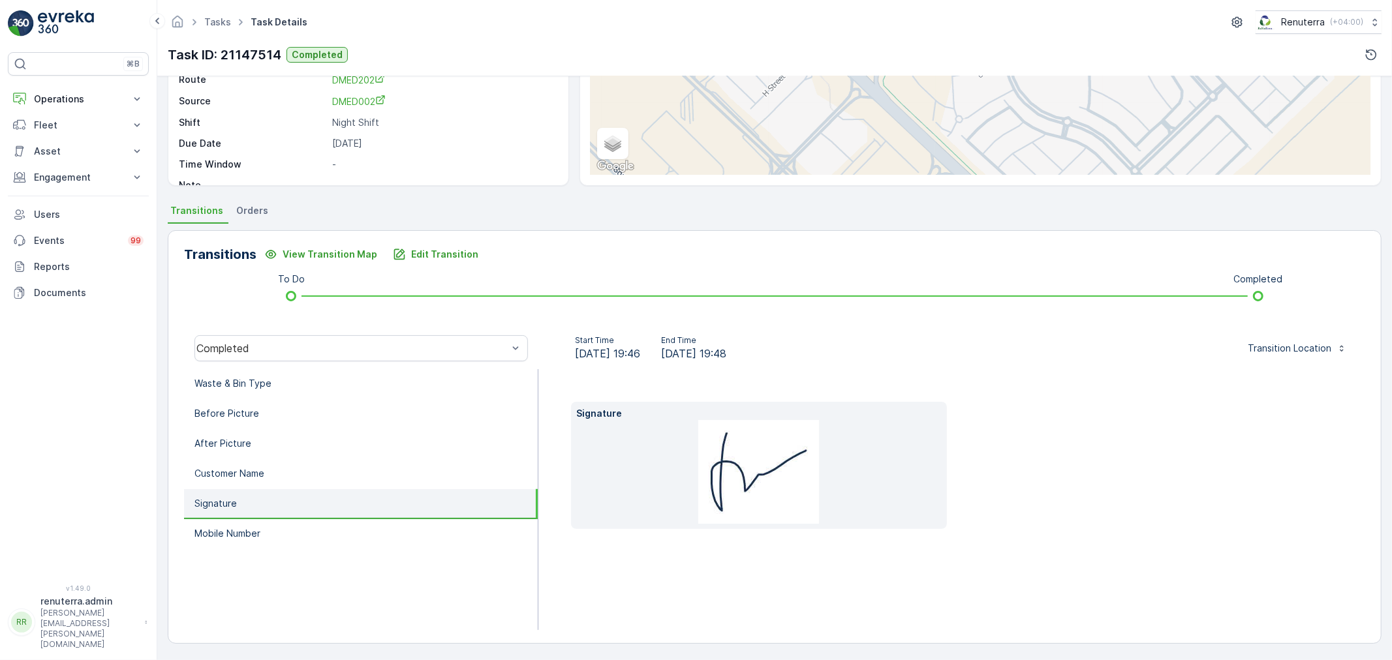
click at [247, 504] on li "Signature" at bounding box center [361, 504] width 354 height 30
click at [245, 507] on li "Signature" at bounding box center [361, 504] width 354 height 30
click at [250, 380] on p "Waste & Bin Type" at bounding box center [232, 383] width 77 height 13
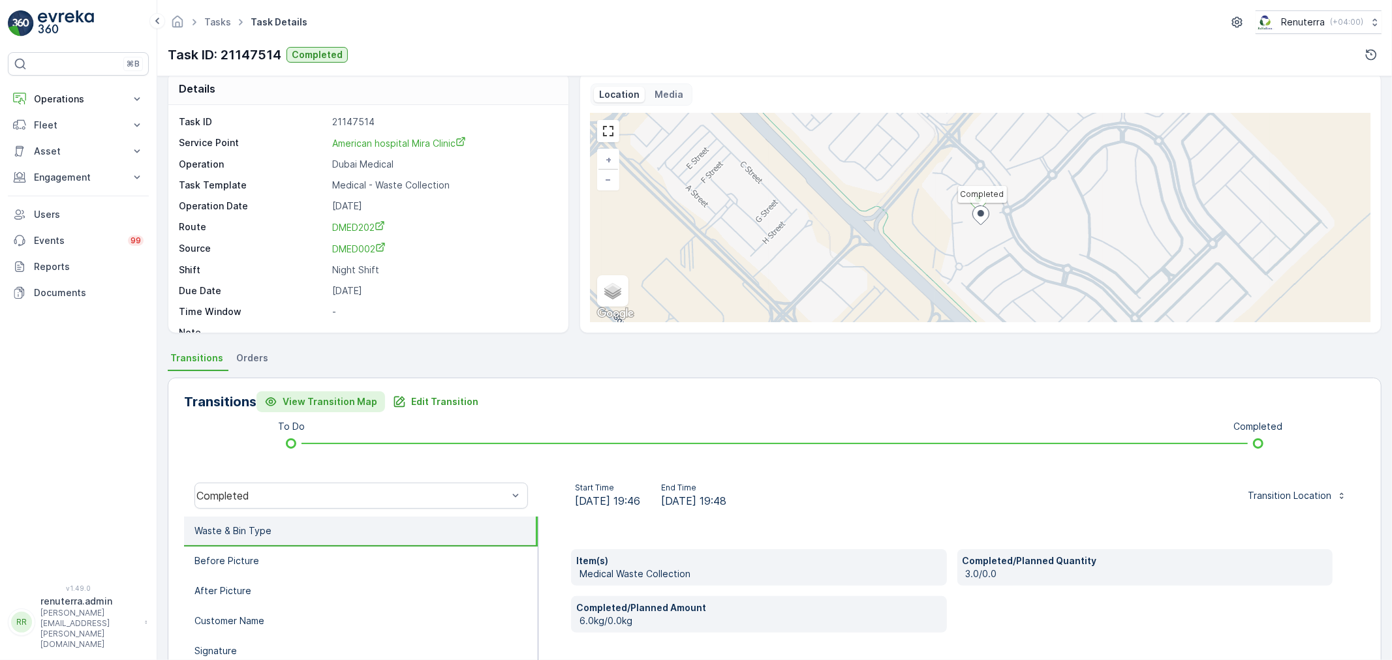
scroll to position [0, 0]
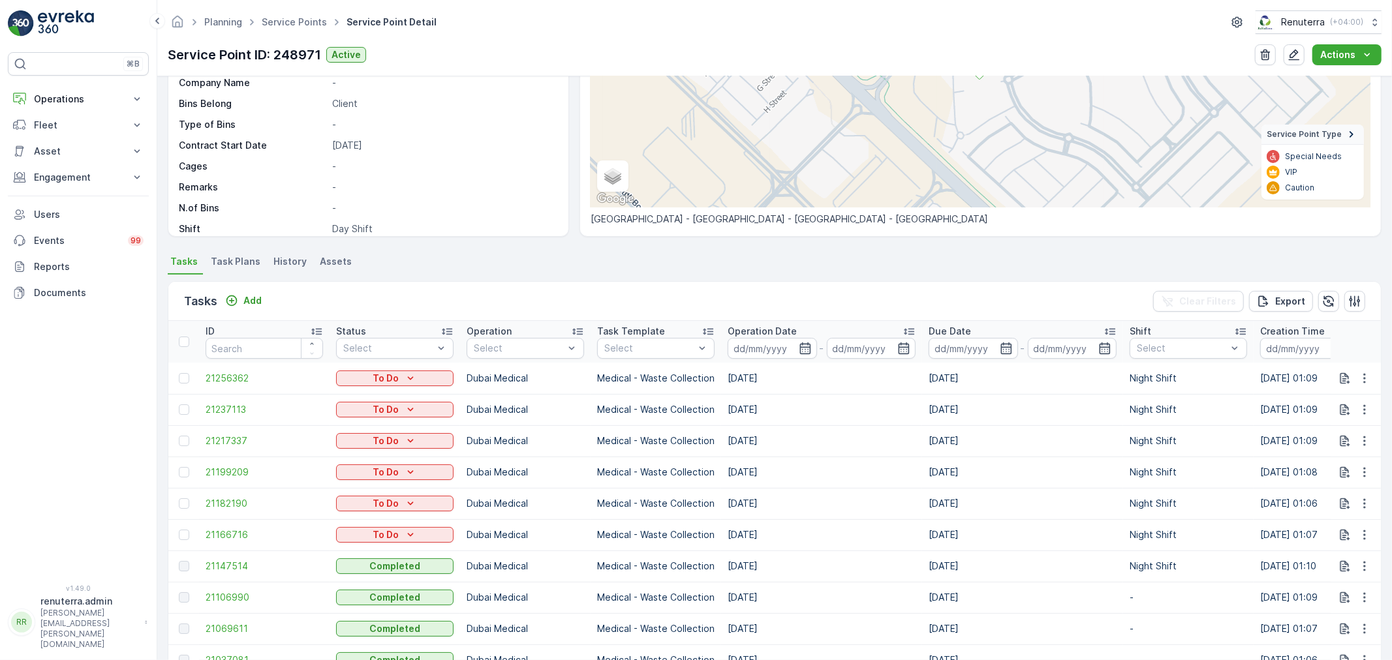
scroll to position [217, 0]
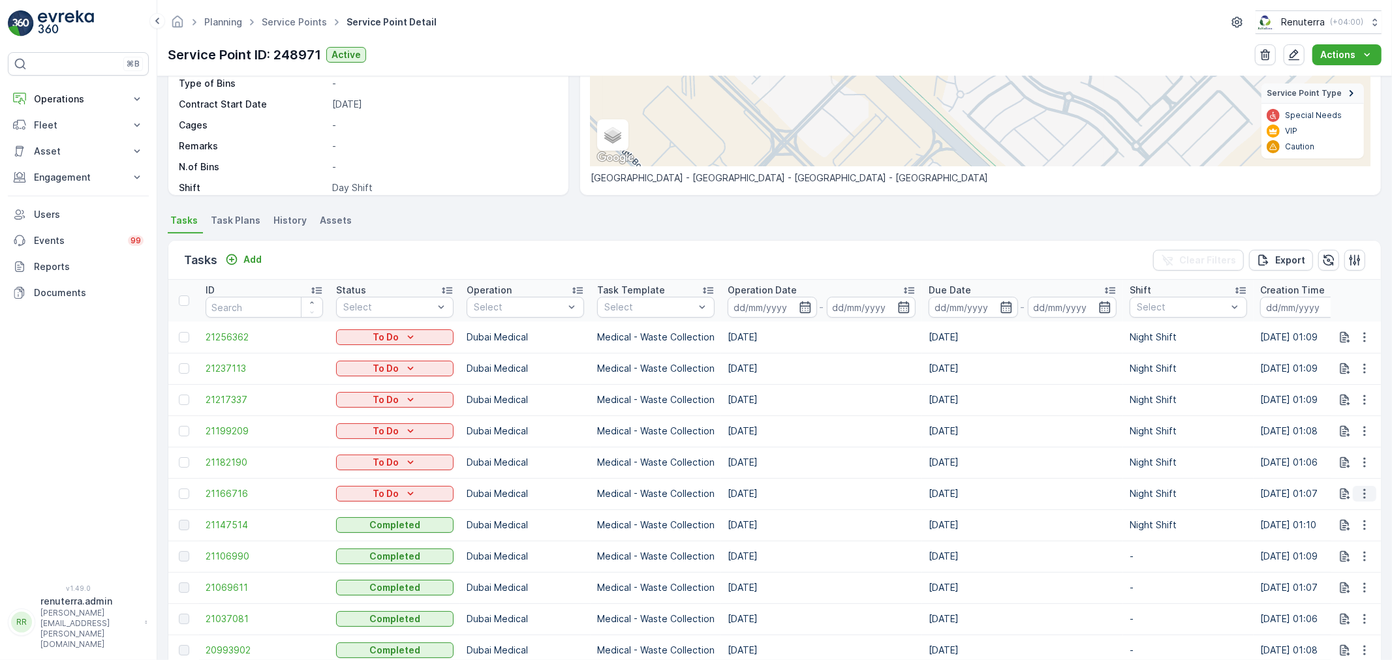
click at [1358, 488] on icon "button" at bounding box center [1364, 494] width 13 height 13
click at [967, 472] on td "[DATE]" at bounding box center [1022, 462] width 201 height 31
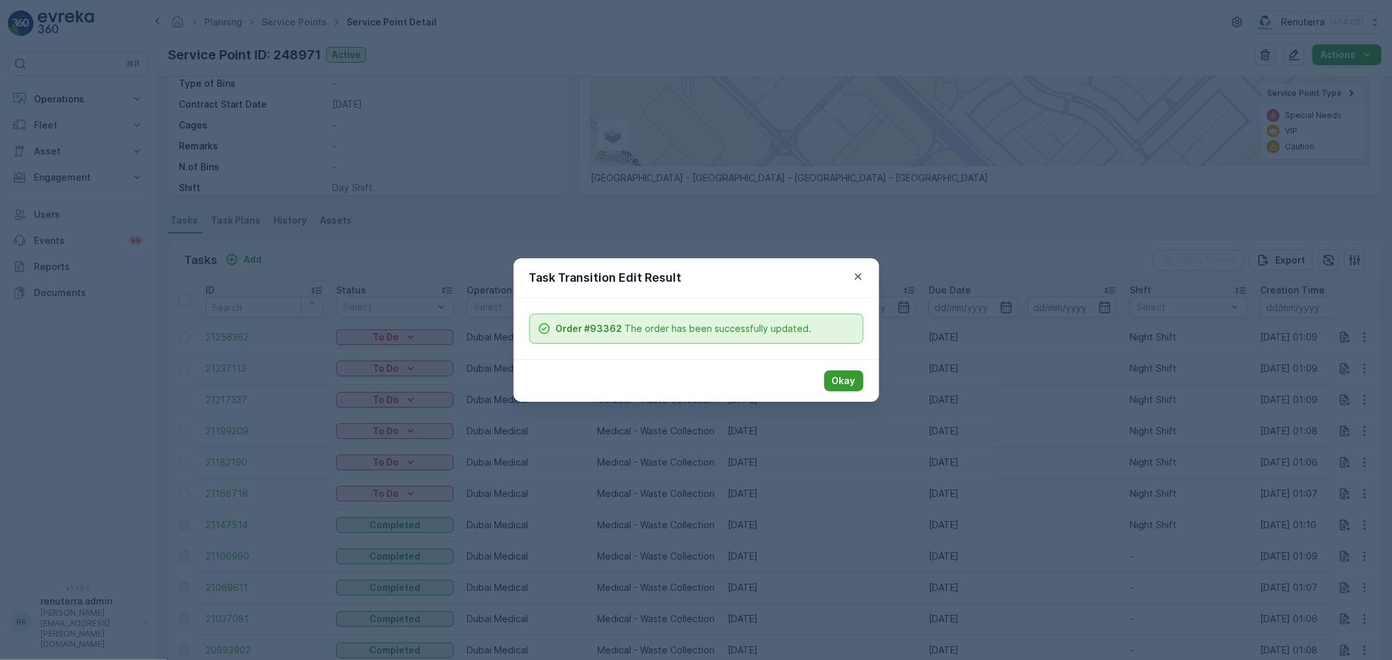
click at [842, 382] on p "Okay" at bounding box center [843, 381] width 23 height 13
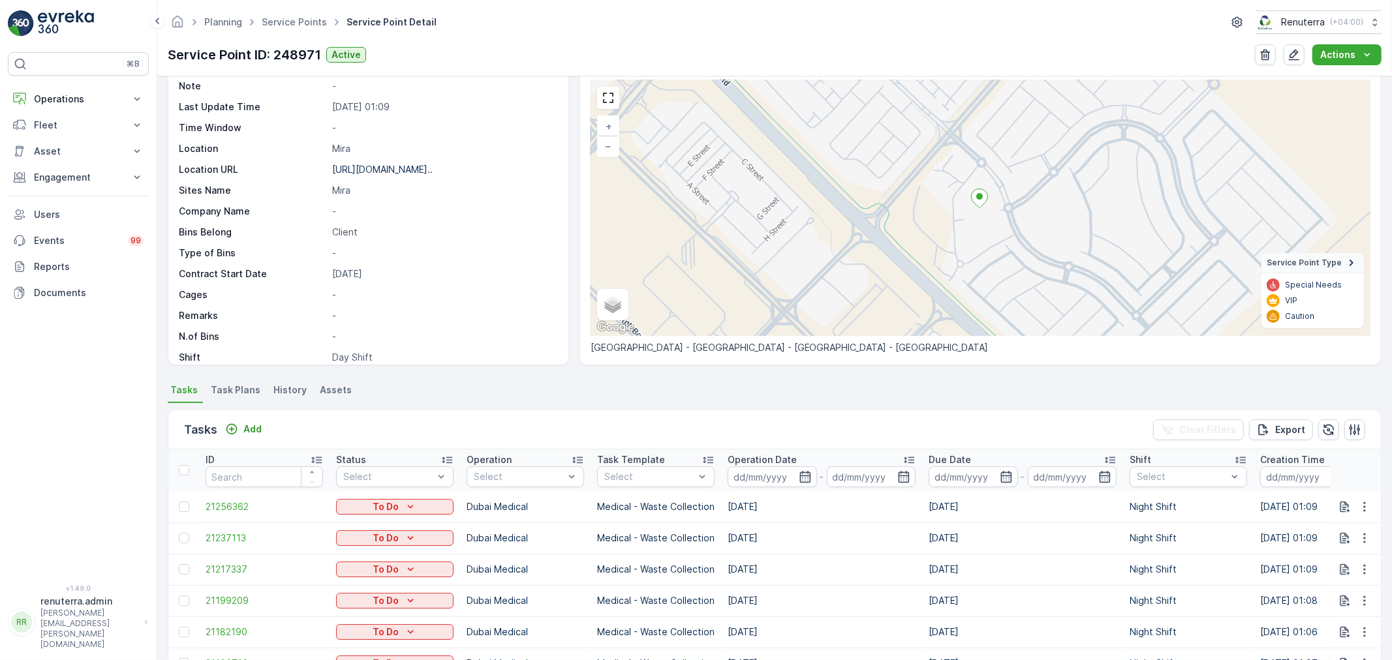
scroll to position [0, 0]
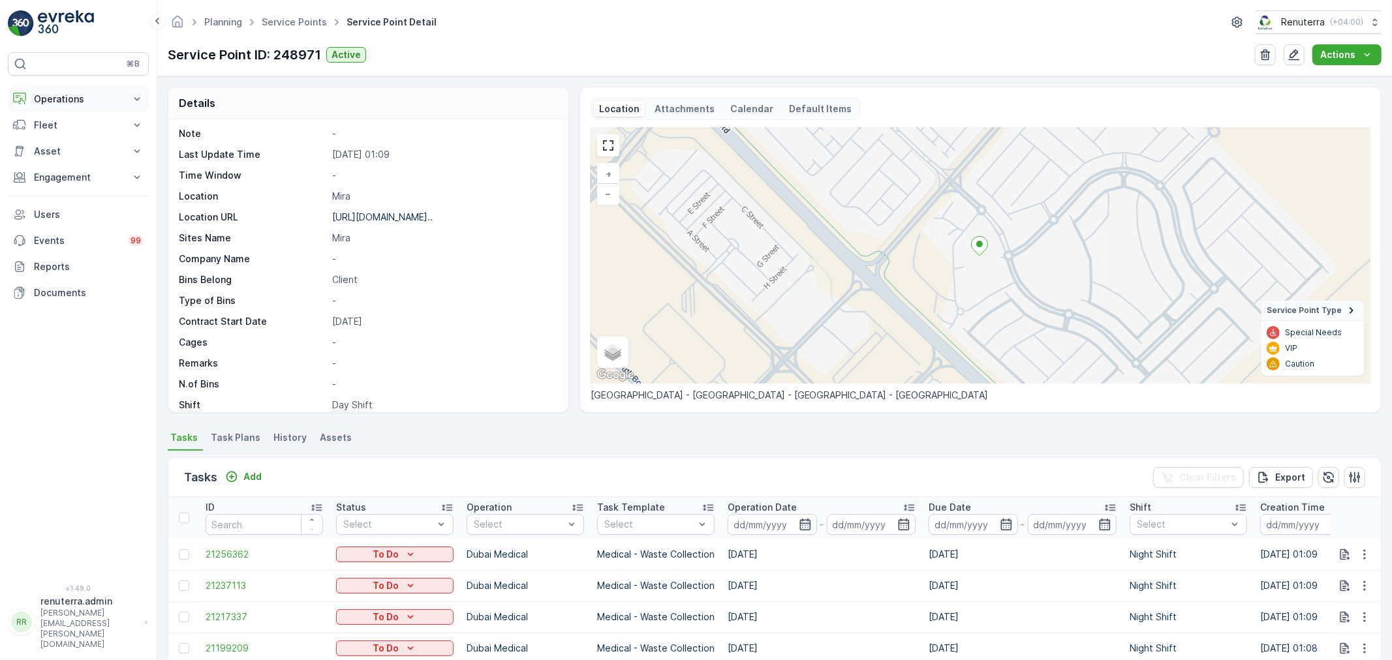
click at [53, 95] on p "Operations" at bounding box center [78, 99] width 89 height 13
click at [55, 140] on p "Planning" at bounding box center [51, 139] width 37 height 13
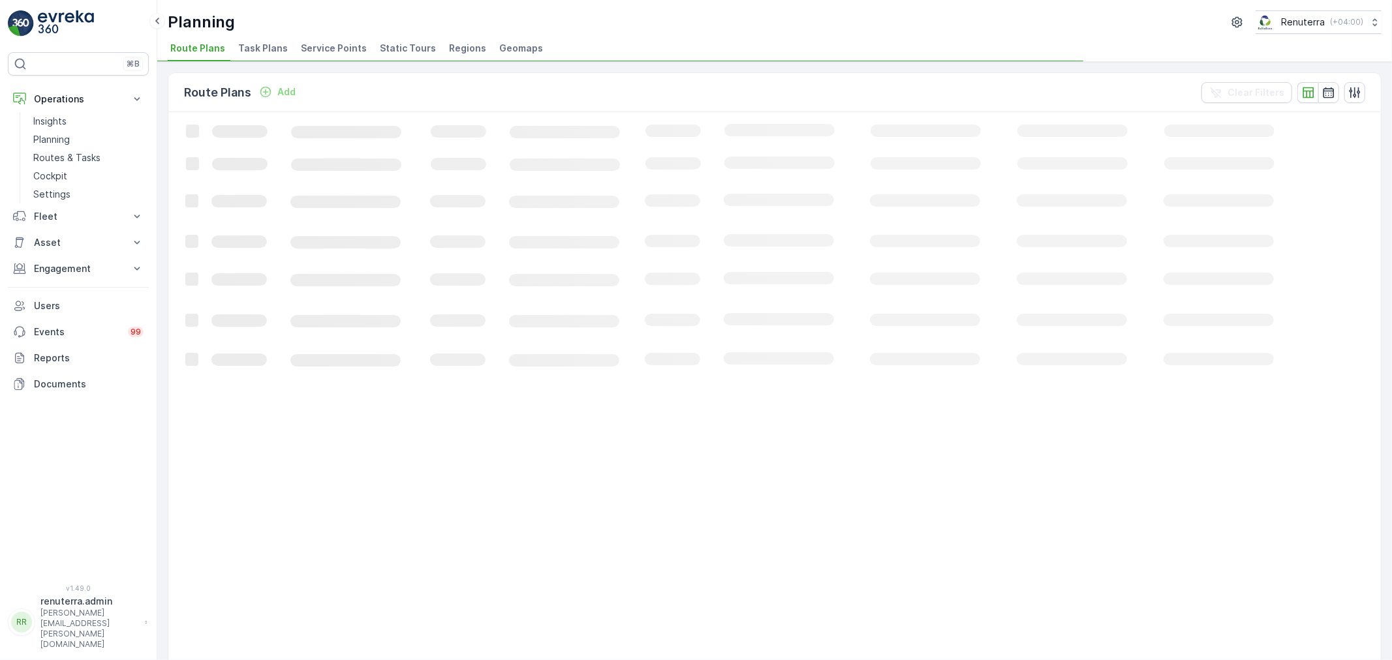
click at [336, 50] on span "Service Points" at bounding box center [334, 48] width 66 height 13
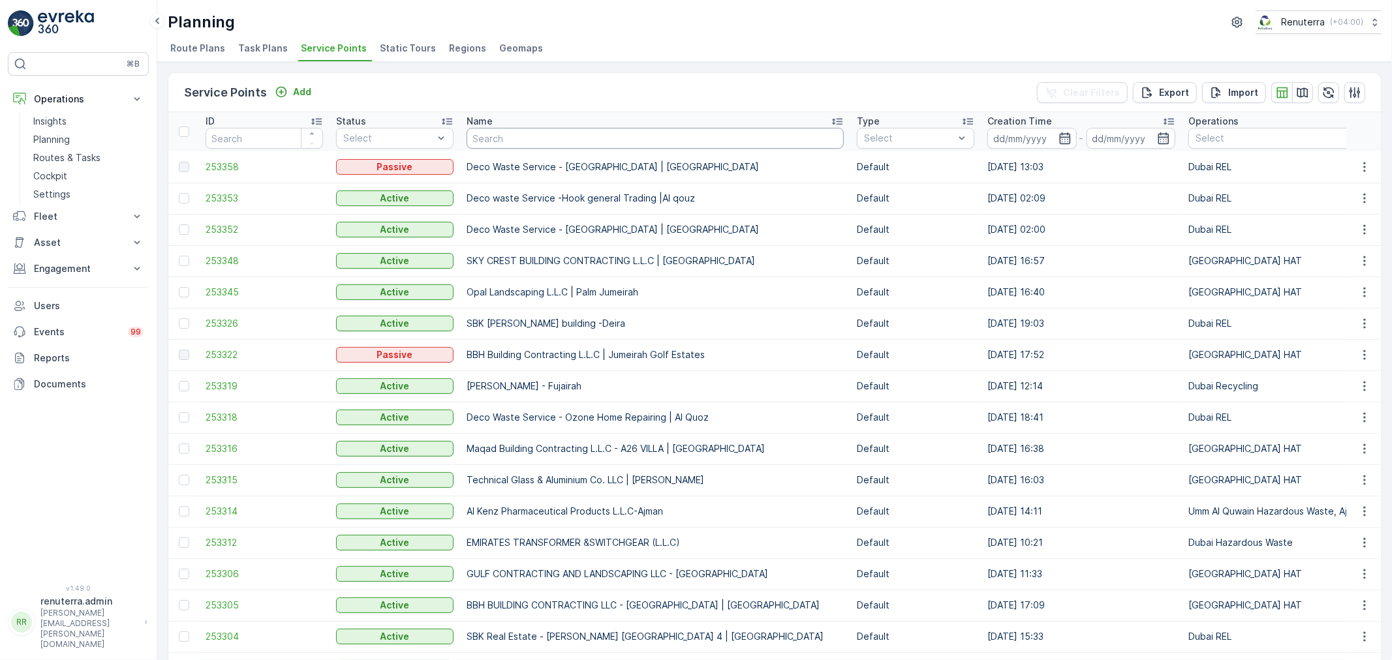
drag, startPoint x: 486, startPoint y: 148, endPoint x: 498, endPoint y: 141, distance: 14.3
click at [487, 147] on th "Name" at bounding box center [655, 131] width 390 height 39
click at [500, 140] on input "text" at bounding box center [655, 138] width 377 height 21
type input "rixos"
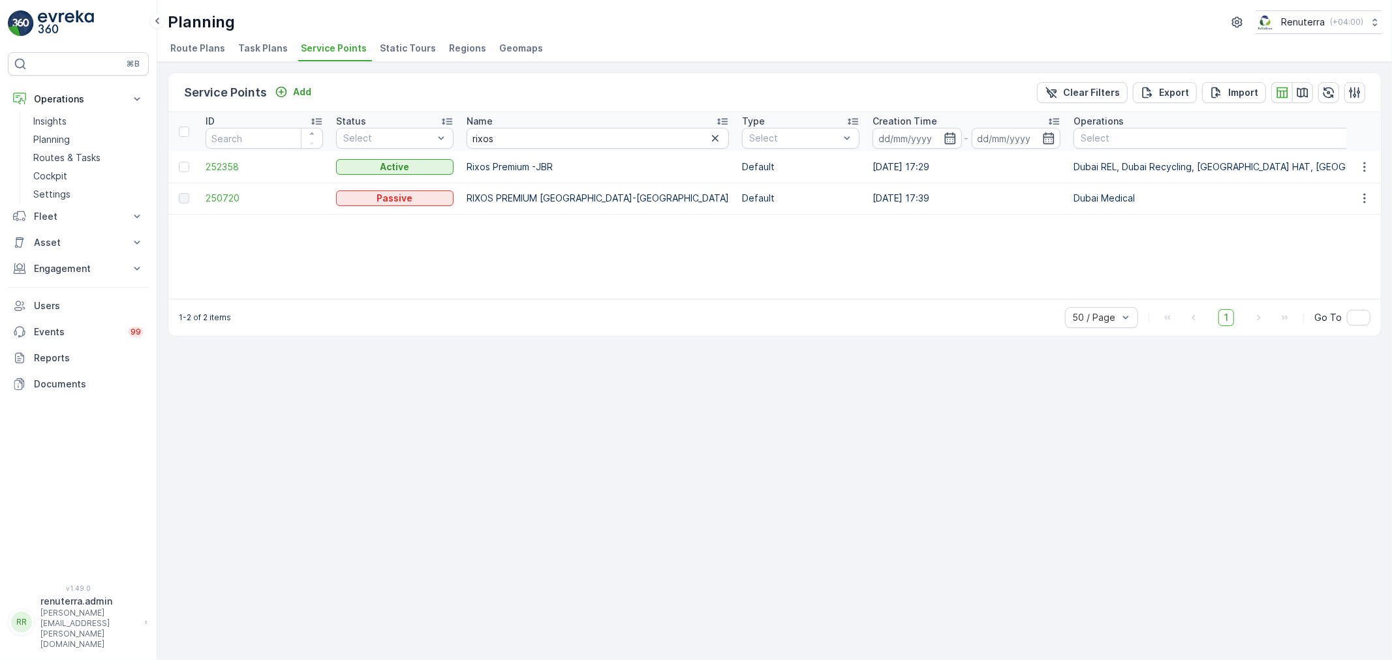
click at [213, 159] on td "252358" at bounding box center [264, 166] width 131 height 31
click at [214, 163] on span "252358" at bounding box center [264, 167] width 117 height 13
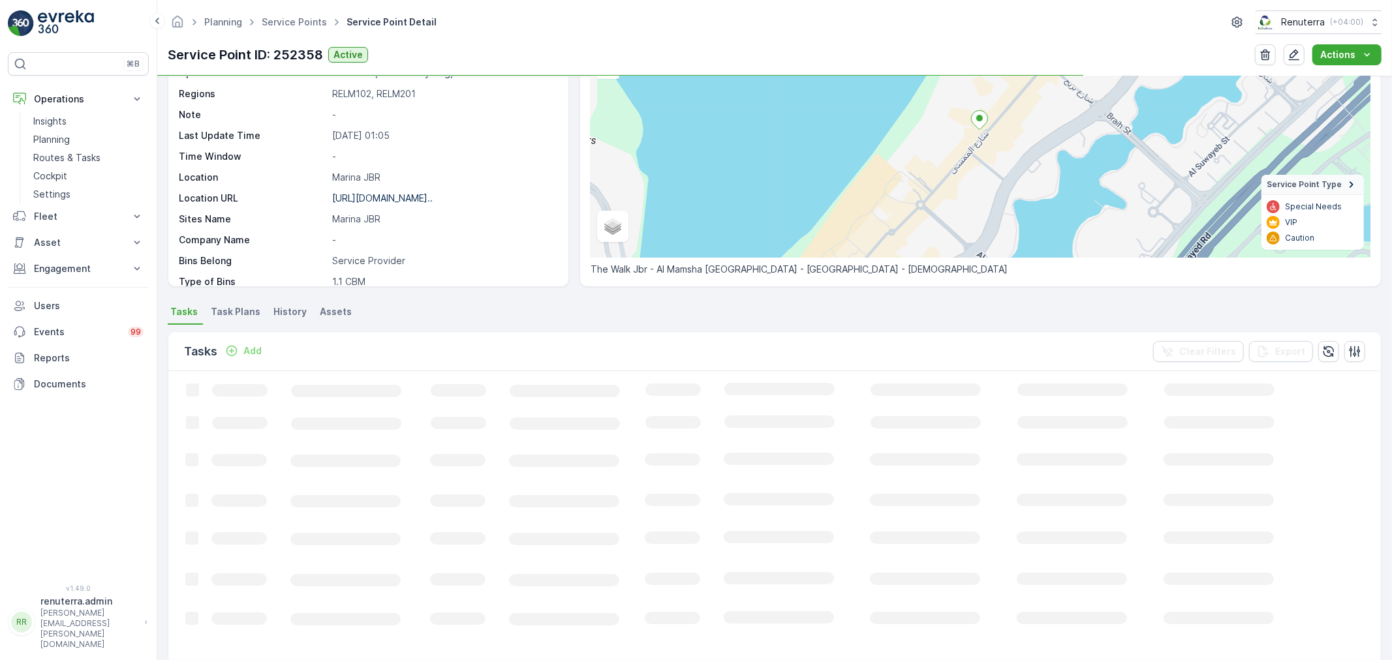
scroll to position [145, 0]
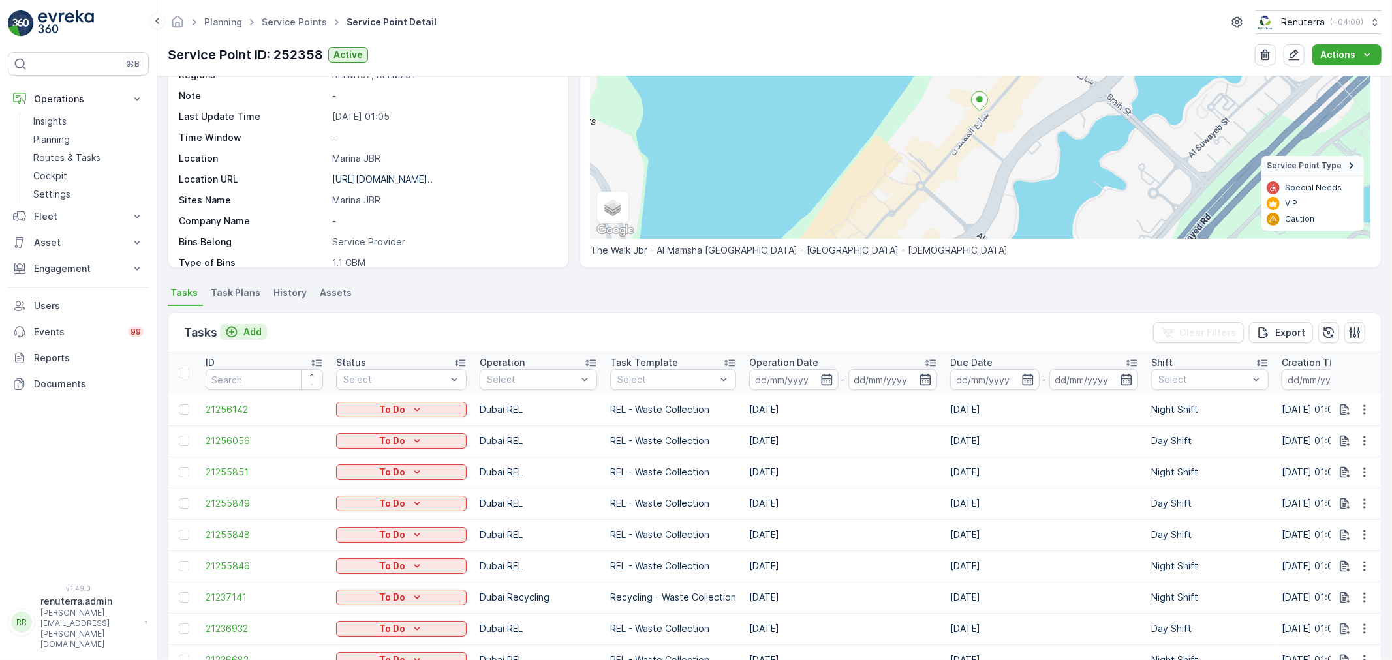
click at [256, 328] on p "Add" at bounding box center [252, 332] width 18 height 13
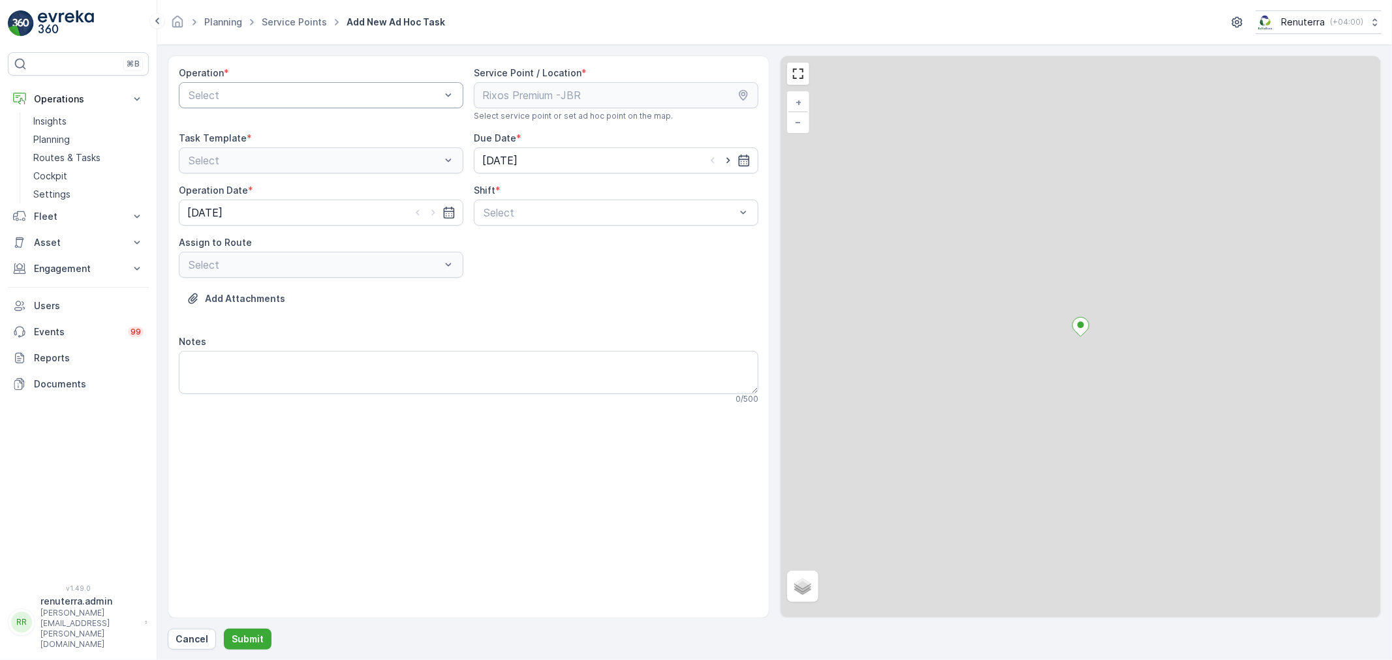
click at [277, 93] on div at bounding box center [314, 95] width 255 height 12
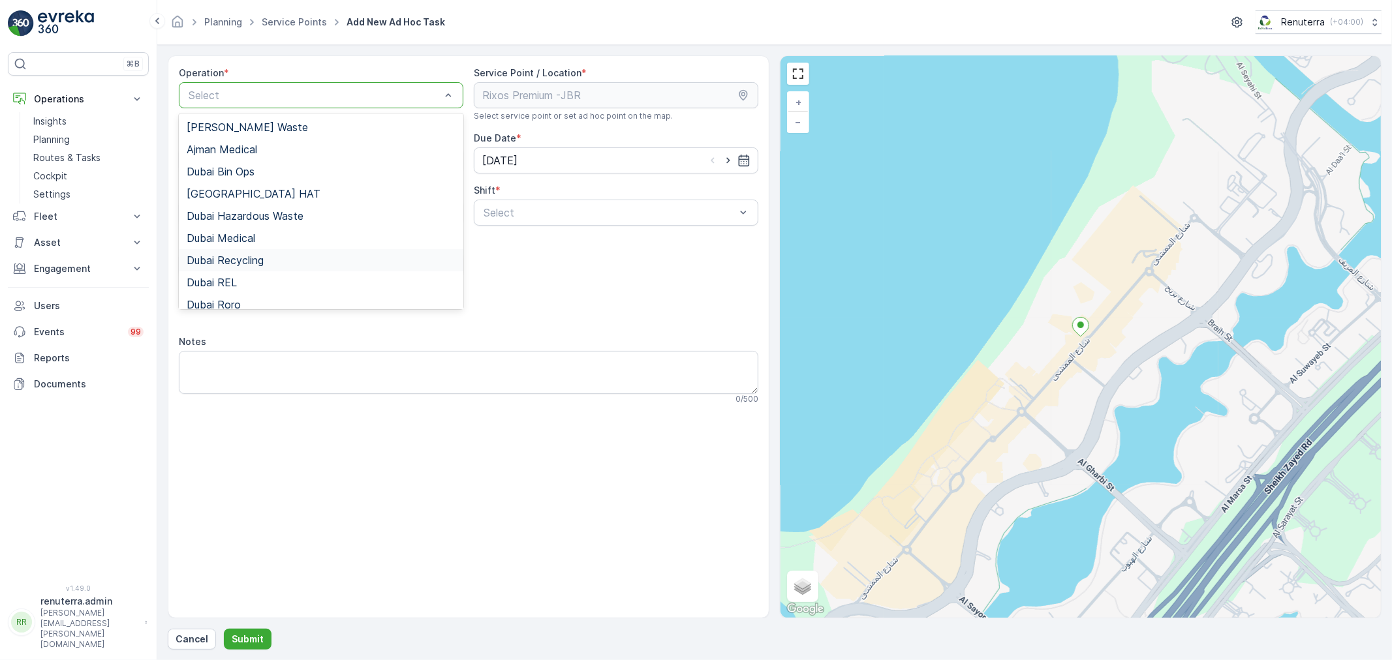
click at [274, 260] on div "Dubai Recycling" at bounding box center [321, 261] width 269 height 12
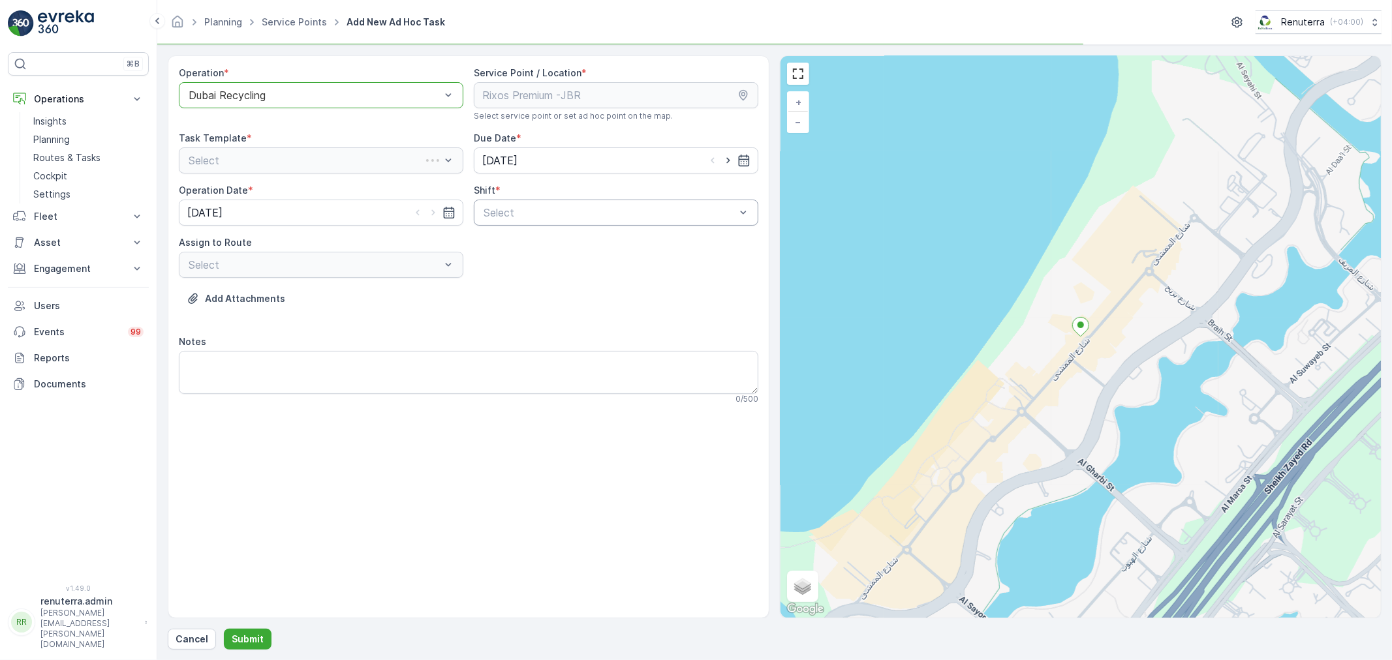
drag, startPoint x: 533, startPoint y: 205, endPoint x: 533, endPoint y: 217, distance: 11.7
click at [523, 270] on span "Night Shift" at bounding box center [508, 267] width 53 height 12
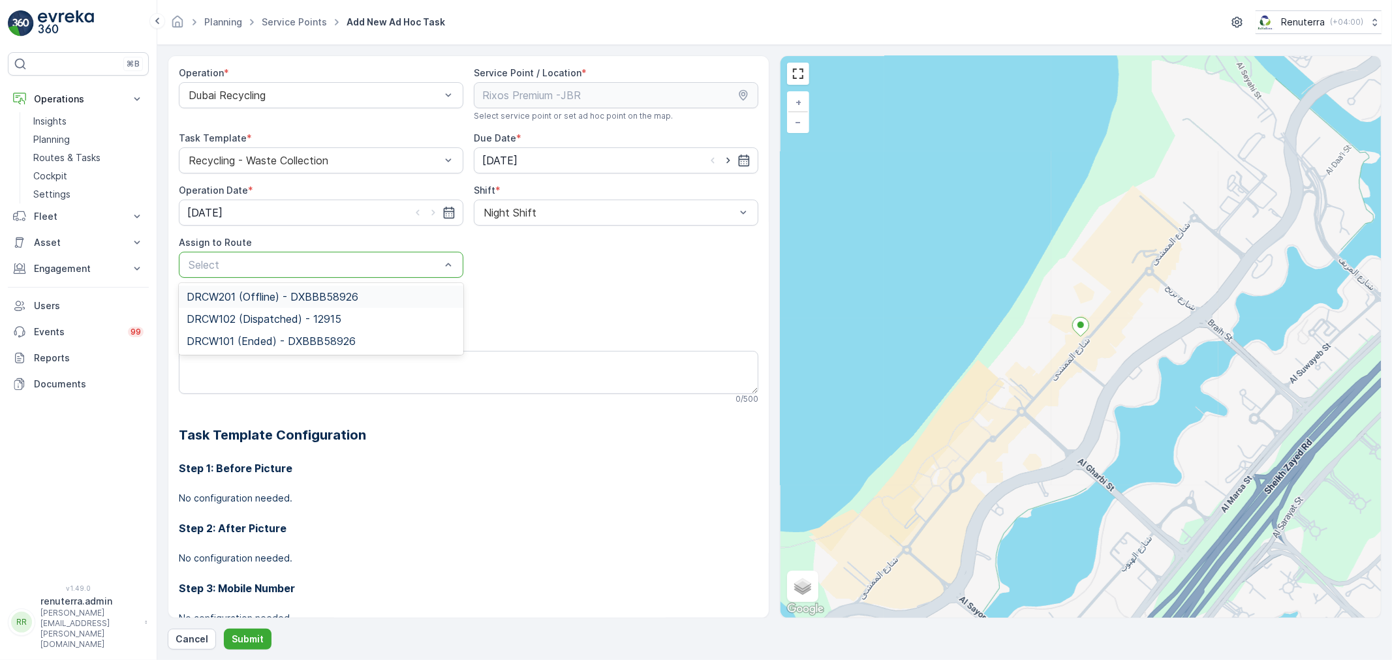
click at [277, 294] on span "DRCW201 (Offline) - DXBBB58926" at bounding box center [273, 297] width 172 height 12
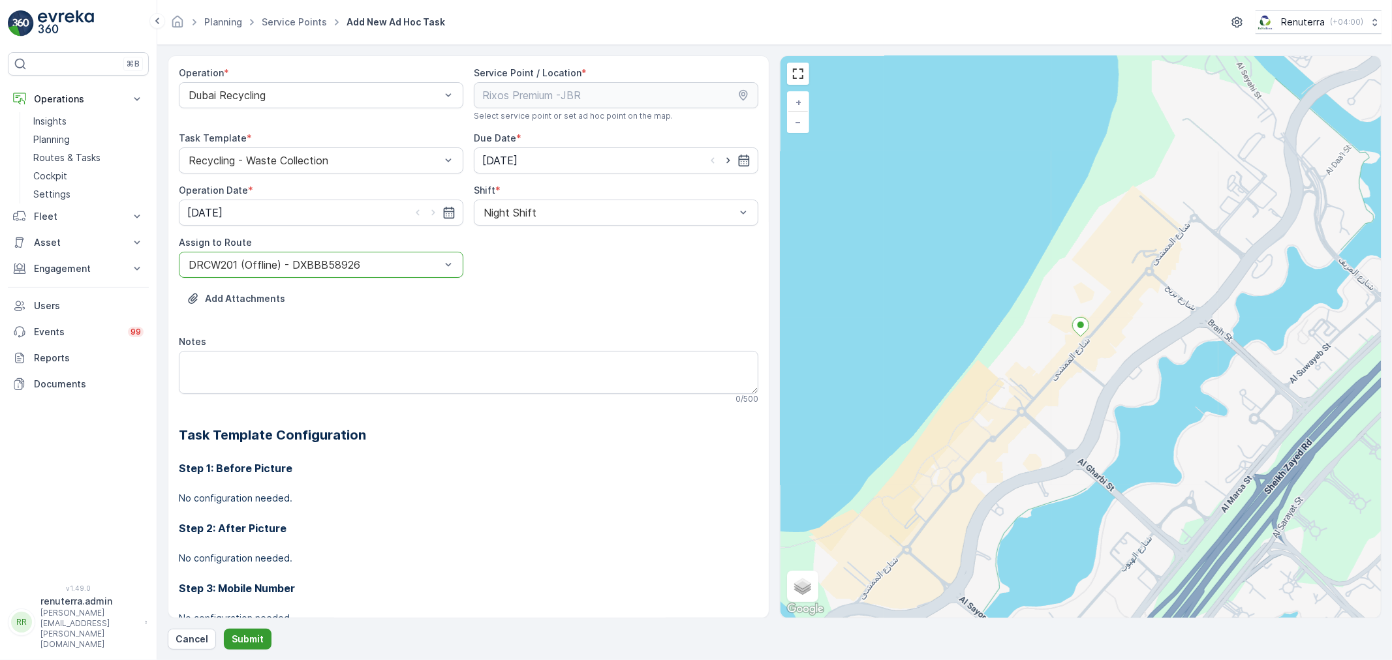
click at [246, 638] on p "Submit" at bounding box center [248, 639] width 32 height 13
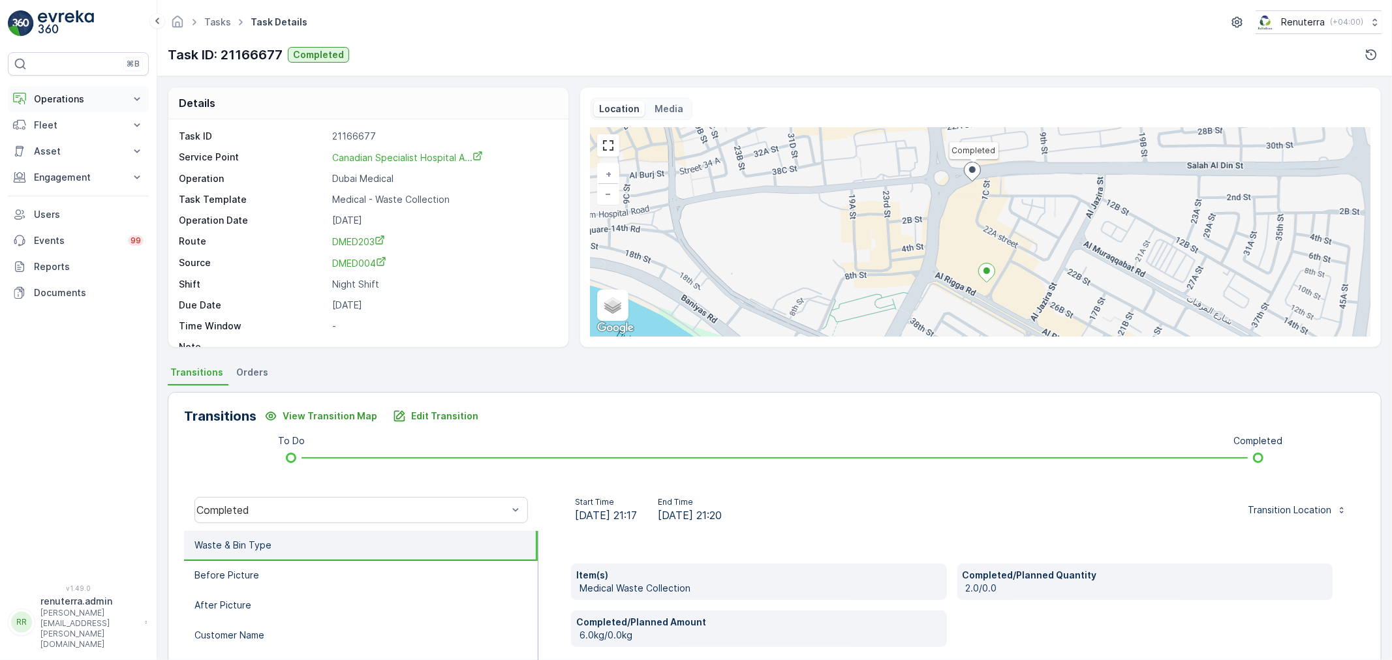
click at [75, 93] on p "Operations" at bounding box center [78, 99] width 89 height 13
click at [72, 129] on link "Insights" at bounding box center [88, 121] width 121 height 18
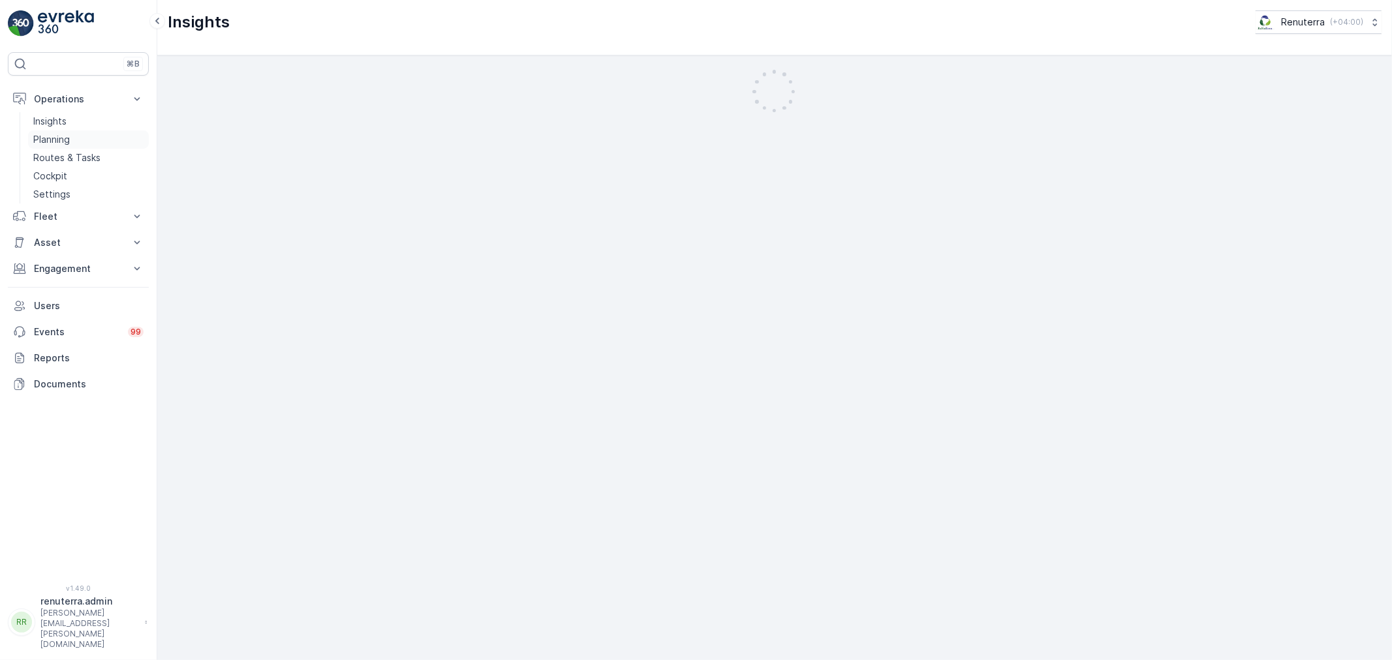
click at [82, 137] on link "Planning" at bounding box center [88, 140] width 121 height 18
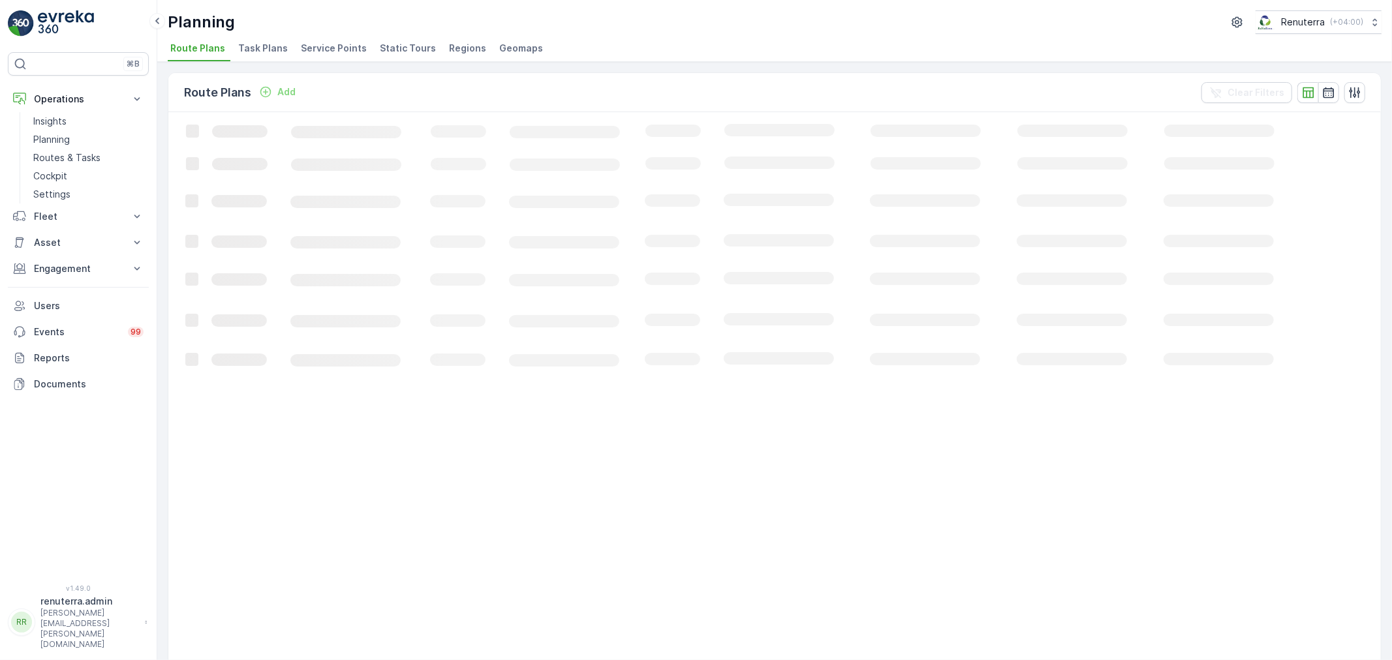
click at [328, 52] on span "Service Points" at bounding box center [334, 48] width 66 height 13
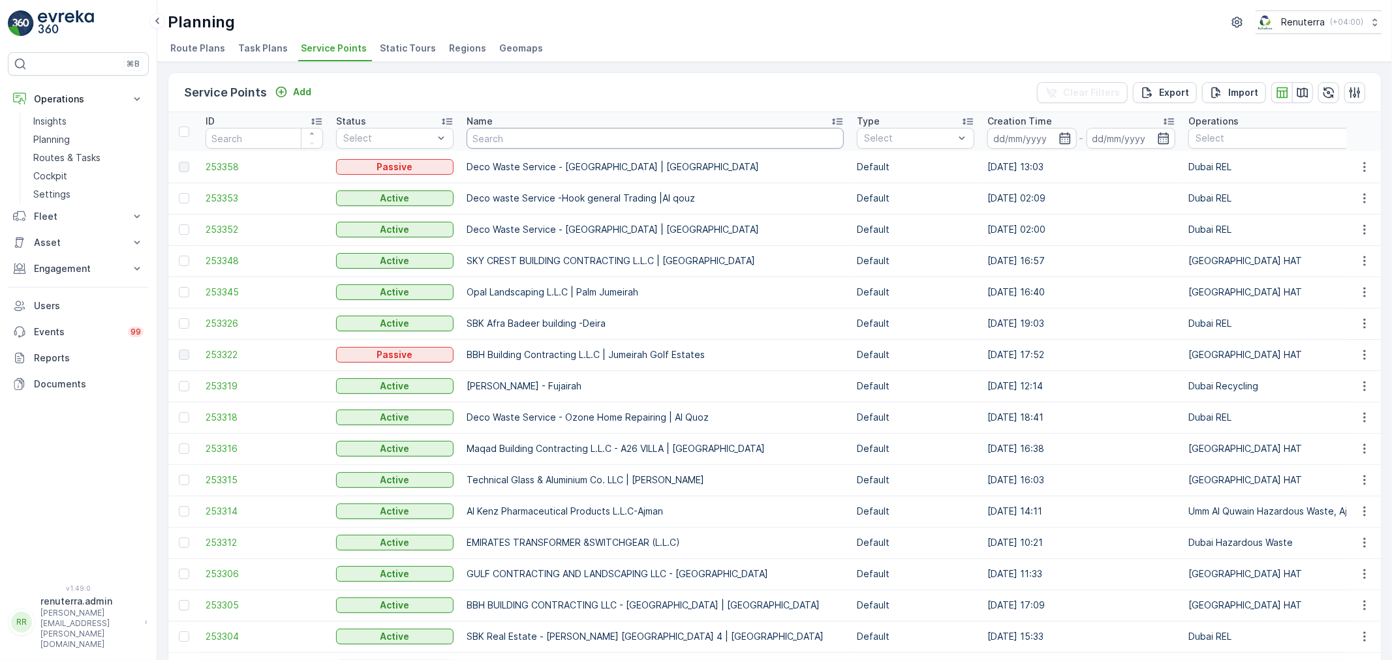
click at [570, 139] on input "text" at bounding box center [655, 138] width 377 height 21
type input "saudi"
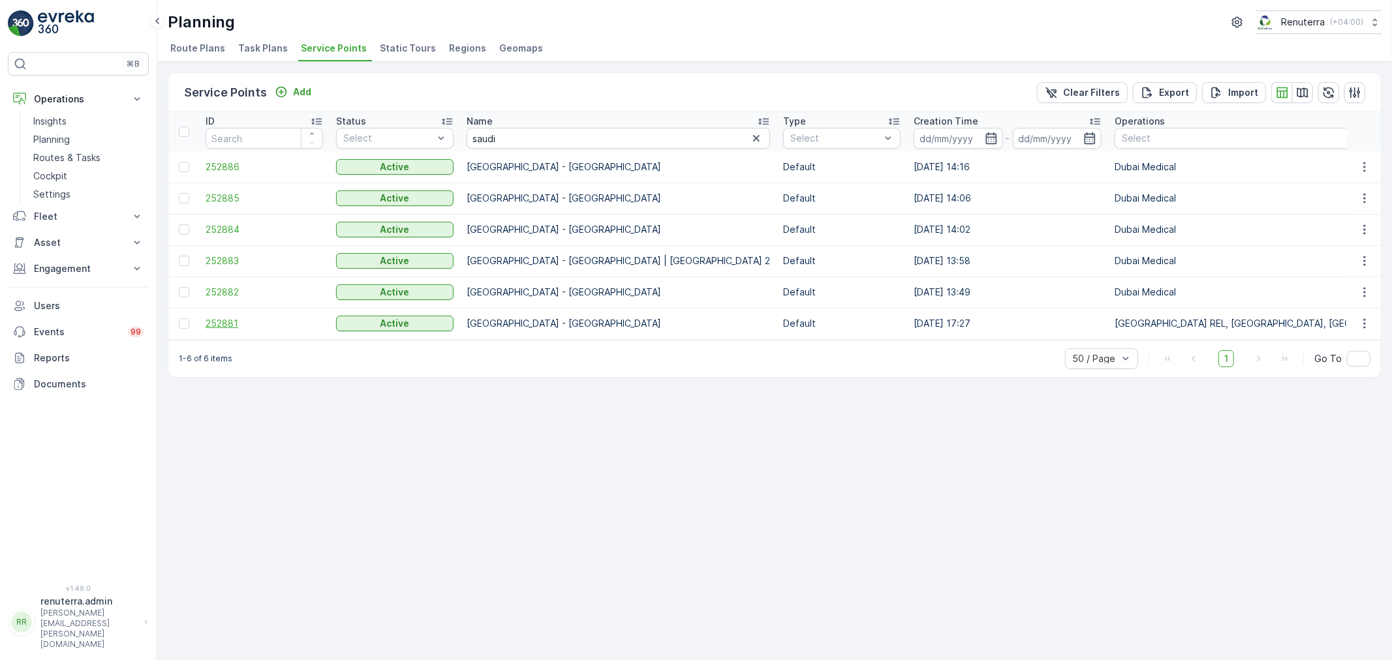
click at [229, 321] on span "252881" at bounding box center [264, 323] width 117 height 13
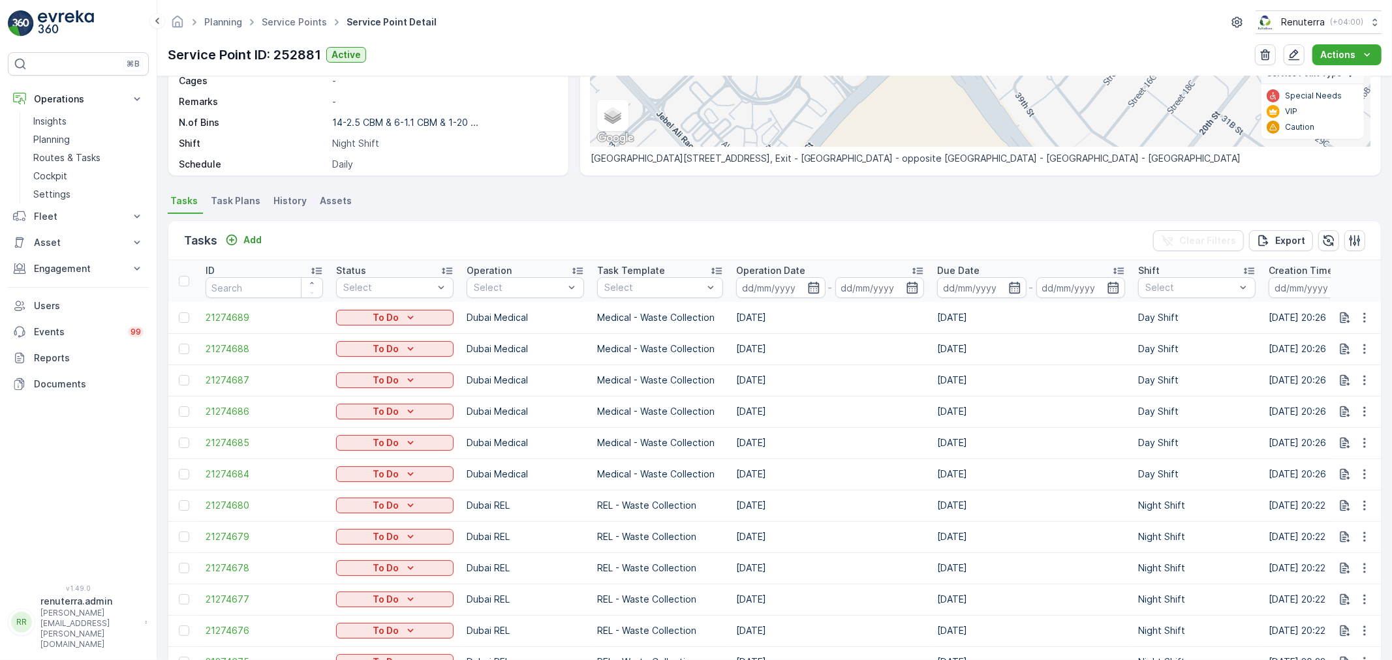
scroll to position [200, 0]
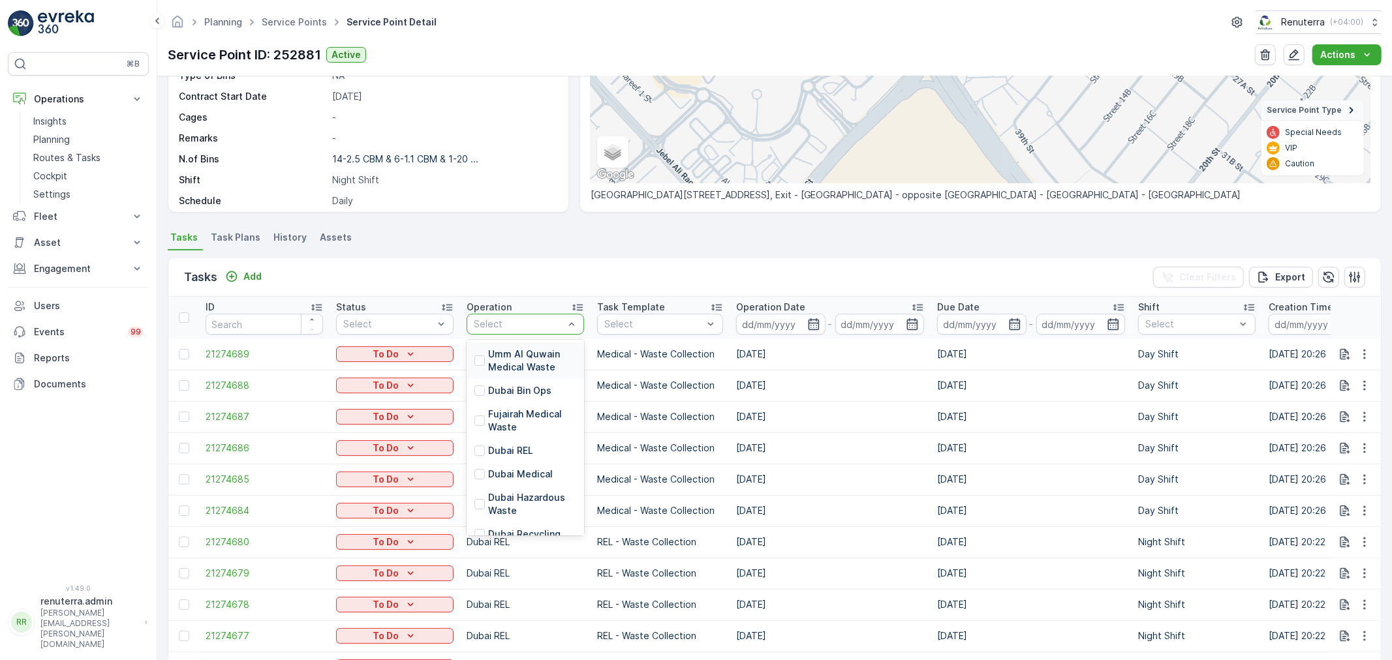
click at [516, 328] on div at bounding box center [519, 324] width 93 height 10
click at [523, 409] on p "Dubai Roro" at bounding box center [513, 415] width 50 height 13
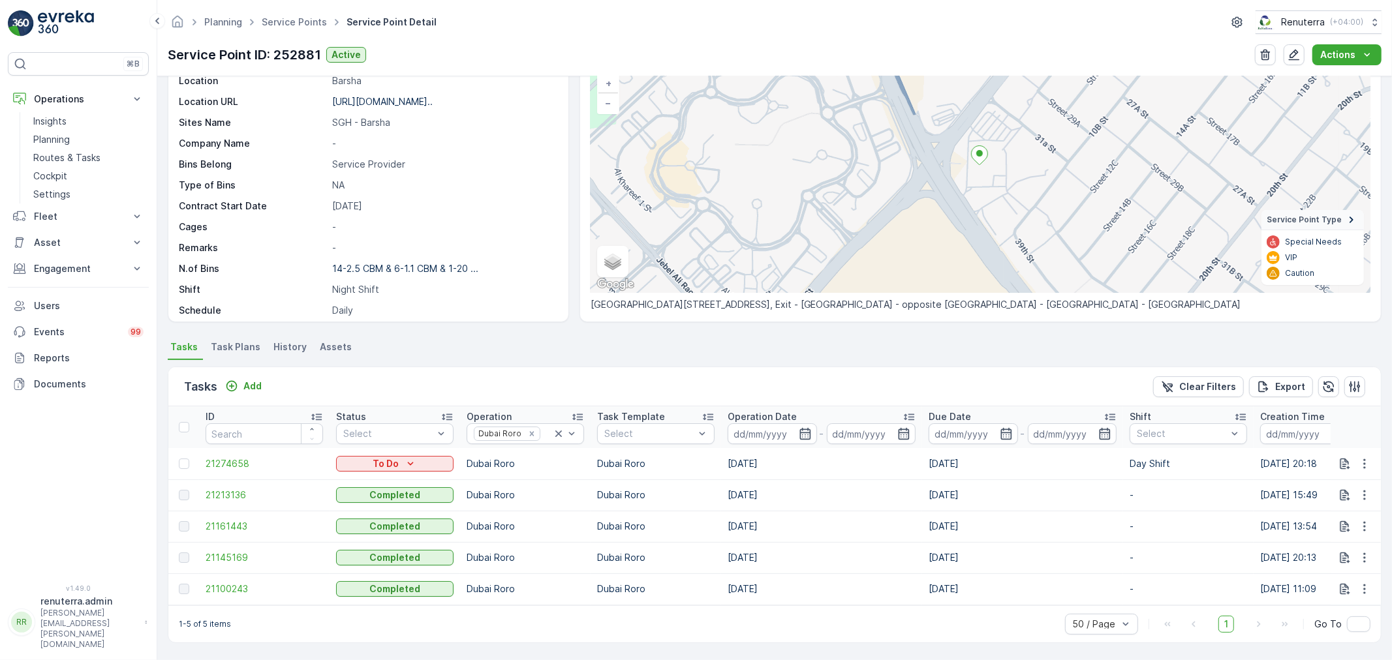
scroll to position [97, 0]
click at [1363, 457] on icon "button" at bounding box center [1364, 463] width 13 height 13
click at [1340, 512] on span "Change Route" at bounding box center [1330, 512] width 63 height 13
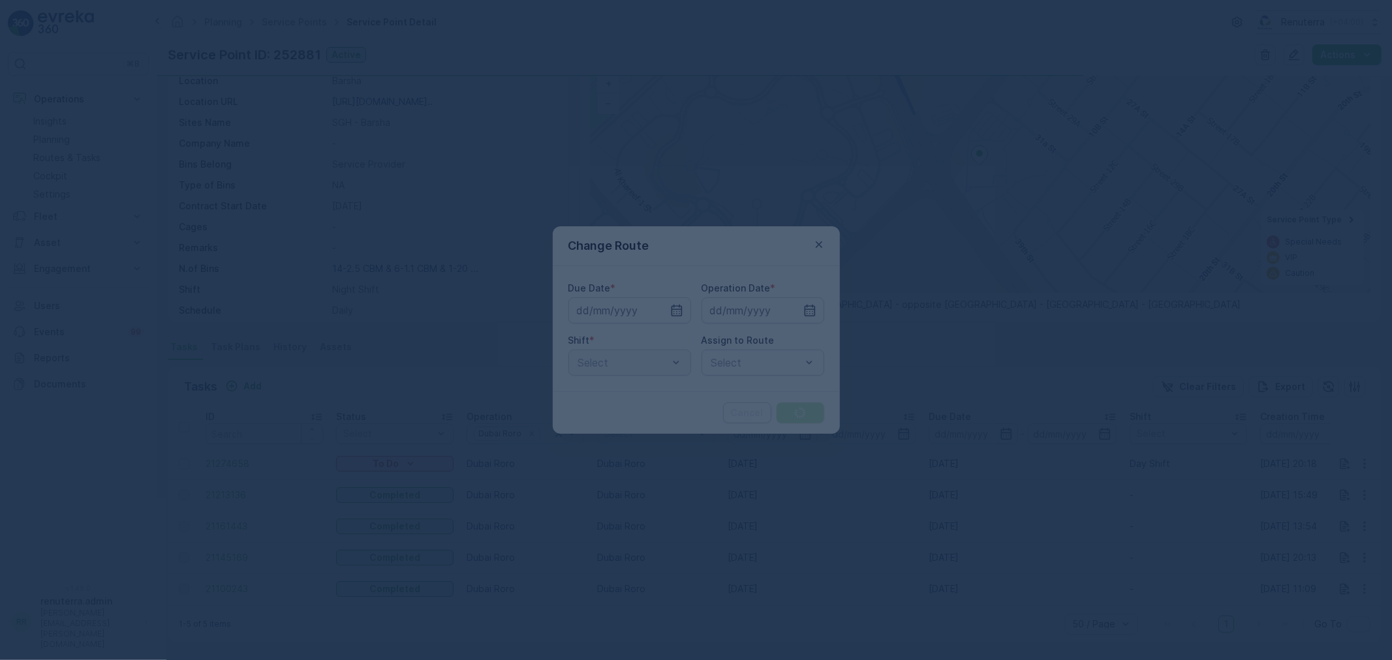
type input "29.08.2025"
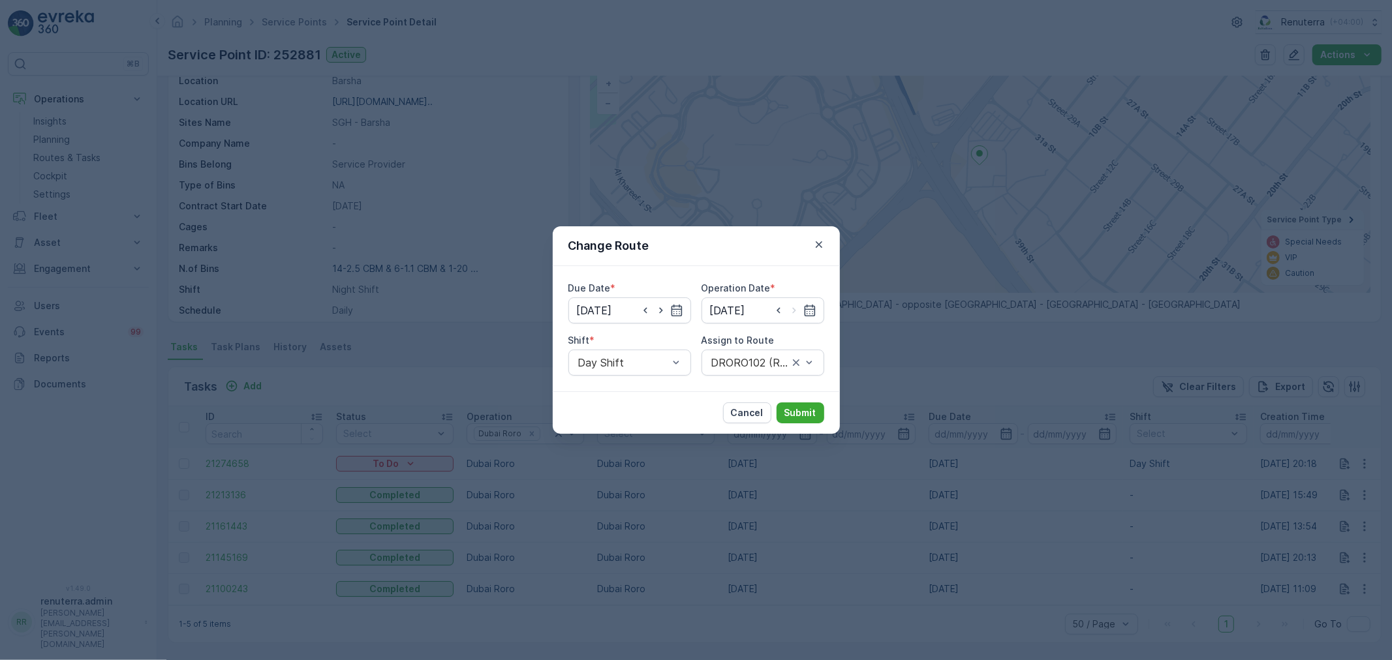
click at [807, 250] on div "Change Route" at bounding box center [696, 246] width 287 height 40
click at [813, 244] on icon "button" at bounding box center [819, 244] width 13 height 13
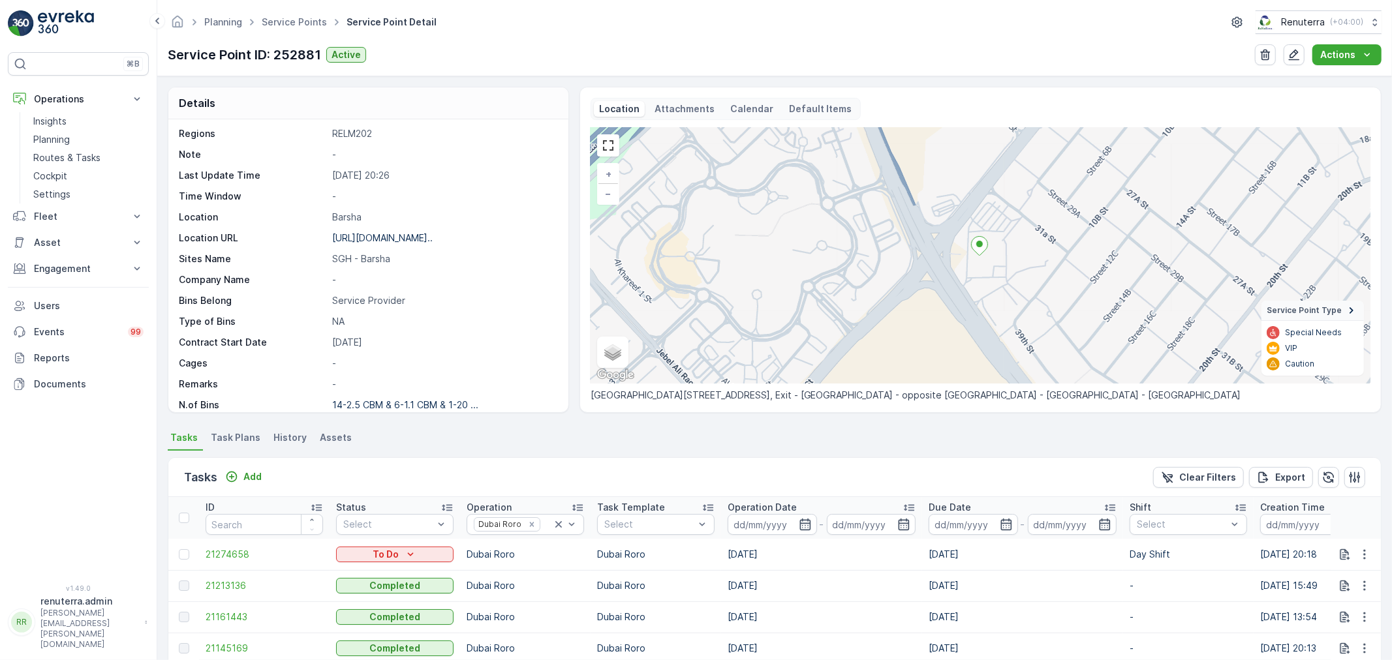
scroll to position [0, 0]
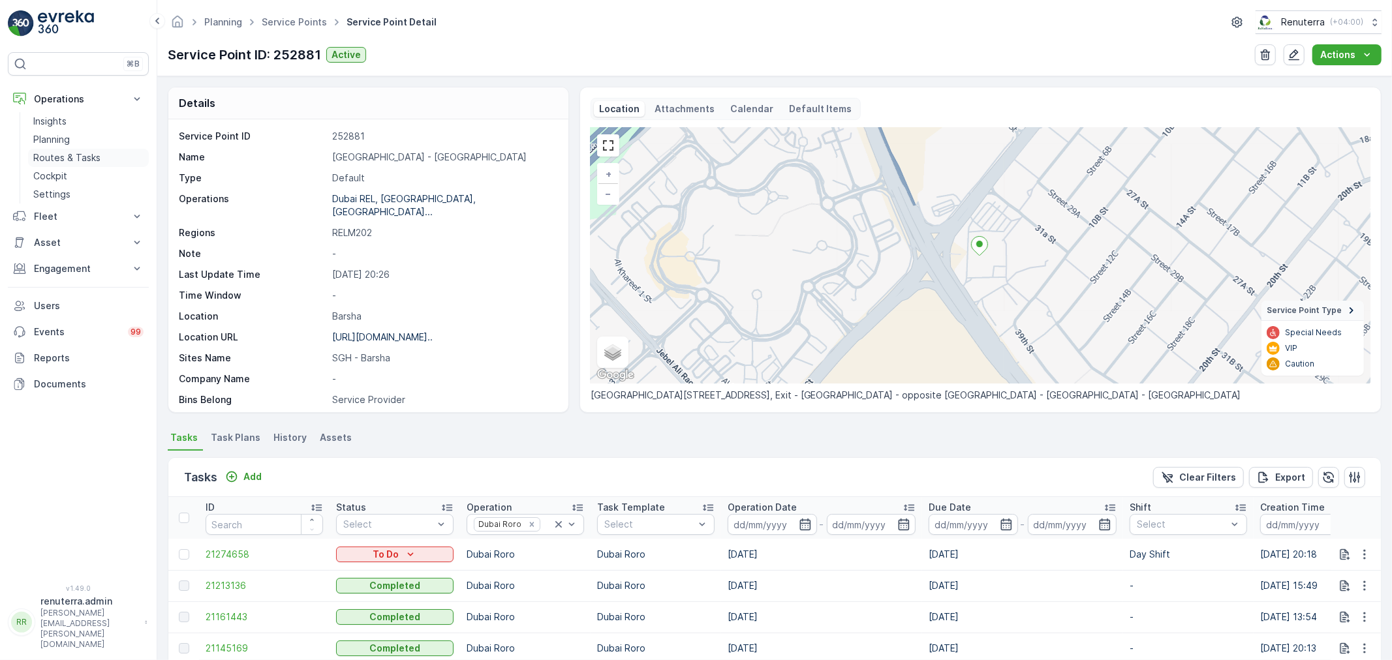
click at [72, 149] on link "Routes & Tasks" at bounding box center [88, 158] width 121 height 18
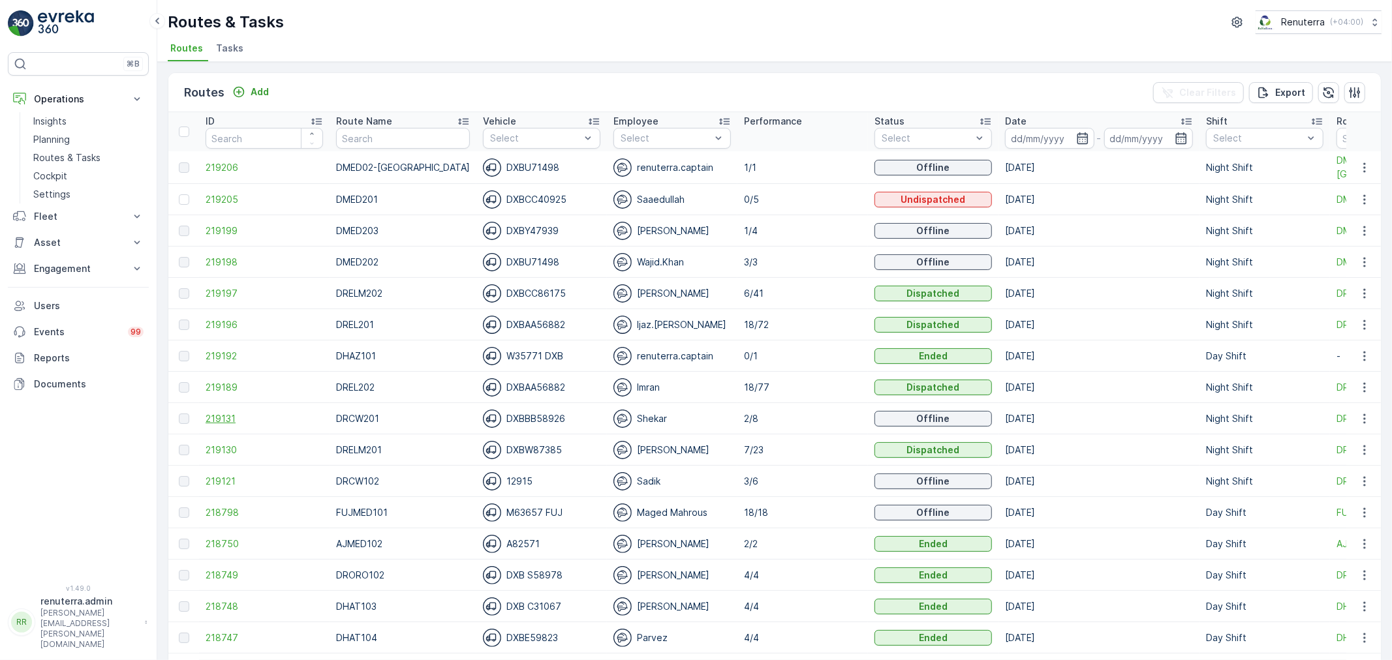
click at [236, 421] on span "219131" at bounding box center [264, 418] width 117 height 13
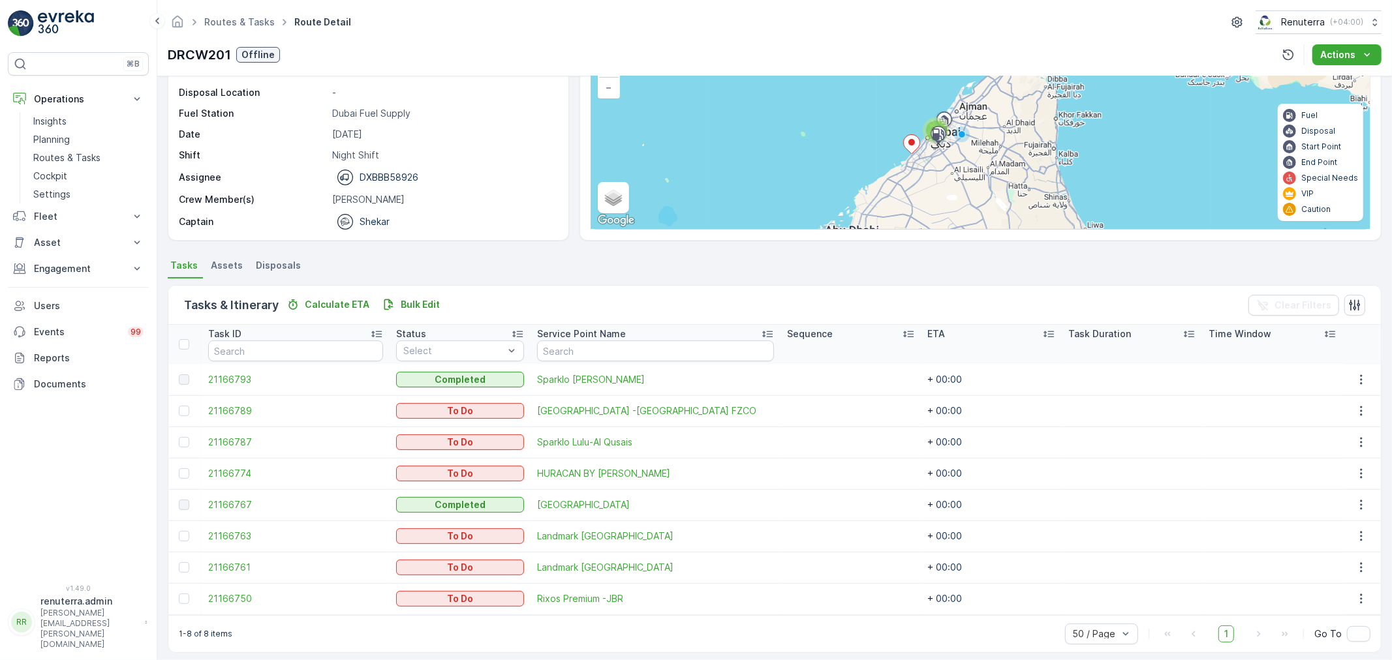
scroll to position [116, 0]
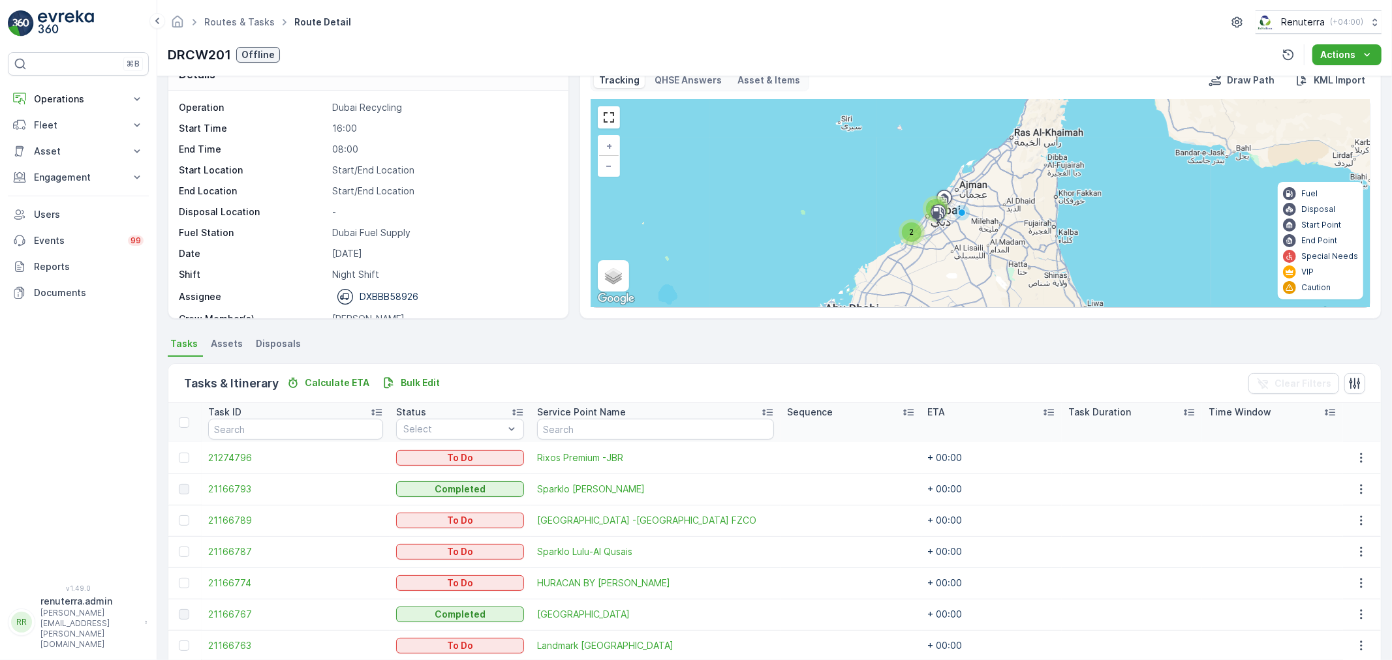
scroll to position [145, 0]
